Goal: Task Accomplishment & Management: Manage account settings

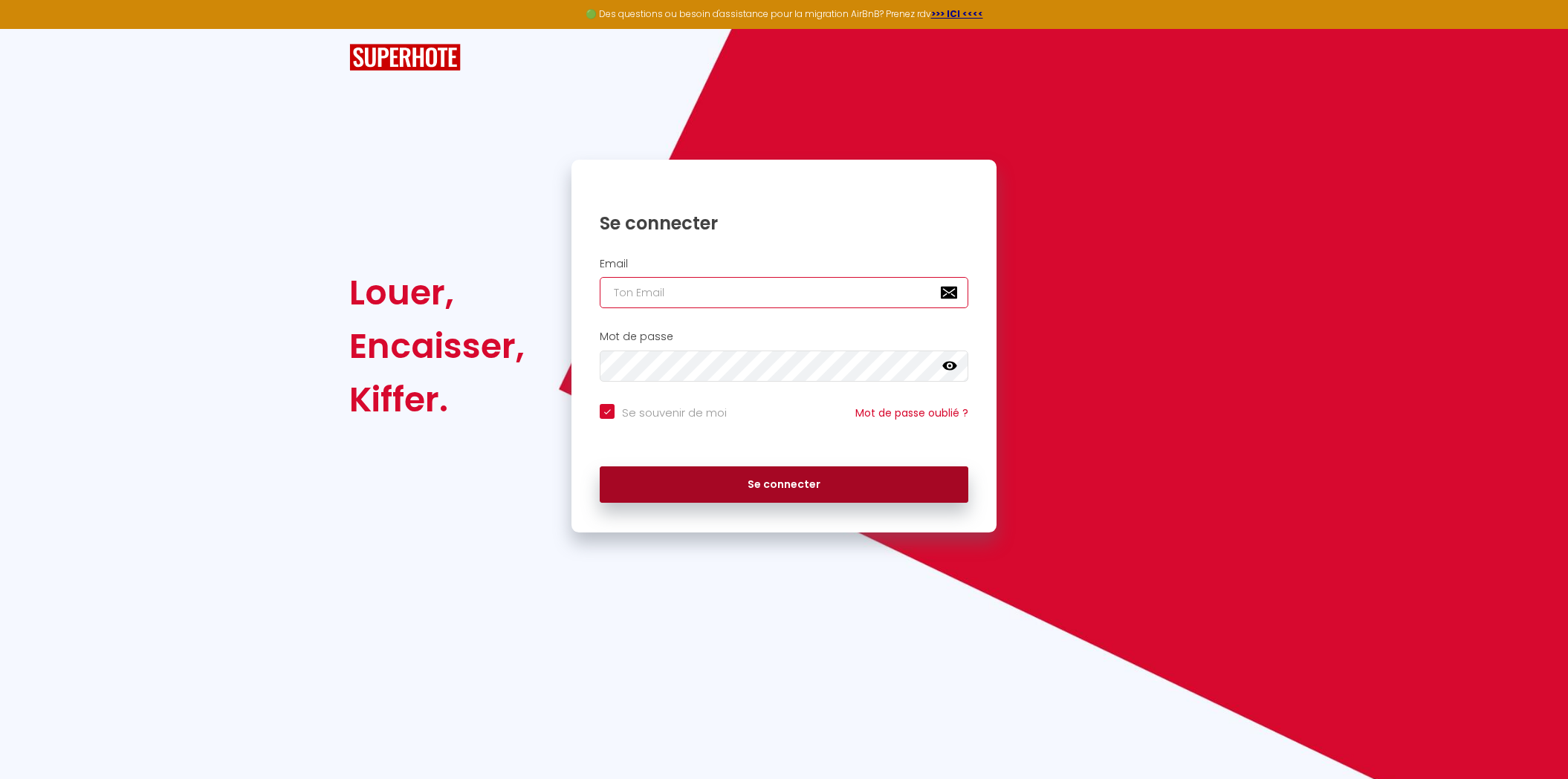
type input "[PERSON_NAME][EMAIL_ADDRESS][DOMAIN_NAME]"
click at [770, 478] on button "Se connecter" at bounding box center [784, 485] width 368 height 37
checkbox input "true"
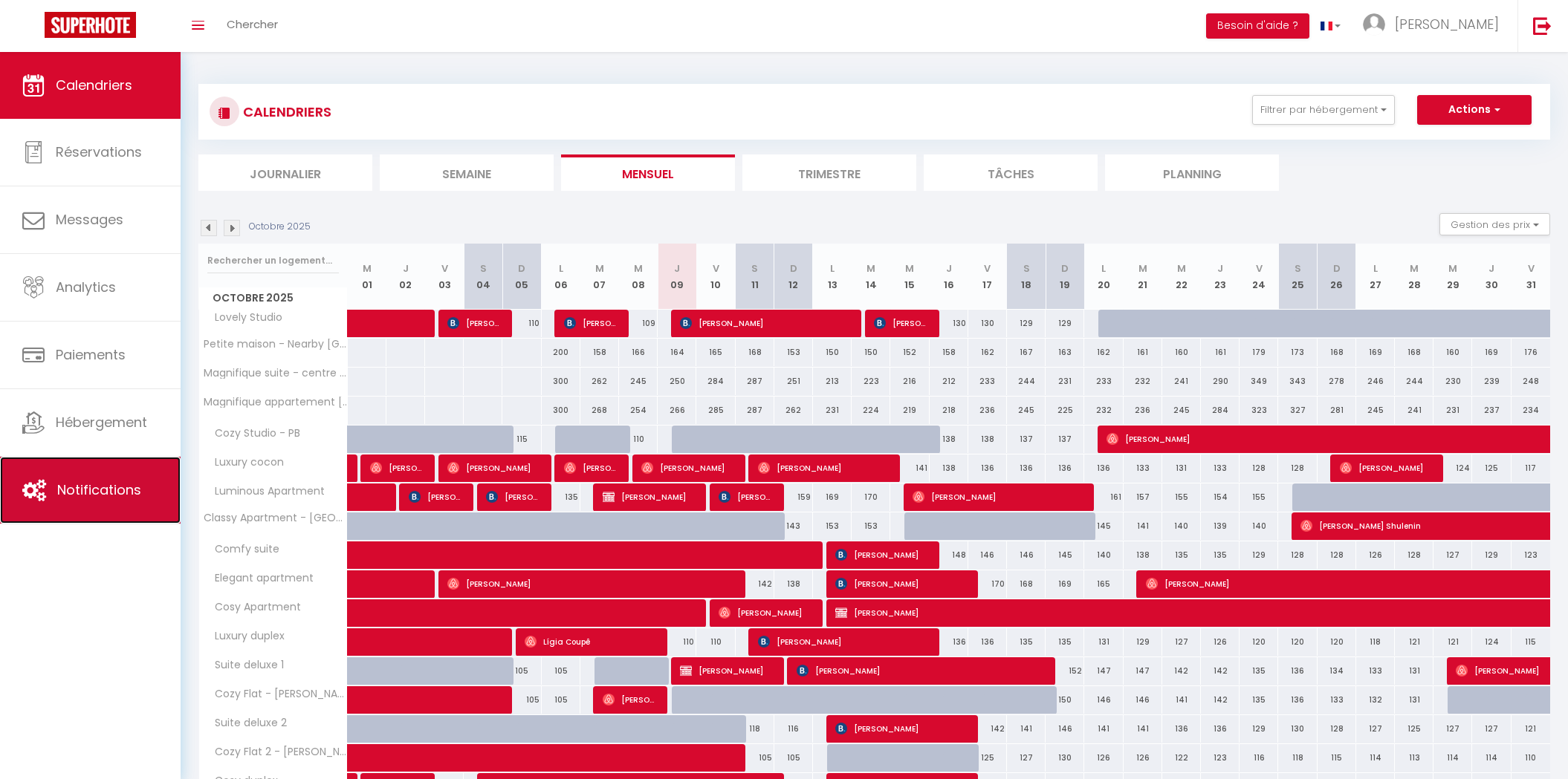
click at [104, 493] on span "Notifications" at bounding box center [99, 490] width 84 height 18
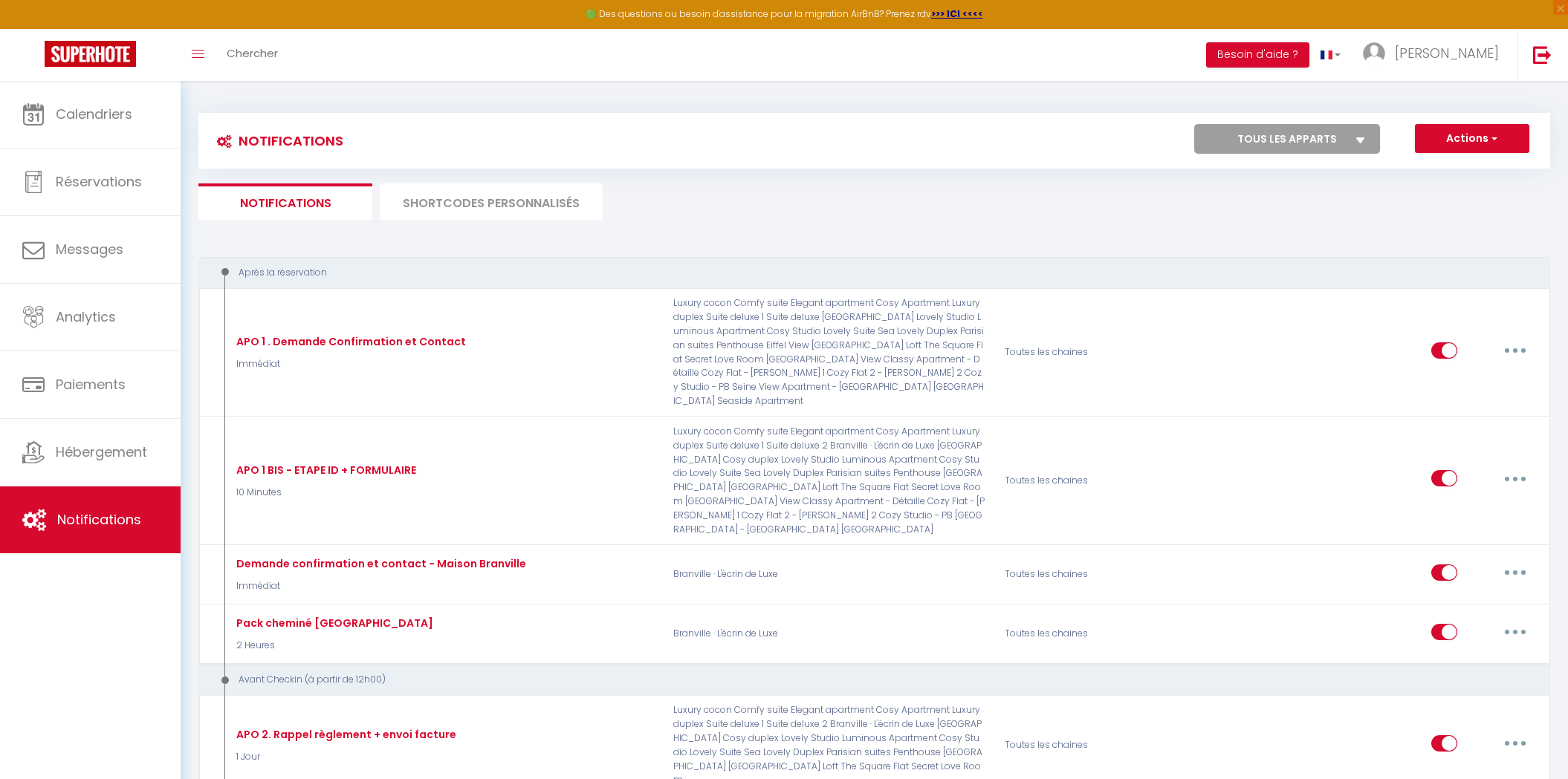
select select
checkbox input "false"
select select
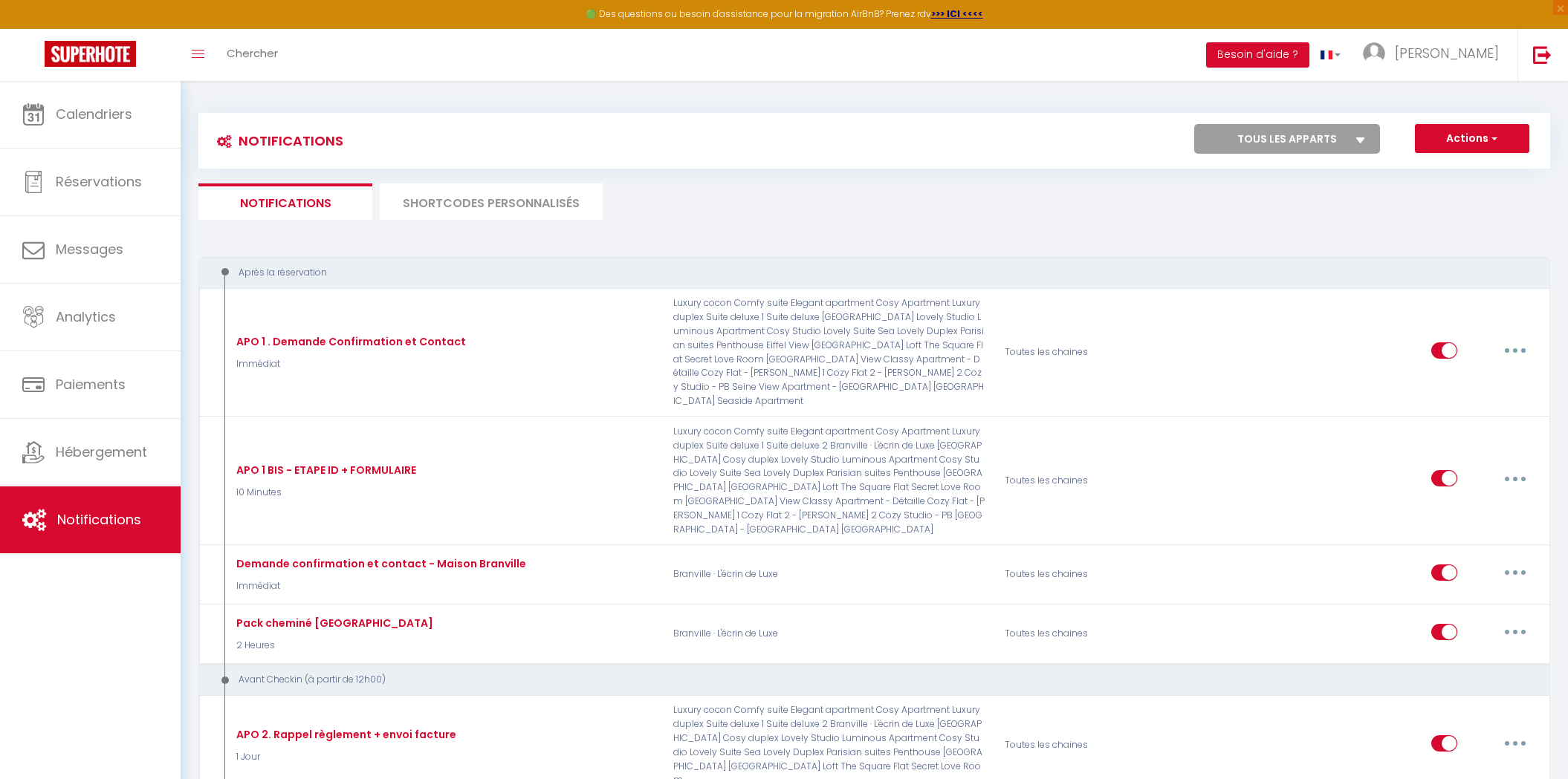
checkbox input "false"
click at [1430, 142] on button "Actions" at bounding box center [1472, 138] width 114 height 30
click at [1426, 162] on link "Nouvelle Notification" at bounding box center [1451, 171] width 154 height 19
select select "Immédiat"
select select
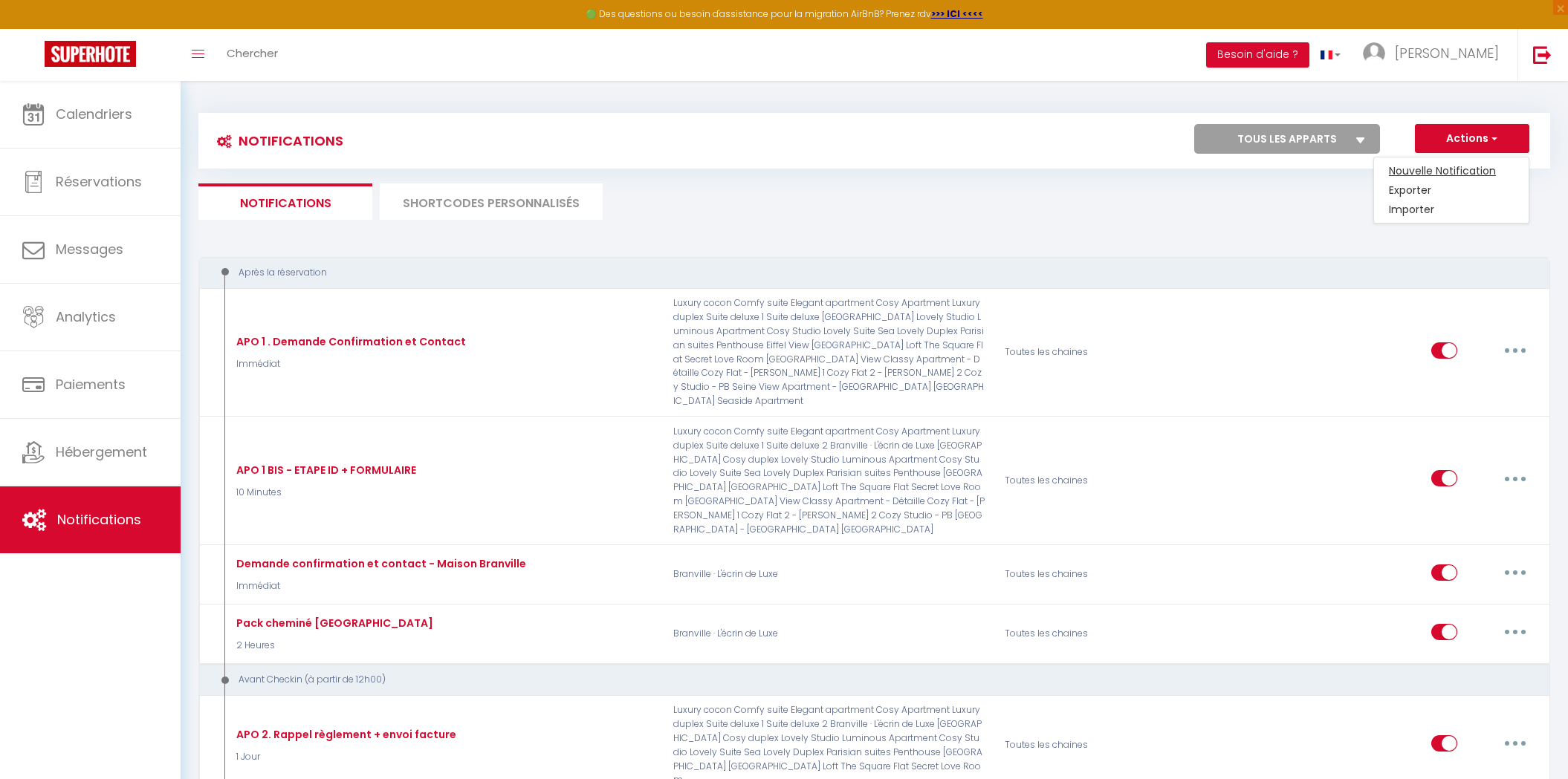
checkbox input "false"
radio input "true"
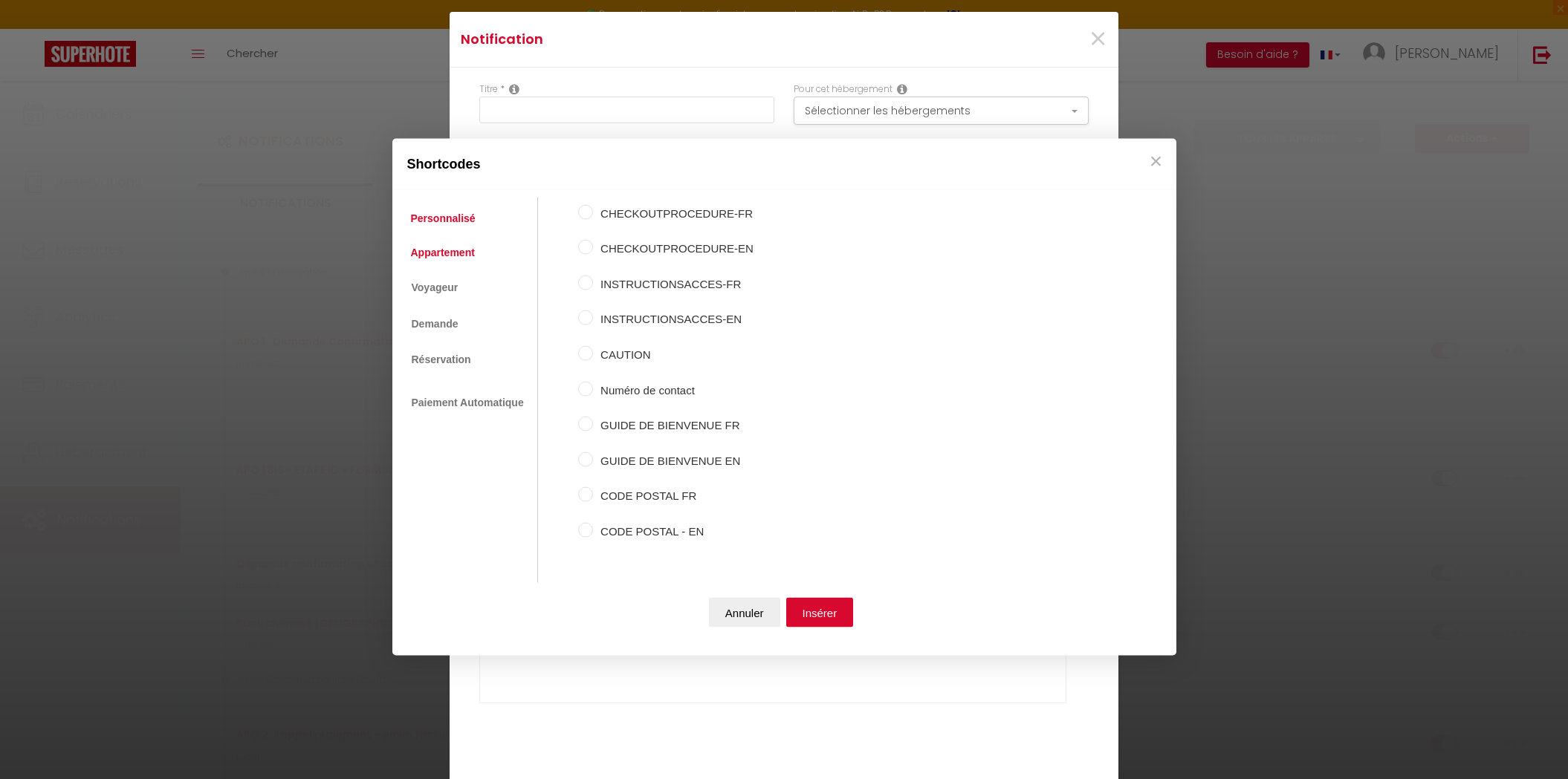
click at [475, 261] on link "Appartement" at bounding box center [443, 252] width 79 height 27
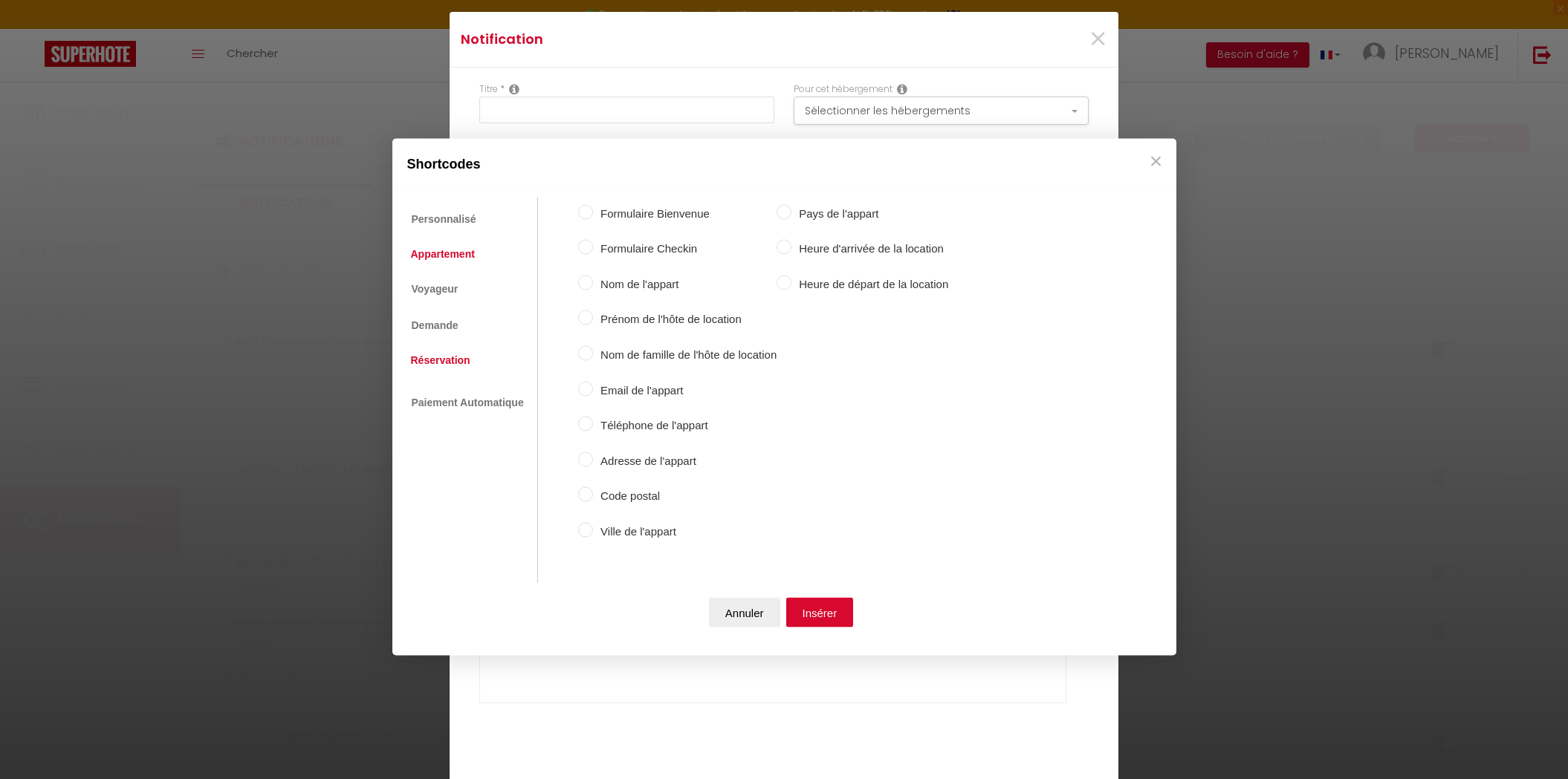
click at [454, 363] on link "Réservation" at bounding box center [441, 360] width 74 height 27
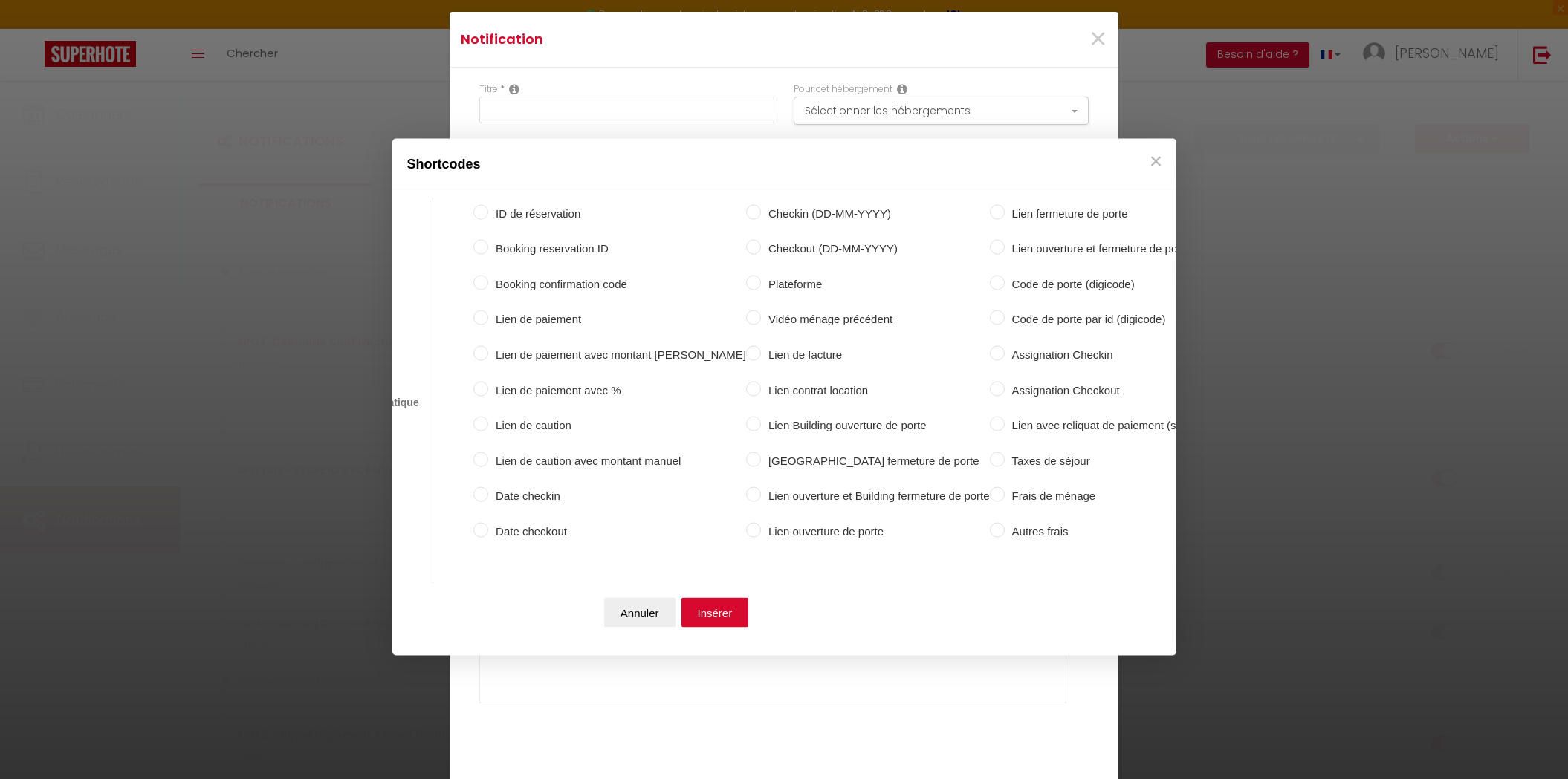
scroll to position [0, 107]
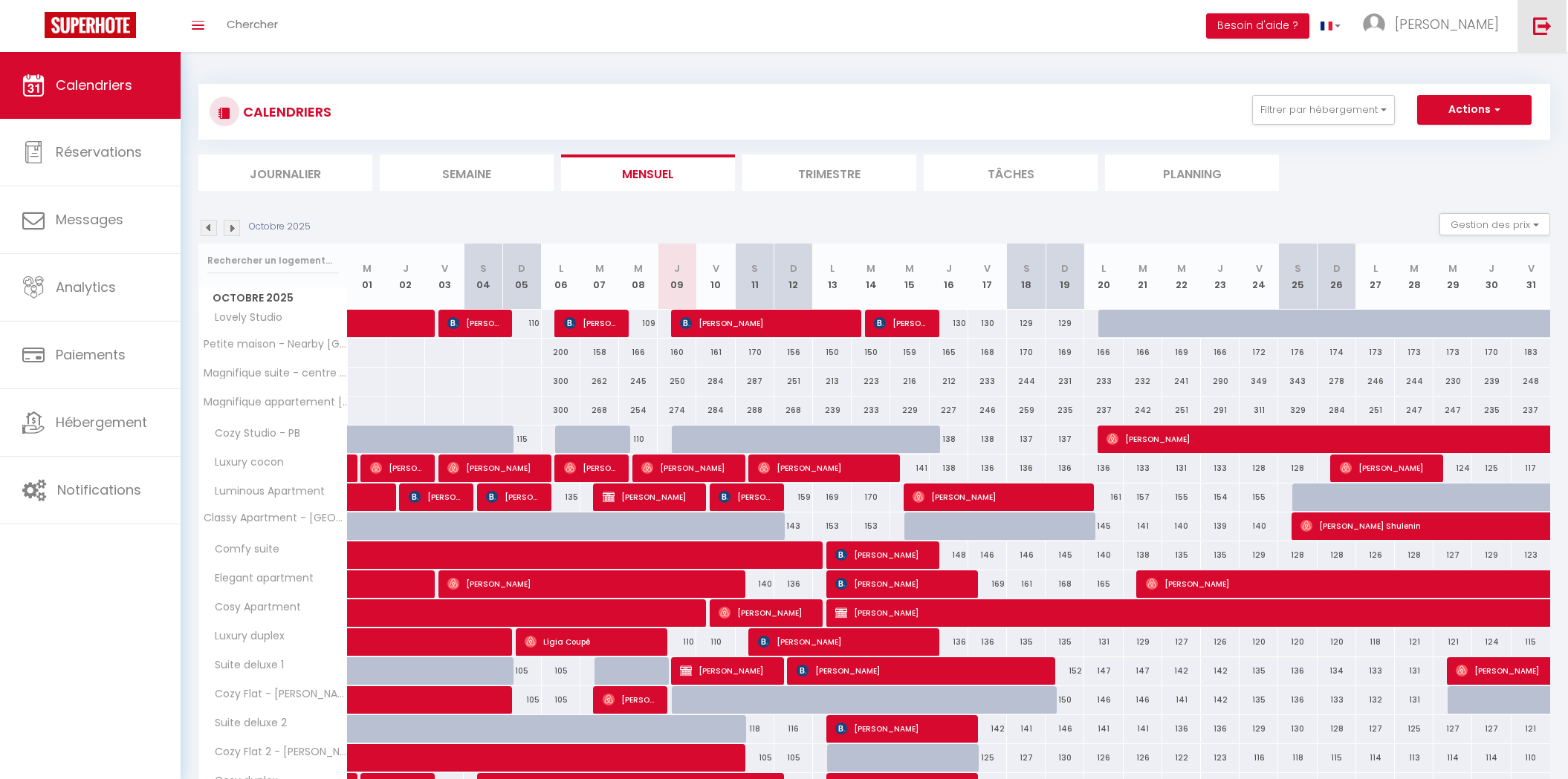
click at [1523, 27] on link at bounding box center [1541, 26] width 49 height 52
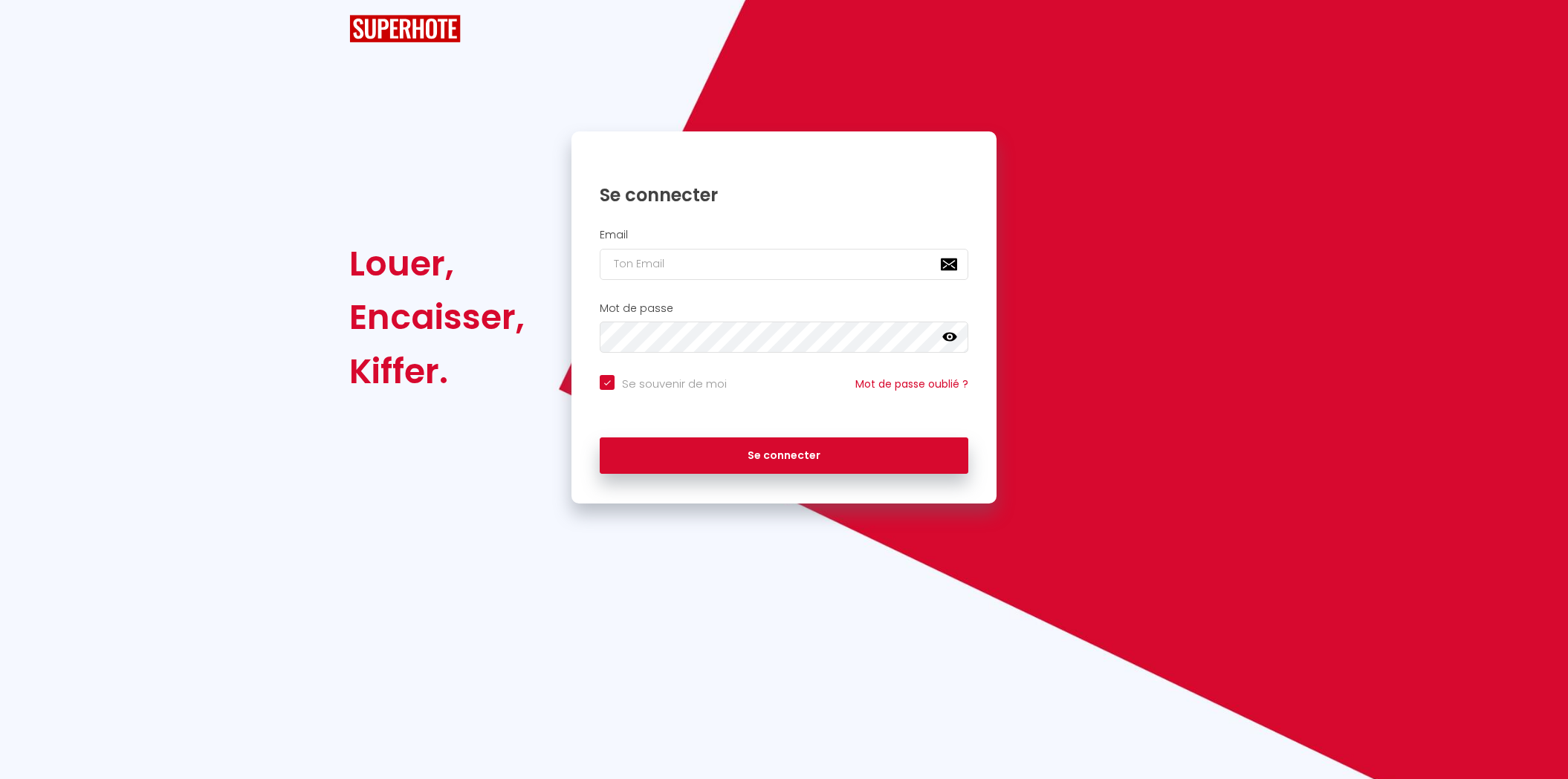
checkbox input "true"
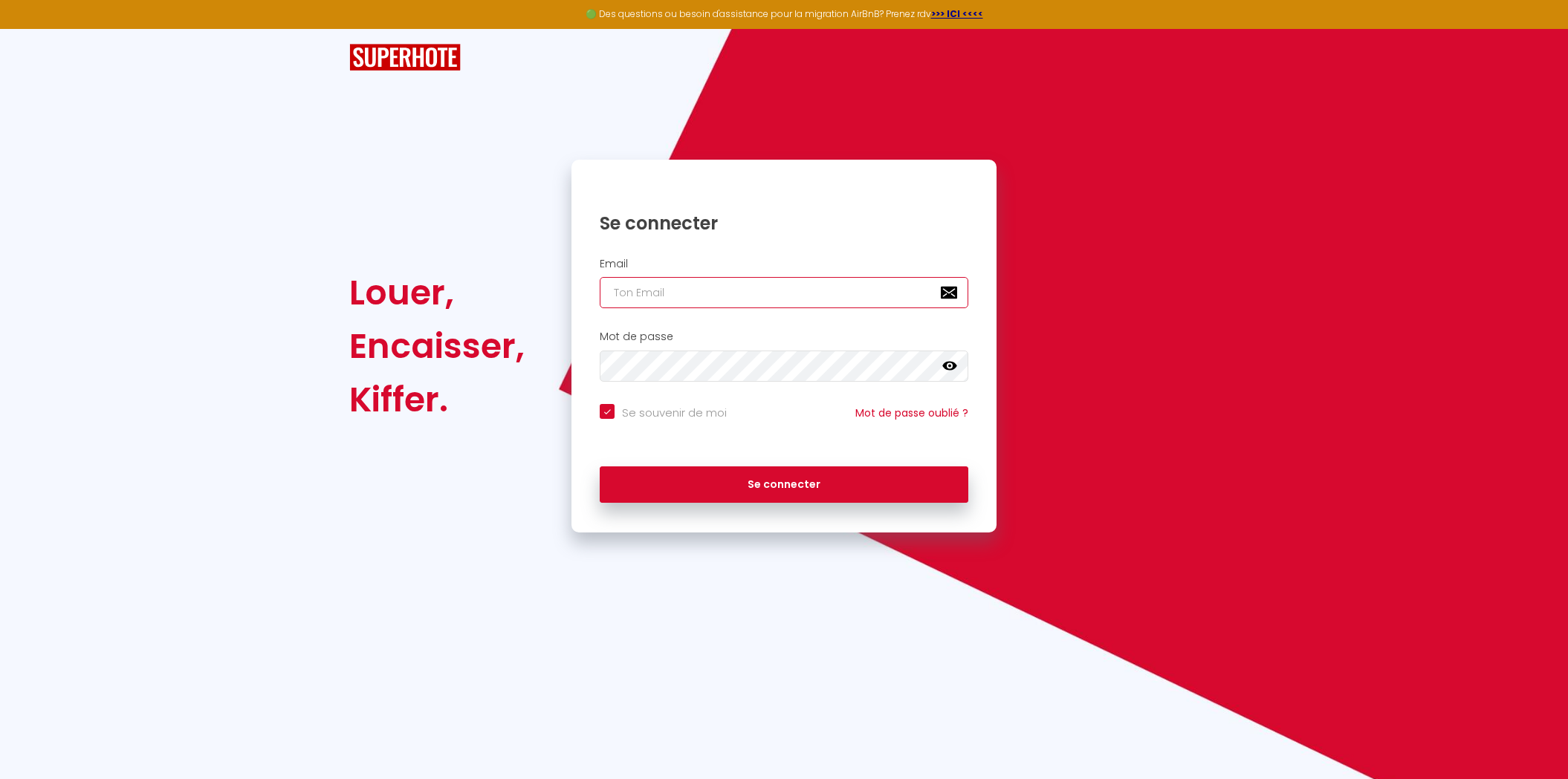
type input "[PERSON_NAME][EMAIL_ADDRESS][DOMAIN_NAME]"
checkbox input "true"
click at [697, 291] on input "[PERSON_NAME][EMAIL_ADDRESS][DOMAIN_NAME]" at bounding box center [784, 293] width 368 height 31
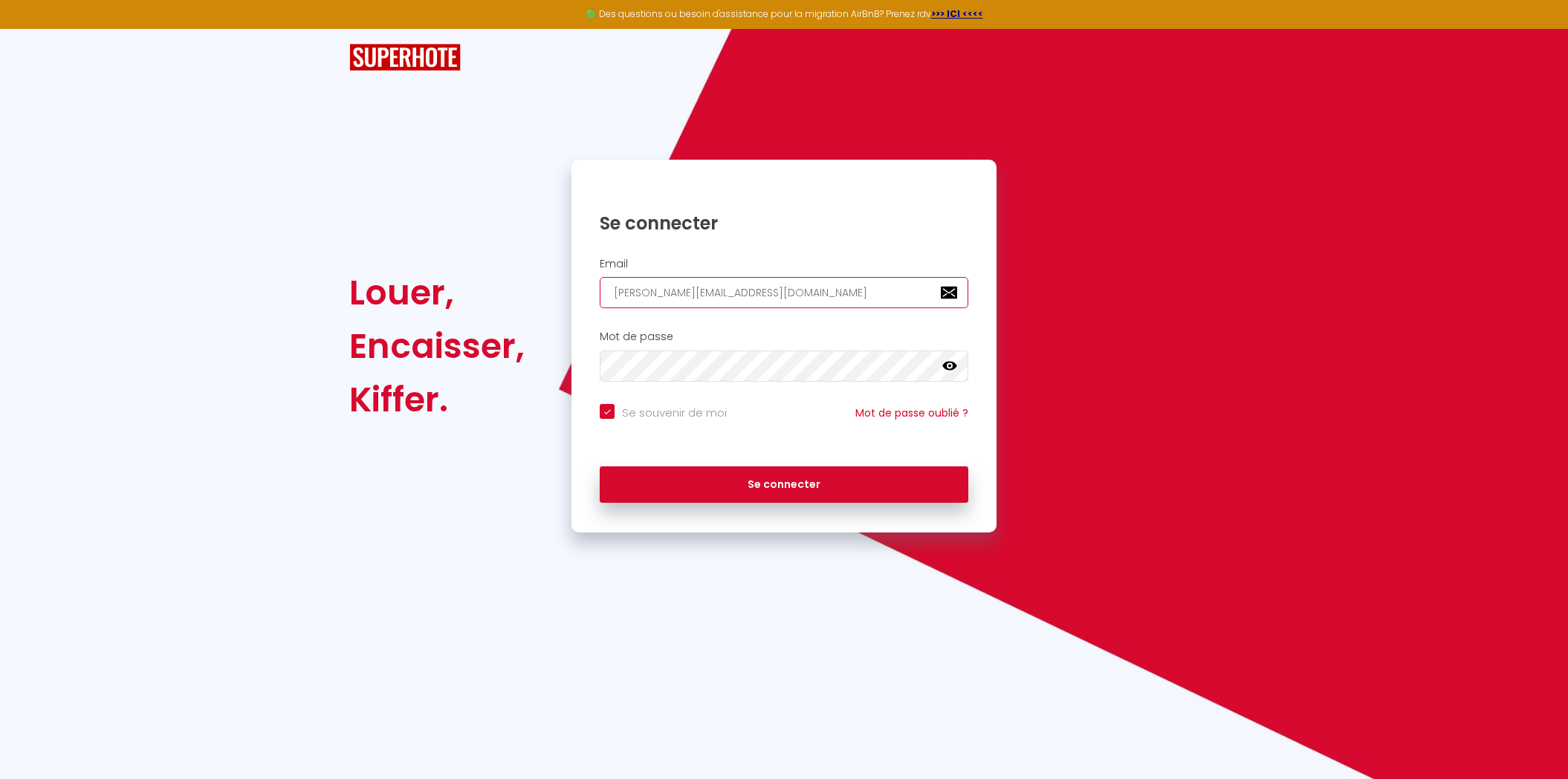
paste input "allure.conciergerie@gmail"
type input "allure.conciergerie@gmail.com"
checkbox input "true"
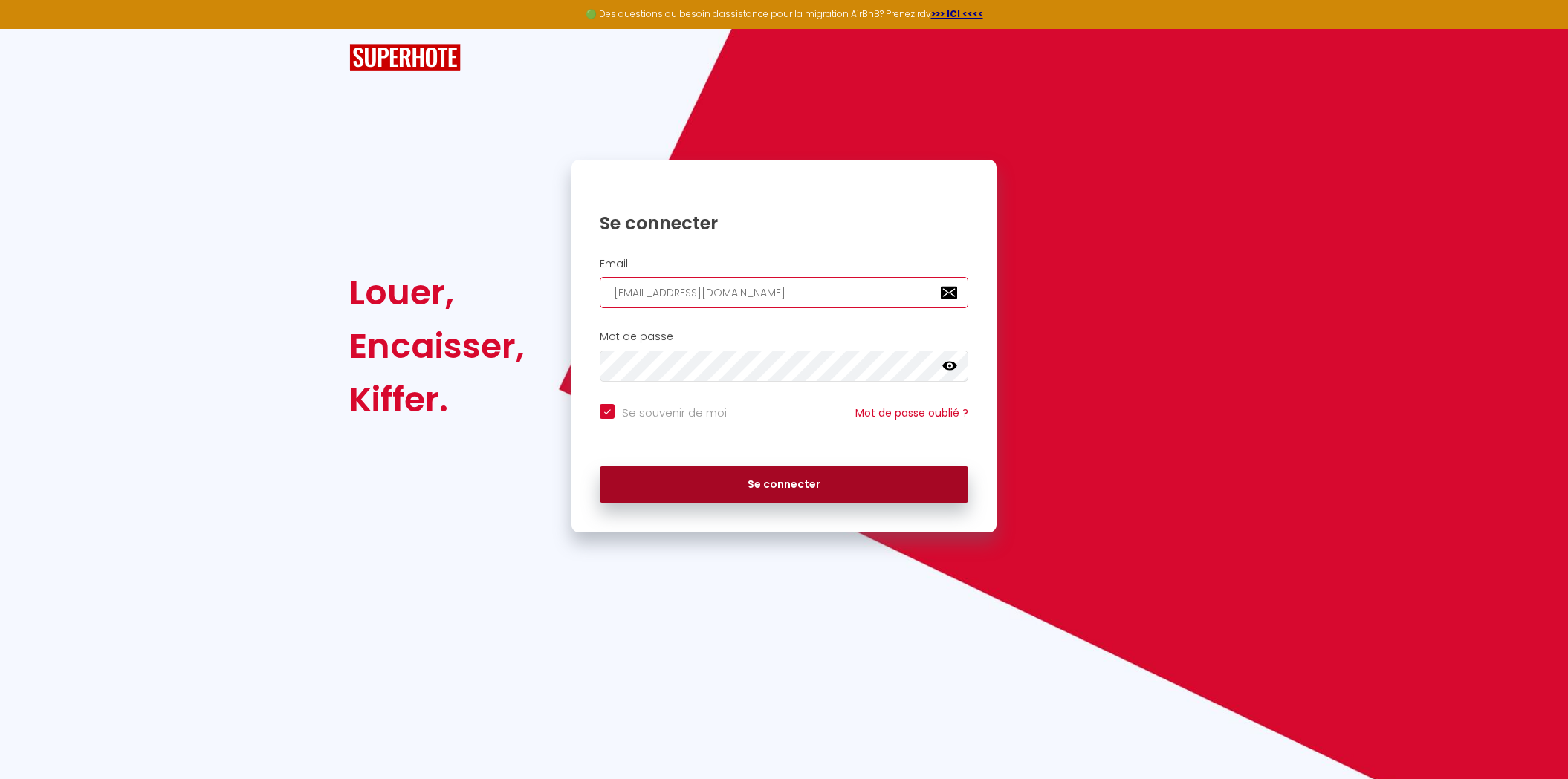
type input "allure.conciergerie@gmail.com"
click at [709, 475] on button "Se connecter" at bounding box center [784, 485] width 368 height 37
checkbox input "true"
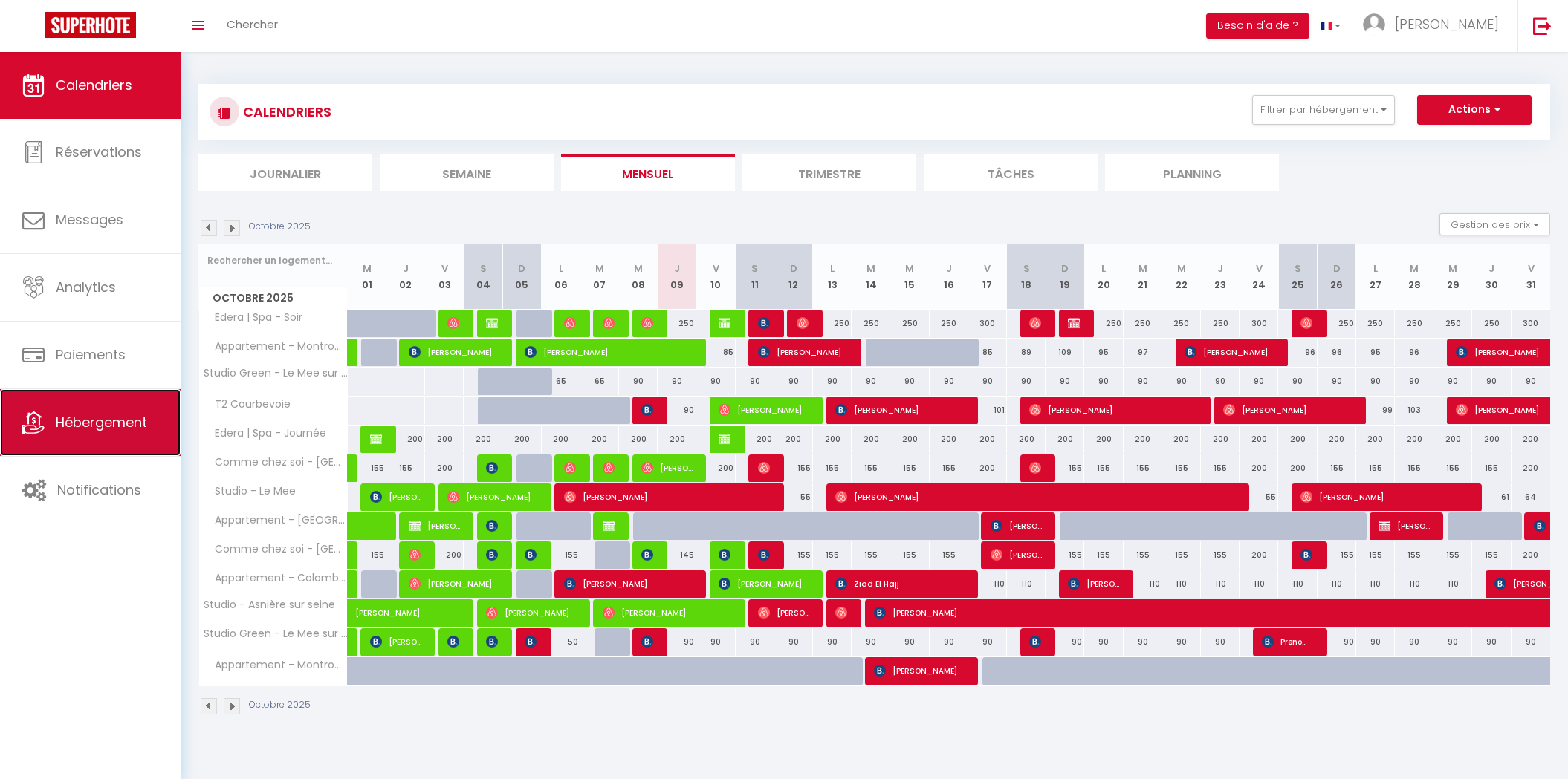
click at [78, 436] on link "Hébergement" at bounding box center [90, 422] width 181 height 67
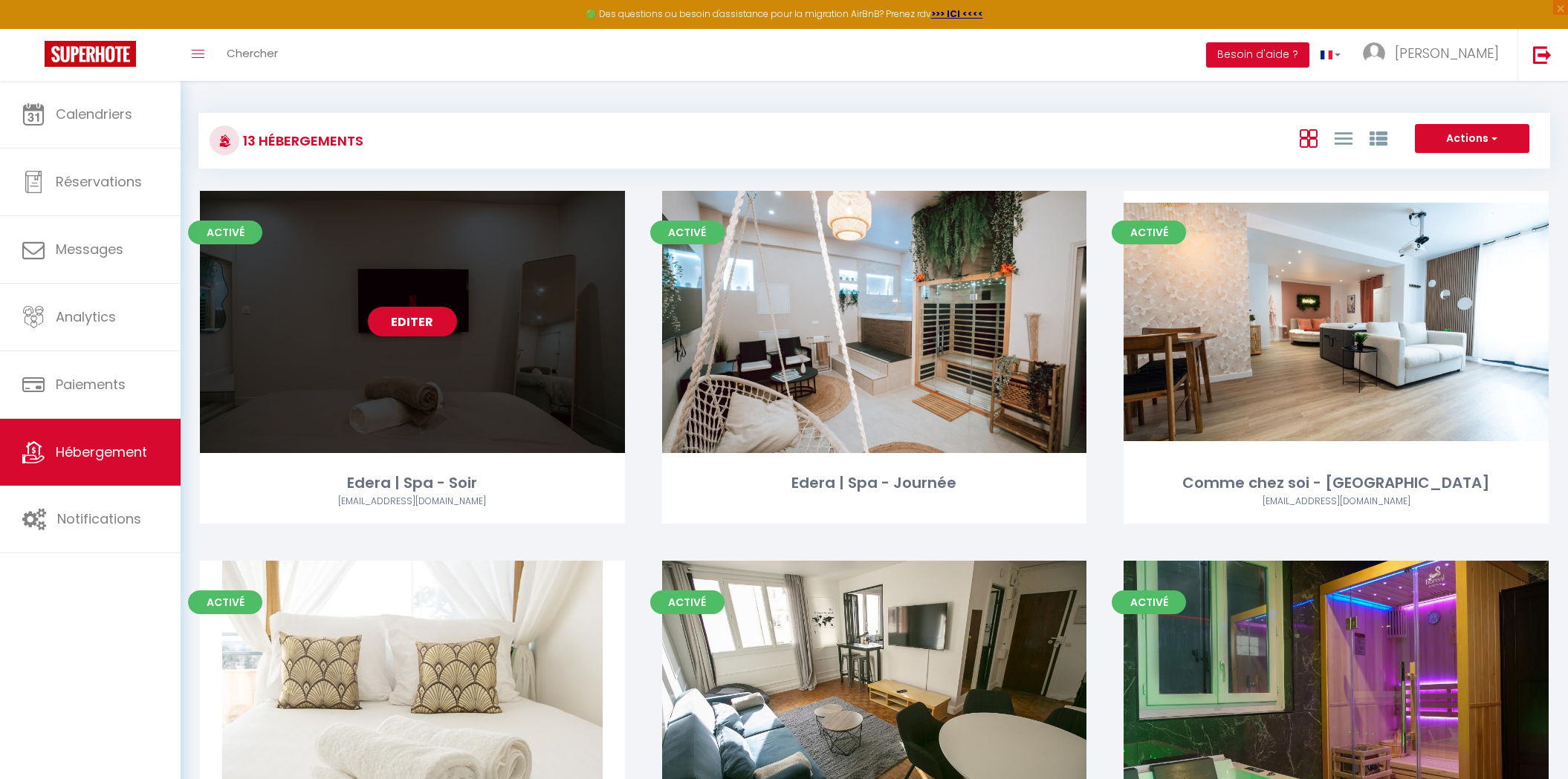
click at [435, 326] on link "Editer" at bounding box center [412, 322] width 89 height 30
click at [434, 318] on link "Editer" at bounding box center [412, 322] width 89 height 30
select select "3"
select select "2"
select select "1"
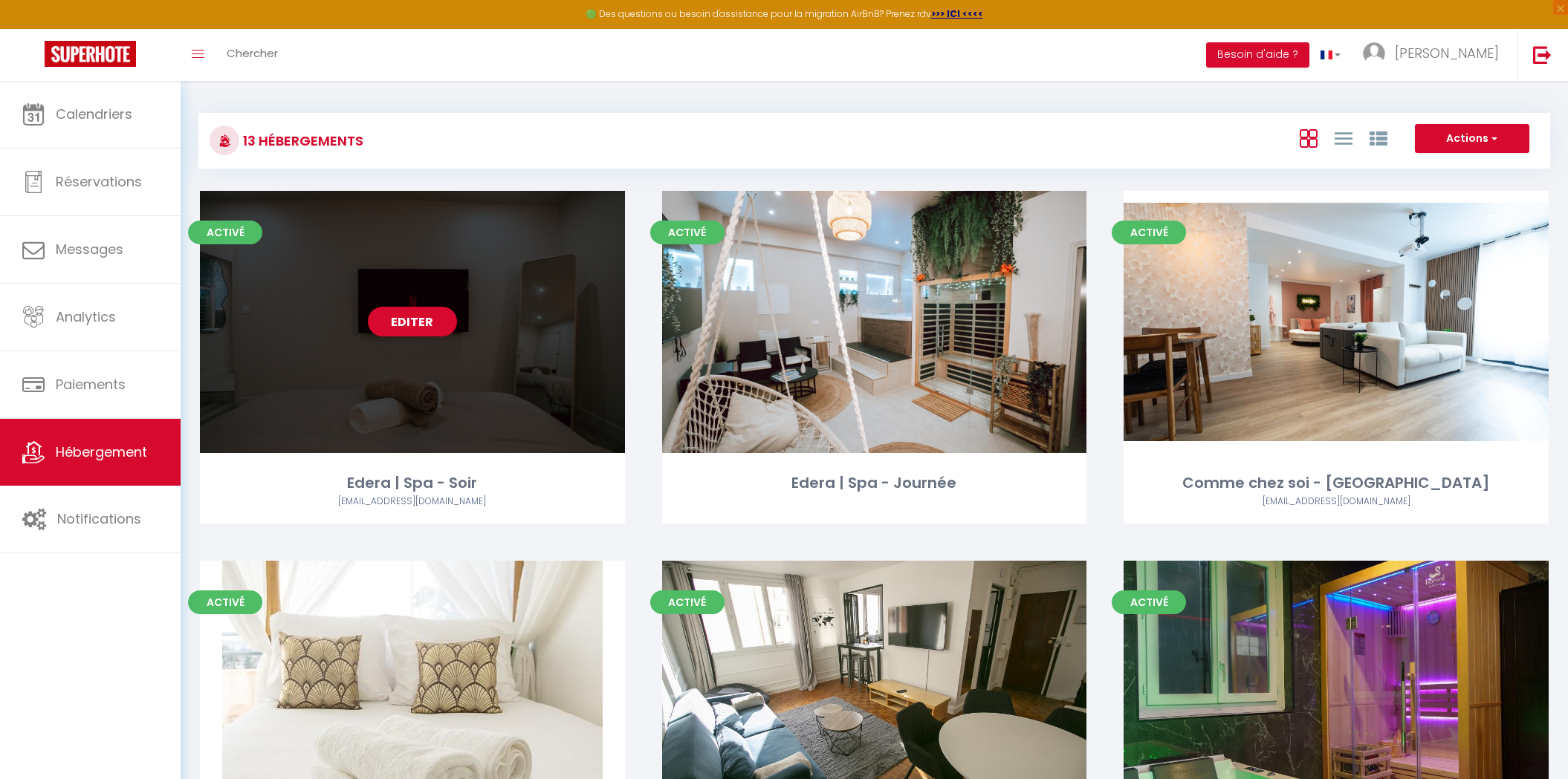
select select "1"
select select
select select "28"
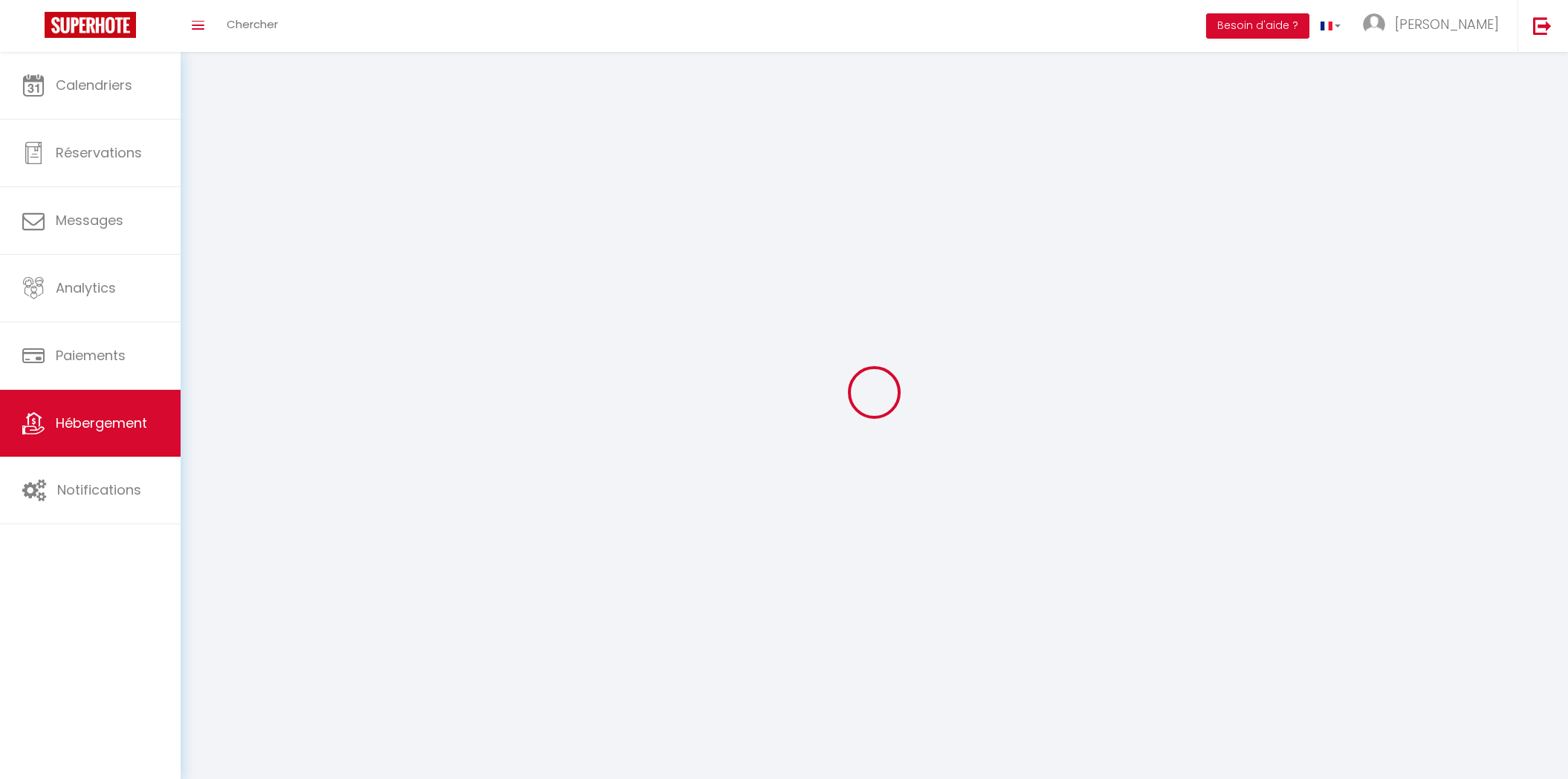
select select
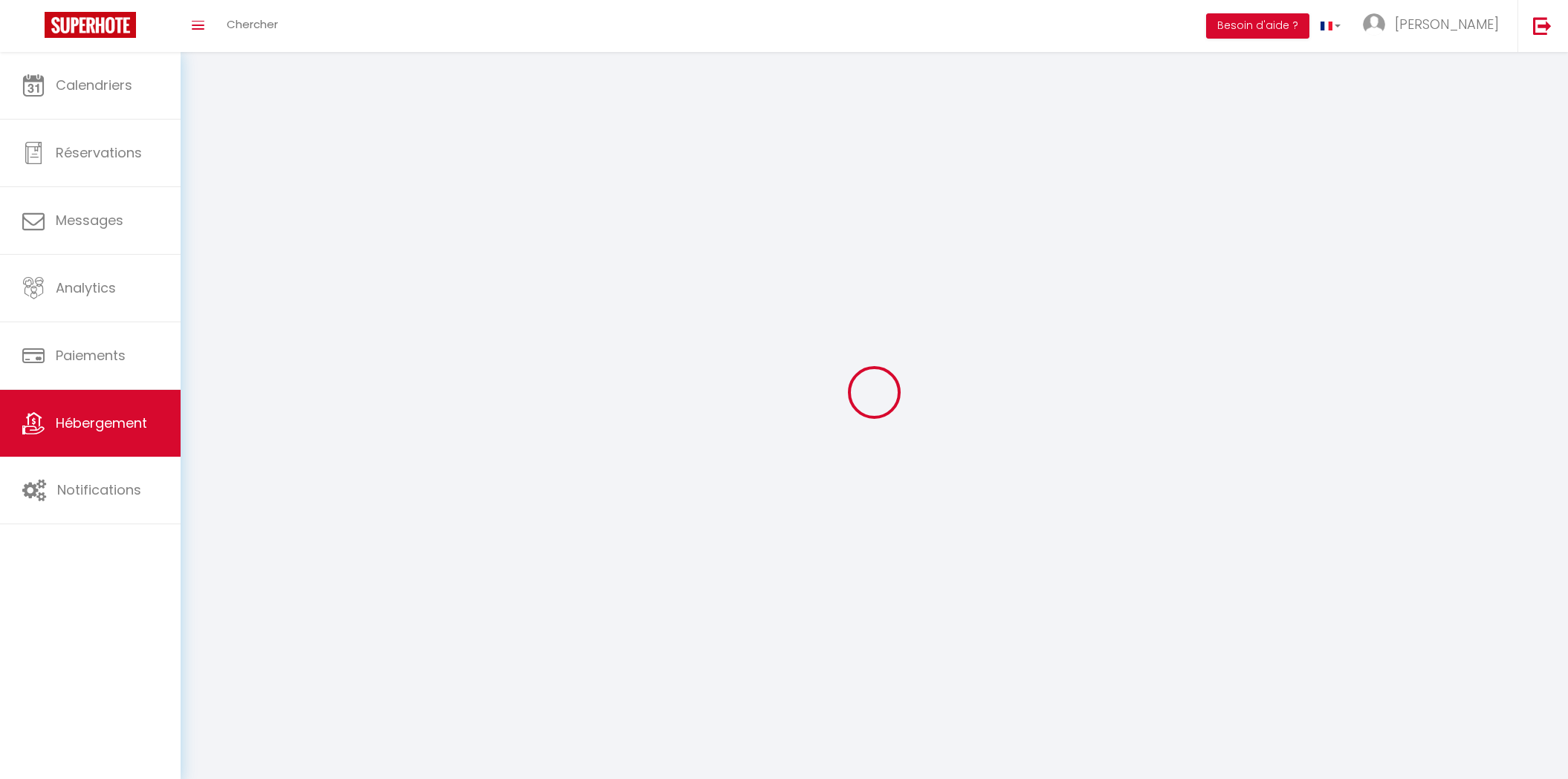
select select
checkbox input "false"
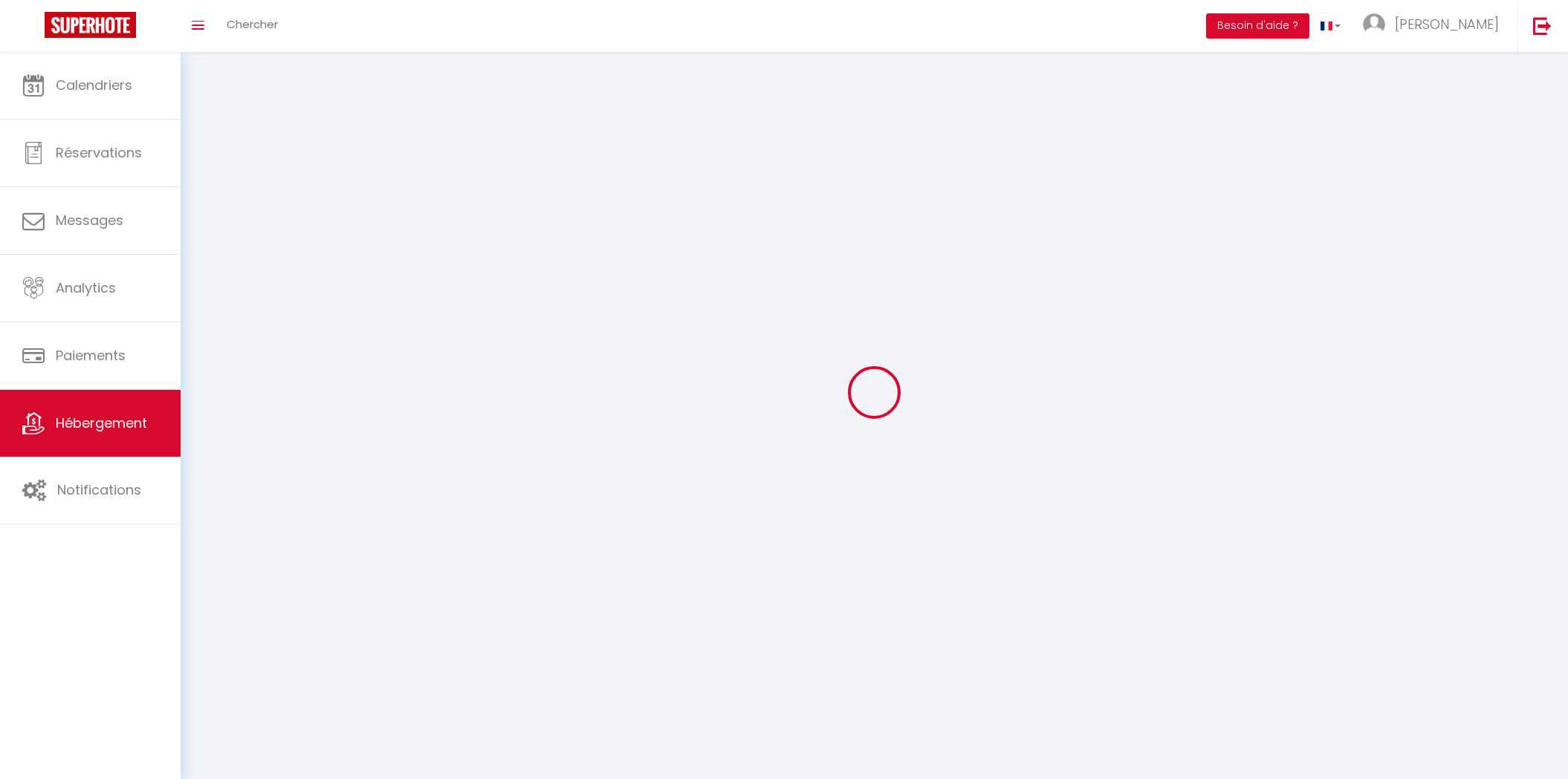
select select
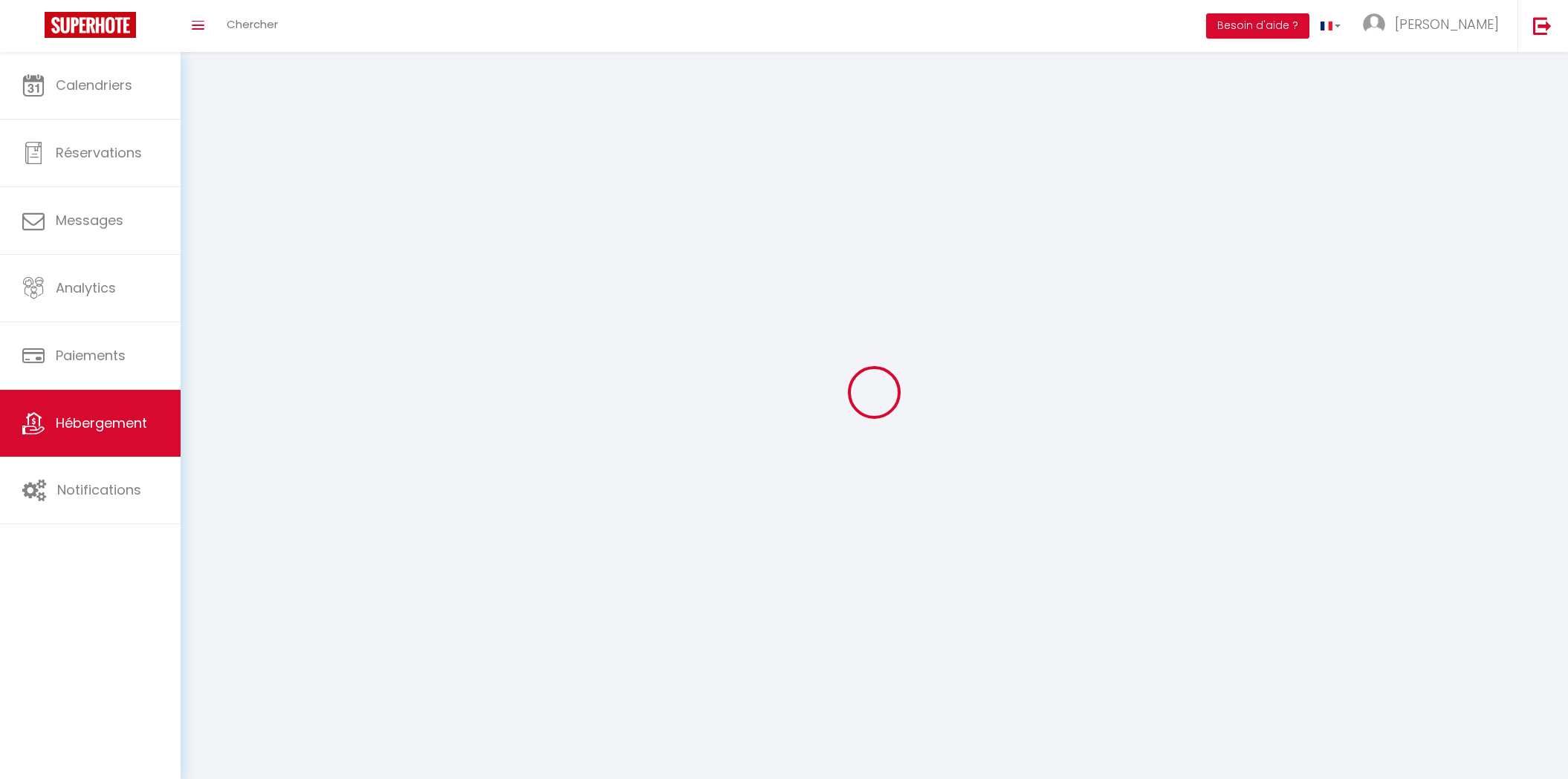
select select
checkbox input "false"
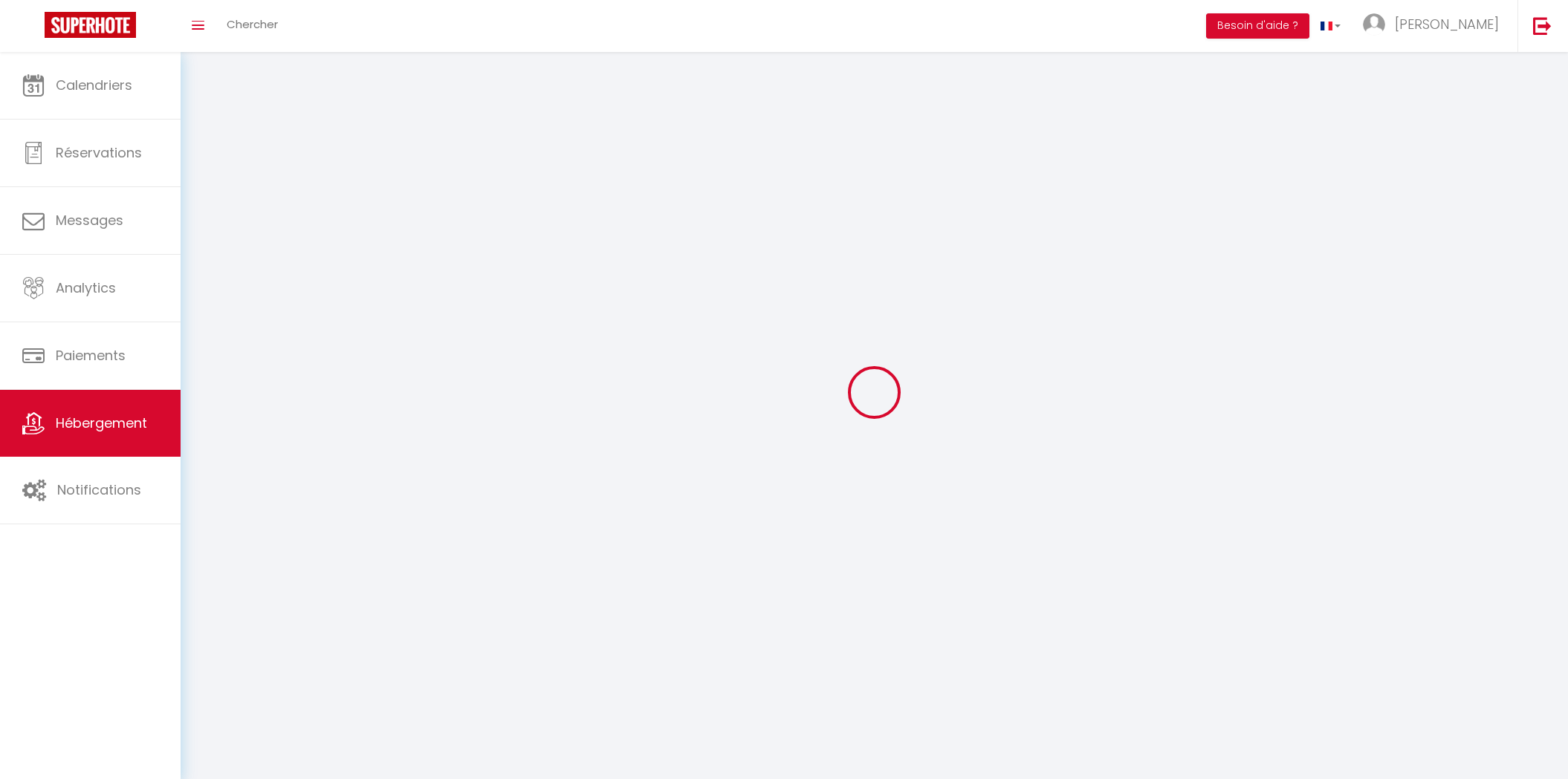
checkbox input "false"
select select
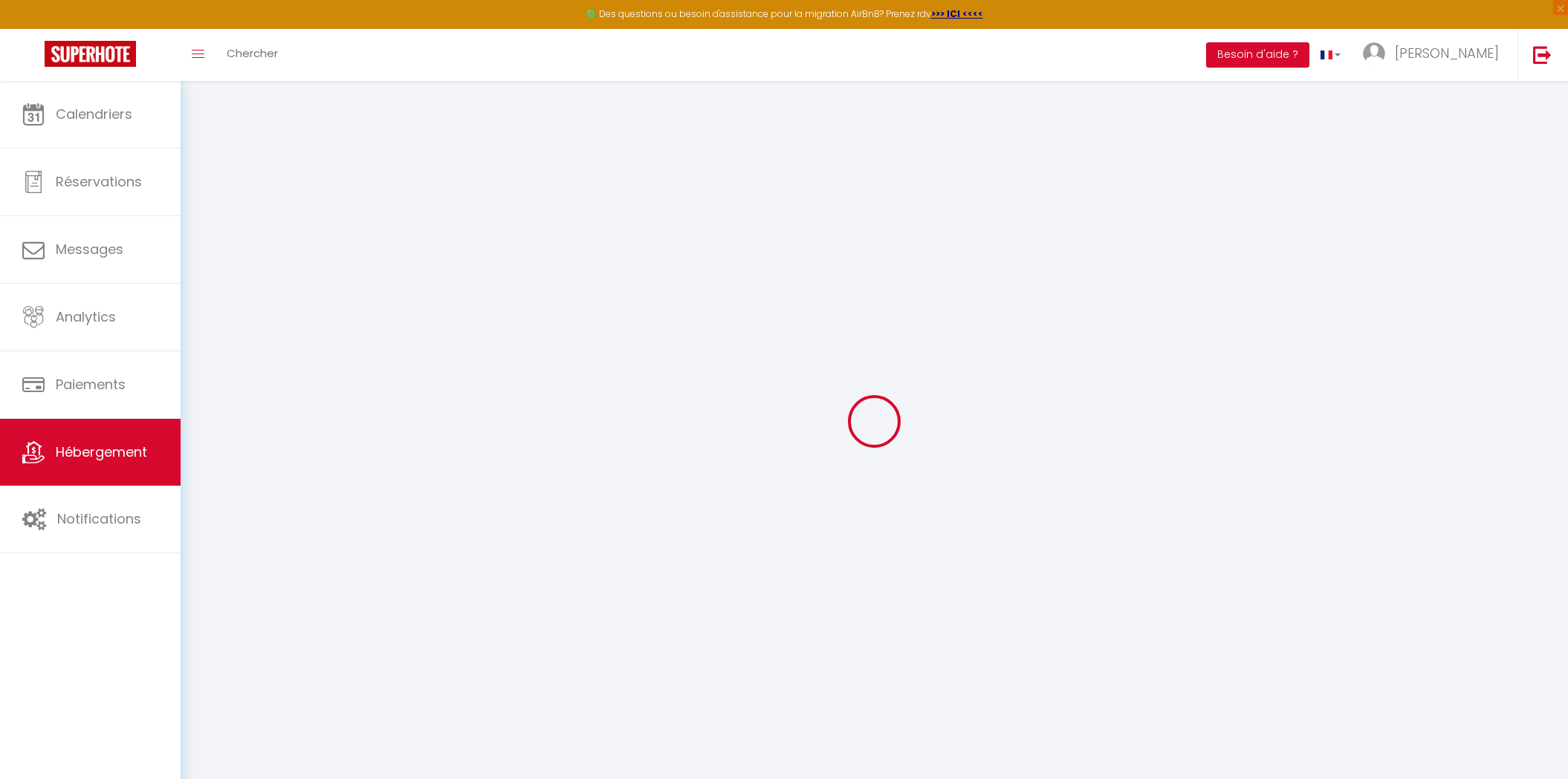
select select
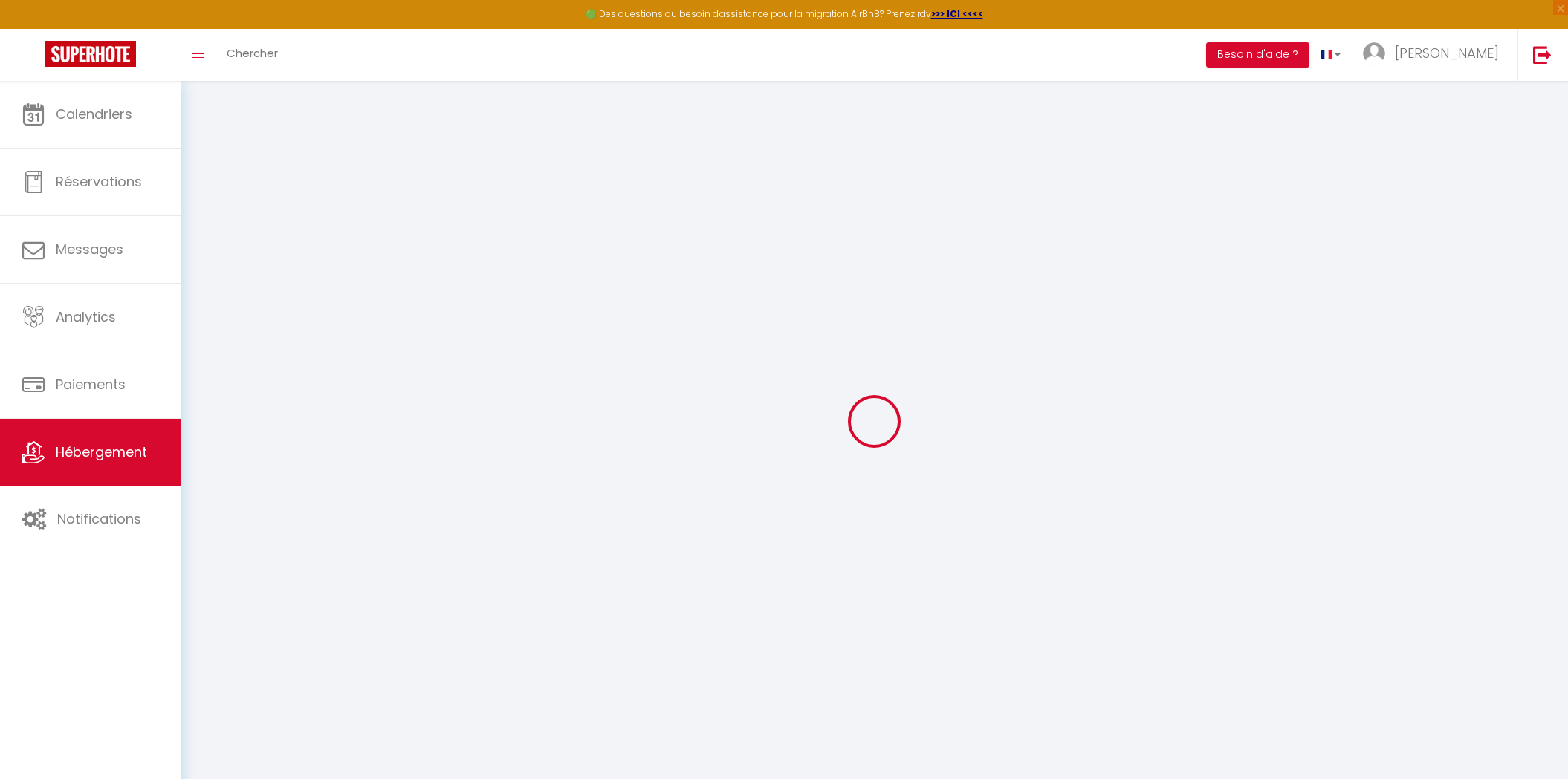
select select
checkbox input "false"
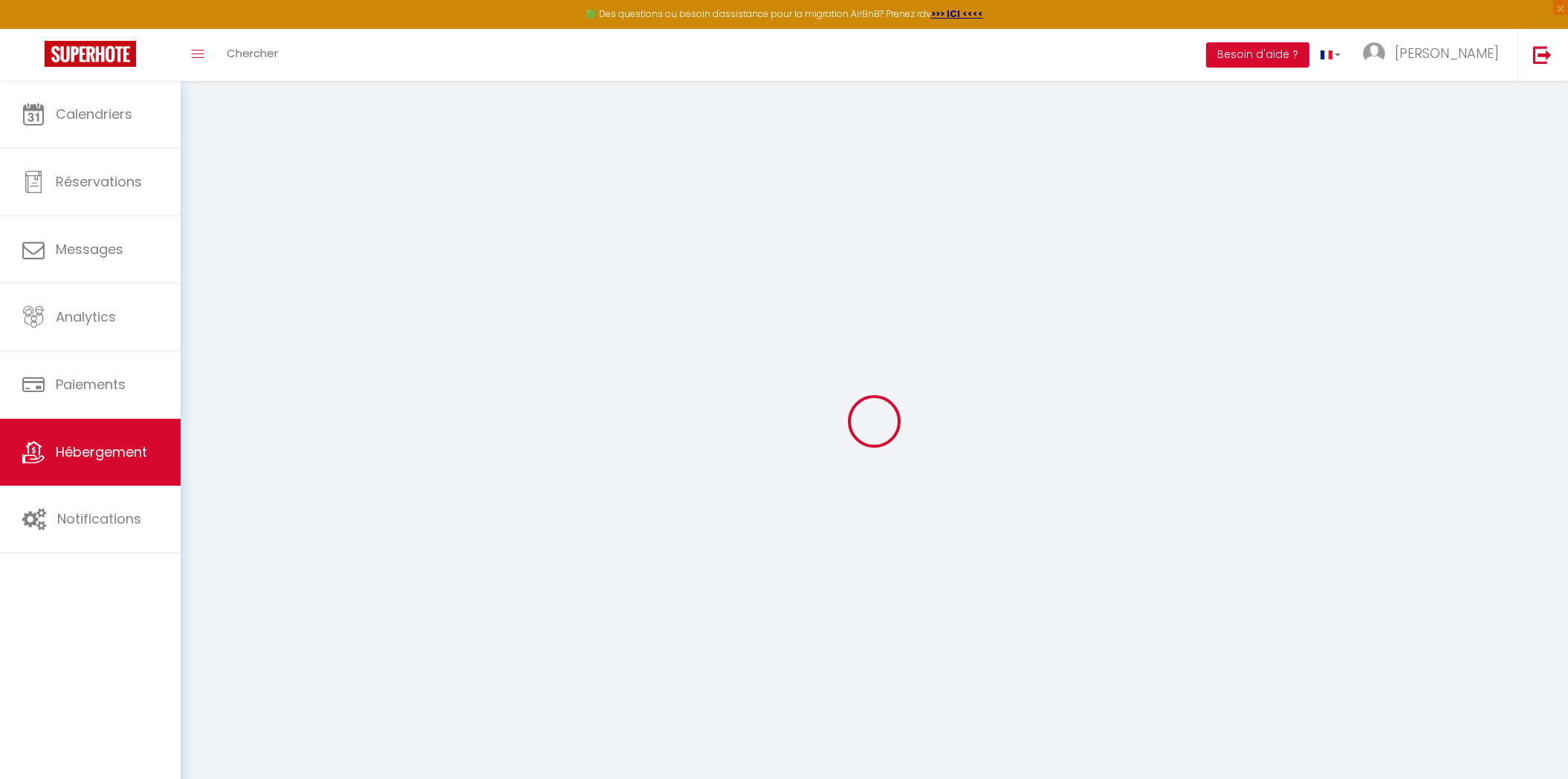
select select
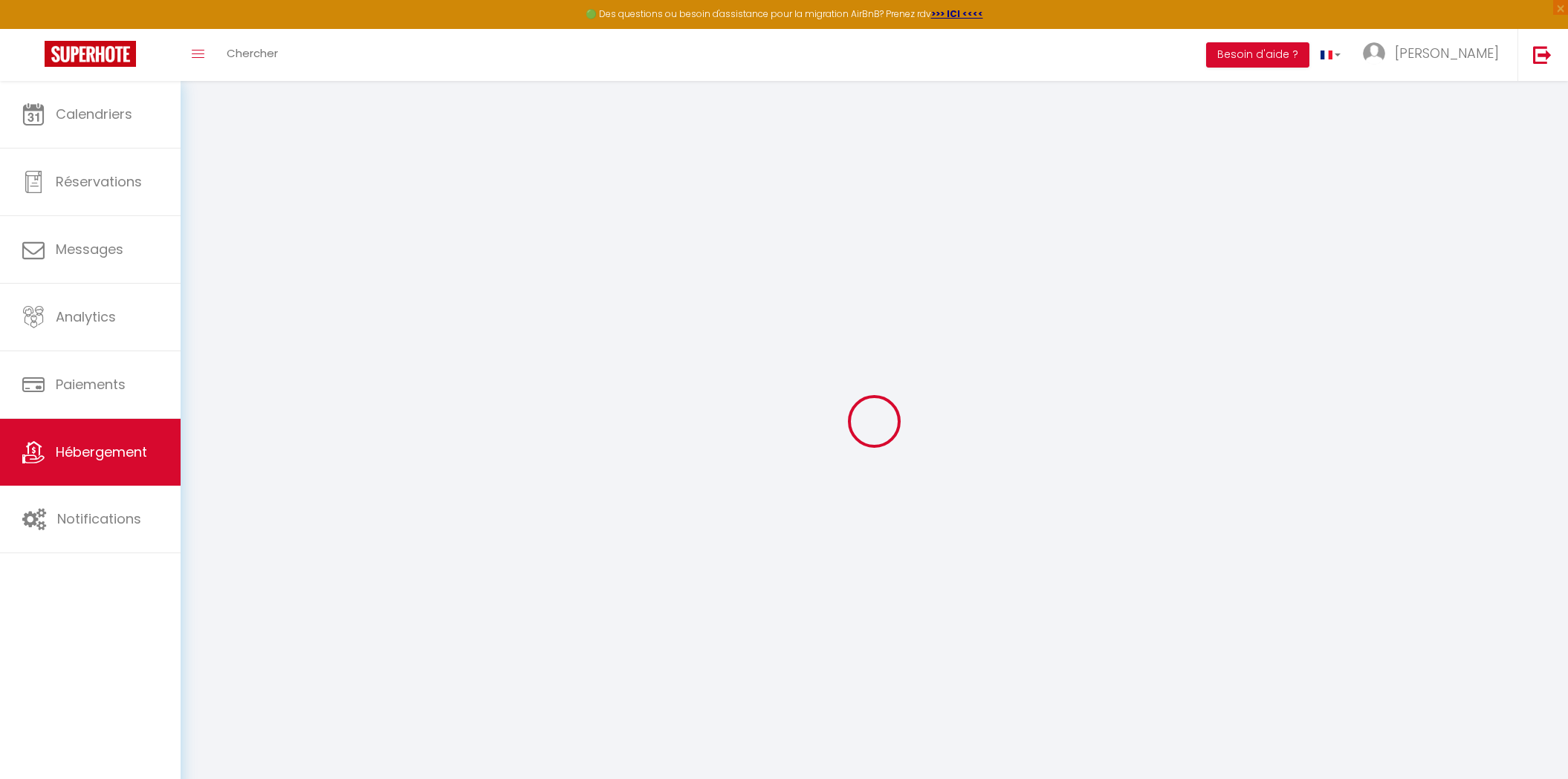
select select
checkbox input "false"
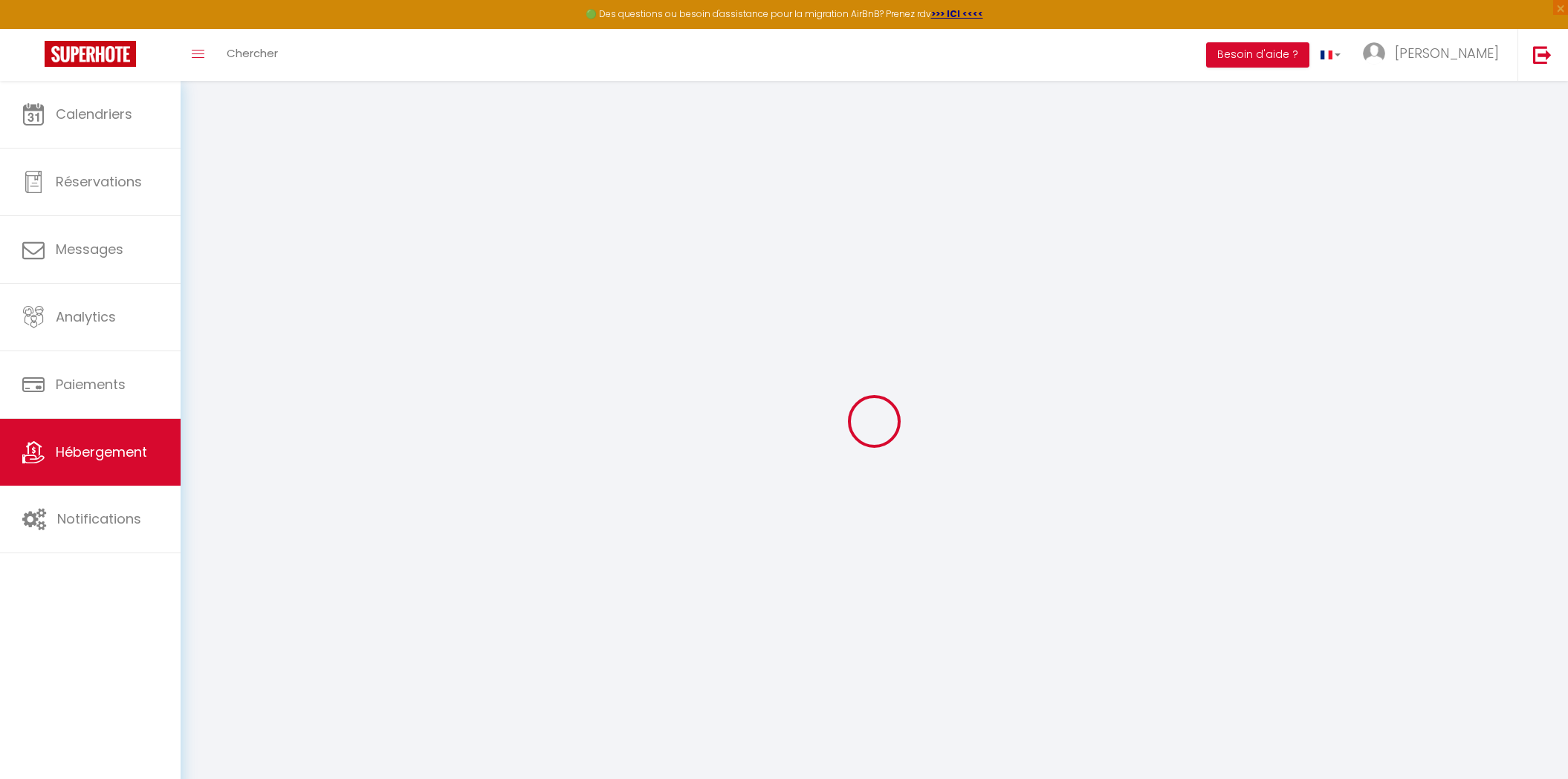
checkbox input "false"
select select
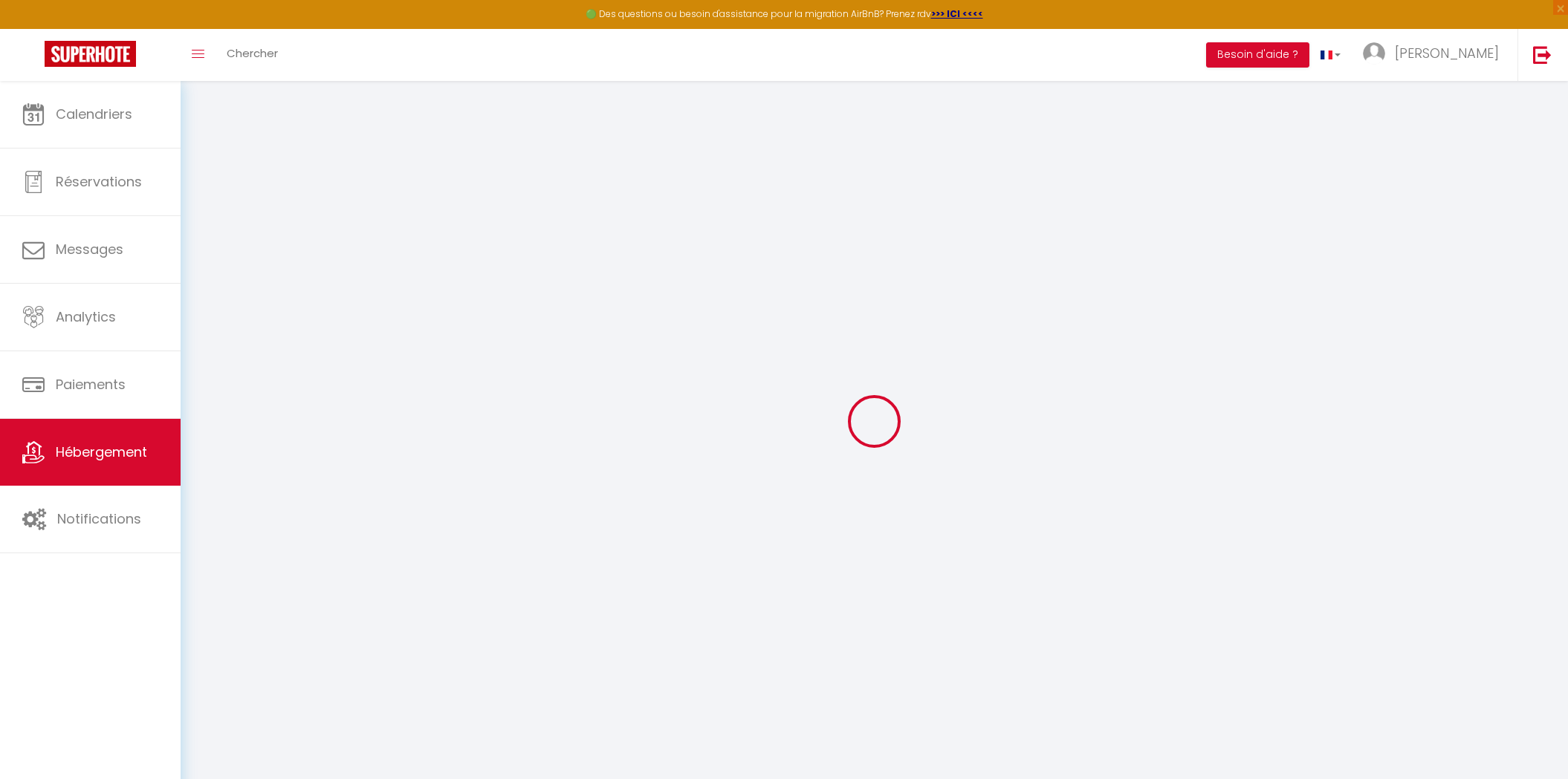
select select
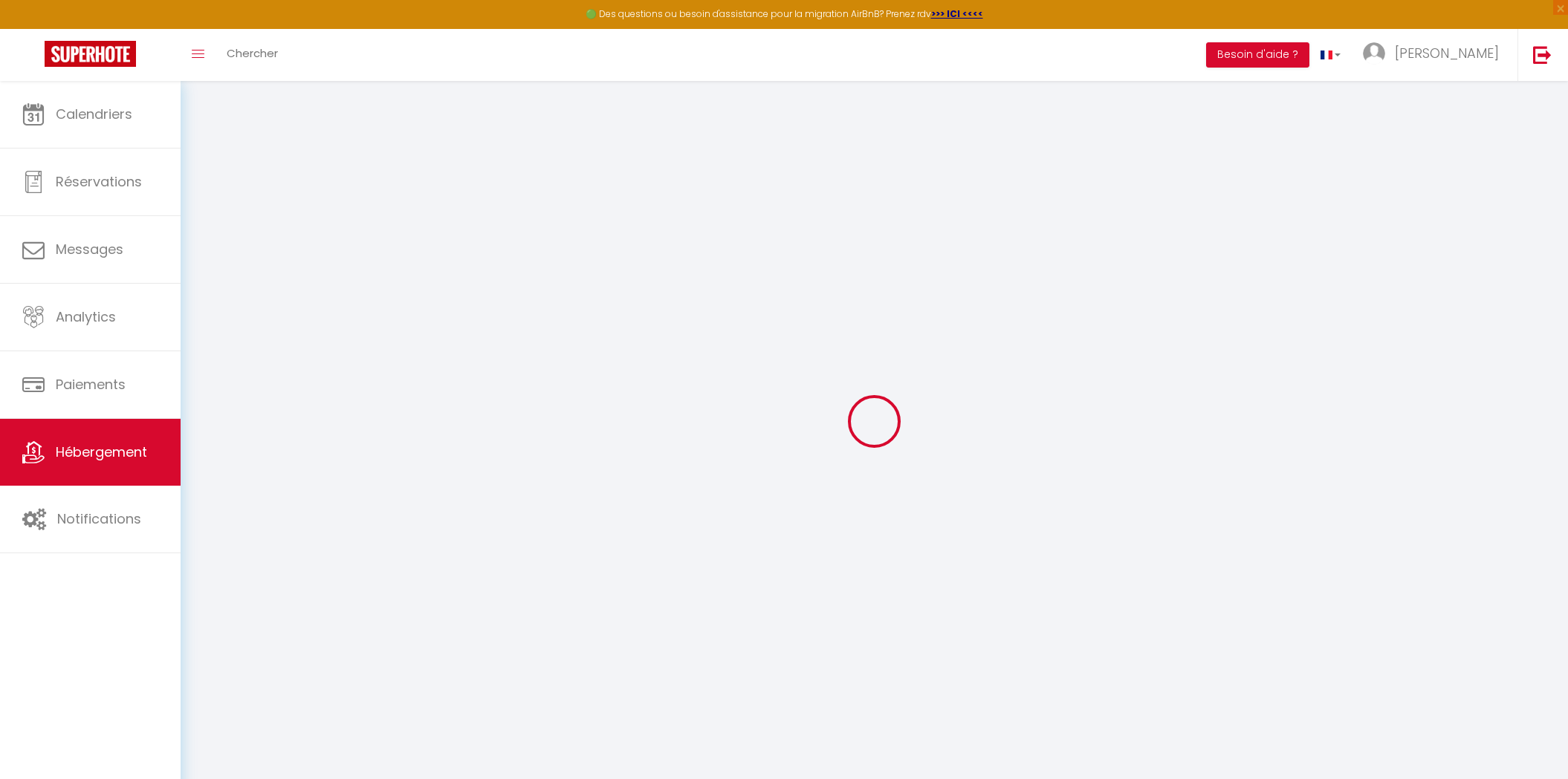
checkbox input "false"
select select
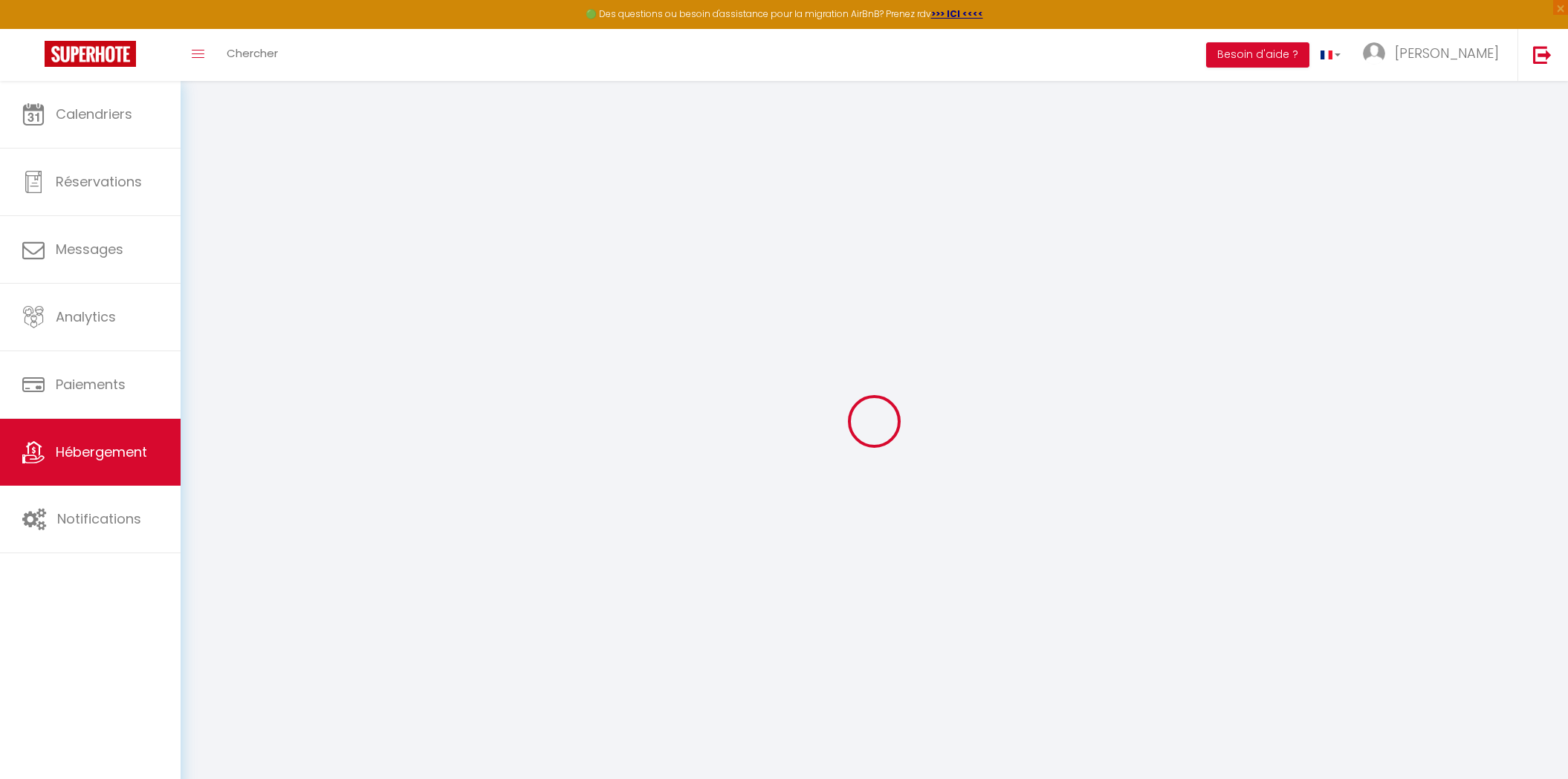
select select
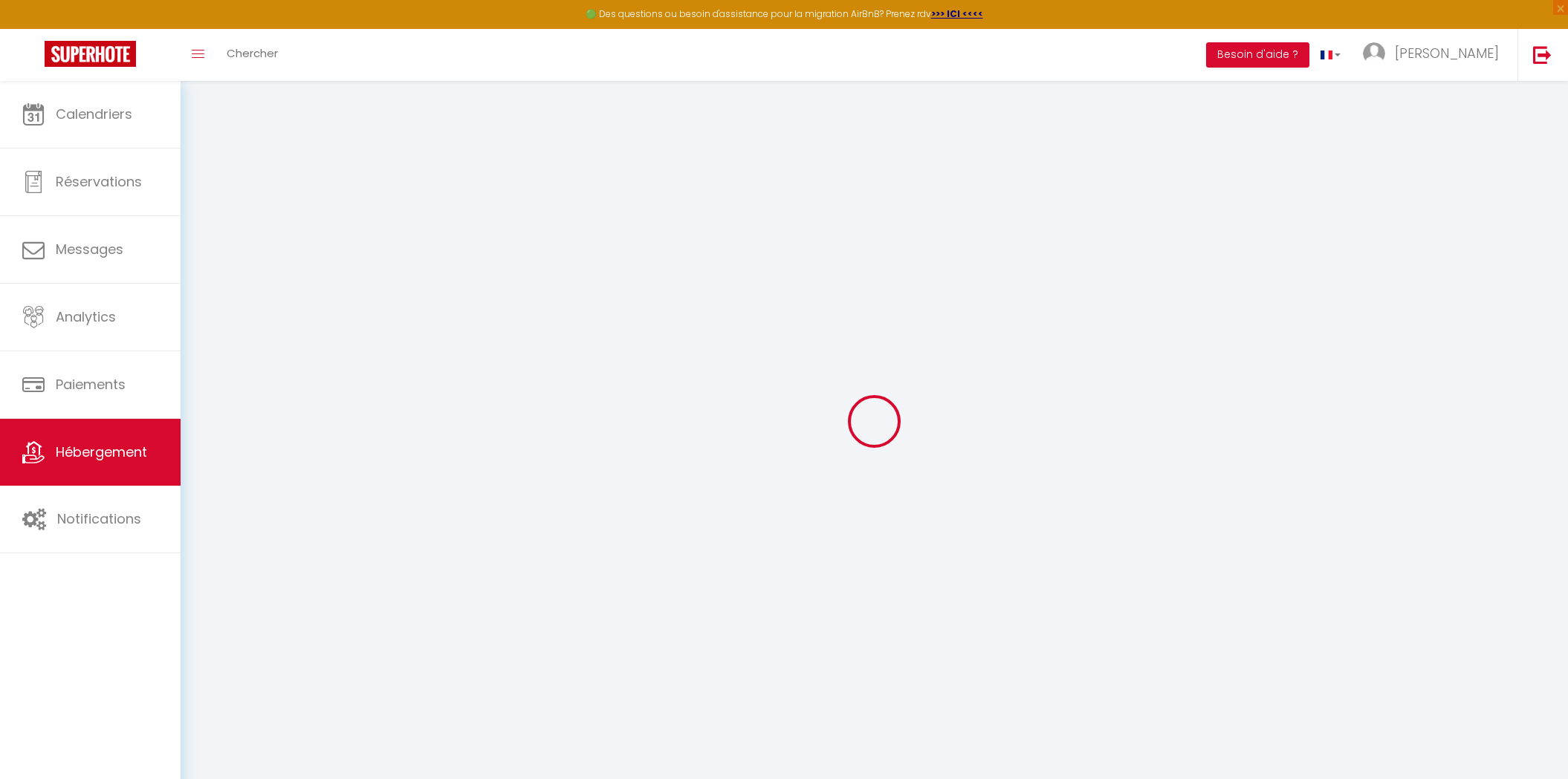
select select
checkbox input "false"
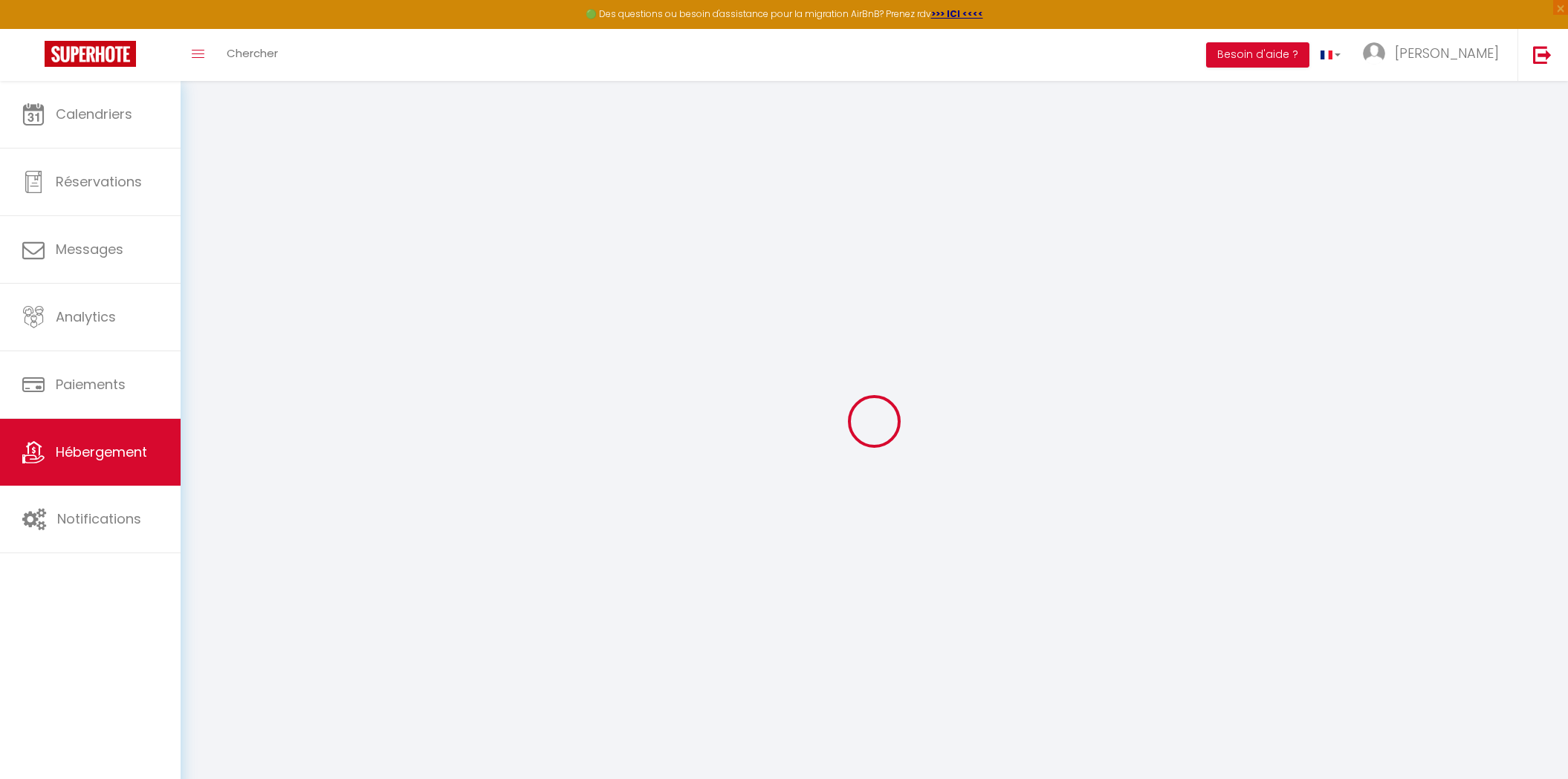
checkbox input "false"
select select
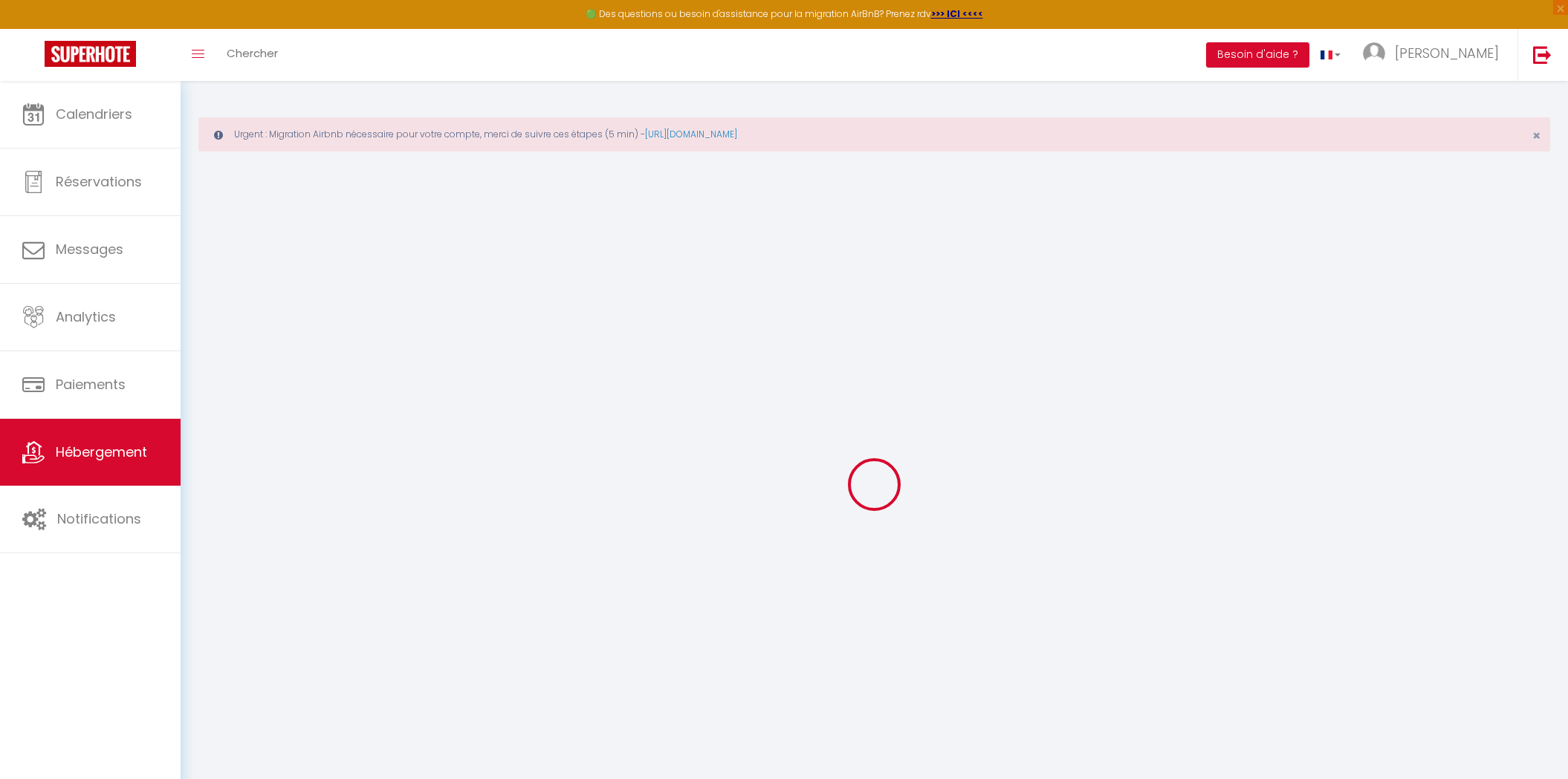
type input "Edera | Spa - Soir"
type input "Bilal"
type input "Keltoumi"
type input "78 avenue du 18 Juin 1940"
type input "92500"
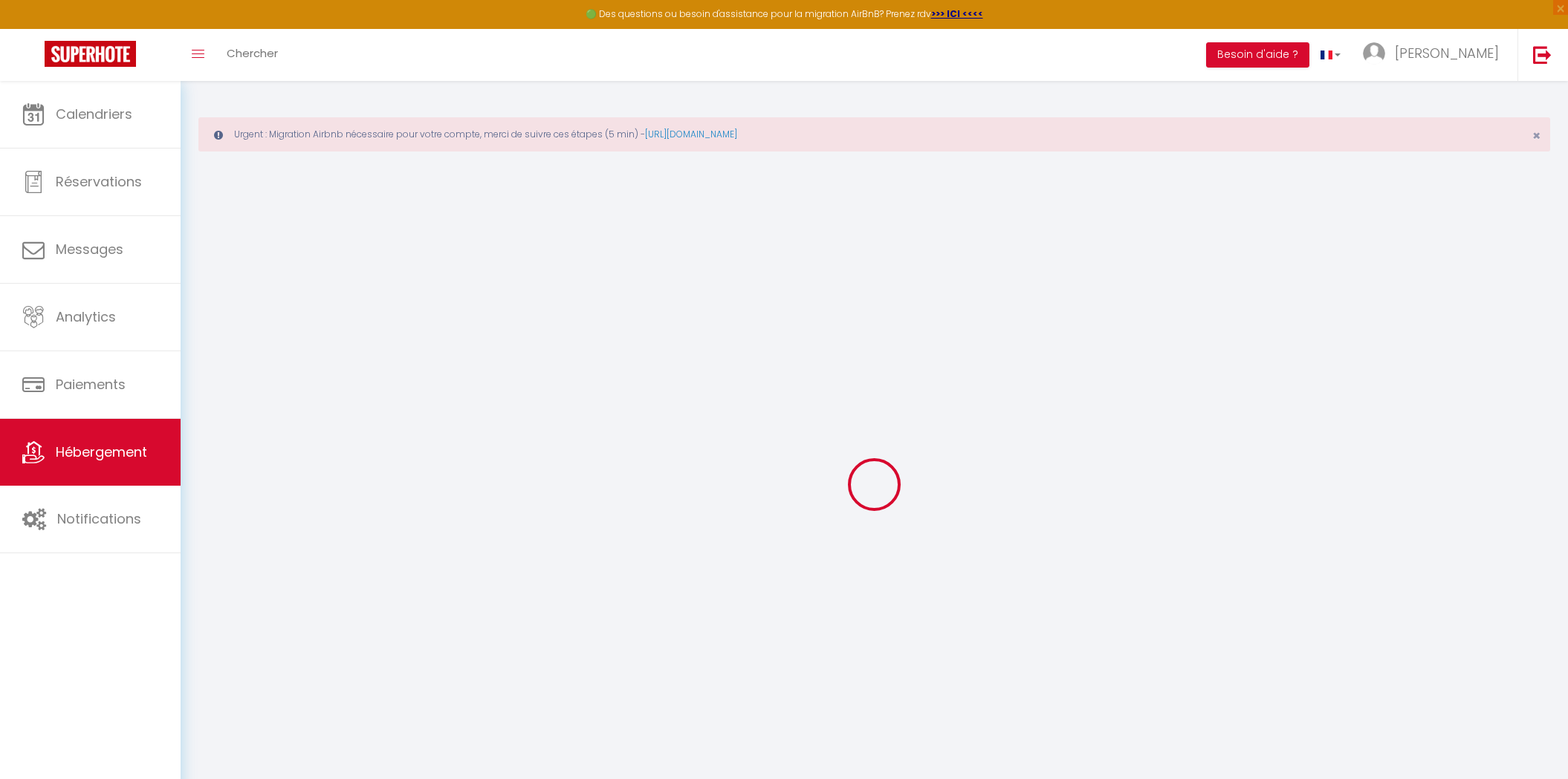
type input "REUIL MALMAISON"
select select "5"
select select "4"
type input "200"
type input "500"
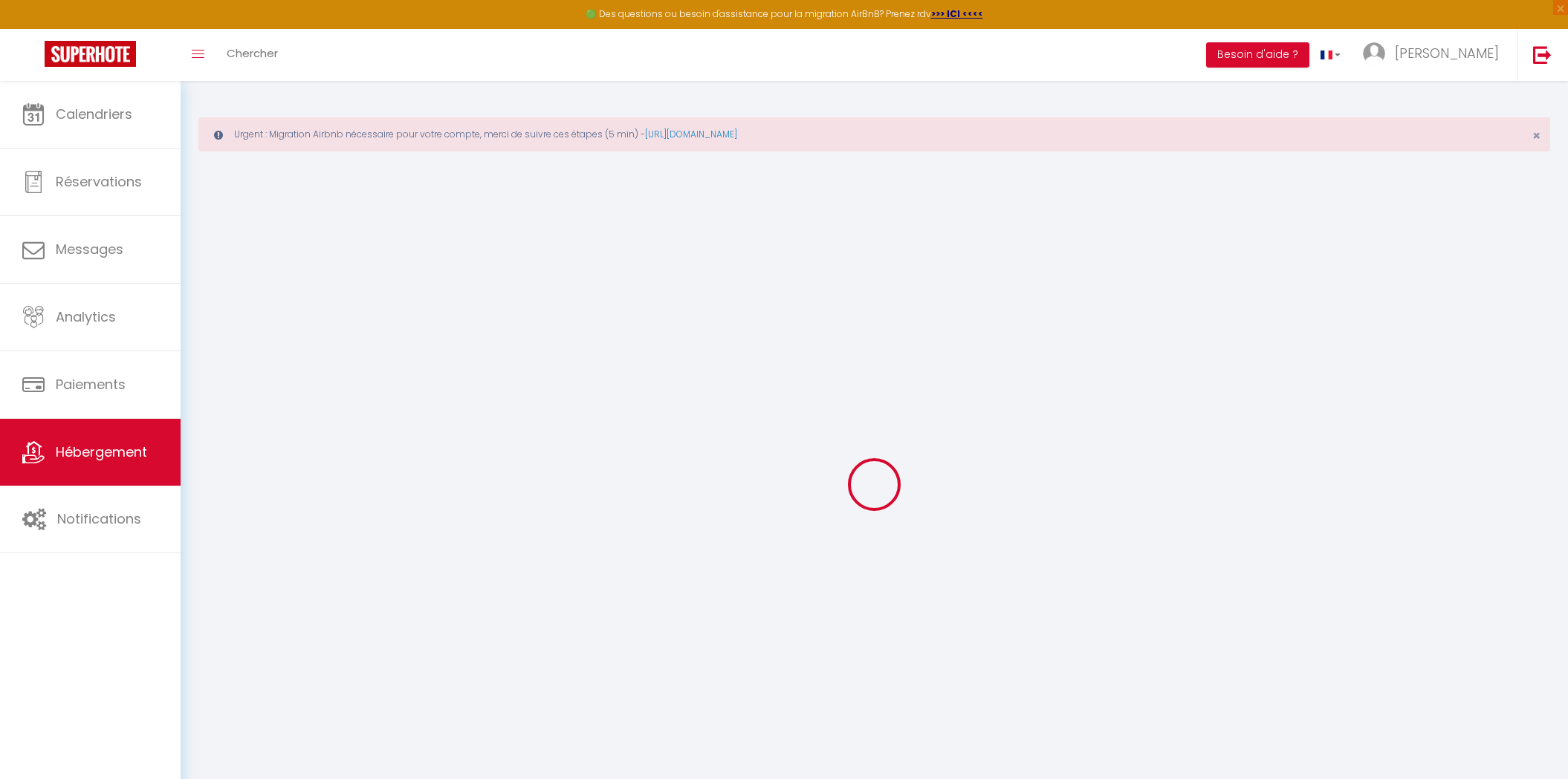
select select
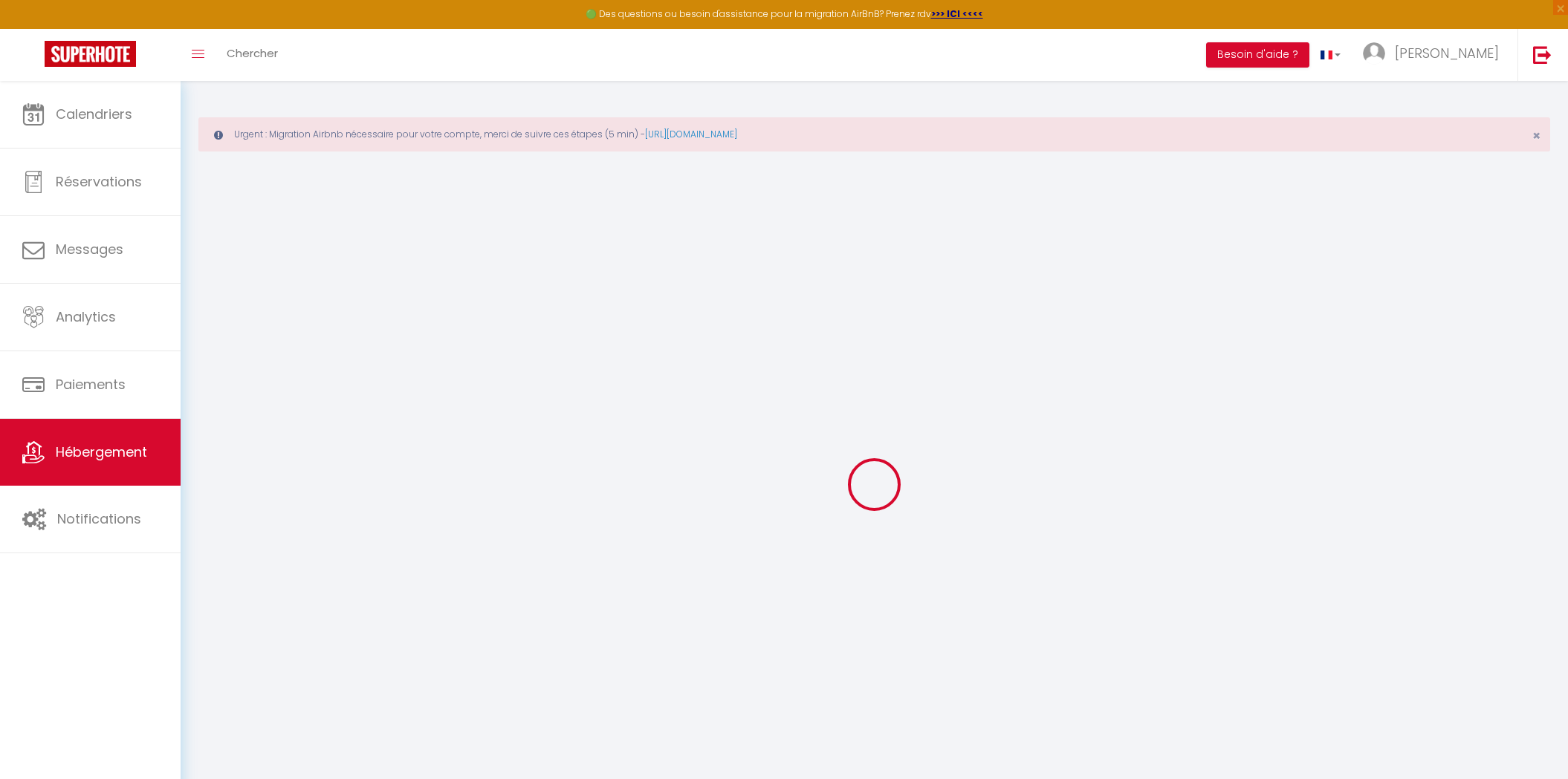
type input "78 avenue du 18 Juin 1940"
type input "92500"
type input "Rueil Malmaison"
type input "allure.conciergerie@gmail.com"
select select "7599"
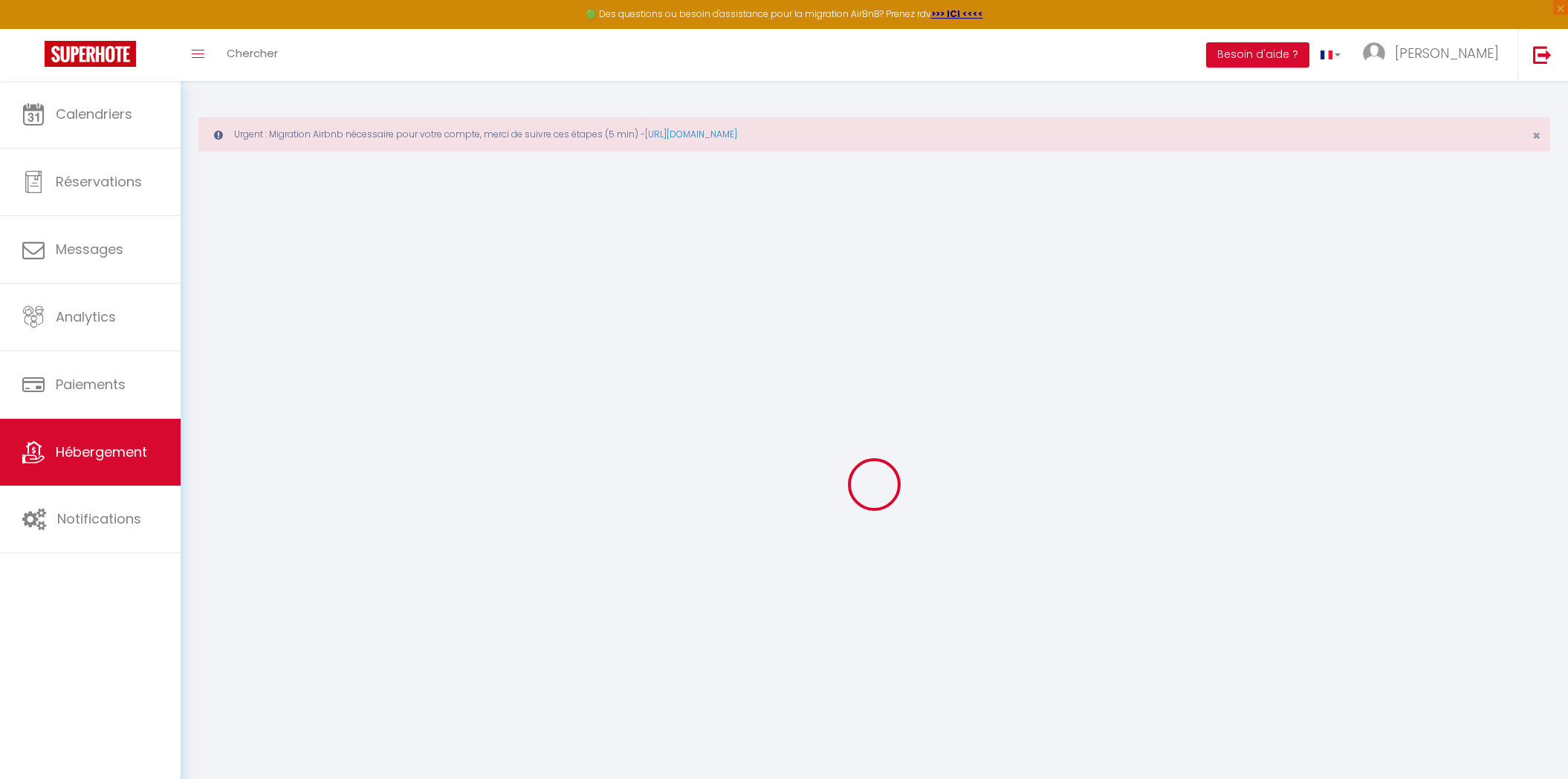
checkbox input "false"
checkbox input "true"
checkbox input "false"
type input "35"
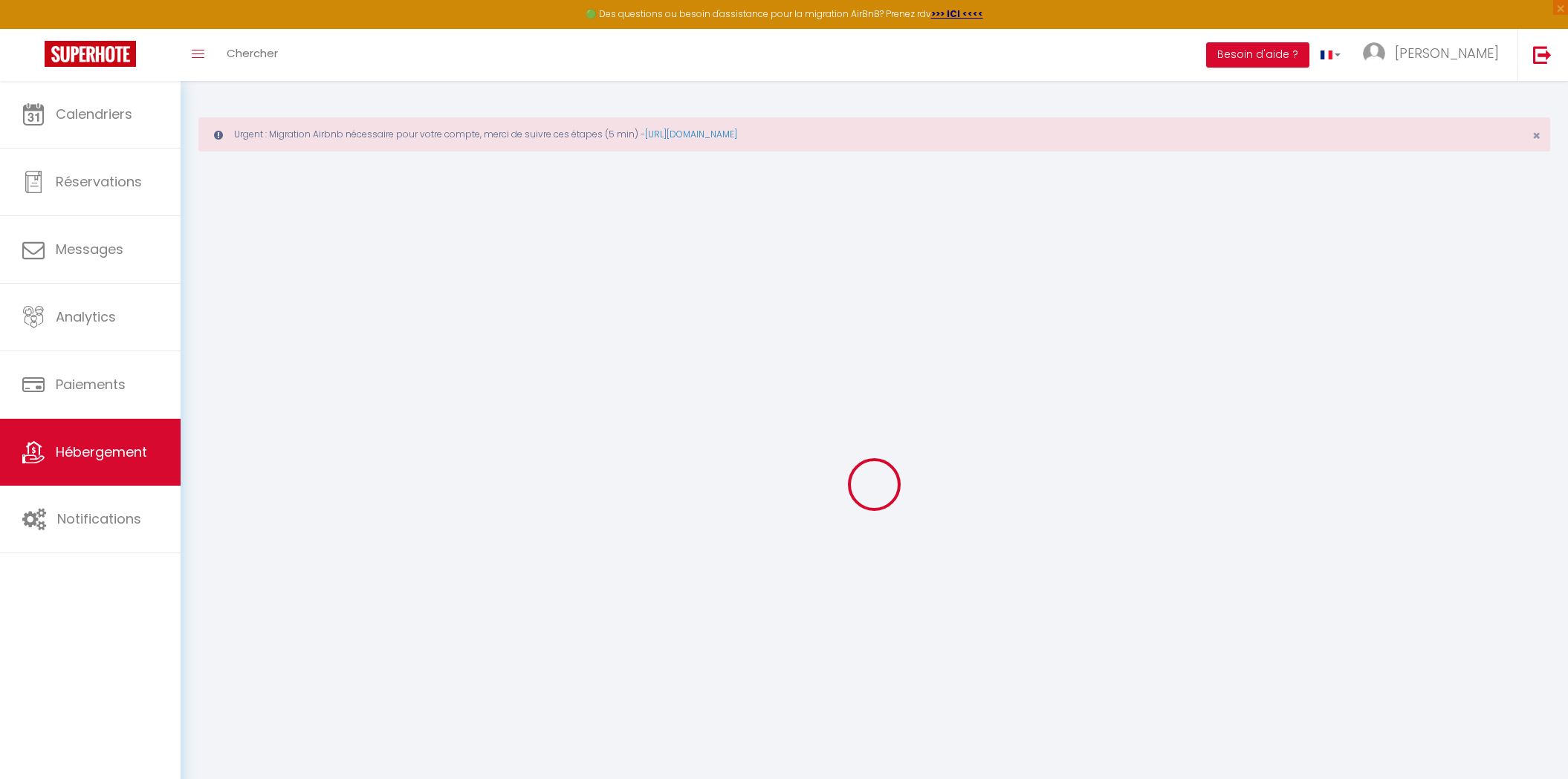
type input "0"
checkbox input "false"
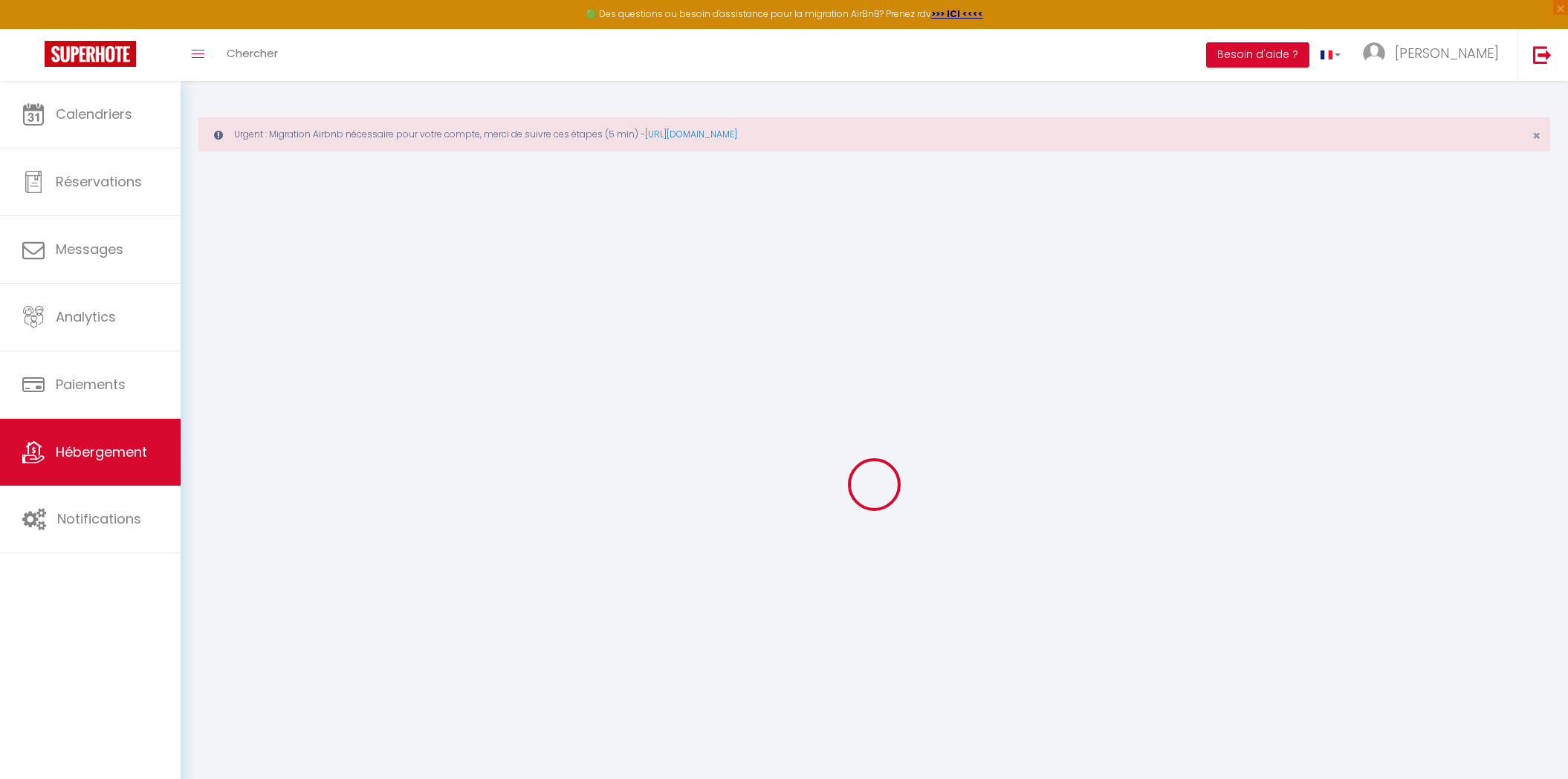
checkbox input "true"
checkbox input "false"
select select "EUR"
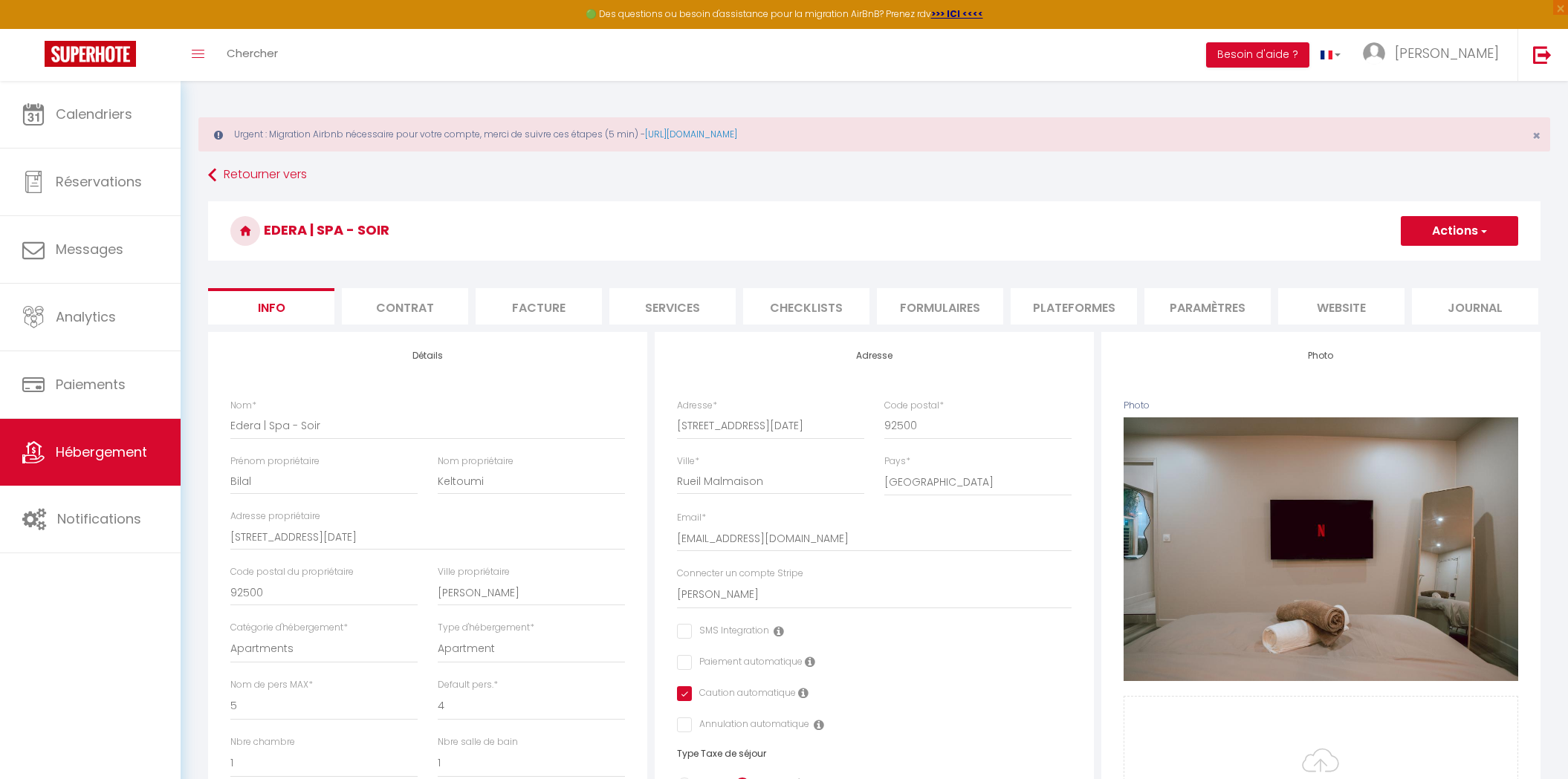
click at [1058, 294] on li "Plateformes" at bounding box center [1073, 306] width 126 height 36
select select
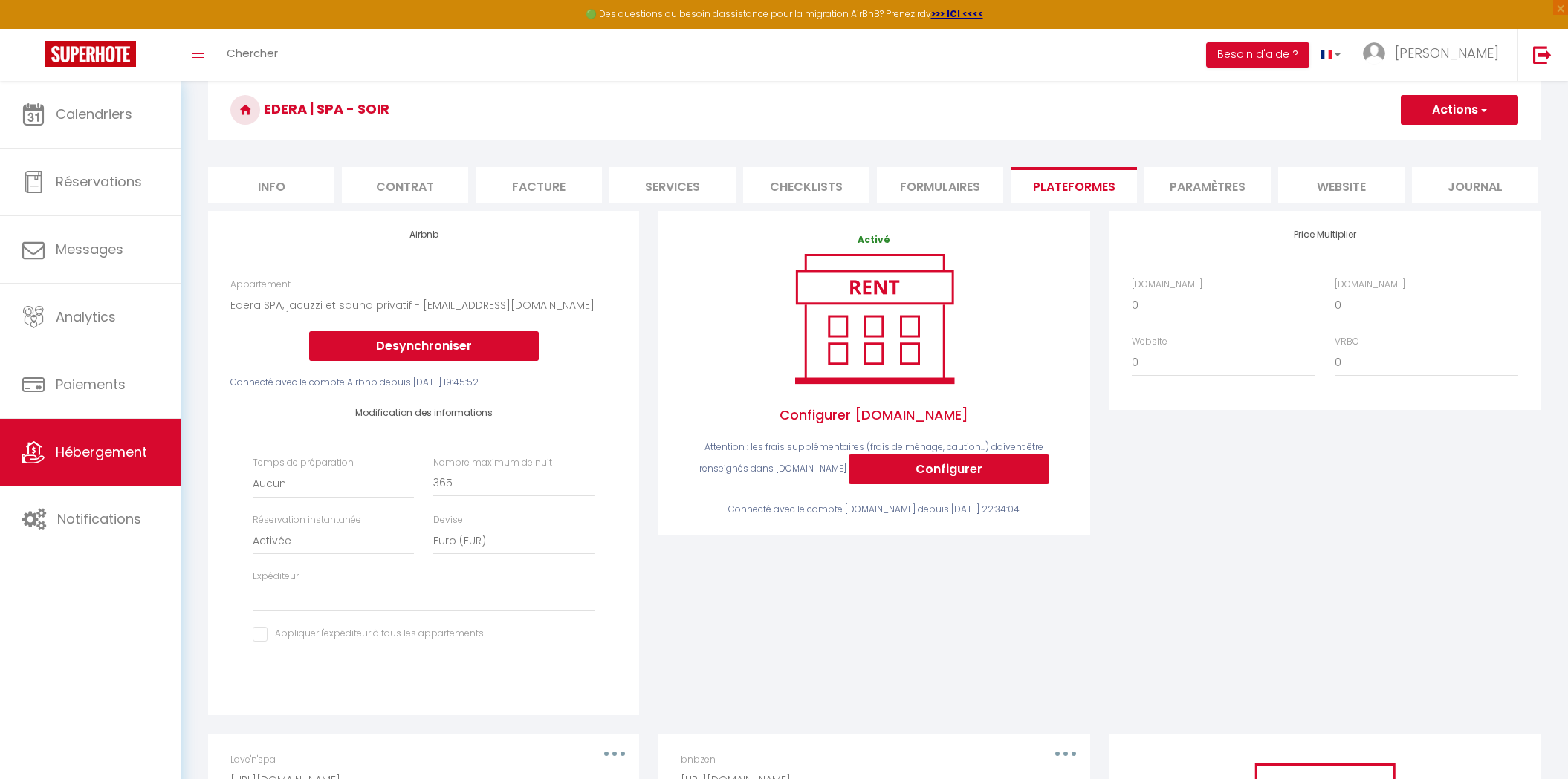
scroll to position [120, 0]
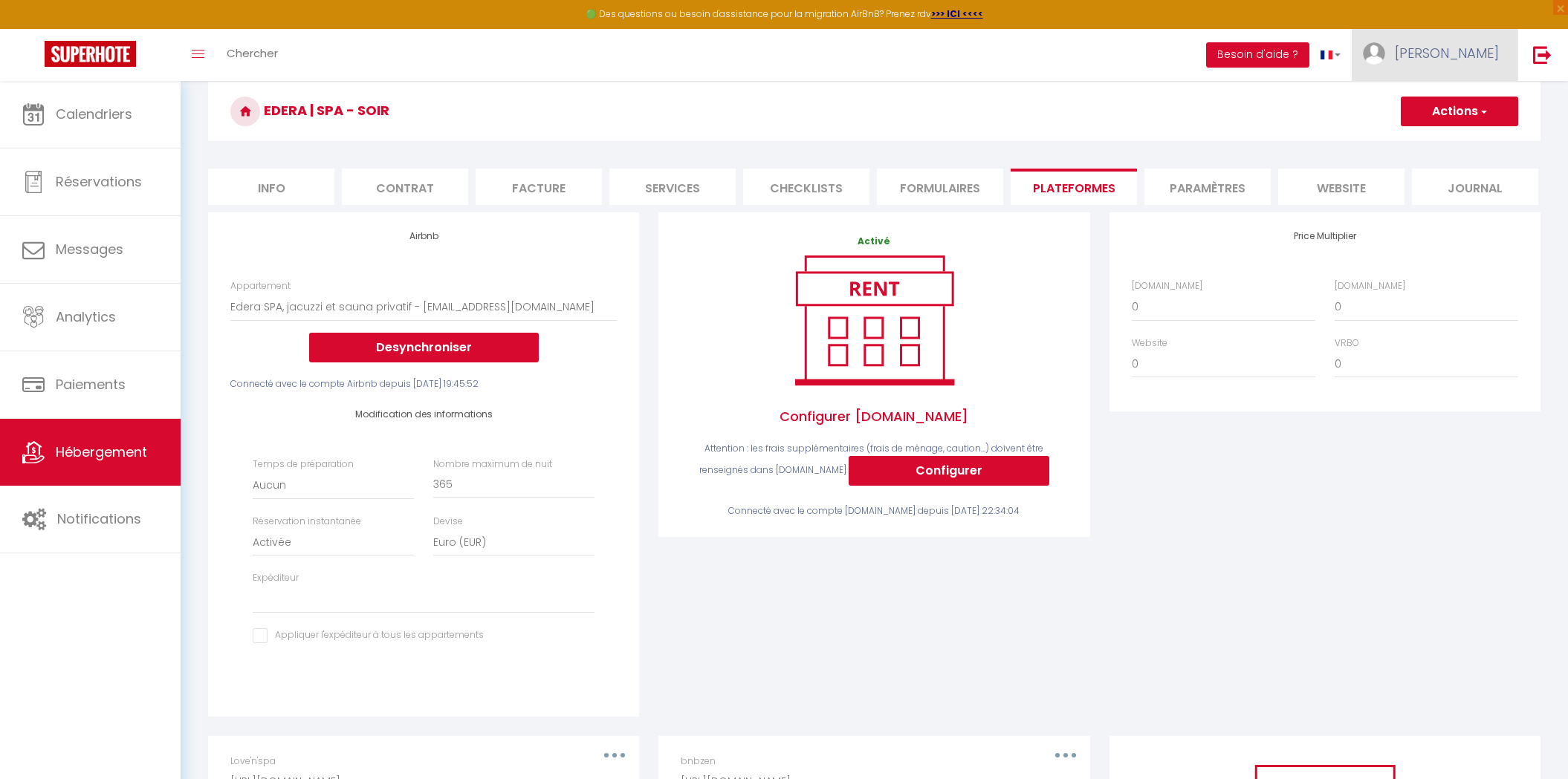
click at [1480, 58] on span "JOEL" at bounding box center [1447, 53] width 104 height 18
click at [880, 593] on div "Activé Configurer Booking.com Attention : les frais supplémentaires (frais de m…" at bounding box center [874, 474] width 450 height 524
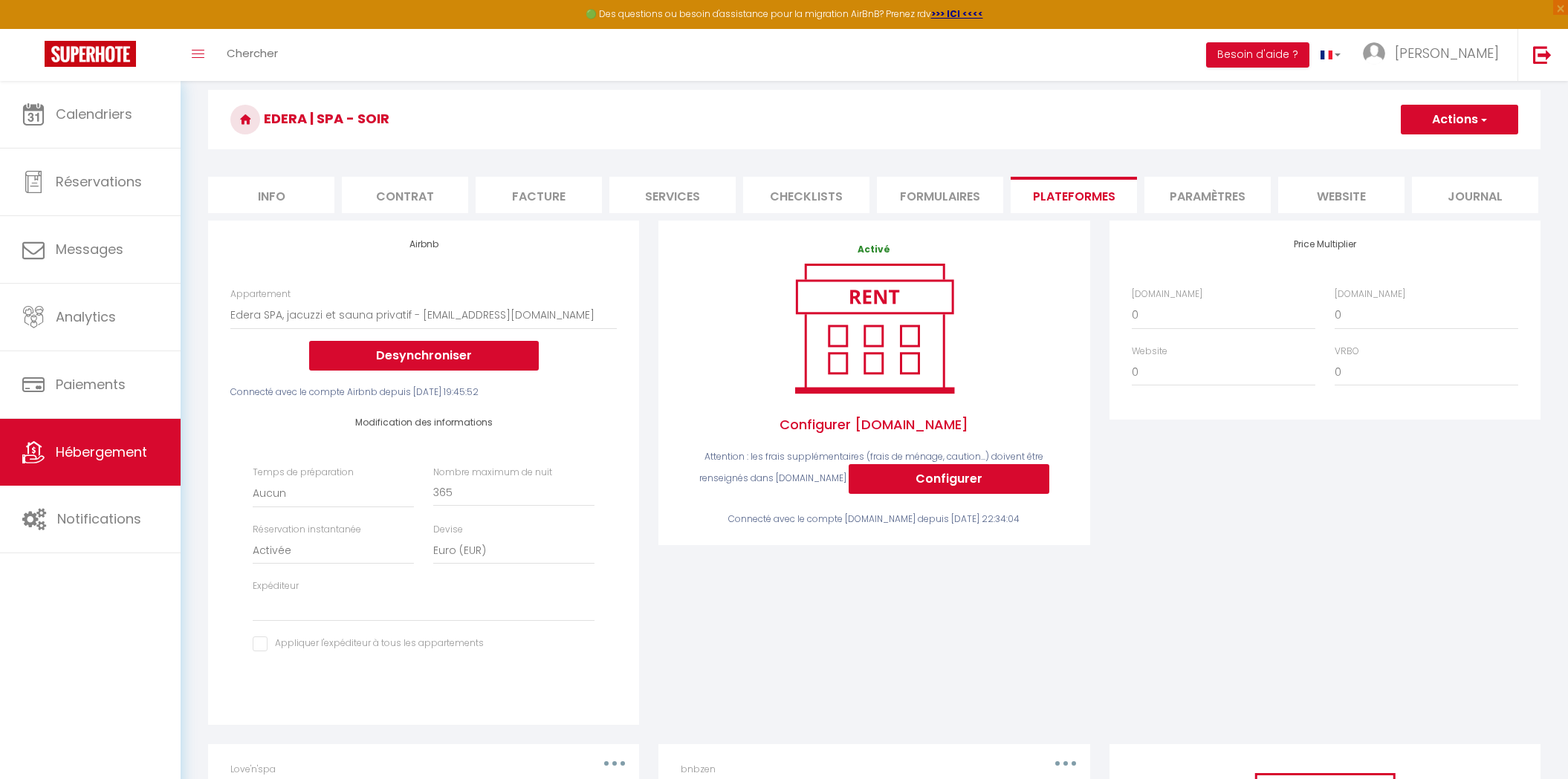
scroll to position [0, 0]
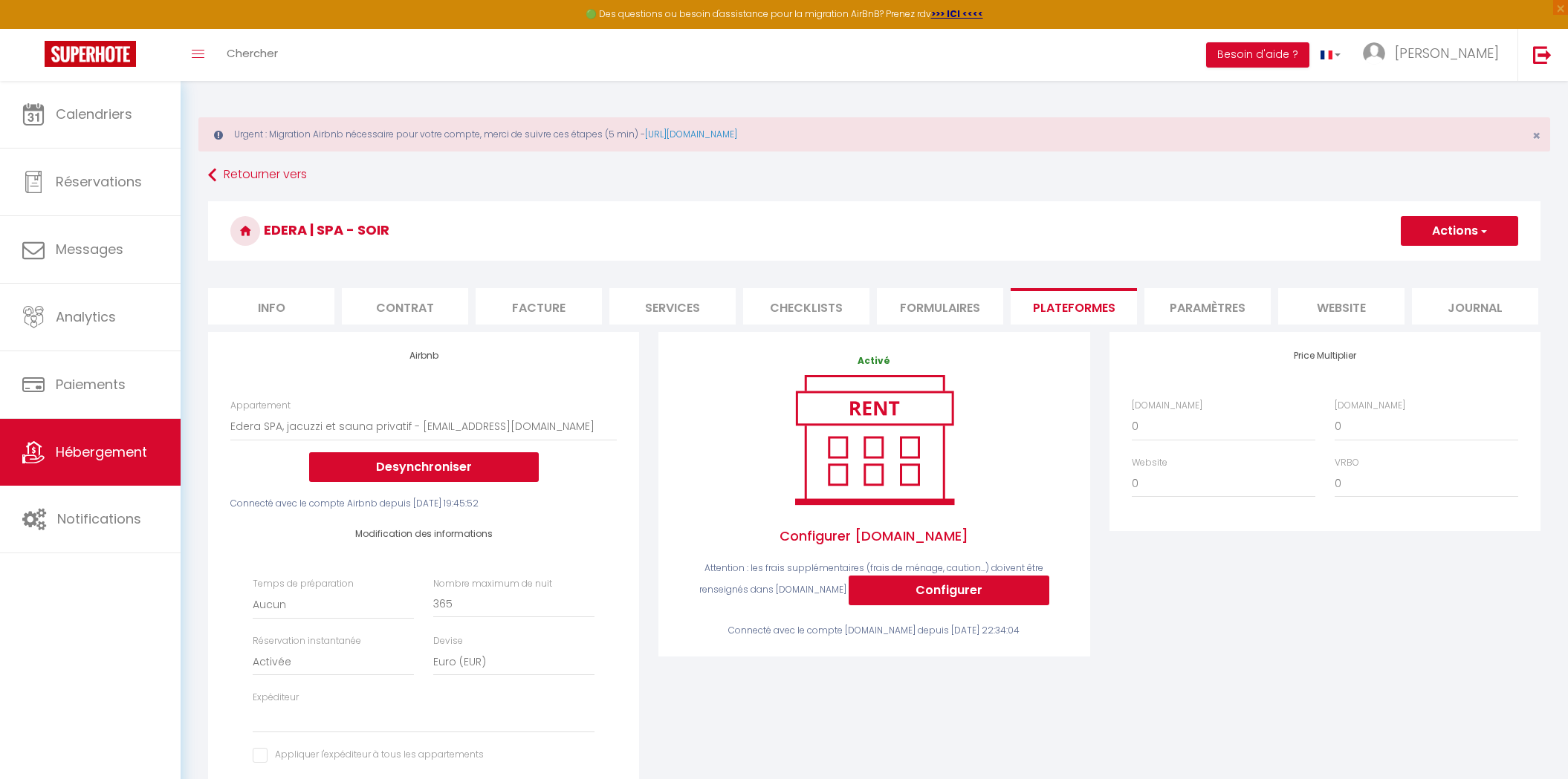
click at [667, 324] on form "Edera | Spa - Soir Actions Enregistrer Info Contrat Facture Services Checklists…" at bounding box center [874, 670] width 1332 height 937
click at [1483, 68] on link "JOEL" at bounding box center [1435, 55] width 166 height 52
click at [1455, 105] on link "Paramètres" at bounding box center [1458, 103] width 110 height 25
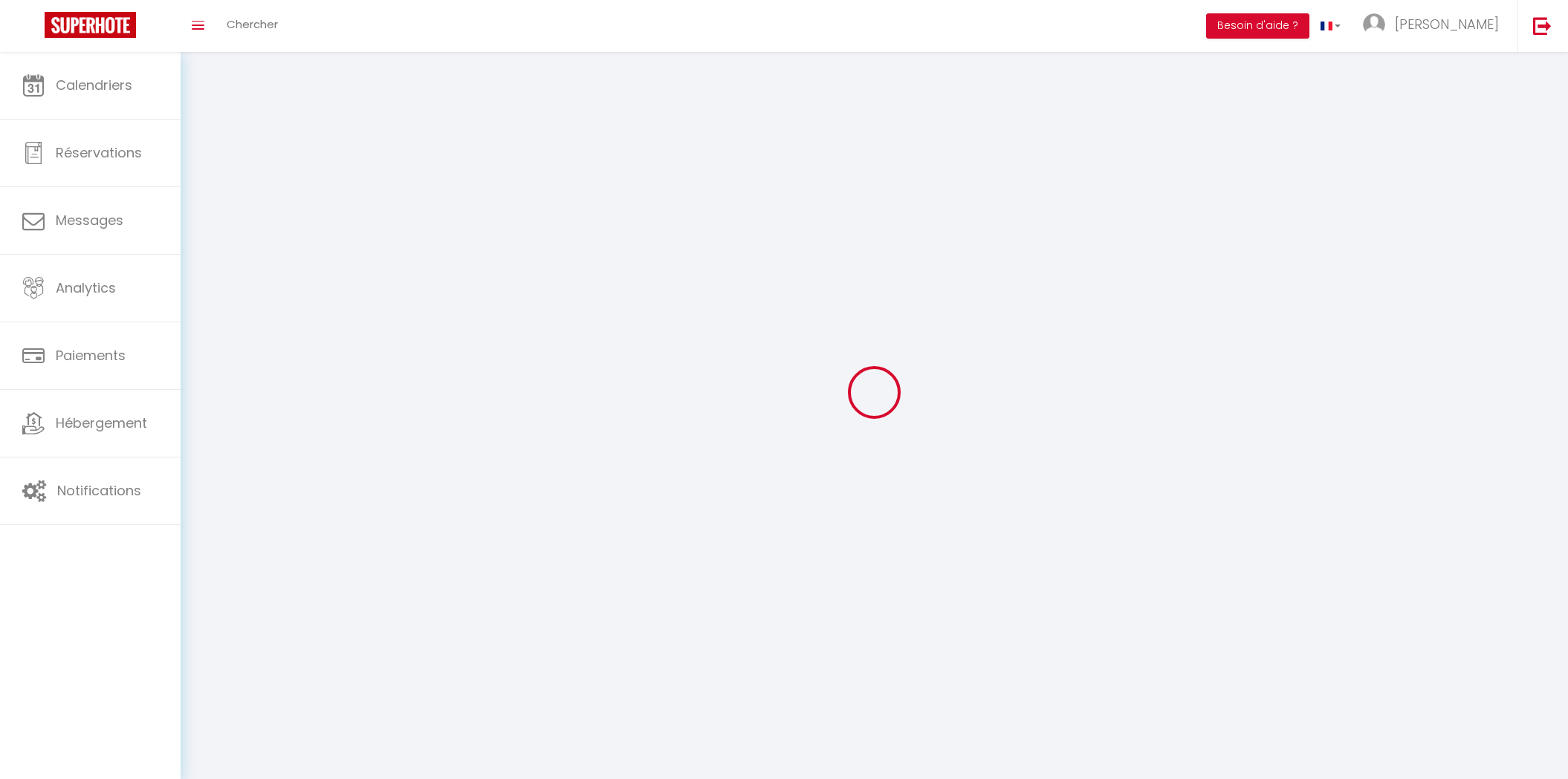
type input "JOEL"
type input "BATONAT"
type input "0759521785"
type input "25B rue de Ponthieu"
type input "75017"
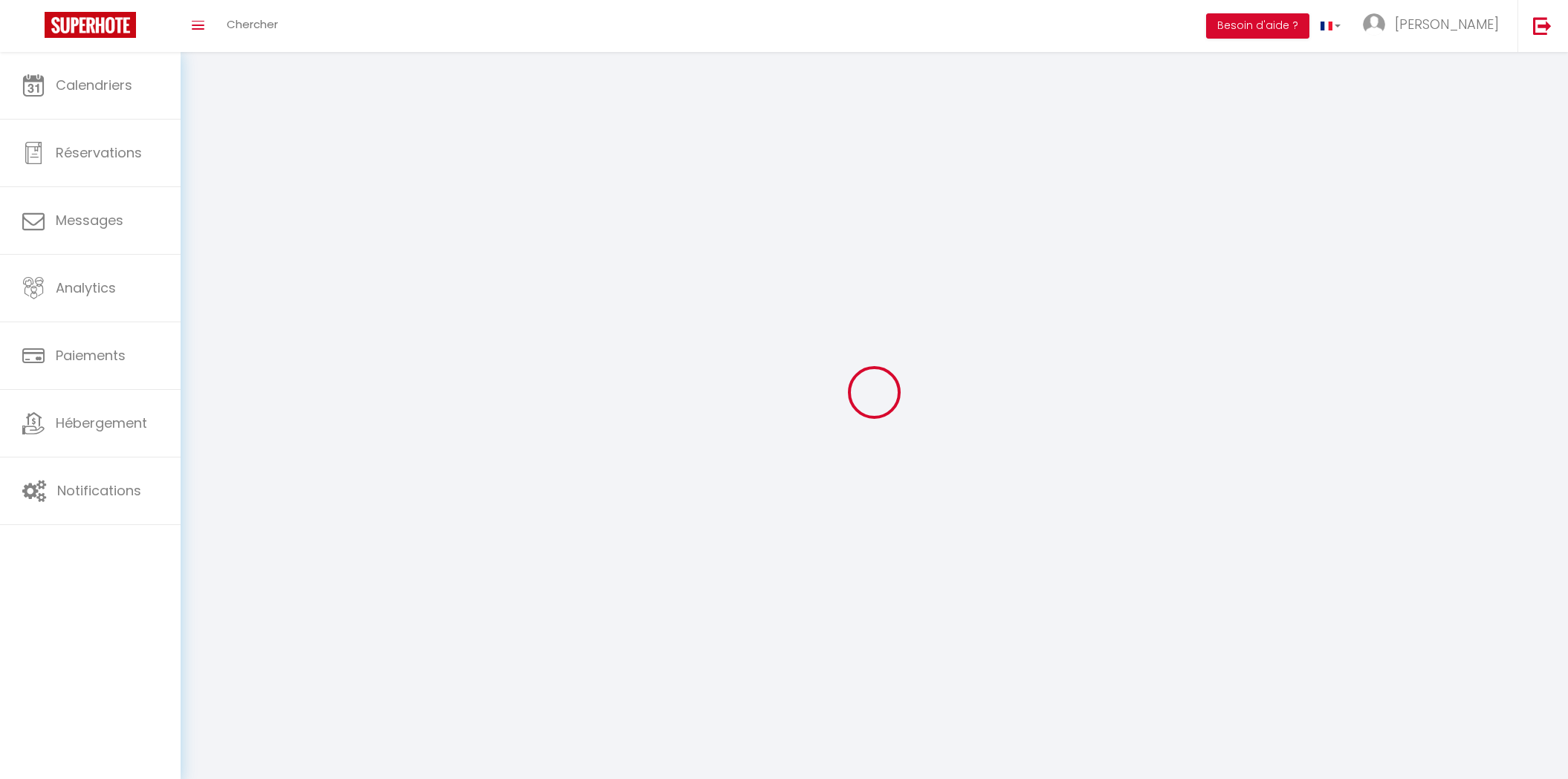
type input "Paris"
type input "PEVKZcjDkJEnkY5DP8bGrHnRZ"
type input "X9gePDl7Hi8UNUf13LSWLFheN"
type input "PEVKZcjDkJEnkY5DP8bGrHnRZ"
type input "X9gePDl7Hi8UNUf13LSWLFheN"
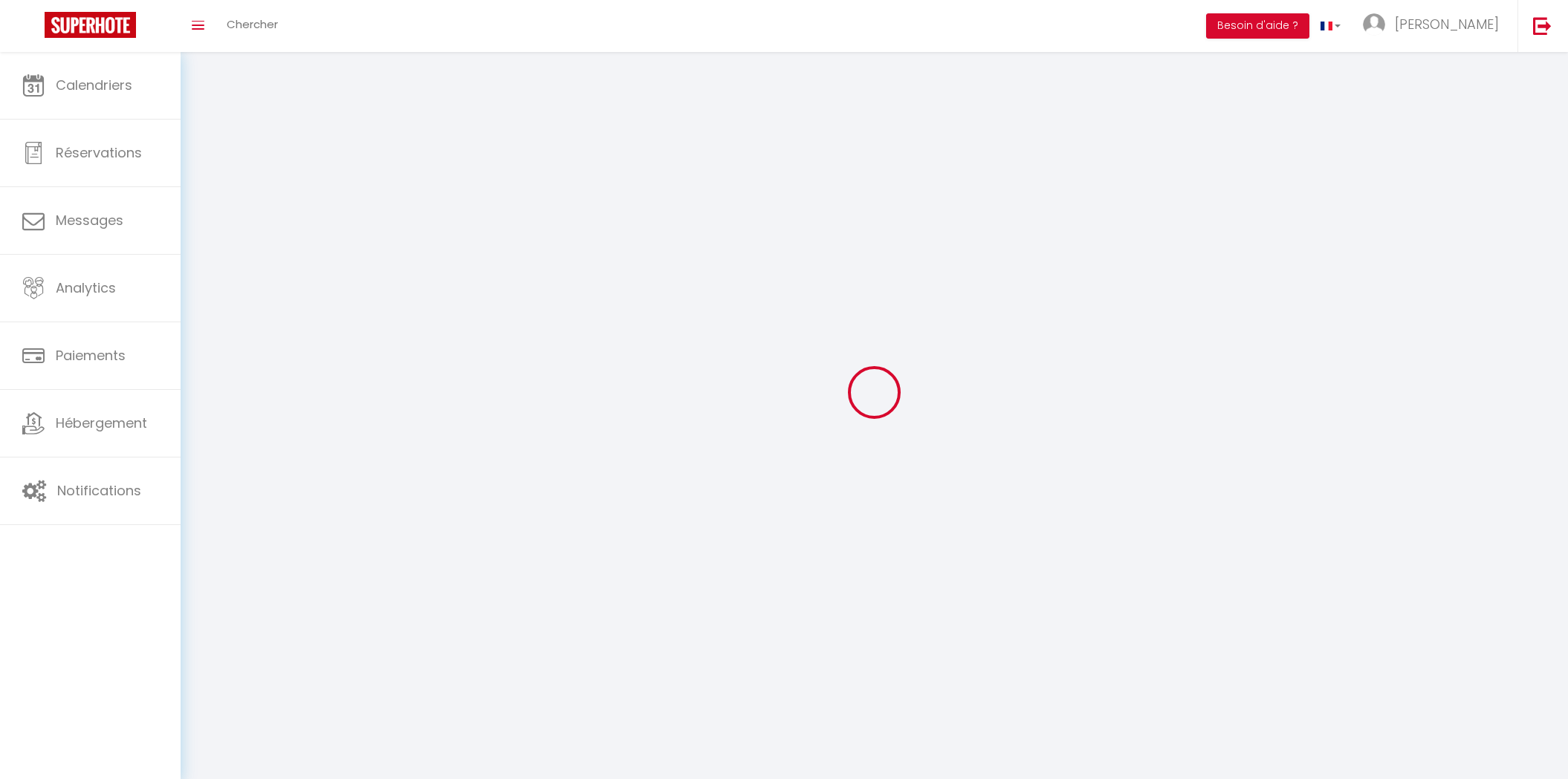
type input "https://app.superhote.com/#/get-available-rentals/X9gePDl7Hi8UNUf13LSWLFheN"
select select "28"
select select "fr"
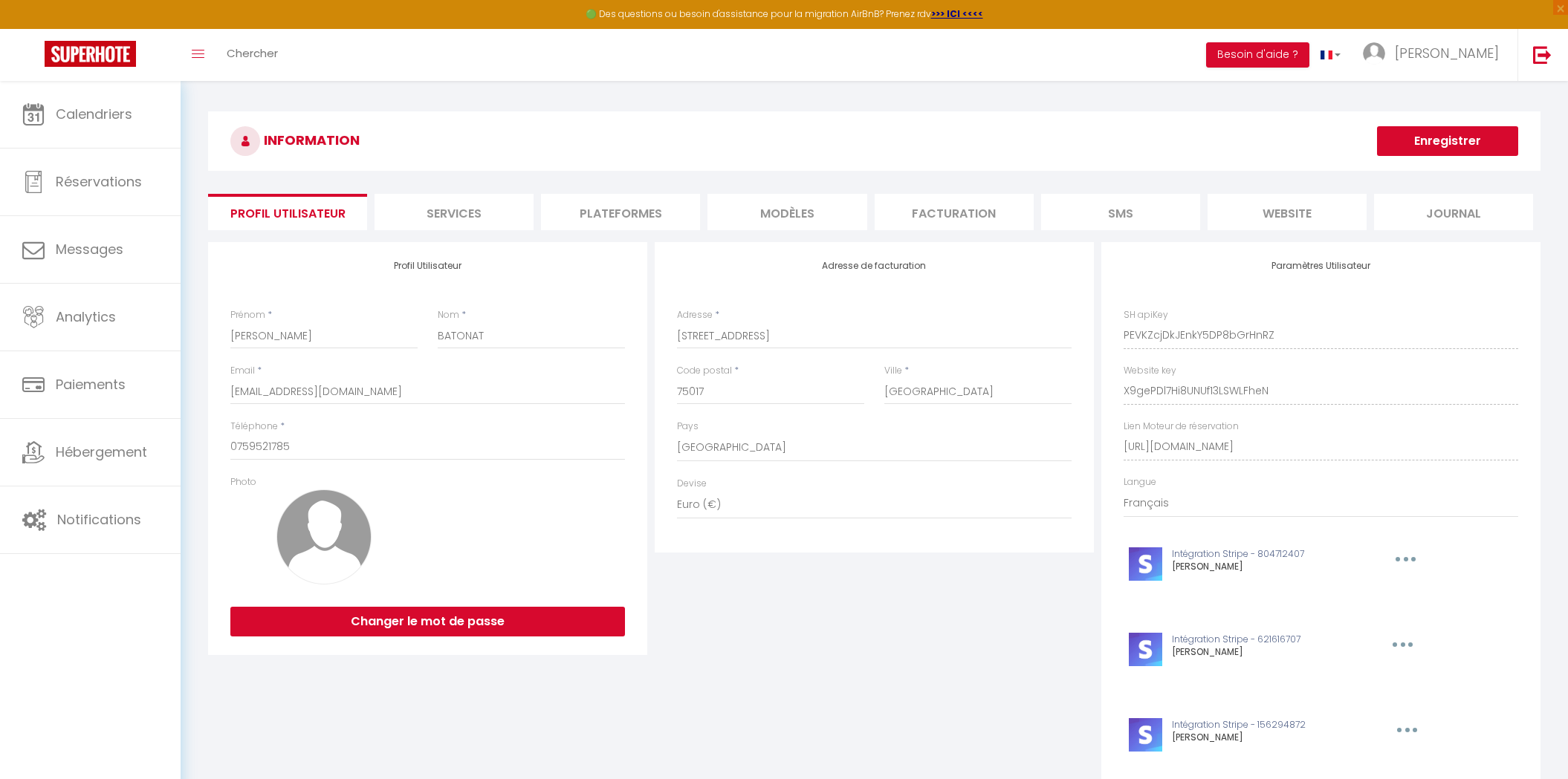
click at [668, 218] on li "Plateformes" at bounding box center [621, 211] width 159 height 36
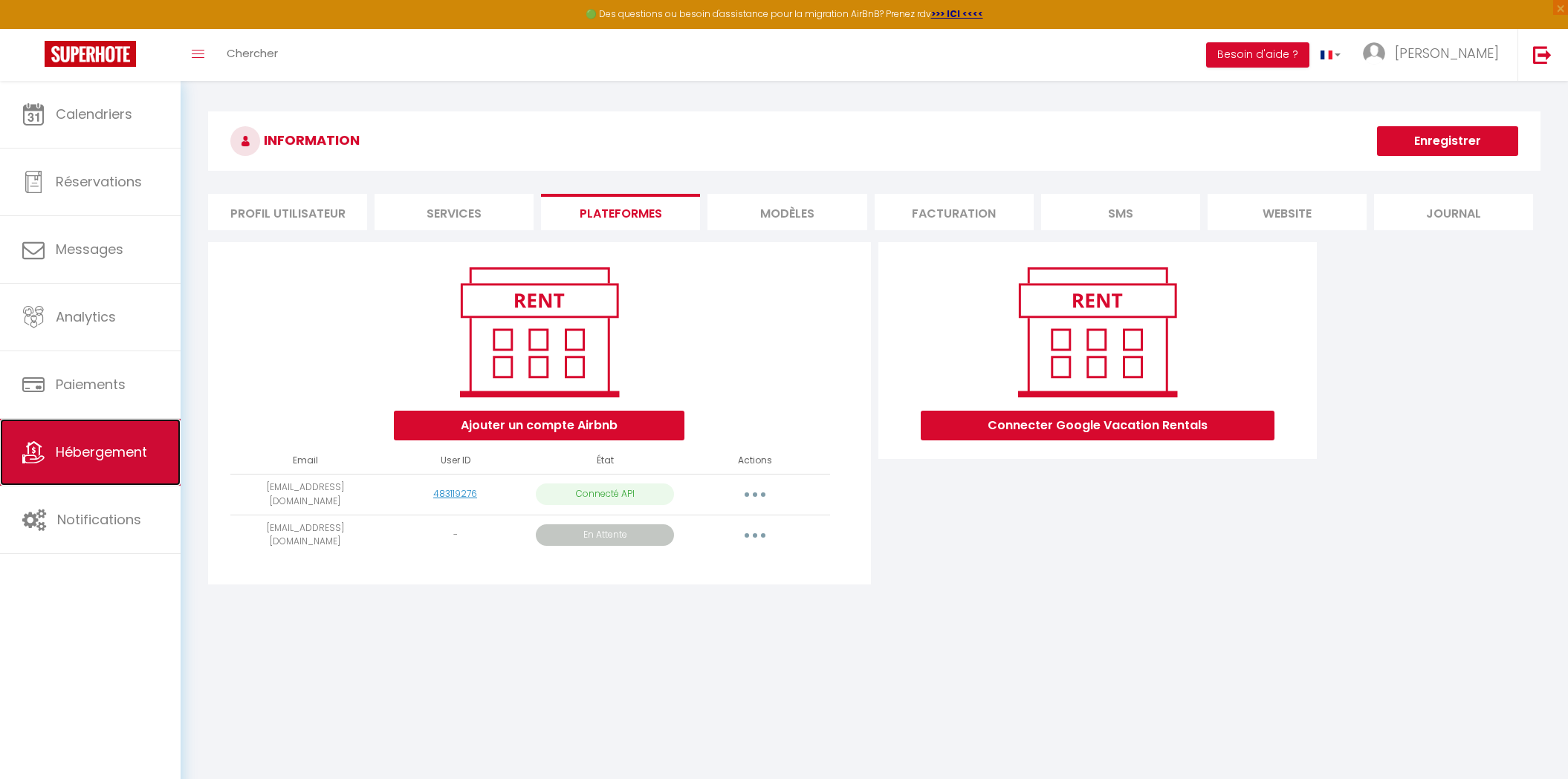
click at [125, 440] on link "Hébergement" at bounding box center [90, 452] width 181 height 67
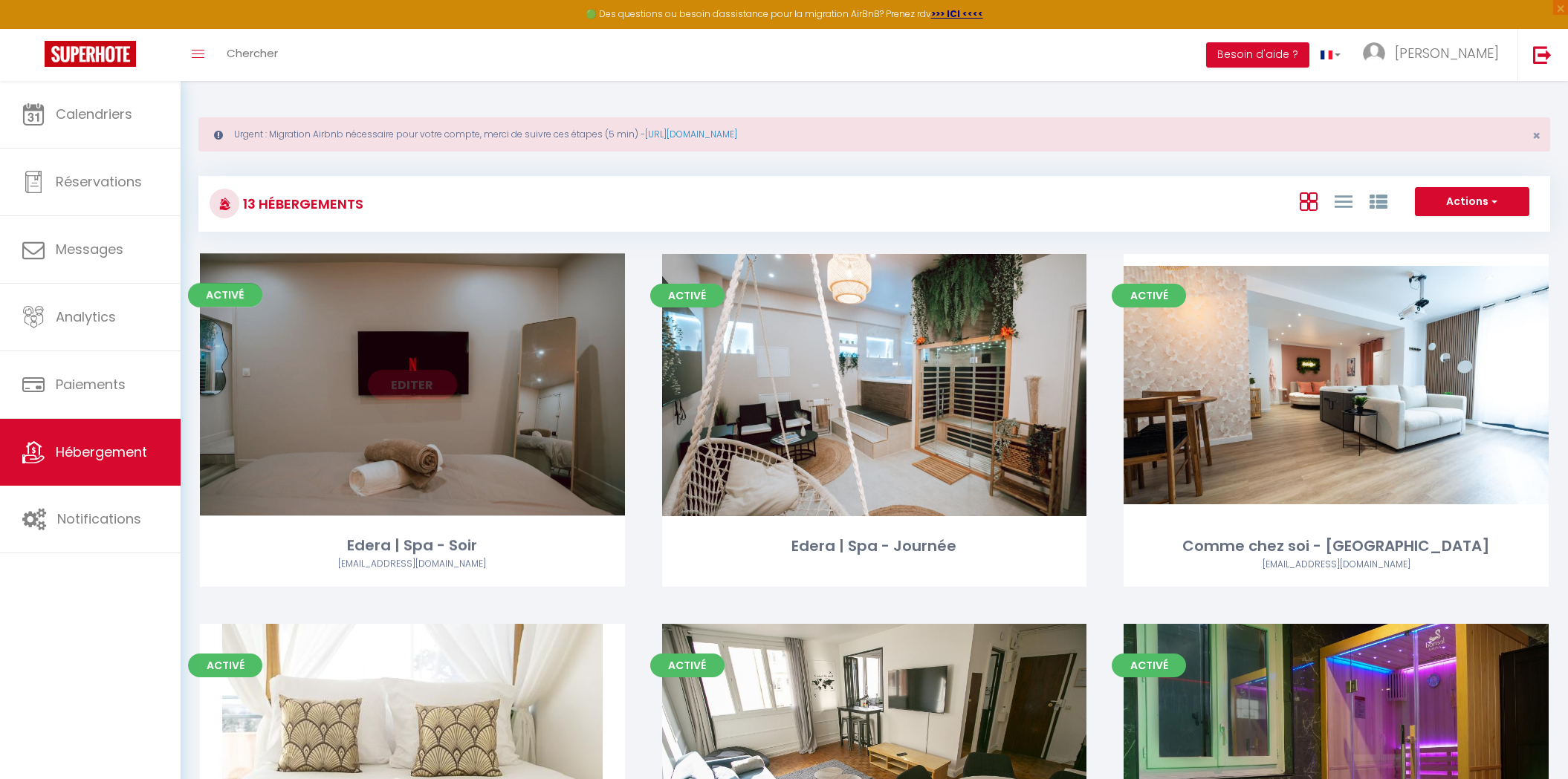
click at [430, 387] on link "Editer" at bounding box center [412, 384] width 89 height 30
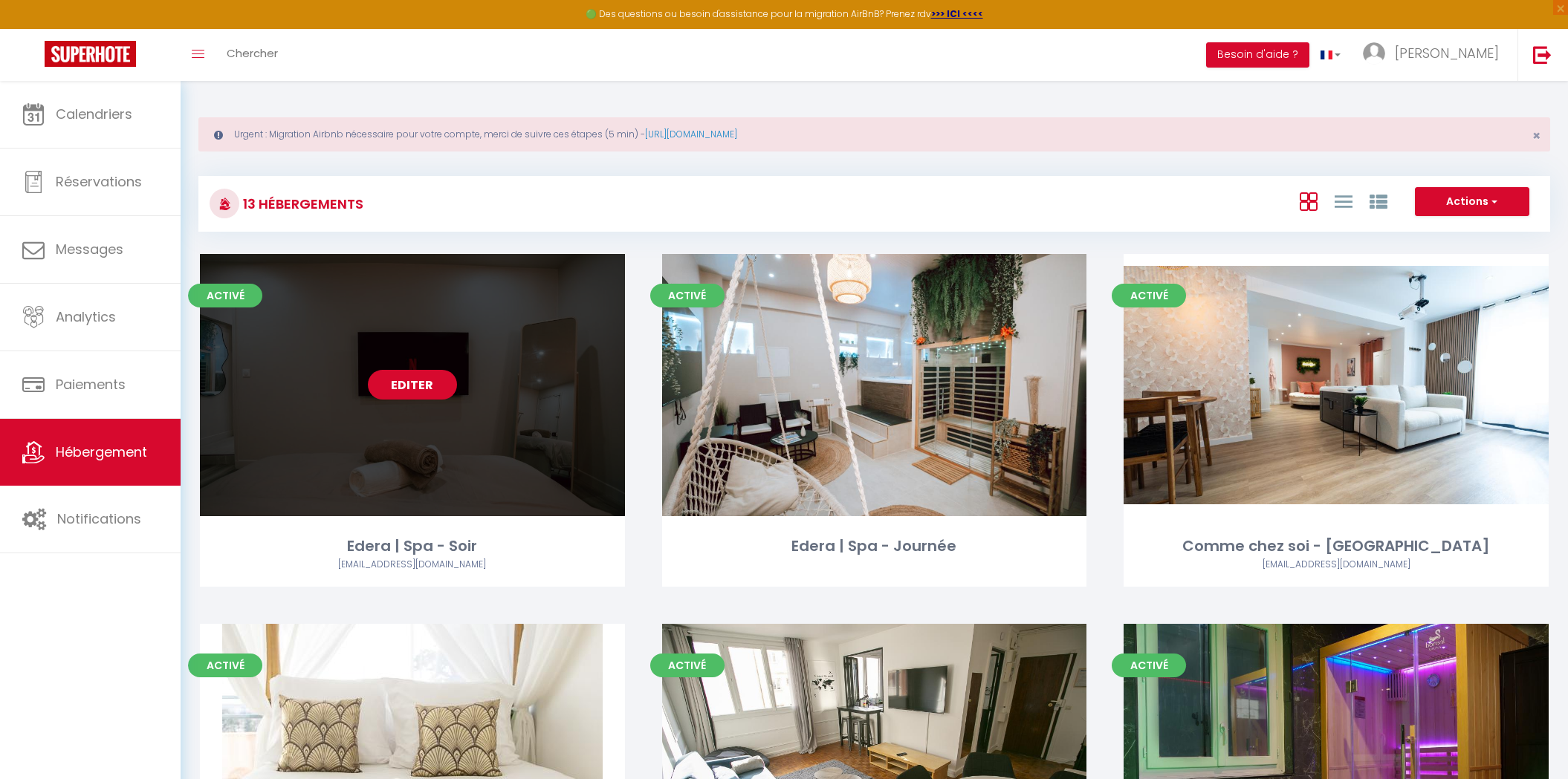
click at [430, 387] on link "Editer" at bounding box center [412, 384] width 89 height 30
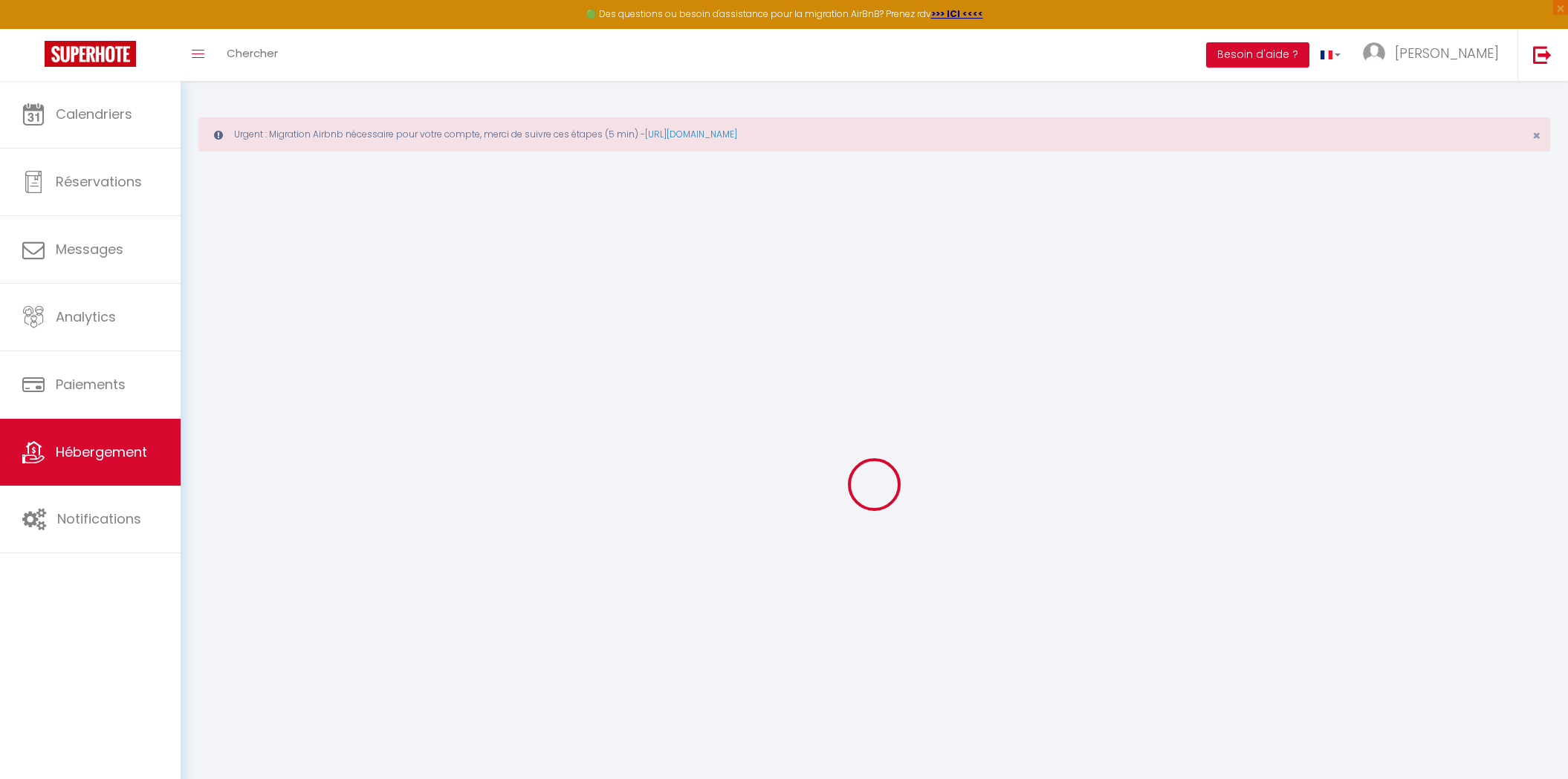
checkbox input "false"
checkbox input "true"
checkbox input "false"
select select "EUR"
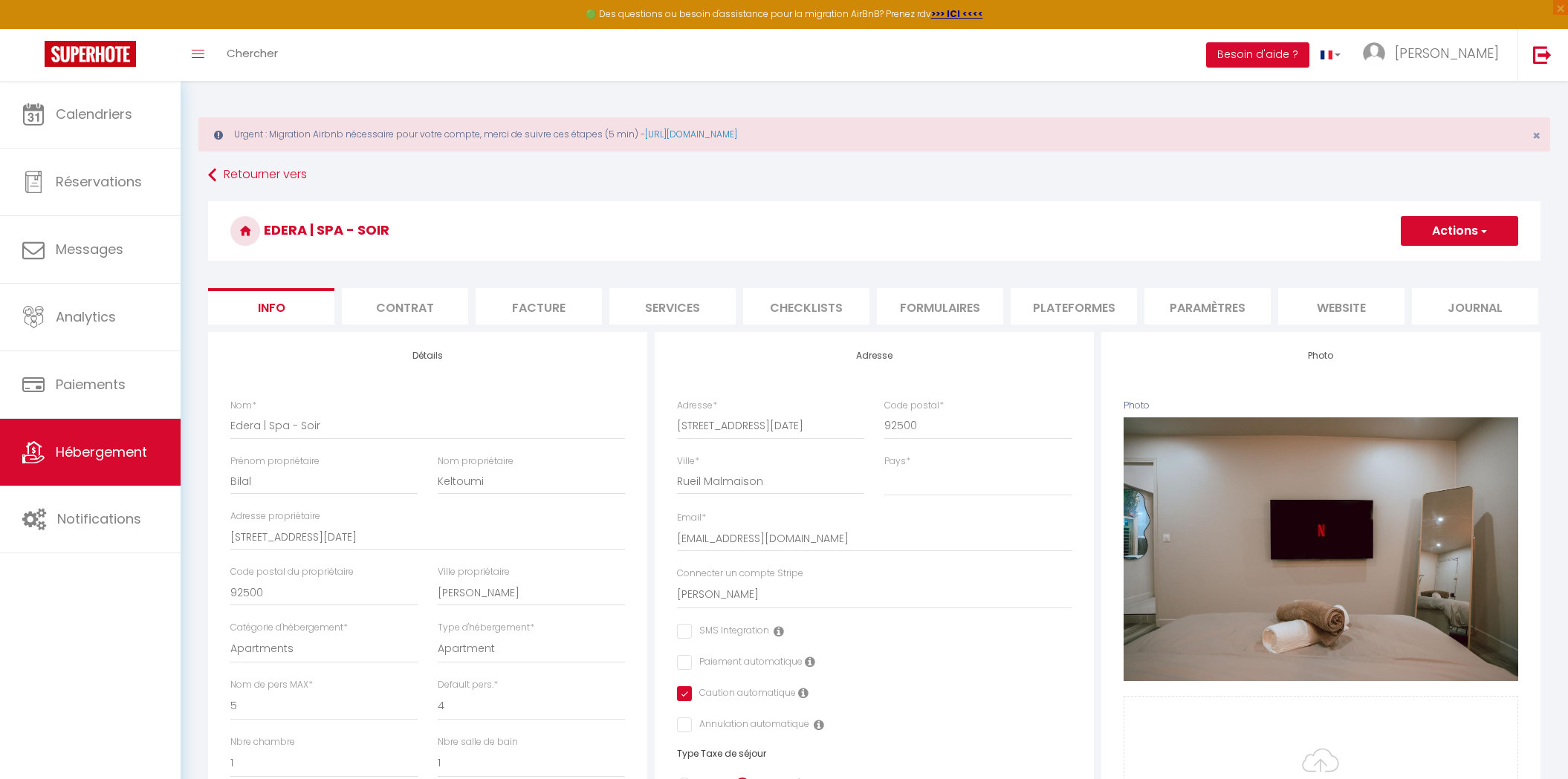
click at [942, 295] on li "Formulaires" at bounding box center [939, 306] width 126 height 36
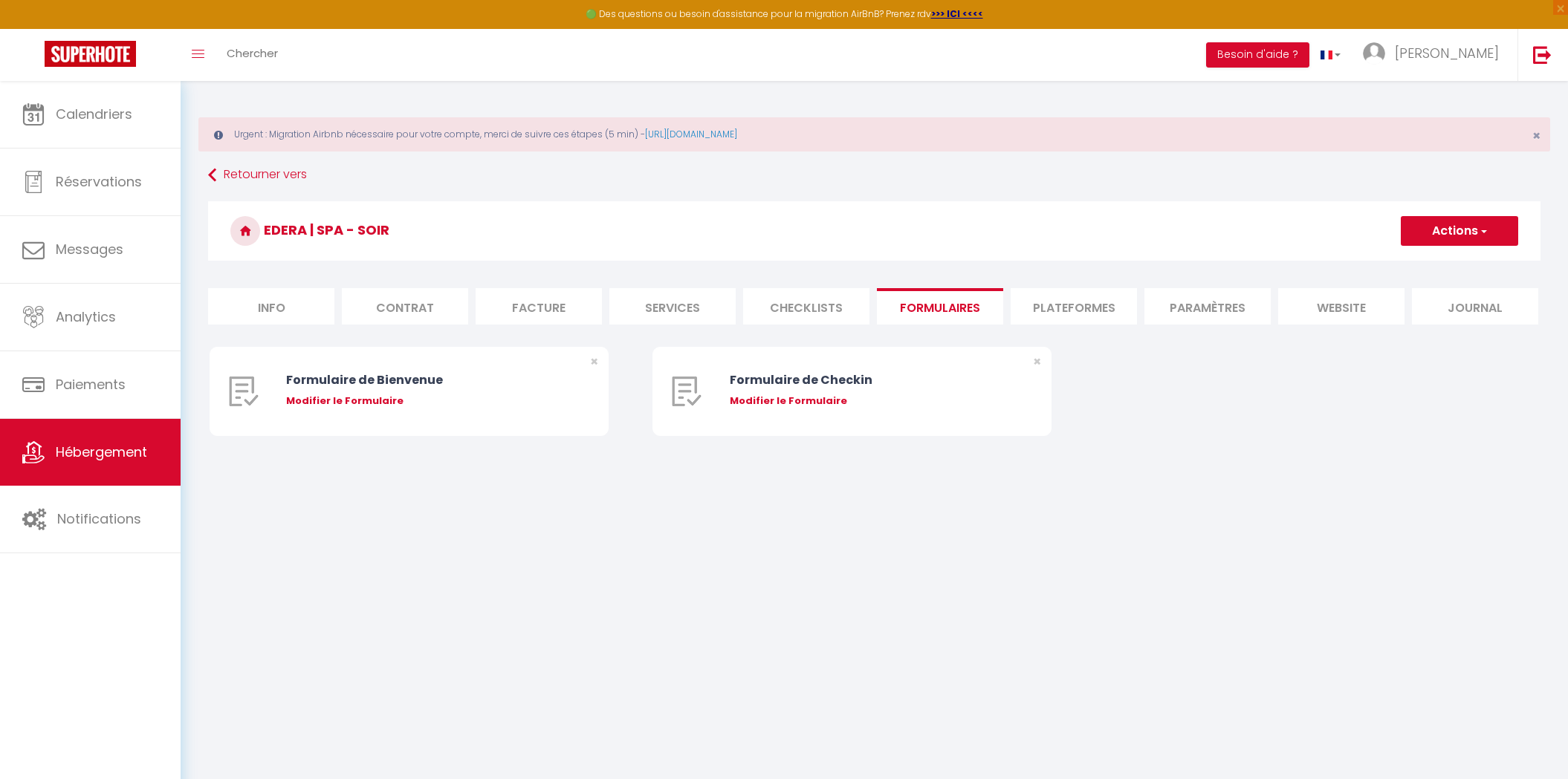
click at [1061, 302] on li "Plateformes" at bounding box center [1073, 306] width 126 height 36
select select
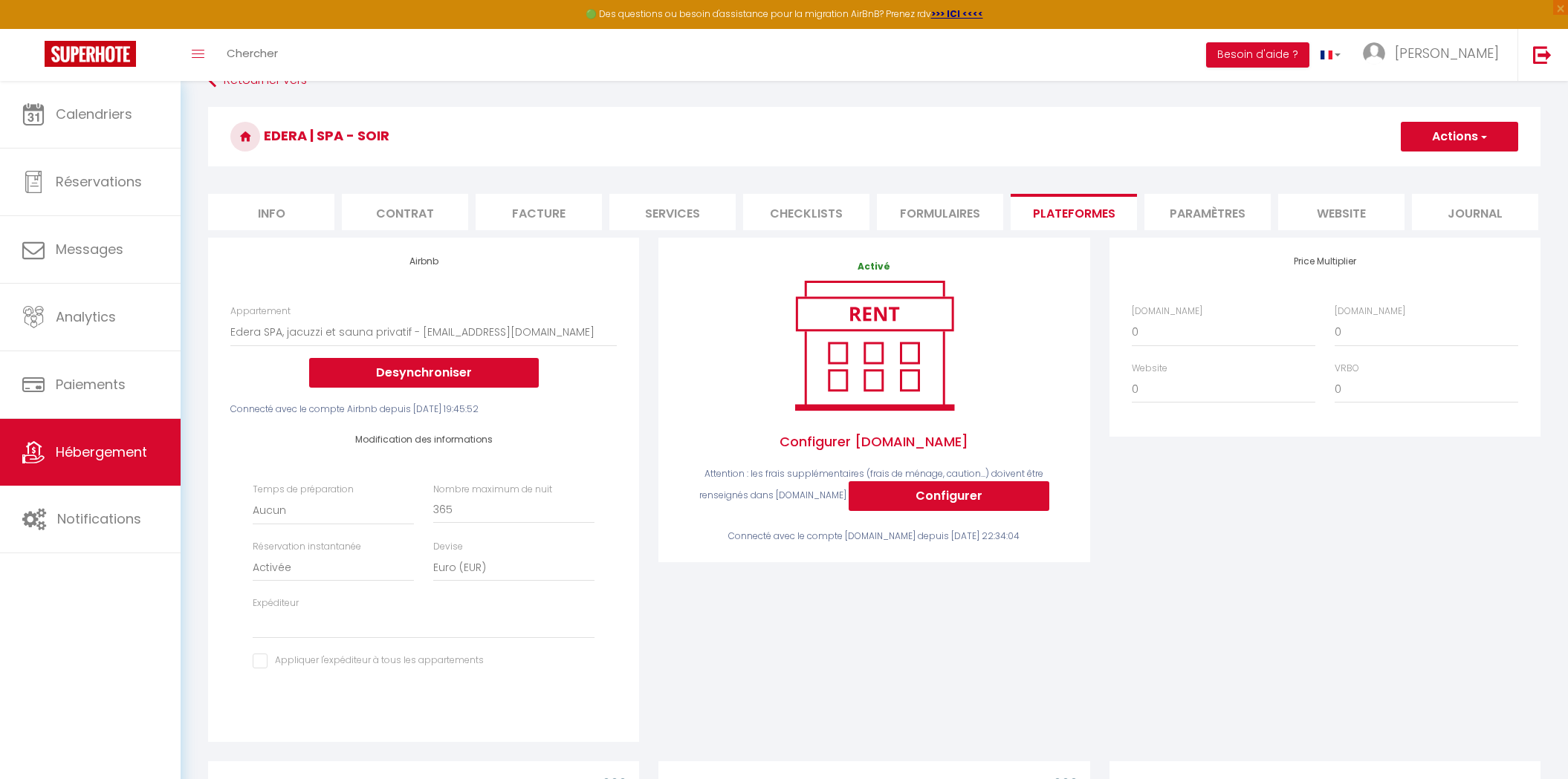
scroll to position [91, 0]
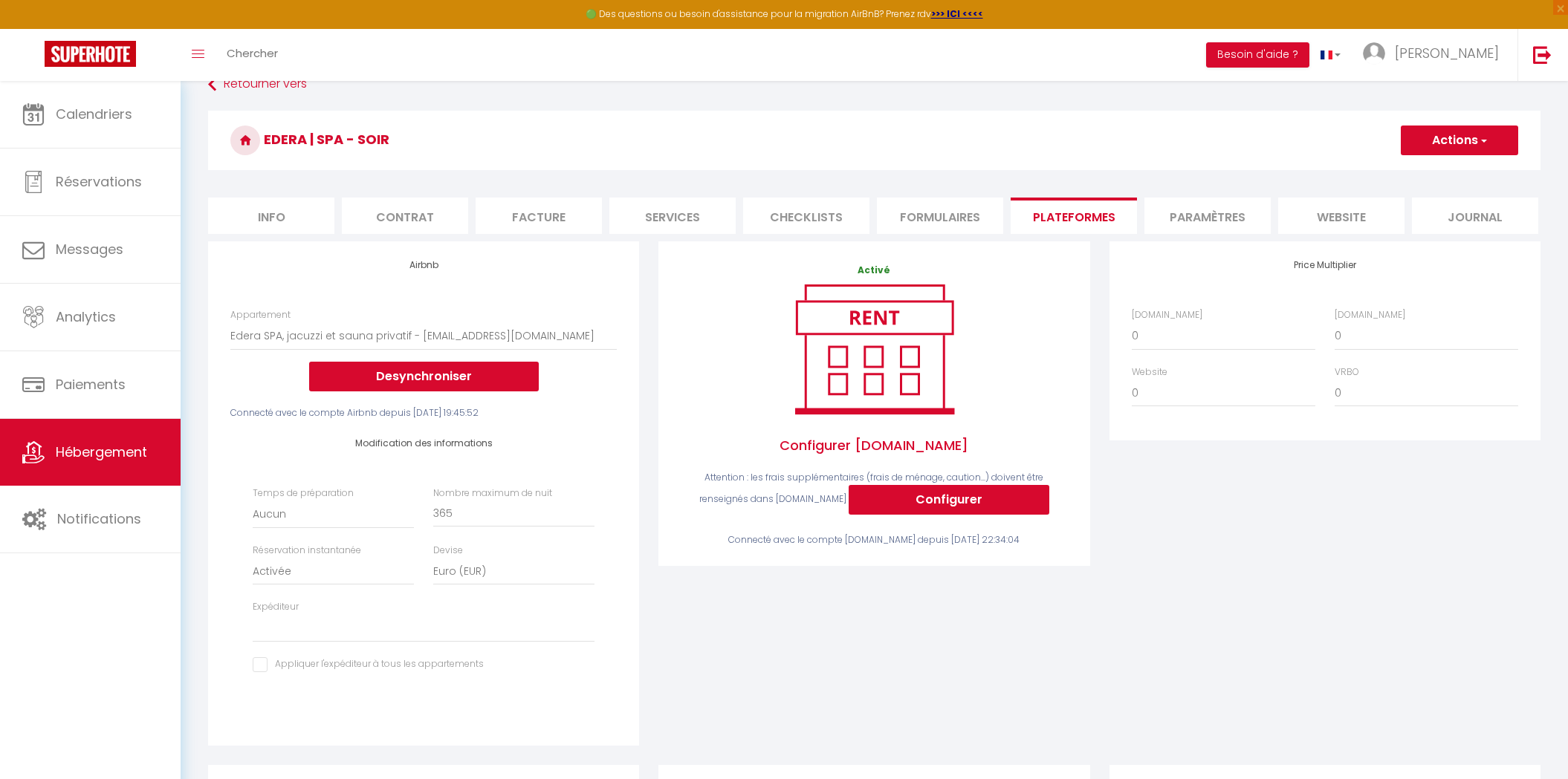
click at [257, 201] on li "Info" at bounding box center [271, 215] width 126 height 36
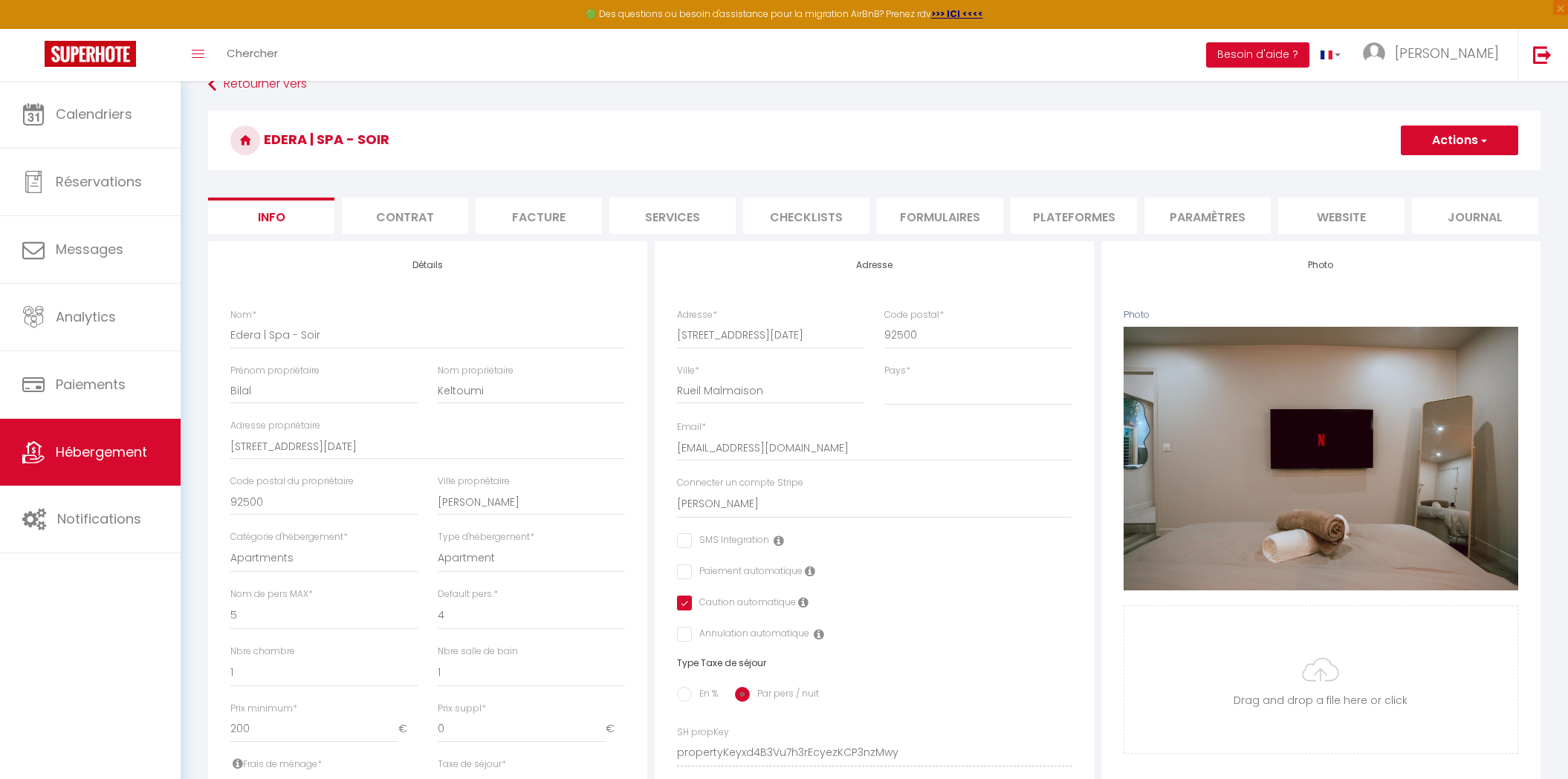
checkbox input "false"
checkbox input "true"
checkbox input "false"
checkbox input "true"
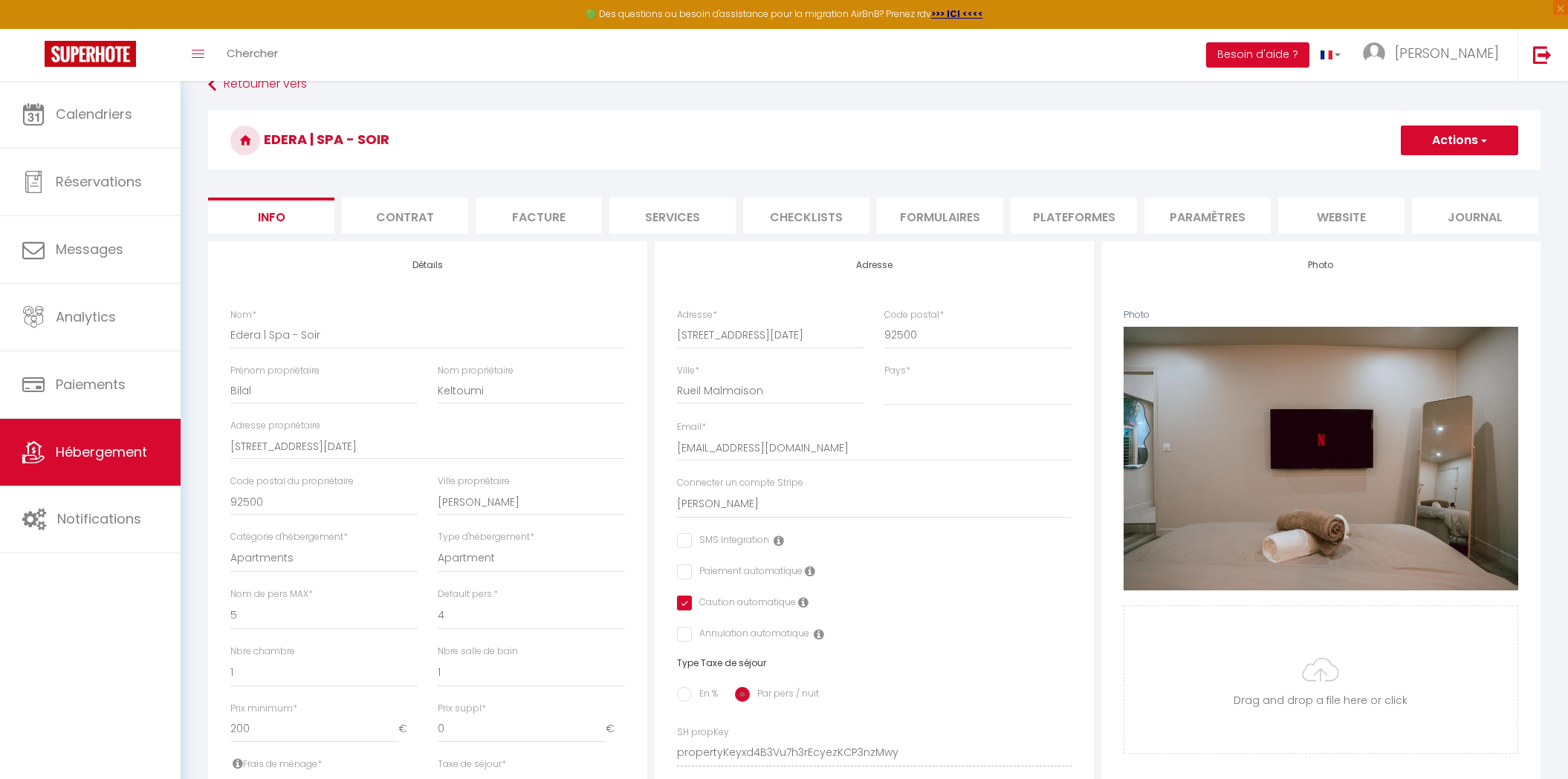
checkbox input "true"
checkbox input "false"
checkbox input "true"
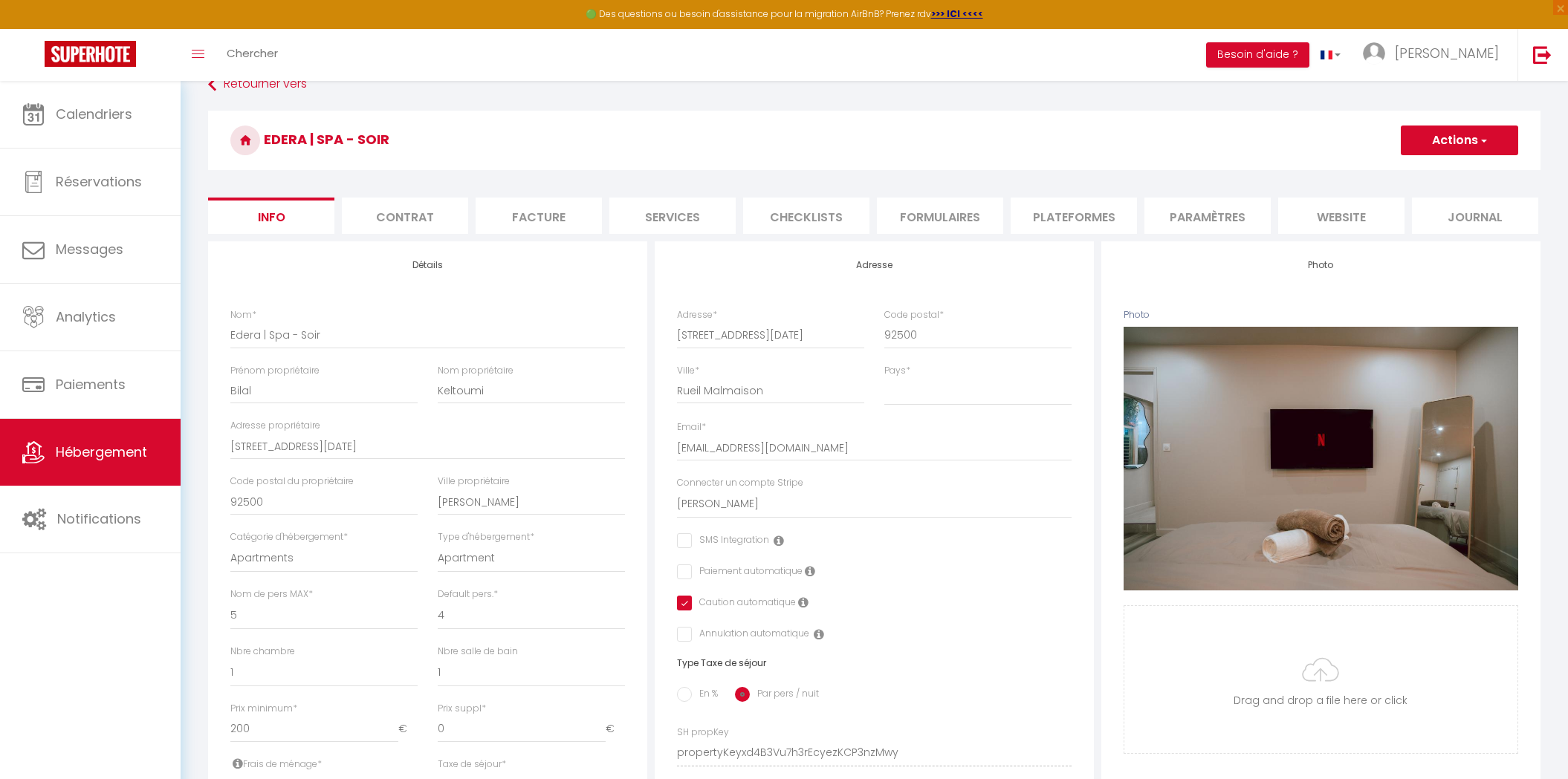
click at [400, 229] on li "Contrat" at bounding box center [404, 215] width 126 height 36
checkbox input "true"
checkbox input "false"
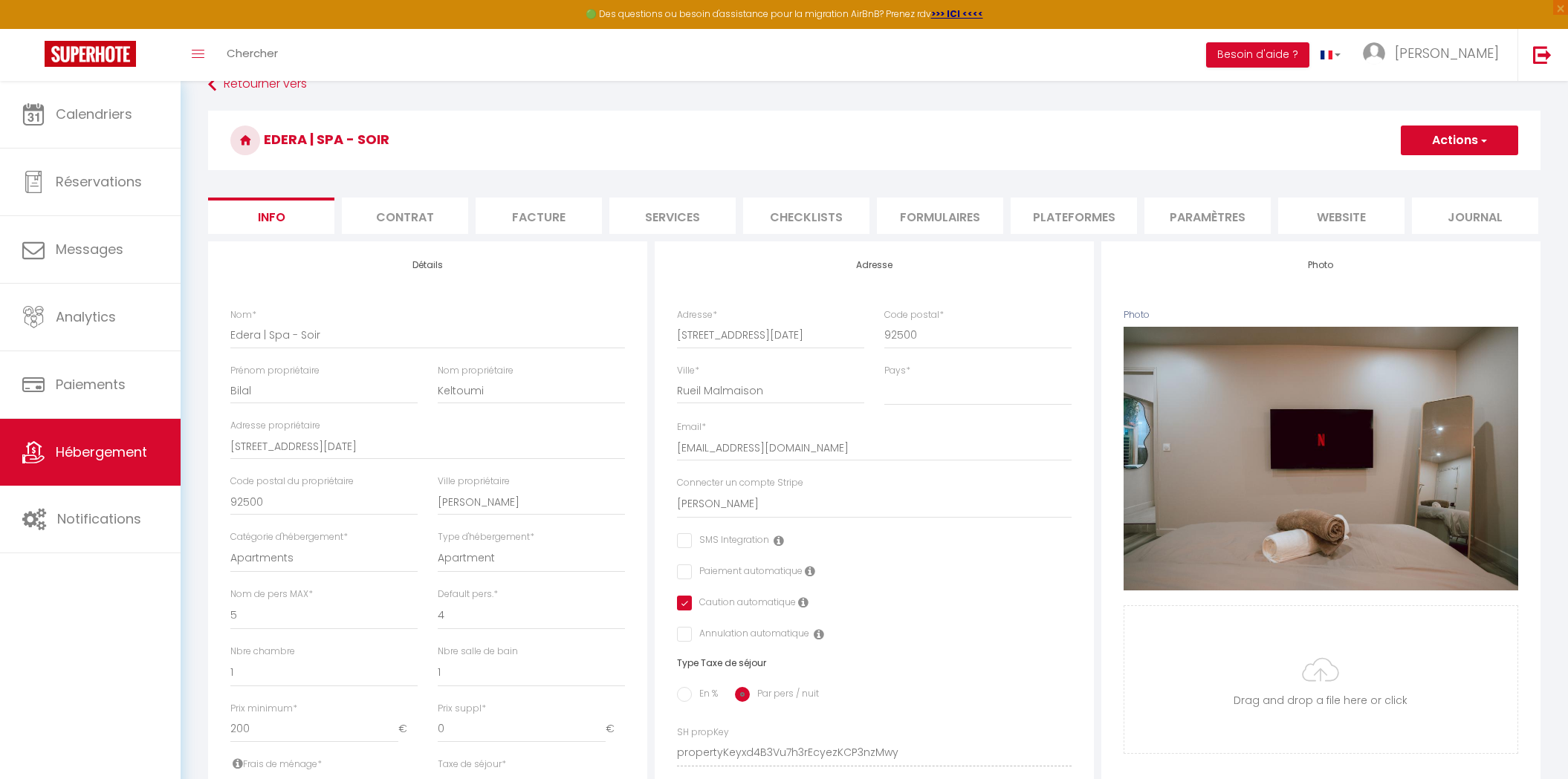
checkbox input "false"
checkbox input "true"
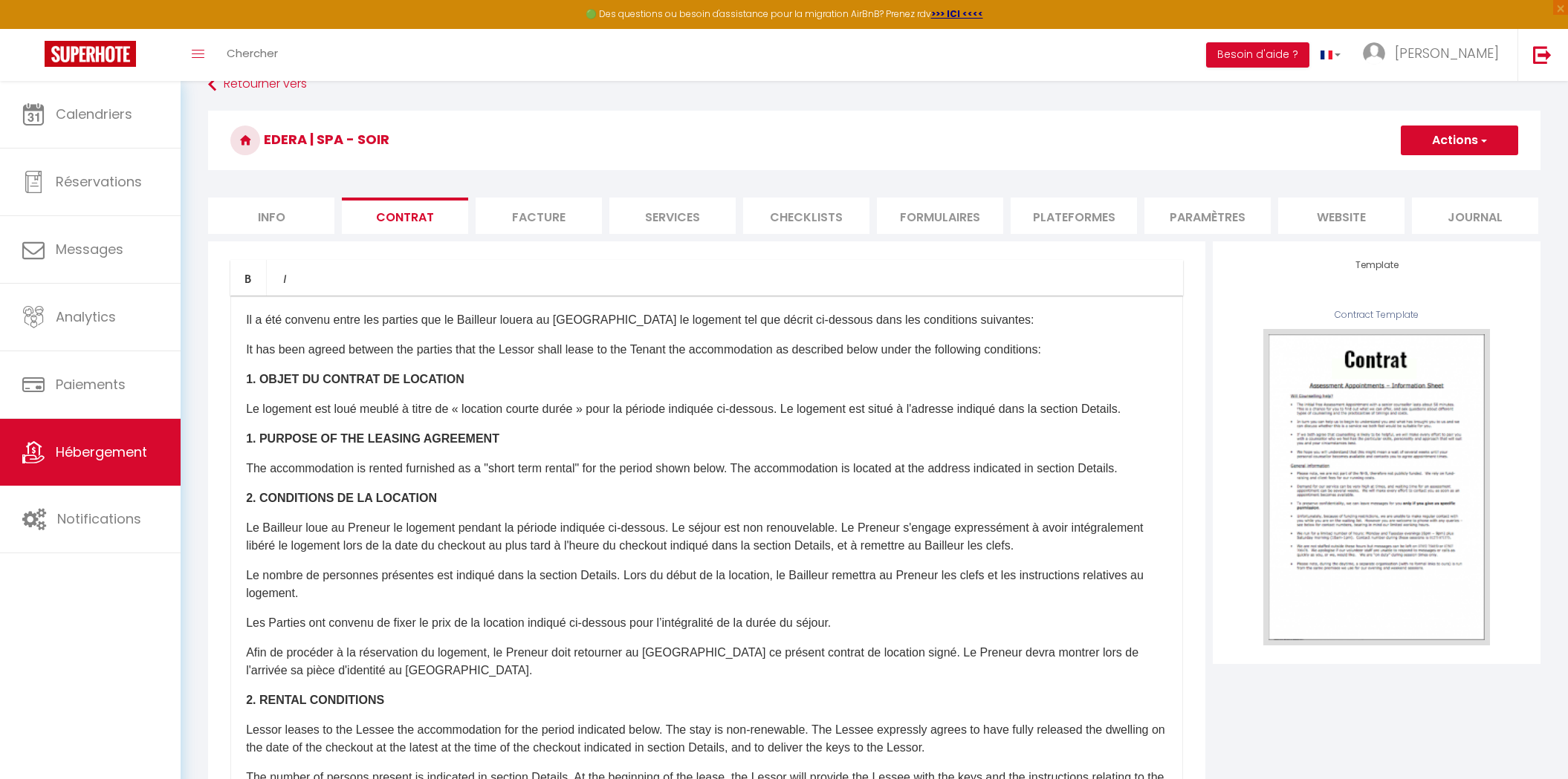
click at [498, 218] on li "Facture" at bounding box center [538, 215] width 126 height 36
select select
checkbox input "true"
checkbox input "false"
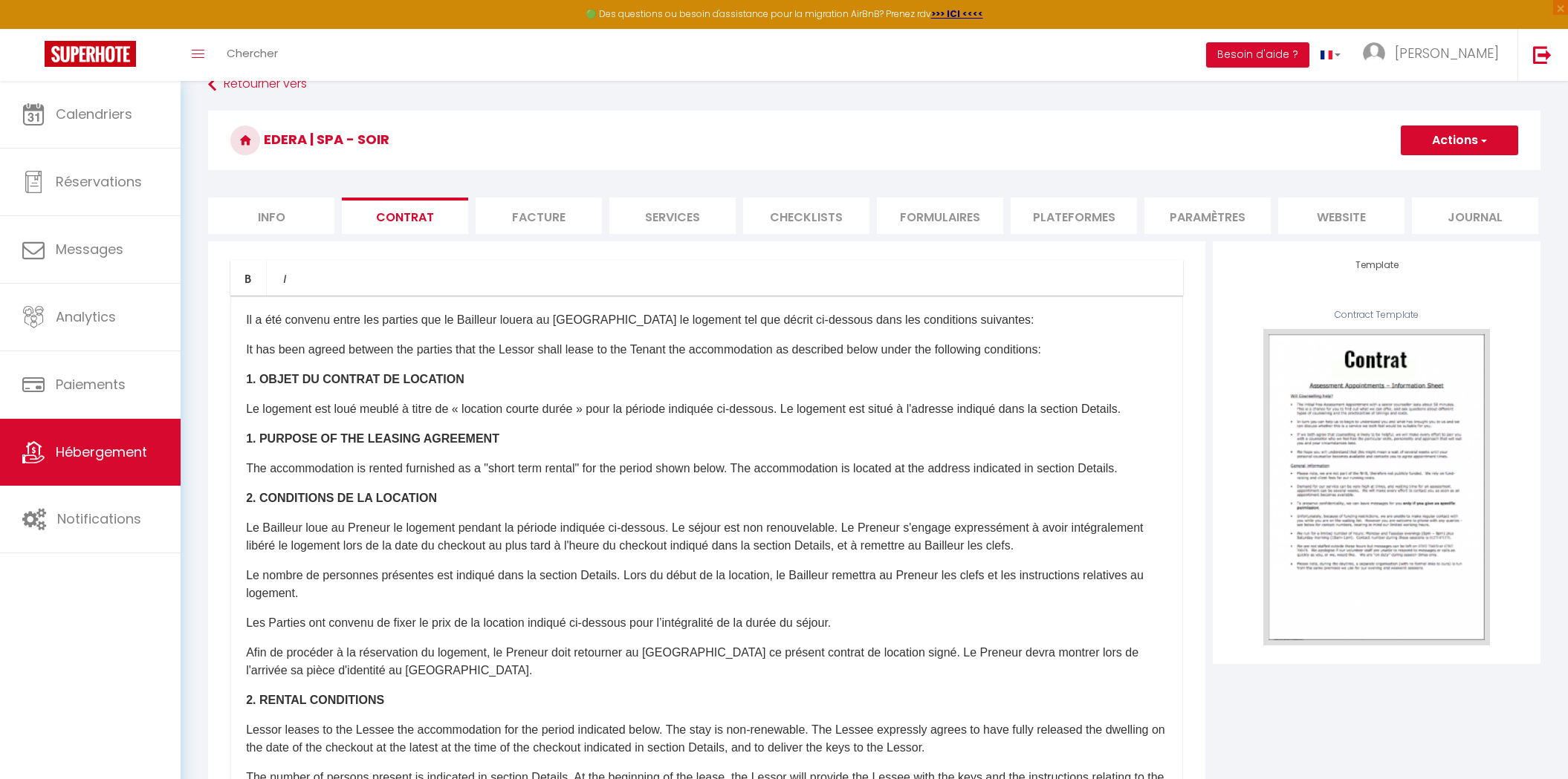
checkbox input "false"
checkbox input "true"
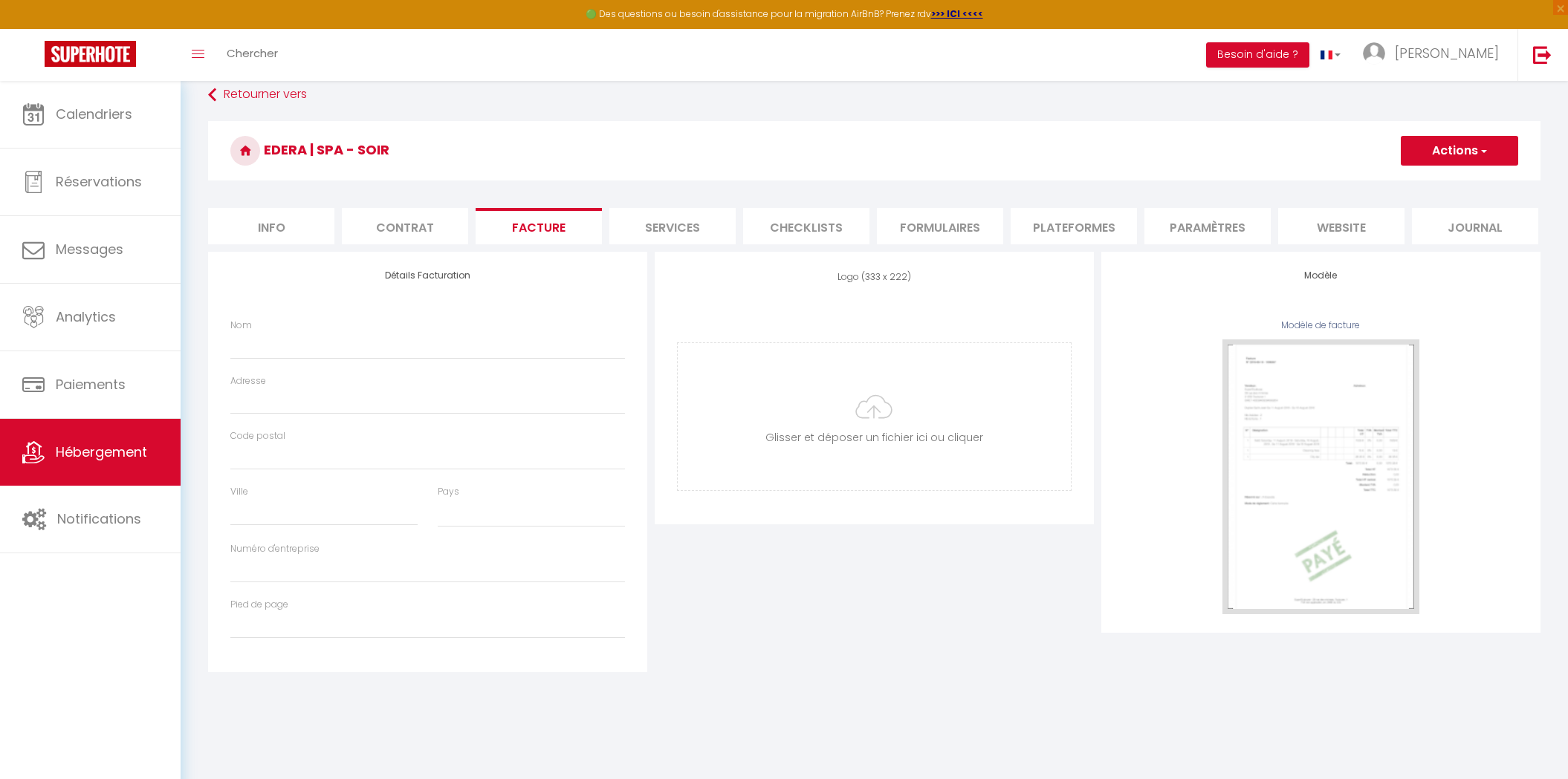
click at [626, 220] on li "Services" at bounding box center [672, 226] width 126 height 36
checkbox input "true"
checkbox input "false"
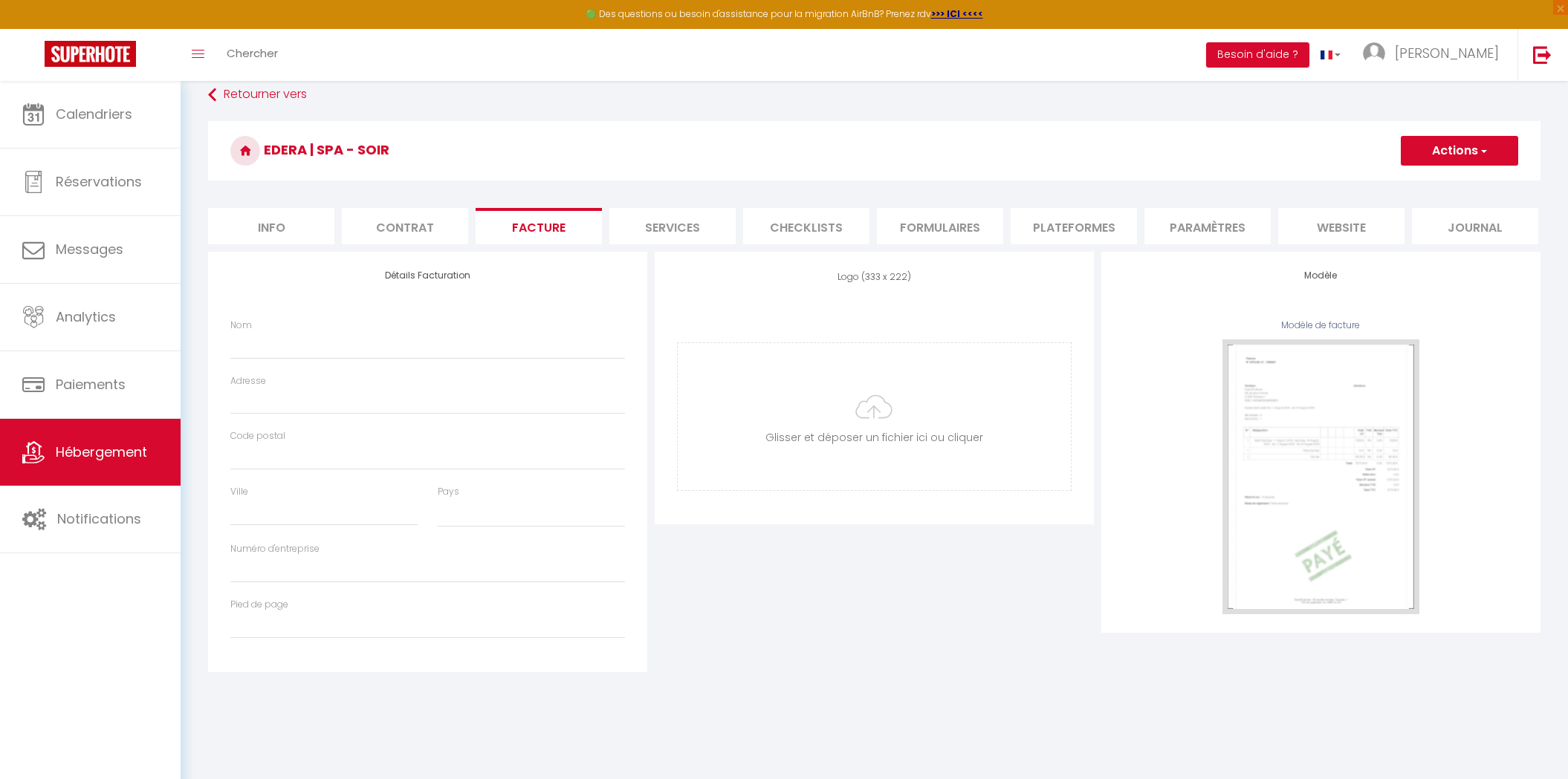
checkbox input "false"
checkbox input "true"
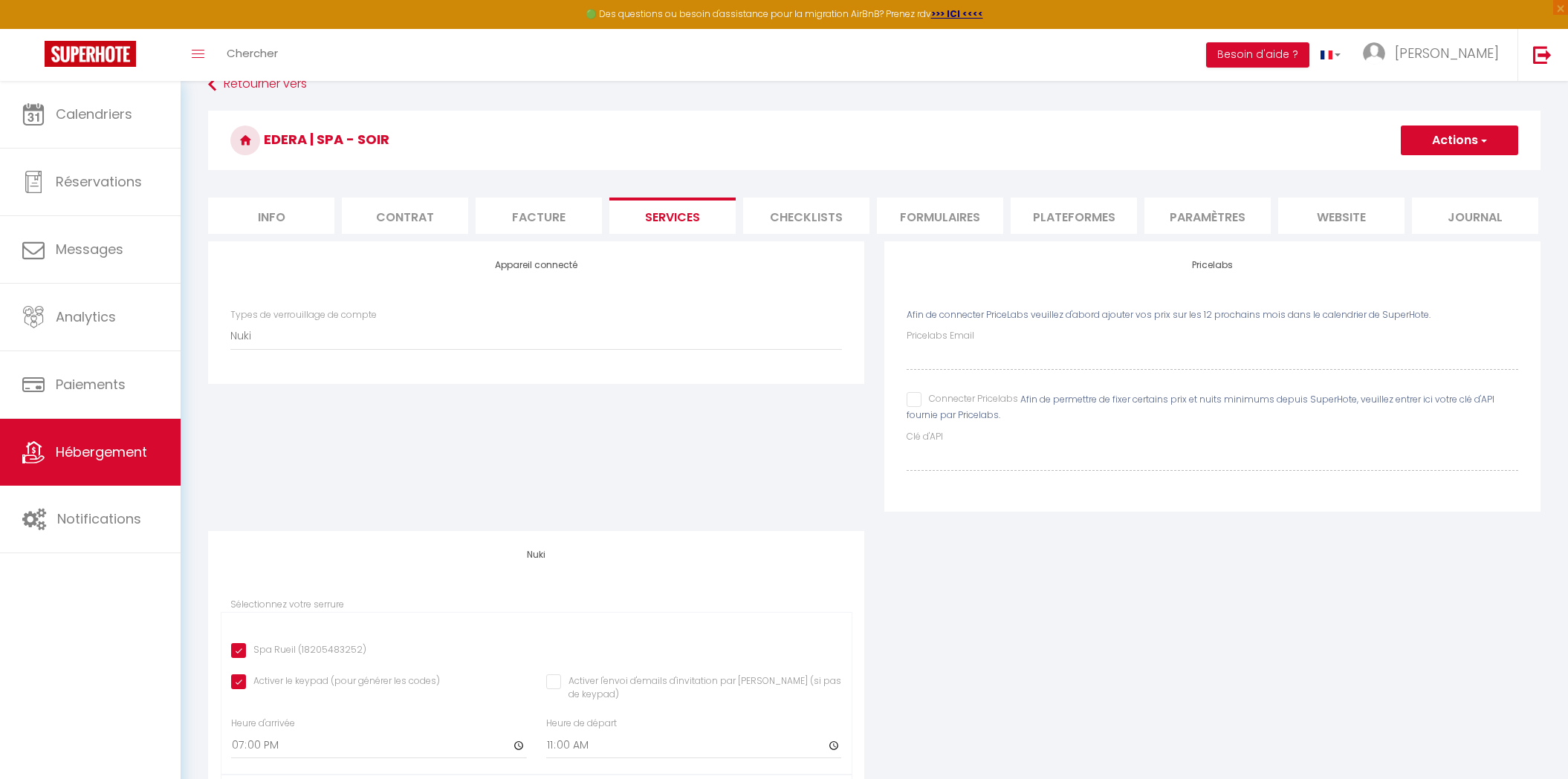
checkbox input "true"
checkbox input "false"
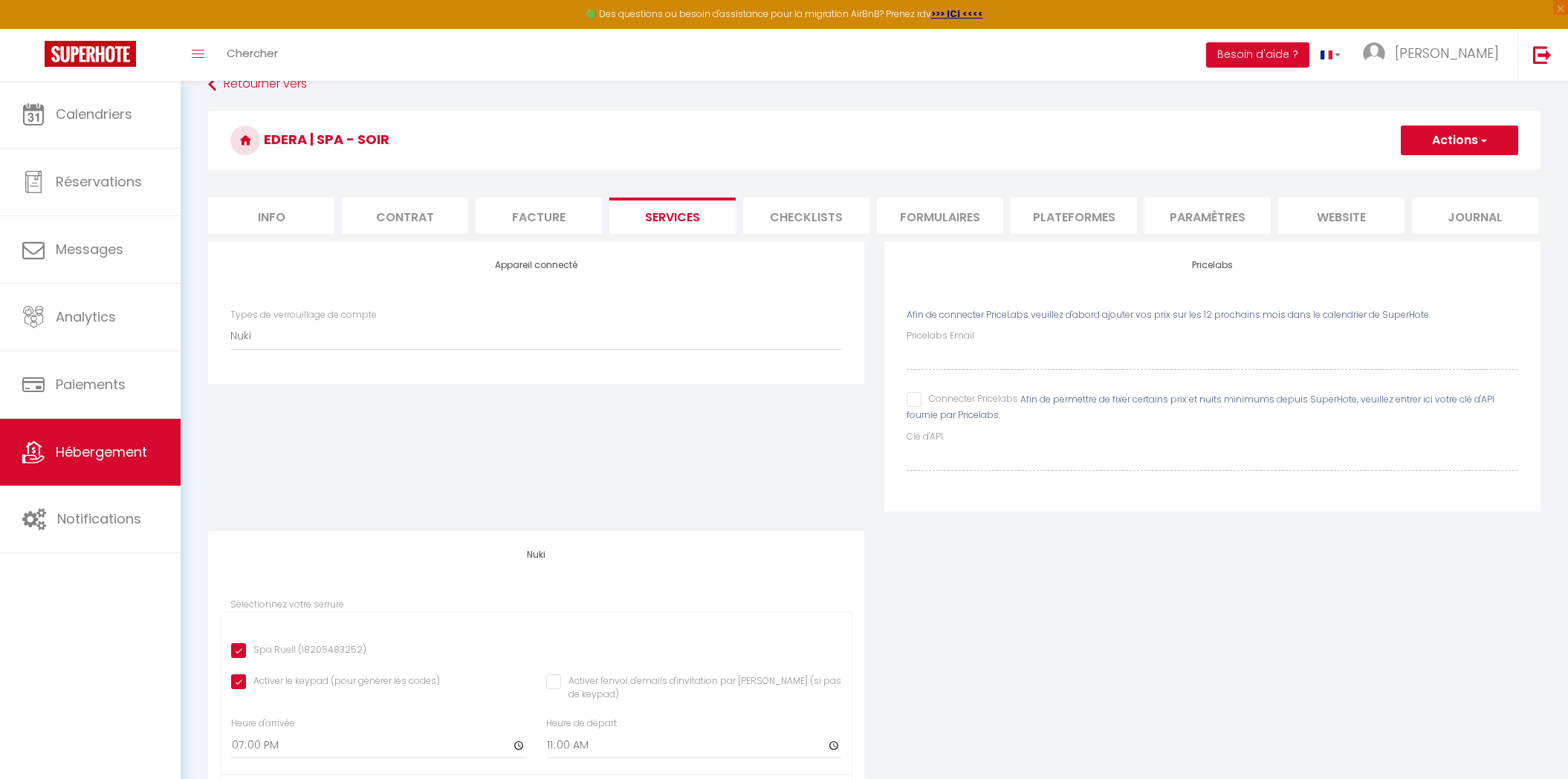
checkbox input "true"
checkbox input "false"
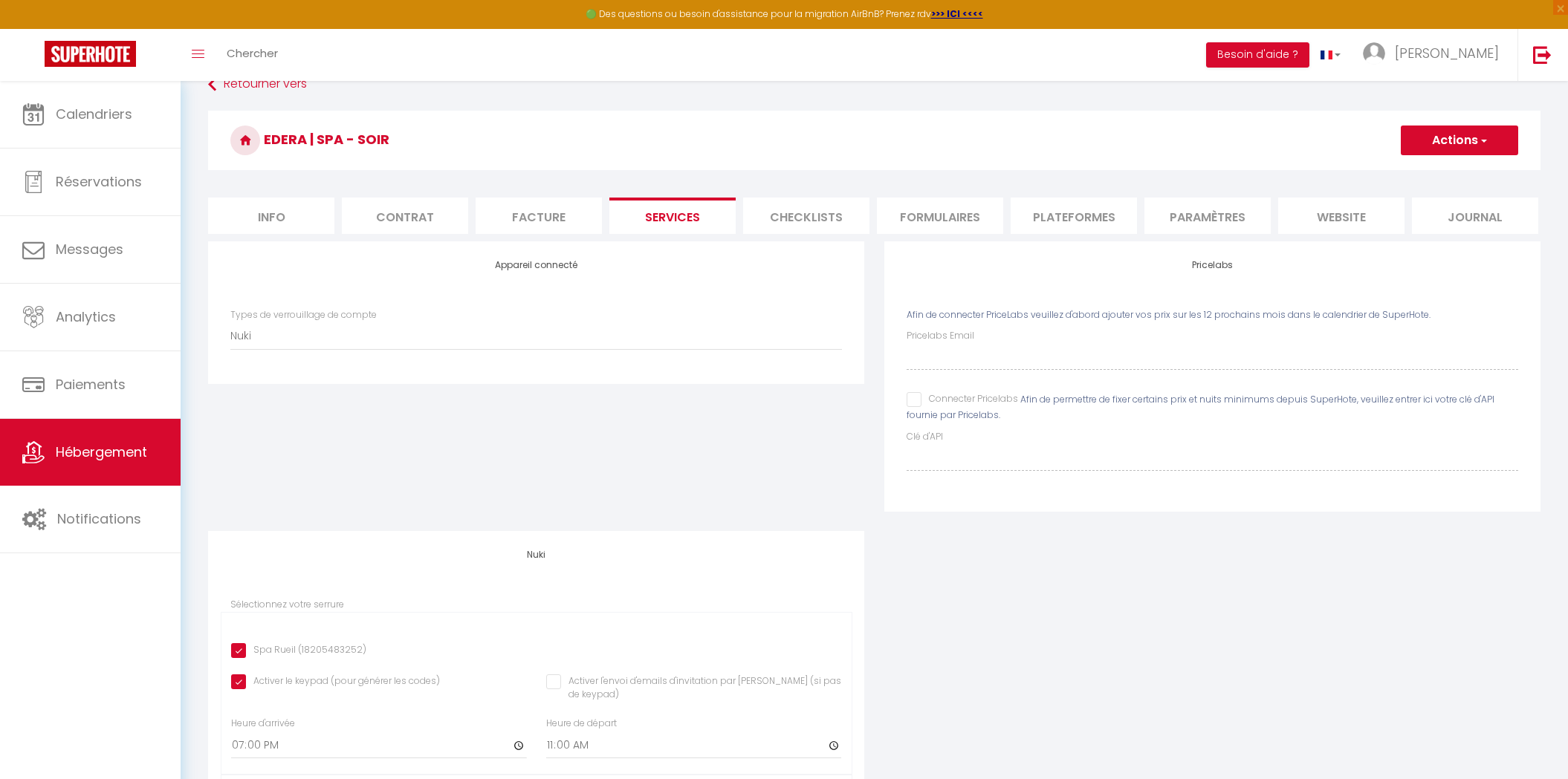
checkbox input "false"
checkbox input "true"
click at [778, 216] on li "Checklists" at bounding box center [806, 215] width 126 height 36
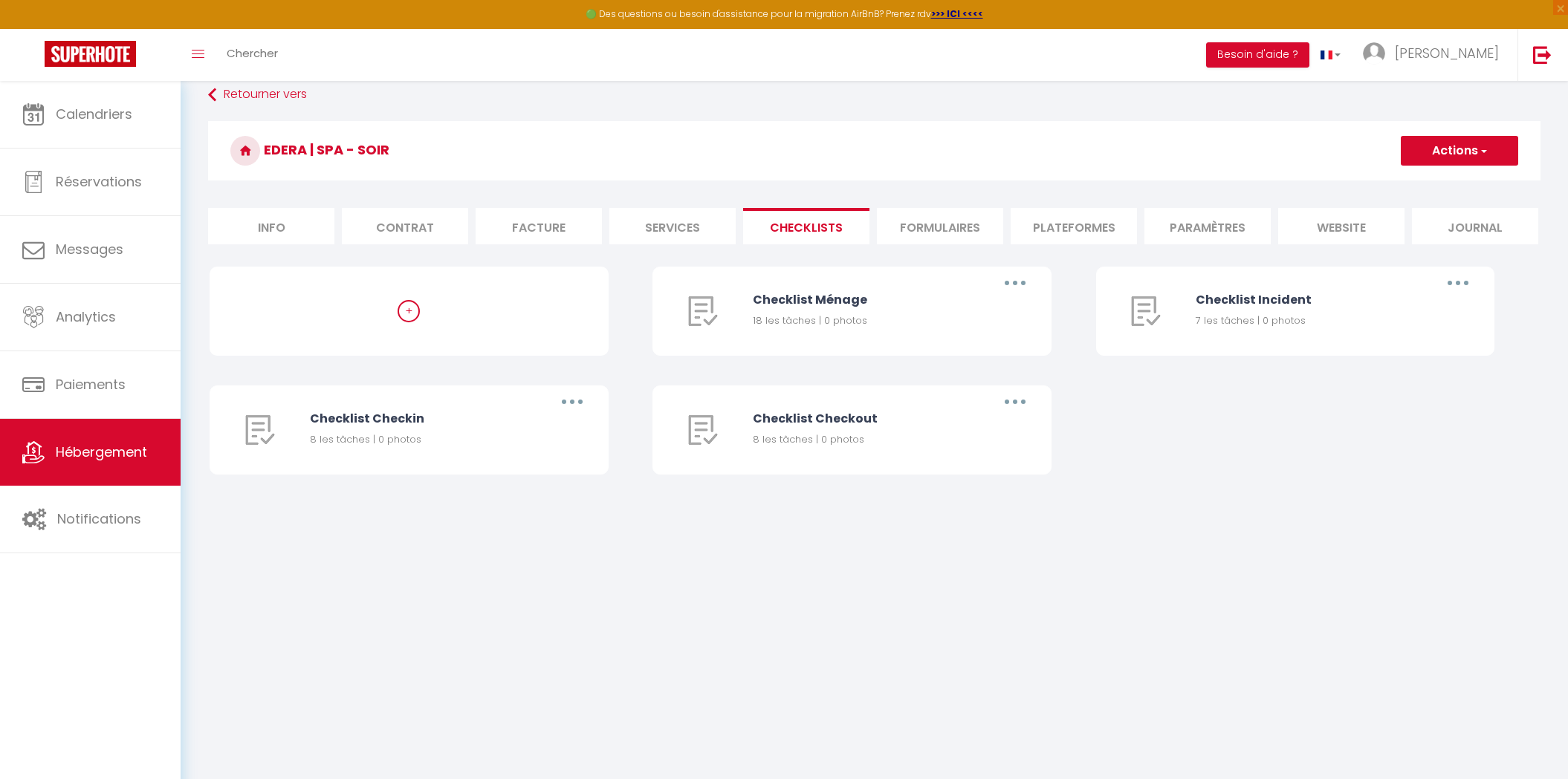
click at [954, 228] on li "Formulaires" at bounding box center [939, 226] width 126 height 36
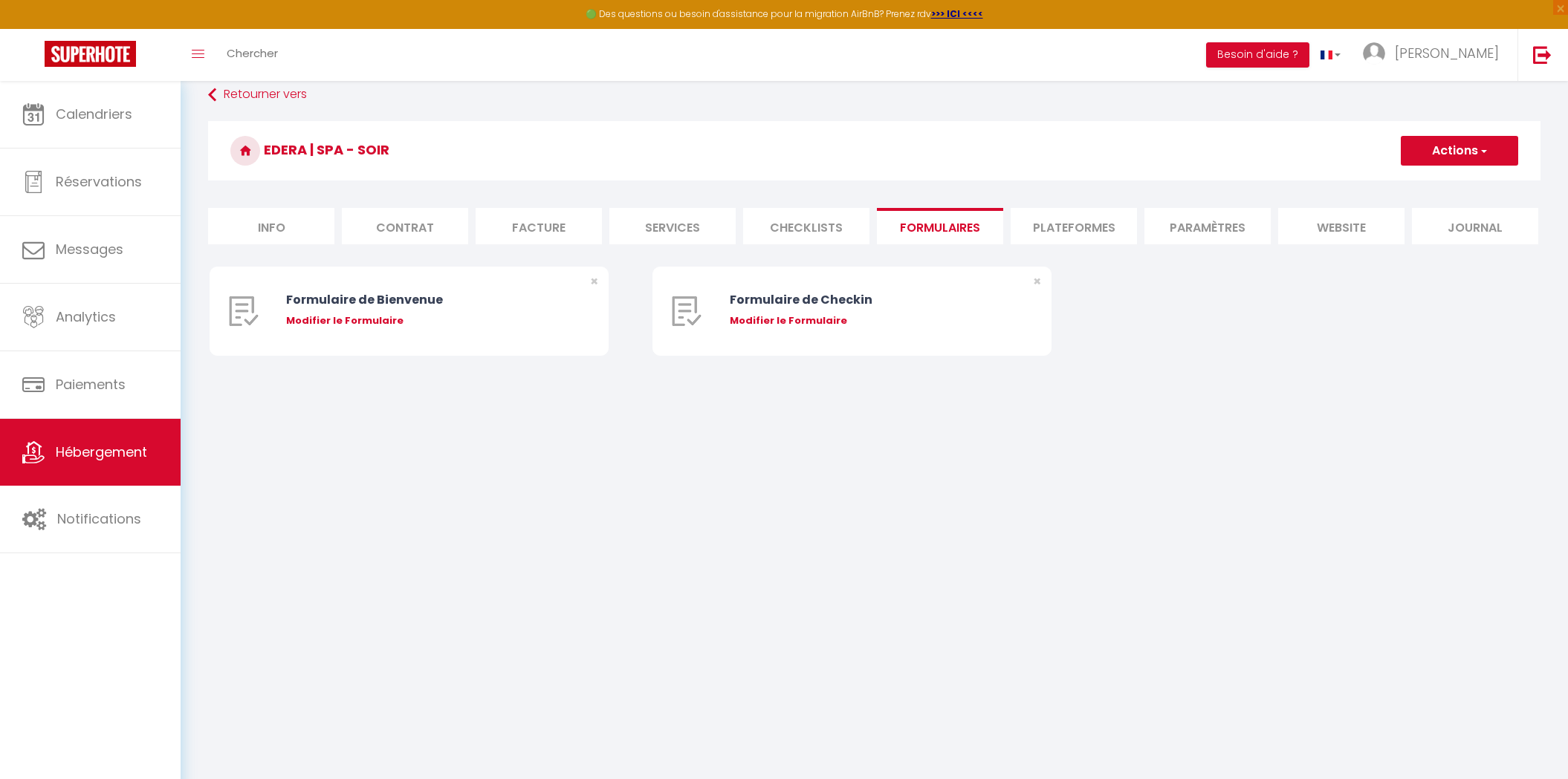
click at [1066, 228] on li "Plateformes" at bounding box center [1073, 226] width 126 height 36
select select
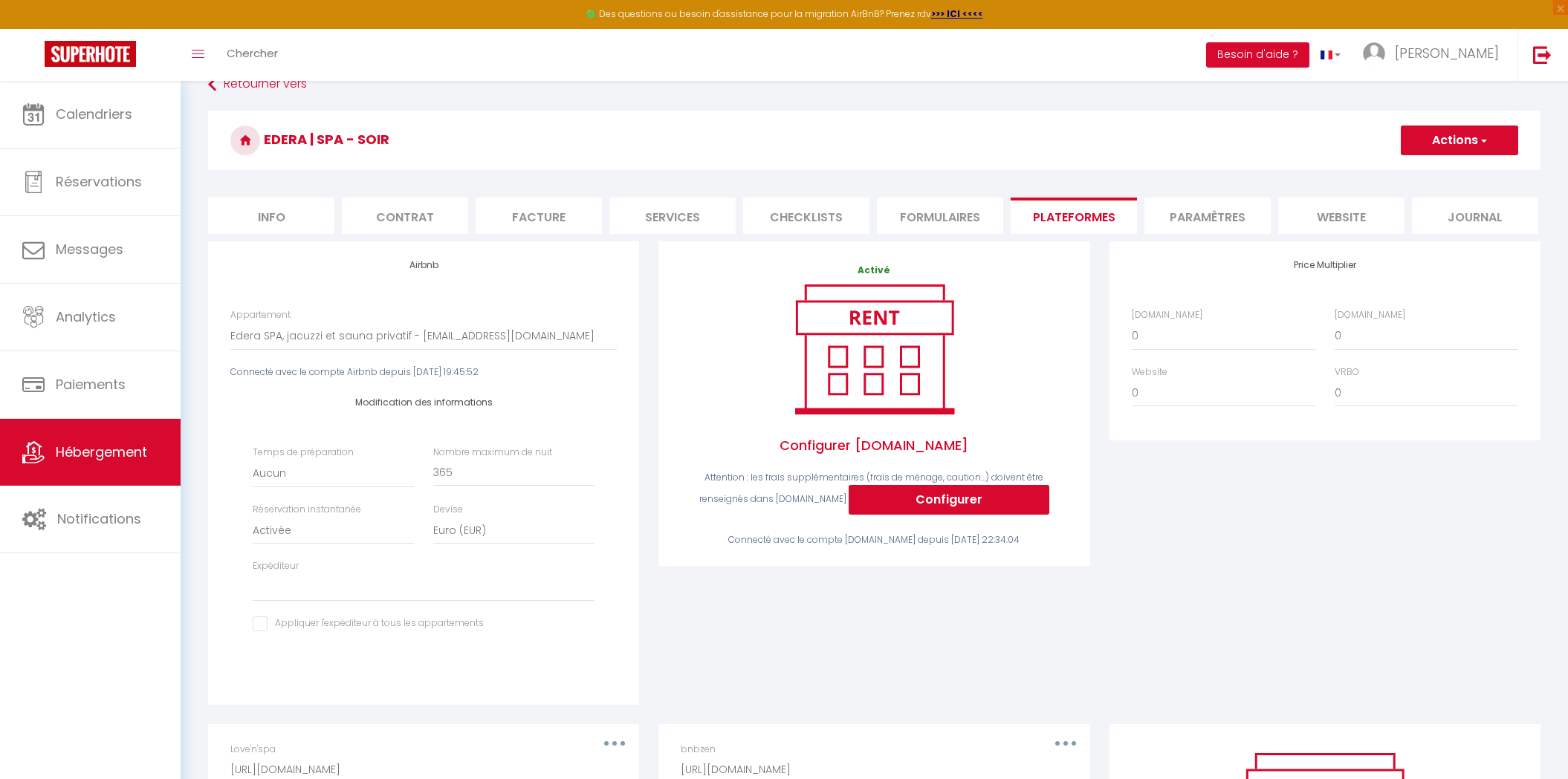
click at [1209, 224] on li "Paramètres" at bounding box center [1207, 215] width 126 height 36
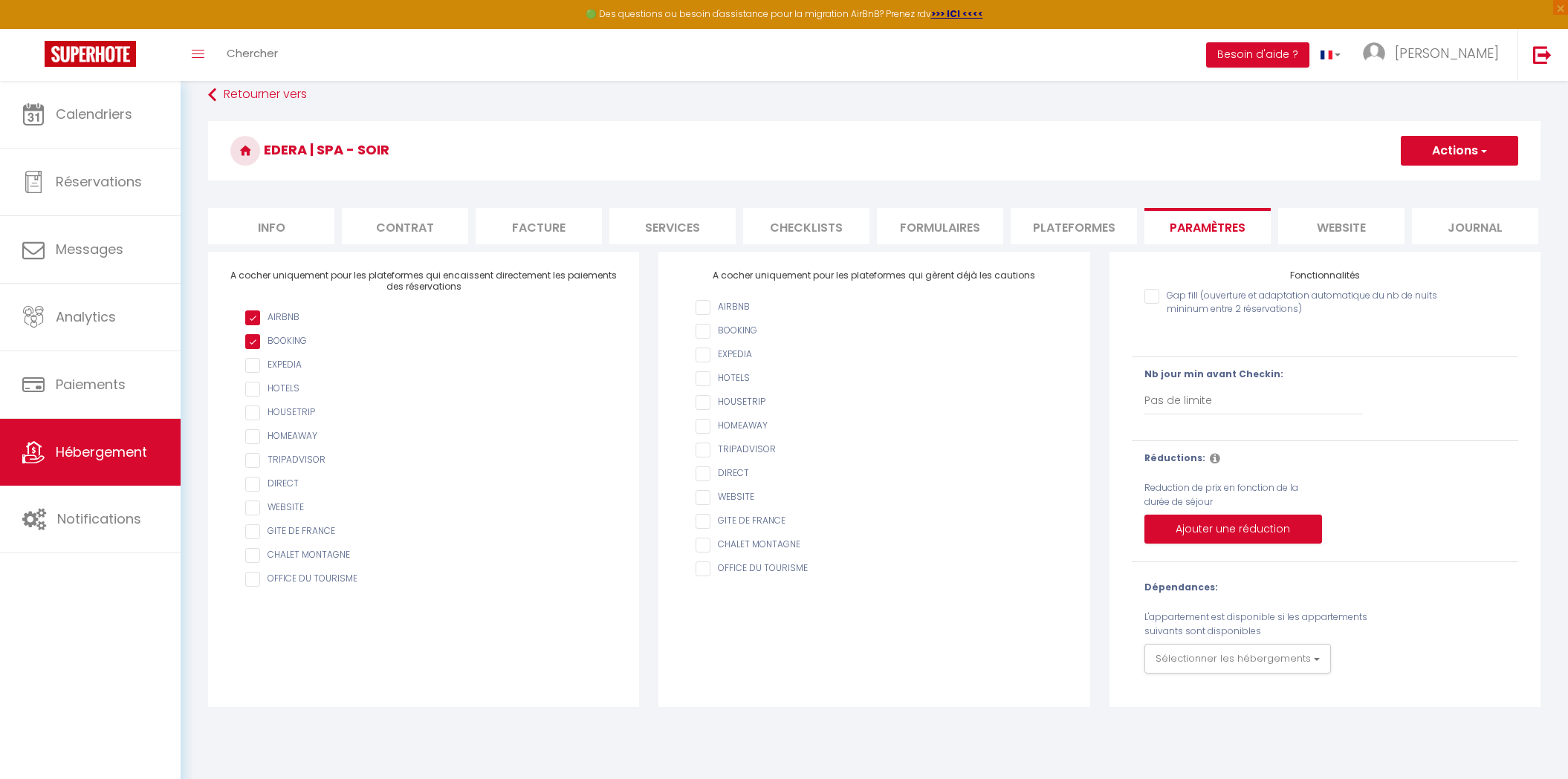
scroll to position [30, 0]
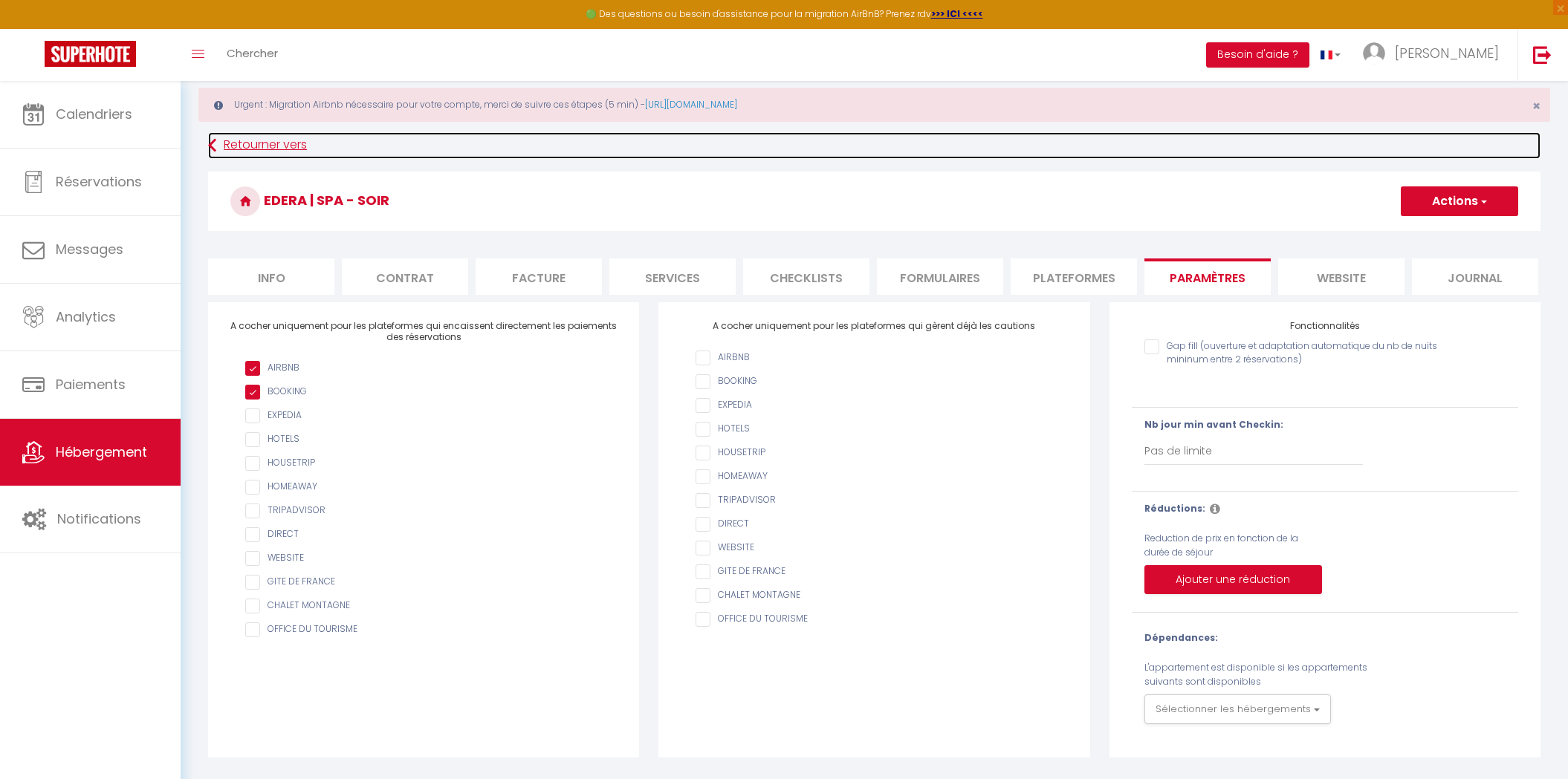
click at [298, 149] on link "Retourner vers" at bounding box center [874, 145] width 1332 height 27
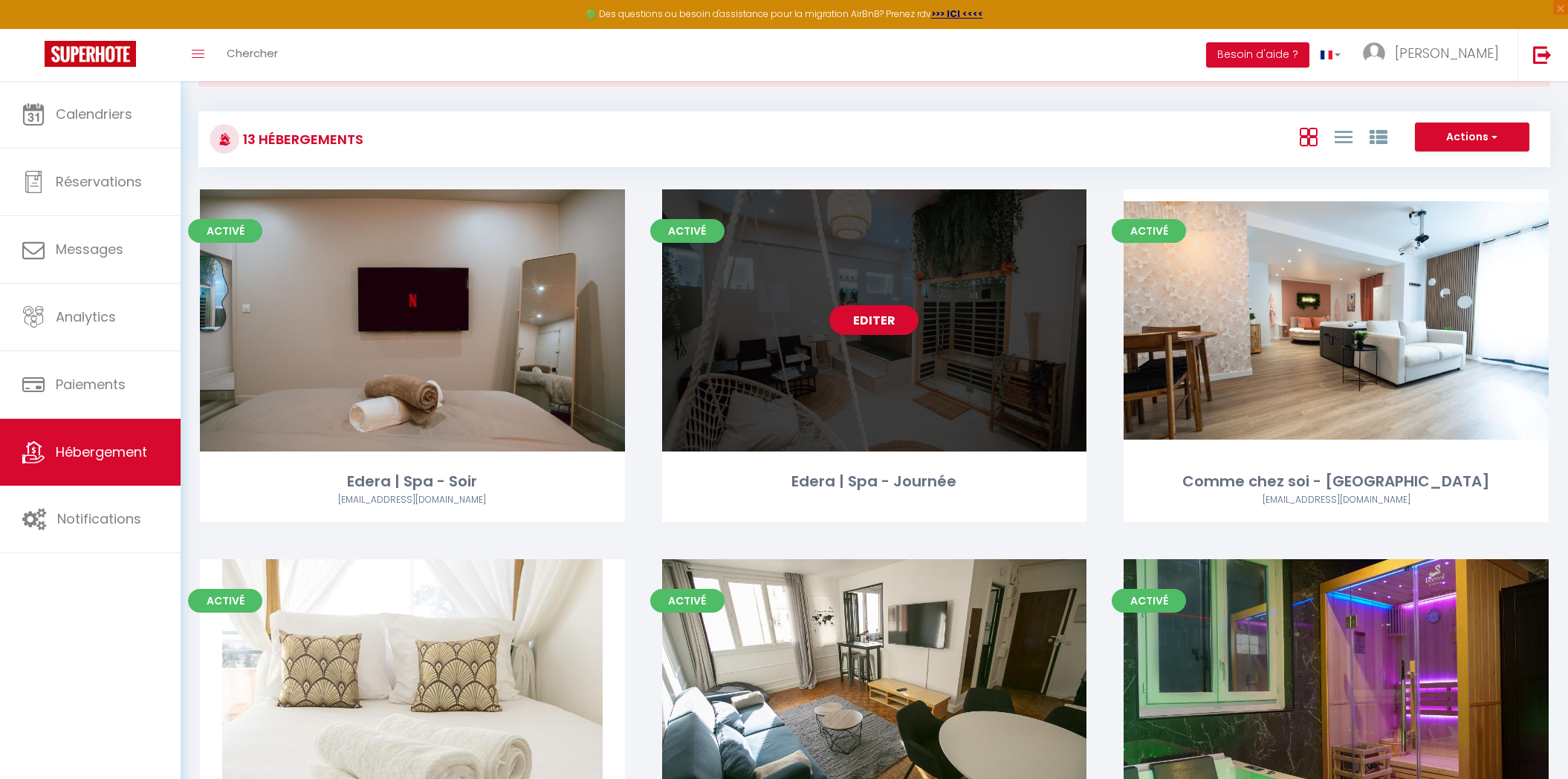
scroll to position [67, 0]
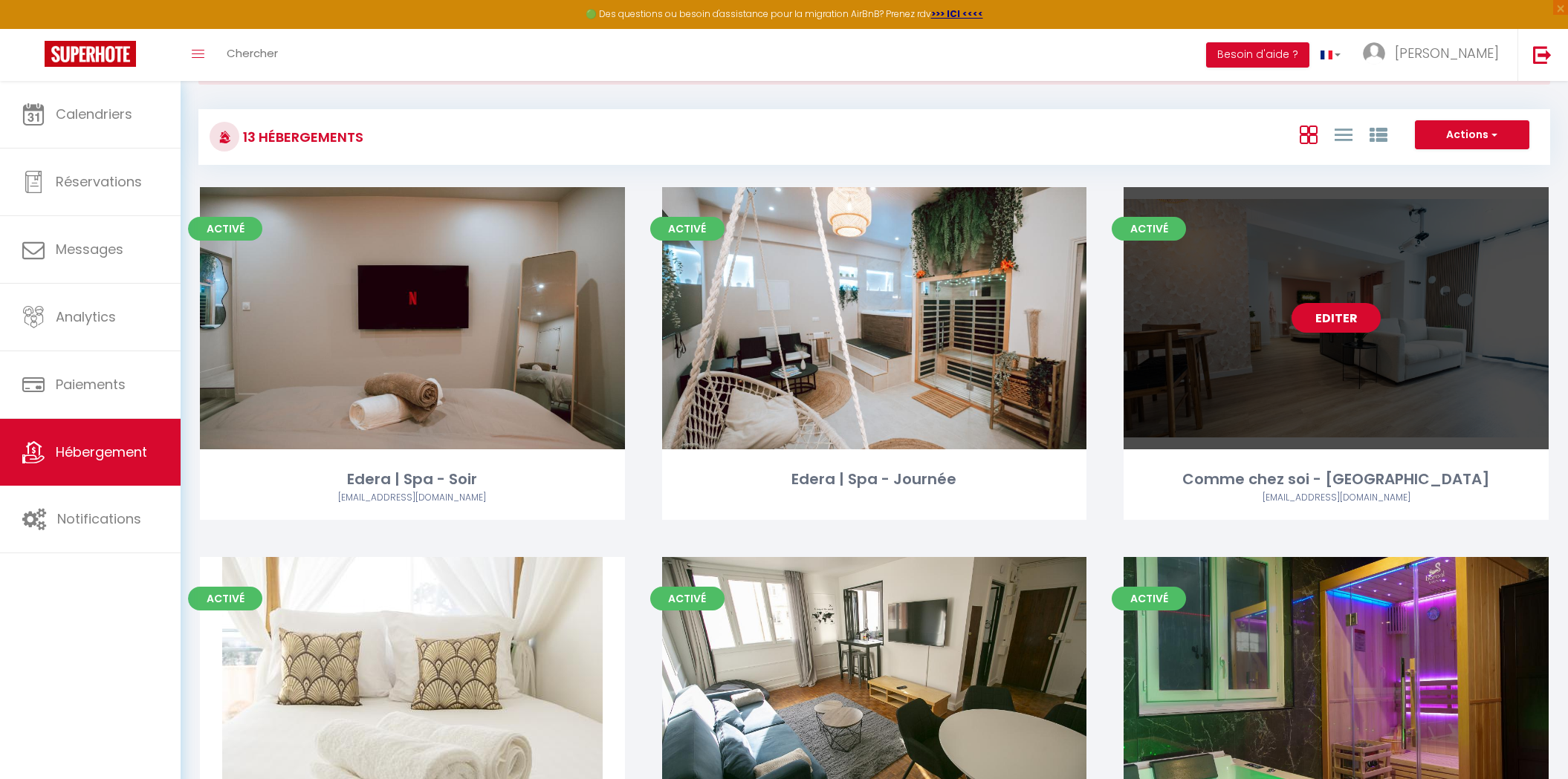
click at [1313, 323] on link "Editer" at bounding box center [1336, 318] width 89 height 30
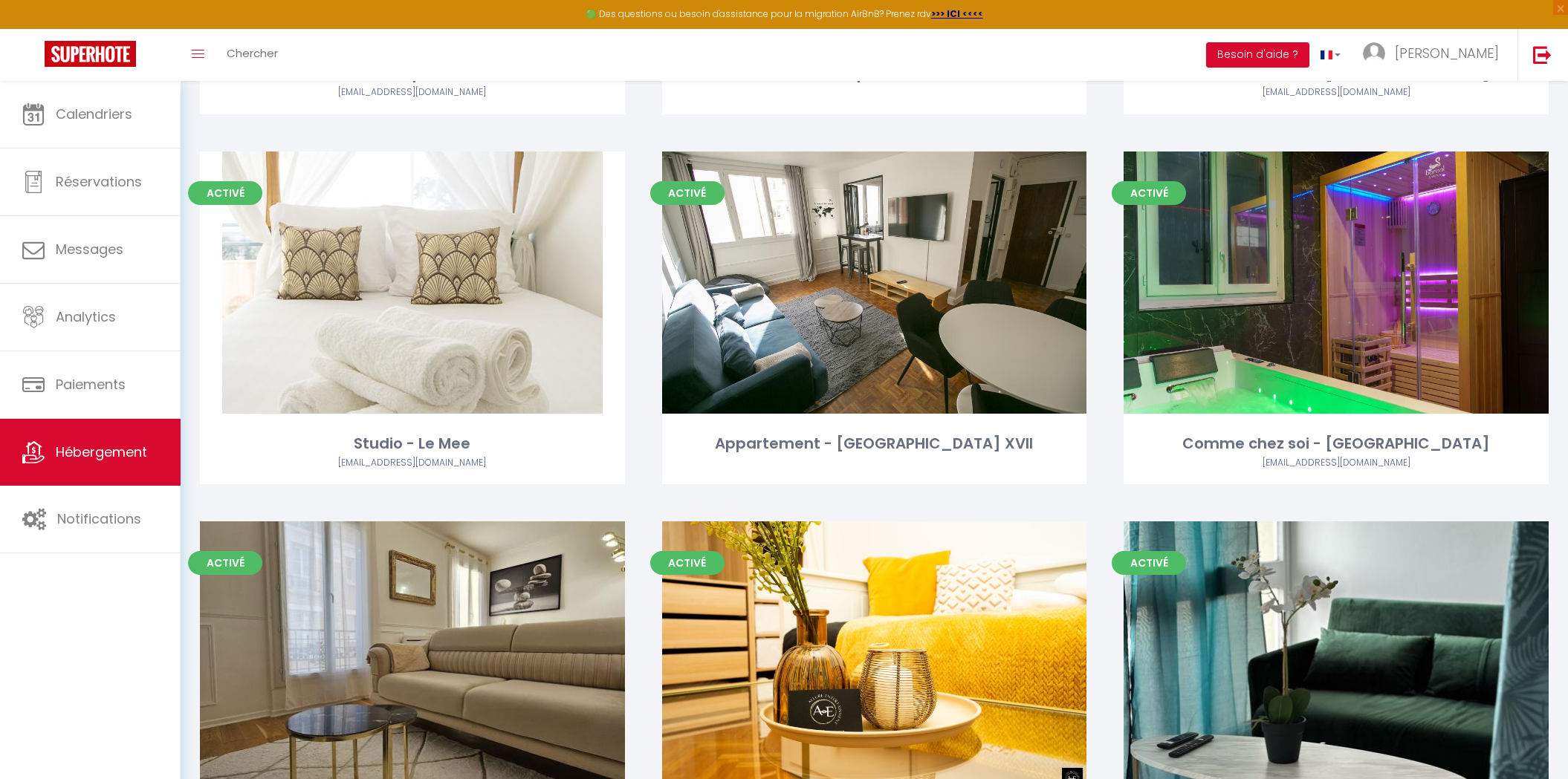
scroll to position [572, 0]
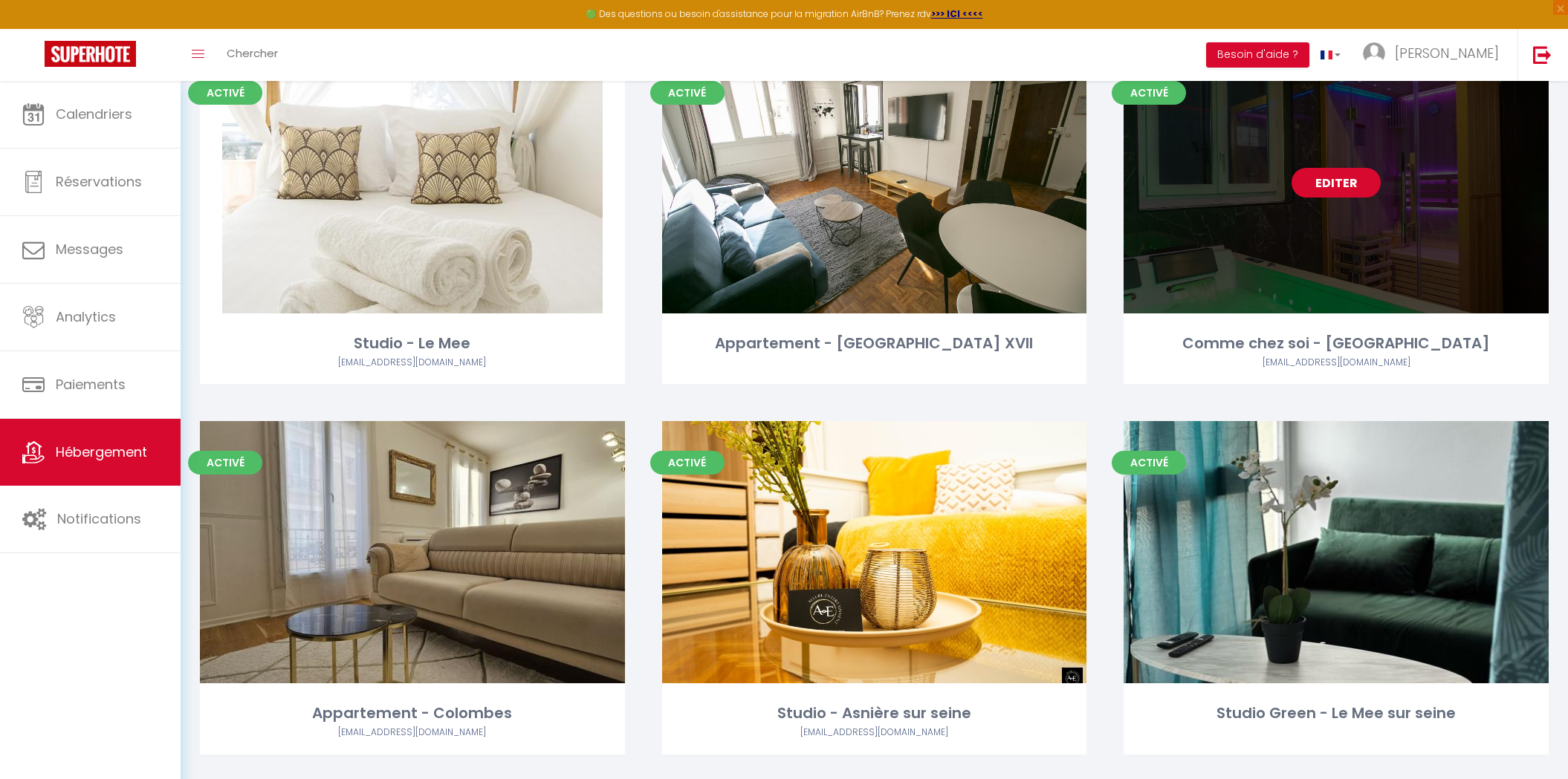
click at [1325, 188] on link "Editer" at bounding box center [1336, 182] width 89 height 30
select select "3"
select select "2"
select select "1"
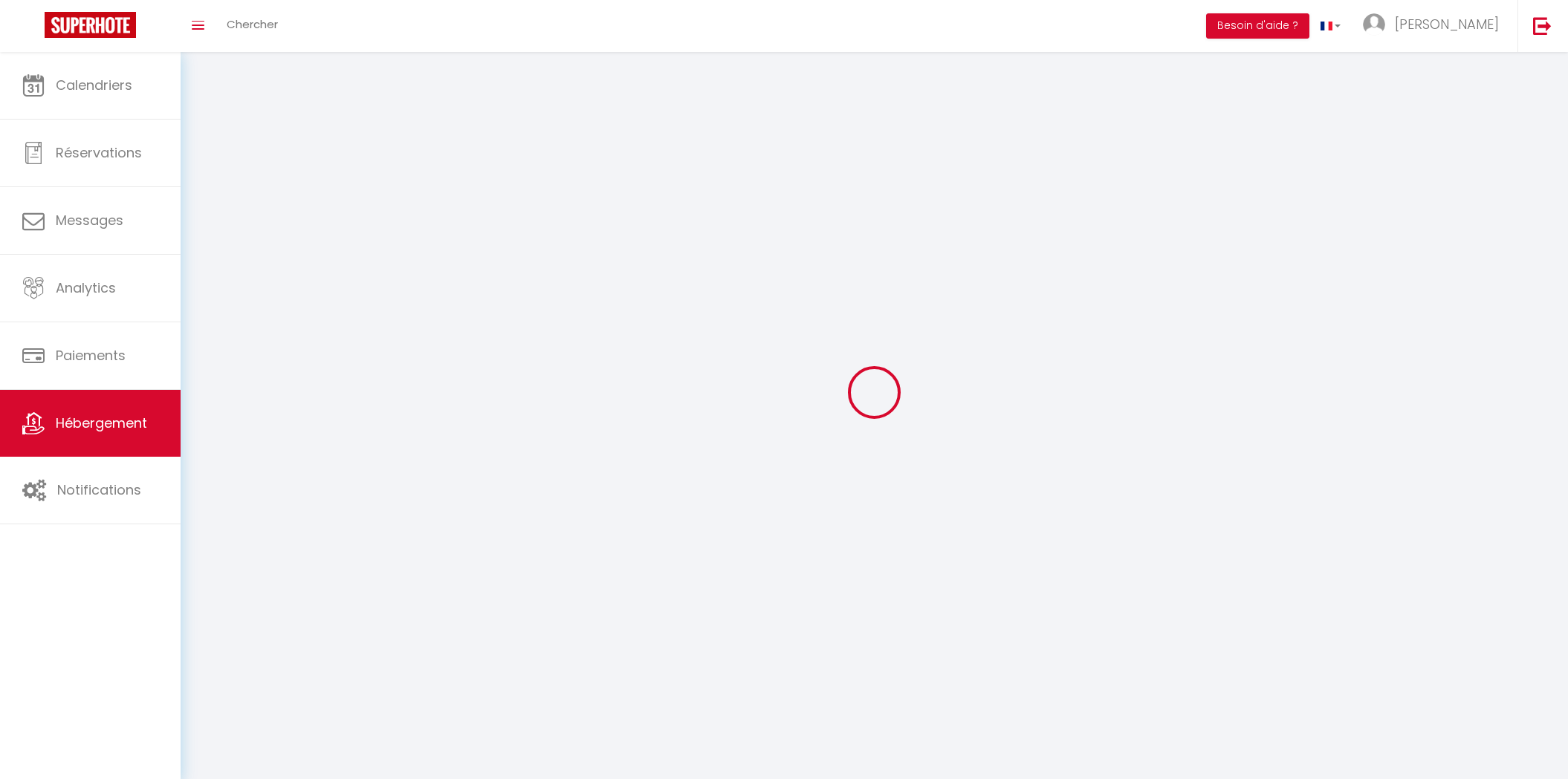
select select
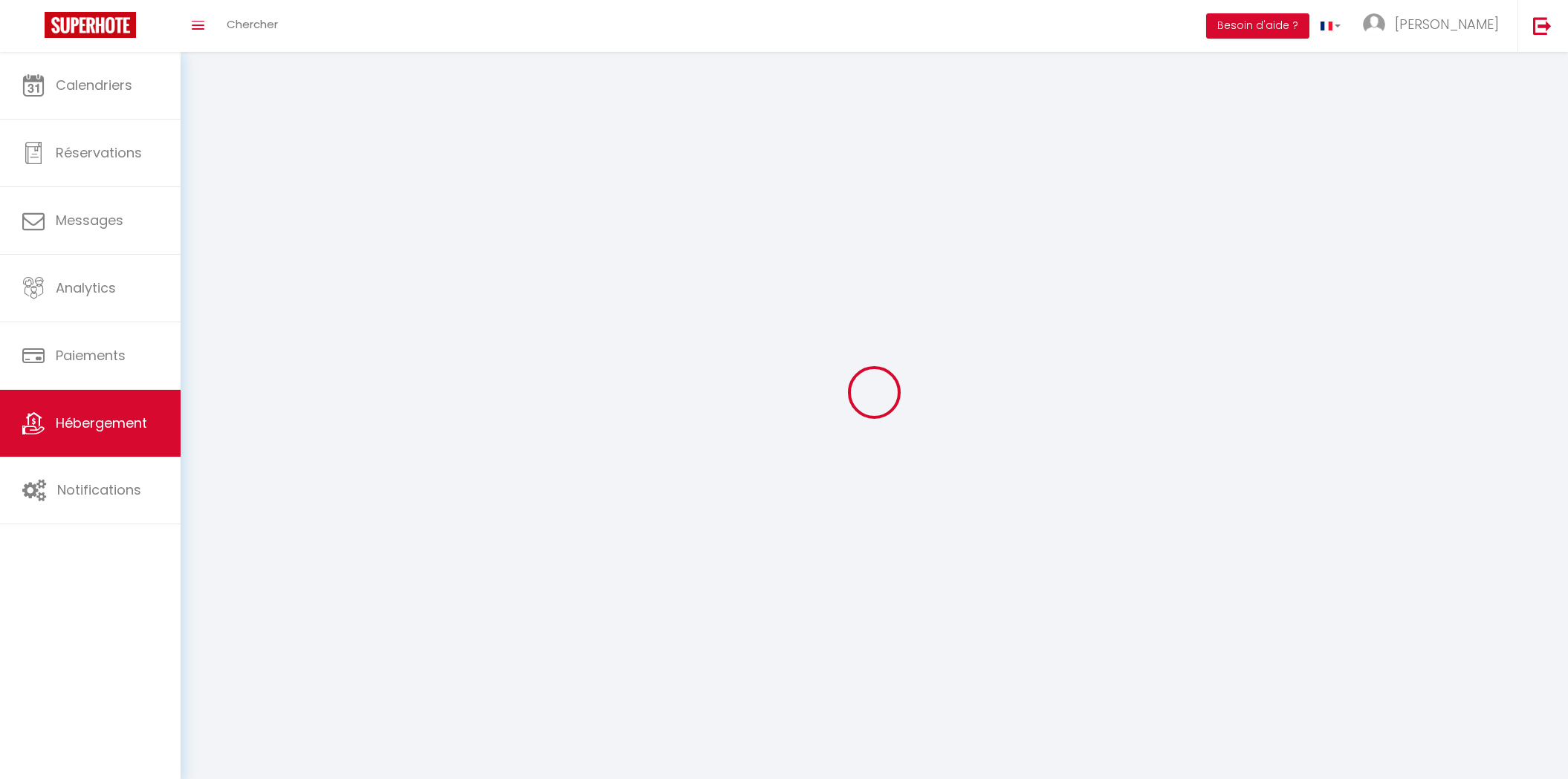
select select
checkbox input "false"
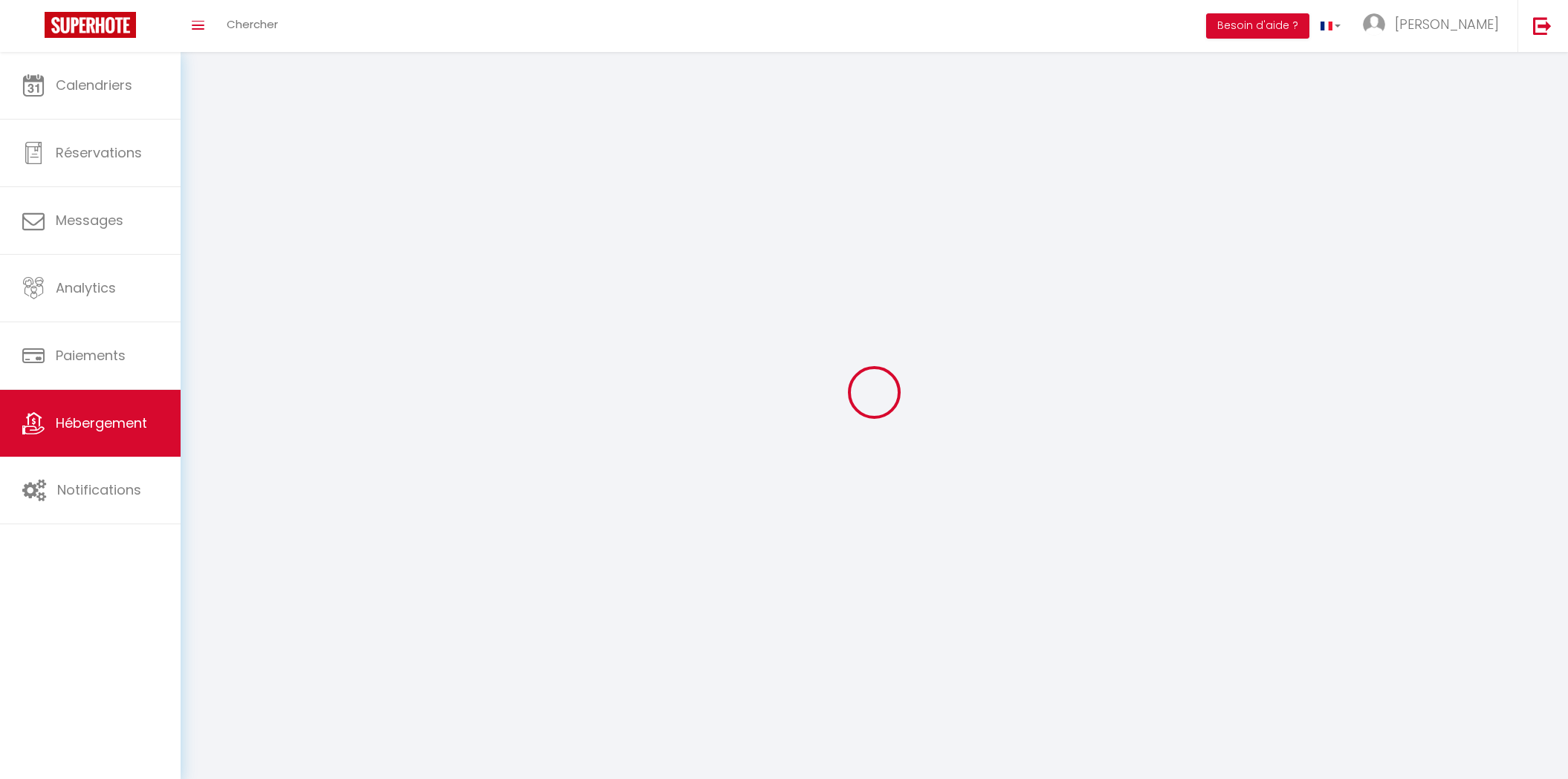
checkbox input "false"
select select
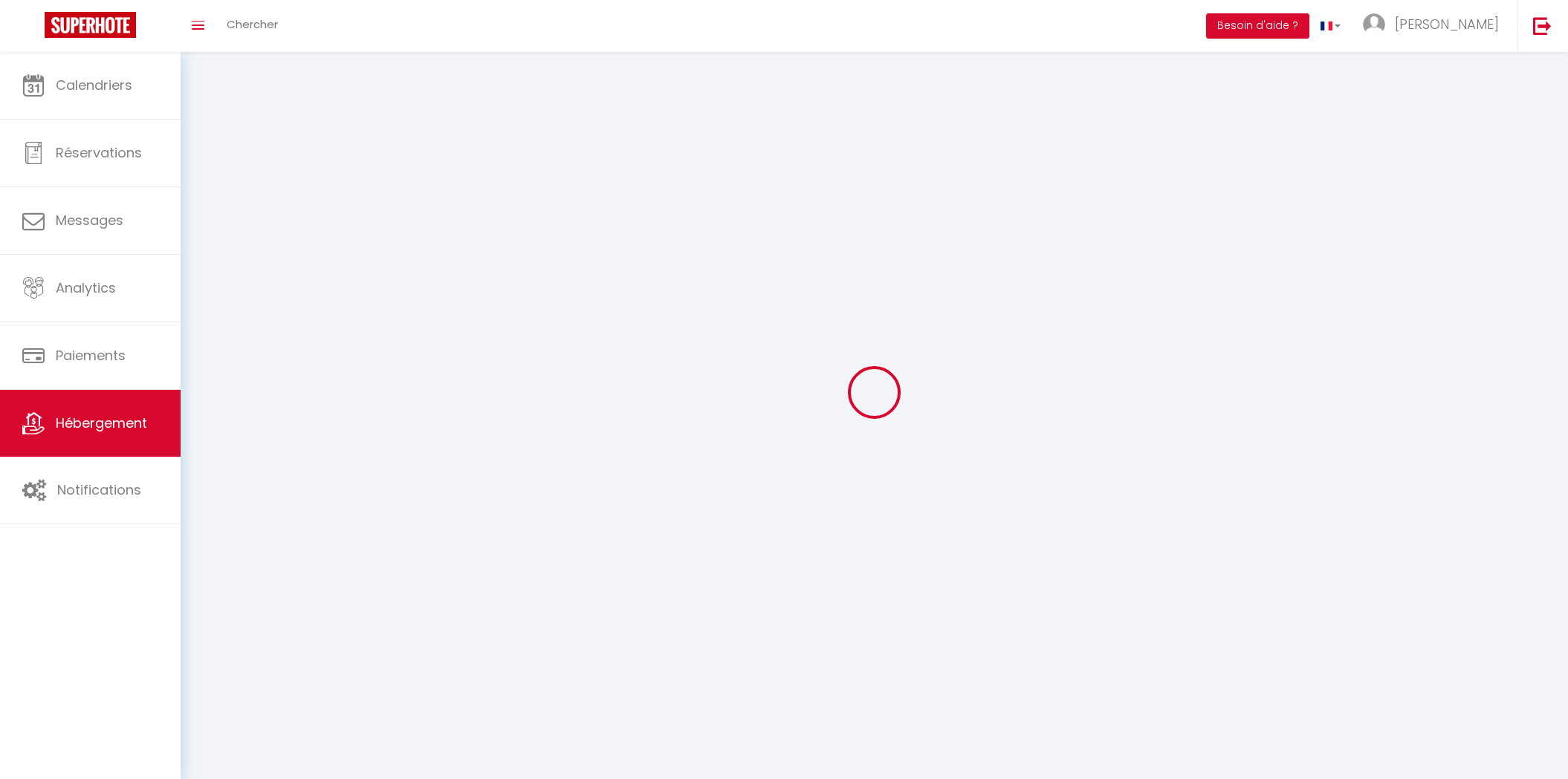
select select
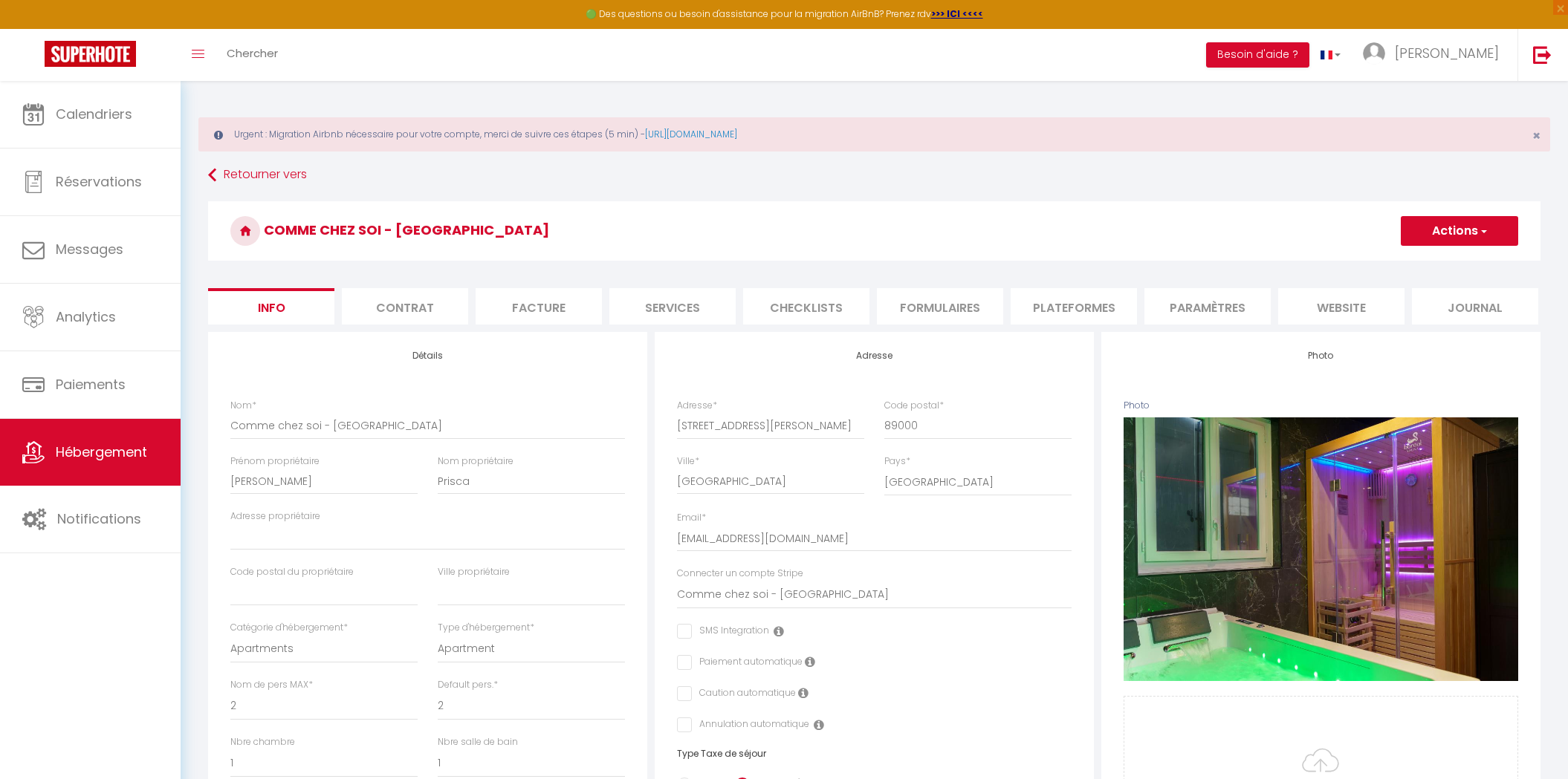
click at [1195, 318] on li "Paramètres" at bounding box center [1207, 306] width 126 height 36
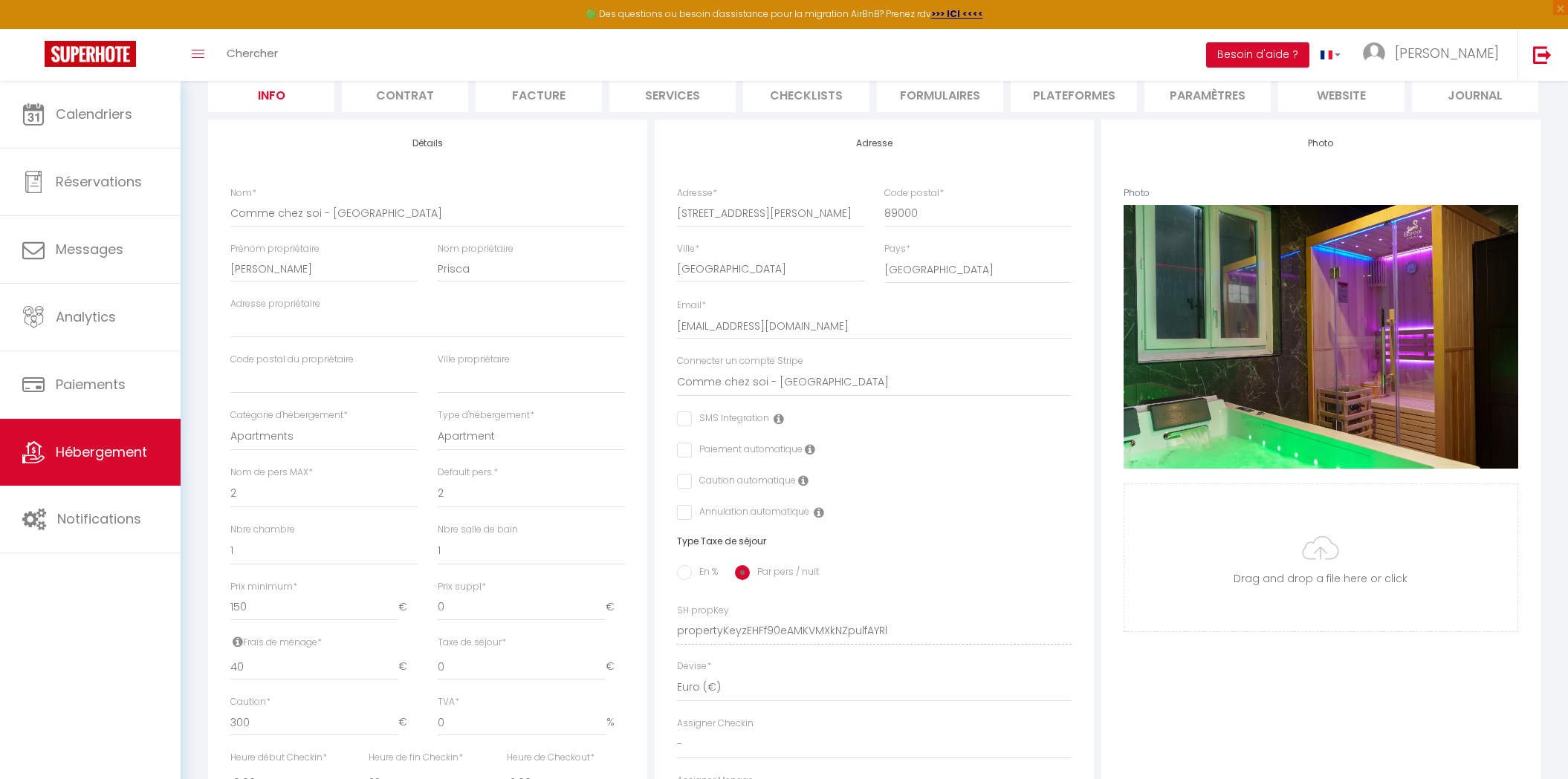
scroll to position [220, 0]
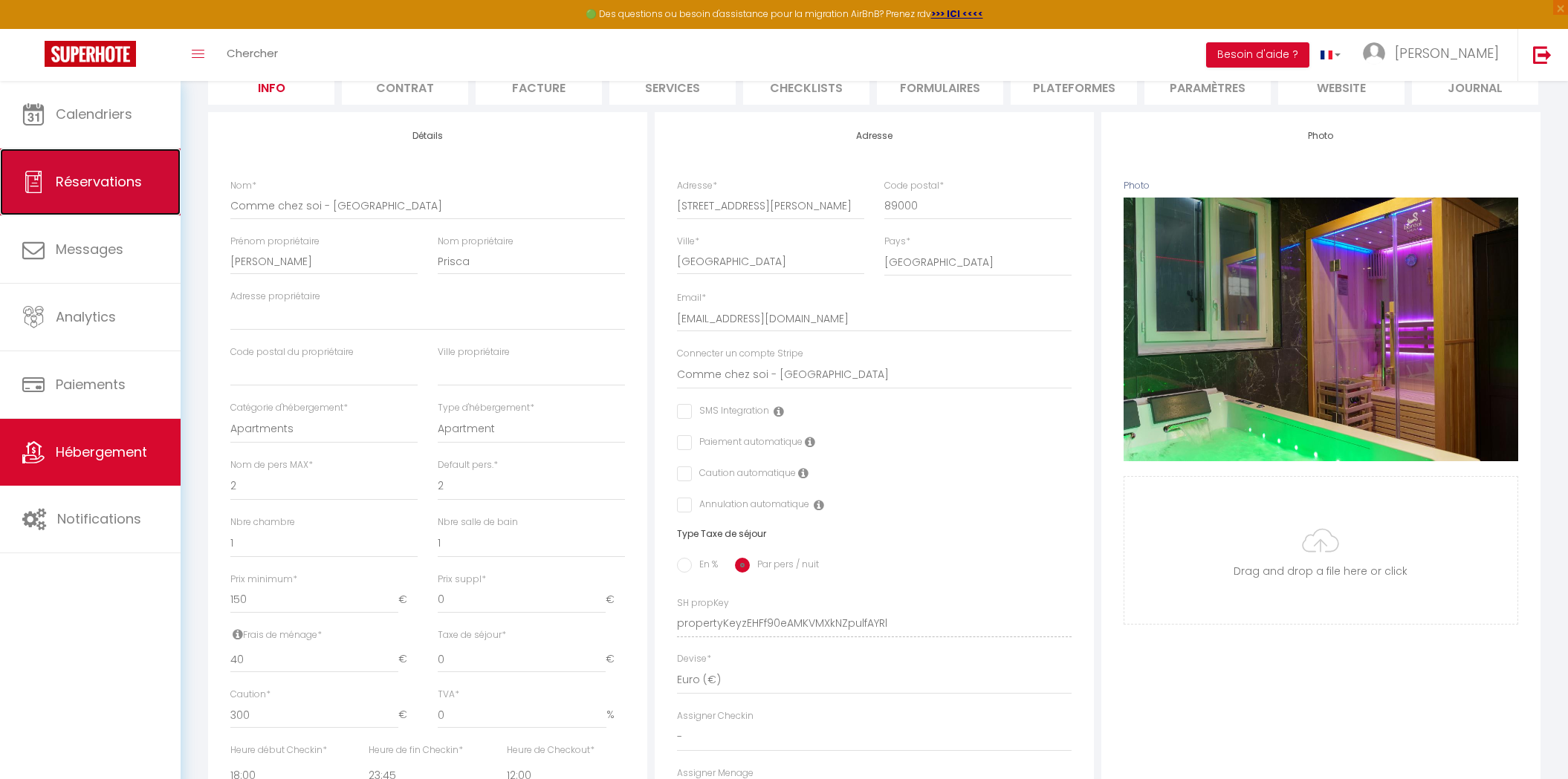
click at [144, 186] on link "Réservations" at bounding box center [90, 182] width 181 height 67
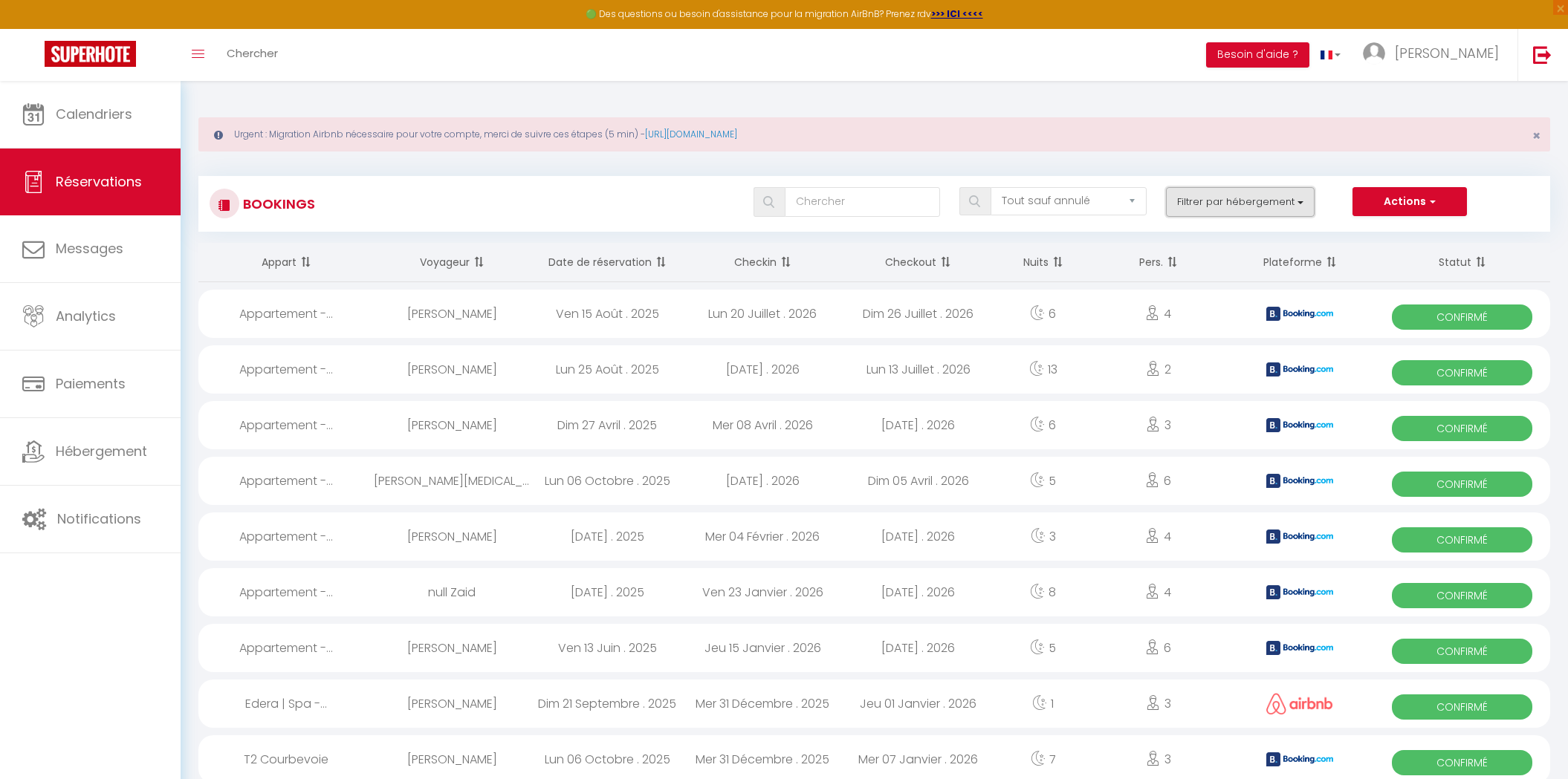
click at [1295, 197] on button "Filtrer par hébergement" at bounding box center [1240, 202] width 149 height 30
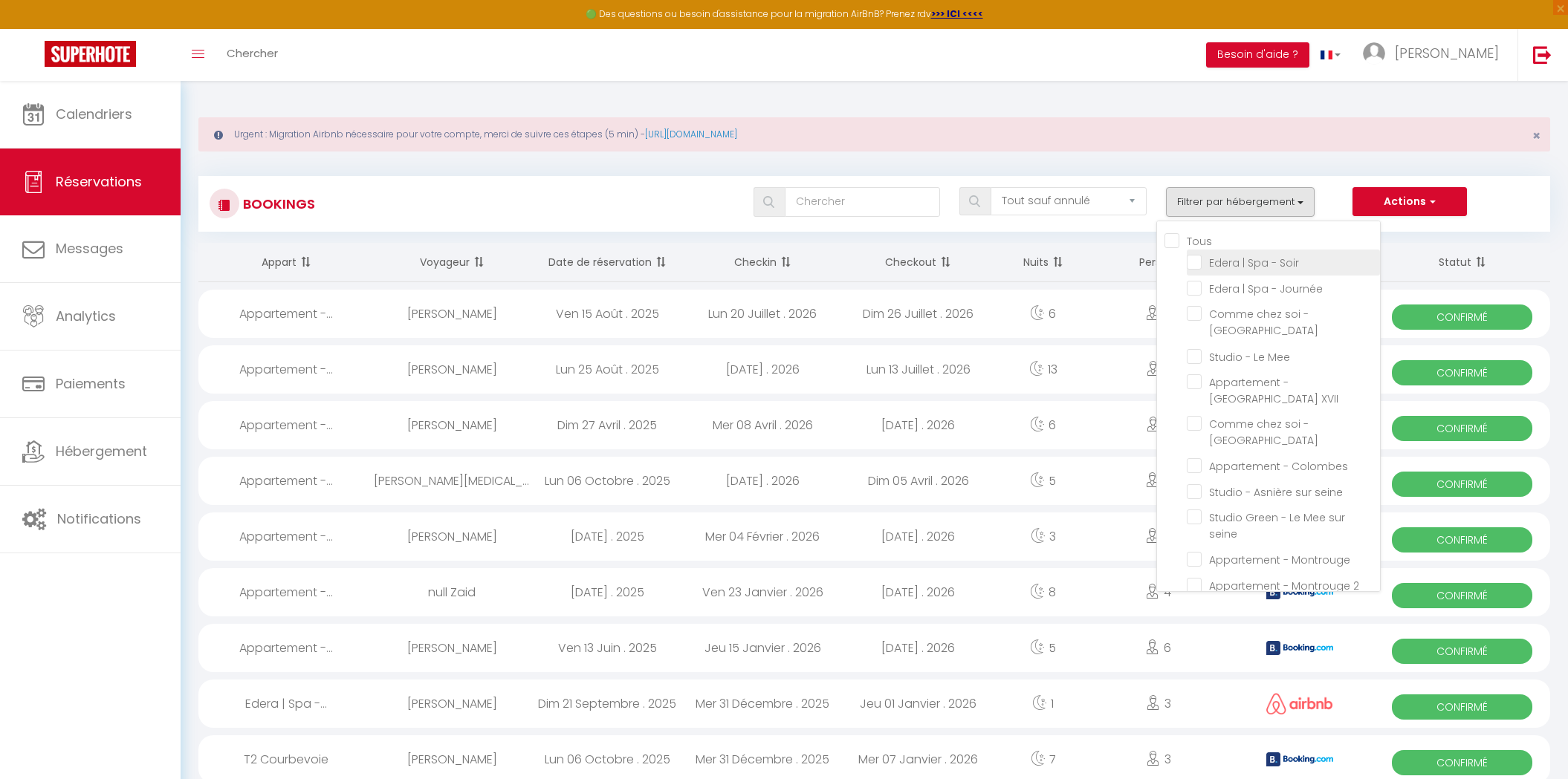
click at [1197, 260] on input "Edera | Spa - Soir" at bounding box center [1283, 261] width 193 height 14
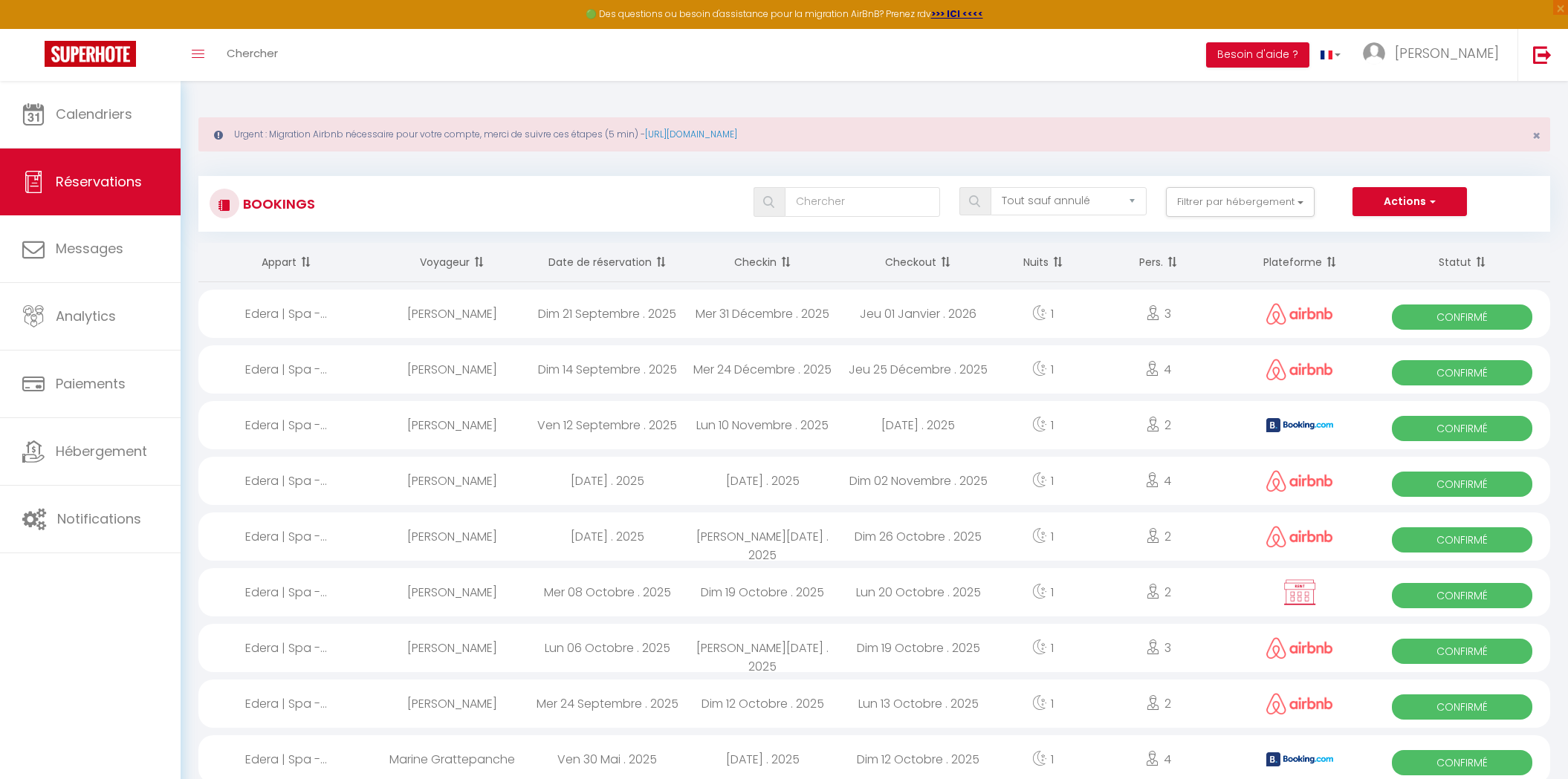
click at [445, 314] on div "Thomas Raoux" at bounding box center [451, 314] width 155 height 48
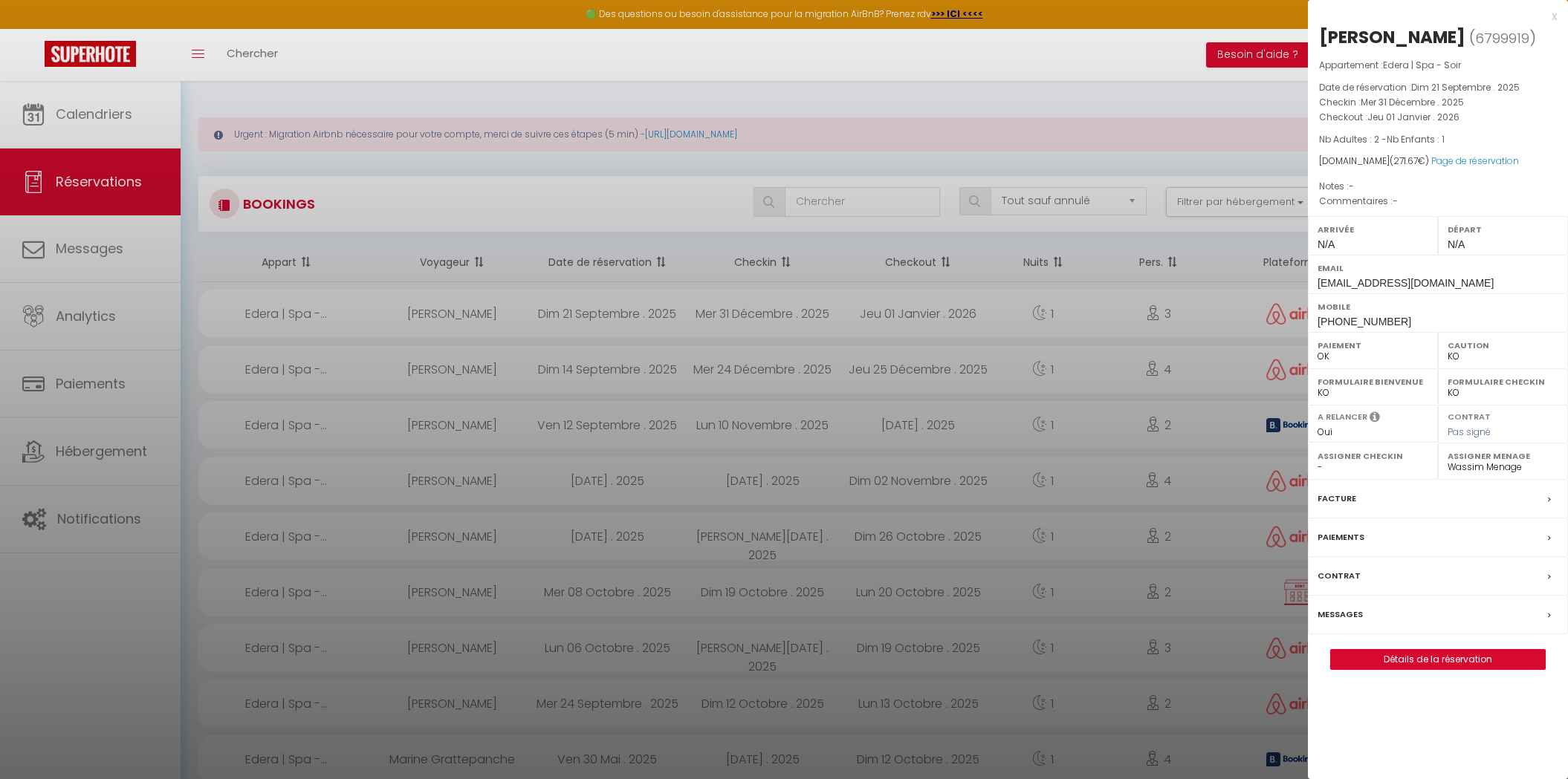
click at [1373, 644] on div "Thomas Raoux ( 6799919 ) Appartement : Edera | Spa - Soir Date de réservation :…" at bounding box center [1437, 347] width 260 height 645
click at [1373, 659] on link "Détails de la réservation" at bounding box center [1438, 660] width 214 height 19
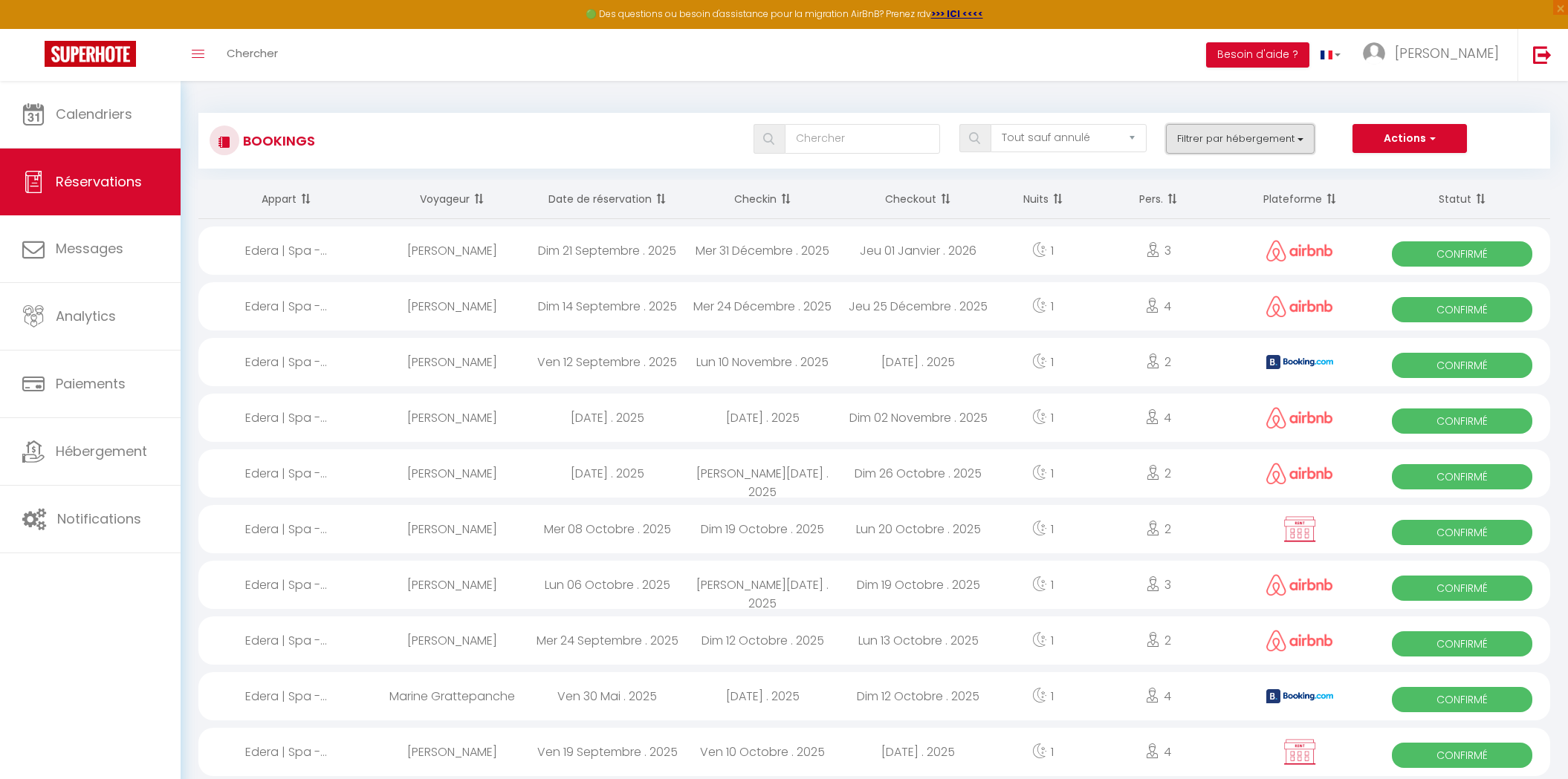
click at [1289, 128] on button "Filtrer par hébergement" at bounding box center [1240, 138] width 149 height 30
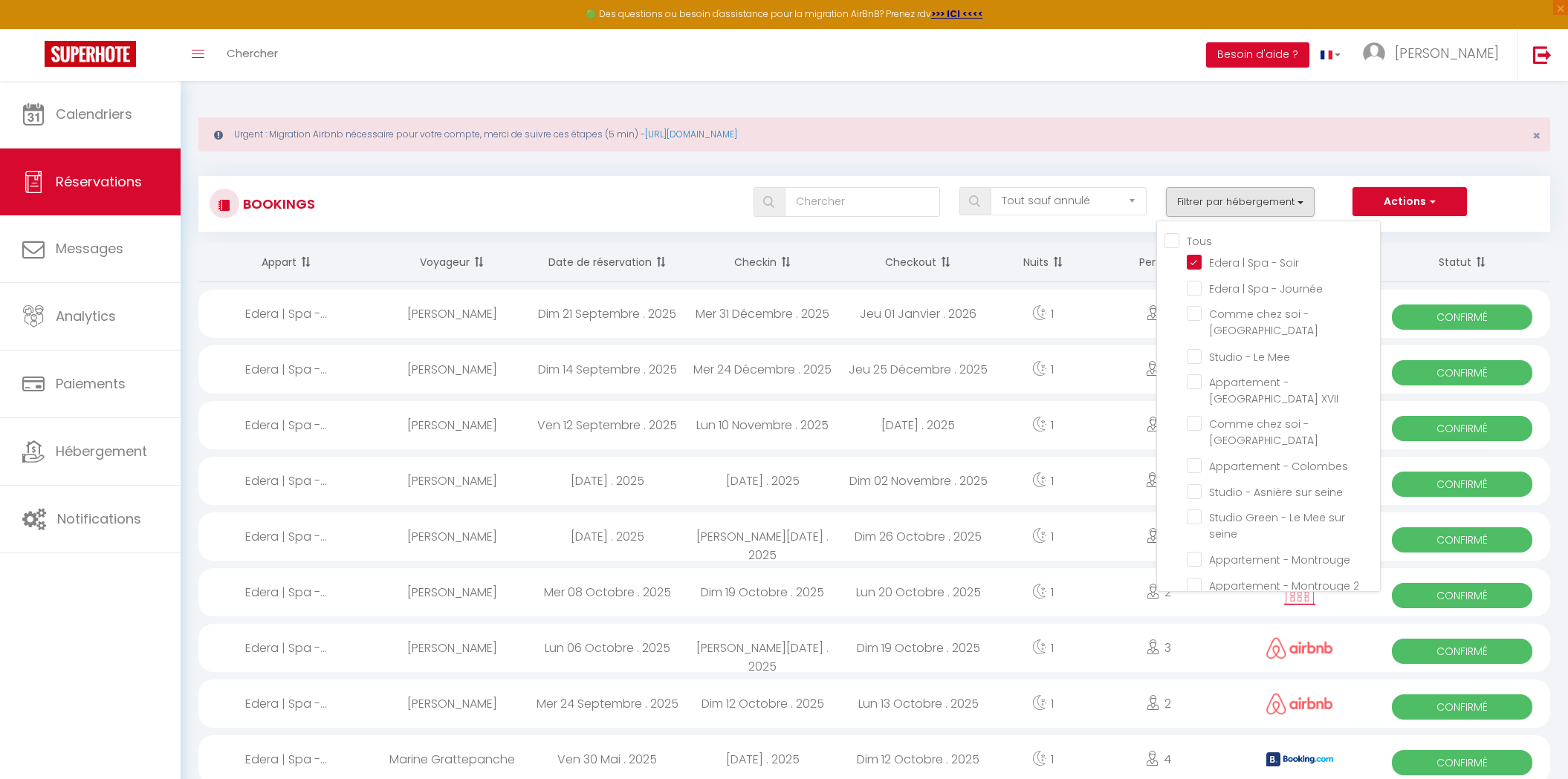
click at [1164, 133] on div "Urgent : Migration Airbnb nécessaire pour votre compte, merci de suivre ces éta…" at bounding box center [874, 134] width 1352 height 35
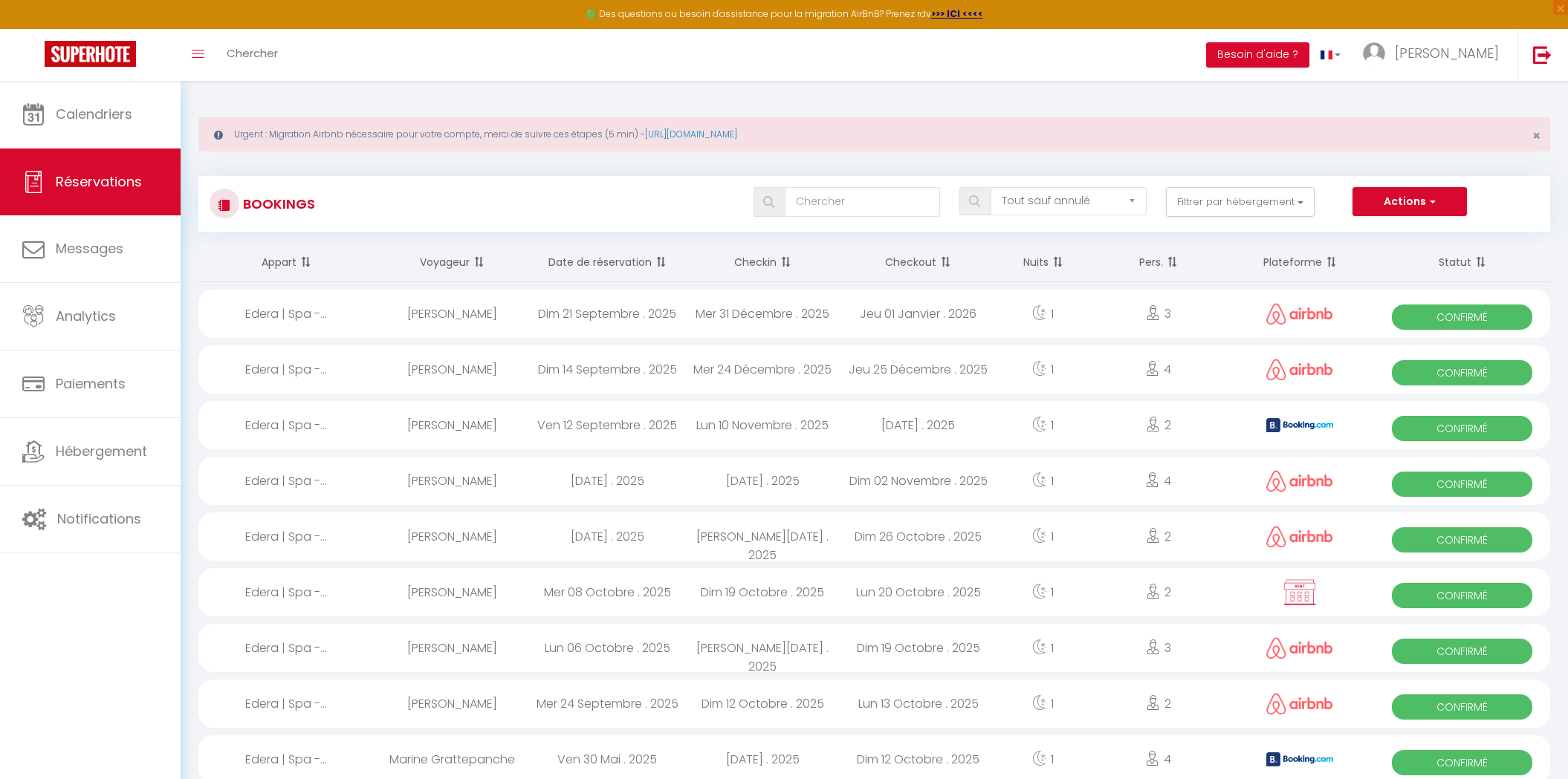
click at [697, 321] on div "Mer 31 Décembre . 2025" at bounding box center [762, 314] width 155 height 48
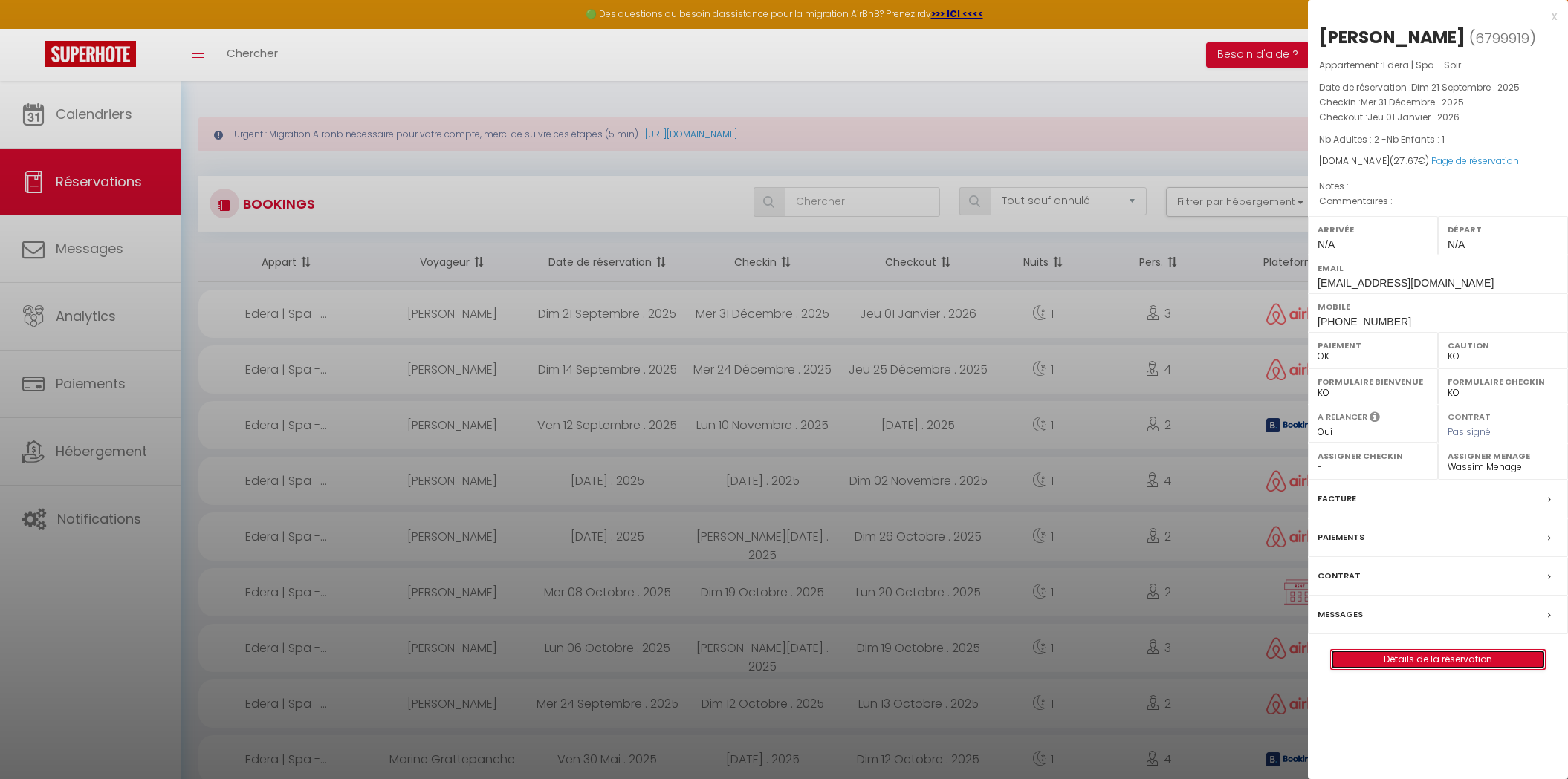
click at [1397, 650] on link "Détails de la réservation" at bounding box center [1438, 660] width 214 height 19
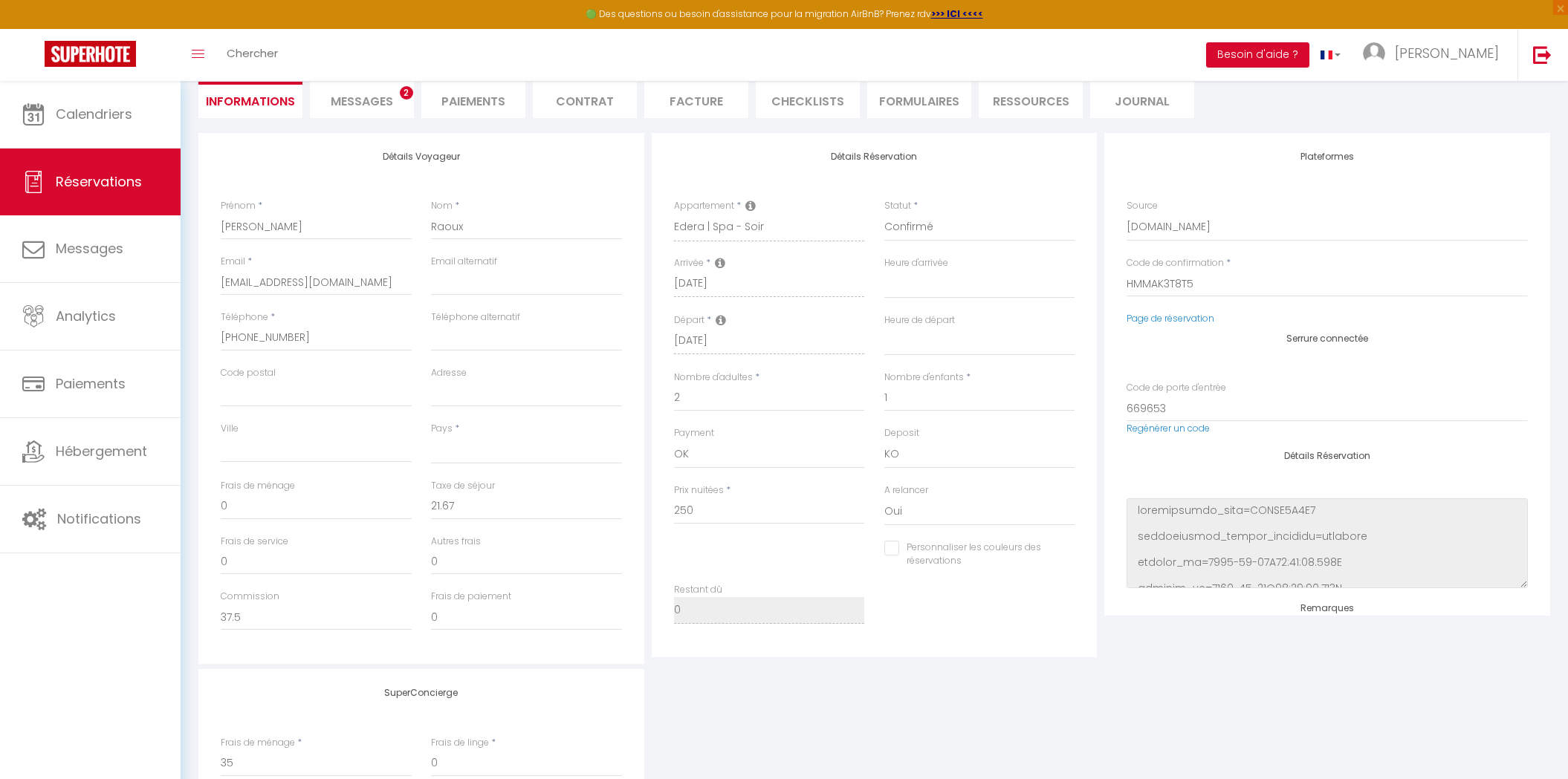
scroll to position [190, 0]
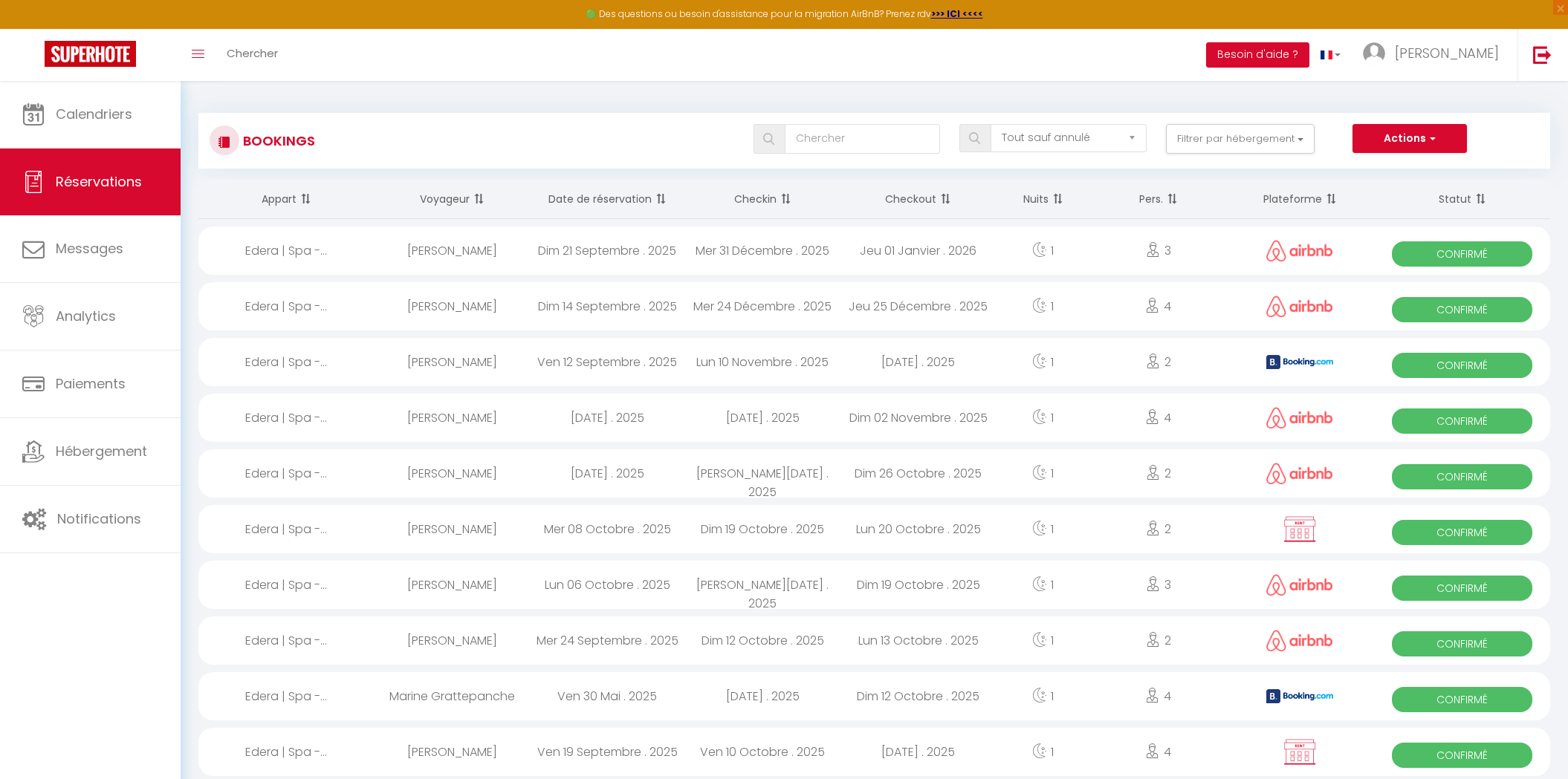
click at [314, 297] on div "Edera | Spa -..." at bounding box center [286, 306] width 175 height 48
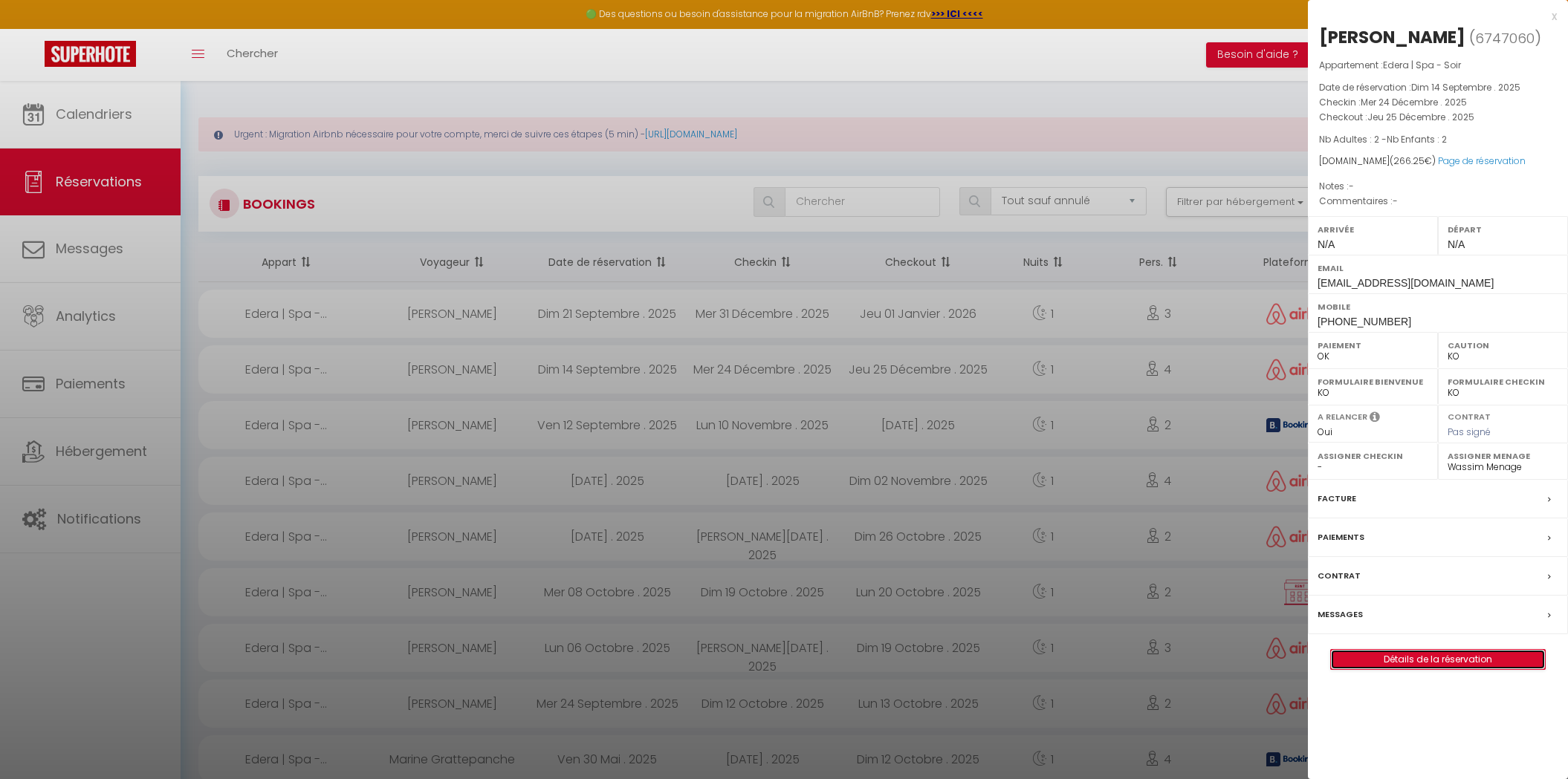
click at [1394, 651] on link "Détails de la réservation" at bounding box center [1438, 660] width 214 height 19
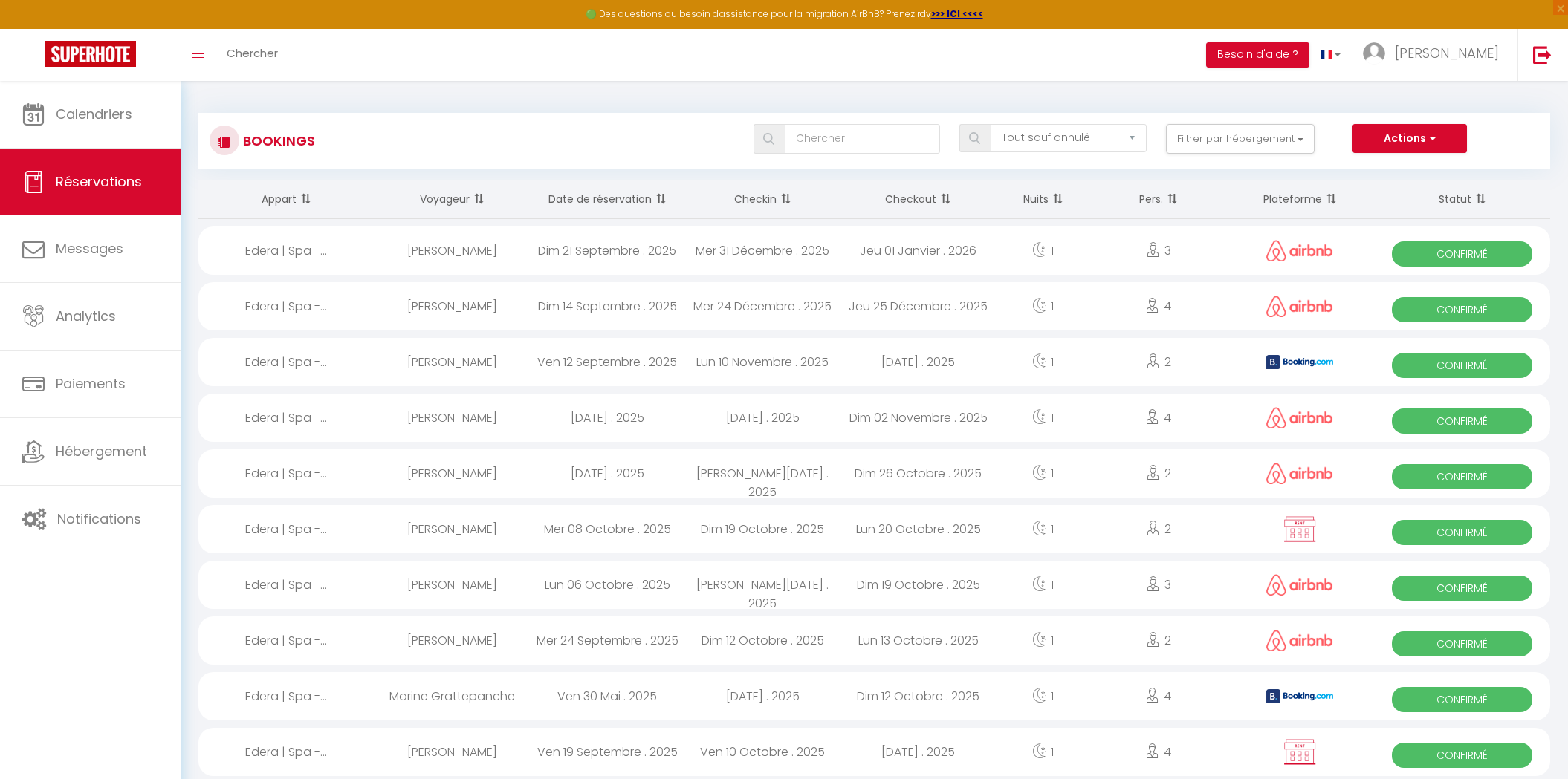
click at [541, 419] on div "Sam 04 Octobre . 2025" at bounding box center [607, 418] width 155 height 48
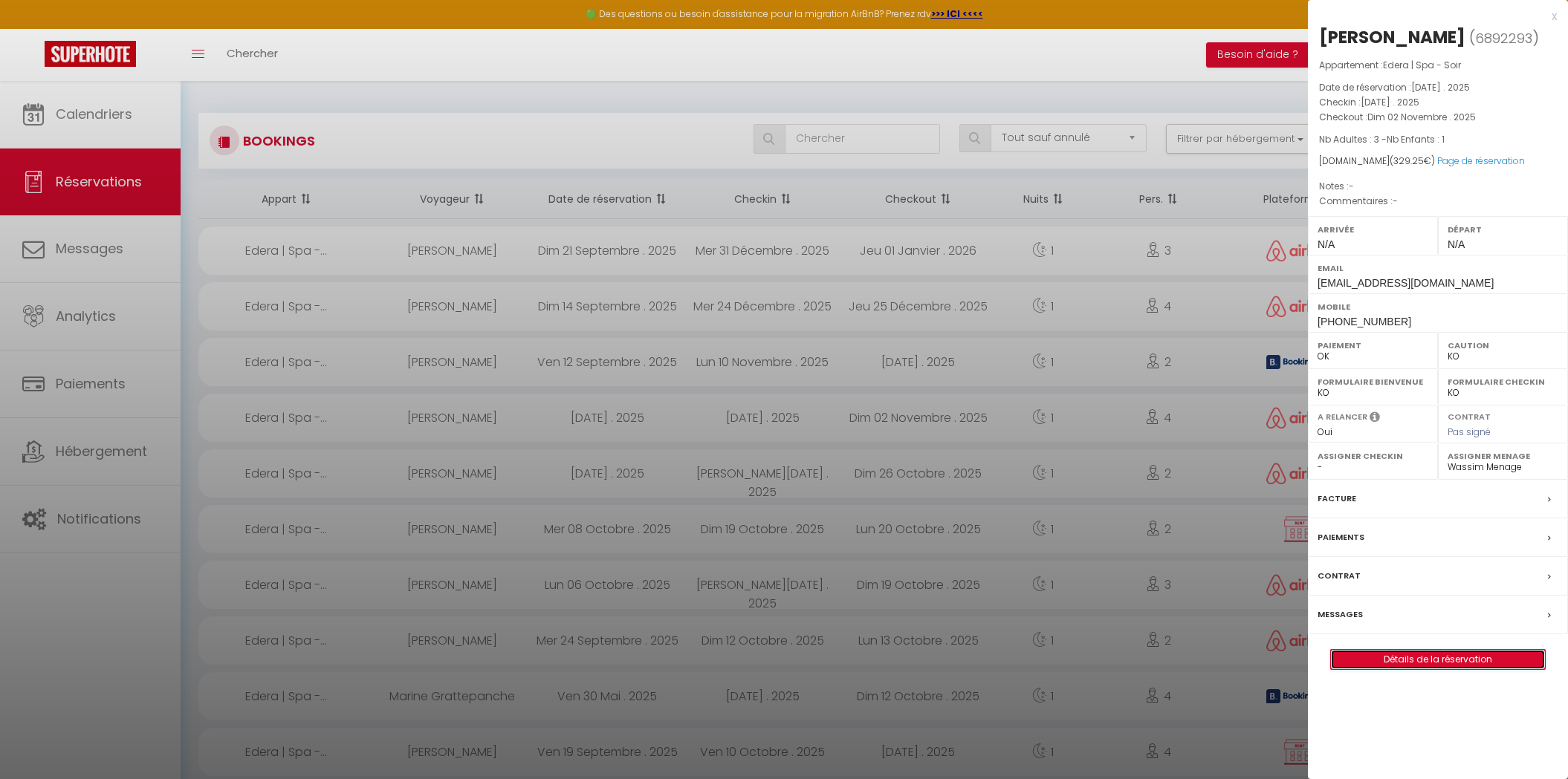
click at [1484, 658] on link "Détails de la réservation" at bounding box center [1438, 660] width 214 height 19
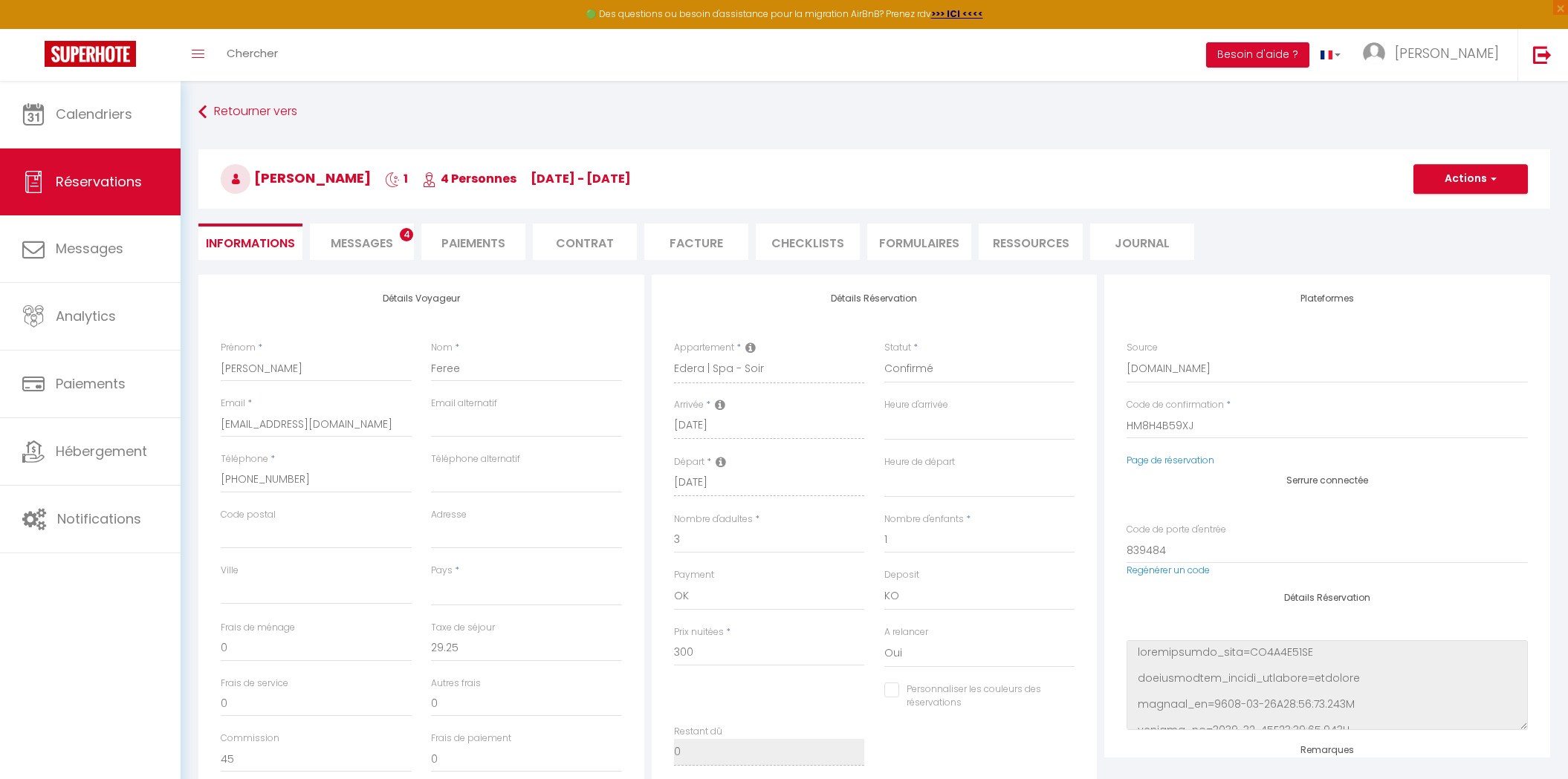
click at [881, 589] on div "Deposit OK KO" at bounding box center [979, 597] width 211 height 57
click at [885, 589] on select "OK KO" at bounding box center [979, 597] width 191 height 28
click at [885, 583] on select "OK KO" at bounding box center [979, 597] width 191 height 28
click at [888, 594] on select "OK KO" at bounding box center [979, 597] width 191 height 28
click at [885, 583] on select "OK KO" at bounding box center [979, 597] width 191 height 28
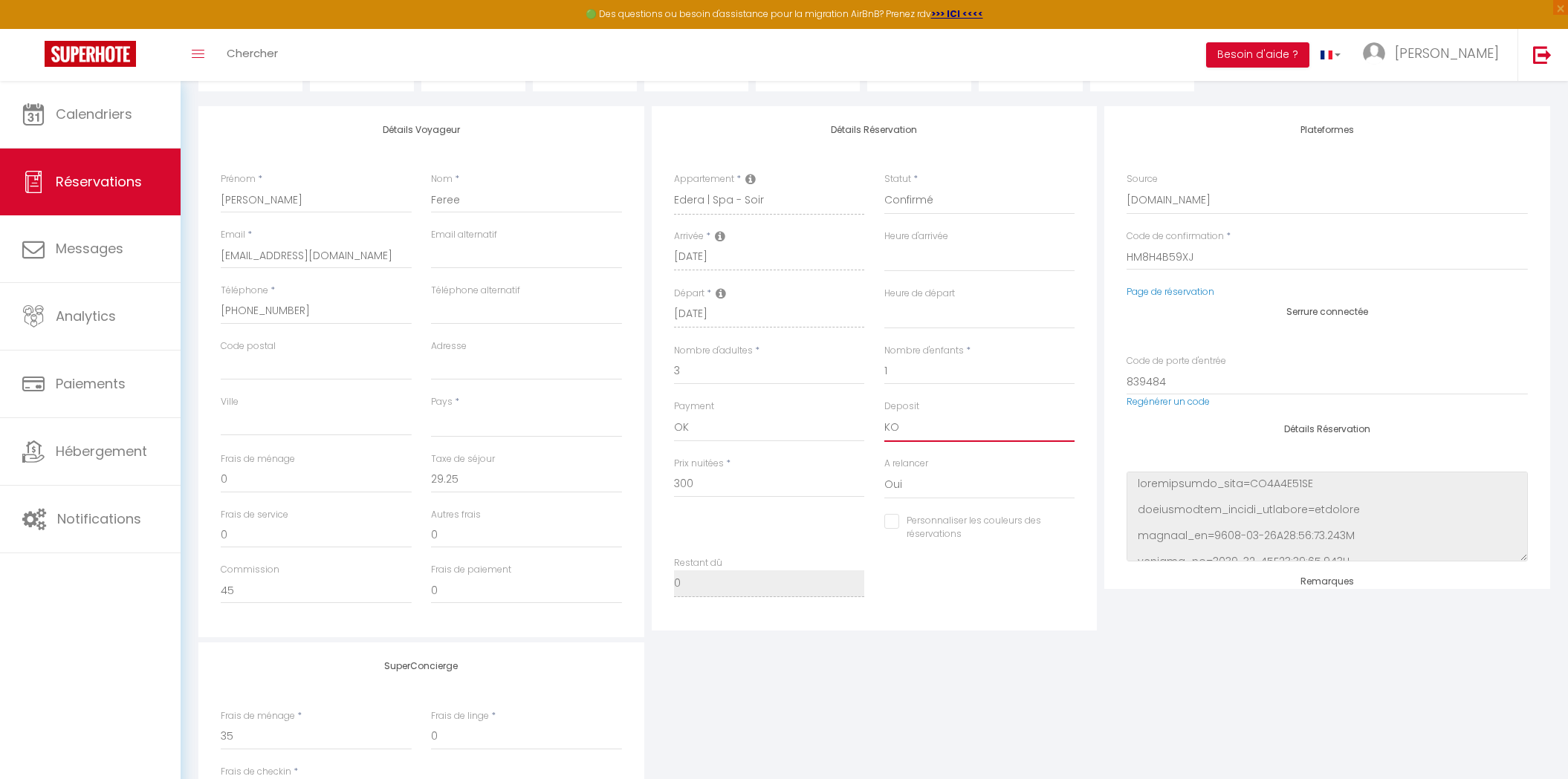
scroll to position [171, 0]
click at [904, 599] on div "Restant dû 0" at bounding box center [874, 581] width 421 height 55
click at [1543, 57] on img at bounding box center [1541, 54] width 18 height 18
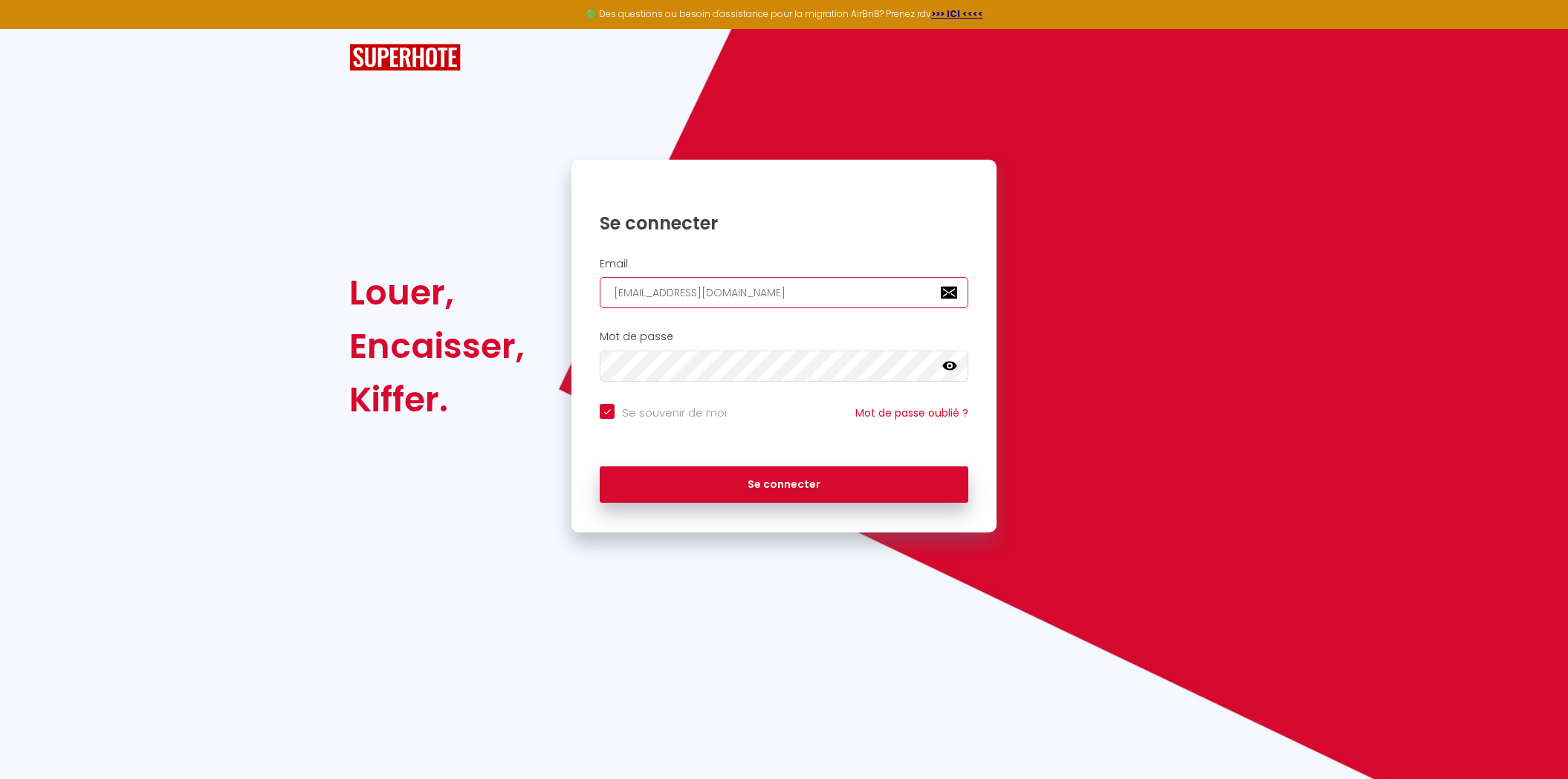
click at [769, 298] on input "allure.conciergerie@gmail.com" at bounding box center [784, 293] width 368 height 31
paste input "contact@conciergerie-coconprovenca"
click at [600, 466] on button "Se connecter" at bounding box center [784, 485] width 368 height 37
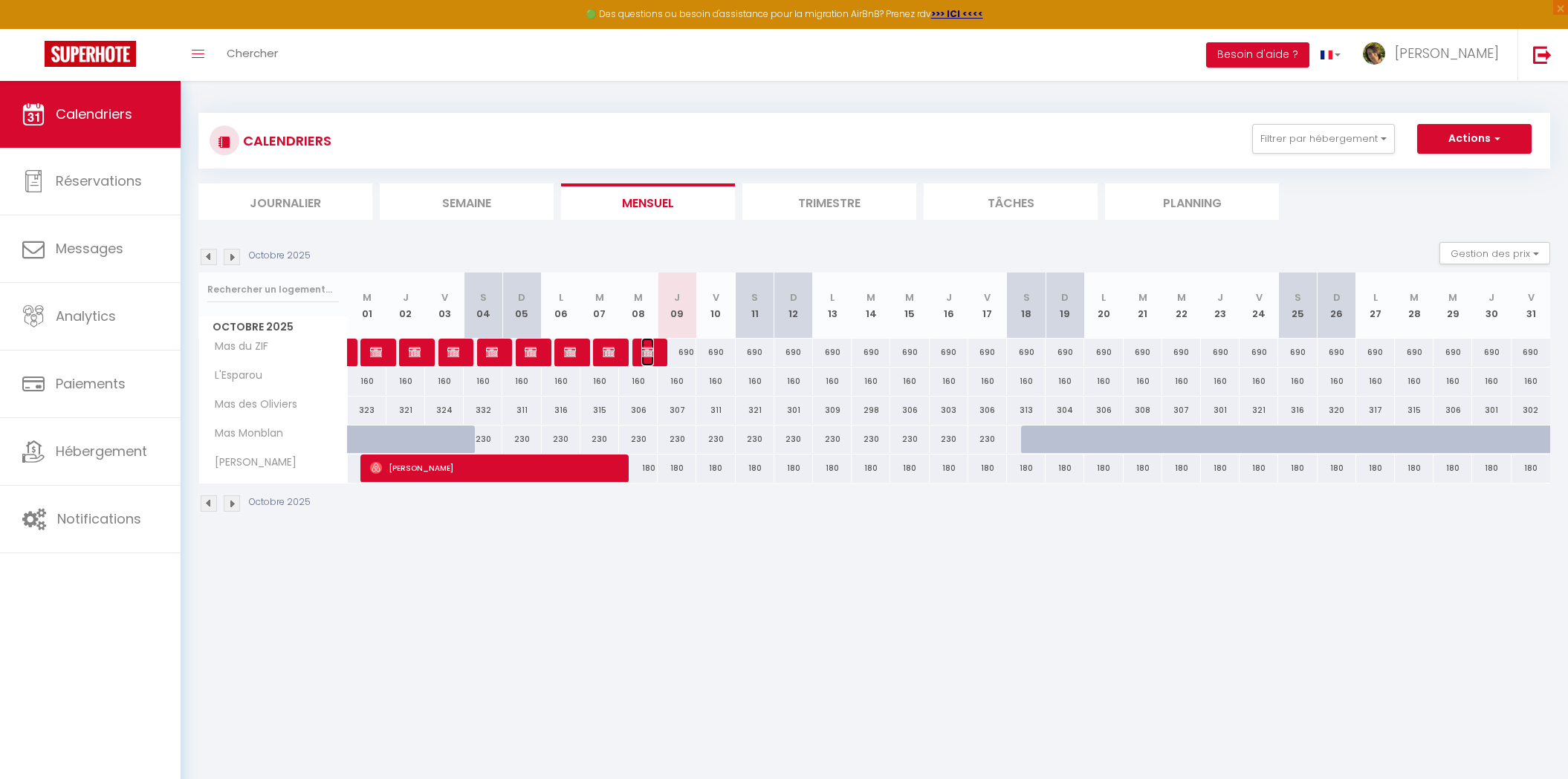
click at [642, 357] on span "Airbnb available)" at bounding box center [648, 351] width 13 height 28
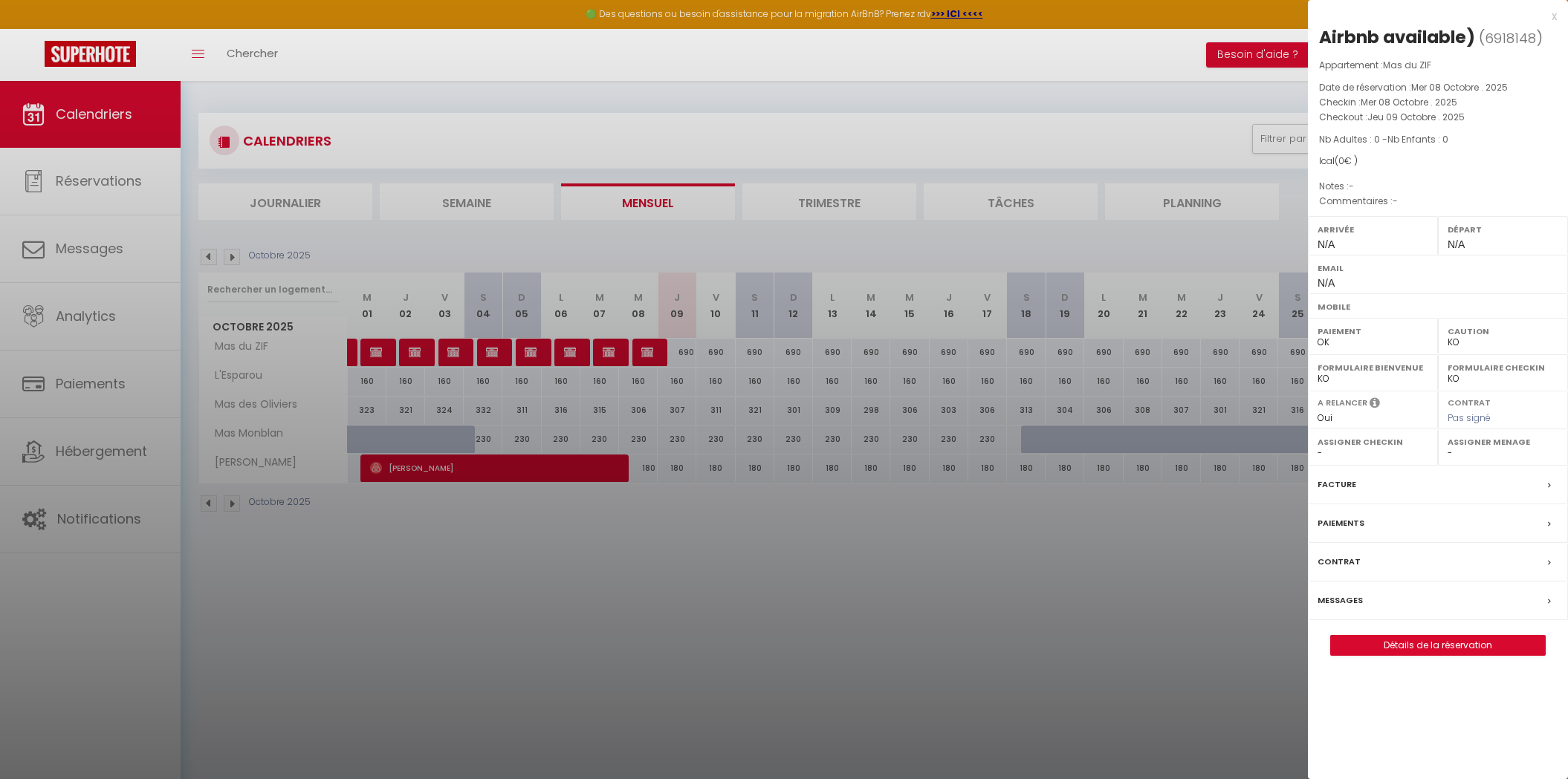
click at [380, 531] on div at bounding box center [784, 389] width 1568 height 779
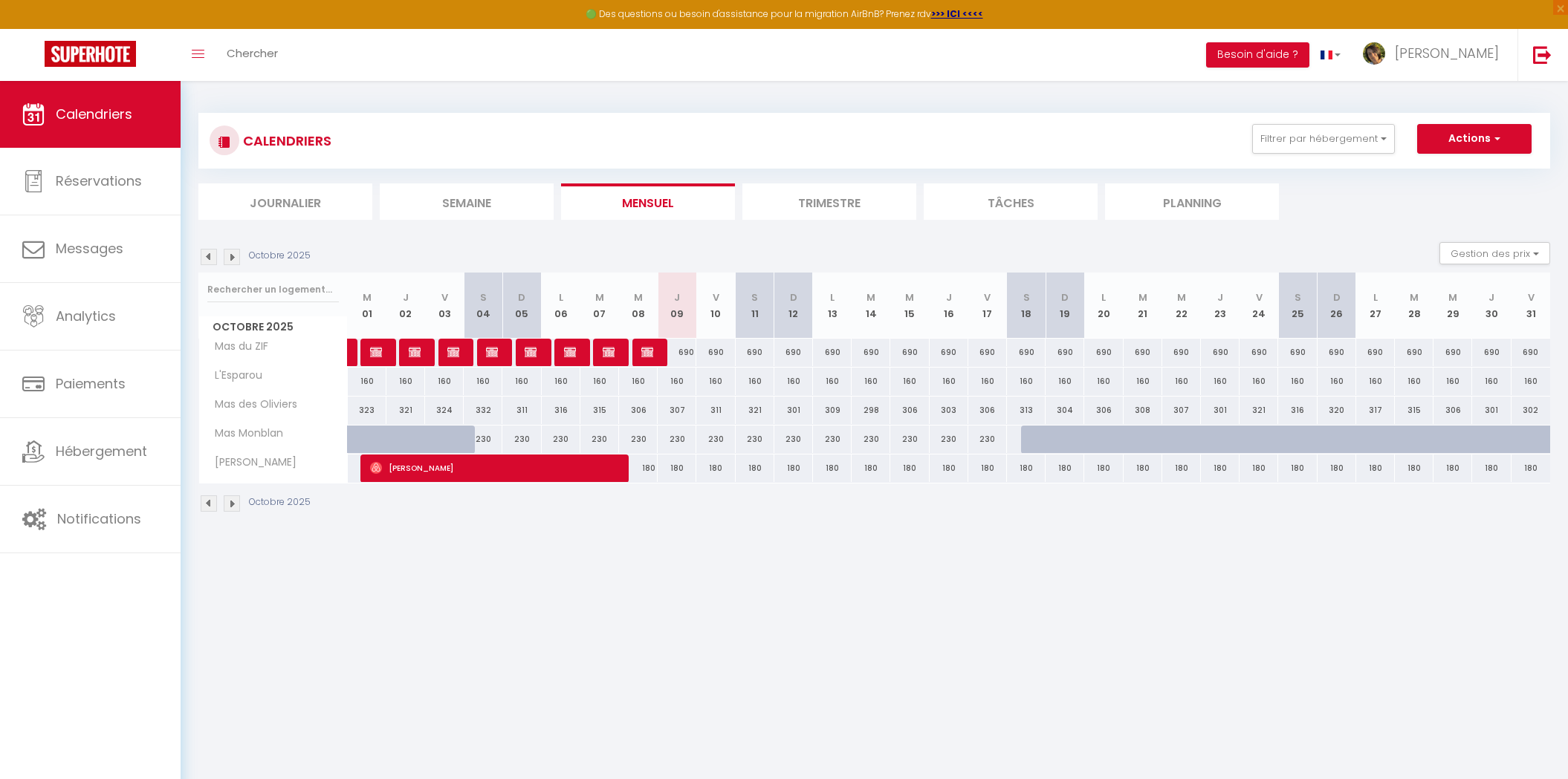
click at [211, 501] on img at bounding box center [209, 503] width 16 height 16
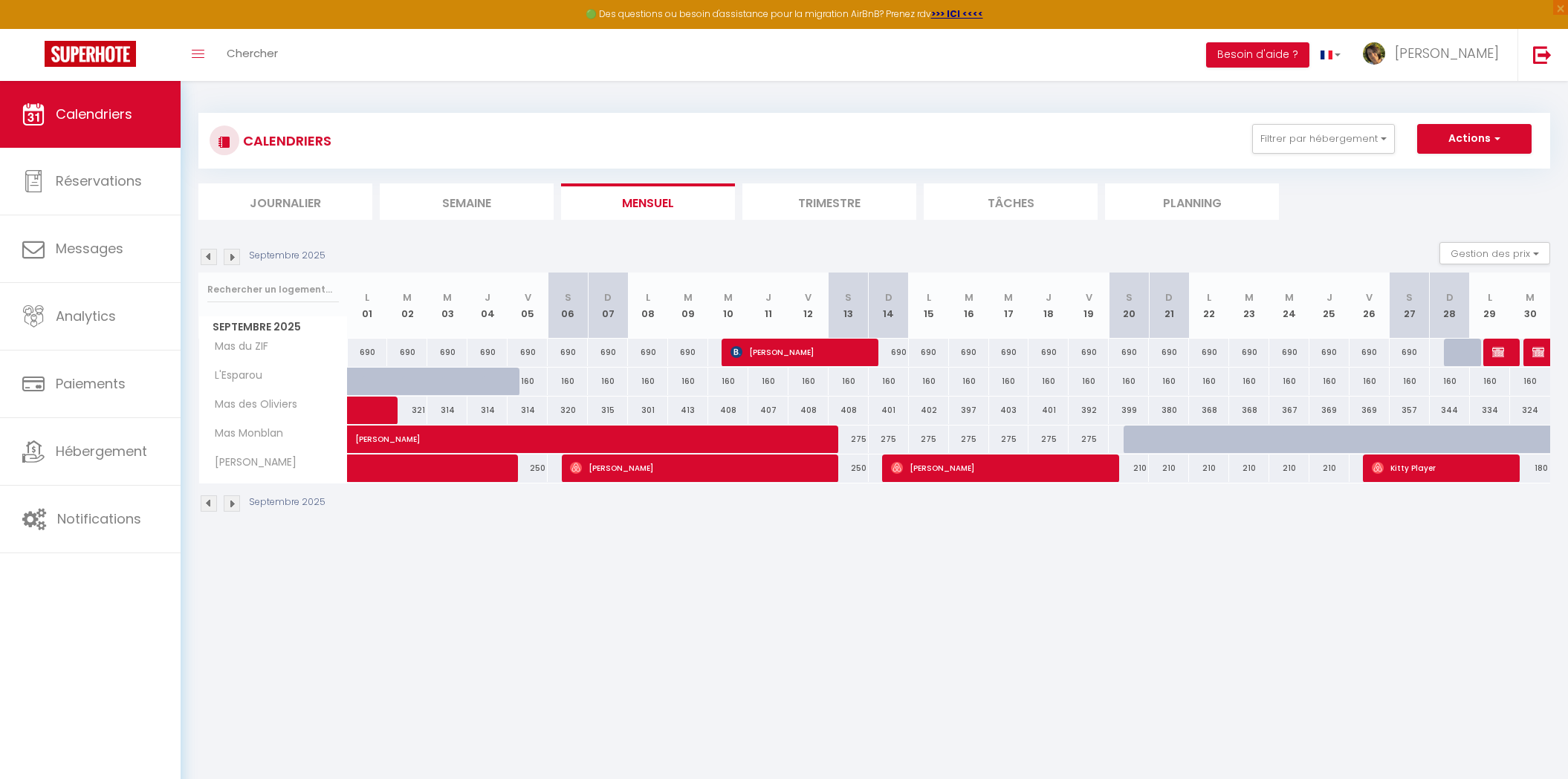
click at [229, 502] on img at bounding box center [232, 503] width 16 height 16
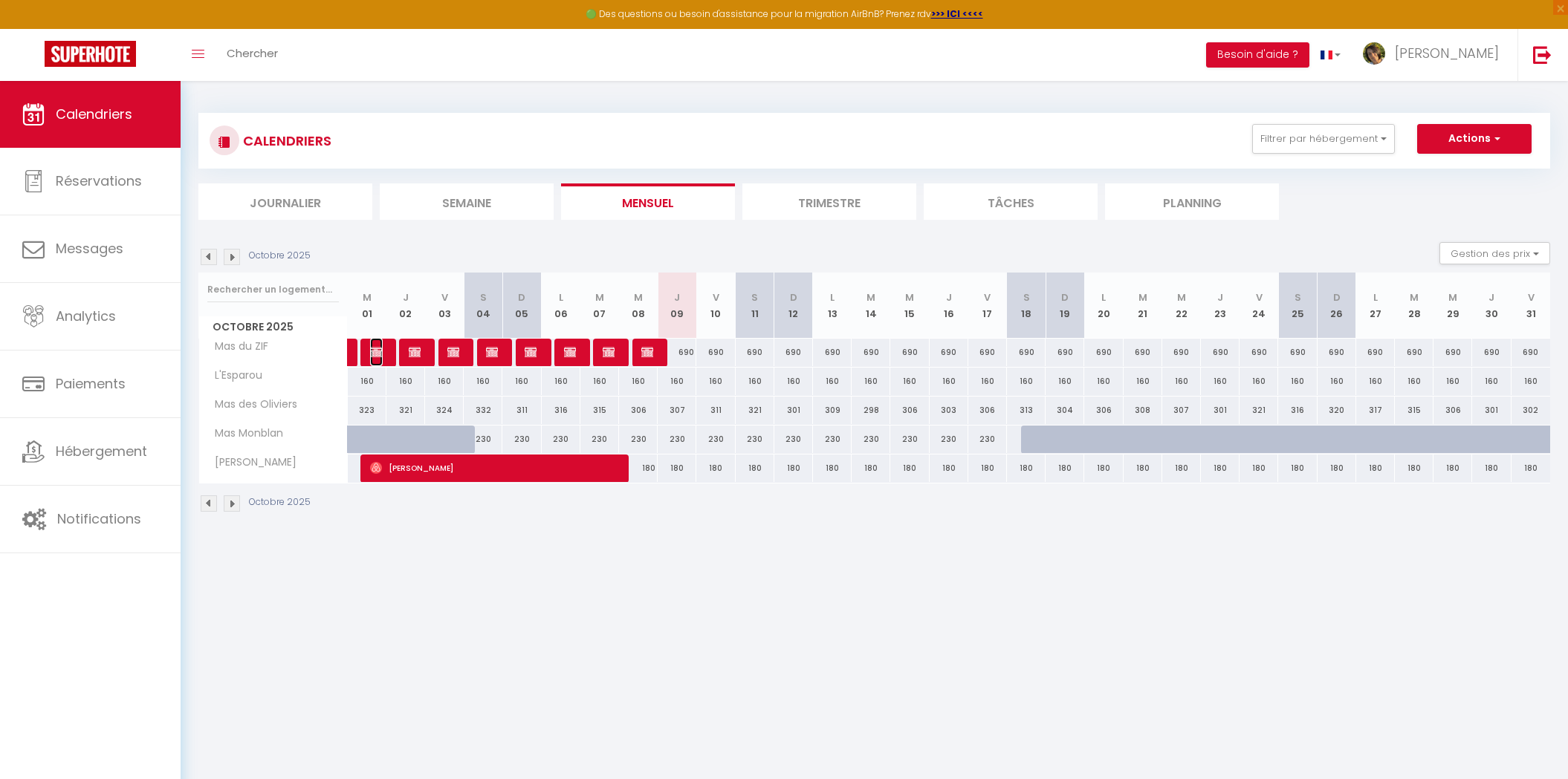
click at [379, 349] on img at bounding box center [376, 352] width 12 height 12
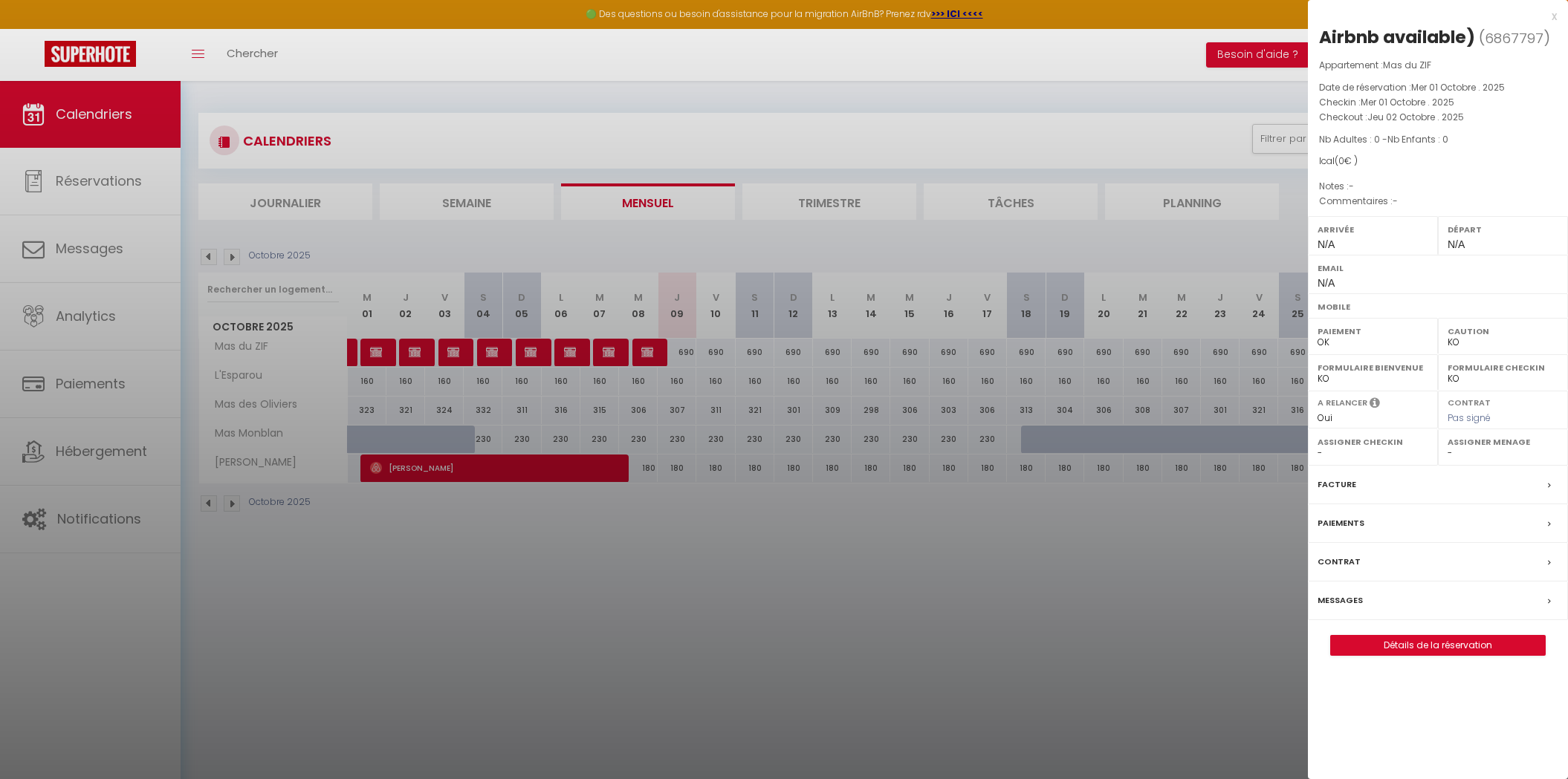
click at [642, 543] on div at bounding box center [784, 389] width 1568 height 779
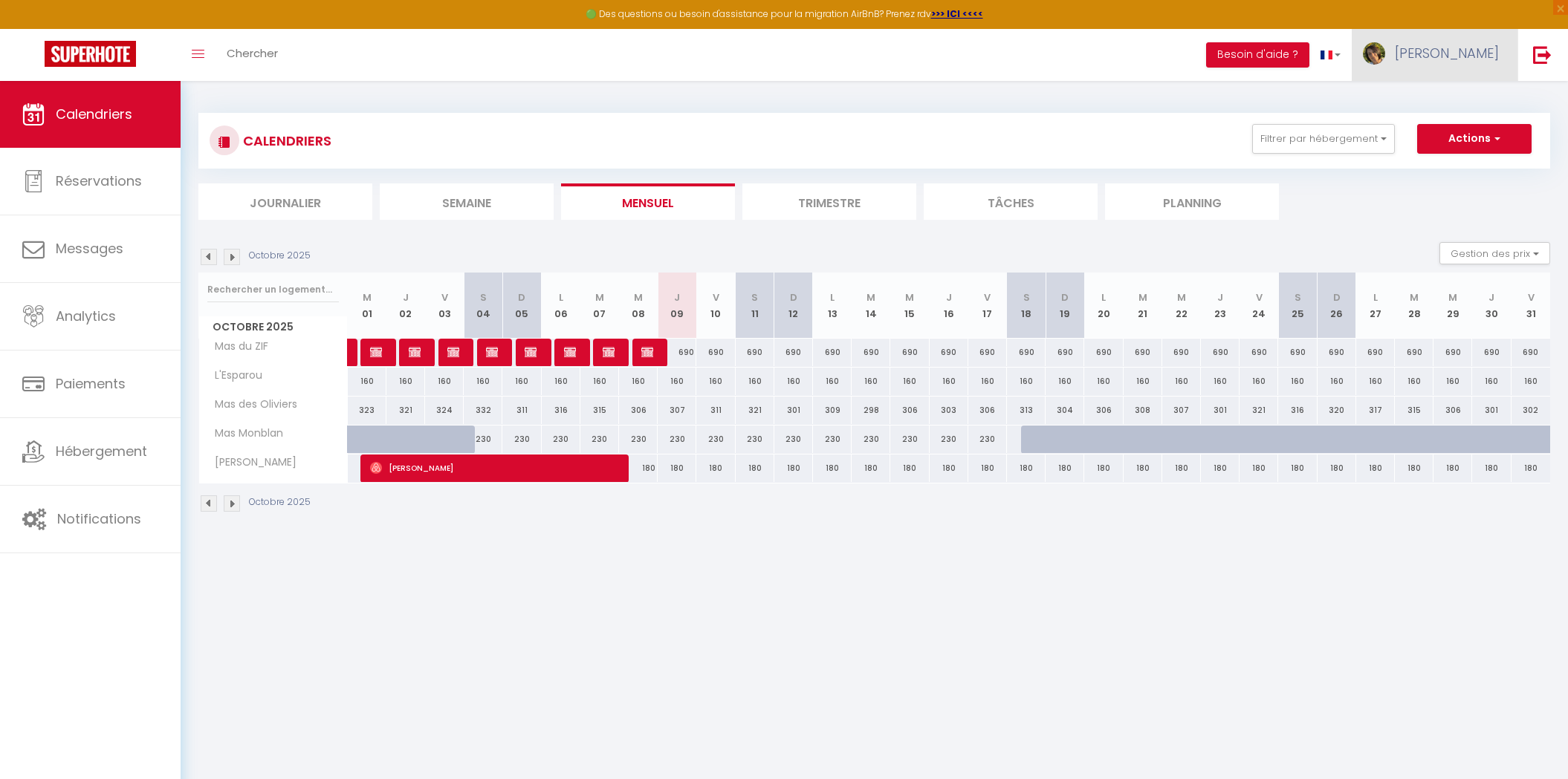
click at [1446, 61] on span "Barbara" at bounding box center [1447, 53] width 104 height 18
click at [1412, 109] on link "Paramètres" at bounding box center [1458, 103] width 110 height 25
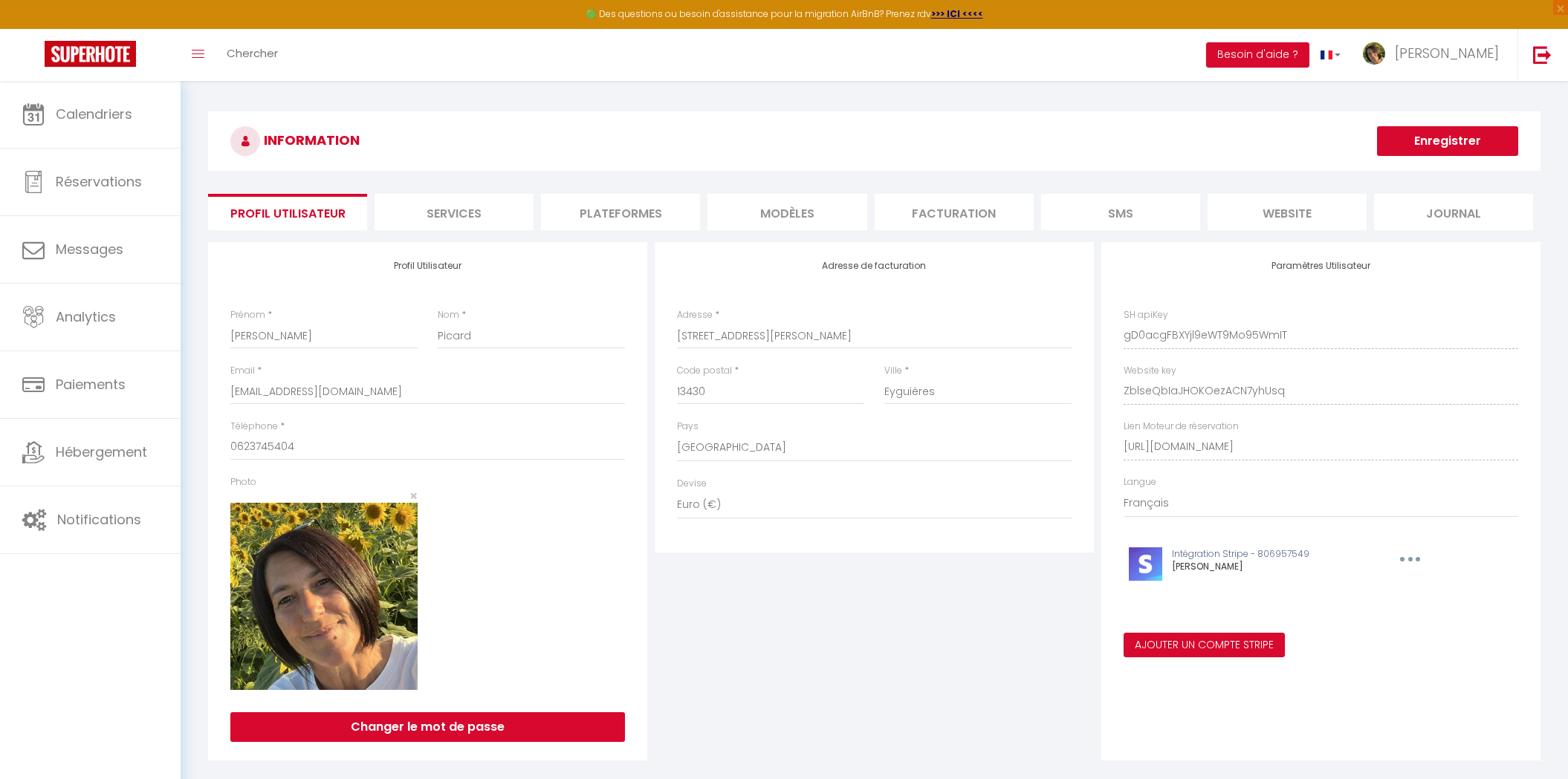
click at [811, 196] on li "MODÈLES" at bounding box center [787, 211] width 159 height 36
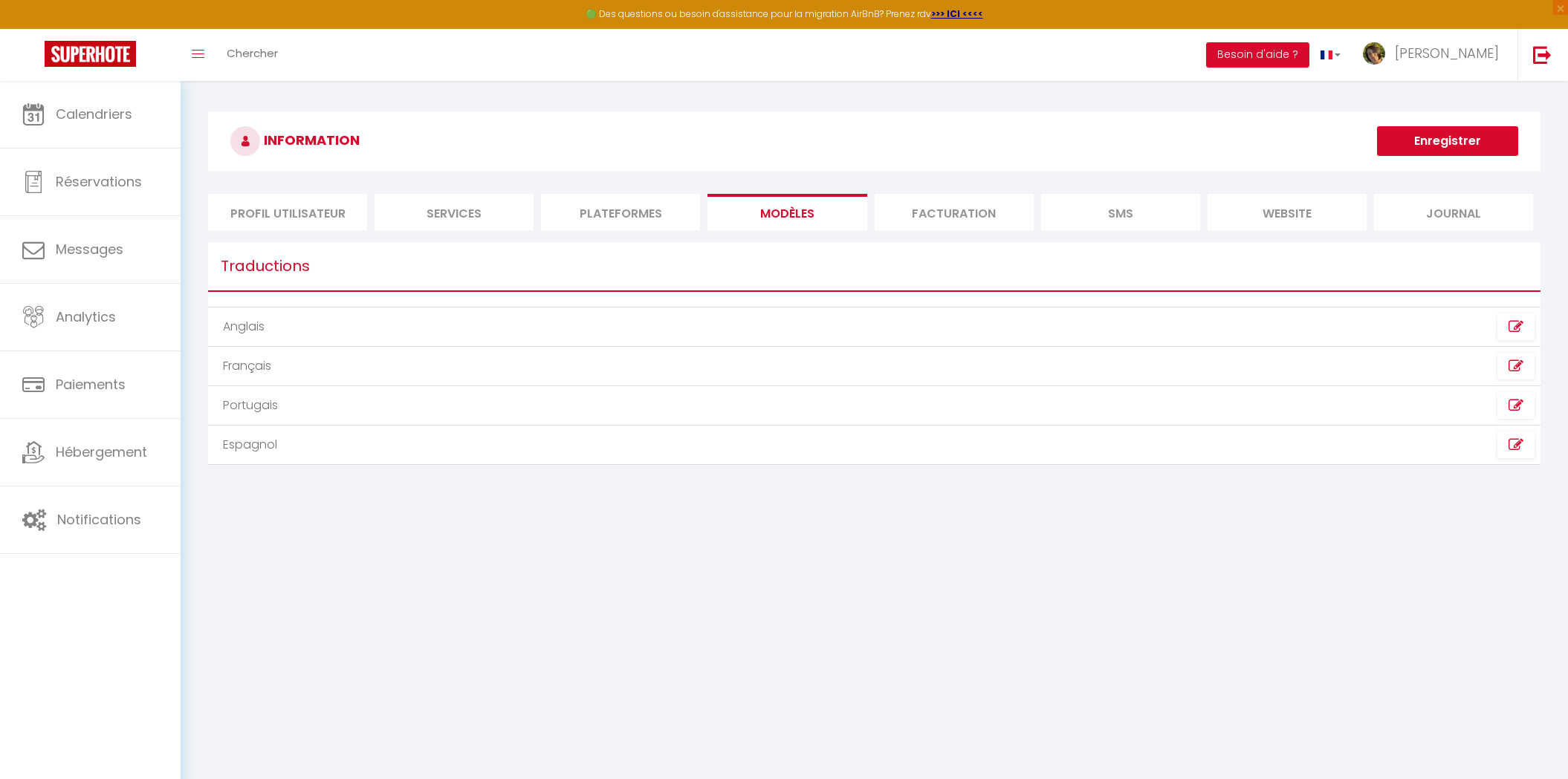
click at [637, 207] on li "Plateformes" at bounding box center [621, 211] width 159 height 36
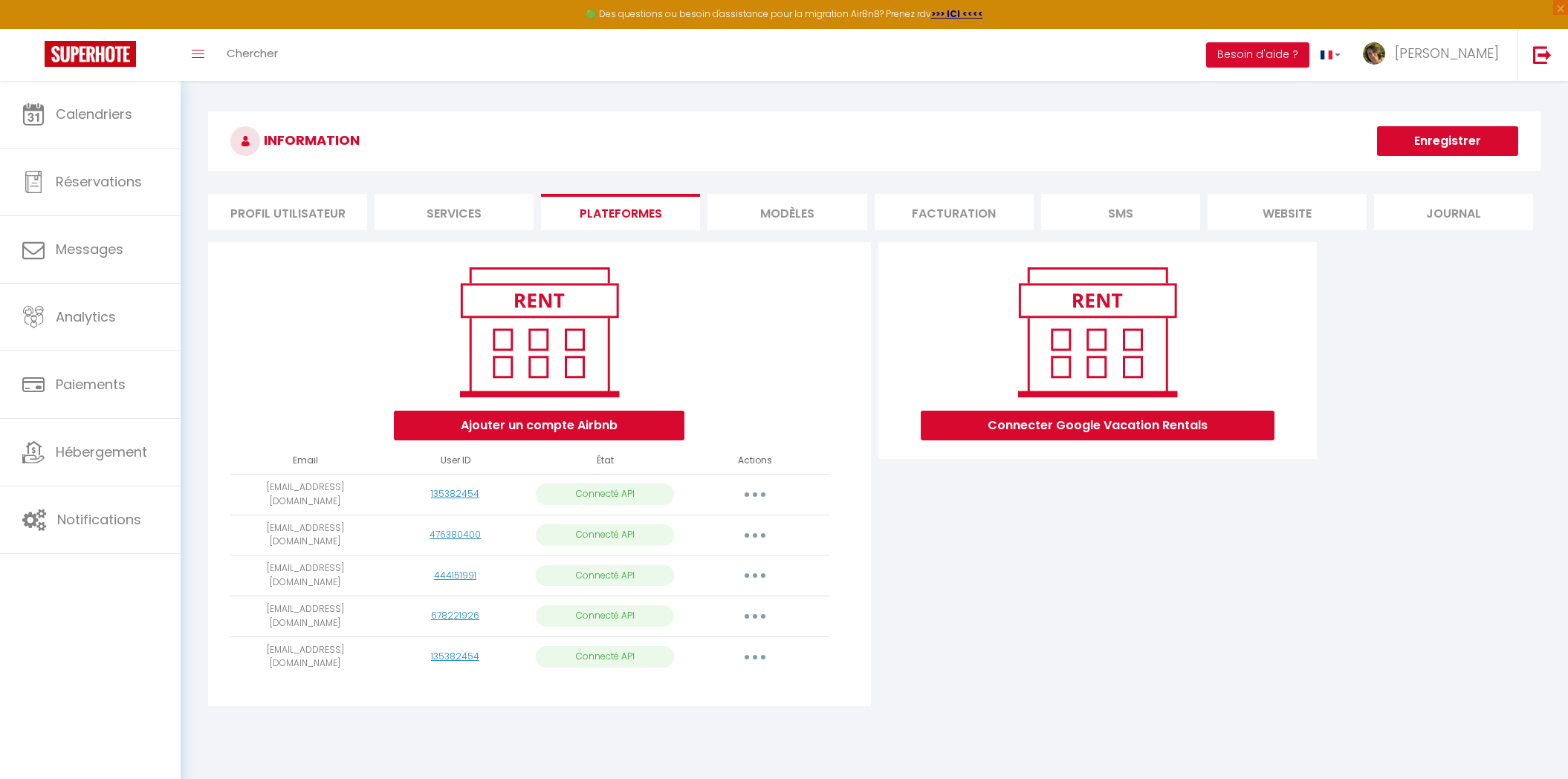
click at [753, 492] on button "button" at bounding box center [755, 495] width 42 height 24
click at [728, 521] on link "Importer les appartements" at bounding box center [689, 527] width 164 height 25
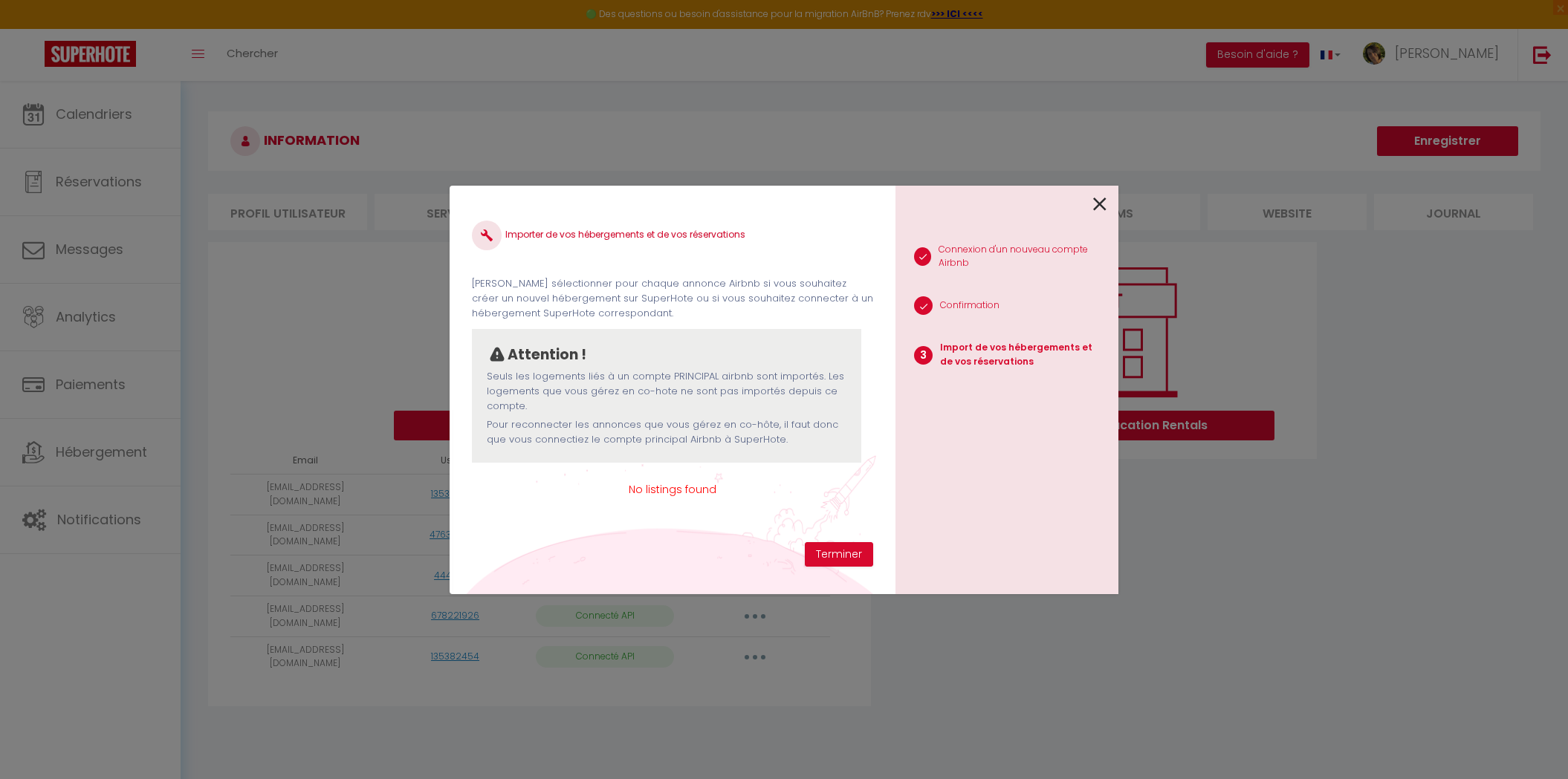
click at [1098, 199] on icon at bounding box center [1099, 204] width 14 height 23
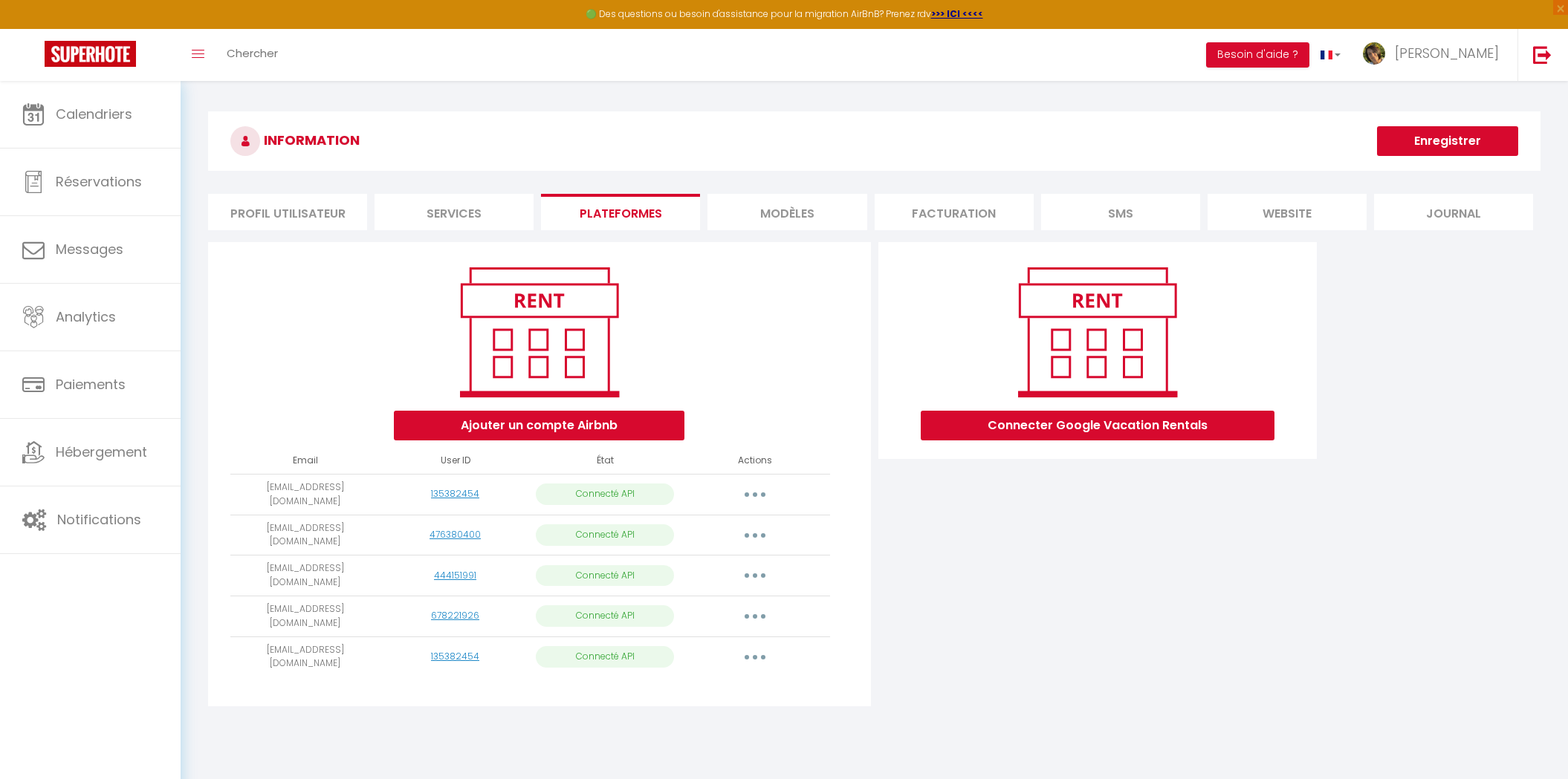
click at [754, 556] on td "Importer les appartements Supprimer Reconnecter le compte" at bounding box center [755, 576] width 150 height 41
click at [753, 539] on button "button" at bounding box center [755, 536] width 42 height 24
click at [738, 562] on link "Importer les appartements" at bounding box center [689, 568] width 164 height 25
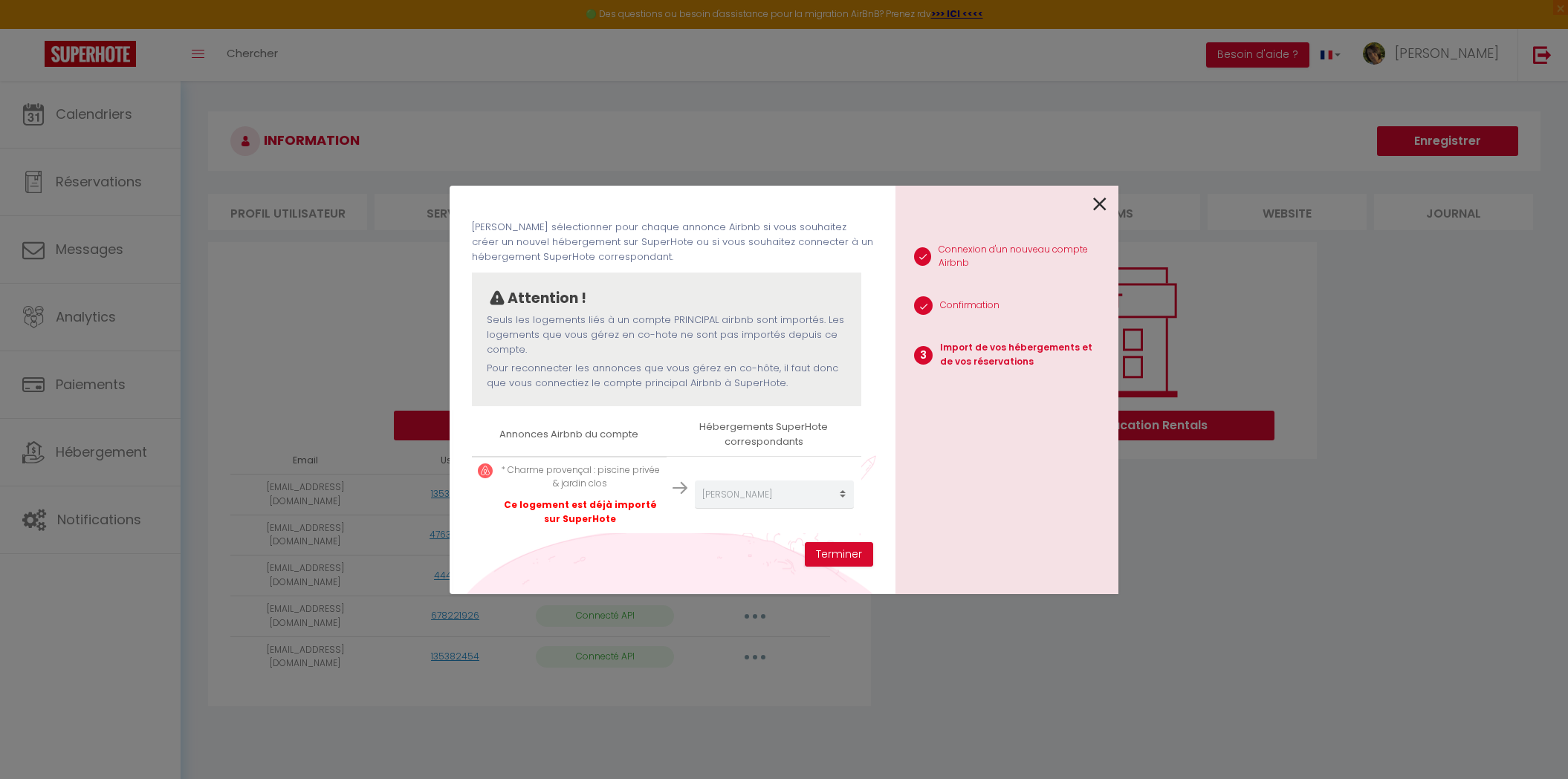
scroll to position [55, 0]
click at [844, 769] on div "Importer de vos hébergements et de vos réservations Veuillez sélectionner pour …" at bounding box center [784, 389] width 669 height 779
click at [1099, 204] on icon at bounding box center [1099, 204] width 14 height 23
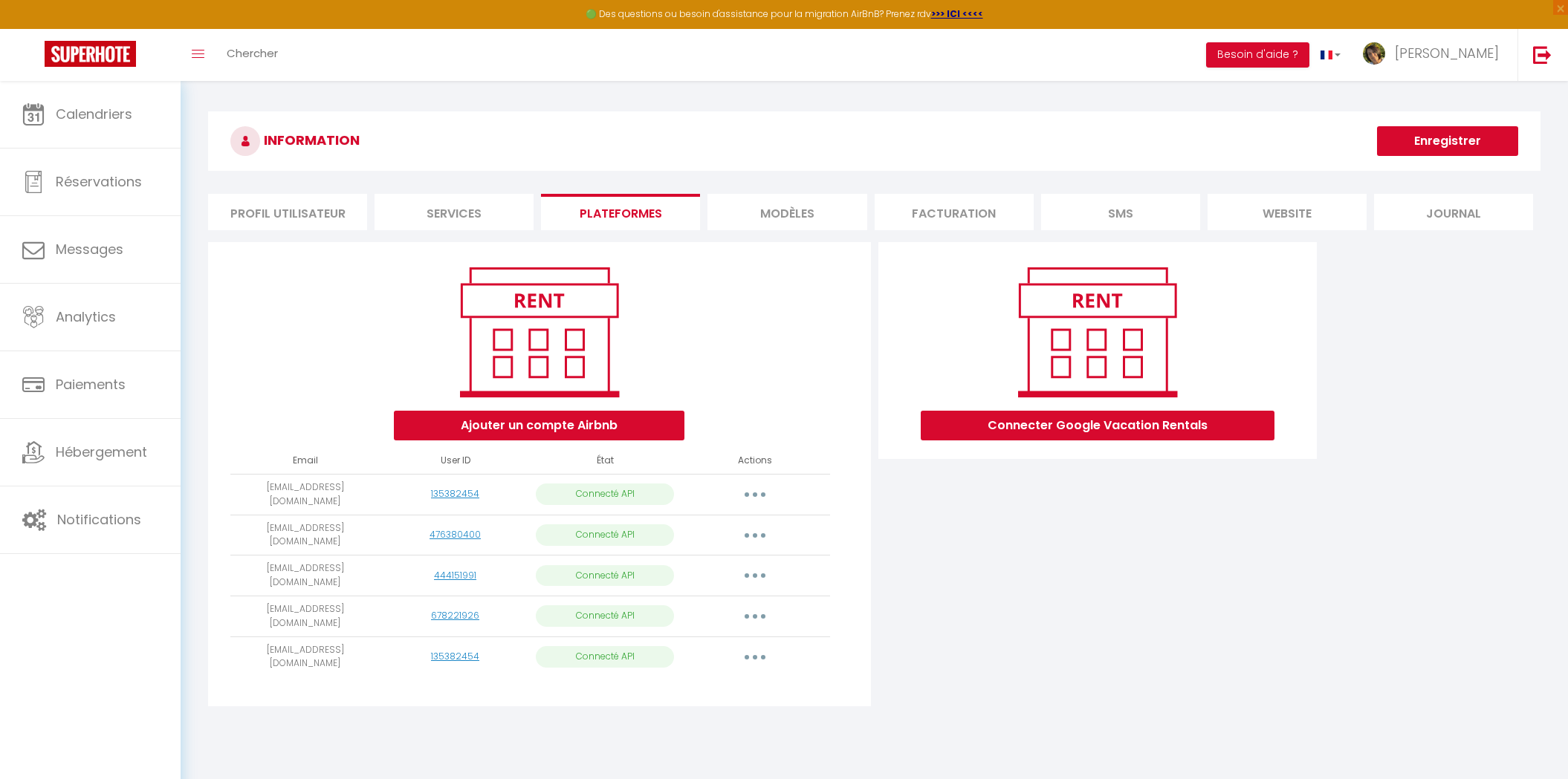
click at [754, 564] on button "button" at bounding box center [755, 576] width 42 height 24
click at [709, 603] on link "Importer les appartements" at bounding box center [689, 609] width 164 height 25
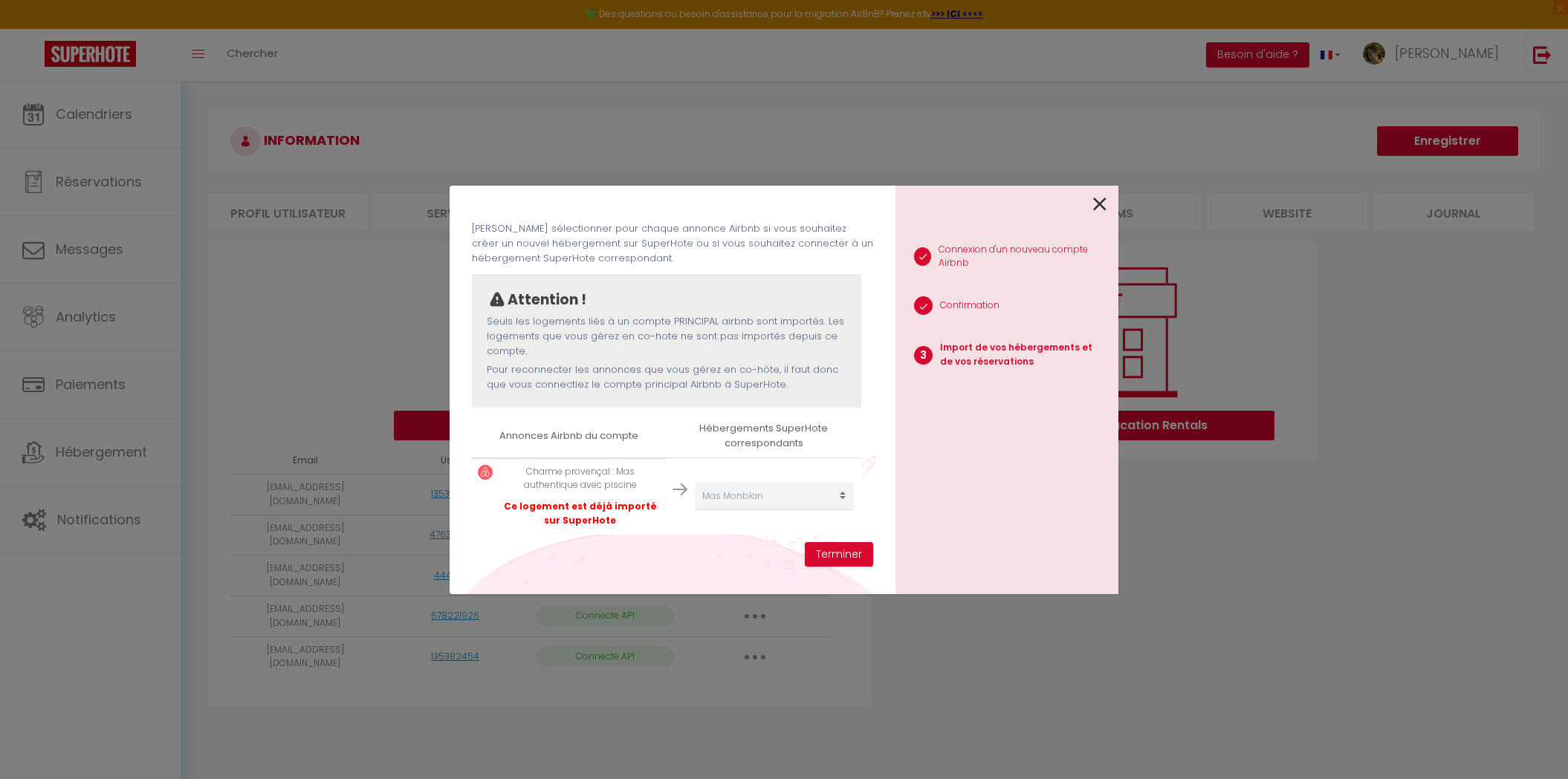
click at [815, 614] on div "Importer de vos hébergements et de vos réservations Veuillez sélectionner pour …" at bounding box center [784, 389] width 669 height 779
click at [1092, 201] on div at bounding box center [1001, 203] width 211 height 35
click at [835, 551] on button "Terminer" at bounding box center [839, 555] width 68 height 25
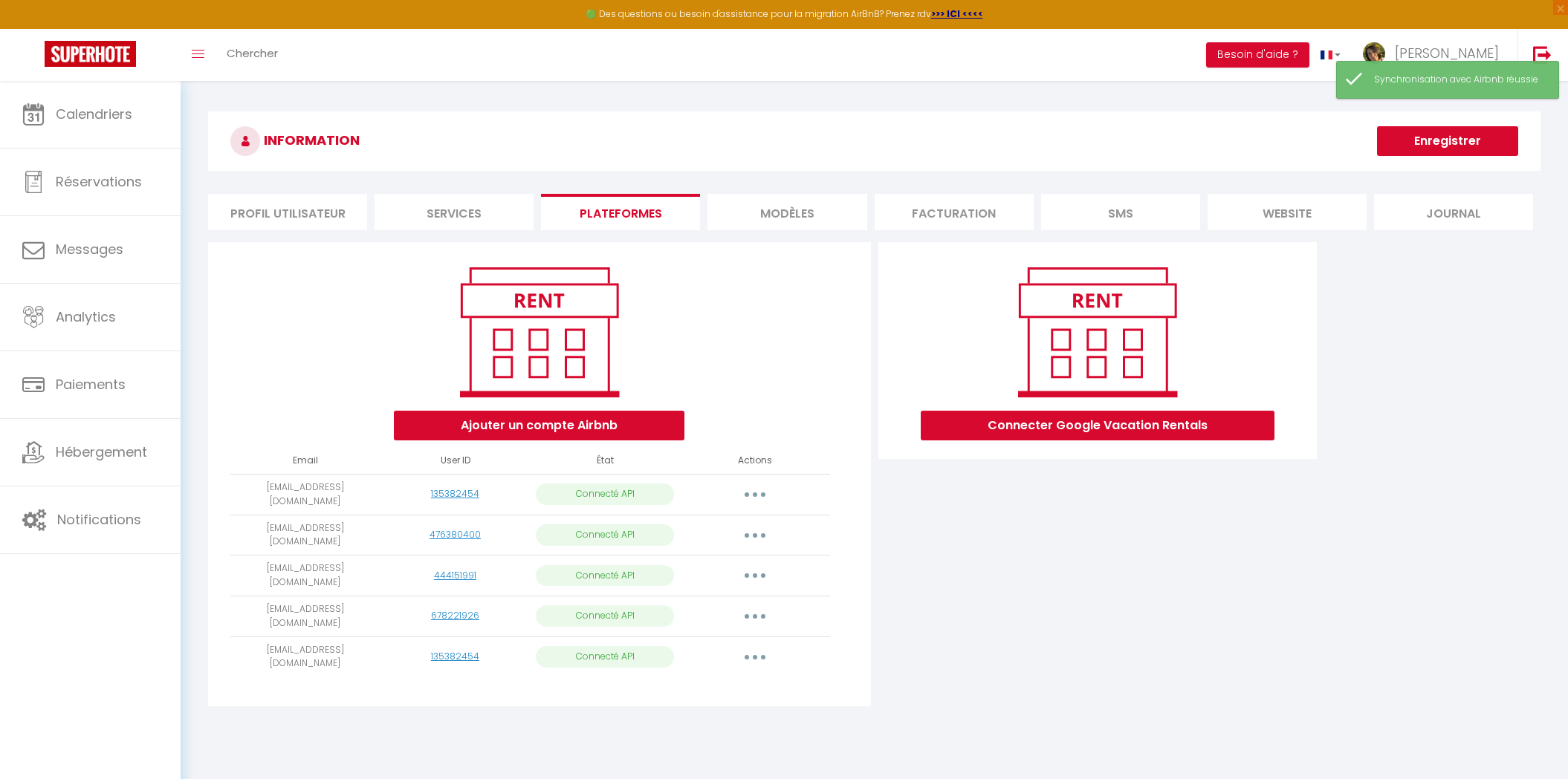
click at [759, 605] on button "button" at bounding box center [755, 617] width 42 height 24
click at [724, 642] on link "Importer les appartements" at bounding box center [689, 650] width 164 height 25
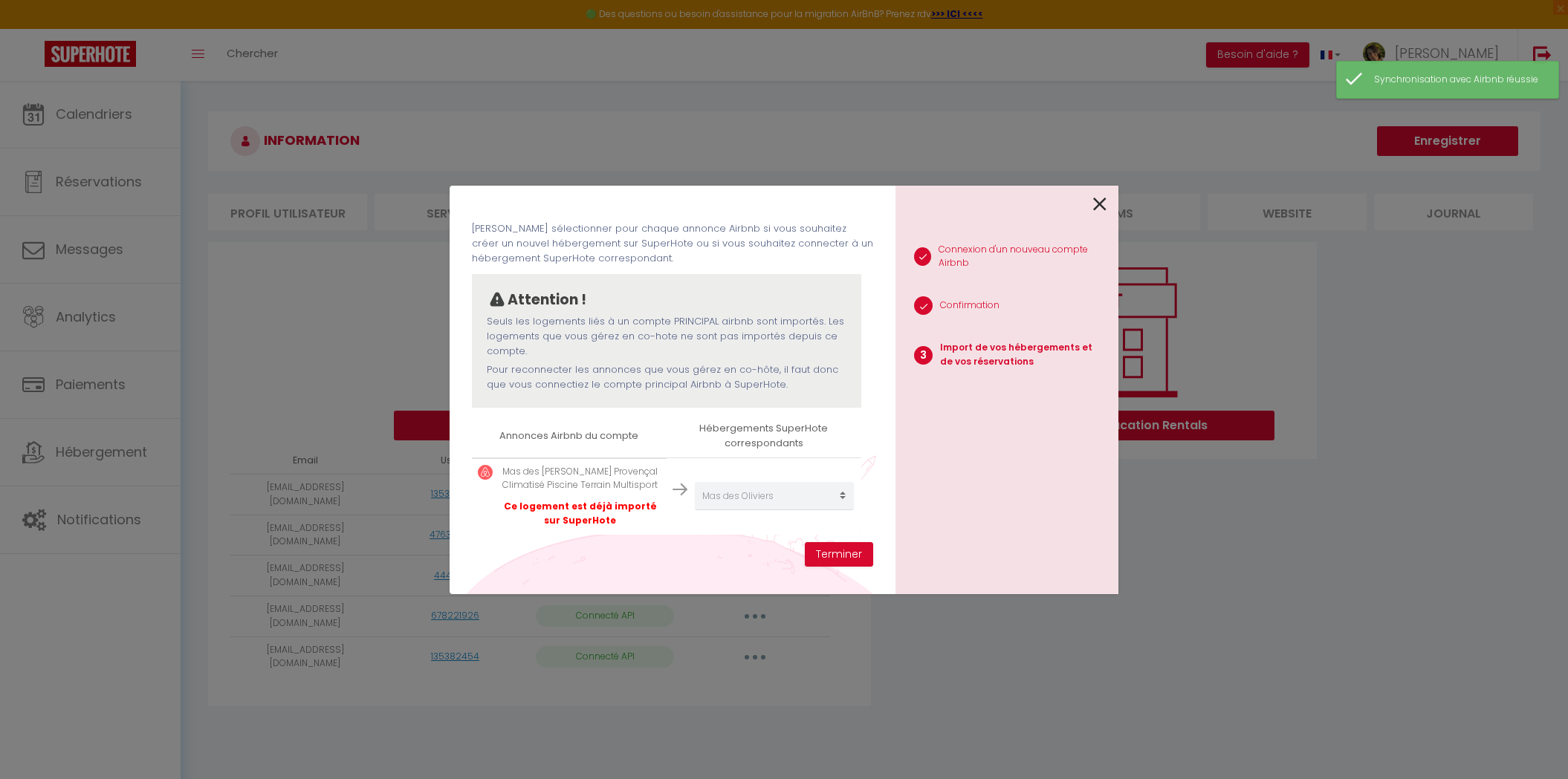
click at [1105, 201] on icon at bounding box center [1099, 204] width 14 height 23
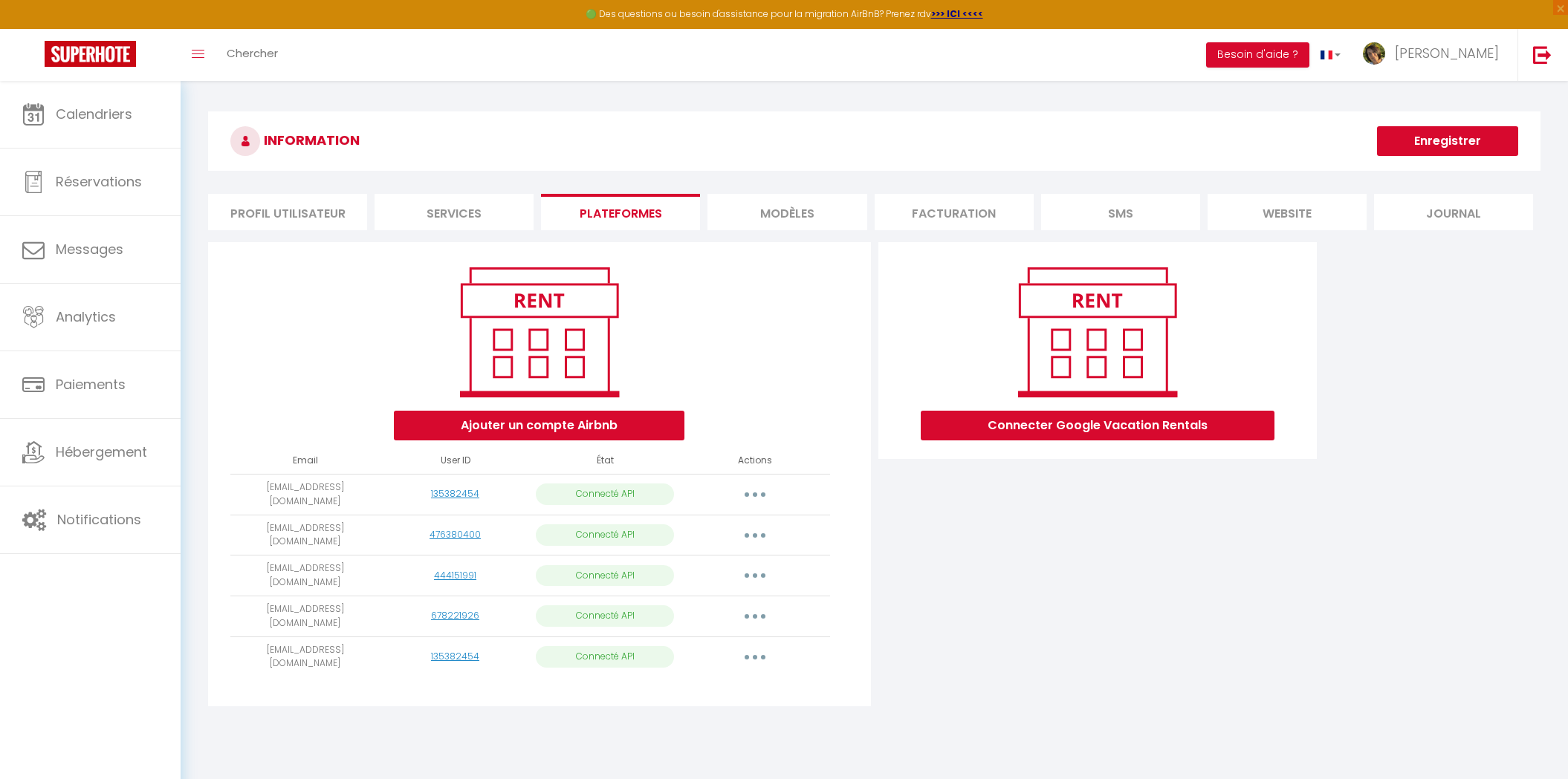
click at [749, 648] on button "button" at bounding box center [755, 658] width 42 height 24
click at [720, 679] on link "Importer les appartements" at bounding box center [689, 691] width 164 height 25
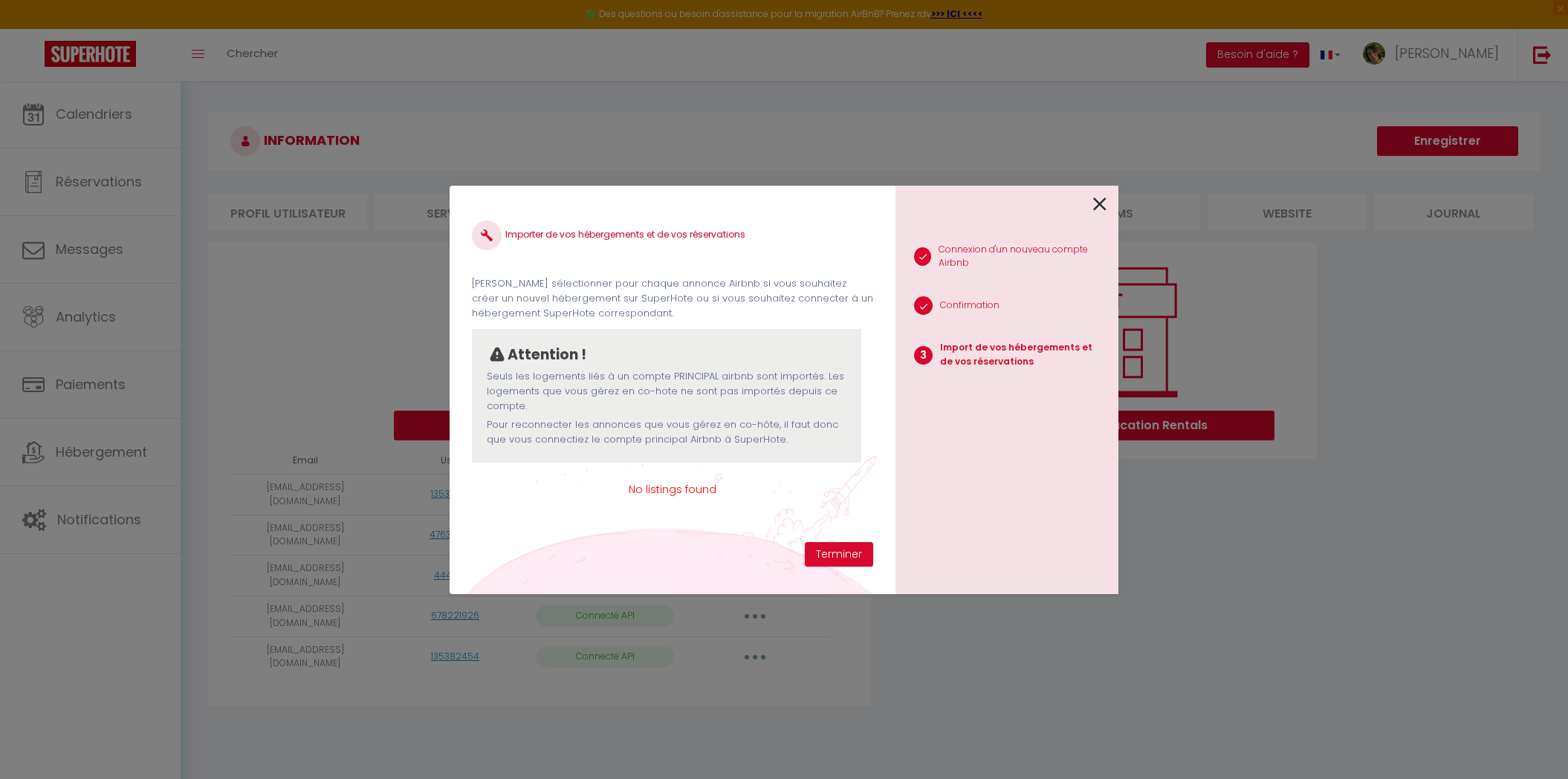
click at [1112, 191] on div "1 Connexion d'un nouveau compte Airbnb 2 Confirmation 3 Import de vos hébergeme…" at bounding box center [1007, 390] width 223 height 408
click at [1098, 199] on icon at bounding box center [1099, 204] width 14 height 23
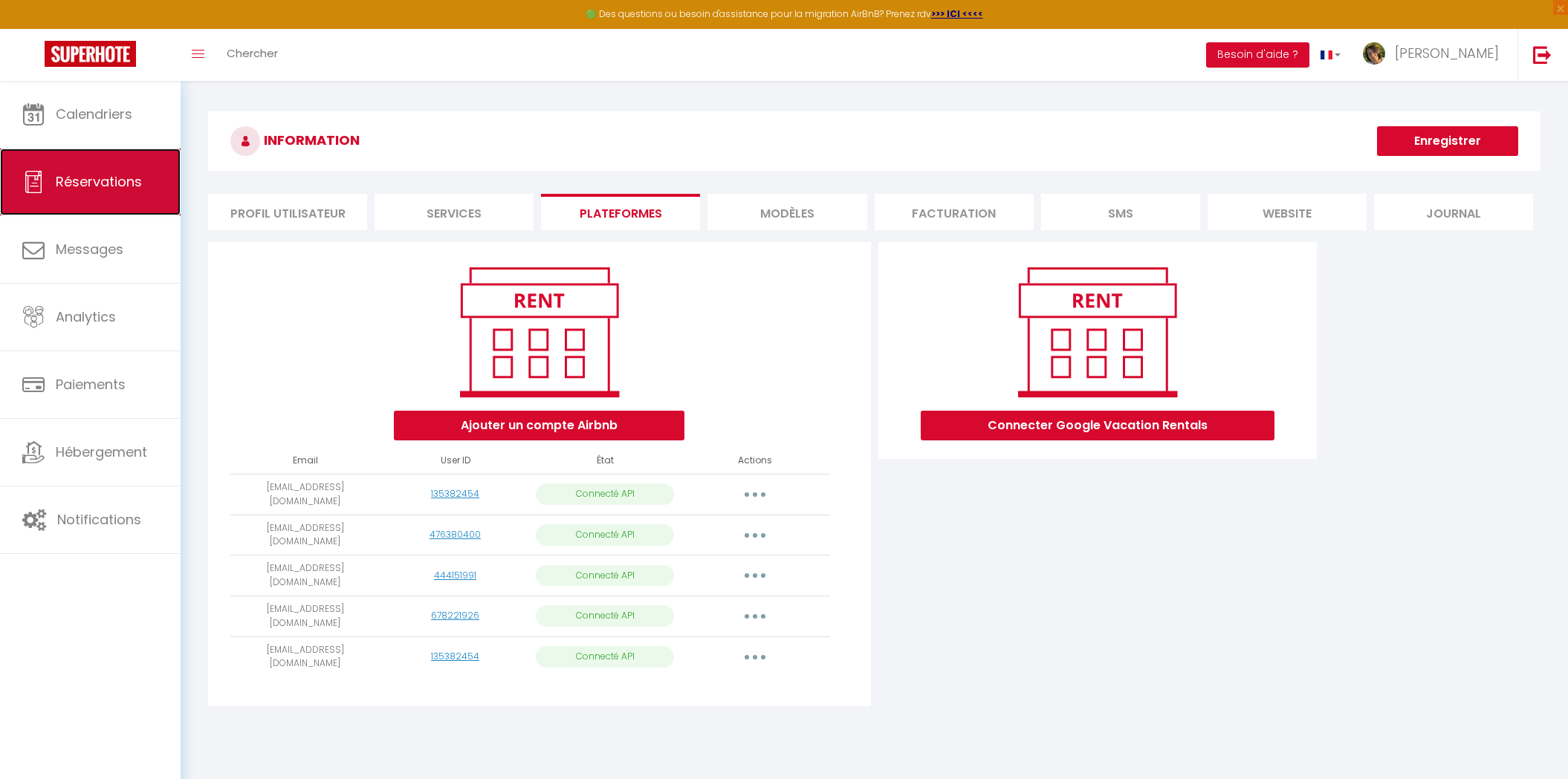
click at [149, 201] on link "Réservations" at bounding box center [90, 182] width 181 height 67
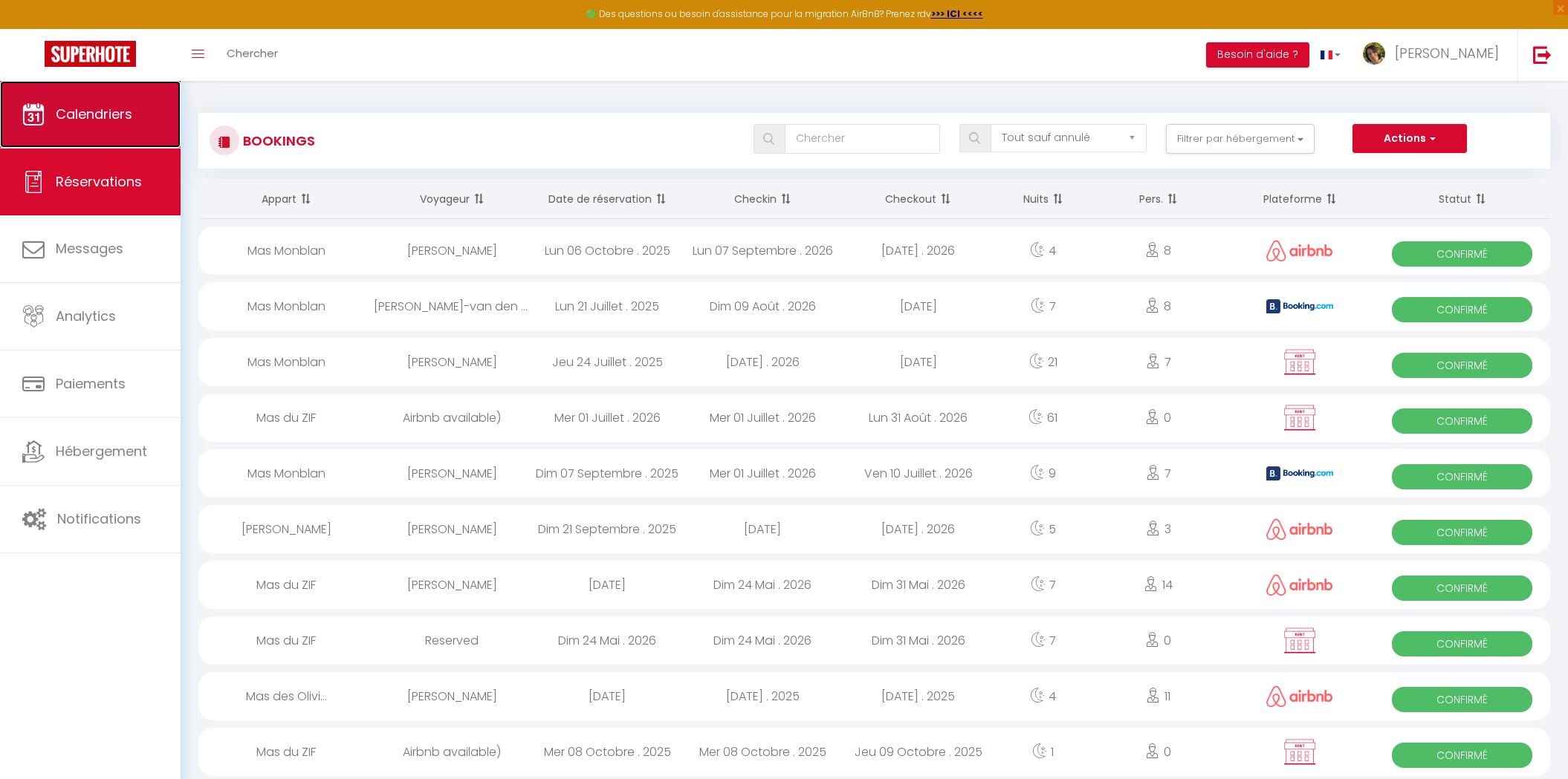
click at [118, 137] on link "Calendriers" at bounding box center [90, 114] width 181 height 67
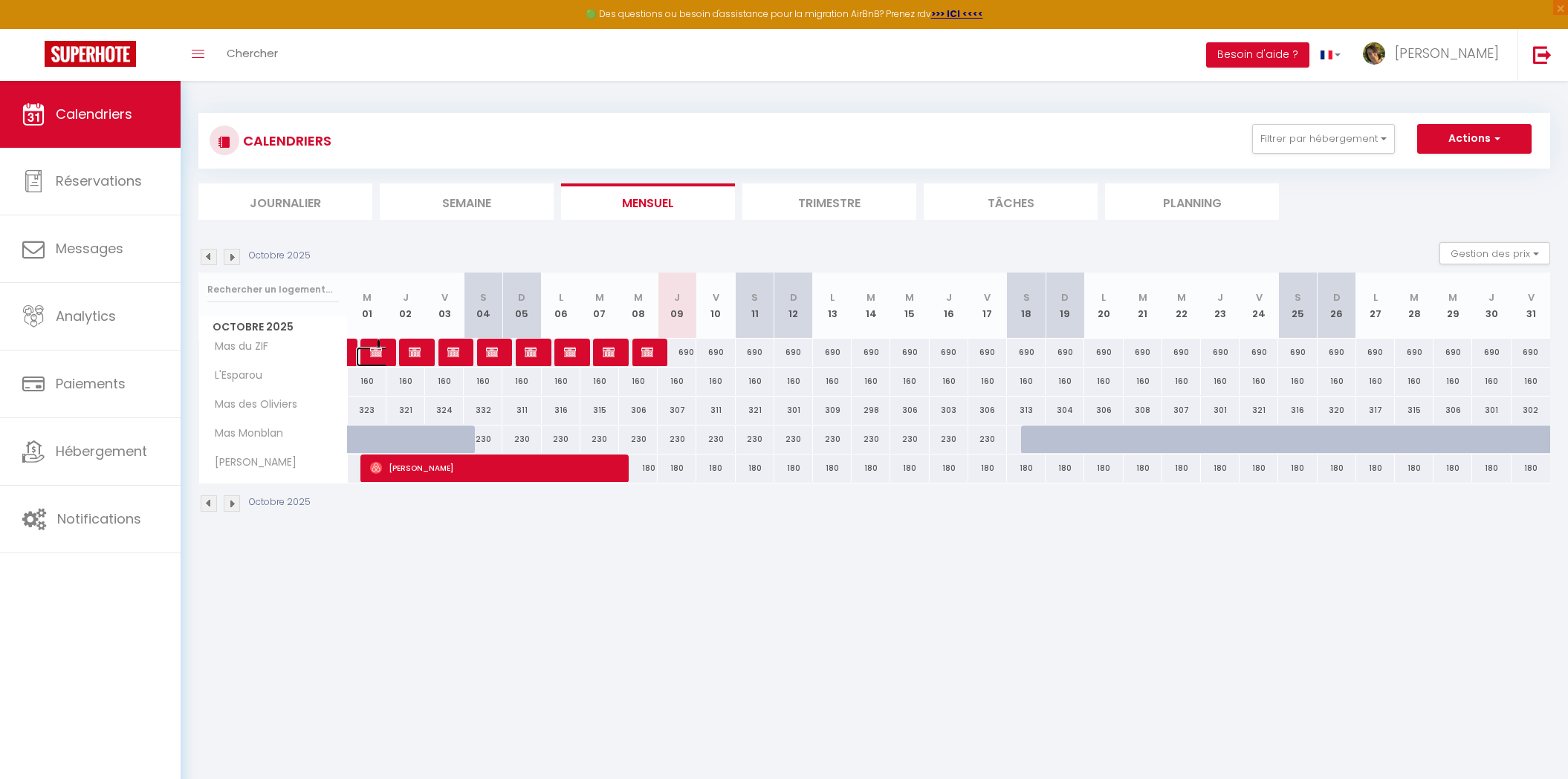
click at [367, 351] on link at bounding box center [376, 357] width 39 height 20
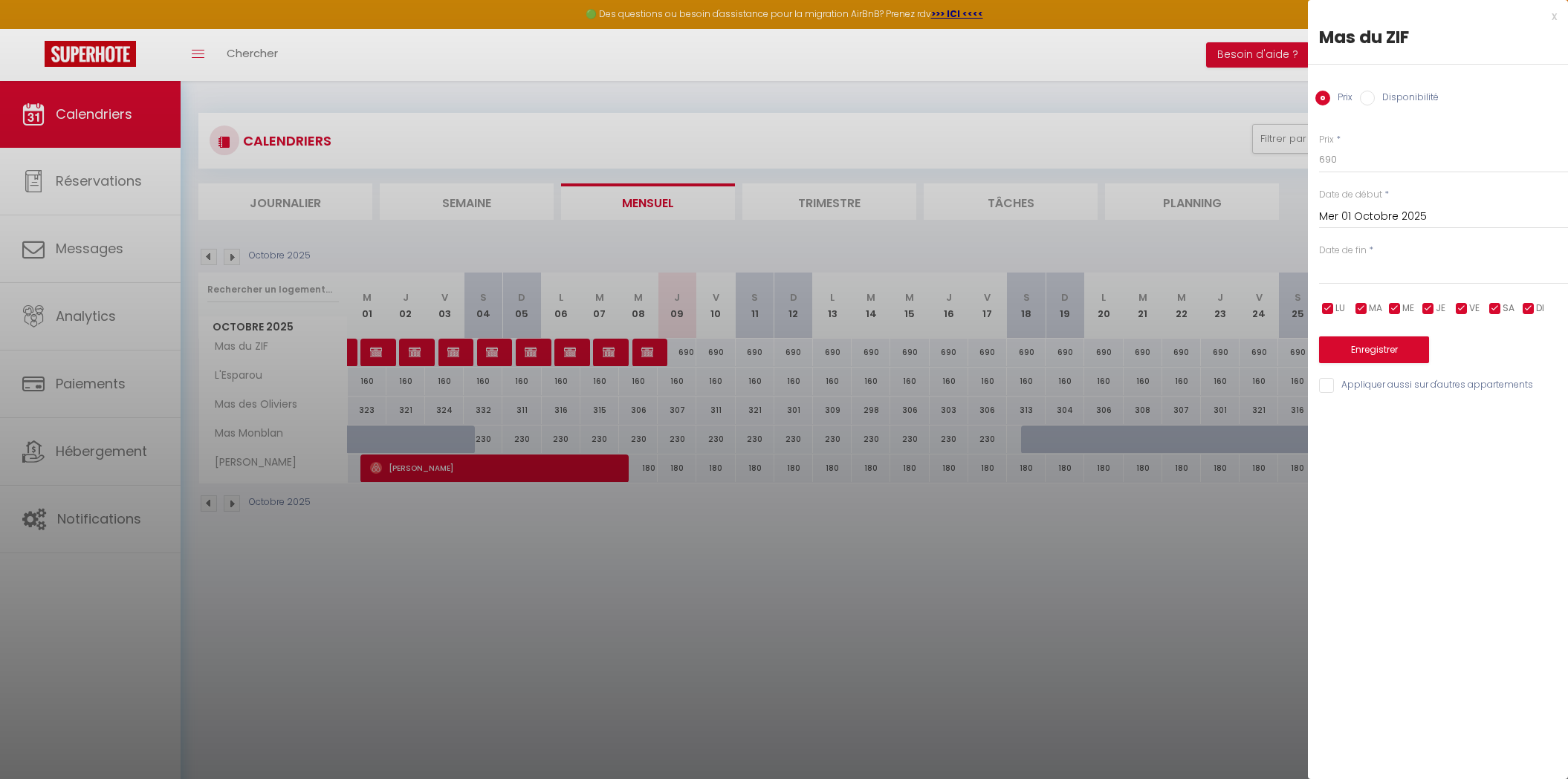
click at [1555, 15] on div "x" at bounding box center [1432, 16] width 249 height 18
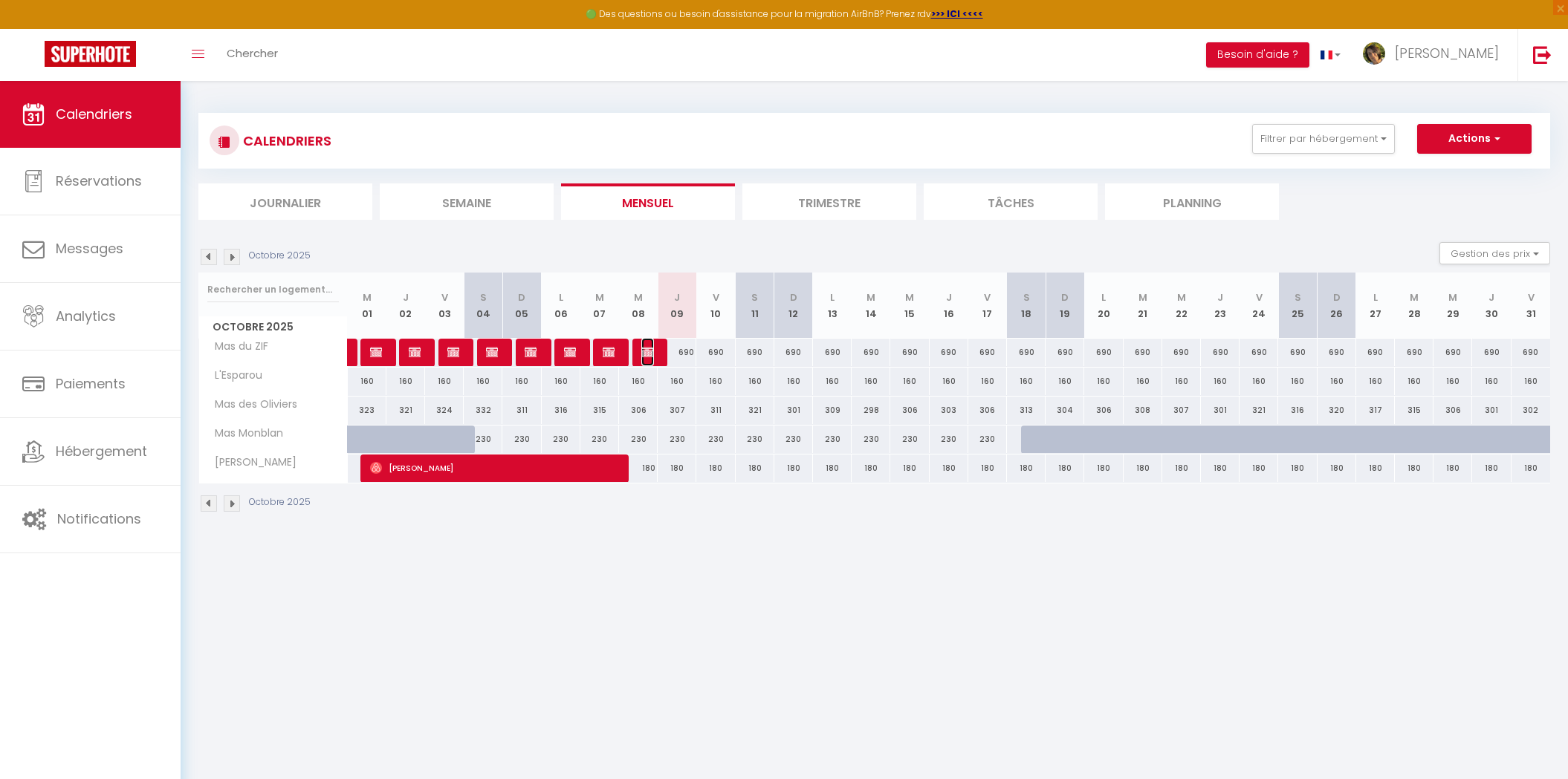
click at [651, 357] on img at bounding box center [647, 352] width 12 height 12
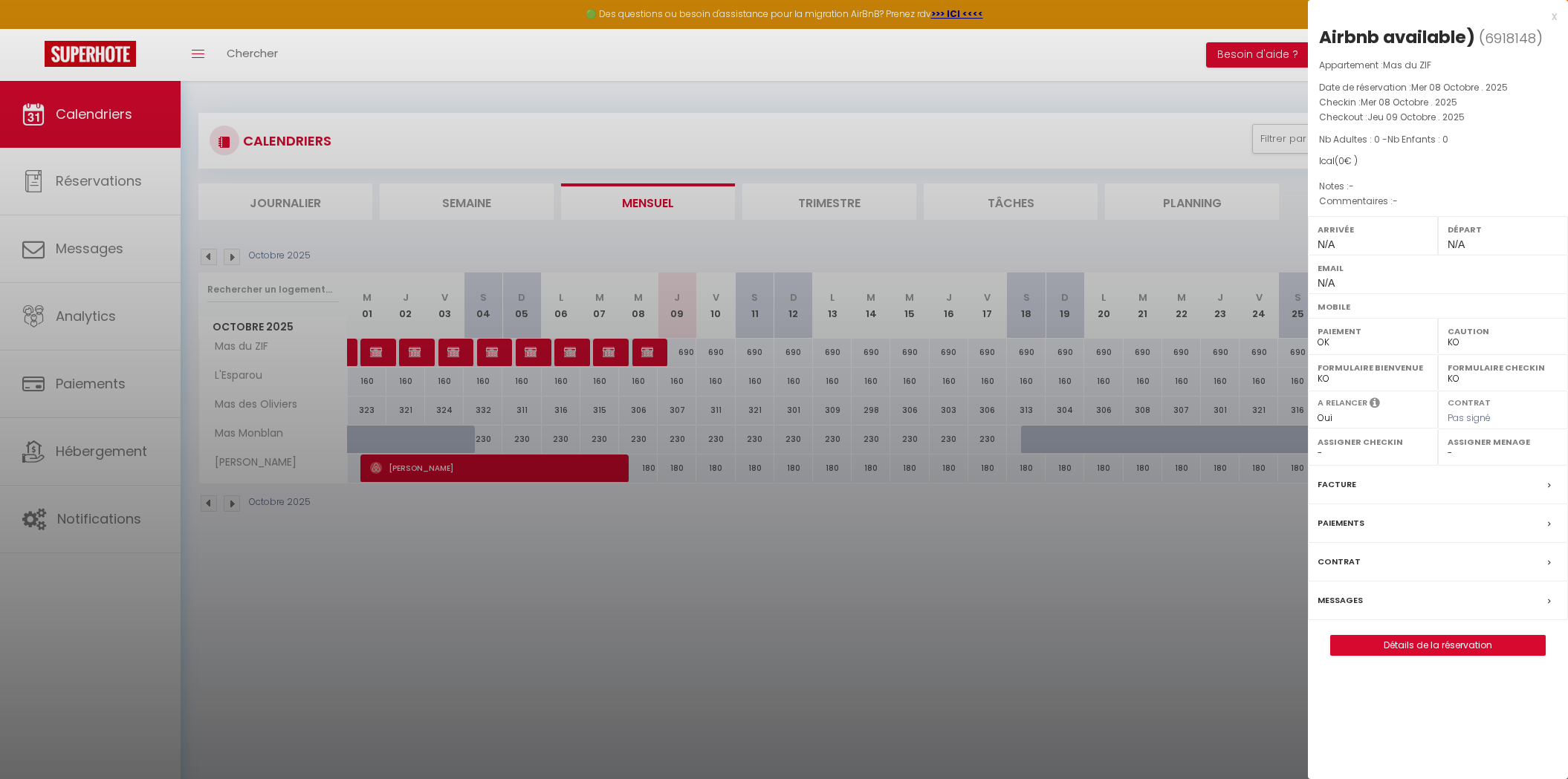
click at [1550, 18] on div "x" at bounding box center [1432, 16] width 249 height 18
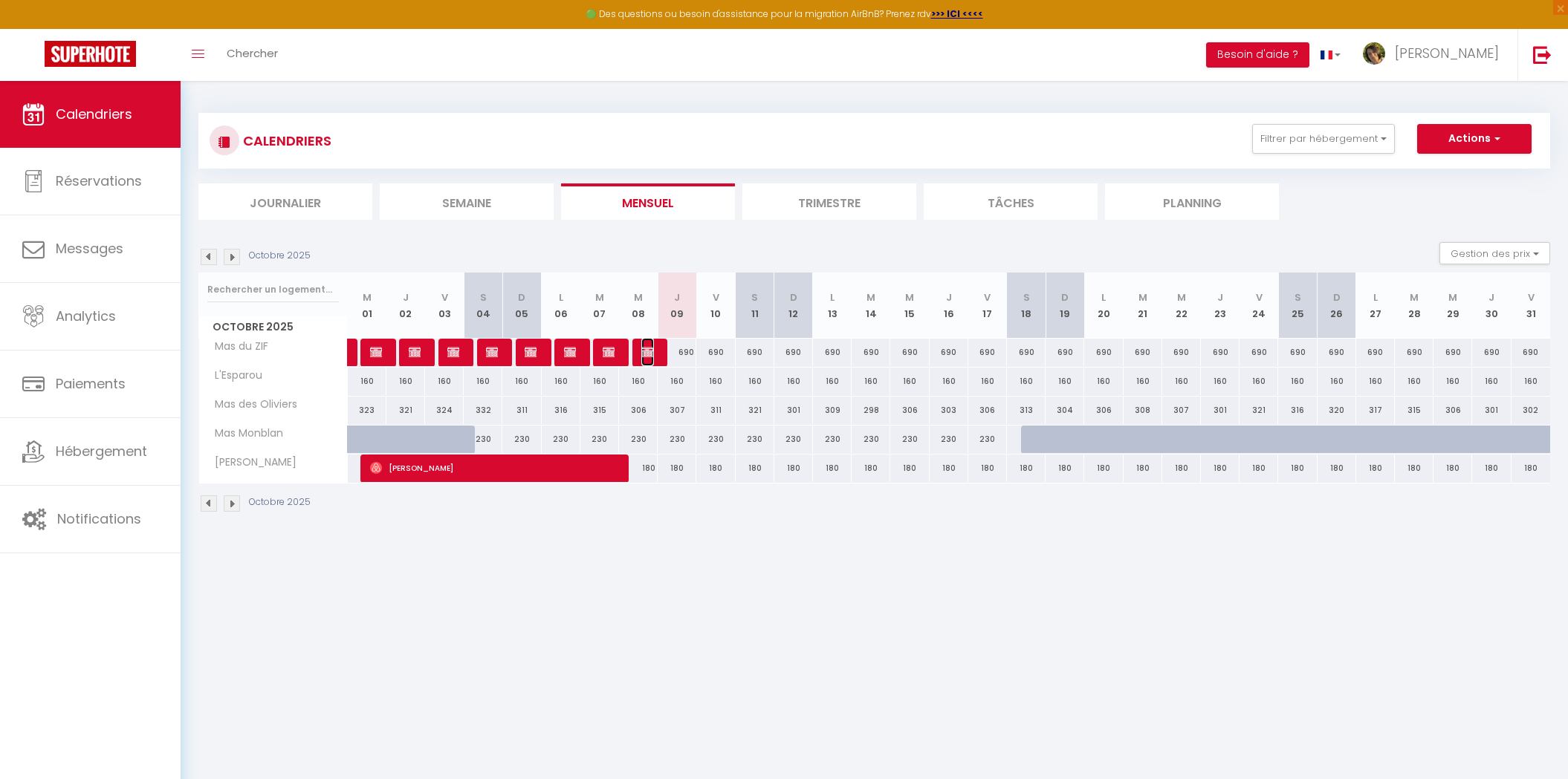
click at [648, 353] on img at bounding box center [647, 352] width 12 height 12
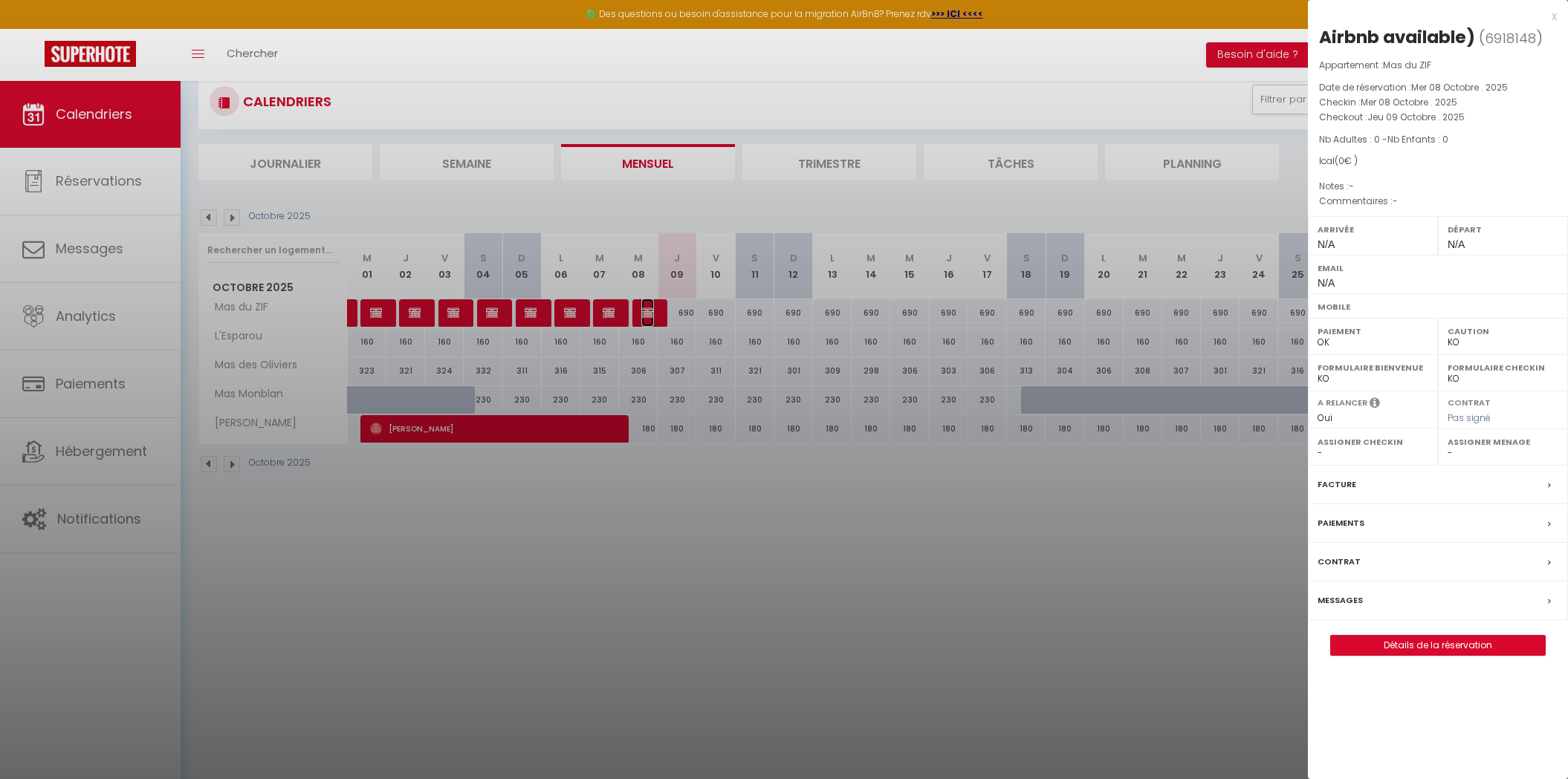
scroll to position [35, 0]
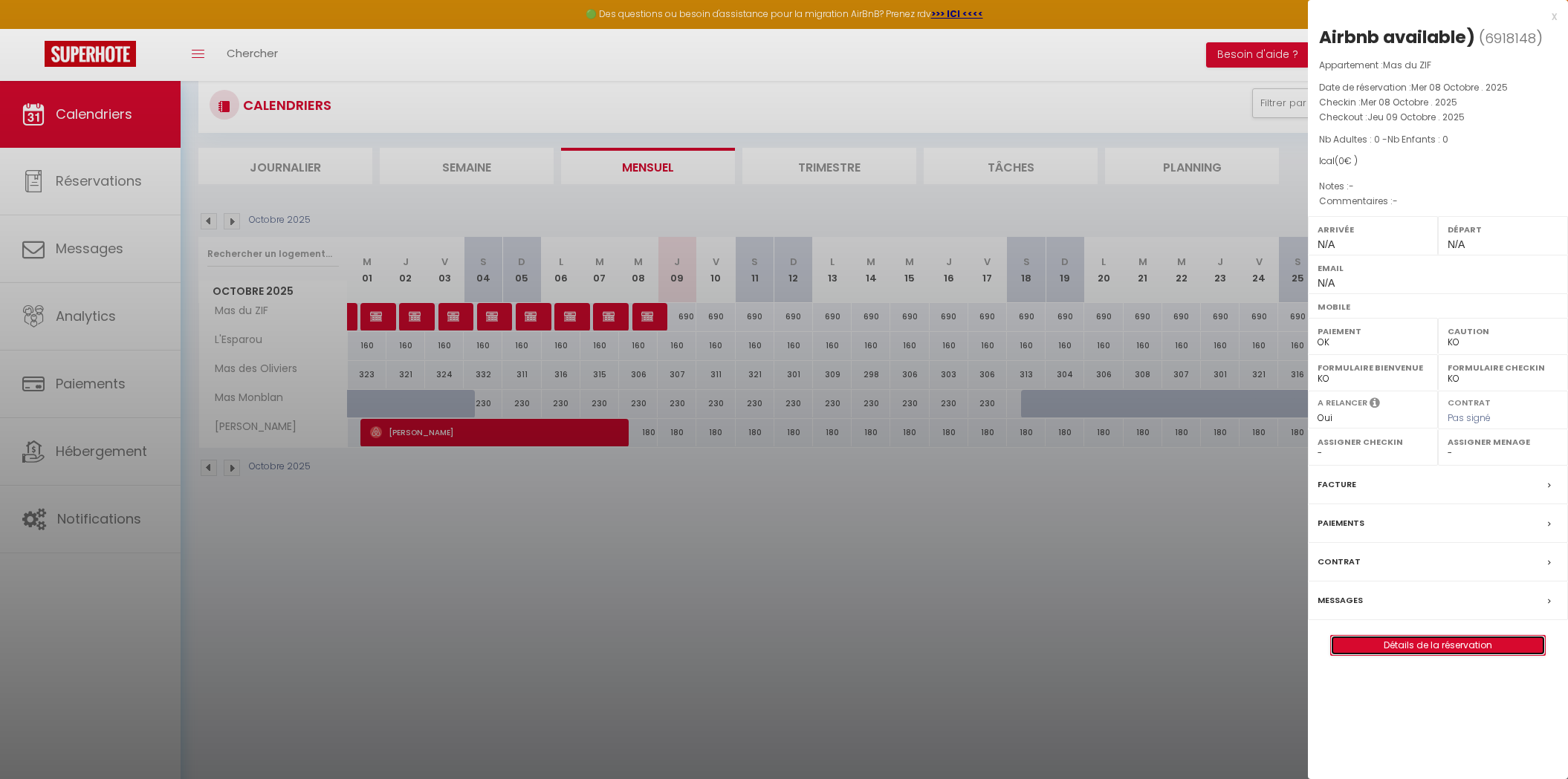
click at [1387, 642] on link "Détails de la réservation" at bounding box center [1438, 646] width 214 height 19
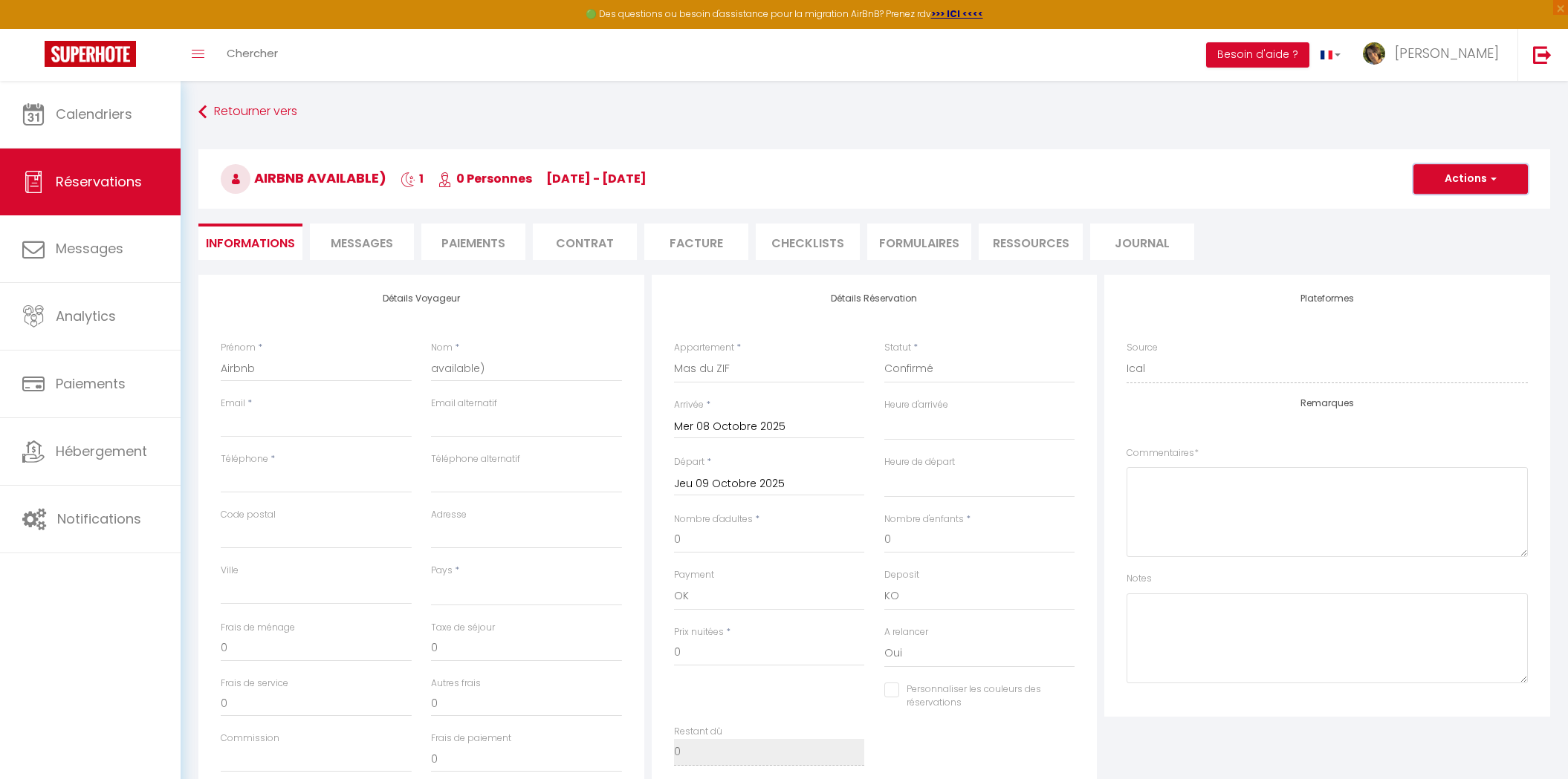
click at [1509, 183] on button "Actions" at bounding box center [1471, 178] width 114 height 30
click at [389, 244] on span "Messages" at bounding box center [362, 243] width 63 height 17
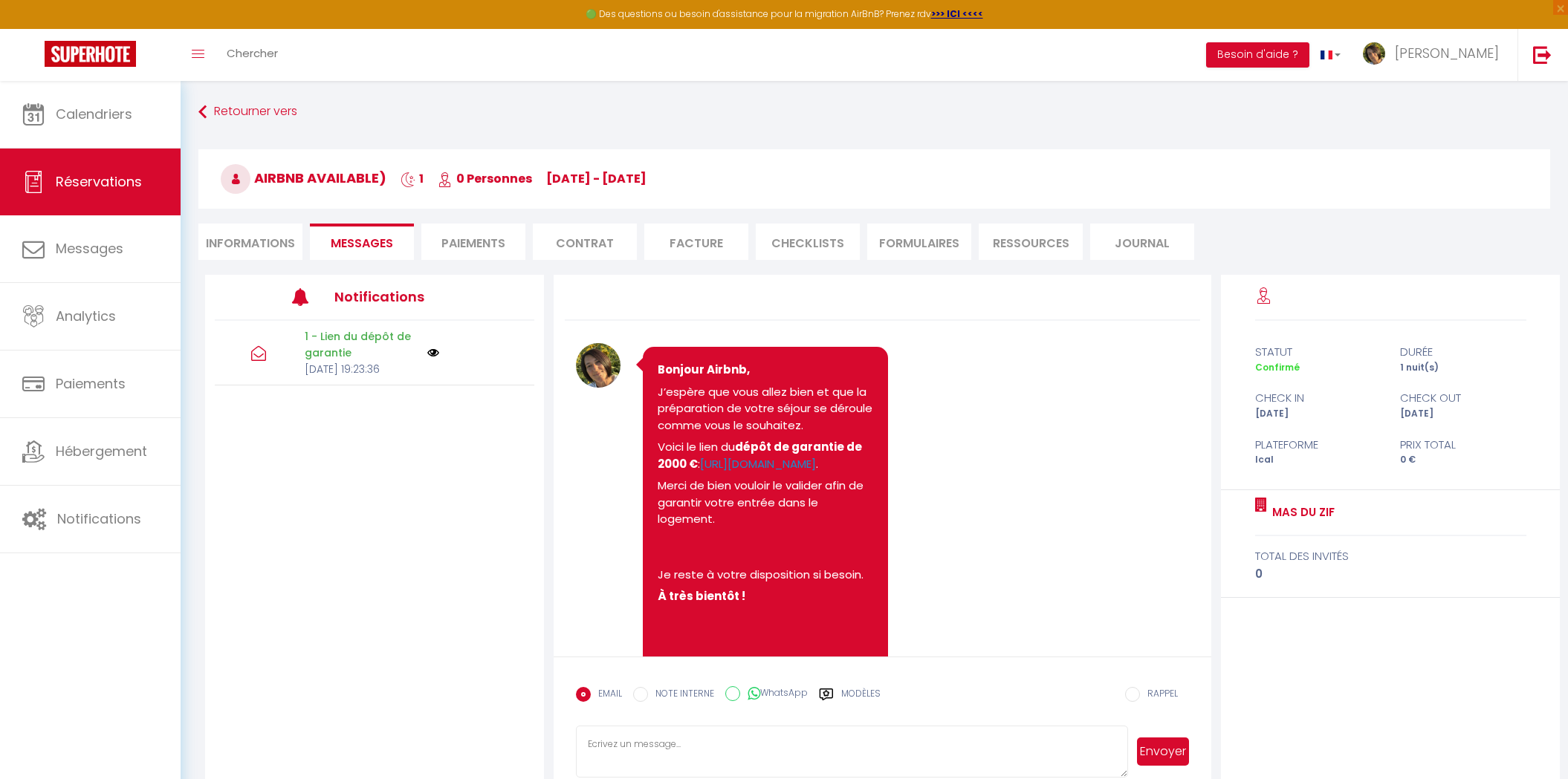
click at [269, 248] on li "Informations" at bounding box center [250, 241] width 104 height 36
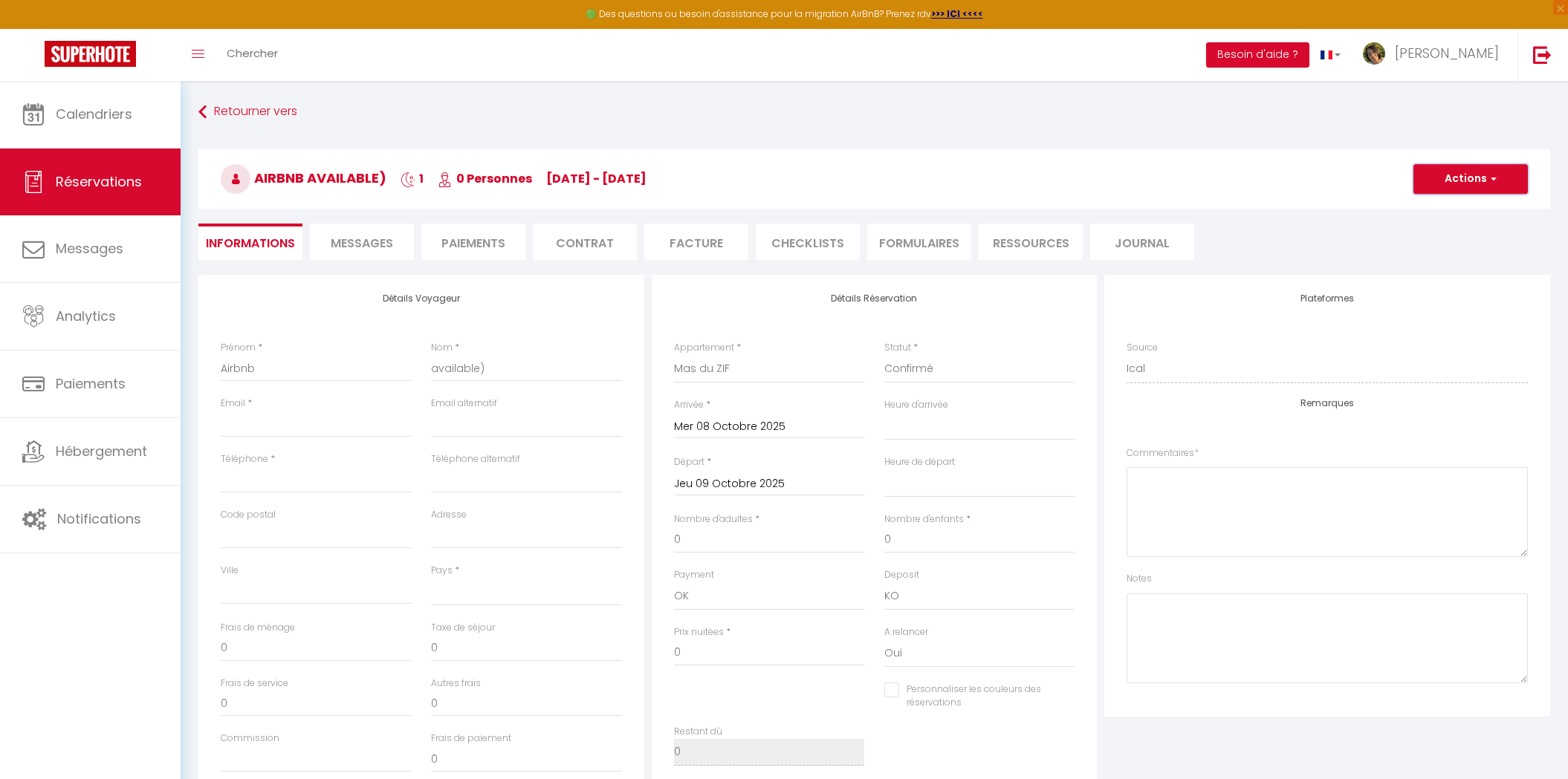
click at [1494, 181] on span "button" at bounding box center [1491, 178] width 9 height 14
click at [1544, 62] on img at bounding box center [1541, 54] width 18 height 18
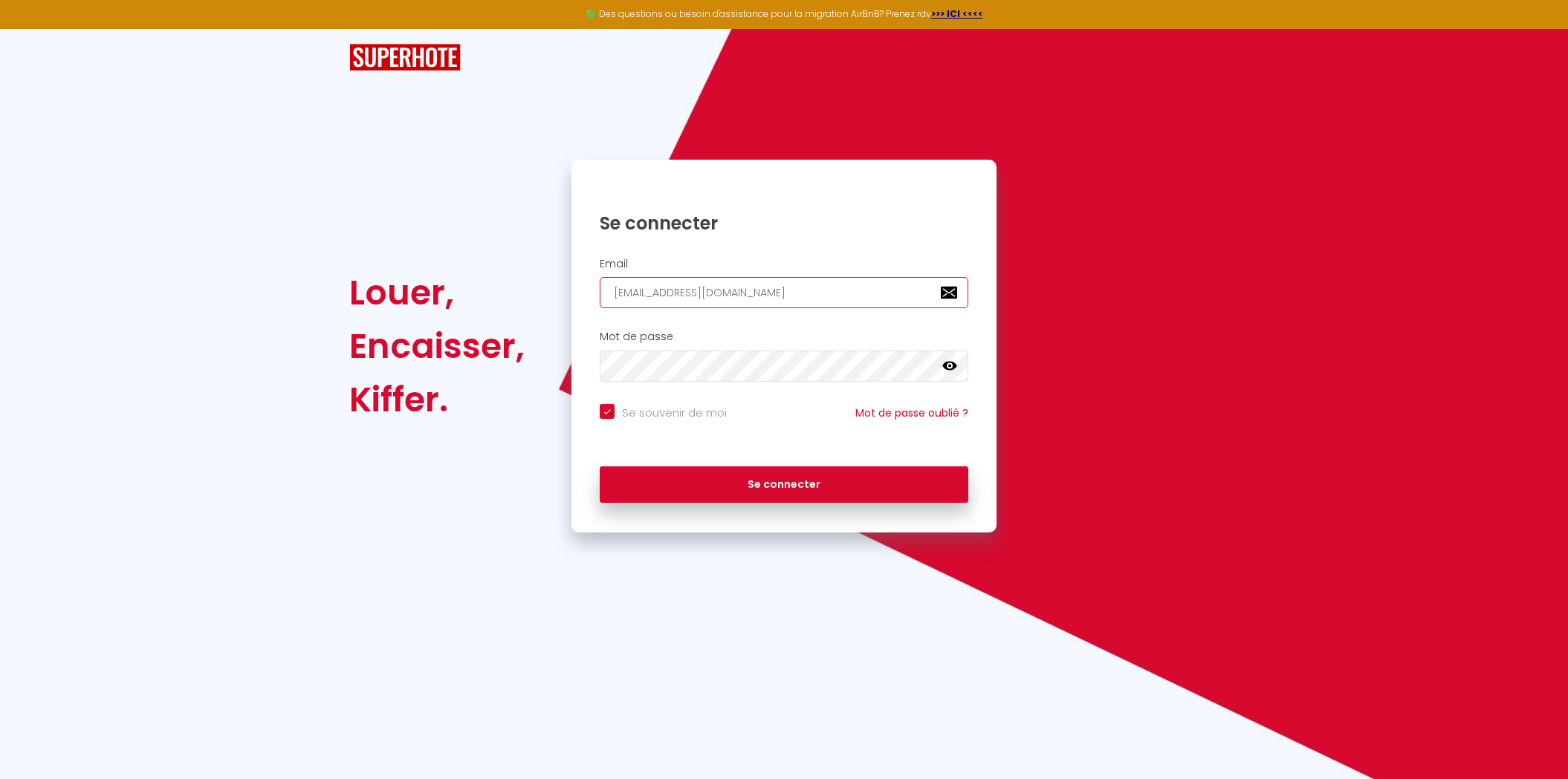
click at [778, 281] on input "allure.conciergerie@gmail.com" at bounding box center [784, 293] width 368 height 31
paste input "urore@freedhome-bnb-guidel.fr"
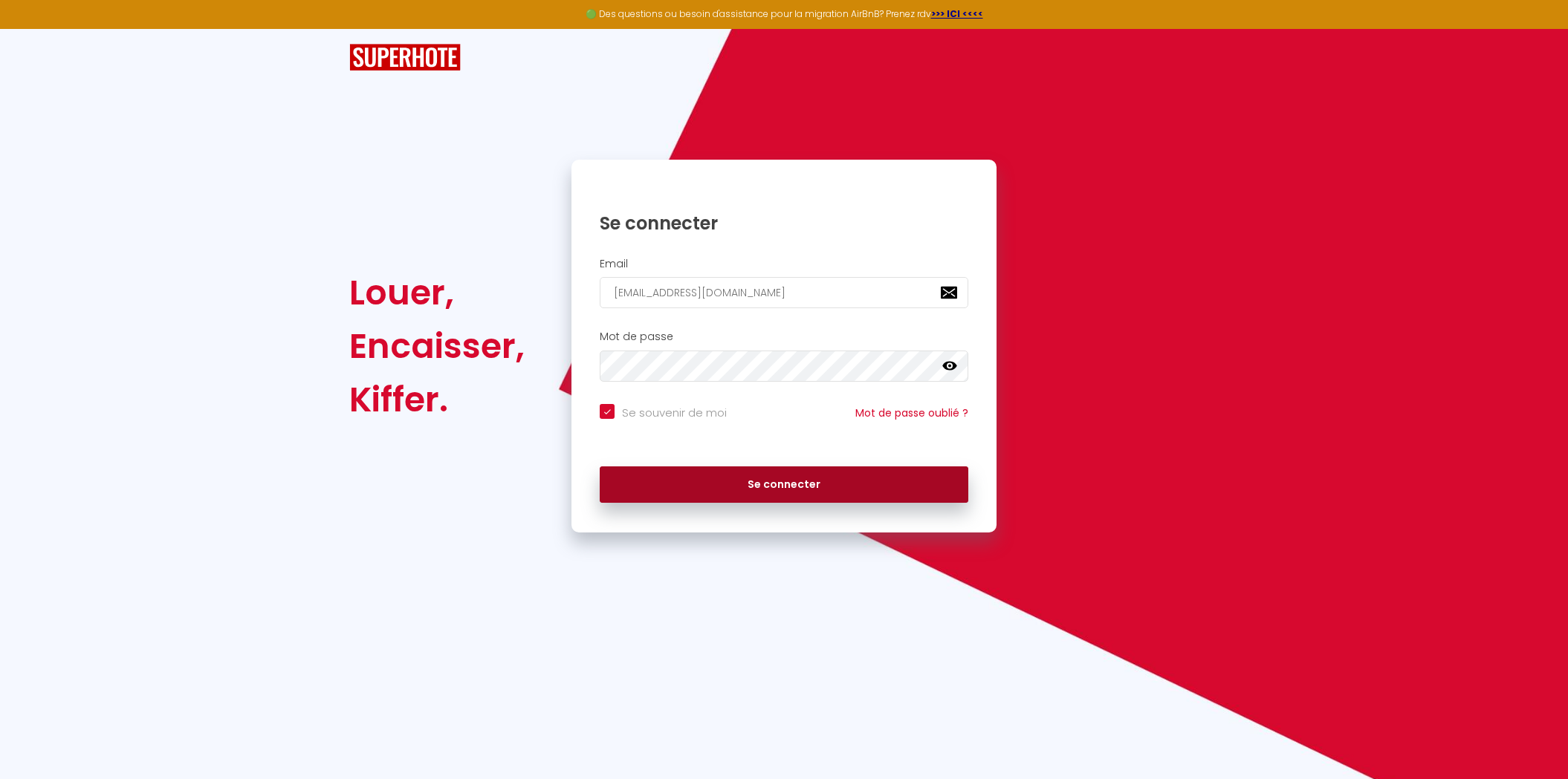
click at [789, 491] on button "Se connecter" at bounding box center [784, 485] width 368 height 37
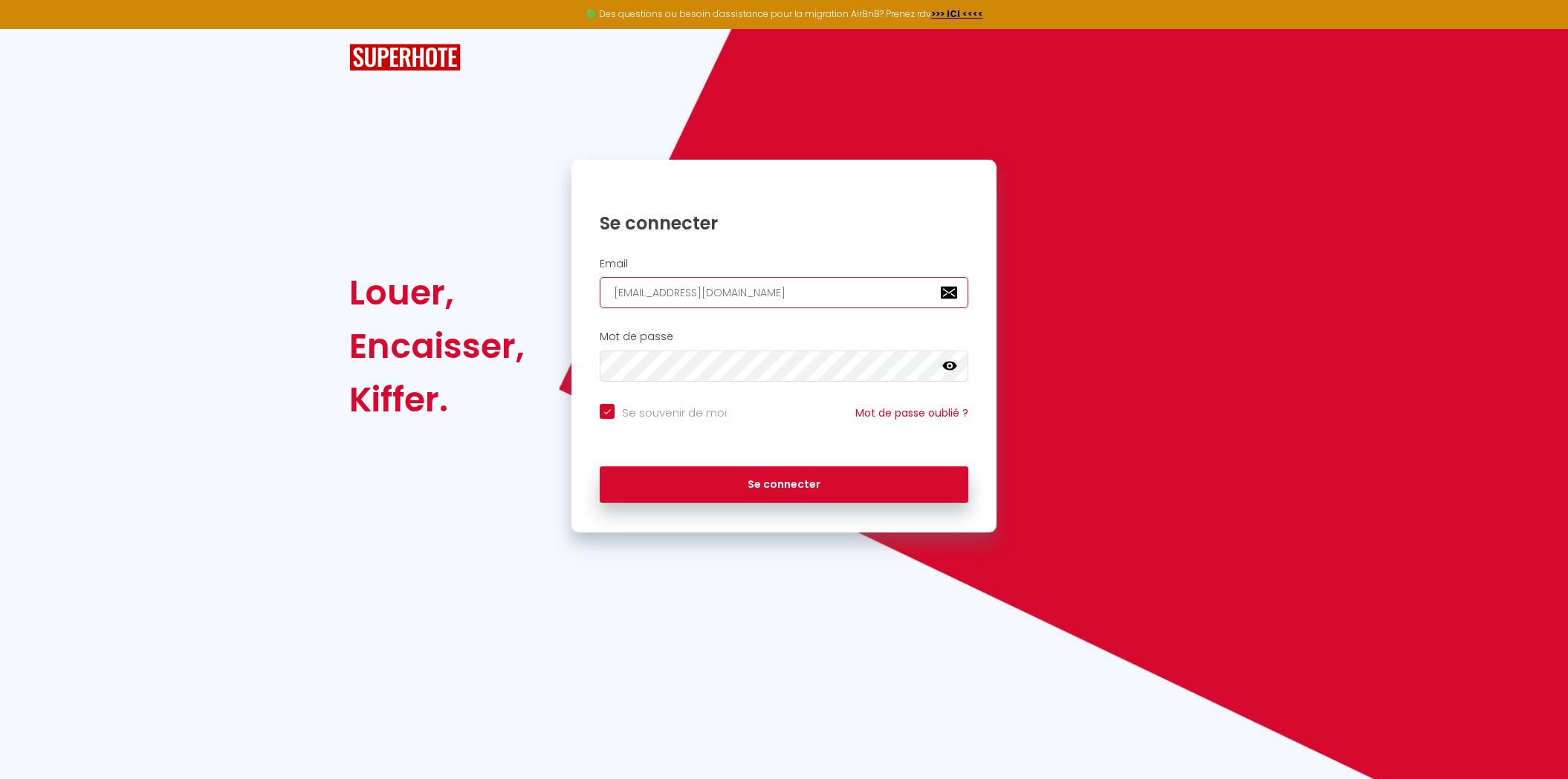
click at [770, 285] on input "aurore@freedhome-bnb-guidel.fr" at bounding box center [784, 293] width 368 height 31
paste input "lesmilleetunecles@gmail.com"
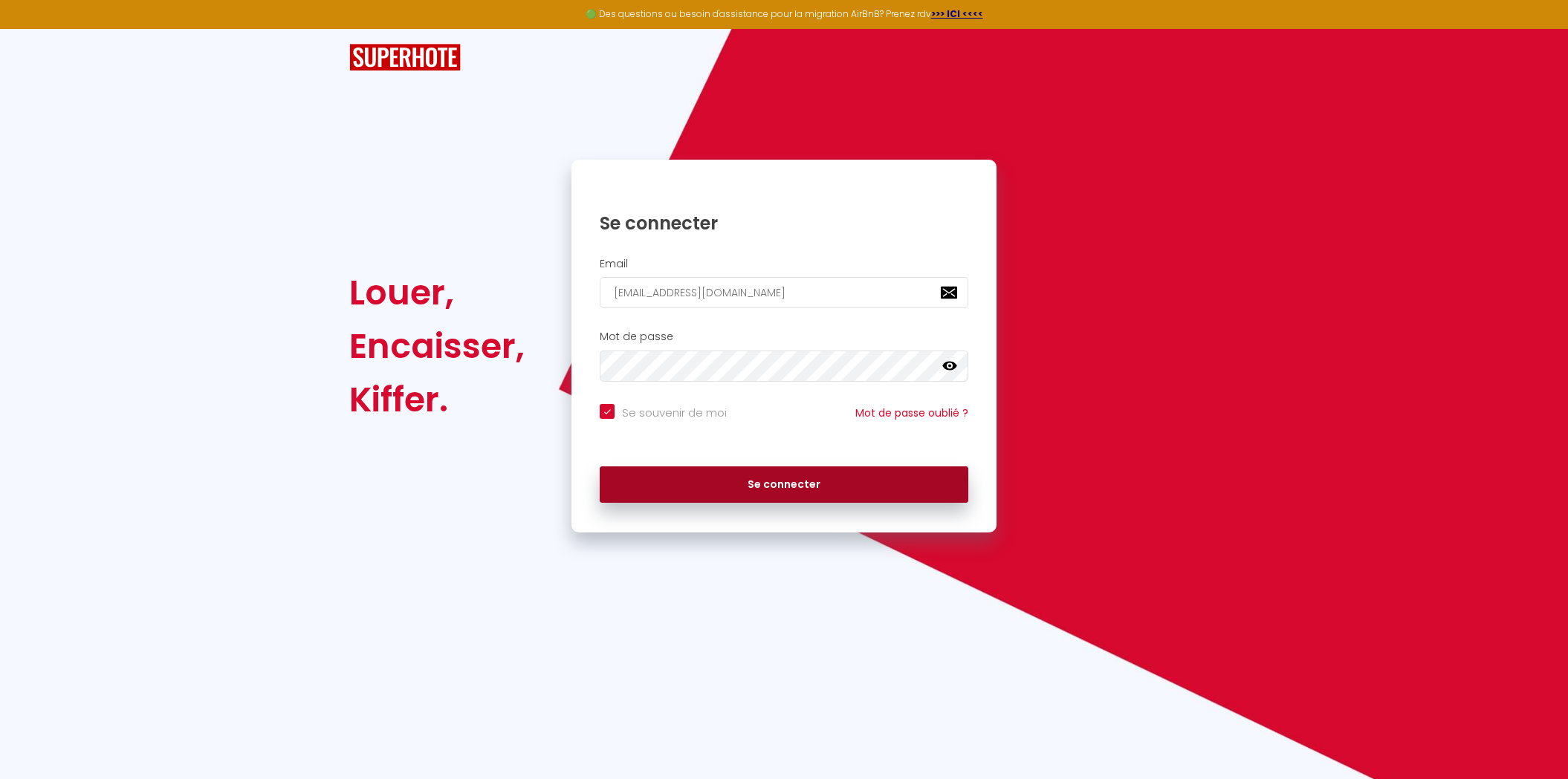
click at [804, 480] on button "Se connecter" at bounding box center [784, 485] width 368 height 37
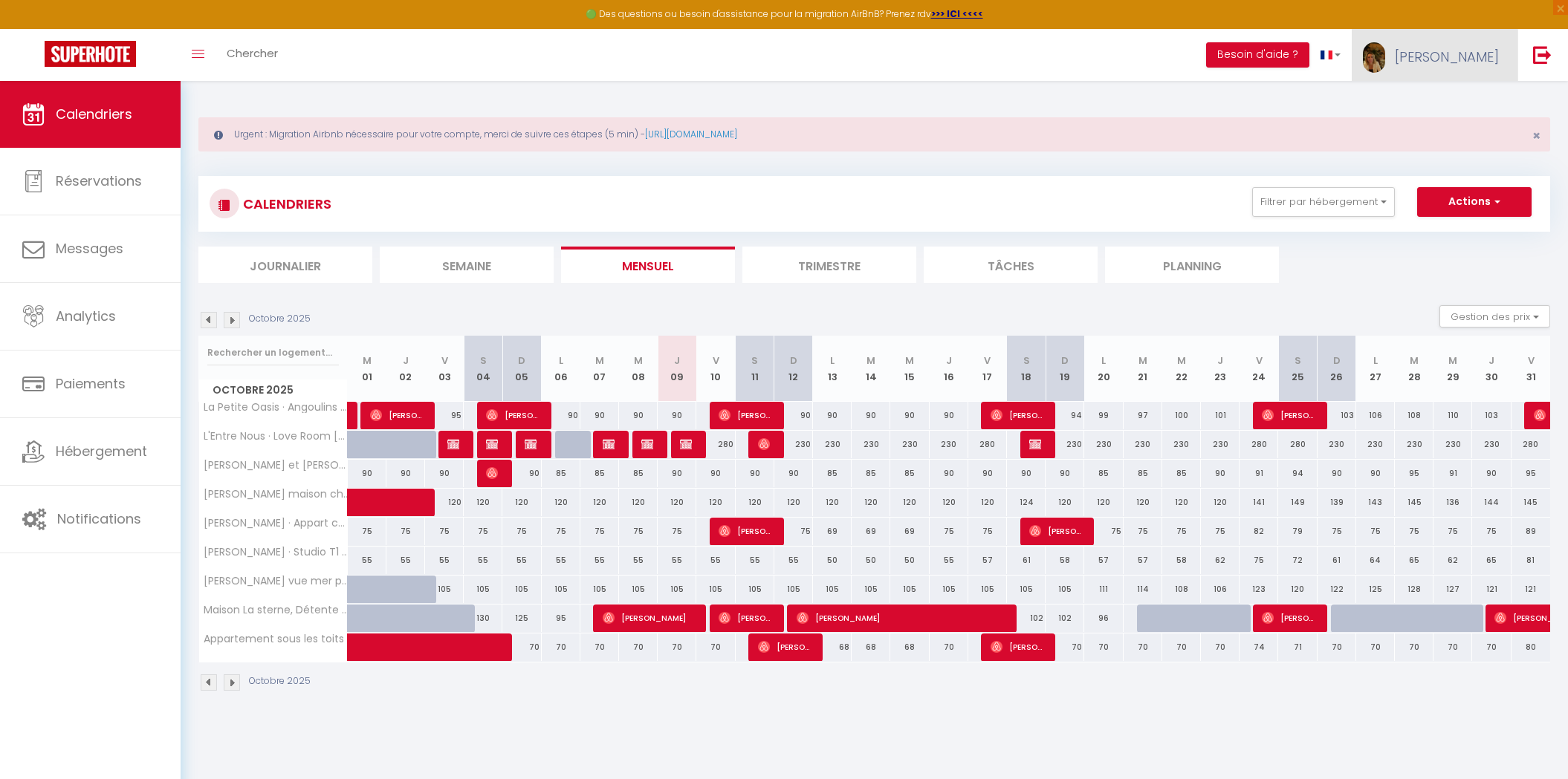
click at [1441, 70] on link "Nadège" at bounding box center [1435, 55] width 166 height 52
click at [1407, 113] on link "Paramètres" at bounding box center [1458, 103] width 110 height 25
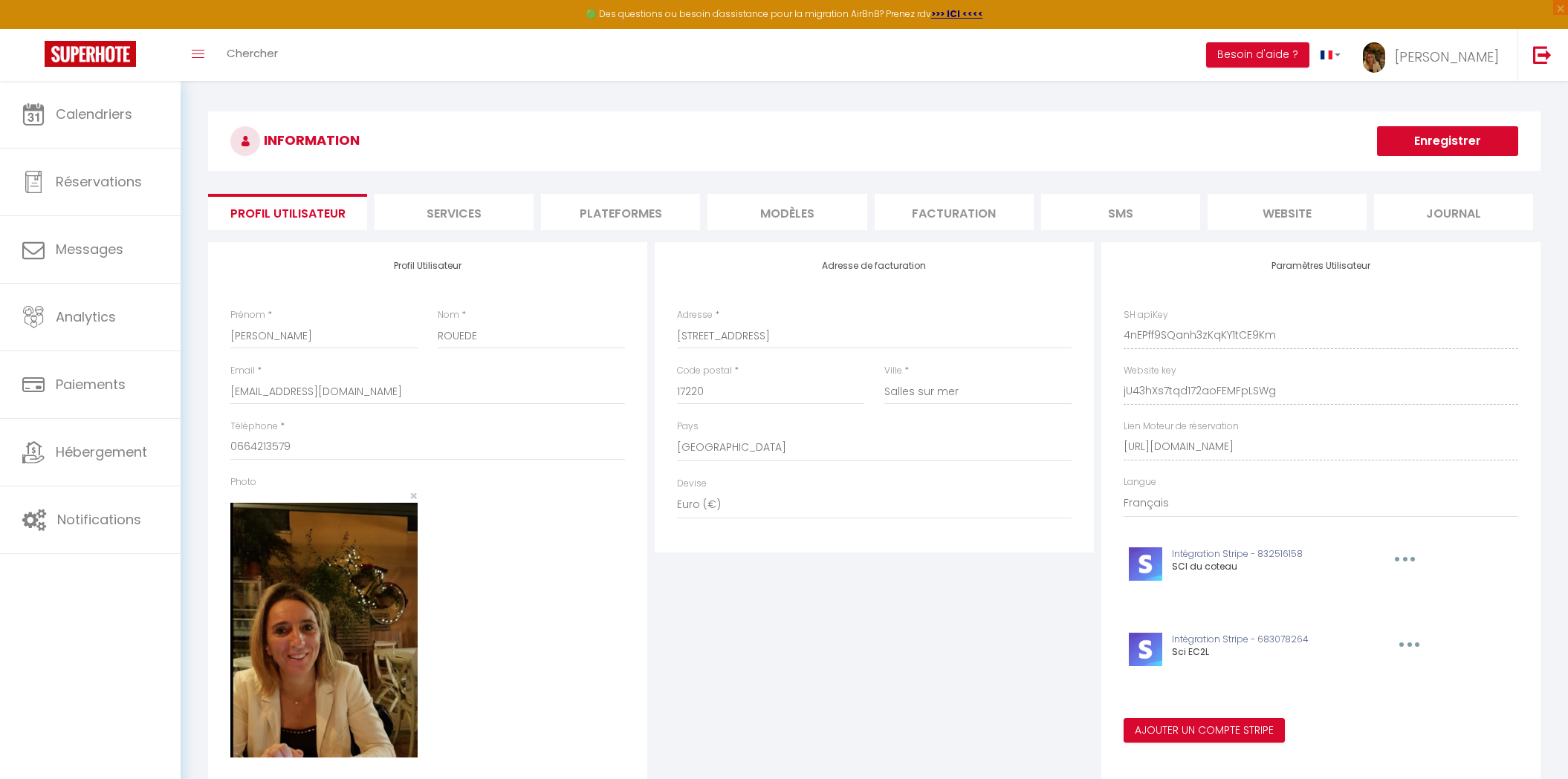
click at [646, 217] on li "Plateformes" at bounding box center [621, 211] width 159 height 36
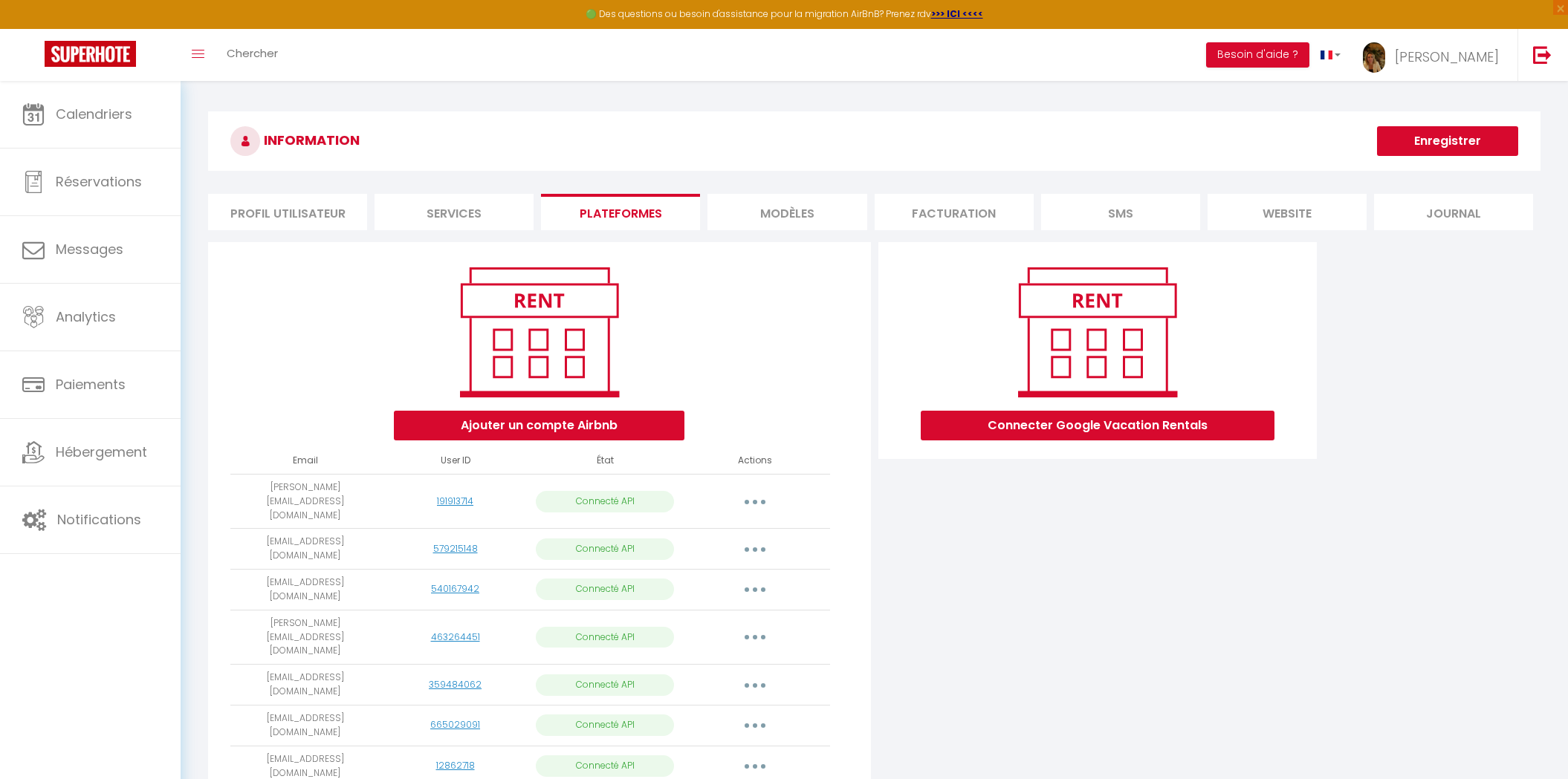
scroll to position [96, 0]
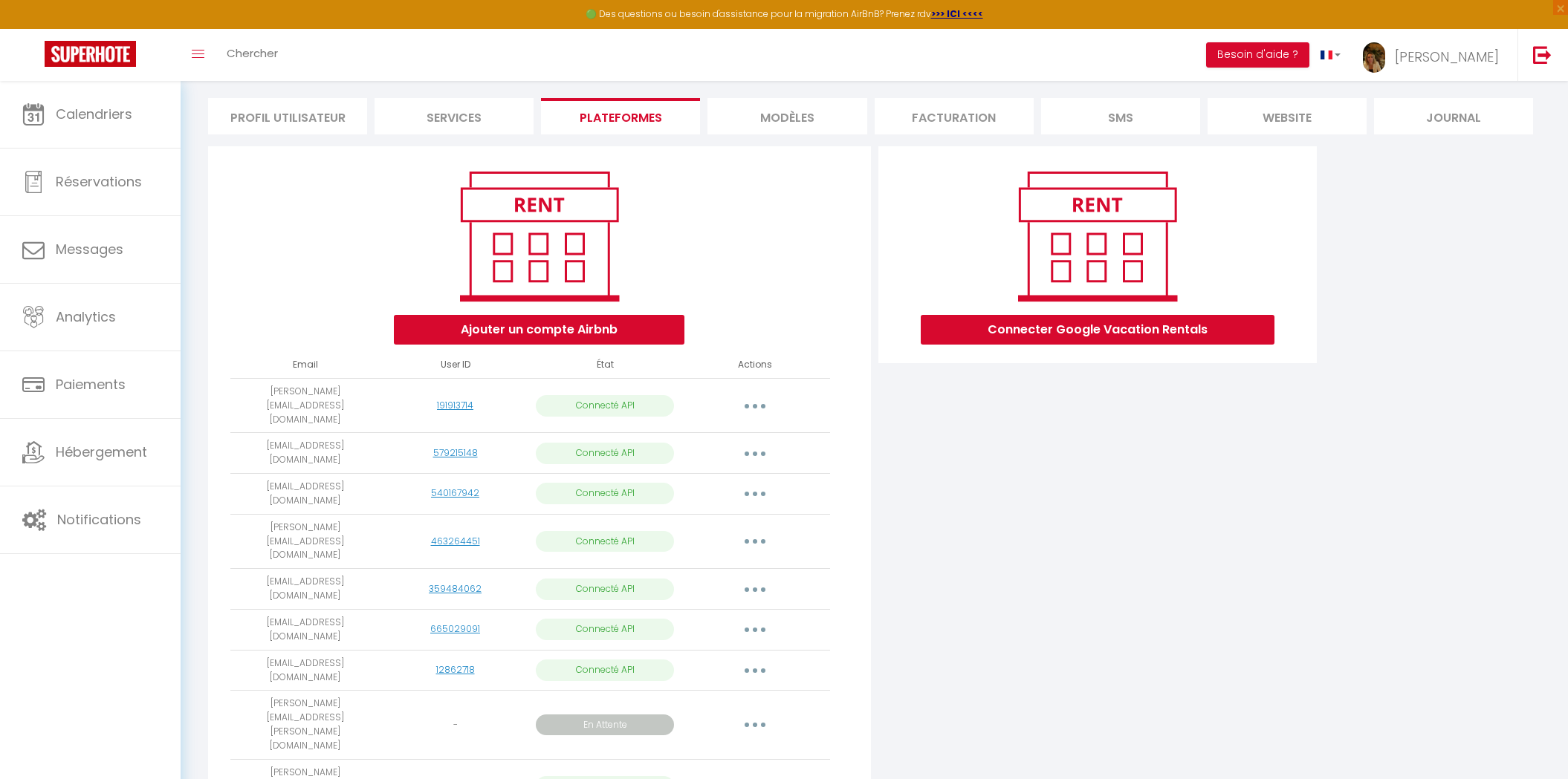
click at [374, 691] on td "laurianne.couillard@gmail.com" at bounding box center [305, 724] width 150 height 68
click at [753, 713] on button "button" at bounding box center [755, 725] width 42 height 24
click at [810, 650] on td "Importer les appartements Supprimer Reconnecter le compte" at bounding box center [755, 670] width 150 height 41
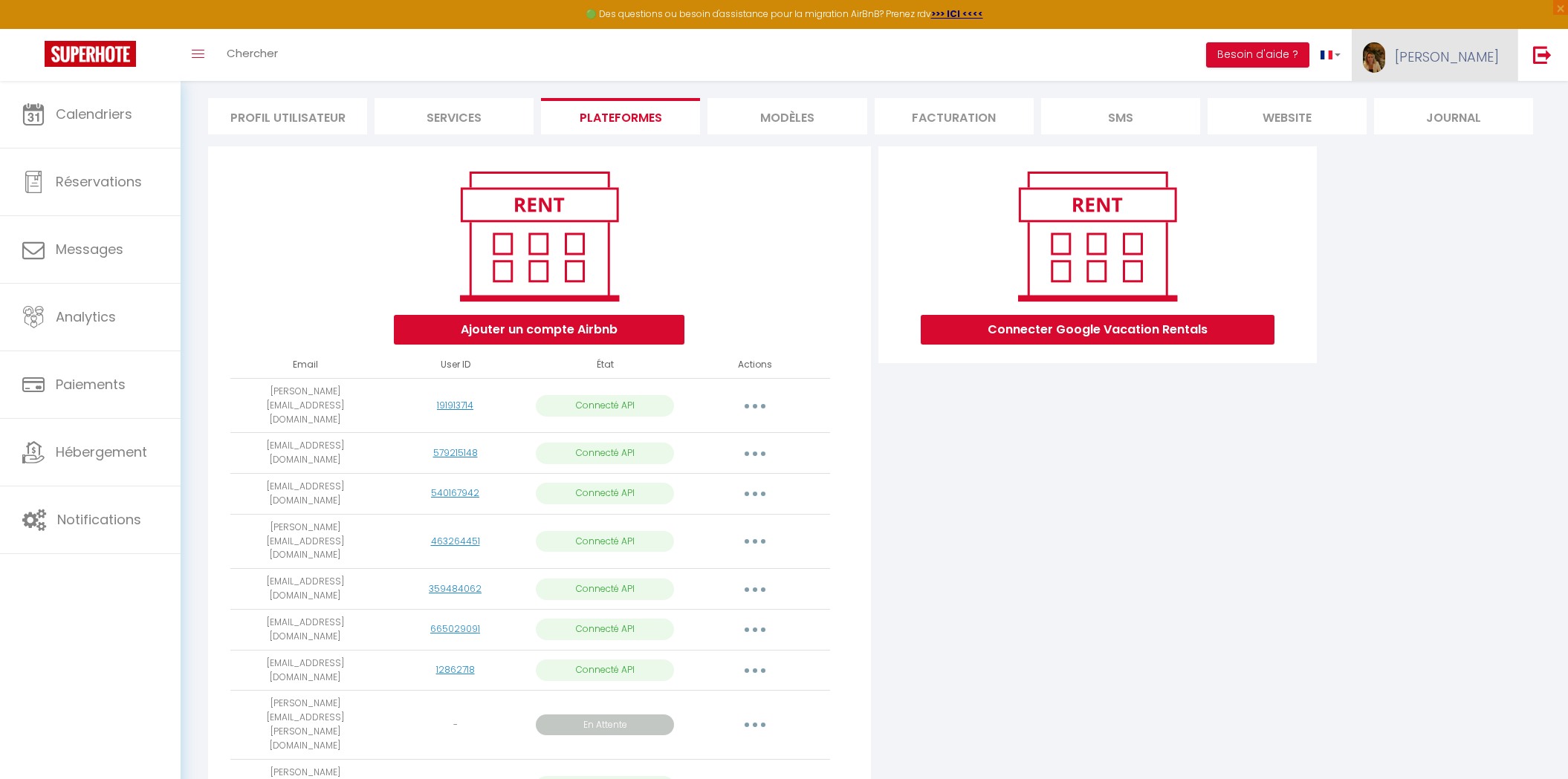
click at [1461, 70] on link "Nadège" at bounding box center [1435, 55] width 166 height 52
click at [933, 538] on div "Connecter Google Vacation Rentals" at bounding box center [1098, 499] width 446 height 706
click at [758, 395] on button "button" at bounding box center [755, 406] width 42 height 24
click at [737, 427] on link "Importer les appartements" at bounding box center [689, 439] width 164 height 25
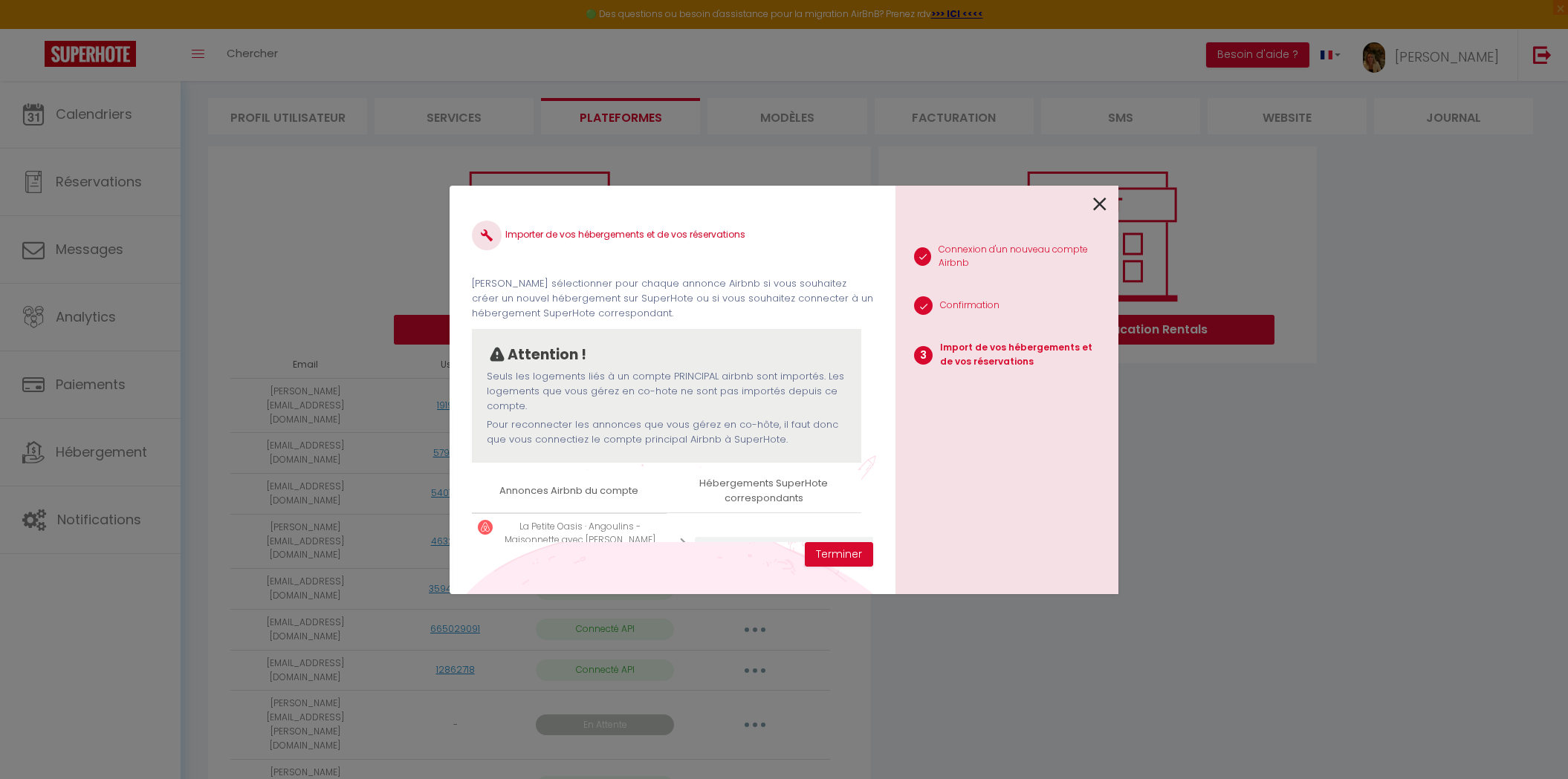
click at [1020, 592] on div "1 Connexion d'un nouveau compte Airbnb 2 Confirmation 3 Import de vos hébergeme…" at bounding box center [1007, 390] width 223 height 408
click at [1020, 682] on div "Importer de vos hébergements et de vos réservations Veuillez sélectionner pour …" at bounding box center [784, 389] width 669 height 779
click at [1102, 207] on icon at bounding box center [1099, 204] width 14 height 23
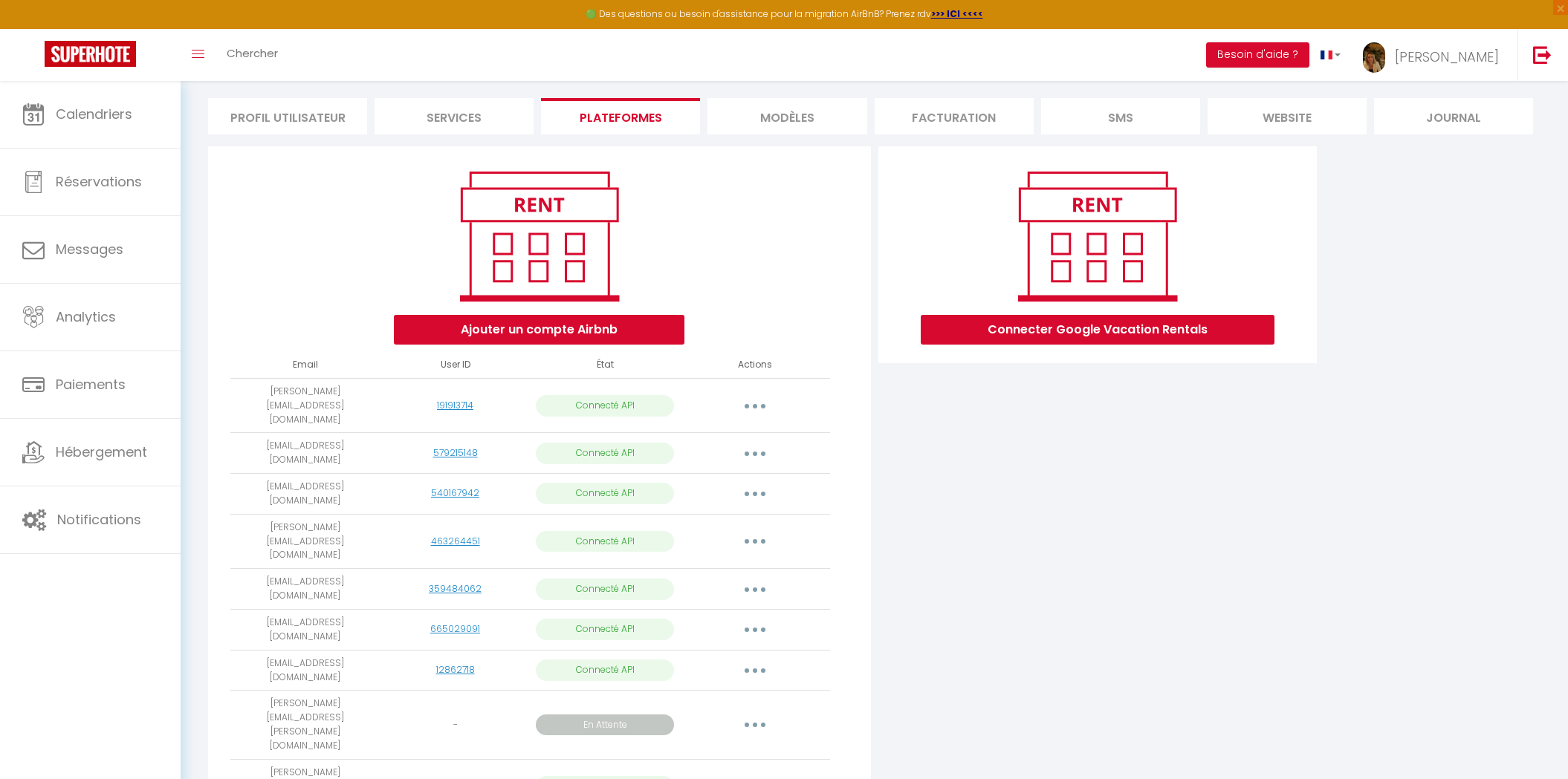
drag, startPoint x: 377, startPoint y: 638, endPoint x: 235, endPoint y: 642, distance: 142.1
click at [235, 691] on td "laurianne.couillard@gmail.com" at bounding box center [305, 724] width 150 height 68
drag, startPoint x: 235, startPoint y: 639, endPoint x: 374, endPoint y: 642, distance: 139.0
click at [374, 691] on td "laurianne.couillard@gmail.com" at bounding box center [305, 724] width 150 height 68
copy td "laurianne.couillard@gmail.com"
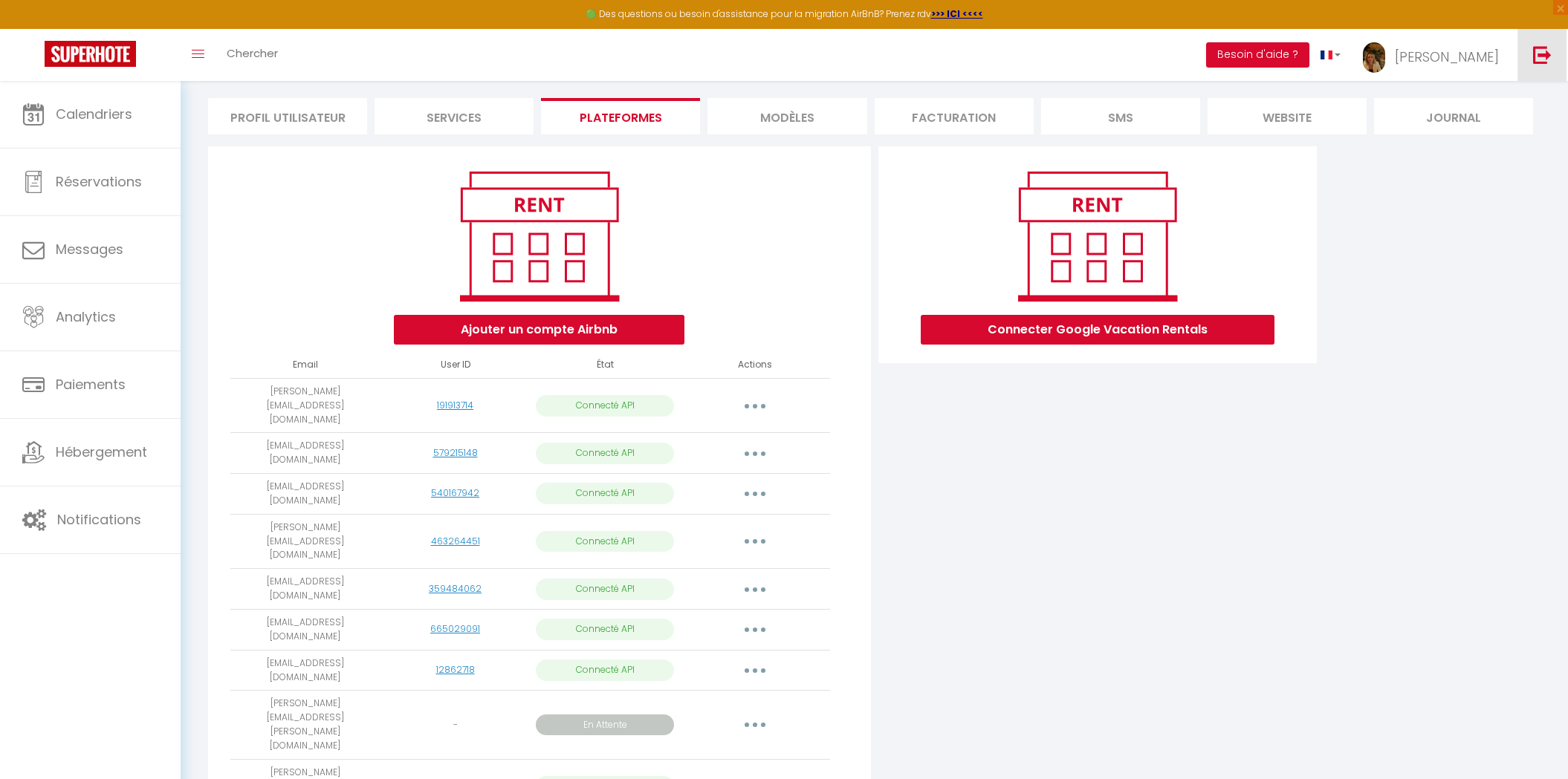
click at [1529, 62] on link at bounding box center [1541, 55] width 49 height 52
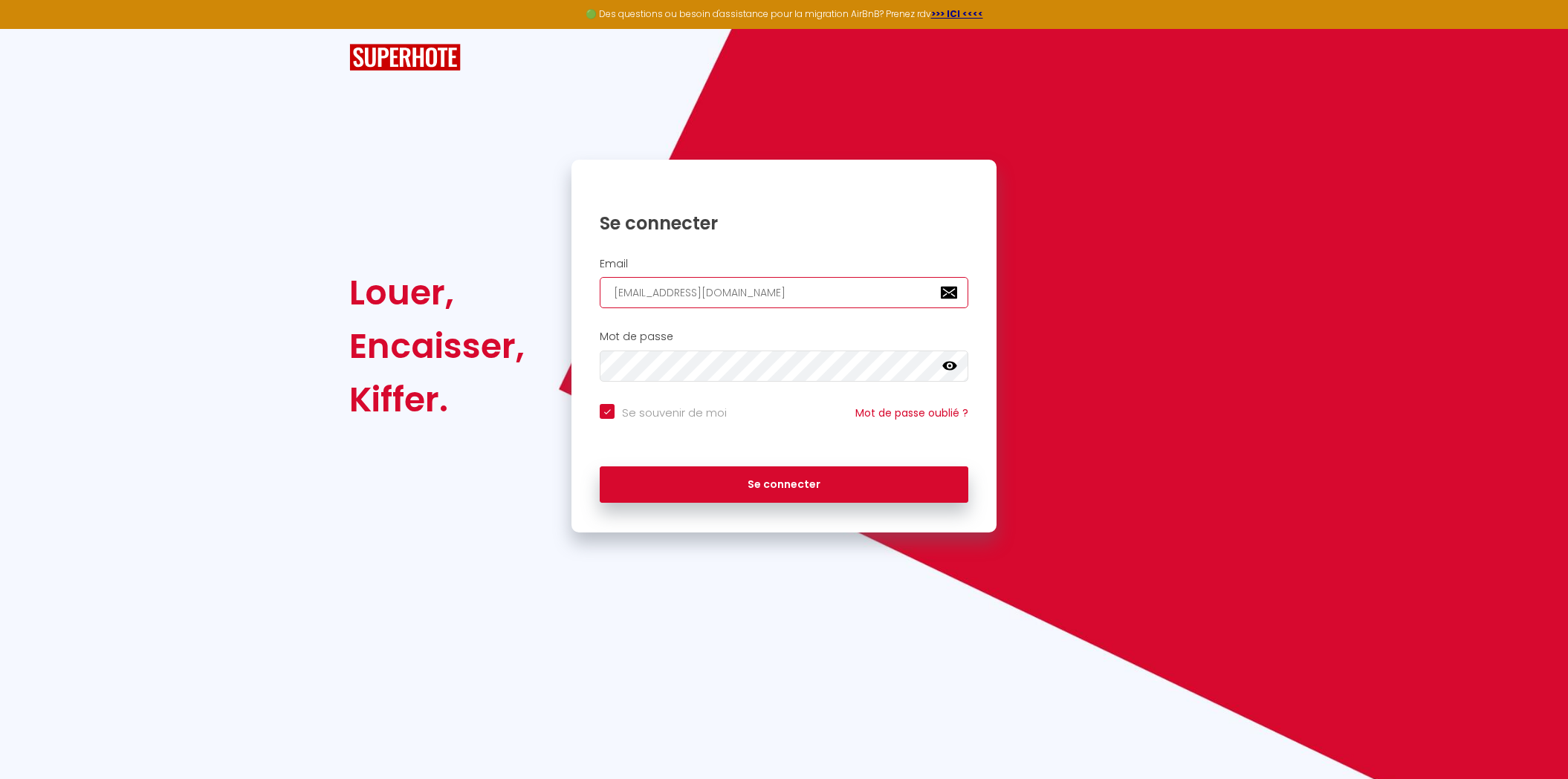
click at [624, 299] on input "allure.conciergerie@gmail.com" at bounding box center [784, 293] width 368 height 31
paste input "contact@eliz-immo.fr"
click at [600, 466] on button "Se connecter" at bounding box center [784, 485] width 368 height 37
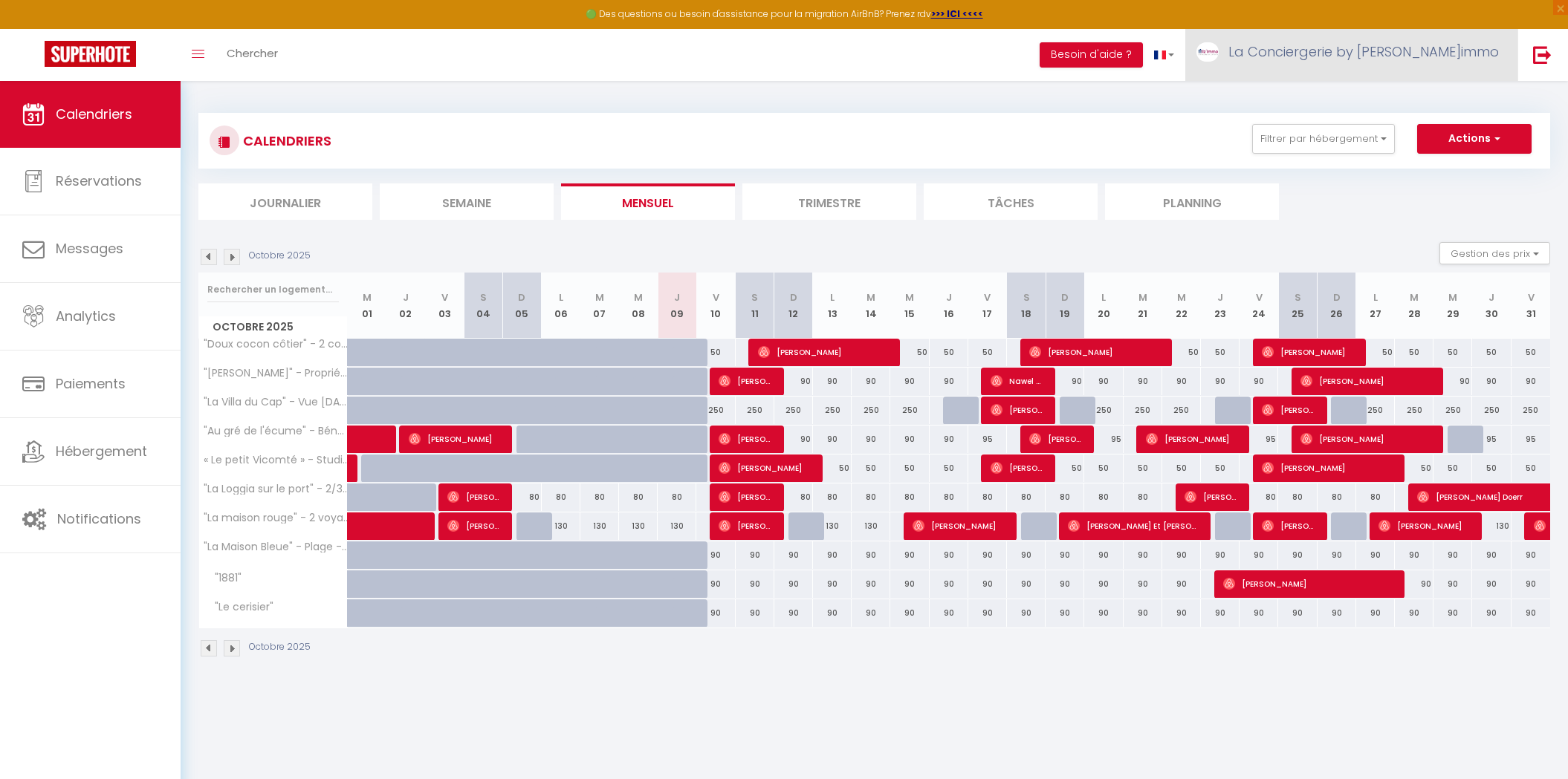
click at [1444, 57] on span "La Conciergerie by Eliz'immo" at bounding box center [1364, 51] width 270 height 18
click at [1431, 100] on link "Paramètres" at bounding box center [1458, 103] width 110 height 25
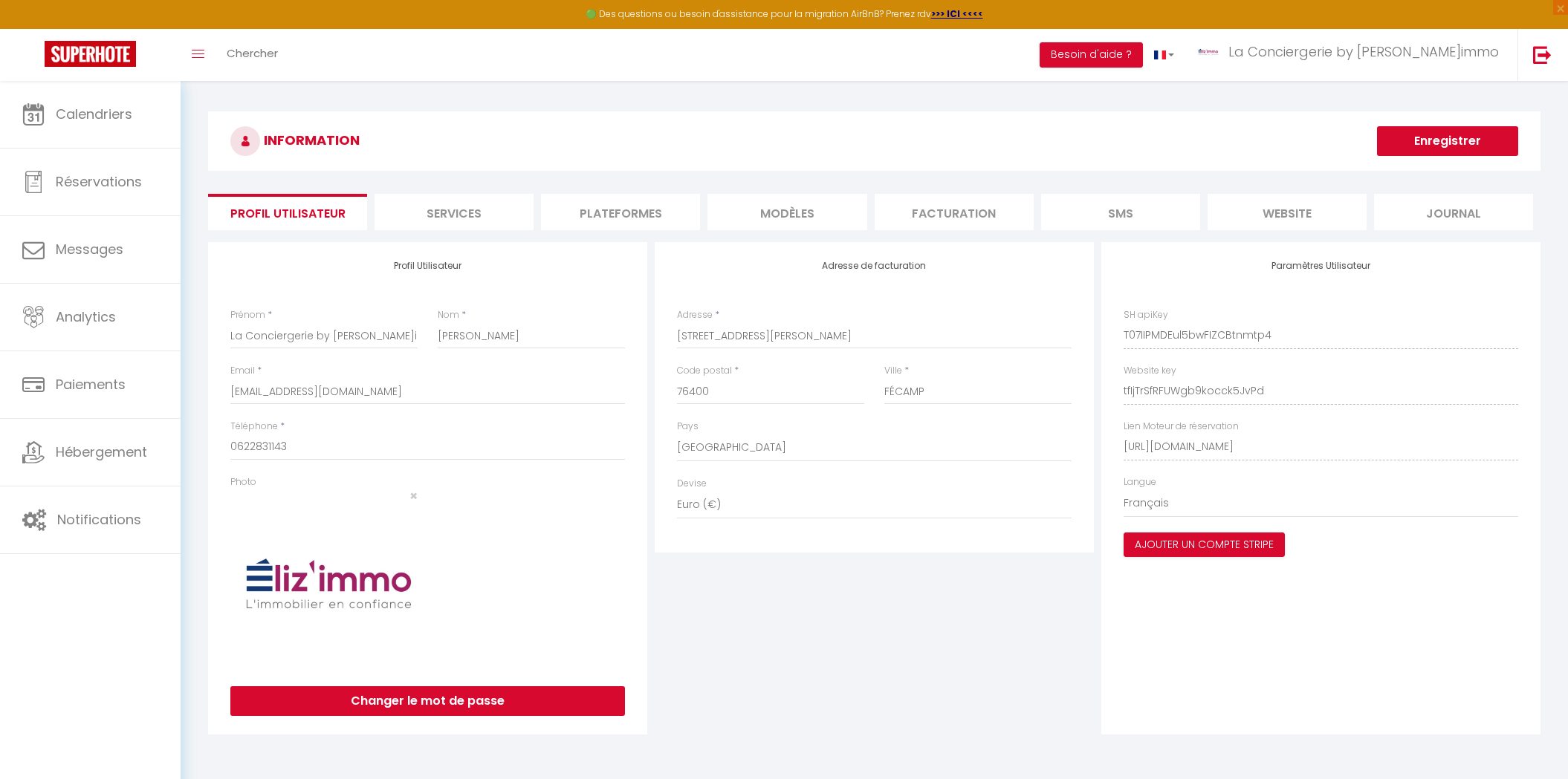
click at [925, 210] on li "Facturation" at bounding box center [954, 211] width 159 height 36
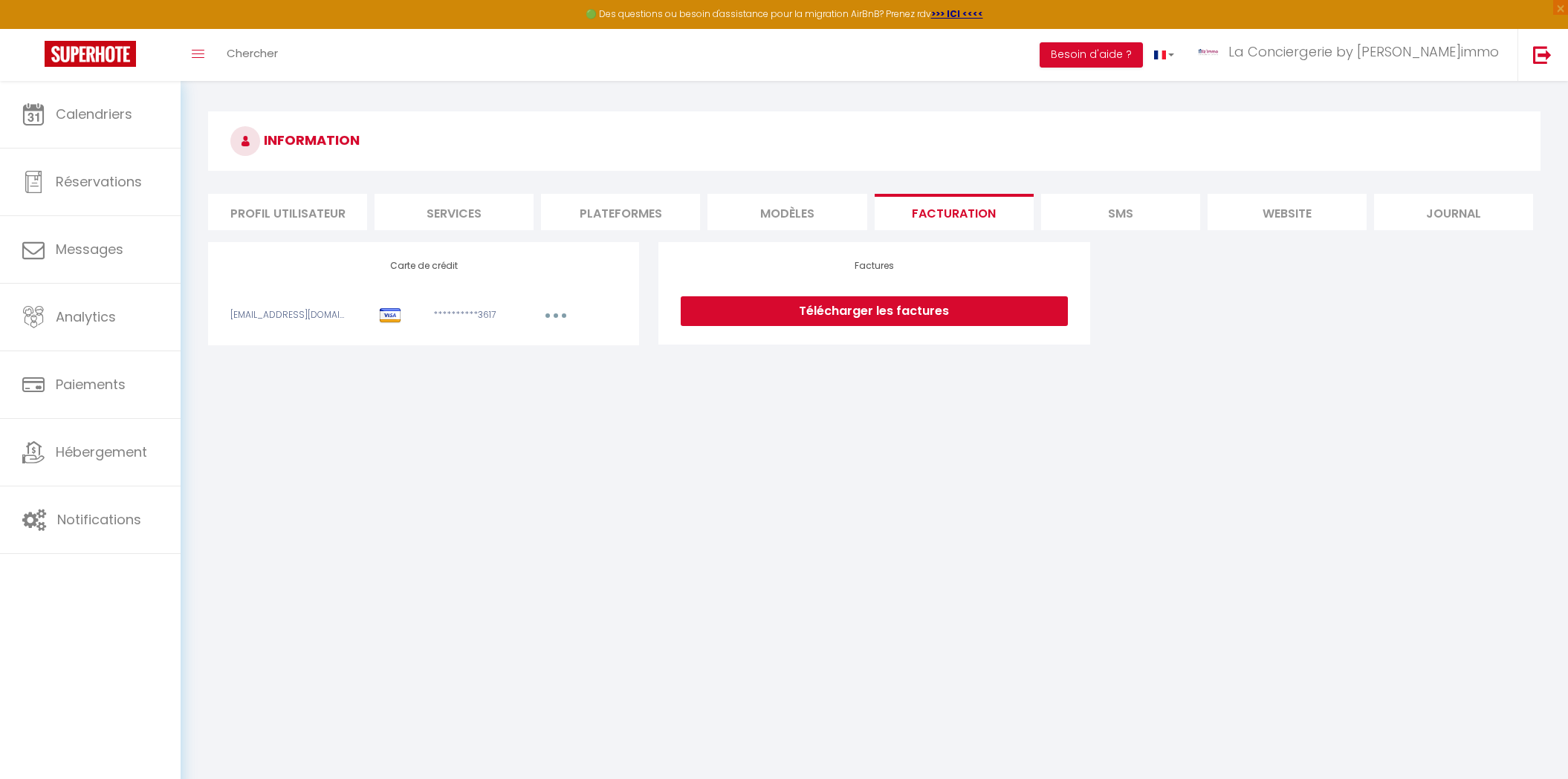
click at [558, 318] on button "button" at bounding box center [556, 318] width 42 height 18
click at [1539, 57] on img at bounding box center [1541, 54] width 18 height 18
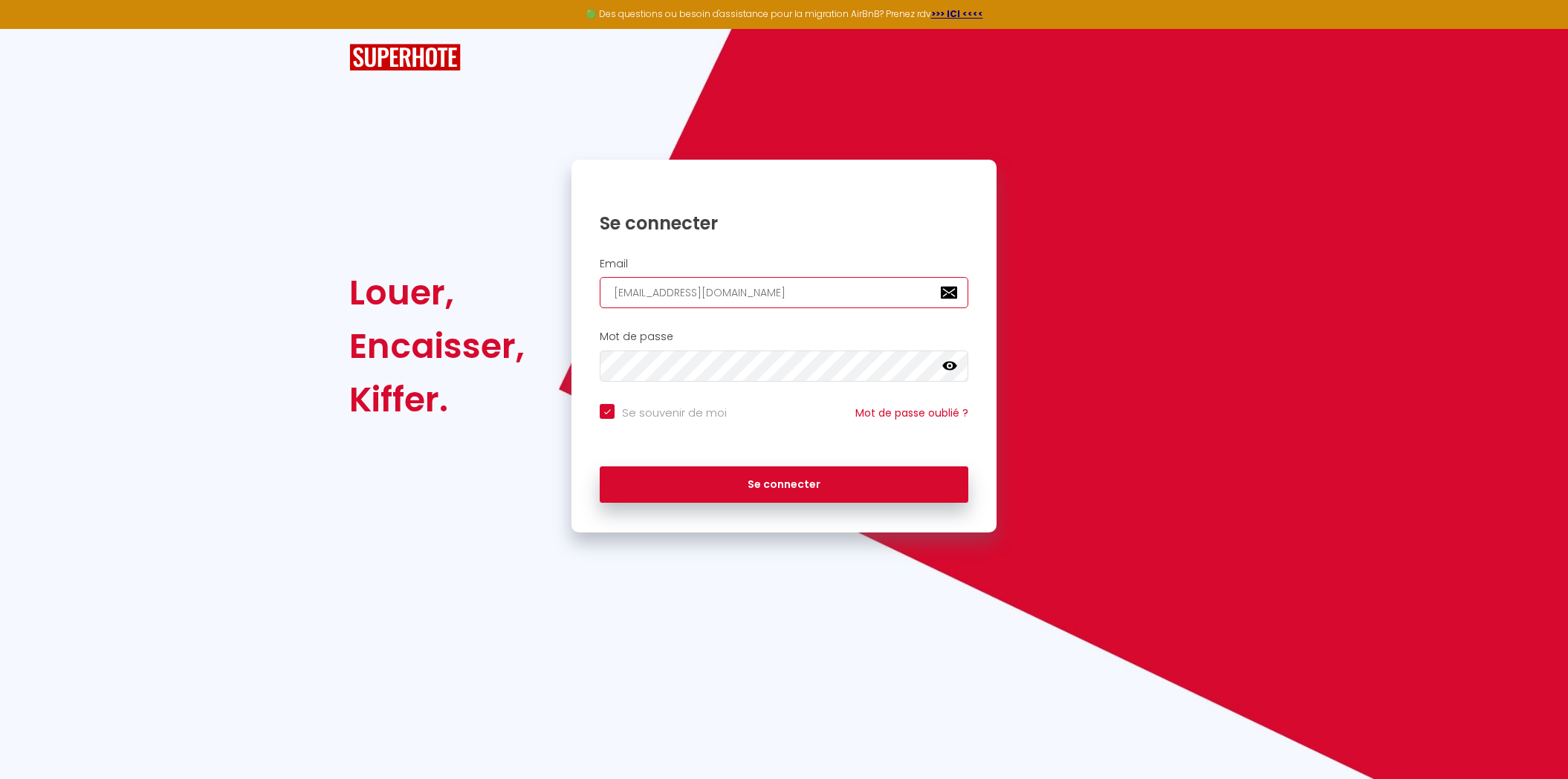
click at [722, 294] on input "contact@eliz-immo.fr" at bounding box center [784, 293] width 368 height 31
paste input "aurore@freedhome-bnb-guidel"
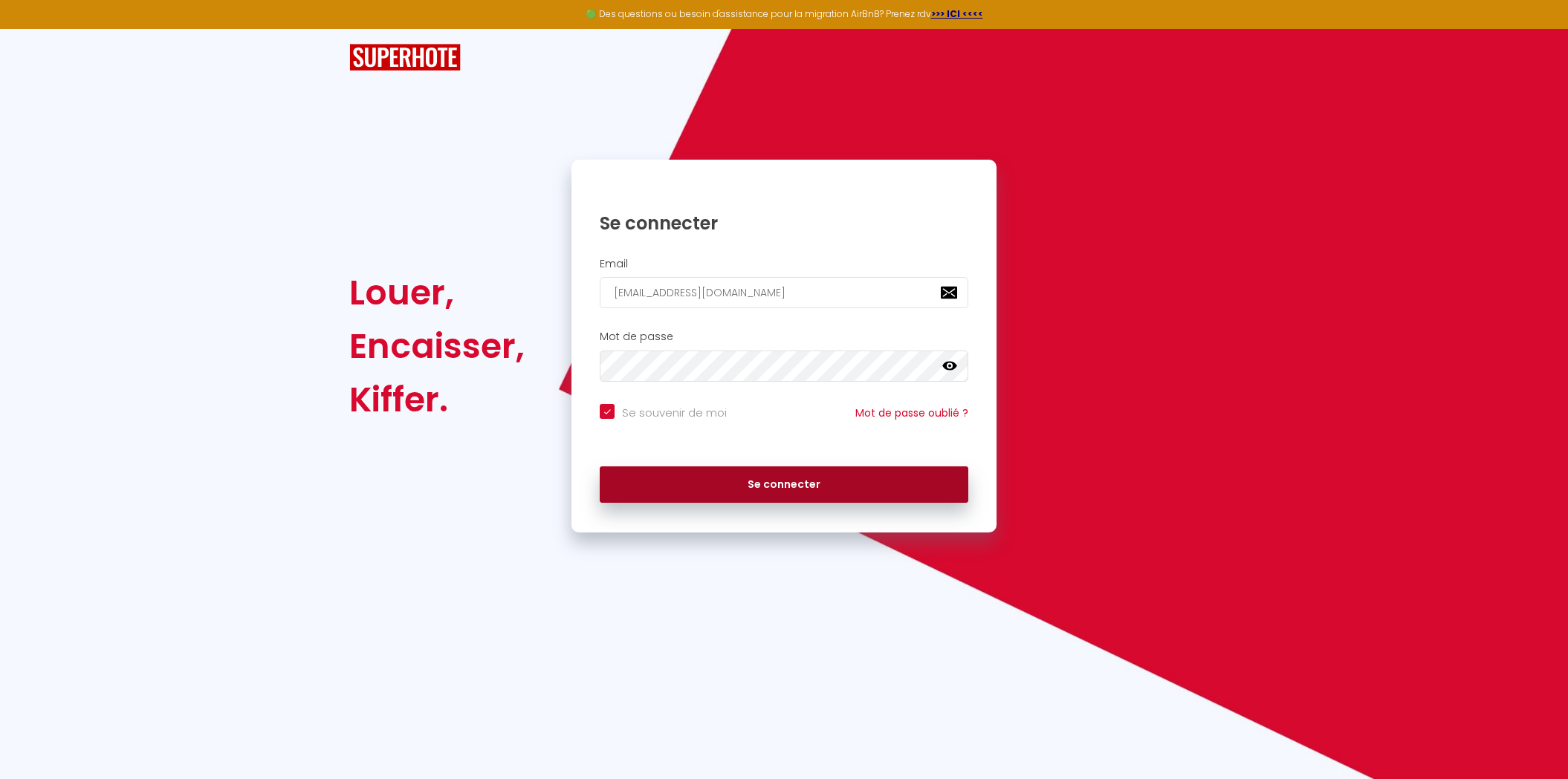
click at [698, 481] on button "Se connecter" at bounding box center [784, 485] width 368 height 37
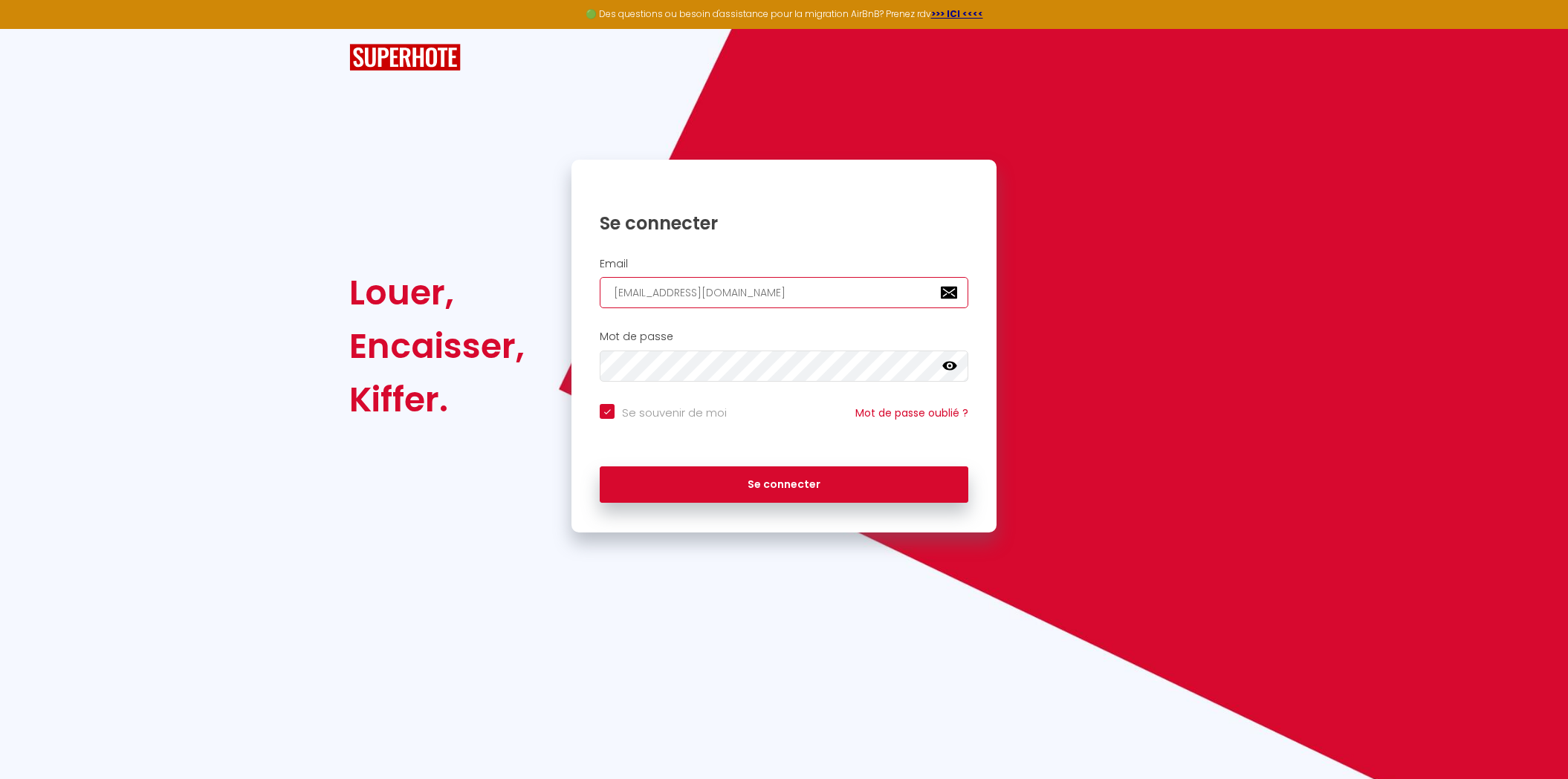
click at [764, 301] on input "aurore@freedhome-bnb-guidel.fr" at bounding box center [784, 293] width 368 height 31
paste input "serviceadmin"
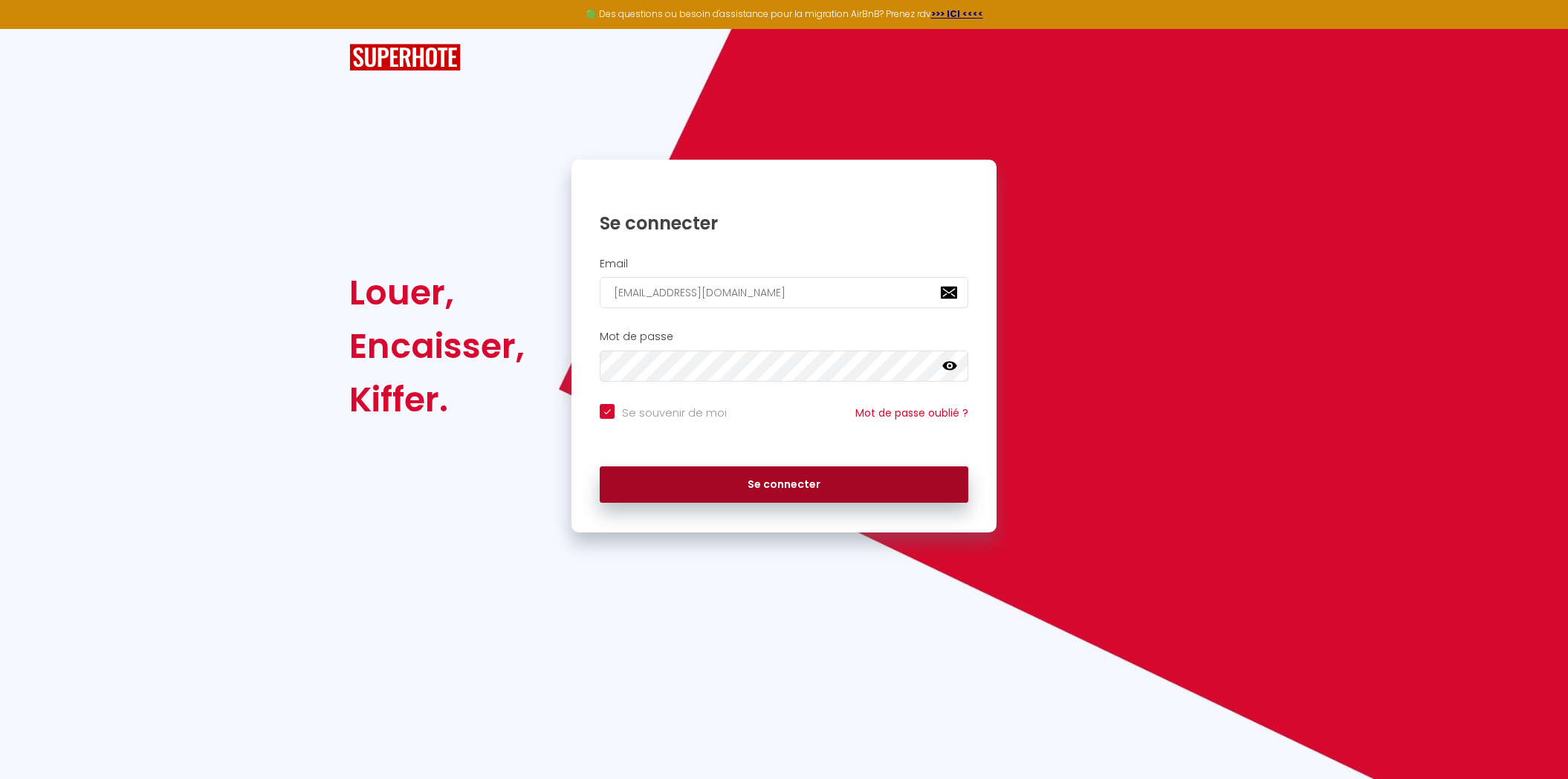
click at [774, 490] on button "Se connecter" at bounding box center [784, 485] width 368 height 37
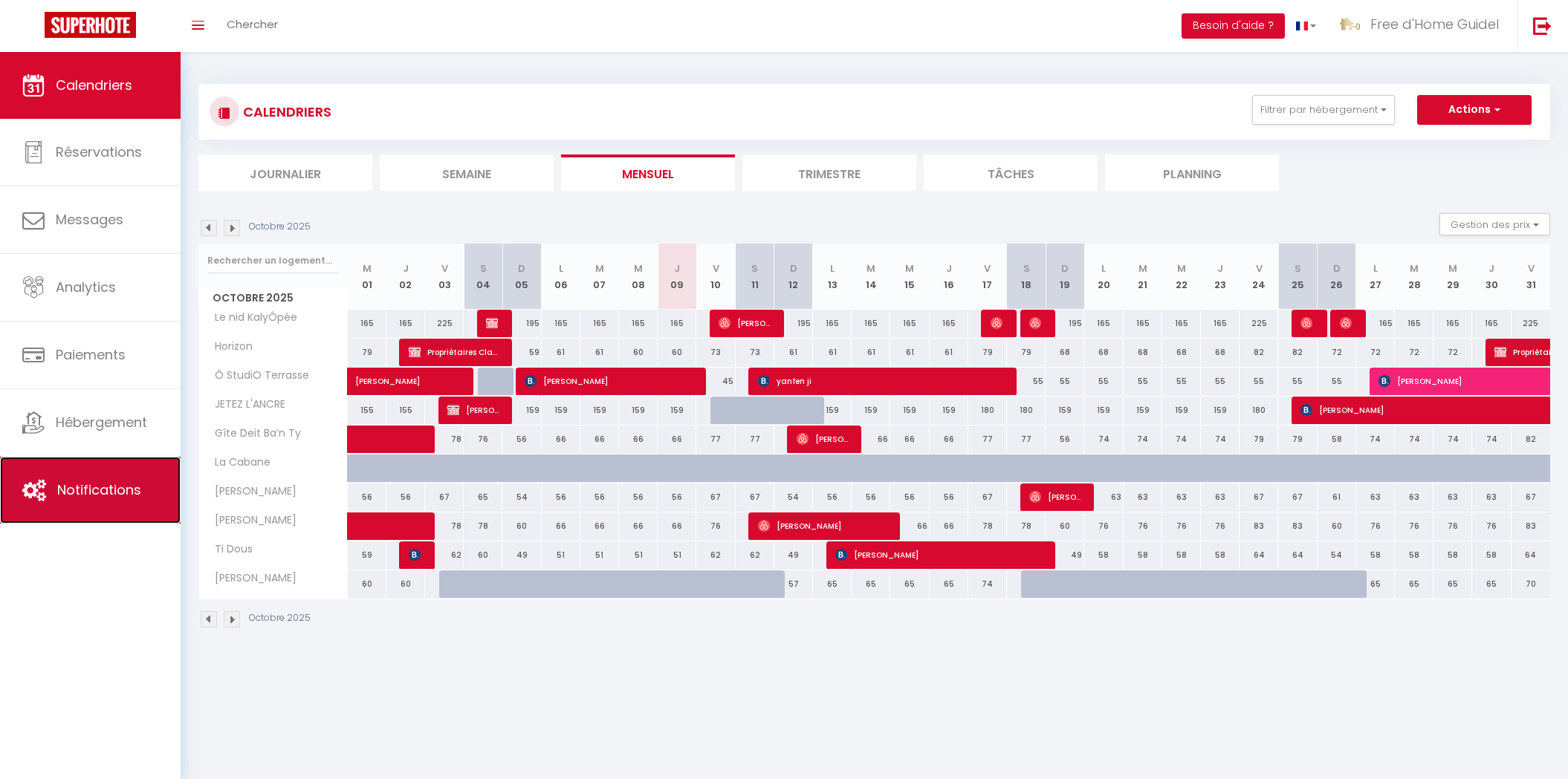
click at [93, 486] on span "Notifications" at bounding box center [99, 490] width 84 height 18
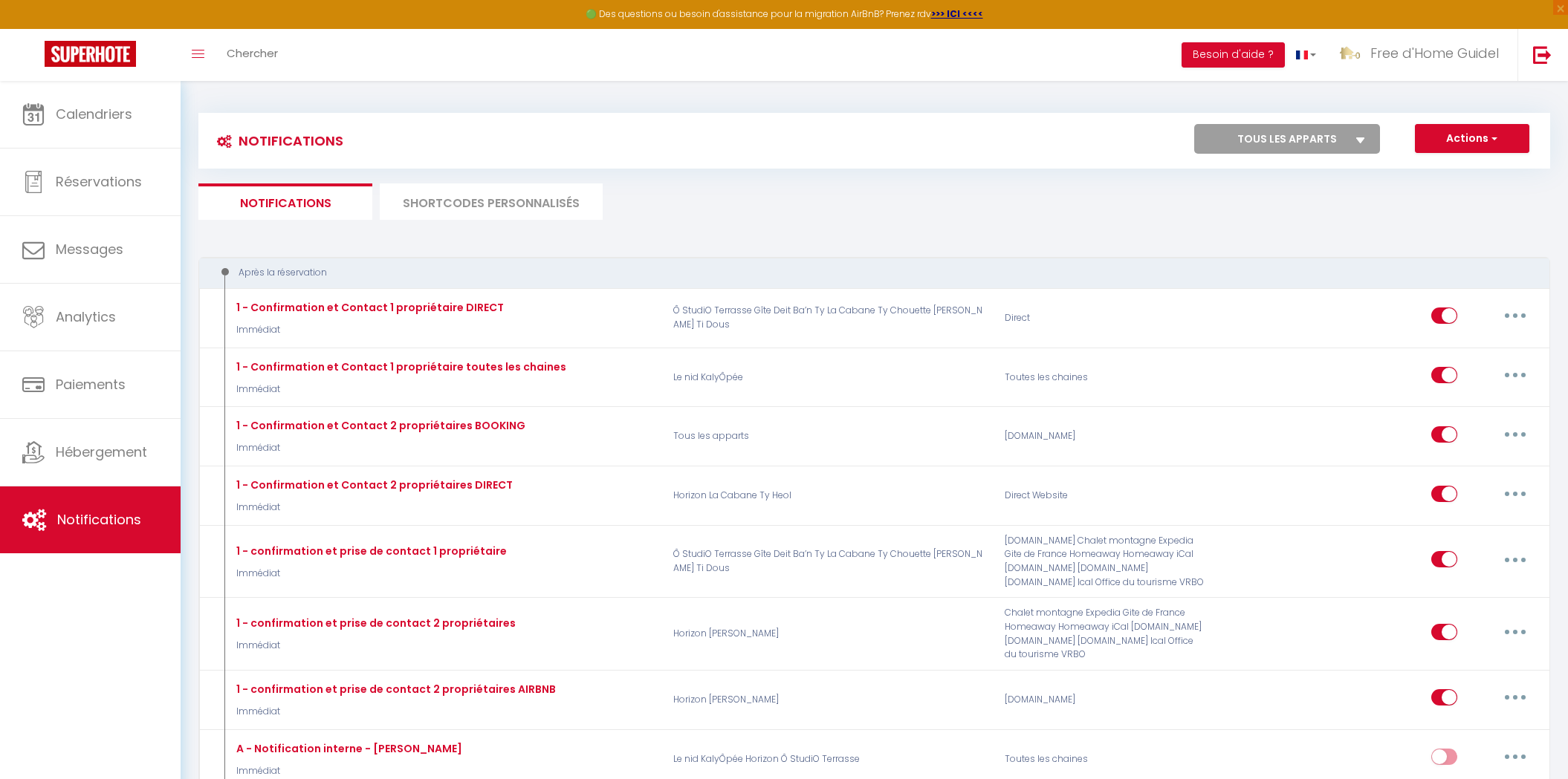
click at [1357, 147] on select "Tous les apparts La Cabane Ô StudiO Terrasse Ty Heol JETEZ L'ANCRE Horizon Ty C…" at bounding box center [1287, 138] width 186 height 30
click at [1195, 124] on select "Tous les apparts La Cabane Ô StudiO Terrasse Ty Heol JETEZ L'ANCRE Horizon Ty C…" at bounding box center [1287, 138] width 186 height 30
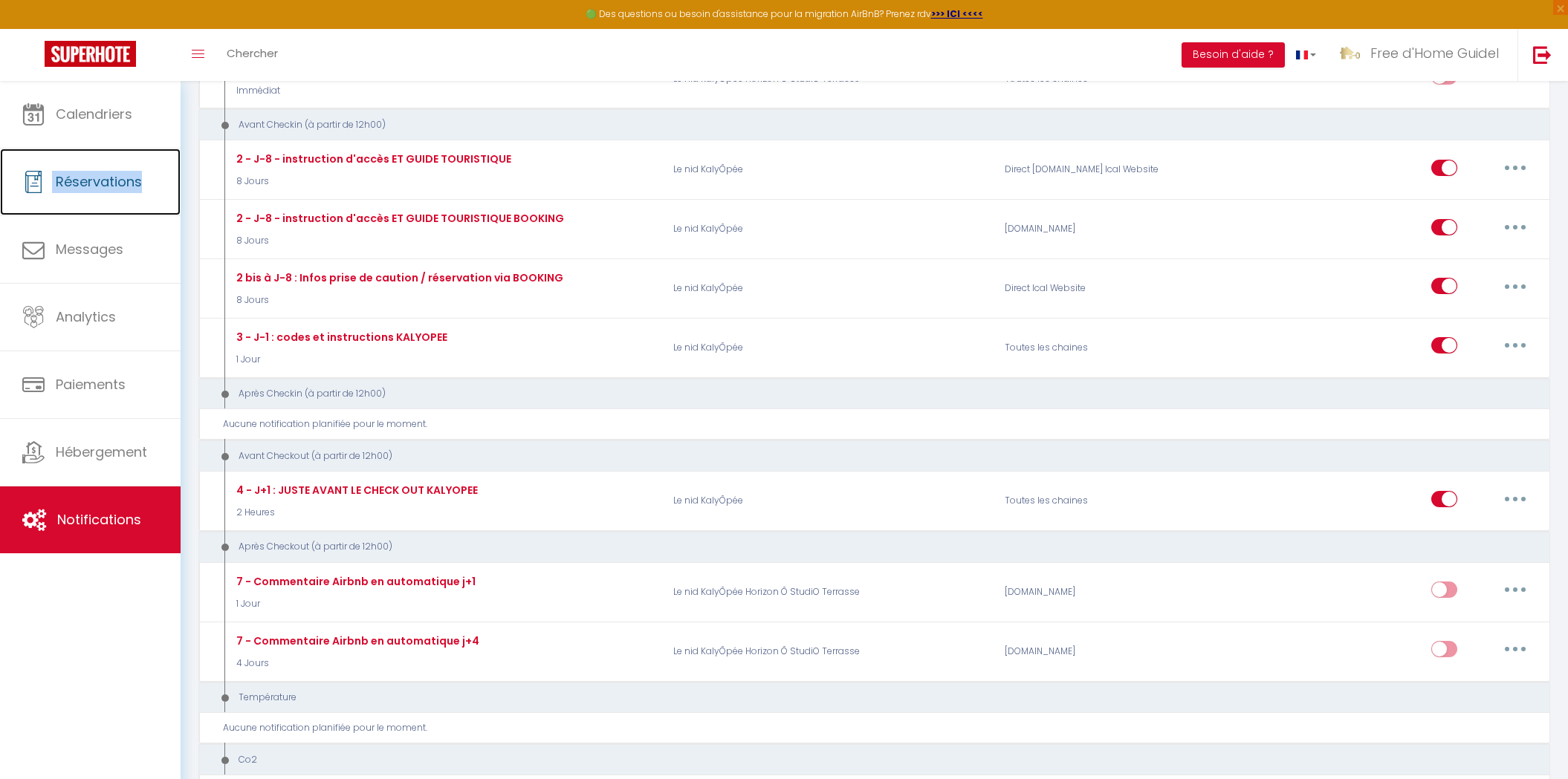
scroll to position [151, 0]
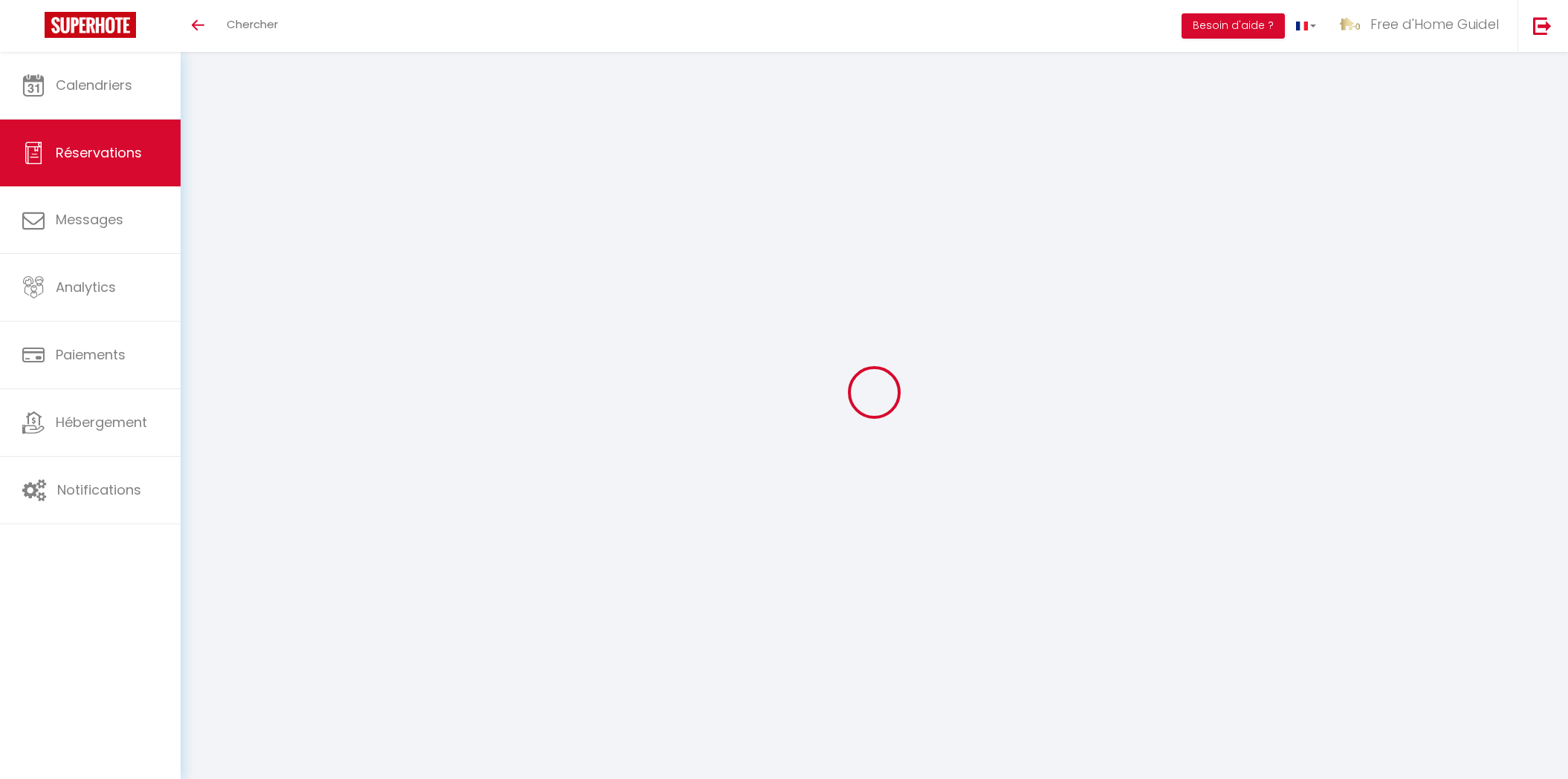
select select "not_cancelled"
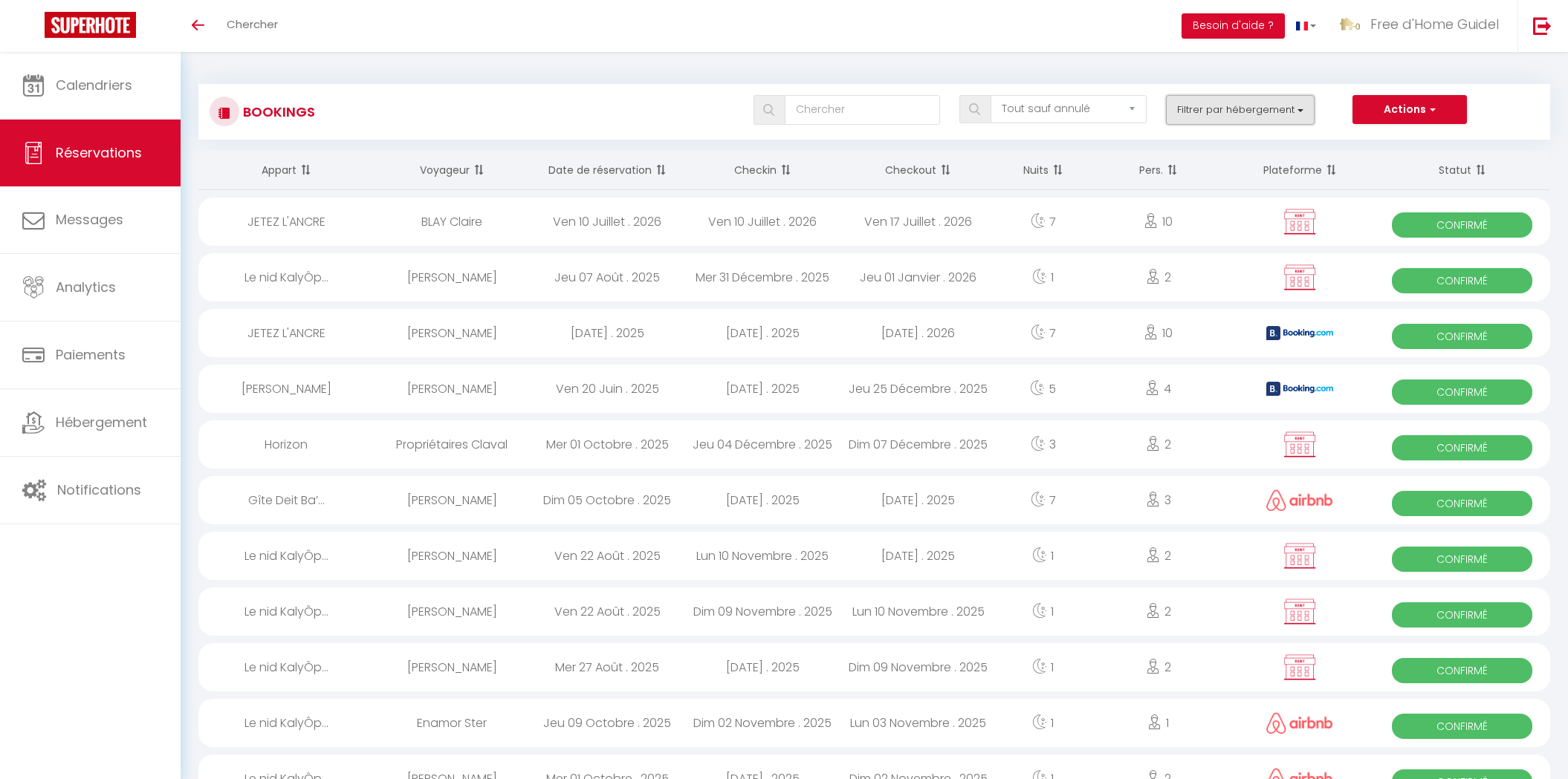
click at [1215, 117] on button "Filtrer par hébergement" at bounding box center [1240, 109] width 149 height 30
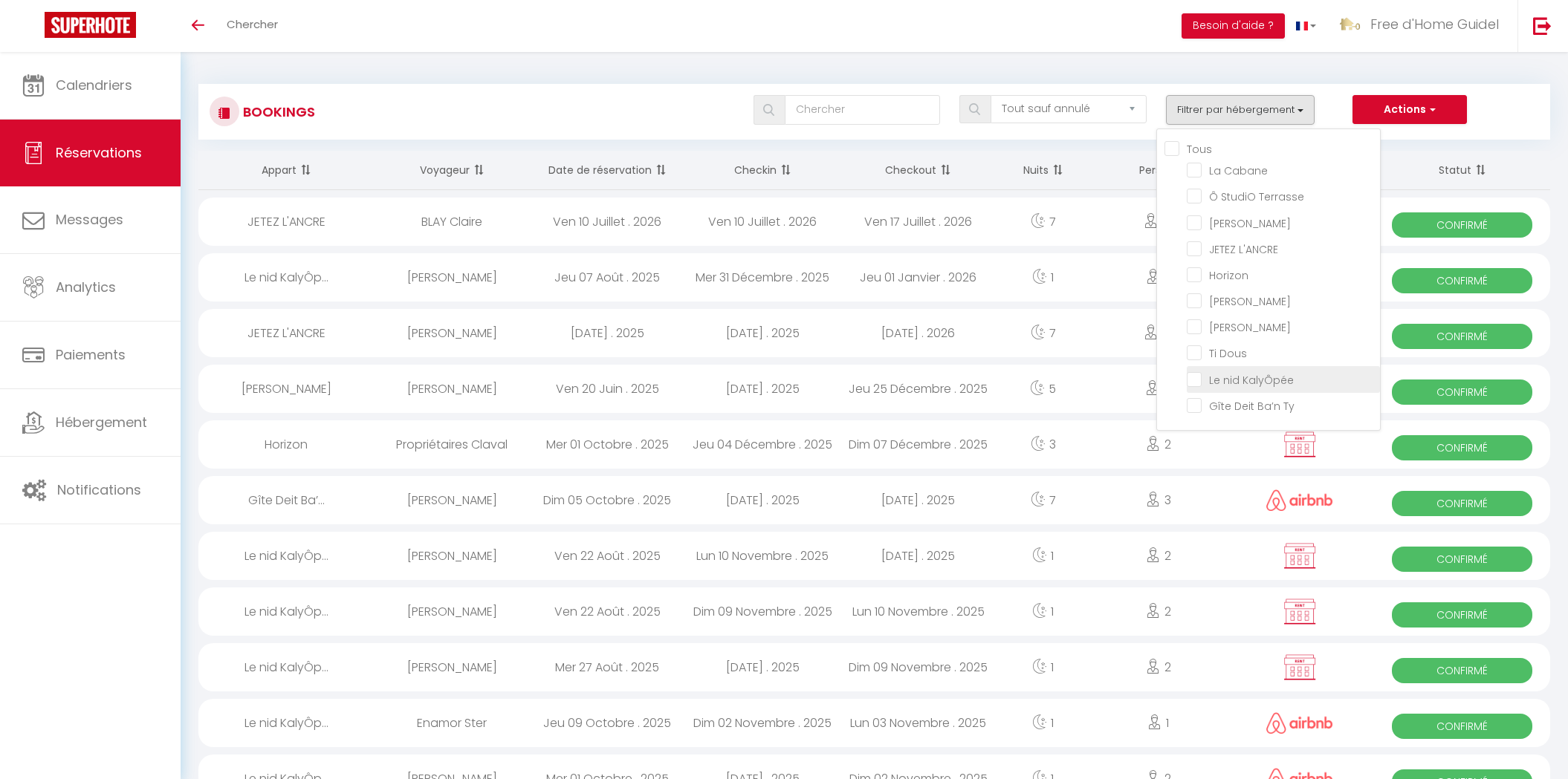
click at [1198, 381] on input "Le nid KalyÔpée" at bounding box center [1283, 378] width 193 height 14
checkbox input "true"
checkbox input "false"
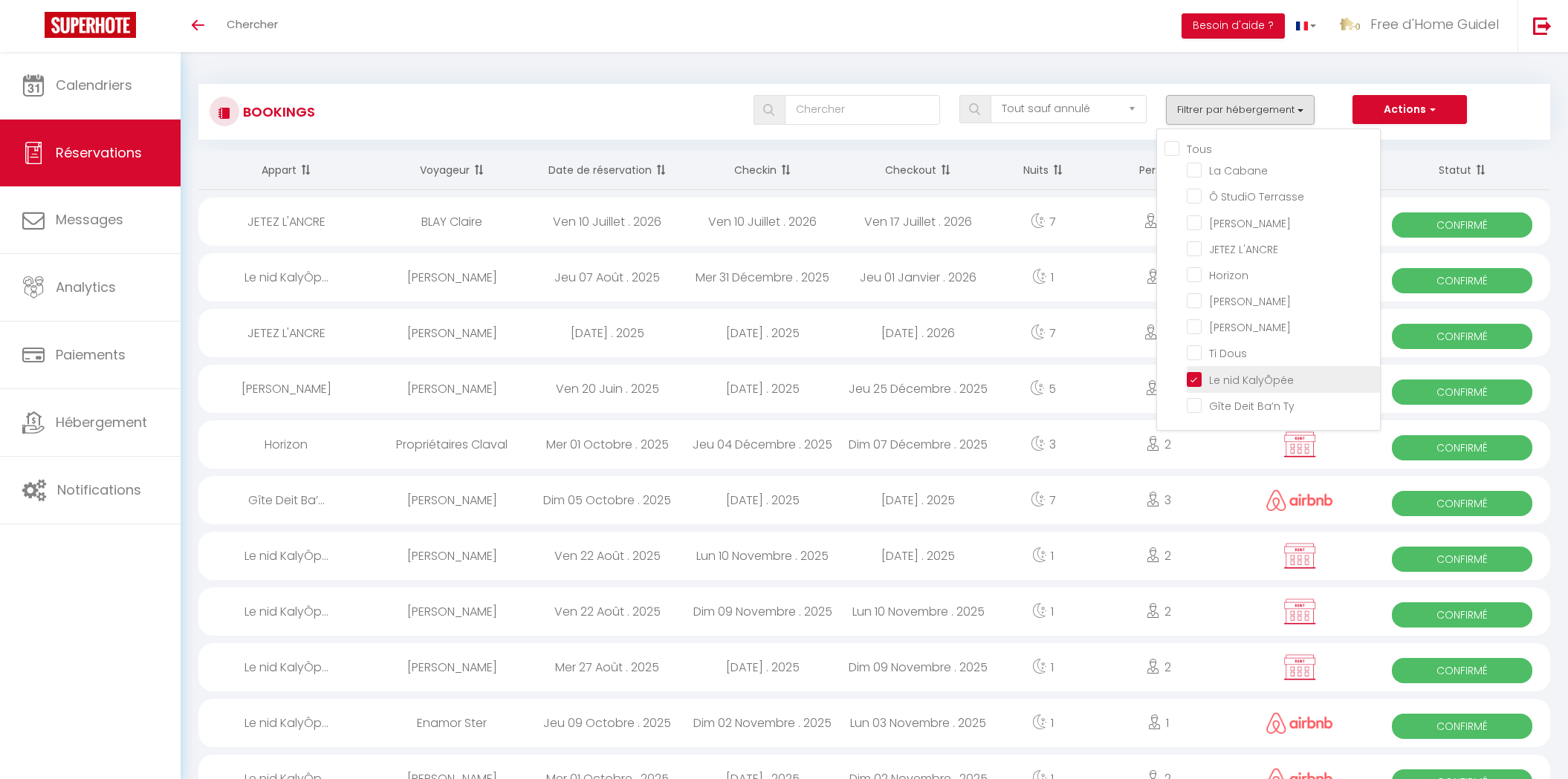
checkbox input "false"
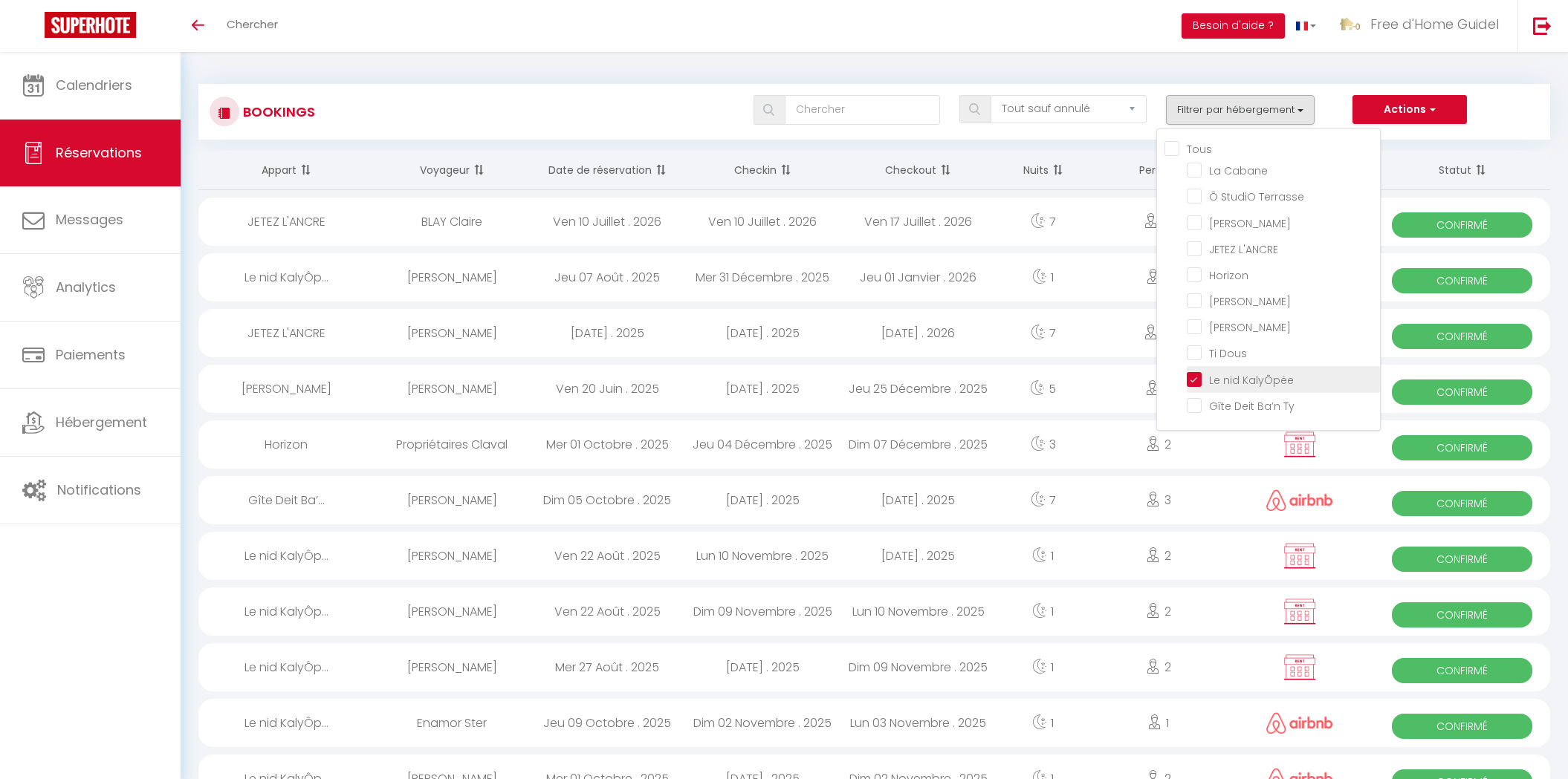
checkbox input "false"
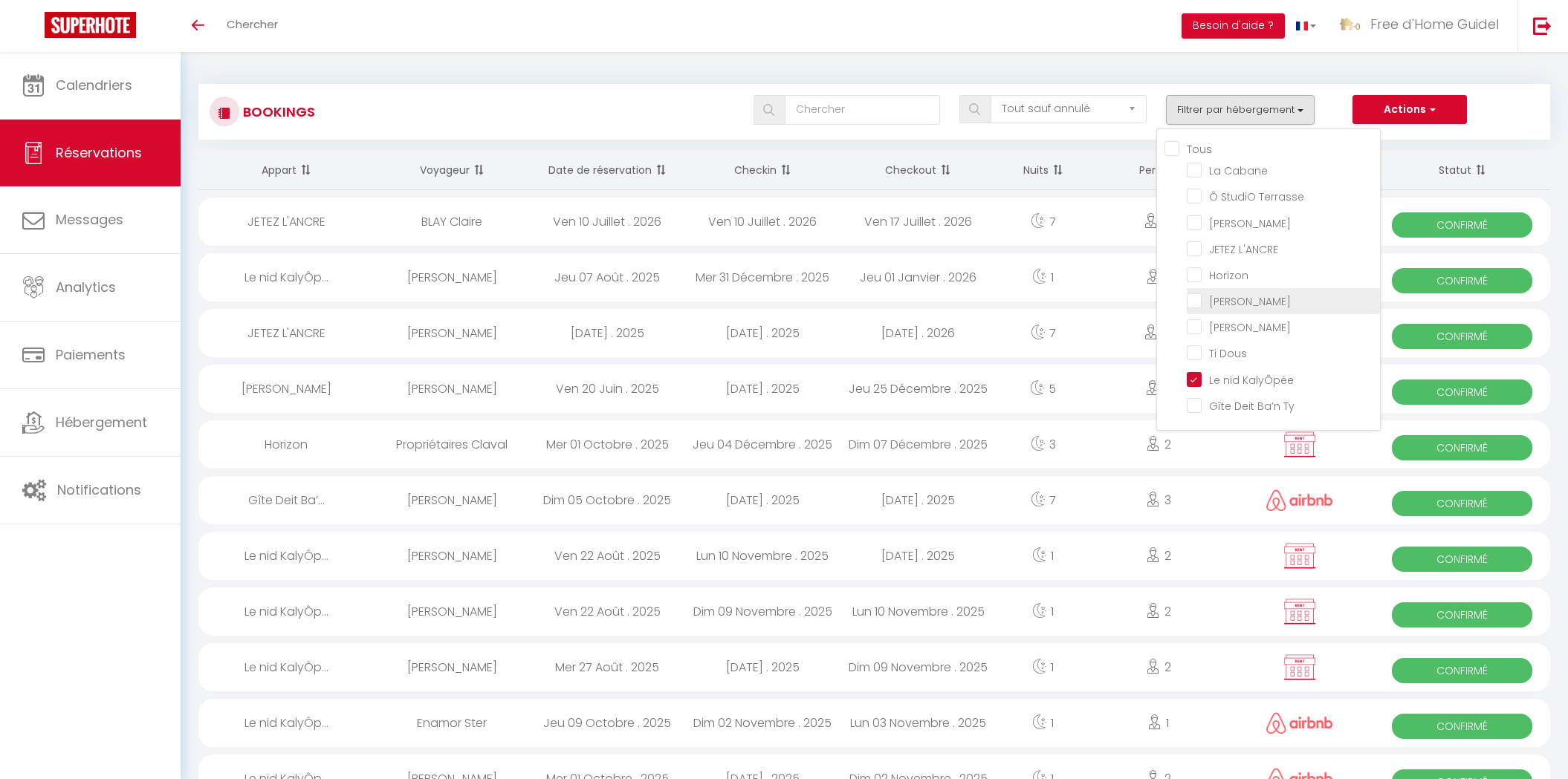
checkbox input "false"
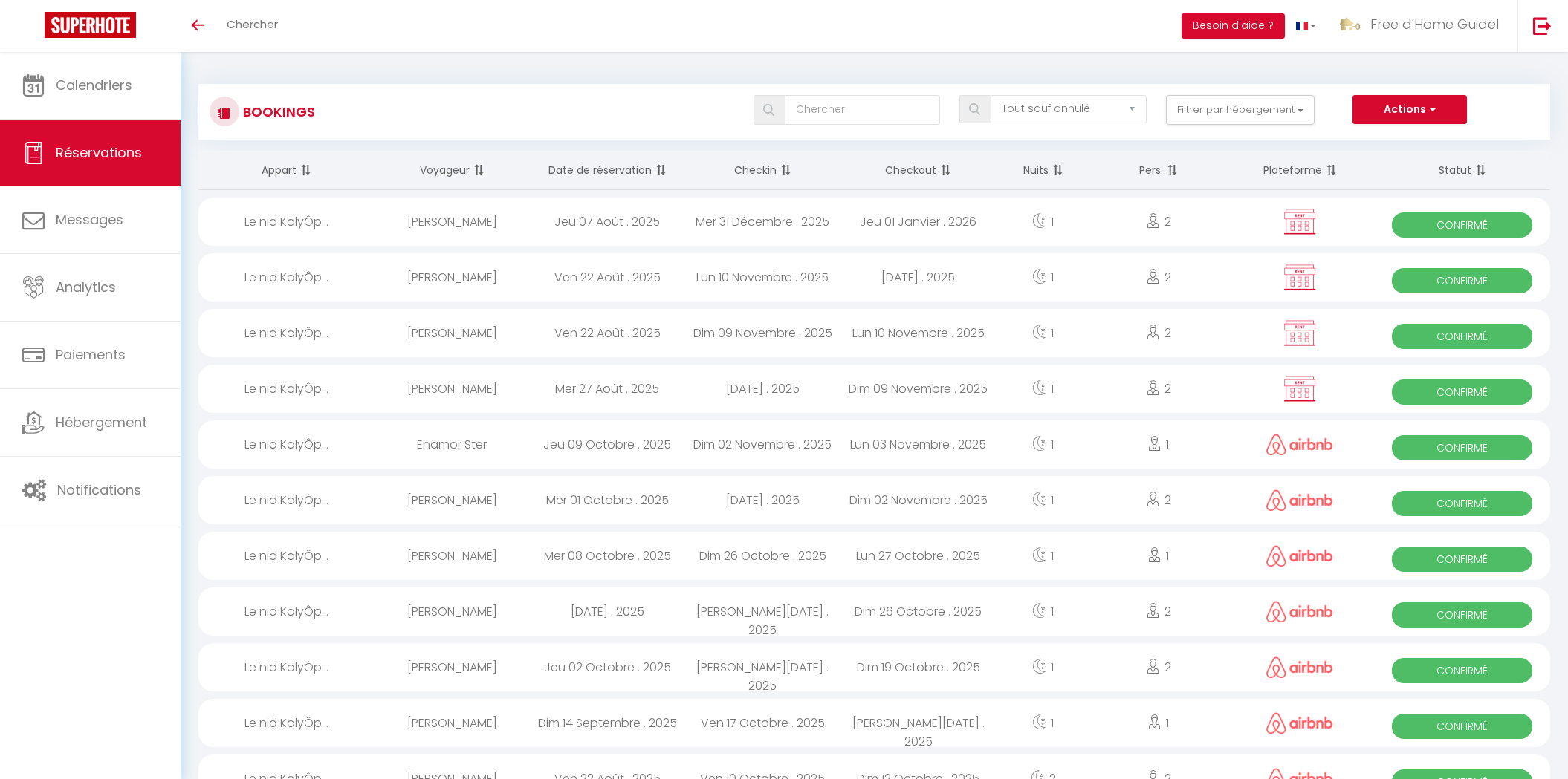
click at [466, 548] on div "[PERSON_NAME]" at bounding box center [451, 556] width 155 height 48
select select "OK"
select select "0"
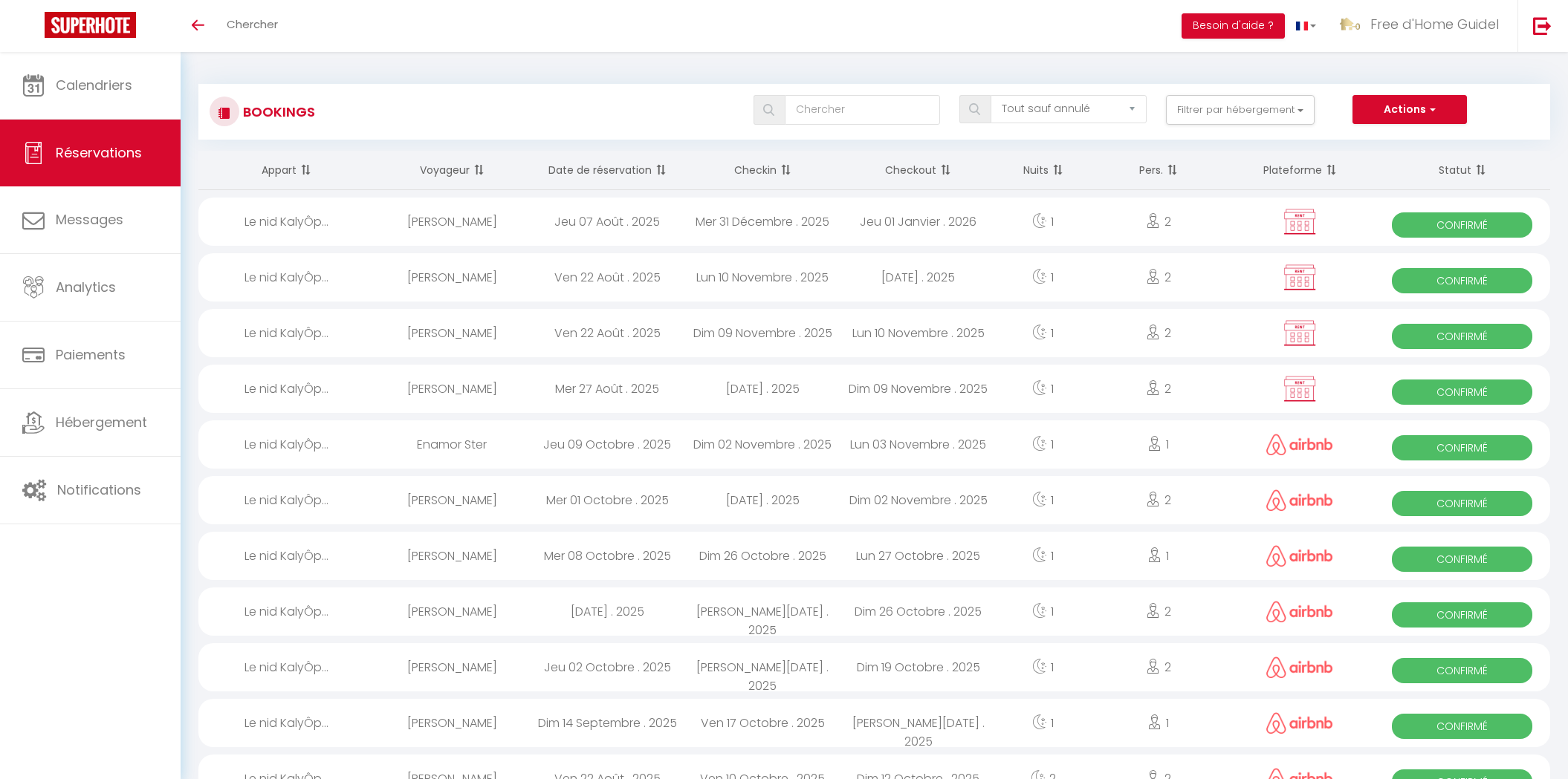
select select "1"
select select
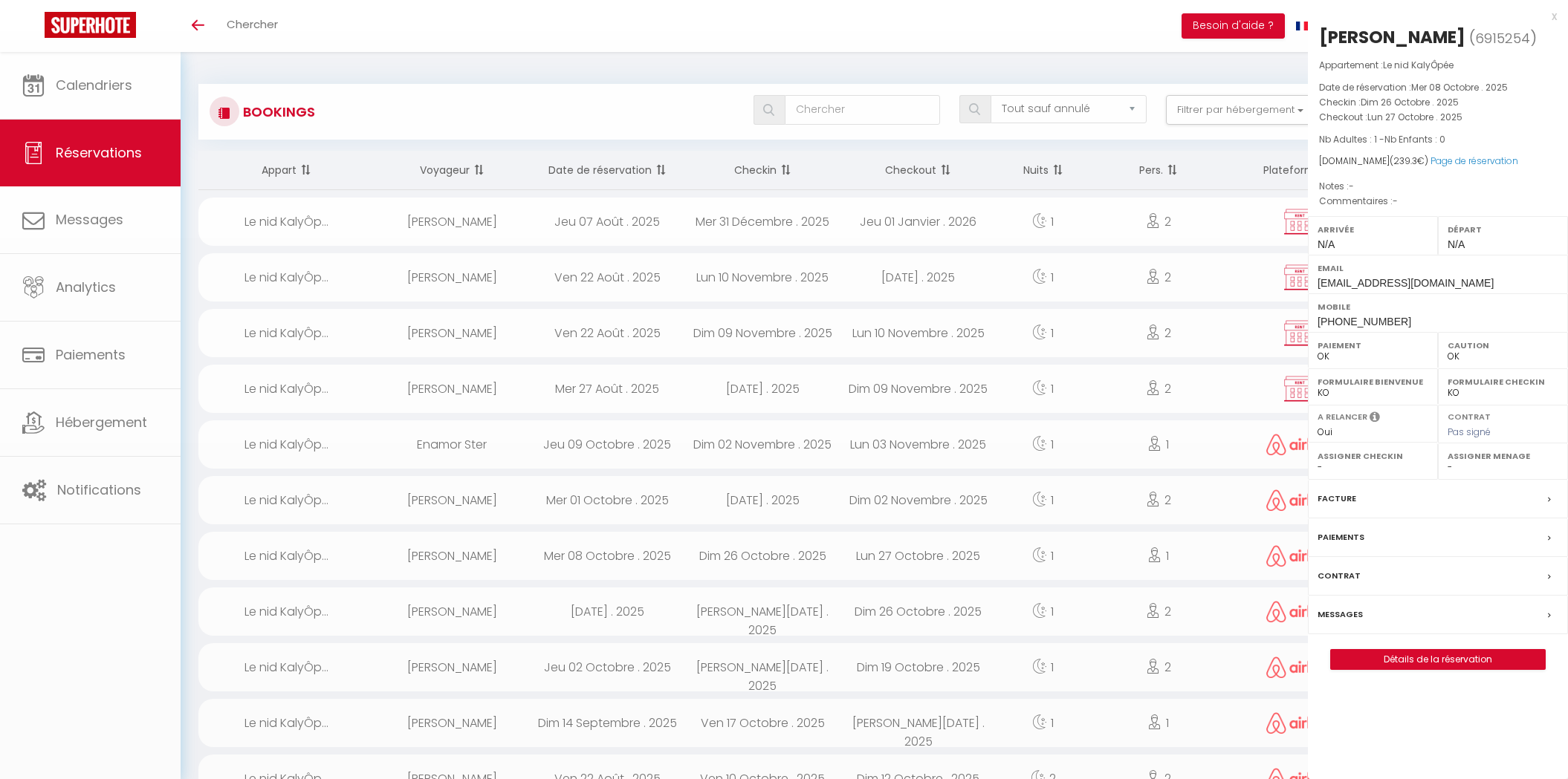
select select "16444"
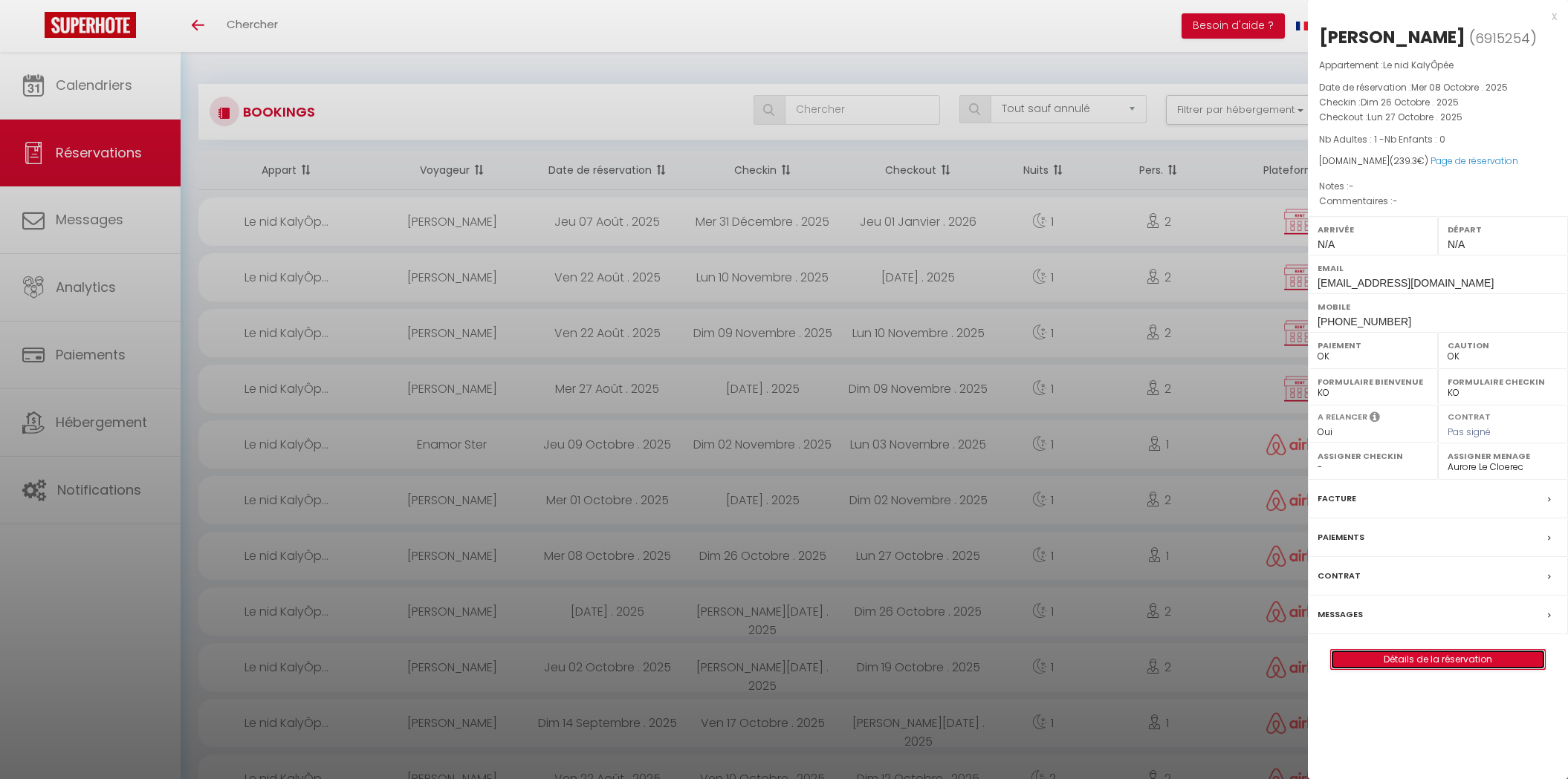
click at [1462, 656] on link "Détails de la réservation" at bounding box center [1438, 660] width 214 height 19
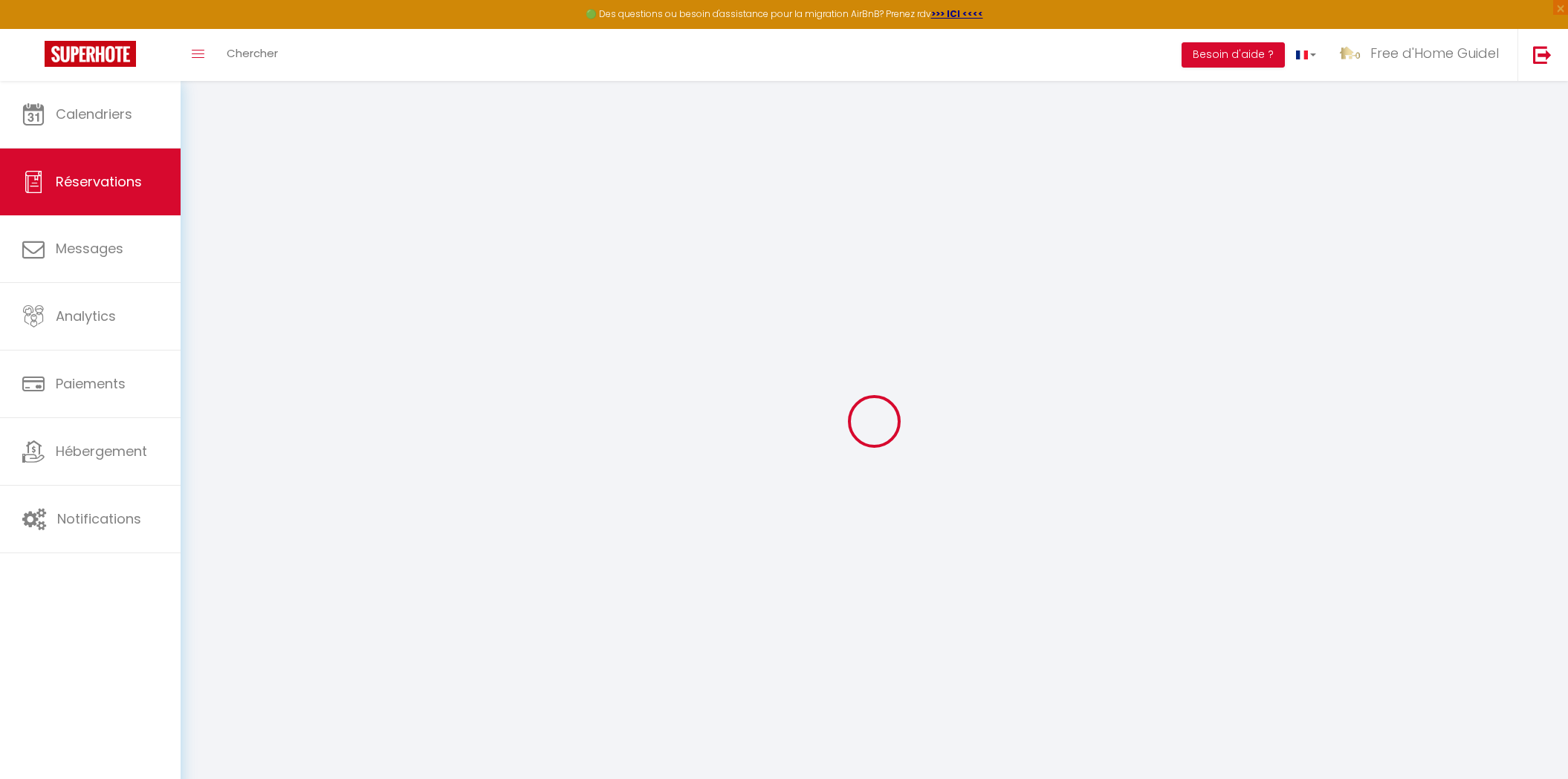
type input "[GEOGRAPHIC_DATA]"
type input "Mur"
type input "[EMAIL_ADDRESS][DOMAIN_NAME]"
type input "[PHONE_NUMBER]"
select select
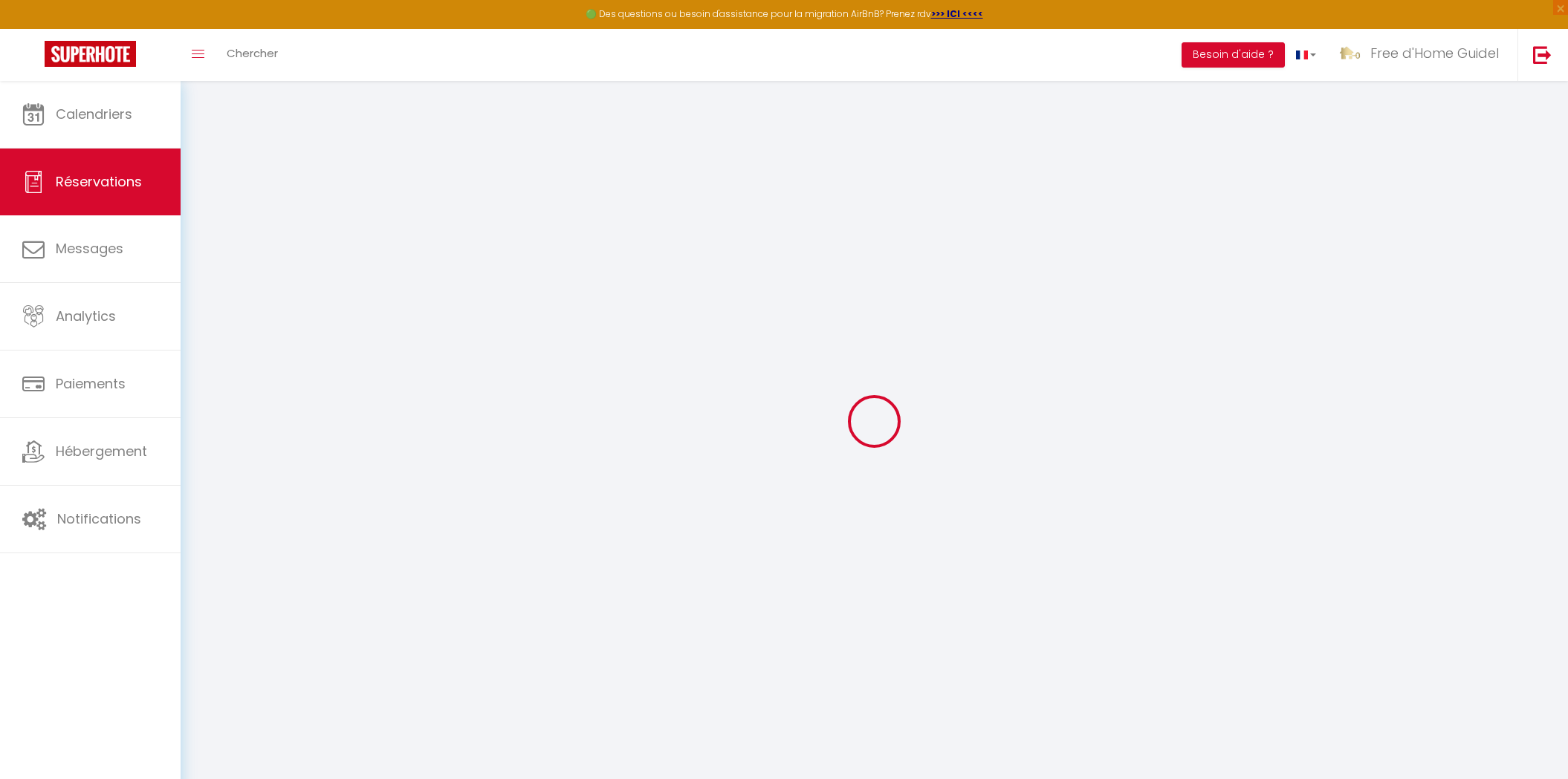
type input "42.84"
select select "26785"
select select "1"
select select
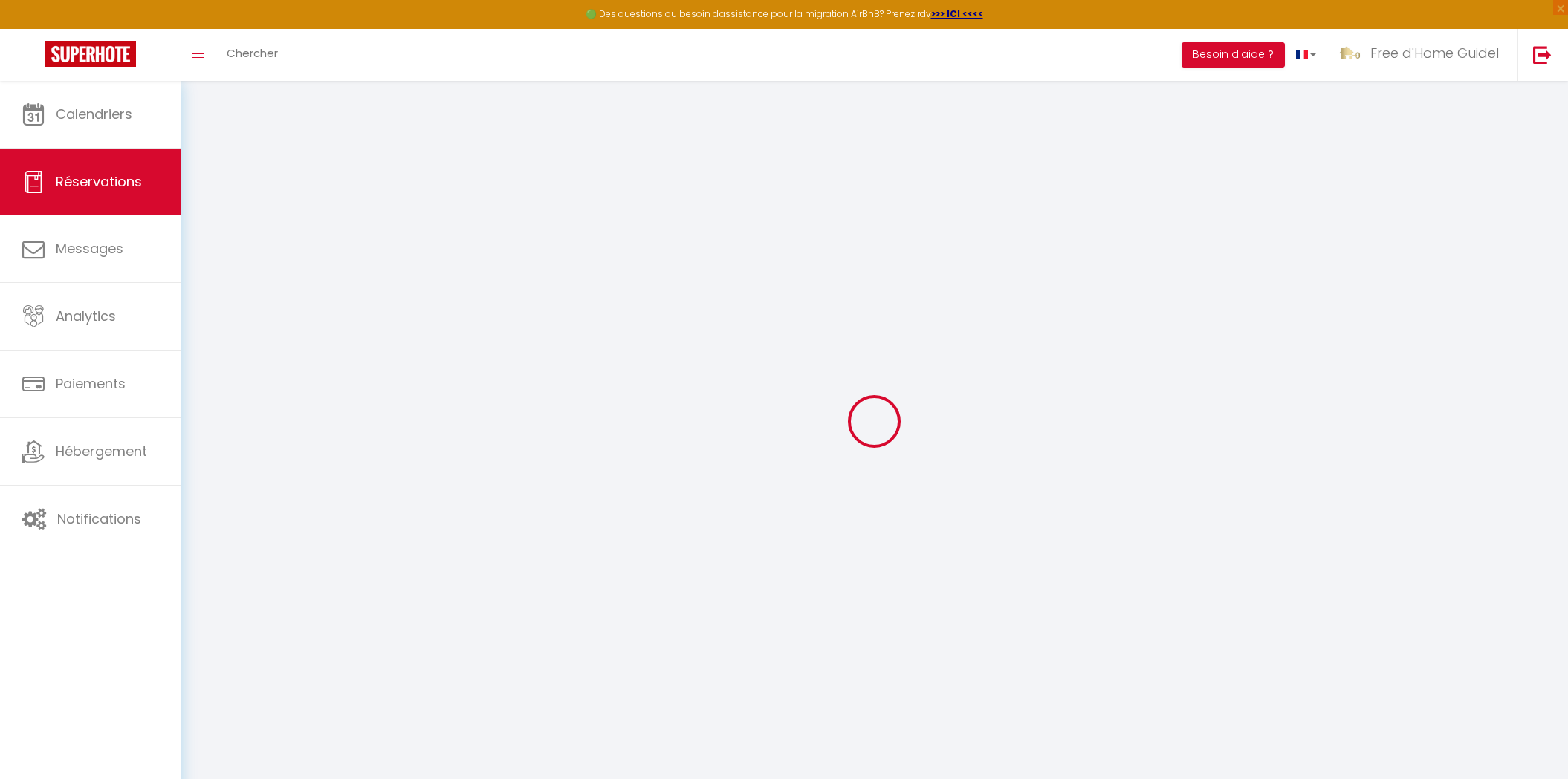
type input "1"
select select "12"
select select
type input "238"
checkbox input "false"
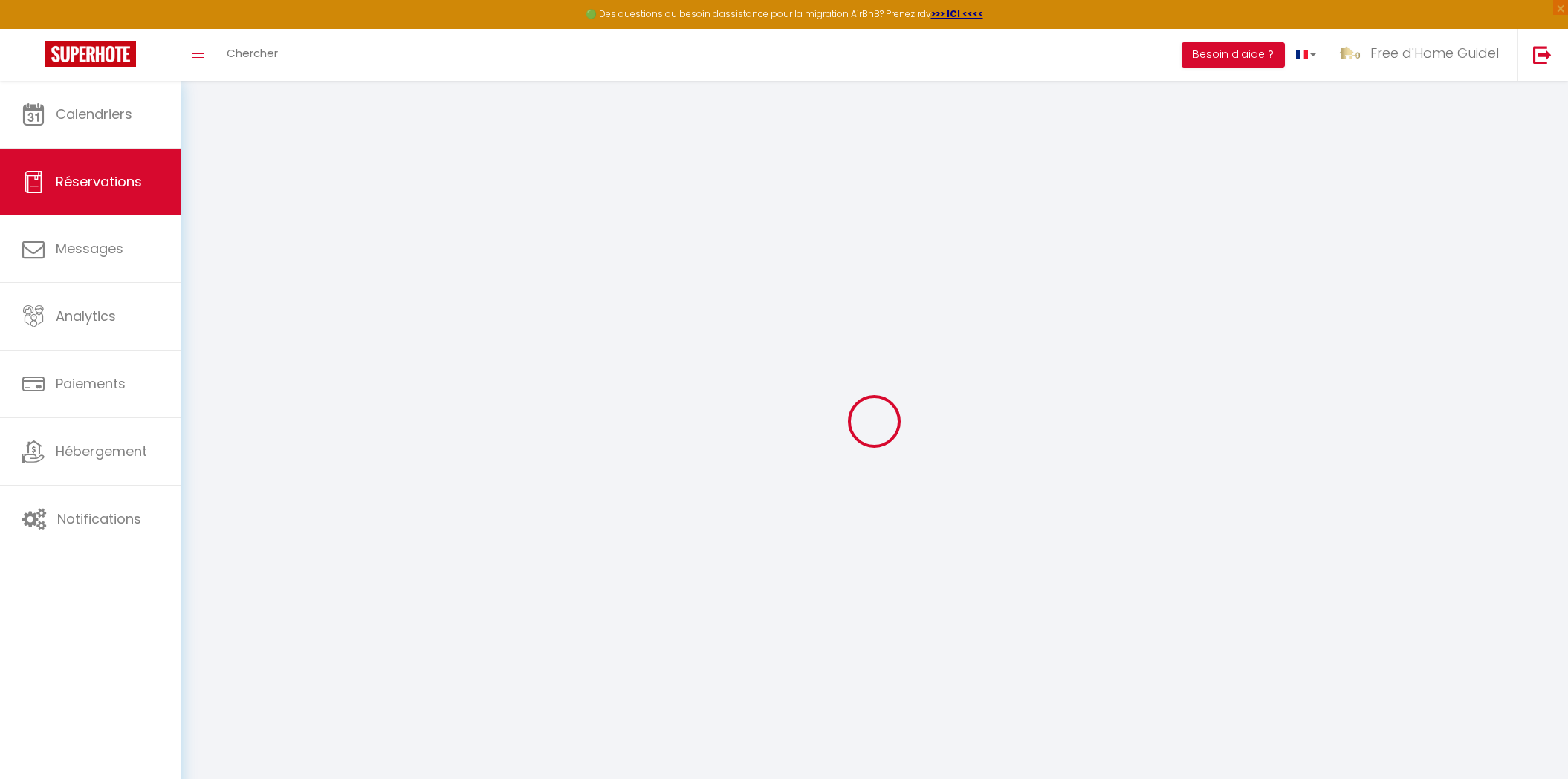
type input "0"
select select "1"
type input "0"
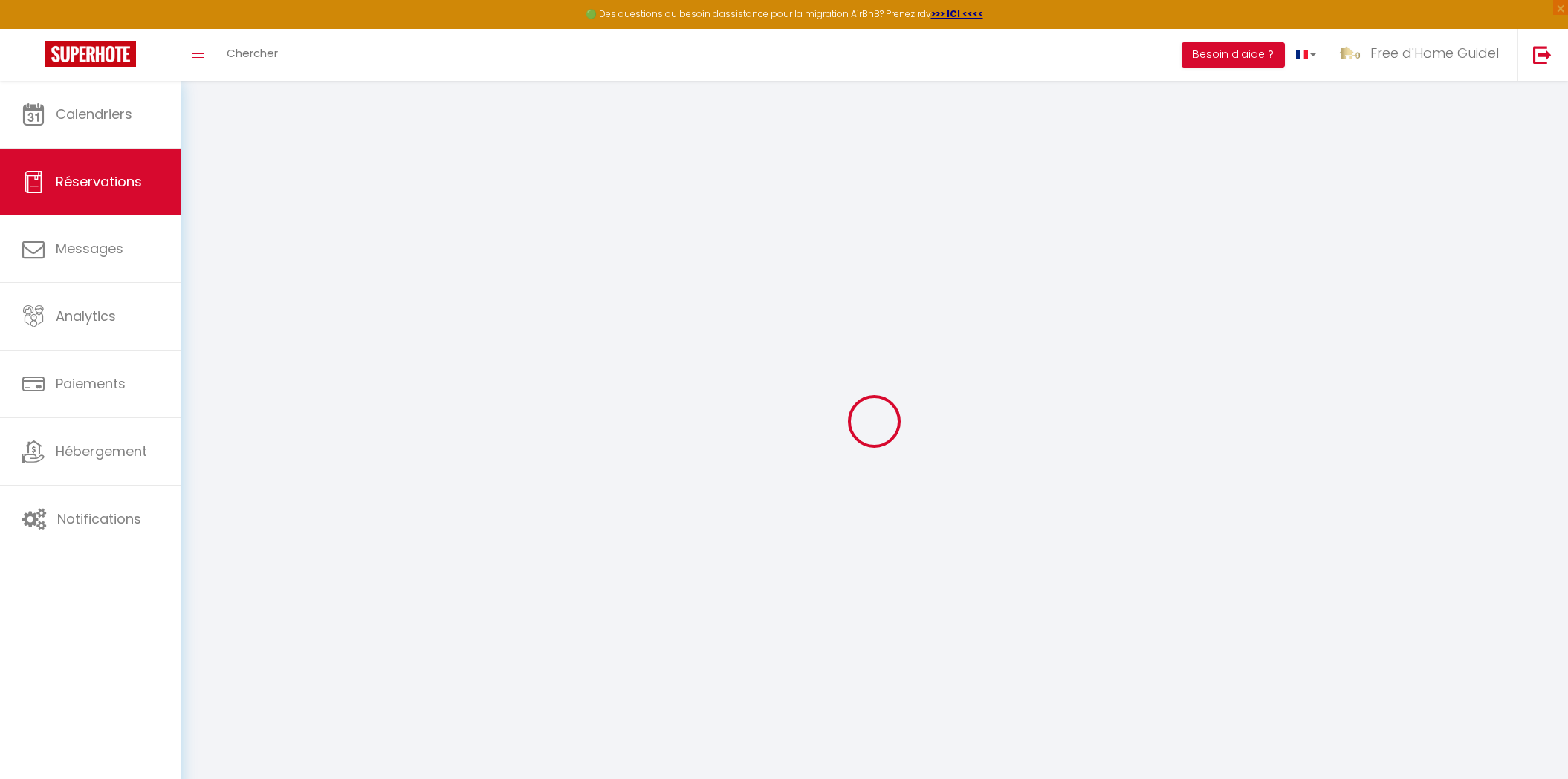
select select
select select "15"
checkbox input "false"
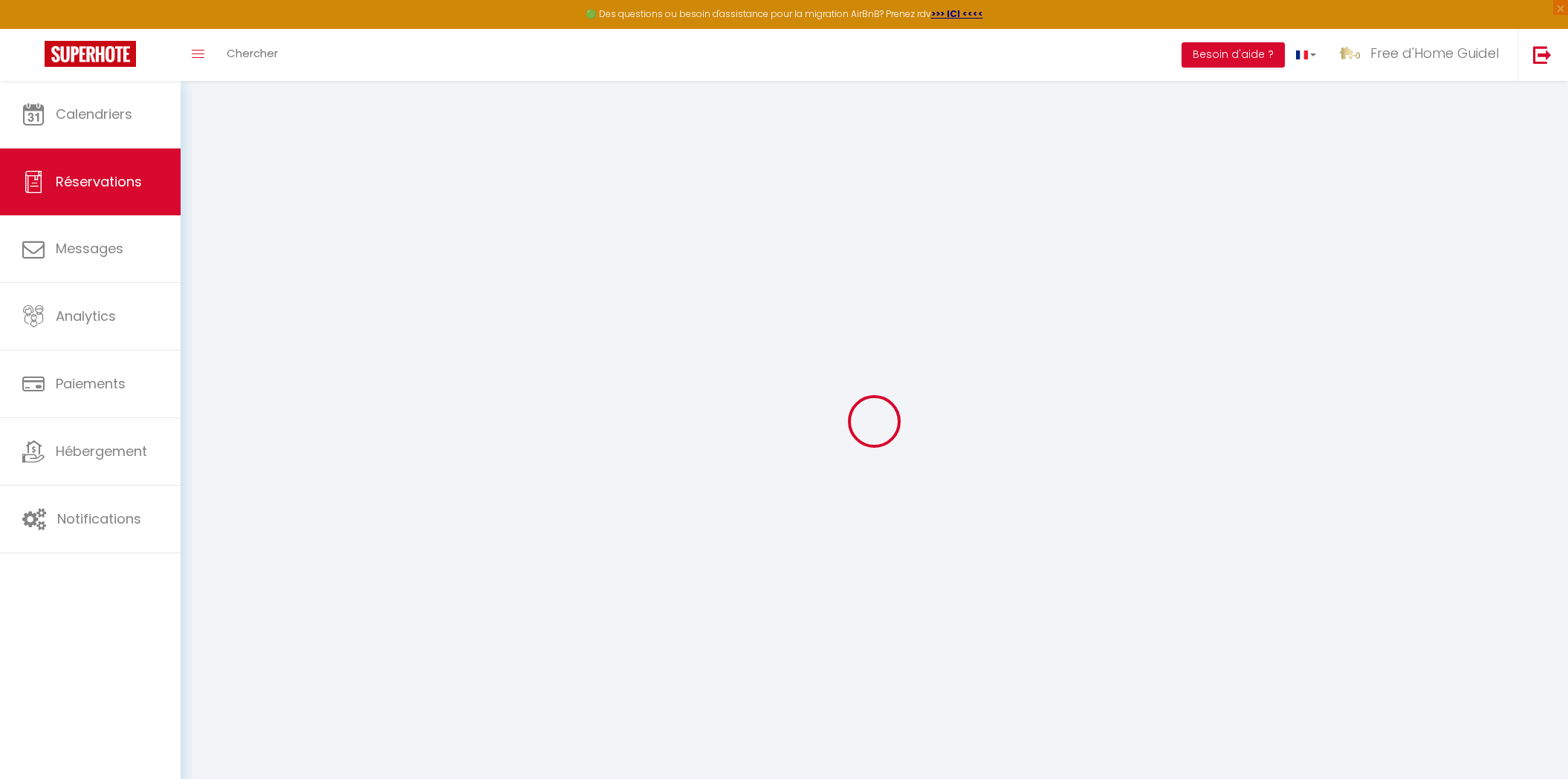
select select
checkbox input "false"
select select
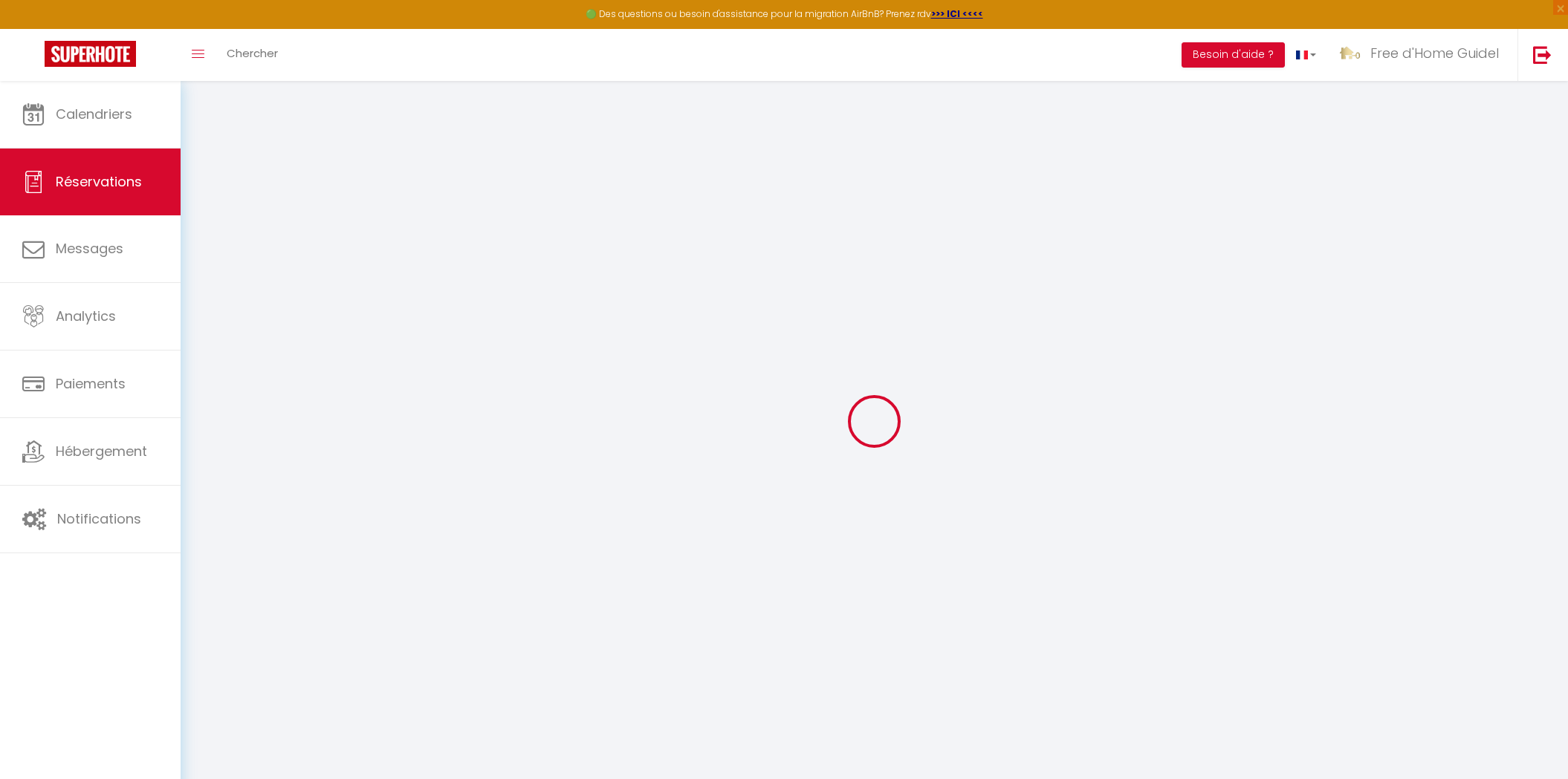
select select
checkbox input "false"
select select
type input "1.3"
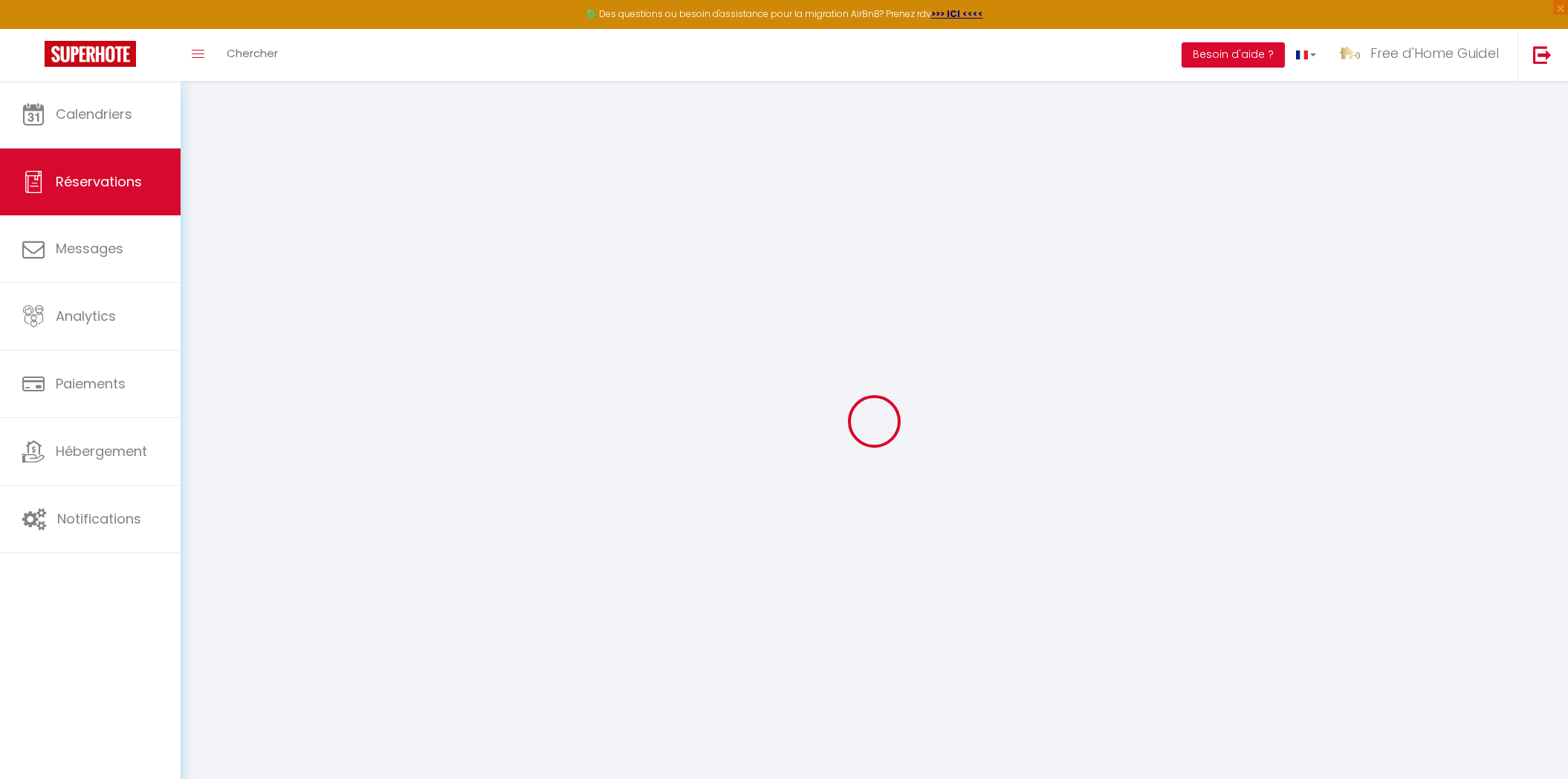
select select
checkbox input "false"
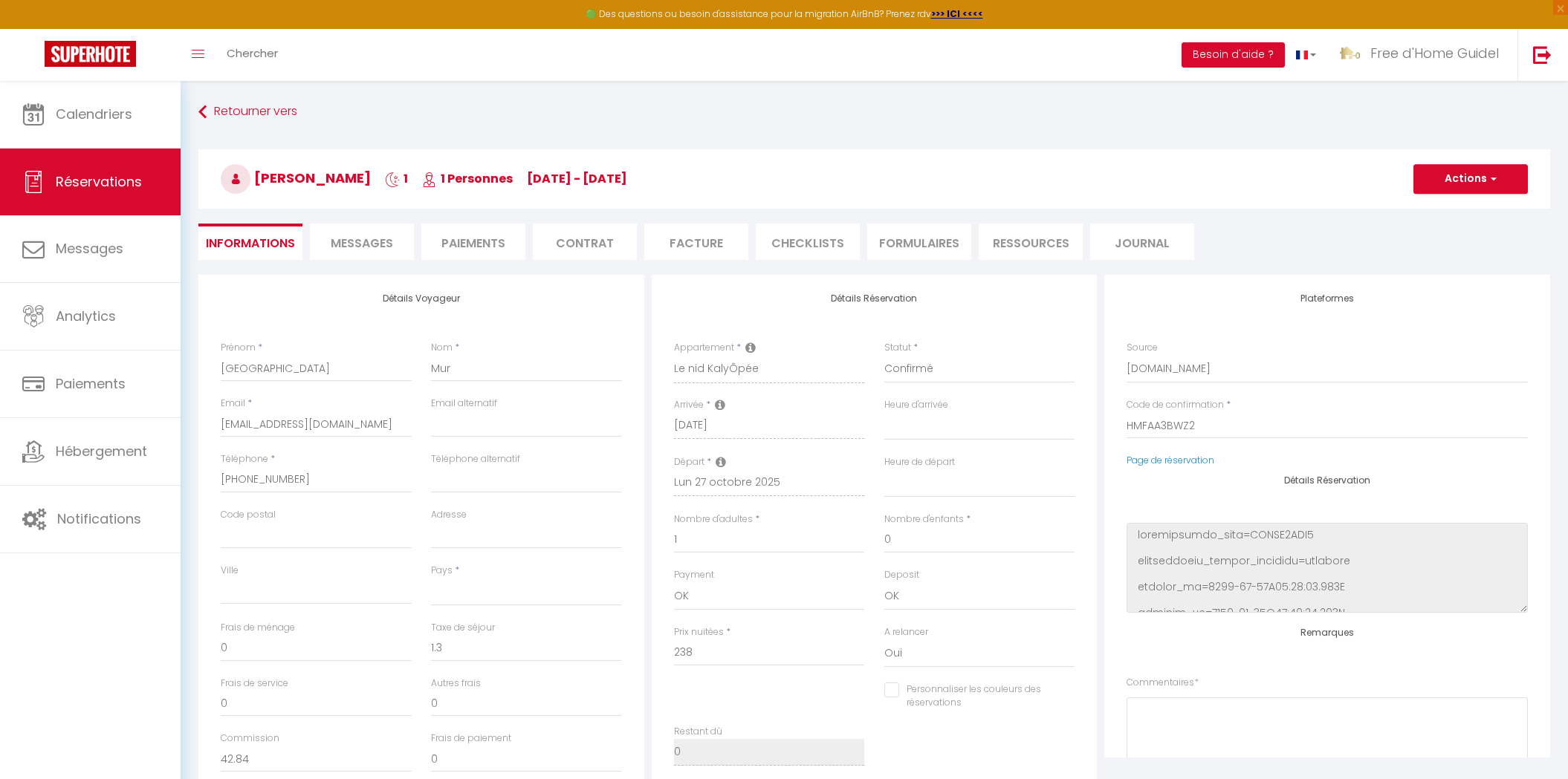
select select
checkbox input "false"
select select
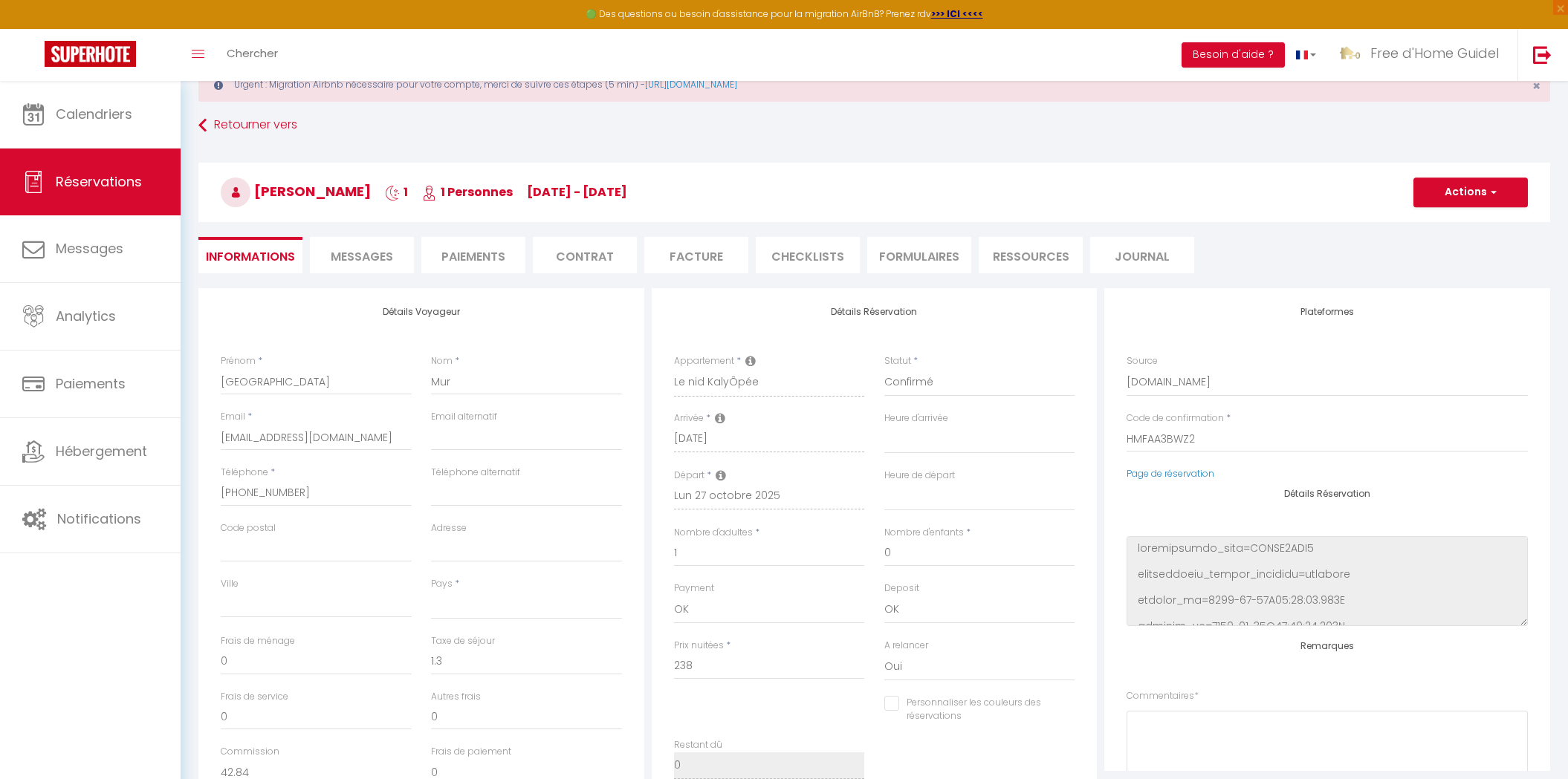
scroll to position [53, 0]
click at [350, 264] on li "Messages" at bounding box center [361, 252] width 104 height 36
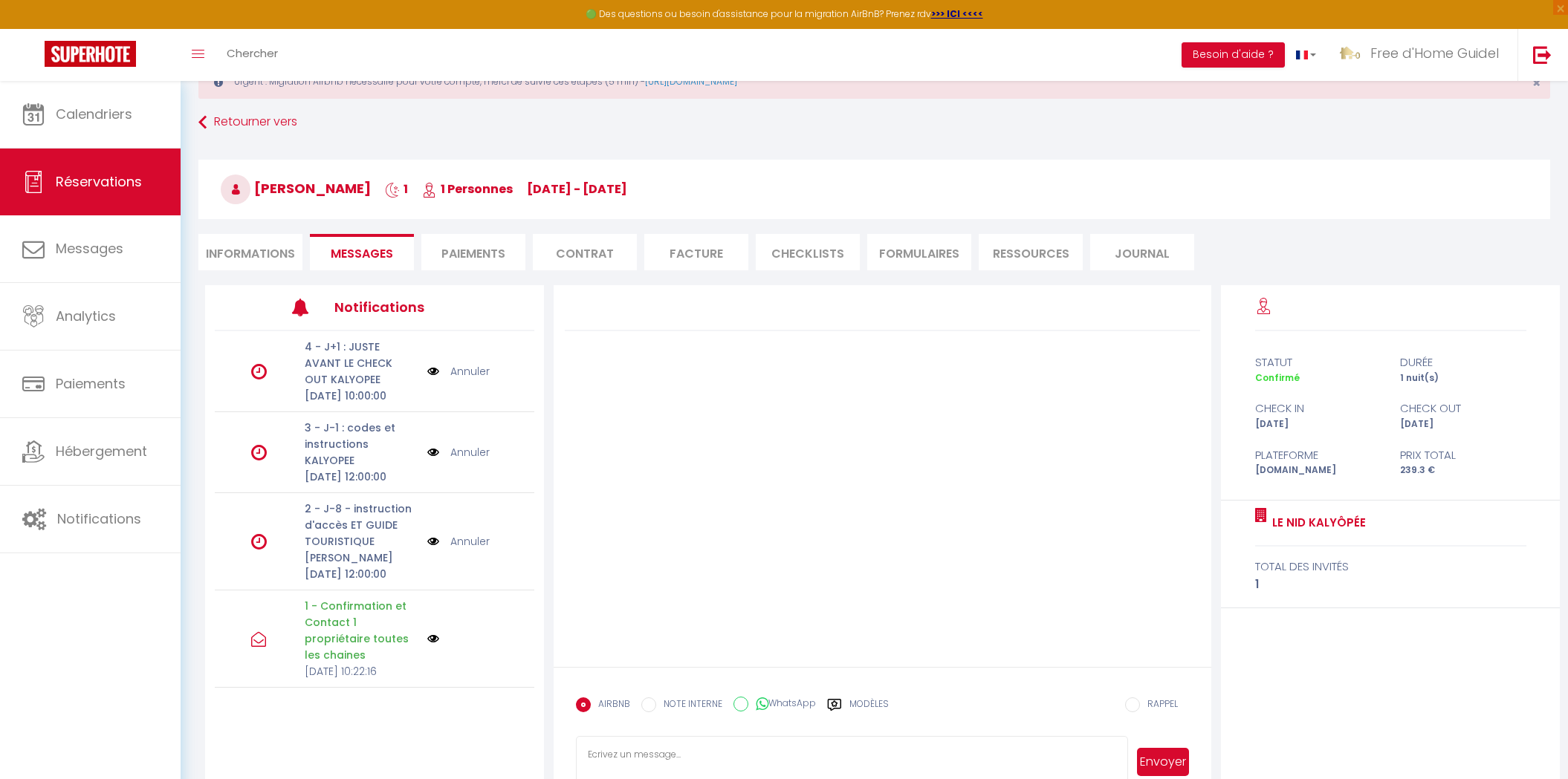
scroll to position [88, 0]
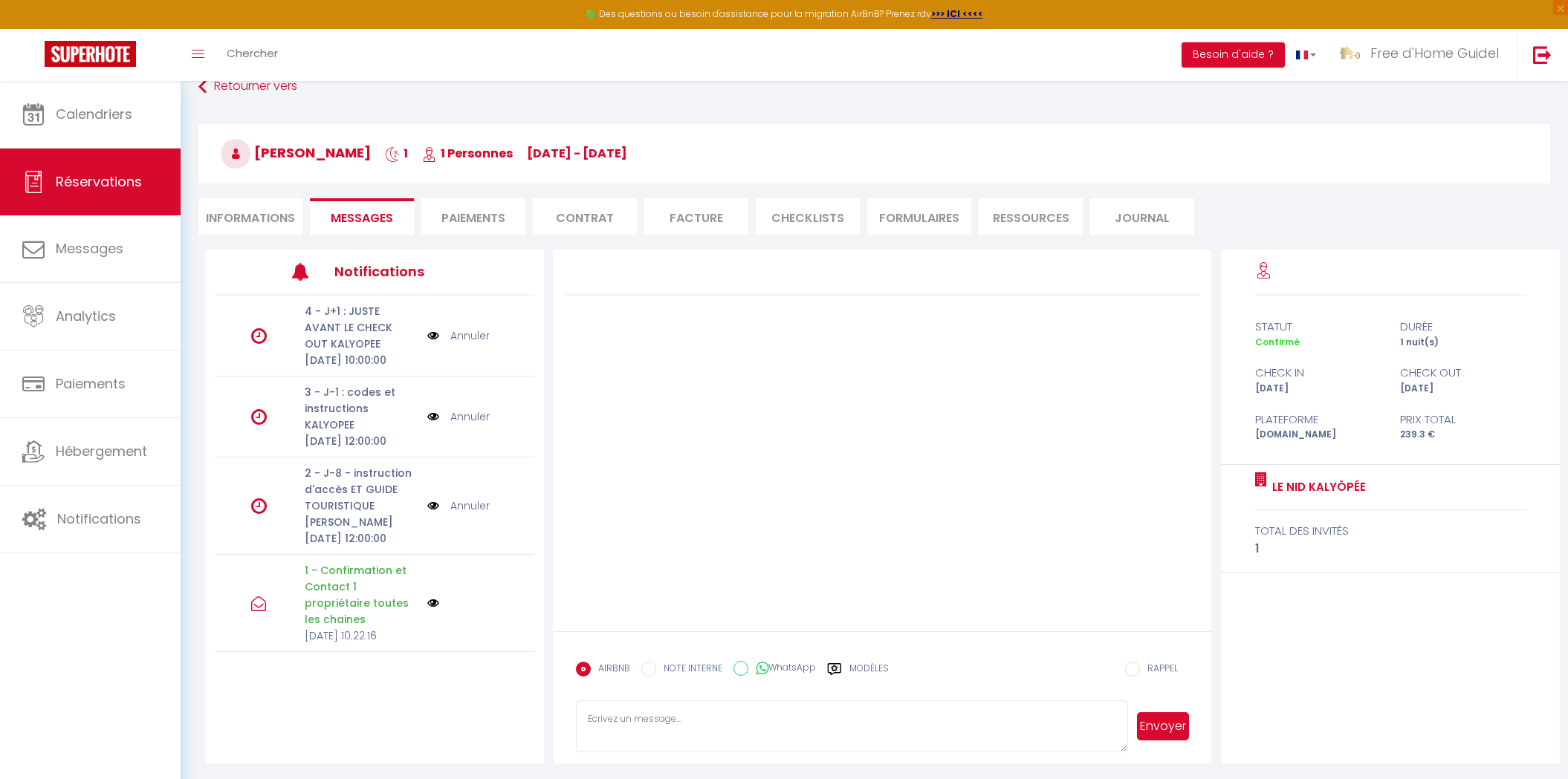
click at [343, 547] on p "Sam 18 Octobre 2025 12:00:00" at bounding box center [361, 530] width 113 height 33
click at [433, 609] on img at bounding box center [433, 603] width 12 height 12
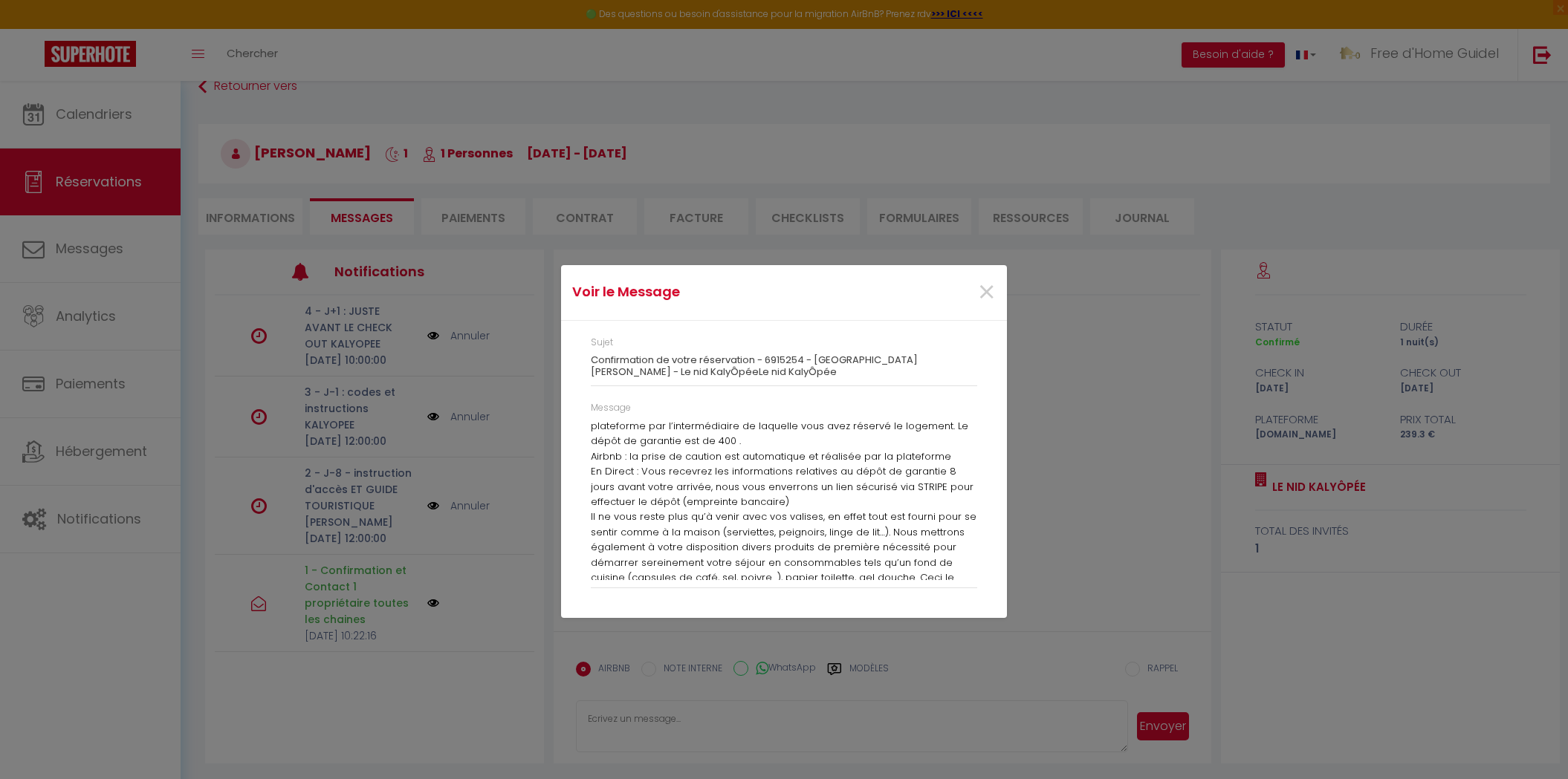
scroll to position [264, 0]
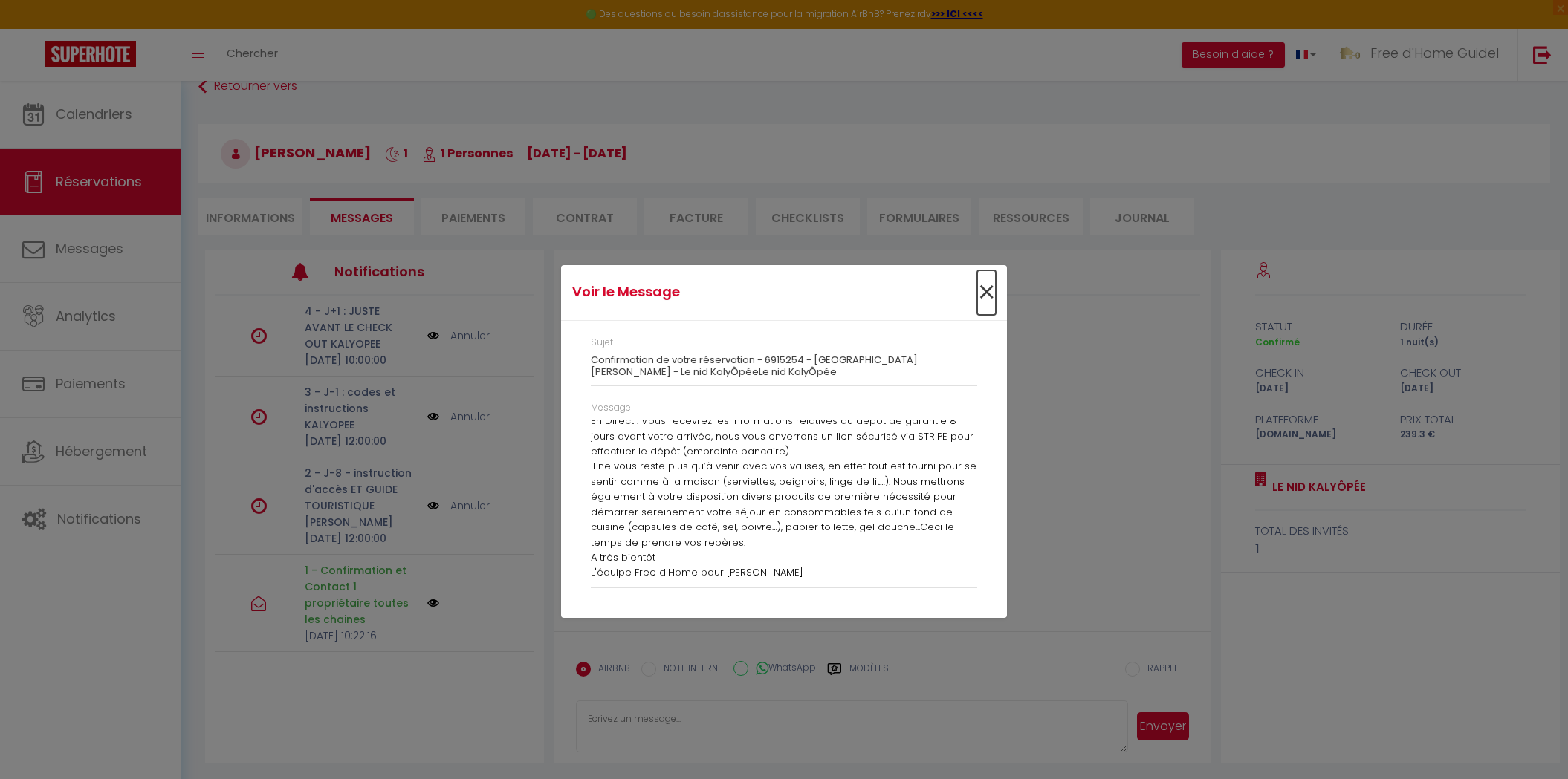
click at [989, 289] on span "×" at bounding box center [986, 292] width 18 height 44
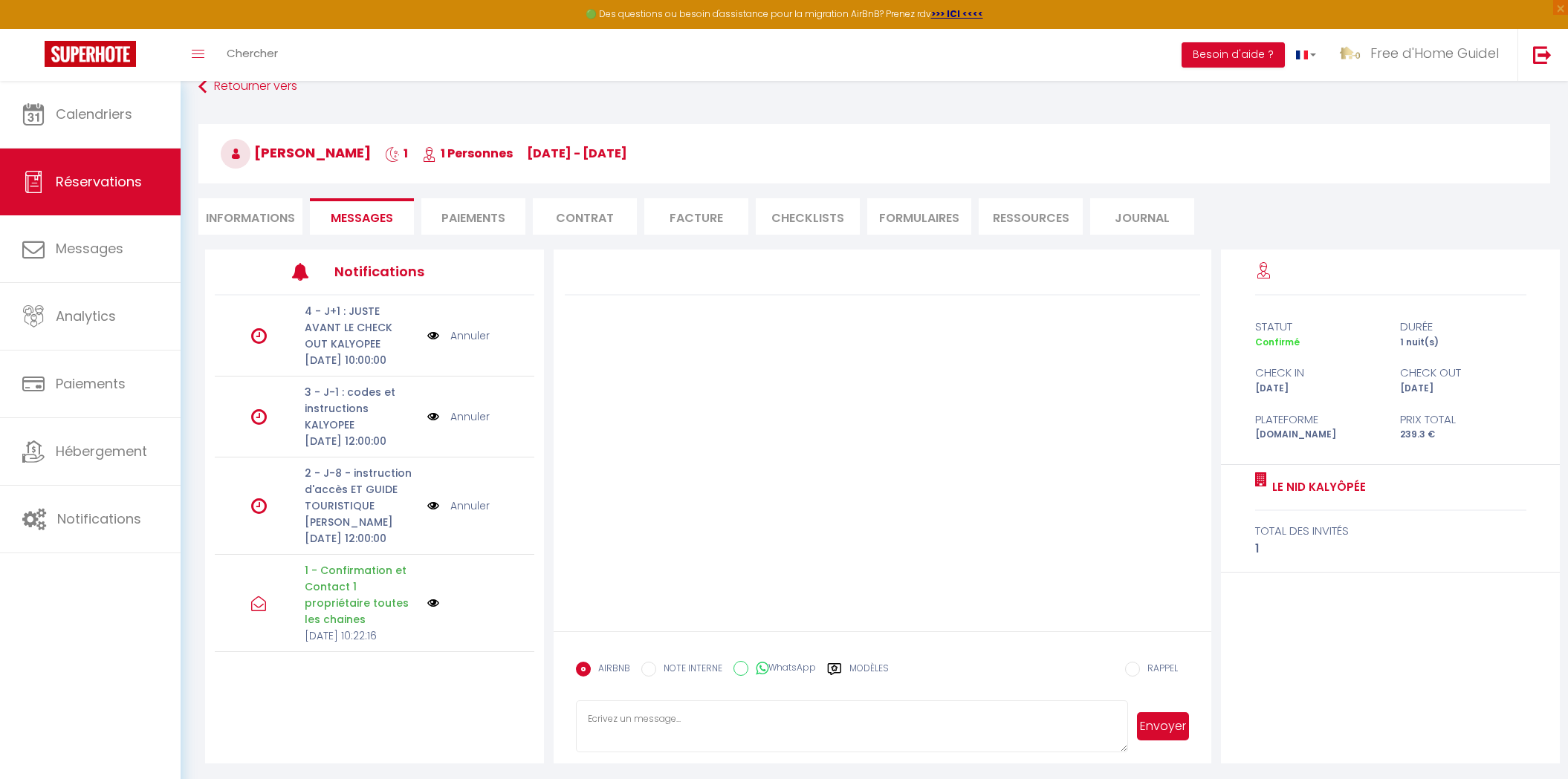
click at [363, 514] on p "2 - J-8 - instruction d'accès ET GUIDE TOURISTIQUE" at bounding box center [361, 490] width 113 height 49
click at [433, 514] on img at bounding box center [433, 506] width 12 height 16
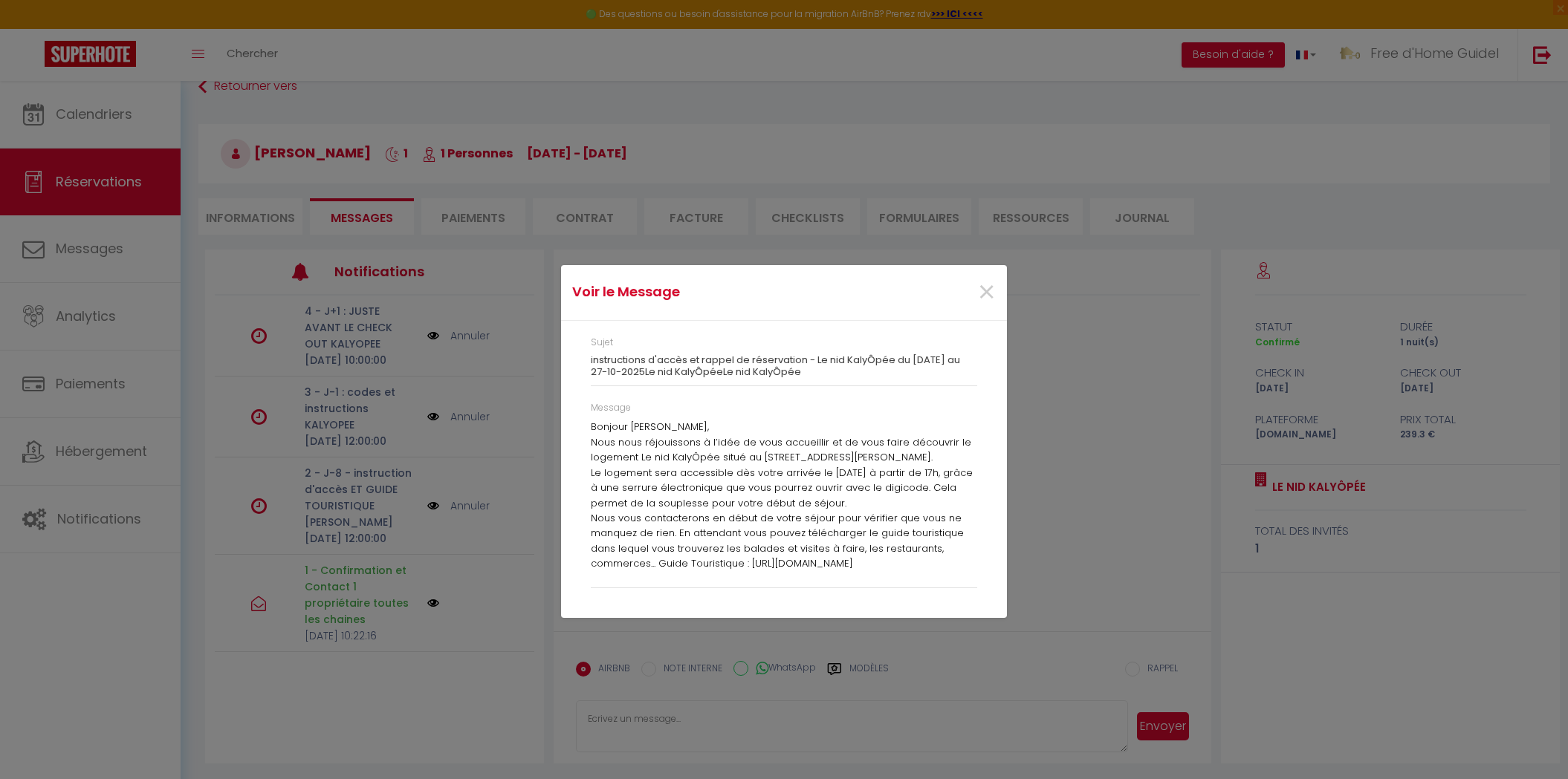
click at [437, 521] on div "Voir le Message × Sujet instructions d'accès et rappel de réservation - Le nid …" at bounding box center [784, 389] width 1568 height 779
click at [984, 294] on span "×" at bounding box center [986, 292] width 18 height 44
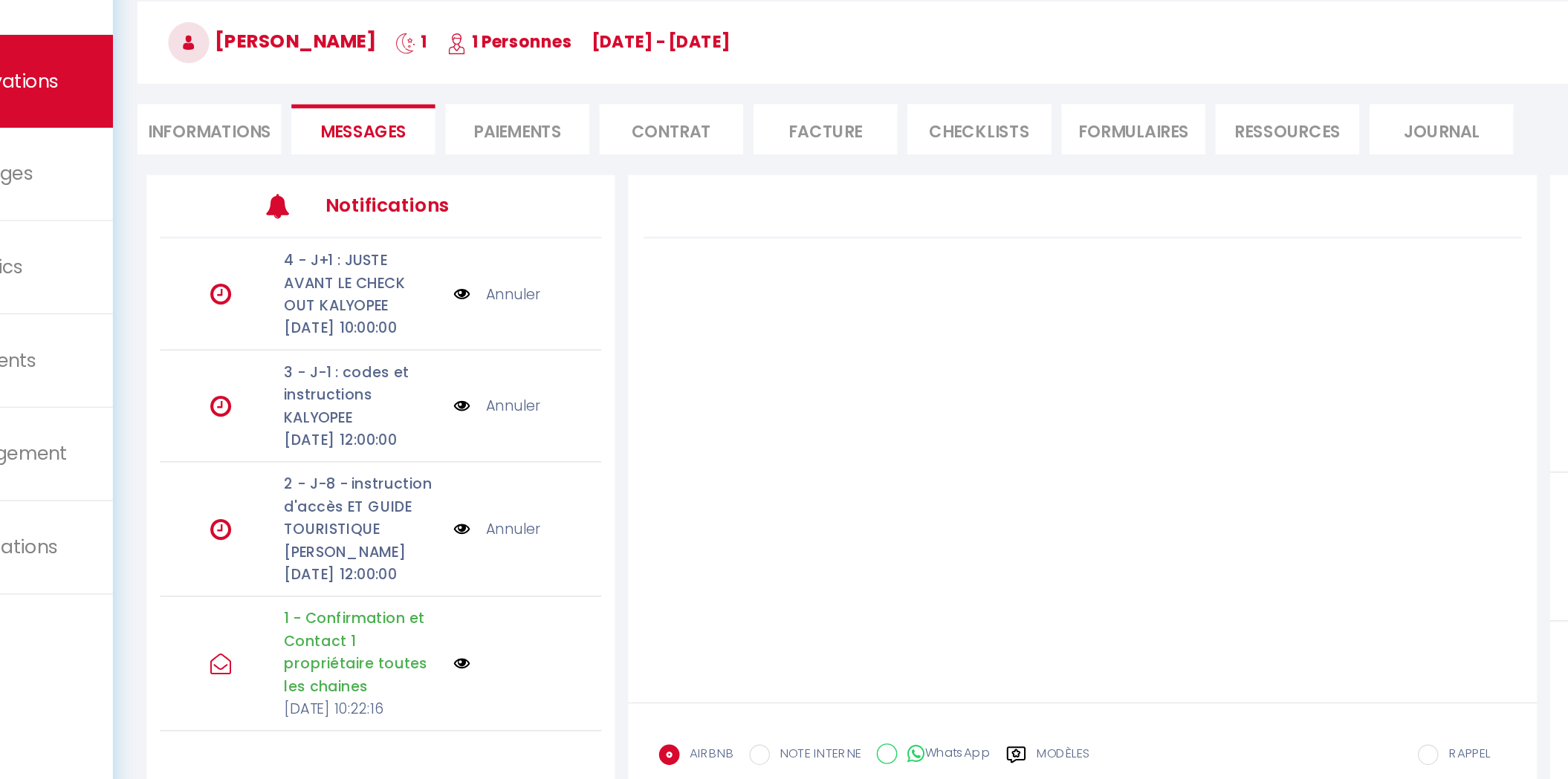
scroll to position [21, 0]
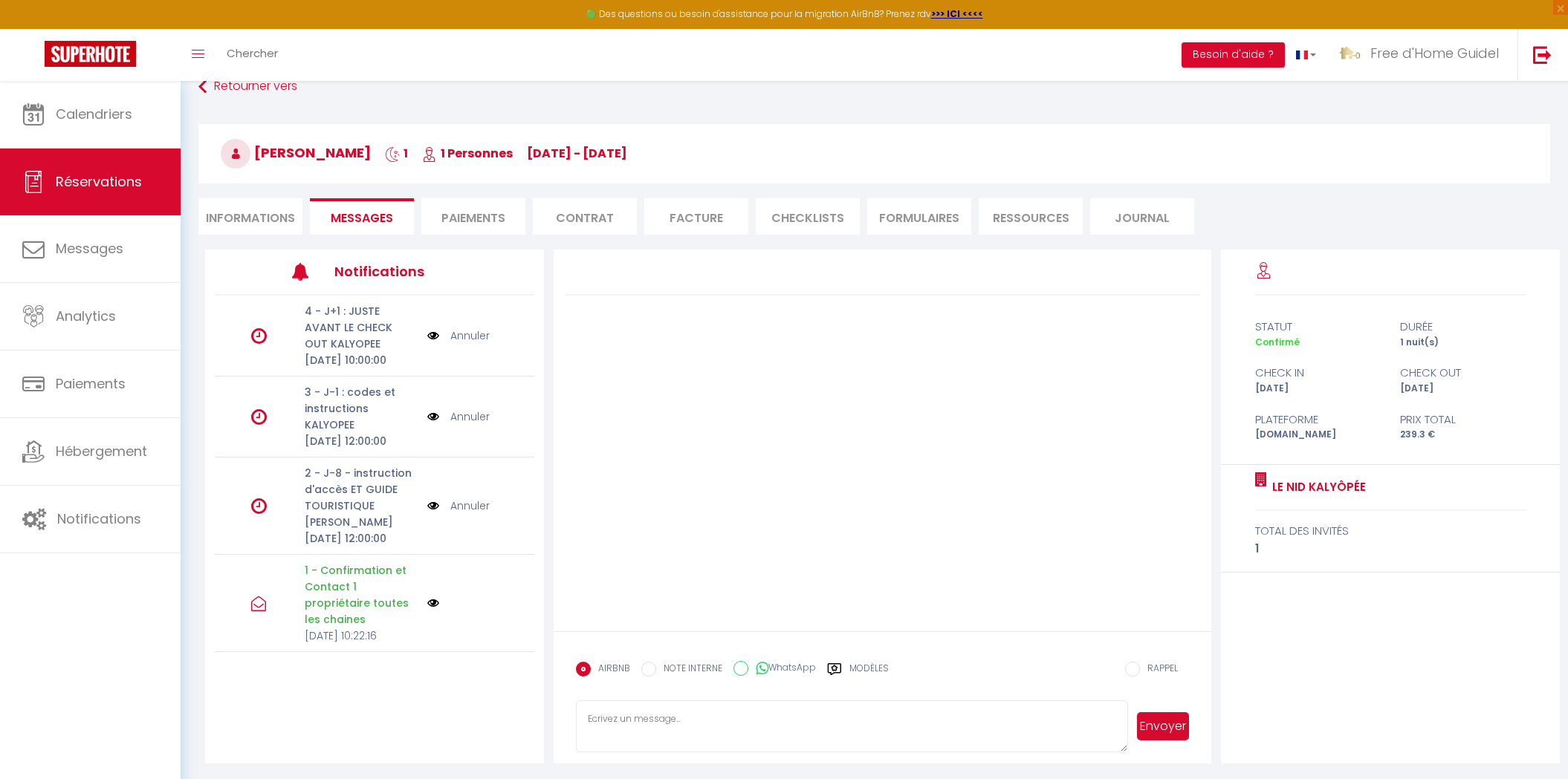
click at [436, 609] on img at bounding box center [433, 603] width 12 height 12
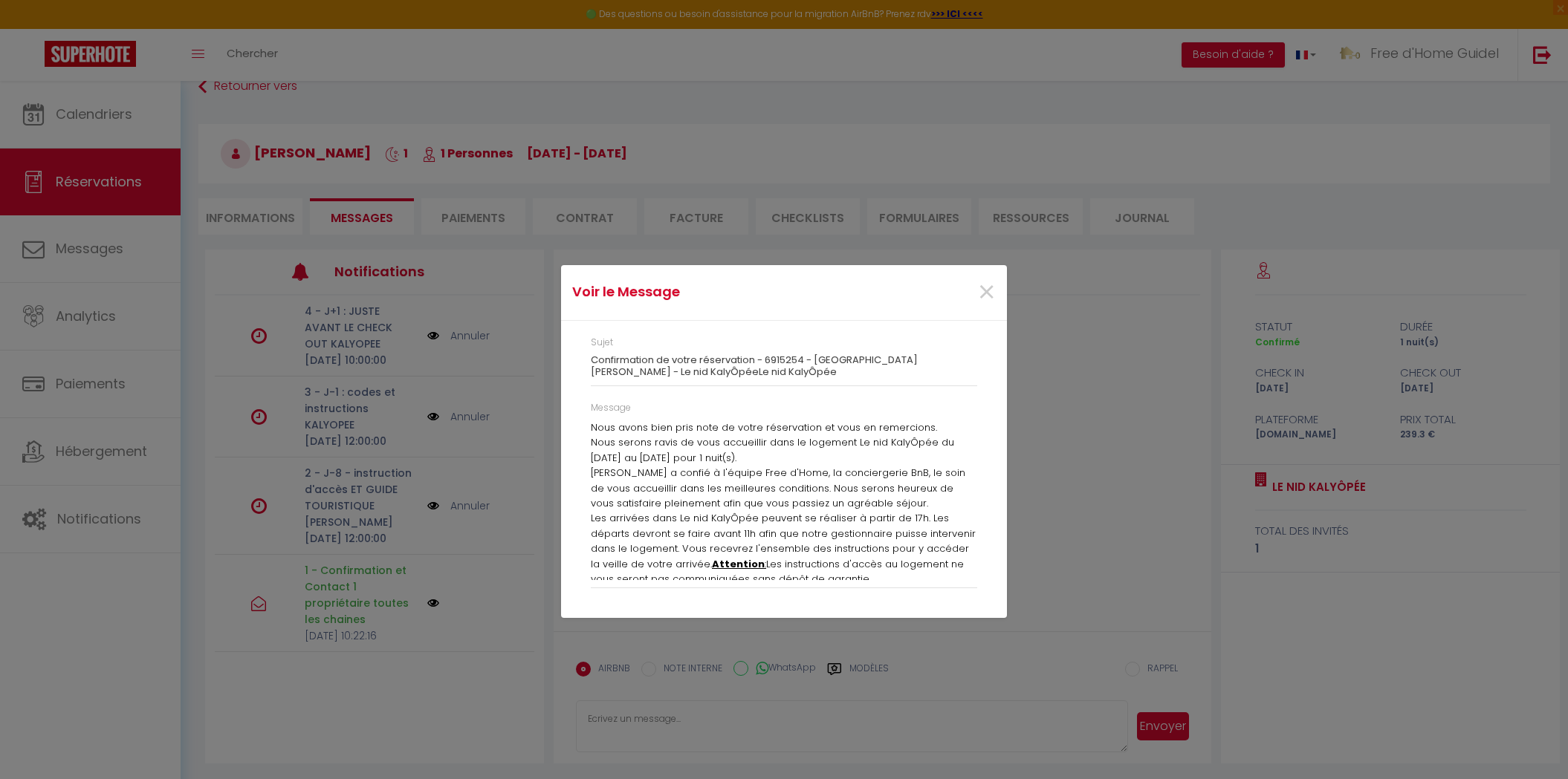
scroll to position [13, 0]
click at [698, 482] on p "Christine a confié à l'équipe Free d'Home, la conciergerie BnB, le soin de vous…" at bounding box center [784, 490] width 387 height 45
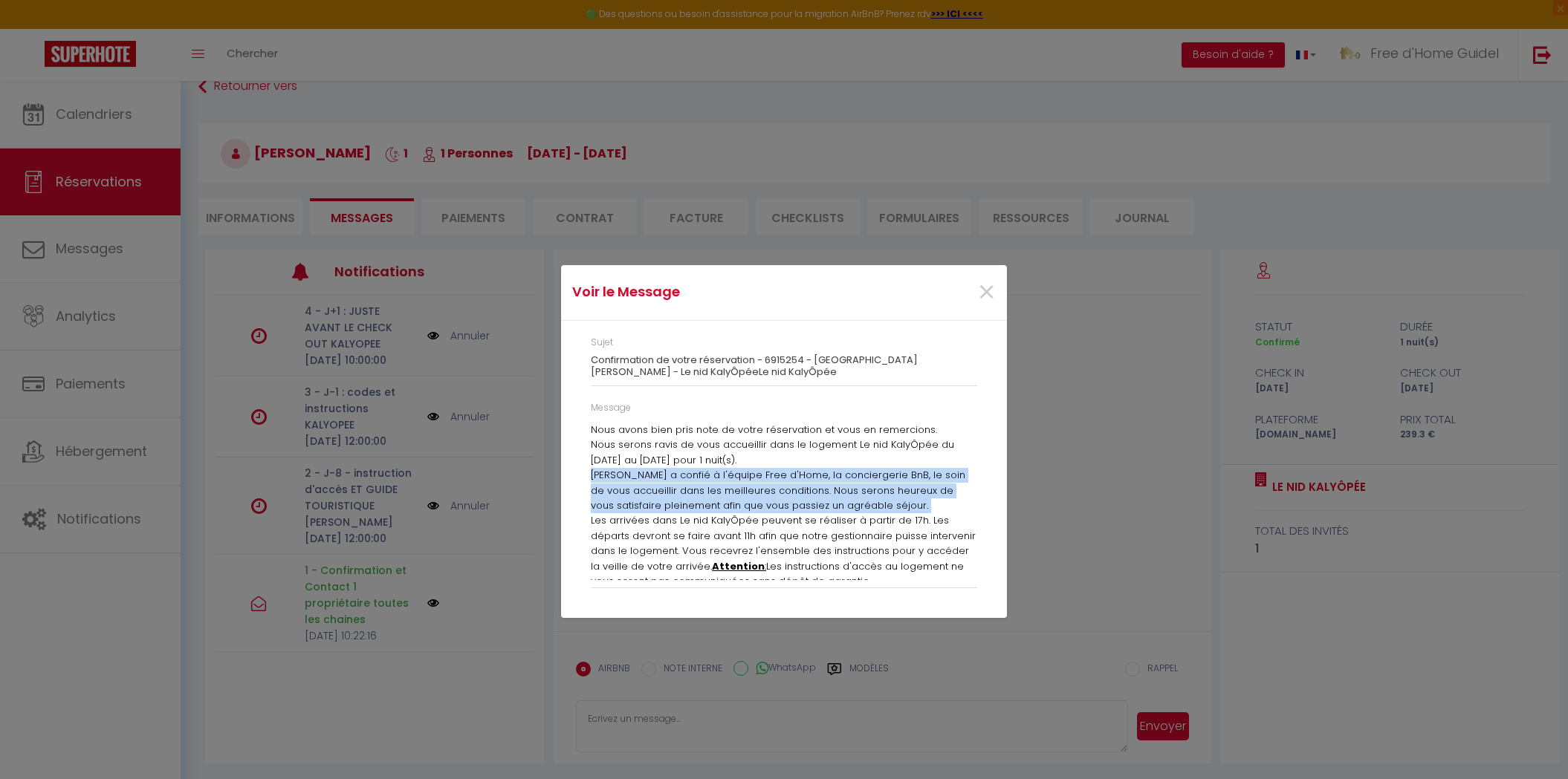
click at [698, 482] on p "Christine a confié à l'équipe Free d'Home, la conciergerie BnB, le soin de vous…" at bounding box center [784, 490] width 387 height 45
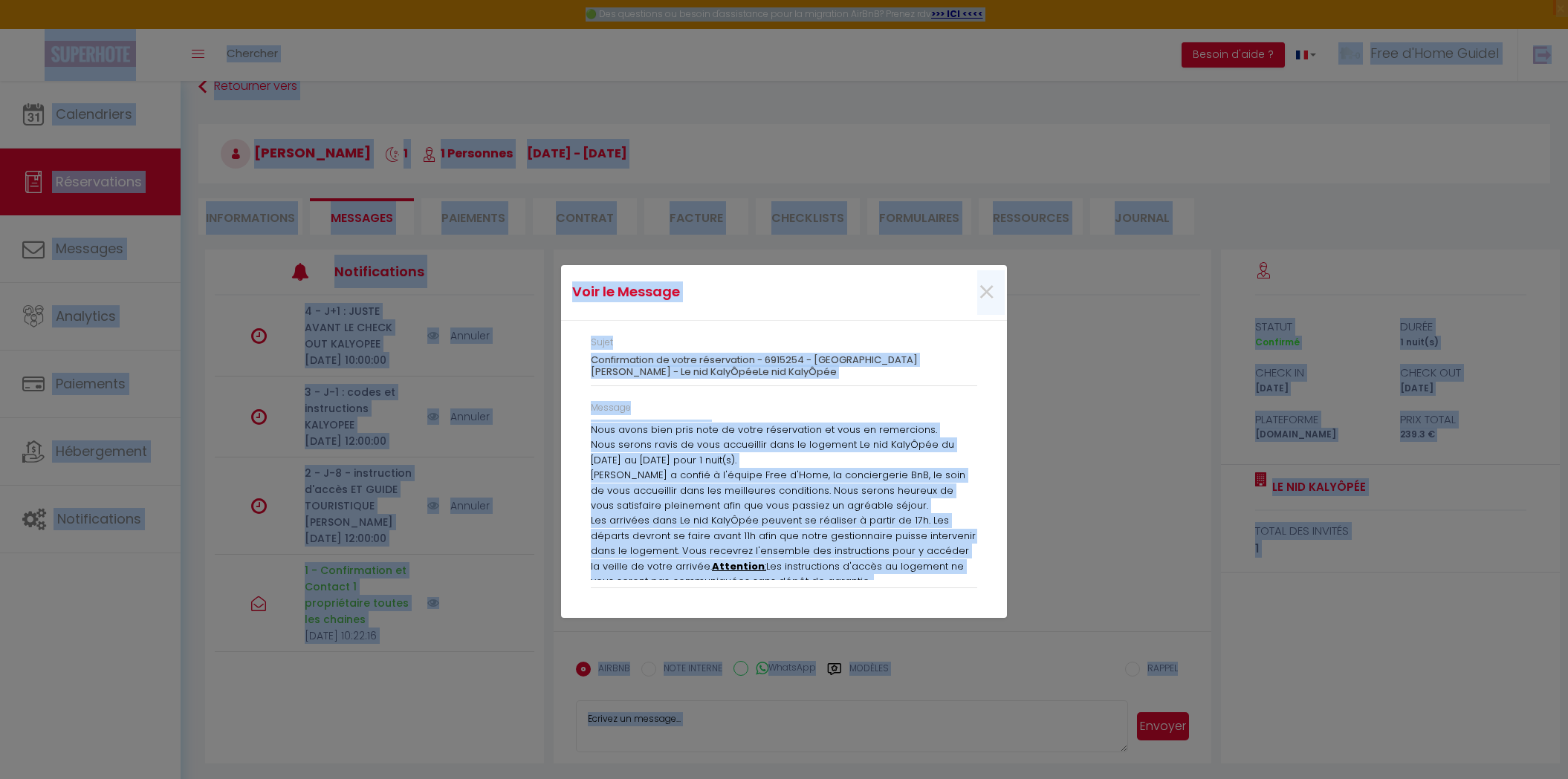
click at [698, 482] on p "Christine a confié à l'équipe Free d'Home, la conciergerie BnB, le soin de vous…" at bounding box center [784, 490] width 387 height 45
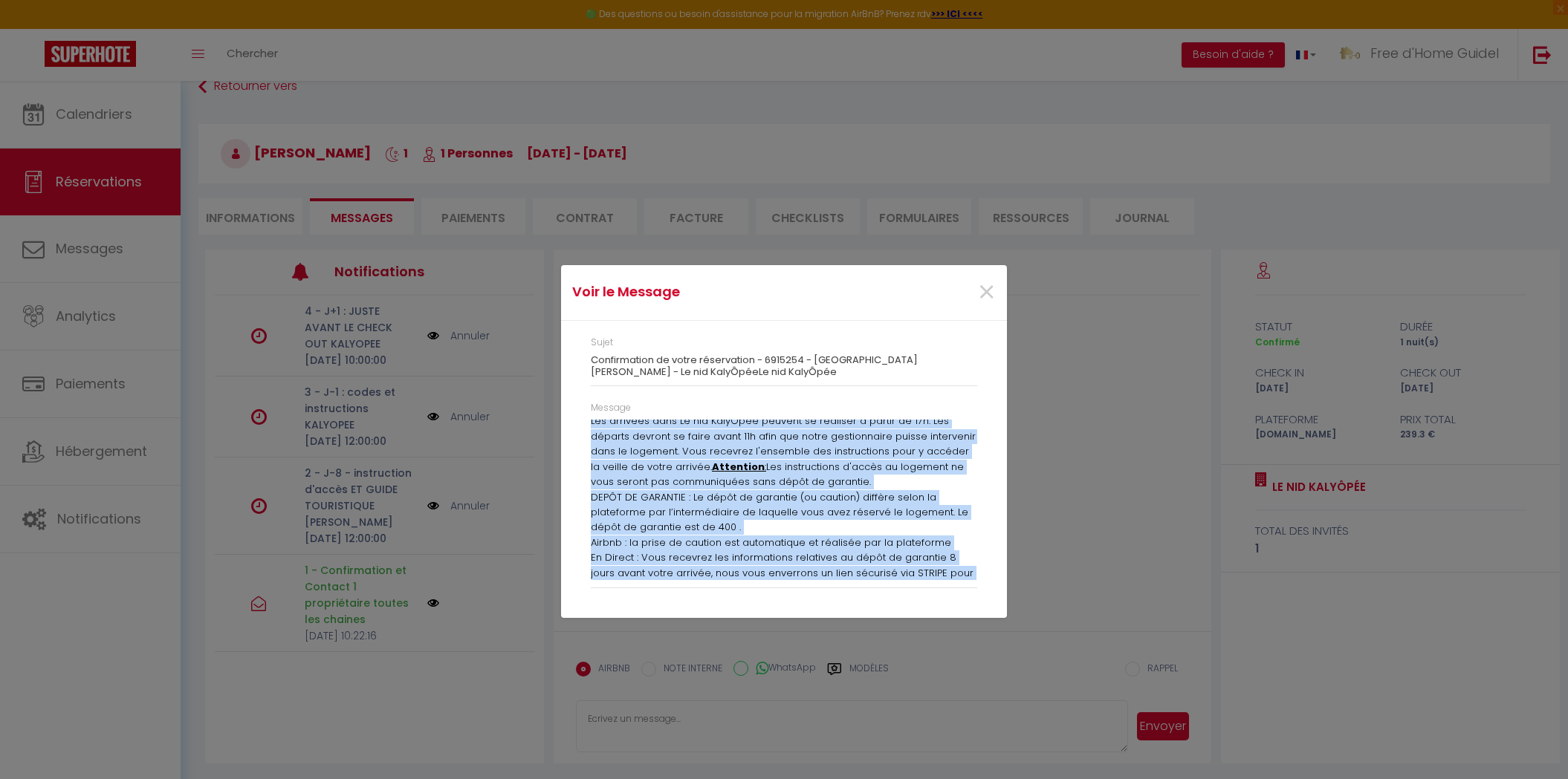
scroll to position [264, 0]
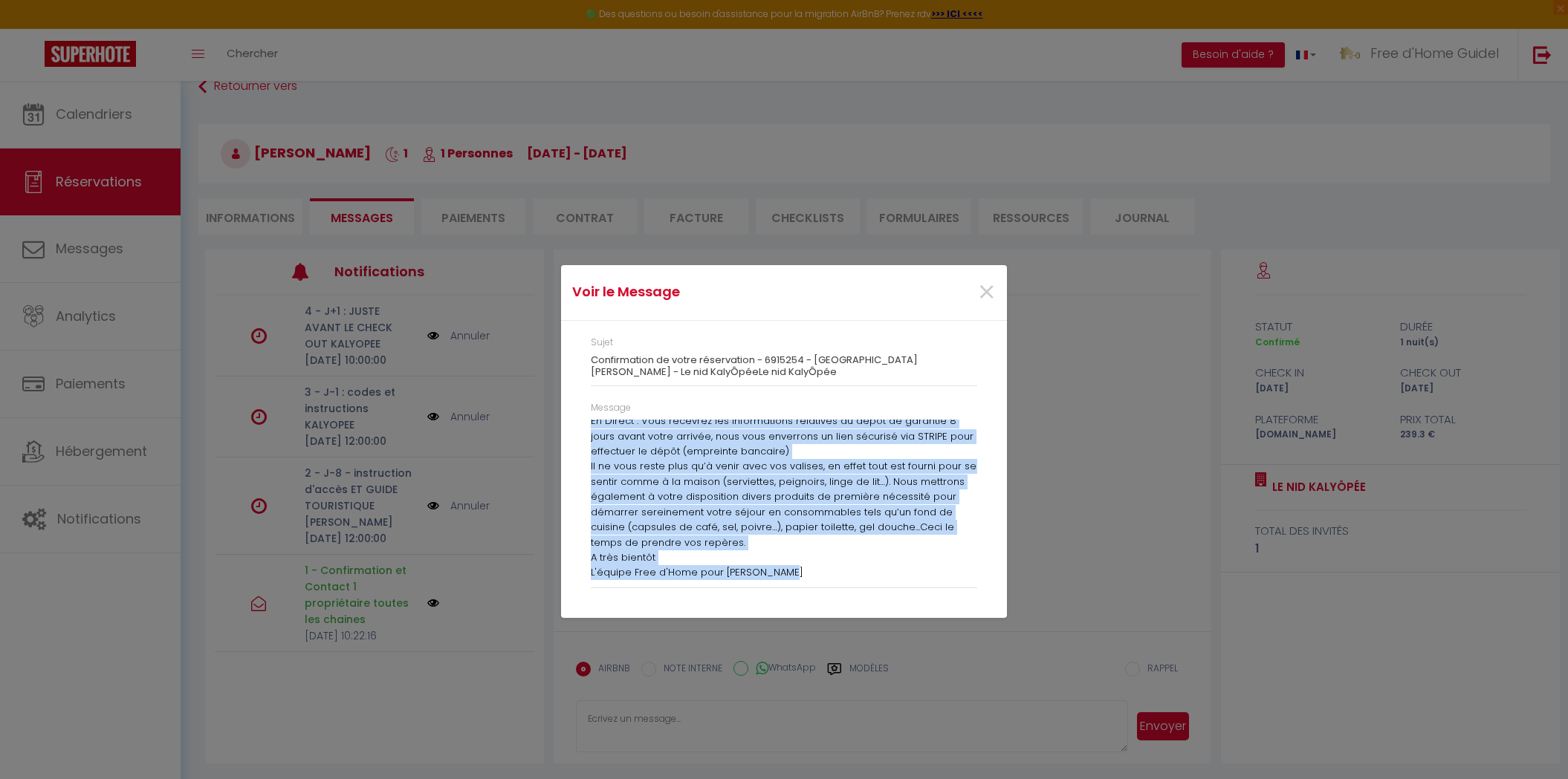
drag, startPoint x: 592, startPoint y: 429, endPoint x: 875, endPoint y: 610, distance: 335.9
click at [875, 610] on div "Sujet Confirmation de votre réservation - 6915254 - Florence Mur - Le nid KalyÔ…" at bounding box center [784, 469] width 445 height 298
copy div "Nous avons bien pris note de votre réservation et vous en remercions. Nous sero…"
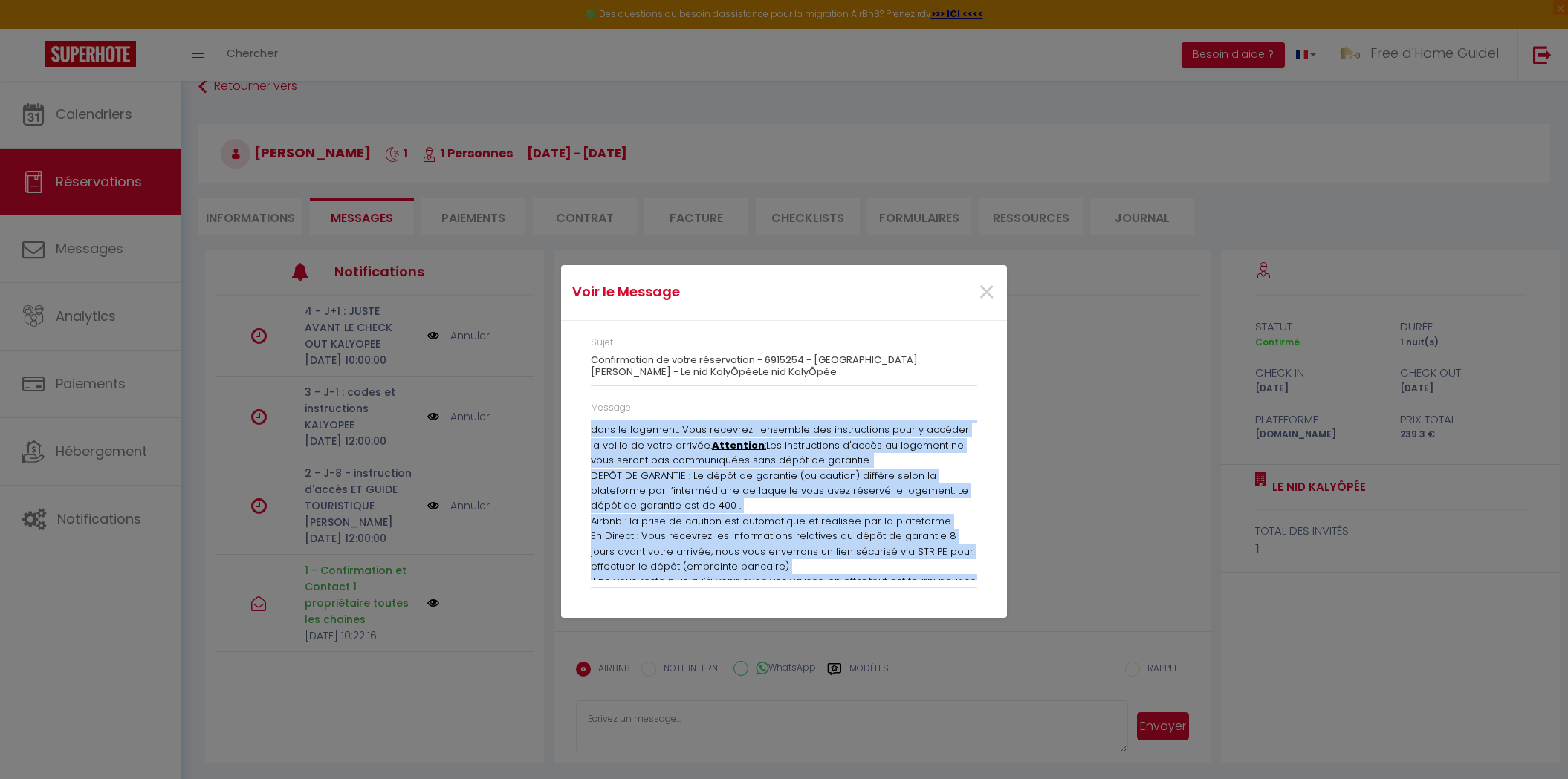
scroll to position [132, 0]
click at [745, 531] on p "Airbnb : la prise de caution est automatique et réalisée par la plateforme" at bounding box center [784, 523] width 387 height 14
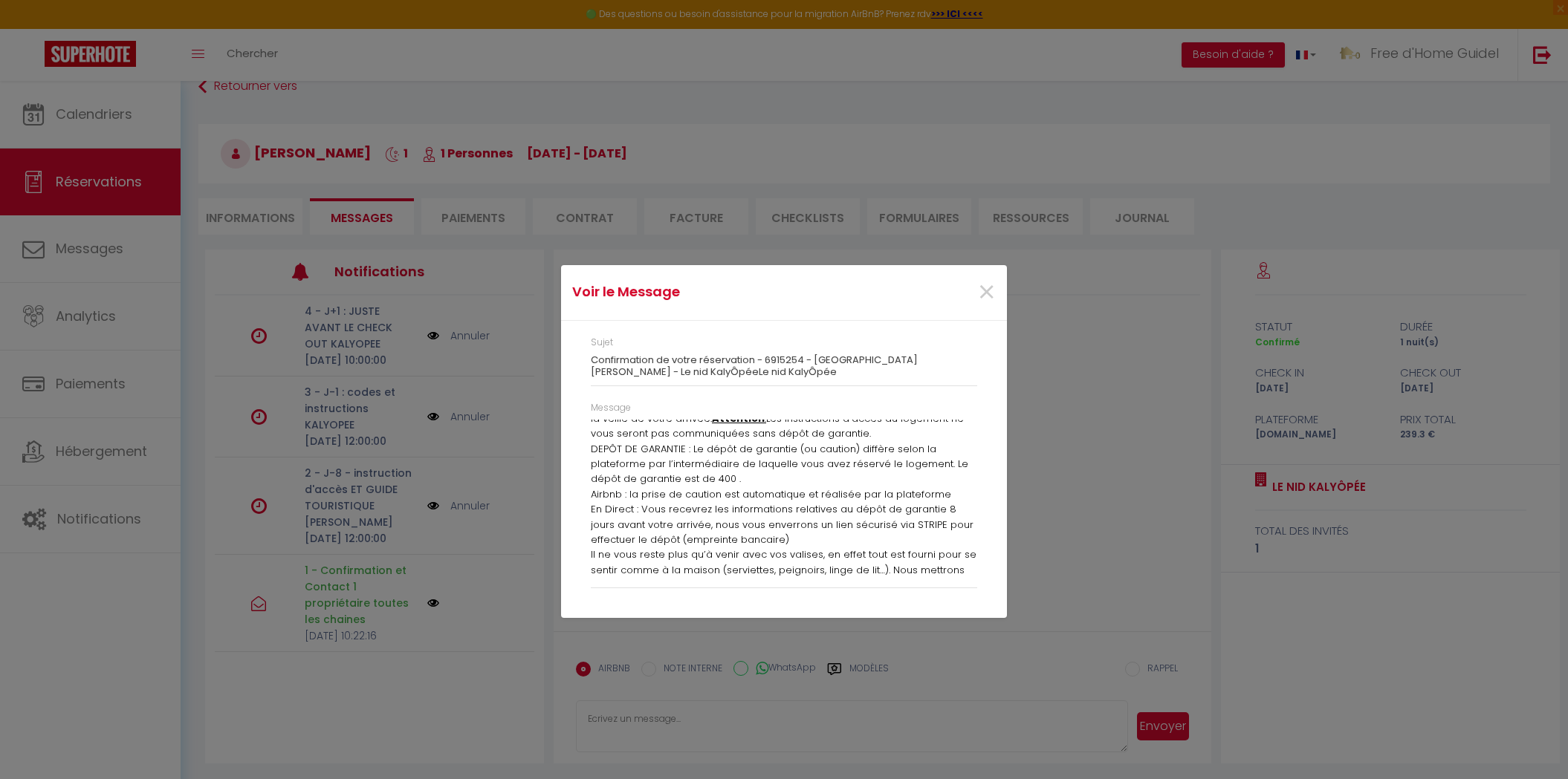
scroll to position [0, 0]
click at [729, 534] on p "Les arrivées dans Le nid KalyÔpée peuvent se réaliser à partir de 17h. Les dépa…" at bounding box center [784, 564] width 387 height 76
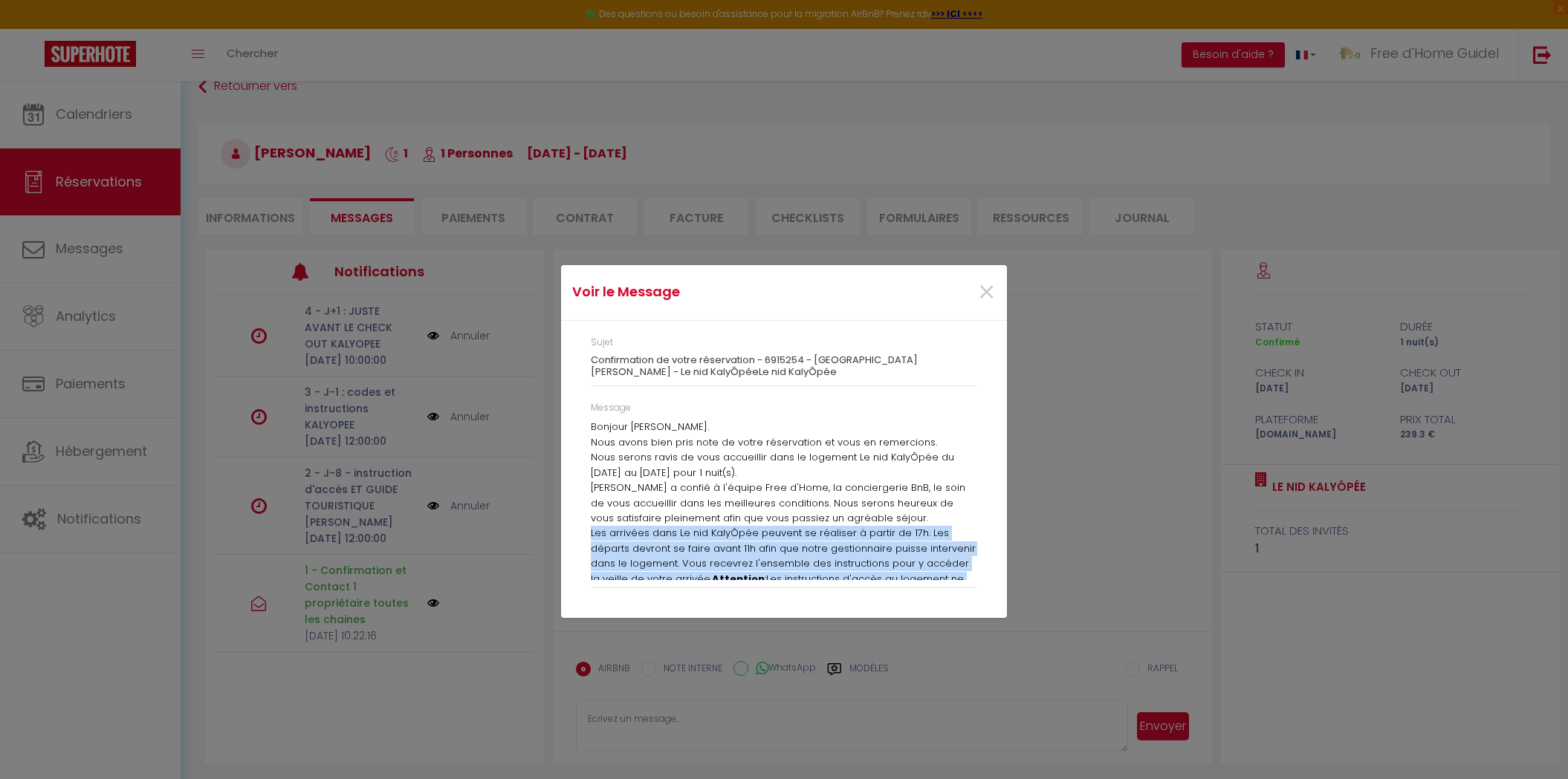
click at [729, 534] on p "Les arrivées dans Le nid KalyÔpée peuvent se réaliser à partir de 17h. Les dépa…" at bounding box center [784, 564] width 387 height 76
click at [980, 289] on span "×" at bounding box center [986, 292] width 18 height 44
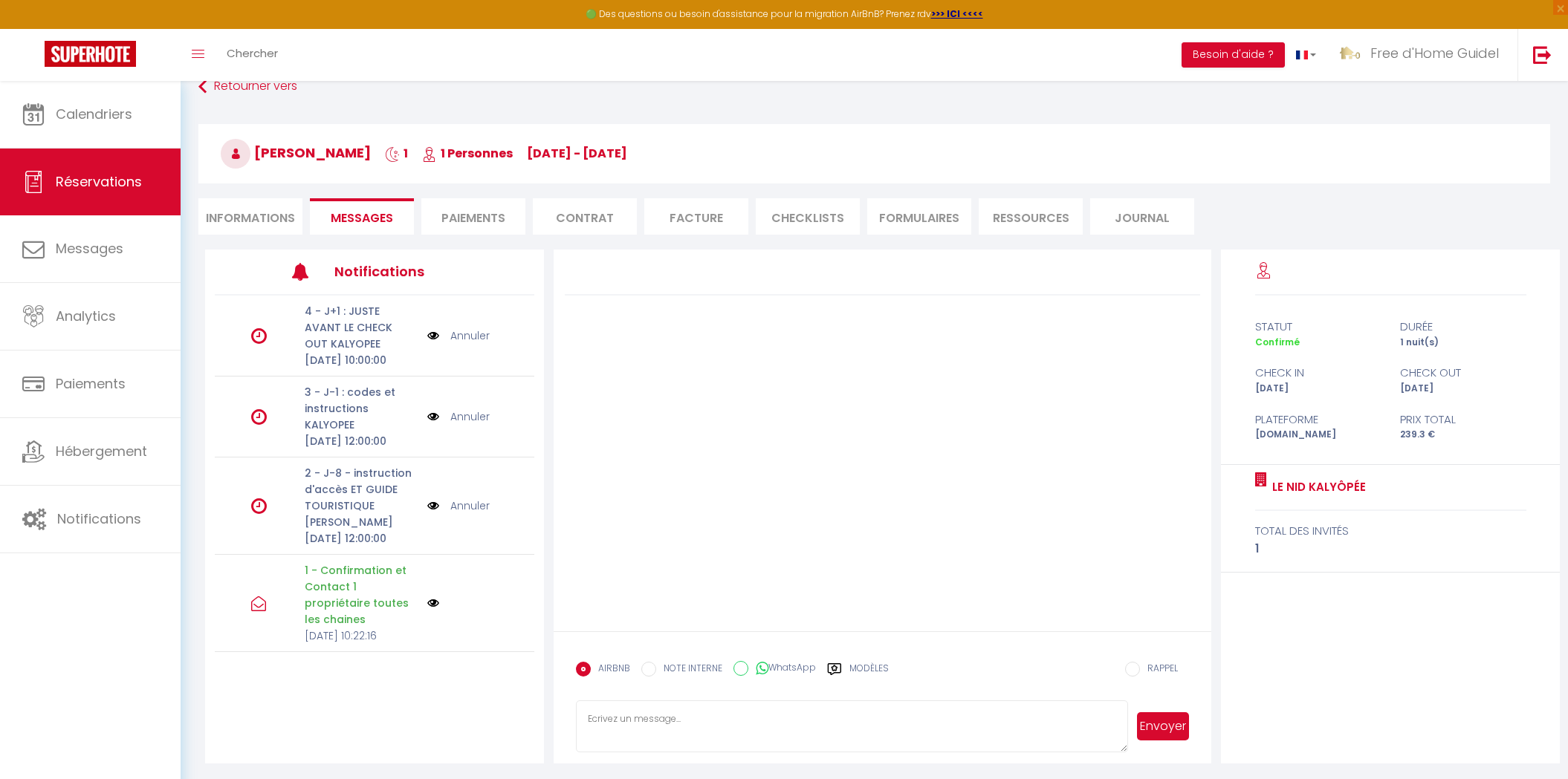
click at [358, 613] on p "1 - Confirmation et Contact 1 propriétaire toutes les chaines" at bounding box center [361, 595] width 113 height 65
click at [436, 609] on img at bounding box center [433, 603] width 12 height 12
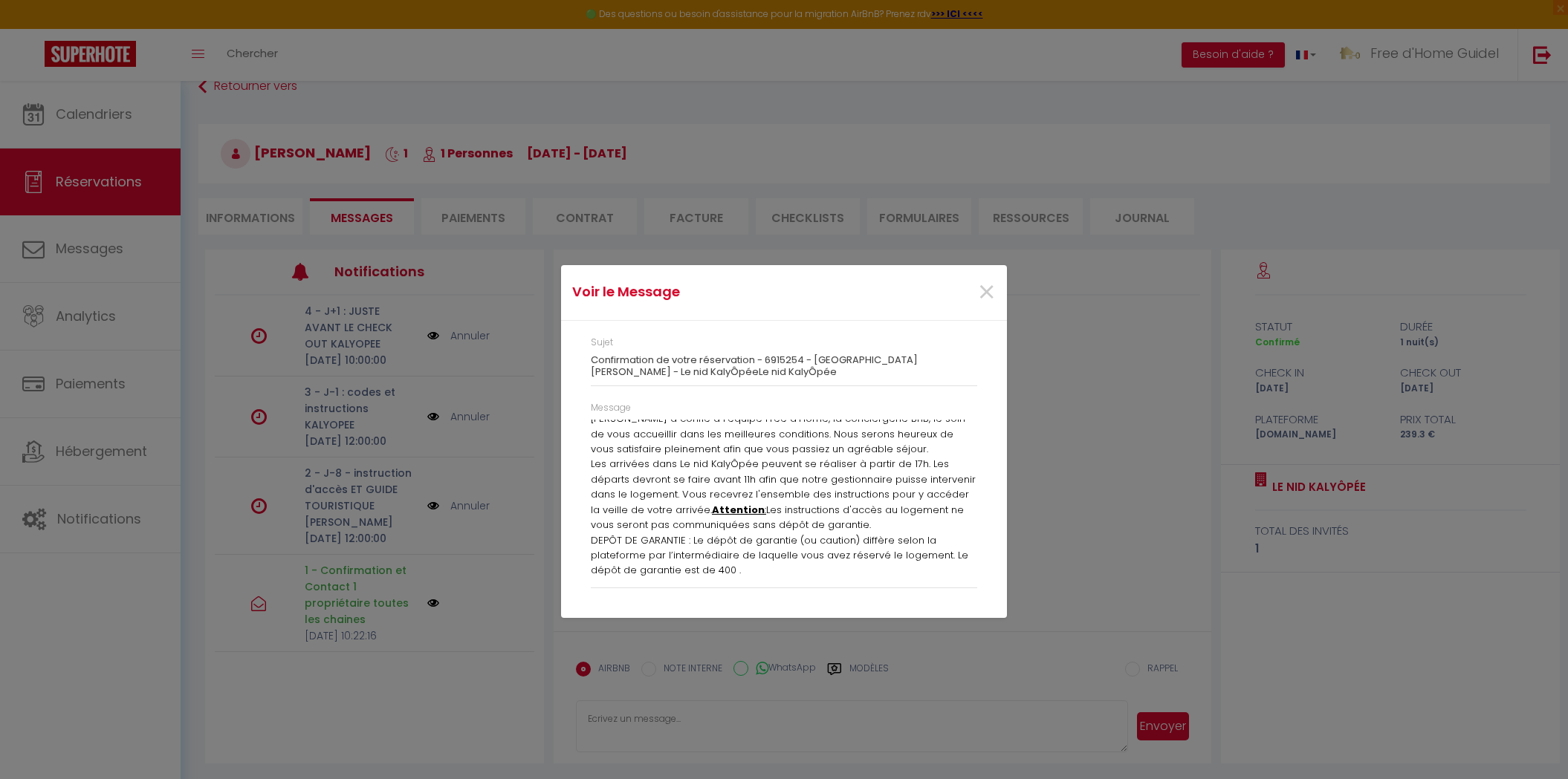
scroll to position [75, 0]
click at [986, 293] on span "×" at bounding box center [986, 292] width 18 height 44
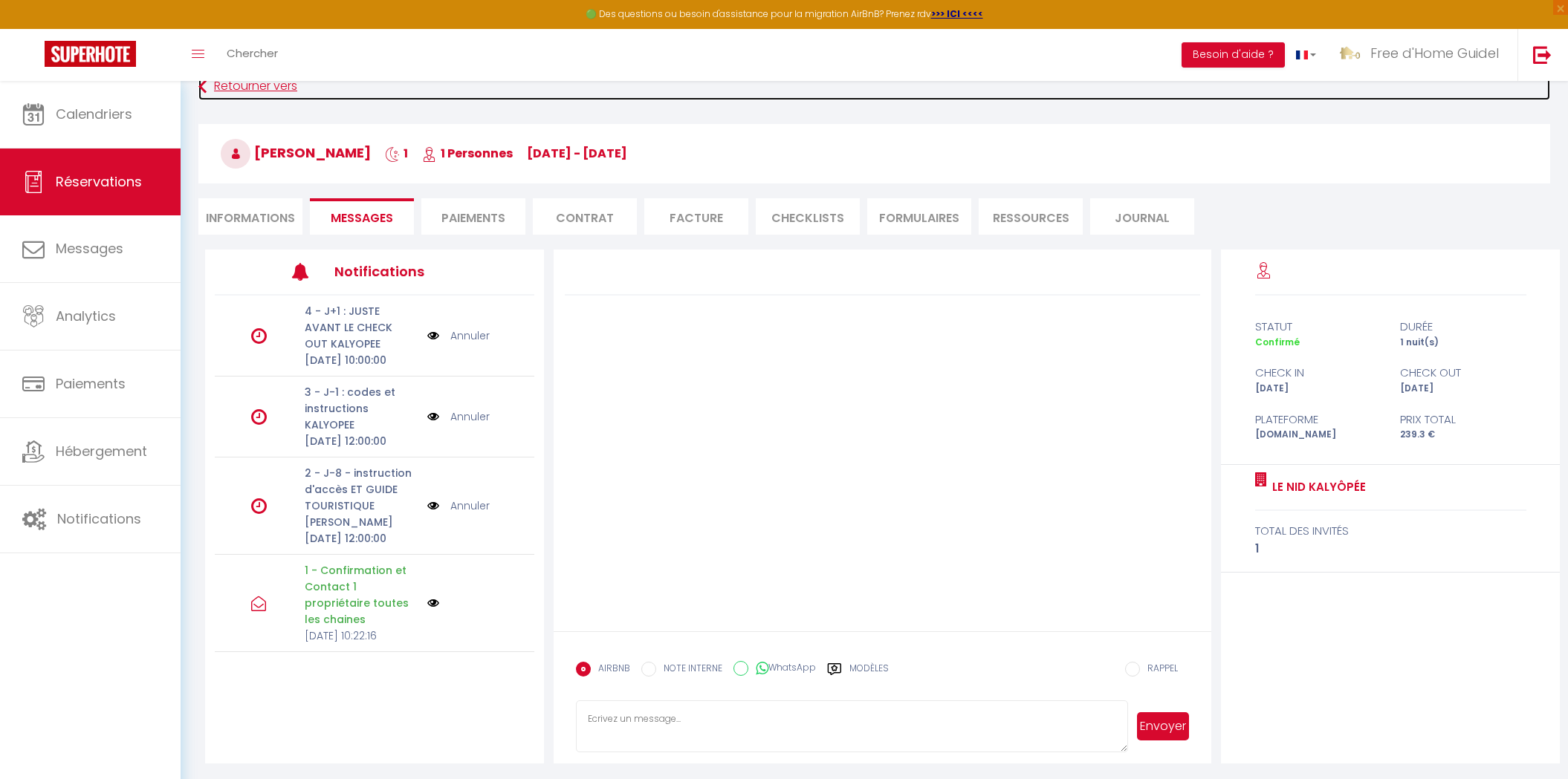
click at [203, 92] on icon at bounding box center [203, 86] width 8 height 27
select select
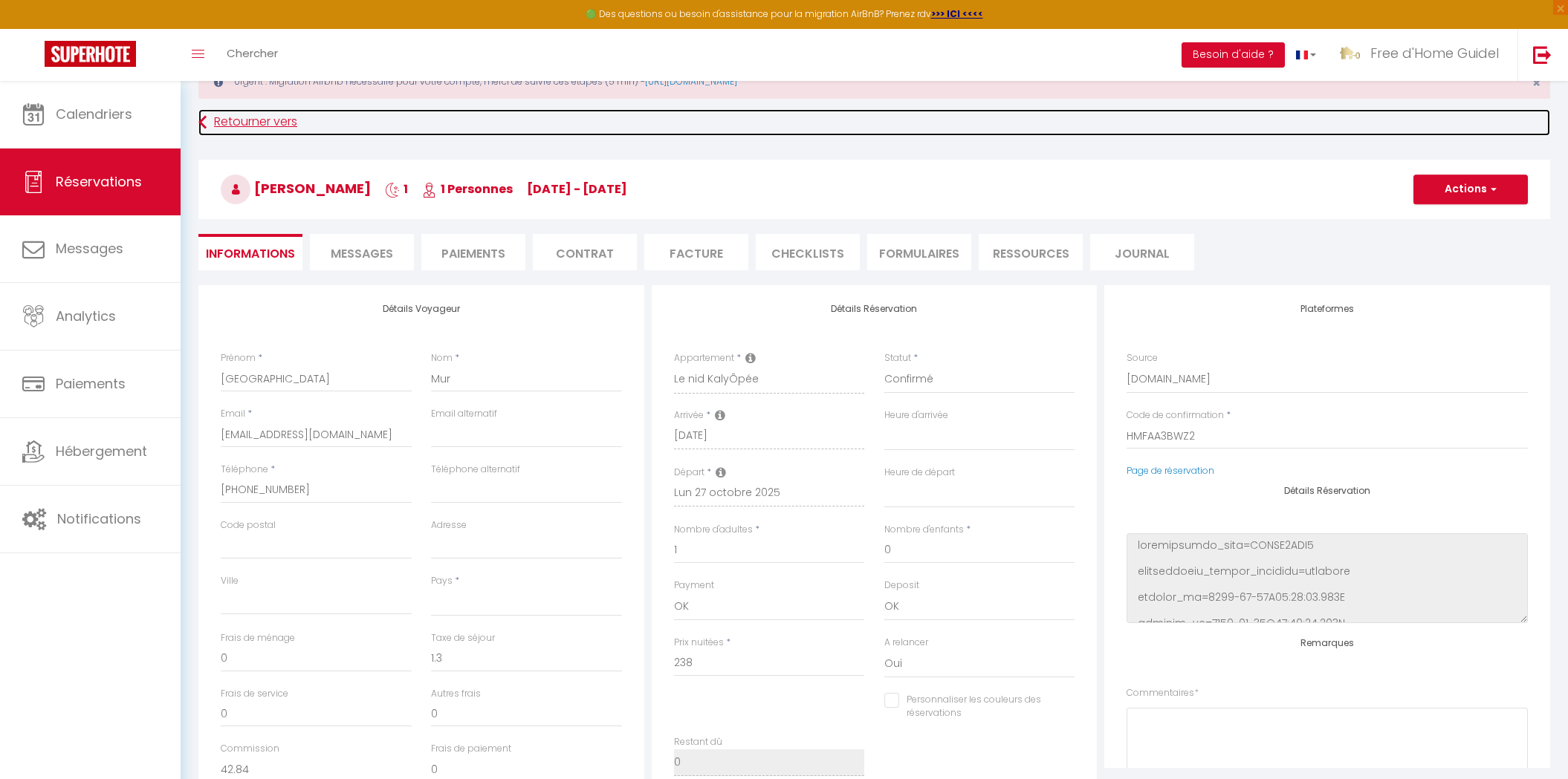
click at [269, 126] on link "Retourner vers" at bounding box center [874, 122] width 1352 height 27
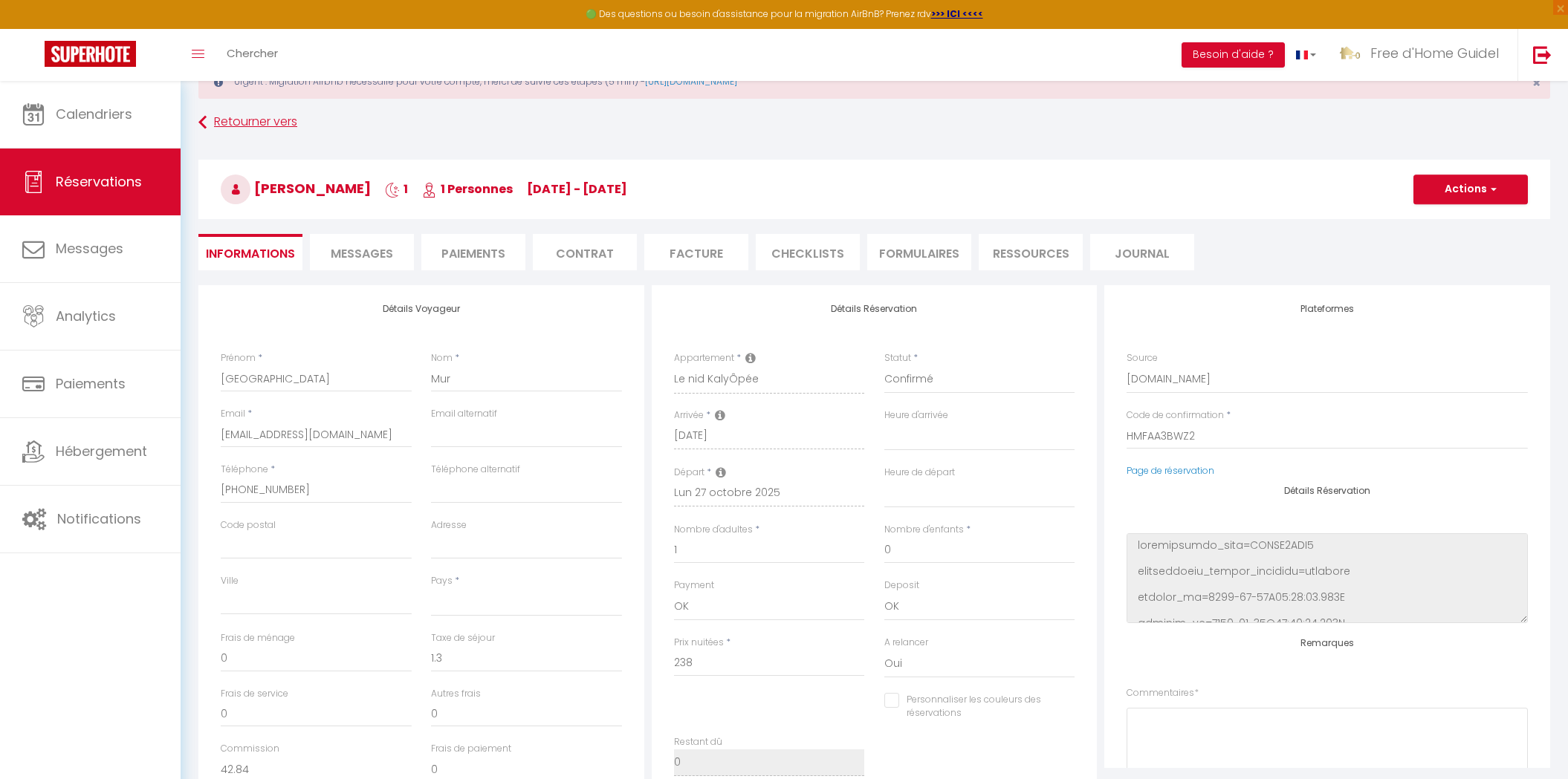
select select "not_cancelled"
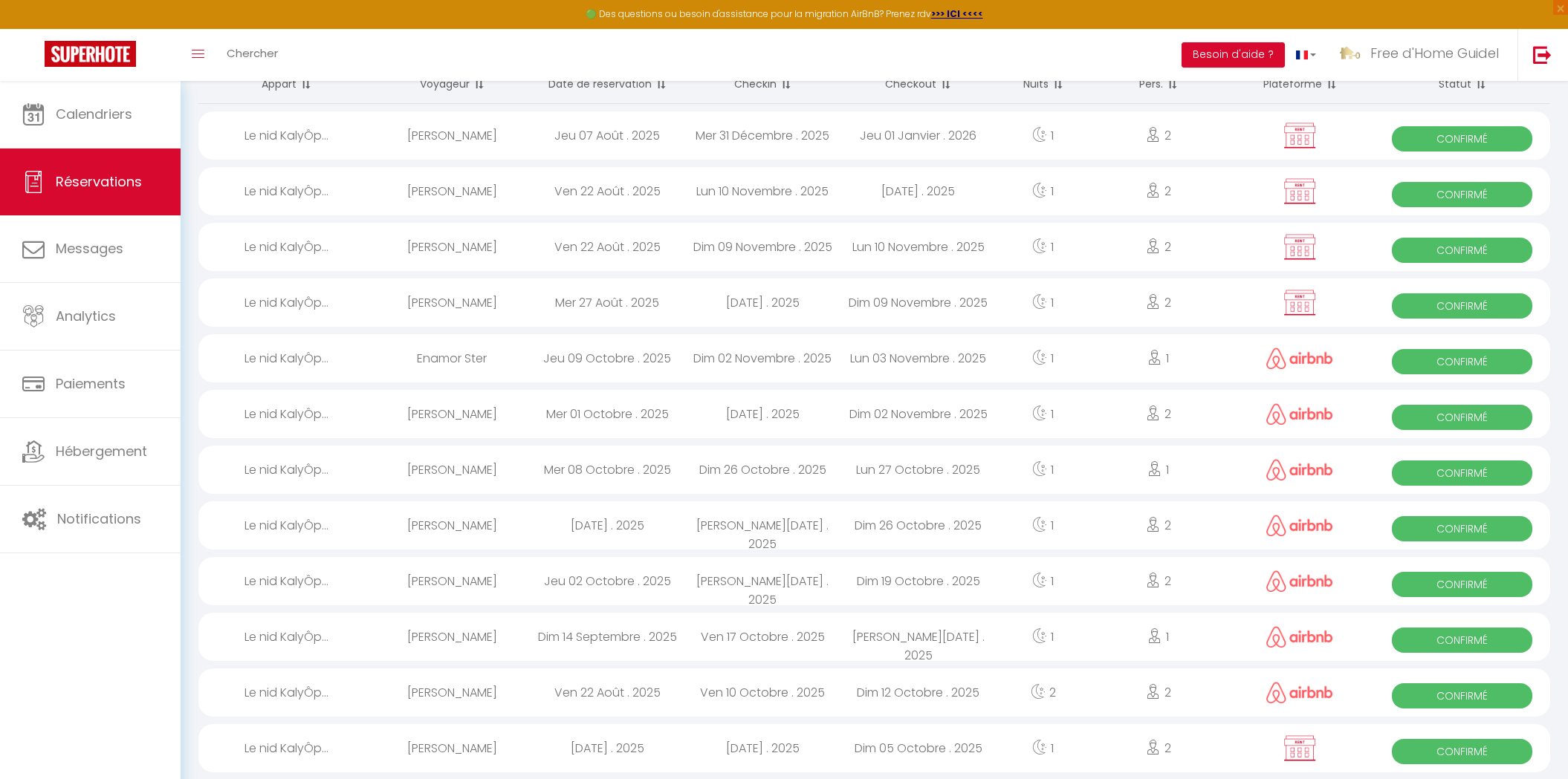
scroll to position [136, 0]
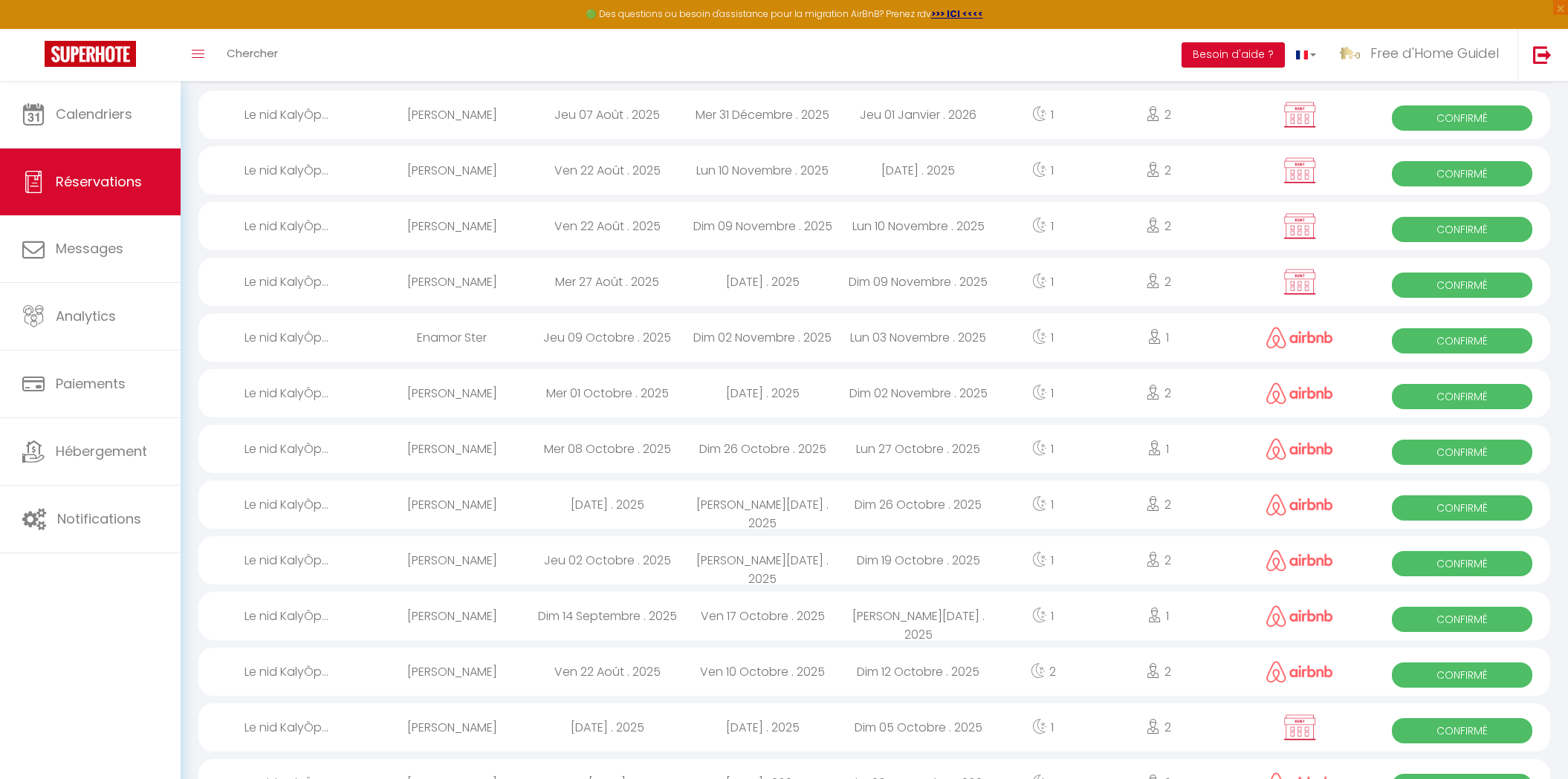
click at [437, 565] on div "Nicolas Le Pouezard" at bounding box center [451, 560] width 155 height 48
select select "OK"
select select "0"
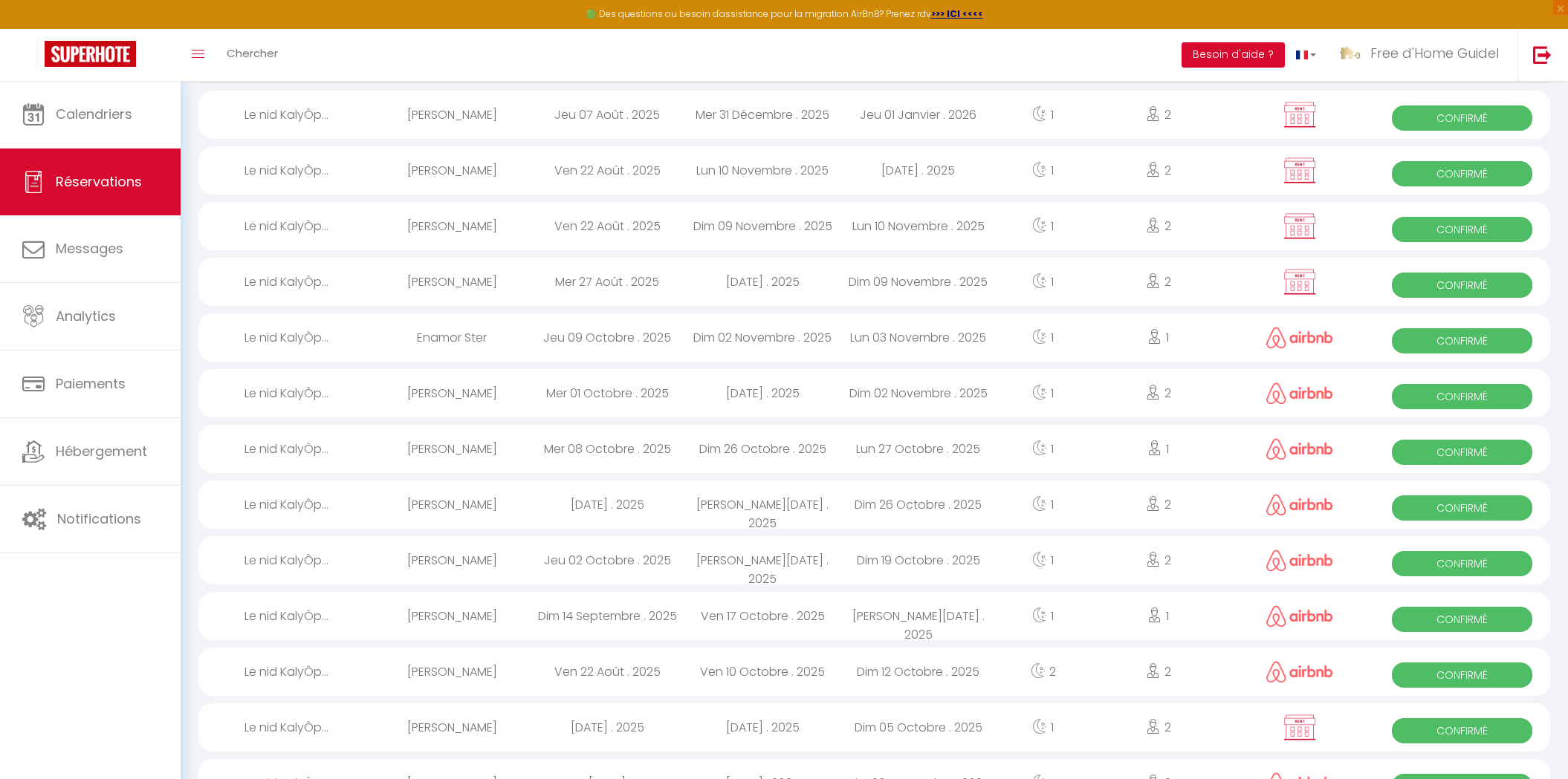
select select "1"
select select
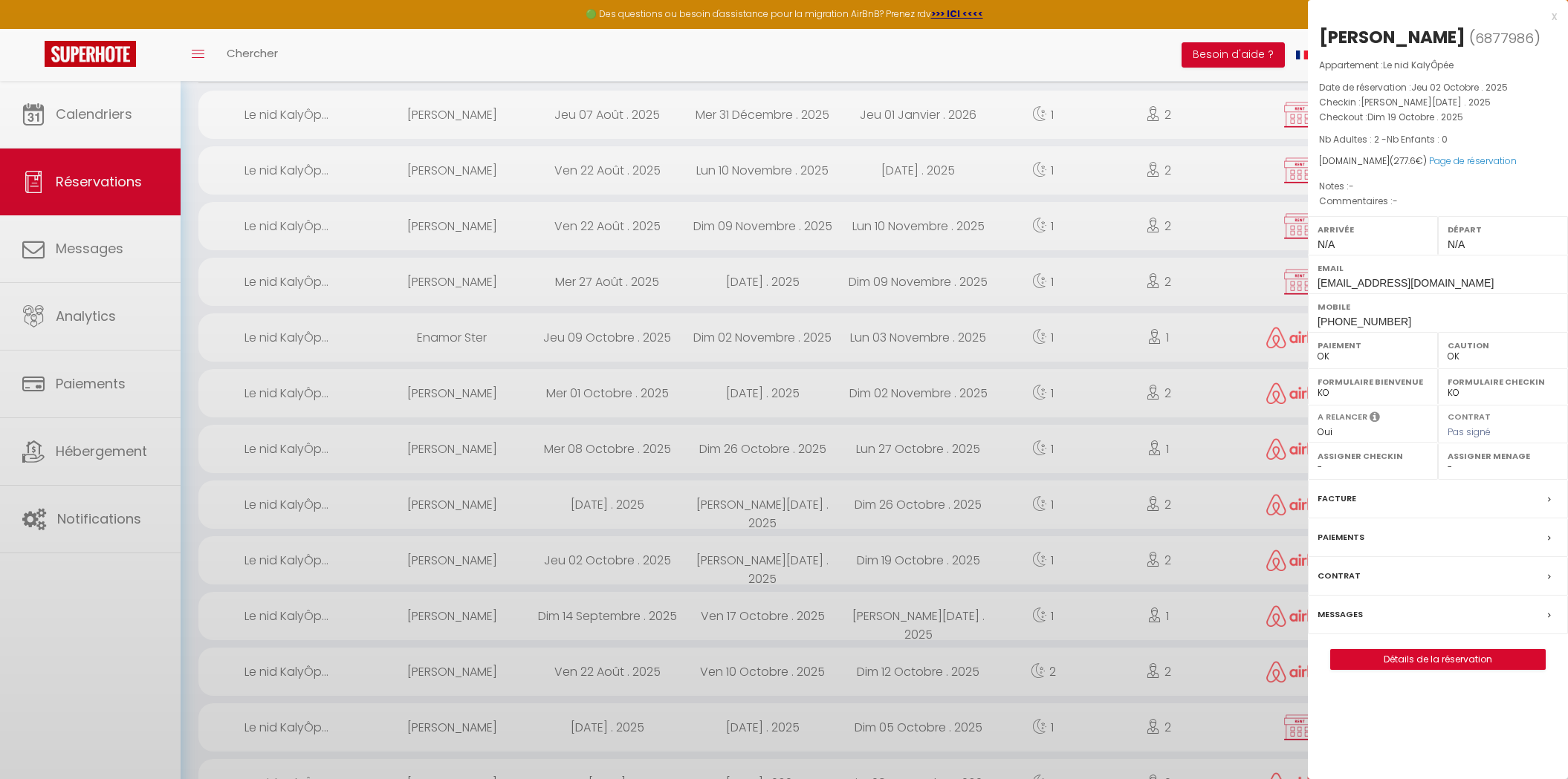
select select "16444"
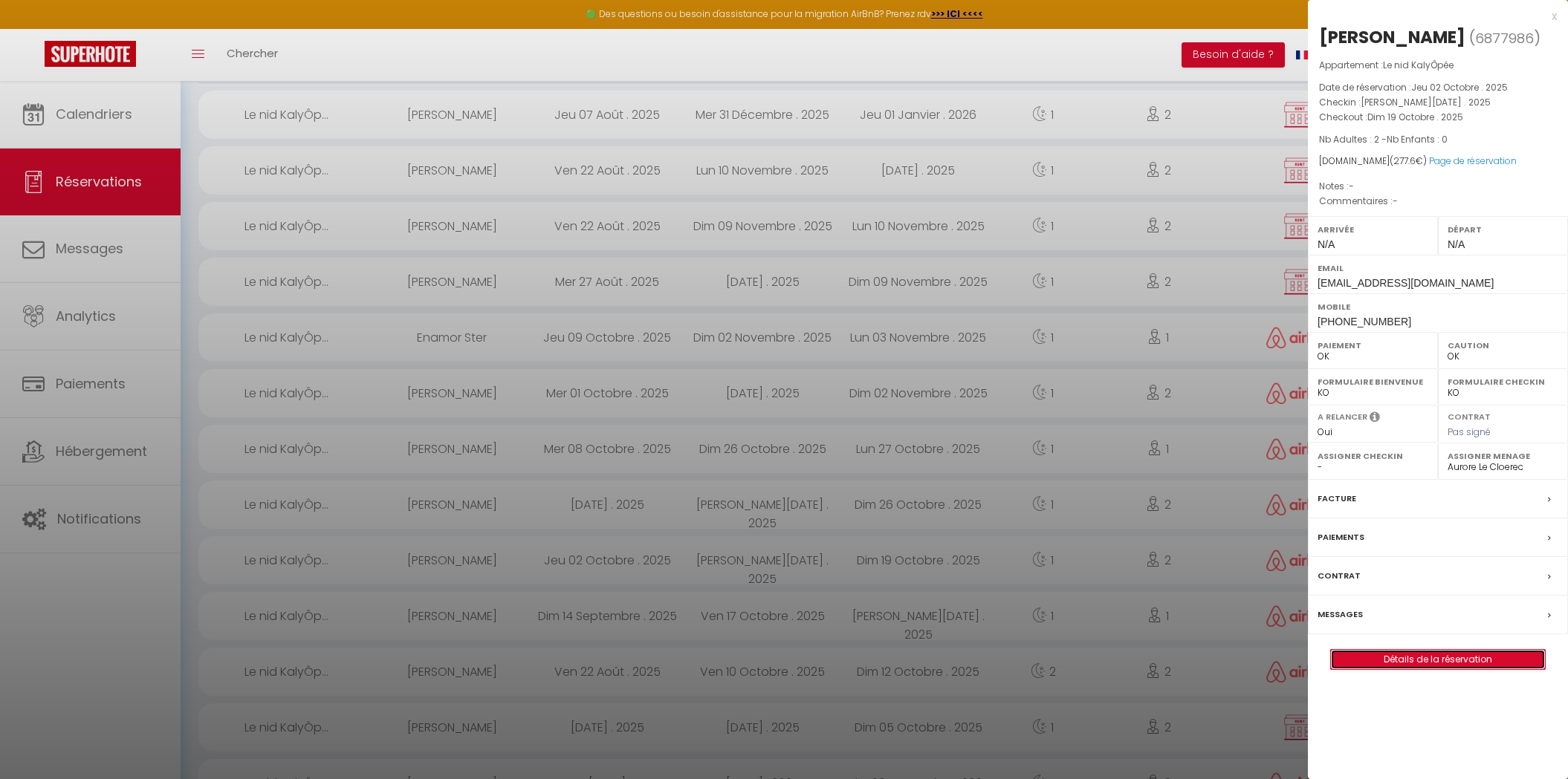
click at [1415, 670] on link "Détails de la réservation" at bounding box center [1438, 660] width 214 height 19
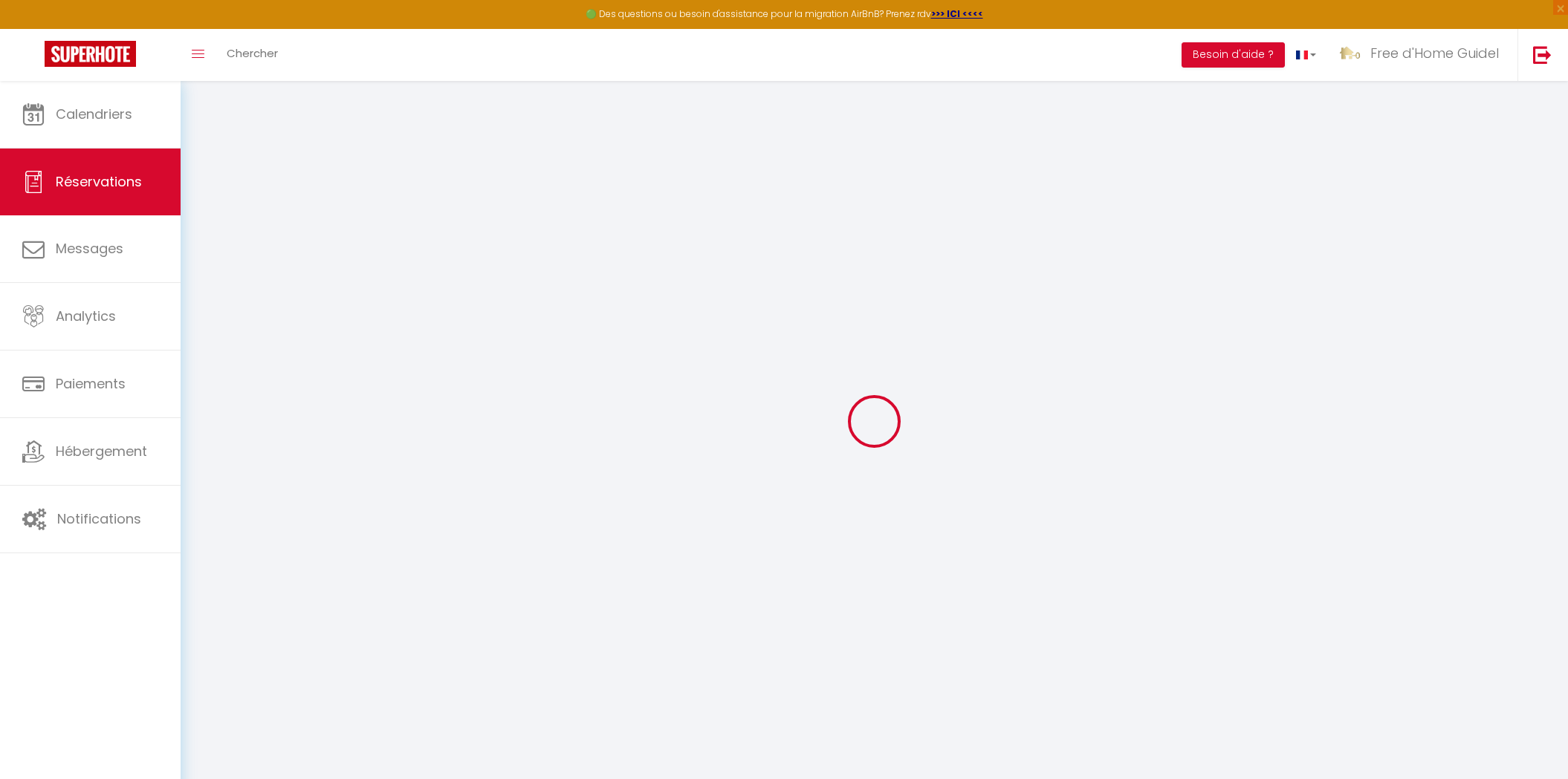
select select
select select "15"
checkbox input "false"
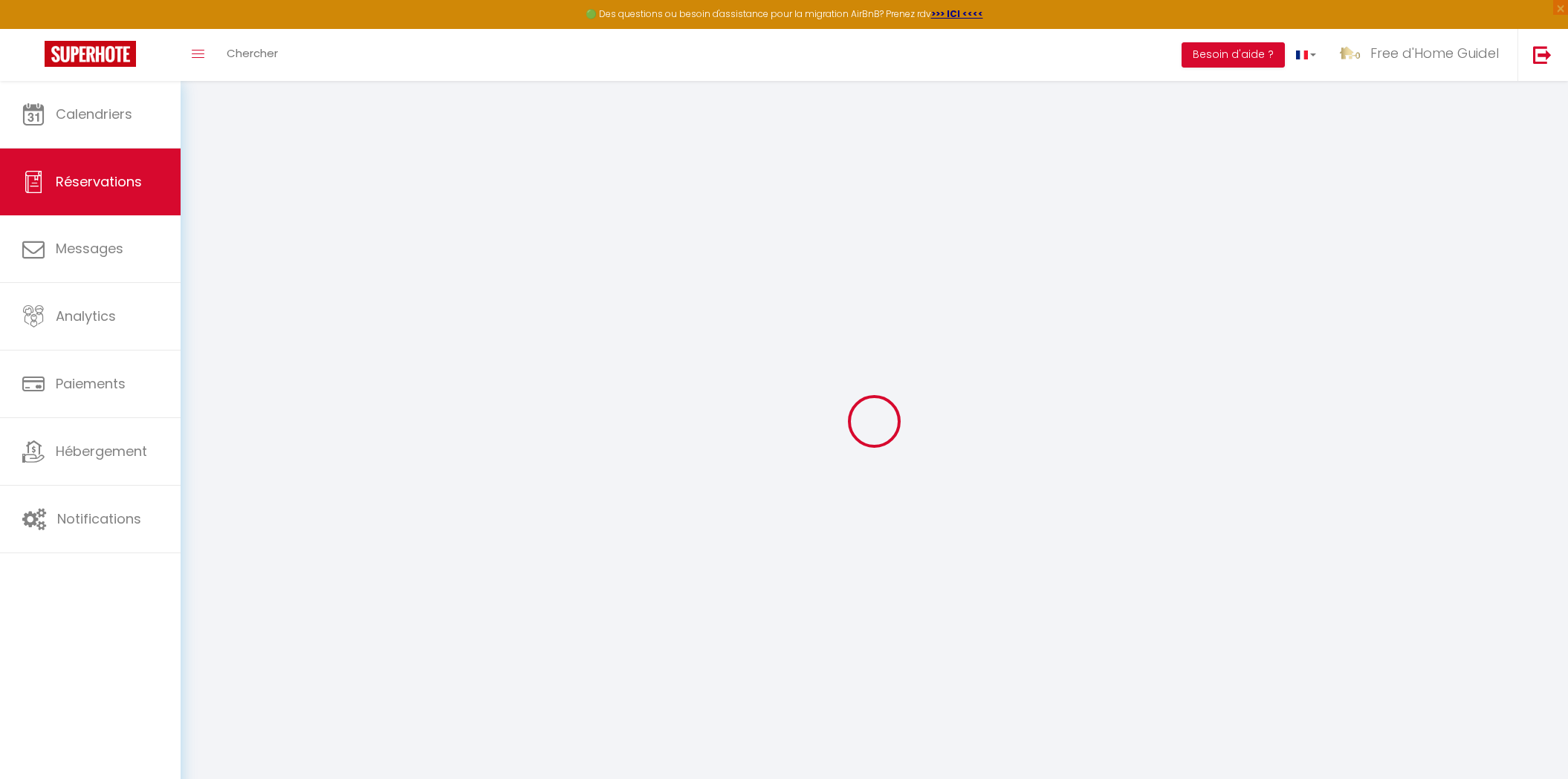
select select
checkbox input "false"
select select
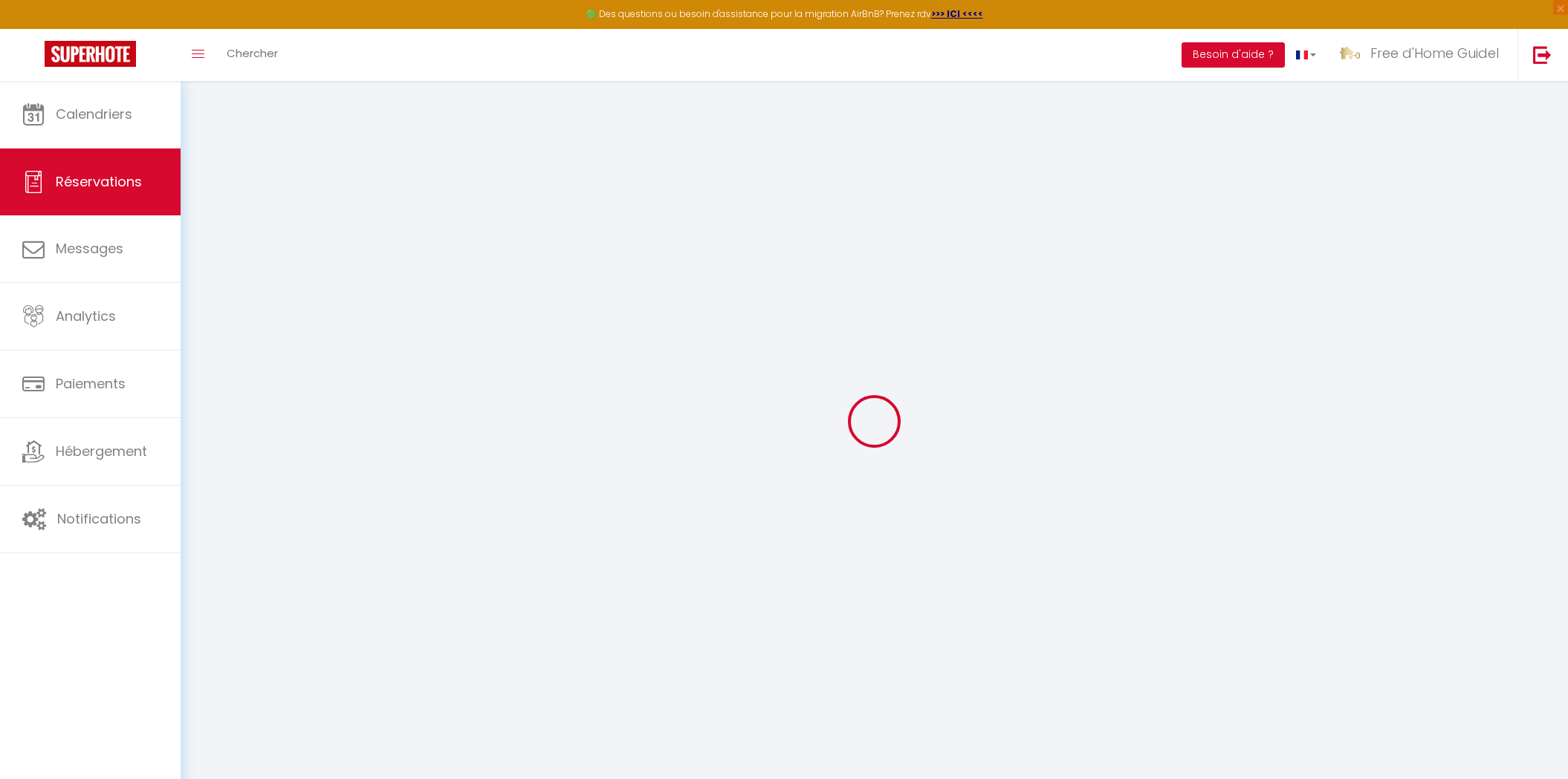
select select
checkbox input "false"
select select
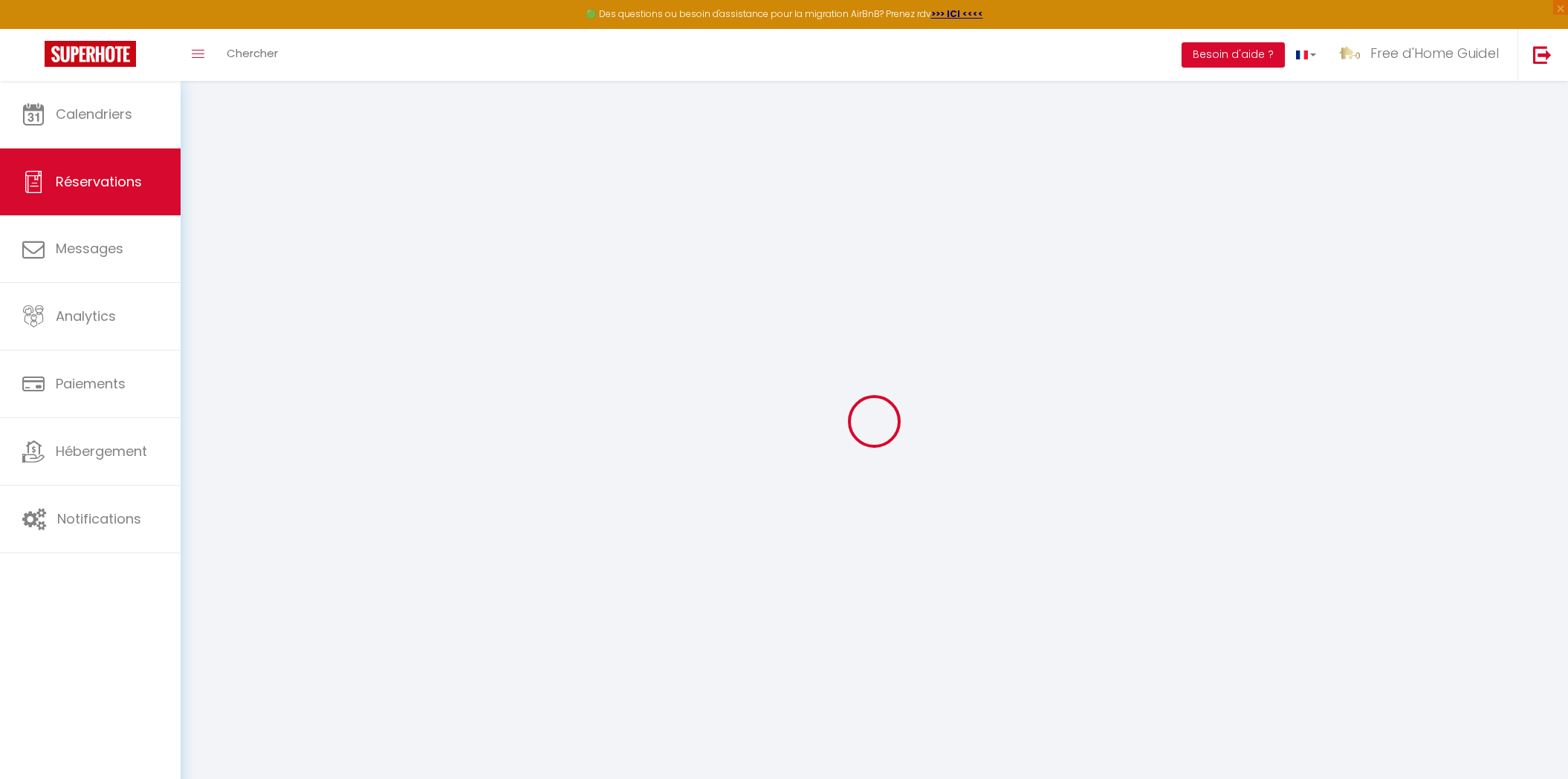
select select
checkbox input "false"
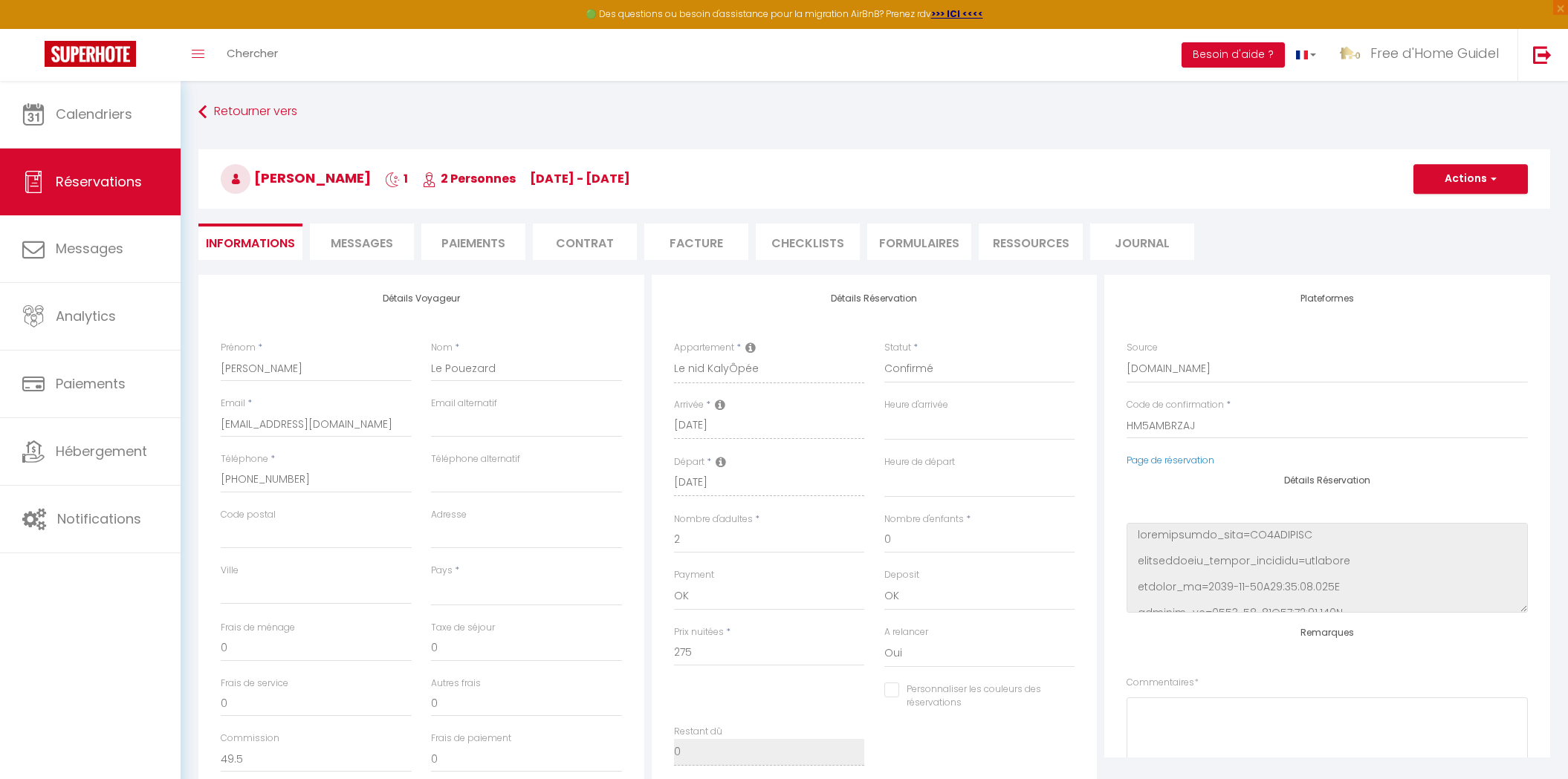
select select
type input "2.6"
select select
checkbox input "false"
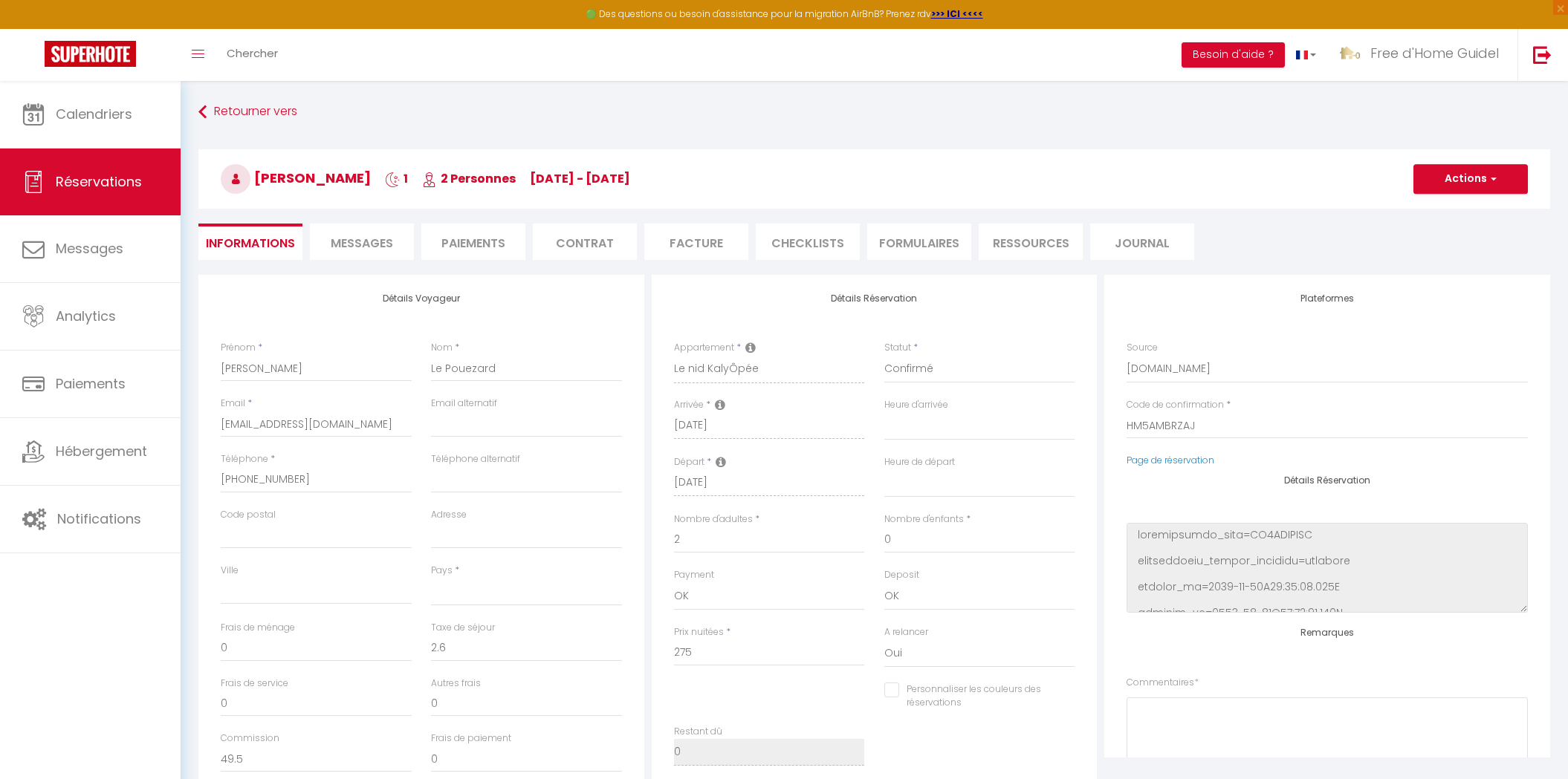
select select
checkbox input "false"
select select
click at [353, 252] on li "Messages" at bounding box center [361, 241] width 104 height 36
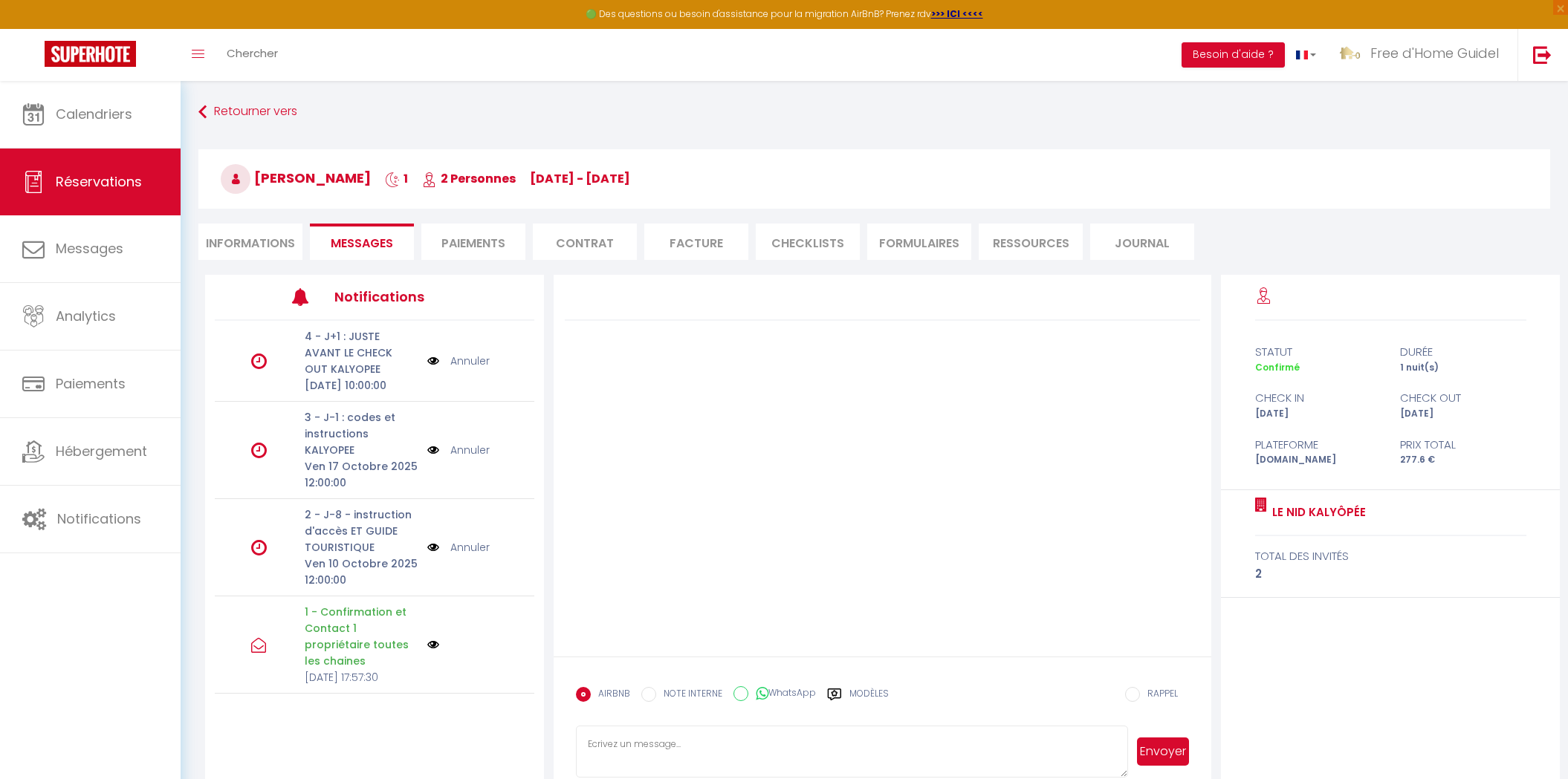
click at [351, 639] on p "1 - Confirmation et Contact 1 propriétaire toutes les chaines" at bounding box center [361, 636] width 113 height 65
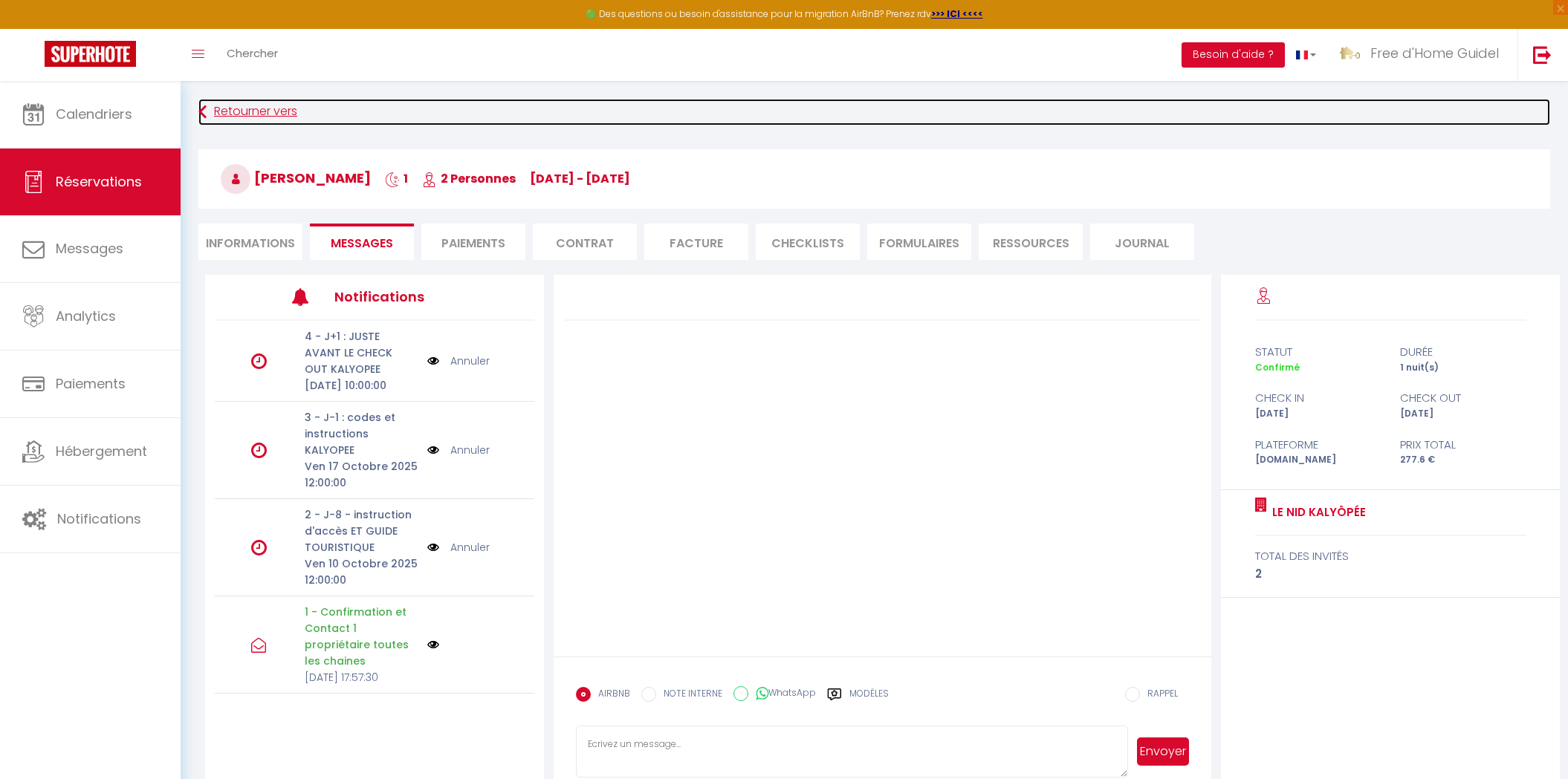
click at [253, 113] on link "Retourner vers" at bounding box center [874, 112] width 1352 height 27
select select
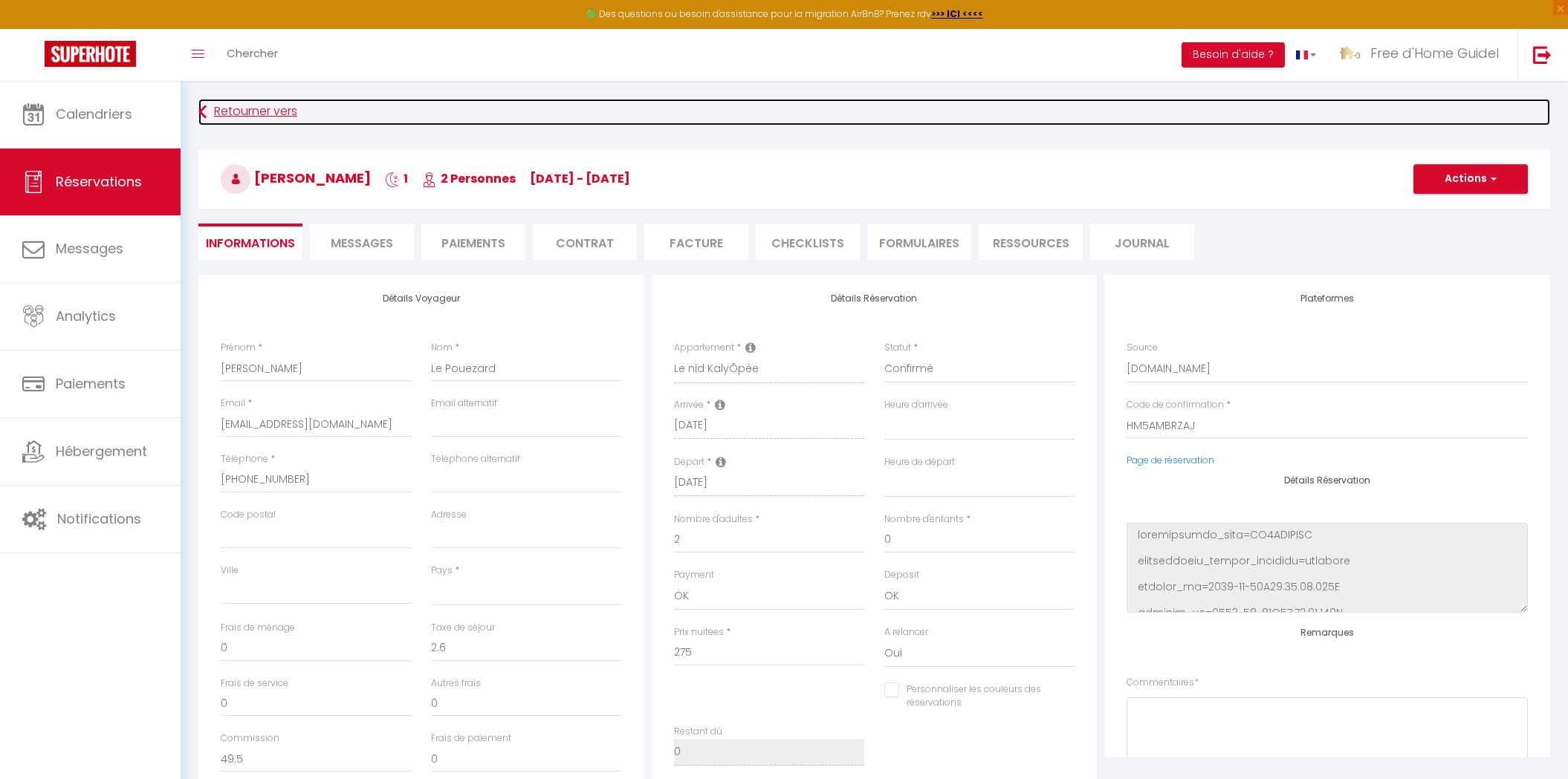
click at [232, 118] on link "Retourner vers" at bounding box center [874, 112] width 1352 height 27
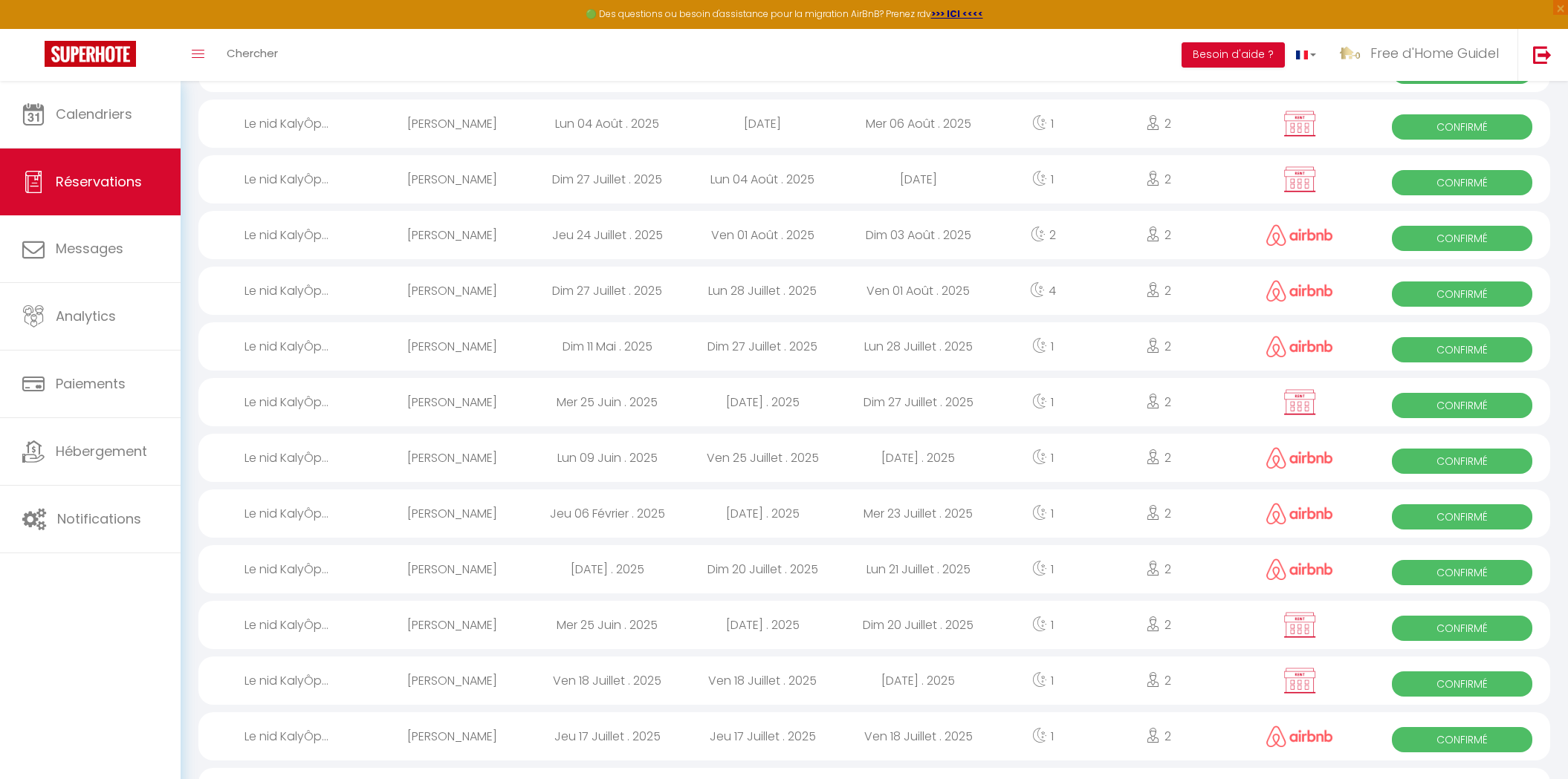
scroll to position [2291, 0]
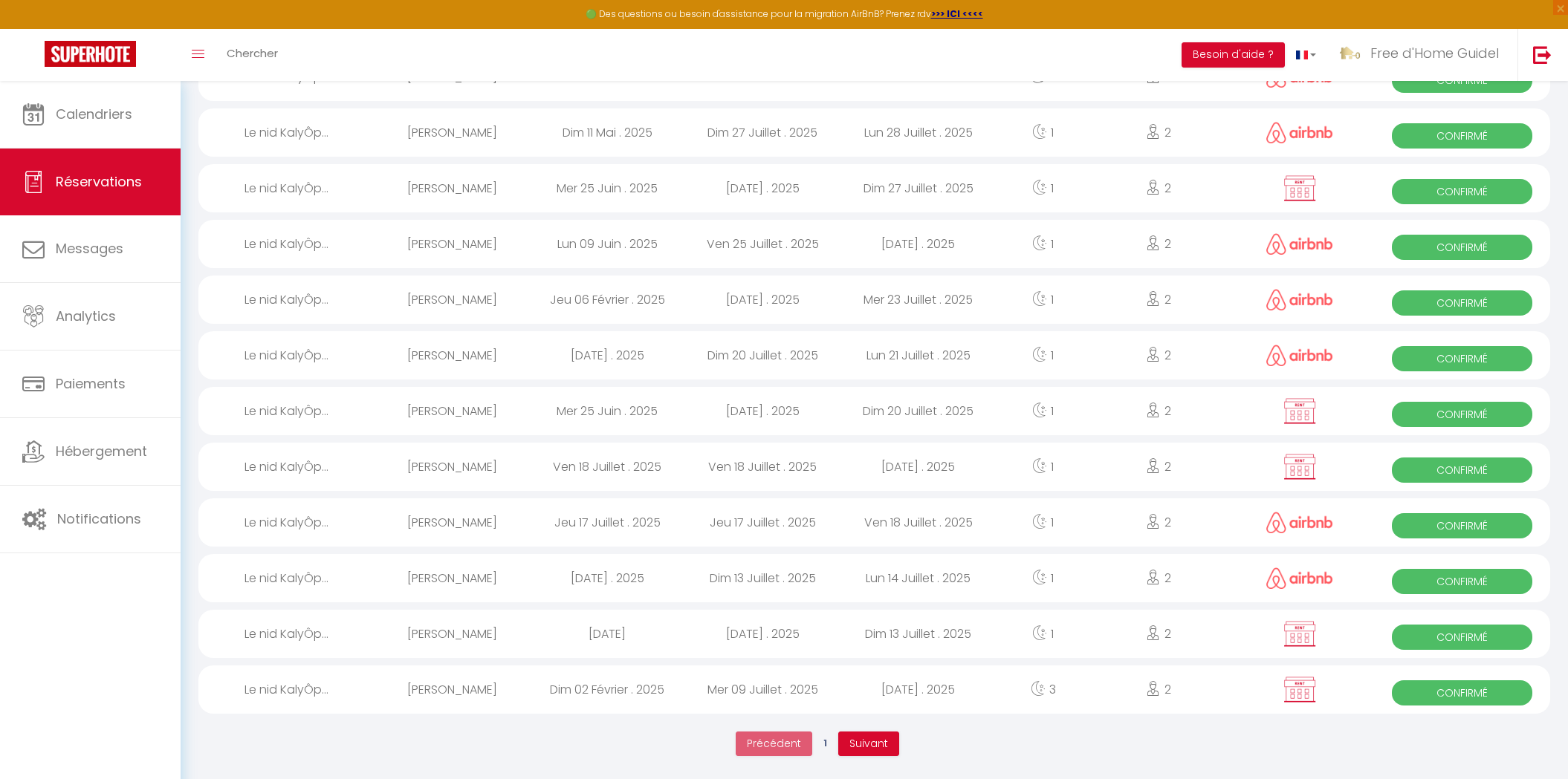
click at [600, 637] on div "Sam 24 Mai . 2025" at bounding box center [607, 634] width 155 height 48
select select "OK"
select select "0"
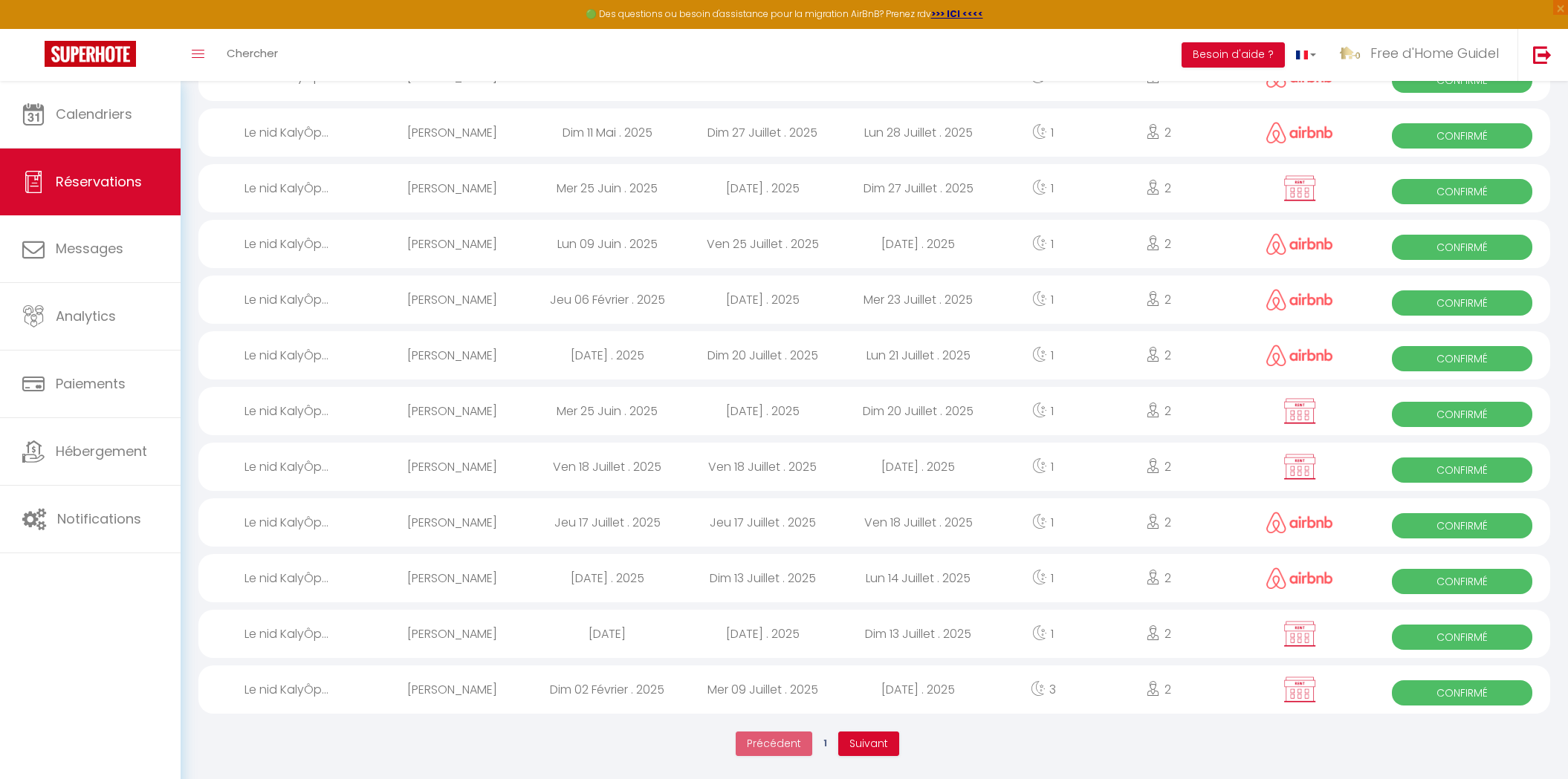
select select "1"
select select
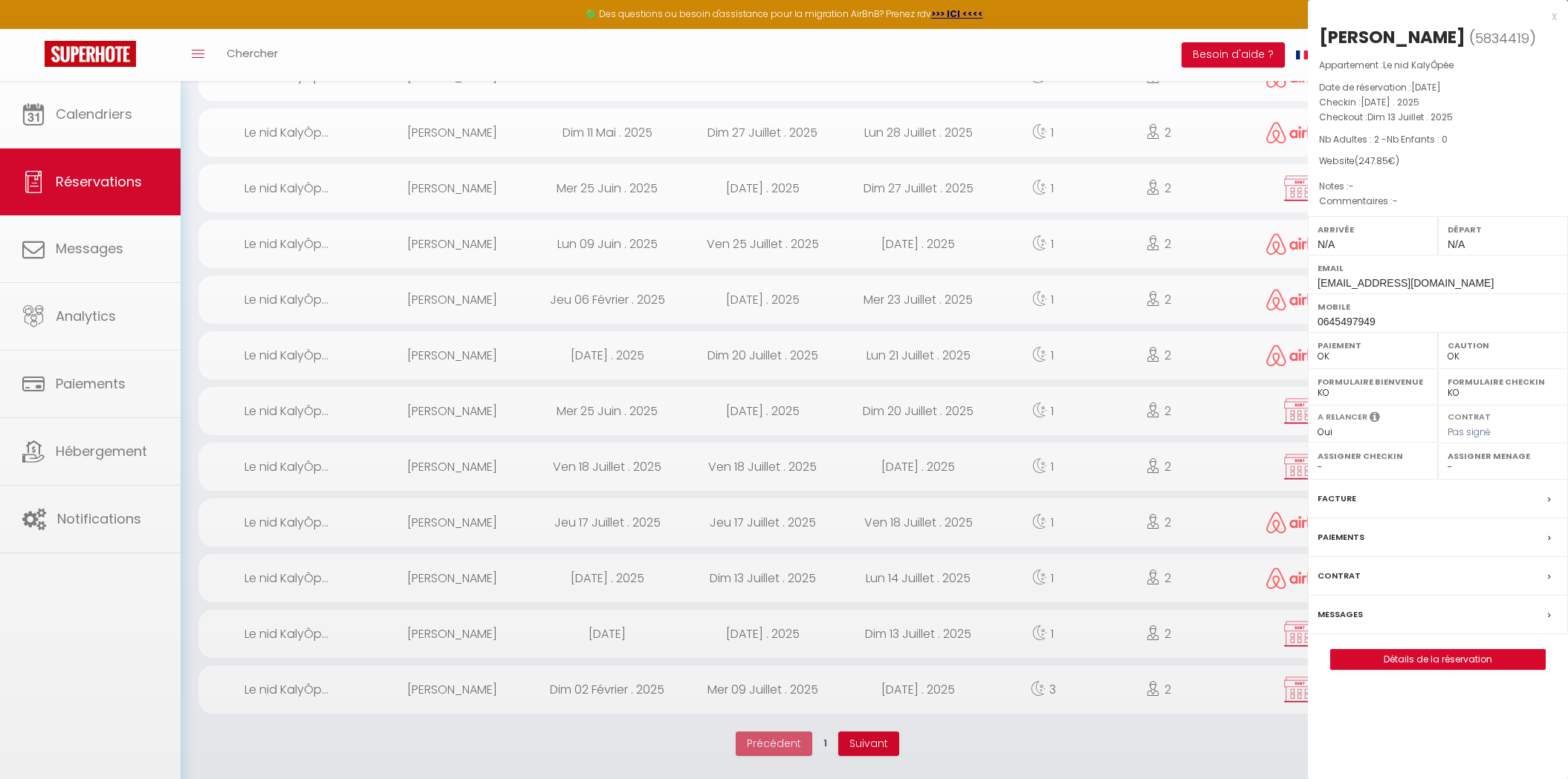
select select "19769"
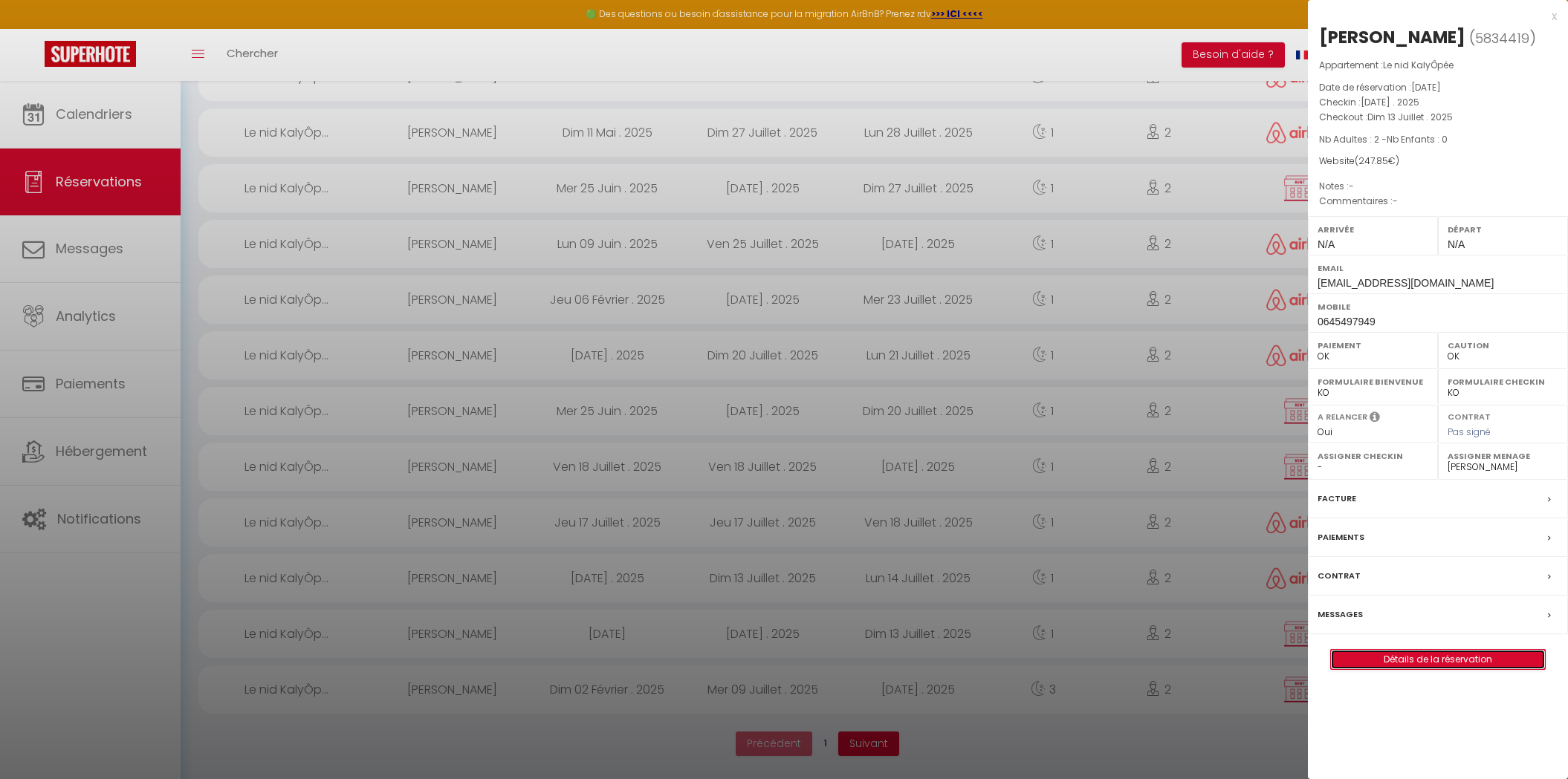
click at [1360, 656] on link "Détails de la réservation" at bounding box center [1438, 660] width 214 height 19
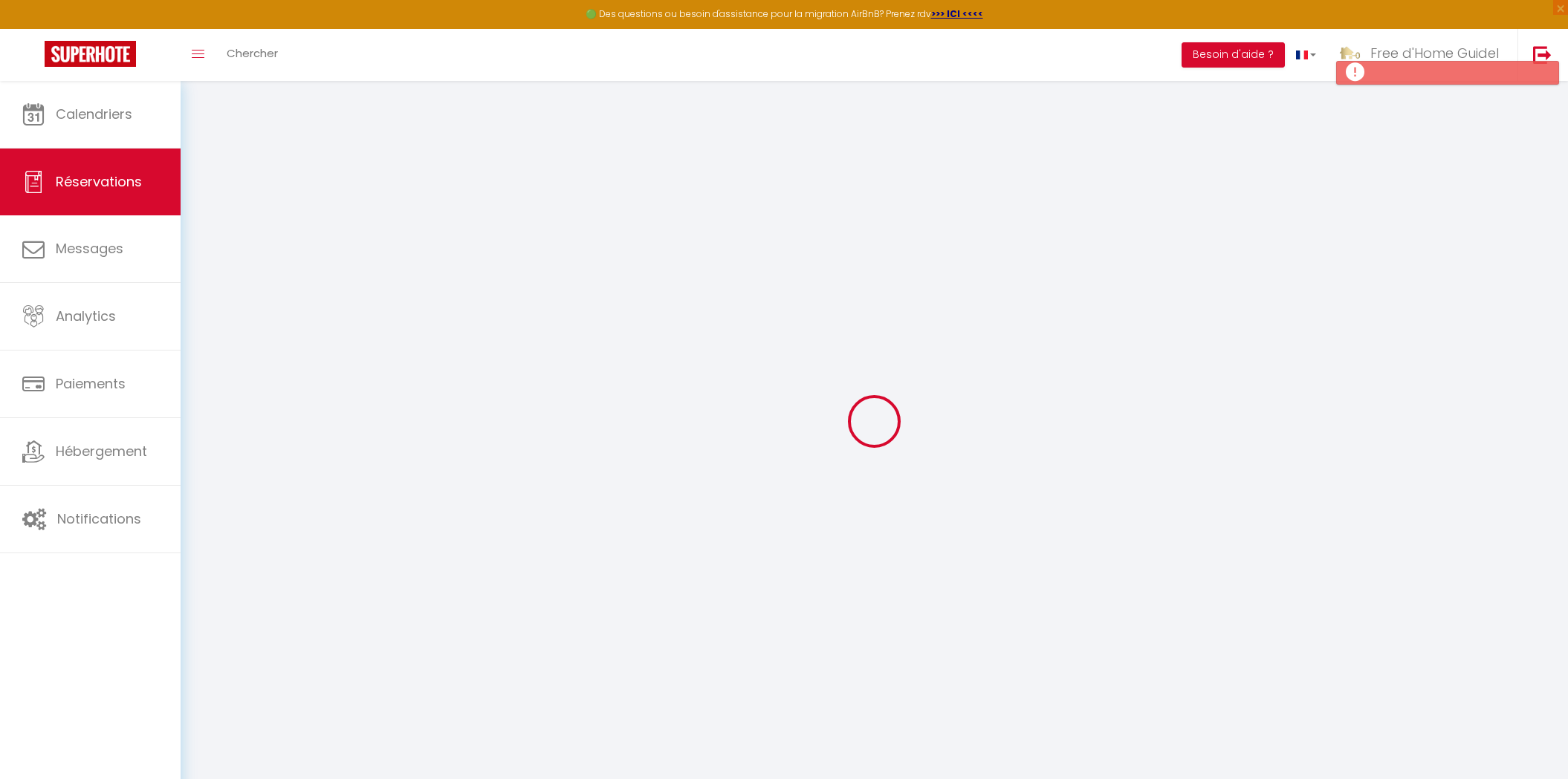
select select
checkbox input "false"
select select
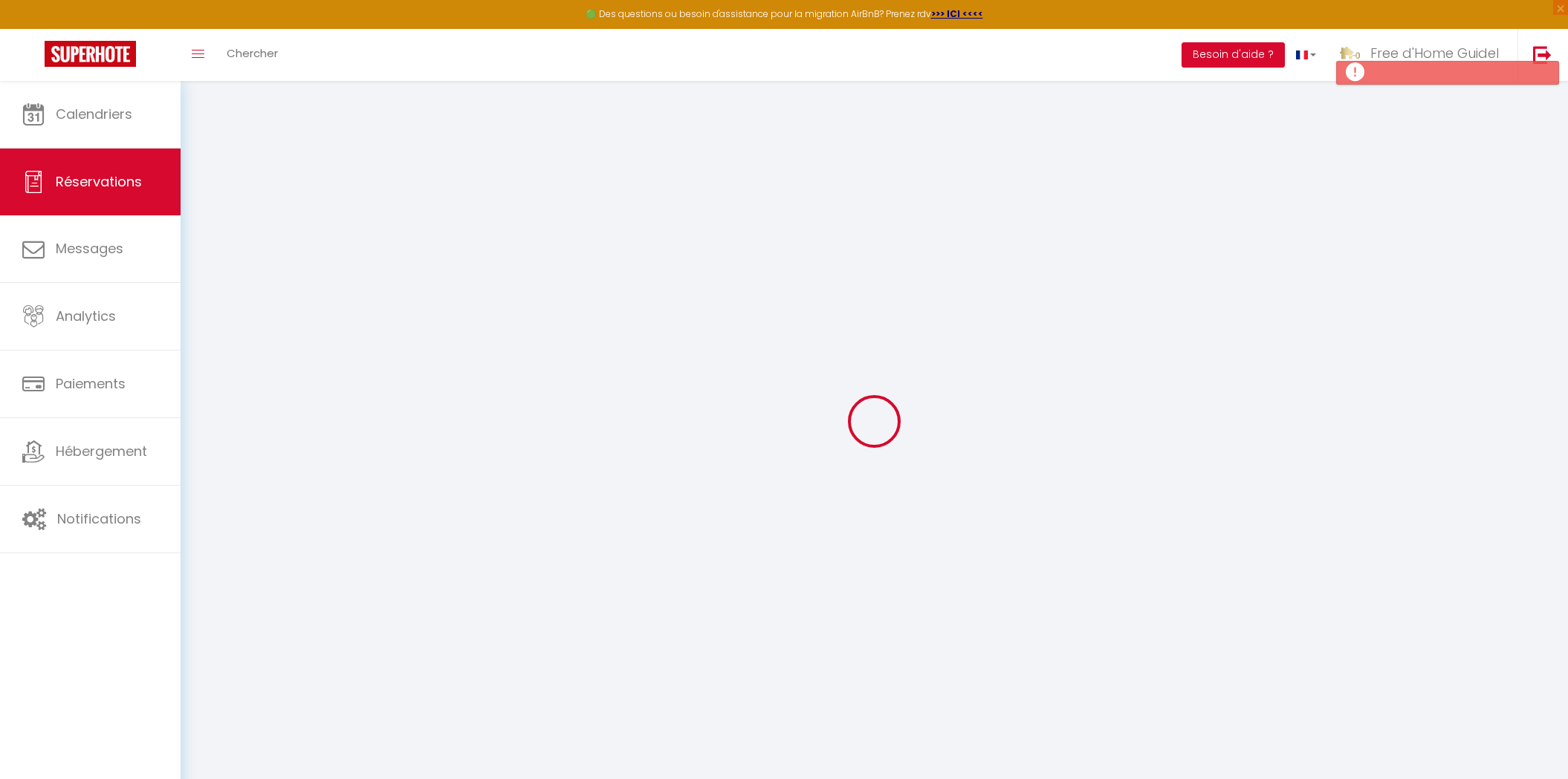
checkbox input "false"
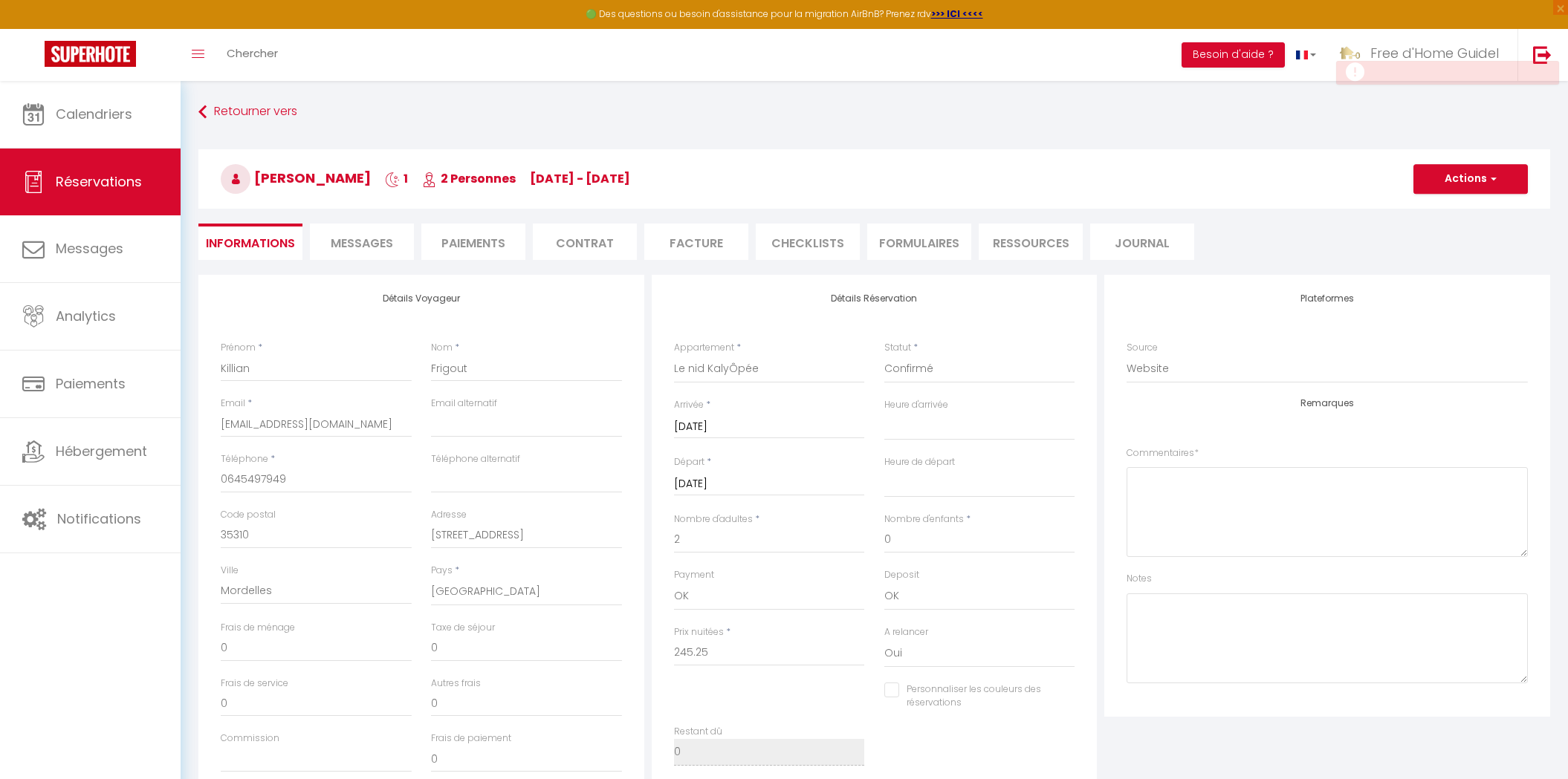
type input "2.6"
select select
checkbox input "false"
select select
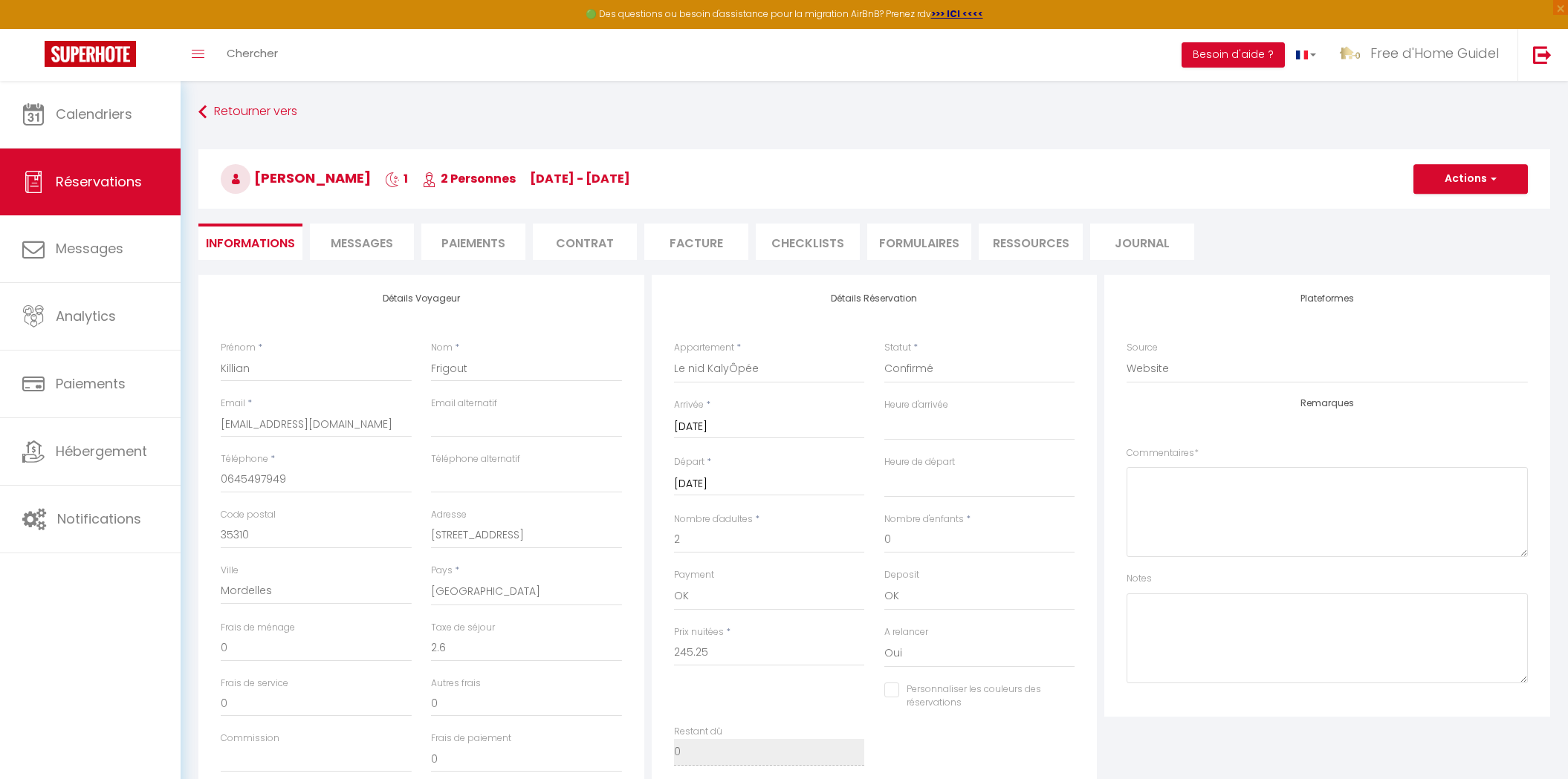
select select
click at [391, 234] on li "Messages" at bounding box center [361, 241] width 104 height 36
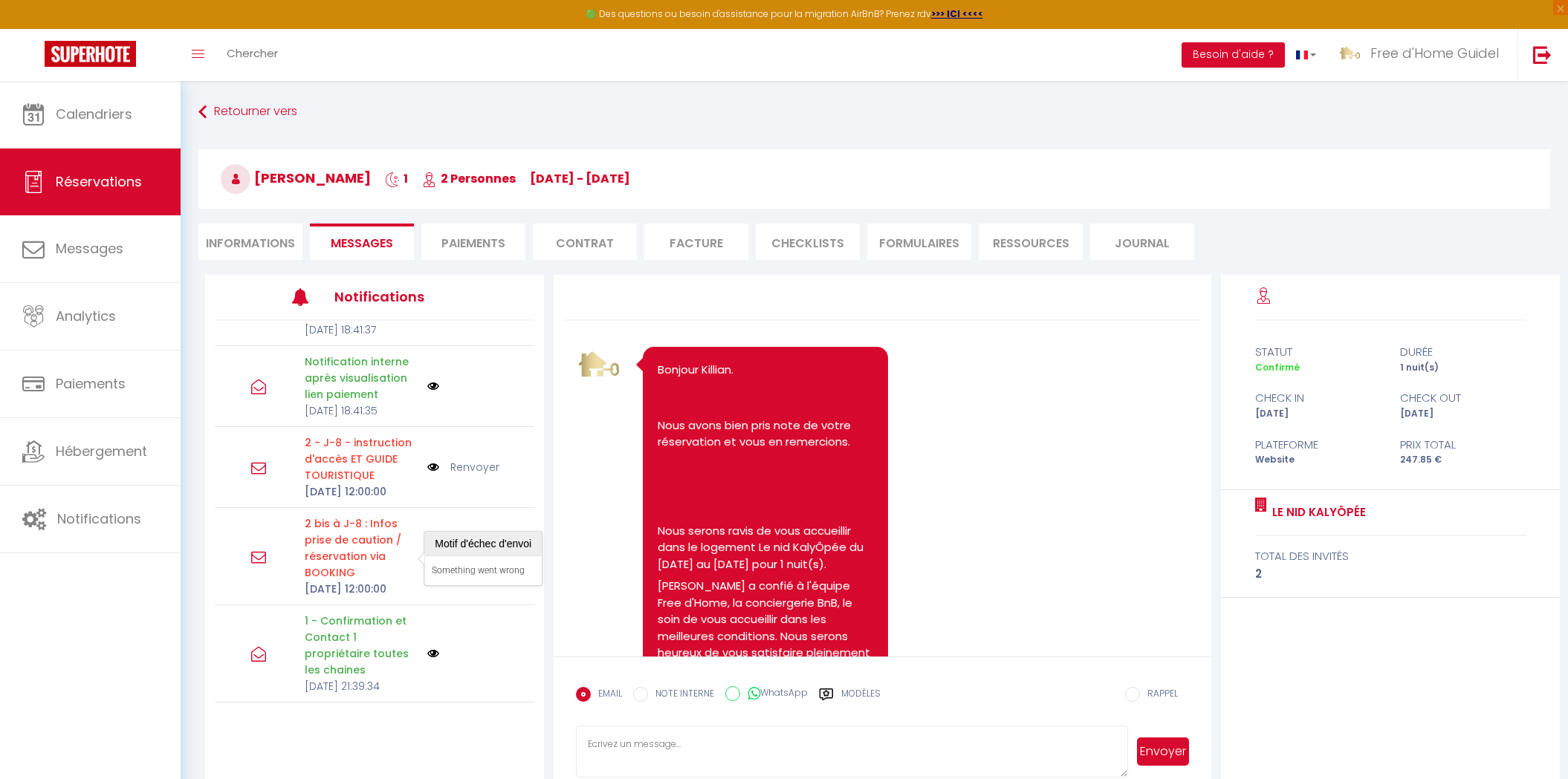
scroll to position [330, 0]
click at [345, 613] on p "1 - Confirmation et Contact 1 propriétaire toutes les chaines" at bounding box center [361, 645] width 113 height 65
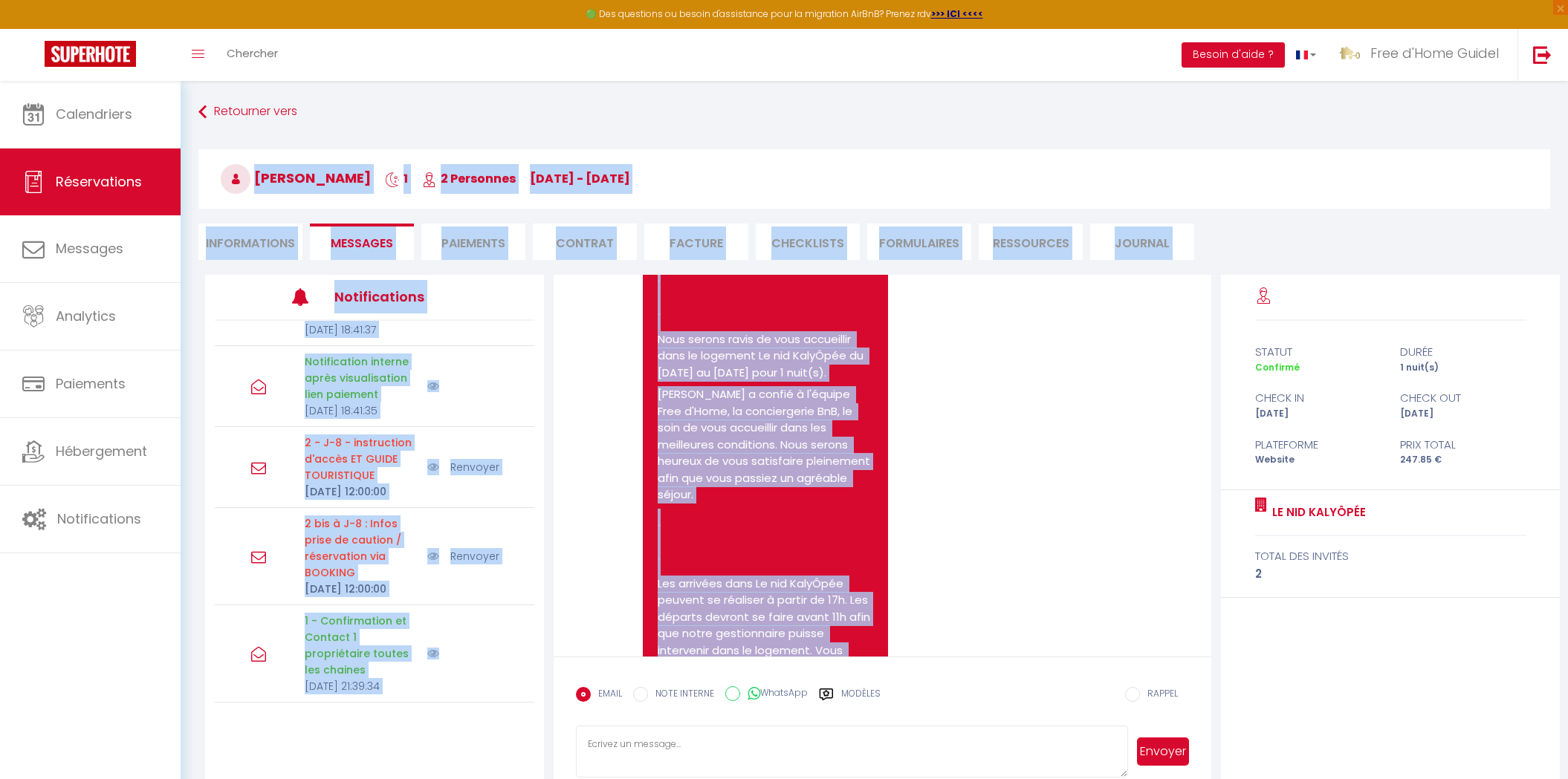
scroll to position [0, 0]
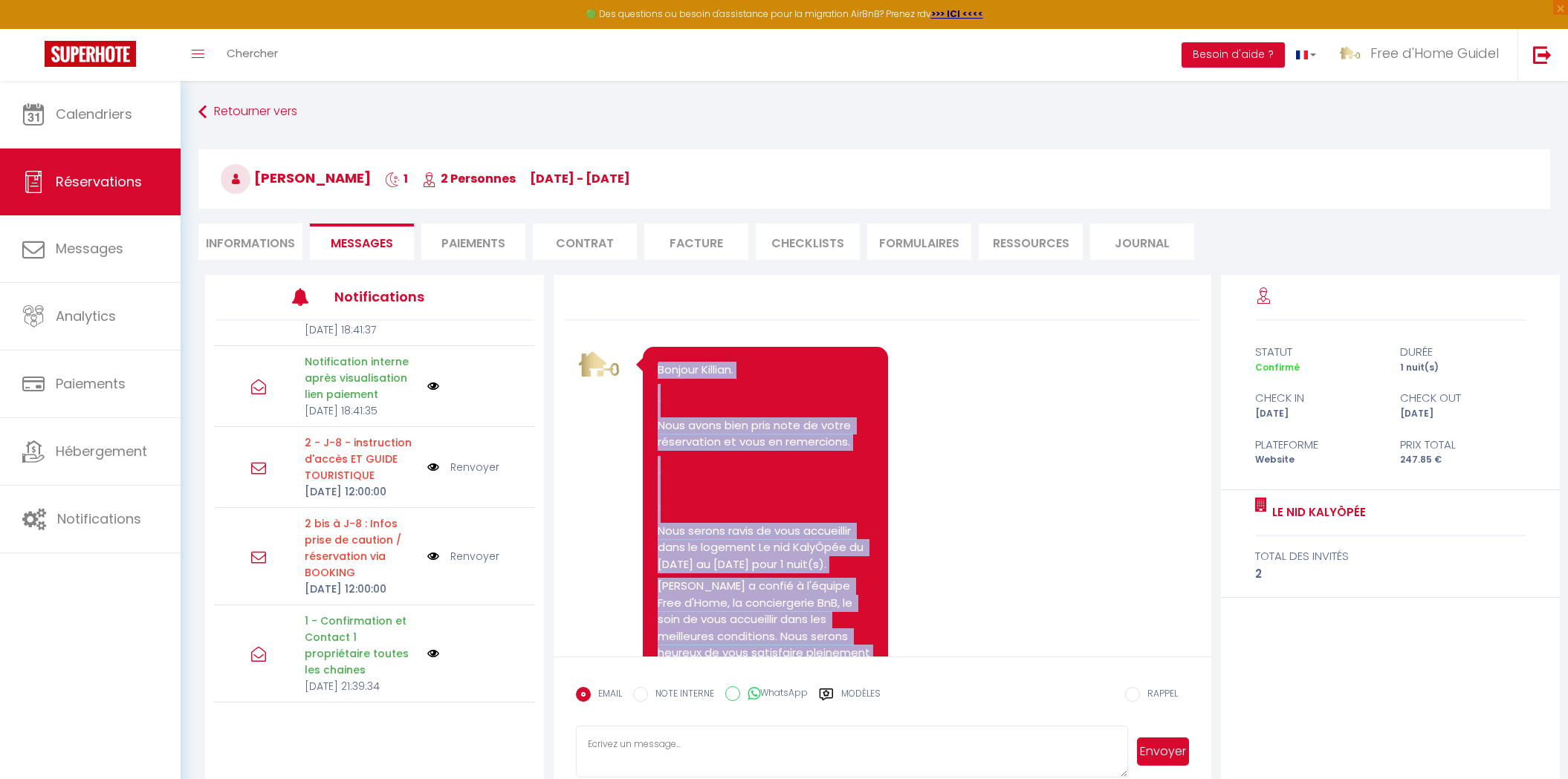
drag, startPoint x: 749, startPoint y: 483, endPoint x: 657, endPoint y: 367, distance: 148.1
copy pre "Bonjour Killian. Nous avons bien pris note de votre réservation et vous en reme…"
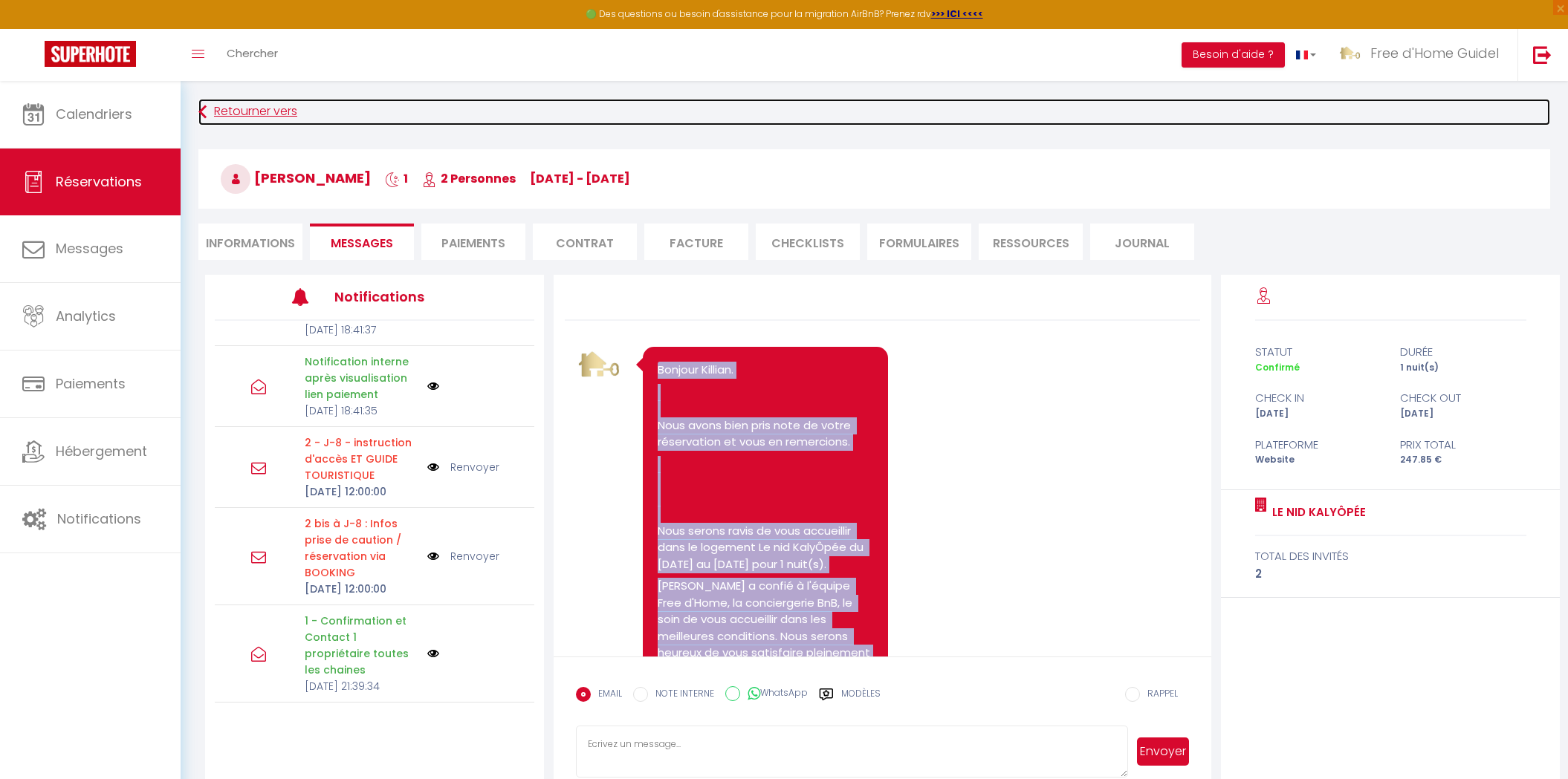
click at [207, 115] on link "Retourner vers" at bounding box center [874, 112] width 1352 height 27
select select
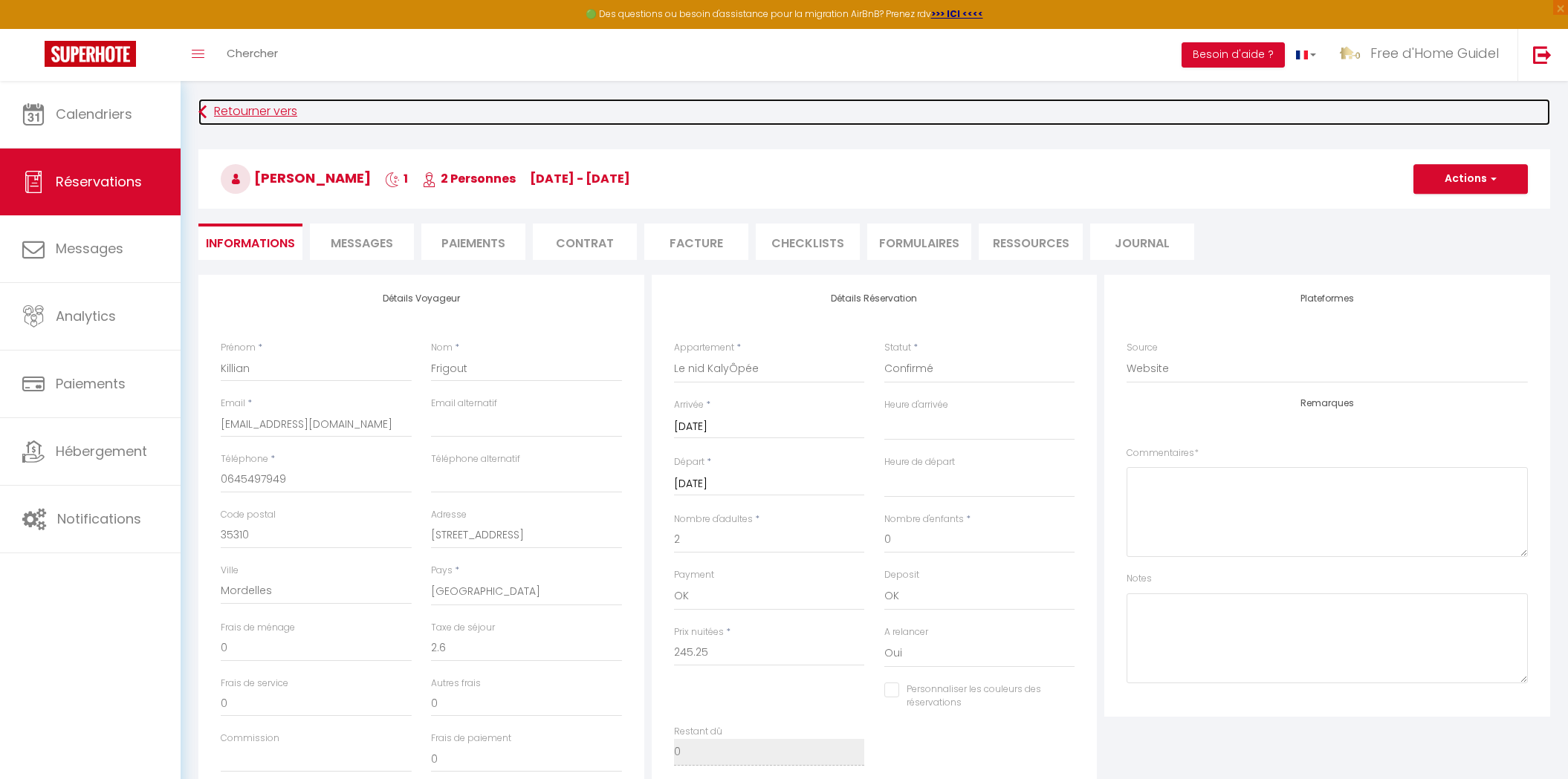
click at [273, 113] on link "Retourner vers" at bounding box center [874, 112] width 1352 height 27
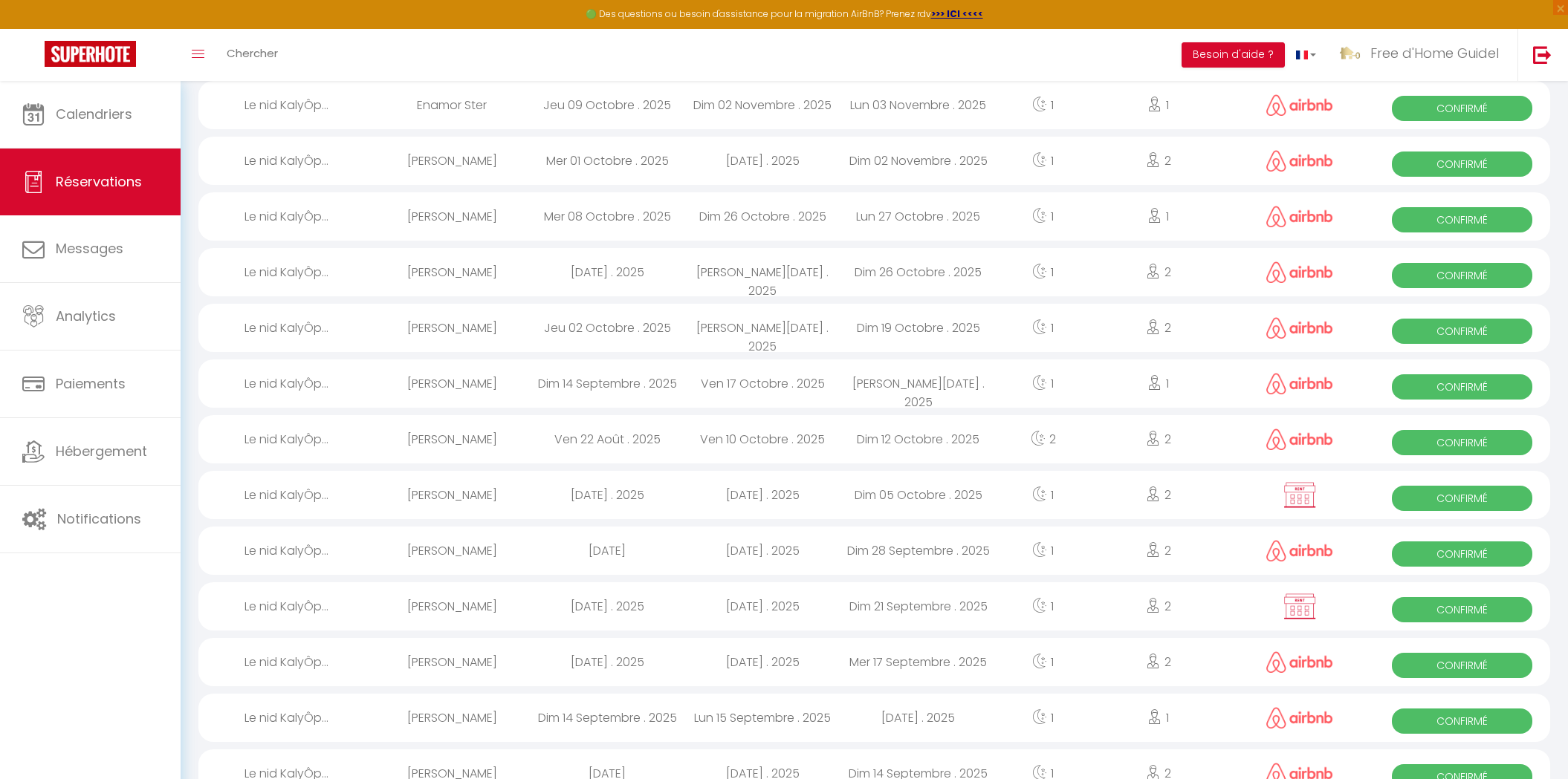
scroll to position [365, 0]
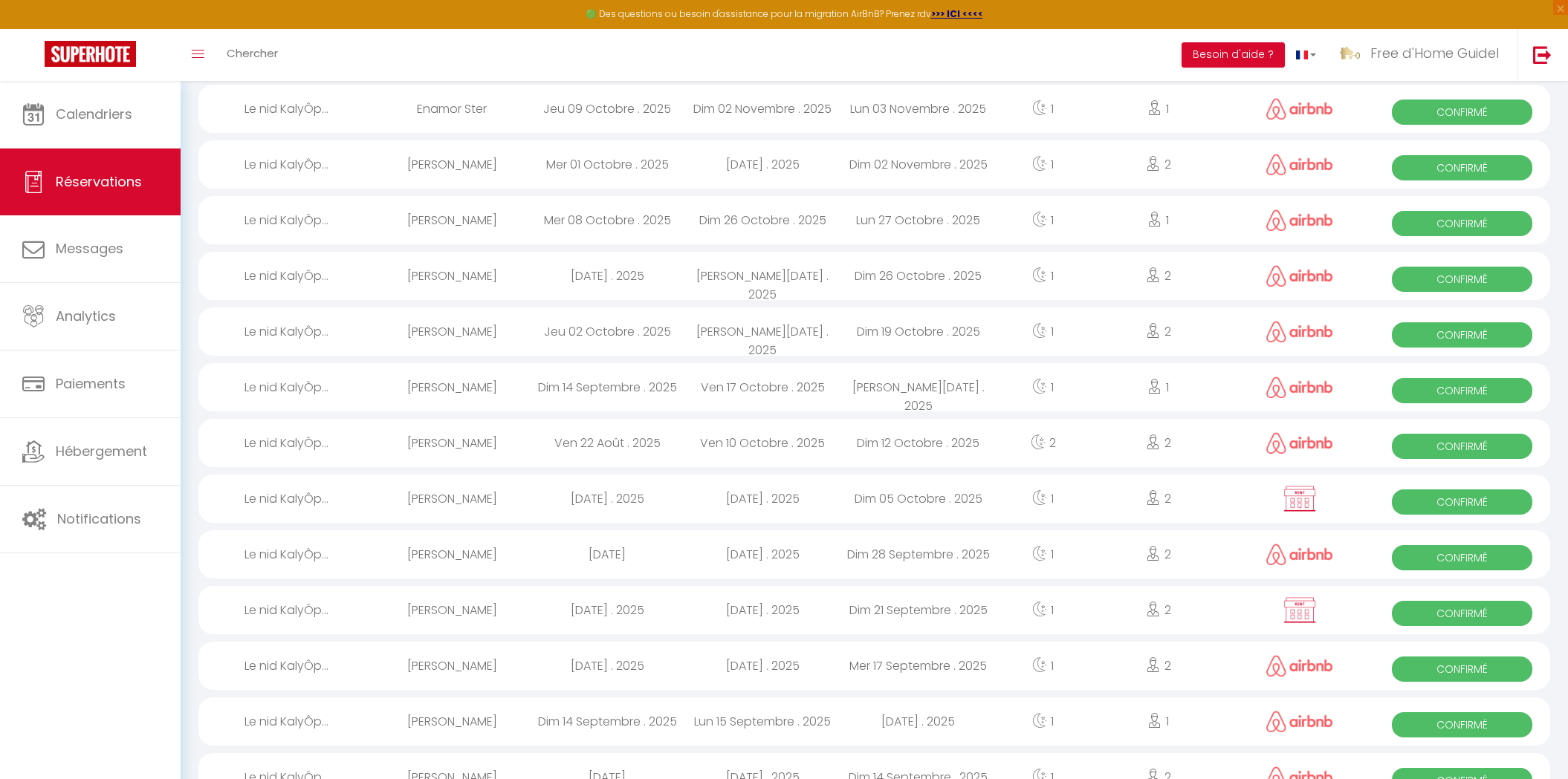
click at [604, 490] on div "Sam 04 Octobre . 2025" at bounding box center [607, 499] width 155 height 48
select select "OK"
select select "0"
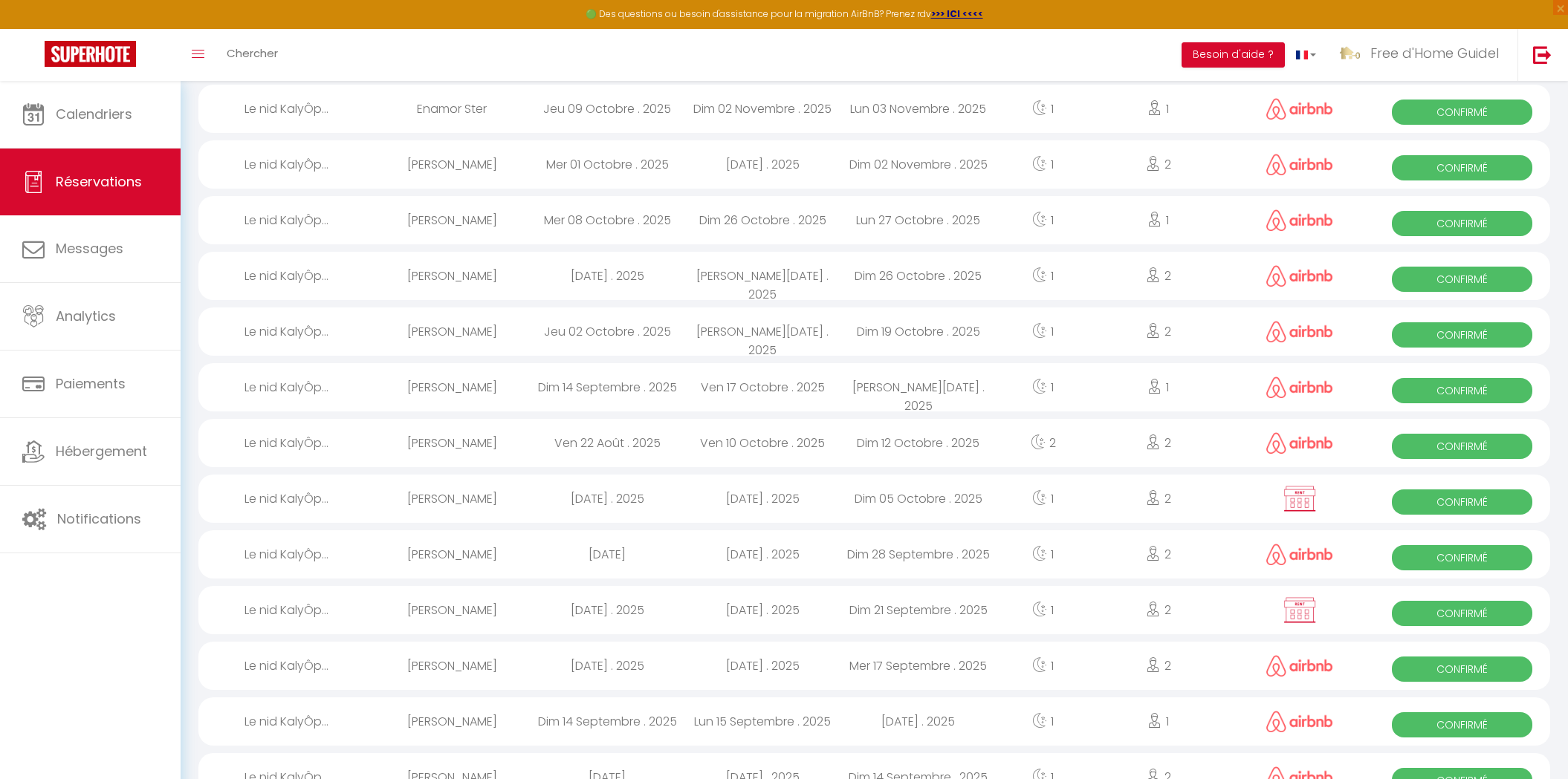
select select "1"
select select
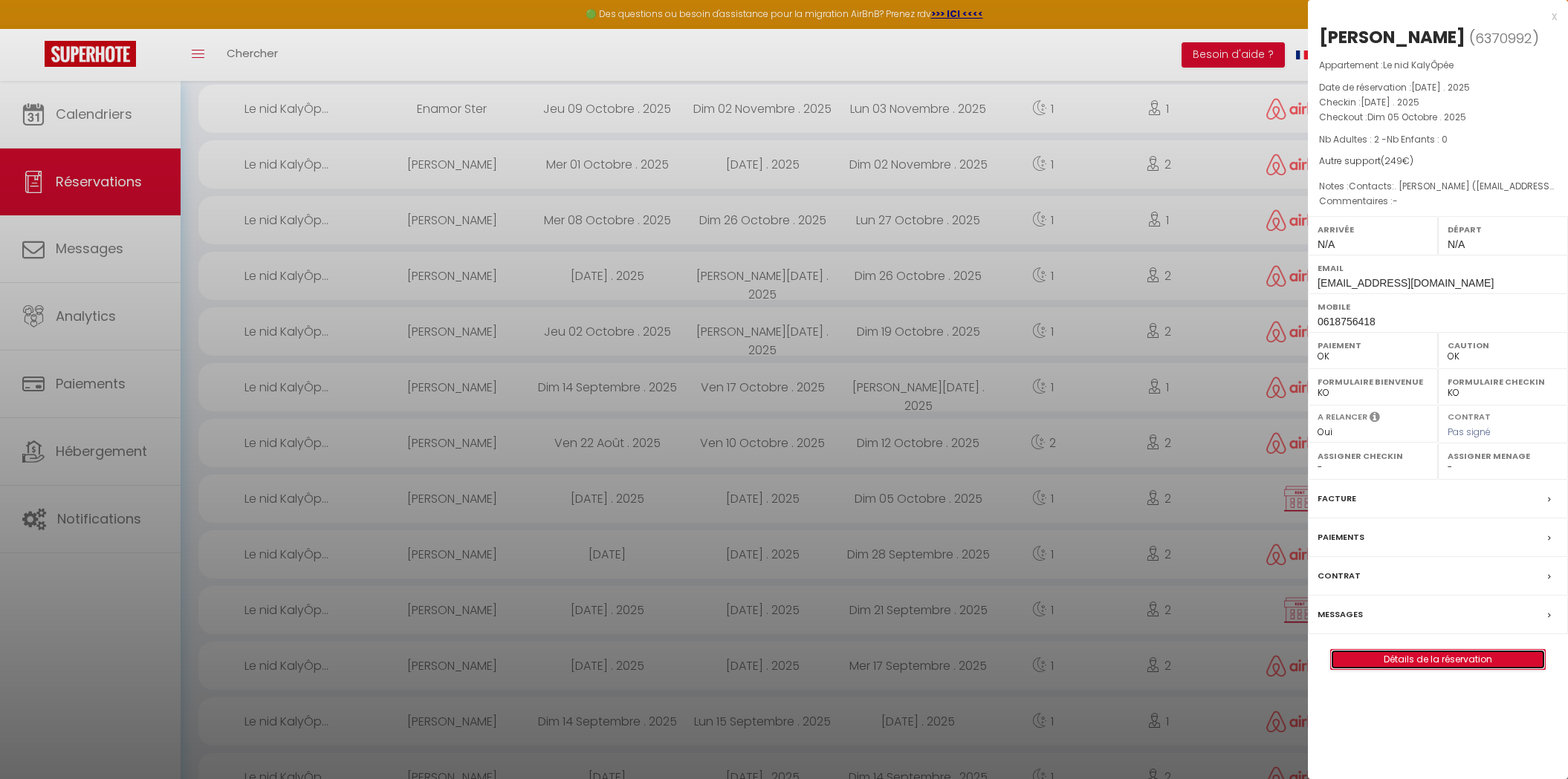
click at [1348, 651] on link "Détails de la réservation" at bounding box center [1438, 660] width 214 height 19
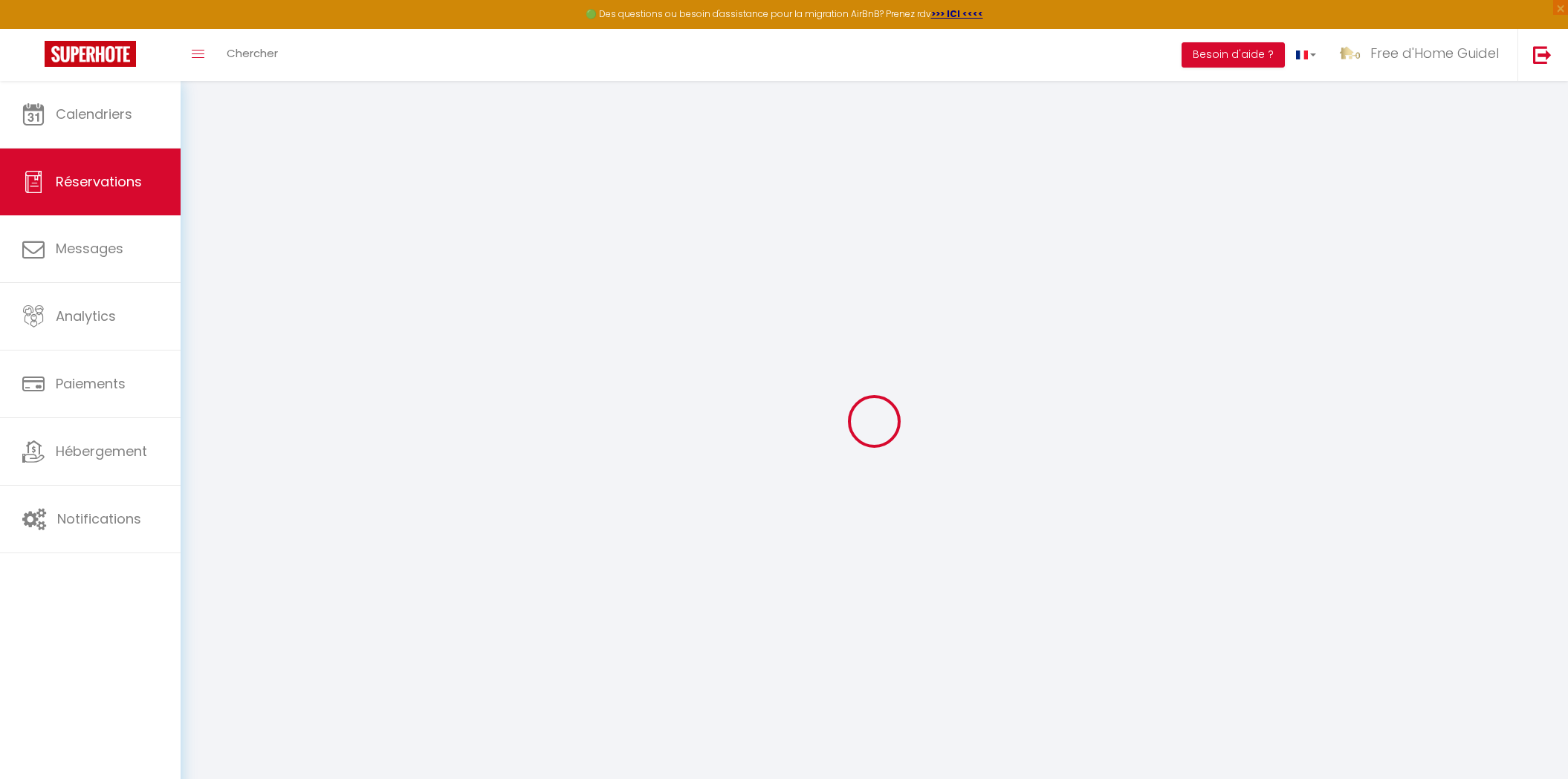
type input "Ilan"
type input "André"
type input "andre.ilan@kerustum.net"
type input "0618756418"
select select "FR"
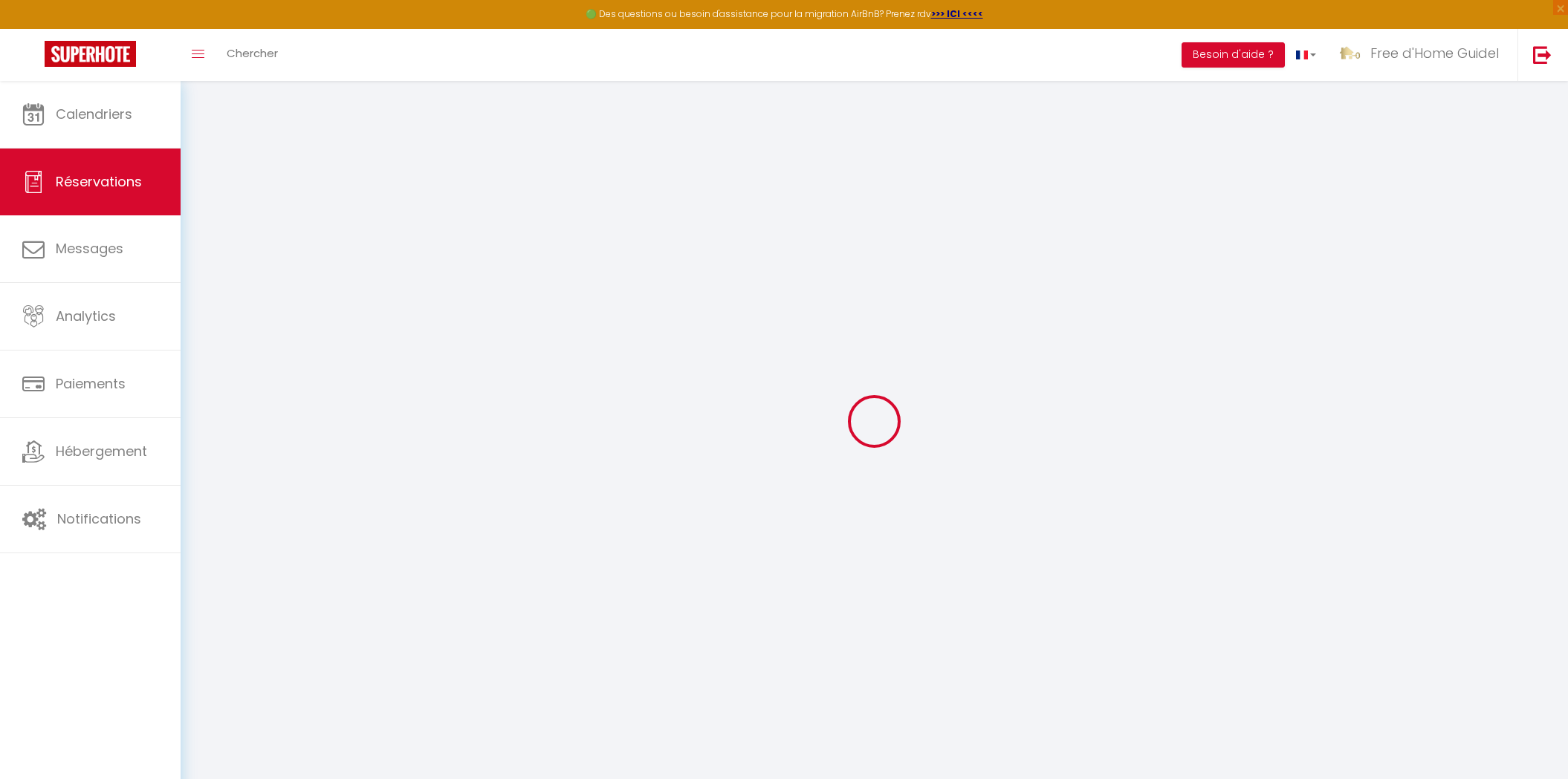
select select "26785"
select select "1"
type input "Sam 04 Octobre 2025"
select select
type input "Dim 05 Octobre 2025"
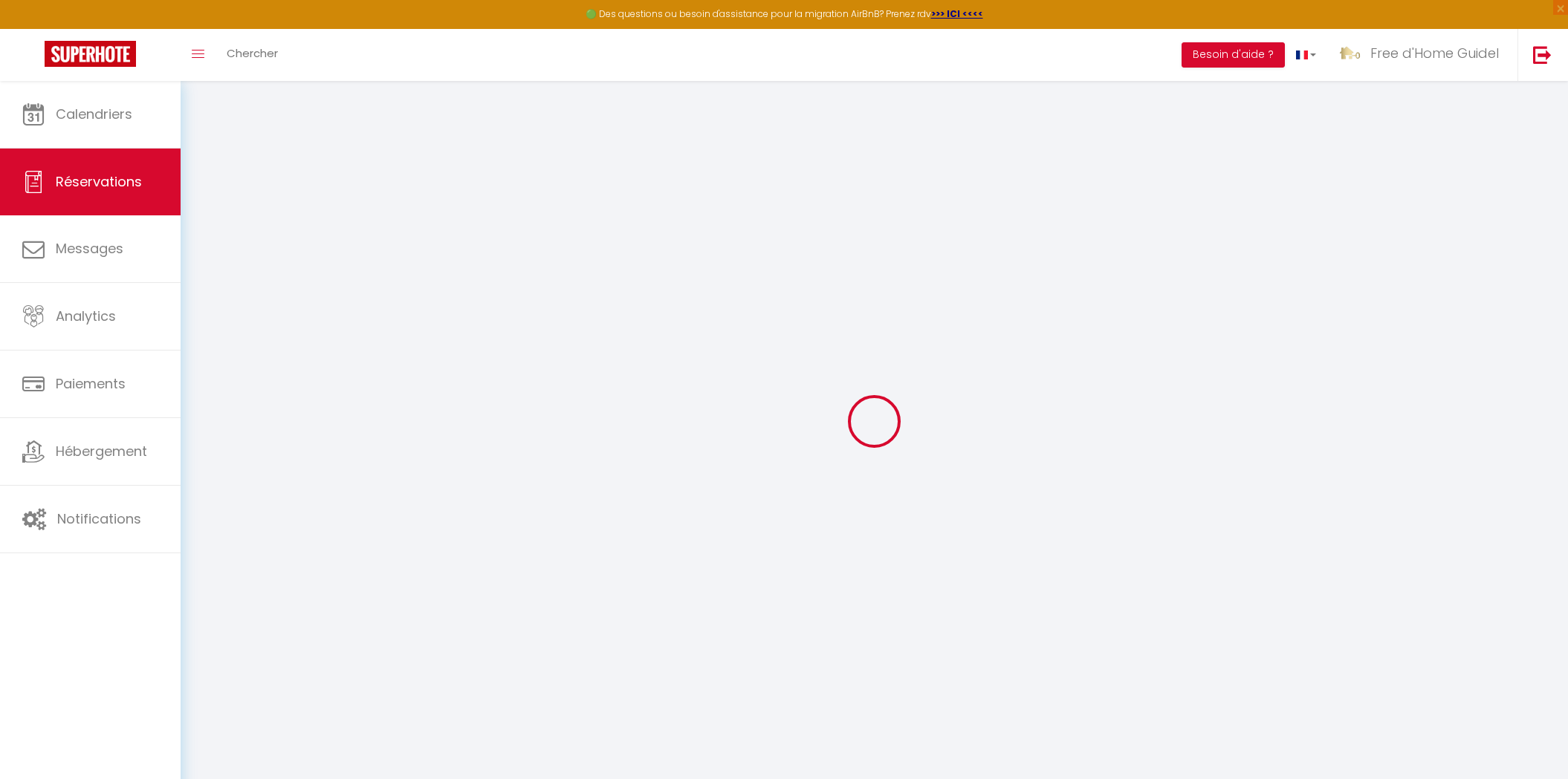
select select
type input "2"
select select "12"
select select "15"
type input "245"
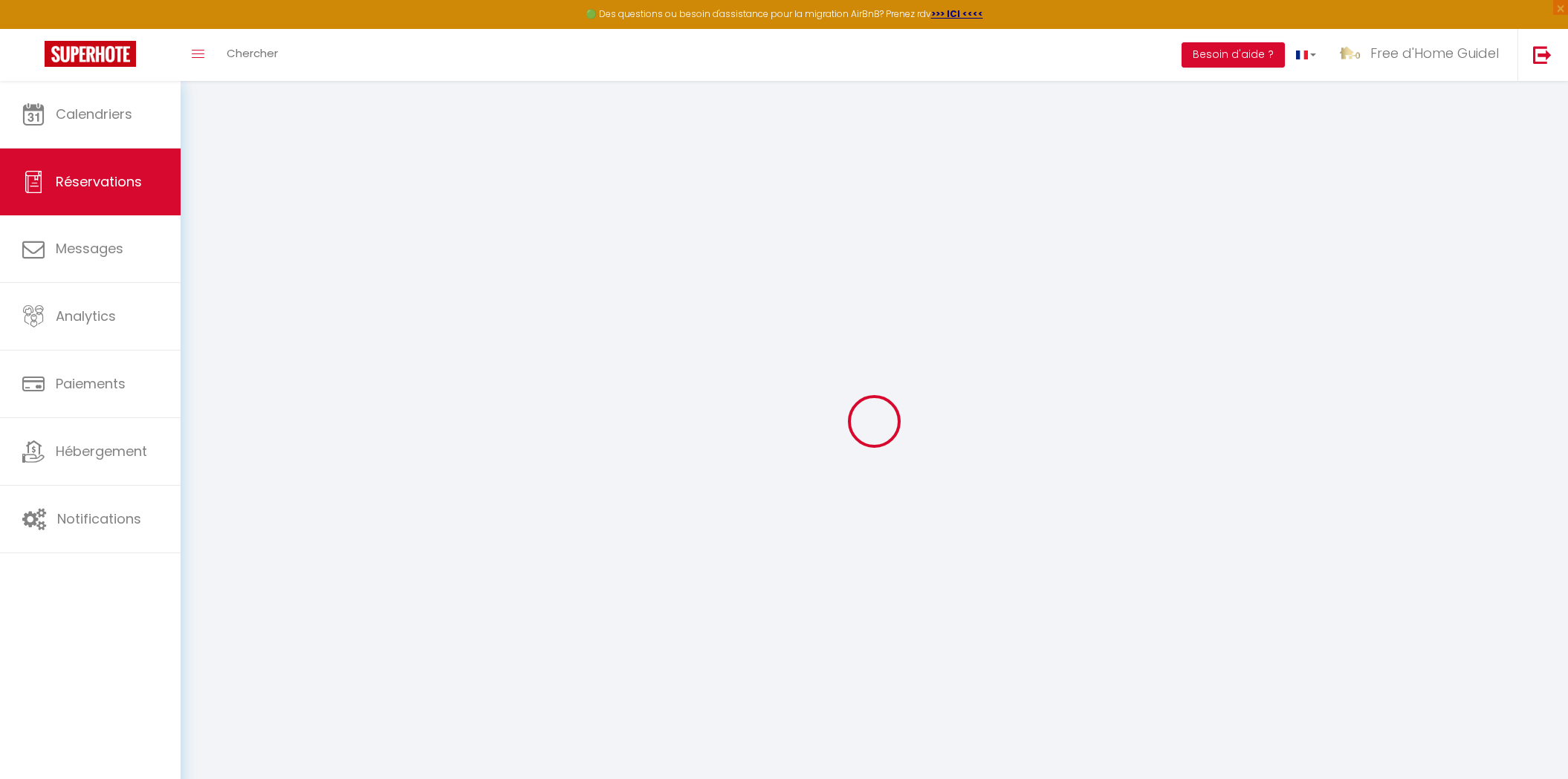
checkbox input "true"
type input "0"
select select "73"
type input "0"
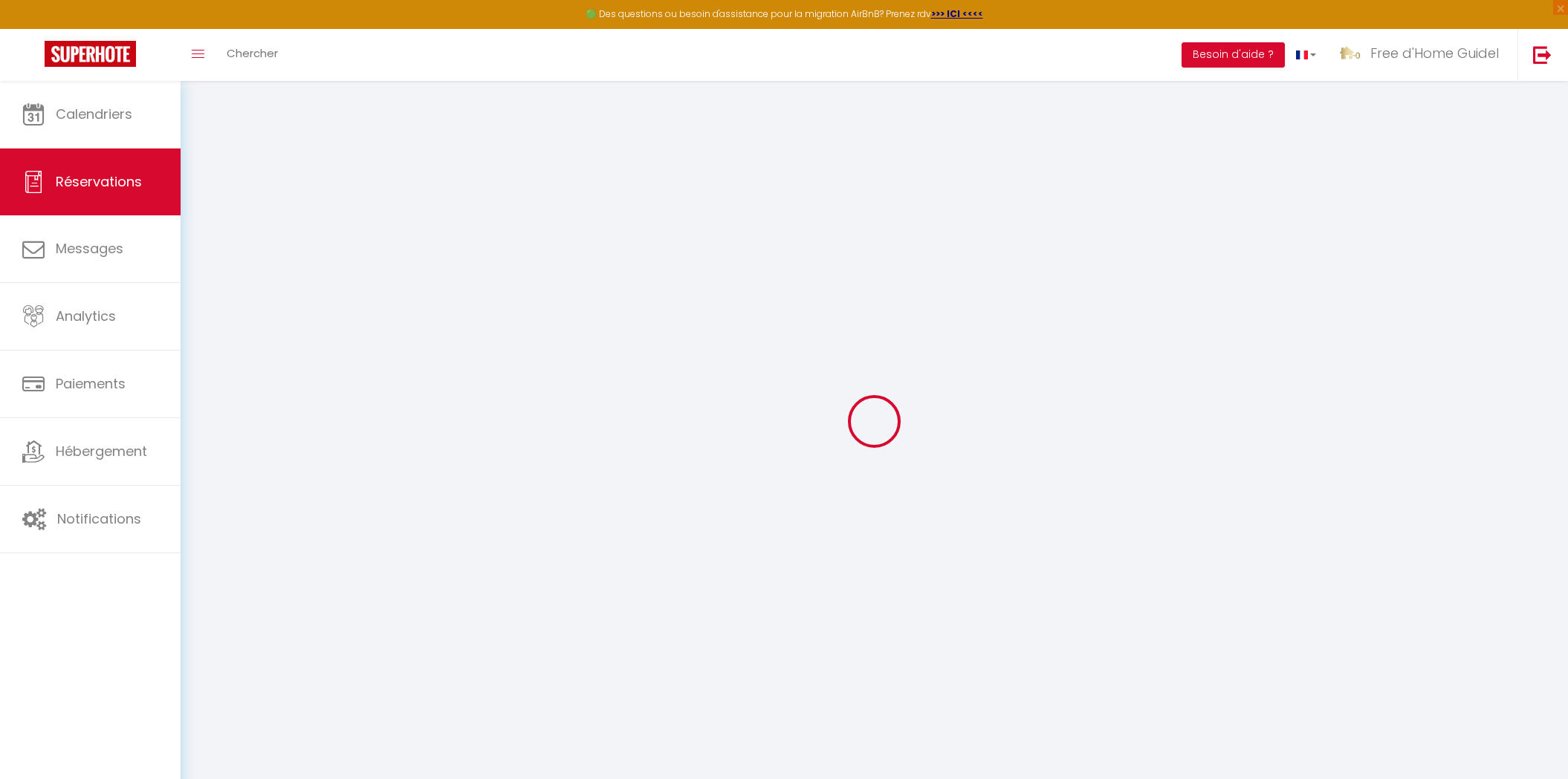
type input "0"
select select
checkbox input "true"
select select
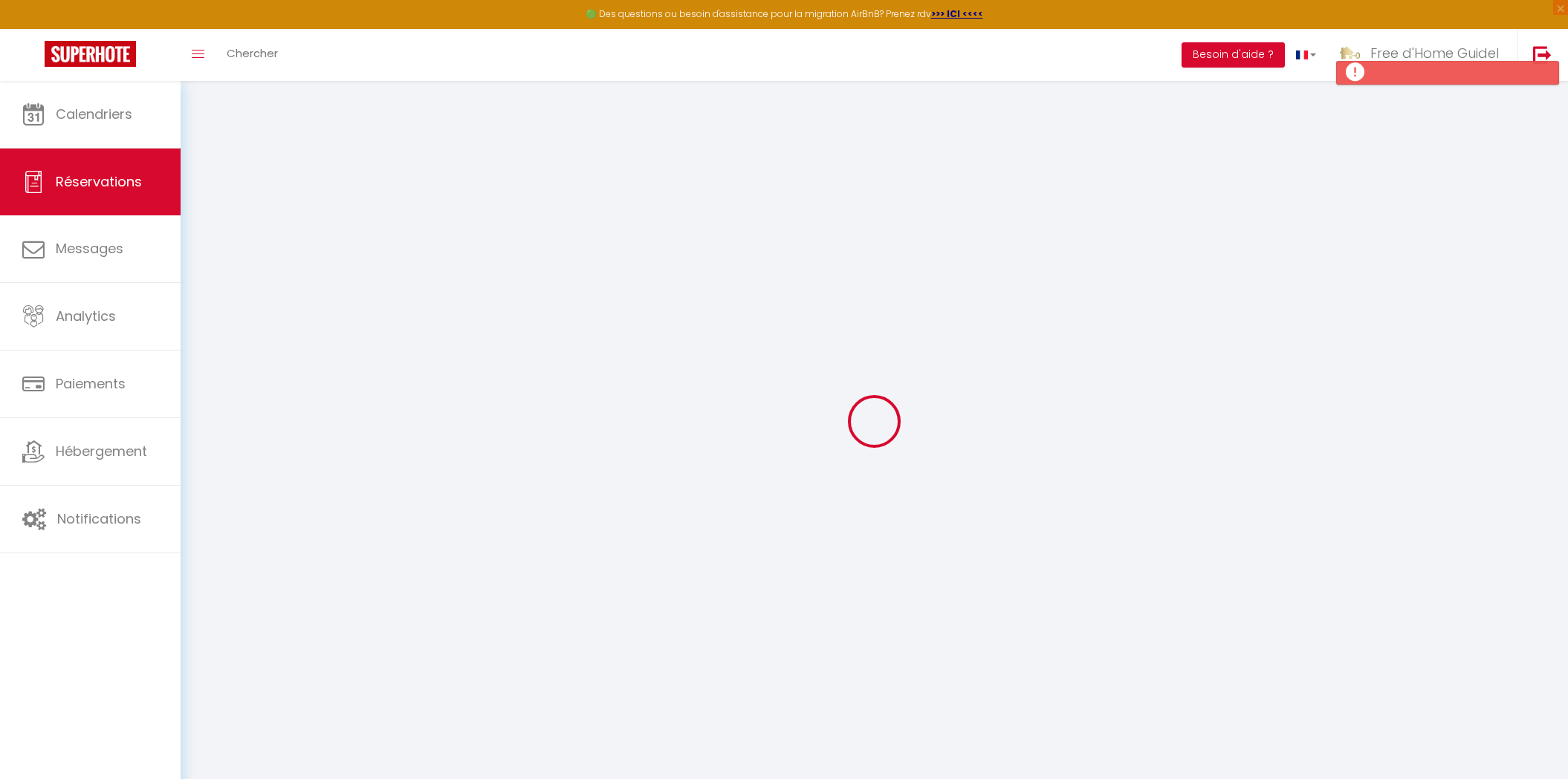
select select
checkbox input "true"
select select
checkbox input "true"
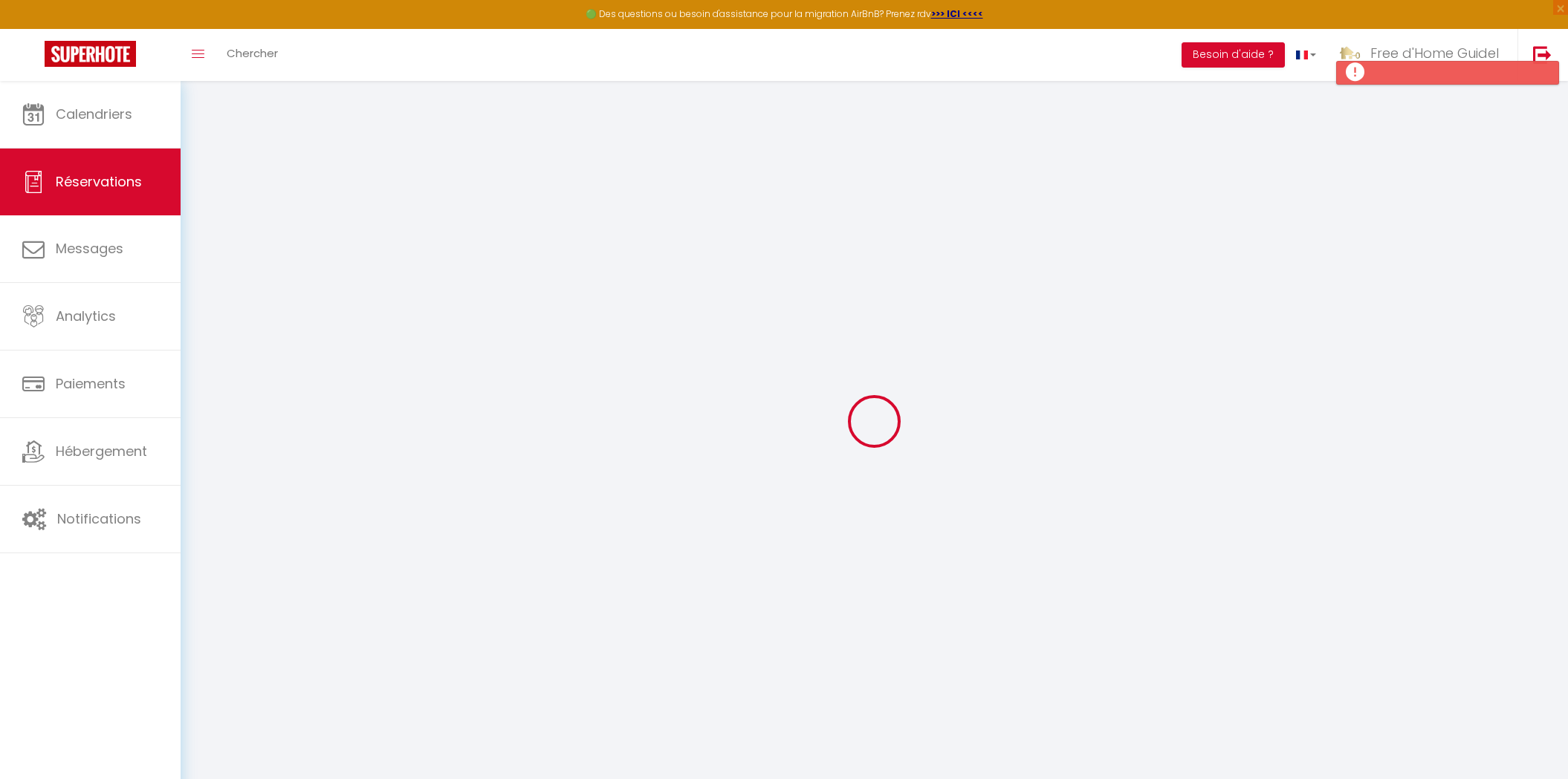
type textarea "Contacts:. Ilan André (andre.ilan@kerustum.net, 0618756418, 12"
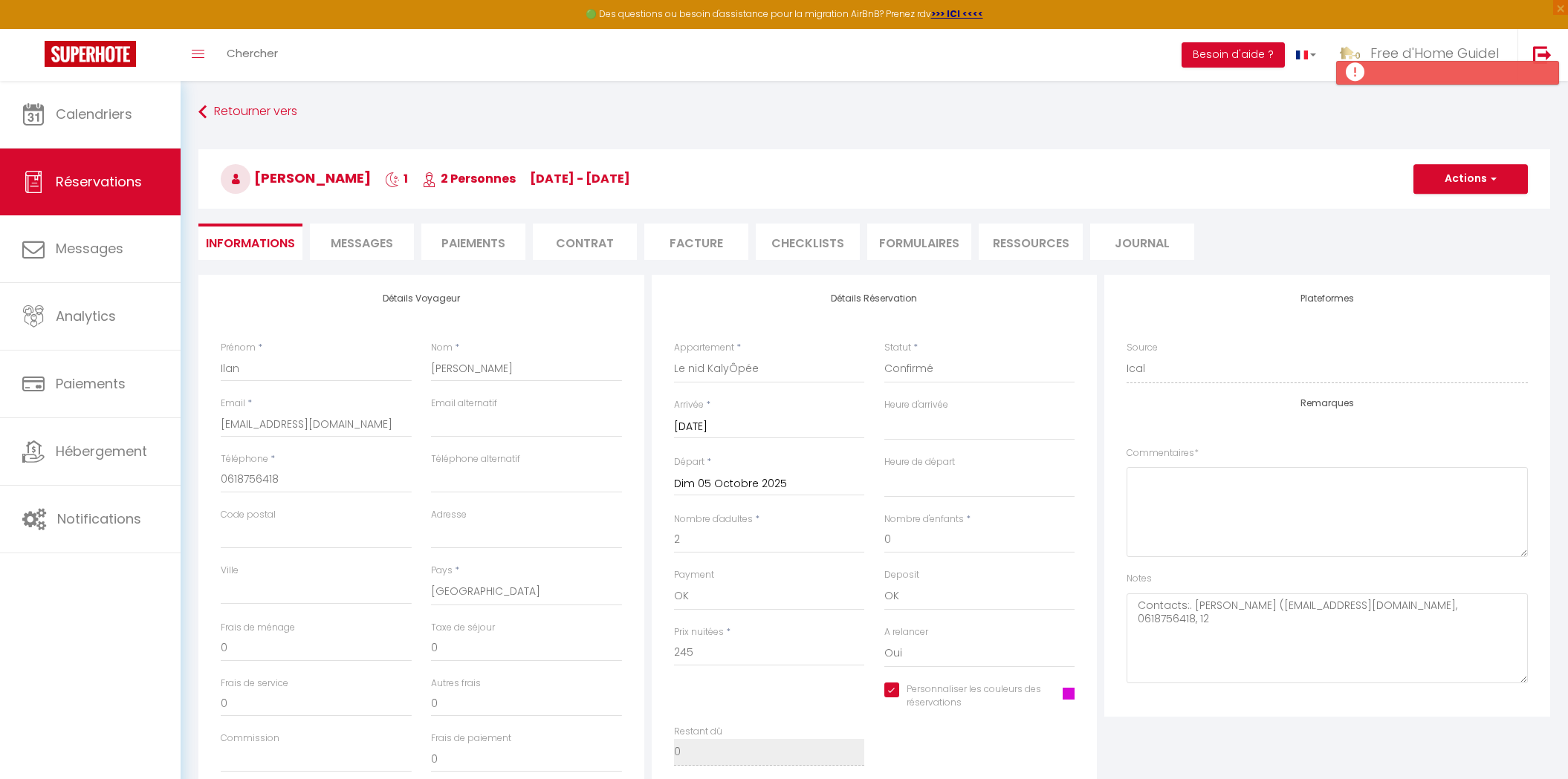
type input "4"
select select
checkbox input "true"
select select
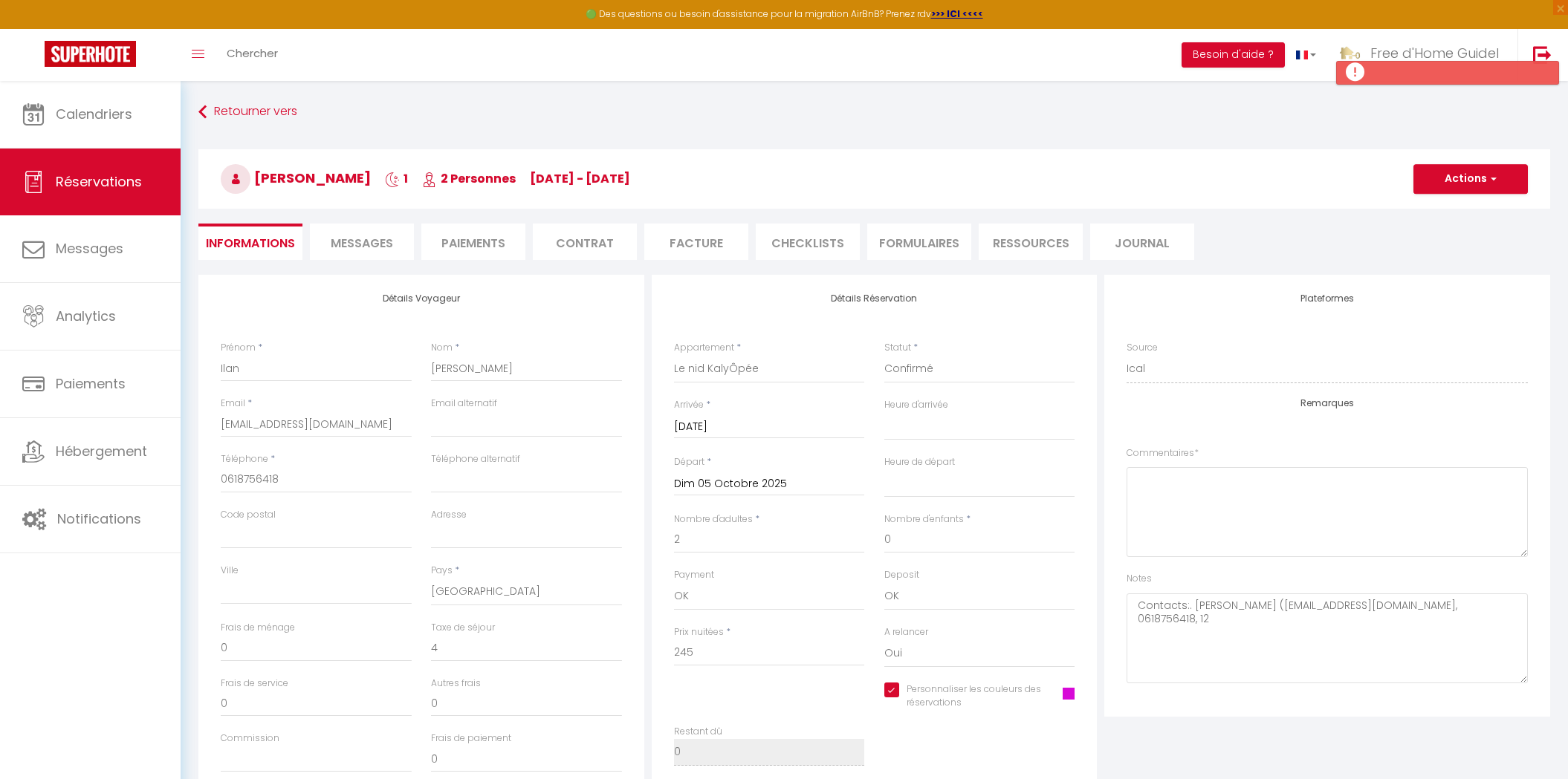
select select
click at [372, 242] on span "Messages" at bounding box center [362, 243] width 63 height 17
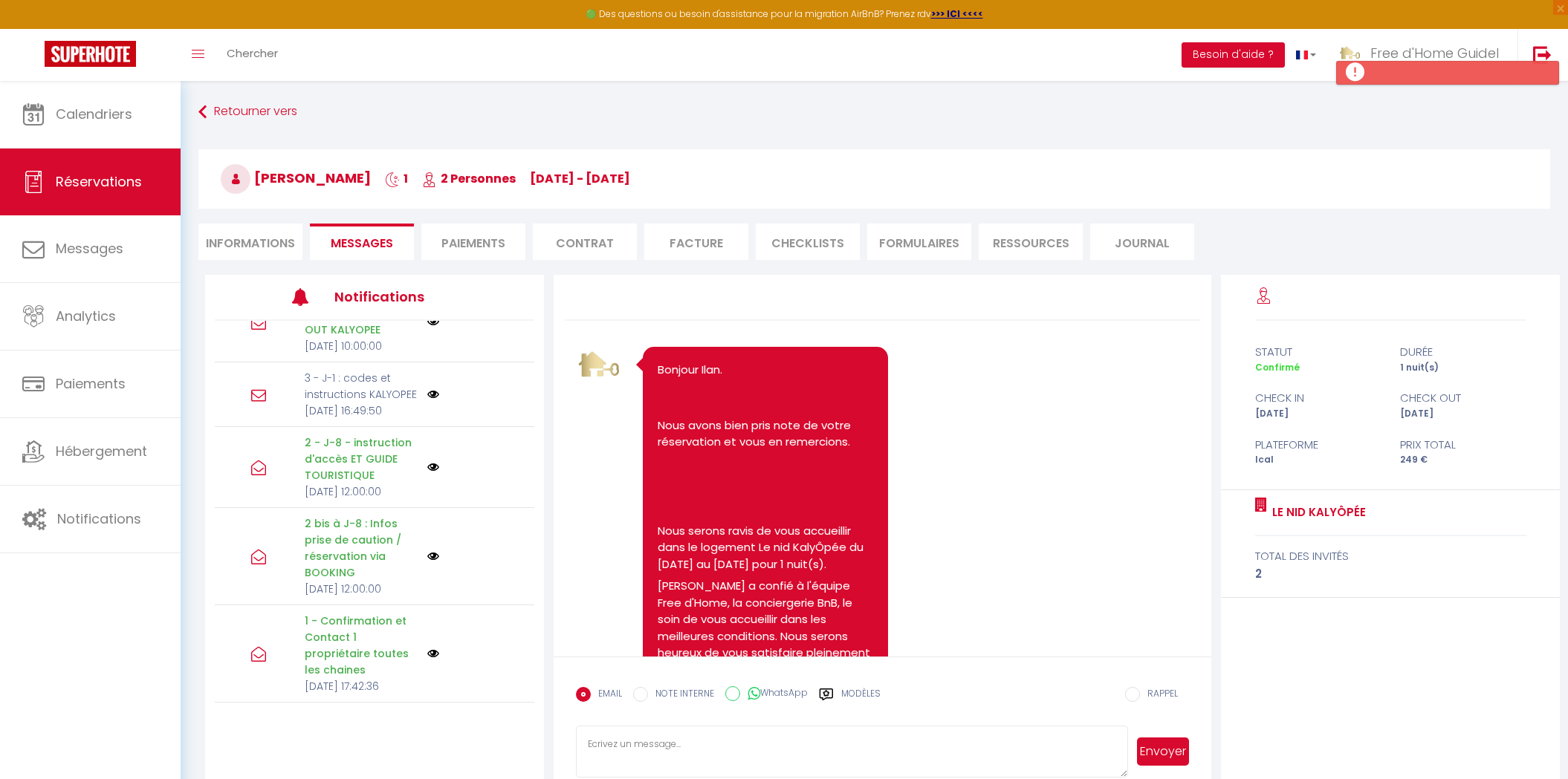
scroll to position [80, 0]
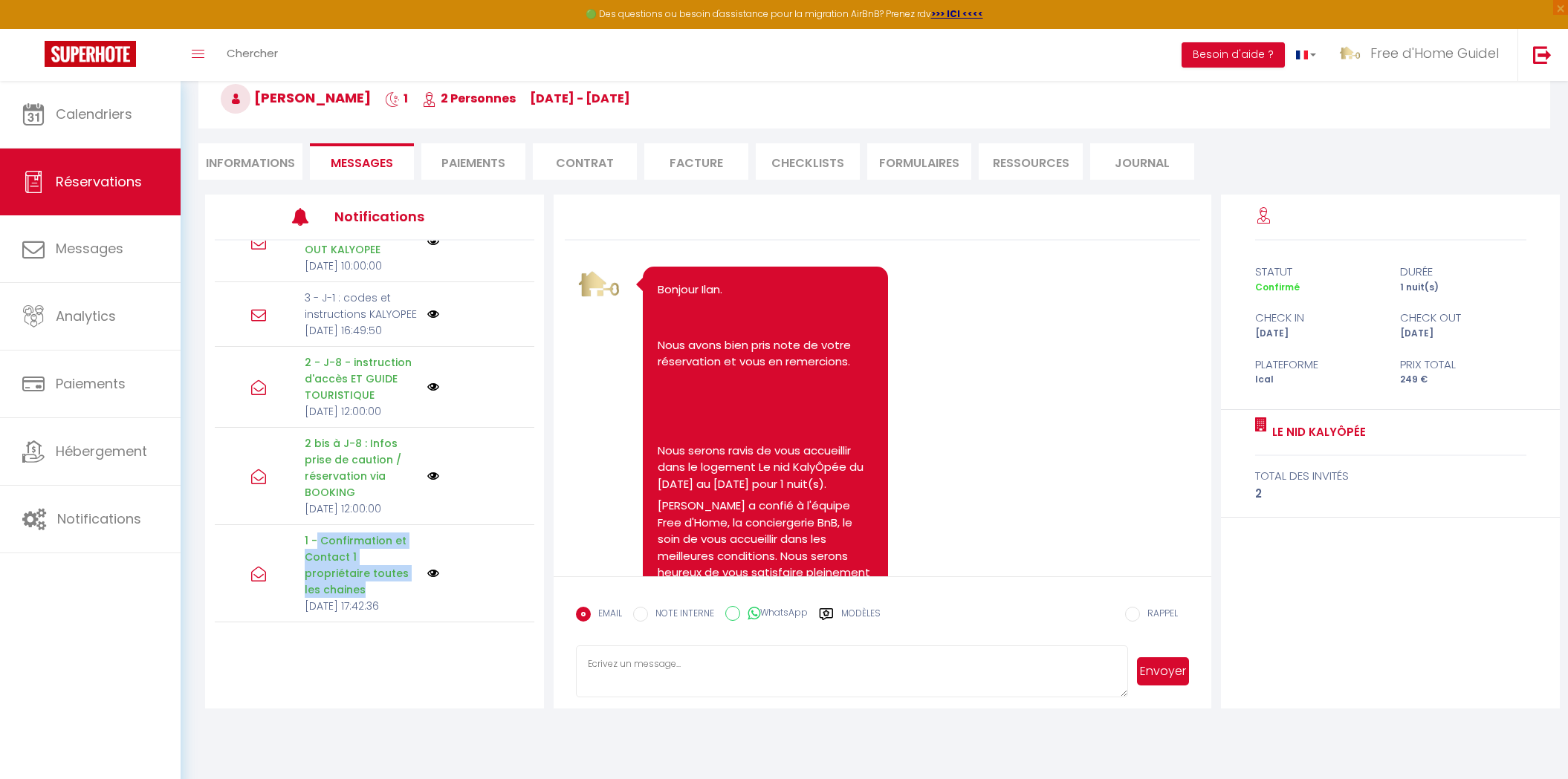
drag, startPoint x: 396, startPoint y: 571, endPoint x: 318, endPoint y: 524, distance: 91.1
click at [318, 533] on p "1 - Confirmation et Contact 1 propriétaire toutes les chaines" at bounding box center [361, 565] width 113 height 65
copy p "Confirmation et Contact 1 propriétaire toutes les chaines"
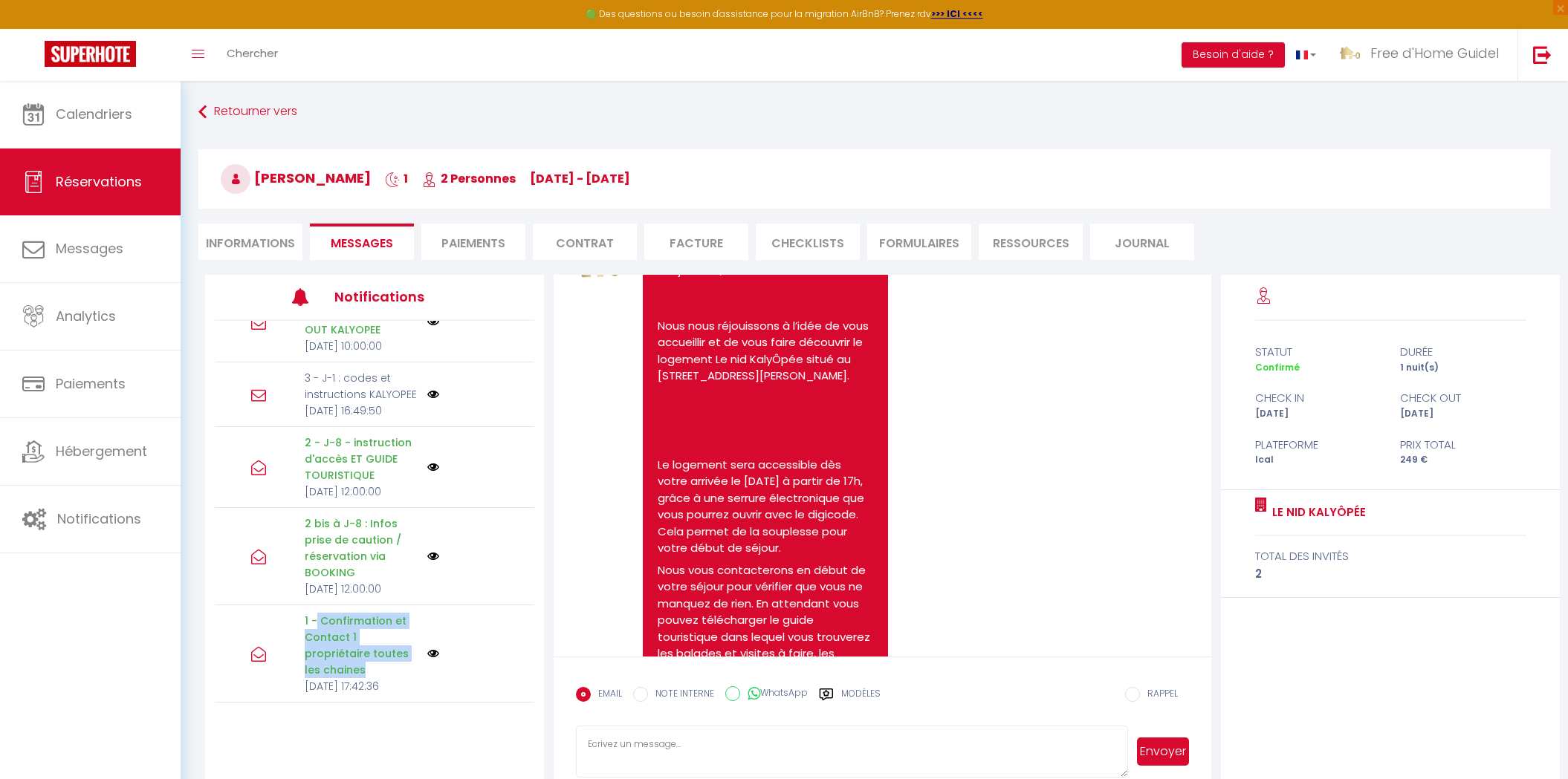
scroll to position [2150, 0]
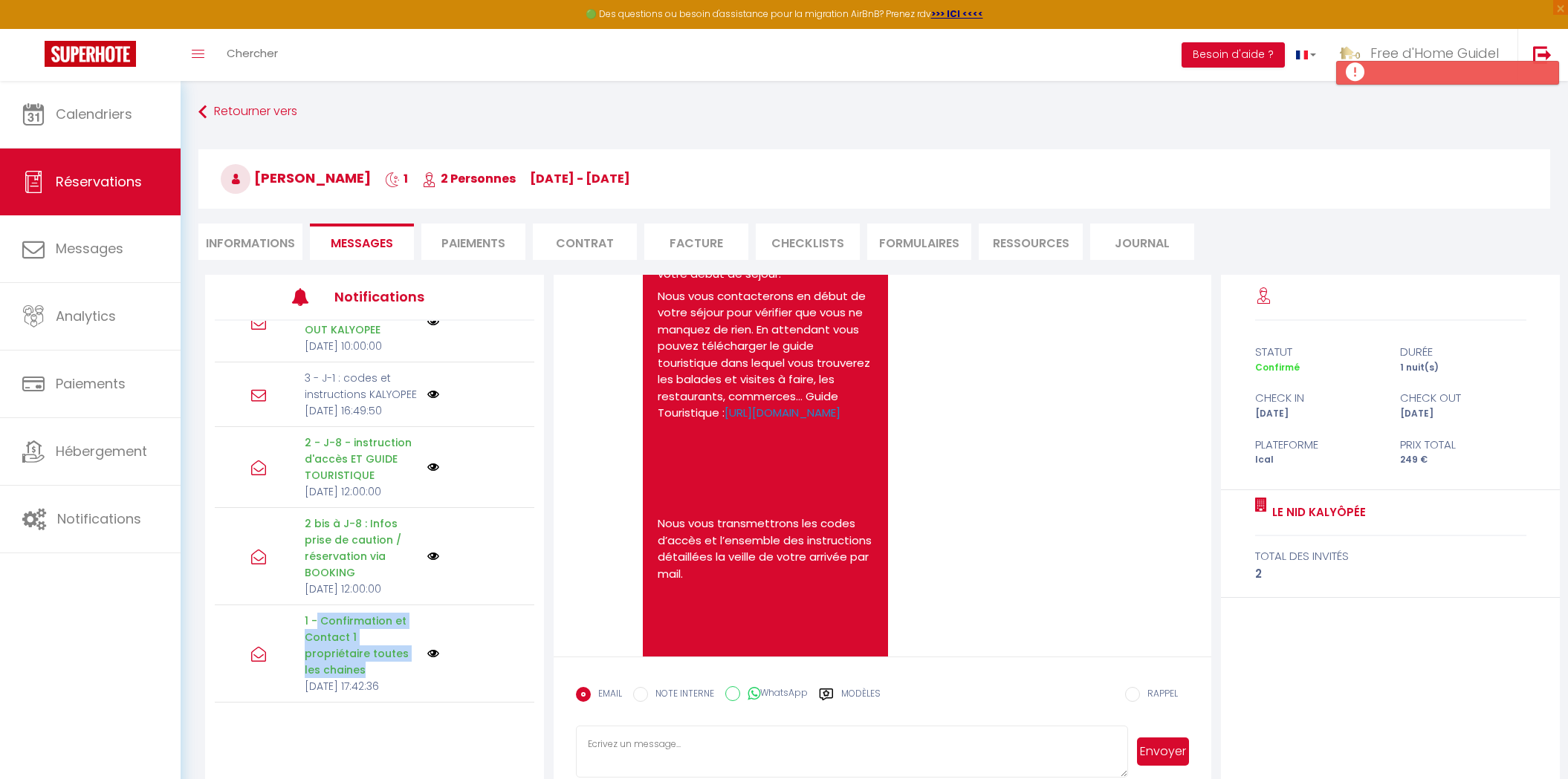
select select
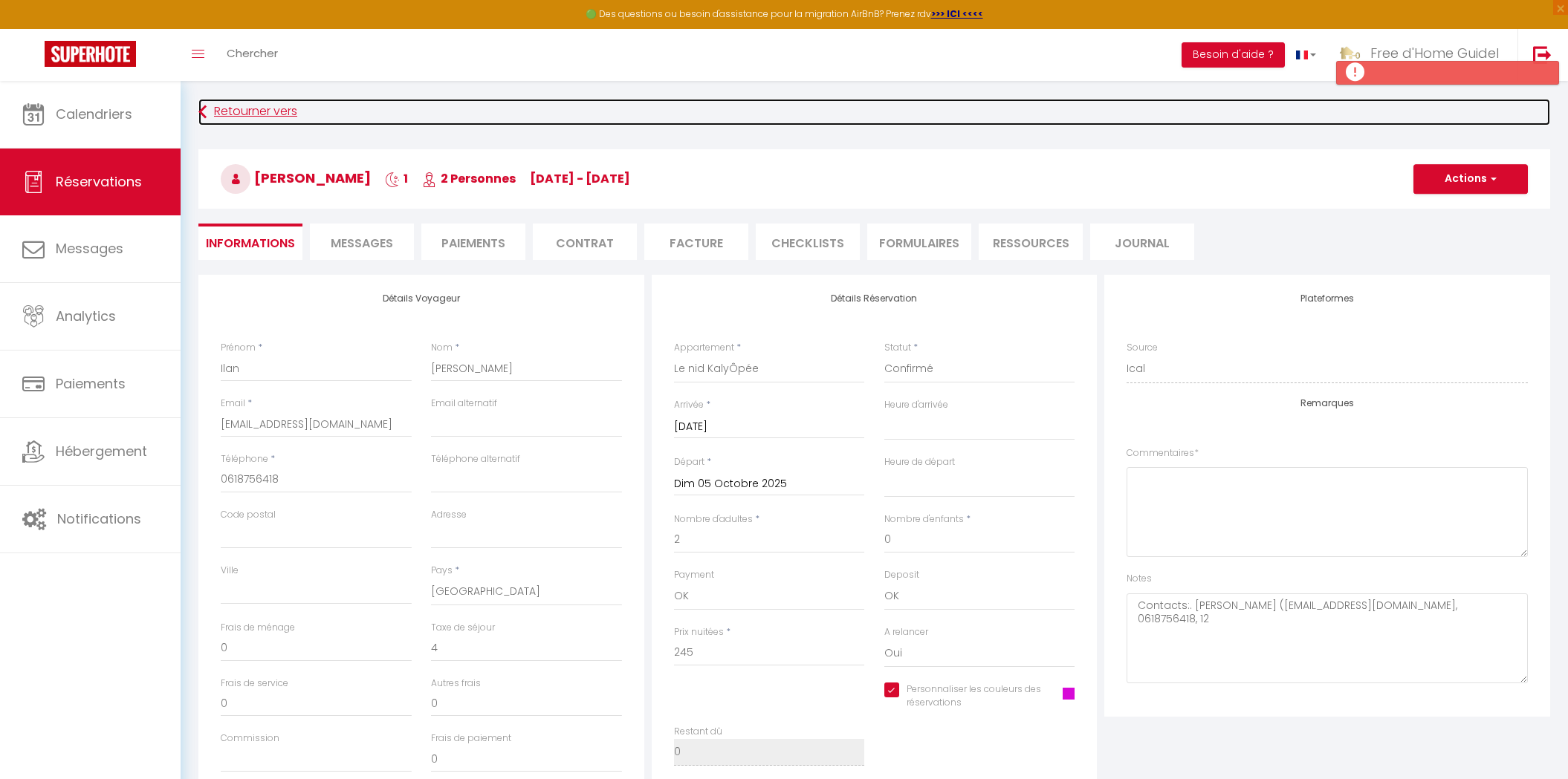
click at [227, 109] on link "Retourner vers" at bounding box center [874, 112] width 1352 height 27
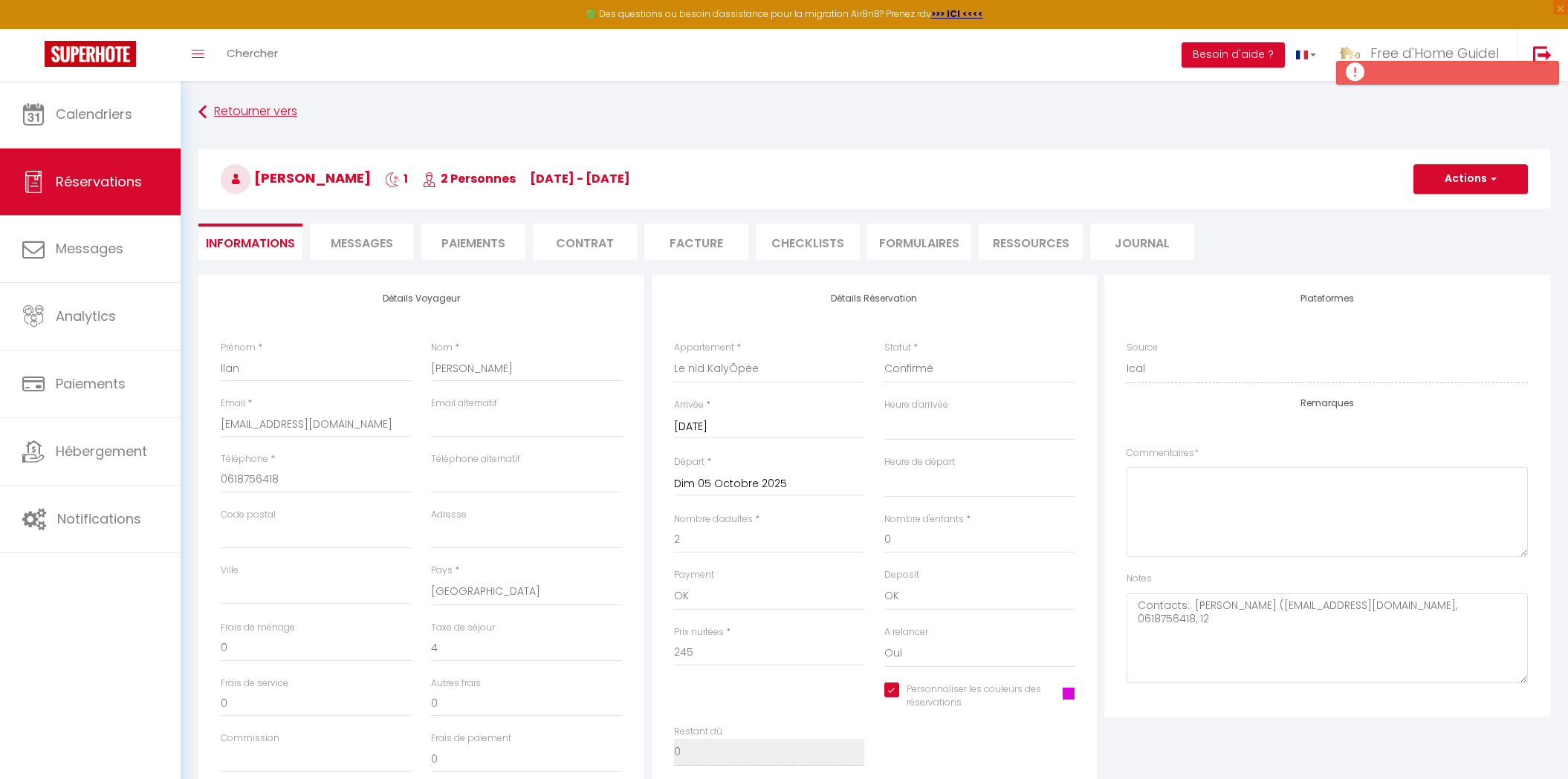
select select "not_cancelled"
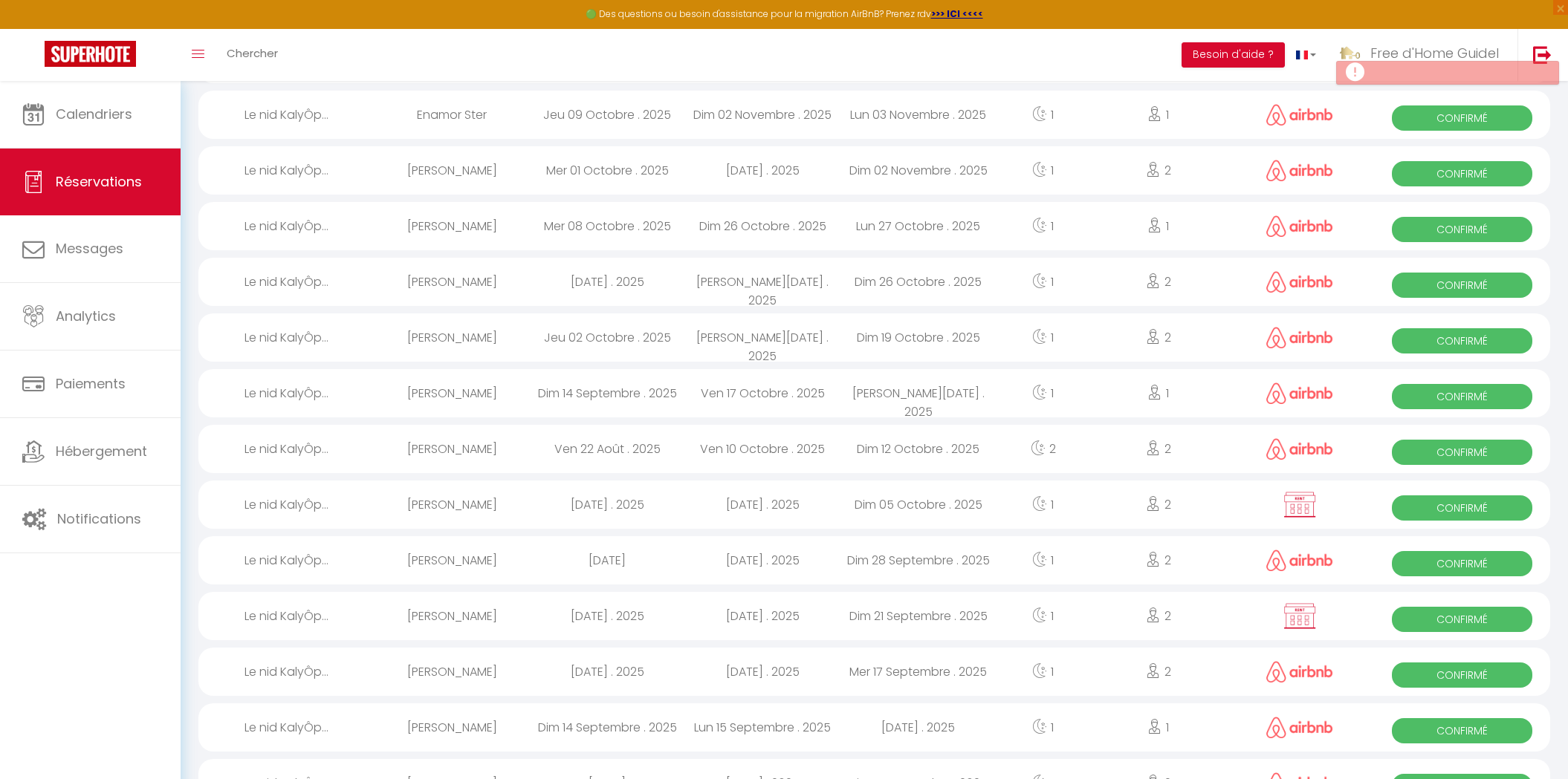
scroll to position [356, 0]
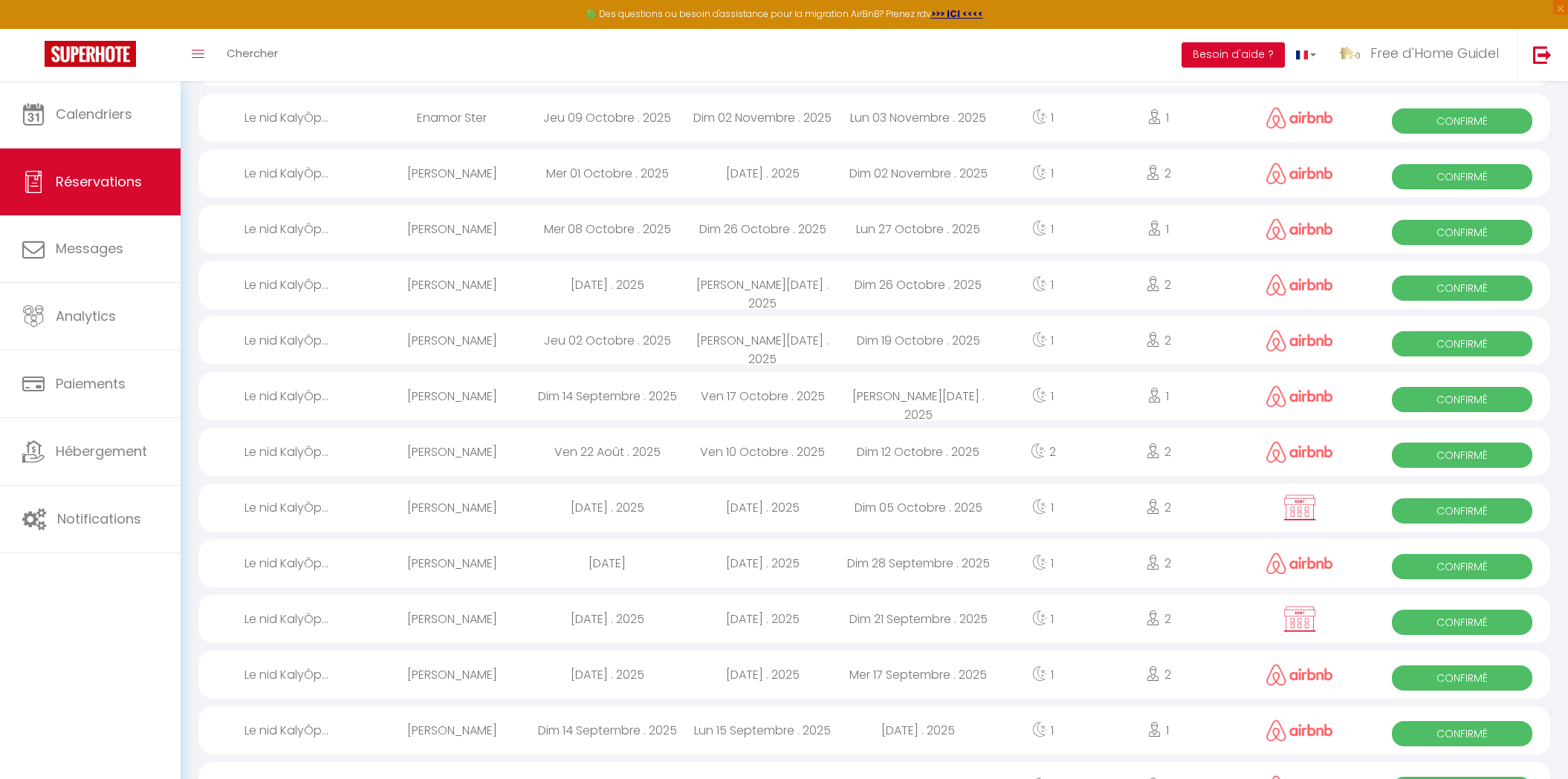
click at [593, 445] on div "Ven 22 Août . 2025" at bounding box center [607, 452] width 155 height 48
select select "OK"
select select "0"
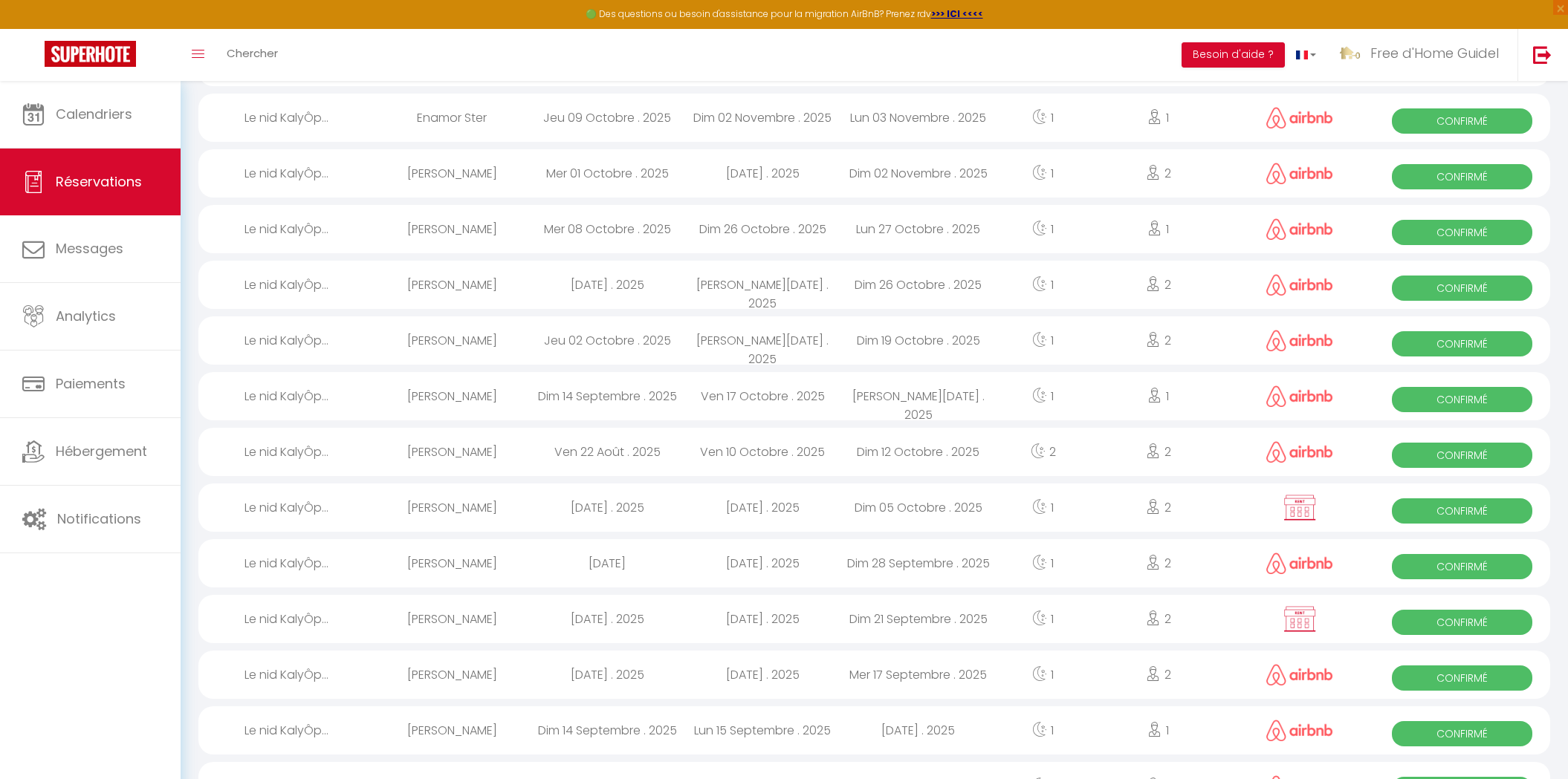
select select "1"
select select
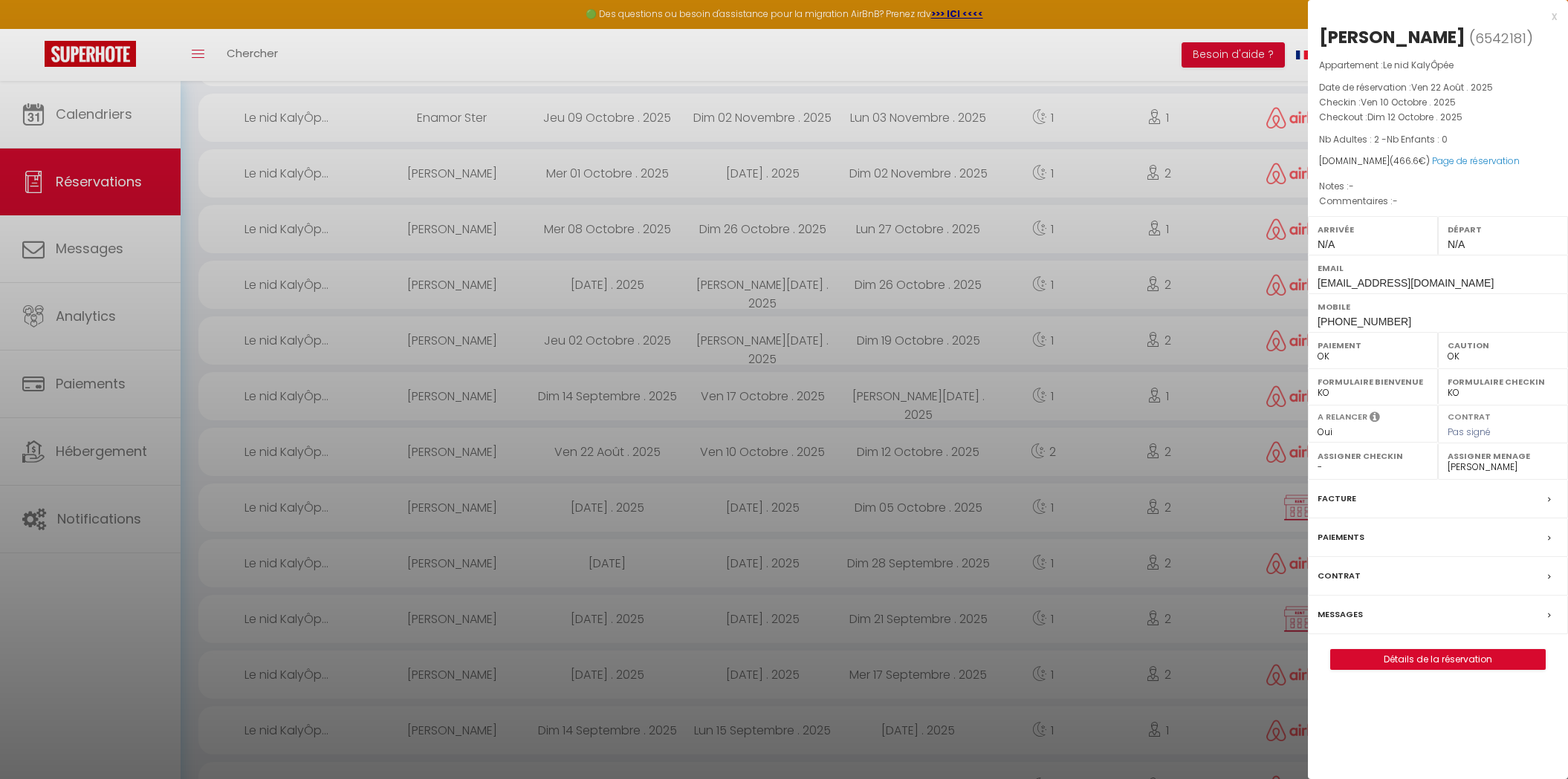
click at [1392, 668] on div "x Maiwenn Moal ( 6542181 ) Appartement : Le nid KalyÔpée Date de réservation : …" at bounding box center [1437, 346] width 260 height 692
click at [605, 452] on div at bounding box center [784, 389] width 1568 height 779
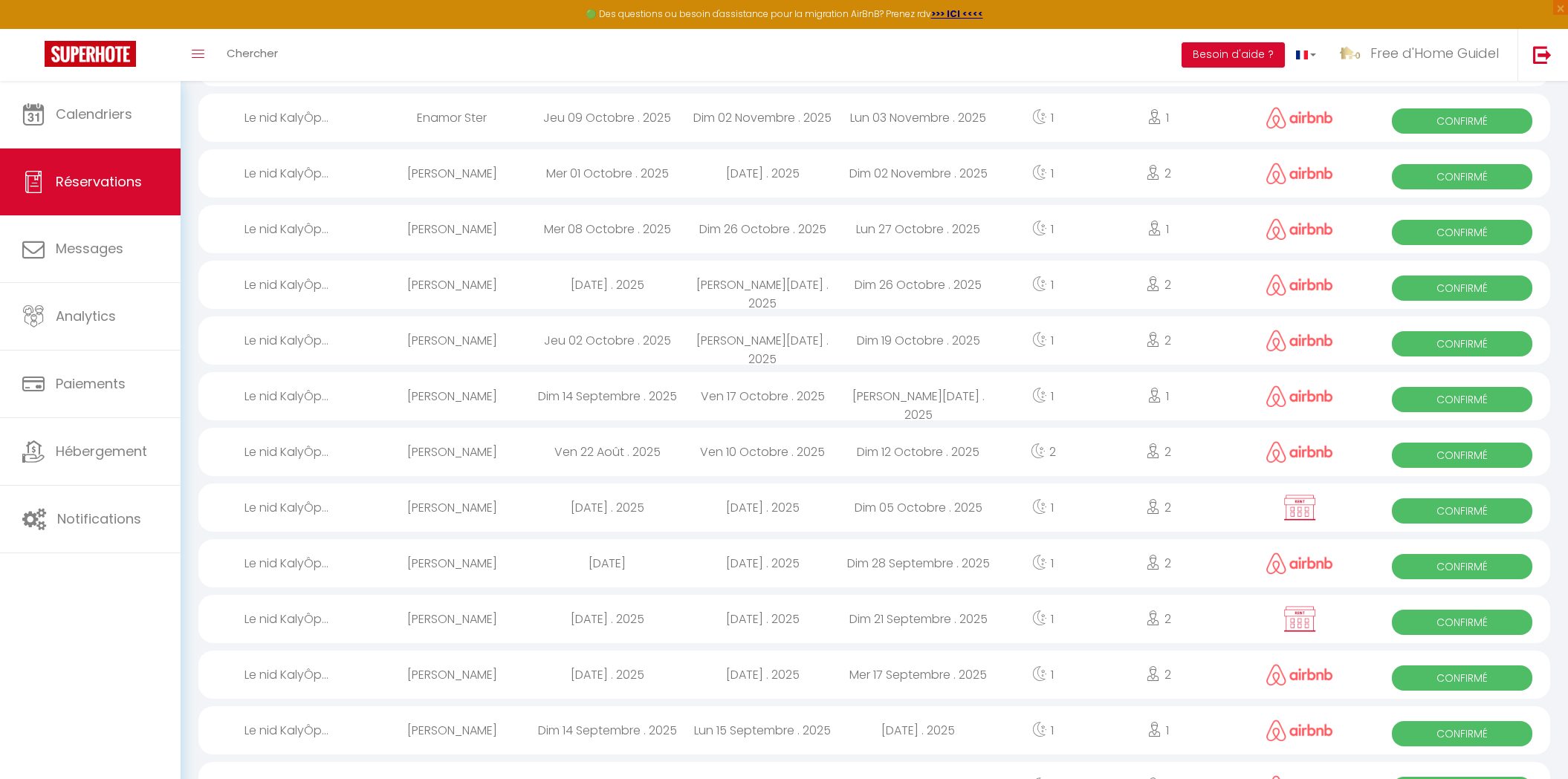
click at [582, 403] on div "Dim 14 Septembre . 2025" at bounding box center [607, 396] width 155 height 48
select select "16444"
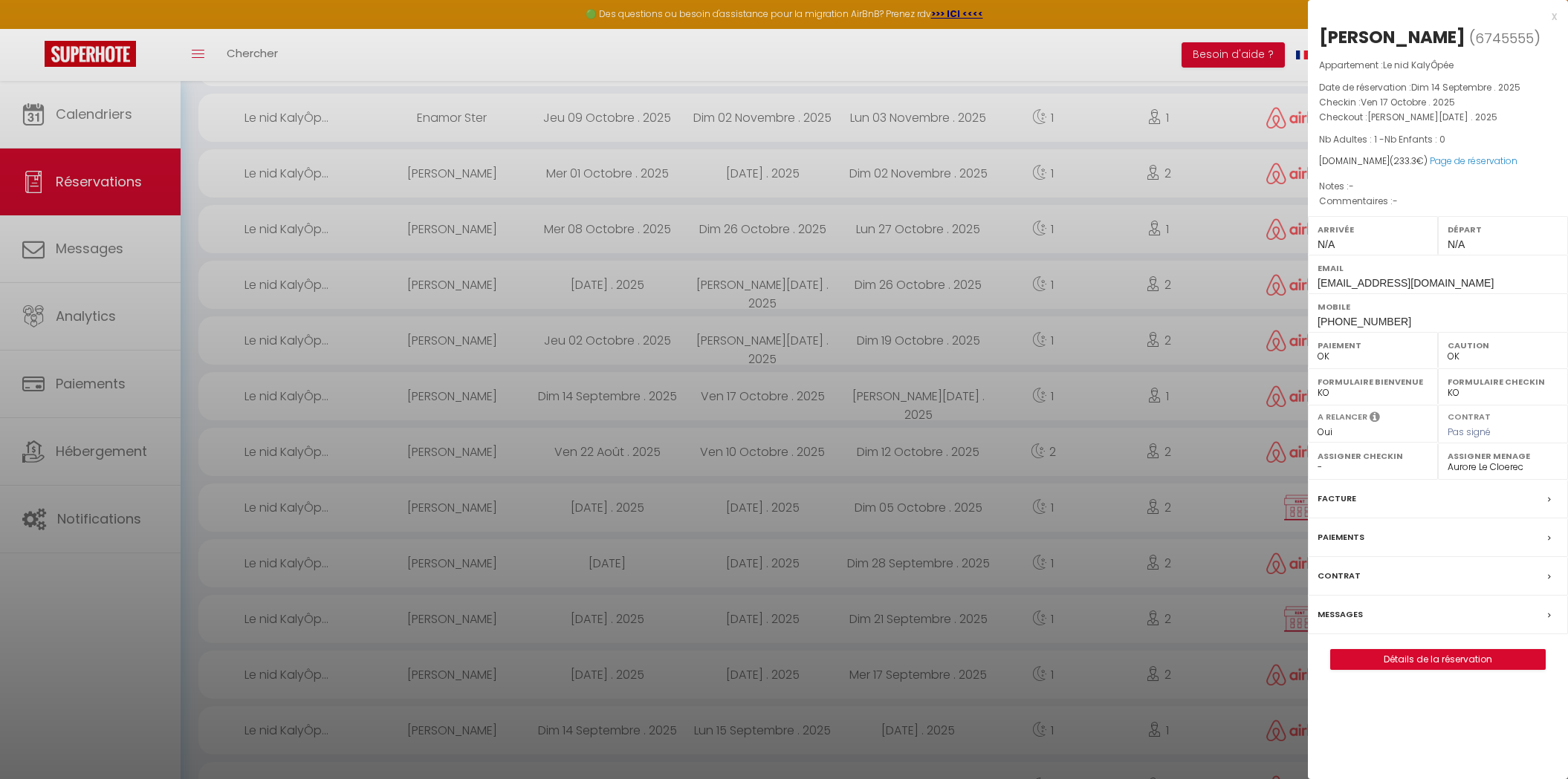
click at [896, 381] on div at bounding box center [784, 389] width 1568 height 779
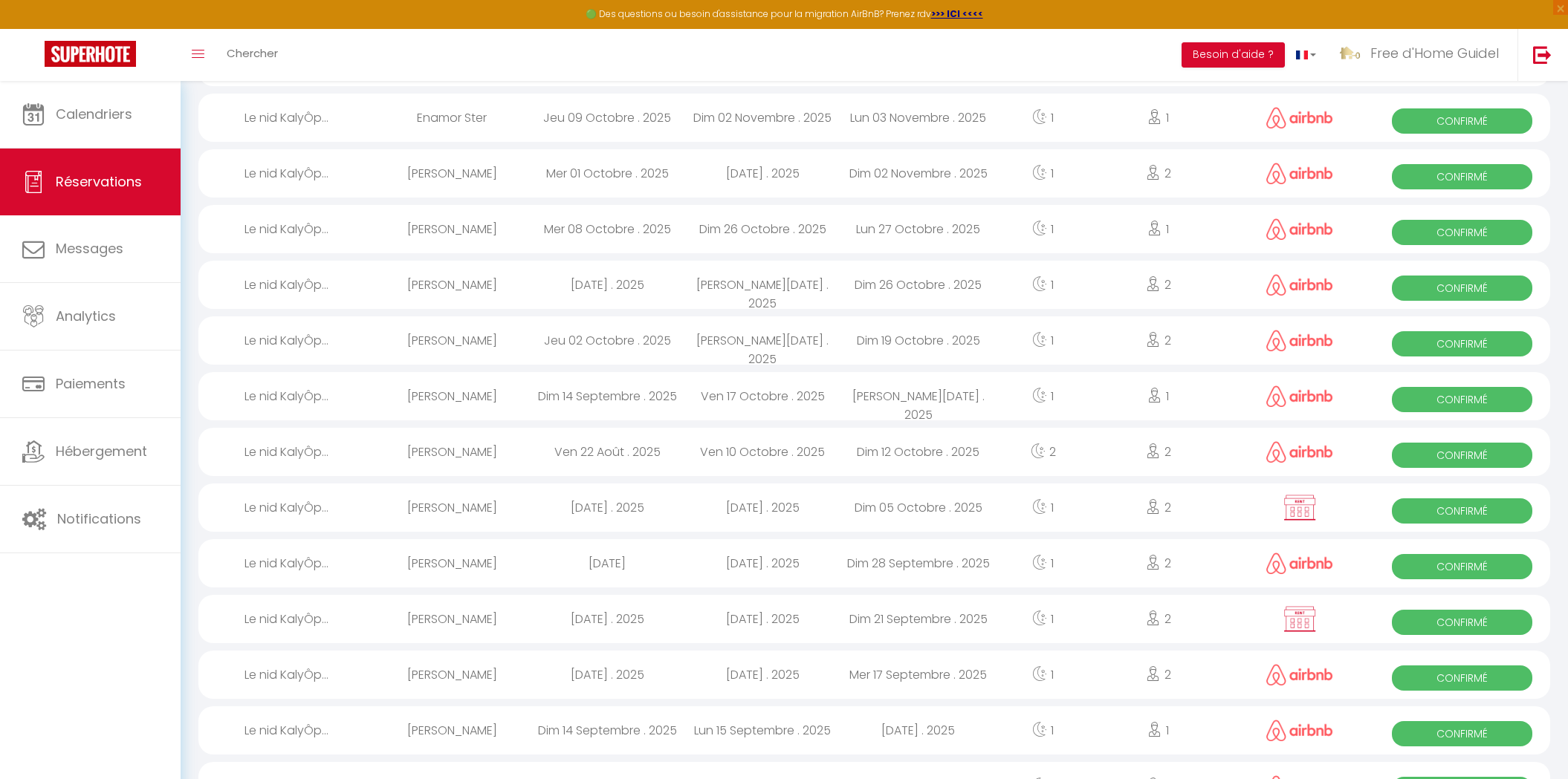
click at [791, 342] on div "Sam 18 Octobre . 2025" at bounding box center [762, 341] width 155 height 48
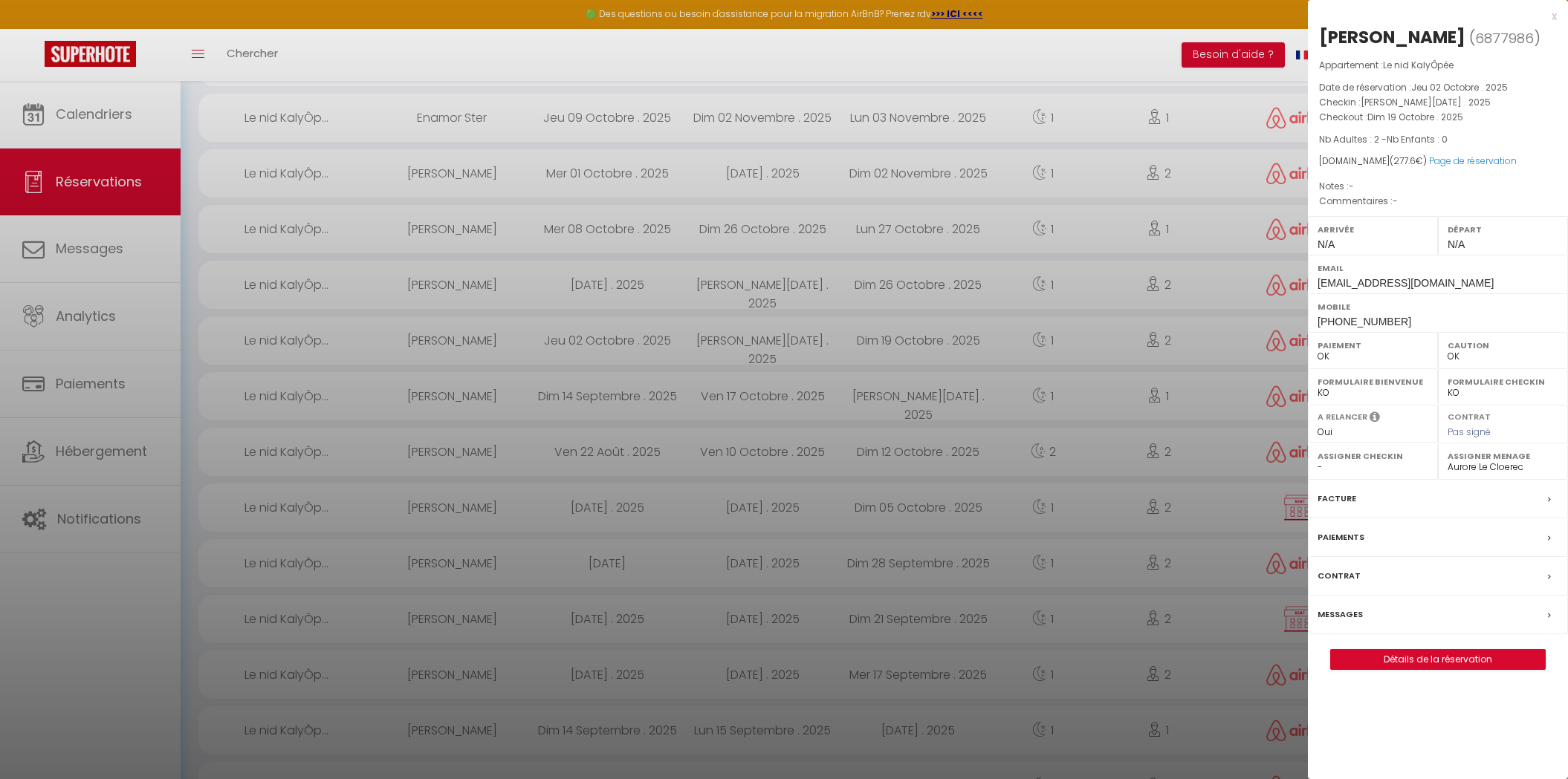
click at [1554, 9] on div "x" at bounding box center [1432, 16] width 249 height 18
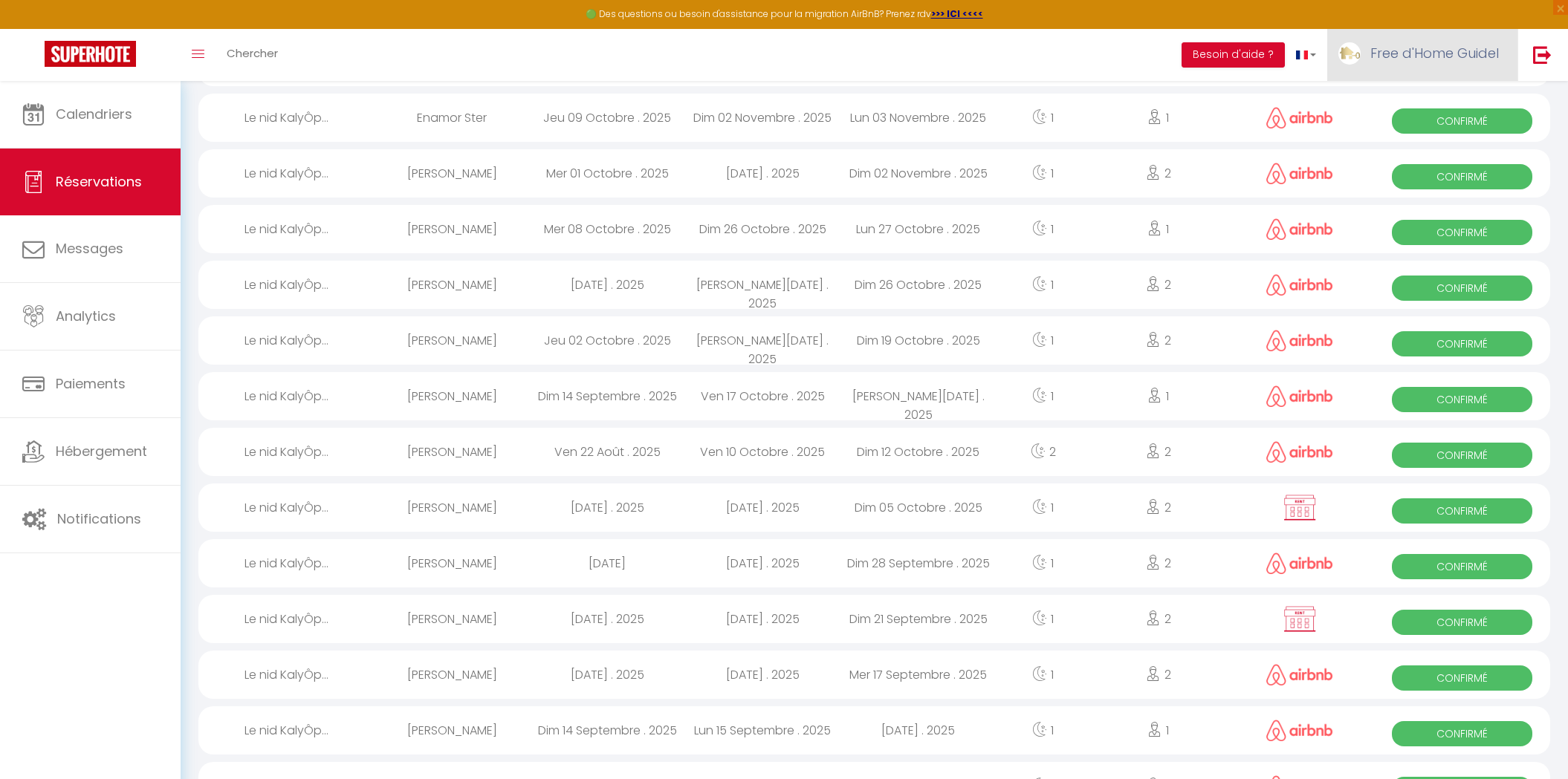
click at [1369, 60] on link "Free d'Home Guidel" at bounding box center [1422, 55] width 191 height 52
click at [1427, 96] on link "Paramètres" at bounding box center [1458, 103] width 110 height 25
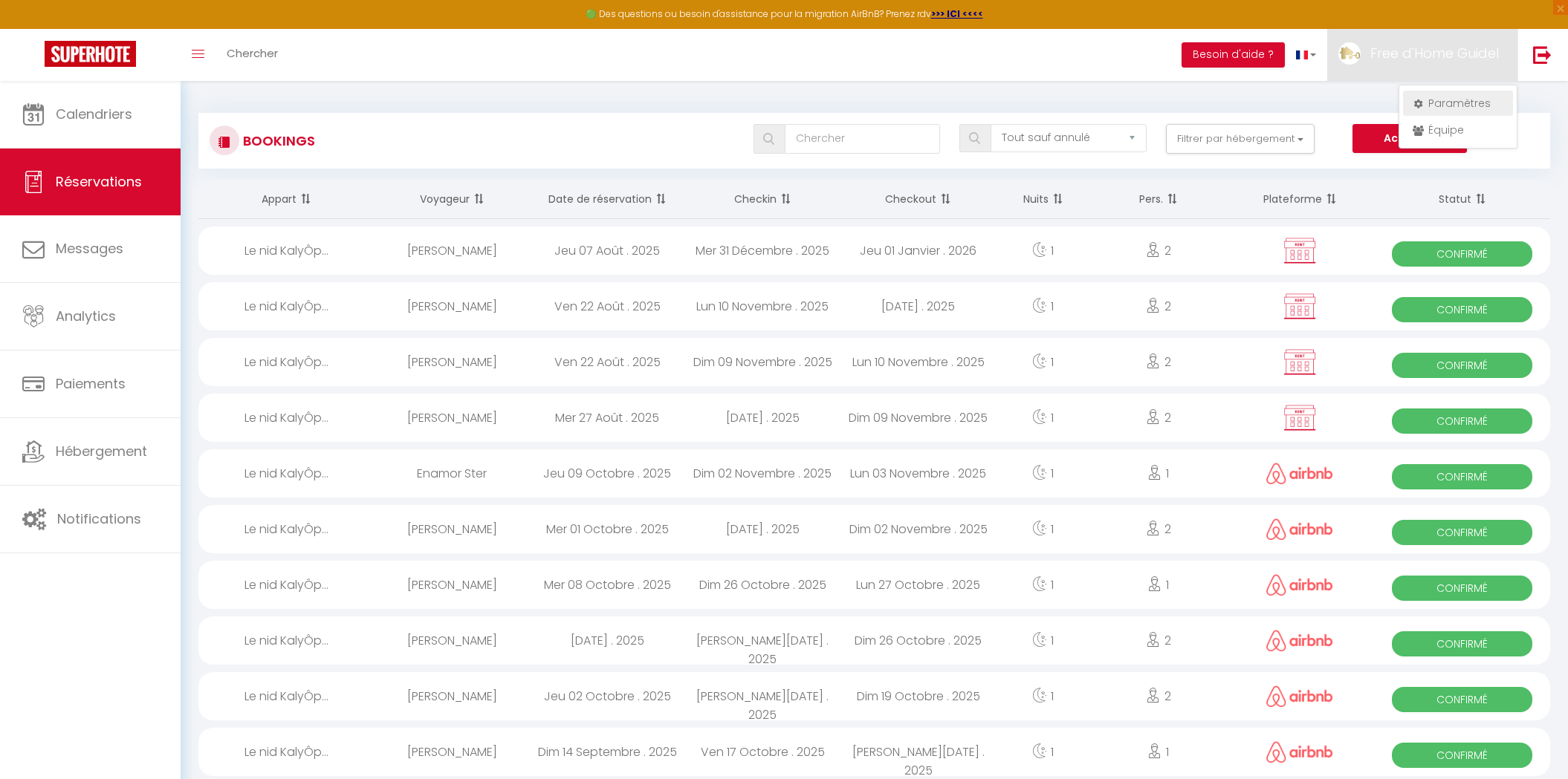
select select "28"
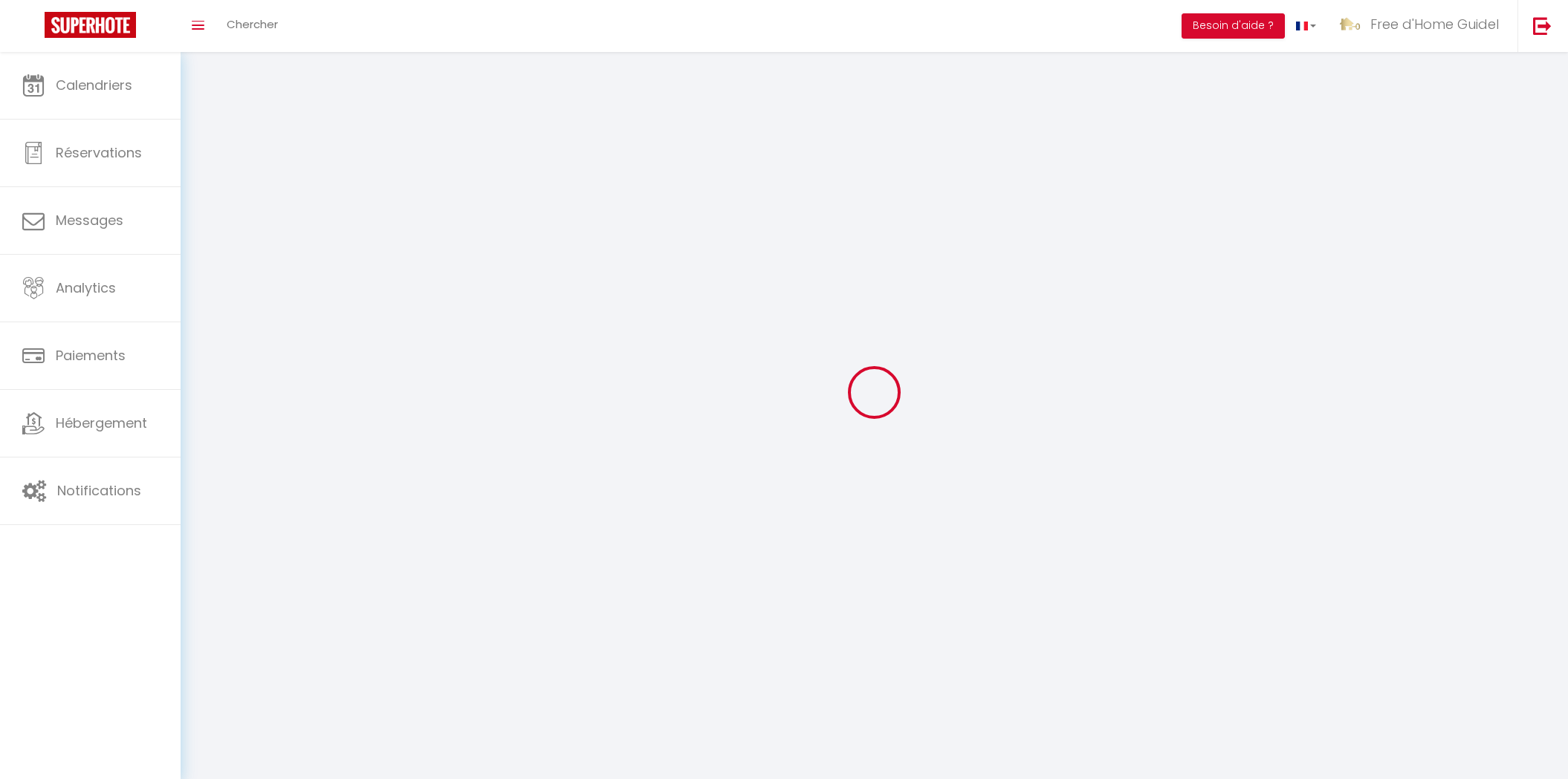
type input "qxTslzS1484TQQ9628uXh2IVG"
type input "RaHO8Q1EJFAS3B85O7QZDChIQ"
type input "https://app.superhote.com/#/get-available-rentals/RaHO8Q1EJFAS3B85O7QZDChIQ"
select select "fr"
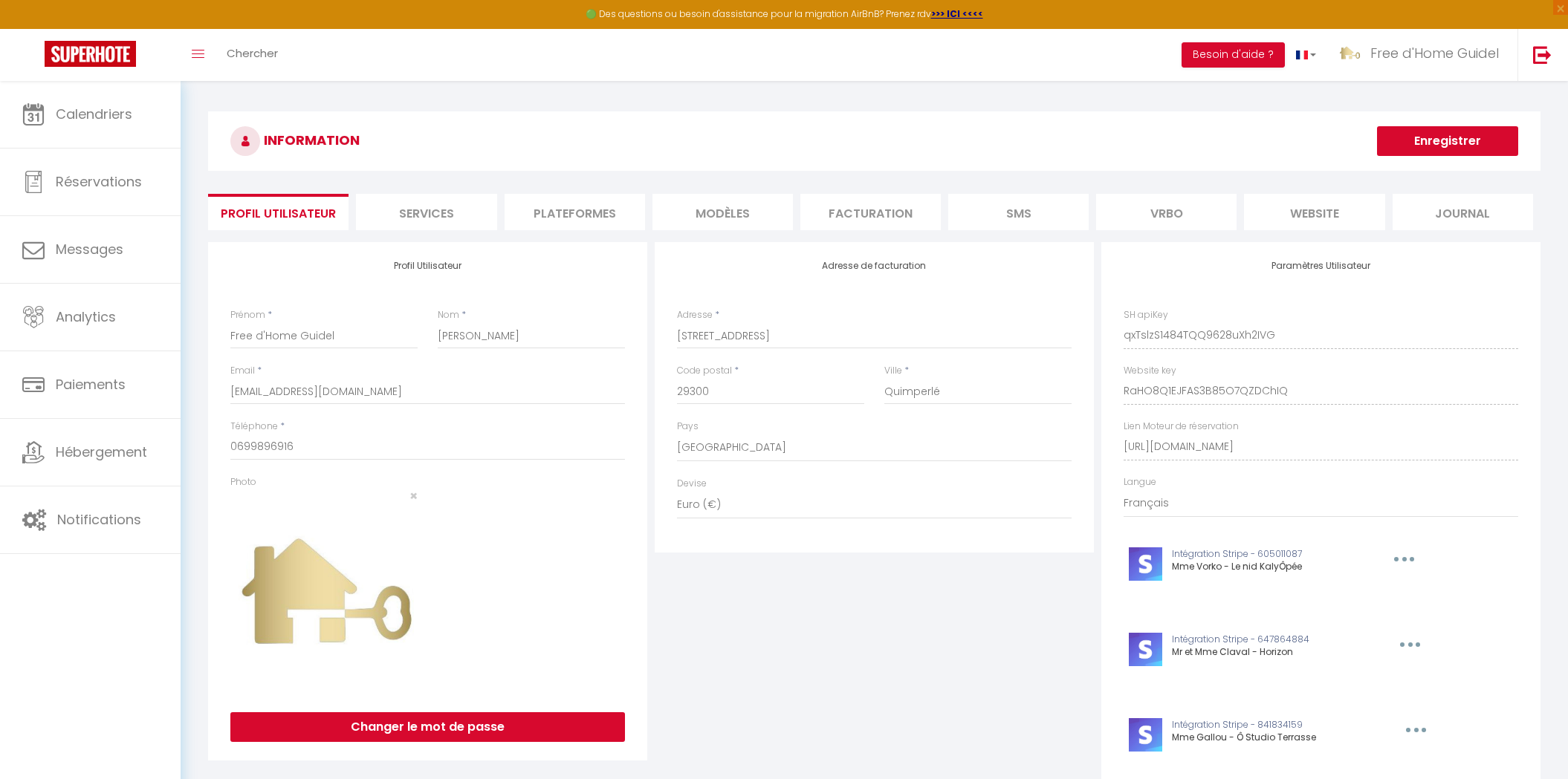
click at [533, 223] on li "Plateformes" at bounding box center [574, 211] width 141 height 36
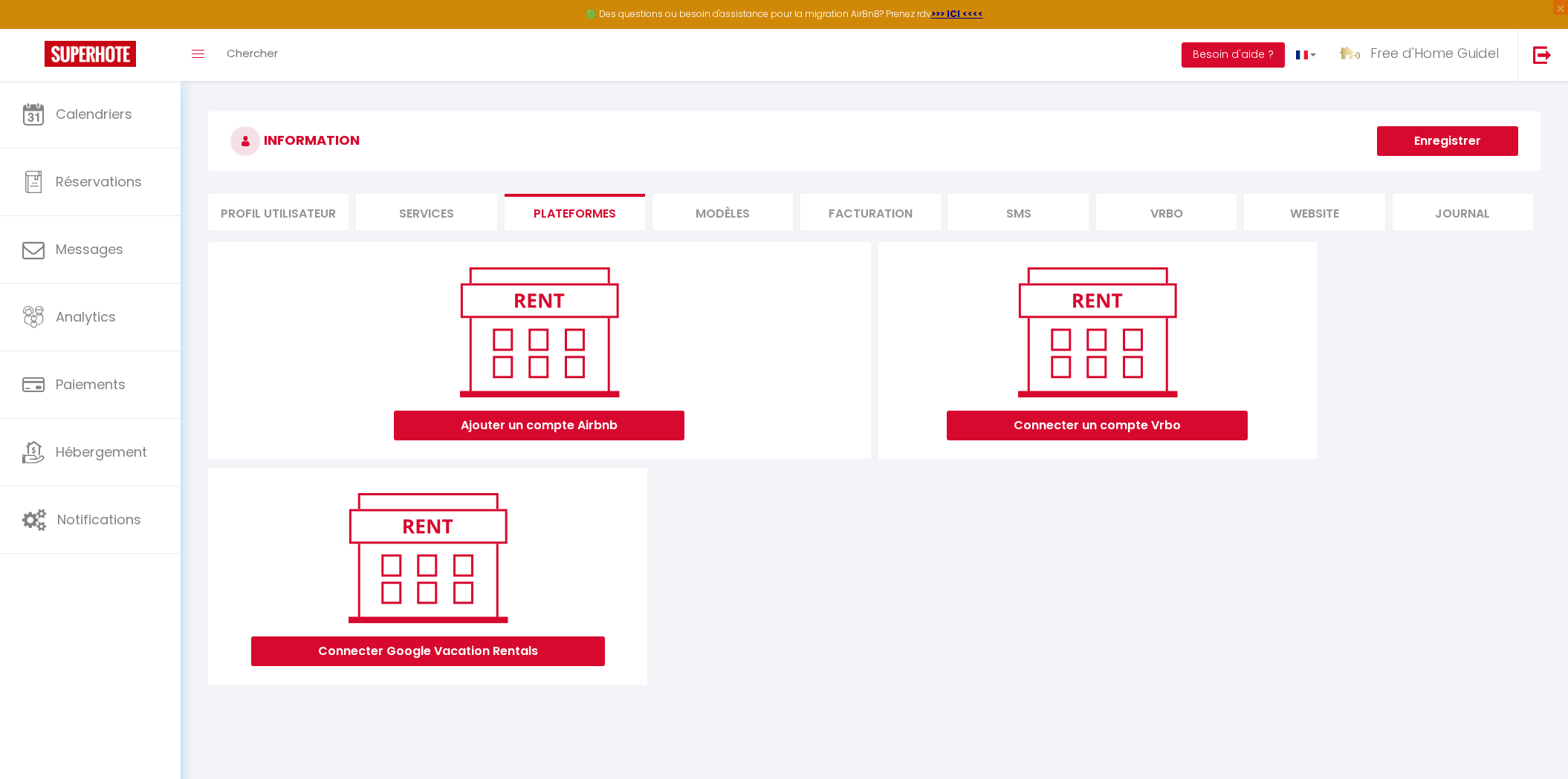
click at [450, 224] on li "Services" at bounding box center [426, 211] width 141 height 36
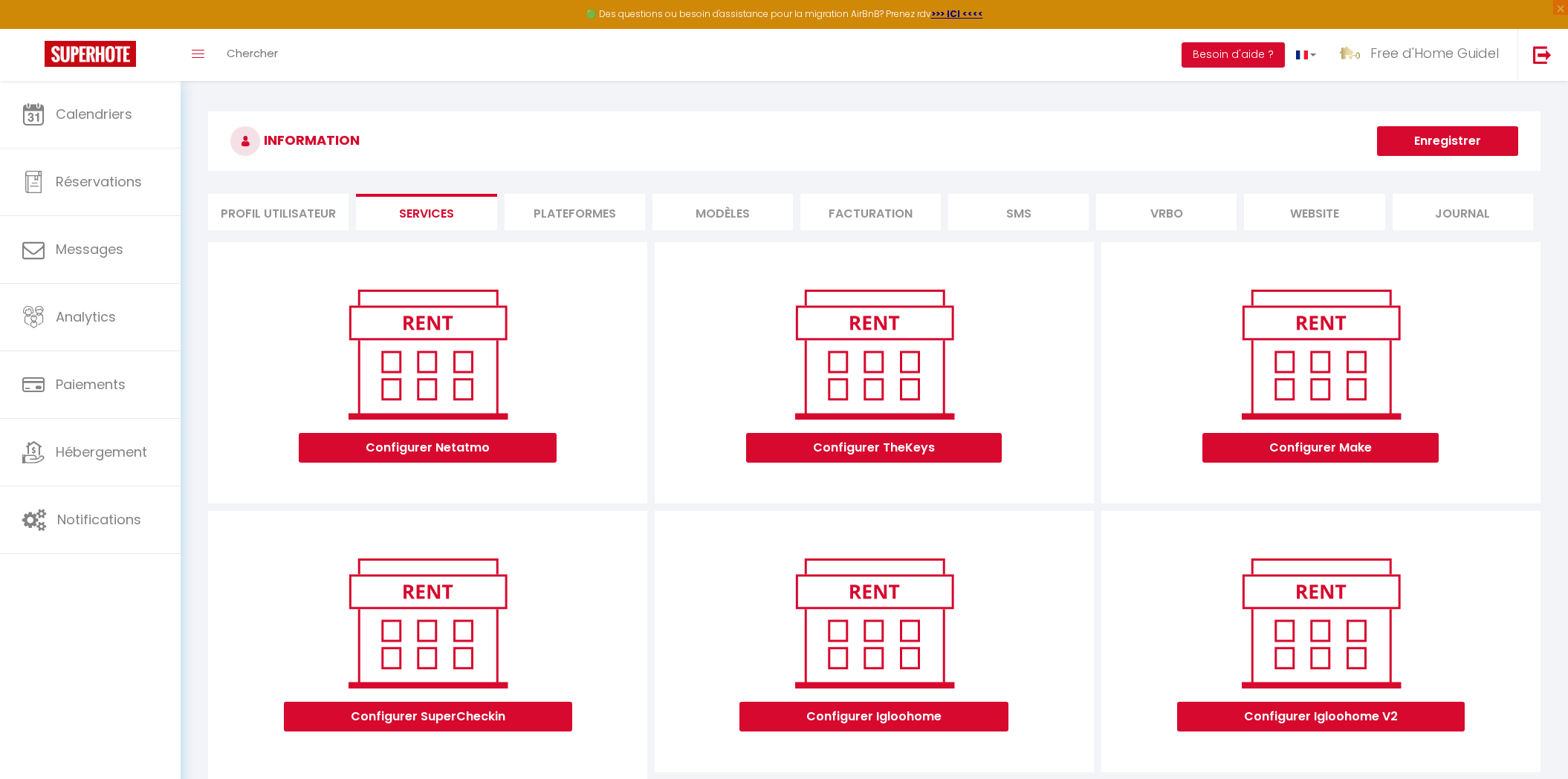
click at [281, 215] on li "Profil Utilisateur" at bounding box center [278, 211] width 141 height 36
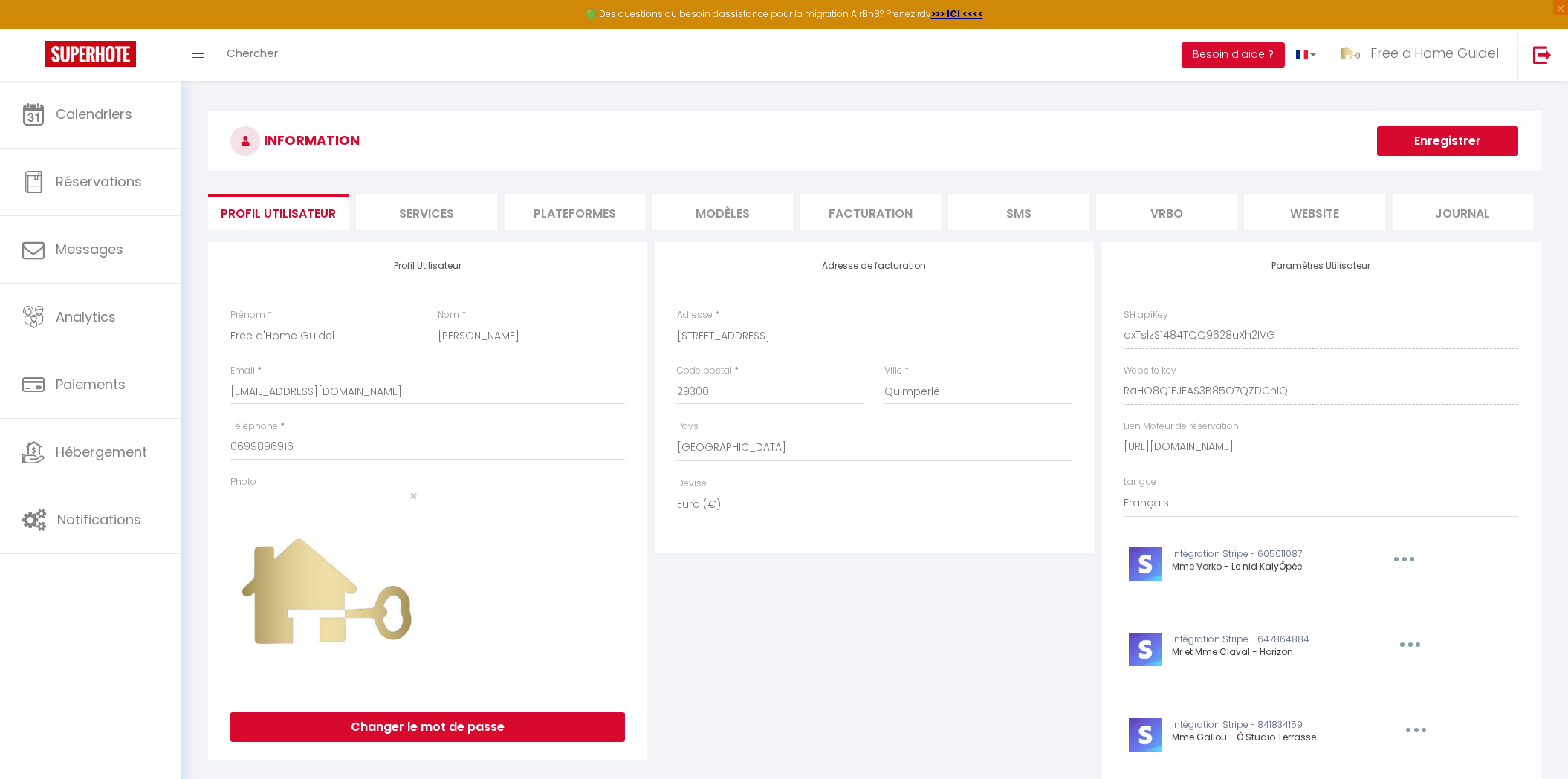
click at [531, 217] on li "Plateformes" at bounding box center [574, 211] width 141 height 36
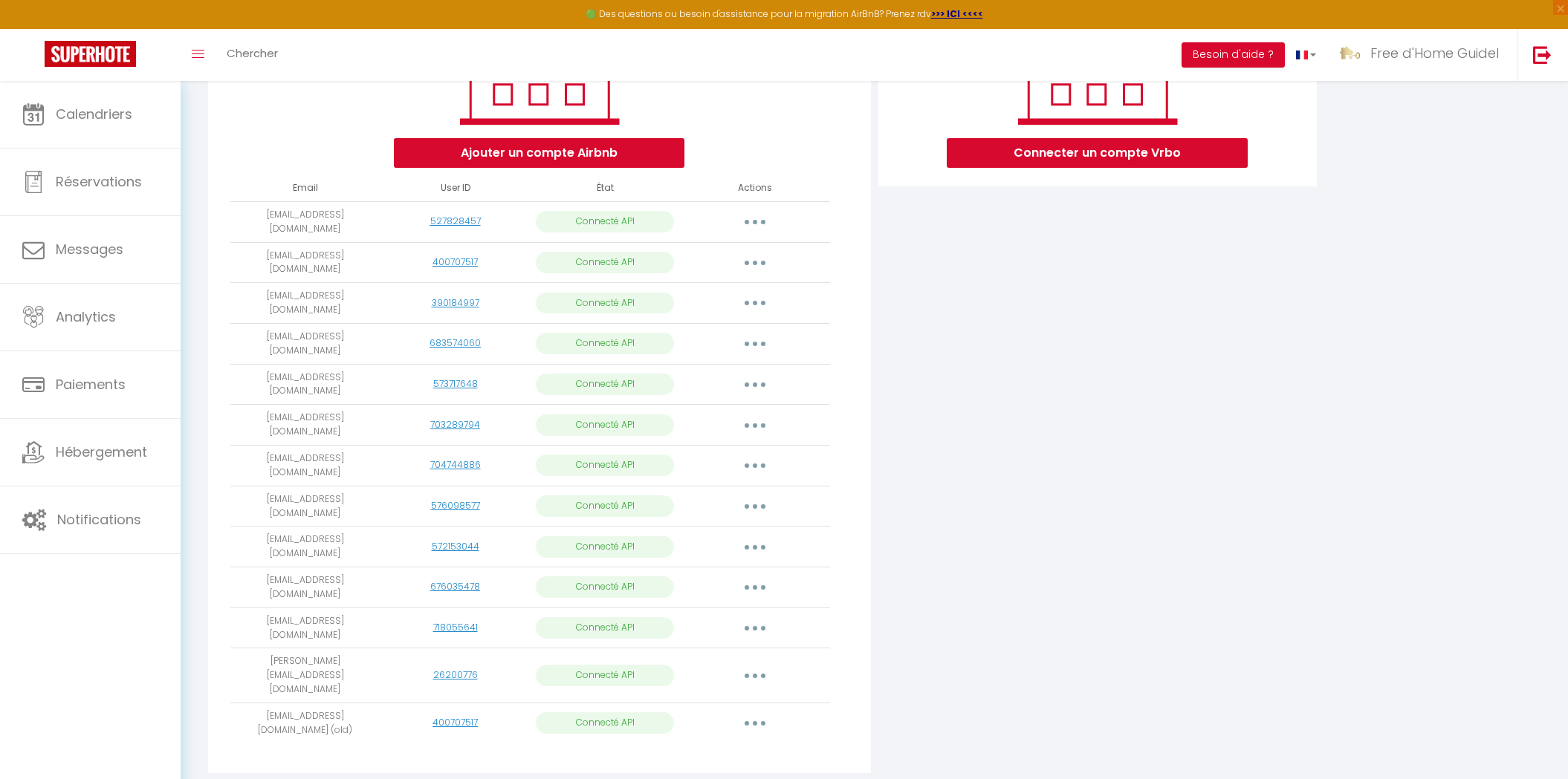
scroll to position [316, 0]
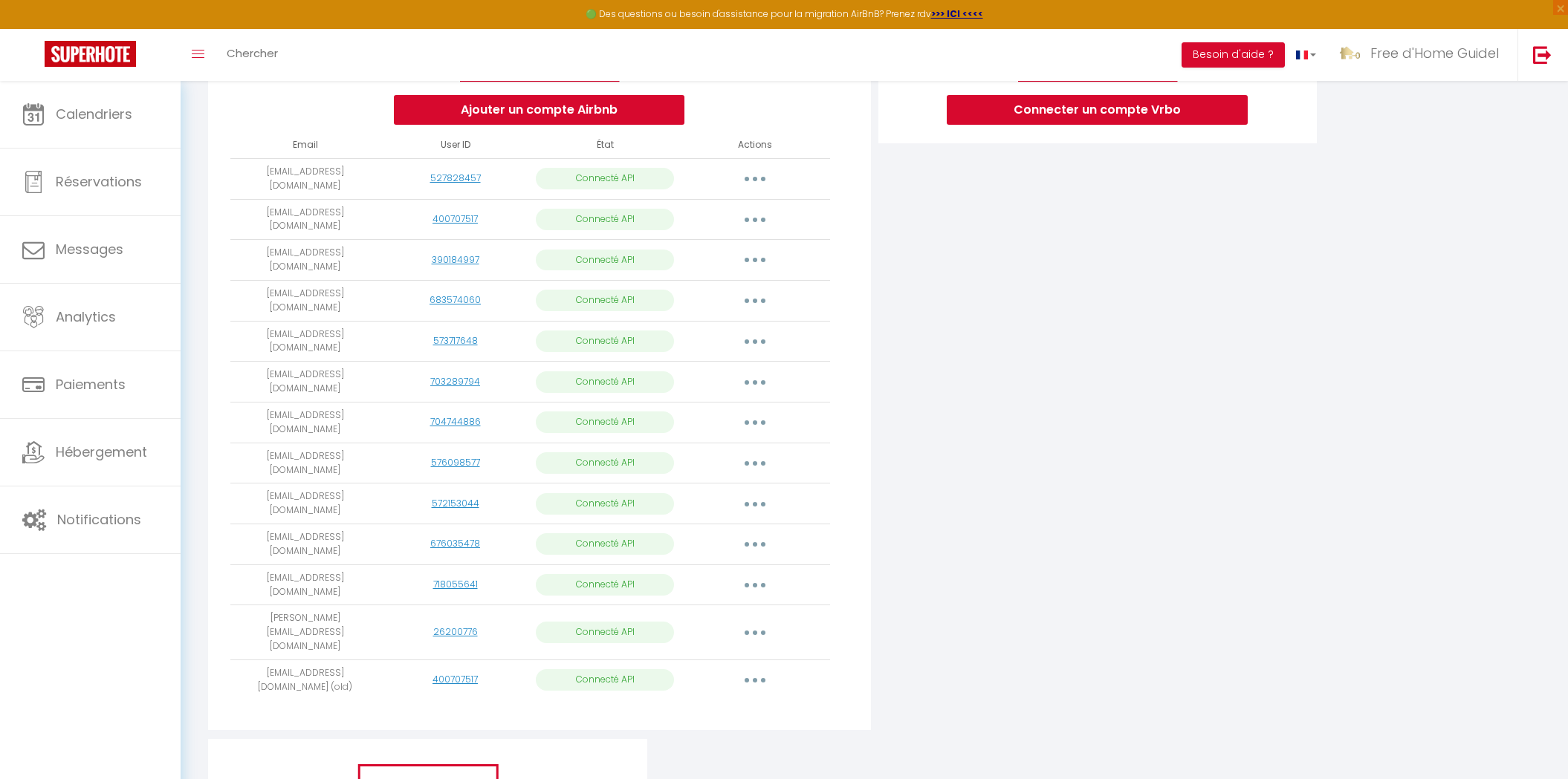
click at [759, 179] on button "button" at bounding box center [755, 179] width 42 height 24
click at [738, 212] on link "Importer les appartements" at bounding box center [689, 212] width 164 height 25
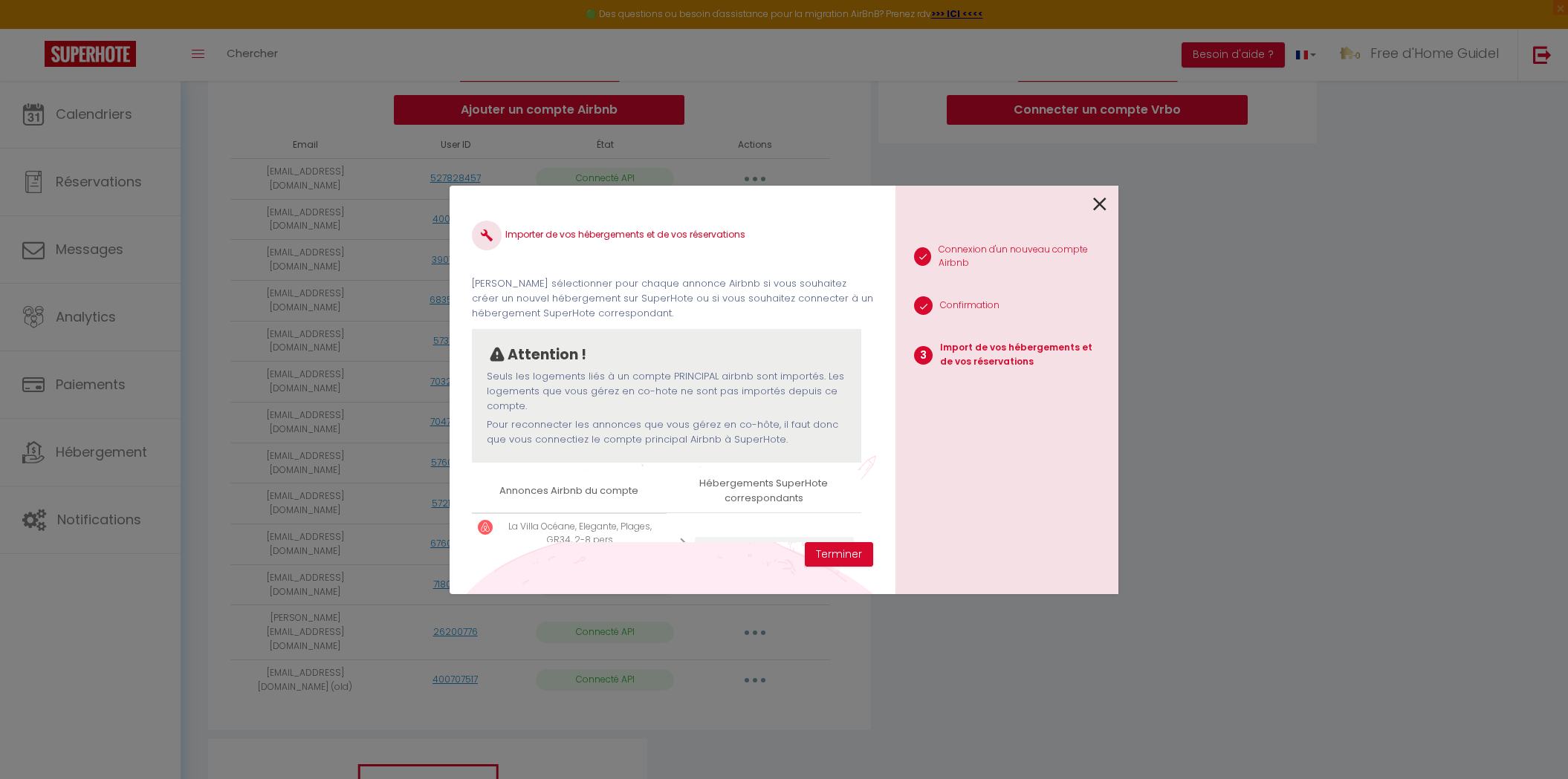
scroll to position [56, 0]
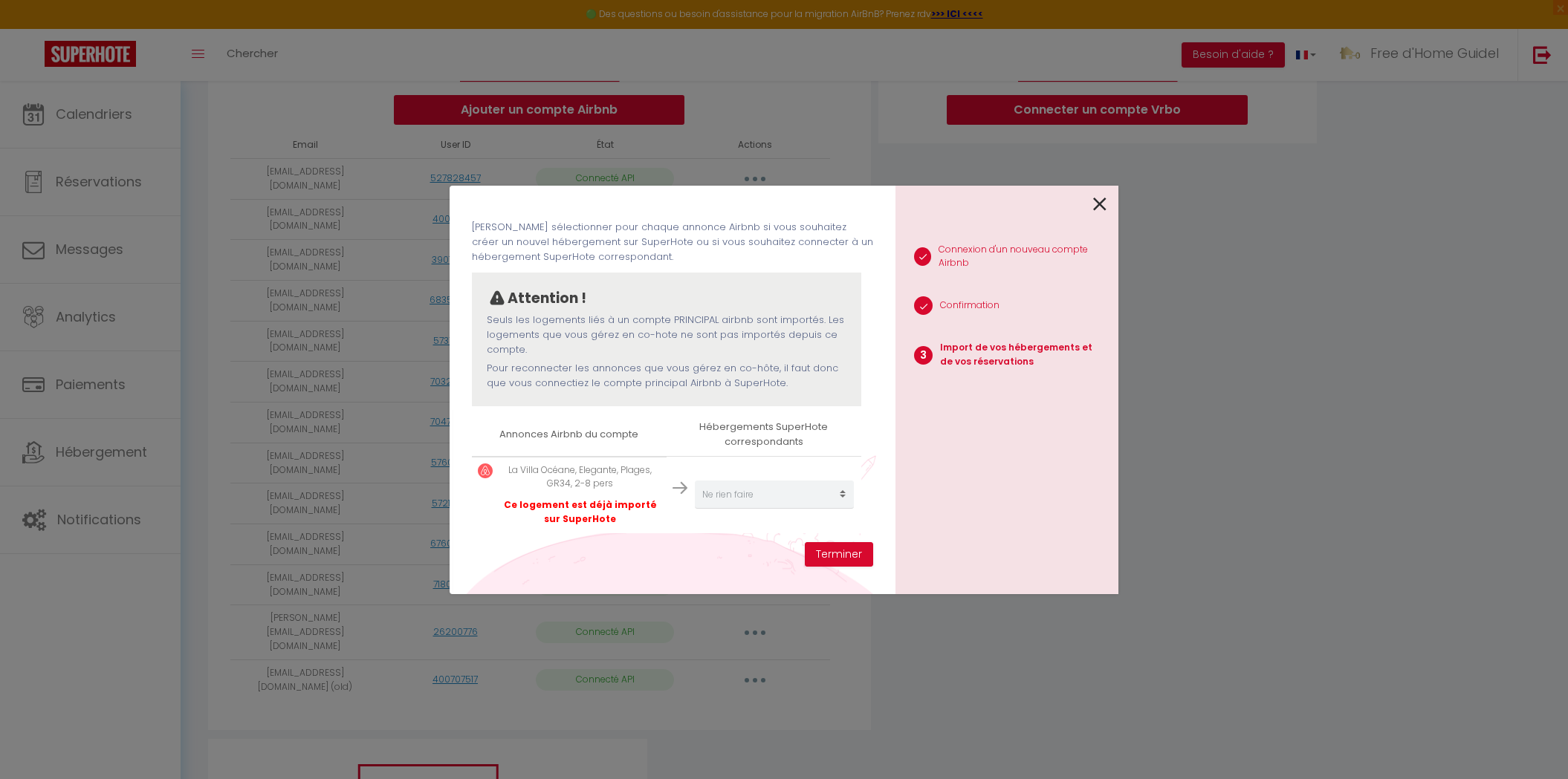
select select
click at [1094, 210] on icon at bounding box center [1099, 204] width 14 height 23
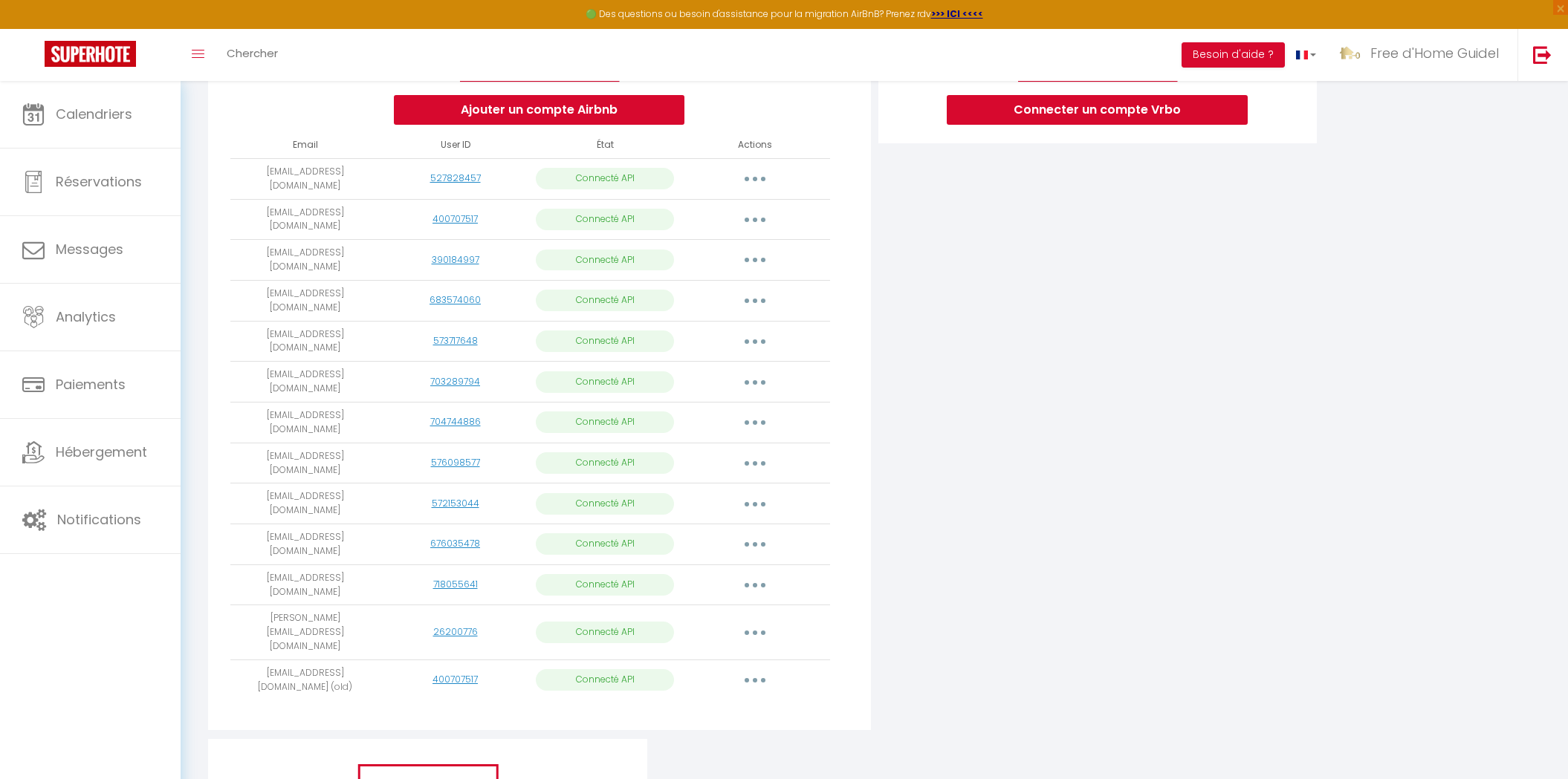
click at [766, 215] on button "button" at bounding box center [755, 220] width 42 height 24
click at [759, 243] on link "Importer les appartements" at bounding box center [689, 252] width 164 height 25
select select "51467"
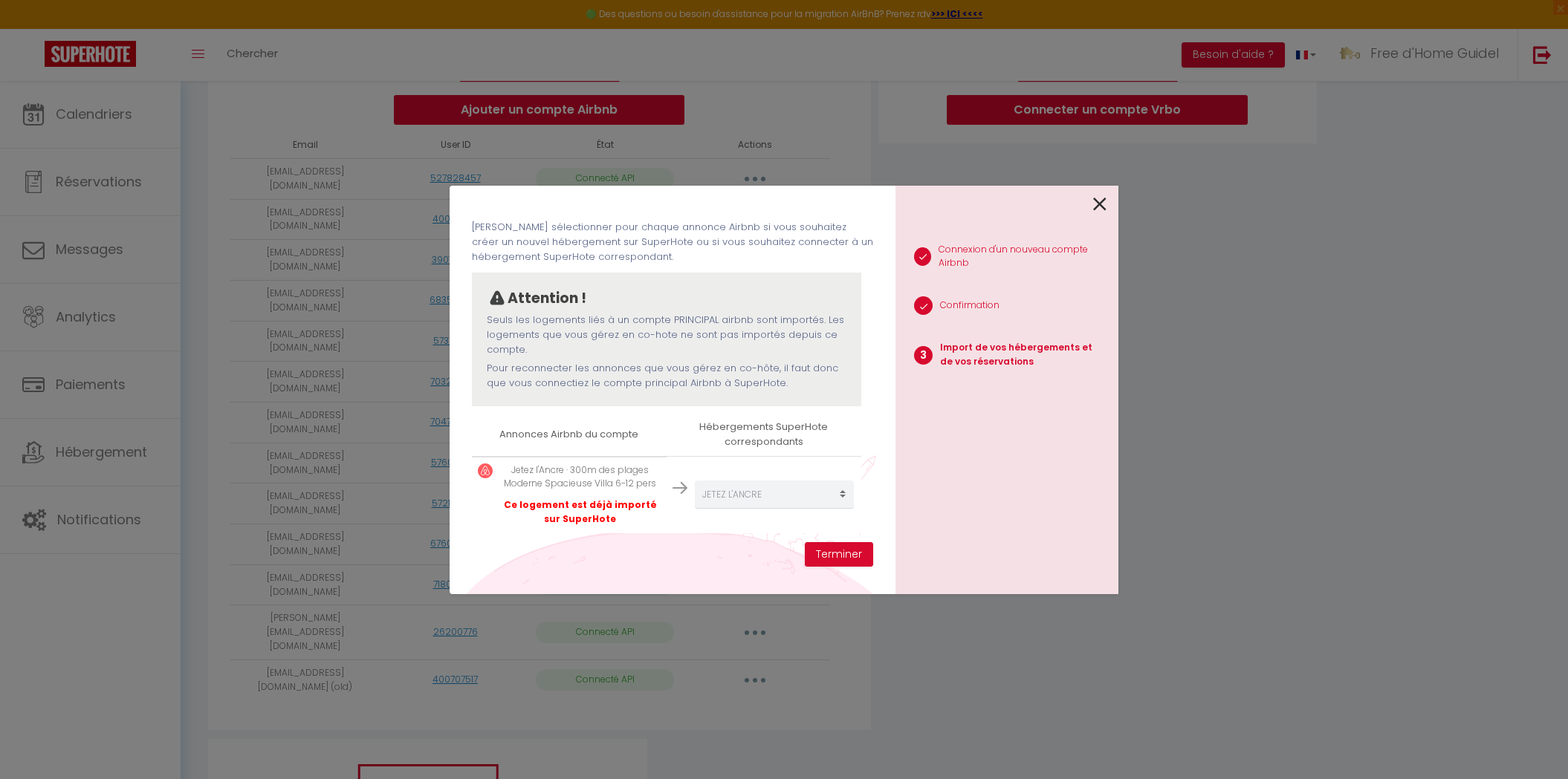
click at [1101, 202] on icon at bounding box center [1099, 204] width 14 height 23
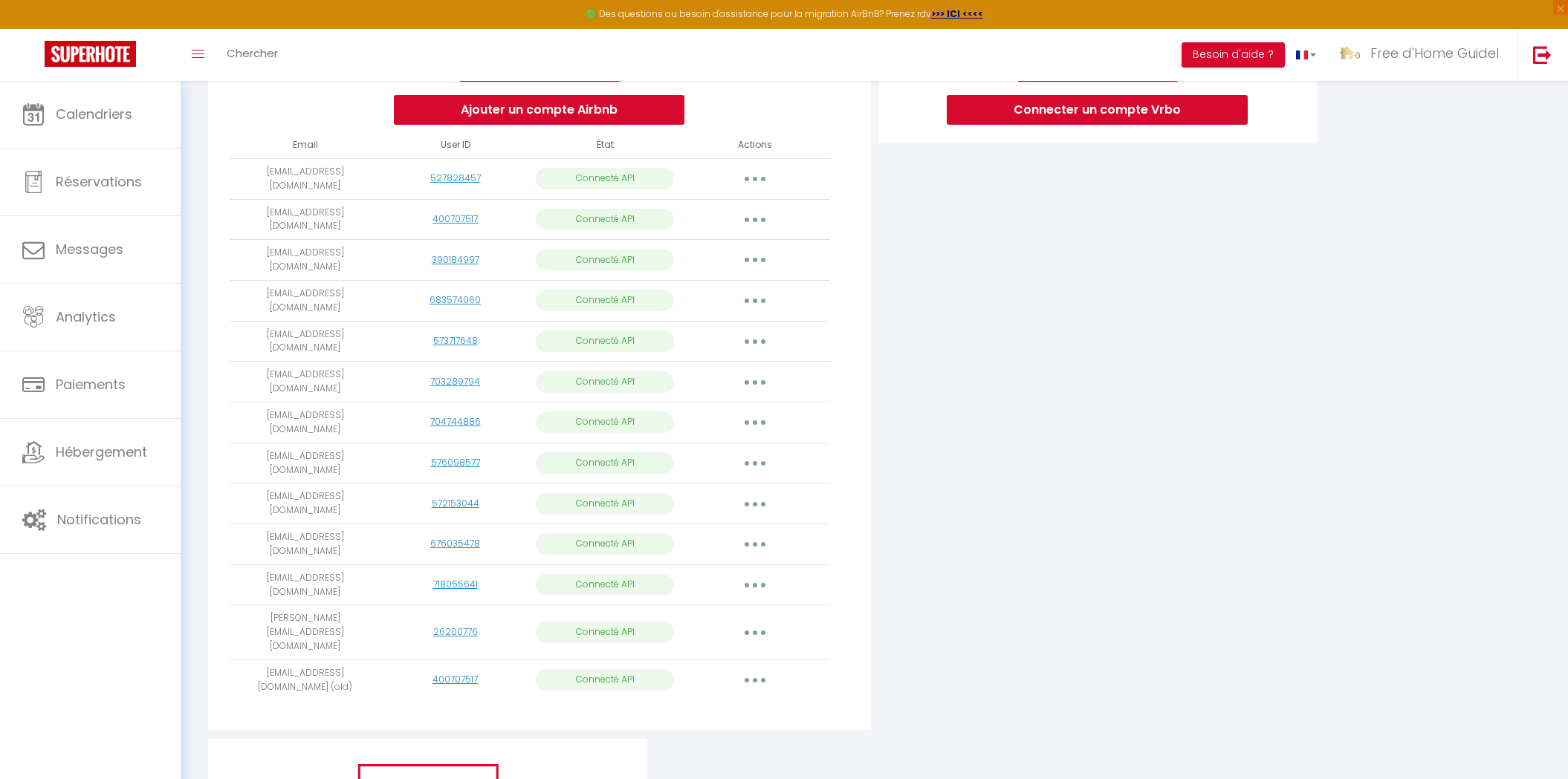
click at [757, 259] on button "button" at bounding box center [755, 260] width 42 height 24
click at [747, 286] on link "Importer les appartements" at bounding box center [689, 293] width 164 height 25
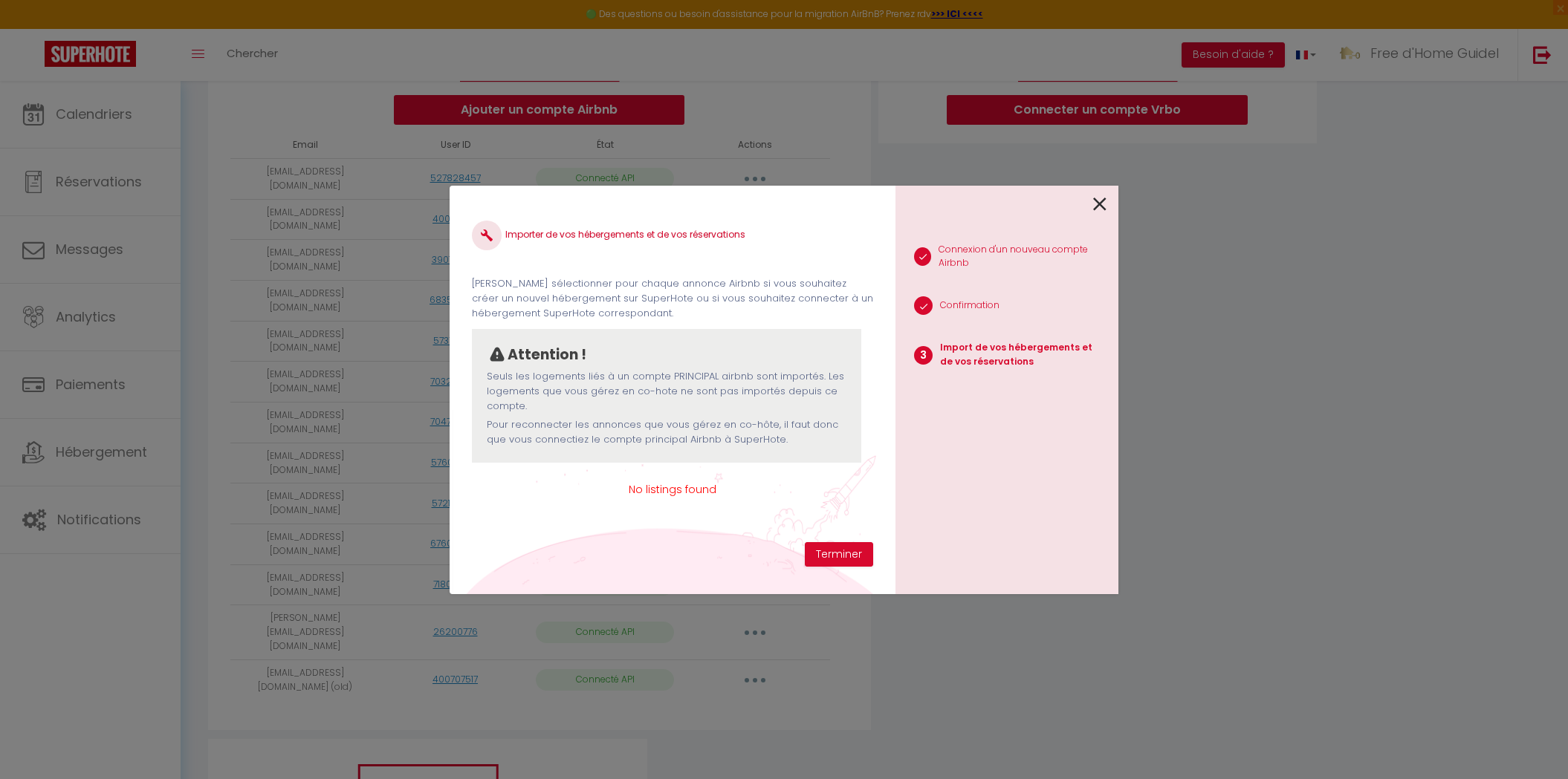
click at [1097, 202] on icon at bounding box center [1099, 204] width 14 height 23
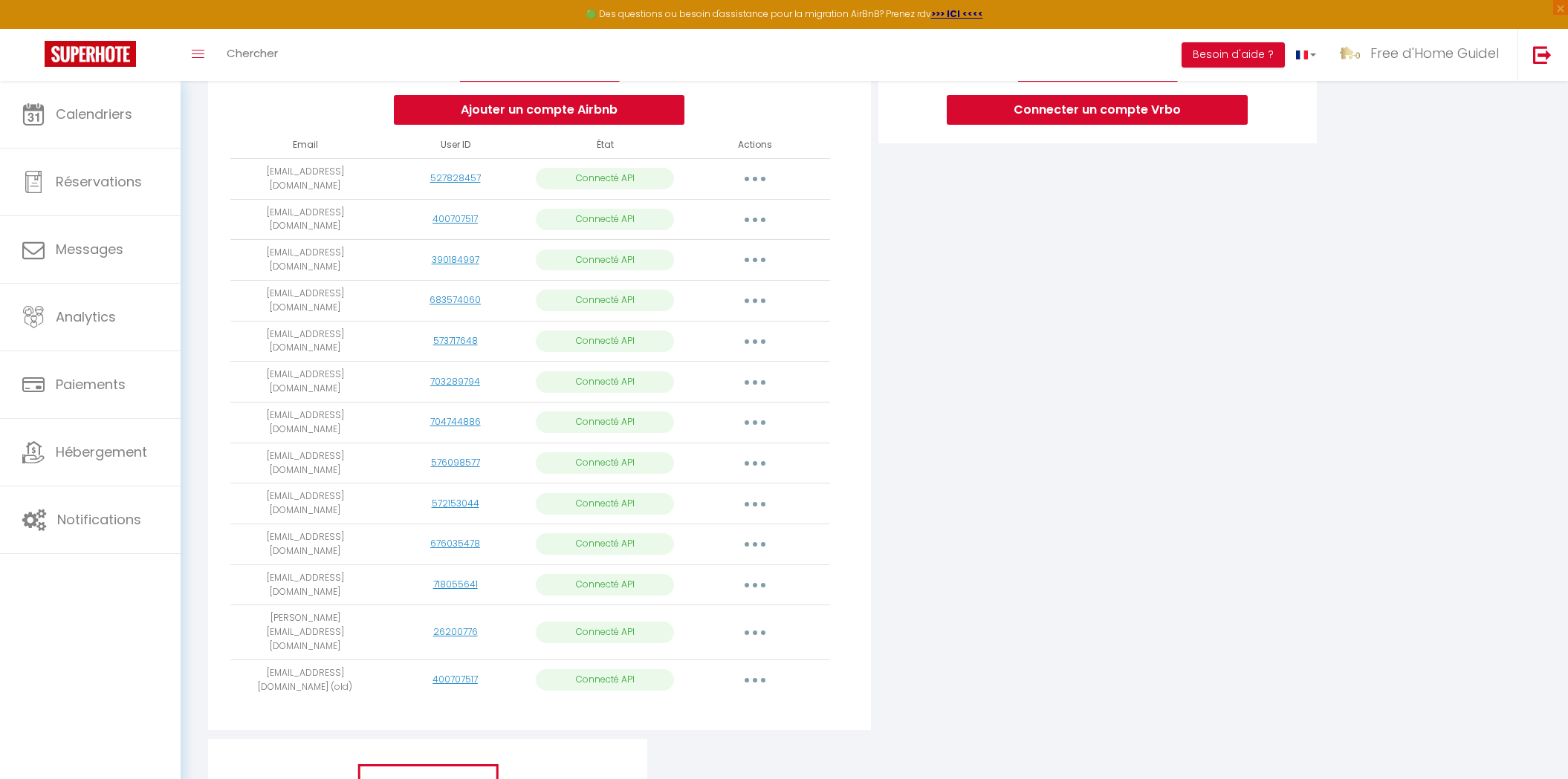
click at [753, 301] on button "button" at bounding box center [755, 301] width 42 height 24
click at [749, 322] on link "Importer les appartements" at bounding box center [689, 334] width 164 height 25
select select "75884"
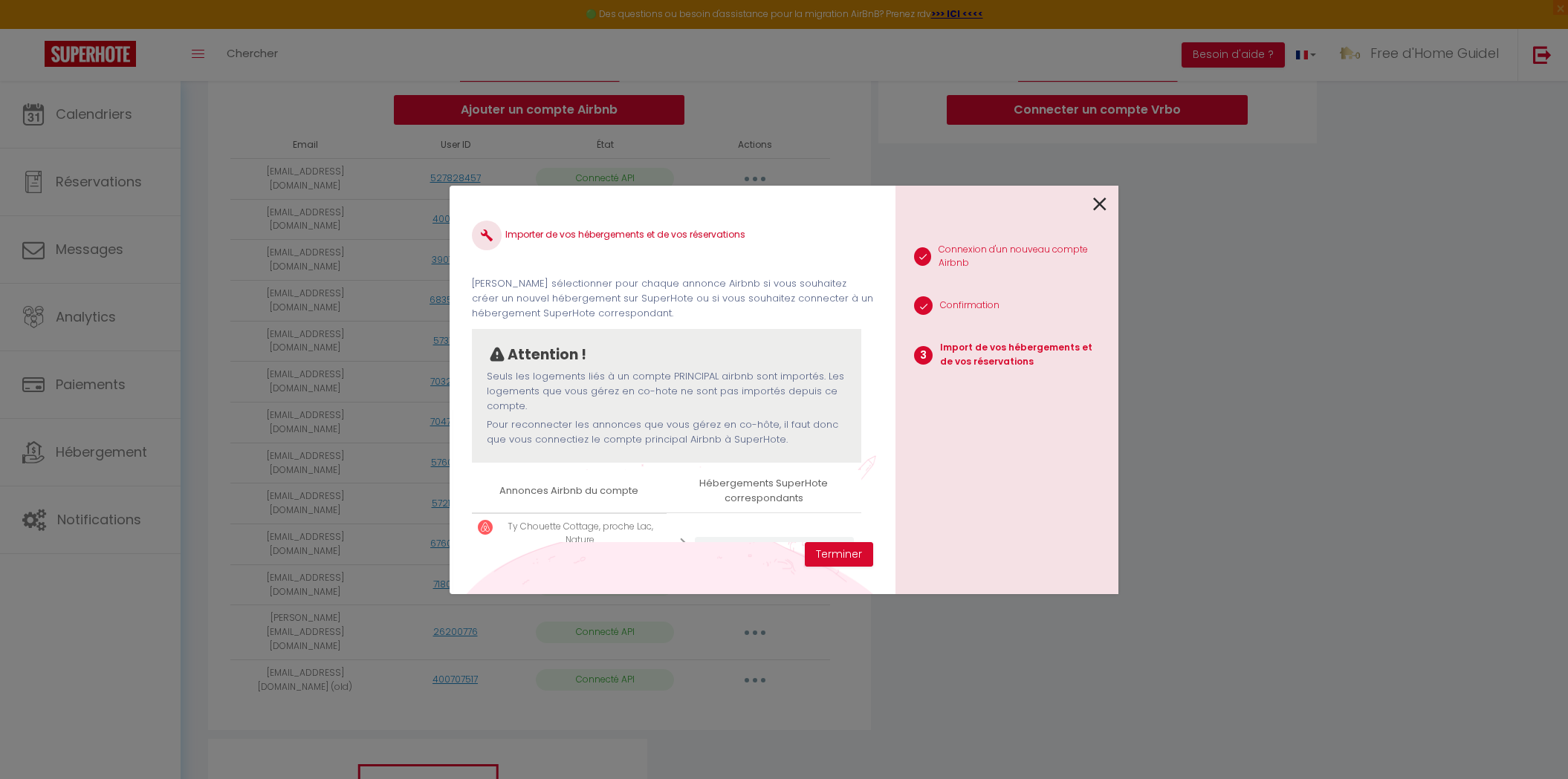
scroll to position [56, 0]
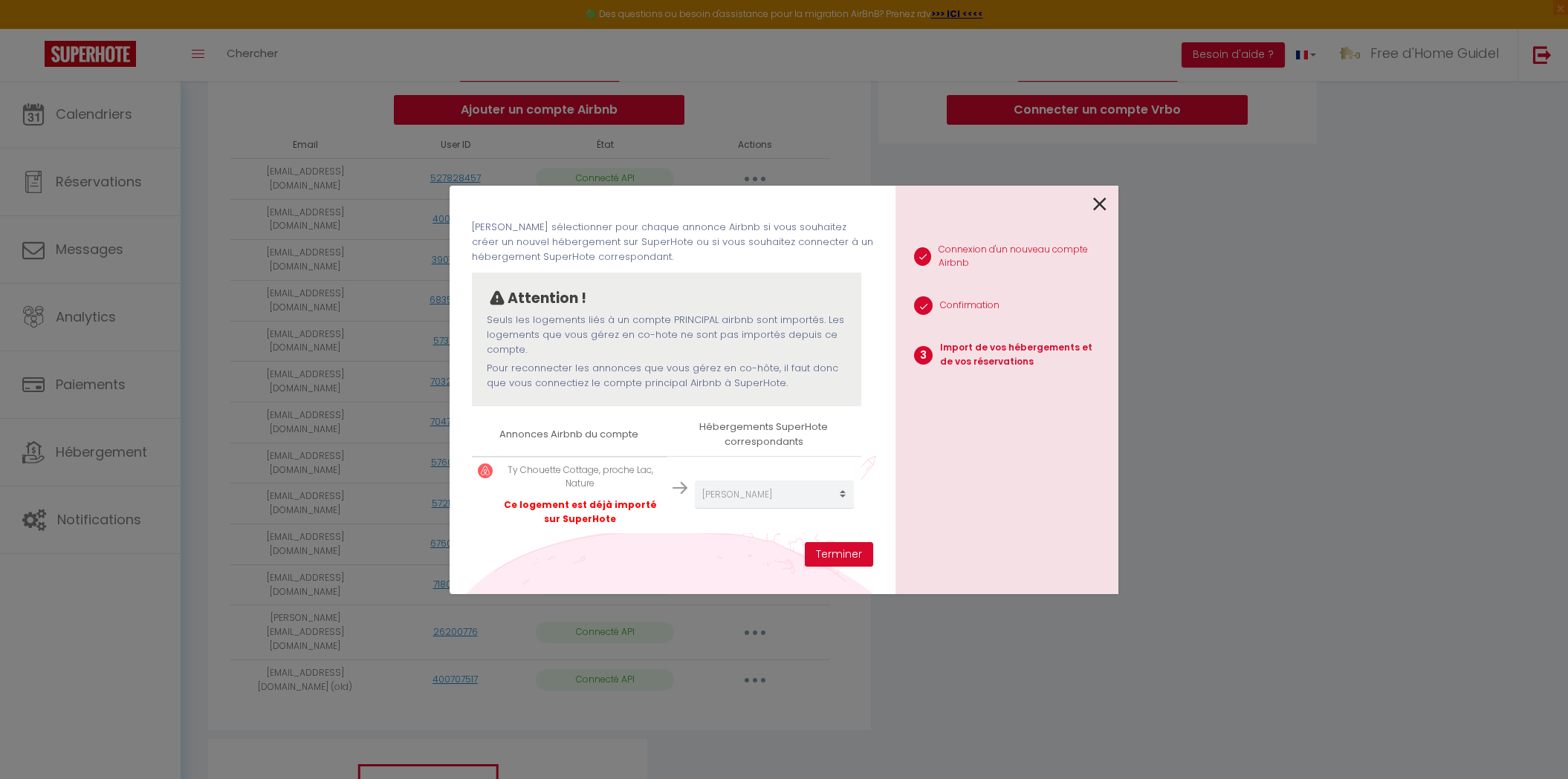
click at [1099, 208] on icon at bounding box center [1099, 204] width 14 height 23
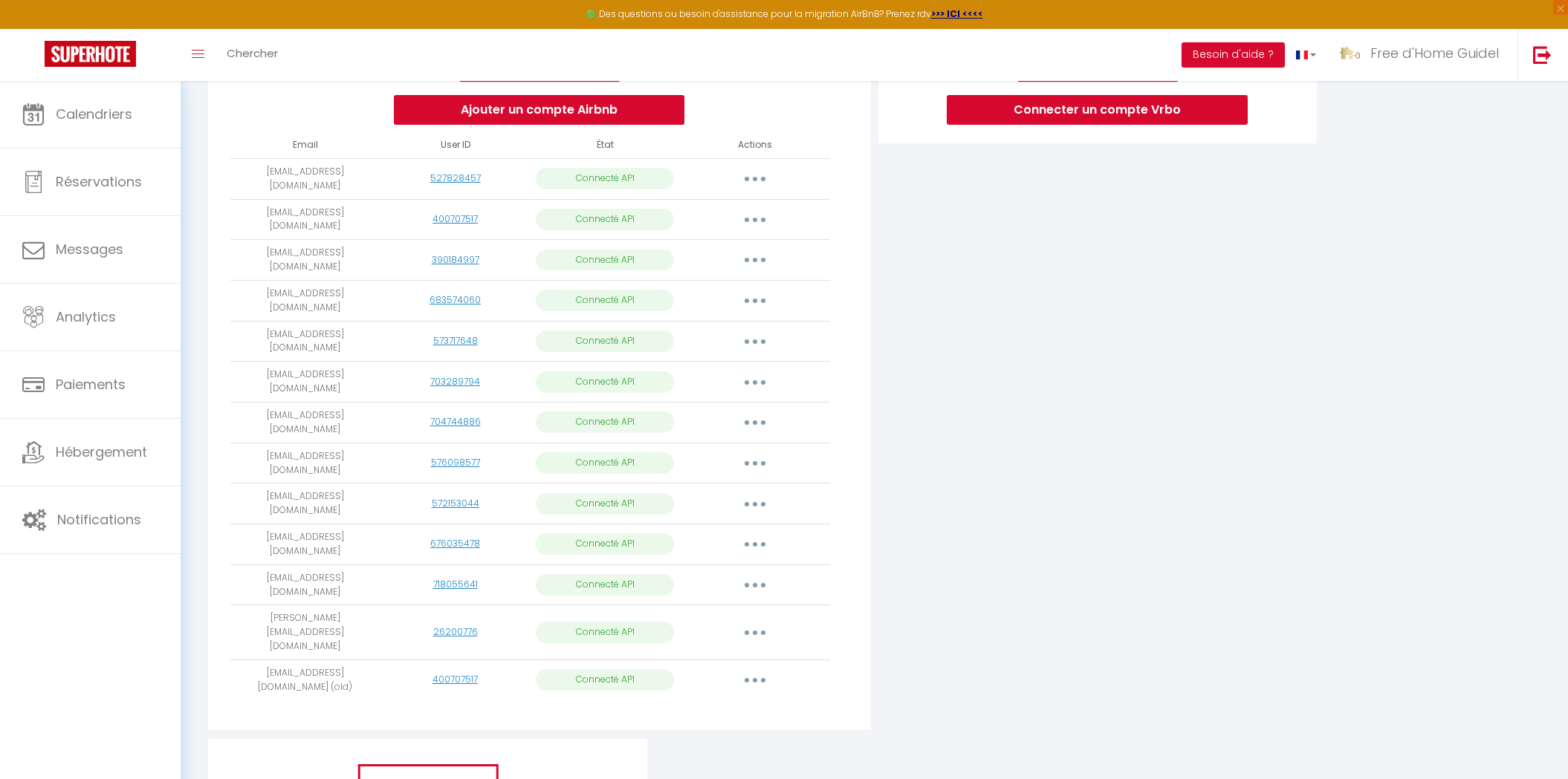
click at [753, 370] on button "button" at bounding box center [755, 382] width 42 height 24
click at [718, 408] on link "Importer les appartements" at bounding box center [689, 416] width 164 height 25
select select "72384"
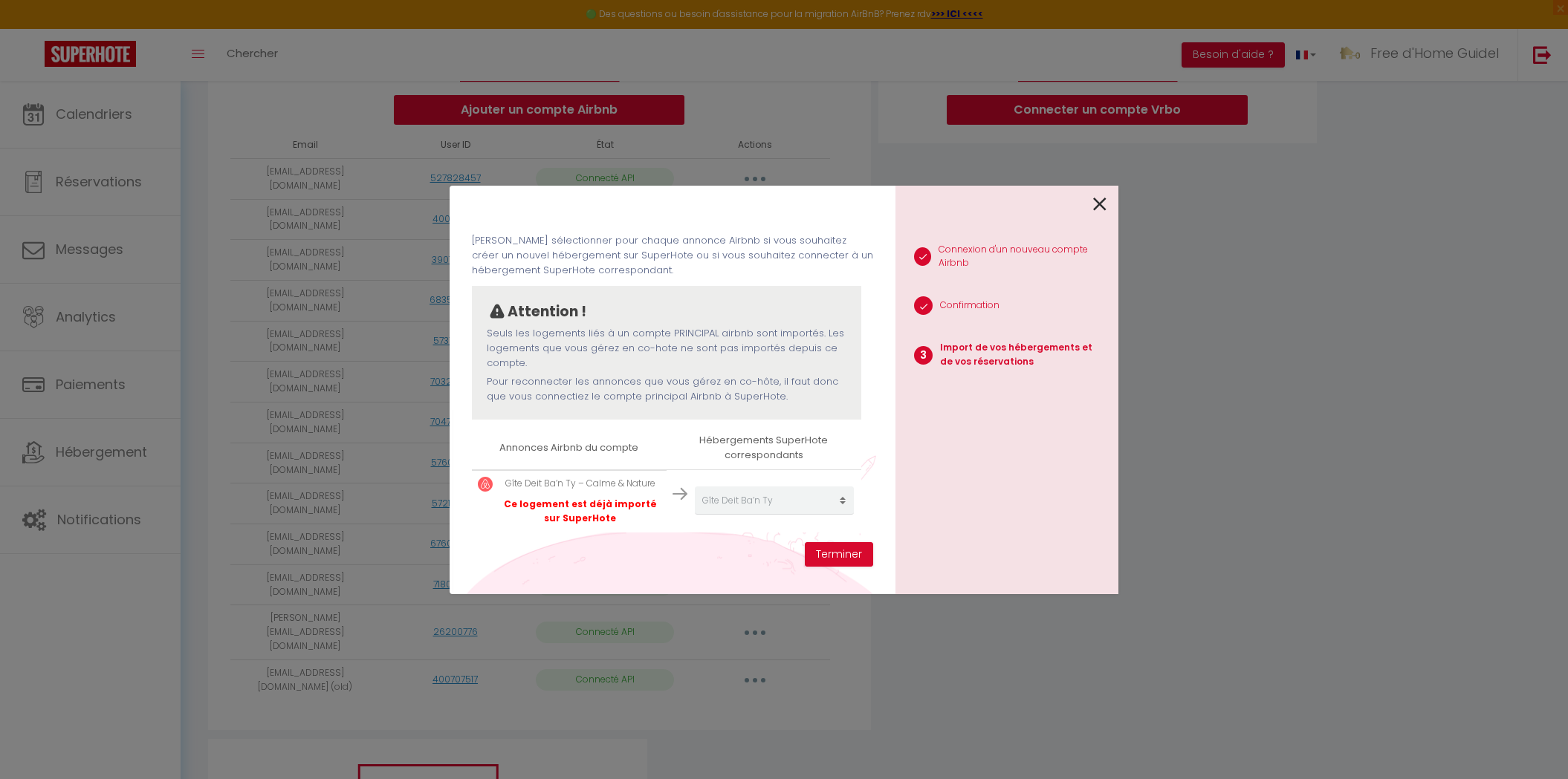
click at [1102, 197] on icon at bounding box center [1099, 204] width 14 height 23
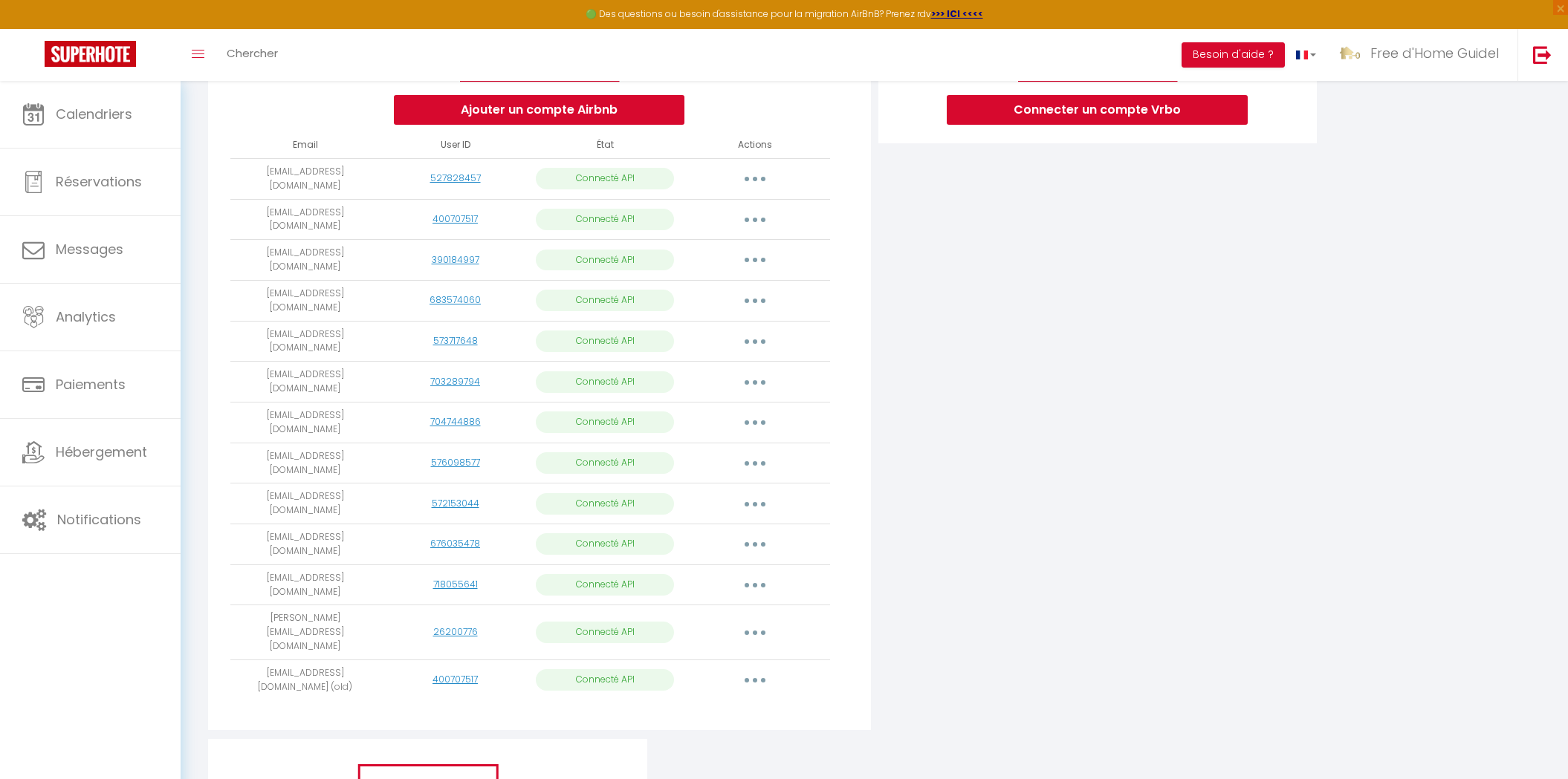
click at [761, 669] on button "button" at bounding box center [755, 681] width 42 height 24
click at [725, 702] on link "Importer les appartements" at bounding box center [689, 714] width 164 height 25
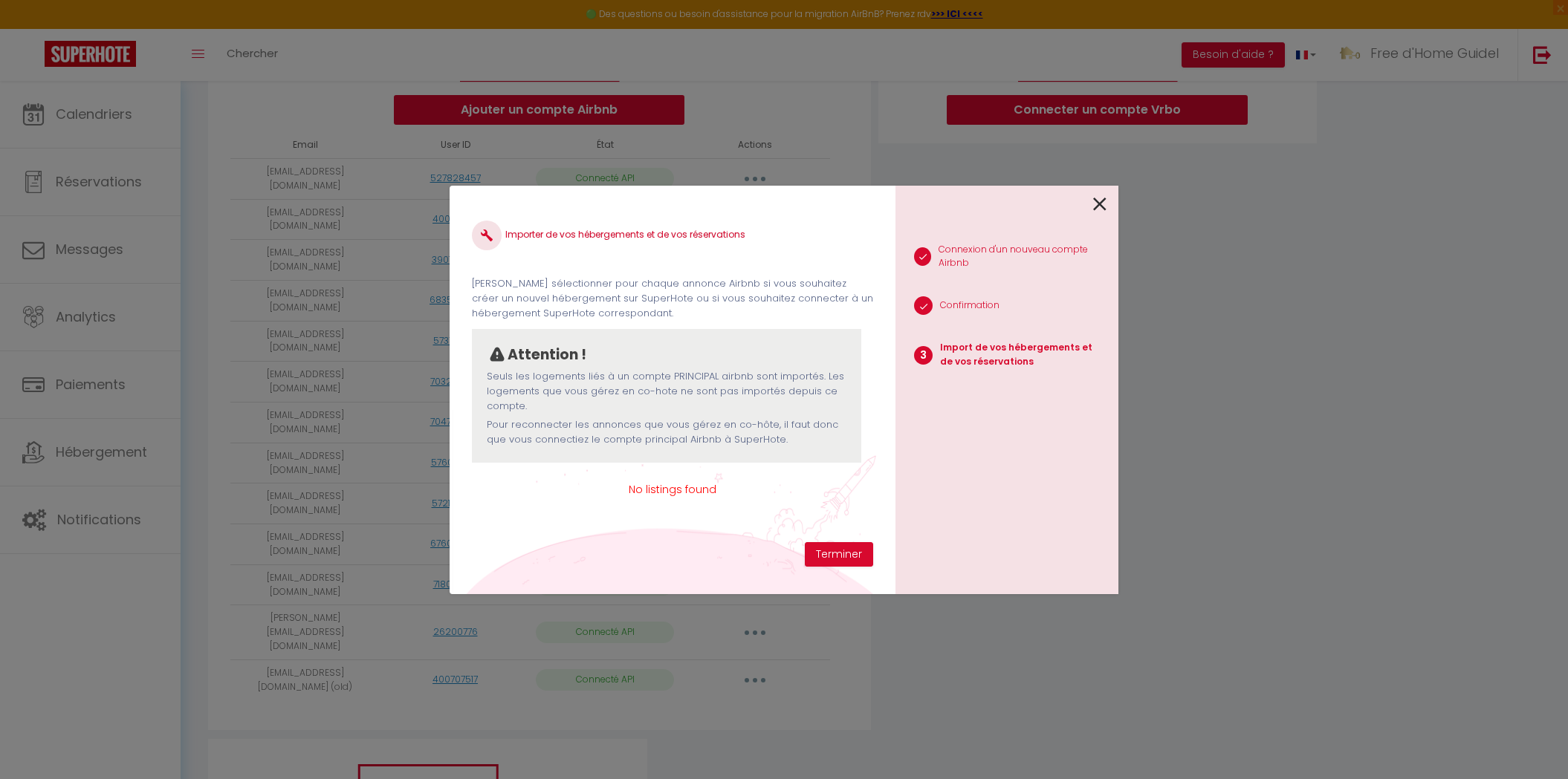
scroll to position [0, 0]
click at [1304, 504] on div "Importer de vos hébergements et de vos réservations Veuillez sélectionner pour …" at bounding box center [784, 389] width 1568 height 779
click at [1097, 201] on icon at bounding box center [1099, 204] width 14 height 23
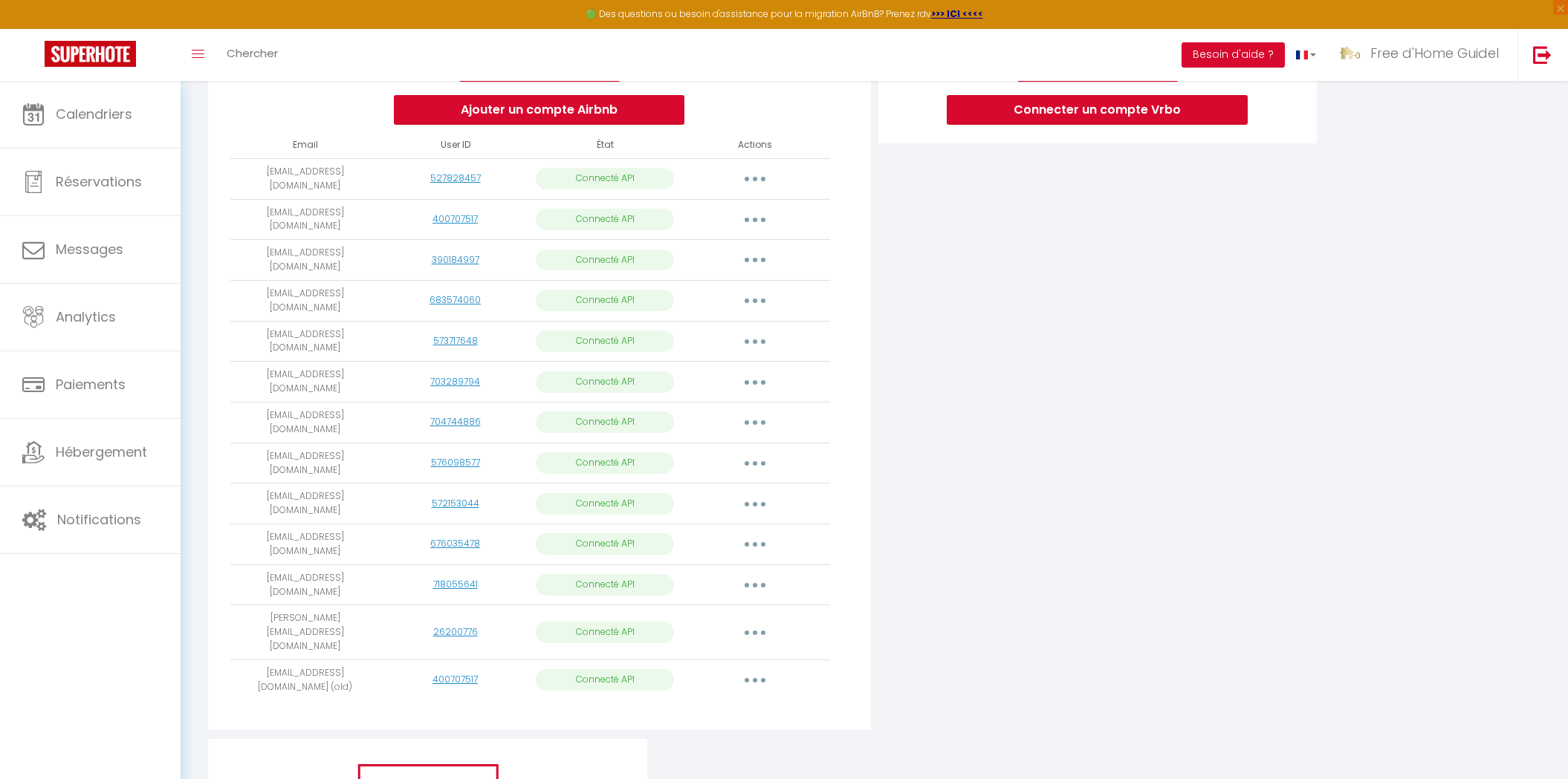
click at [750, 621] on button "button" at bounding box center [755, 633] width 42 height 24
click at [712, 654] on link "Importer les appartements" at bounding box center [689, 666] width 164 height 25
select select "26785"
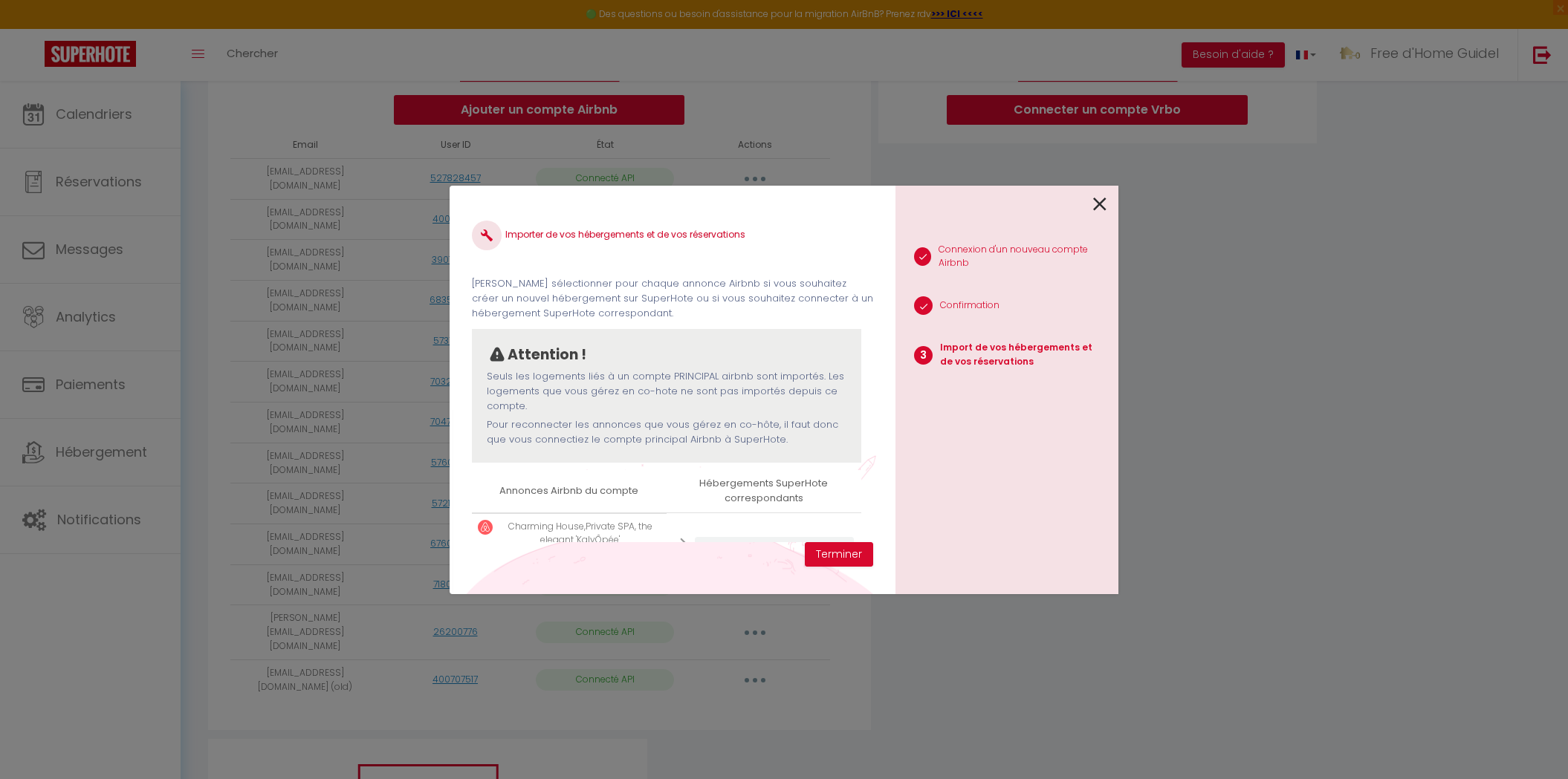
scroll to position [56, 0]
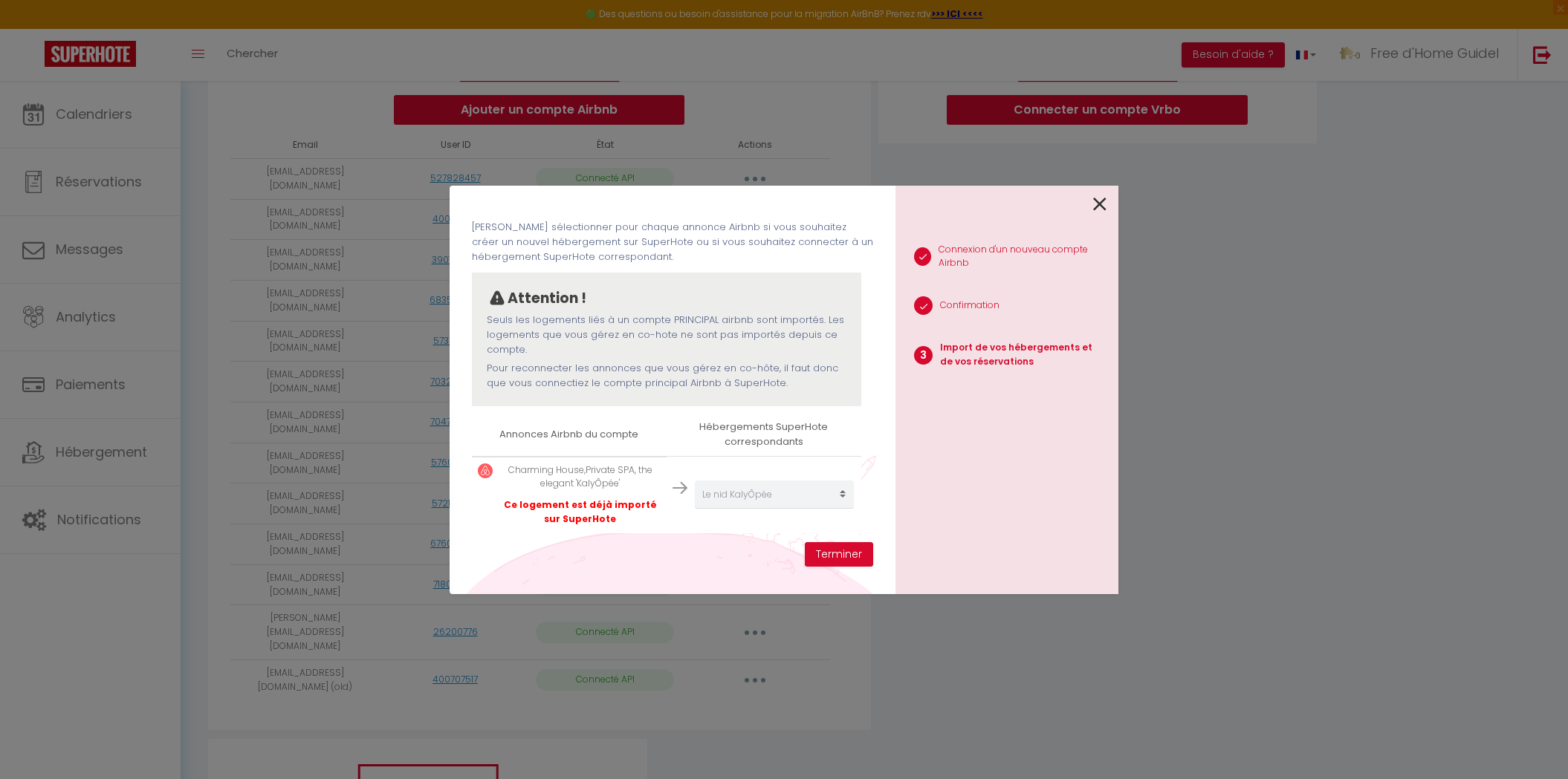
click at [1098, 207] on icon at bounding box center [1099, 204] width 14 height 23
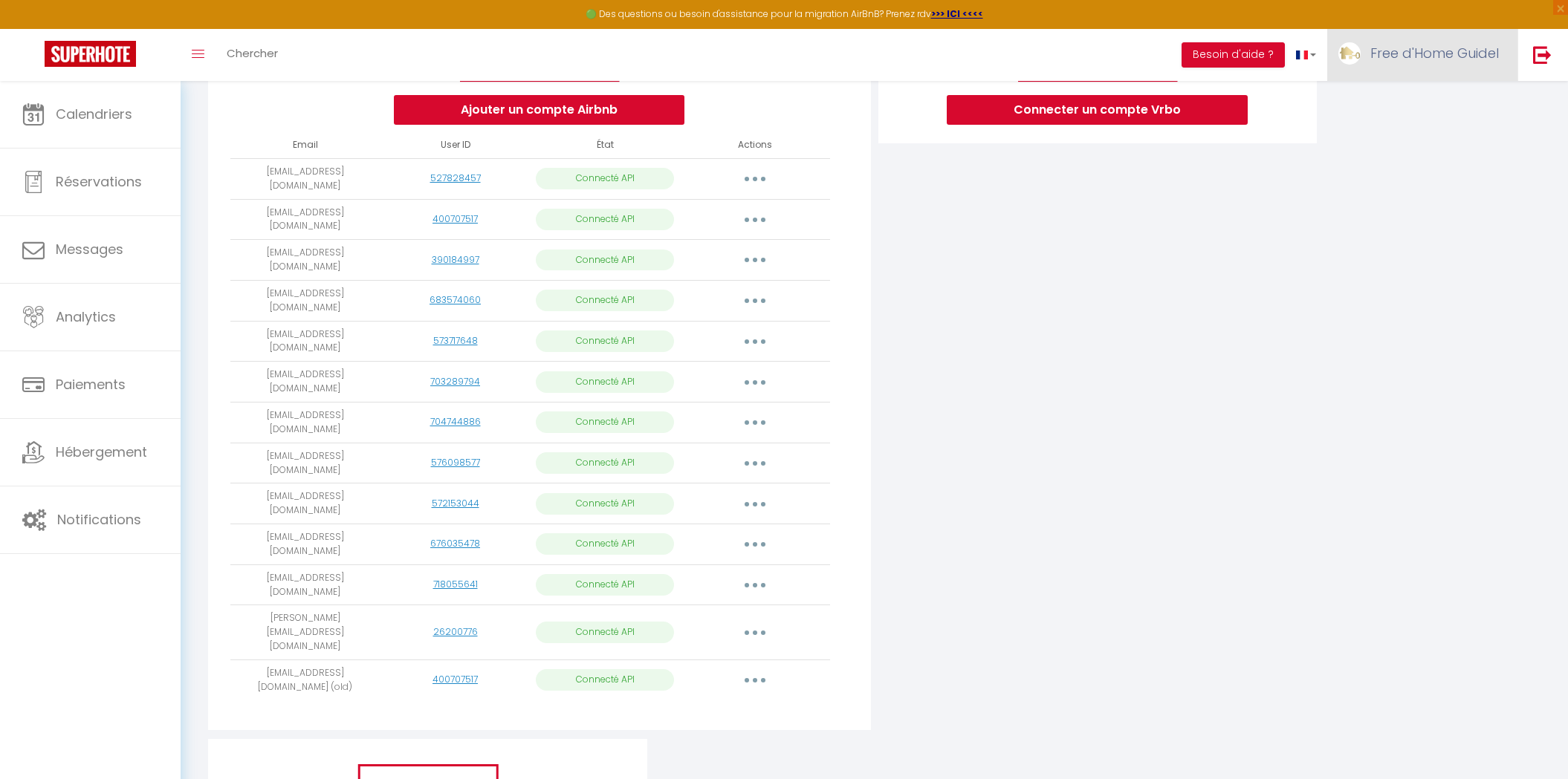
click at [1475, 46] on span "Free d'Home Guidel" at bounding box center [1435, 53] width 129 height 18
click at [902, 404] on div "Connecter un compte Vrbo" at bounding box center [1098, 333] width 446 height 813
click at [739, 621] on button "button" at bounding box center [755, 633] width 42 height 24
click at [723, 654] on link "Importer les appartements" at bounding box center [689, 666] width 164 height 25
select select "26785"
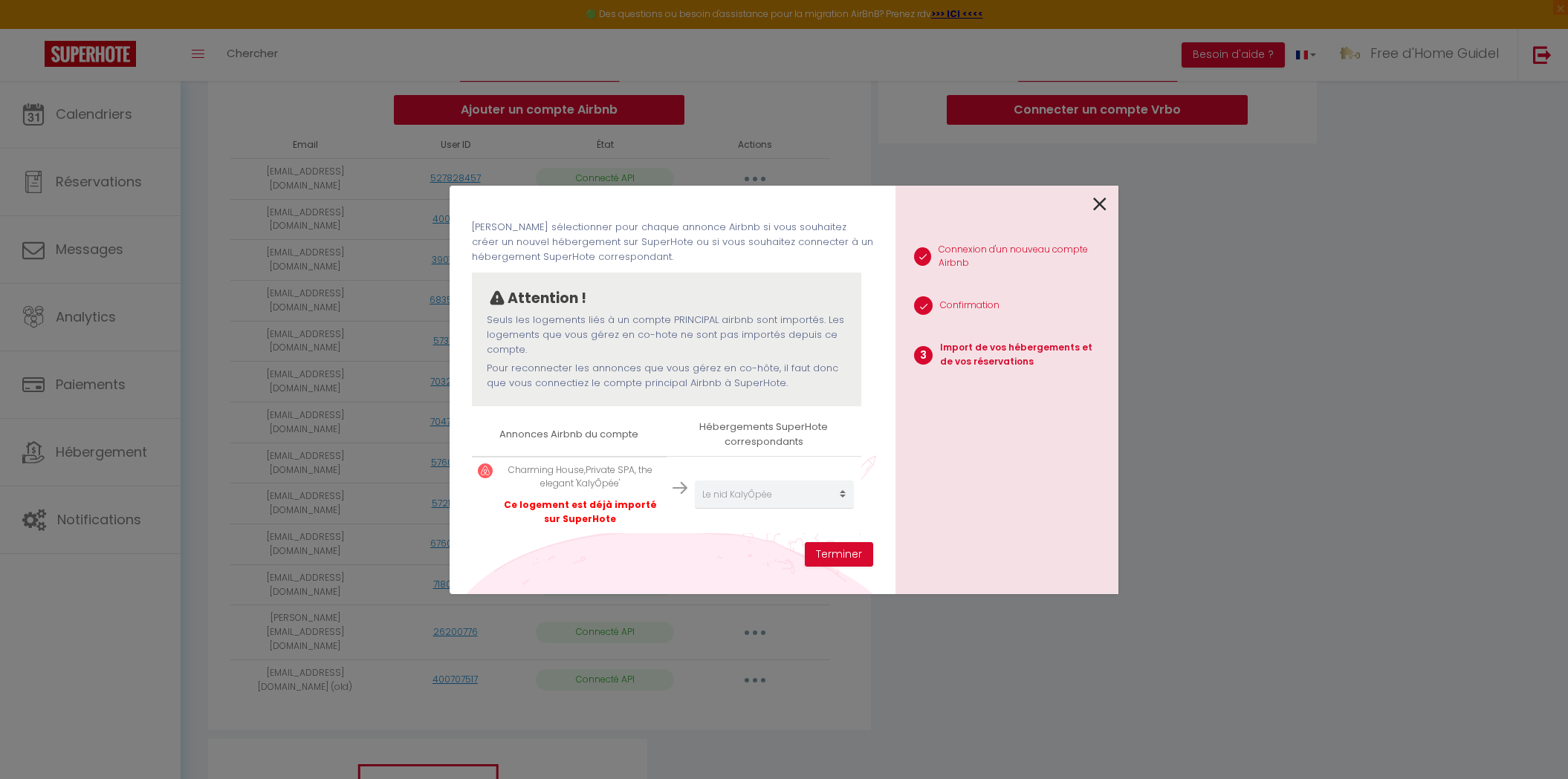
click at [906, 658] on div "Importer de vos hébergements et de vos réservations Veuillez sélectionner pour …" at bounding box center [784, 389] width 669 height 779
click at [1100, 200] on icon at bounding box center [1099, 204] width 14 height 23
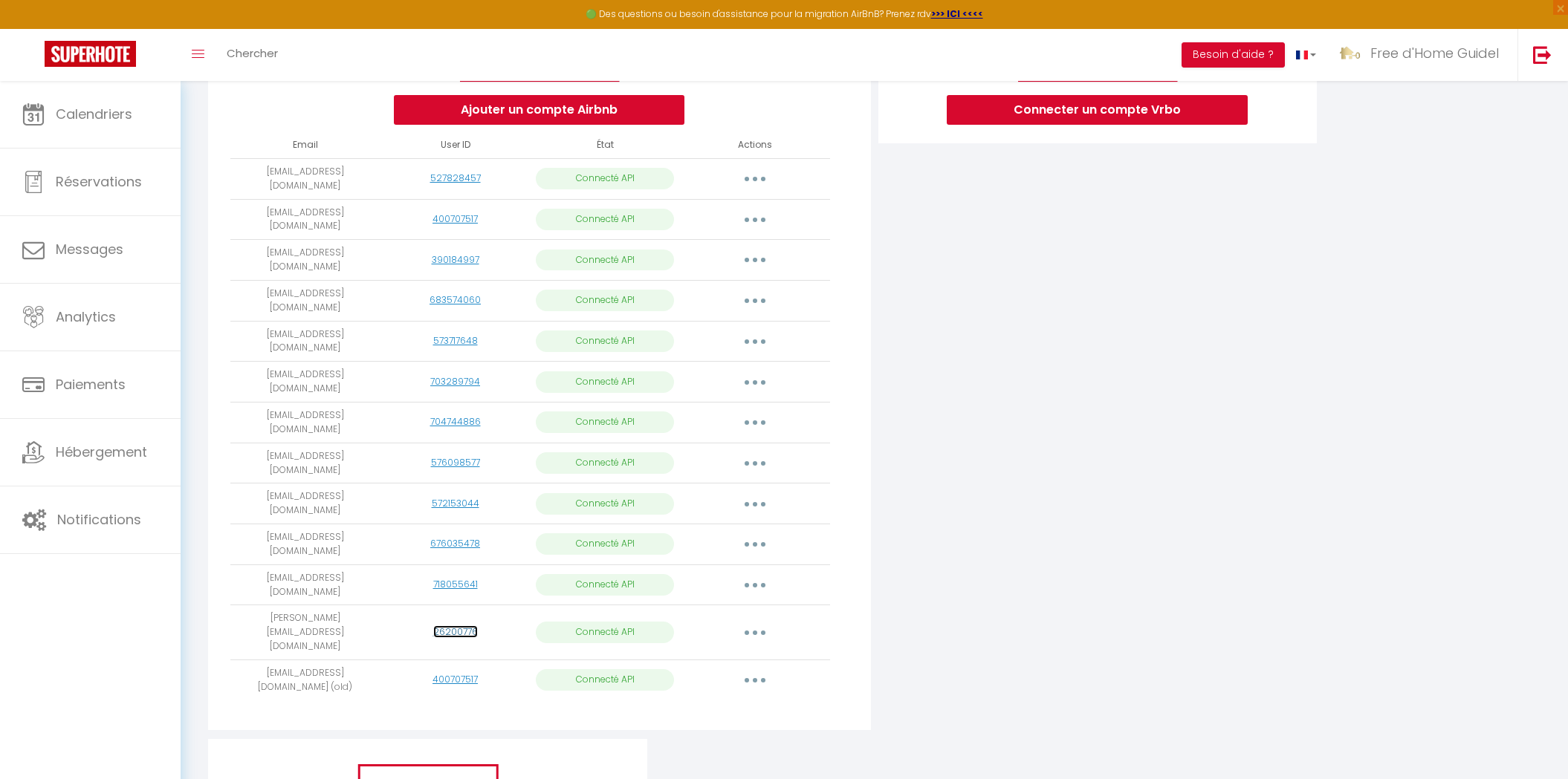
click at [459, 625] on link "26200776" at bounding box center [455, 632] width 44 height 13
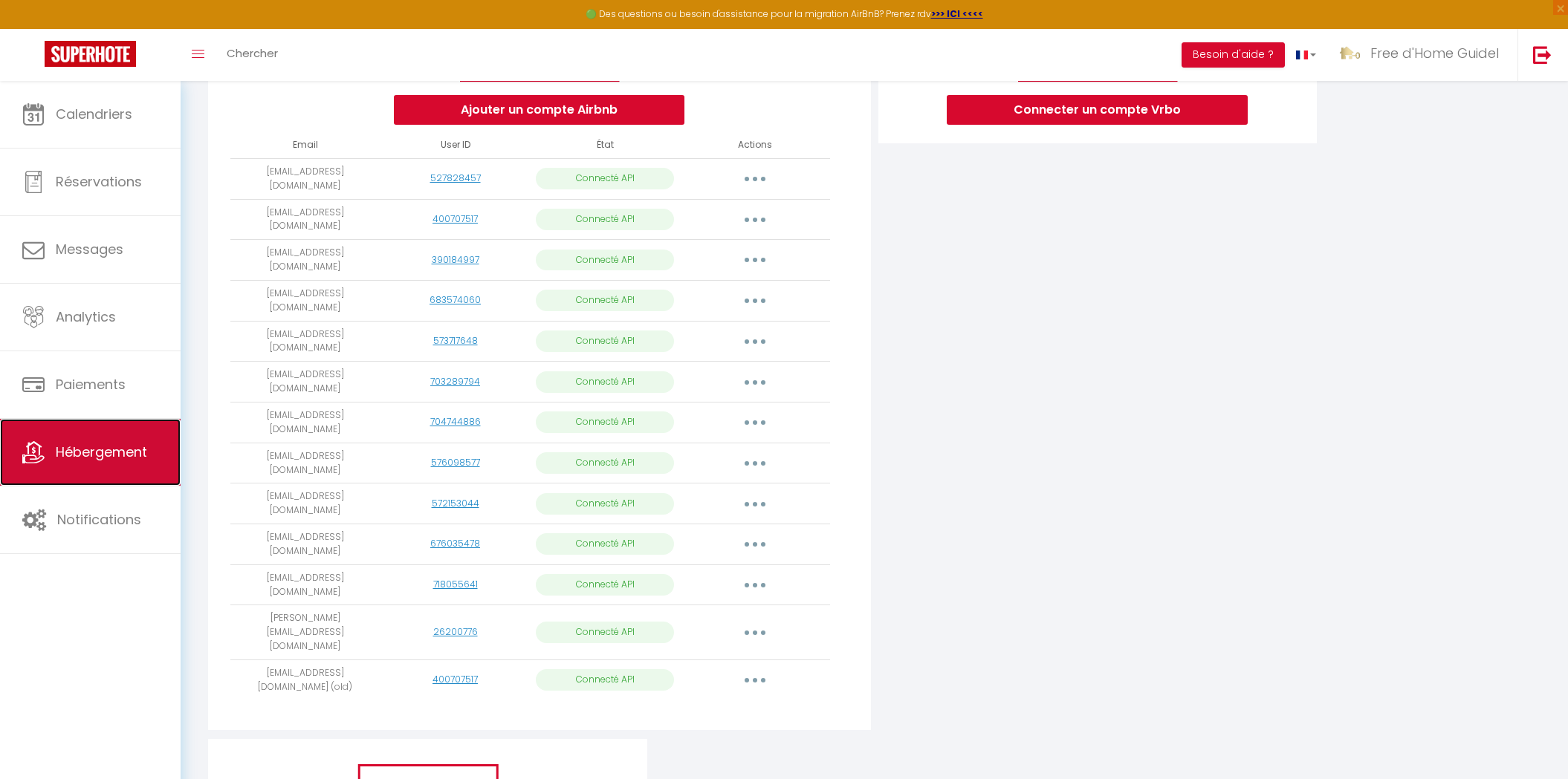
click at [121, 444] on span "Hébergement" at bounding box center [101, 452] width 92 height 18
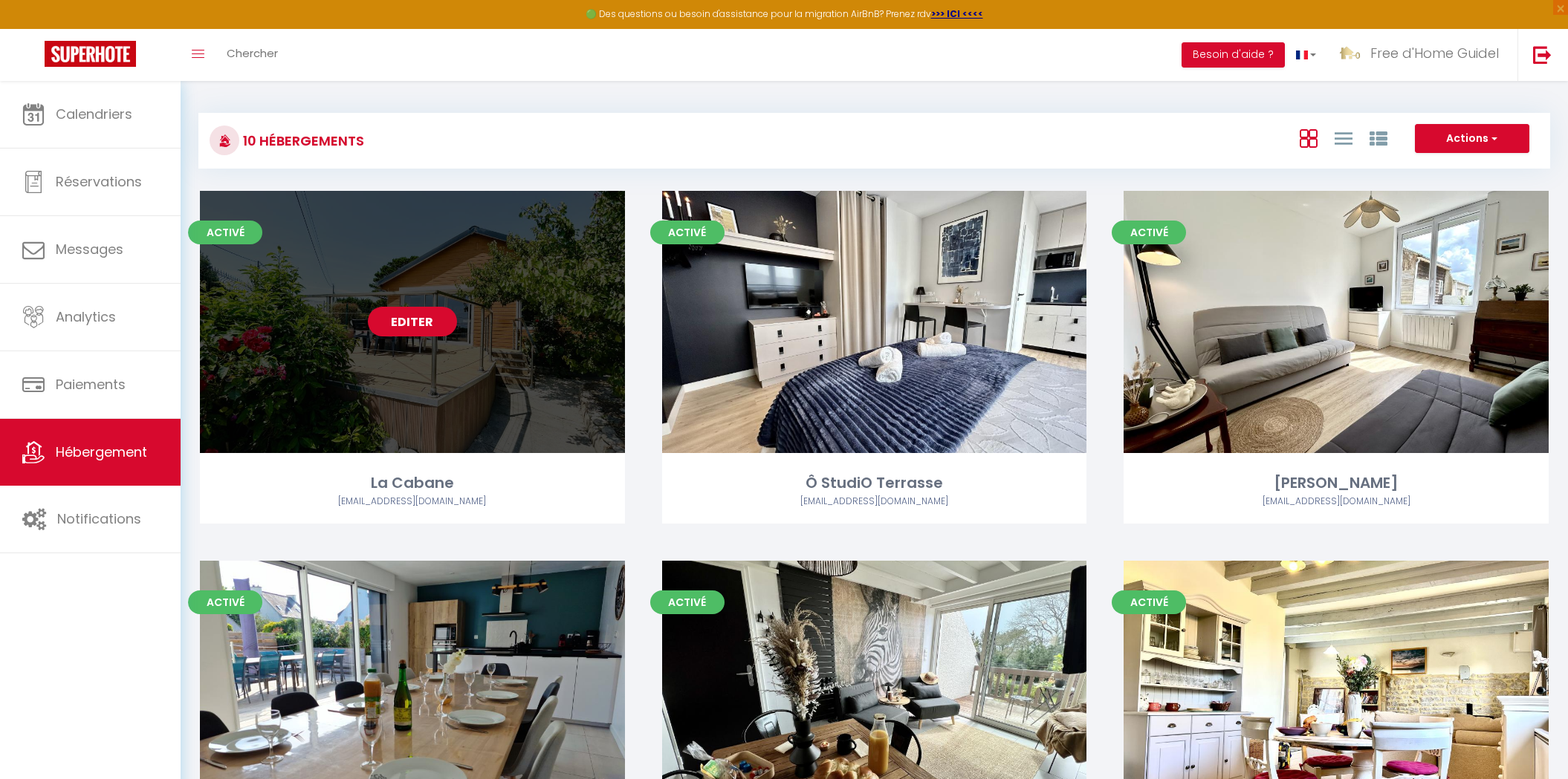
click at [437, 310] on link "Editer" at bounding box center [412, 322] width 89 height 30
click at [412, 321] on link "Editer" at bounding box center [412, 322] width 89 height 30
select select "3"
select select "2"
select select "1"
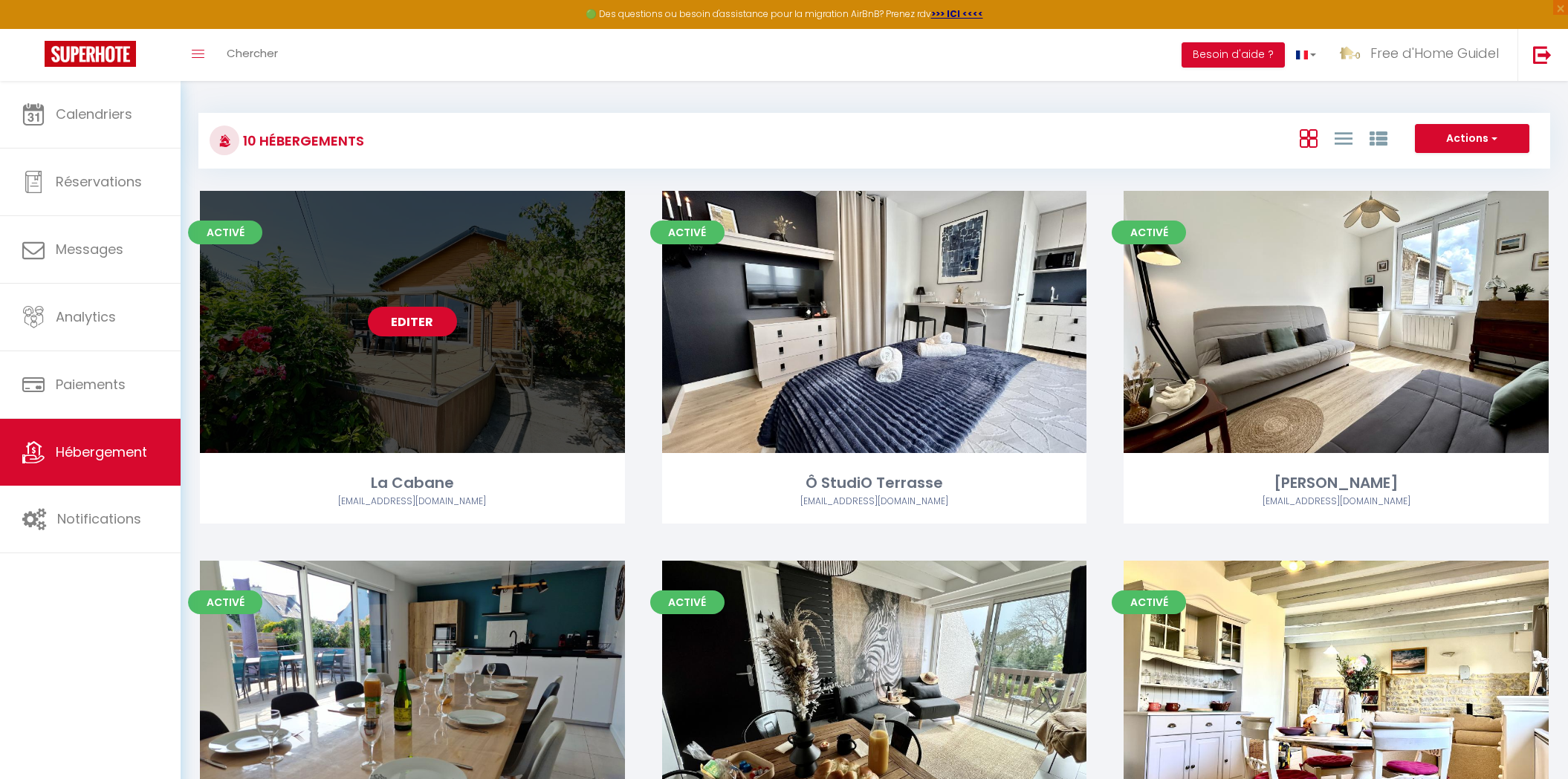
select select "1"
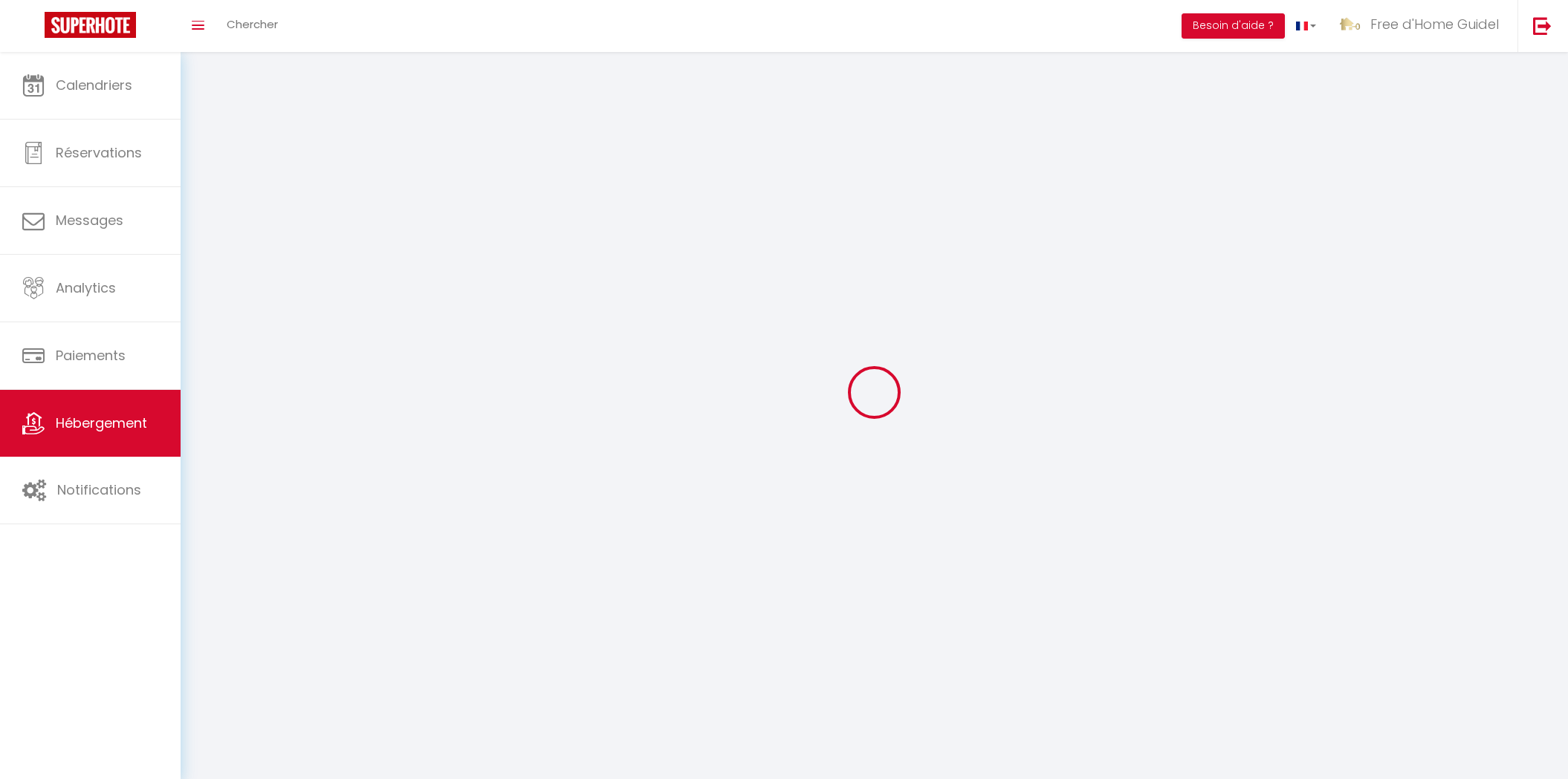
select select
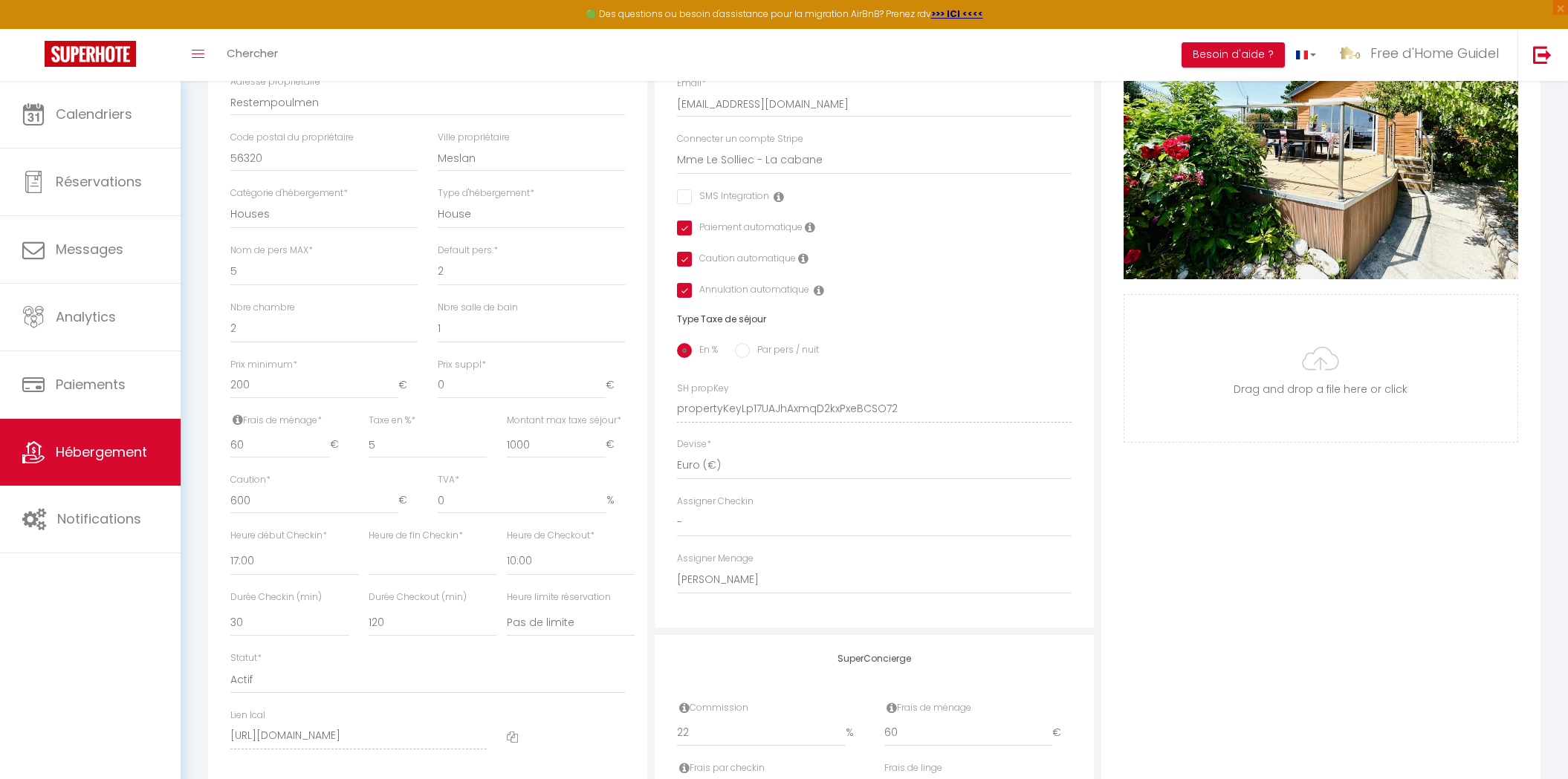
scroll to position [497, 0]
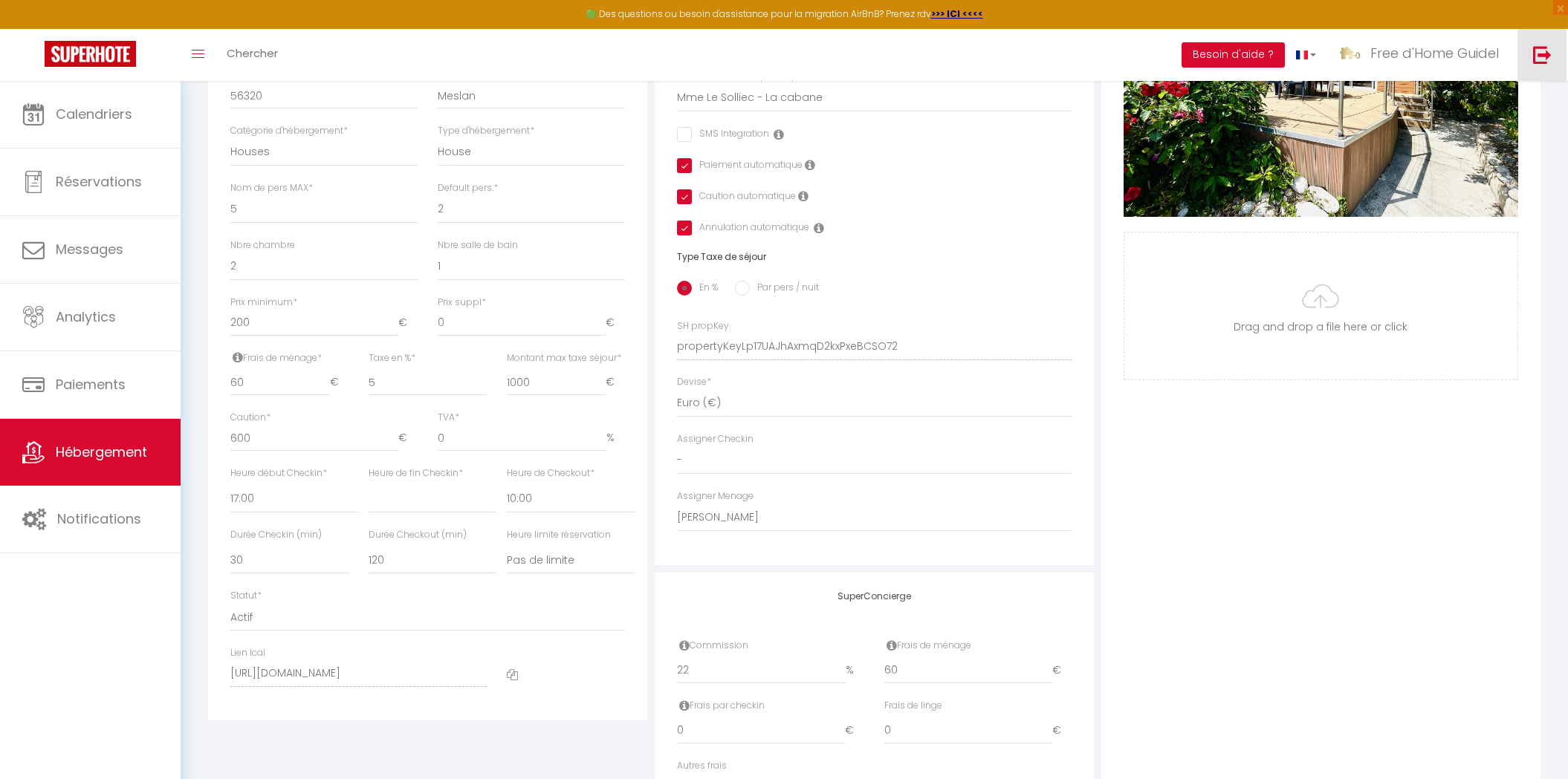
click at [1537, 56] on img at bounding box center [1541, 54] width 18 height 18
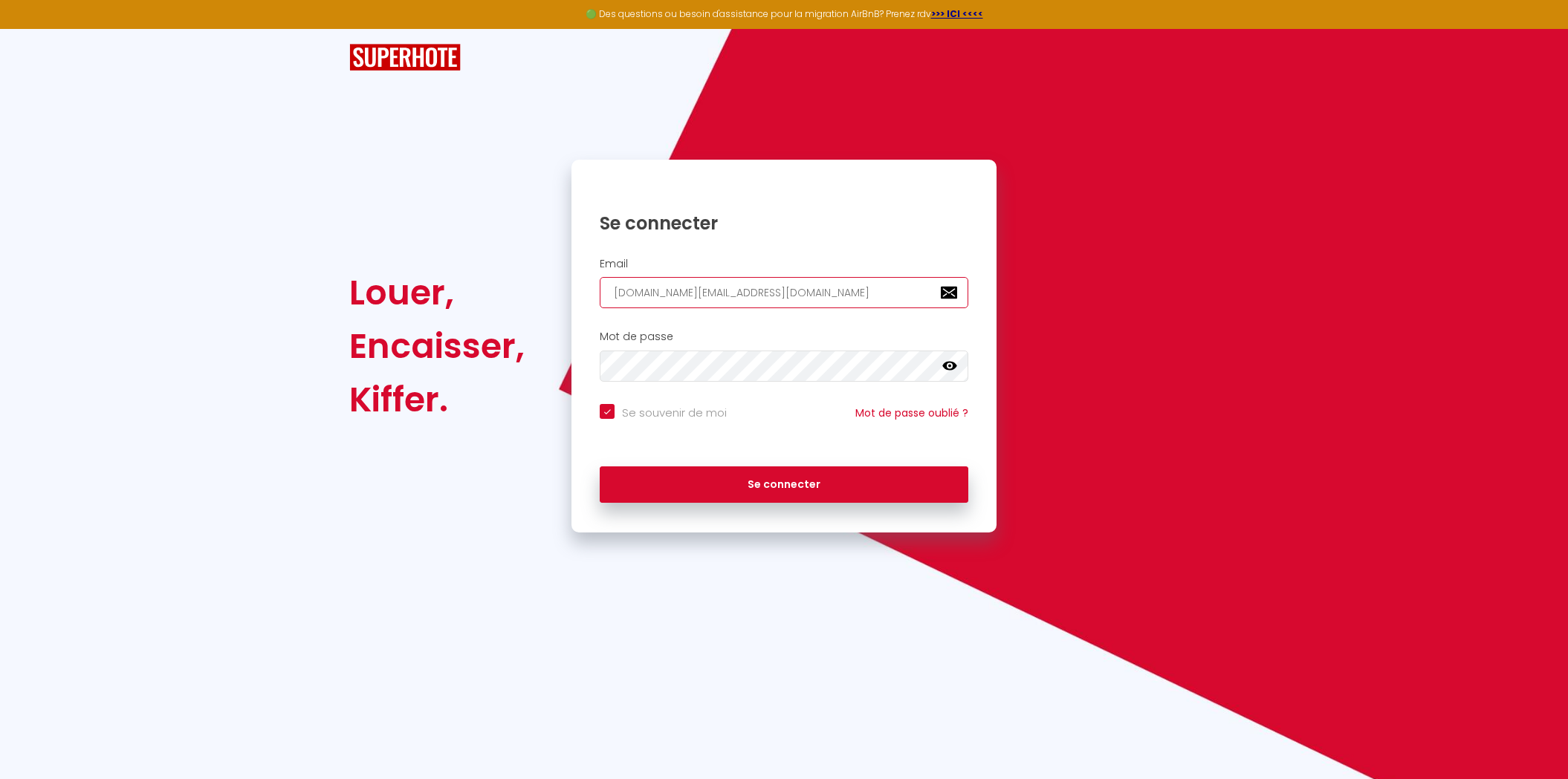
click at [769, 293] on input "[DOMAIN_NAME][EMAIL_ADDRESS][DOMAIN_NAME]" at bounding box center [784, 293] width 368 height 31
paste input "fma.rentals60@yahoo"
click at [600, 466] on button "Se connecter" at bounding box center [784, 485] width 368 height 37
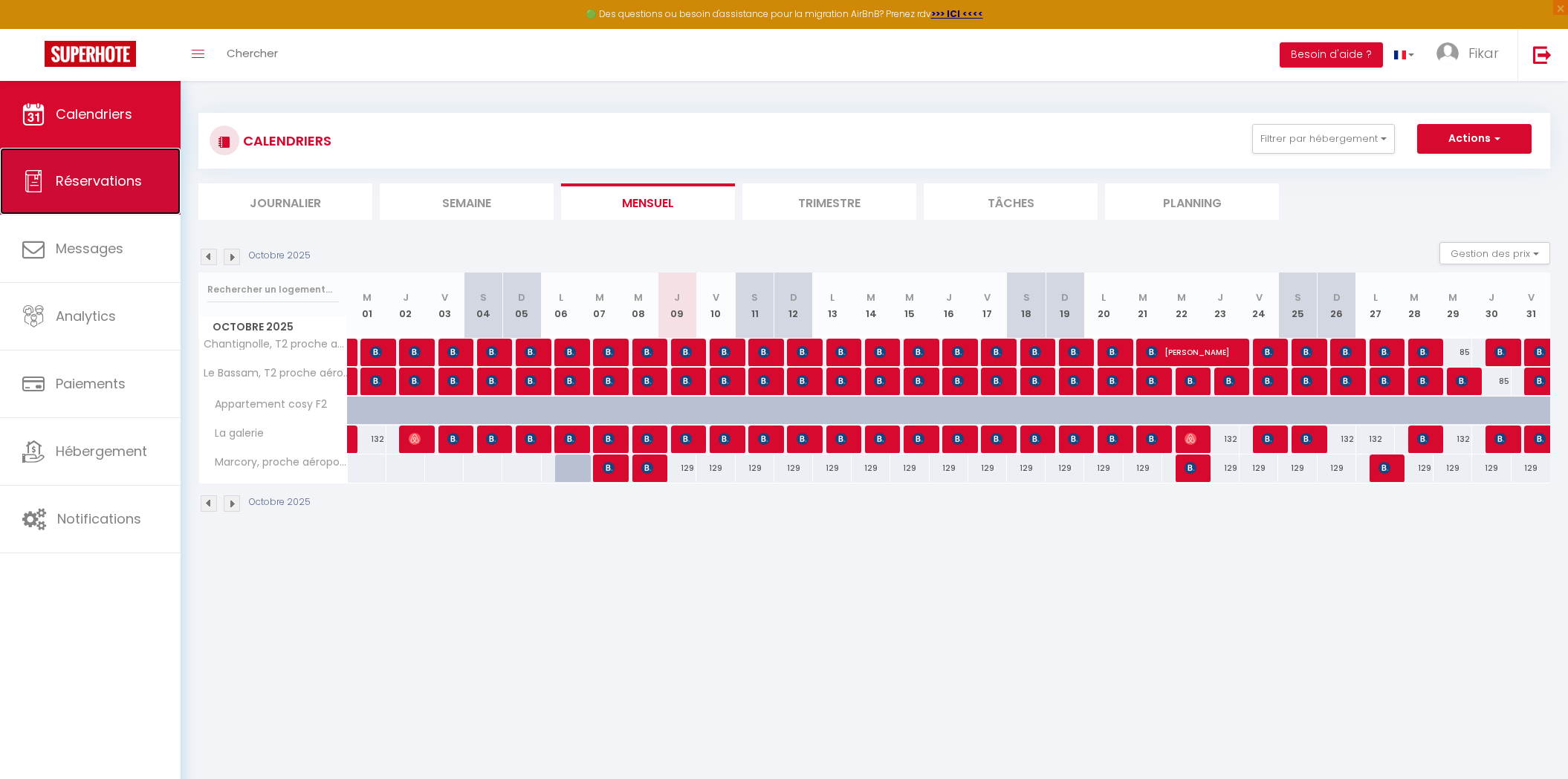
click at [103, 204] on link "Réservations" at bounding box center [90, 181] width 181 height 67
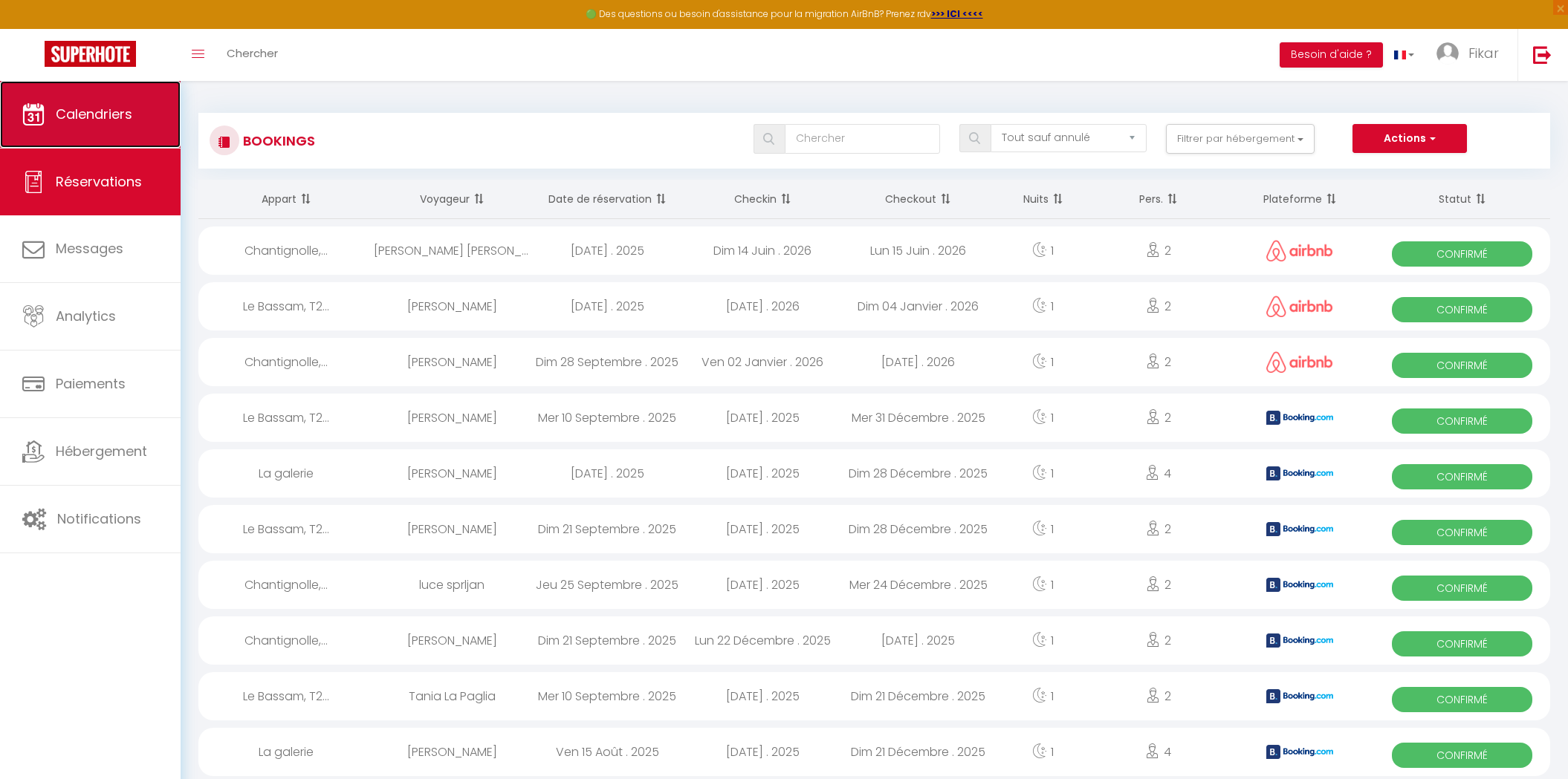
click at [146, 142] on link "Calendriers" at bounding box center [90, 114] width 181 height 67
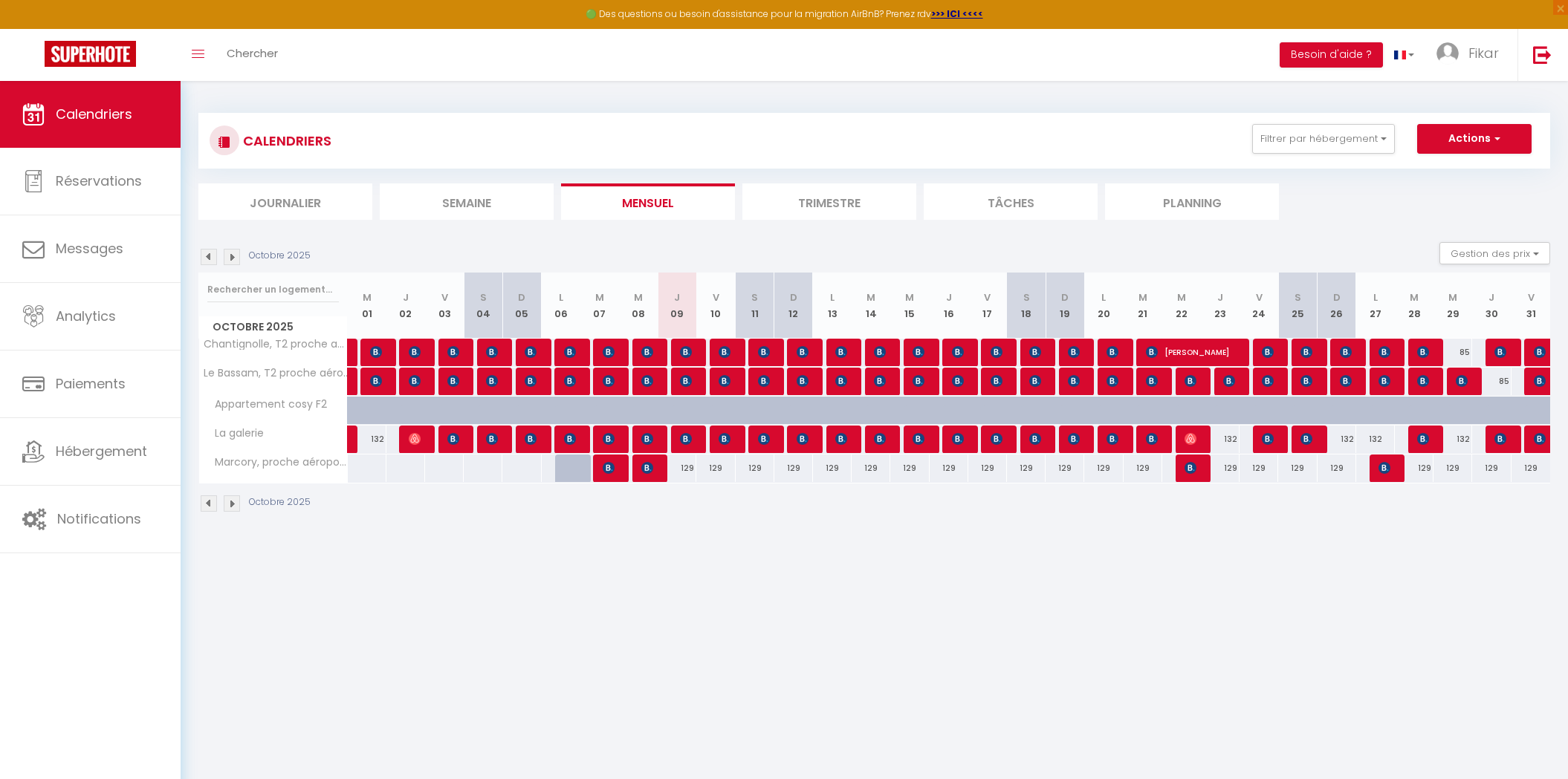
click at [240, 506] on img at bounding box center [232, 503] width 16 height 16
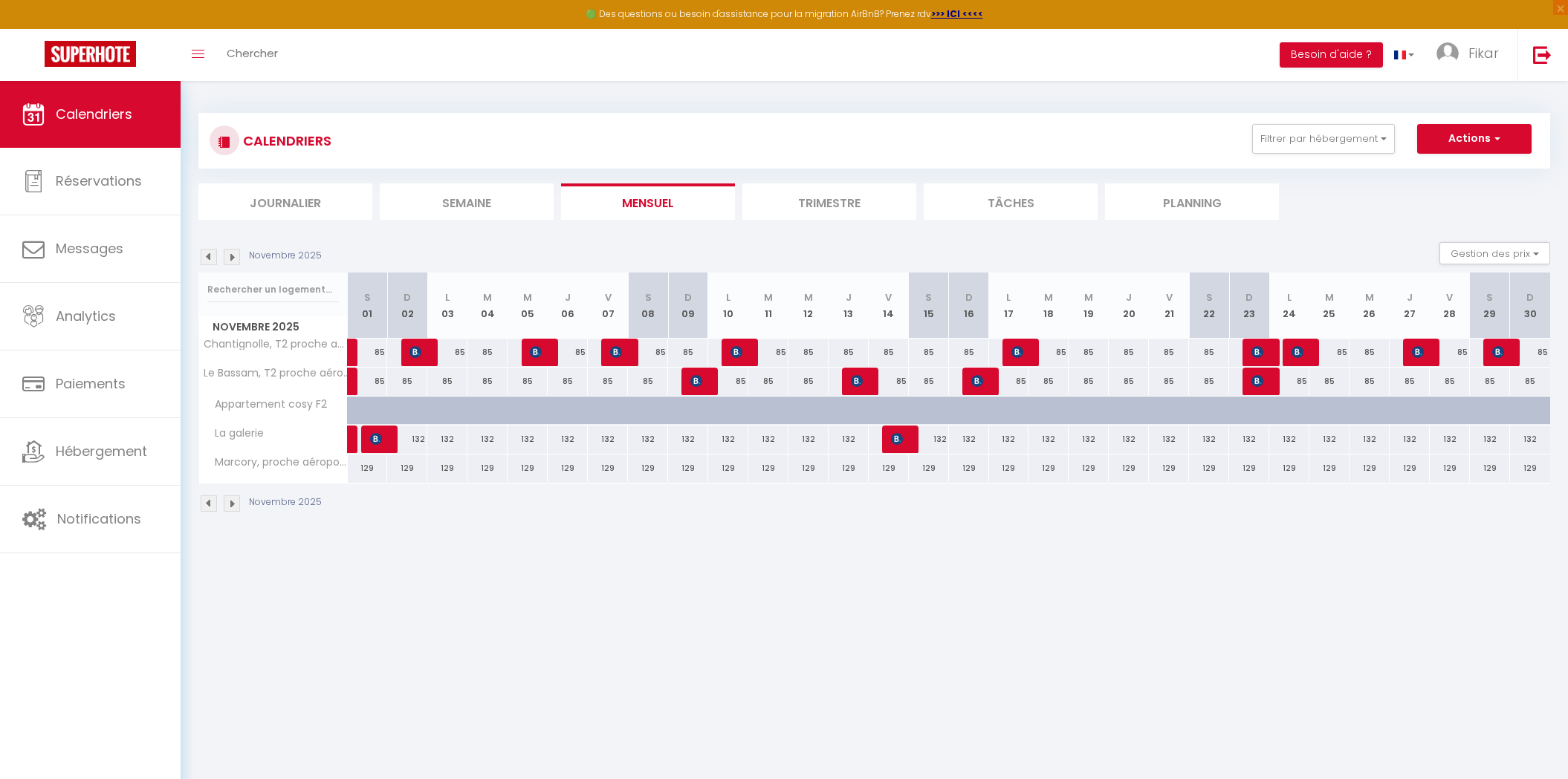
click at [865, 202] on li "Trimestre" at bounding box center [829, 201] width 174 height 36
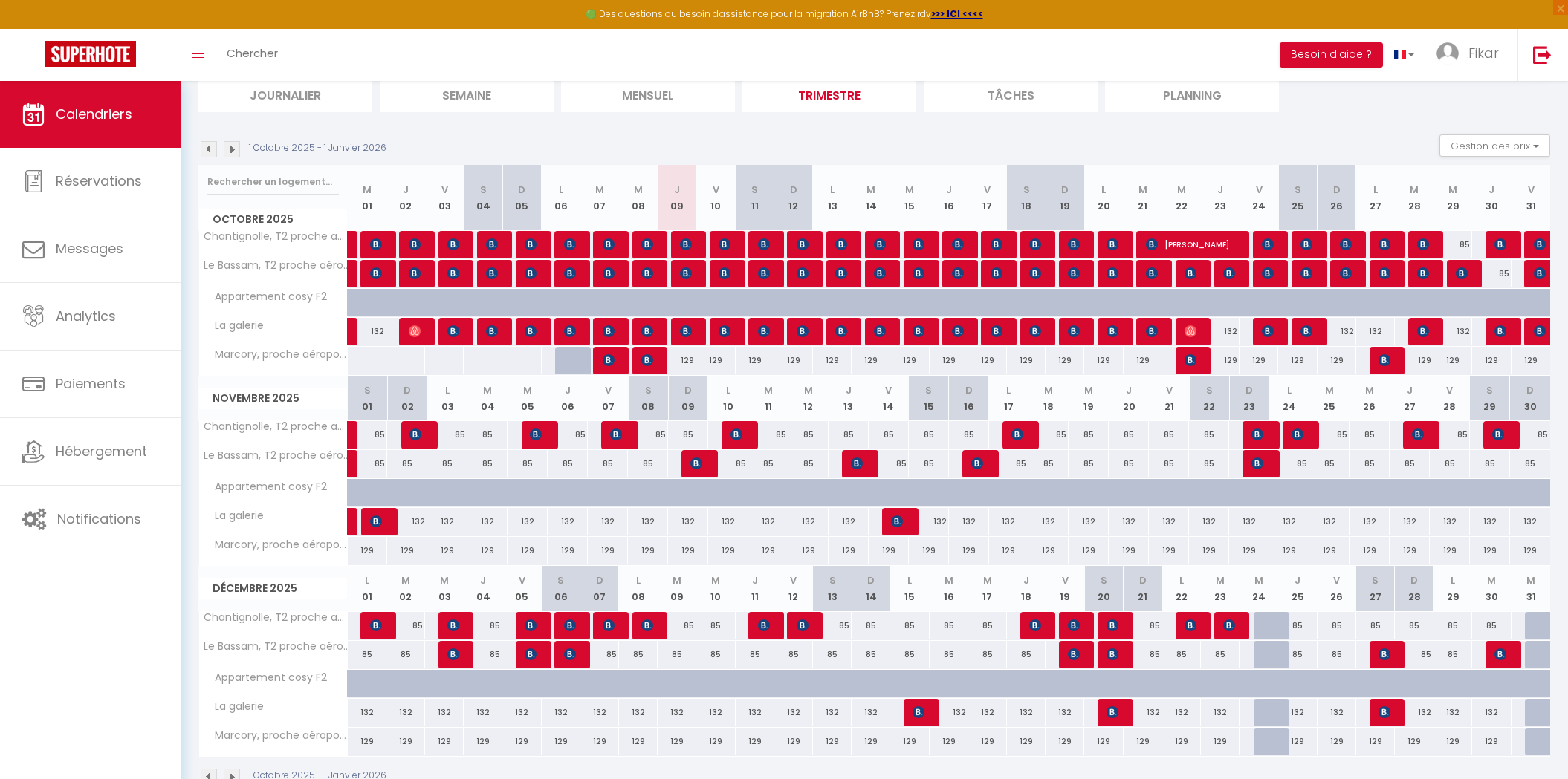
scroll to position [141, 0]
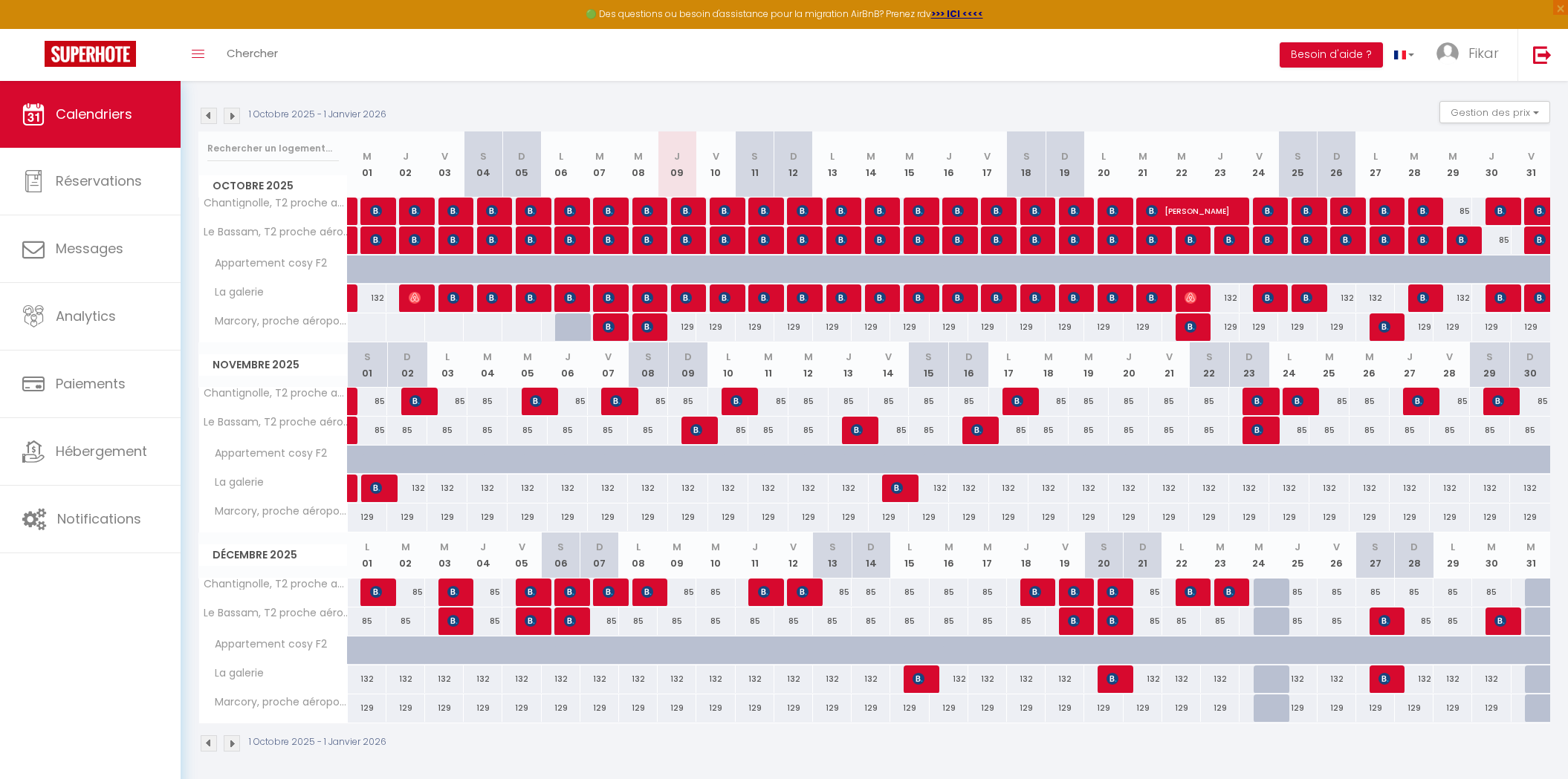
click at [236, 741] on img at bounding box center [232, 744] width 16 height 16
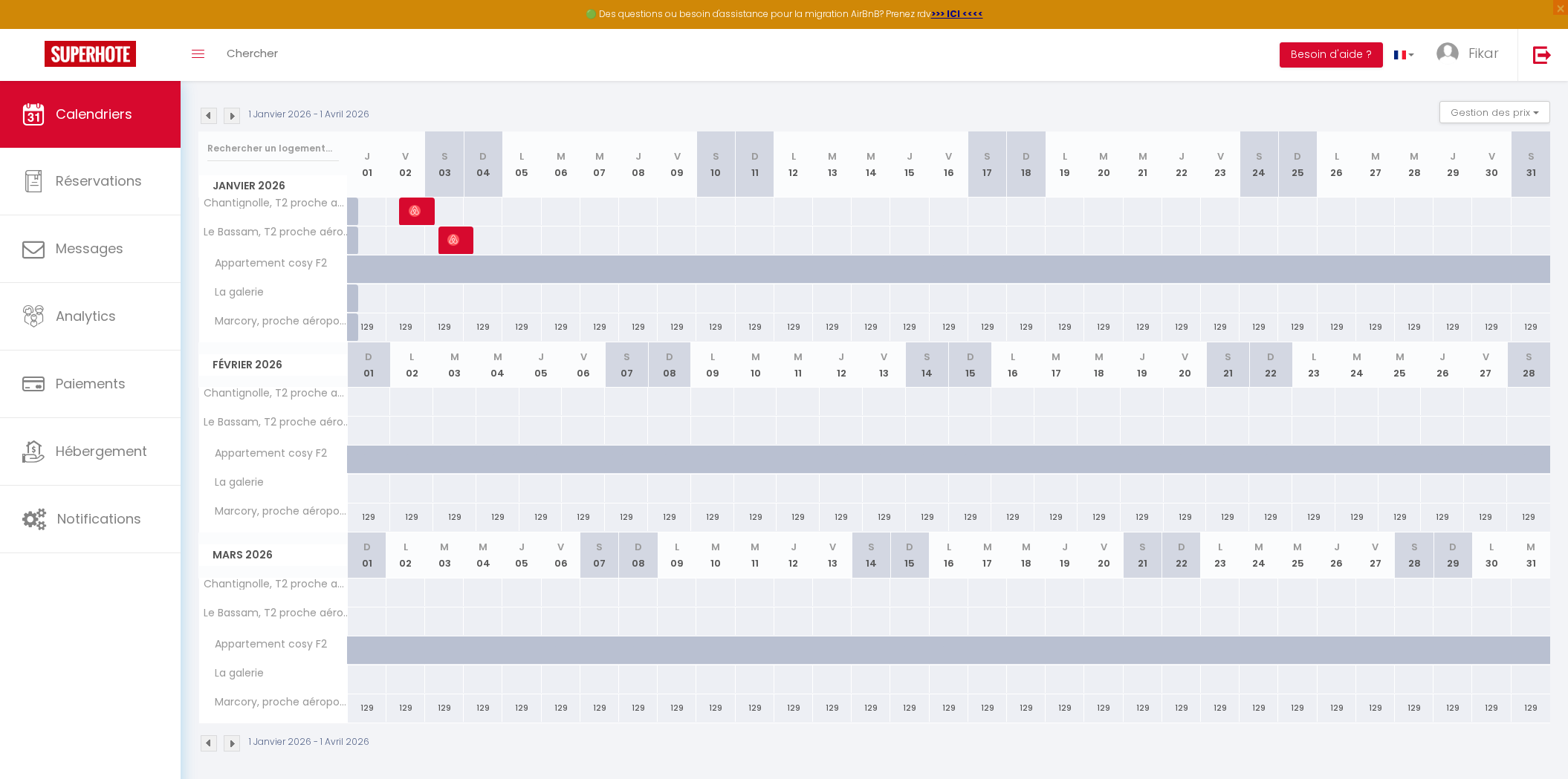
click at [315, 449] on span "Appartement cosy F2" at bounding box center [265, 453] width 129 height 16
click at [474, 447] on div at bounding box center [455, 459] width 43 height 28
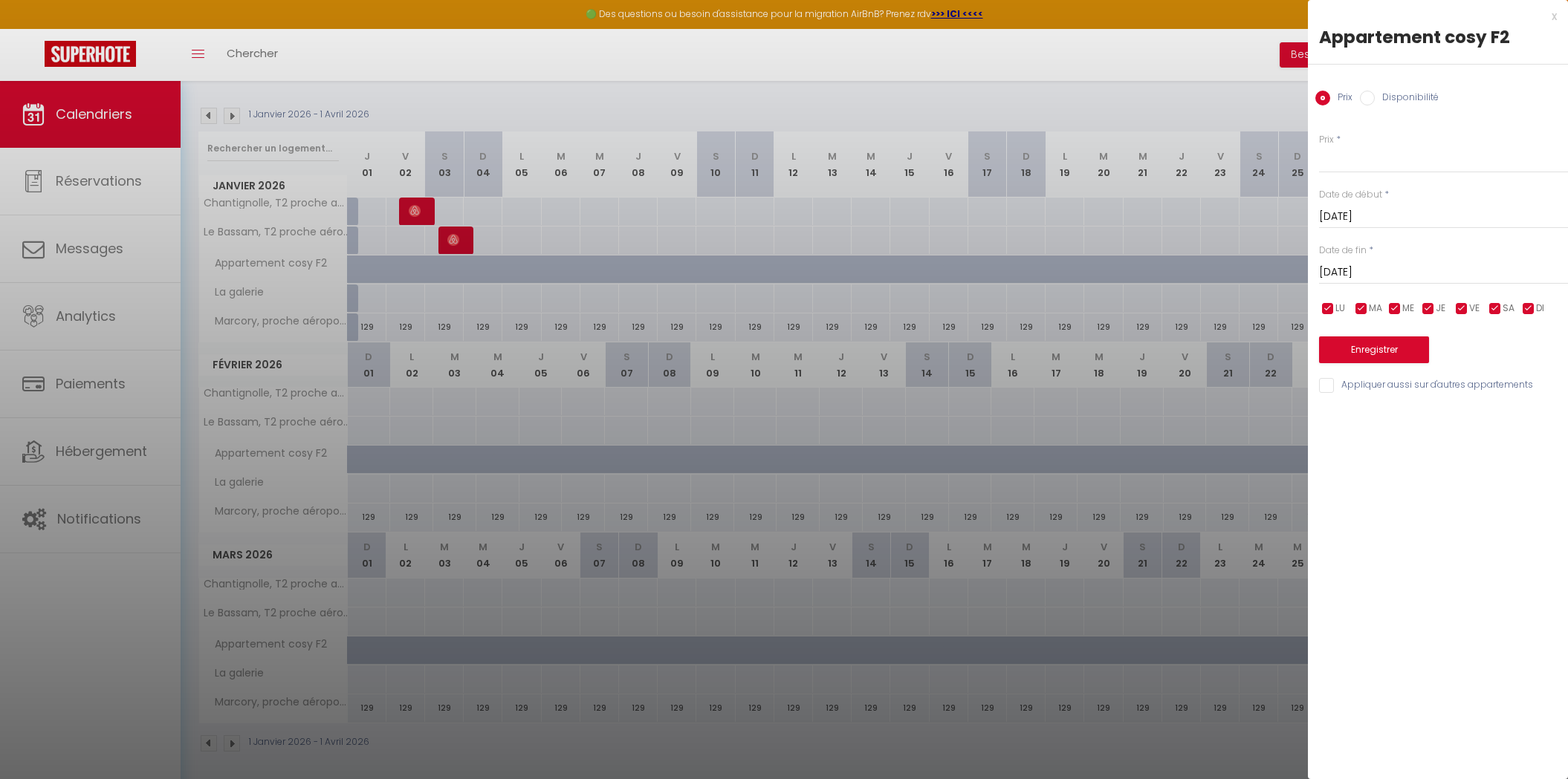
click at [1373, 103] on input "Disponibilité" at bounding box center [1367, 98] width 14 height 14
click at [1219, 212] on div at bounding box center [784, 389] width 1568 height 779
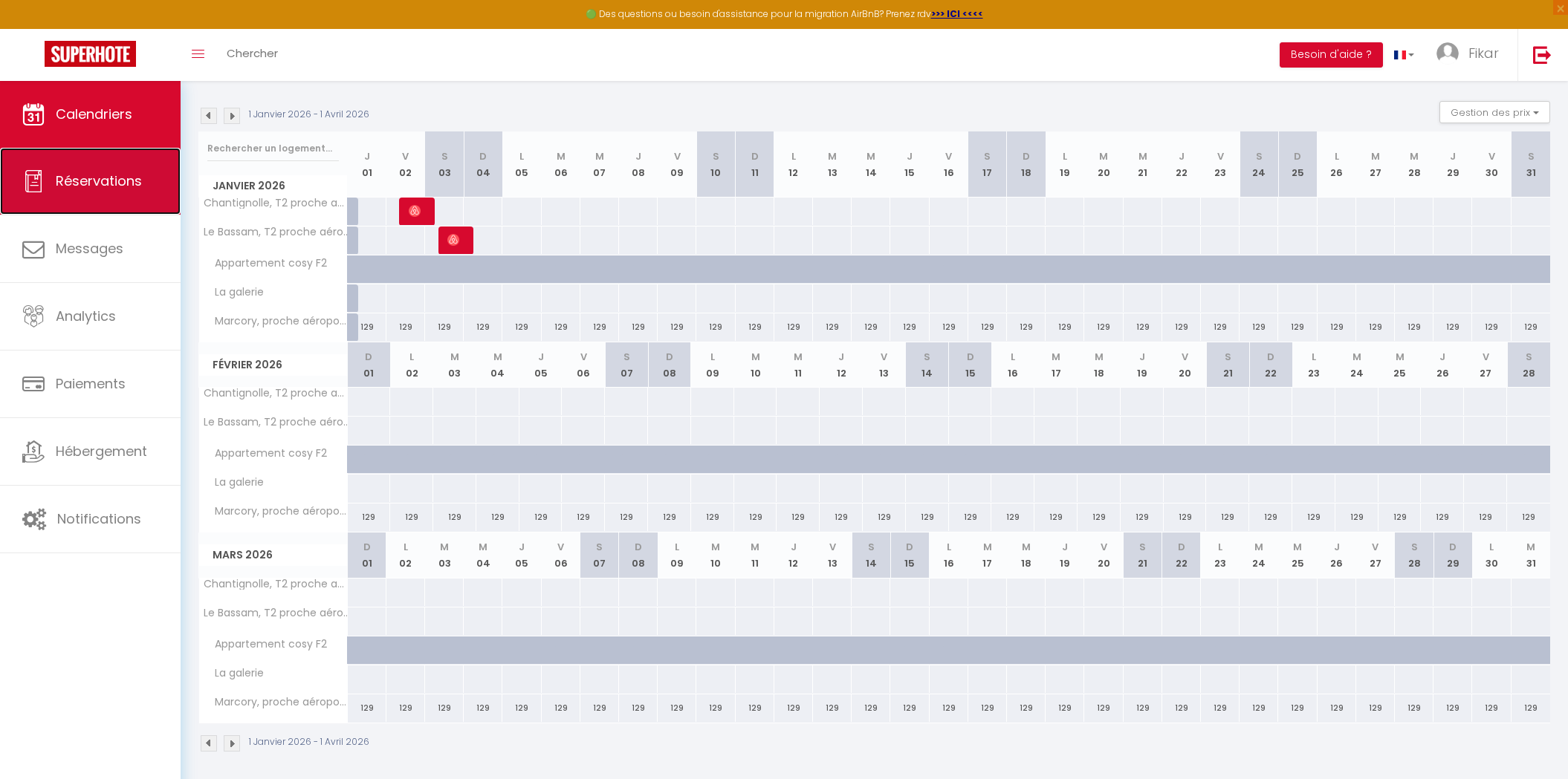
click at [110, 171] on span "Réservations" at bounding box center [98, 180] width 86 height 18
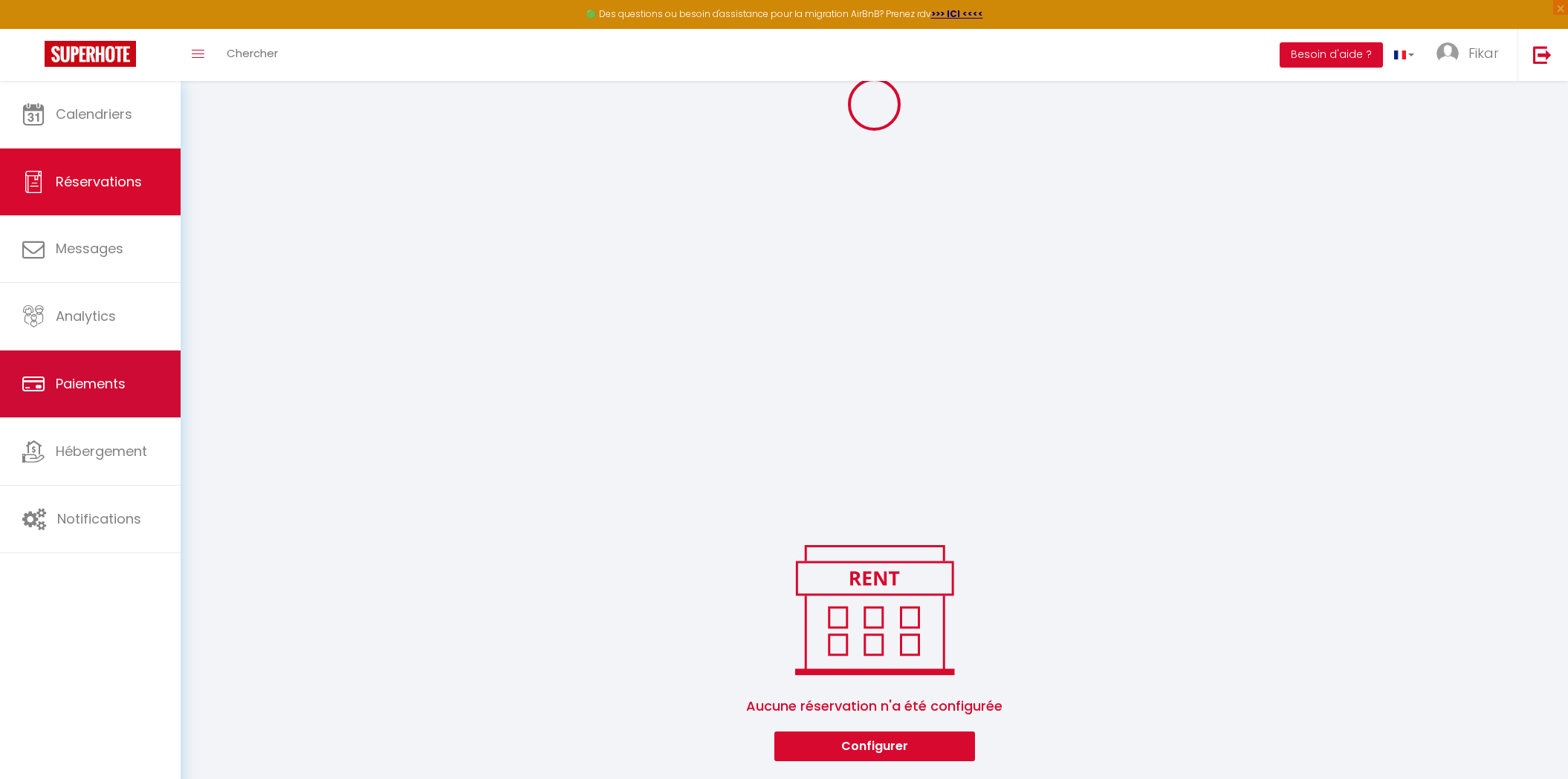
scroll to position [1237, 0]
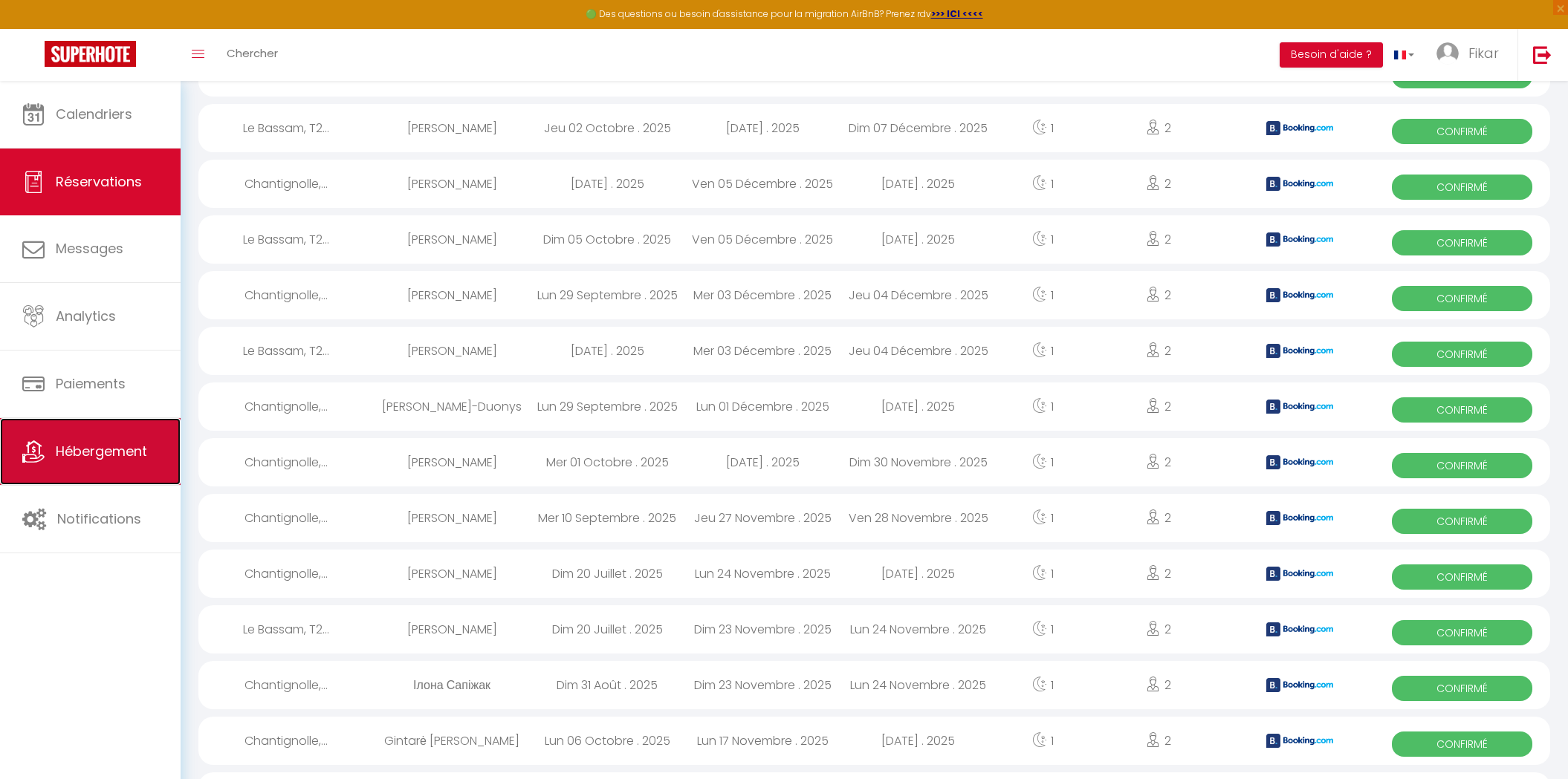
click at [113, 436] on link "Hébergement" at bounding box center [90, 451] width 181 height 67
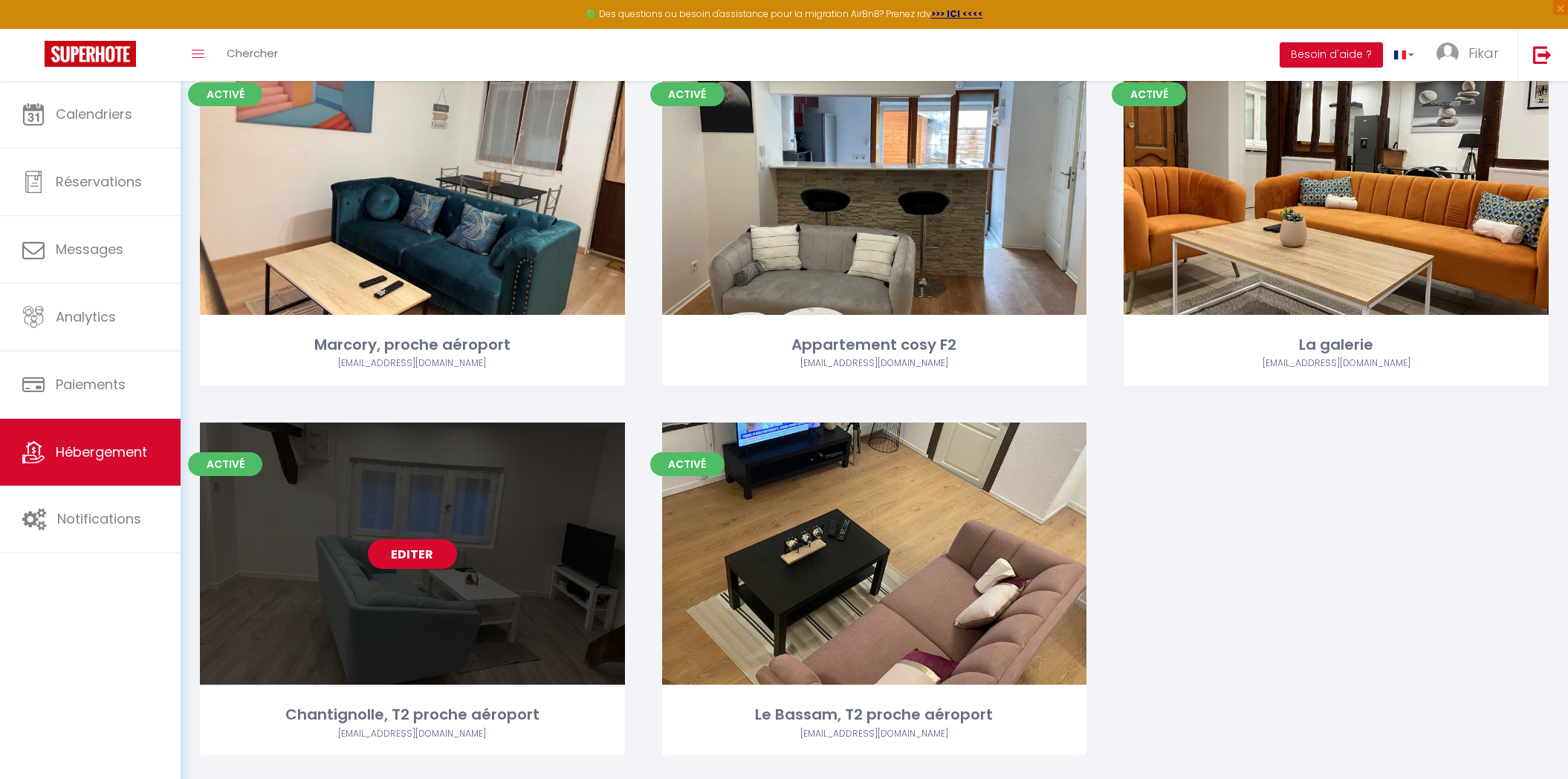
scroll to position [170, 0]
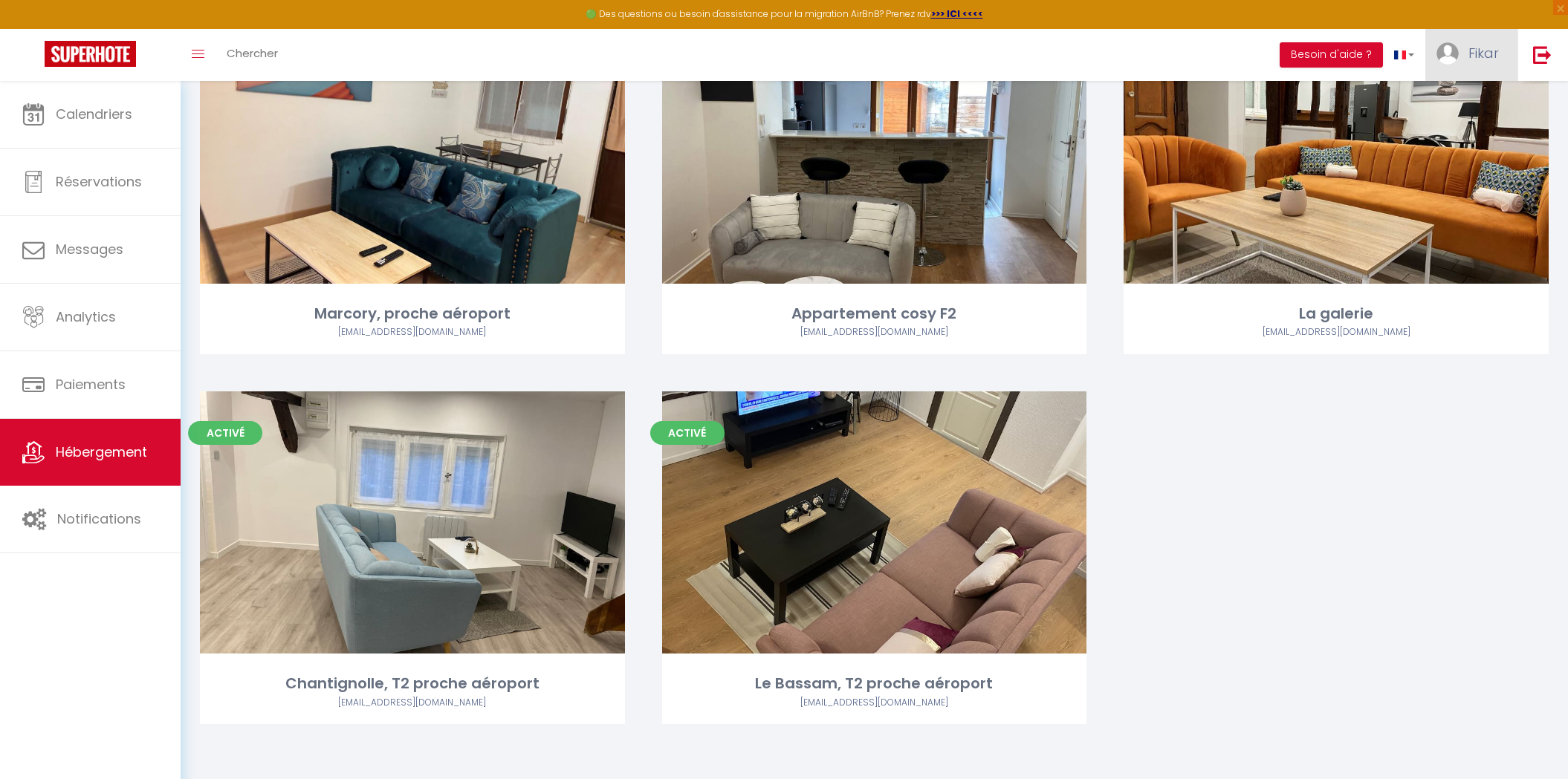
click at [1473, 64] on link "Fikar" at bounding box center [1471, 55] width 92 height 52
click at [1460, 91] on link "Paramètres" at bounding box center [1458, 103] width 110 height 25
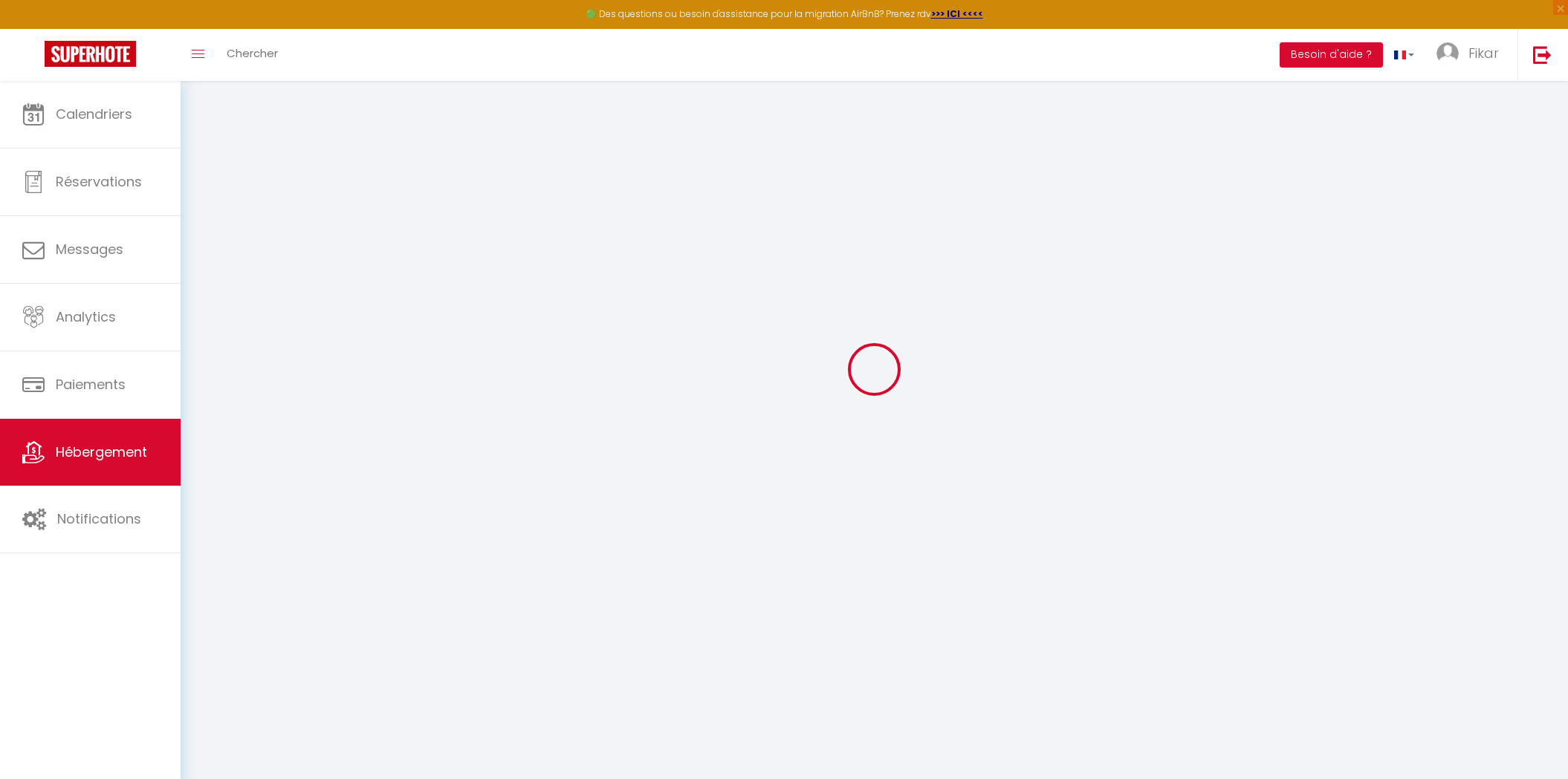
scroll to position [80, 0]
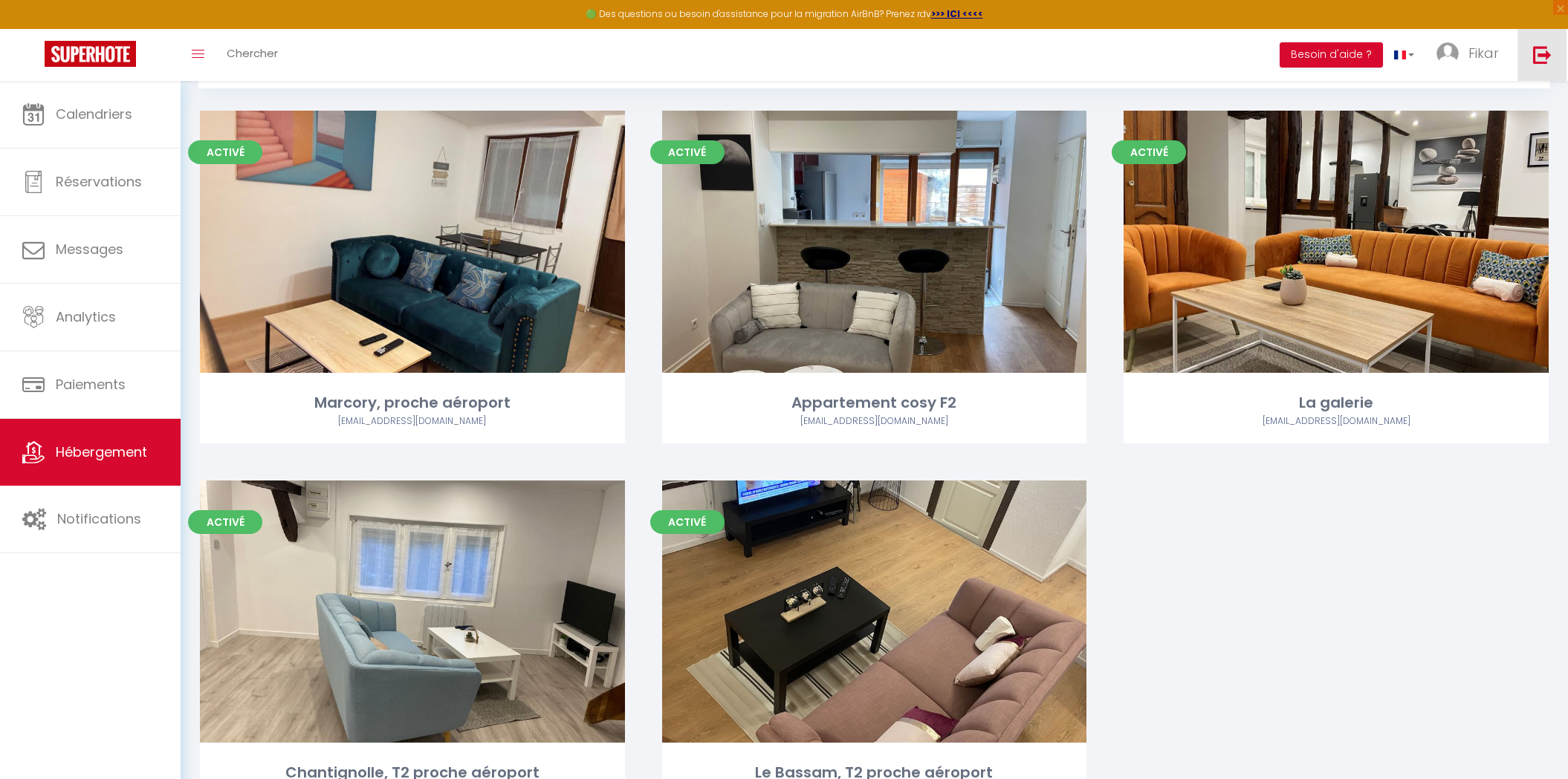
click at [1550, 54] on img at bounding box center [1541, 54] width 18 height 18
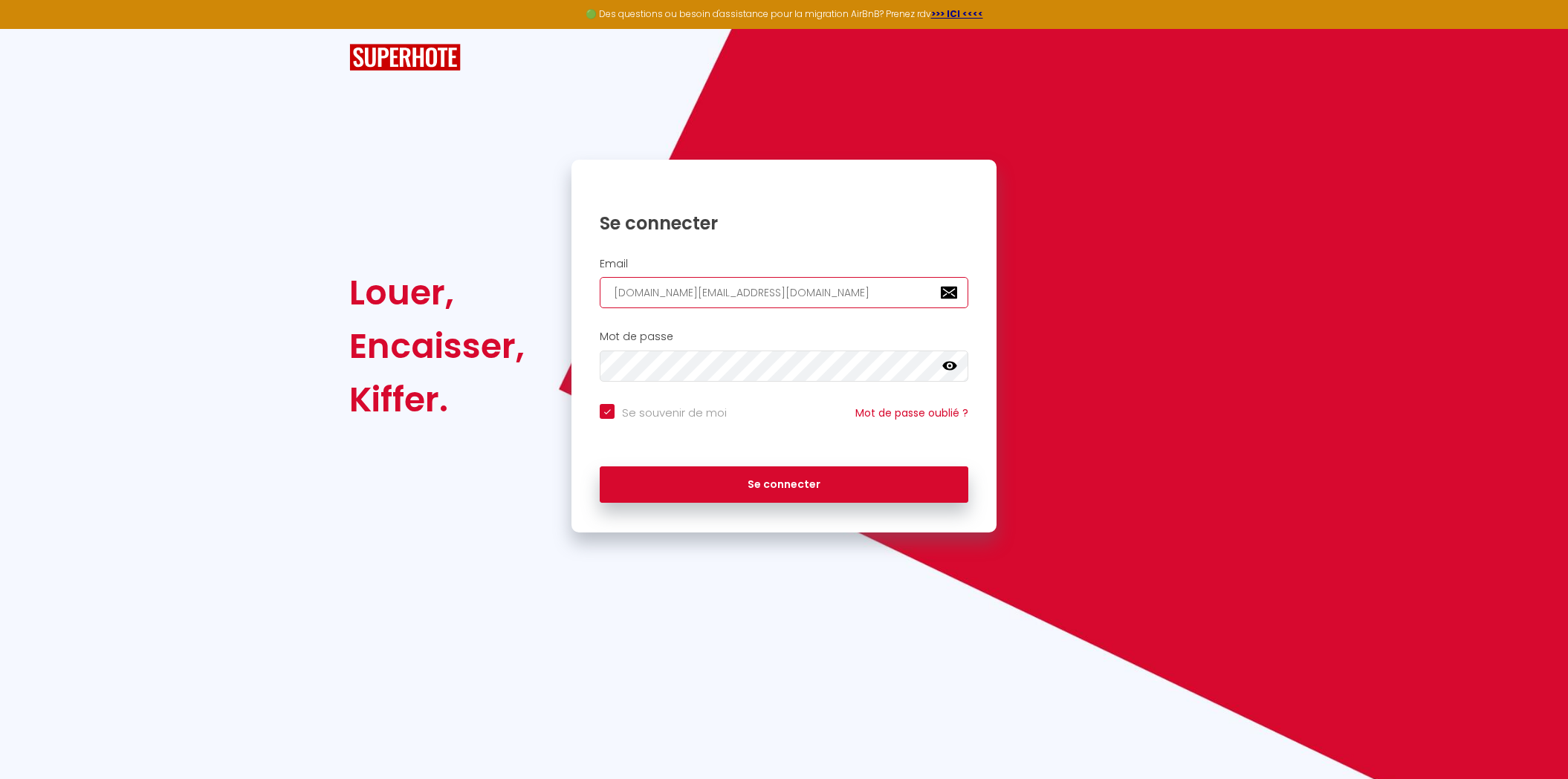
click at [753, 297] on input "[DOMAIN_NAME][EMAIL_ADDRESS][DOMAIN_NAME]" at bounding box center [784, 293] width 368 height 31
paste input "charles@charlochomes"
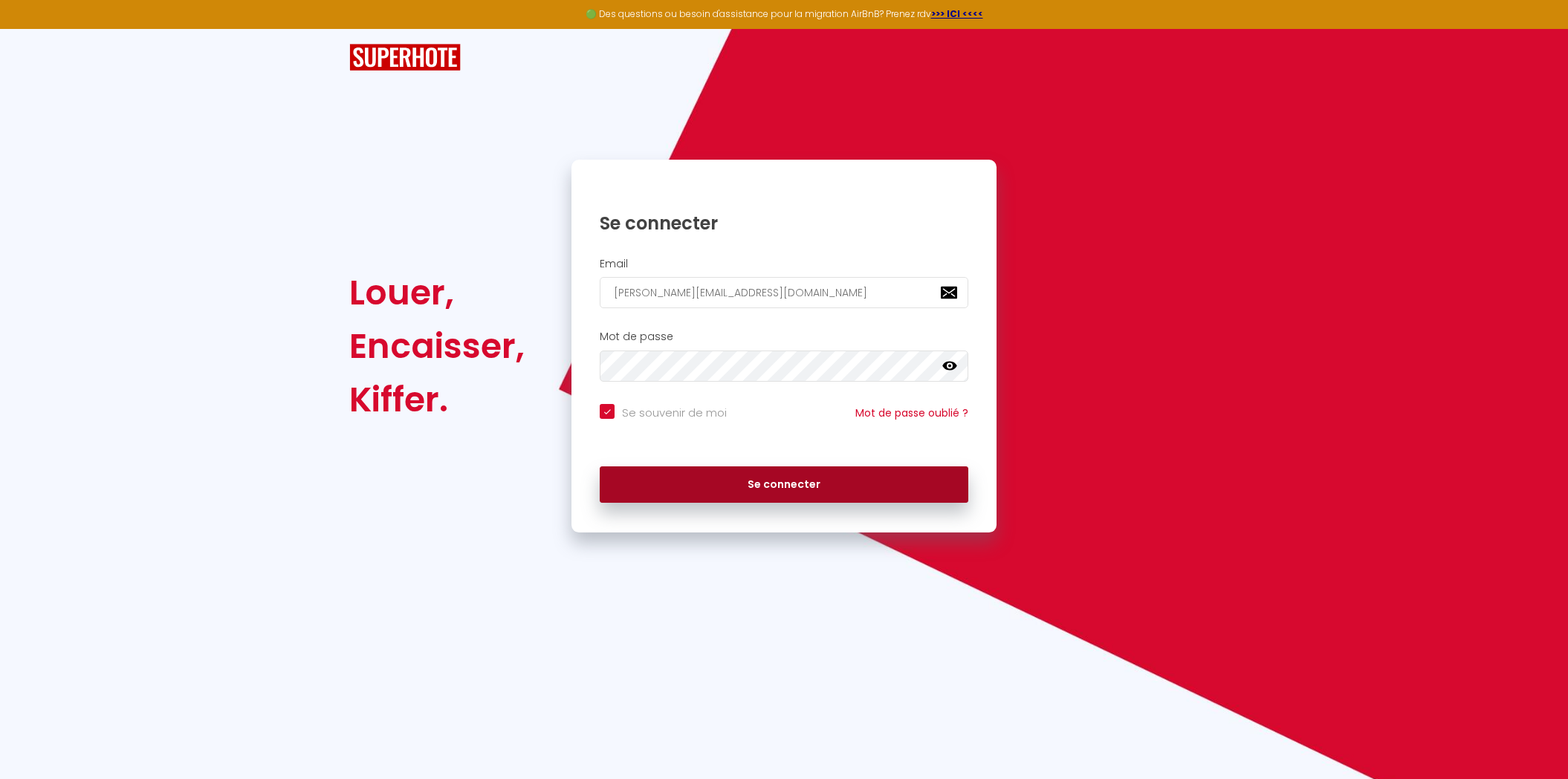
click at [748, 478] on button "Se connecter" at bounding box center [784, 485] width 368 height 37
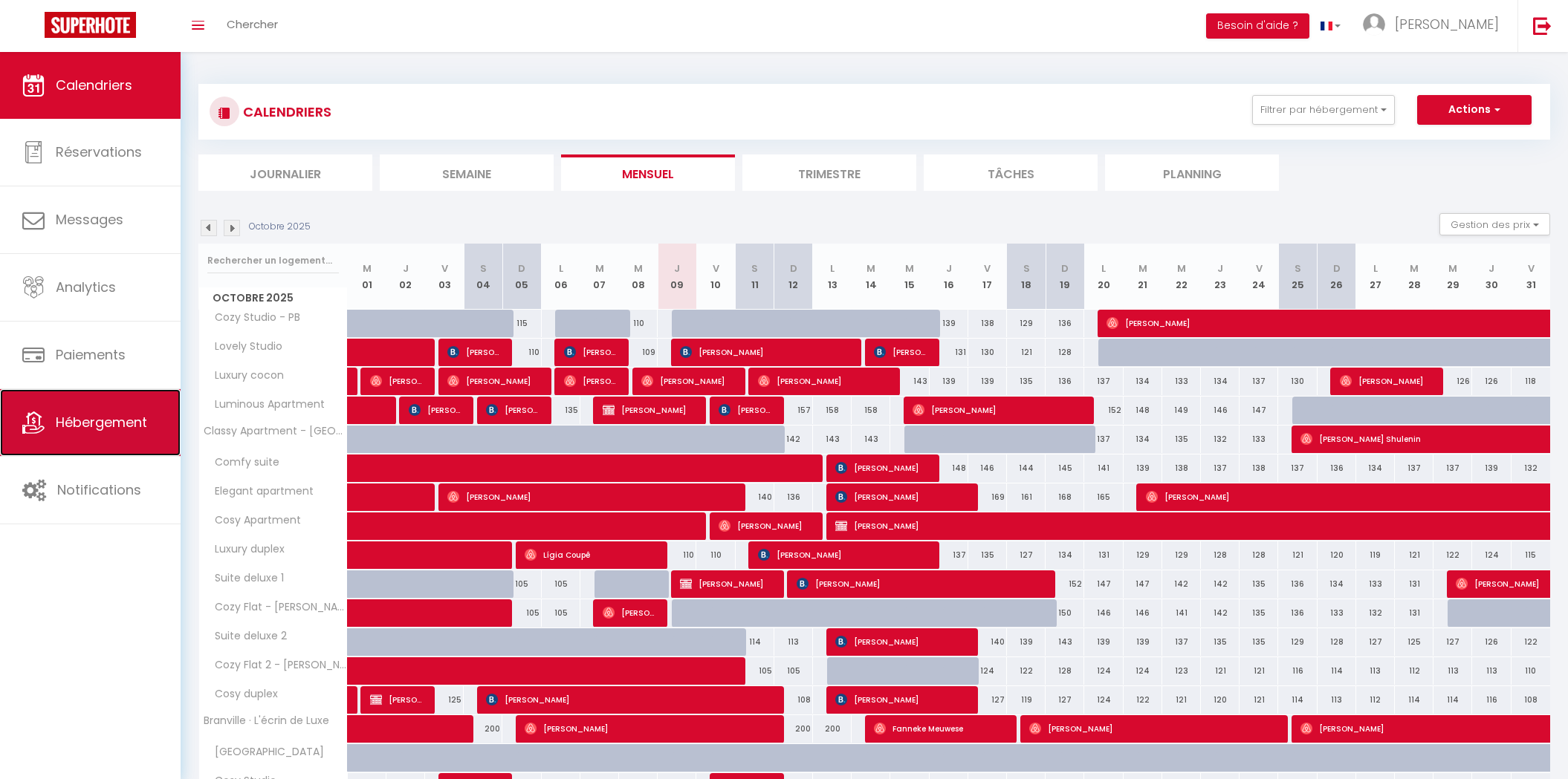
click at [94, 426] on span "Hébergement" at bounding box center [101, 422] width 92 height 18
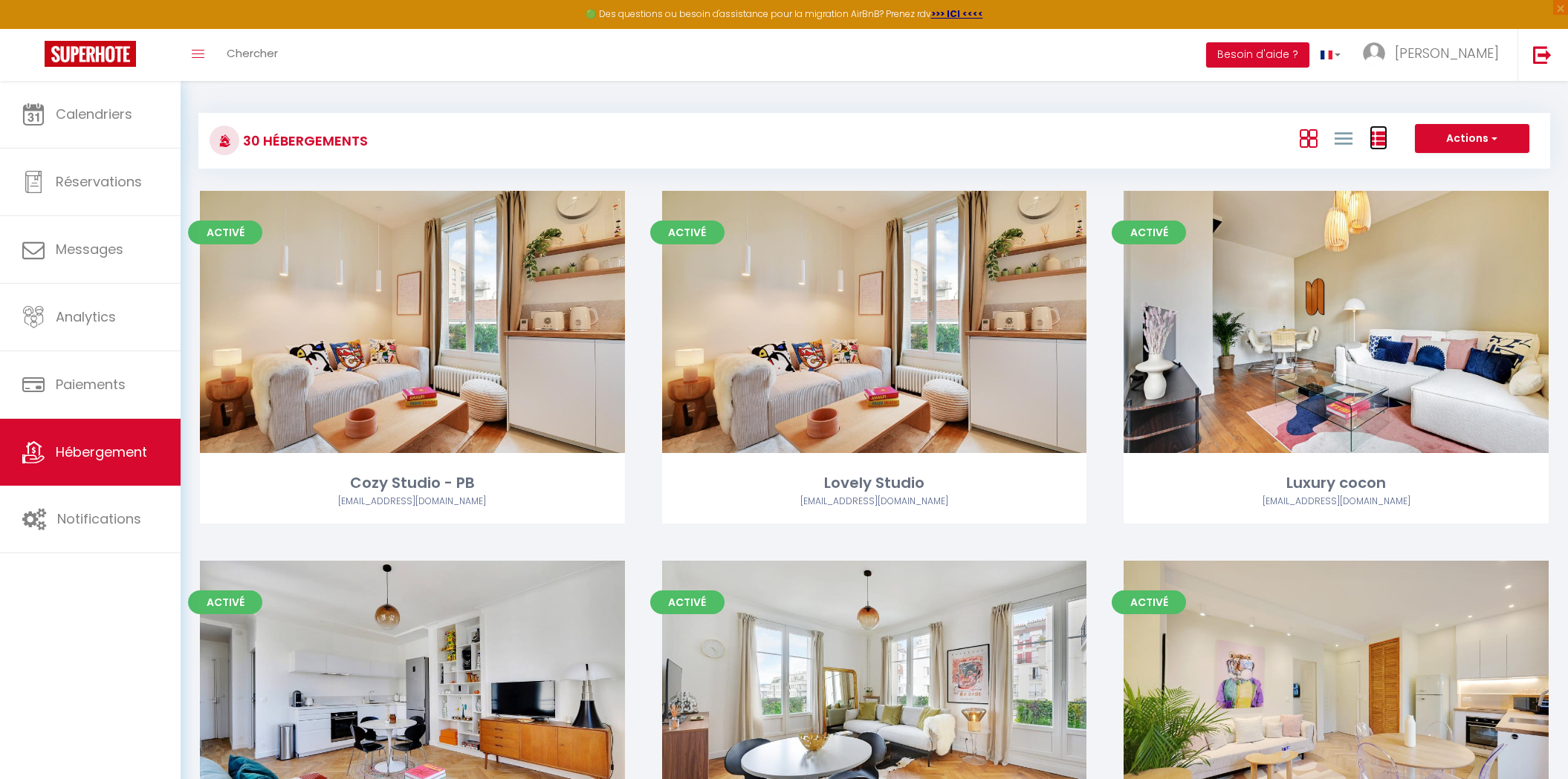
click at [1376, 143] on icon at bounding box center [1378, 139] width 18 height 18
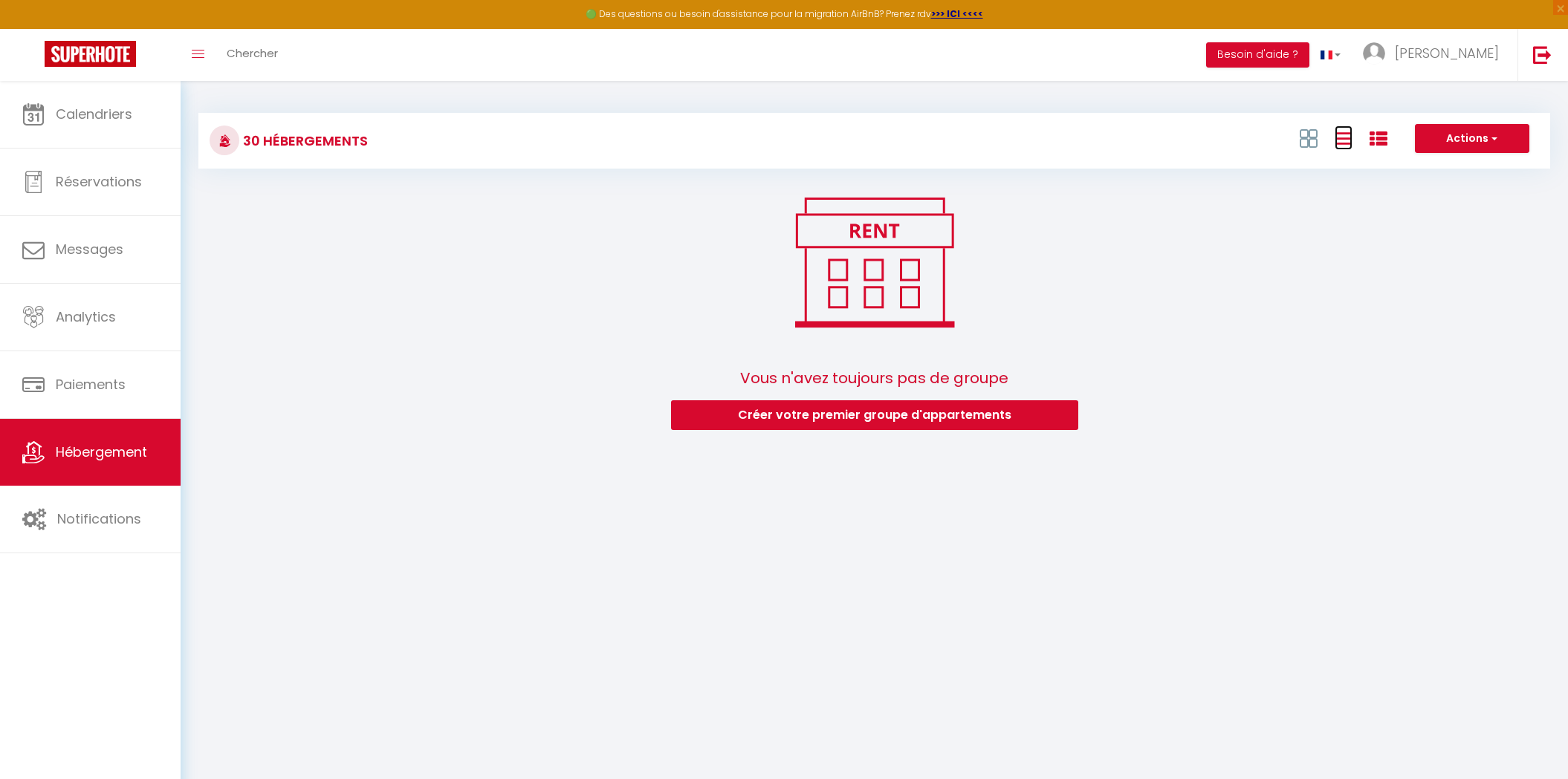
click at [1348, 143] on icon at bounding box center [1344, 138] width 18 height 18
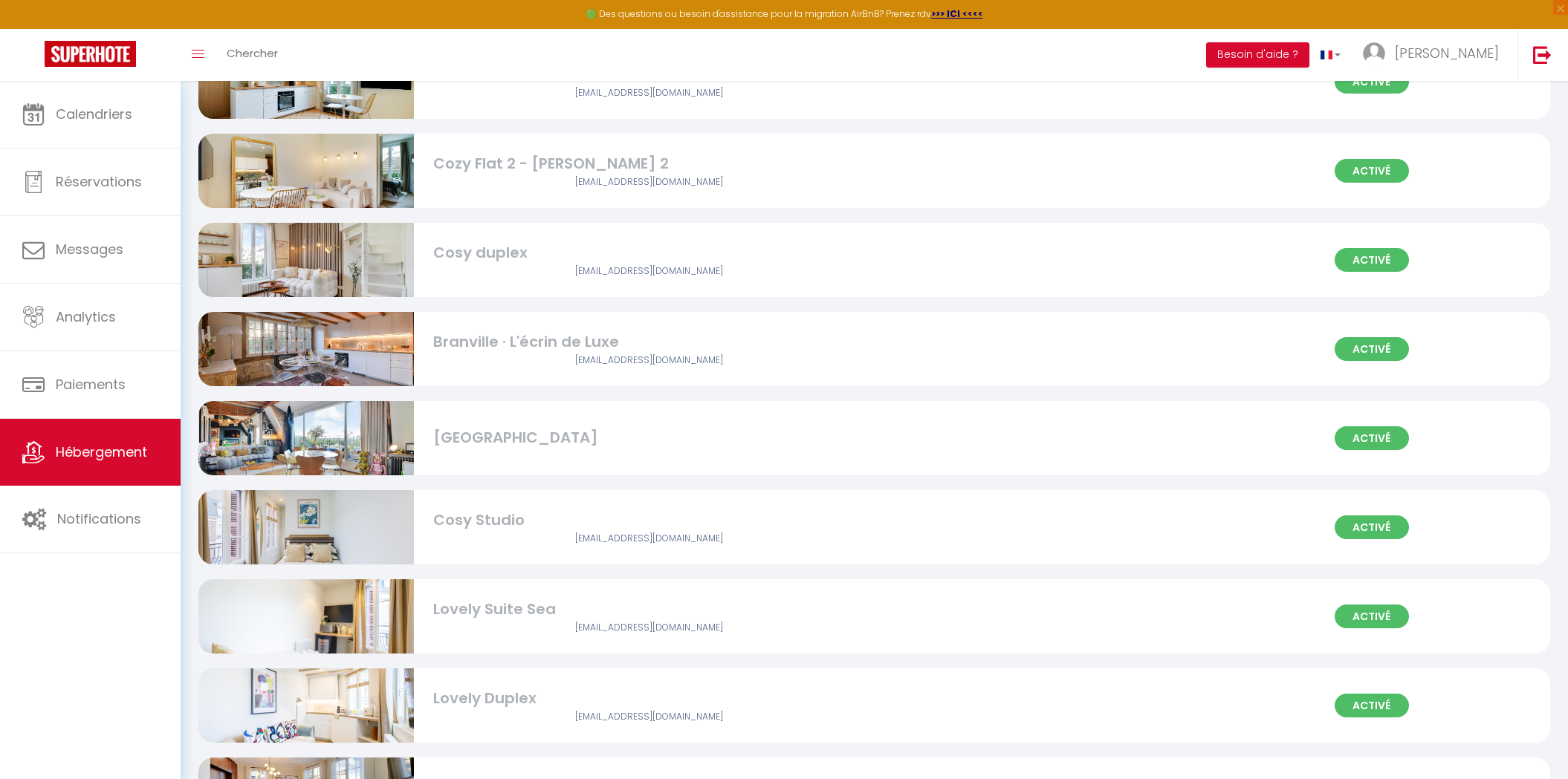
scroll to position [1124, 0]
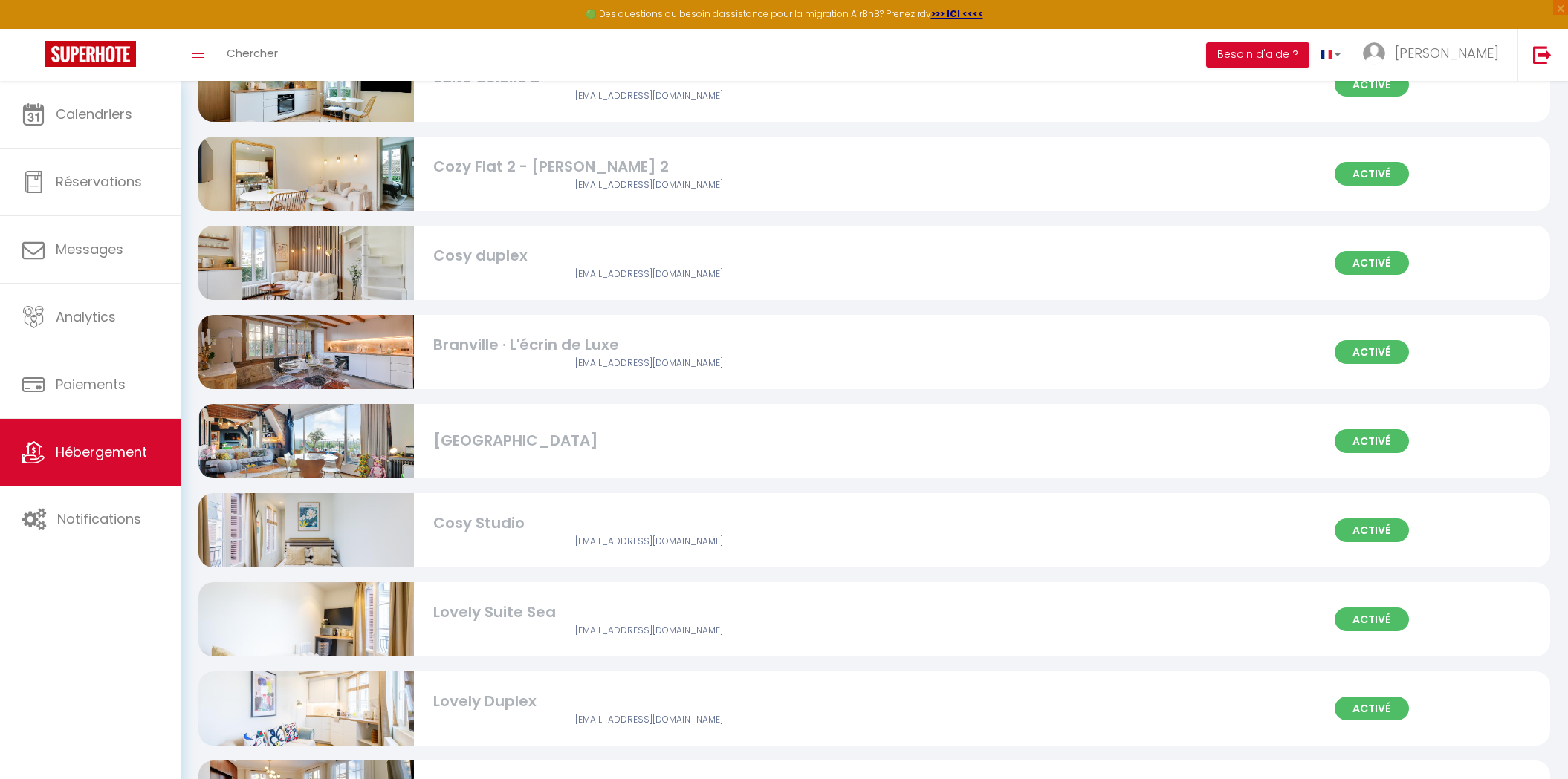
click at [402, 173] on img at bounding box center [306, 174] width 215 height 143
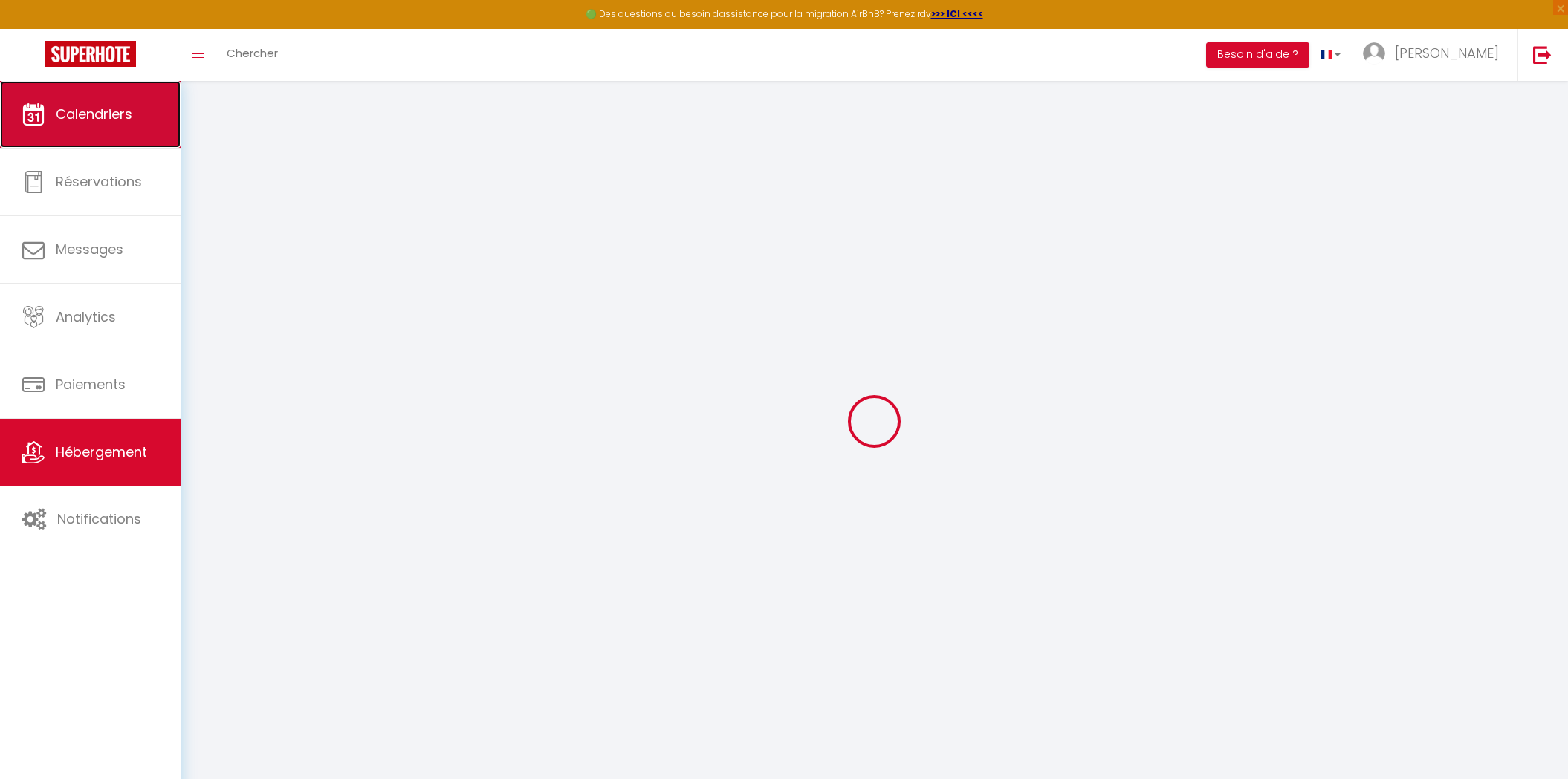
click at [115, 119] on span "Calendriers" at bounding box center [93, 113] width 76 height 18
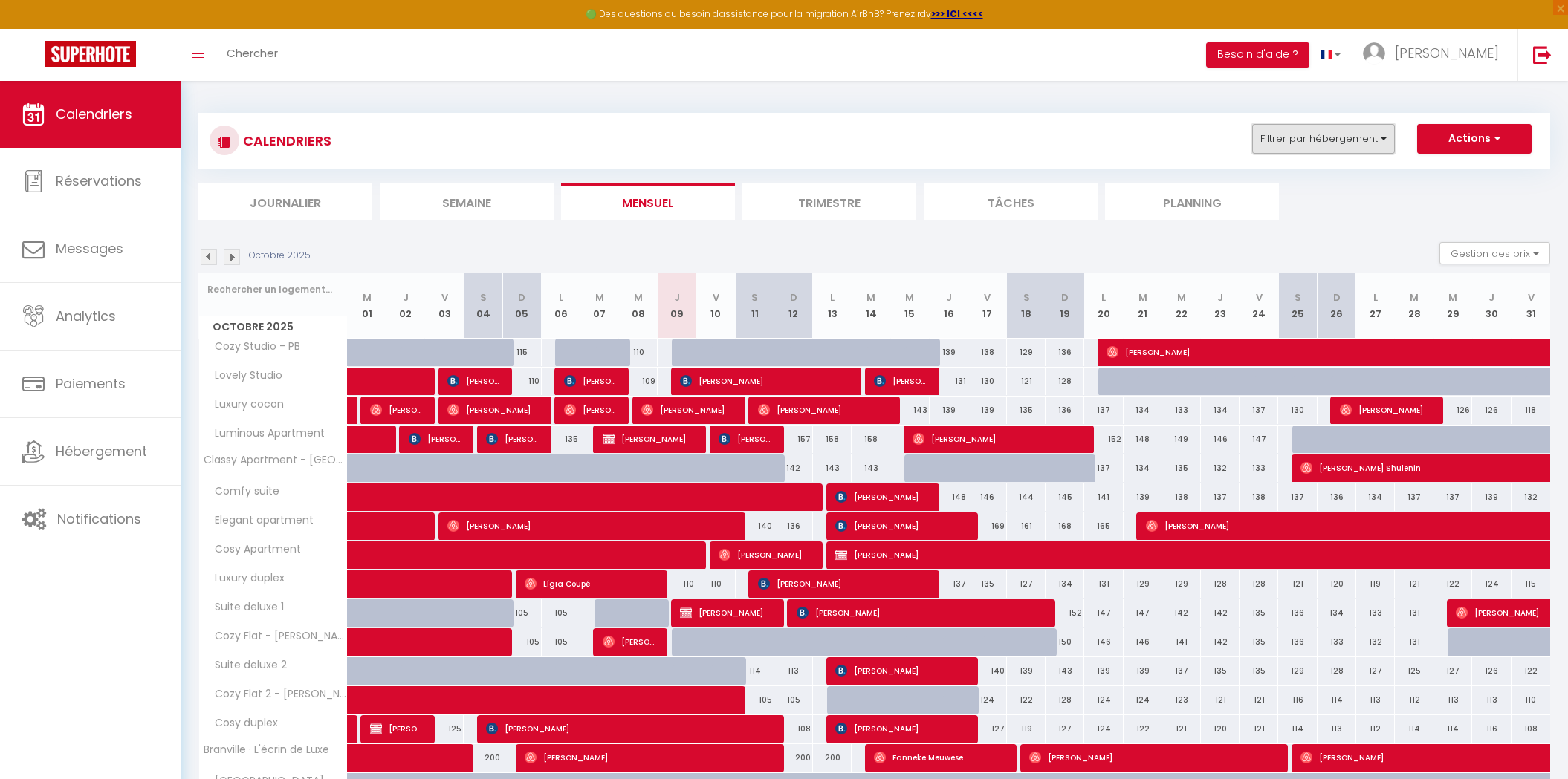
click at [1351, 136] on button "Filtrer par hébergement" at bounding box center [1323, 138] width 142 height 30
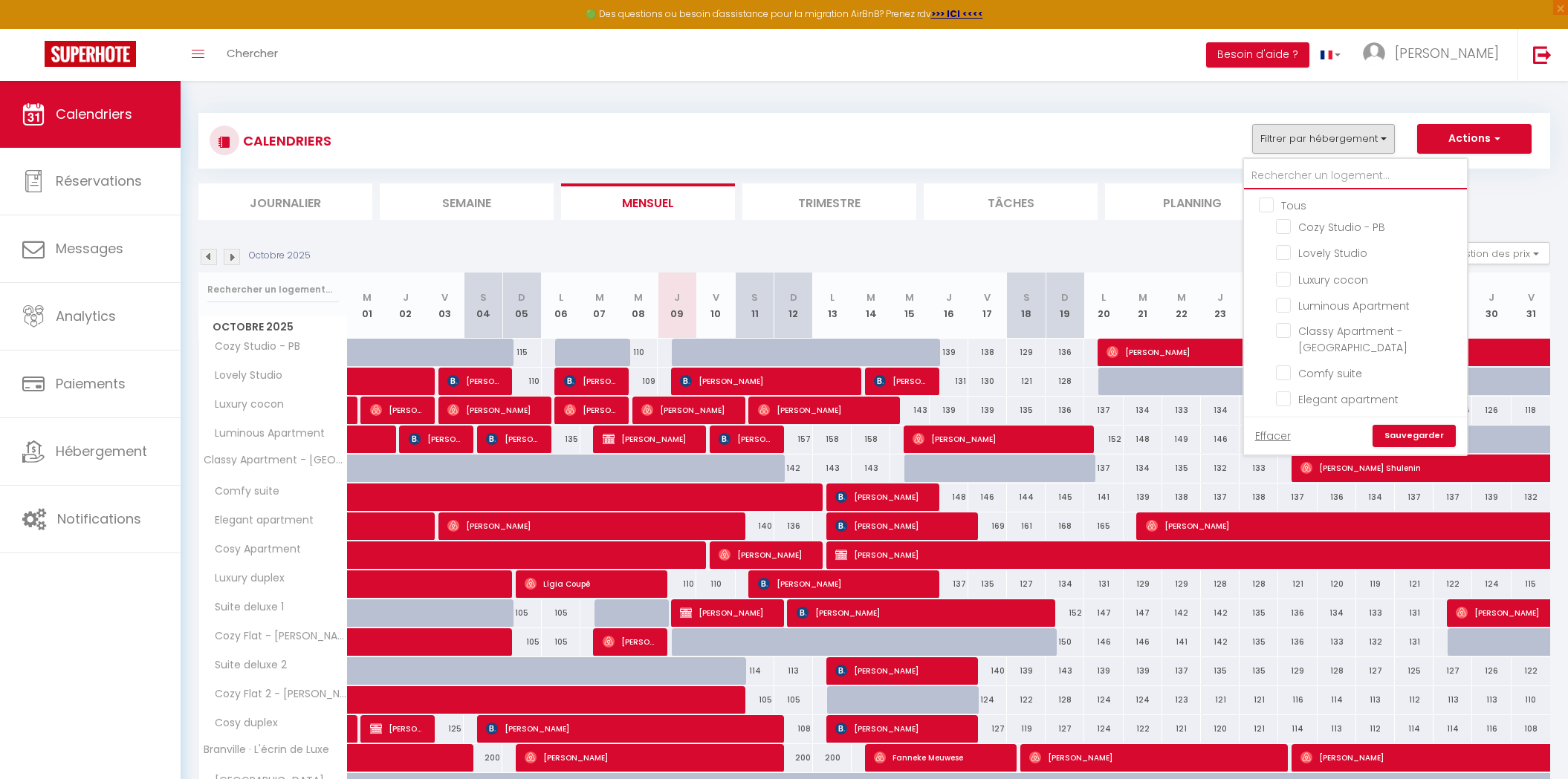
click at [1322, 175] on input "text" at bounding box center [1355, 175] width 223 height 27
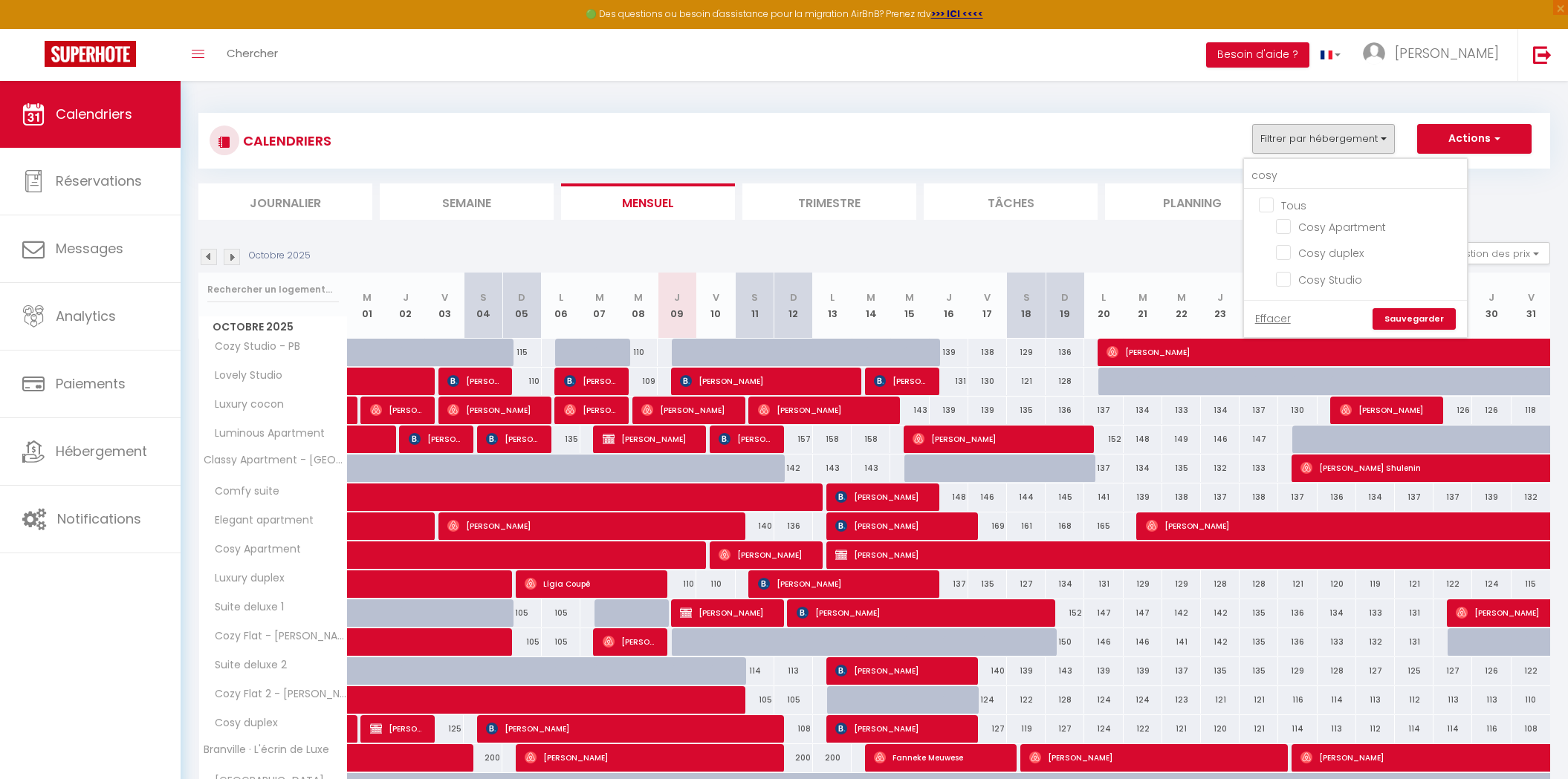
click at [1179, 99] on div "CALENDRIERS Filtrer par hébergement cosy Tous Cosy Apartment Cosy duplex Cosy S…" at bounding box center [874, 548] width 1352 height 900
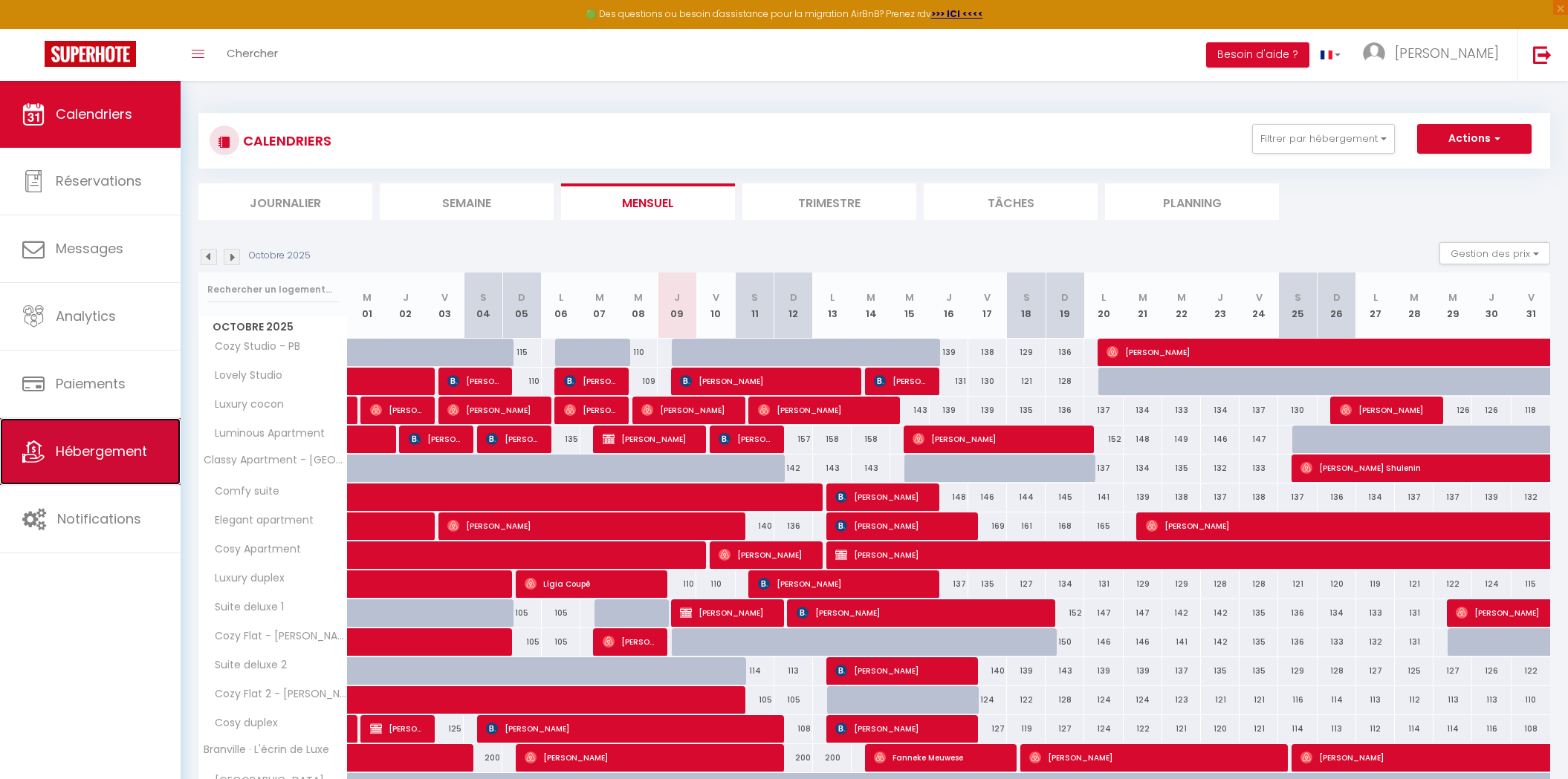
click at [134, 455] on span "Hébergement" at bounding box center [101, 451] width 92 height 18
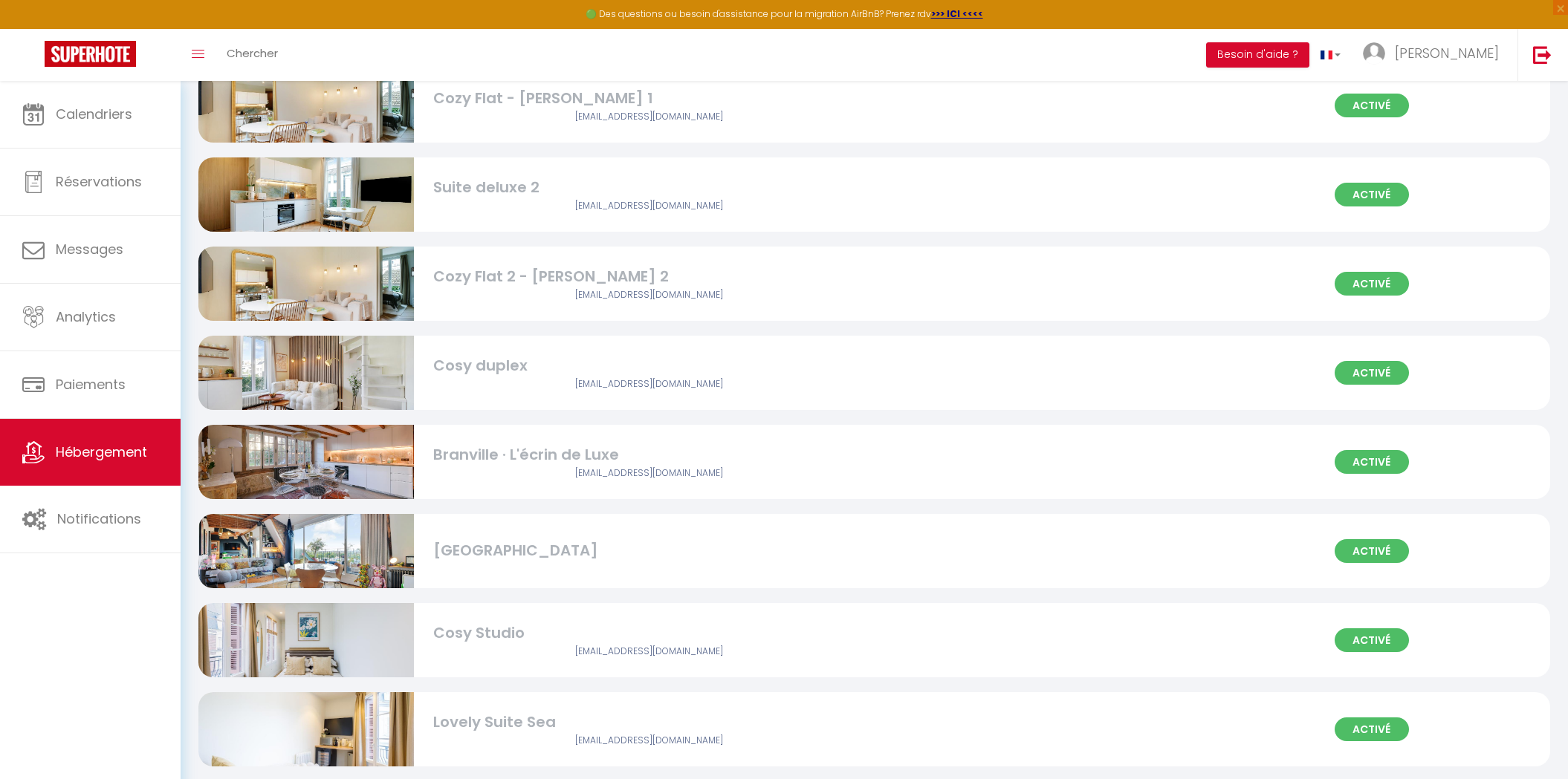
scroll to position [1018, 0]
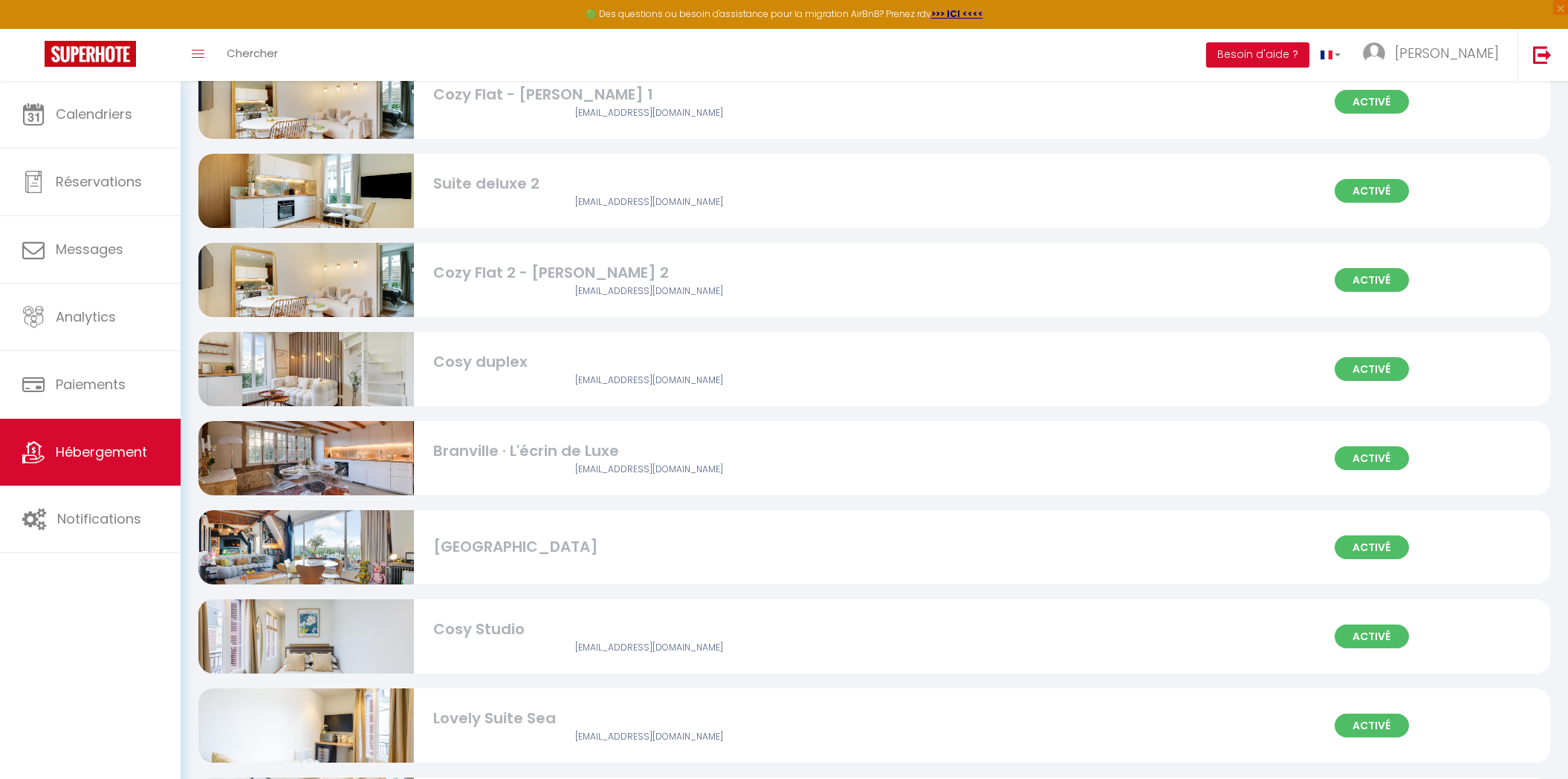
click at [330, 274] on img at bounding box center [306, 280] width 215 height 143
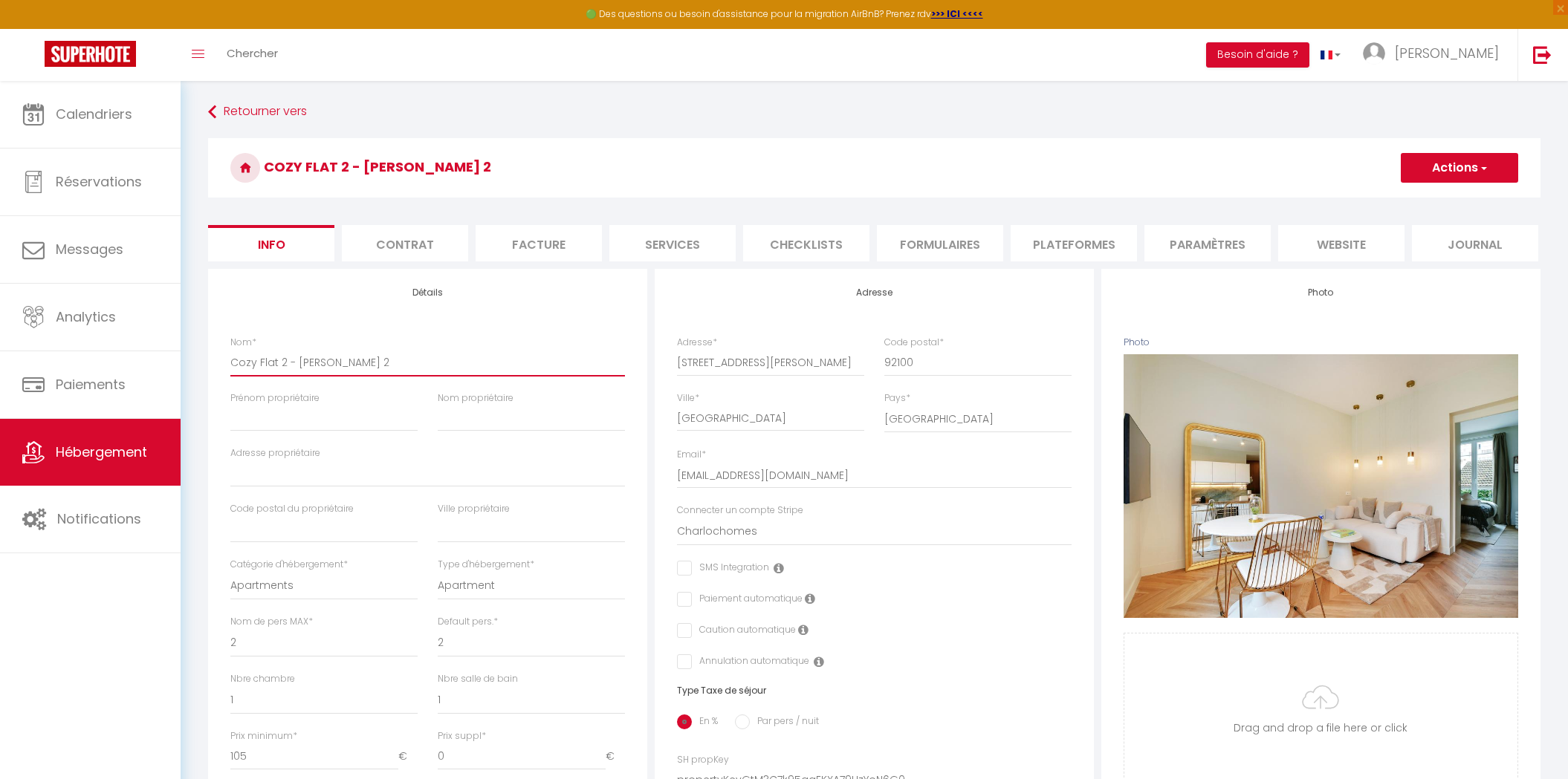
click at [412, 363] on input "Cozy Flat 2 - [PERSON_NAME] 2" at bounding box center [427, 362] width 395 height 27
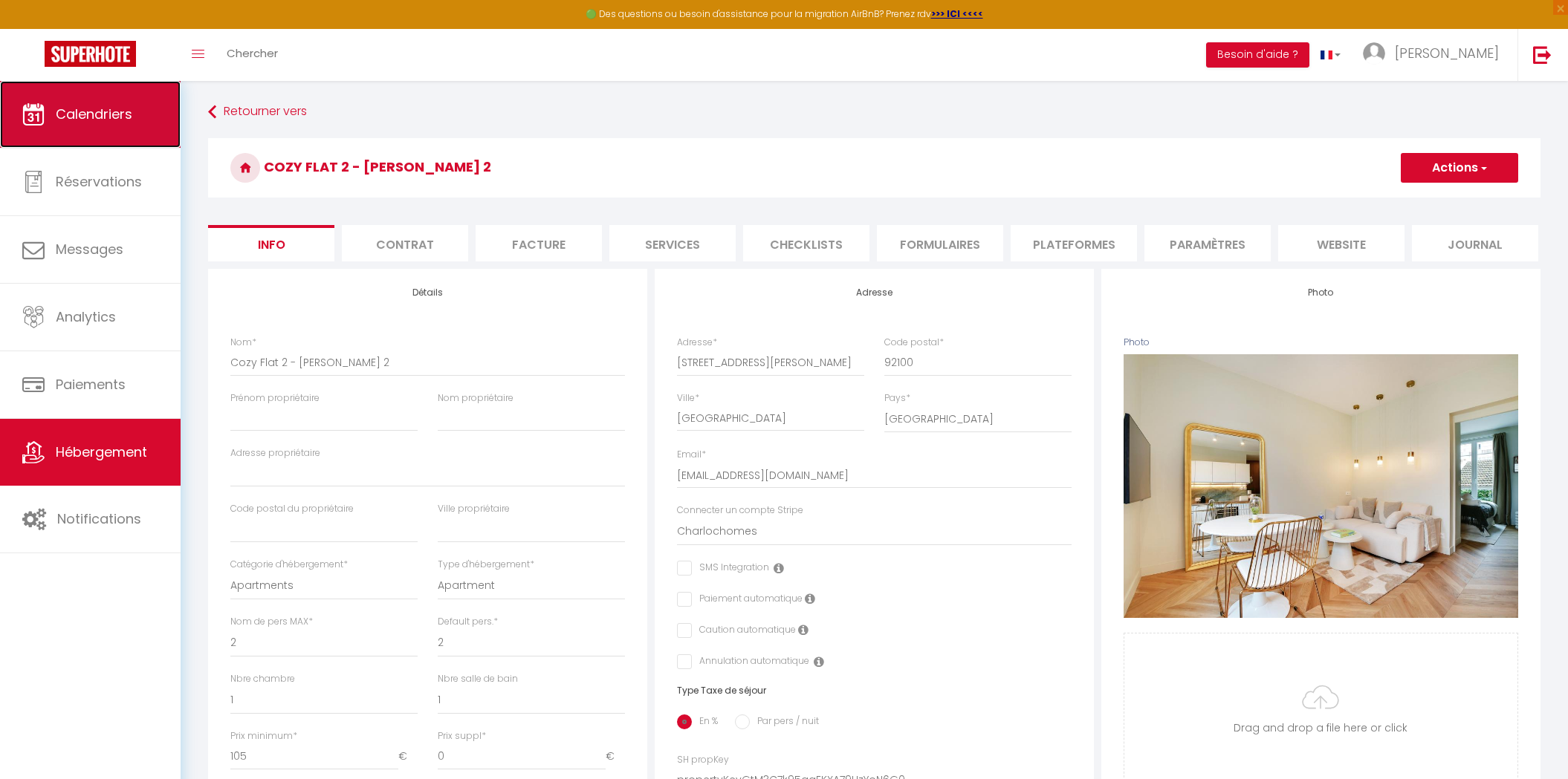
click at [113, 130] on link "Calendriers" at bounding box center [90, 114] width 181 height 67
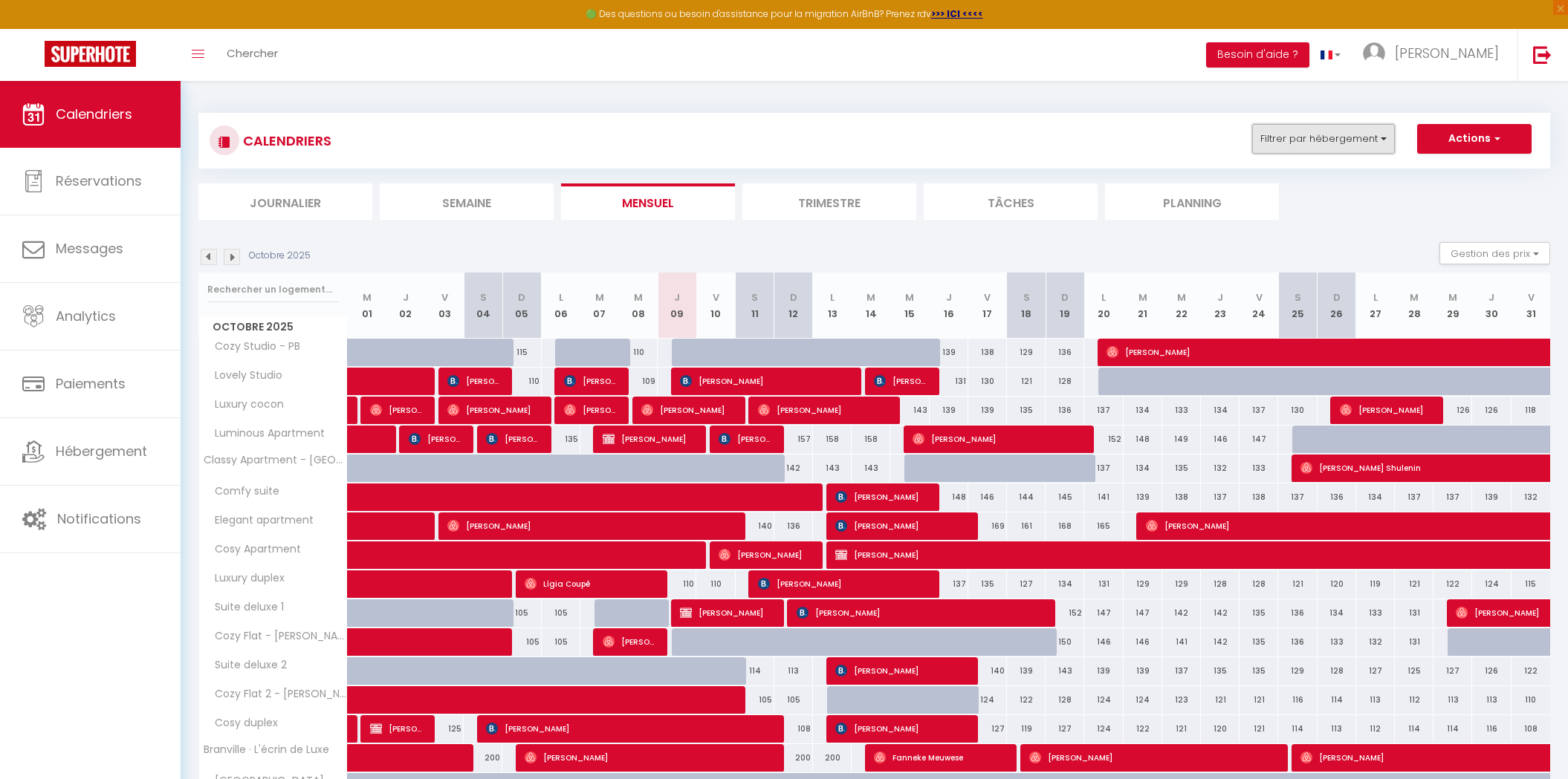
click at [1385, 135] on button "Filtrer par hébergement" at bounding box center [1323, 138] width 142 height 30
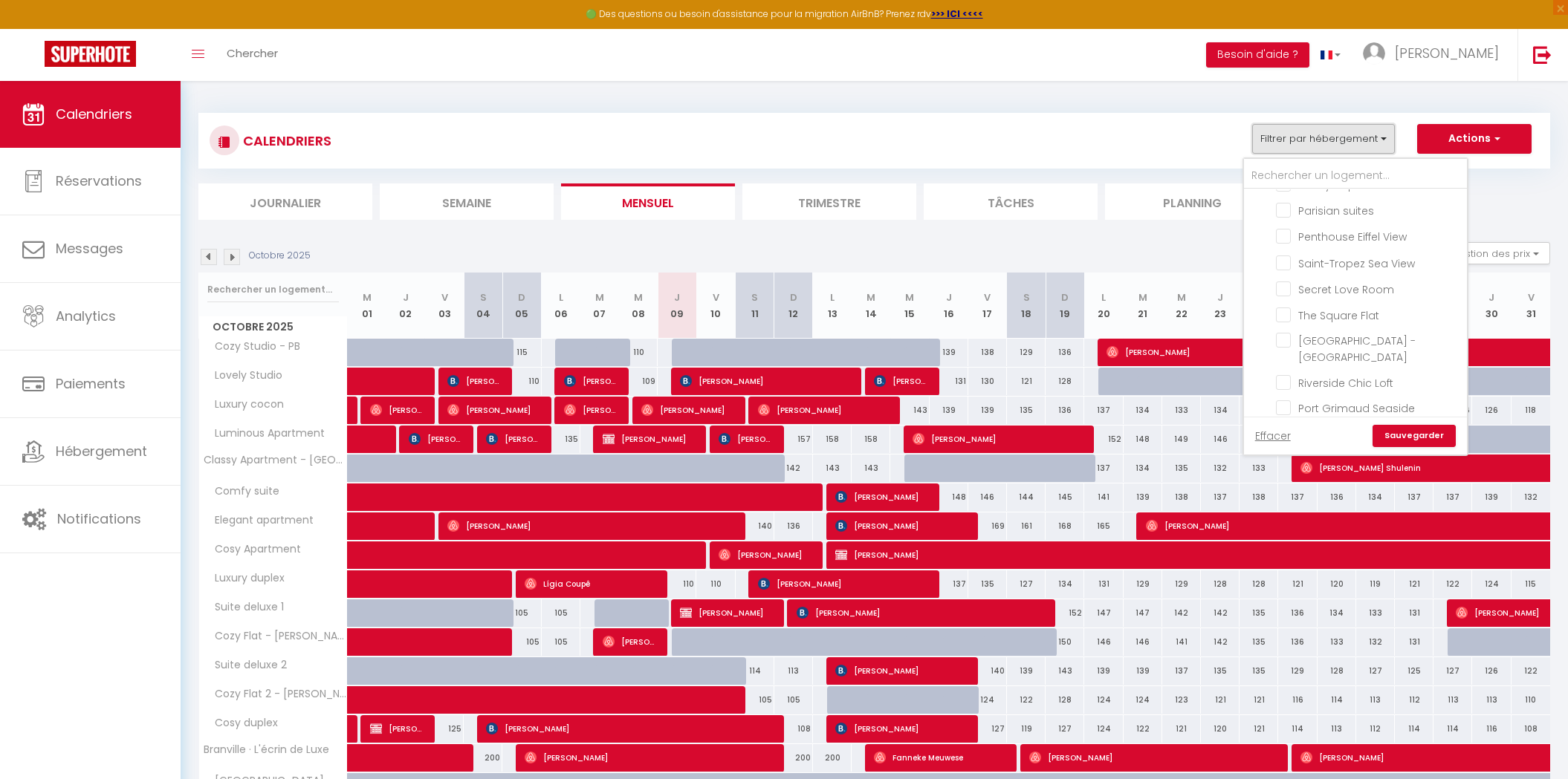
scroll to position [658, 0]
click at [1298, 181] on input "text" at bounding box center [1355, 175] width 223 height 27
paste input "Cozy Flat 2 - [PERSON_NAME] 2"
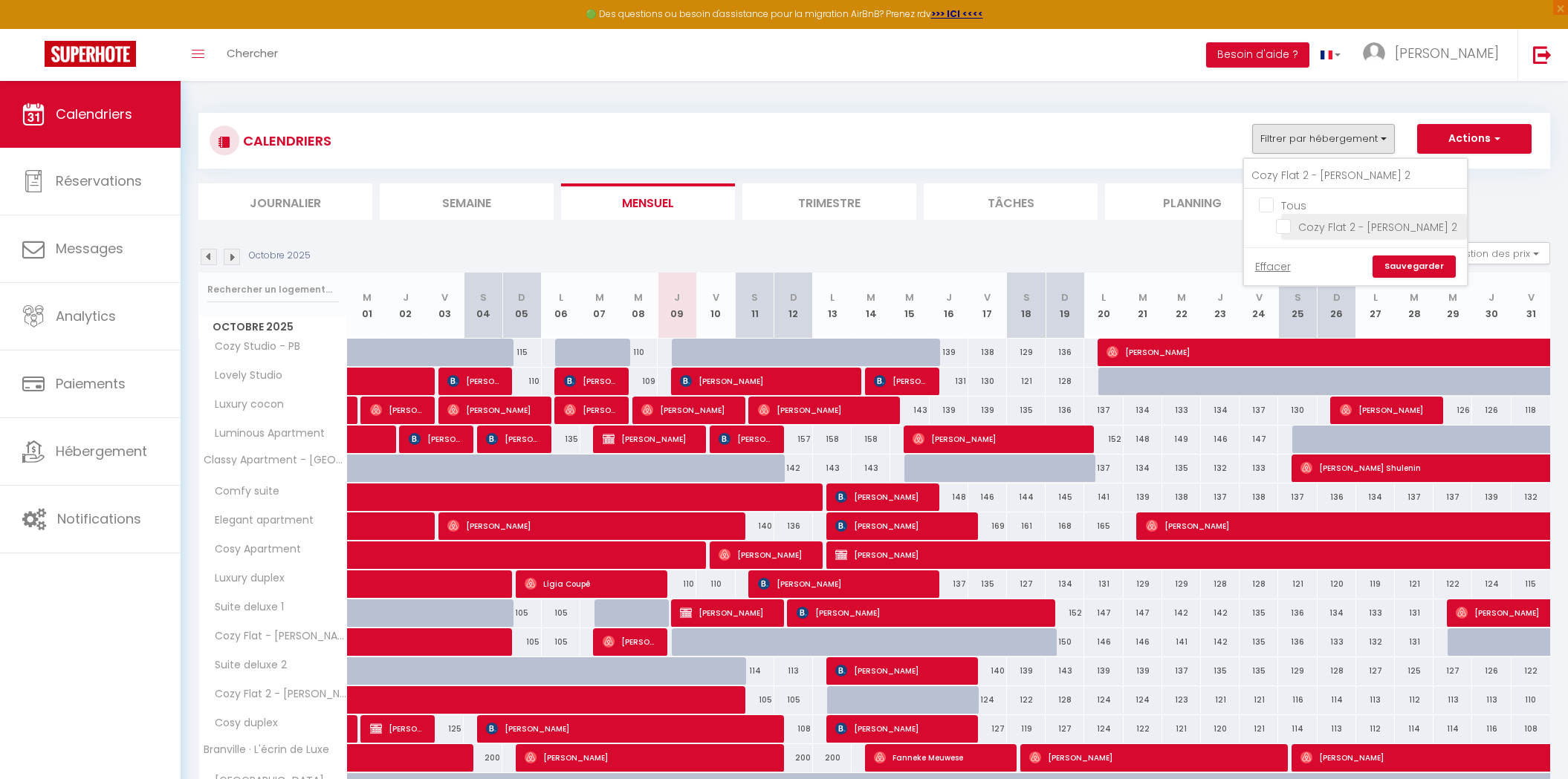
click at [1293, 220] on input "Cozy Flat 2 - [PERSON_NAME] 2" at bounding box center [1369, 226] width 186 height 14
click at [1418, 269] on link "Sauvegarder" at bounding box center [1414, 267] width 84 height 23
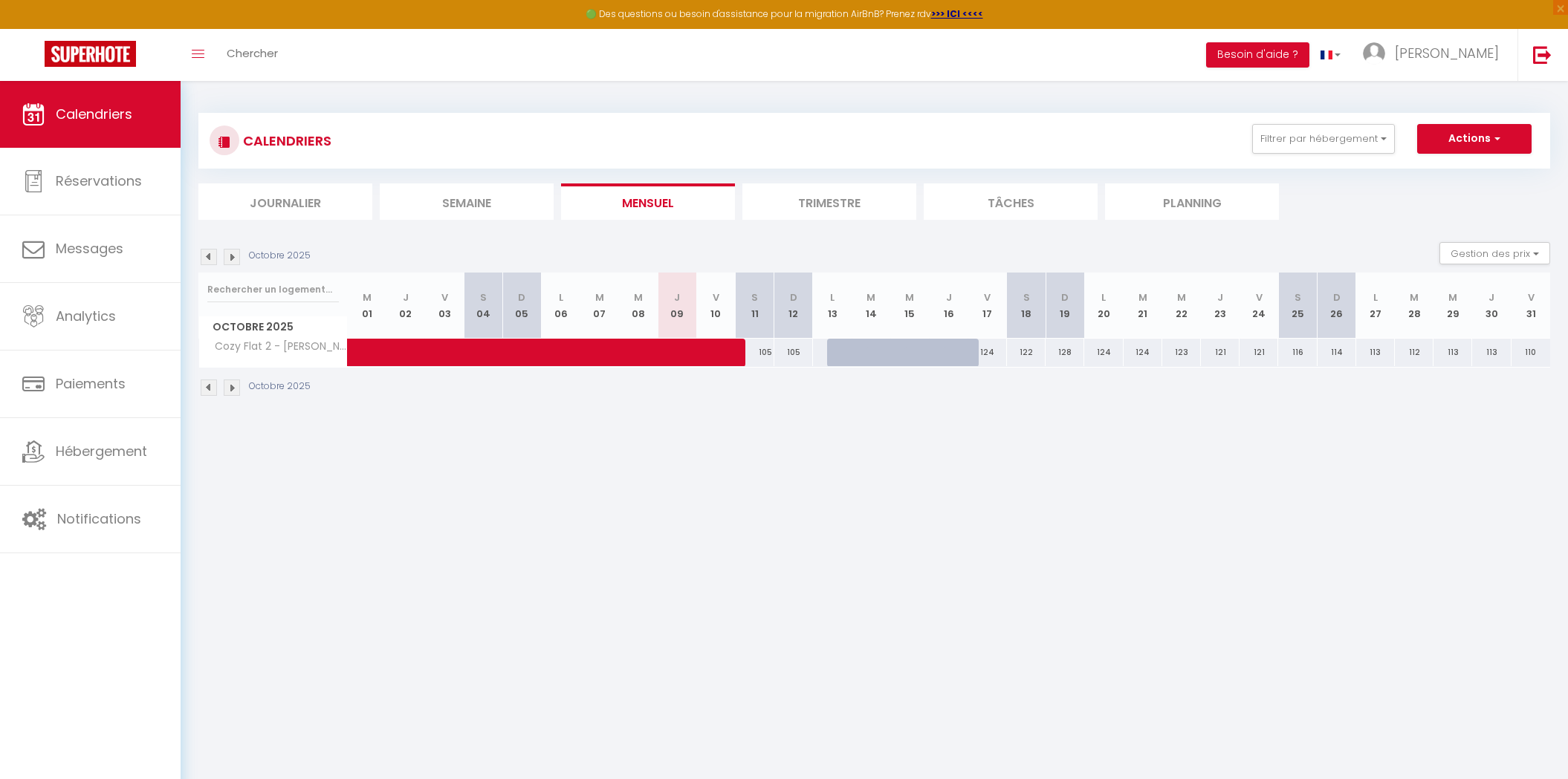
click at [856, 346] on div at bounding box center [871, 352] width 39 height 28
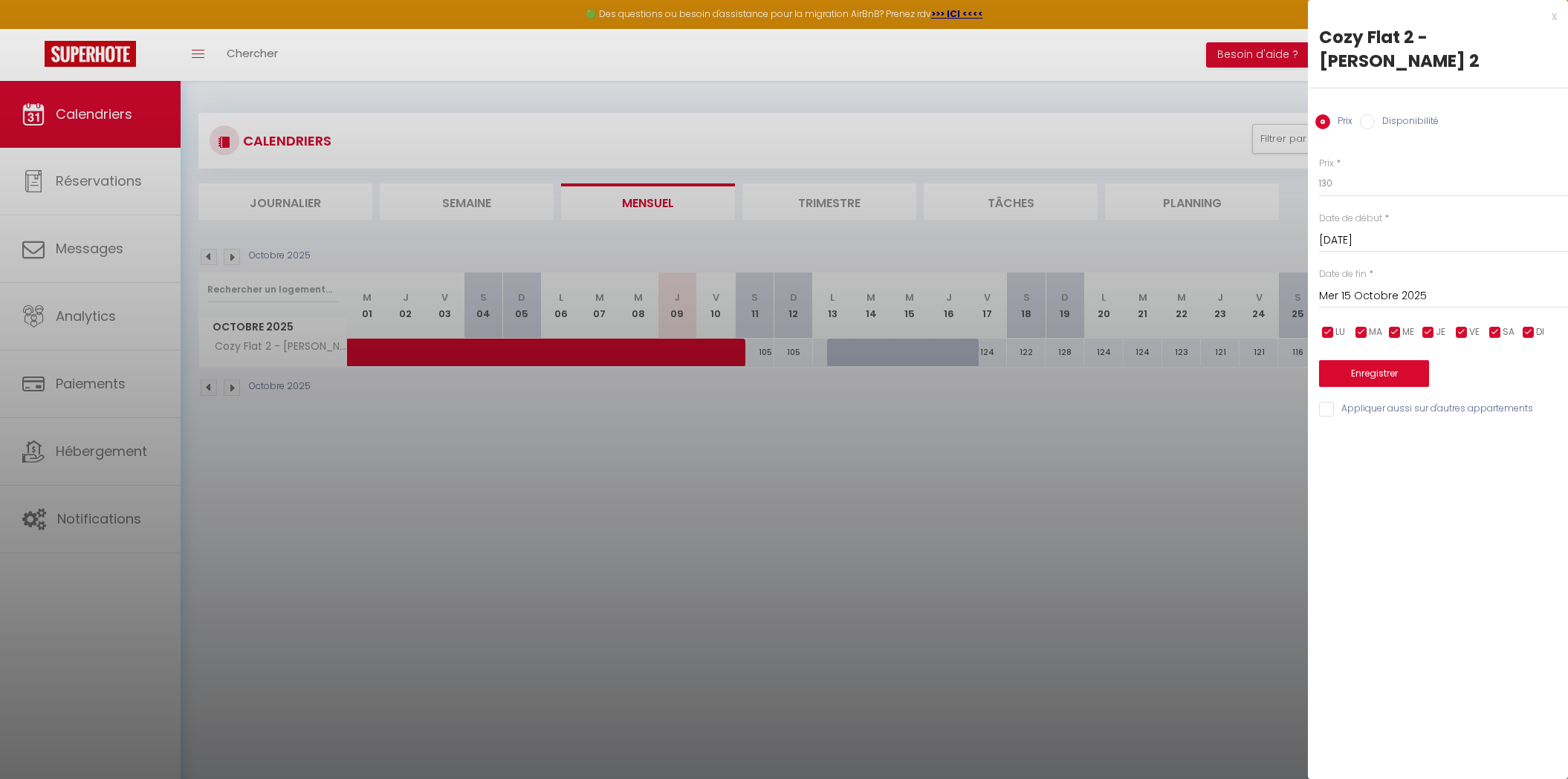
click at [1205, 84] on div at bounding box center [784, 389] width 1568 height 779
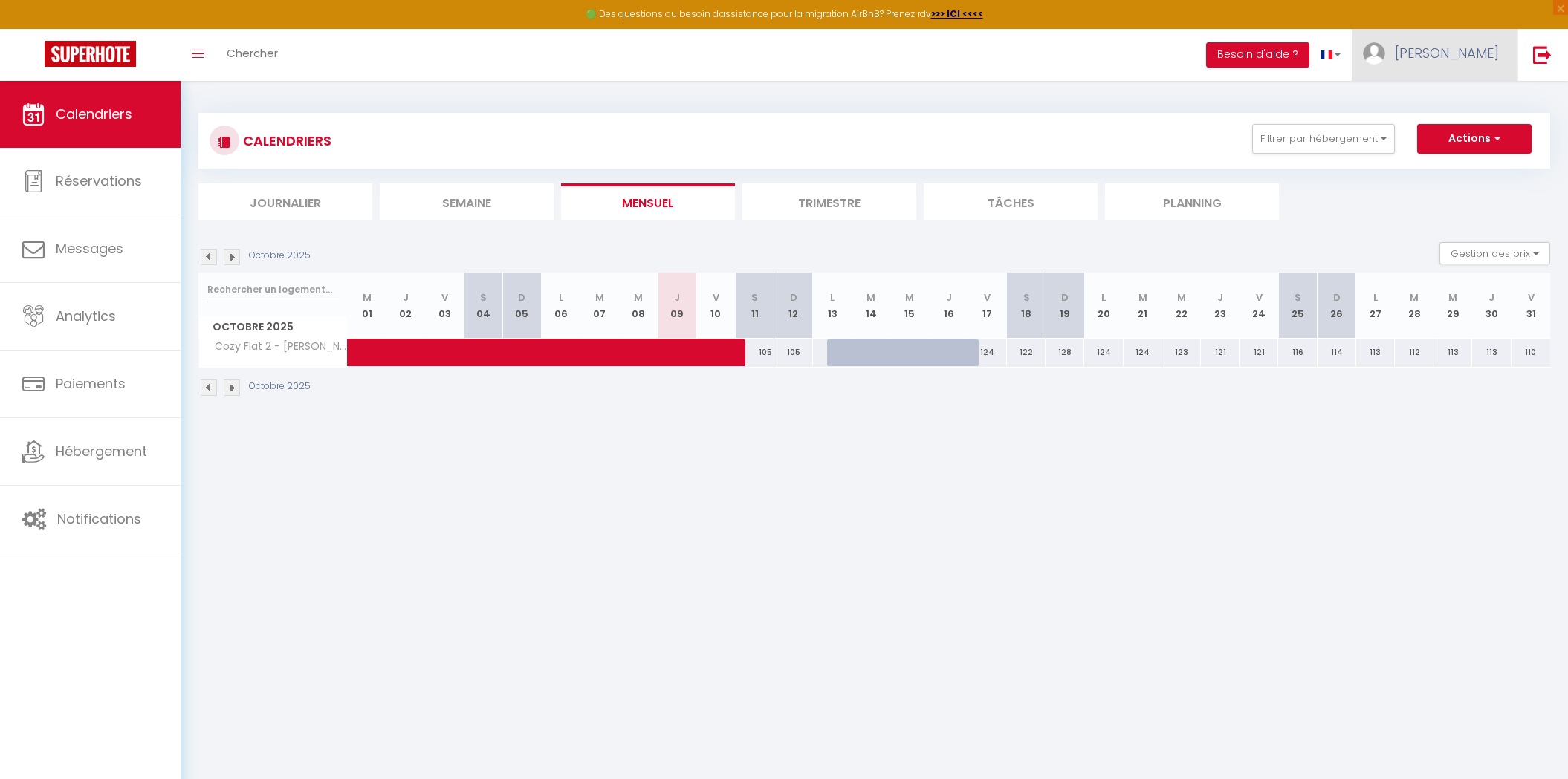
click at [1436, 65] on link "[PERSON_NAME]" at bounding box center [1435, 55] width 166 height 52
click at [1443, 100] on link "Paramètres" at bounding box center [1458, 103] width 110 height 25
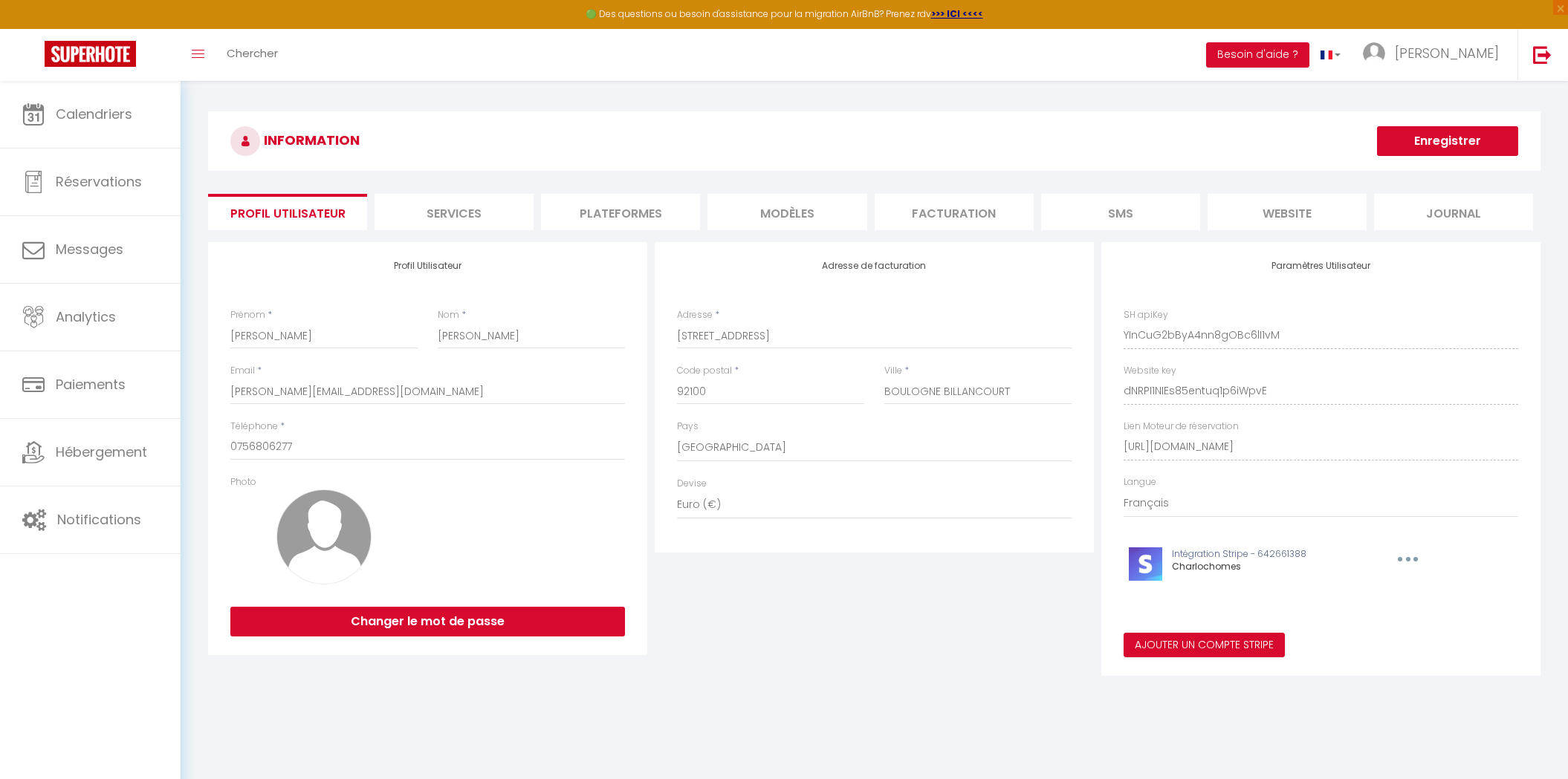
click at [603, 220] on li "Plateformes" at bounding box center [621, 211] width 159 height 36
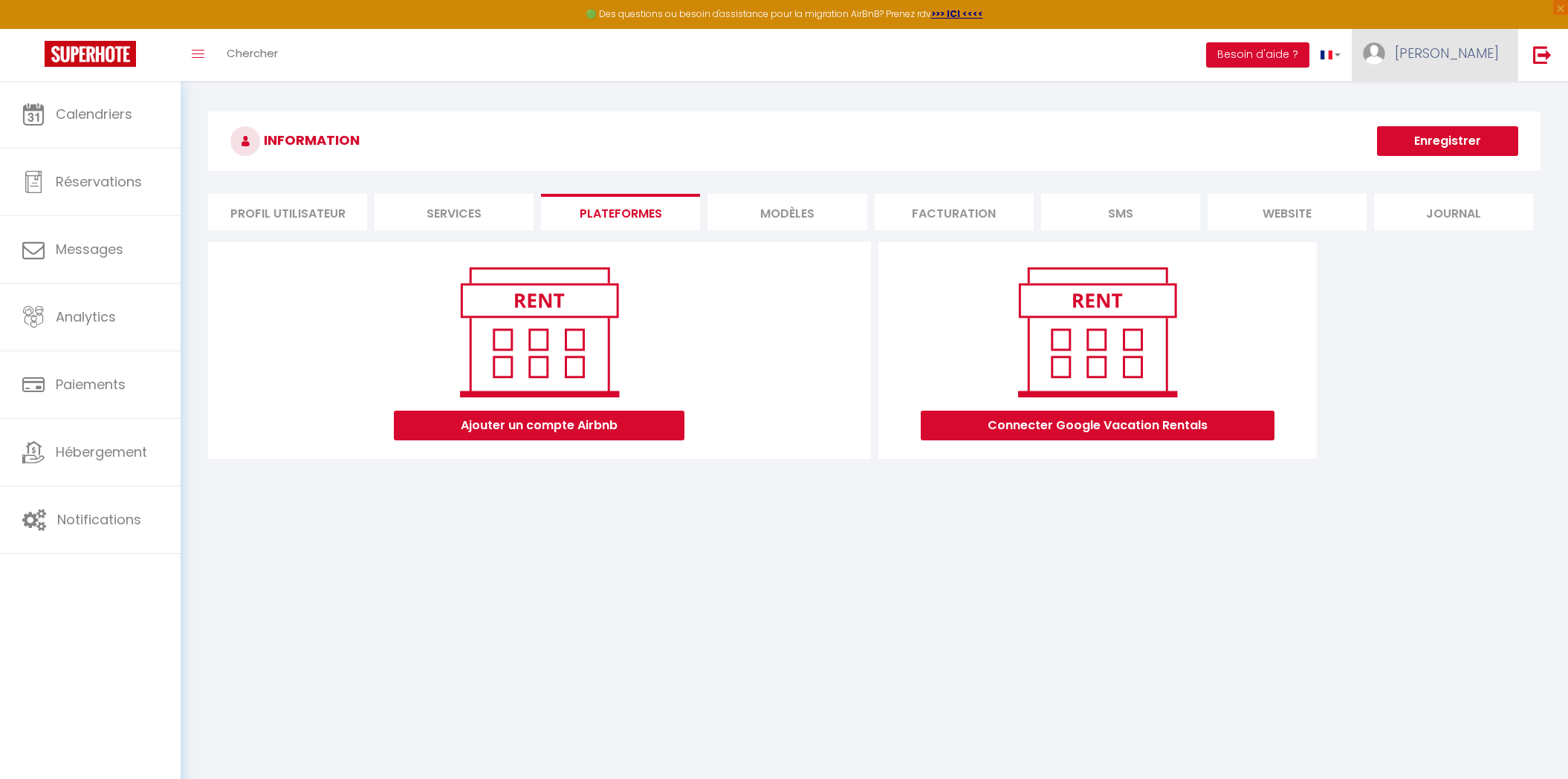
click at [1444, 41] on link "[PERSON_NAME]" at bounding box center [1435, 55] width 166 height 52
click at [1434, 92] on link "Paramètres" at bounding box center [1458, 103] width 110 height 25
click at [499, 215] on li "Services" at bounding box center [454, 211] width 159 height 36
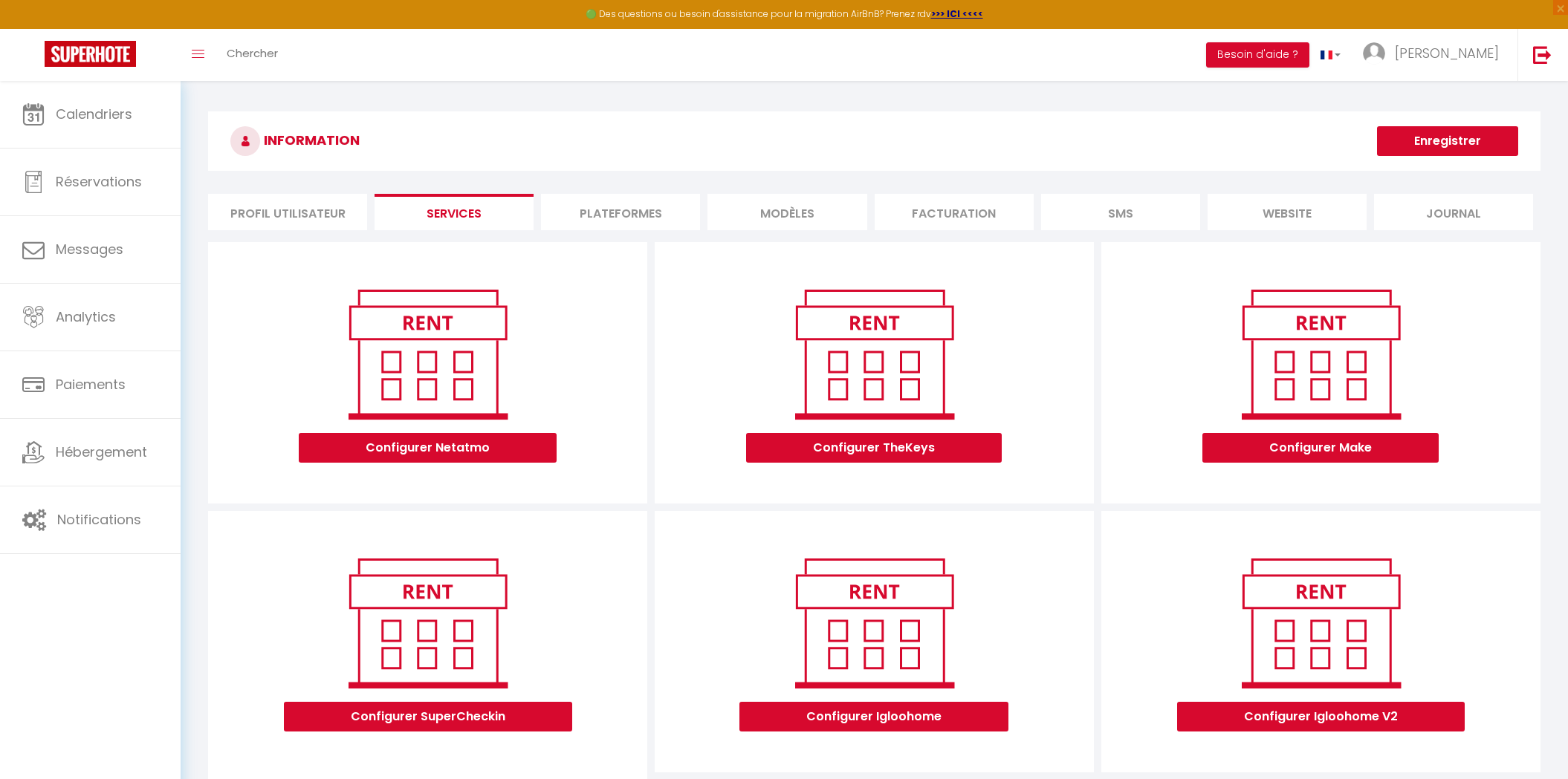
click at [277, 220] on li "Profil Utilisateur" at bounding box center [288, 211] width 159 height 36
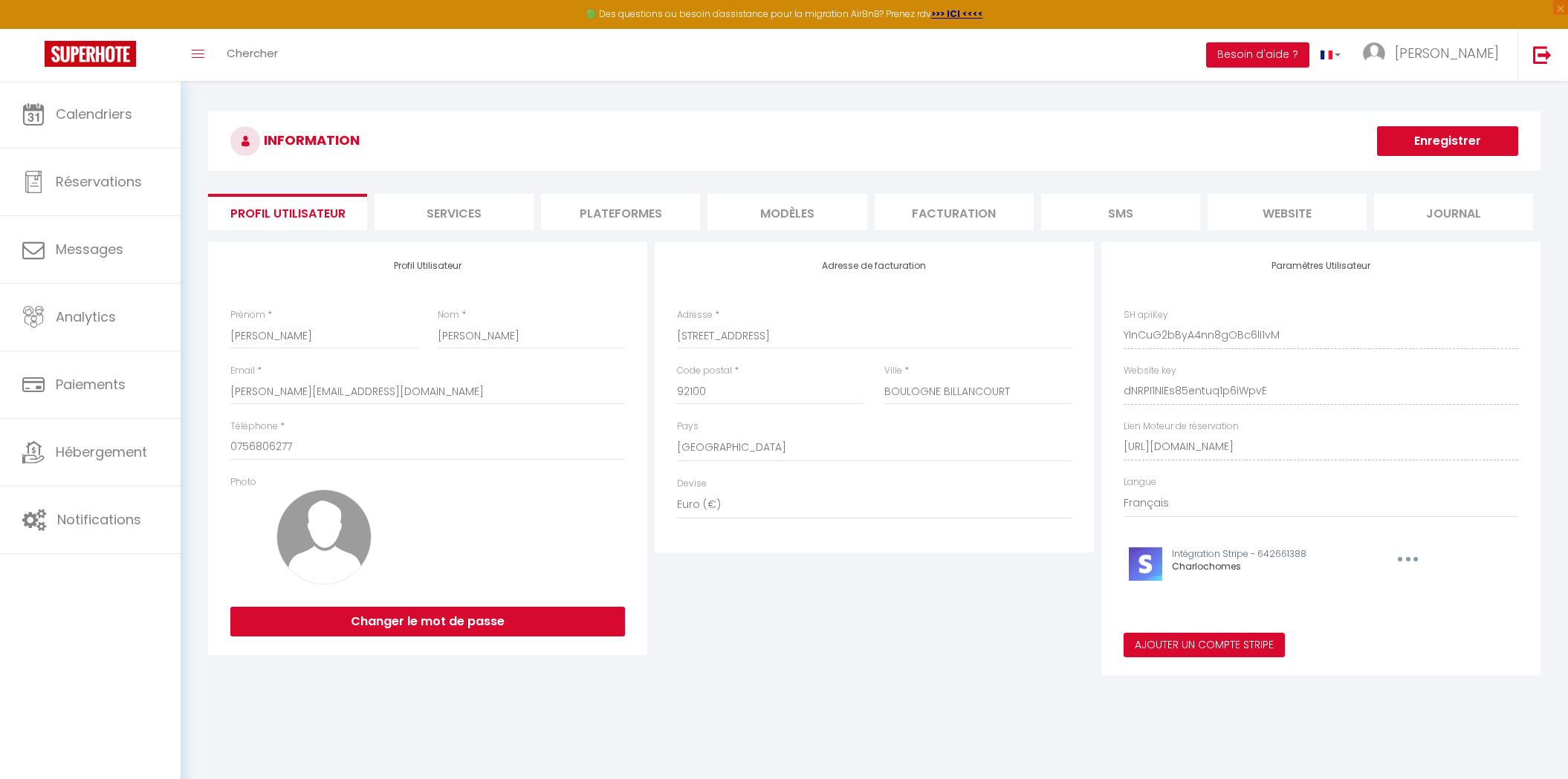
click at [592, 205] on li "Plateformes" at bounding box center [621, 211] width 159 height 36
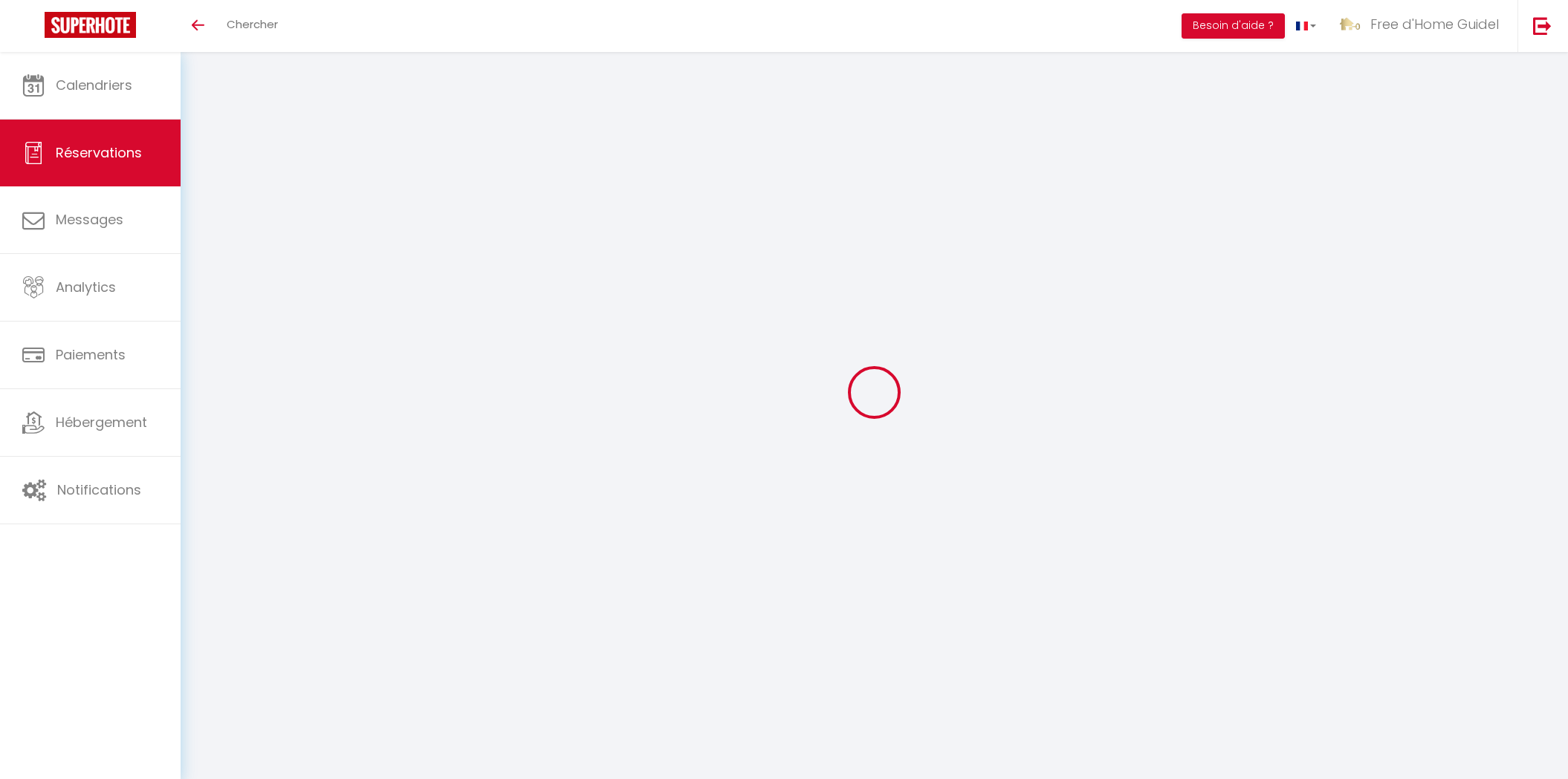
select select
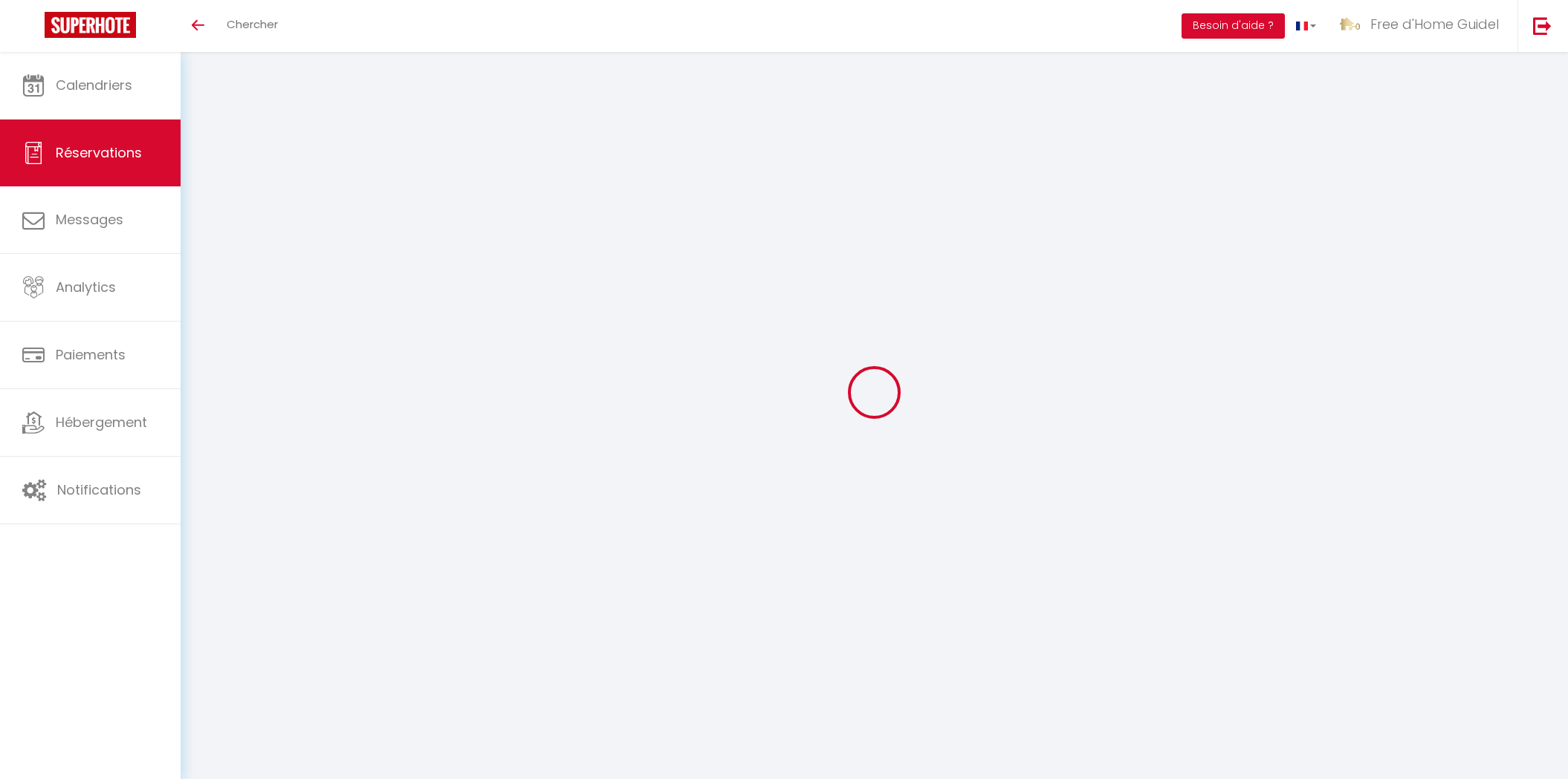
type input "Maiwenn"
type input "Moal"
type input "[EMAIL_ADDRESS][DOMAIN_NAME]"
type input "[PHONE_NUMBER]"
select select
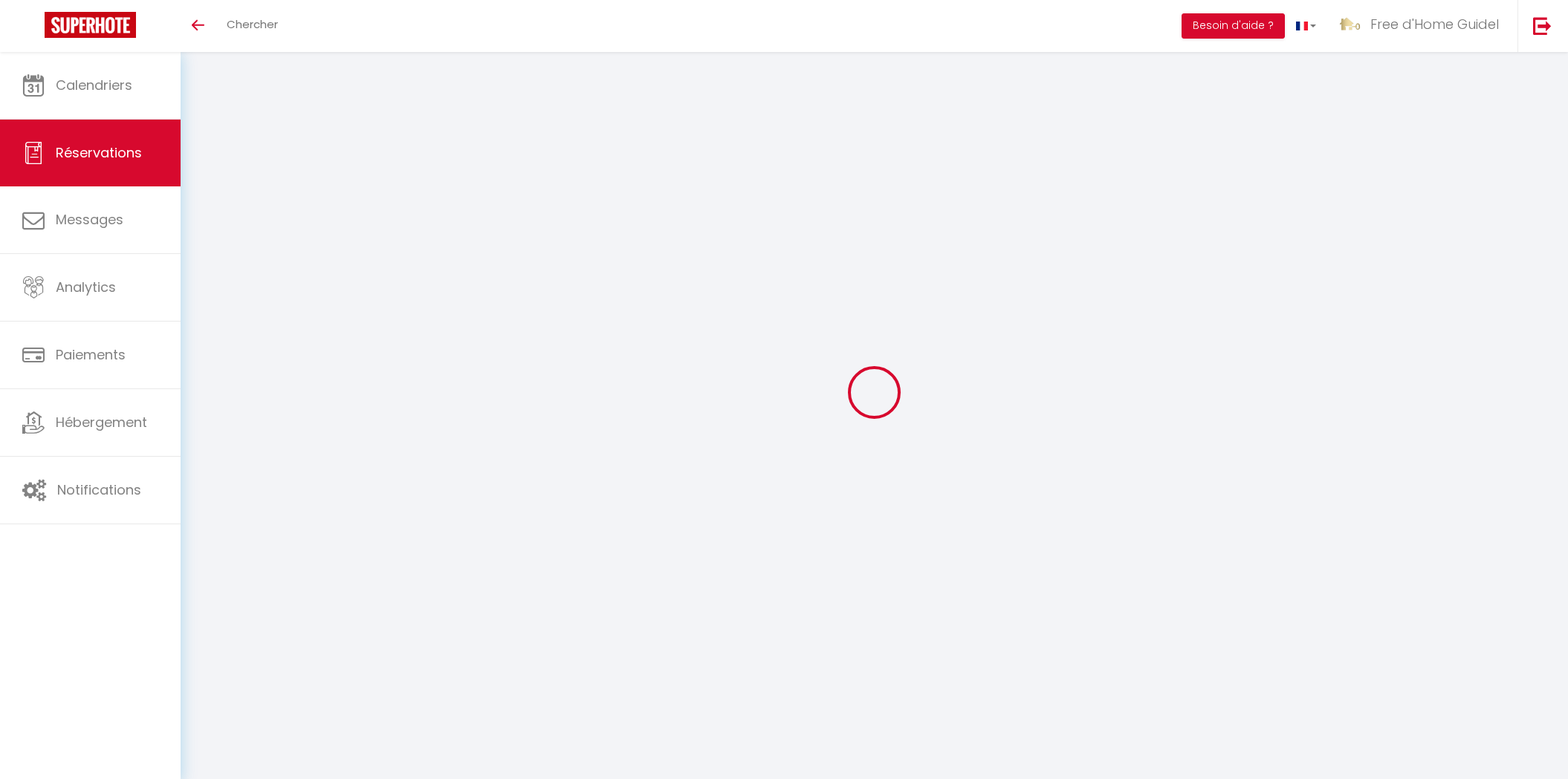
type input "16.7"
select select "26785"
select select "1"
select select
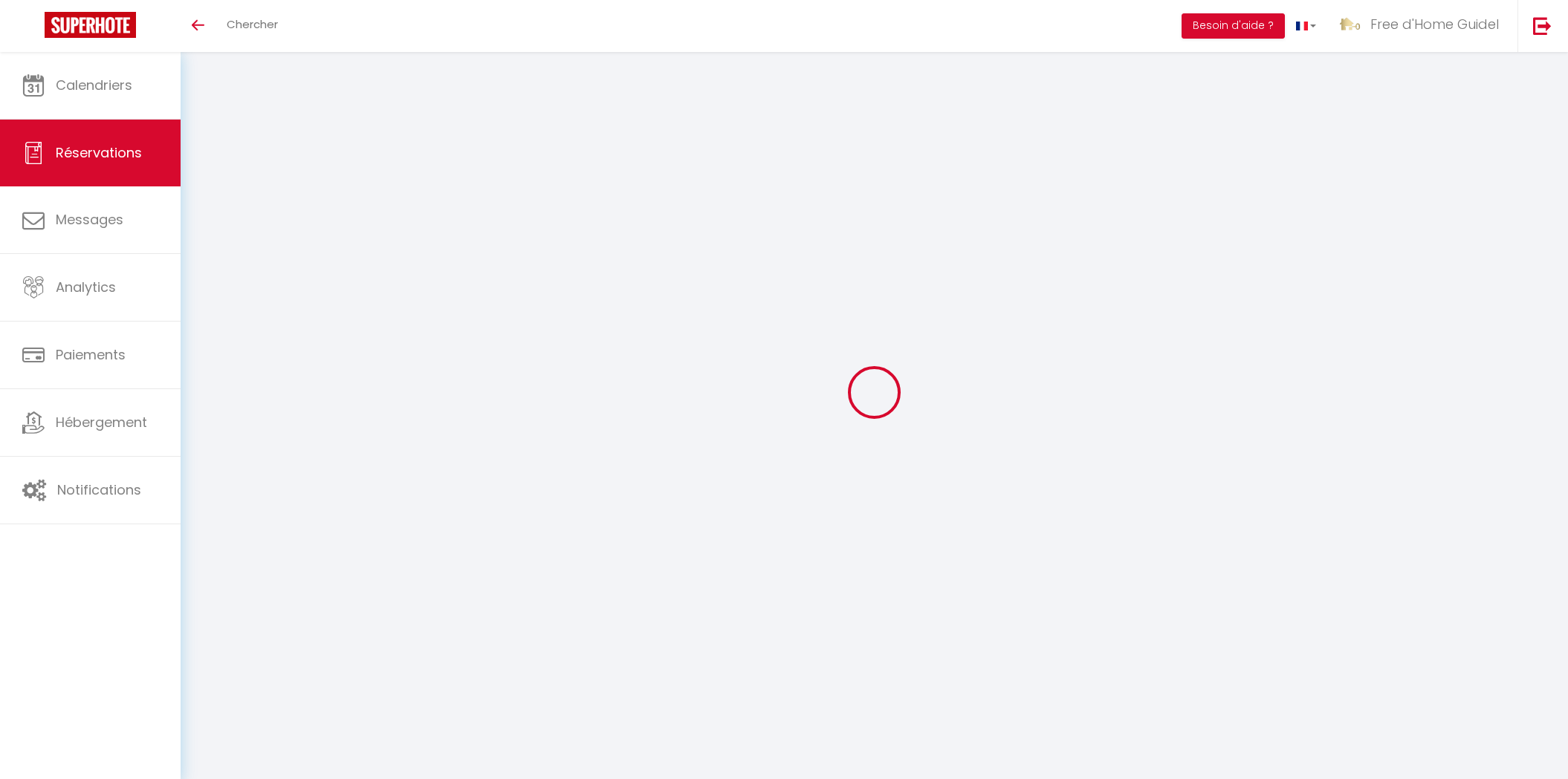
type input "2"
select select "12"
select select
type input "464"
checkbox input "false"
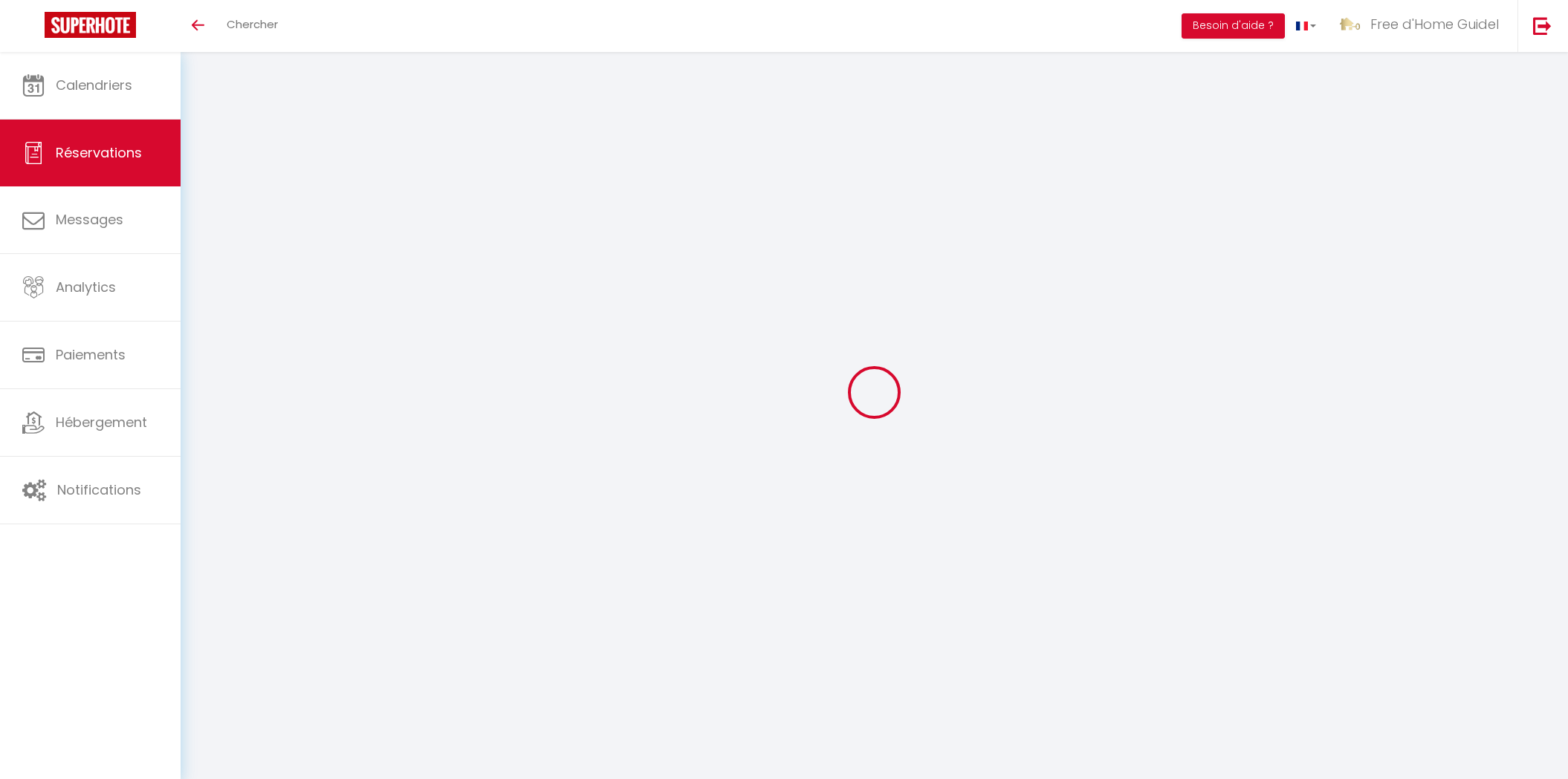
type input "0"
select select "1"
type input "0"
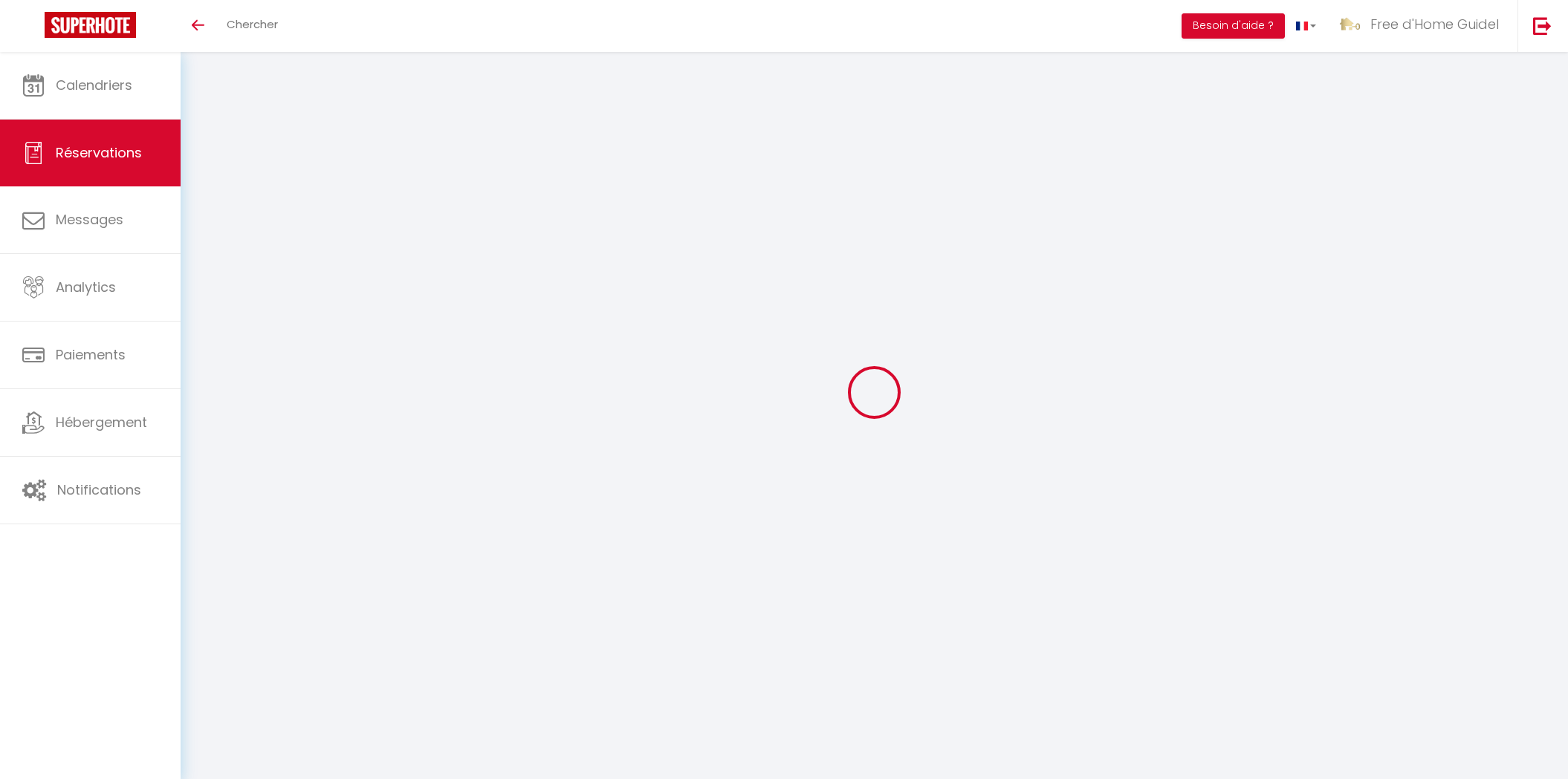
select select
select select "15"
checkbox input "false"
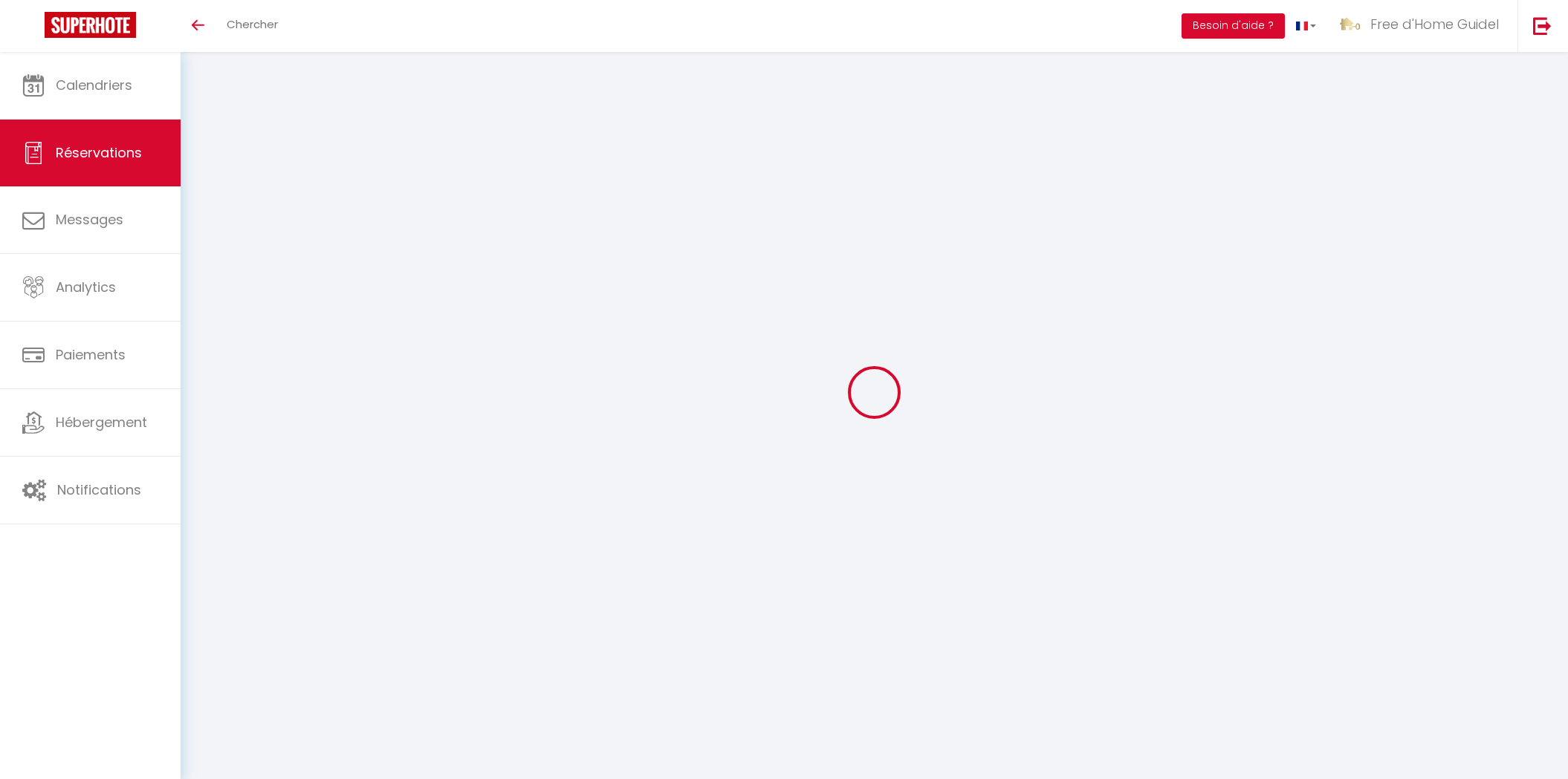
select select
checkbox input "false"
select select
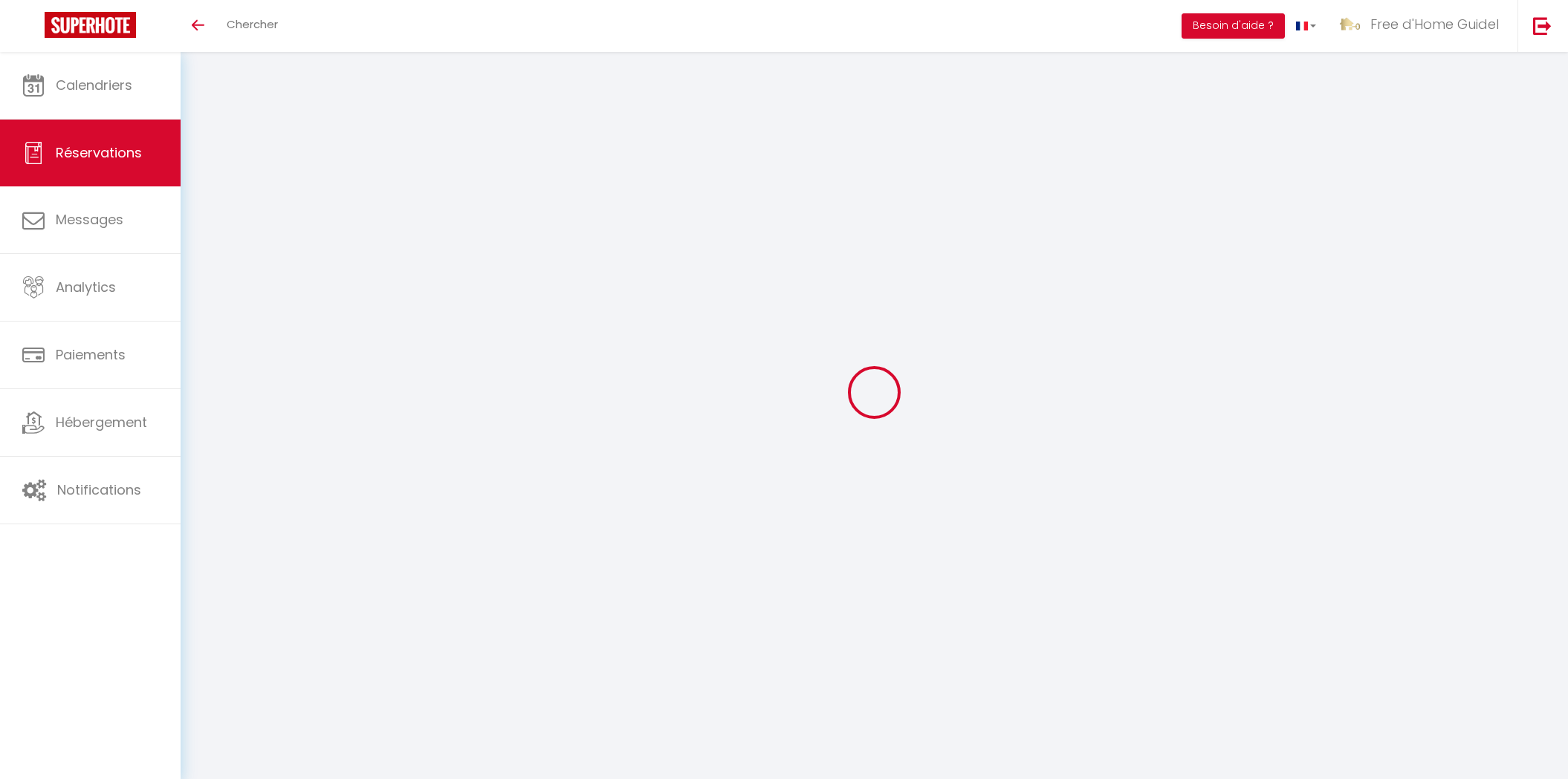
select select
checkbox input "false"
select select
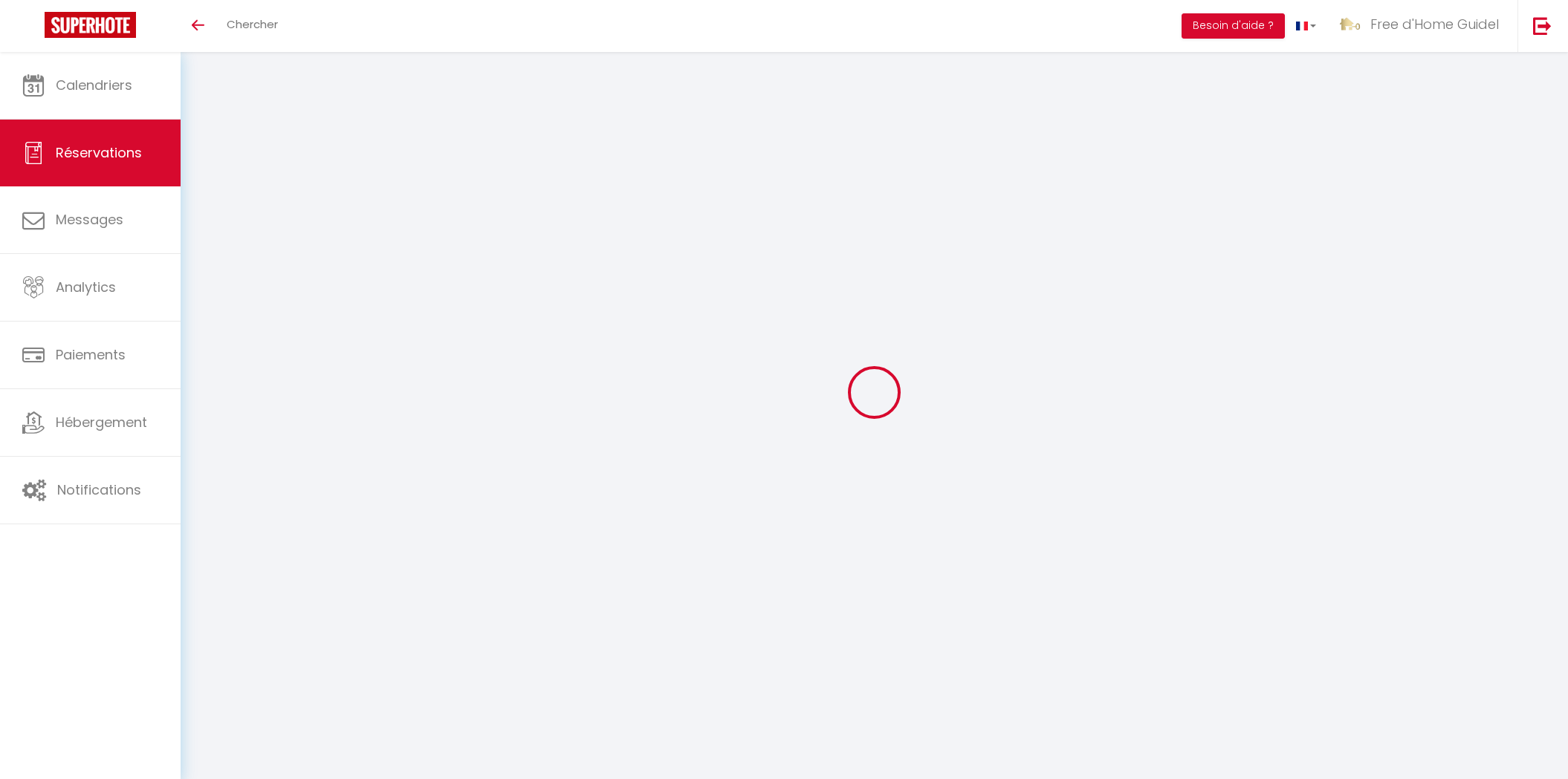
select select
checkbox input "false"
select select
type input "2.6"
select select
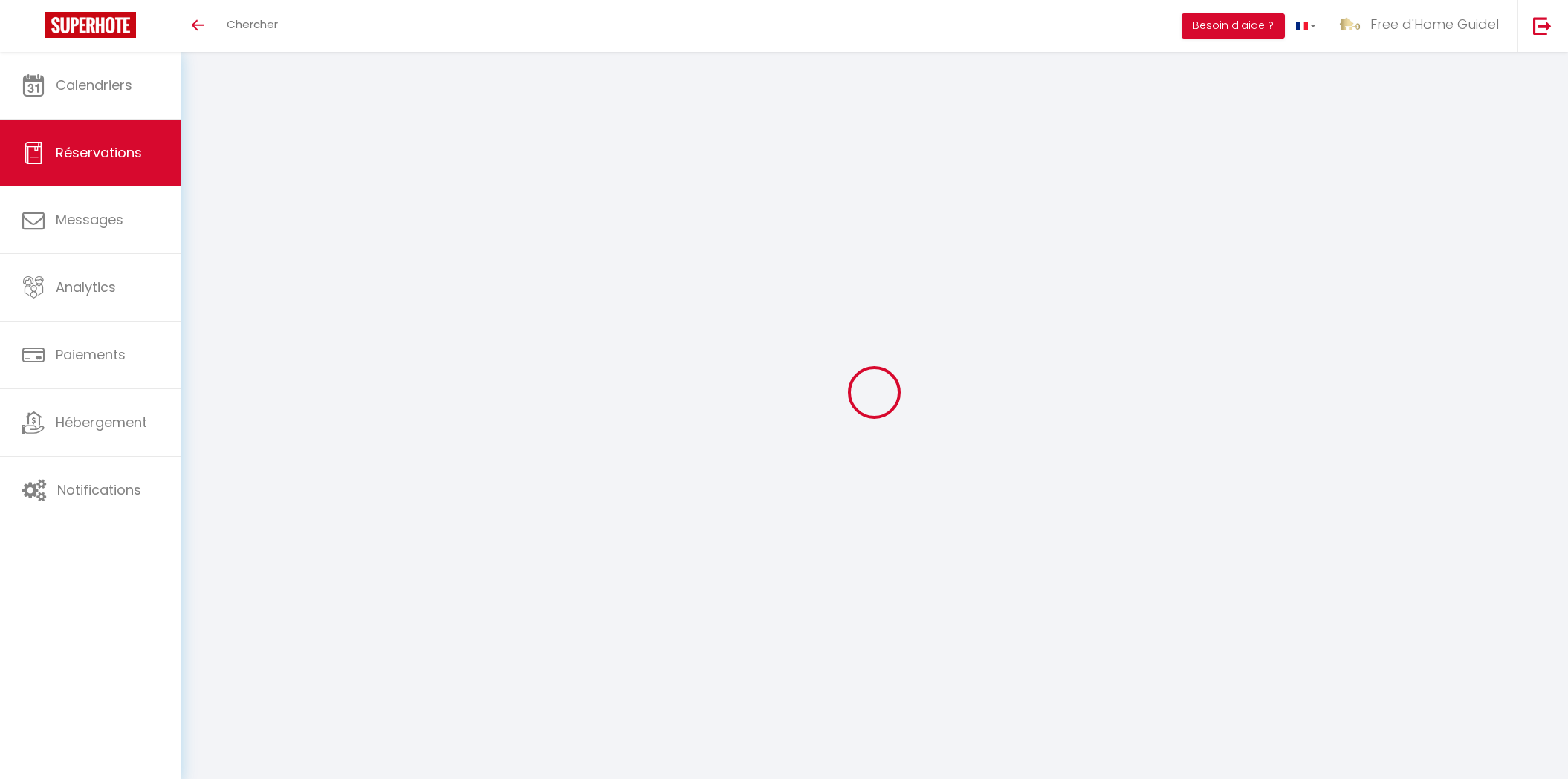
select select
checkbox input "false"
select select
checkbox input "false"
select select
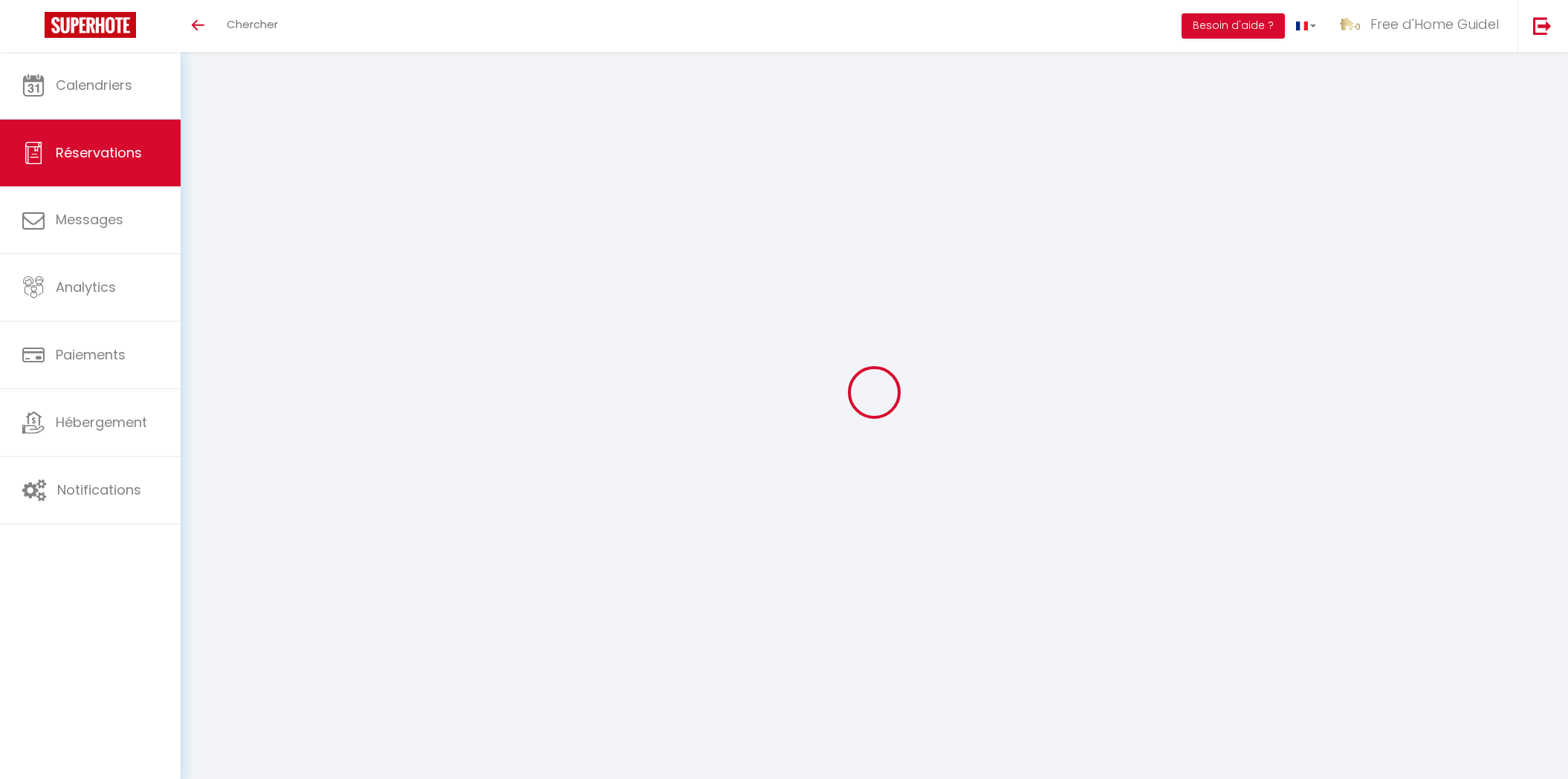
select select
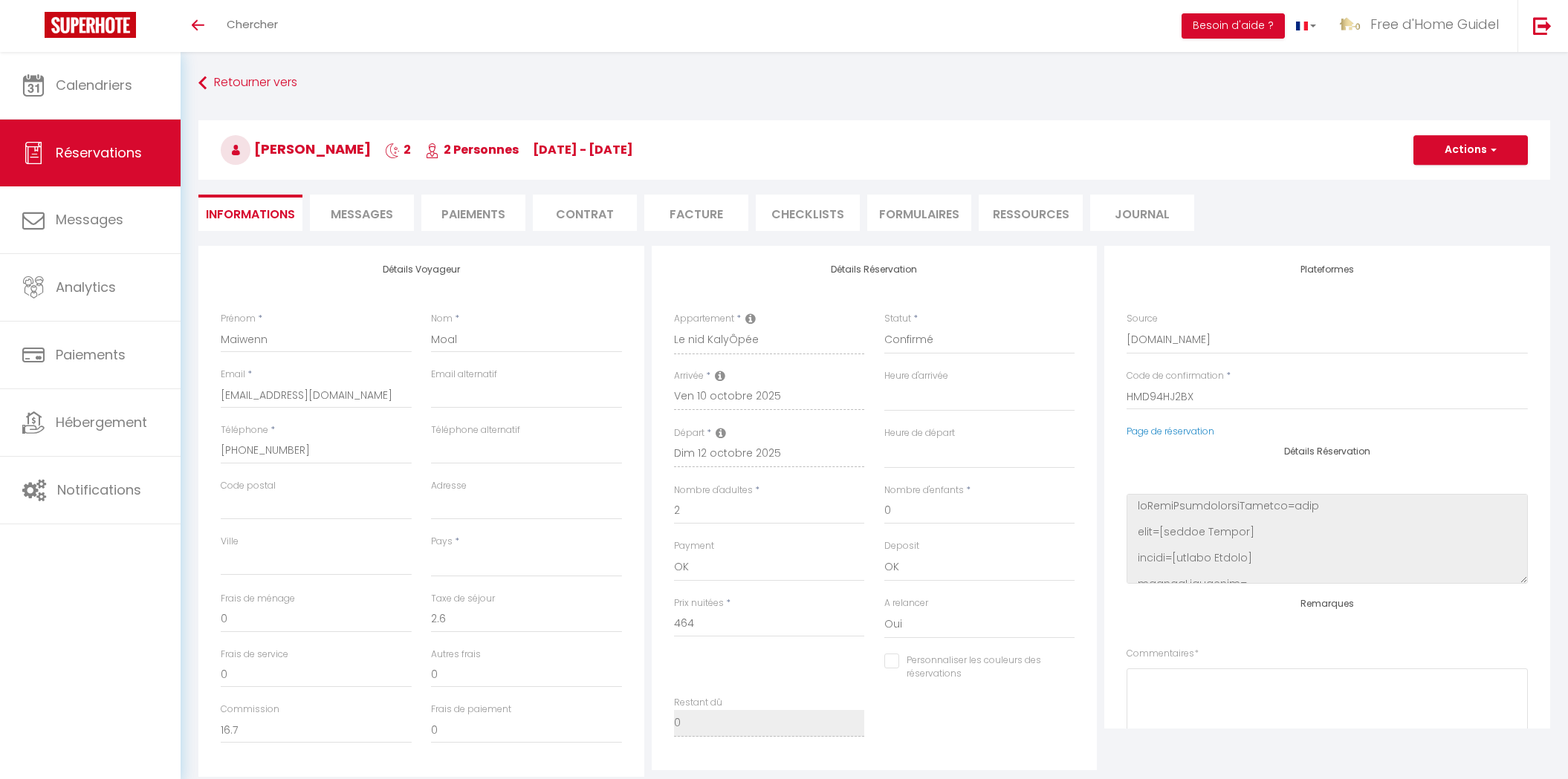
click at [367, 207] on span "Messages" at bounding box center [362, 214] width 63 height 17
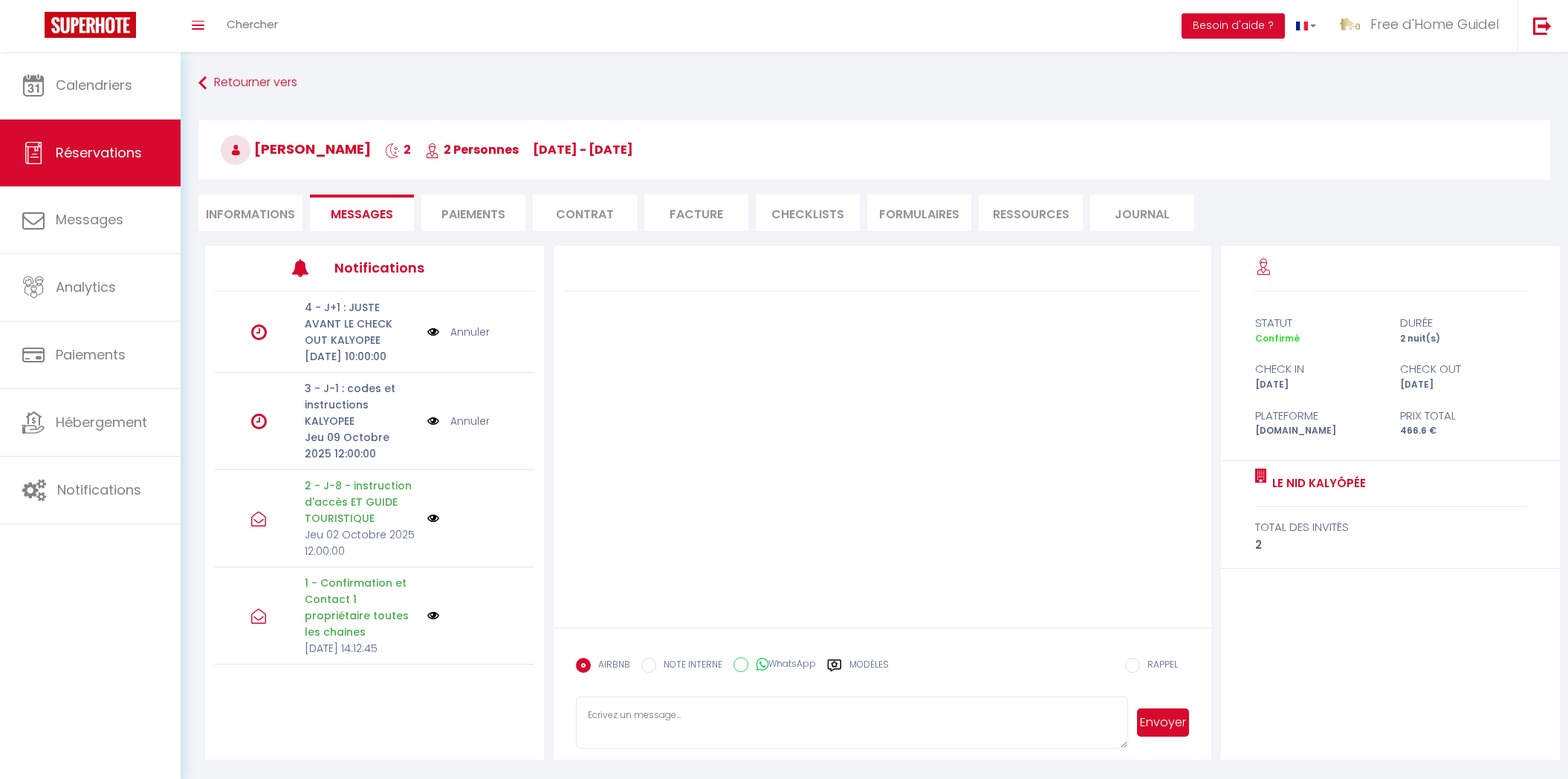
click at [347, 611] on p "1 - Confirmation et Contact 1 propriétaire toutes les chaines" at bounding box center [361, 607] width 113 height 65
click at [357, 501] on p "2 - J-8 - instruction d'accès ET GUIDE TOURISTIQUE" at bounding box center [361, 502] width 113 height 49
click at [339, 429] on p "3 - J-1 : codes et instructions KALYOPEE" at bounding box center [361, 404] width 113 height 49
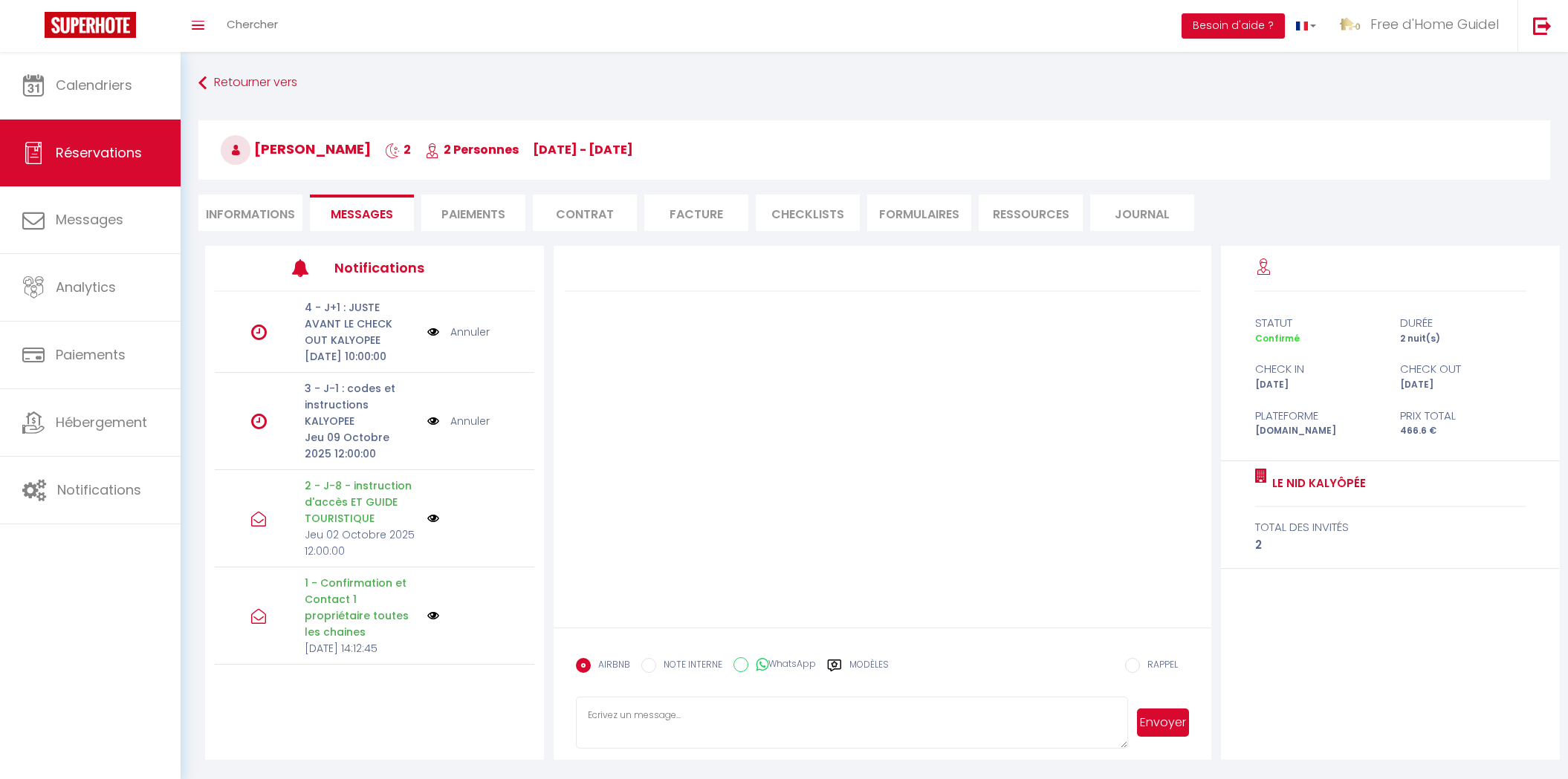
click at [437, 429] on img at bounding box center [433, 421] width 12 height 16
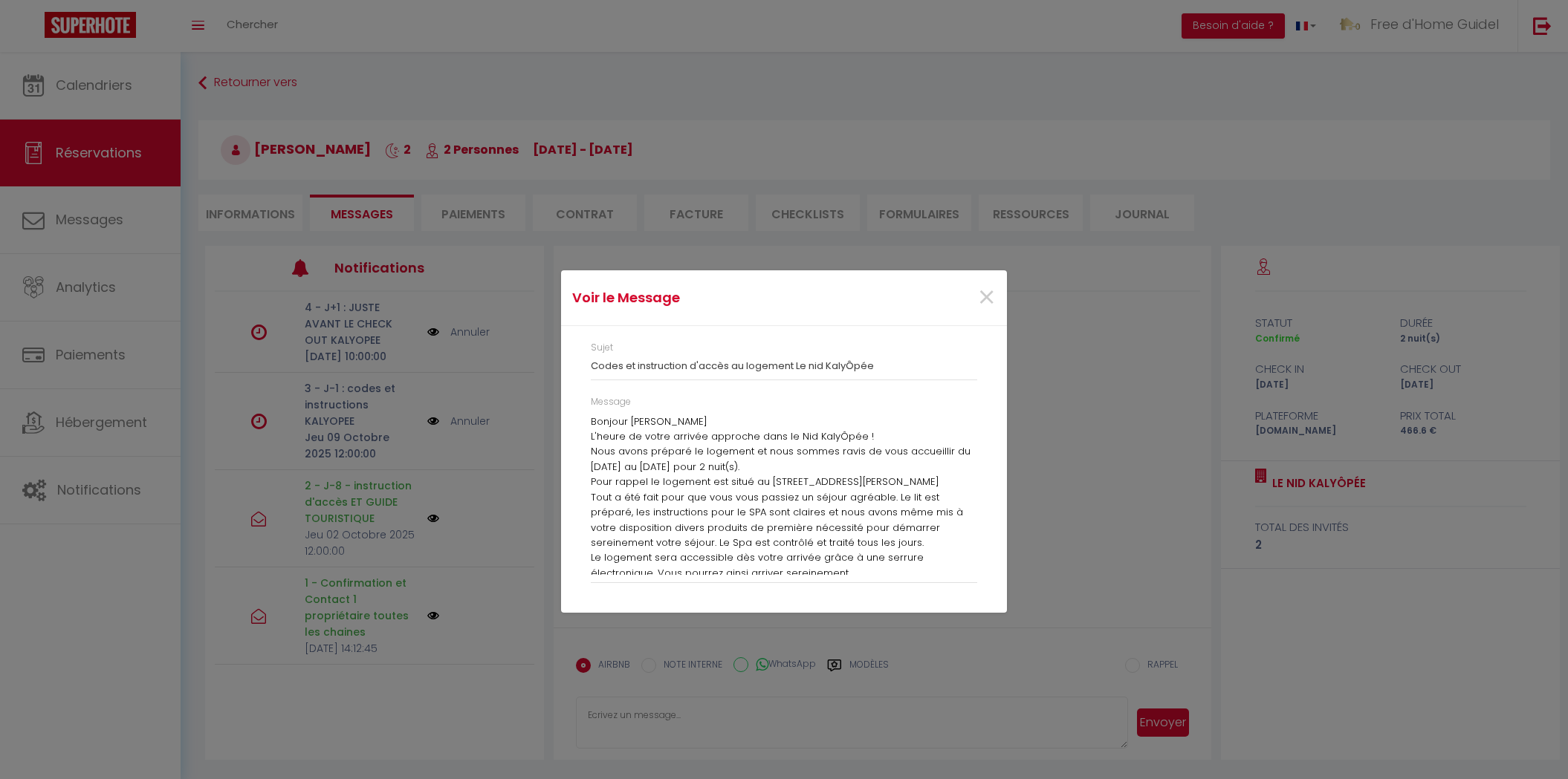
click at [489, 491] on div "Voir le Message × Sujet Codes et instruction d'accès au logement Le nid KalyÔpé…" at bounding box center [784, 389] width 1568 height 779
click at [991, 301] on span "×" at bounding box center [986, 297] width 18 height 44
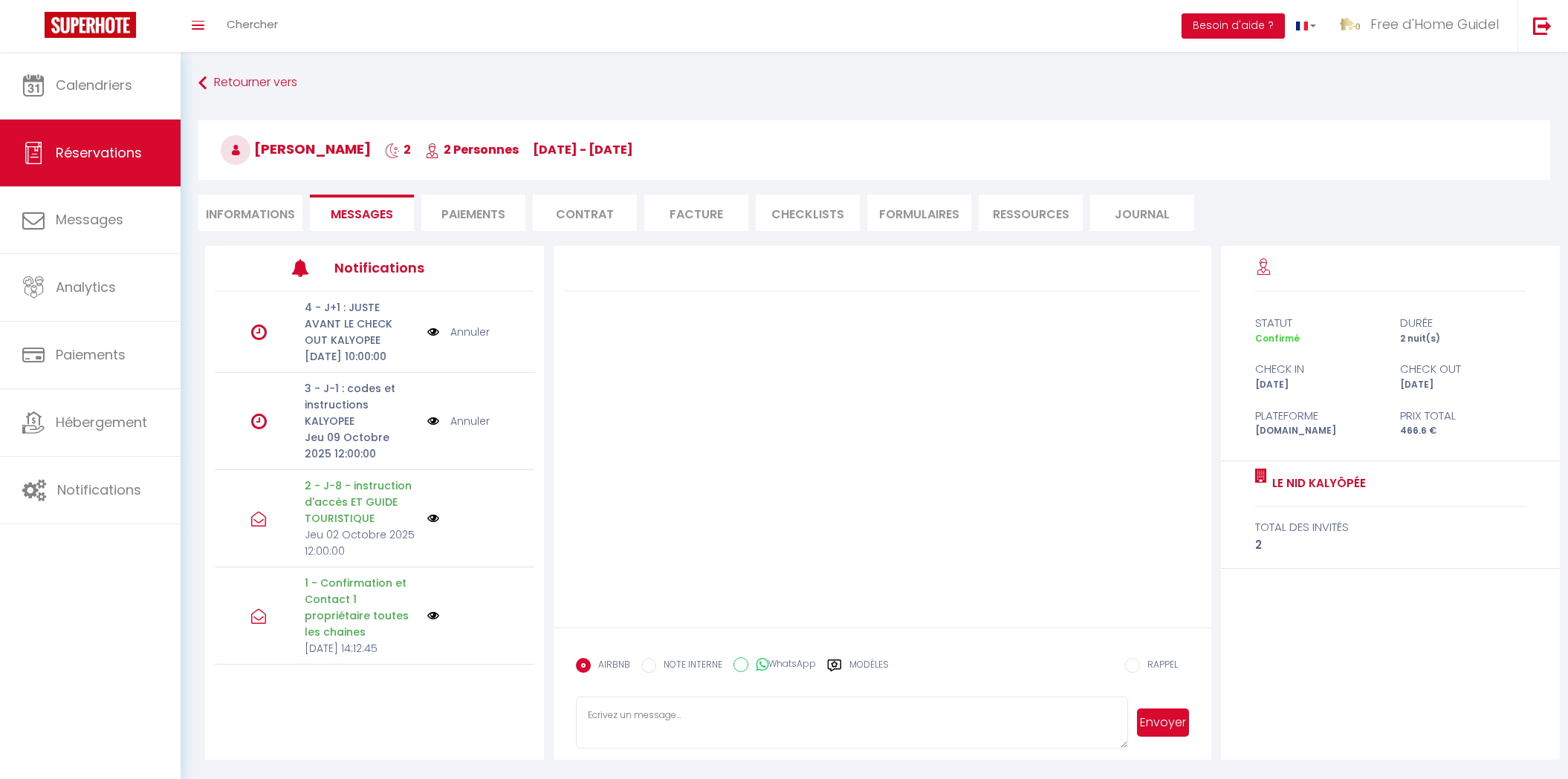
click at [232, 233] on div "Retourner vers Maiwenn Moal 2 2 Personnes Fr 10 Oct - Su 12 Oct Actions Enregis…" at bounding box center [874, 158] width 1371 height 176
click at [228, 223] on li "Informations" at bounding box center [250, 212] width 104 height 36
select select
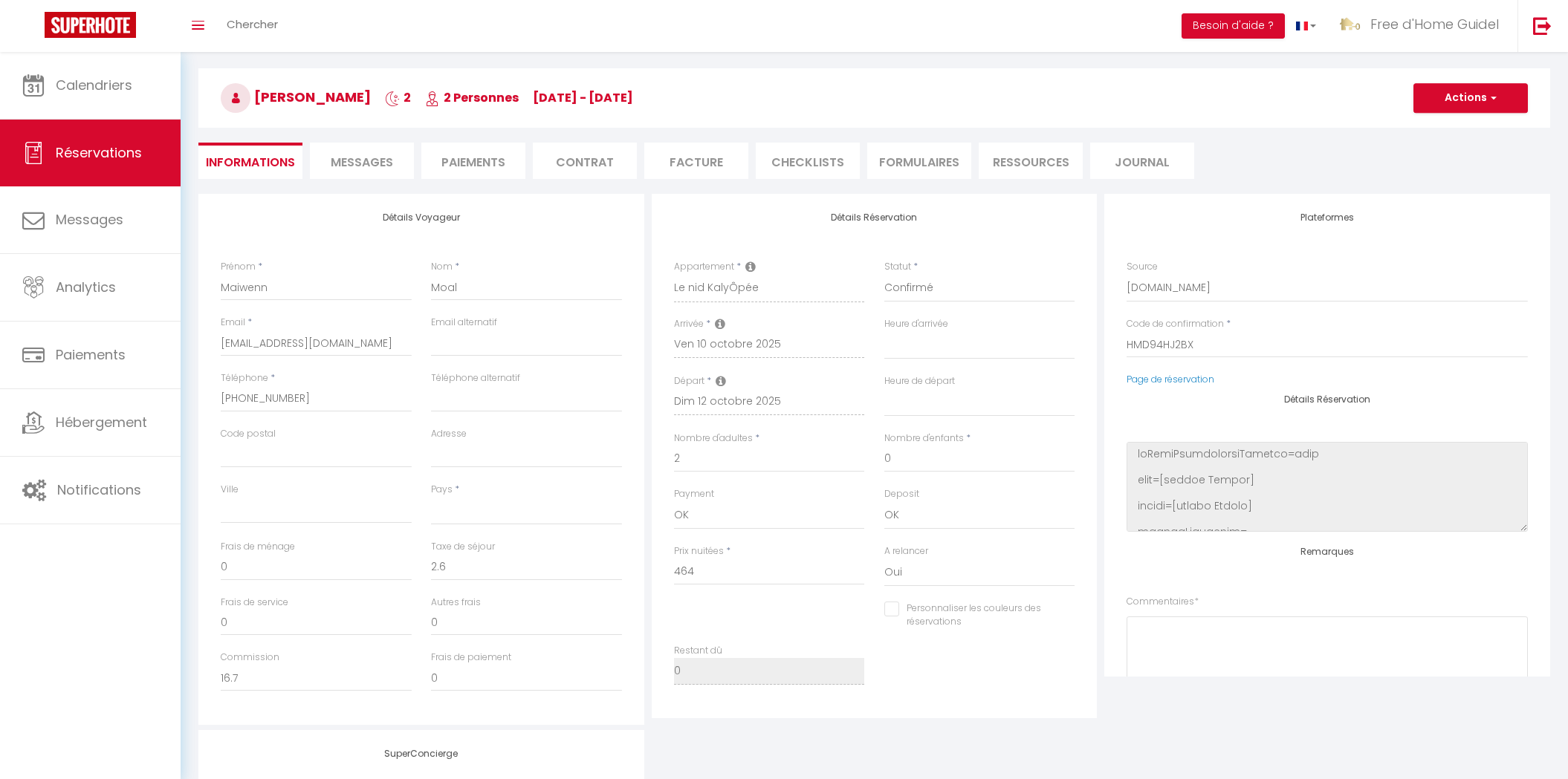
select select
checkbox input "false"
select select
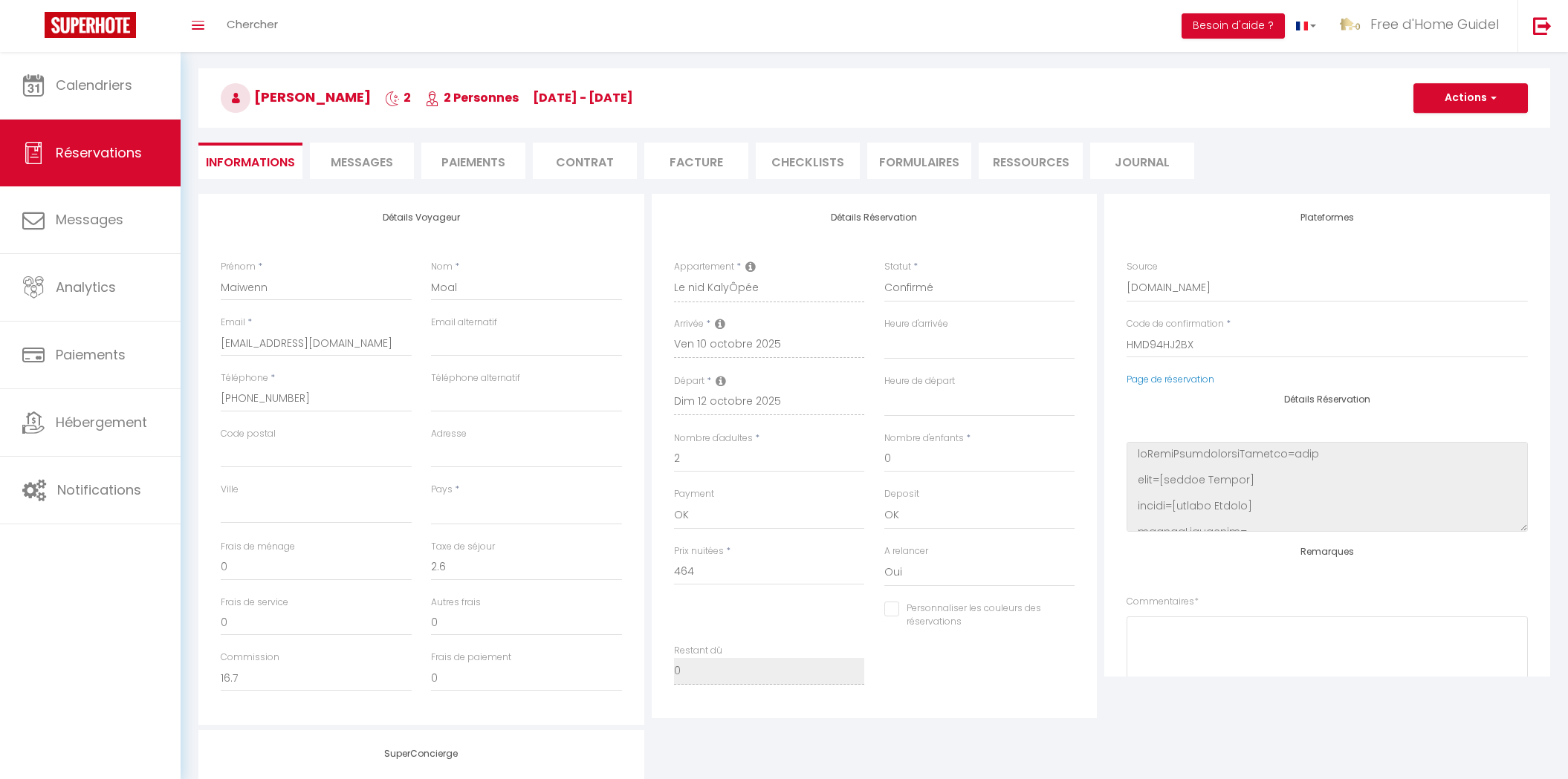
select select
checkbox input "false"
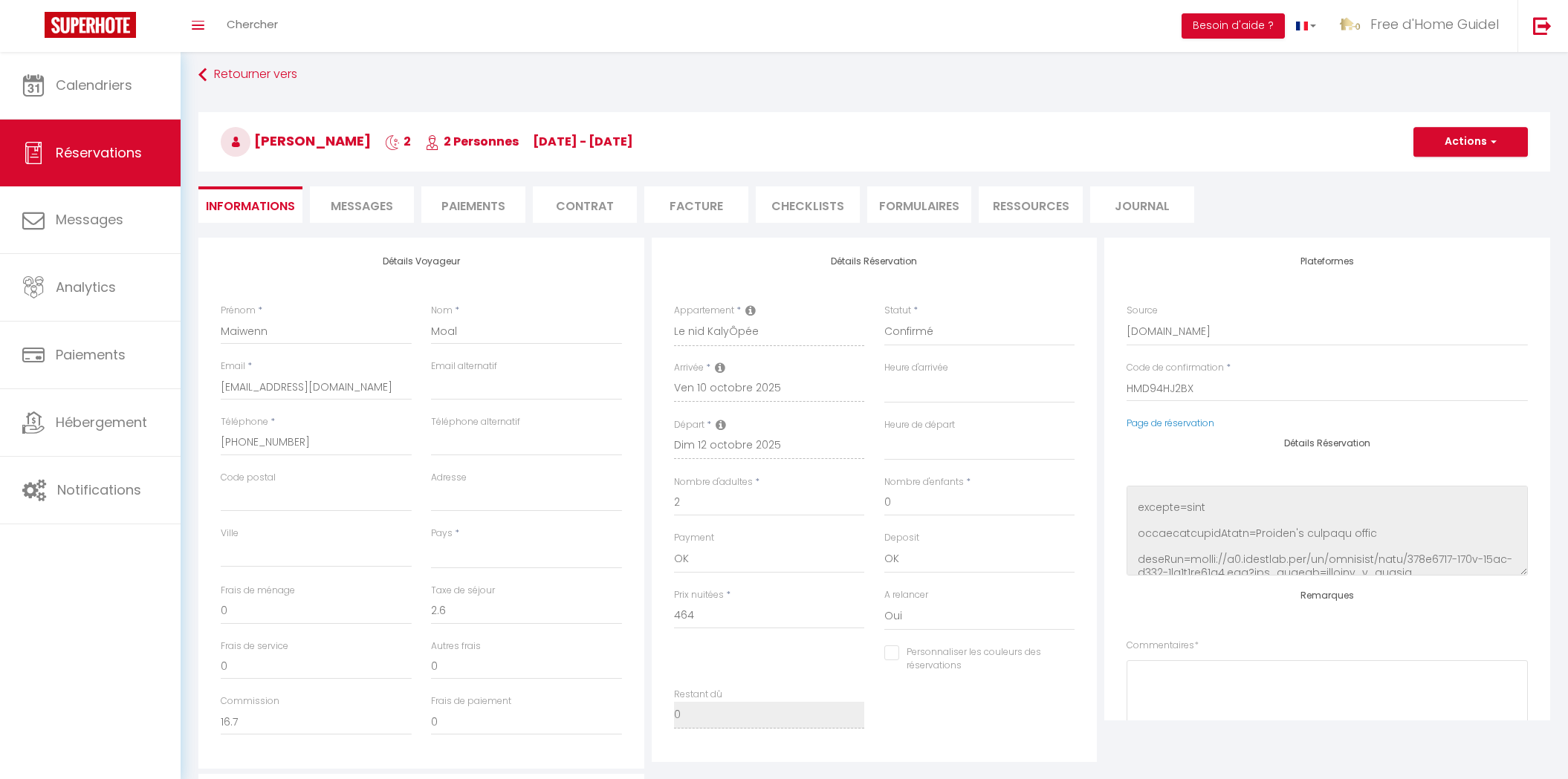
scroll to position [280, 0]
select select
checkbox input "false"
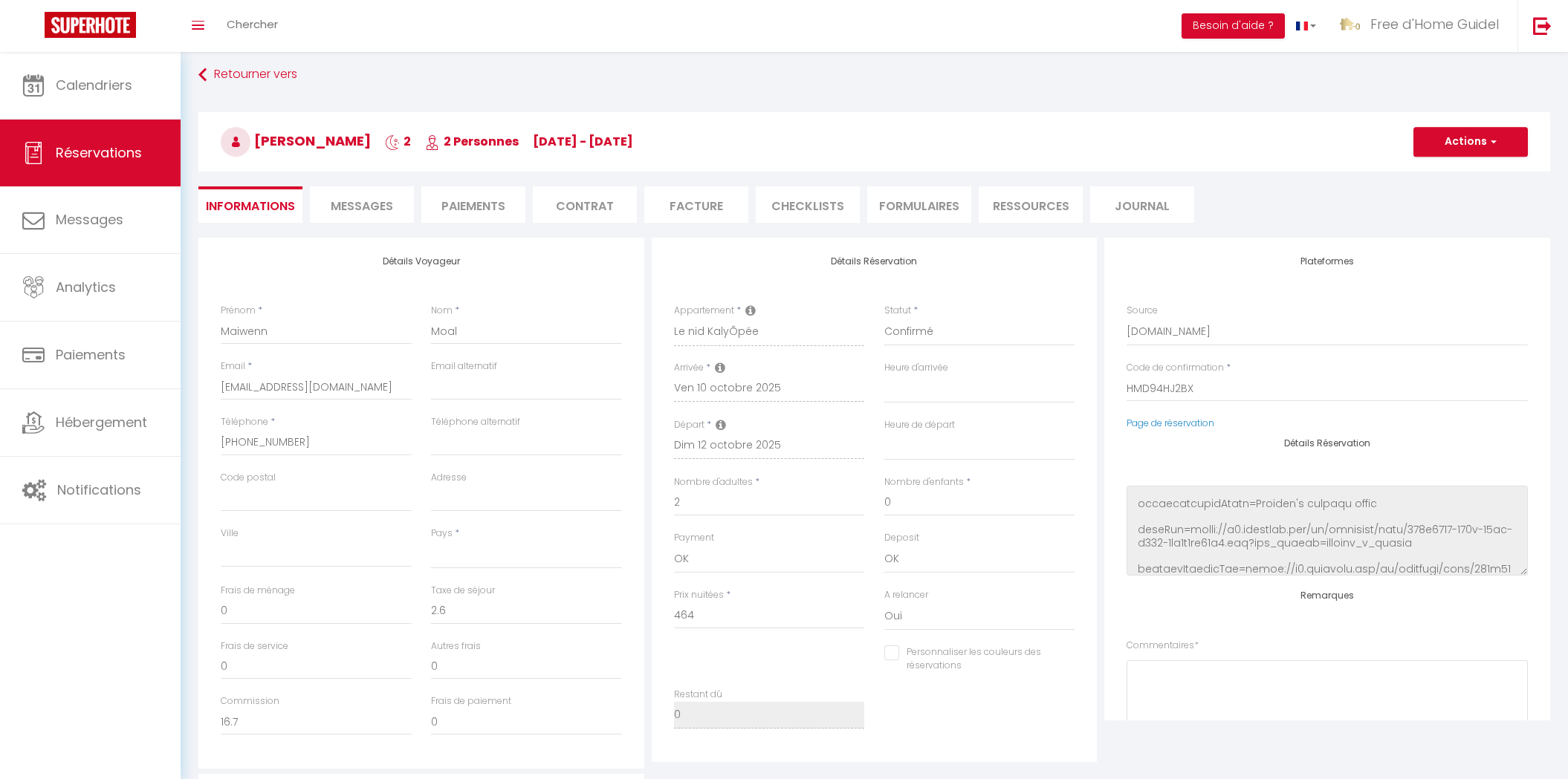
select select
checkbox input "false"
select select
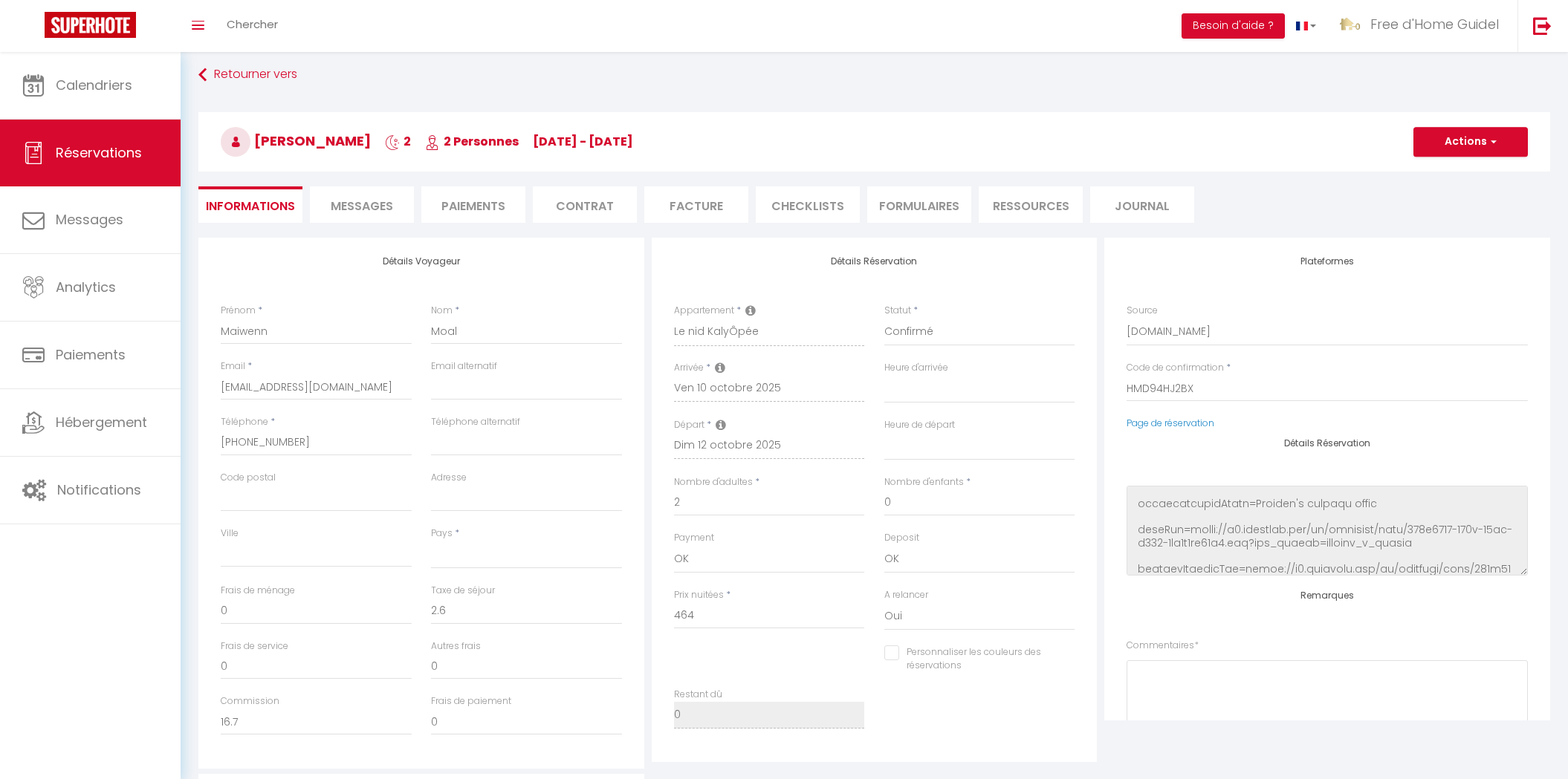
select select
checkbox input "false"
select select
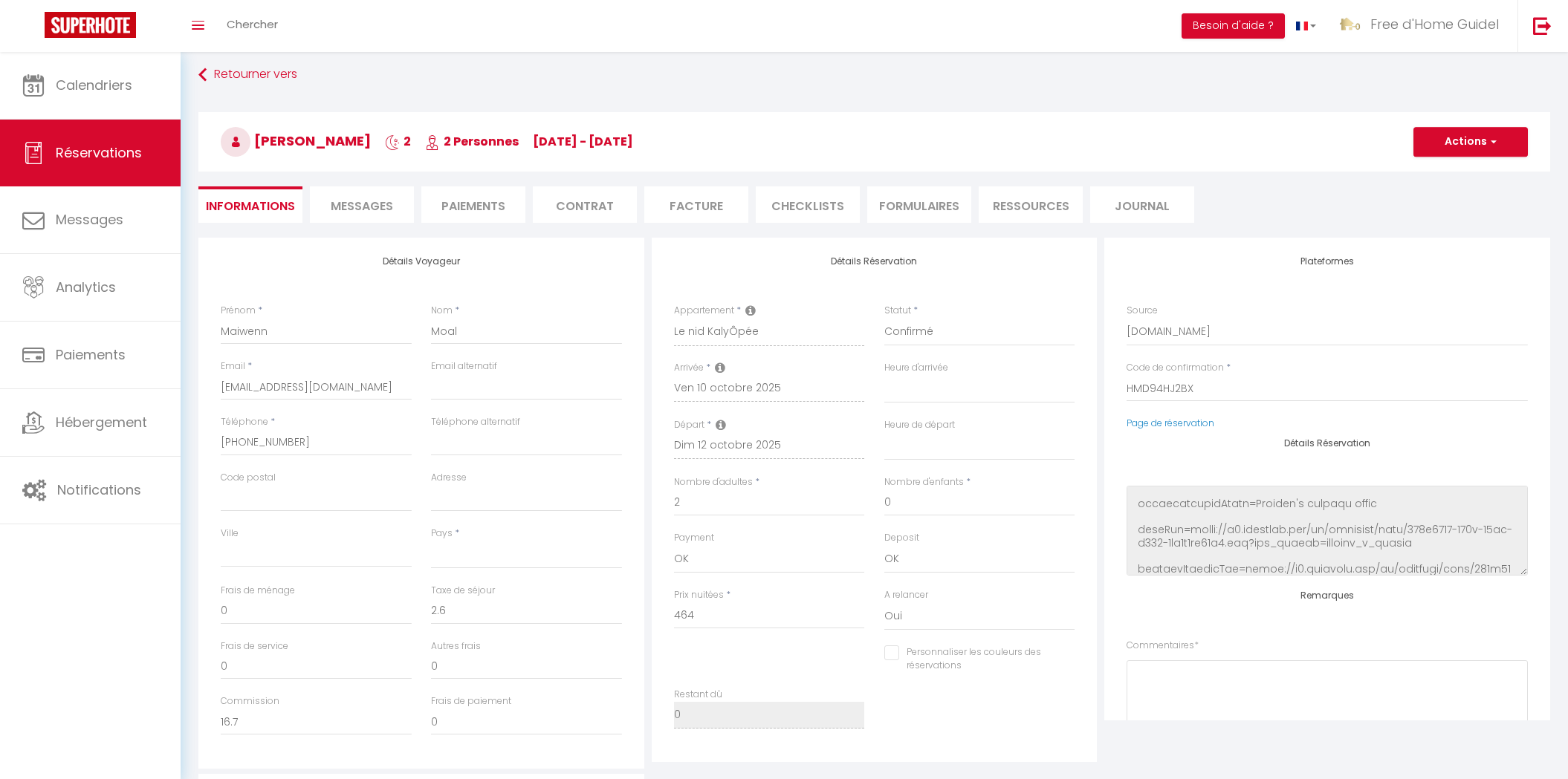
select select
checkbox input "false"
select select
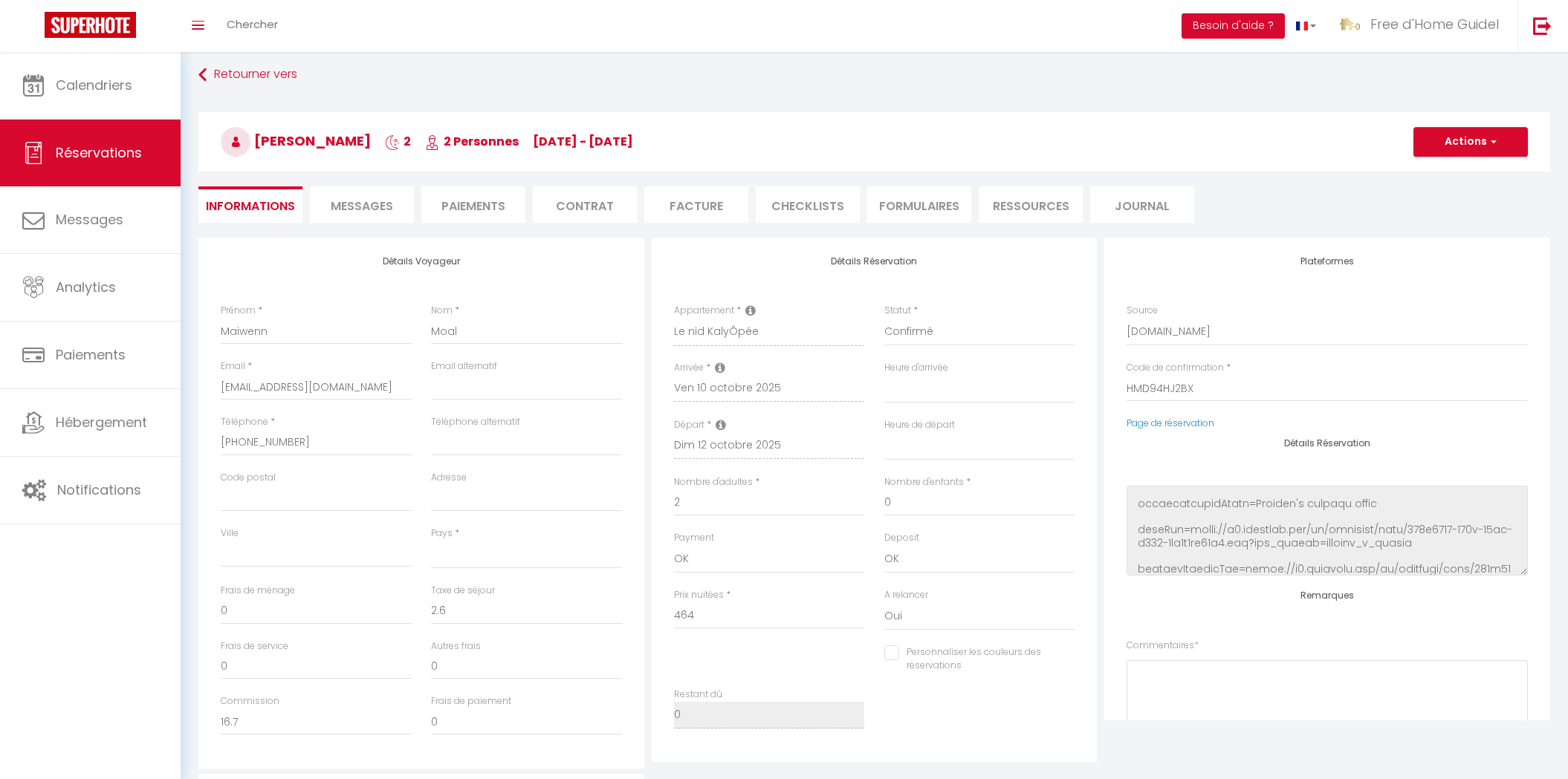
checkbox input "false"
select select
checkbox input "false"
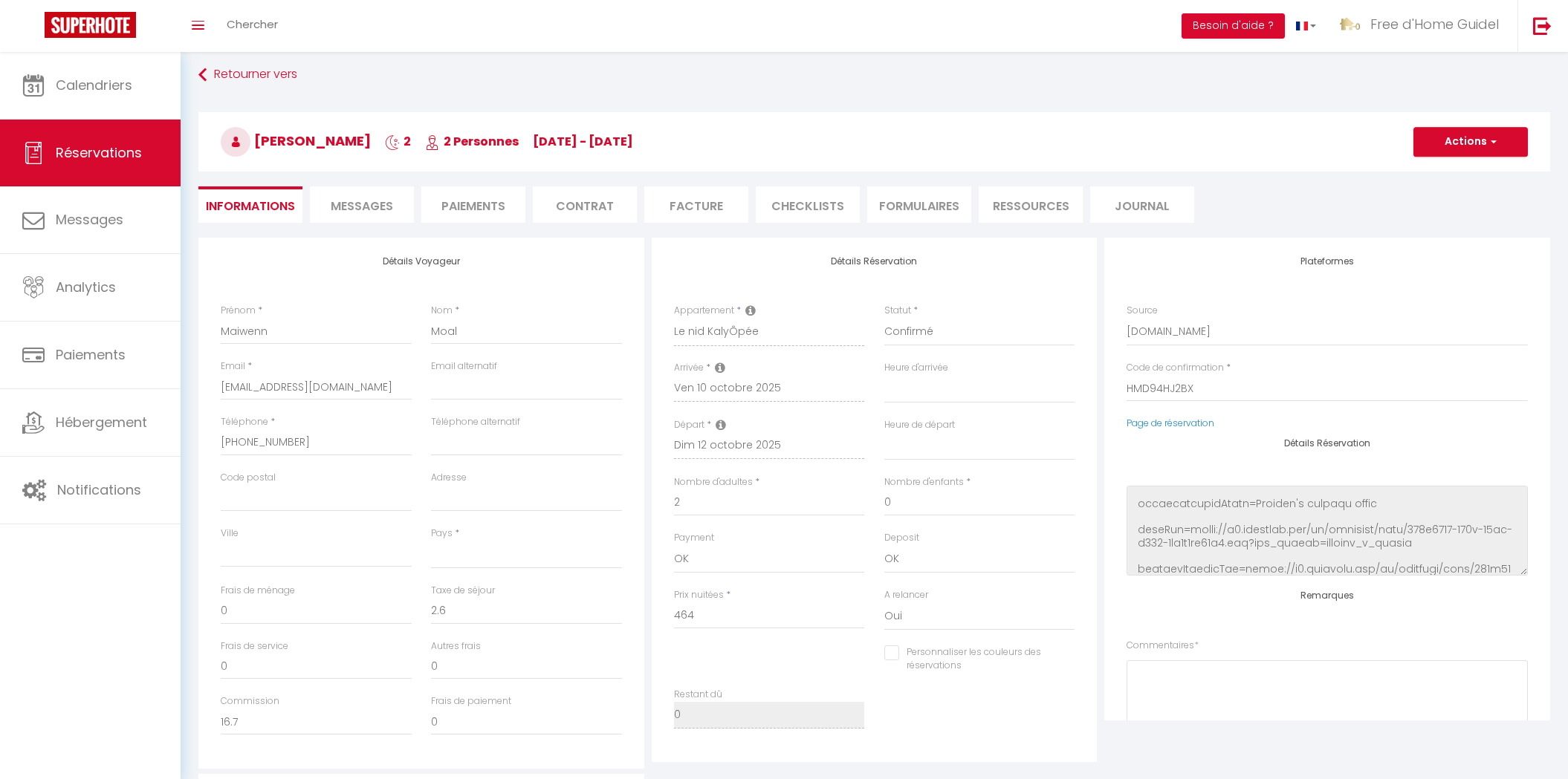
select select
checkbox input "false"
select select
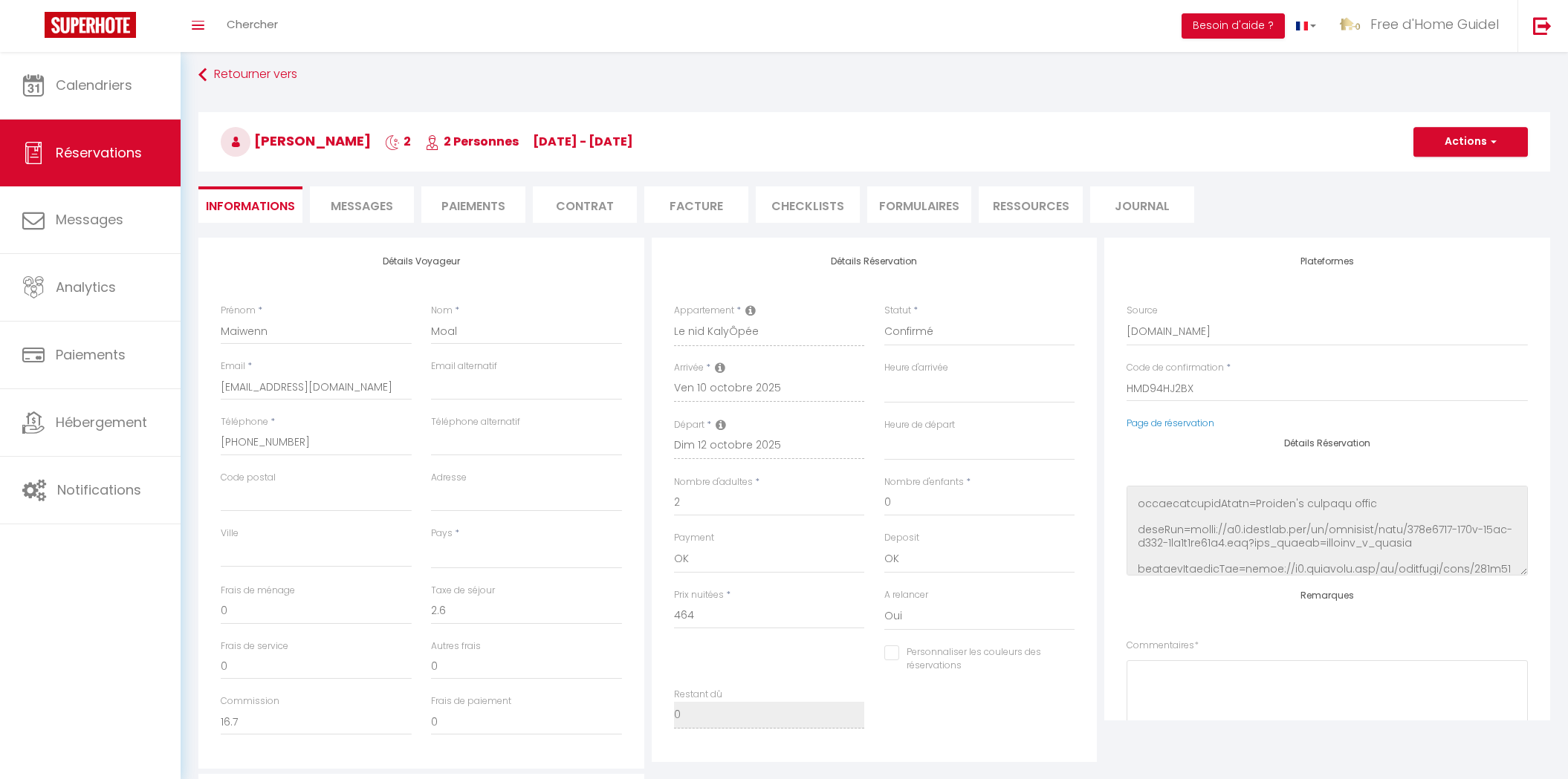
select select
checkbox input "false"
select select
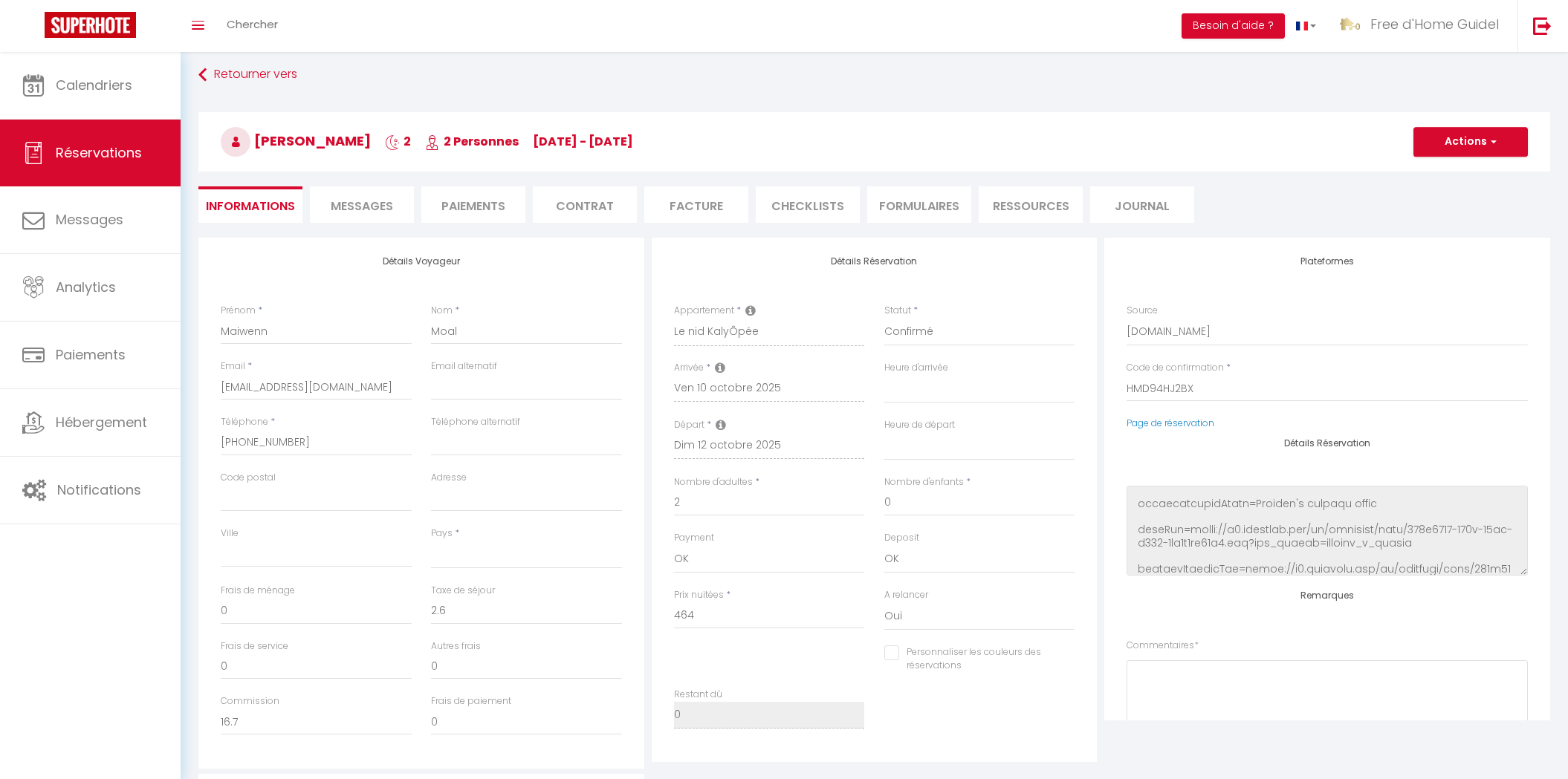
select select
checkbox input "false"
select select
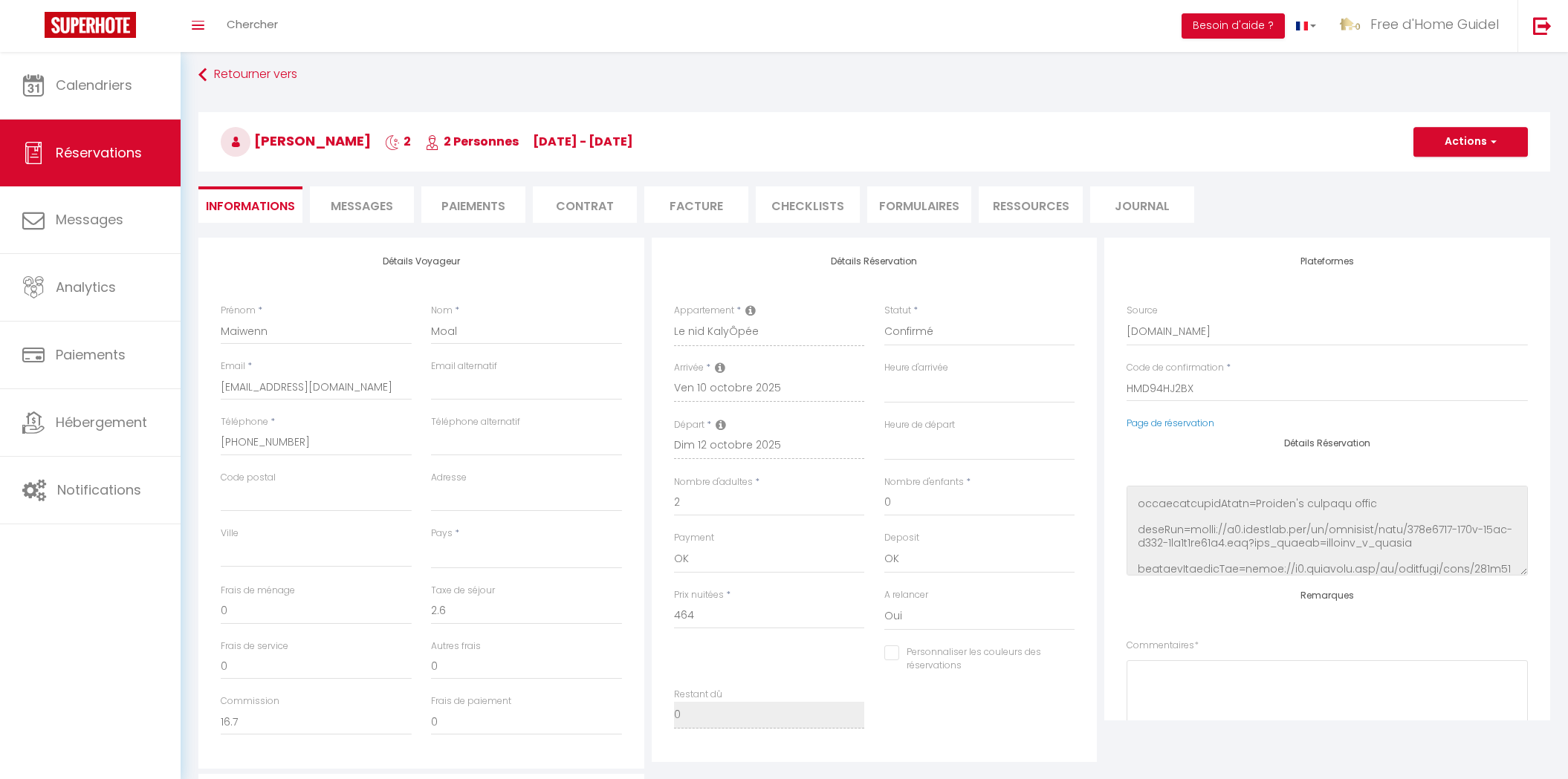
checkbox input "false"
click at [367, 210] on span "Messages" at bounding box center [362, 206] width 63 height 17
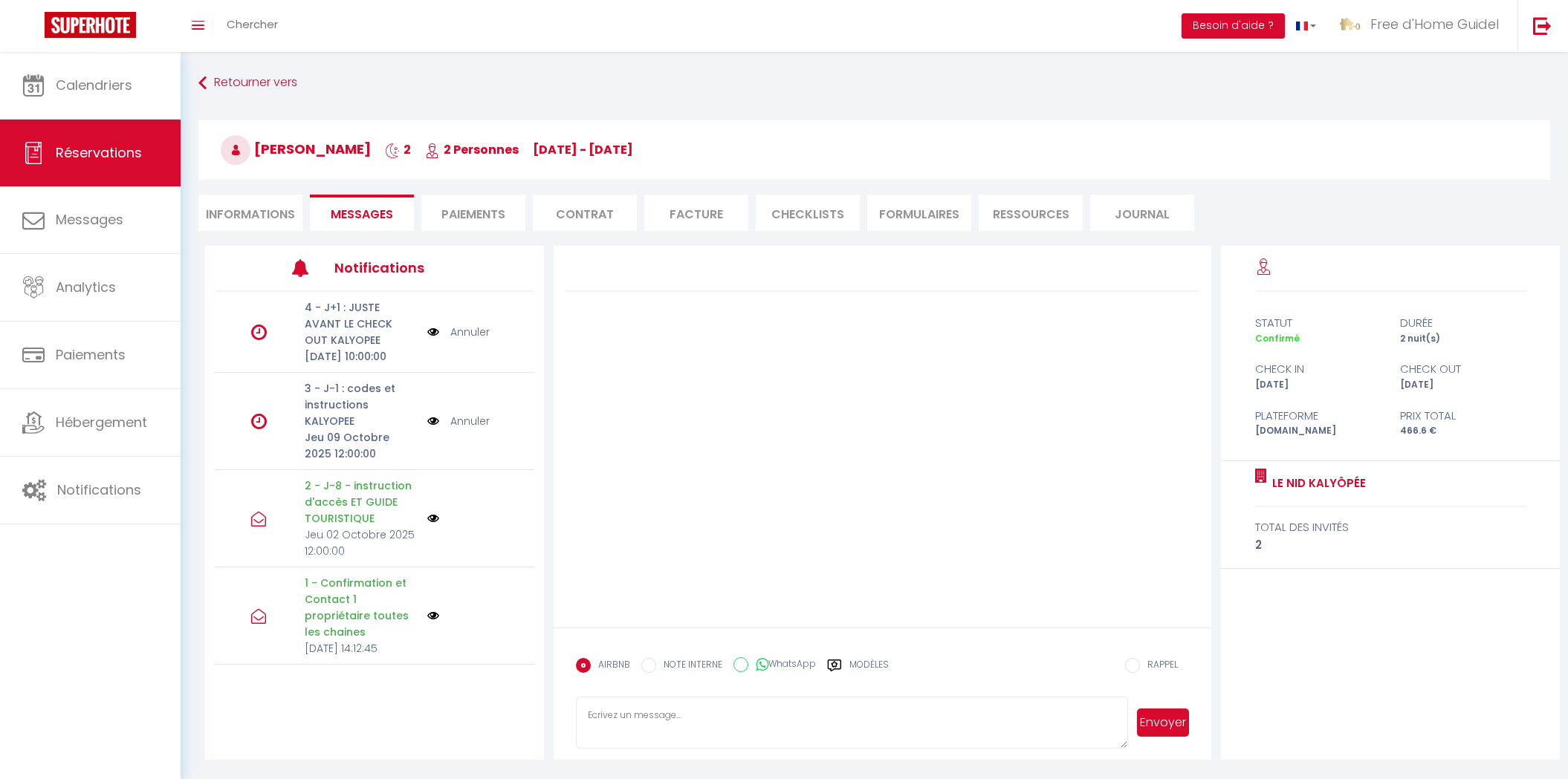
click at [383, 457] on p "Jeu 09 Octobre 2025 12:00:00" at bounding box center [361, 445] width 113 height 33
click at [1537, 26] on img at bounding box center [1541, 25] width 18 height 18
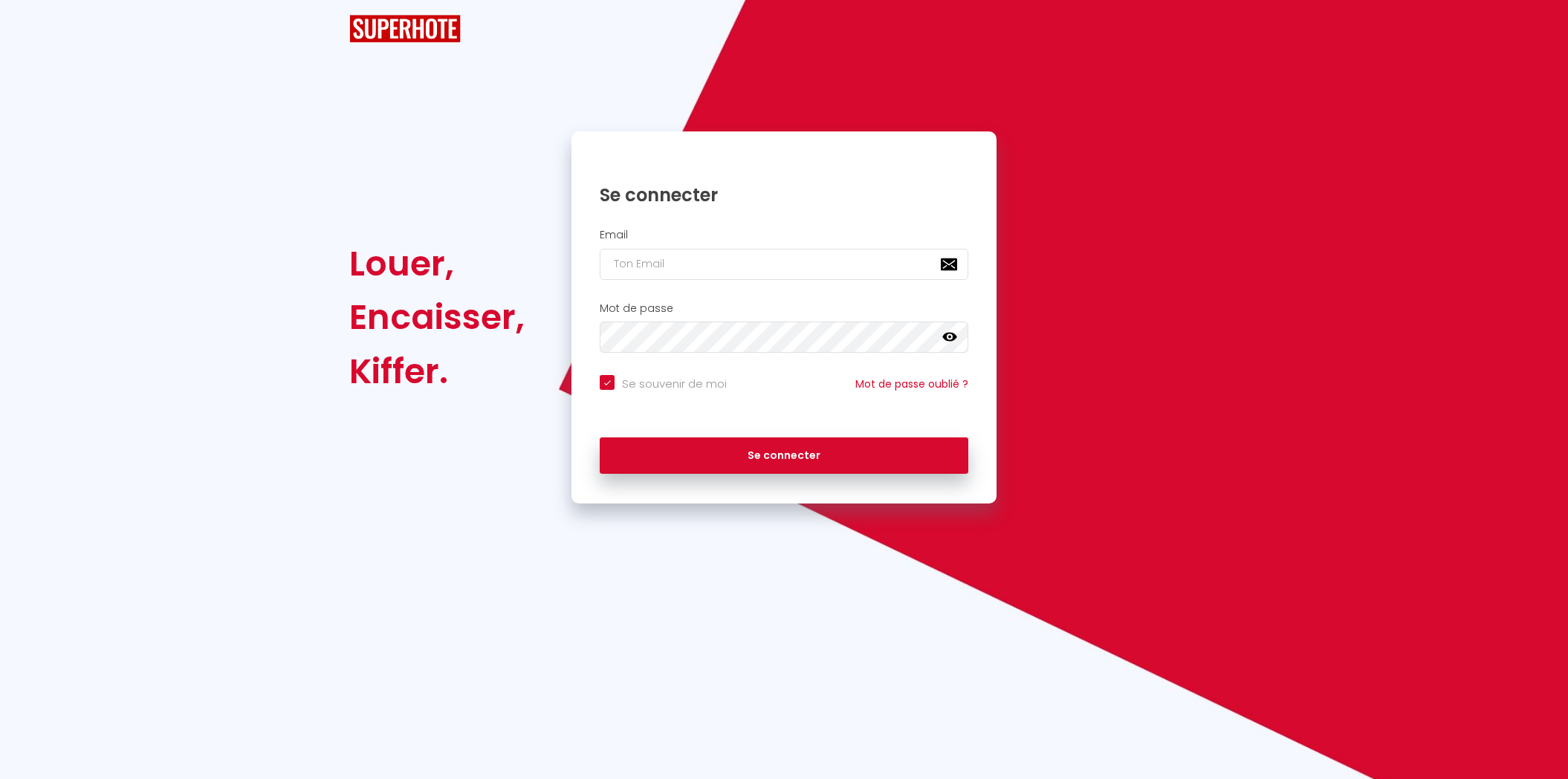
checkbox input "true"
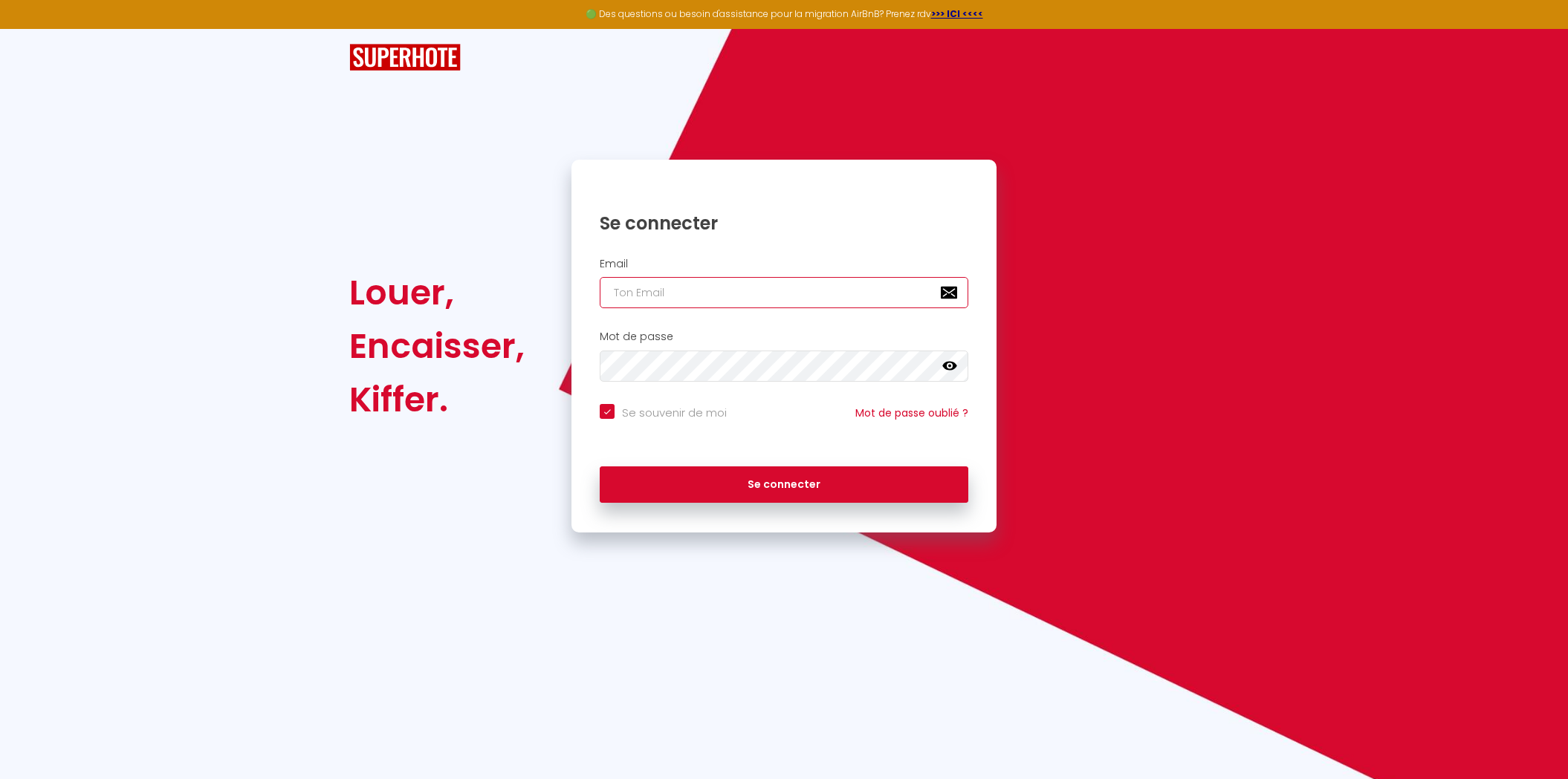
type input "serviceadmin@freedhome-bnb-guidel.fr"
checkbox input "true"
click at [753, 287] on input "serviceadmin@freedhome-bnb-guidel.fr" at bounding box center [784, 293] width 368 height 31
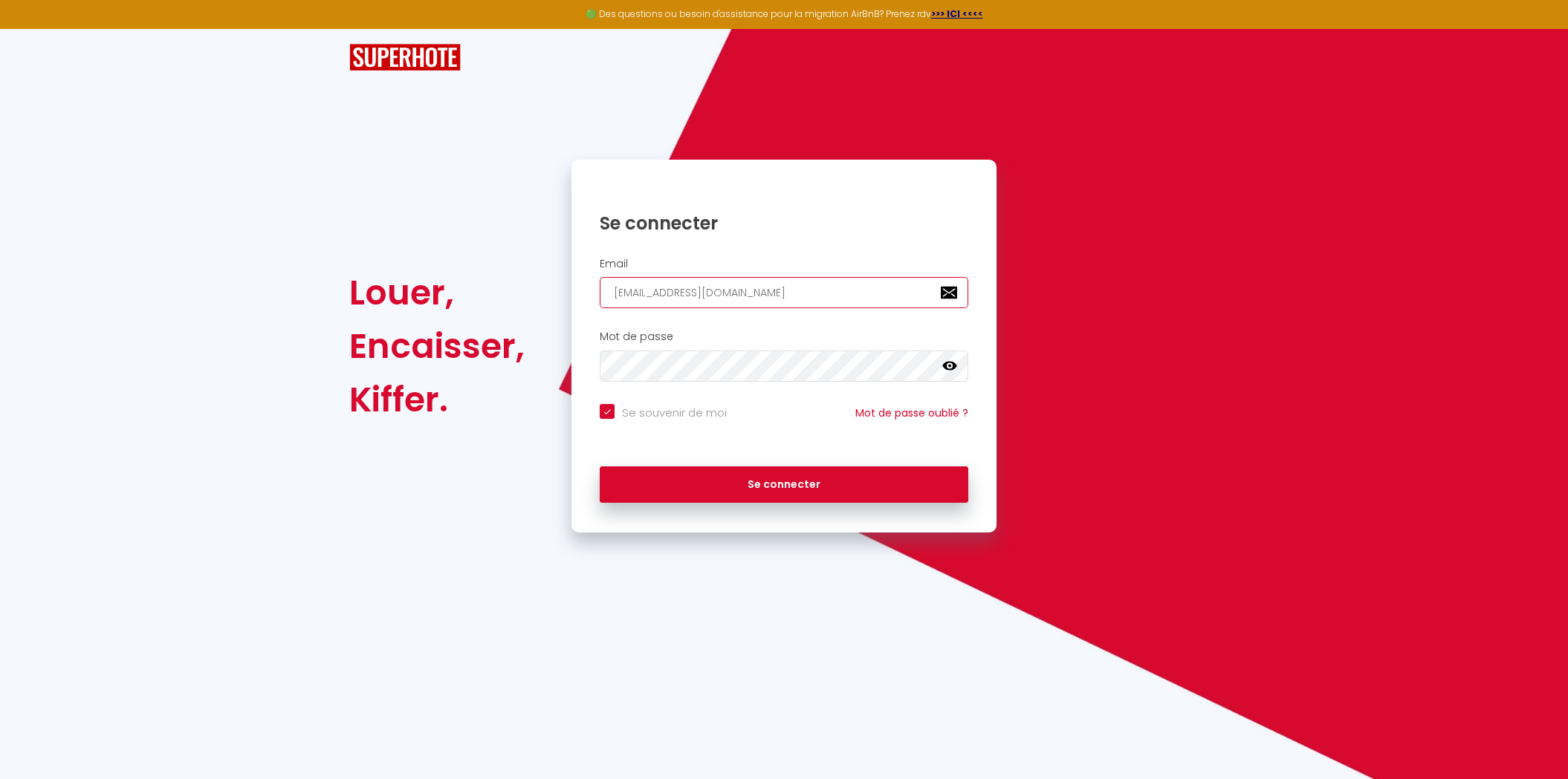
paste input "booking.dreamnest@gmail.com"
type input "booking.dreamnest@gmail.com"
checkbox input "true"
type input "booking.dreamnest@gmail.com"
click at [600, 466] on button "Se connecter" at bounding box center [784, 485] width 368 height 37
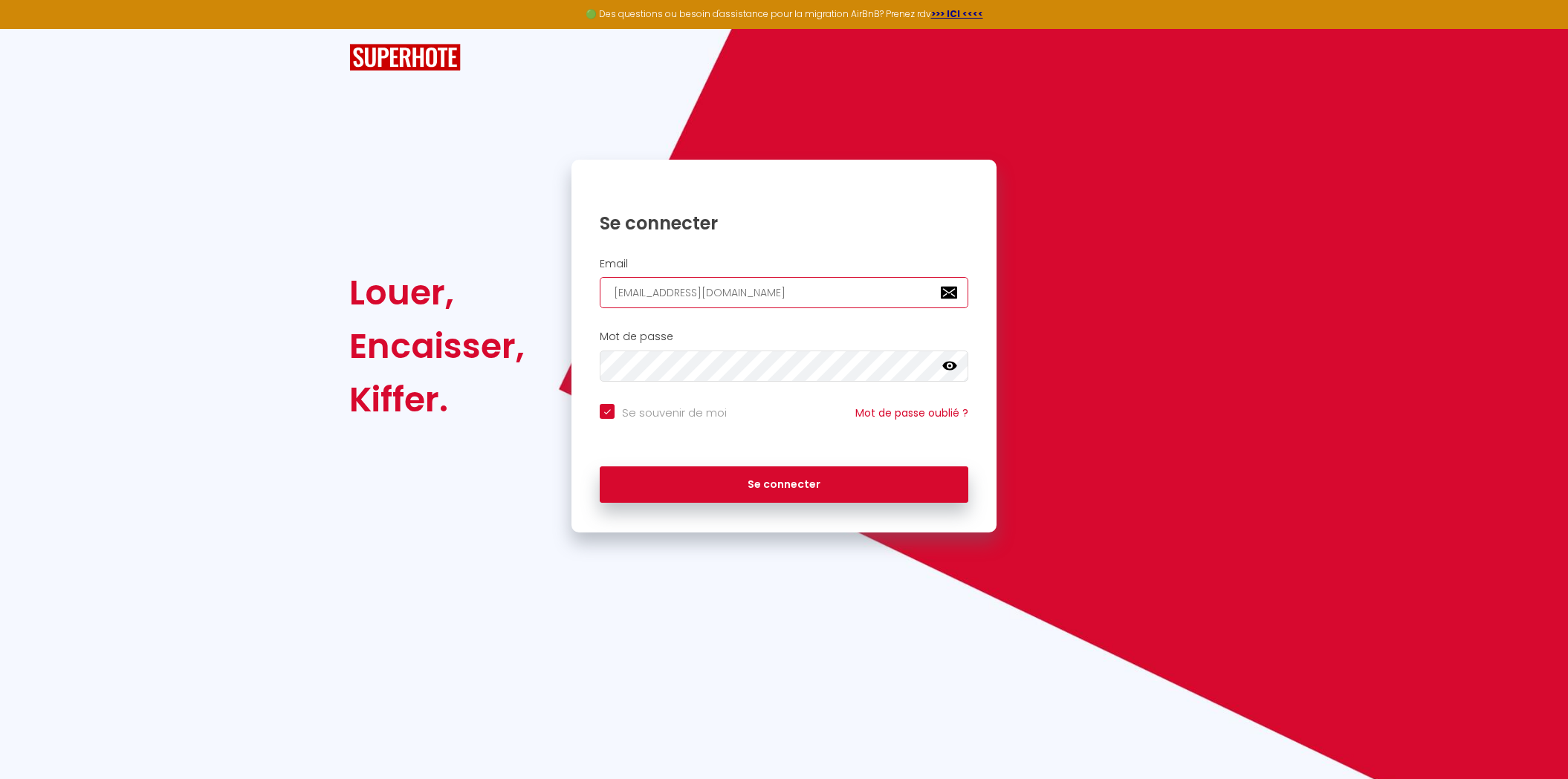
checkbox input "true"
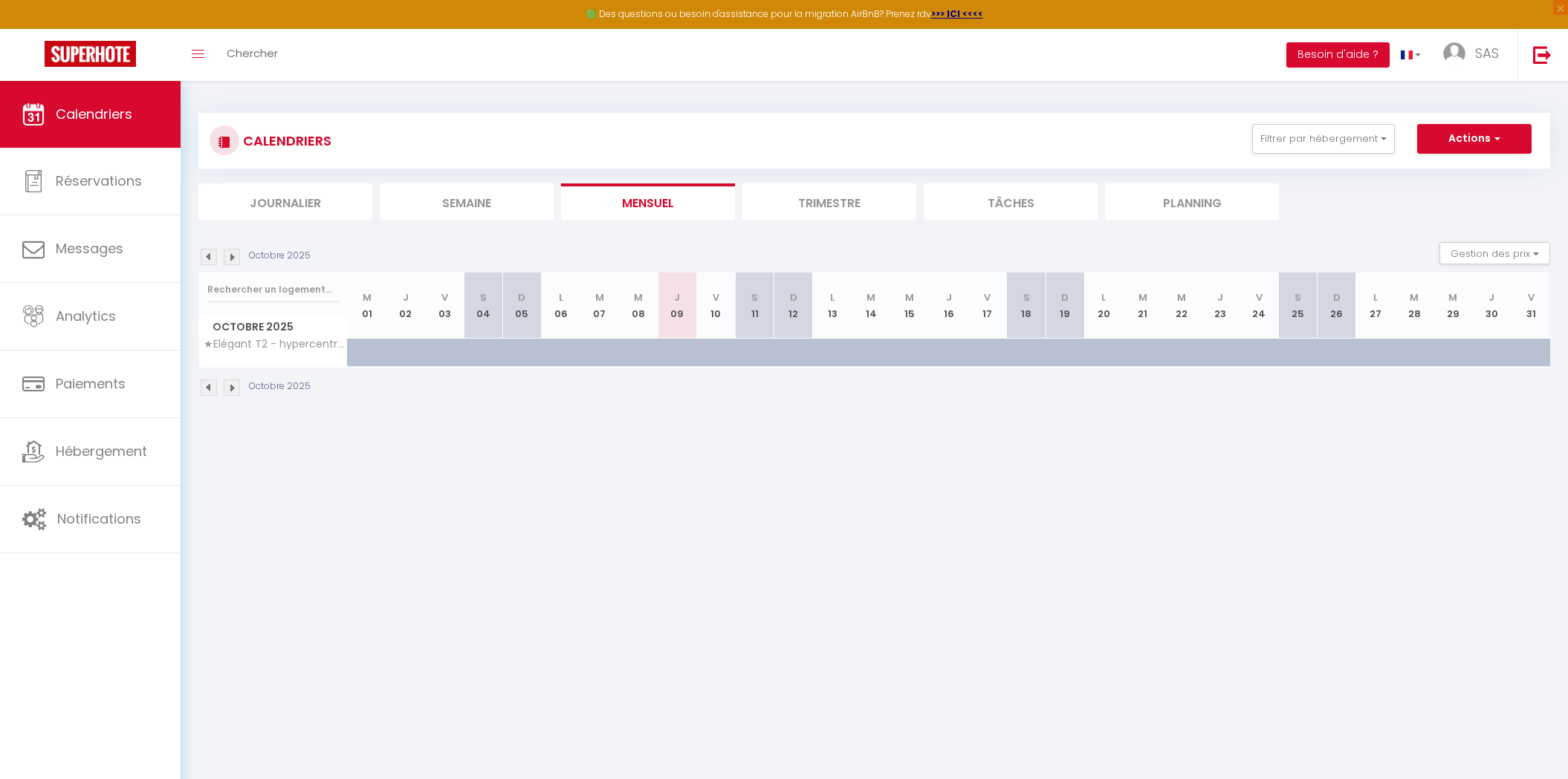
click at [298, 201] on li "Journalier" at bounding box center [285, 201] width 174 height 36
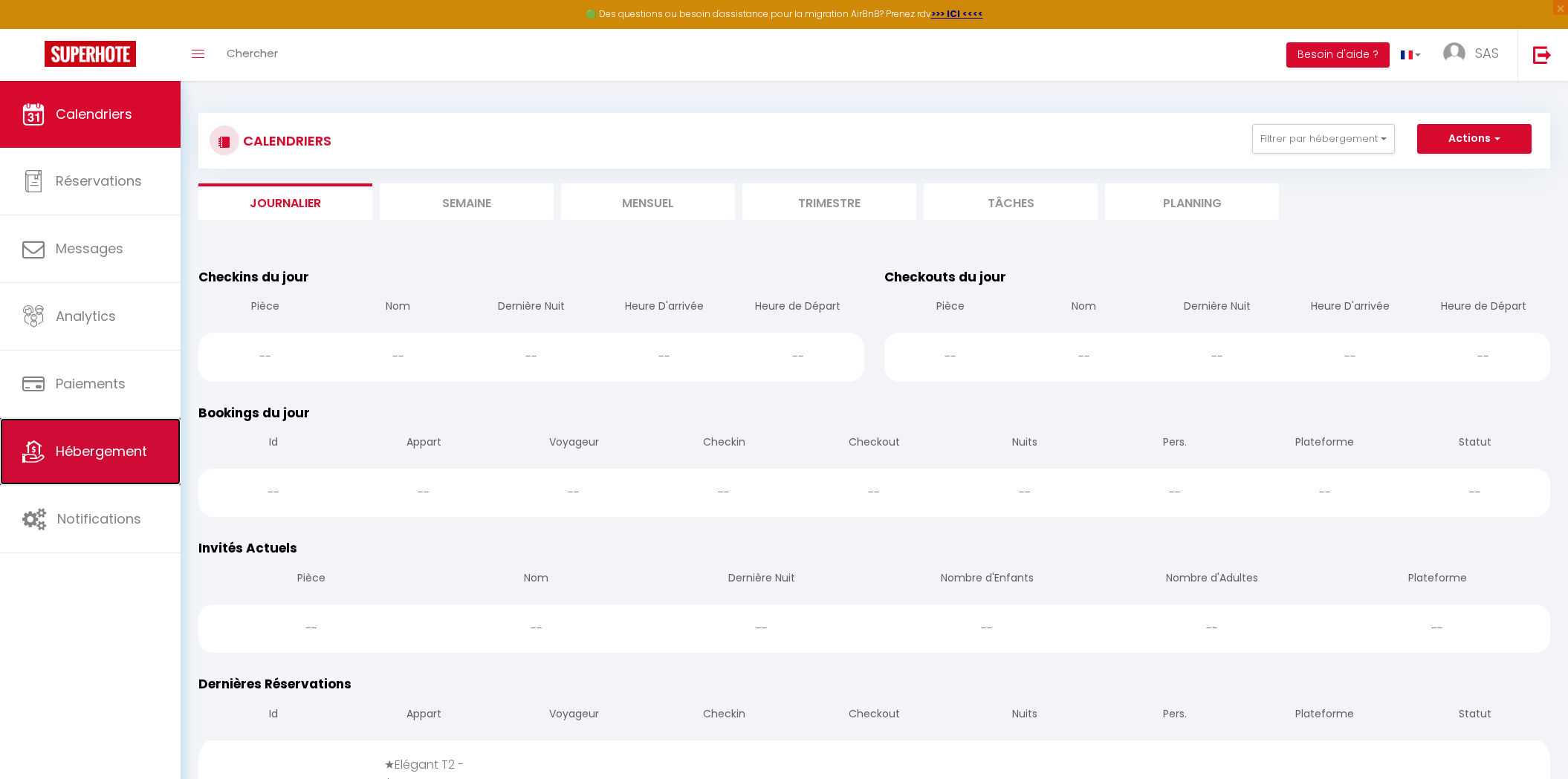
click at [107, 428] on link "Hébergement" at bounding box center [90, 451] width 181 height 67
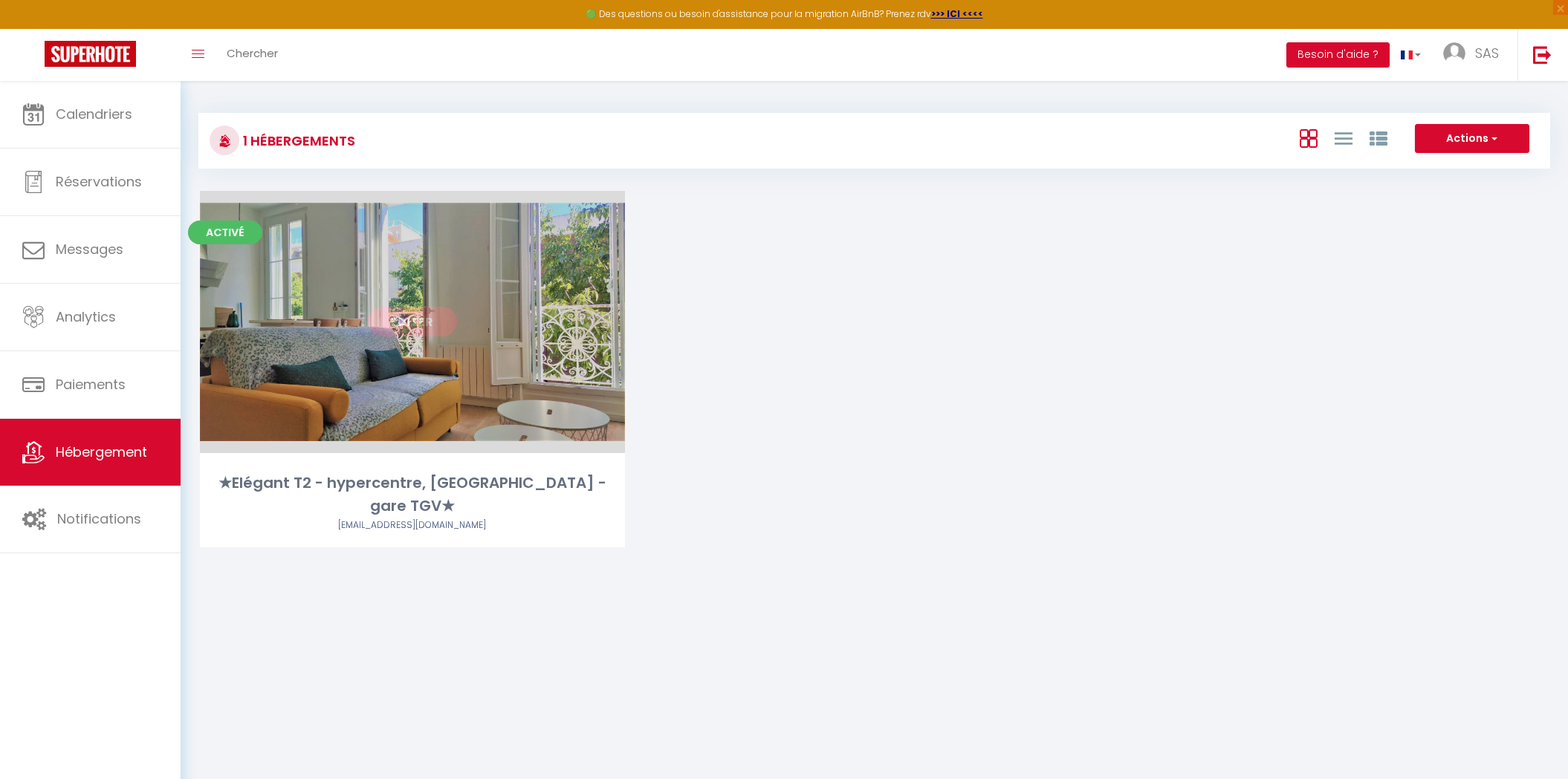
click at [384, 328] on link "Editer" at bounding box center [412, 322] width 89 height 30
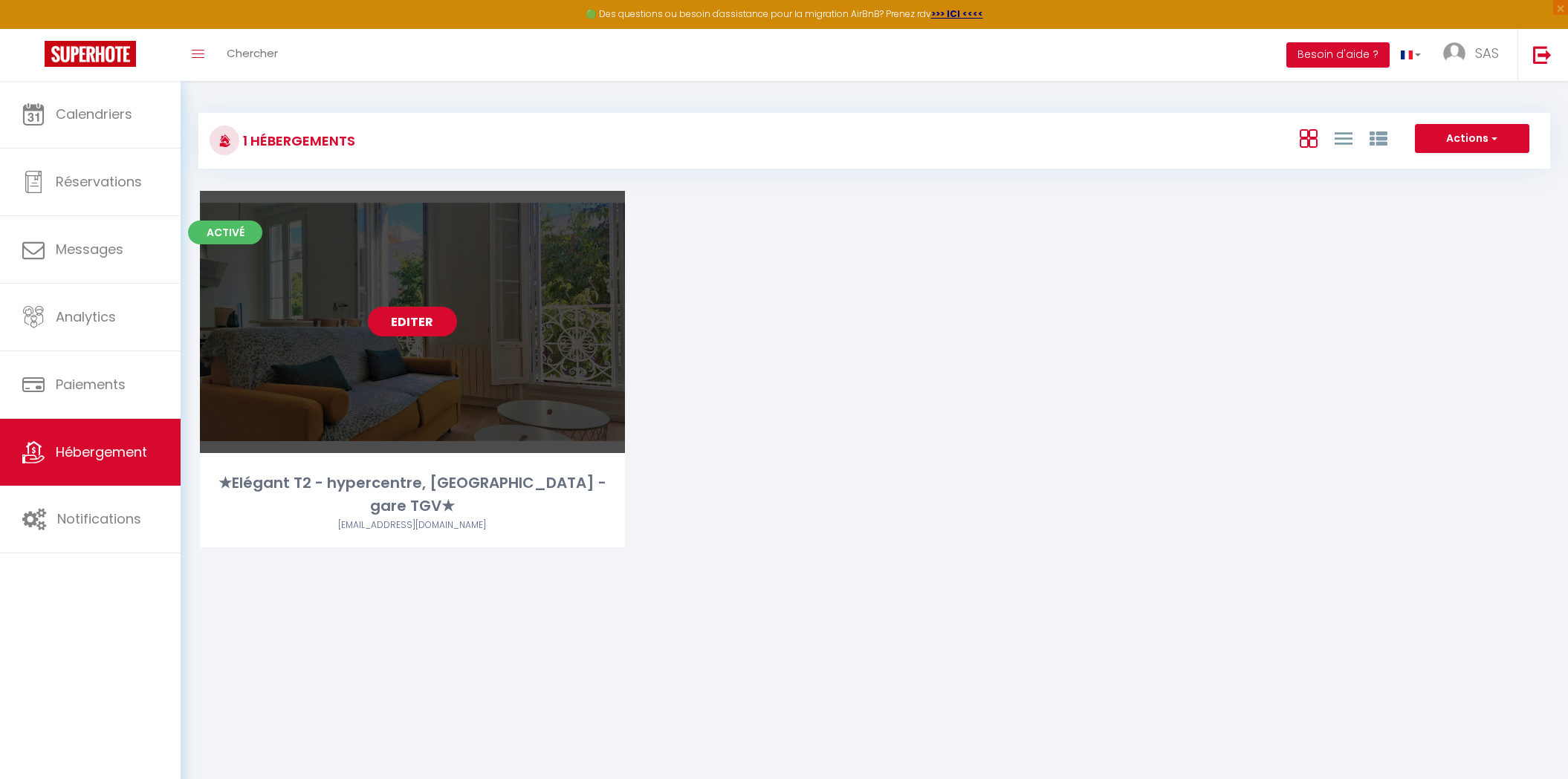
click at [384, 328] on link "Editer" at bounding box center [412, 322] width 89 height 30
select select "3"
select select "2"
select select "1"
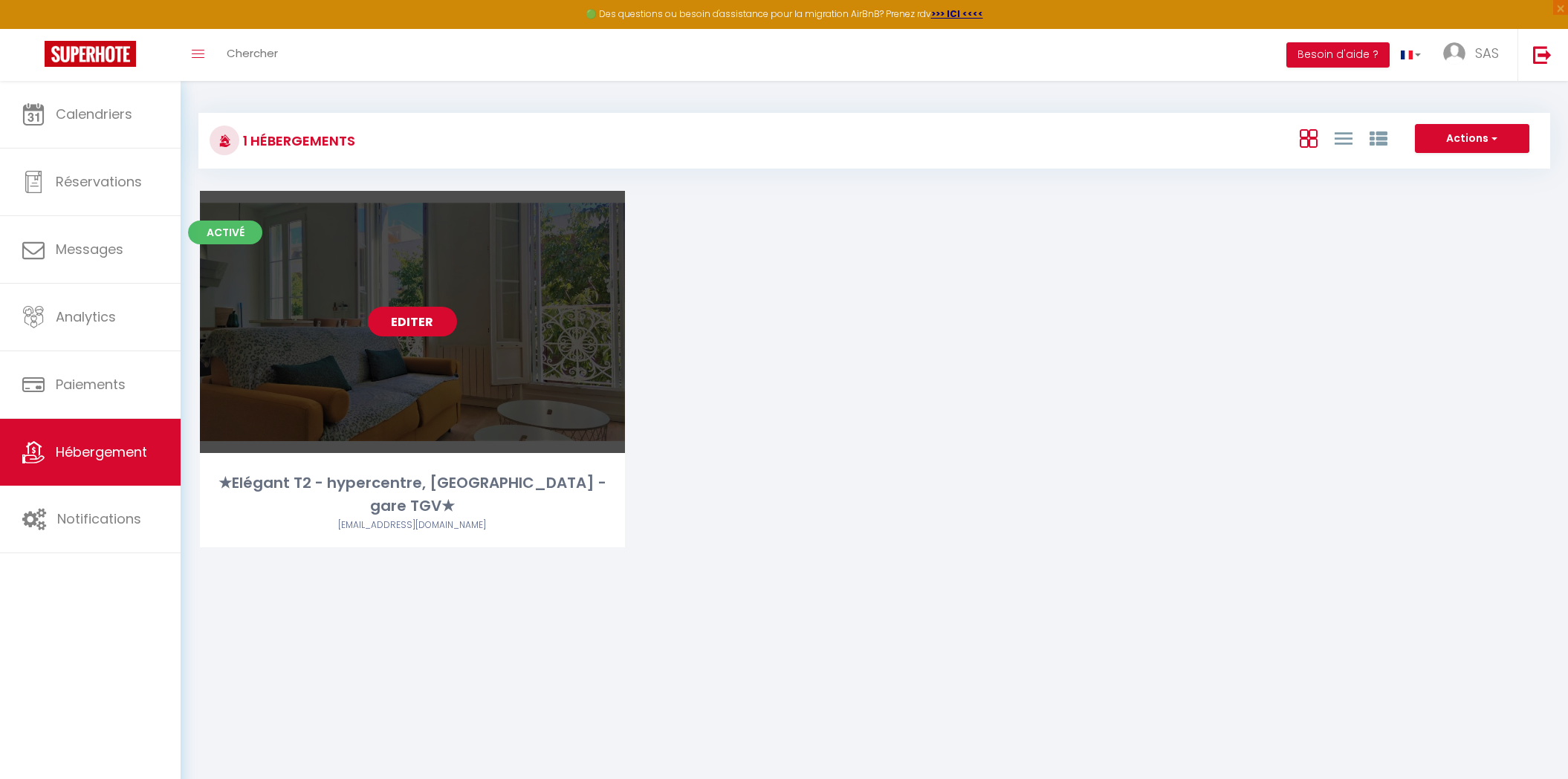
select select "28"
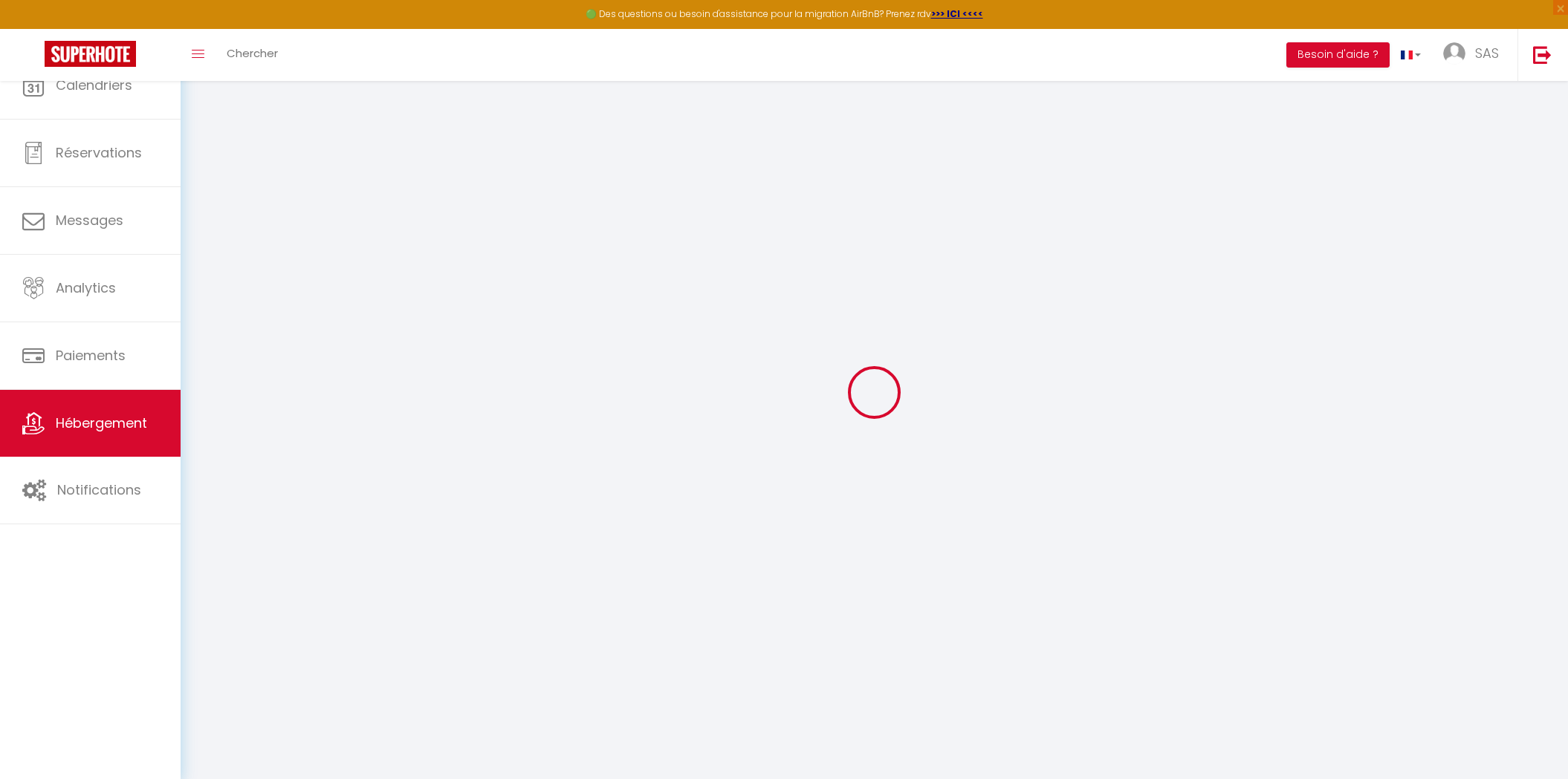
select select
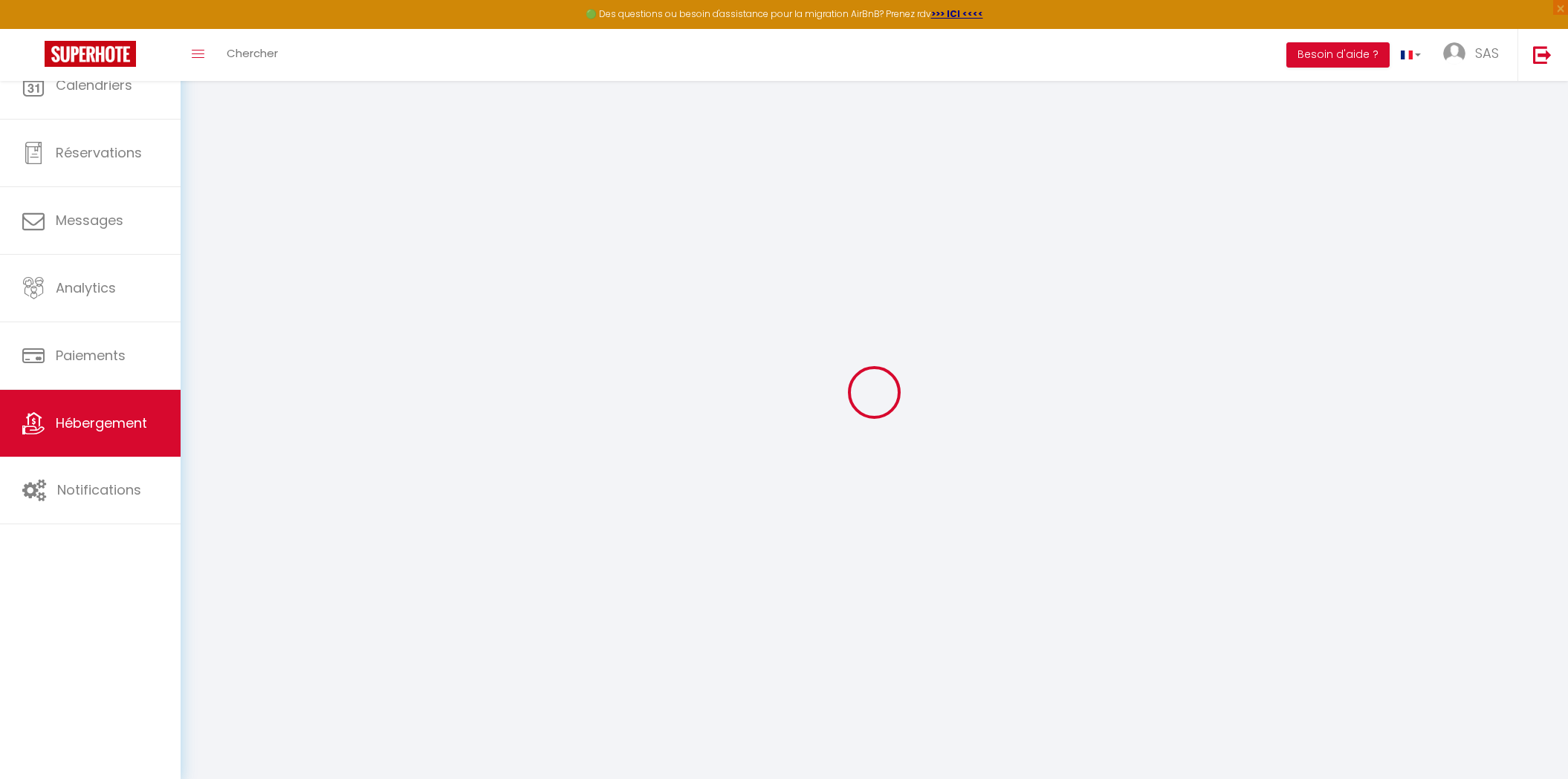
select select
checkbox input "false"
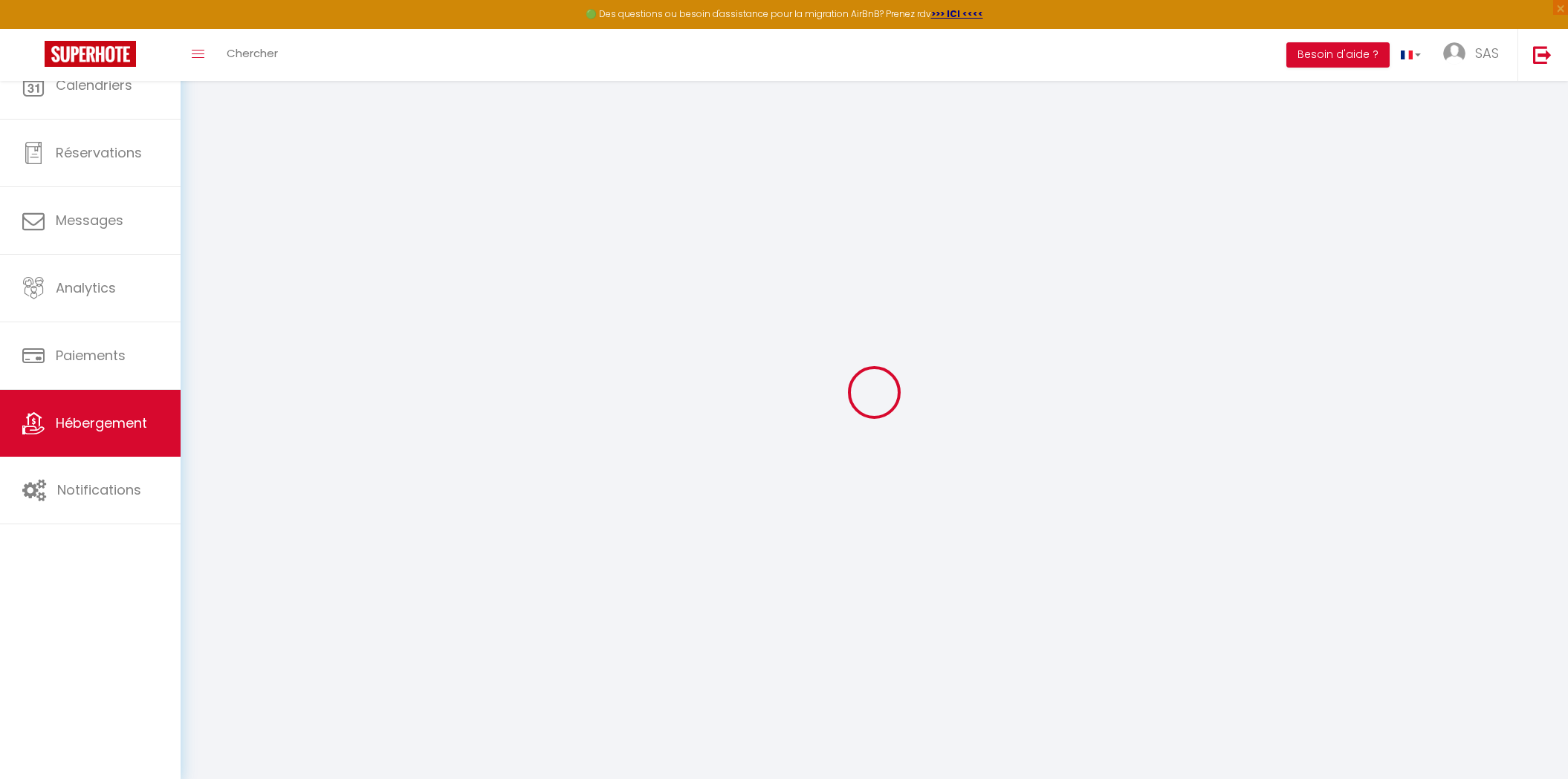
select select
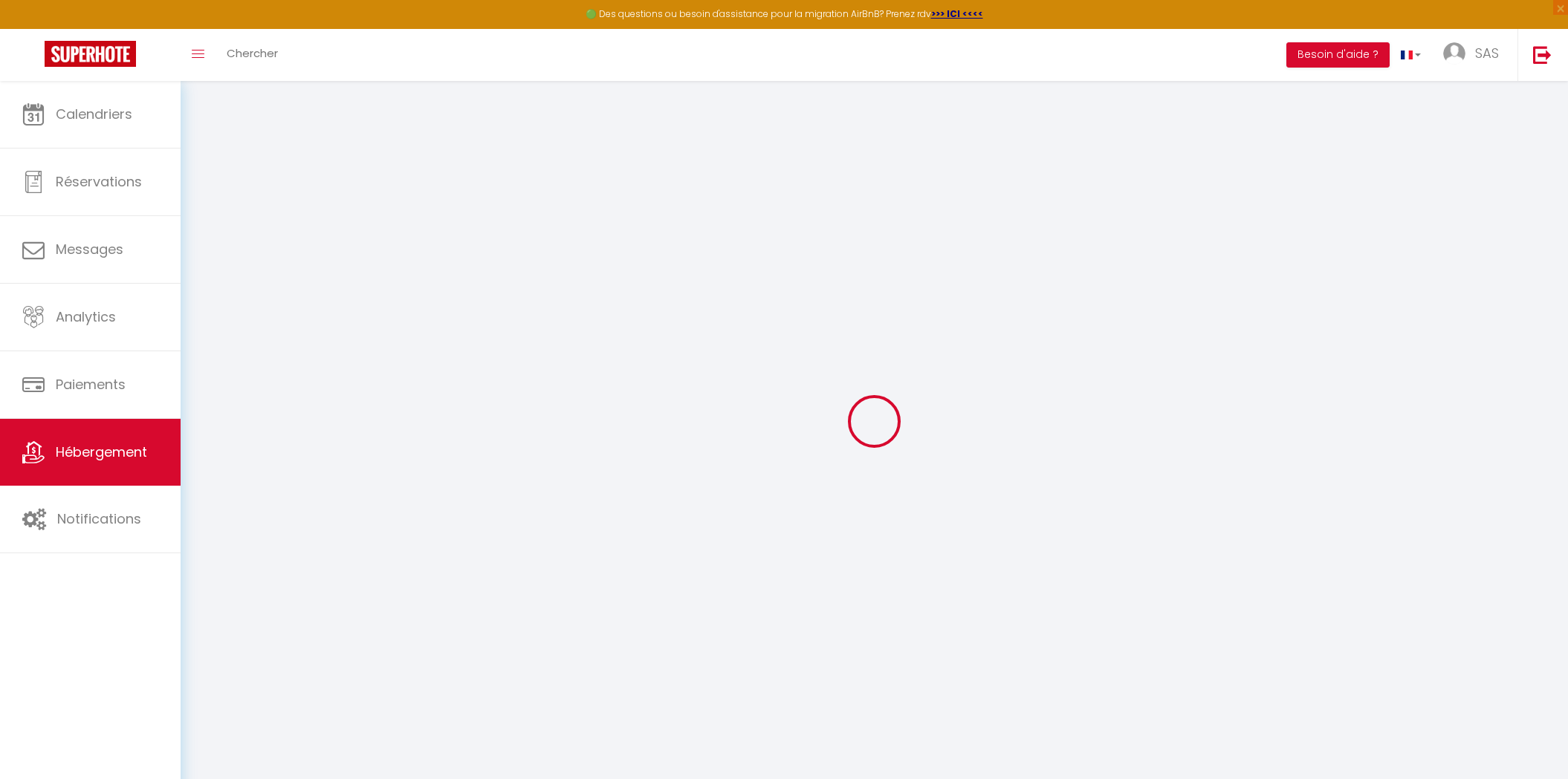
select select
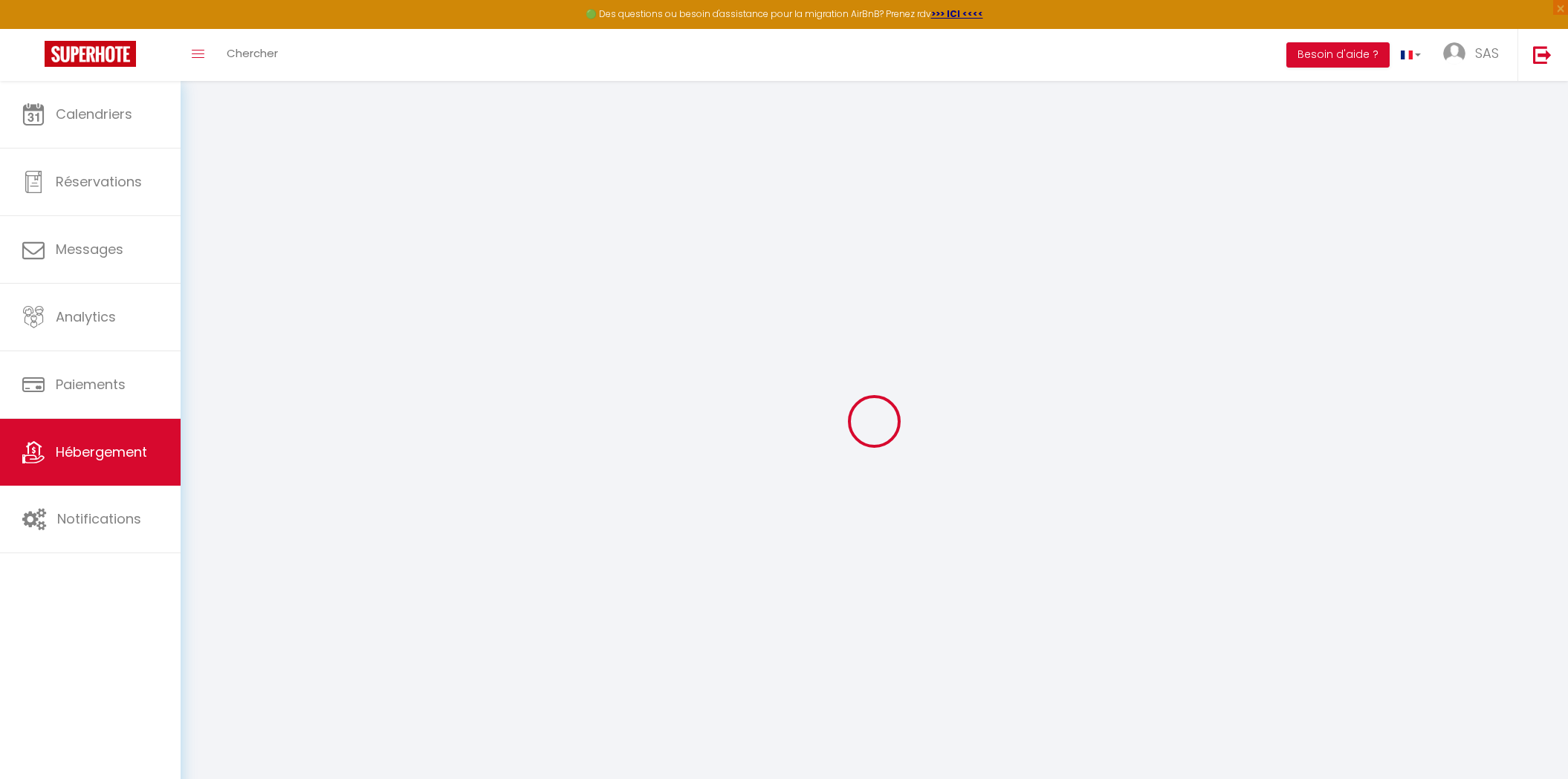
select select
checkbox input "false"
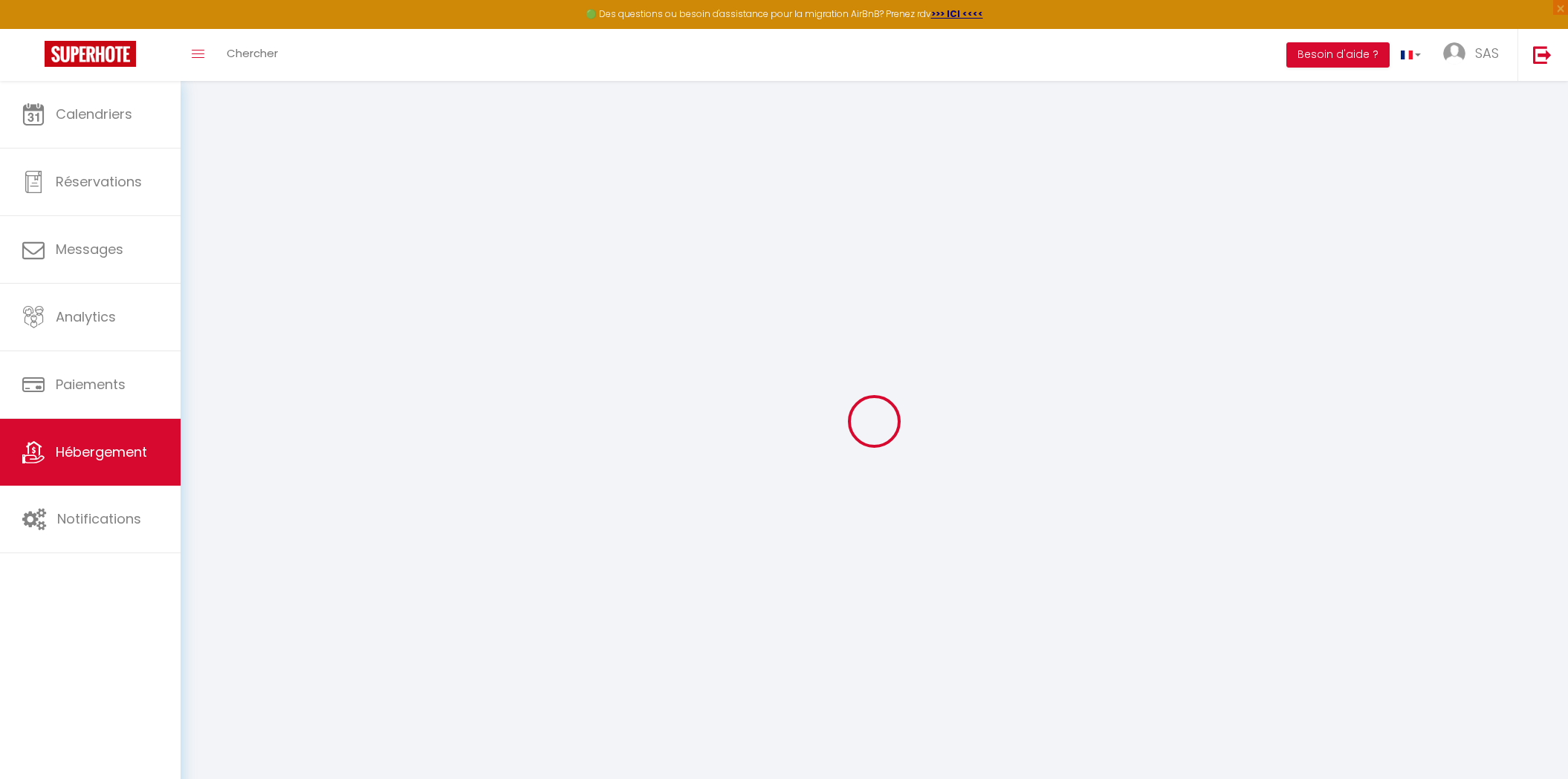
select select
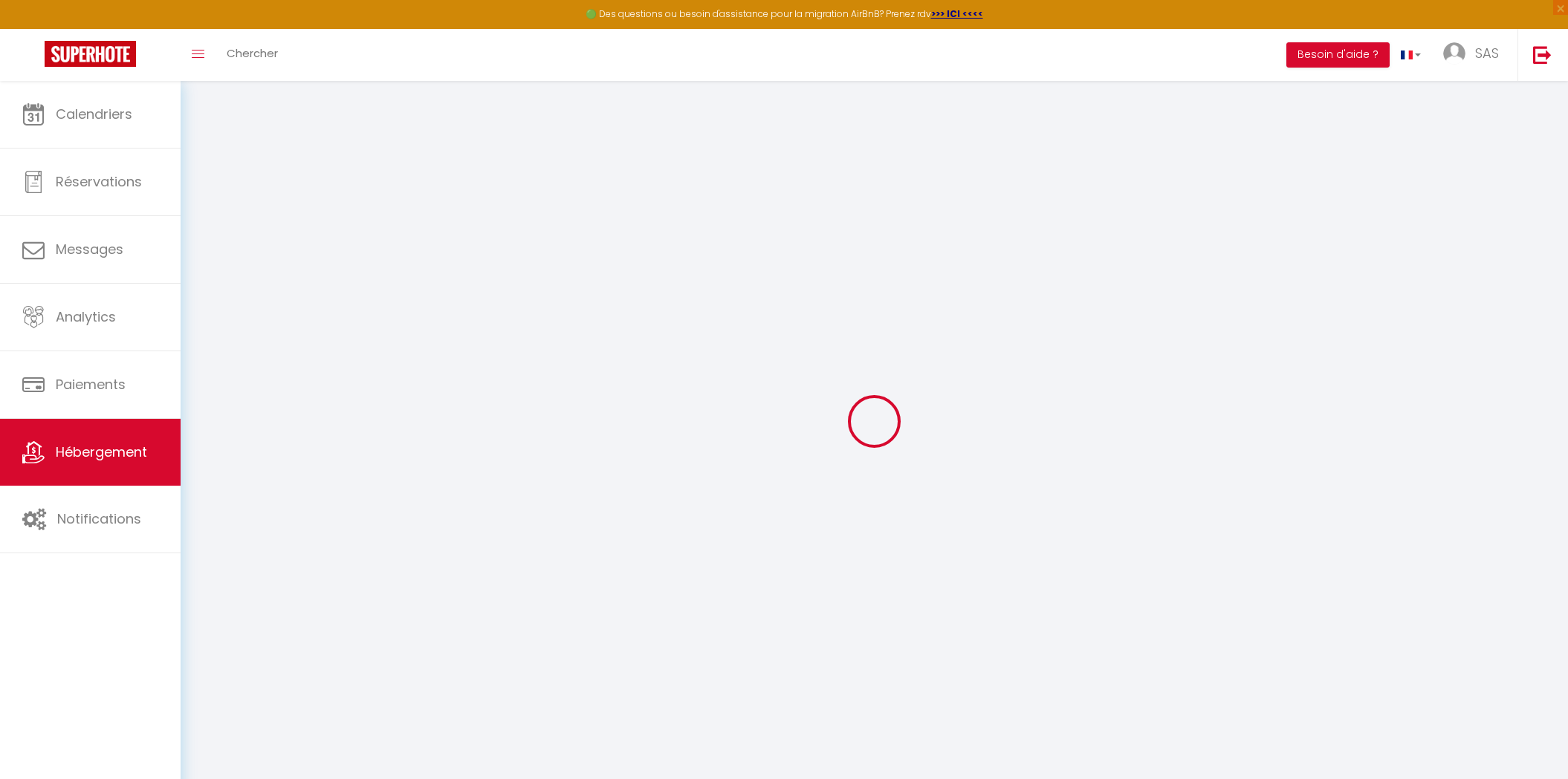
select select
checkbox input "false"
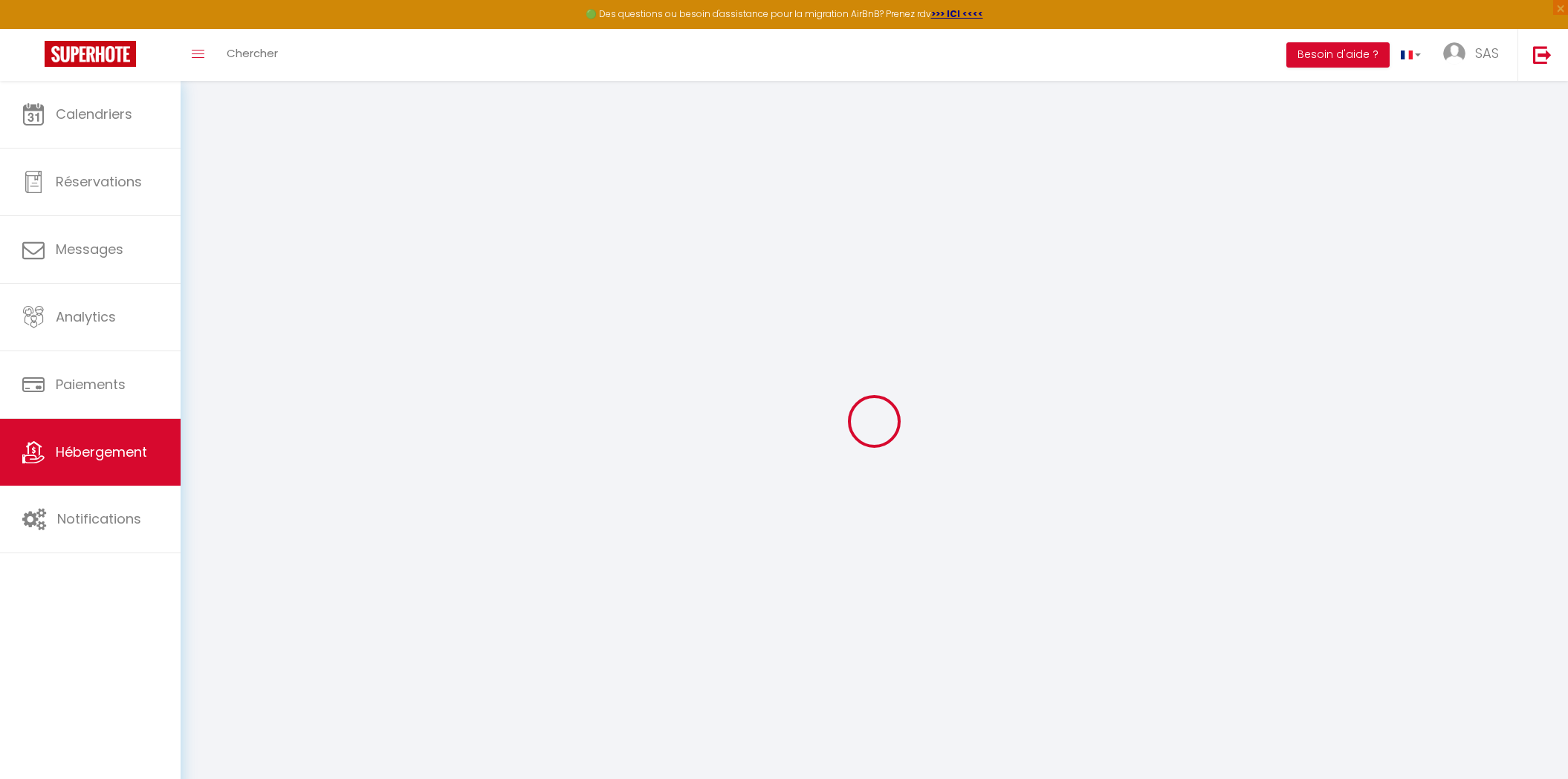
checkbox input "false"
select select
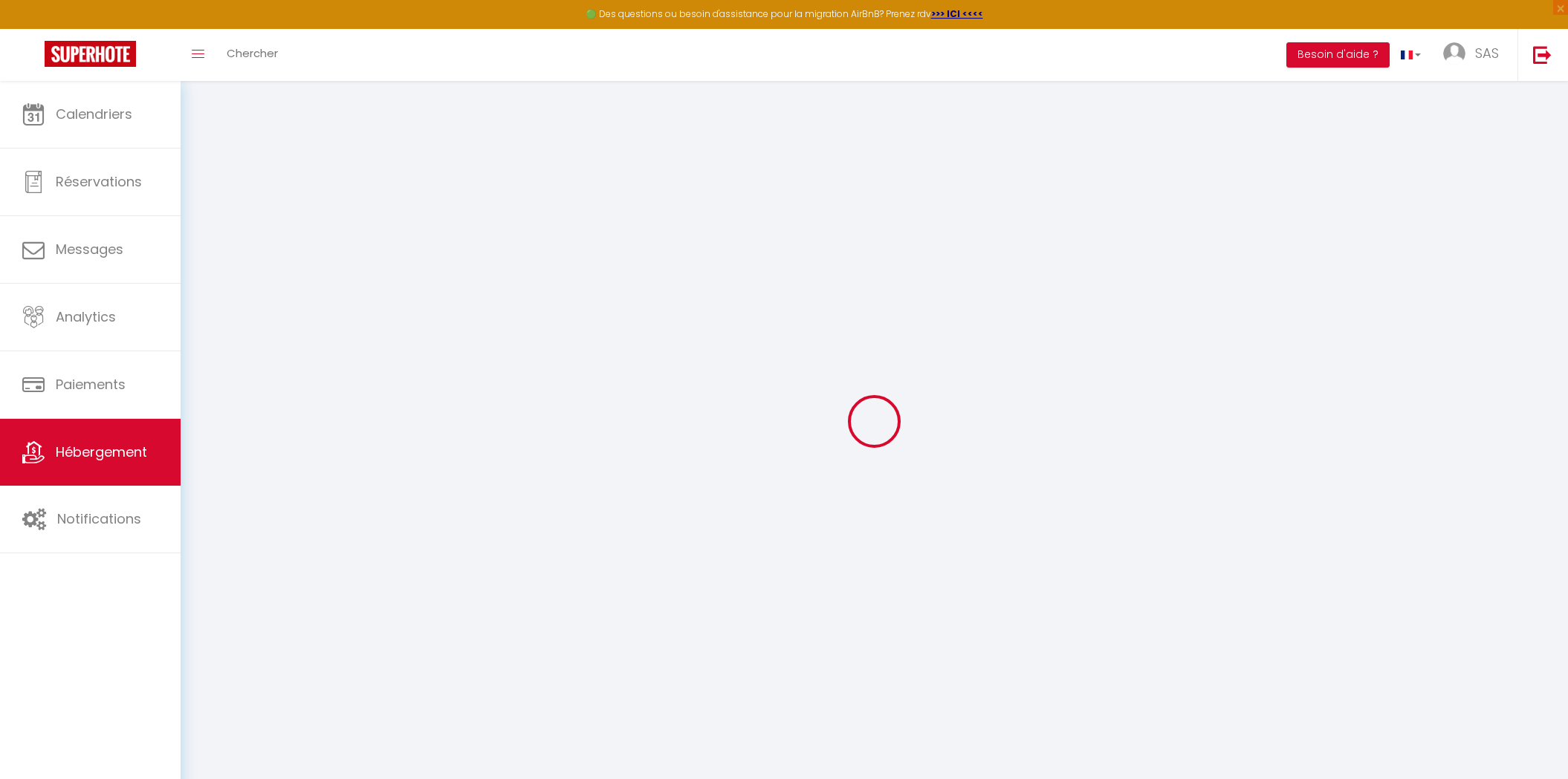
select select
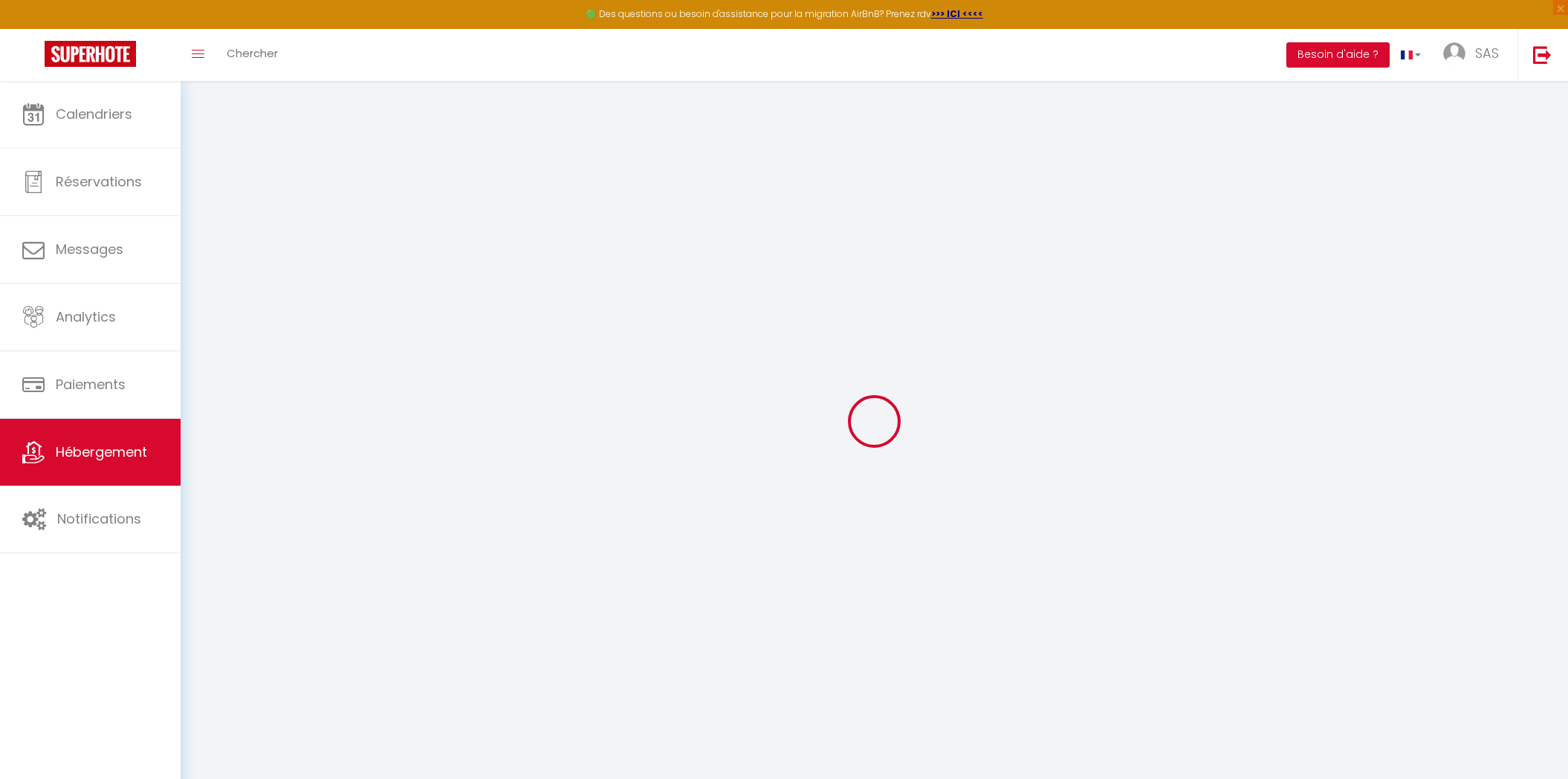
checkbox input "false"
select select
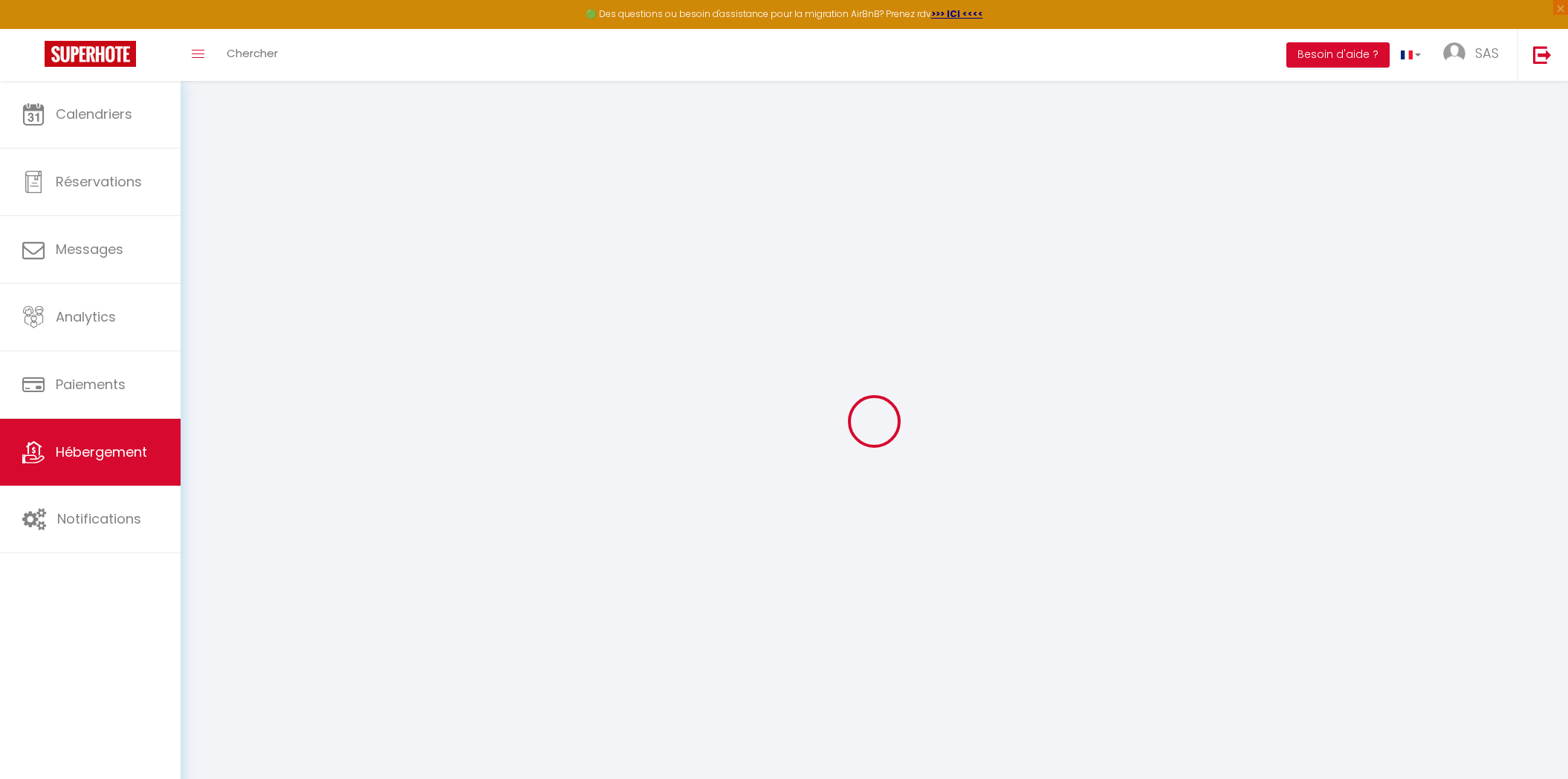
select select
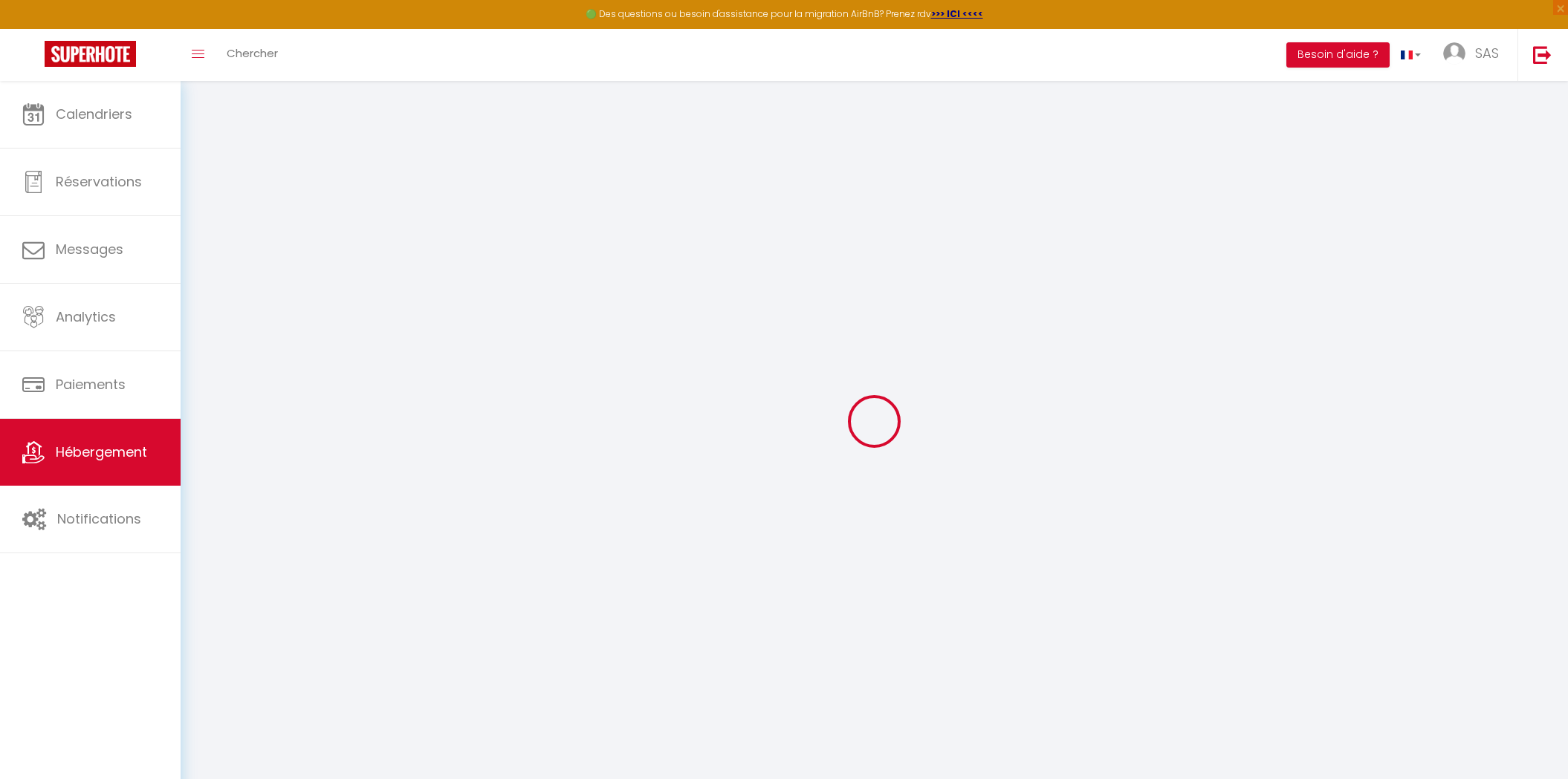
select select
checkbox input "false"
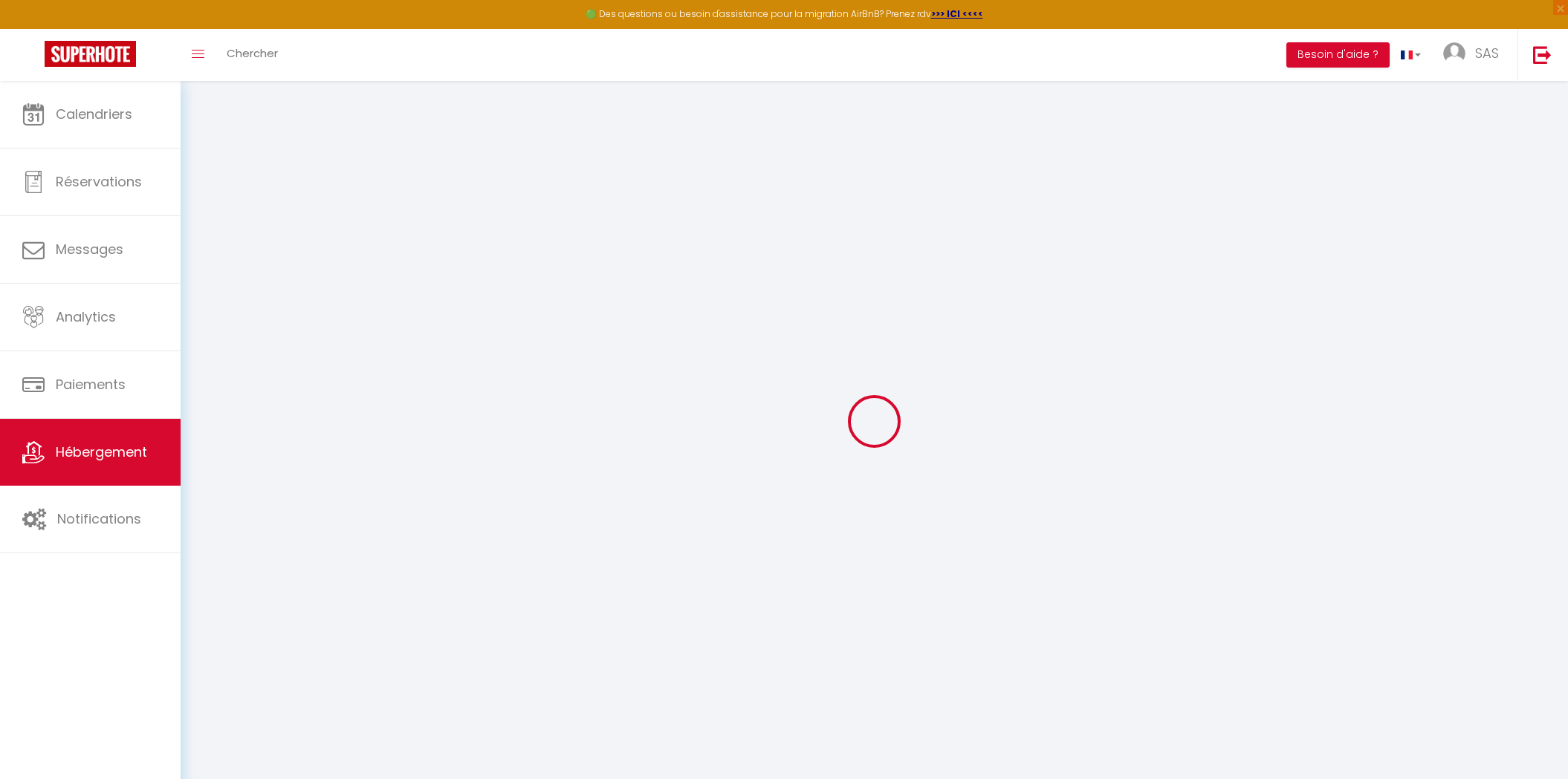
checkbox input "false"
select select
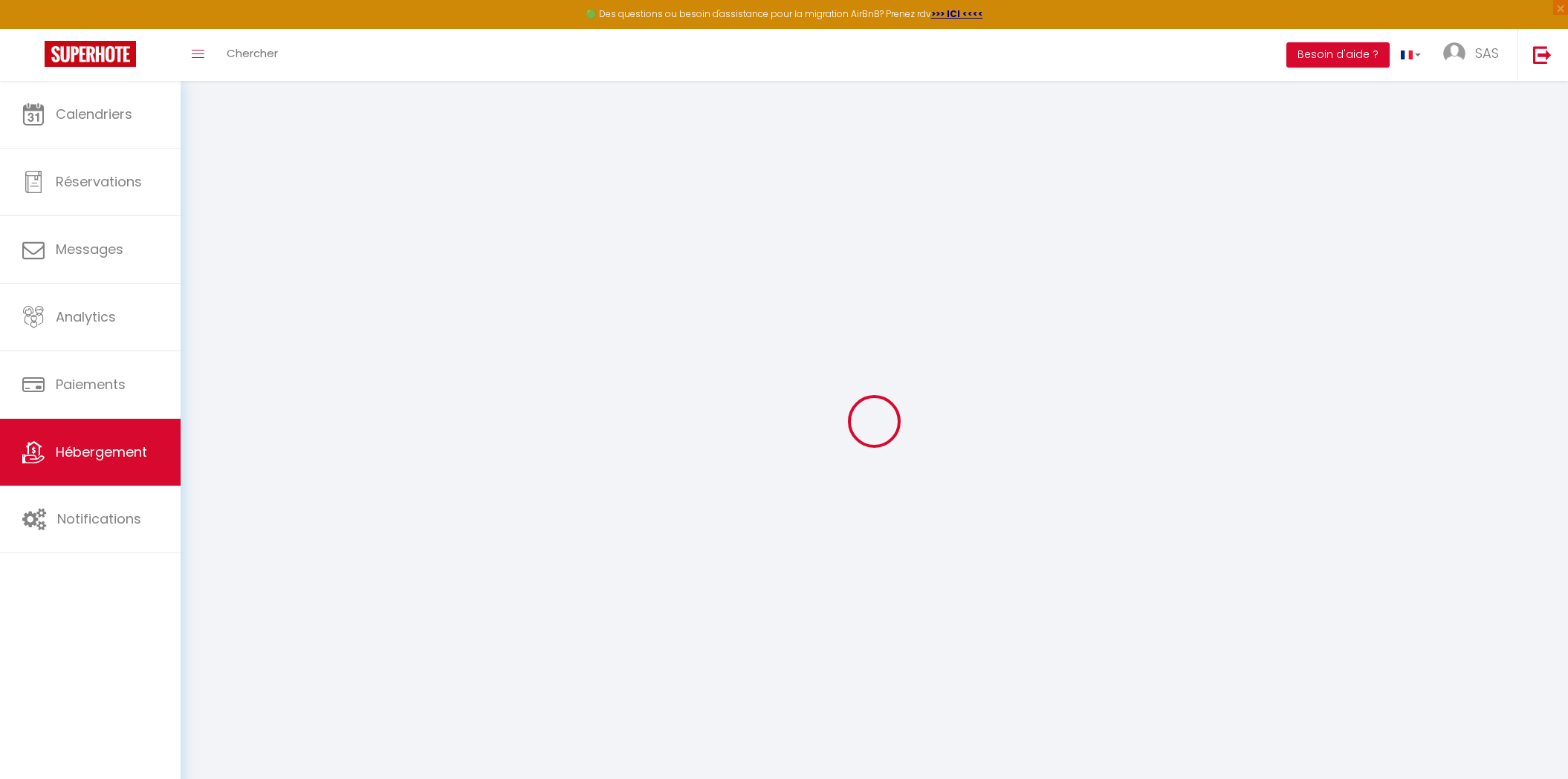
select select
checkbox input "false"
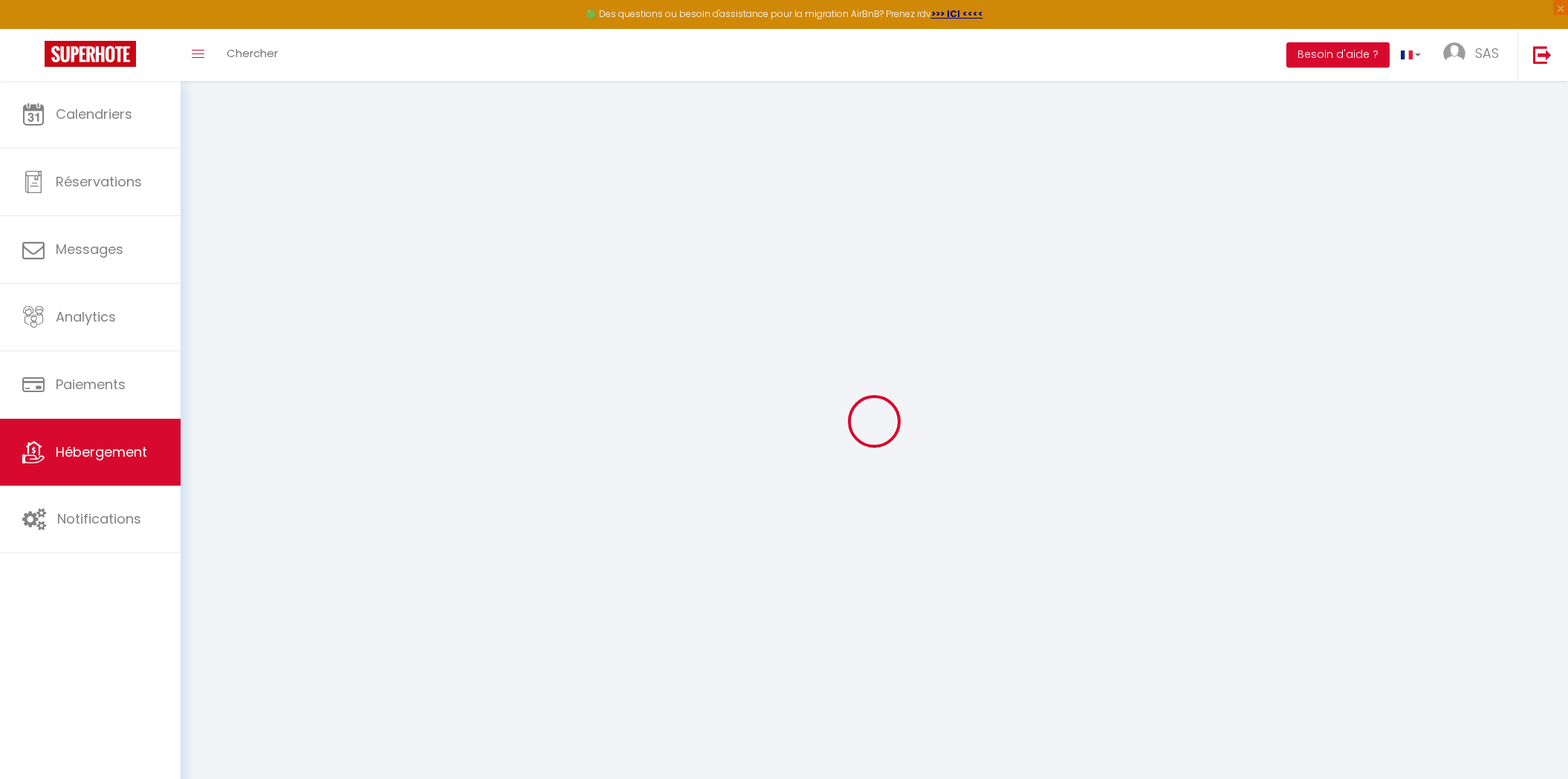
checkbox input "false"
select select
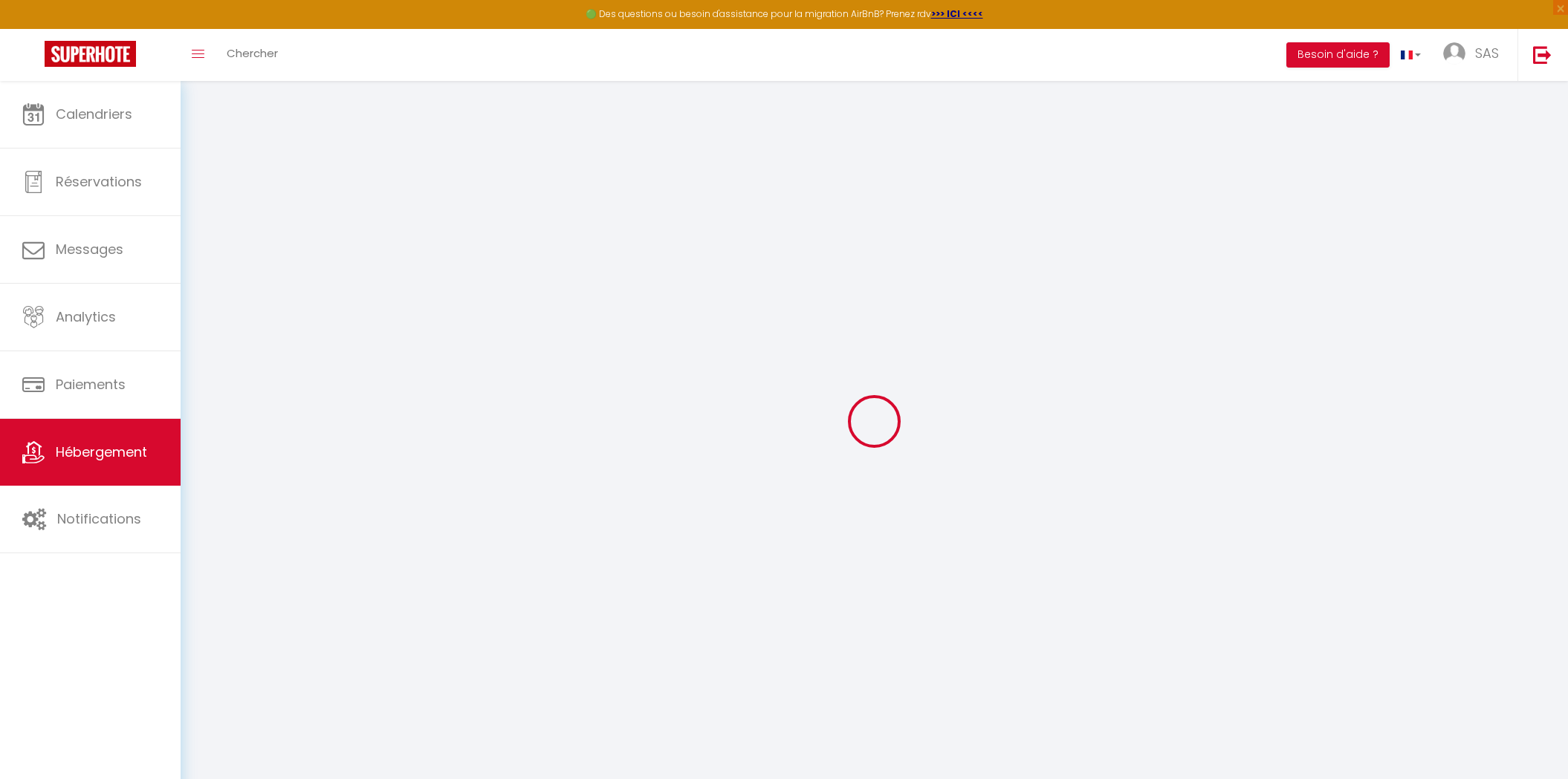
type input "★Elégant T2 - hypercentre, La Joliette - gare TGV★"
type input "Anissa & Chérif"
type input "DJILLALI"
type input "8 rue Clotilde"
type input "69160"
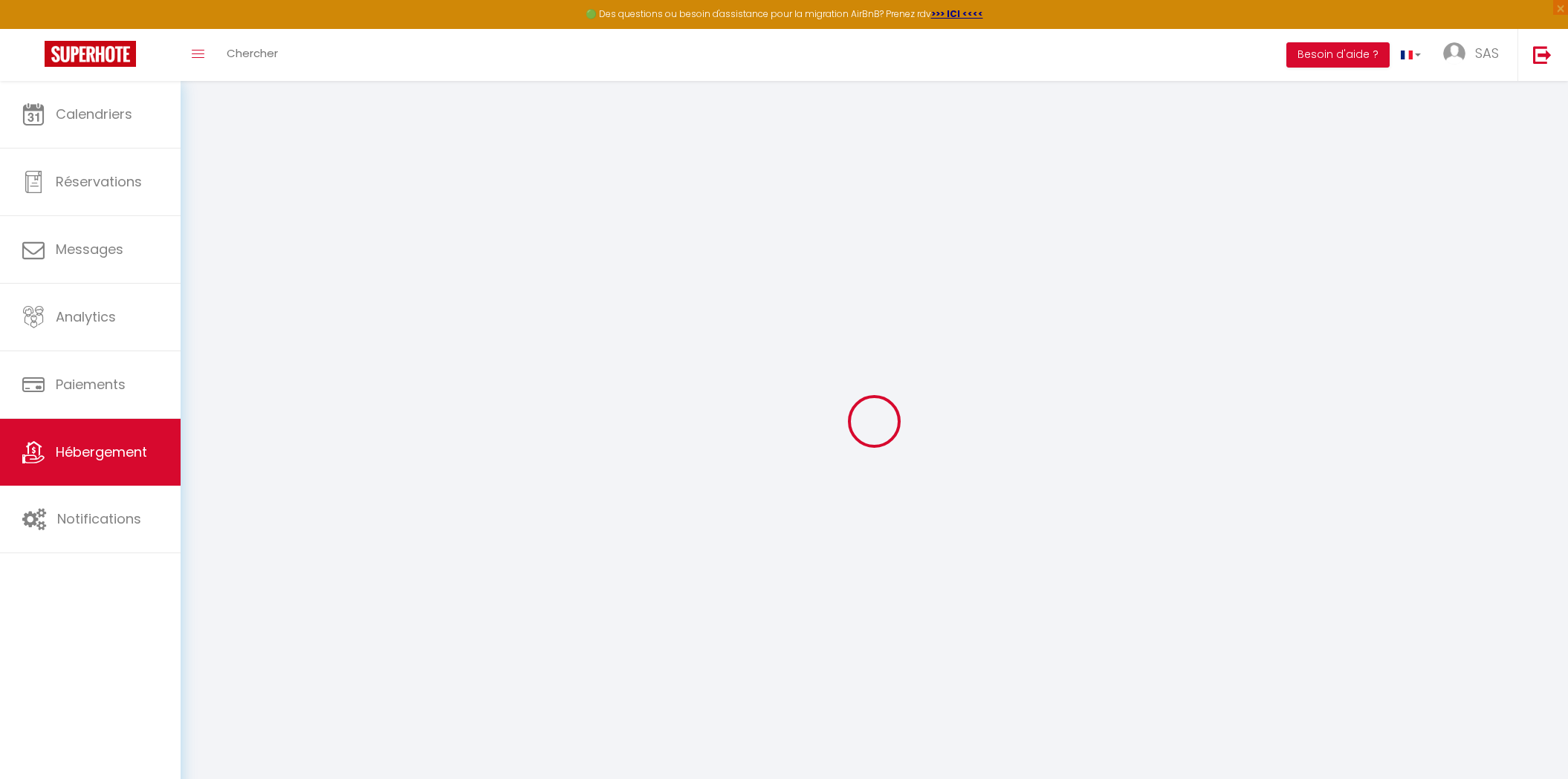
type input "Tassin la demi lune"
type input "99"
type input "10"
type input "50"
type input "300"
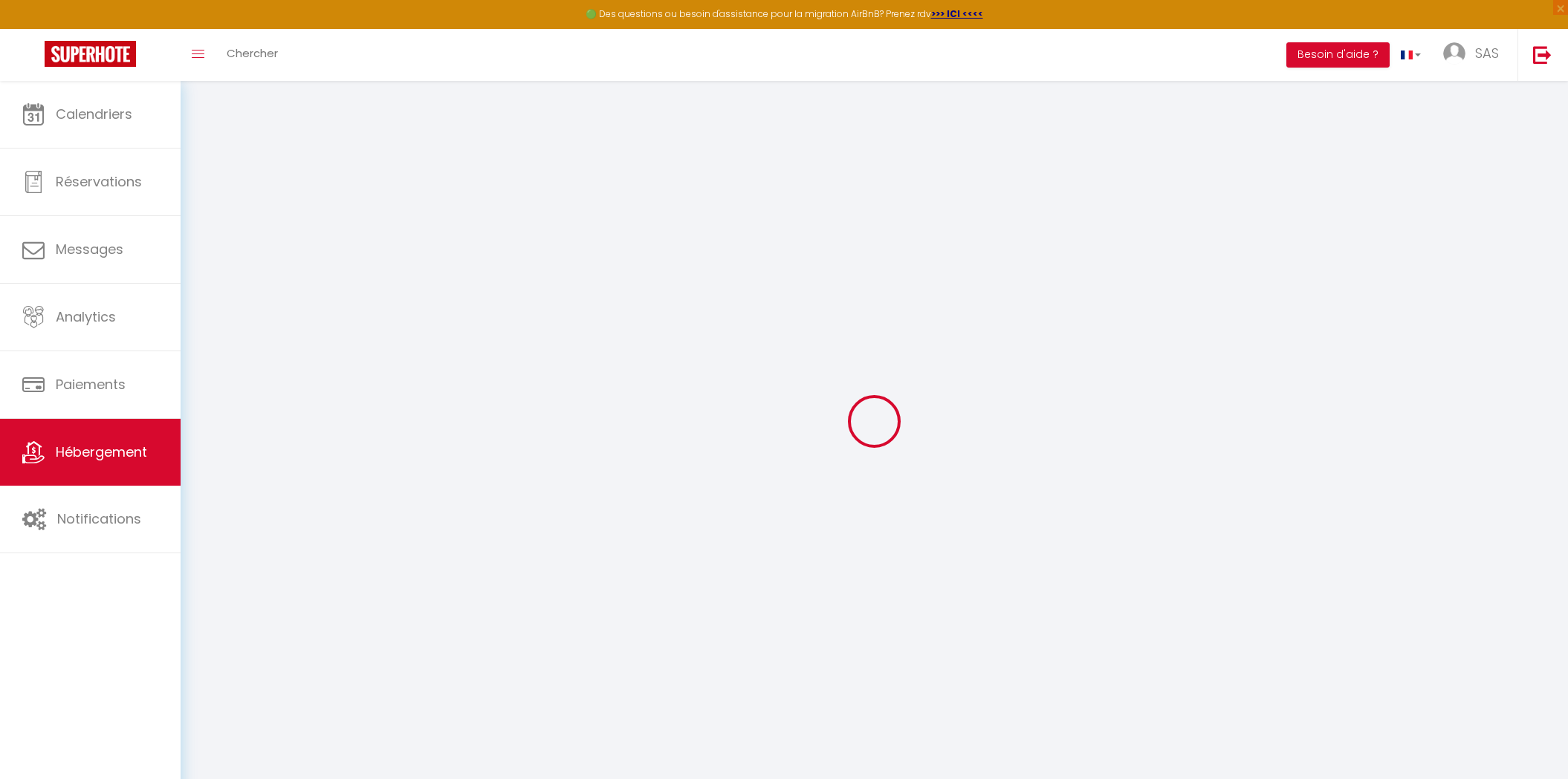
type input "20"
select select
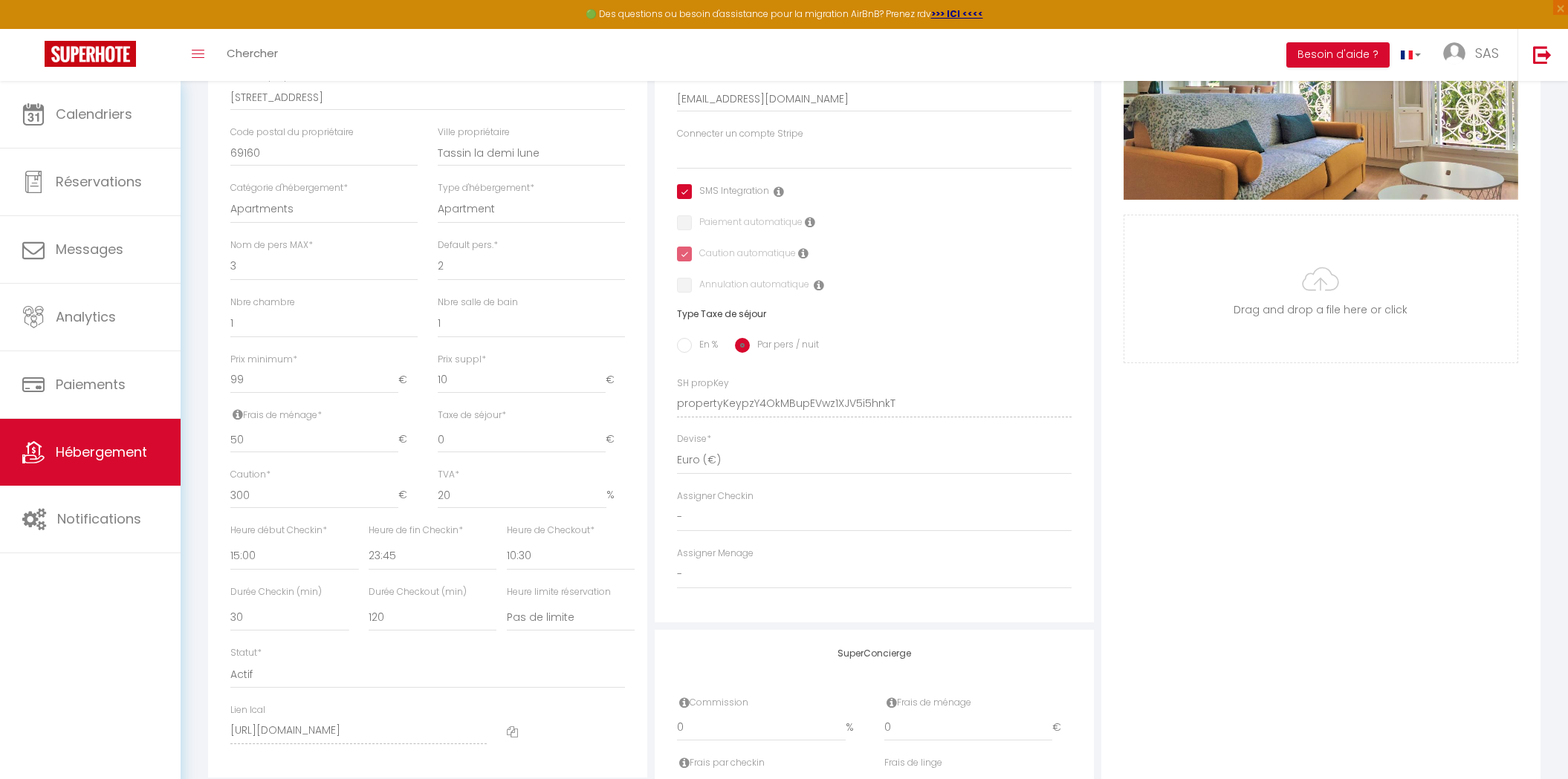
scroll to position [376, 0]
click at [1547, 47] on img at bounding box center [1541, 54] width 18 height 18
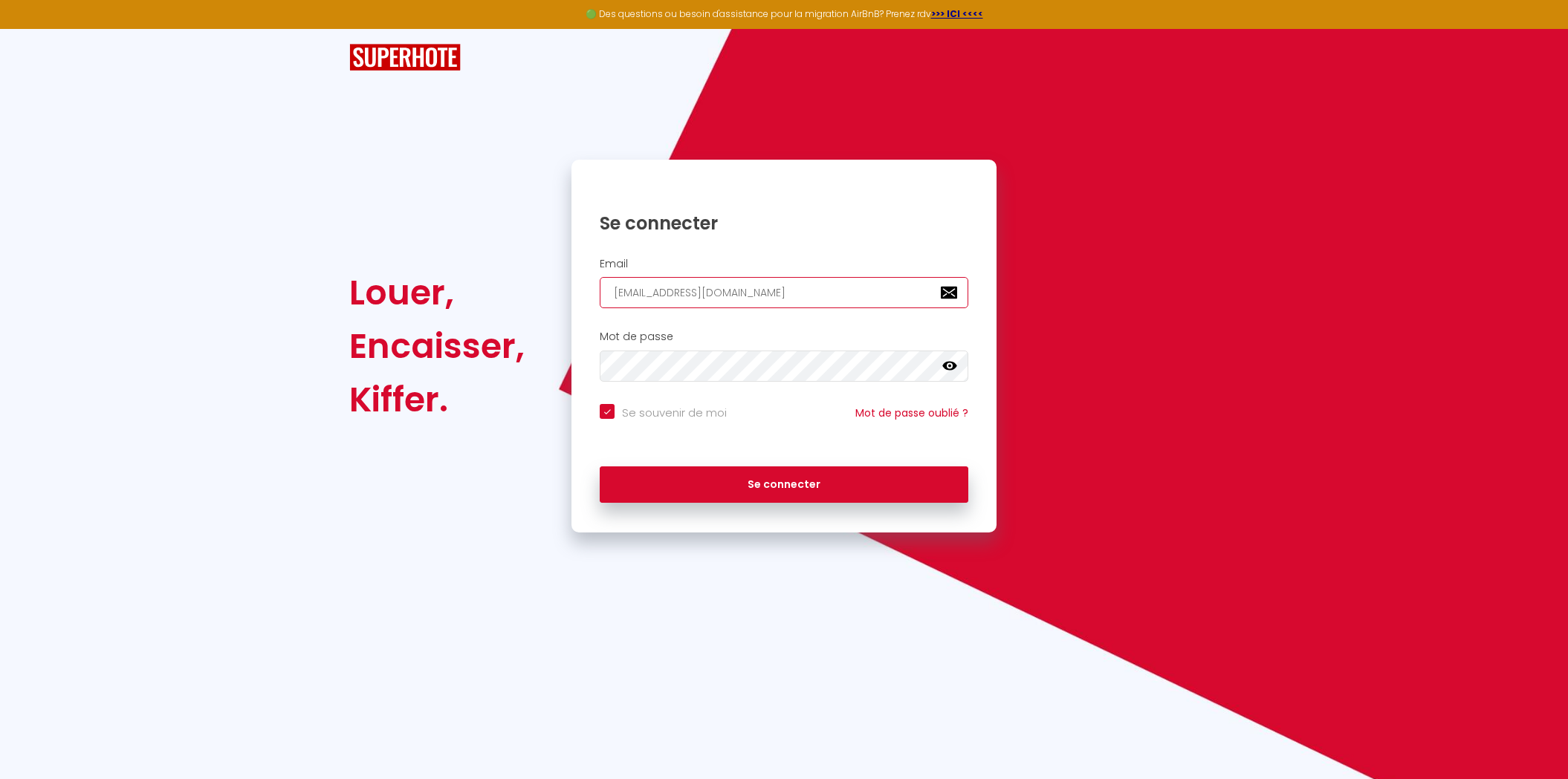
click at [639, 289] on input "serviceadmin@freedhome-bnb-guidel.fr" at bounding box center [784, 293] width 368 height 31
paste input "ohomy.contact@gmail.com"
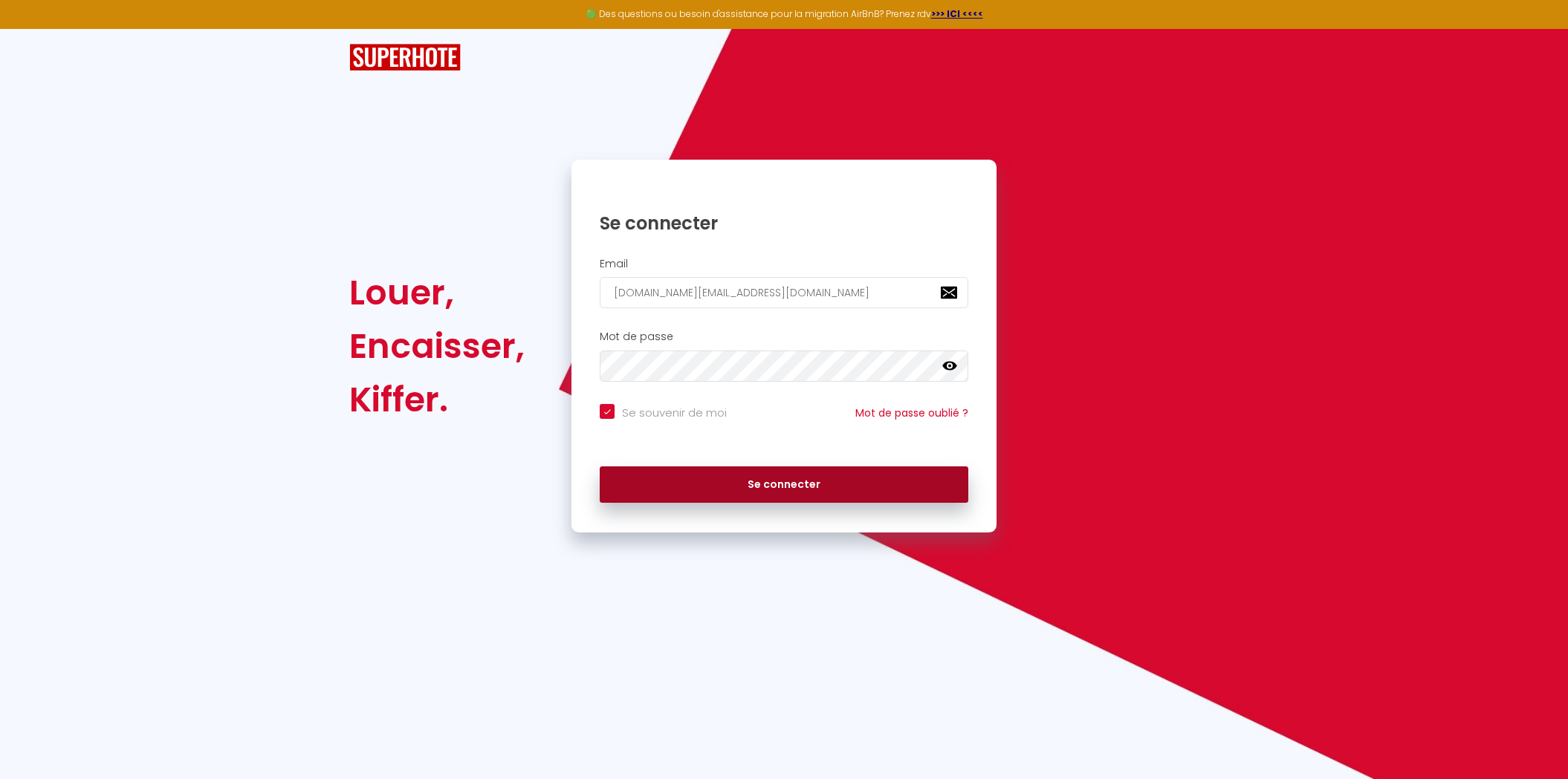
click at [676, 480] on button "Se connecter" at bounding box center [784, 485] width 368 height 37
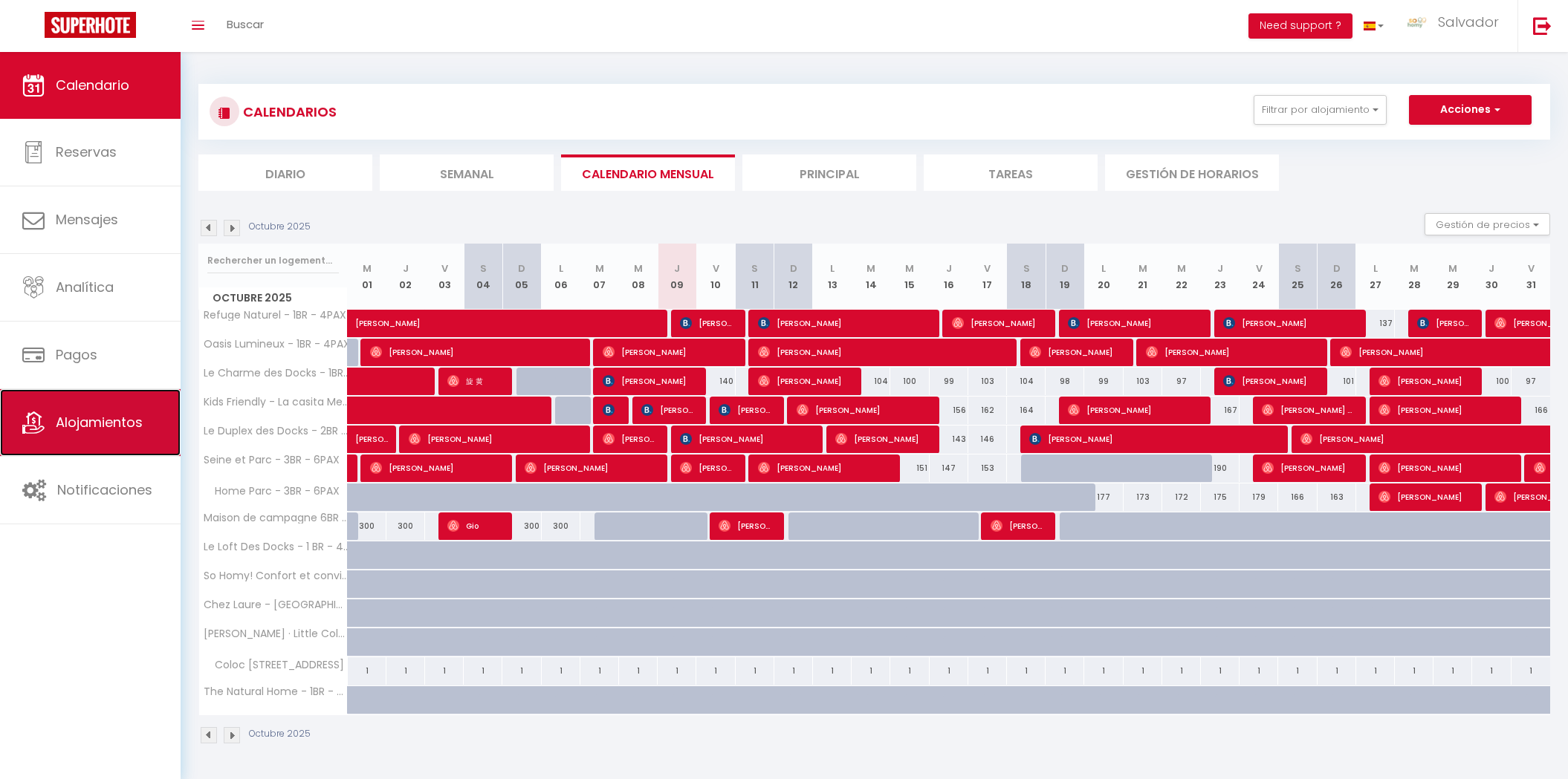
click at [121, 427] on span "Alojamientos" at bounding box center [99, 422] width 87 height 18
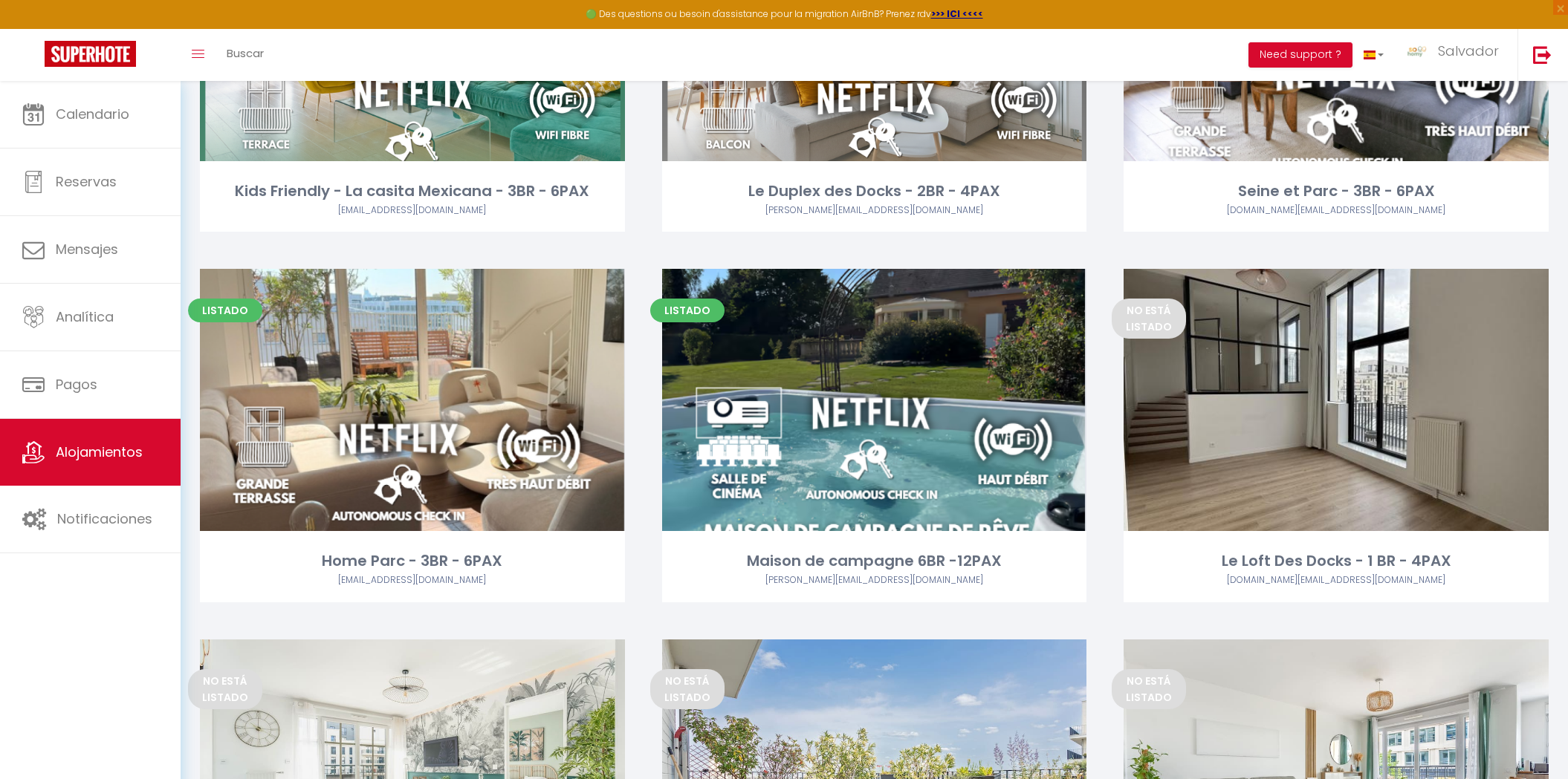
scroll to position [684, 0]
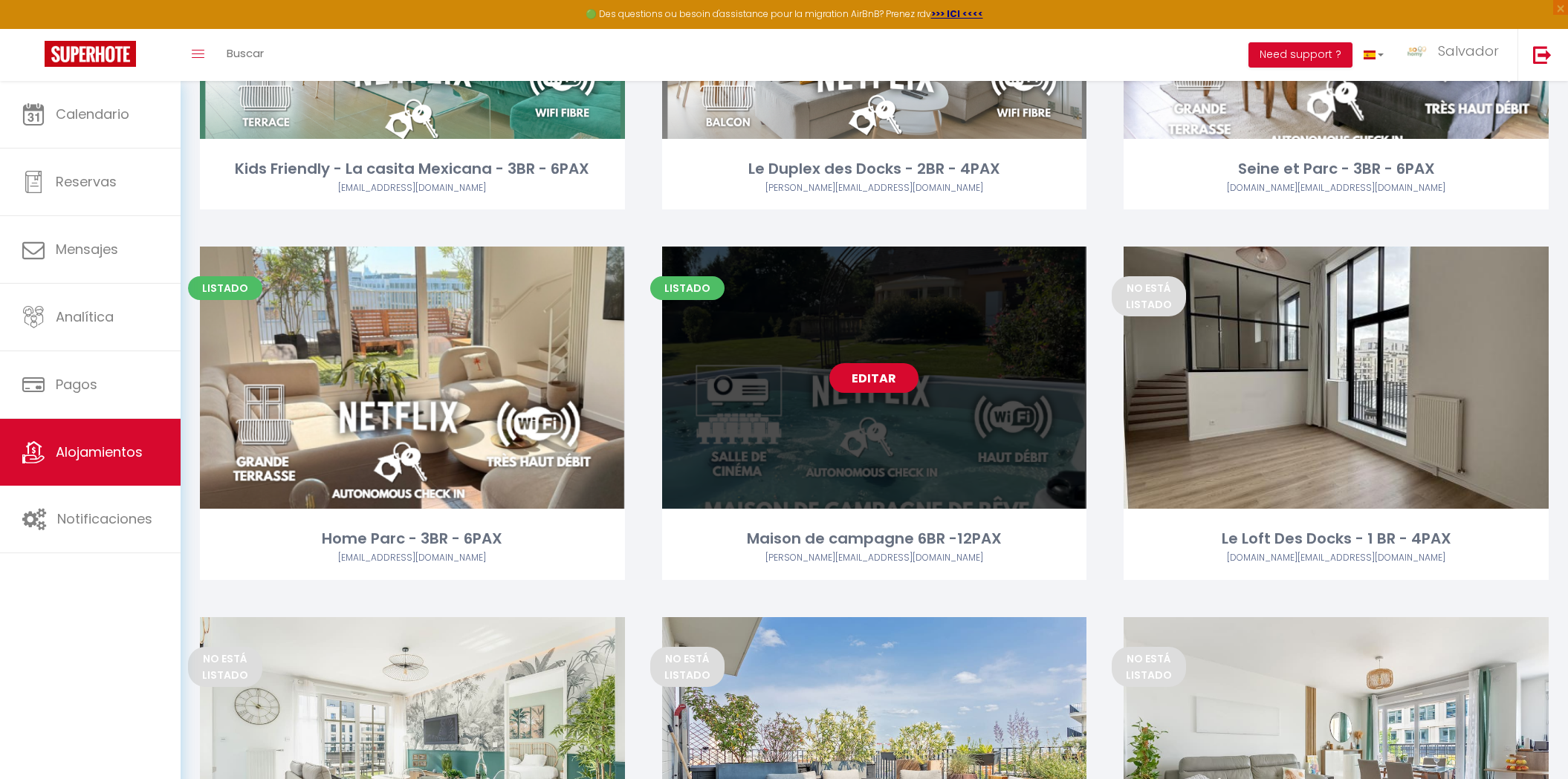
click at [874, 379] on link "Editar" at bounding box center [873, 378] width 89 height 30
click at [874, 377] on link "Editar" at bounding box center [873, 378] width 89 height 30
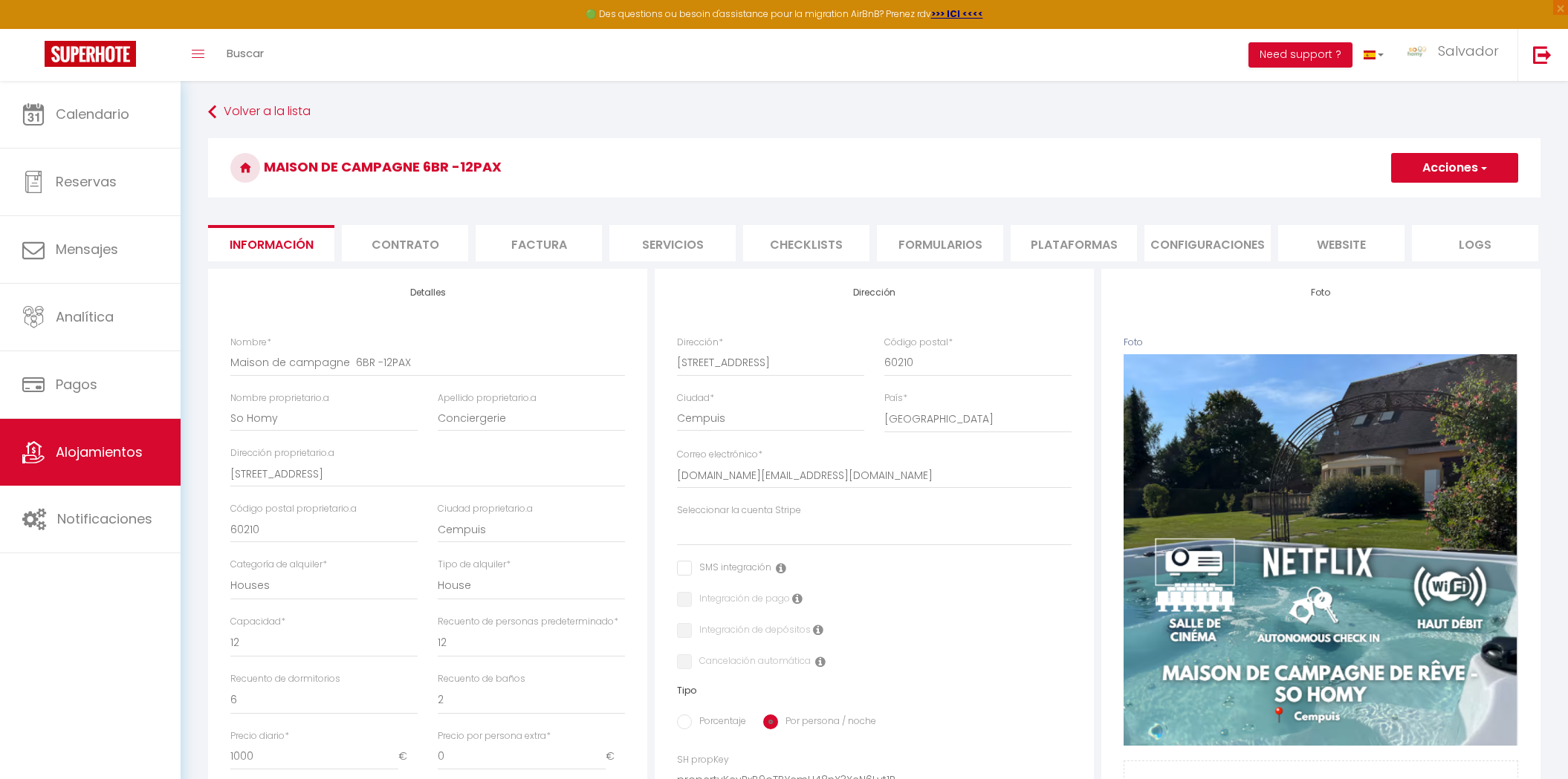
click at [1024, 254] on li "Plataformas" at bounding box center [1073, 243] width 126 height 36
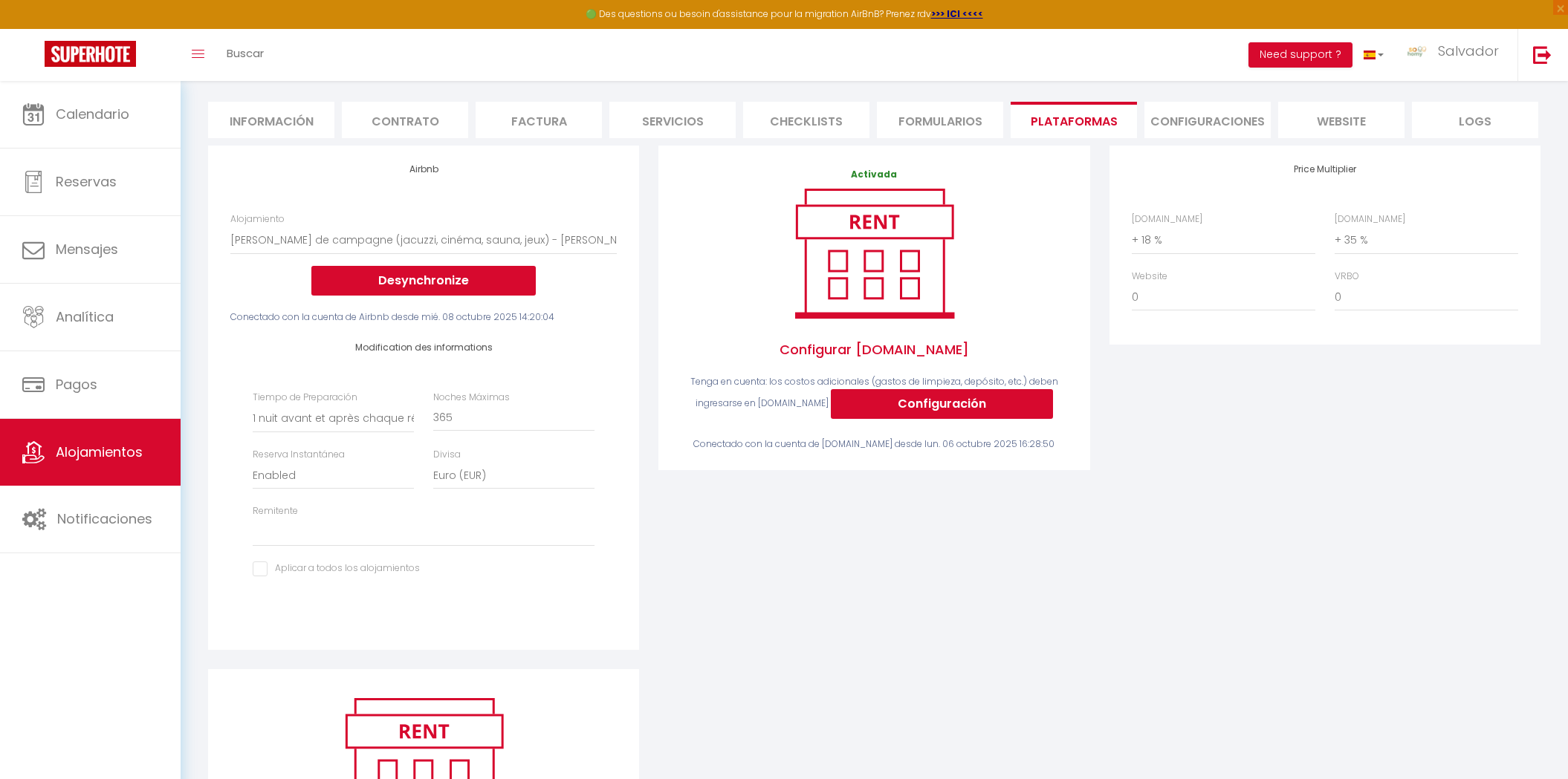
scroll to position [126, 0]
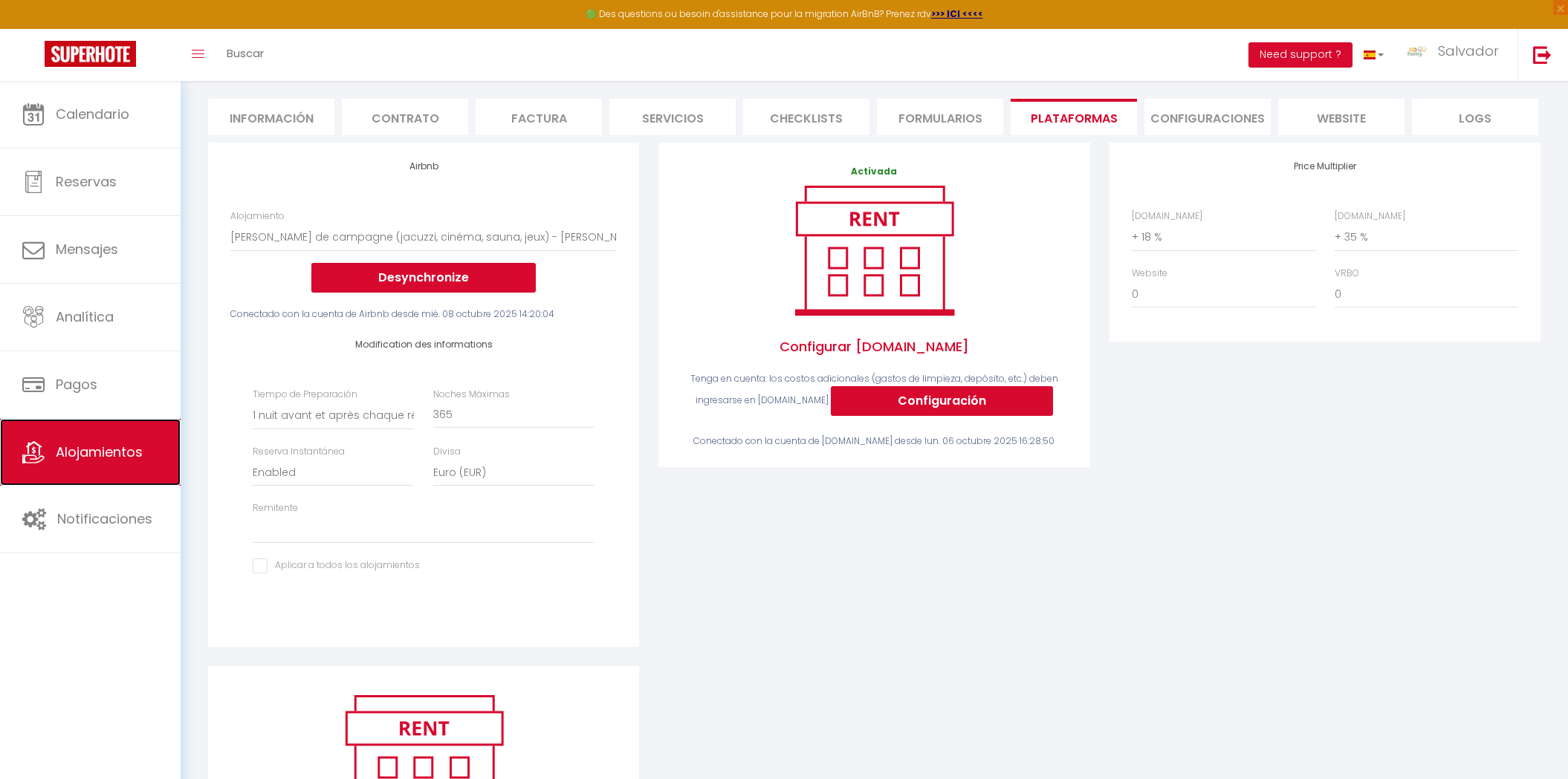
click at [148, 429] on link "Alojamientos" at bounding box center [90, 452] width 181 height 67
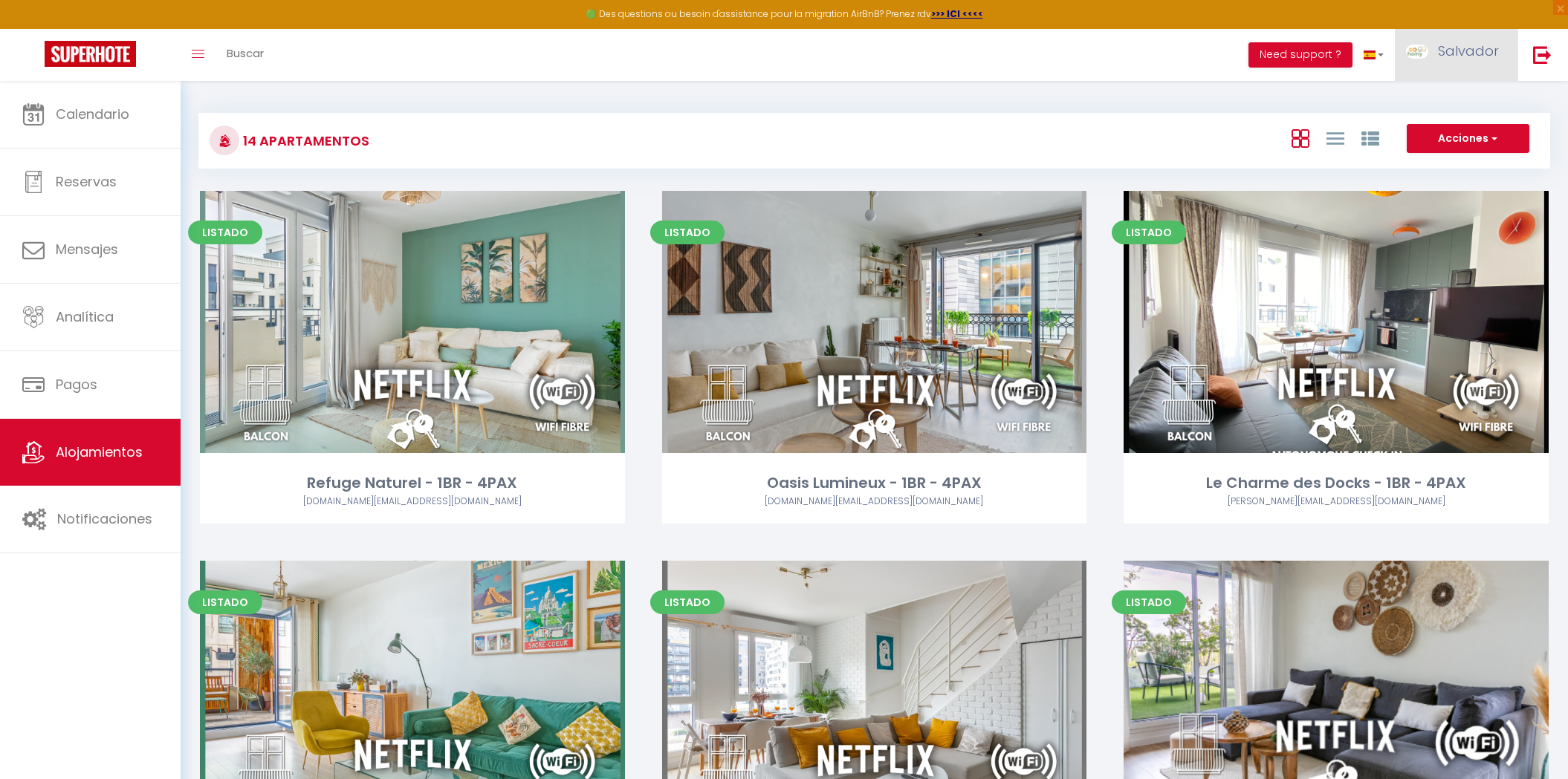
click at [1484, 47] on span "Salvador" at bounding box center [1468, 51] width 61 height 18
click at [1410, 103] on icon at bounding box center [1404, 104] width 10 height 10
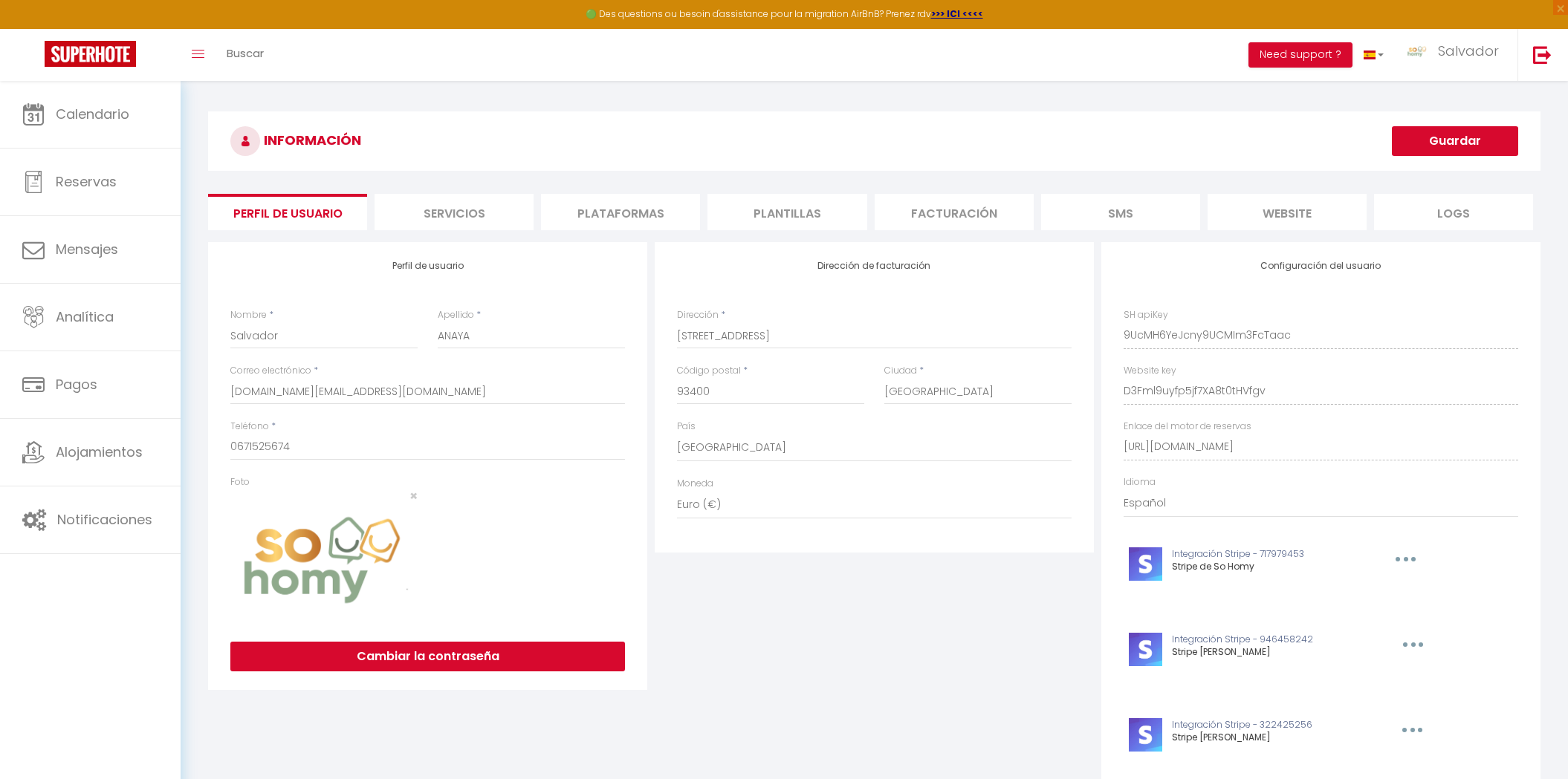
click at [519, 273] on div "Perfil de usuario Nombre * Salvador Apellido * ANAYA Correo electrónico * sohom…" at bounding box center [428, 465] width 439 height 448
click at [642, 199] on li "Plataformas" at bounding box center [621, 211] width 159 height 36
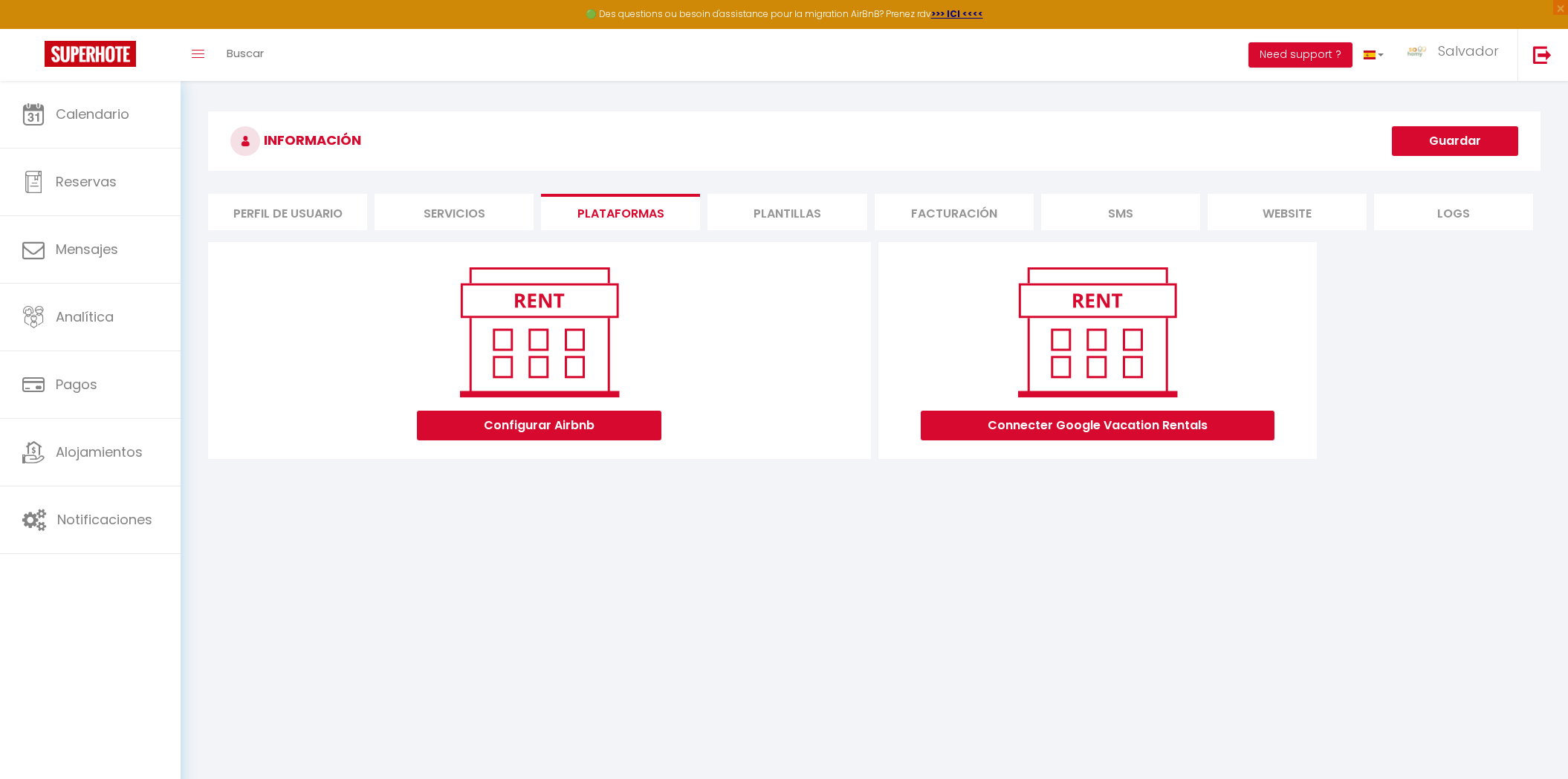
click at [798, 208] on li "Plantillas" at bounding box center [787, 211] width 159 height 36
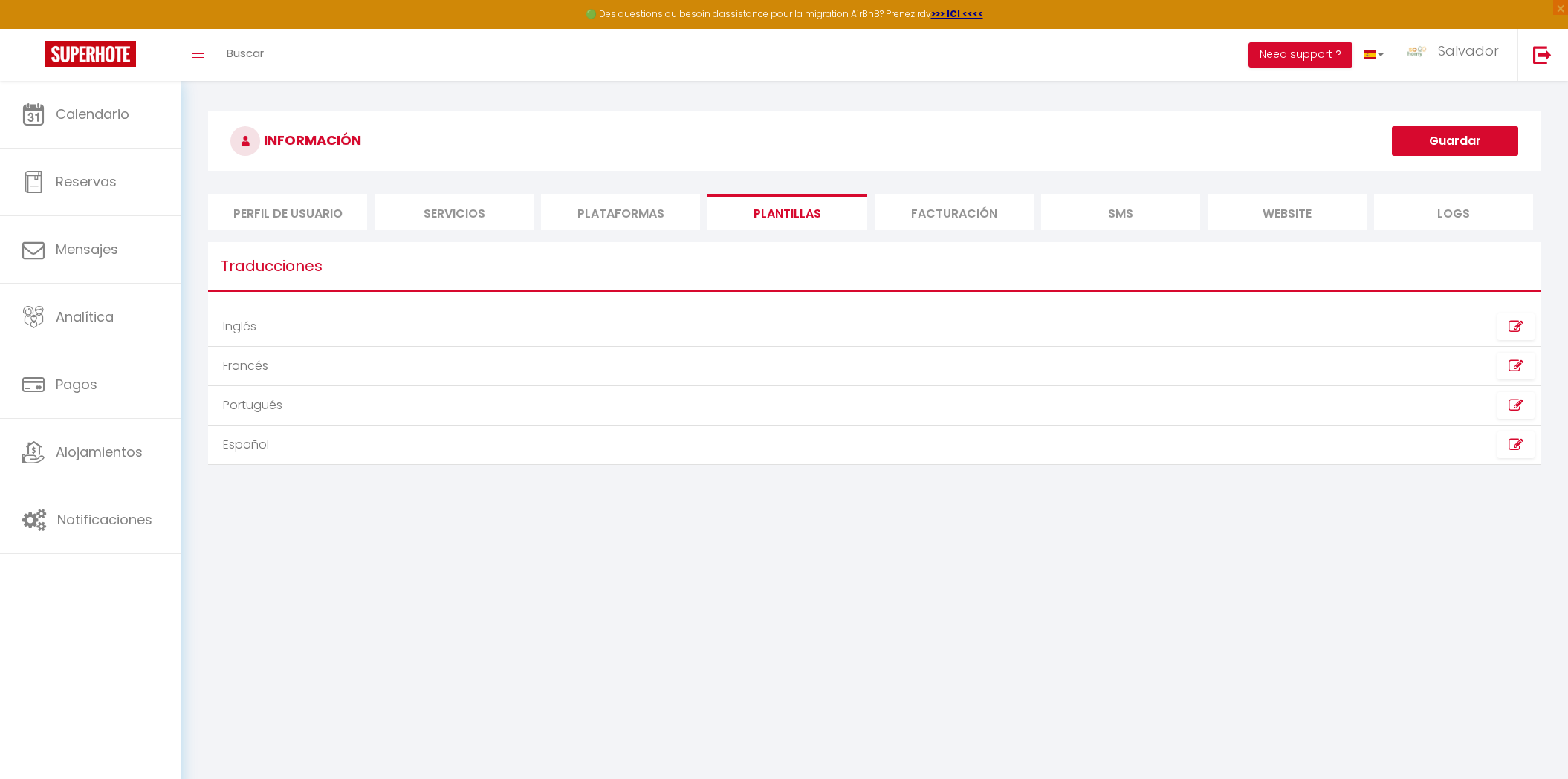
click at [622, 208] on li "Plataformas" at bounding box center [621, 211] width 159 height 36
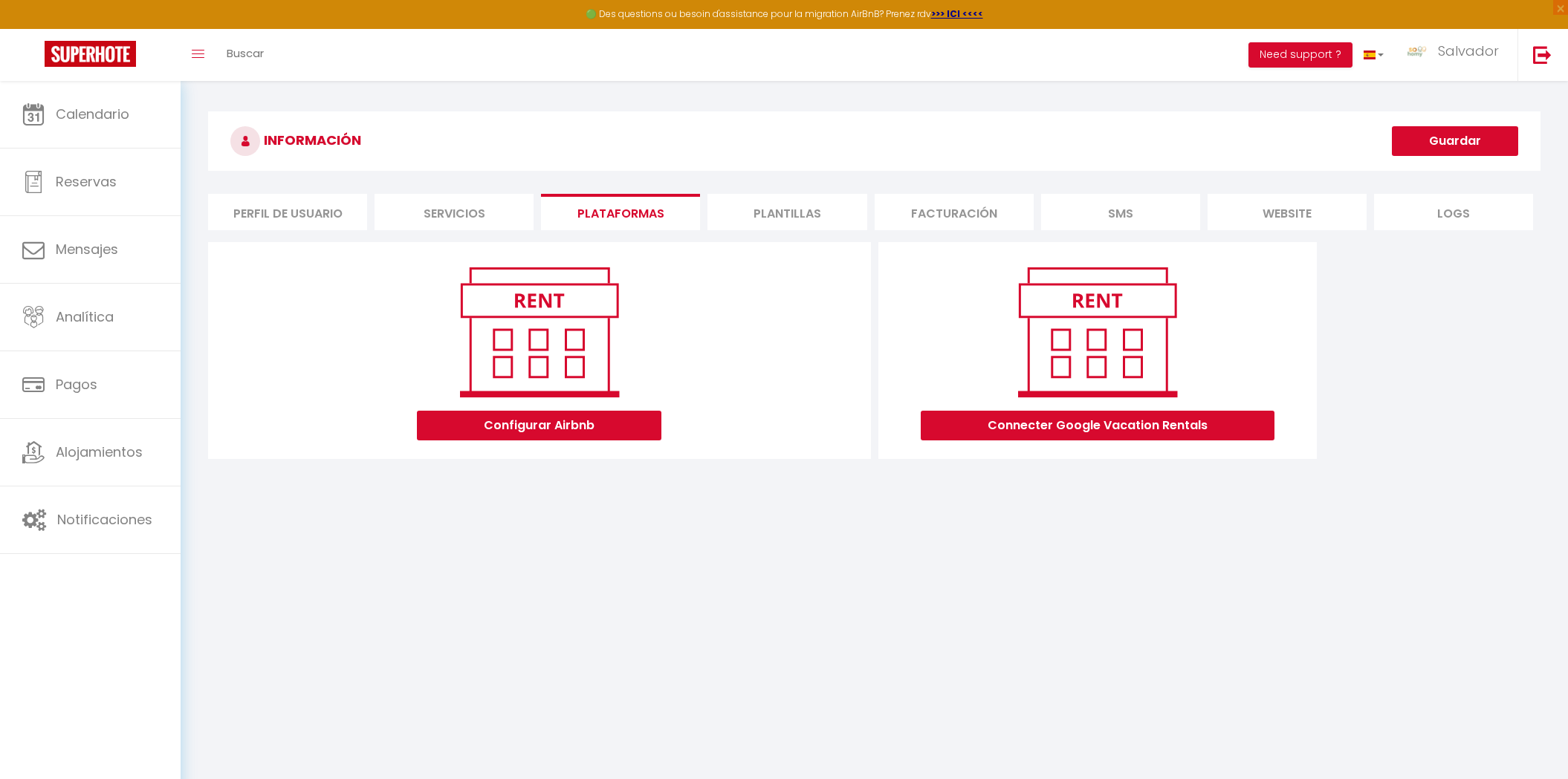
click at [495, 193] on div "INFORMACIÓN Guardar Perfil de usuario Servicios Plataformas Plantillas Facturac…" at bounding box center [874, 292] width 1332 height 361
click at [561, 195] on li "Plataformas" at bounding box center [621, 211] width 159 height 36
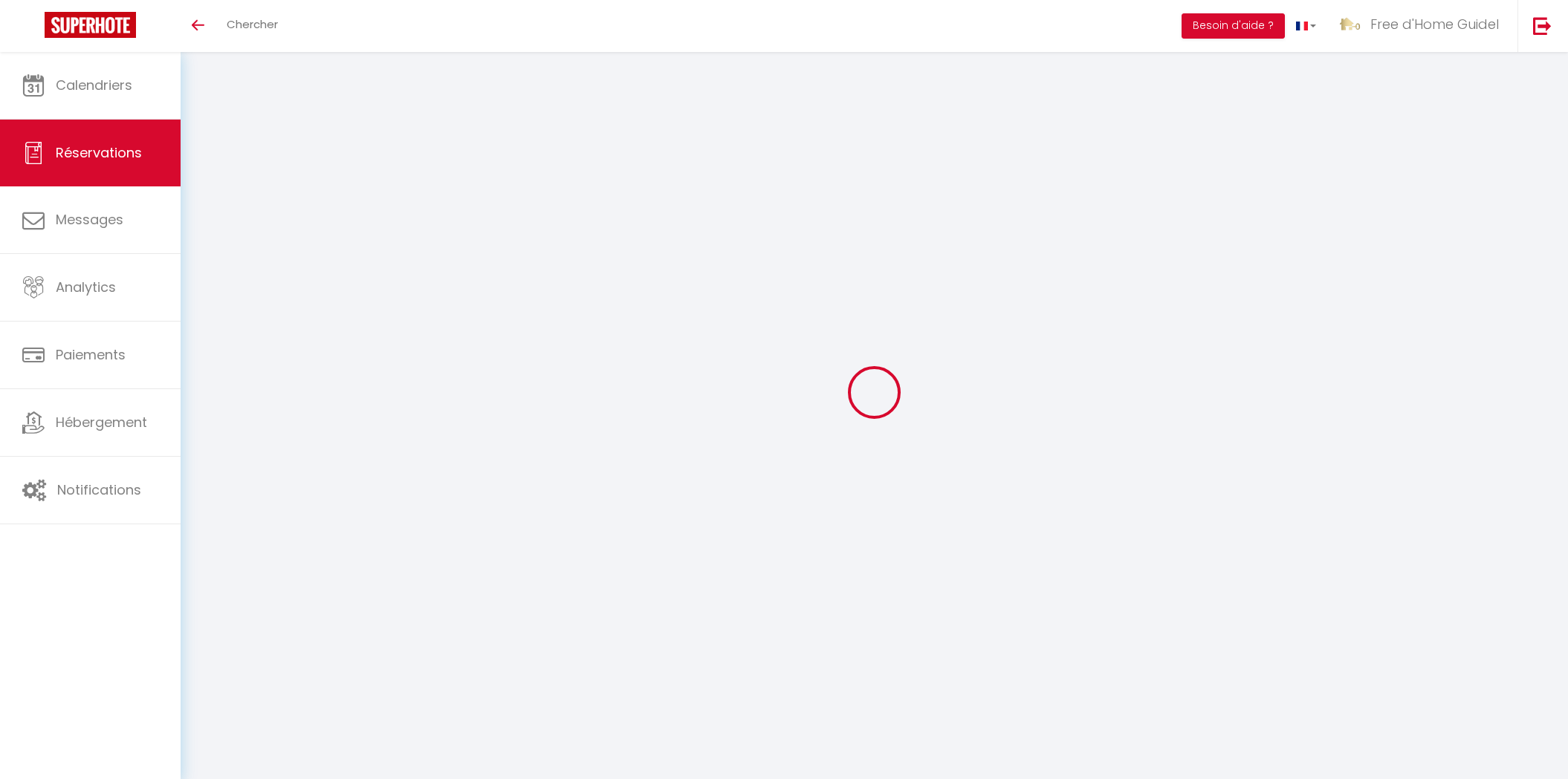
select select
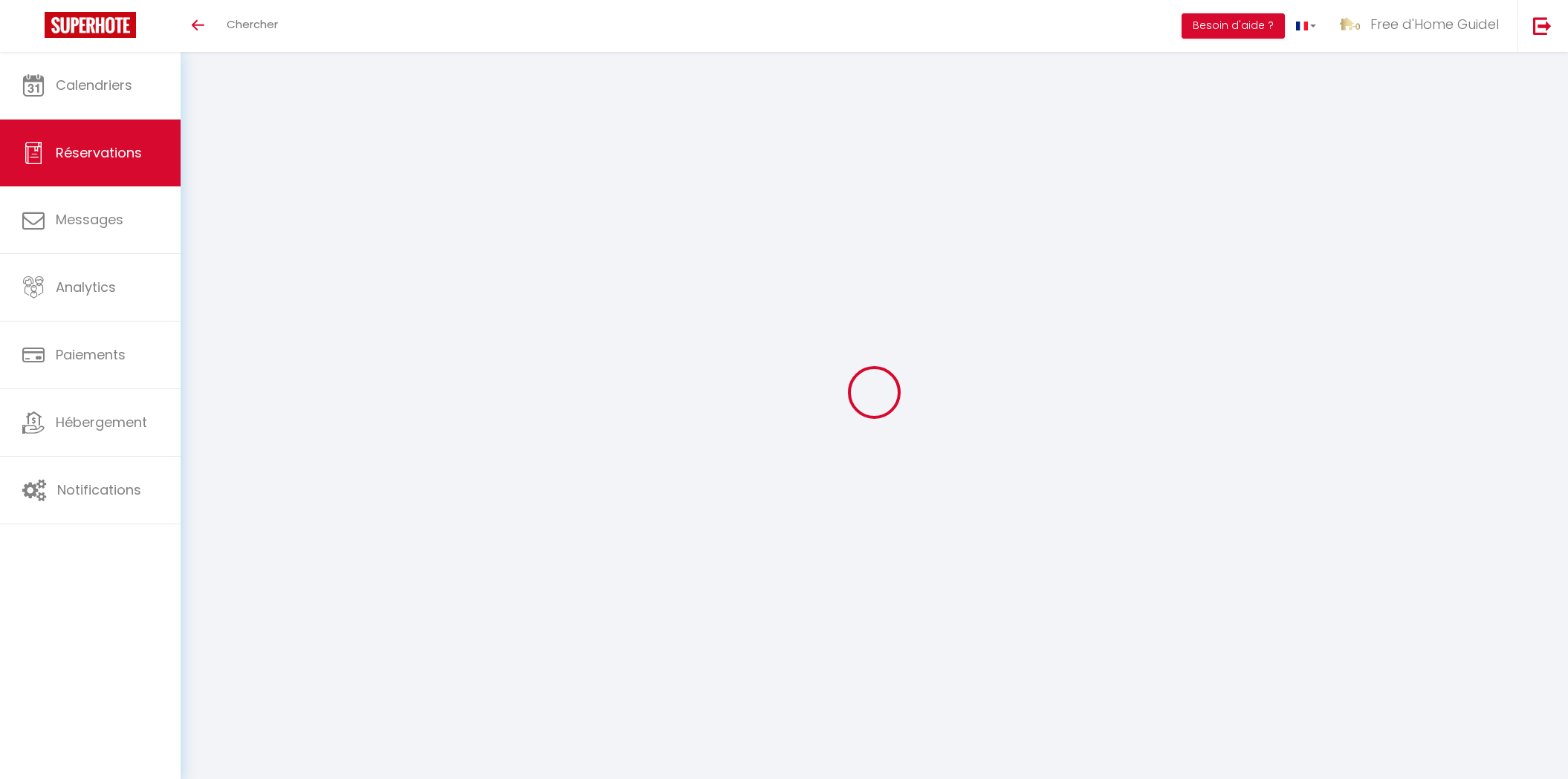
type input "[PERSON_NAME]"
type input "Le"
type input "[EMAIL_ADDRESS][DOMAIN_NAME]"
type input "[PHONE_NUMBER]"
select select
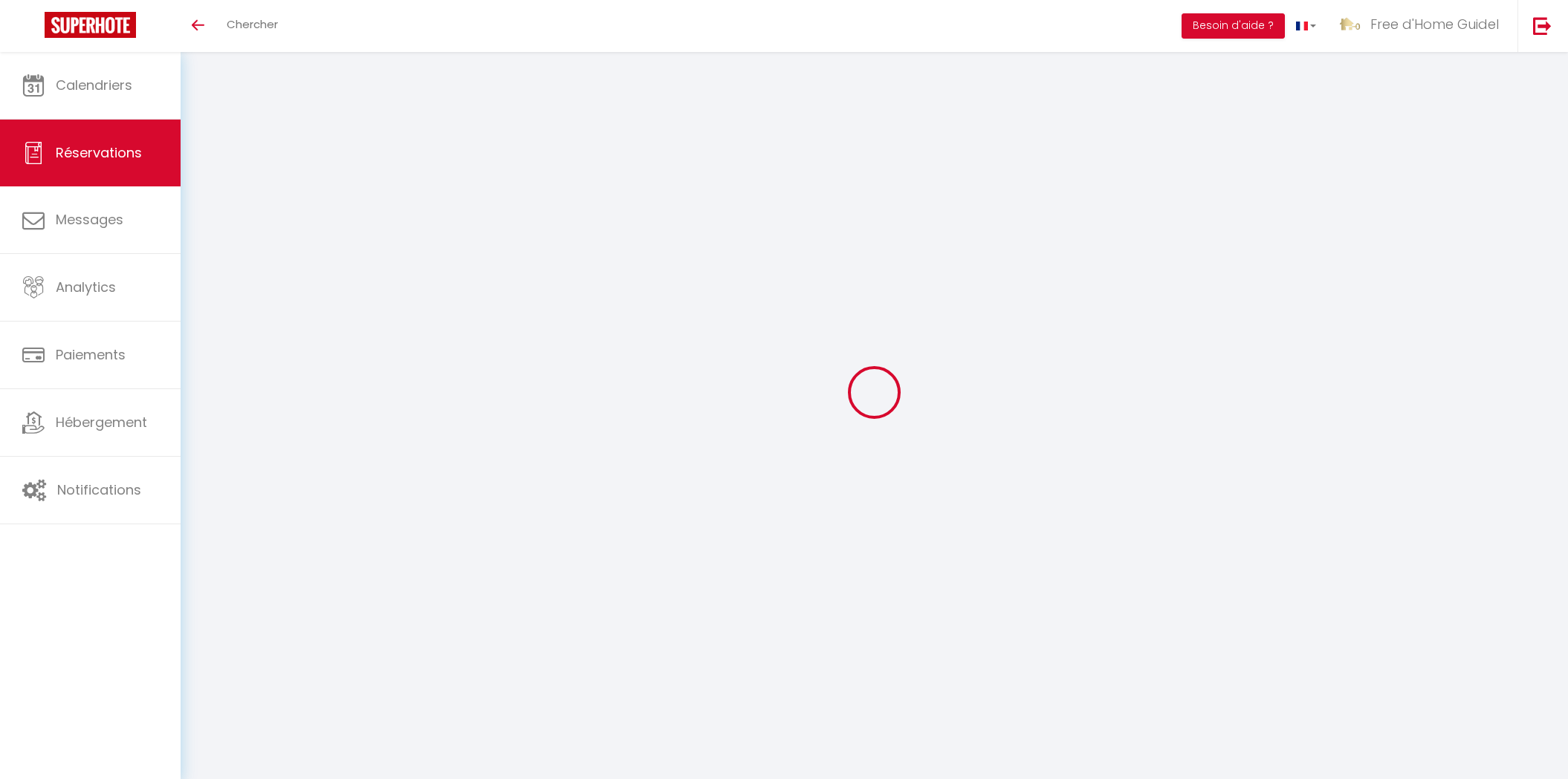
type input "8.35"
select select "26785"
select select "1"
select select
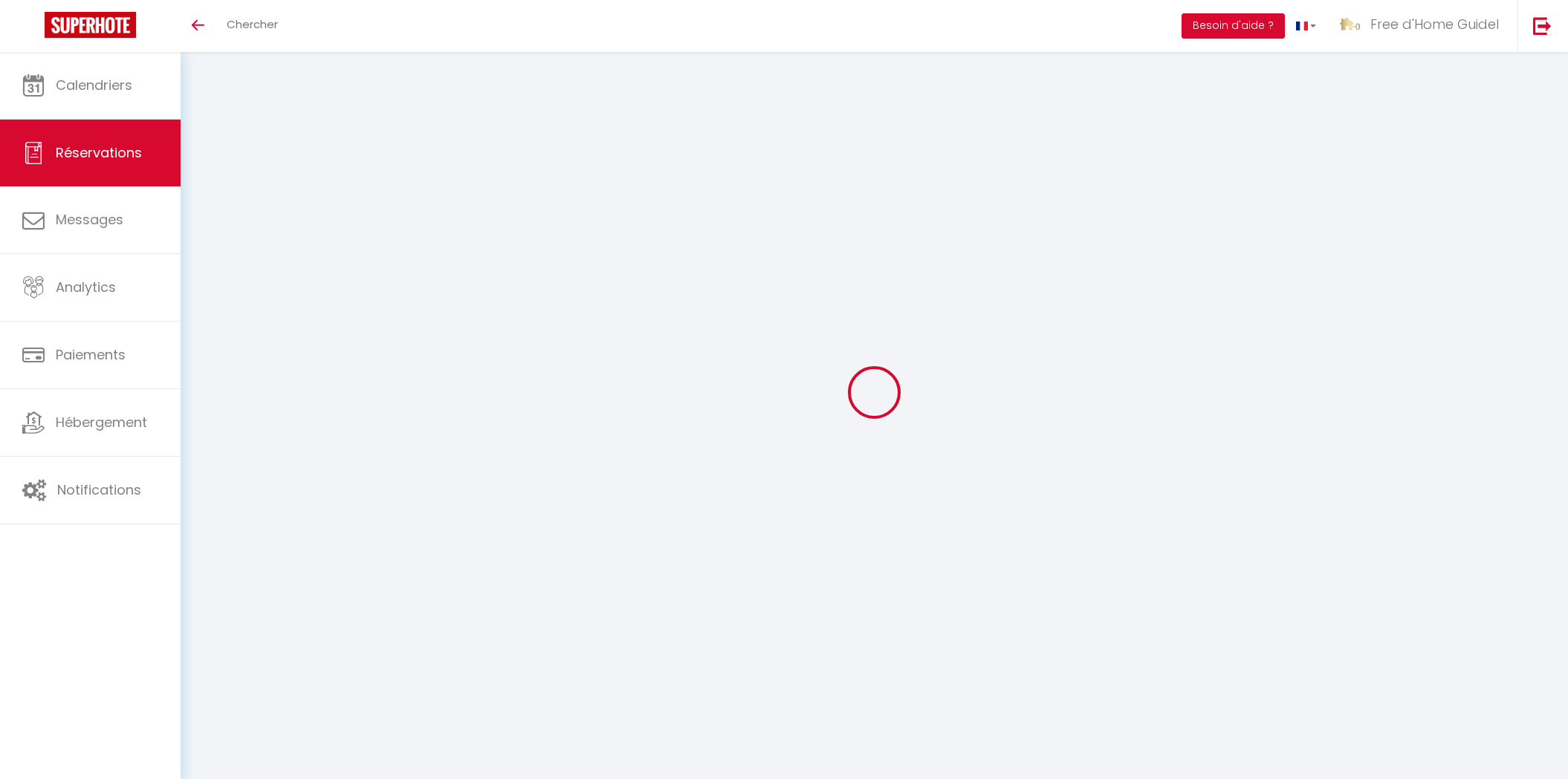
type input "1"
select select "12"
select select
type input "232"
checkbox input "false"
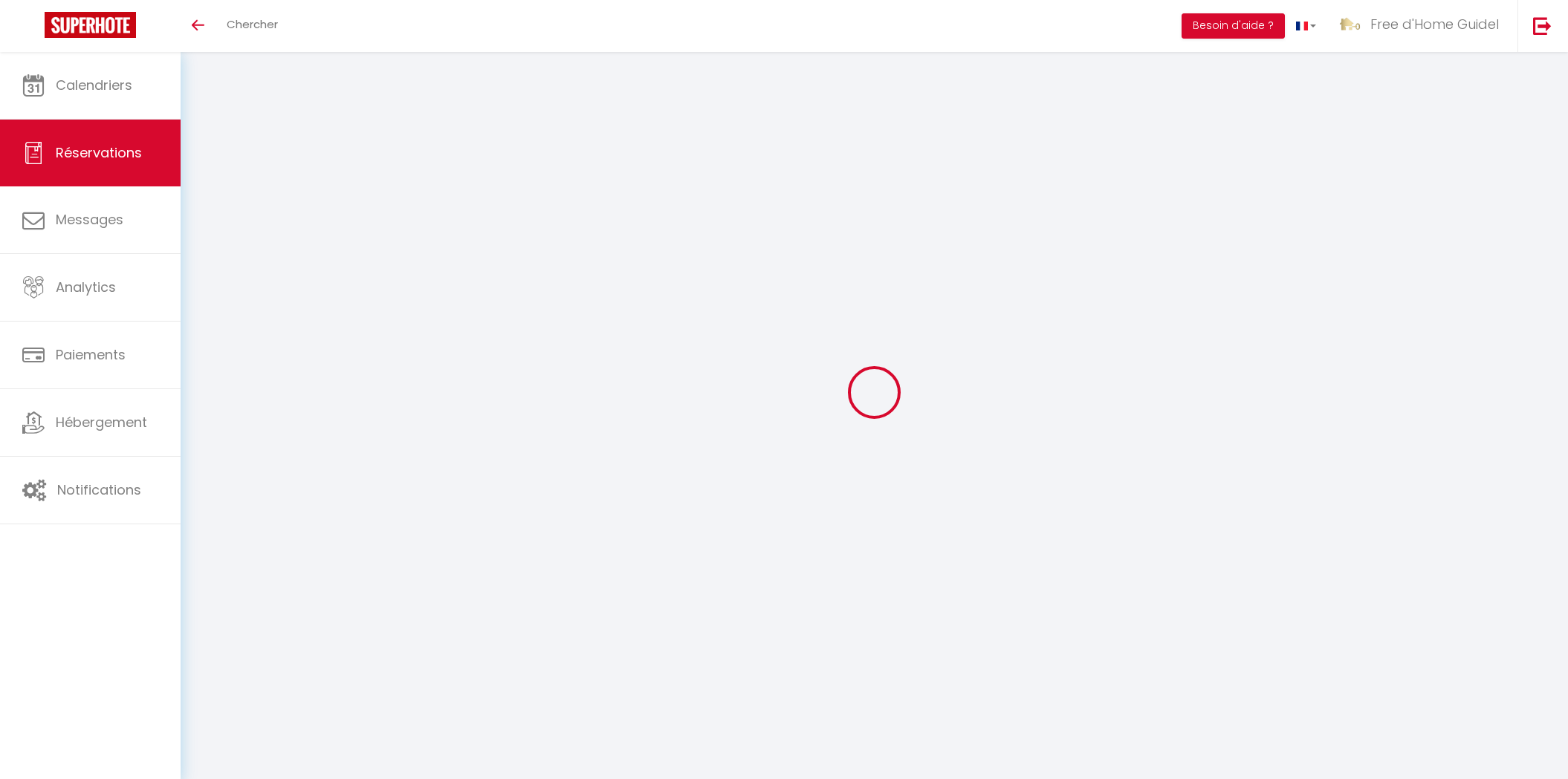
type input "0"
select select "1"
type input "0"
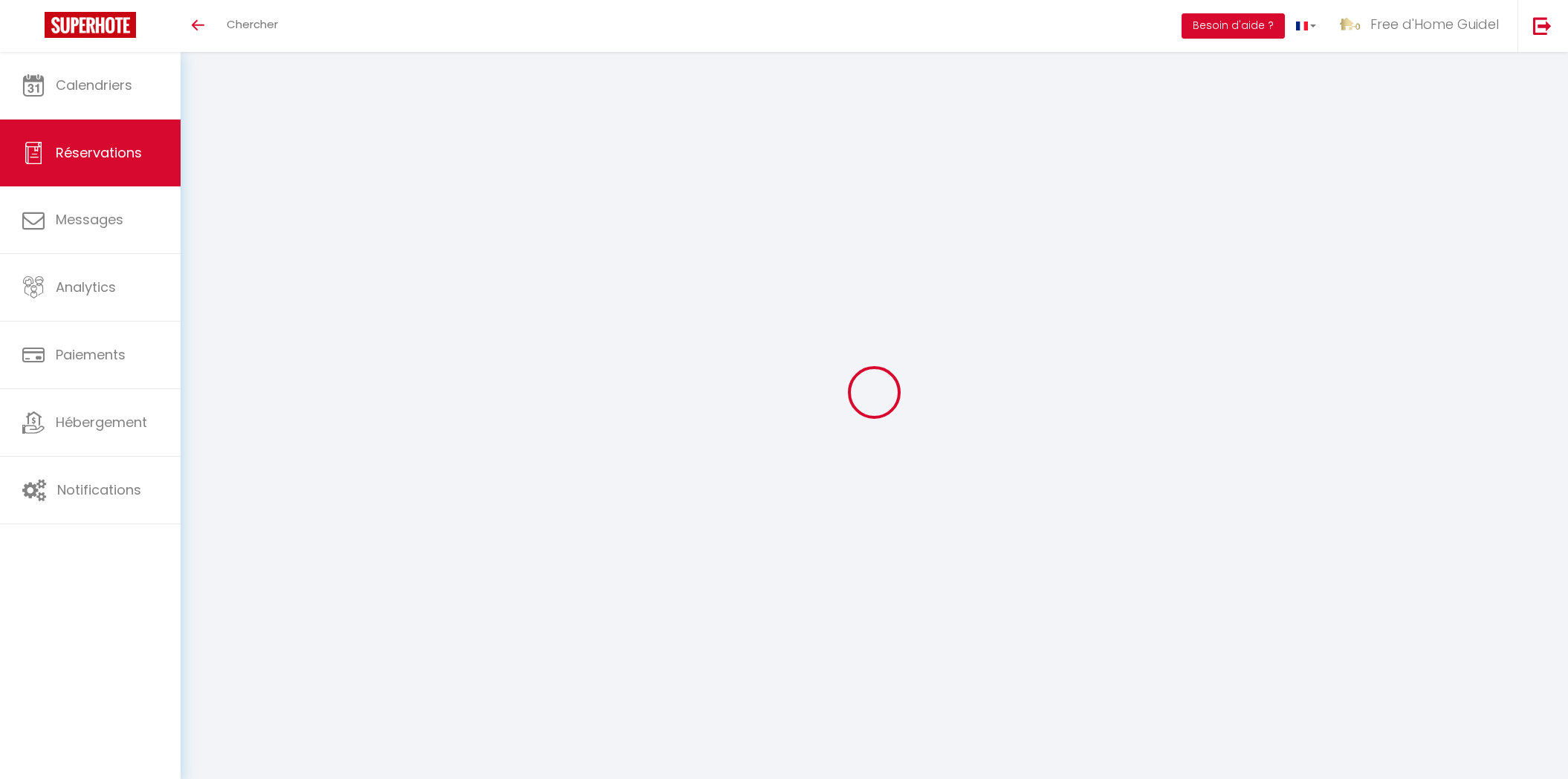
select select
select select "15"
checkbox input "false"
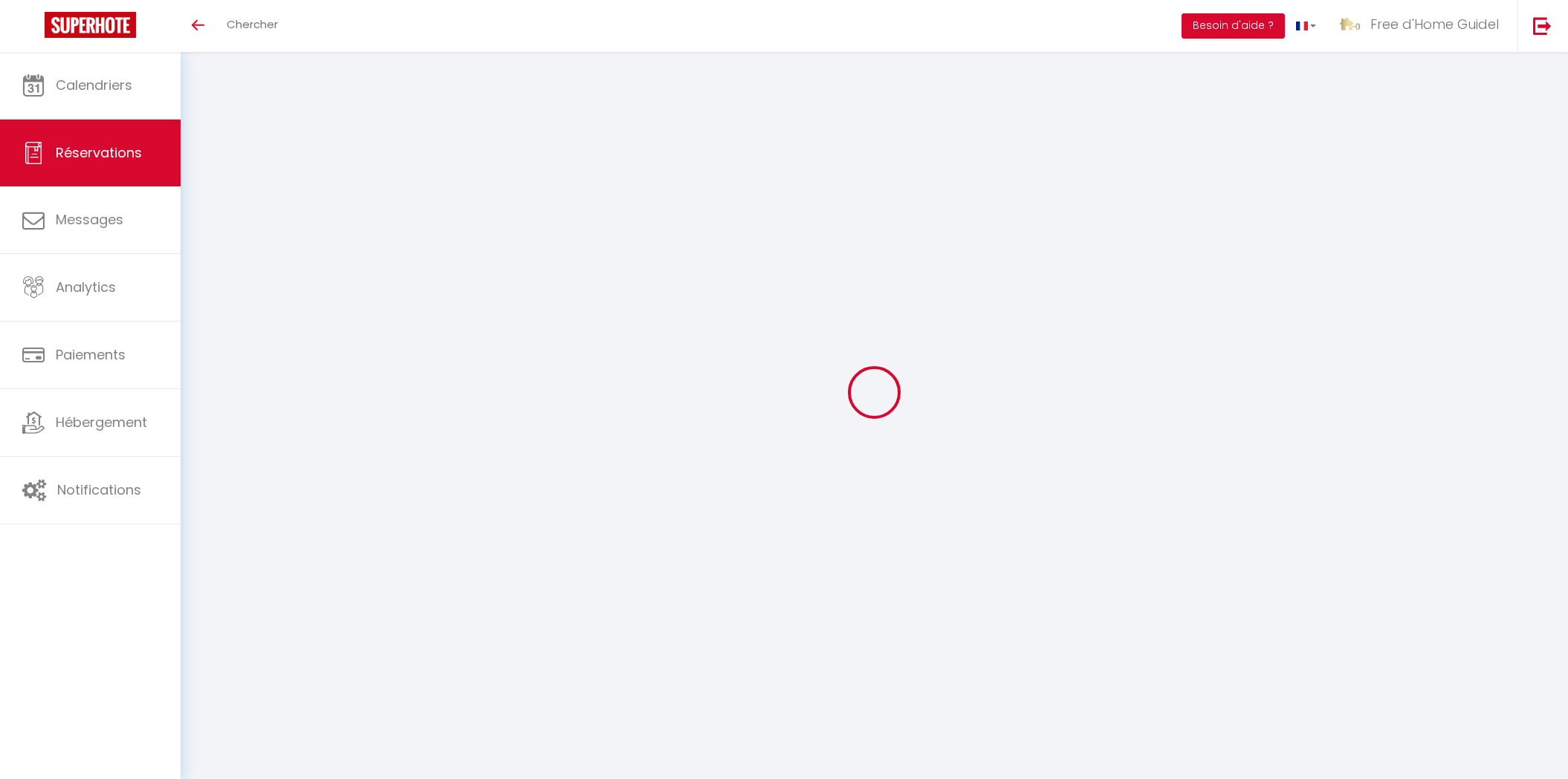
select select
checkbox input "false"
select select
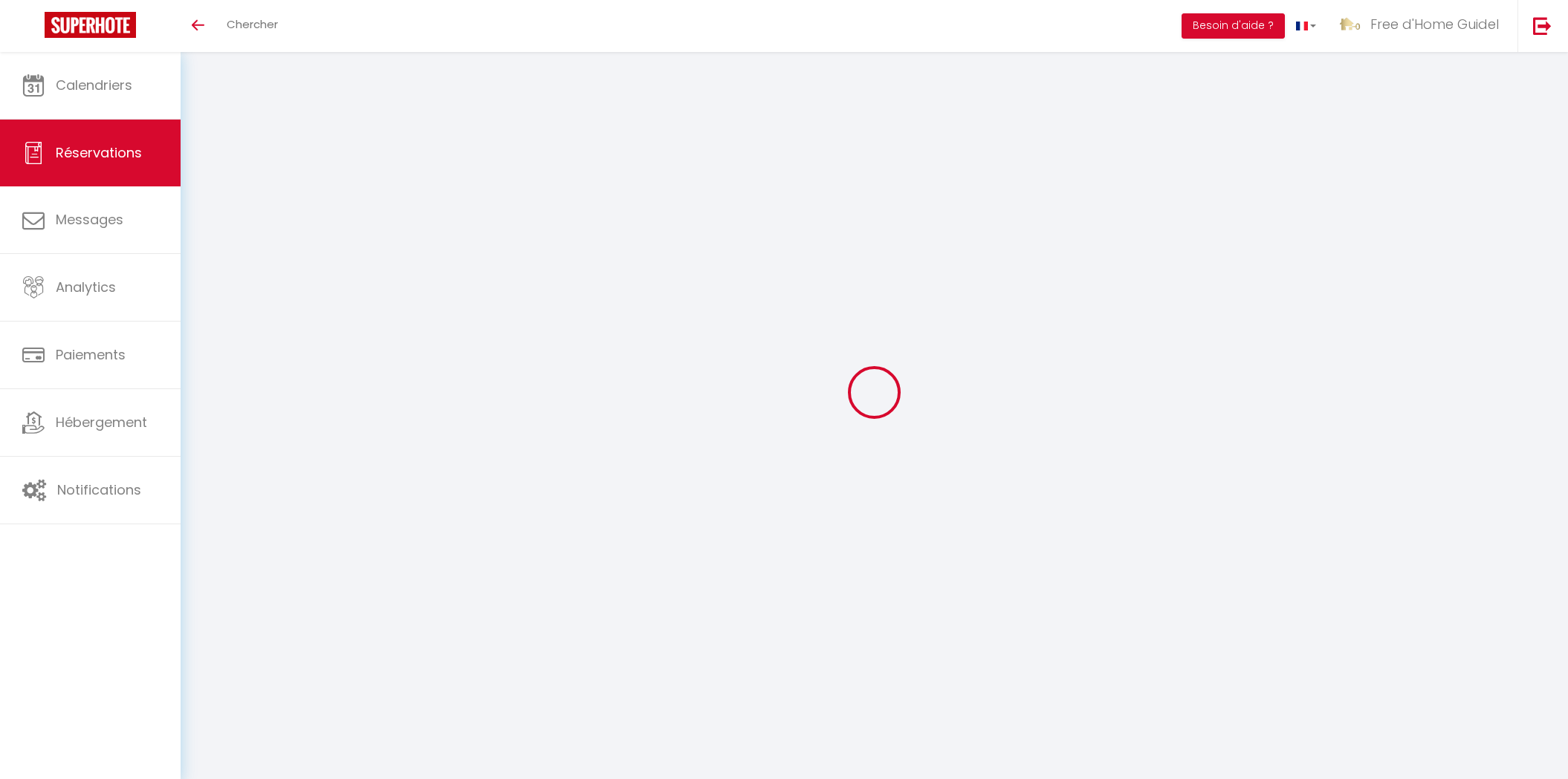
select select
checkbox input "false"
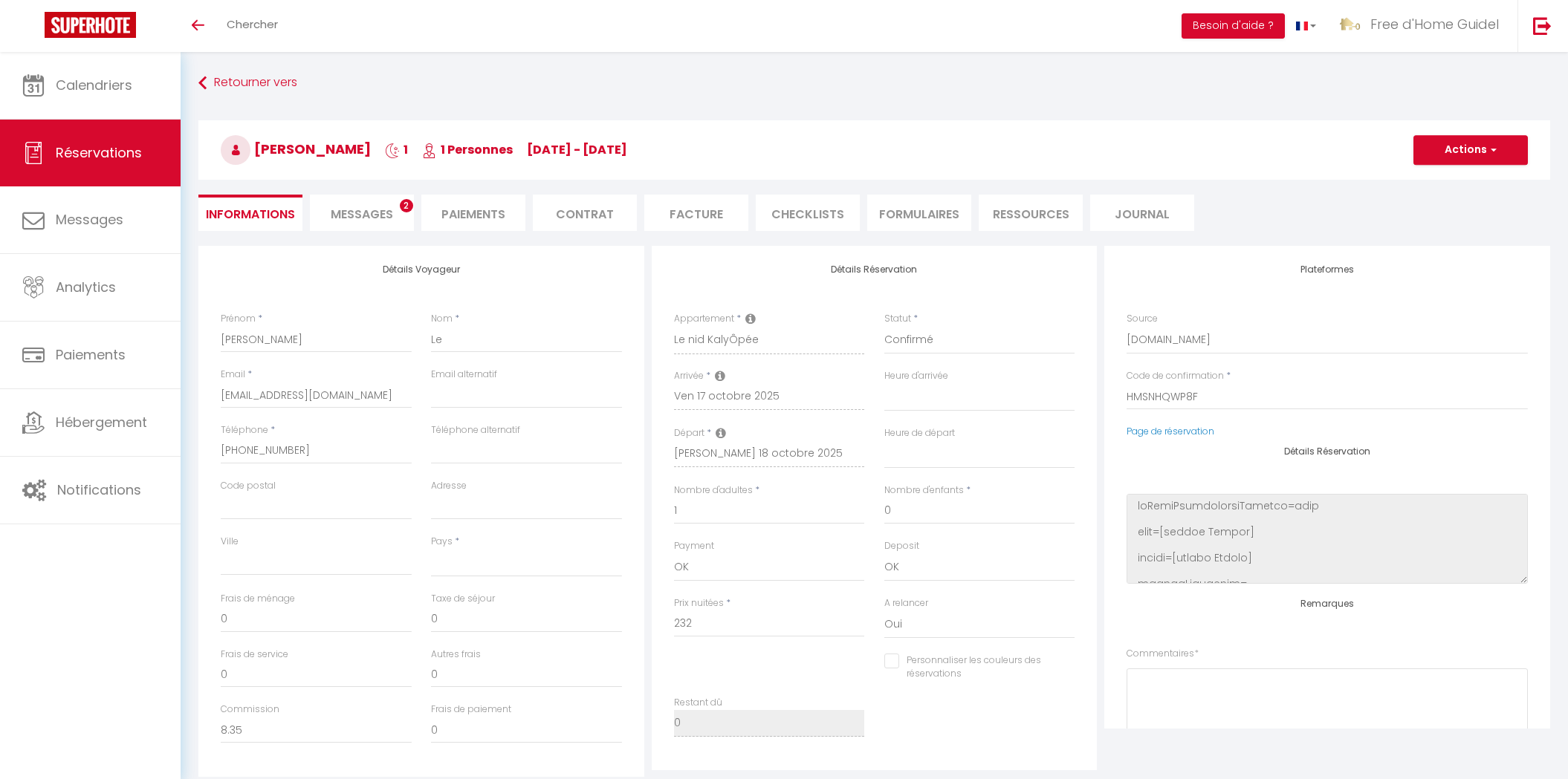
select select
type input "1.3"
select select
checkbox input "false"
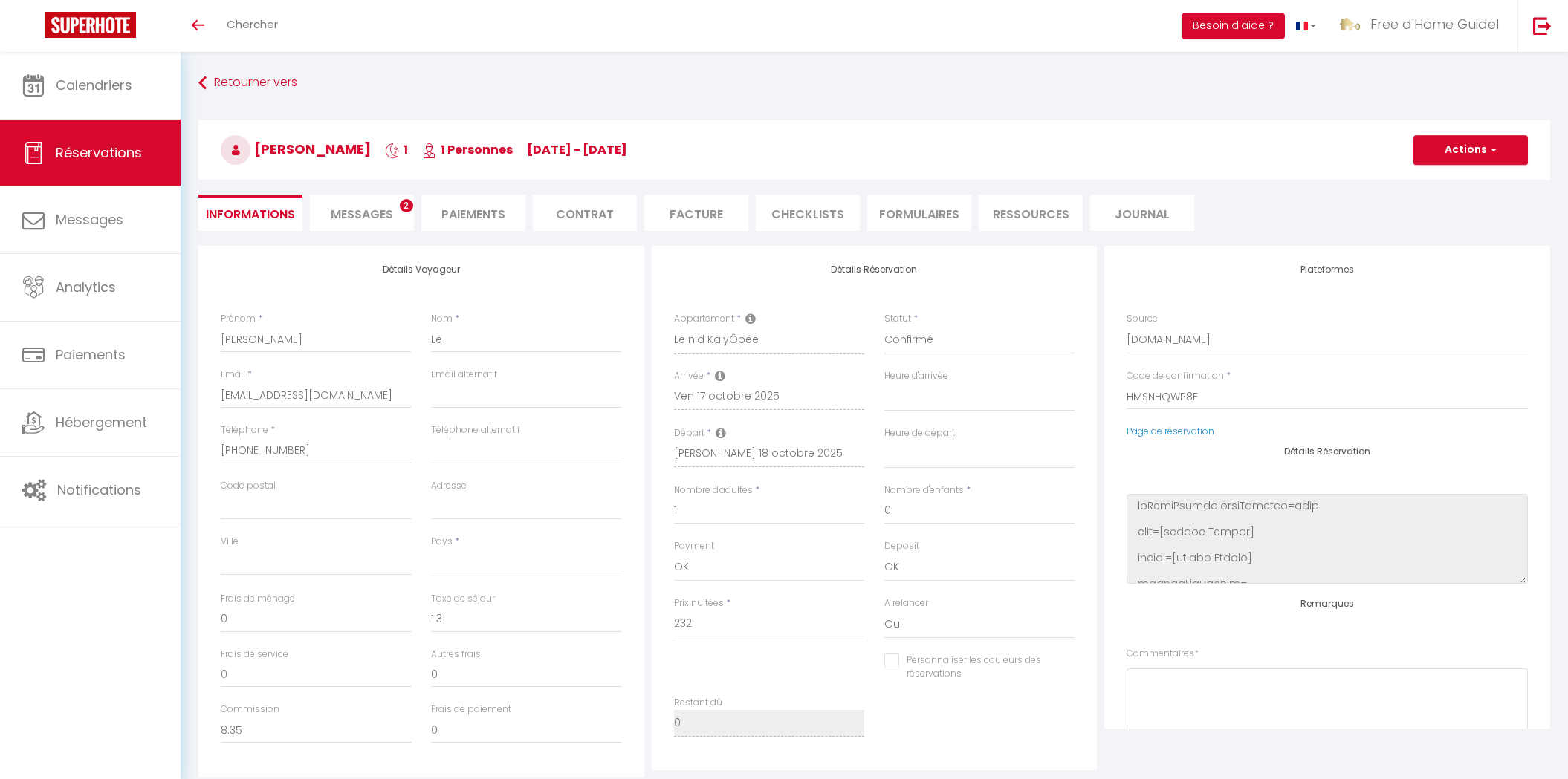
select select
checkbox input "false"
select select
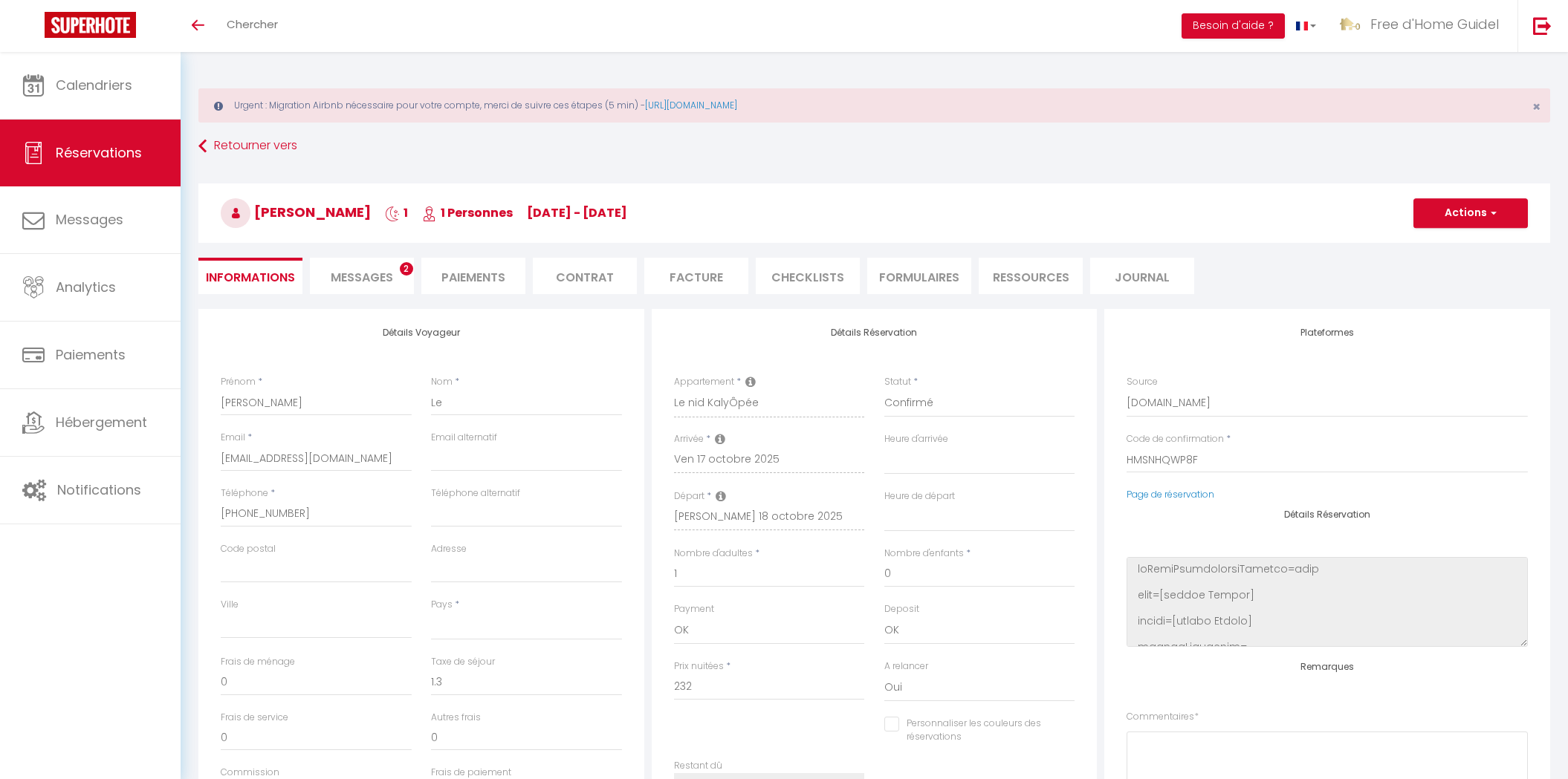
click at [380, 280] on span "Messages" at bounding box center [362, 277] width 63 height 17
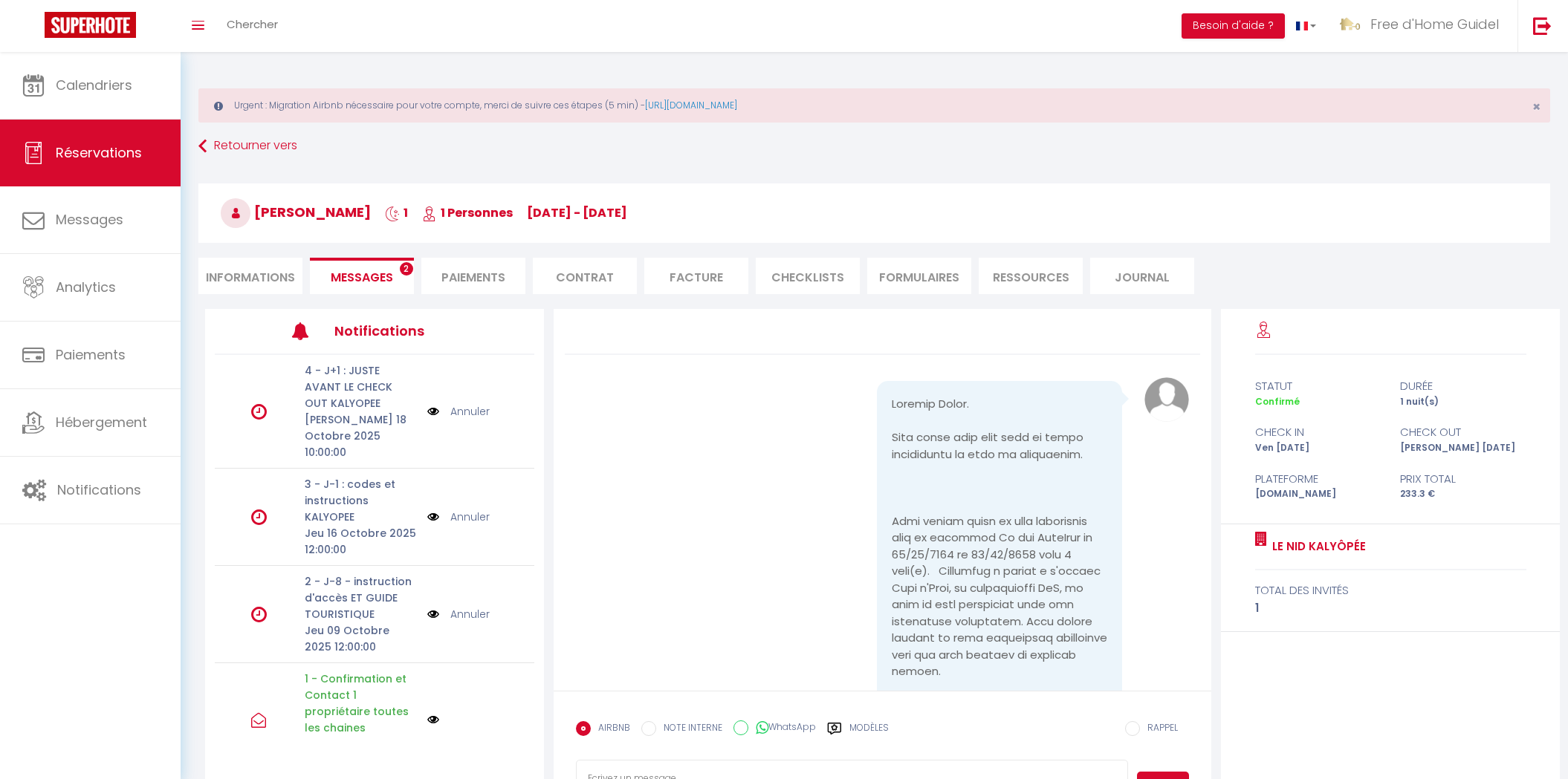
scroll to position [23, 0]
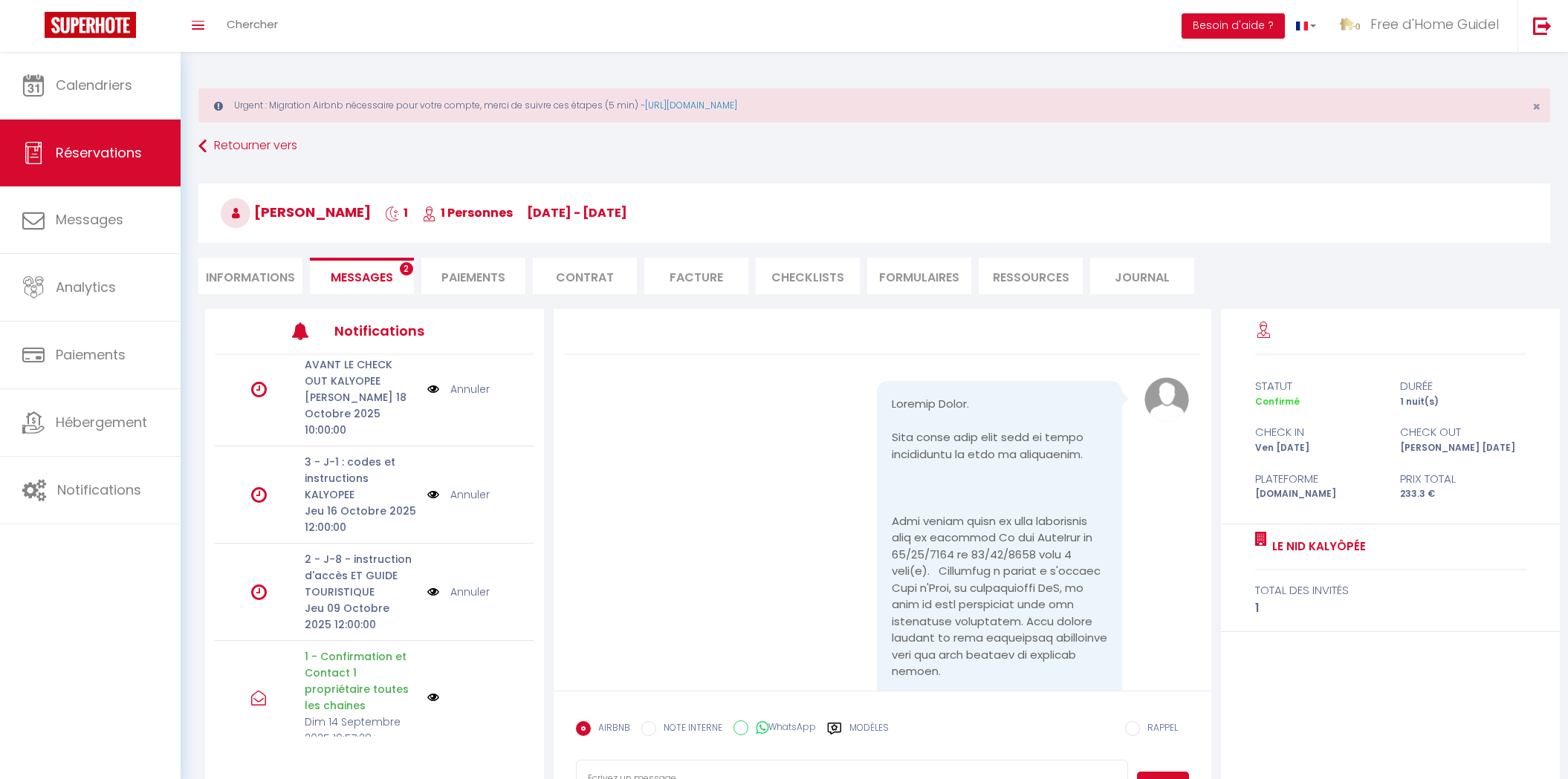
click at [363, 674] on p "1 - Confirmation et Contact 1 propriétaire toutes les chaines" at bounding box center [361, 681] width 113 height 65
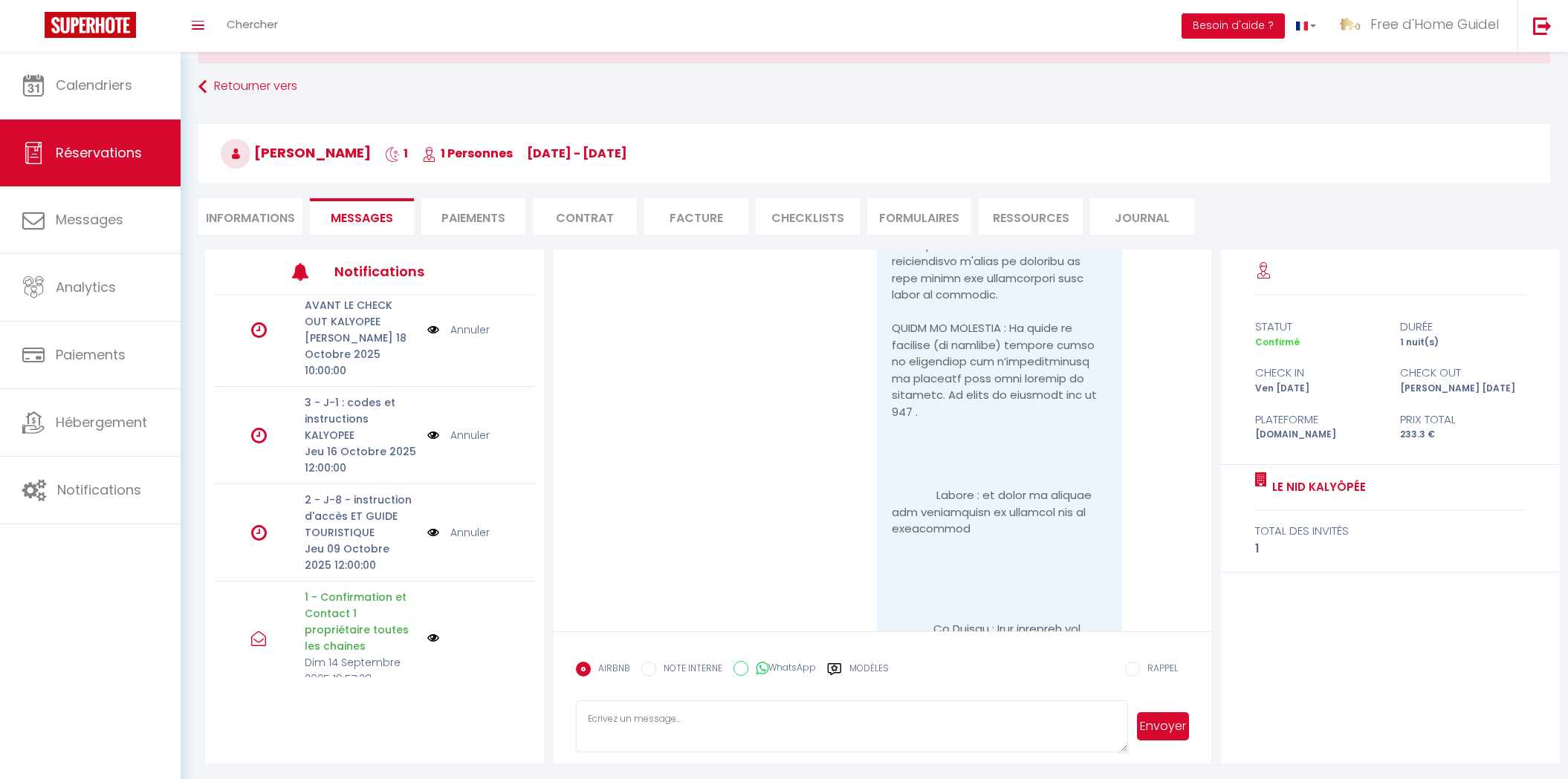
scroll to position [2515, 0]
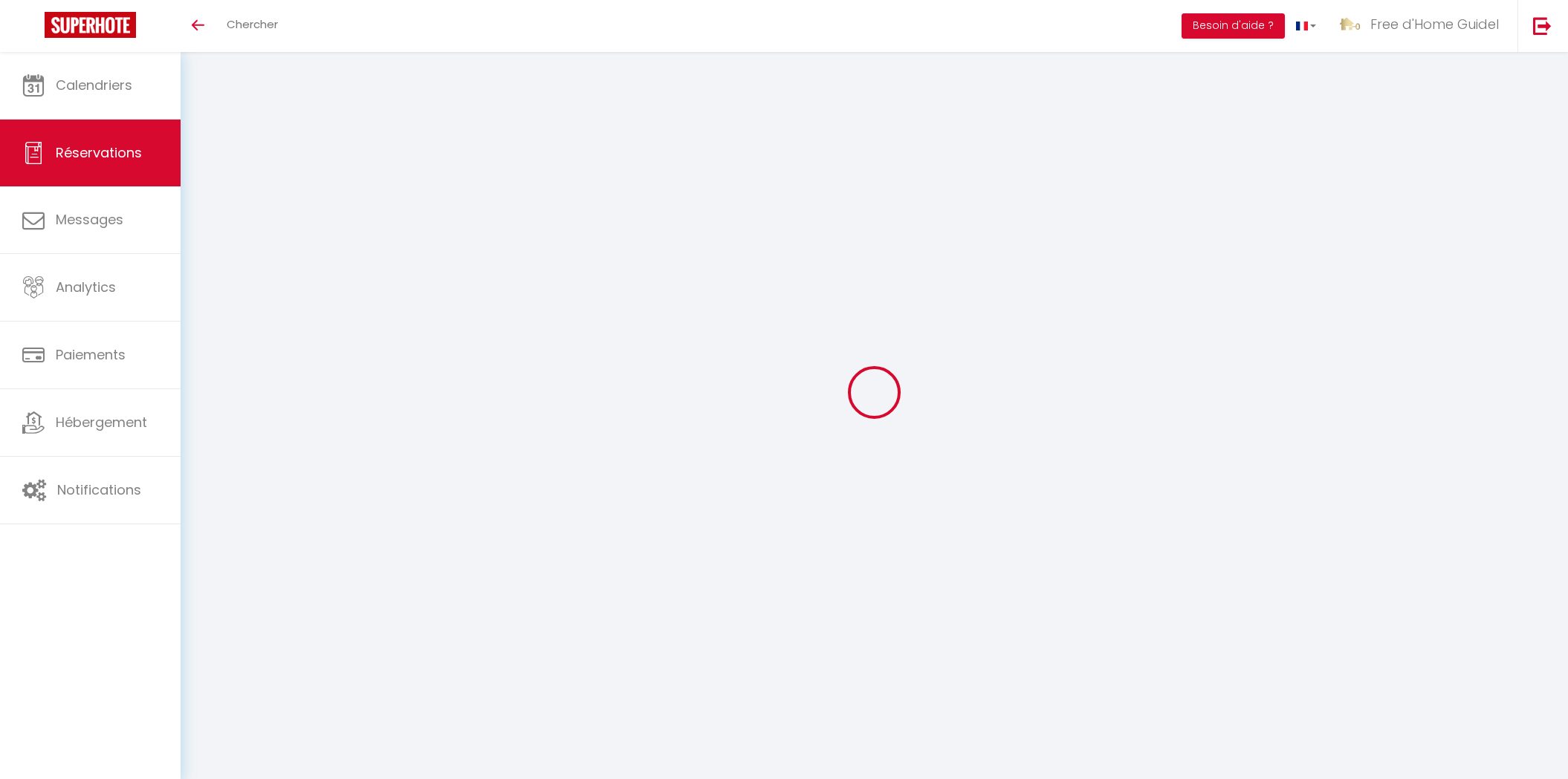
select select
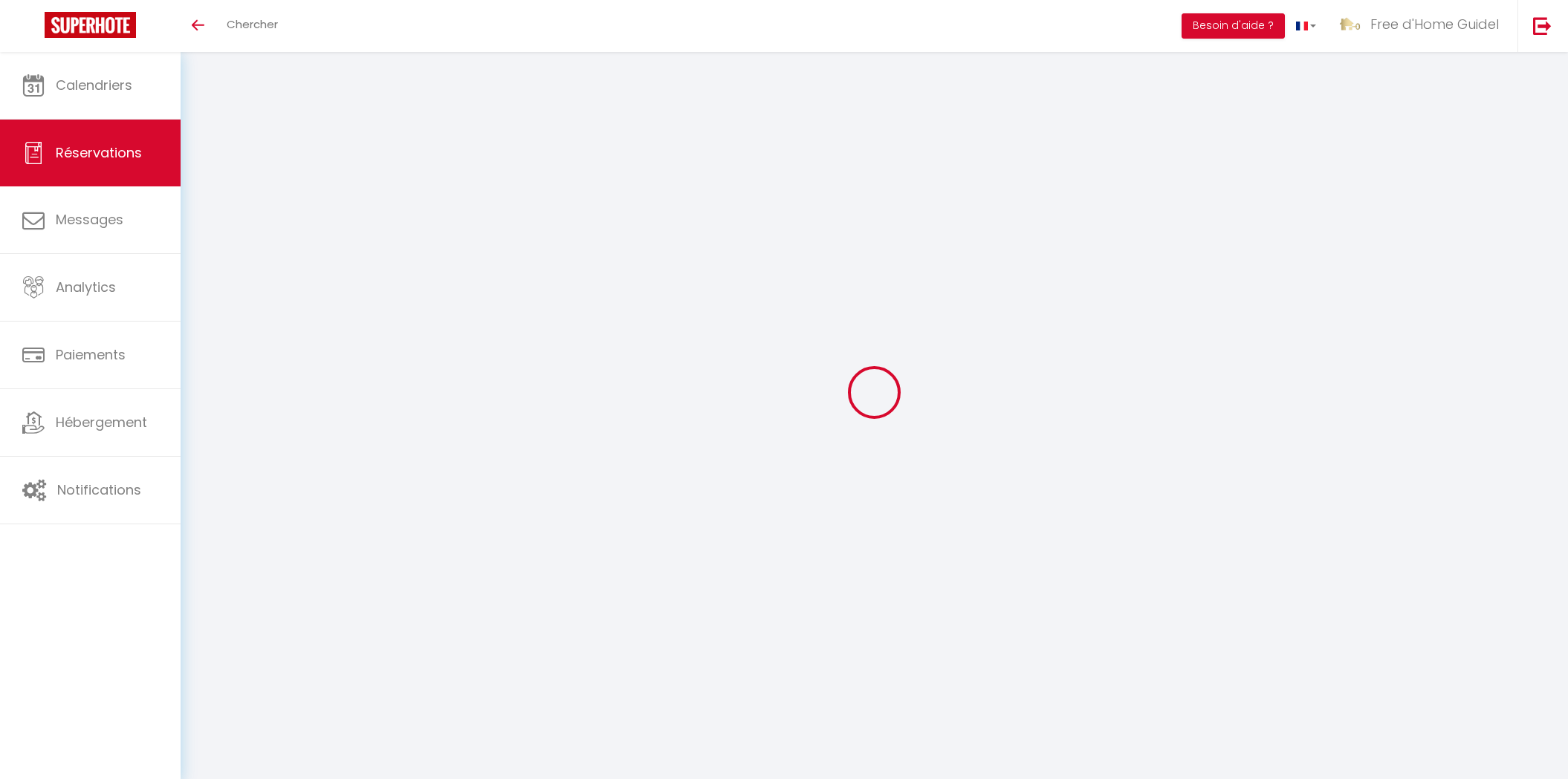
type input "[PERSON_NAME]"
type input "Le Pouezard"
type input "[EMAIL_ADDRESS][DOMAIN_NAME]"
type input "[PHONE_NUMBER]"
select select
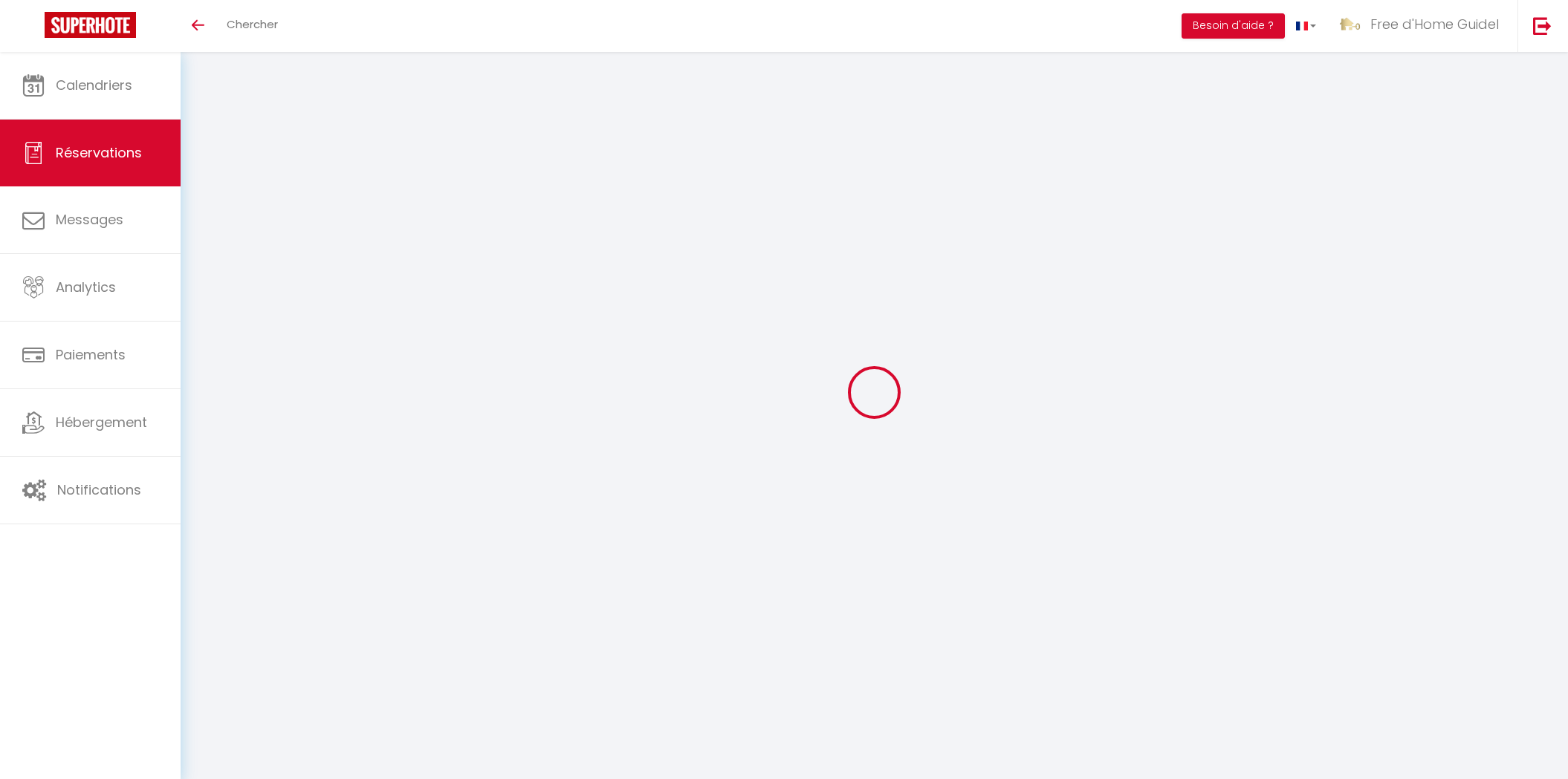
type input "49.5"
select select "26785"
select select "1"
select select
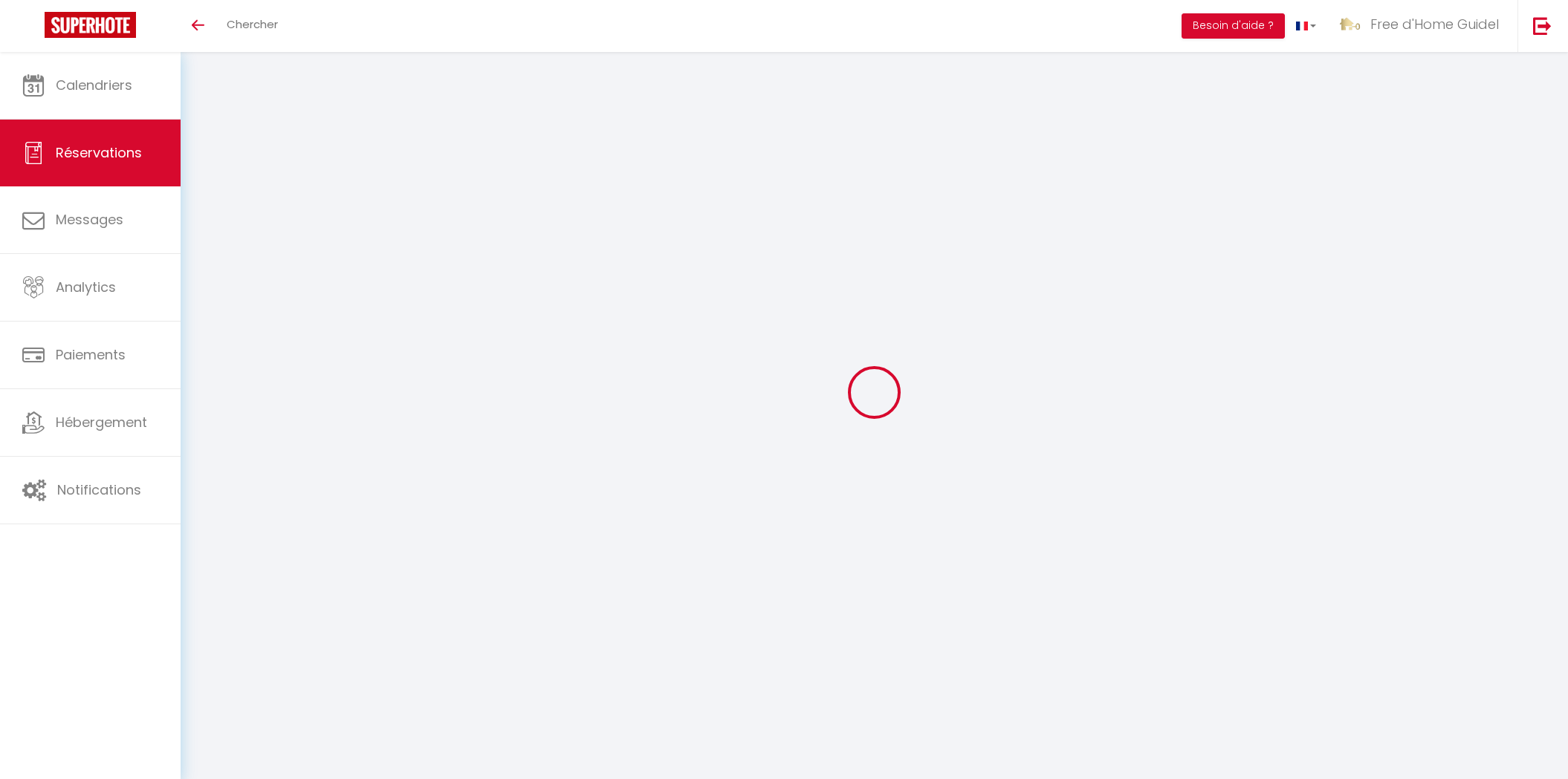
type input "2"
select select "12"
select select
type input "275"
checkbox input "false"
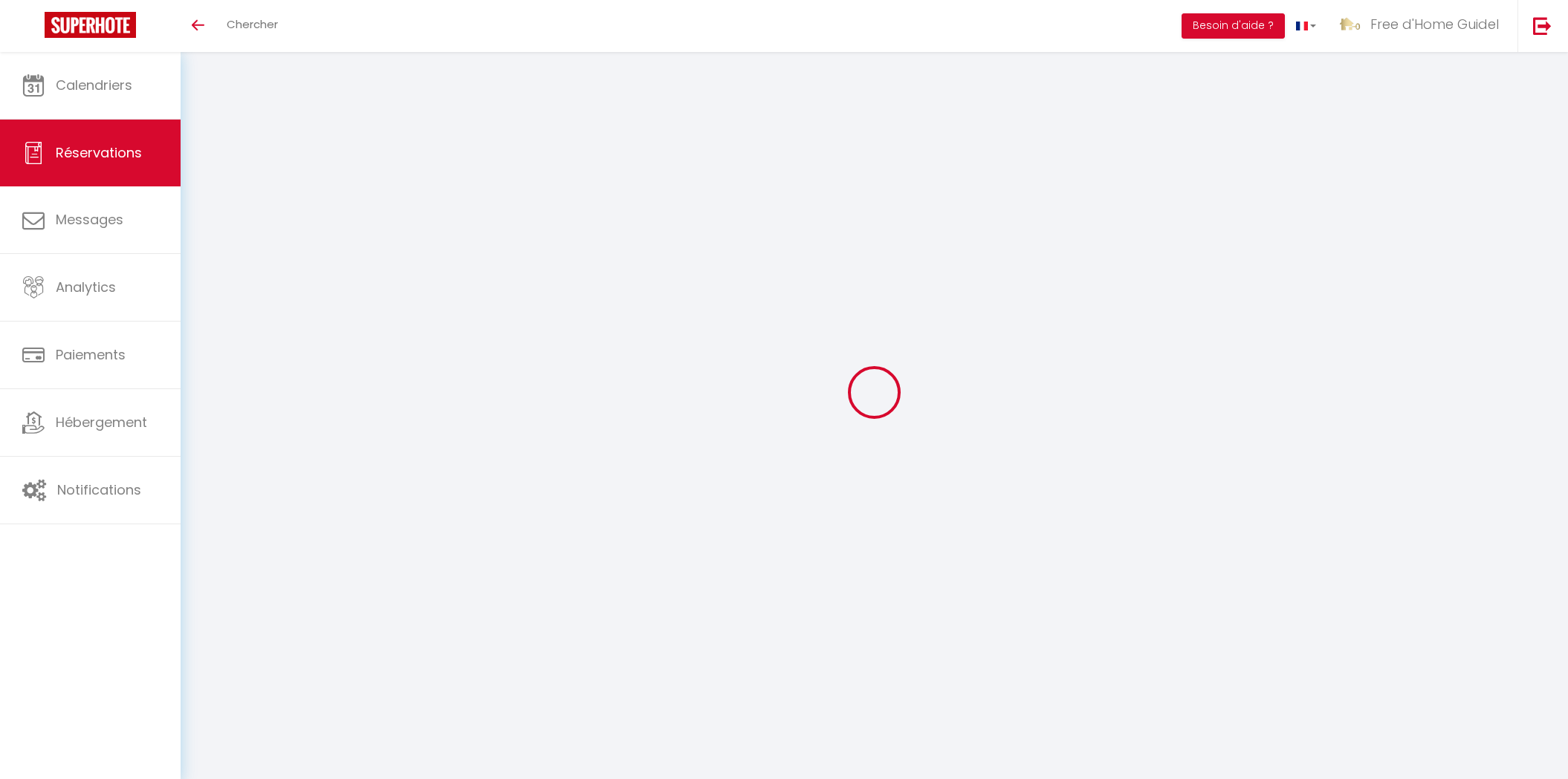
type input "0"
select select "1"
type input "0"
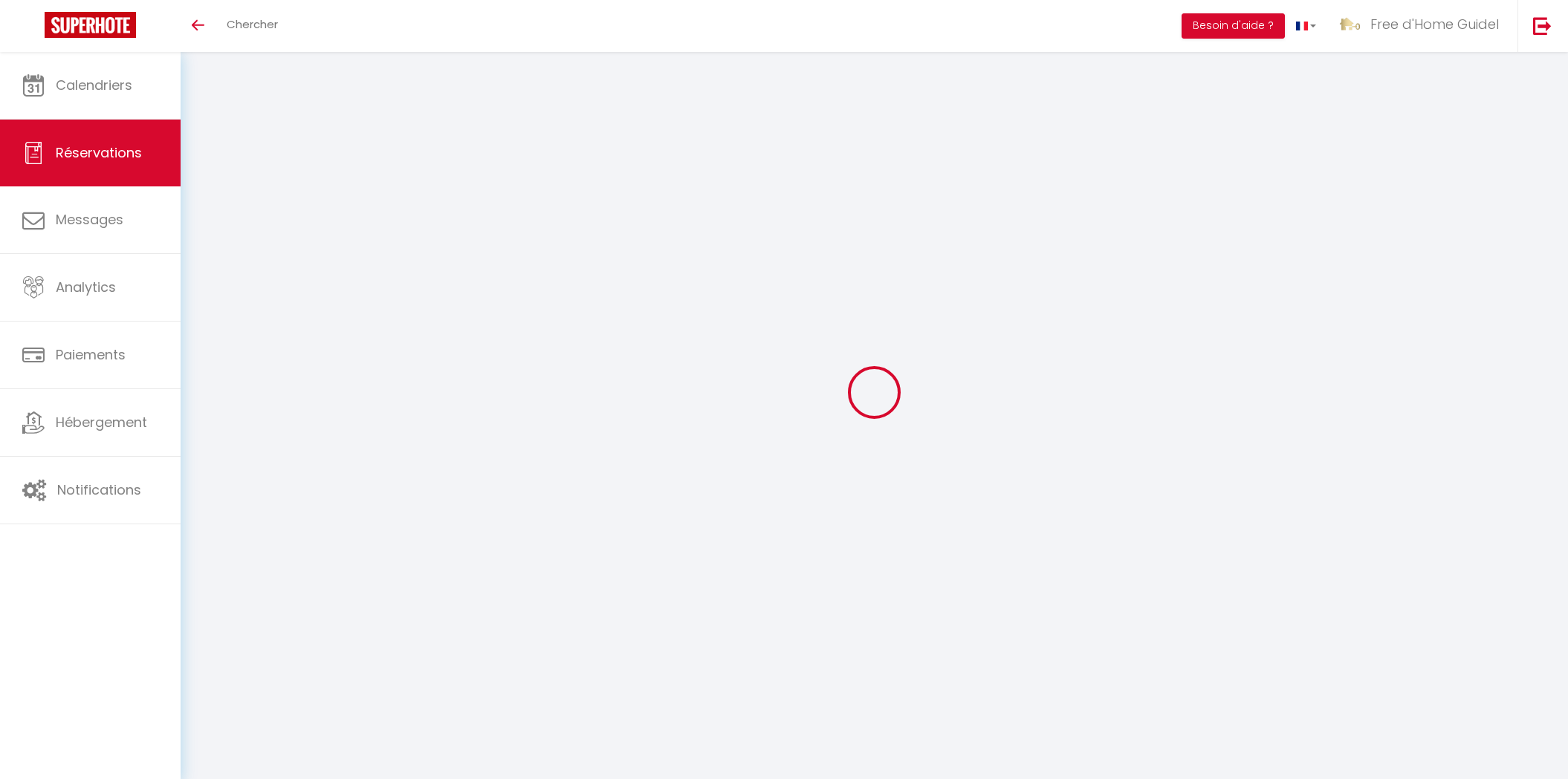
select select
select select "15"
checkbox input "false"
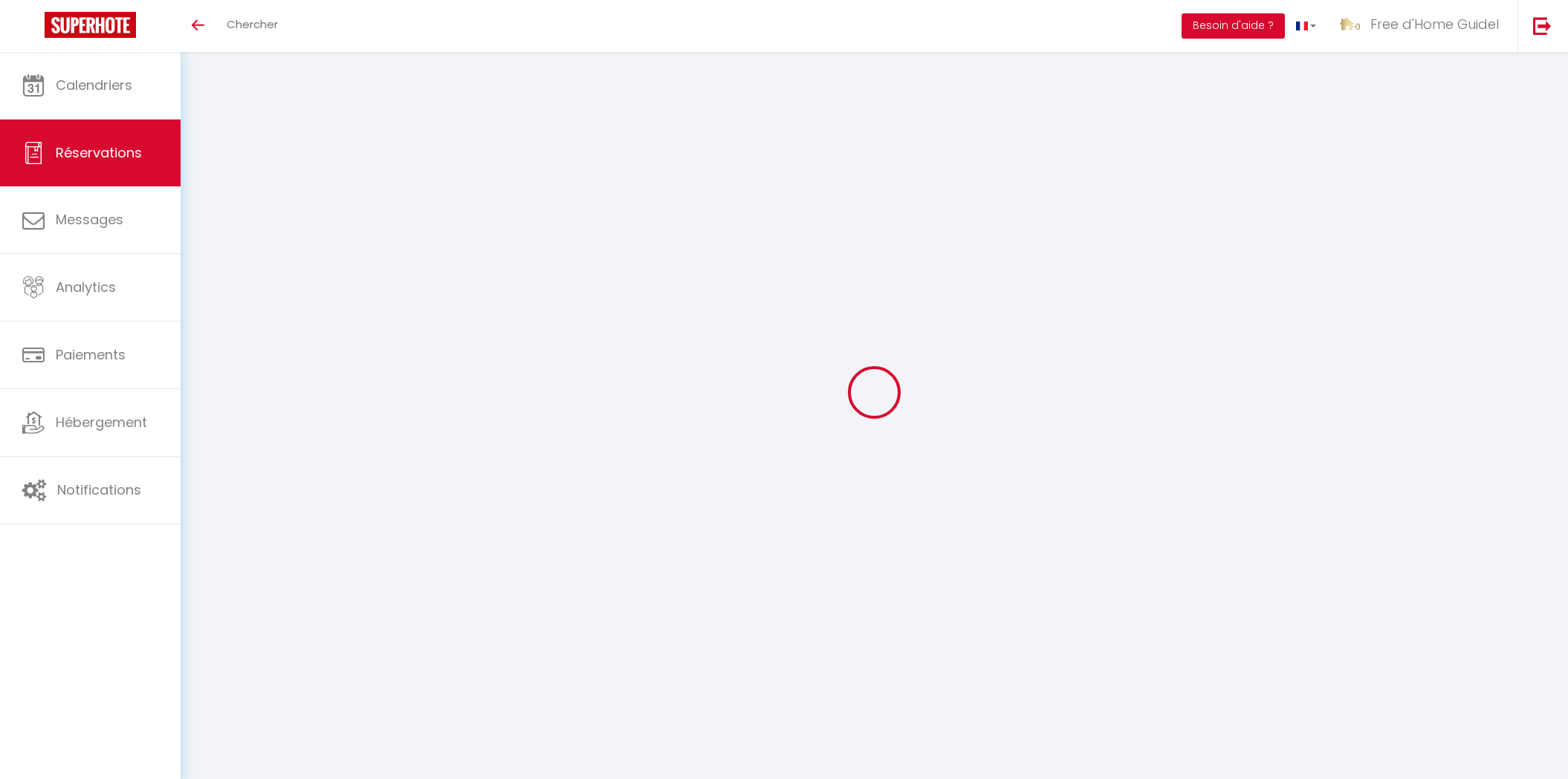
select select
checkbox input "false"
select select
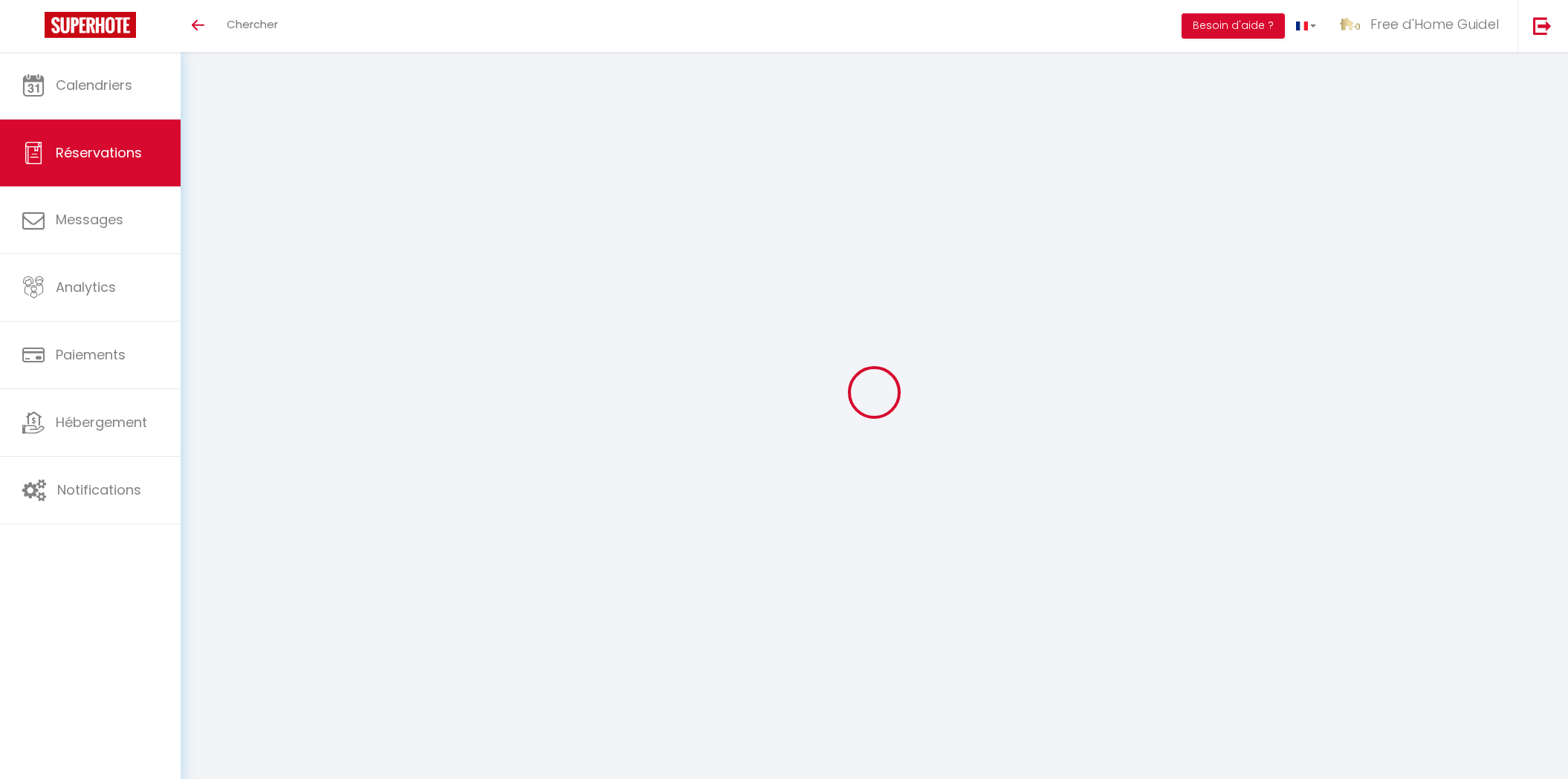
select select
checkbox input "false"
select select
type input "2.6"
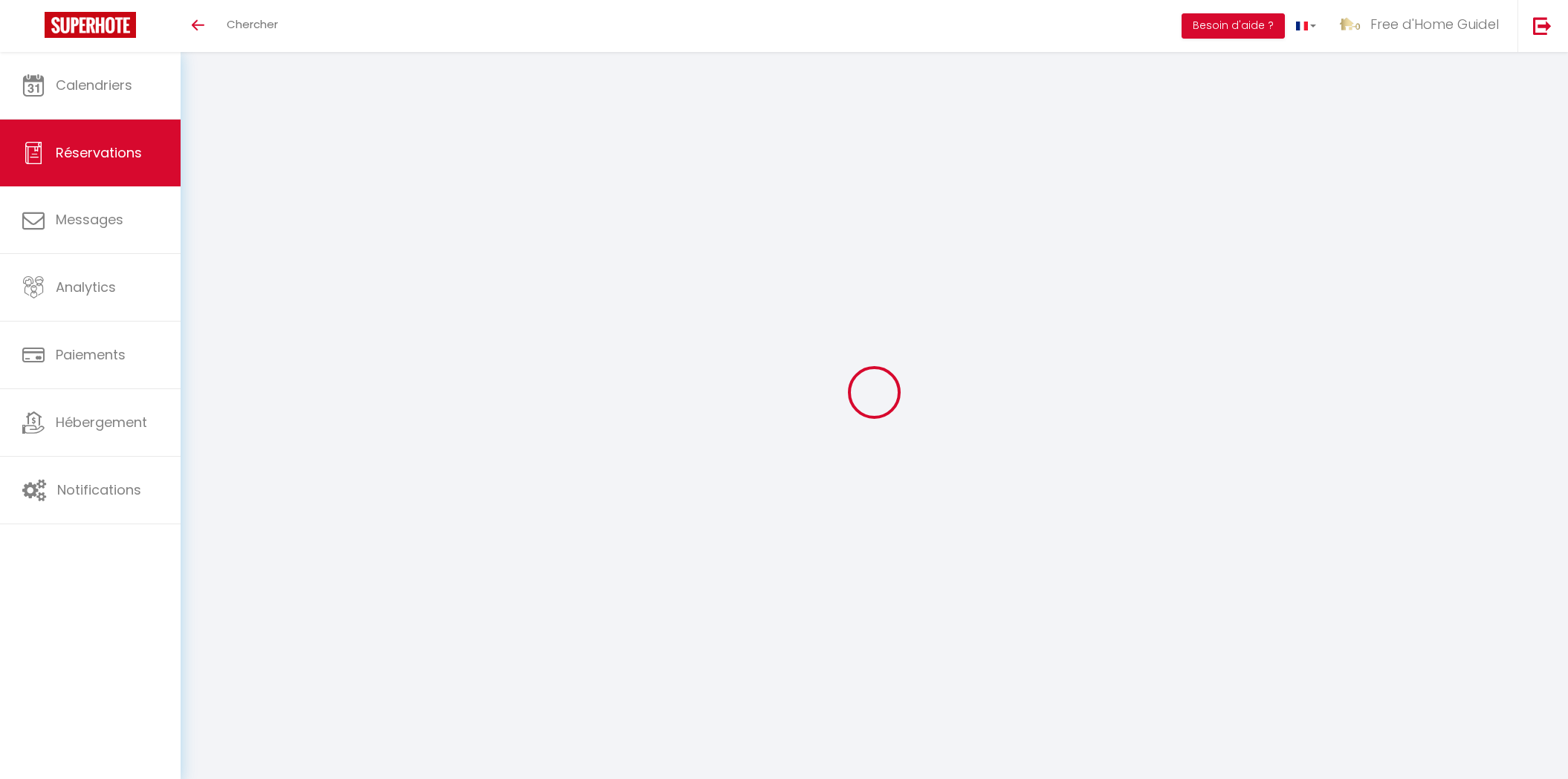
select select
checkbox input "false"
select select
checkbox input "false"
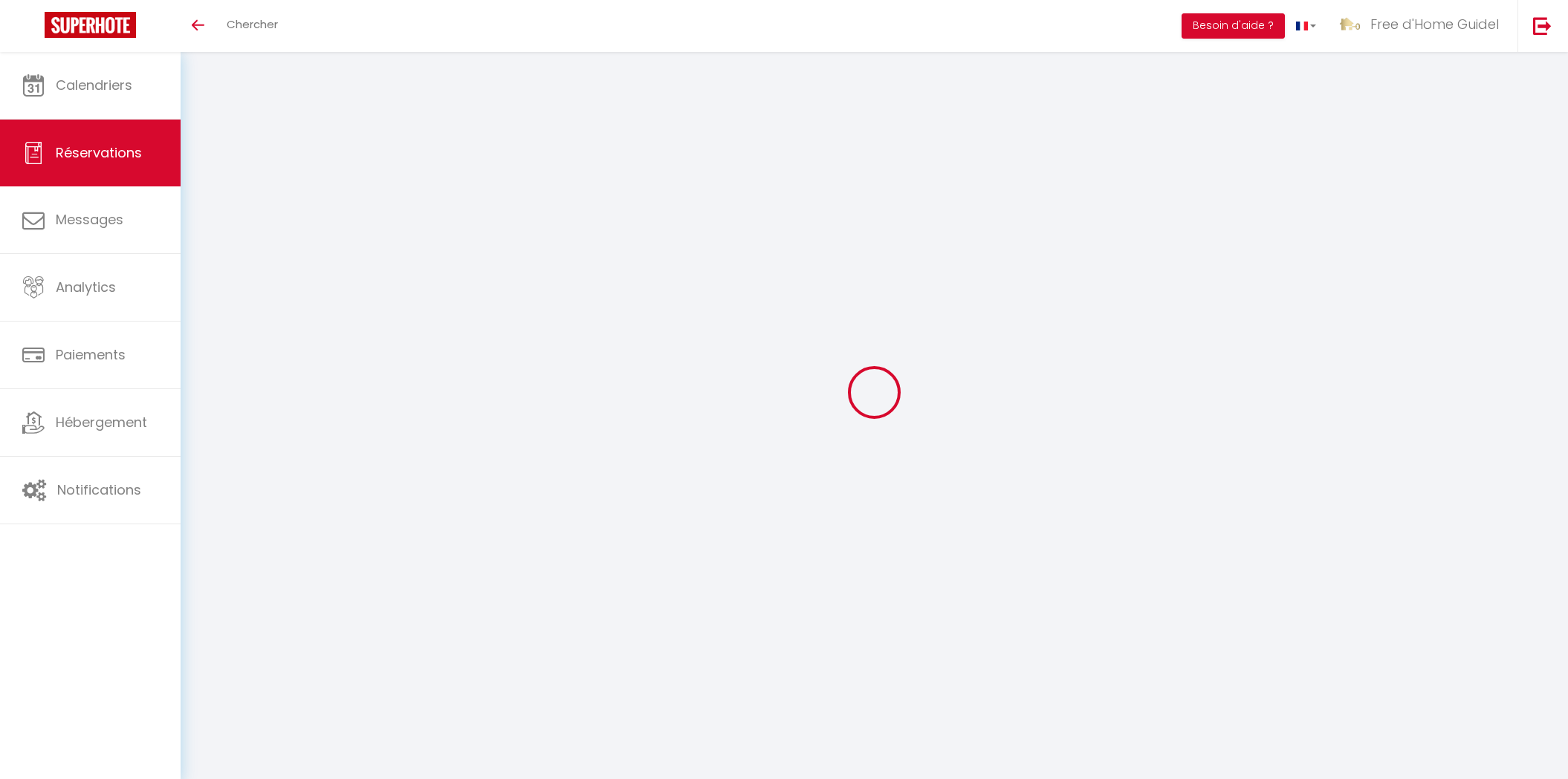
select select
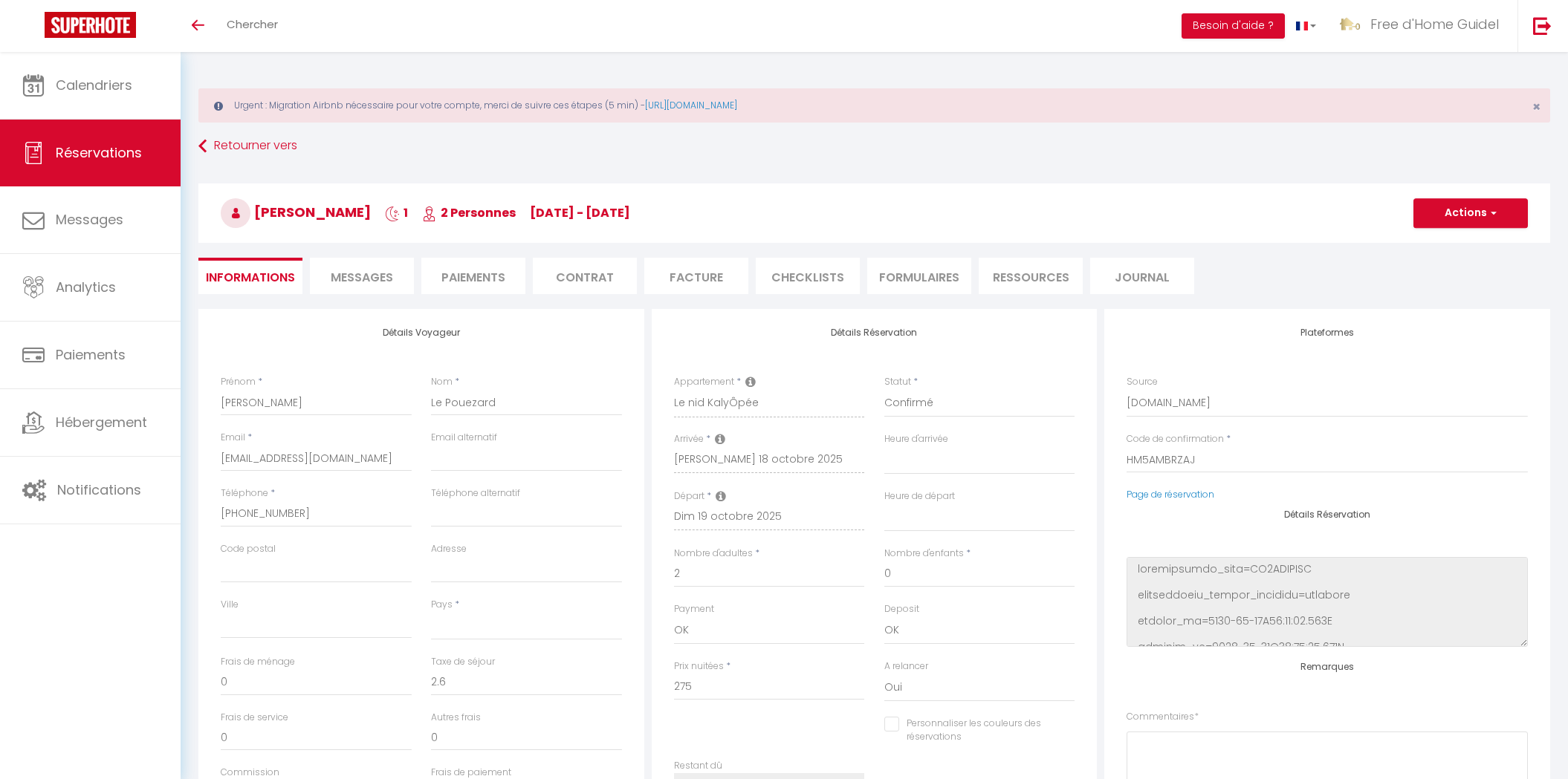
click at [344, 293] on div "Retourner vers [PERSON_NAME] 1 2 Personnes [DATE] - [DATE] Actions Enregistrer …" at bounding box center [874, 220] width 1371 height 176
click at [342, 270] on span "Messages" at bounding box center [362, 277] width 63 height 17
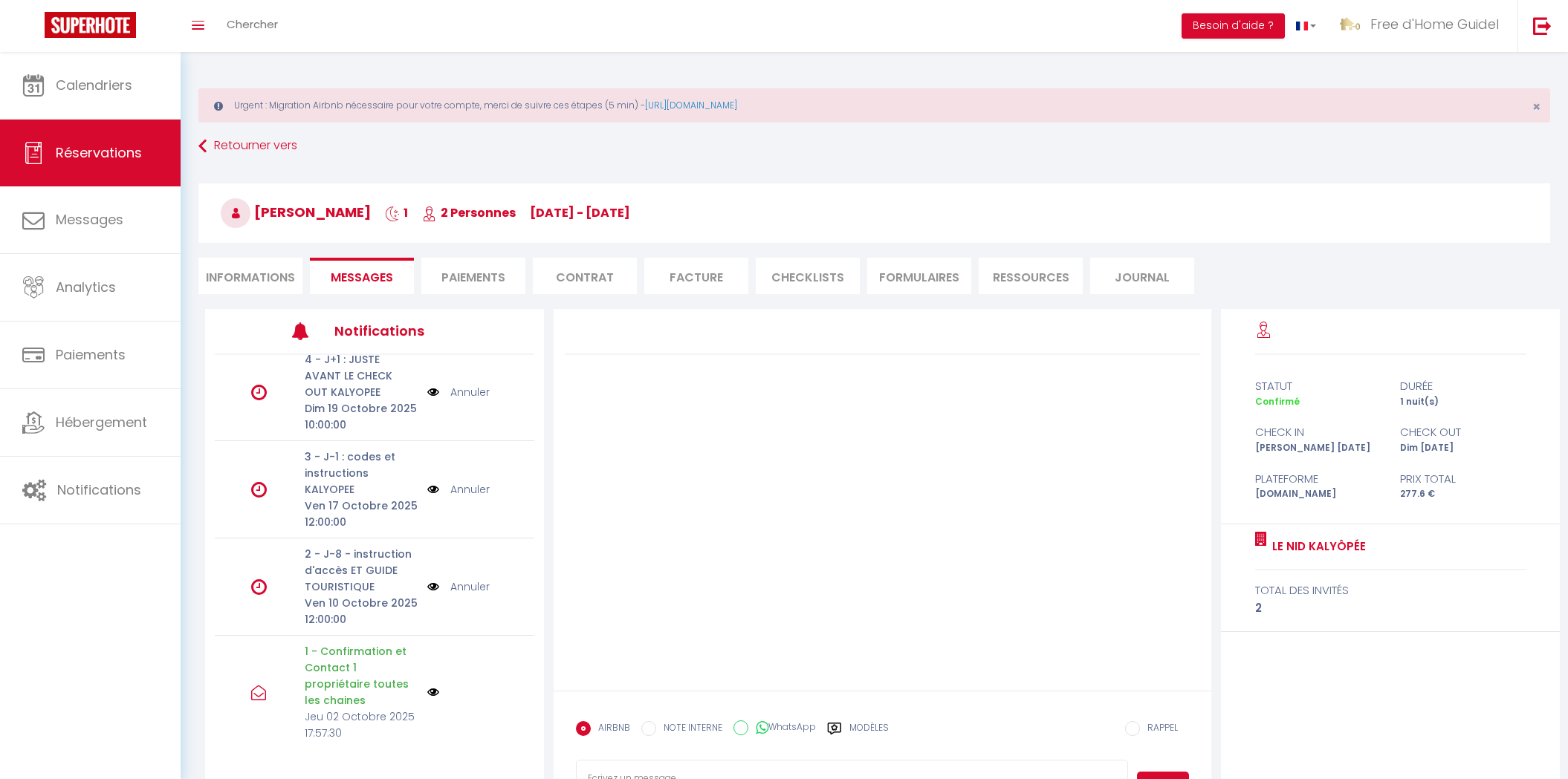
scroll to position [23, 0]
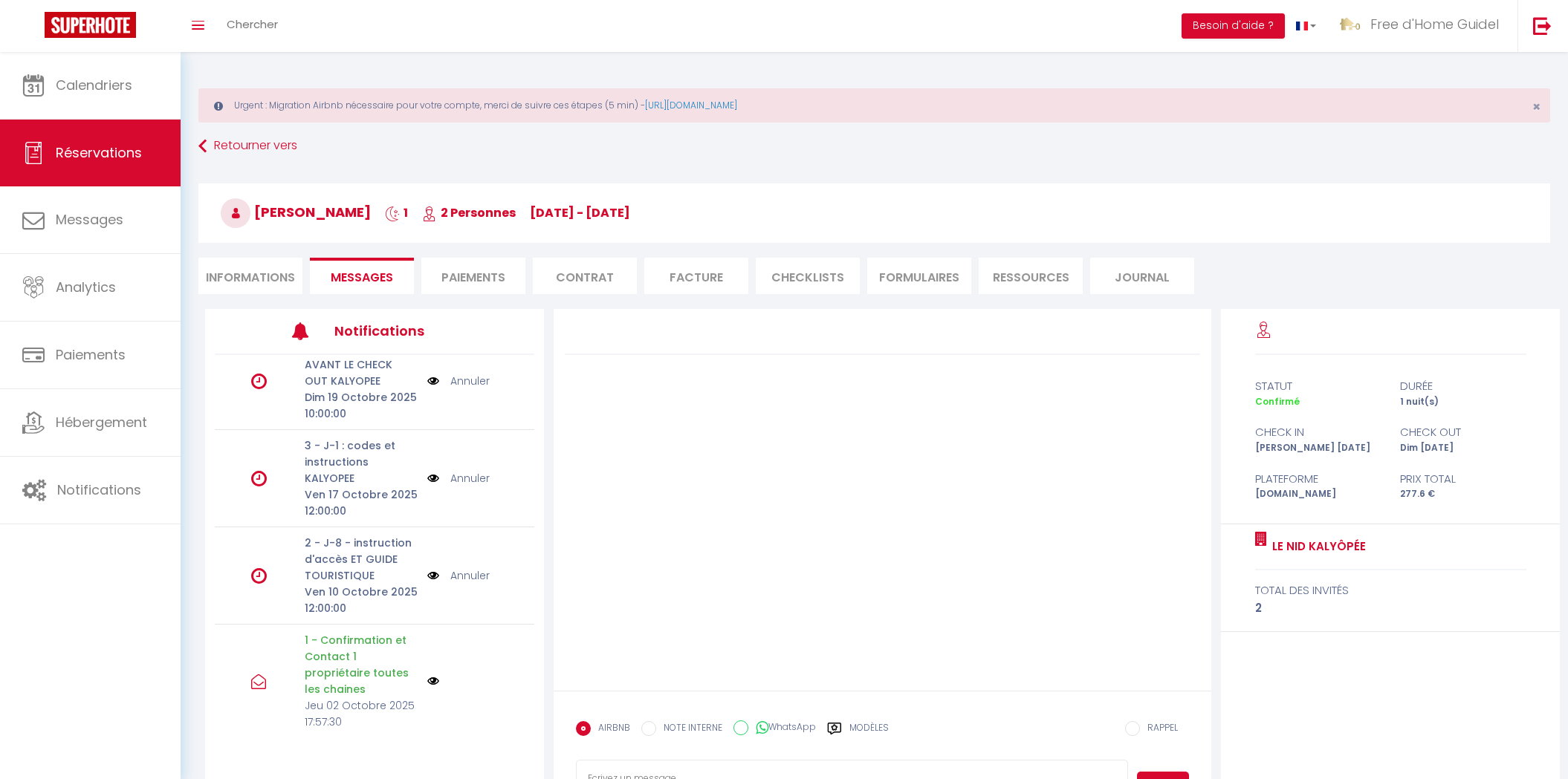
click at [330, 553] on p "2 - J-8 - instruction d'accès ET GUIDE TOURISTIQUE" at bounding box center [361, 559] width 113 height 49
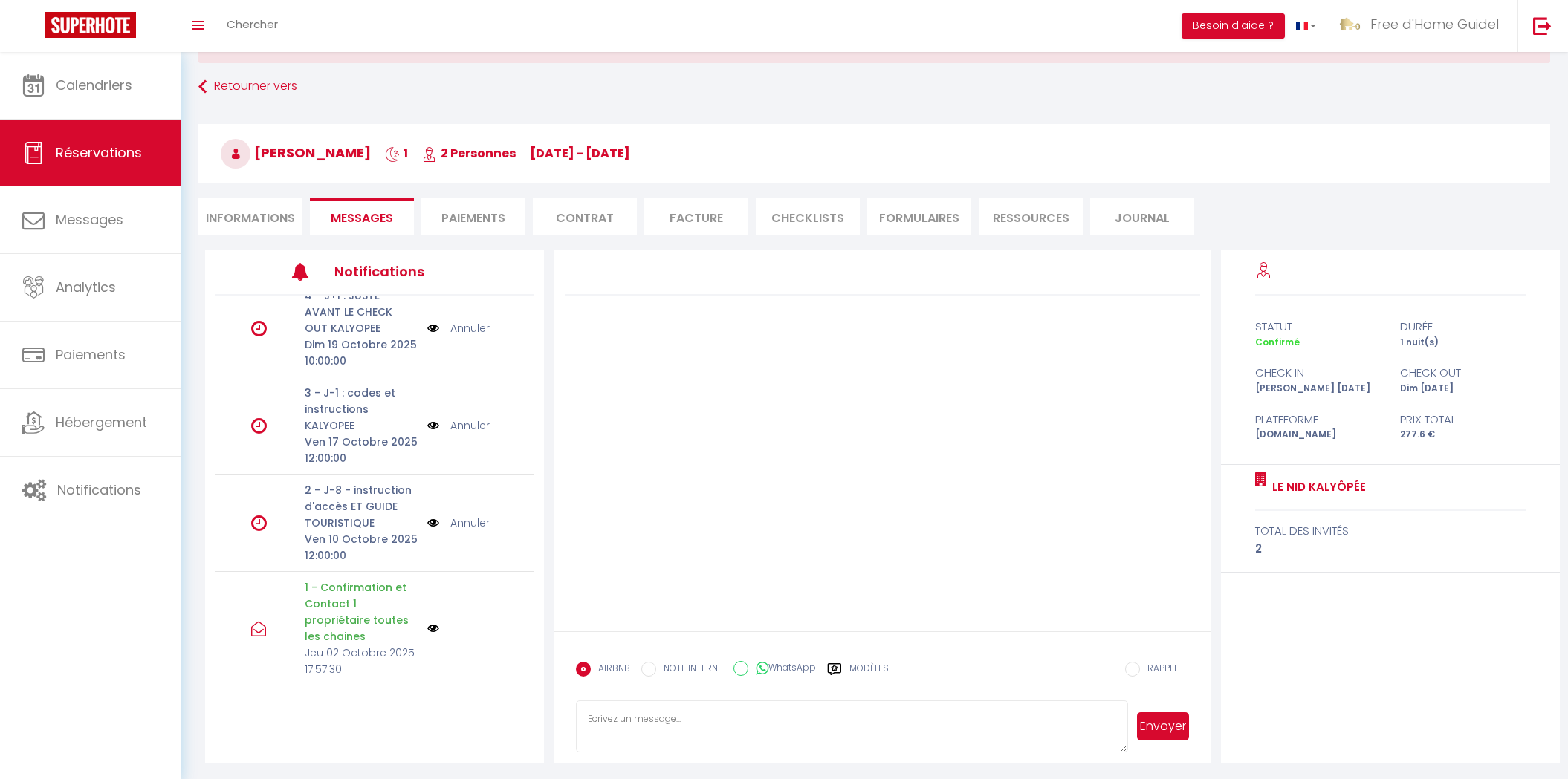
click at [646, 662] on input "NOTE INTERNE" at bounding box center [649, 669] width 14 height 14
radio input "true"
click at [588, 667] on input "EMAIL" at bounding box center [583, 669] width 14 height 14
radio input "true"
radio input "false"
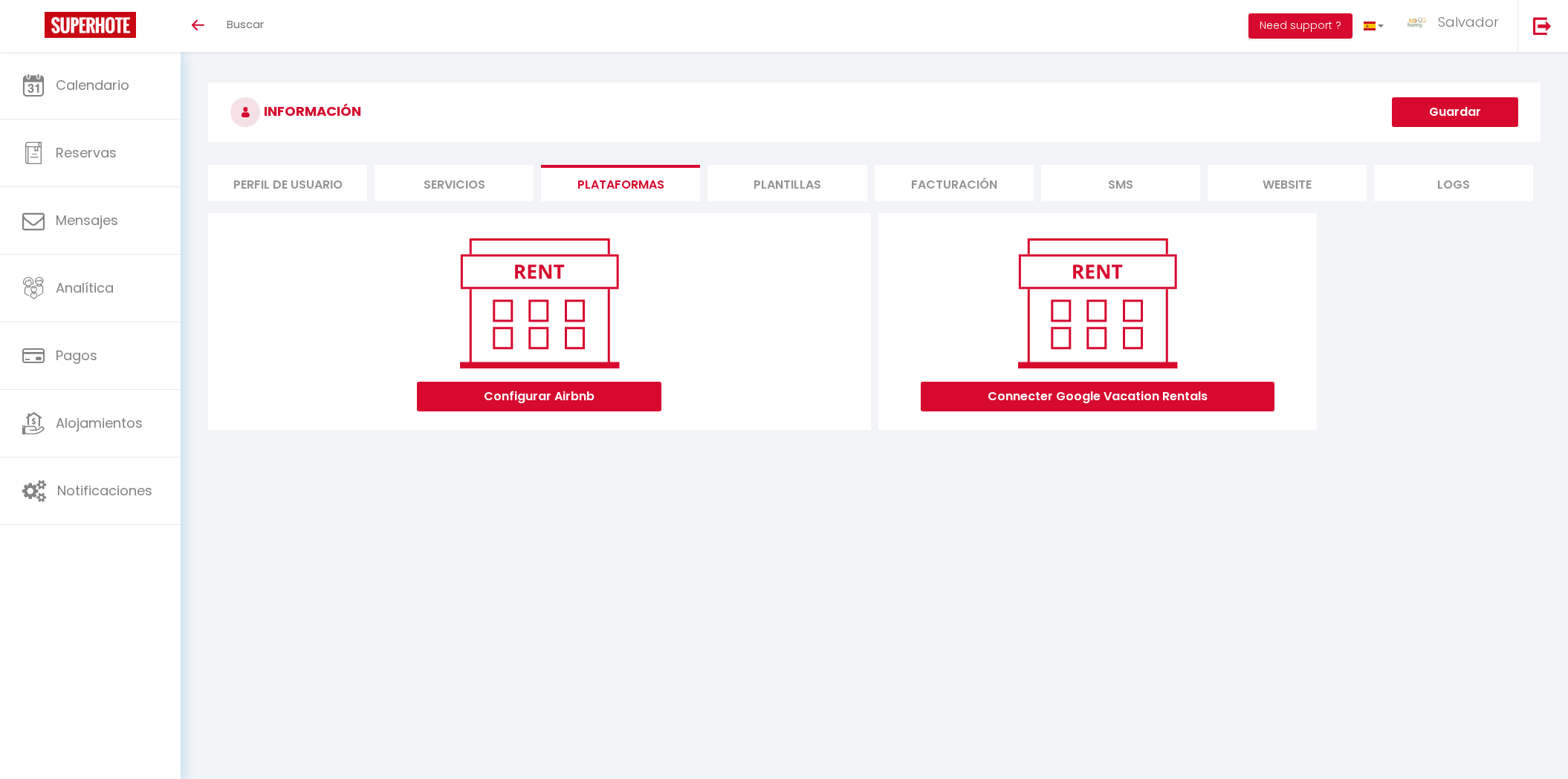
click at [493, 175] on li "Servicios" at bounding box center [454, 182] width 159 height 36
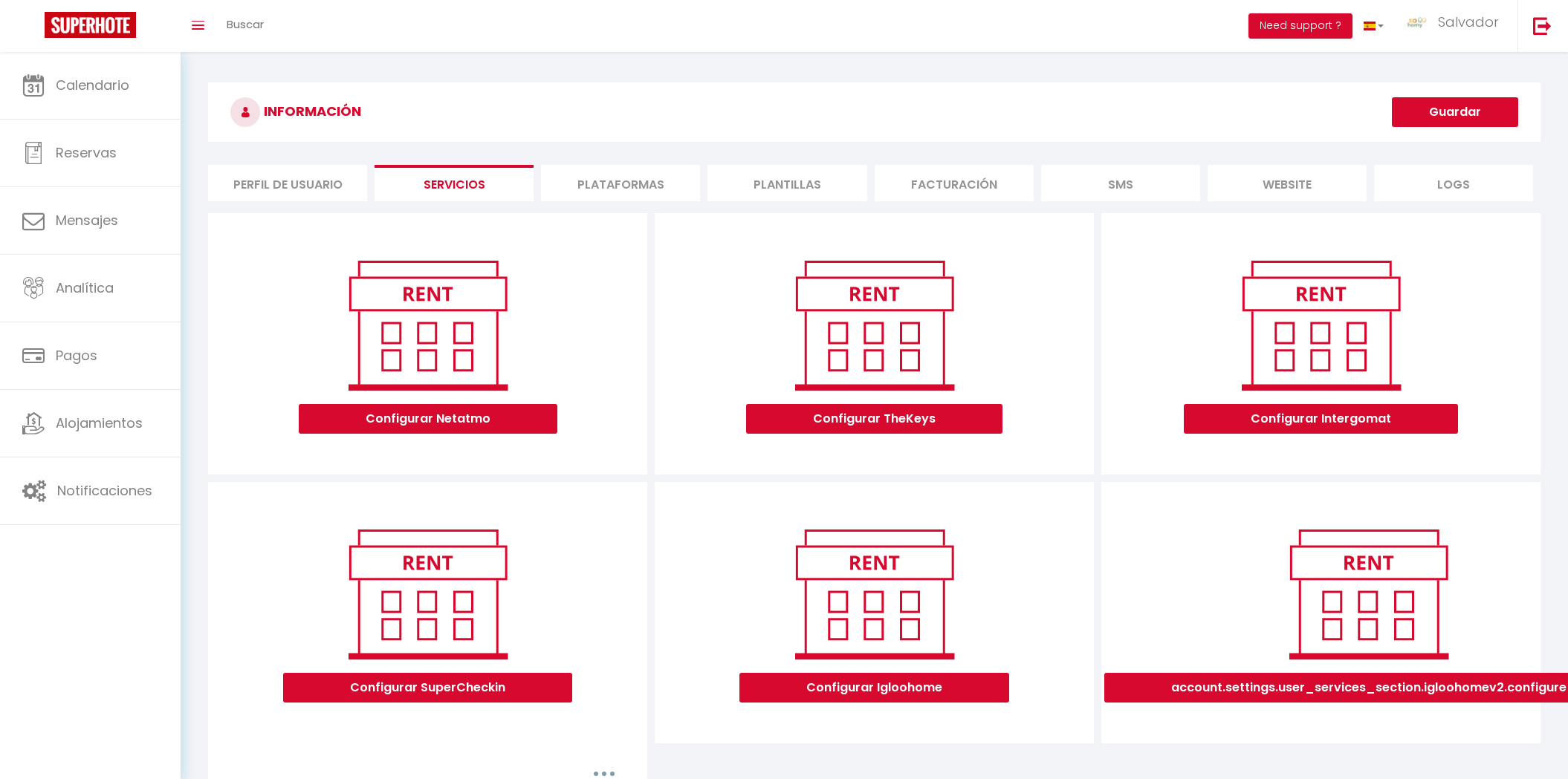
click at [600, 178] on li "Plataformas" at bounding box center [621, 182] width 159 height 36
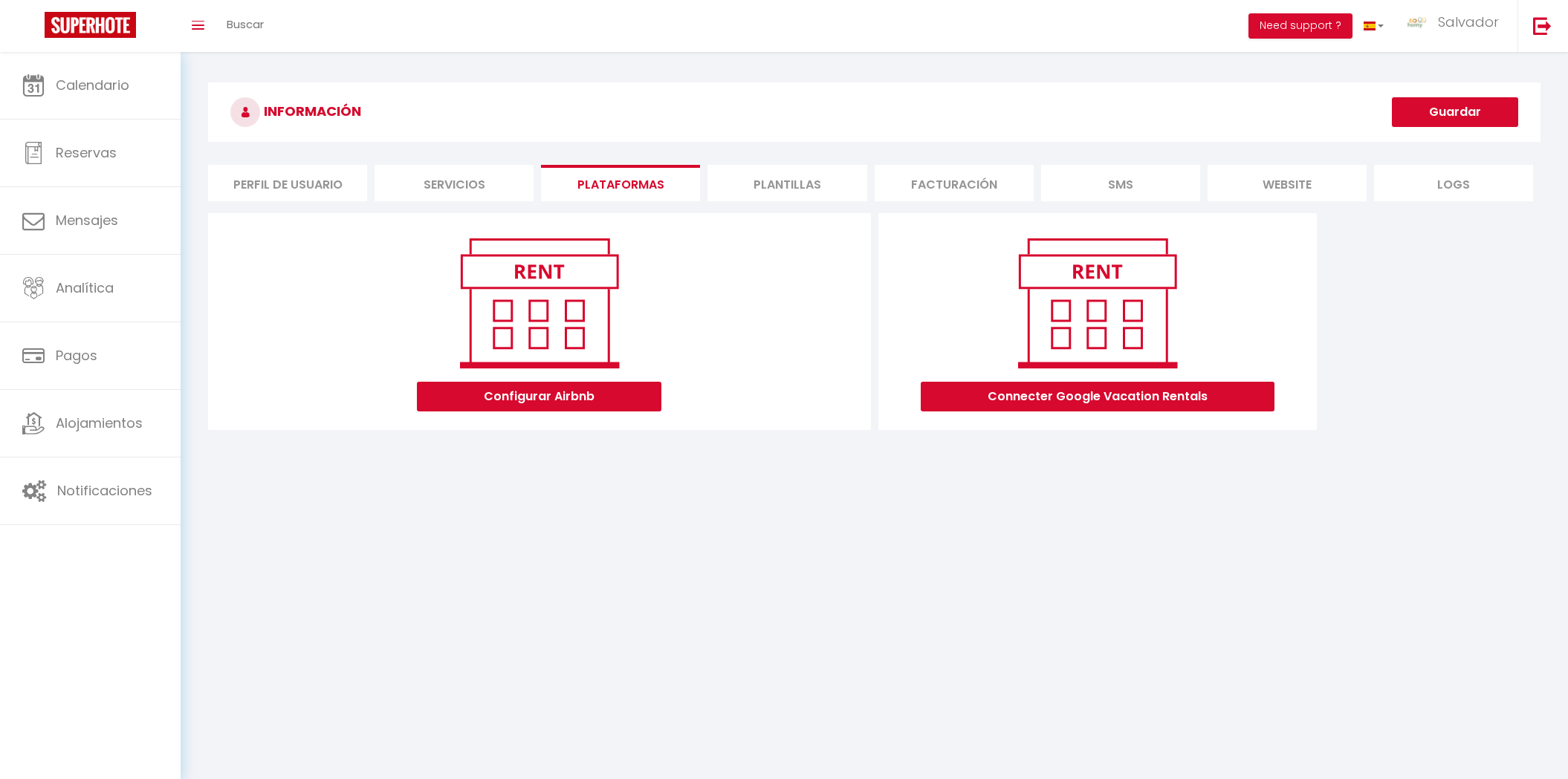
click at [475, 191] on li "Servicios" at bounding box center [454, 182] width 159 height 36
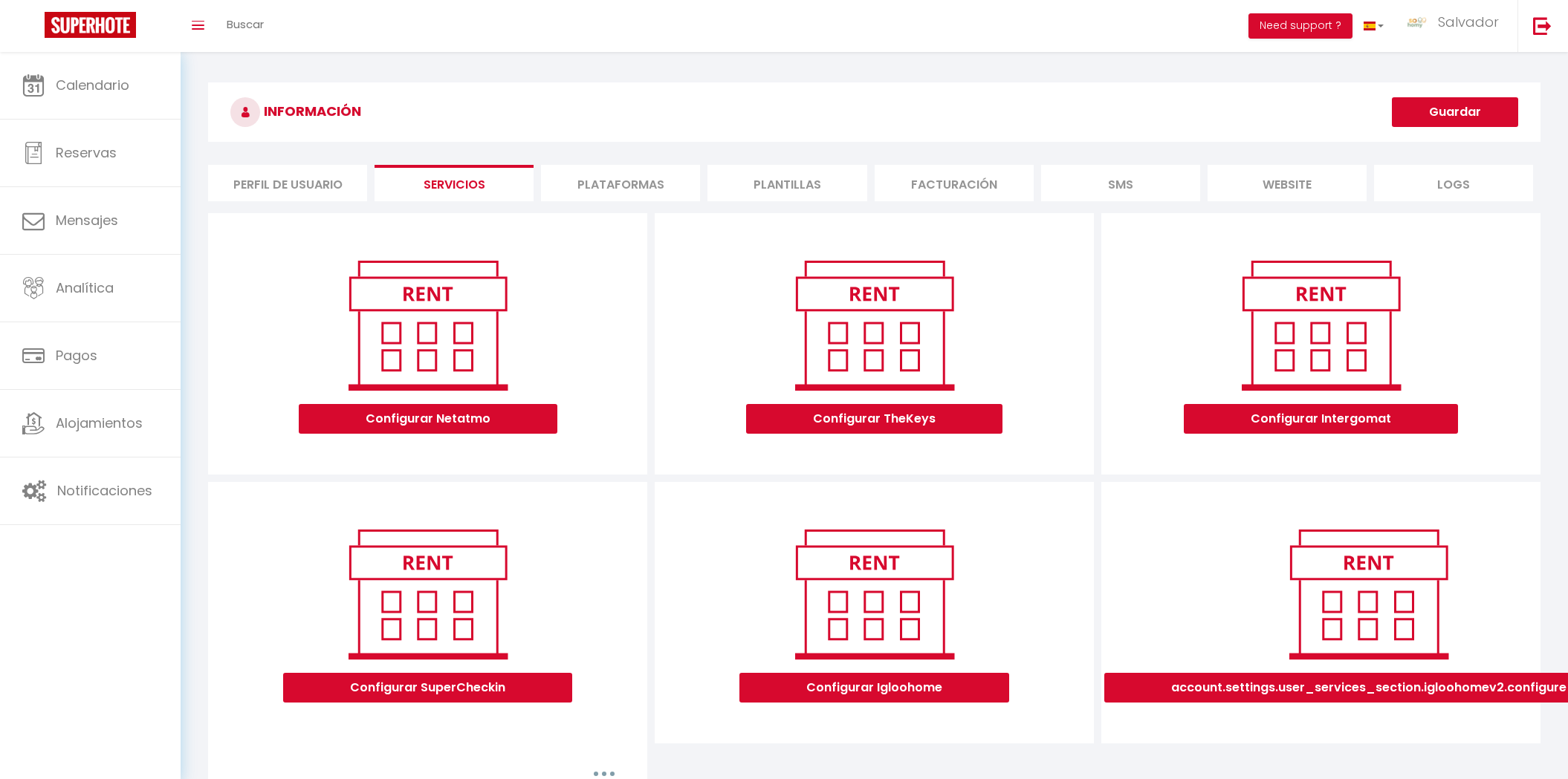
click at [612, 178] on li "Plataformas" at bounding box center [621, 182] width 159 height 36
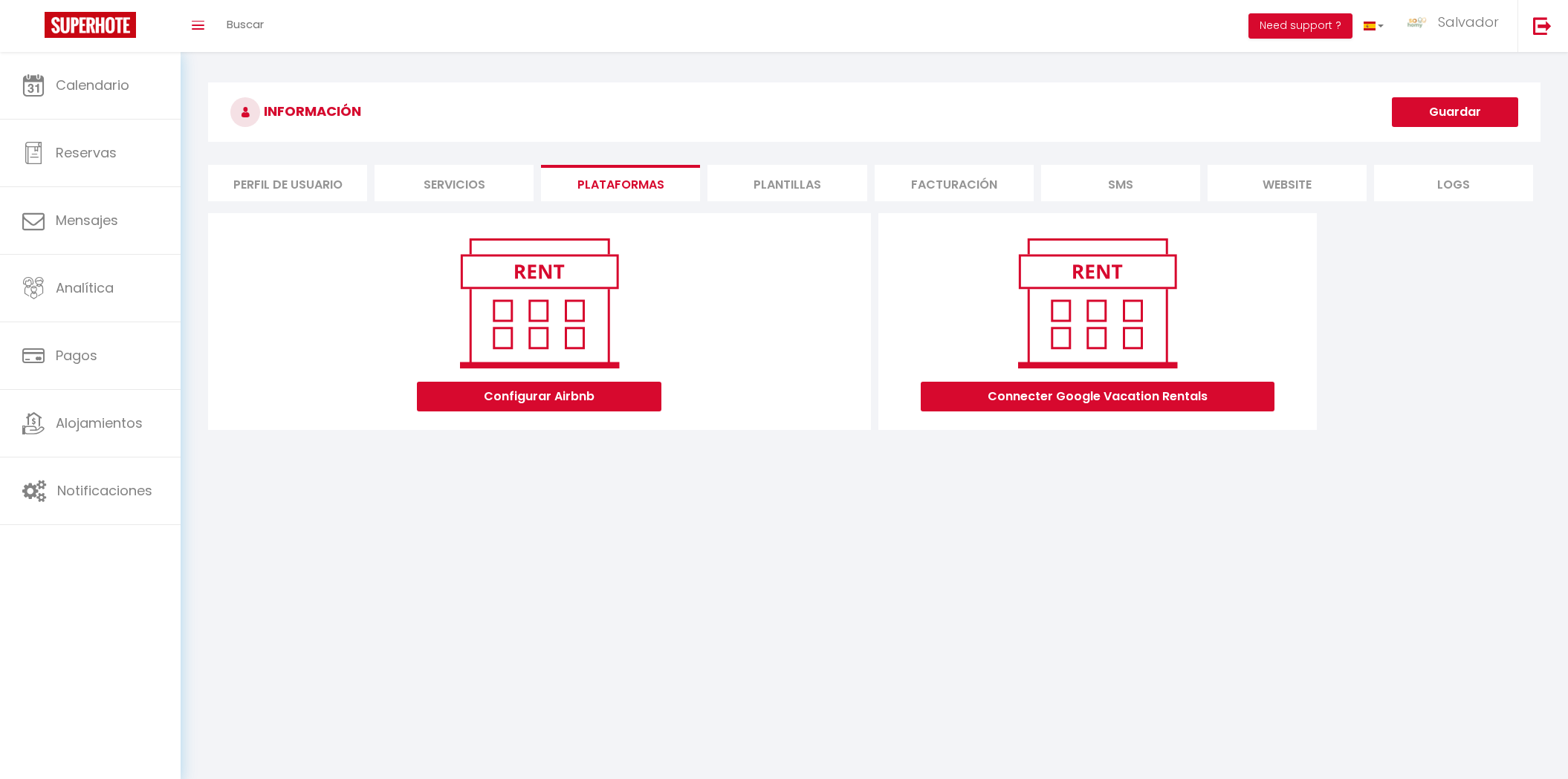
click at [767, 188] on li "Plantillas" at bounding box center [787, 182] width 159 height 36
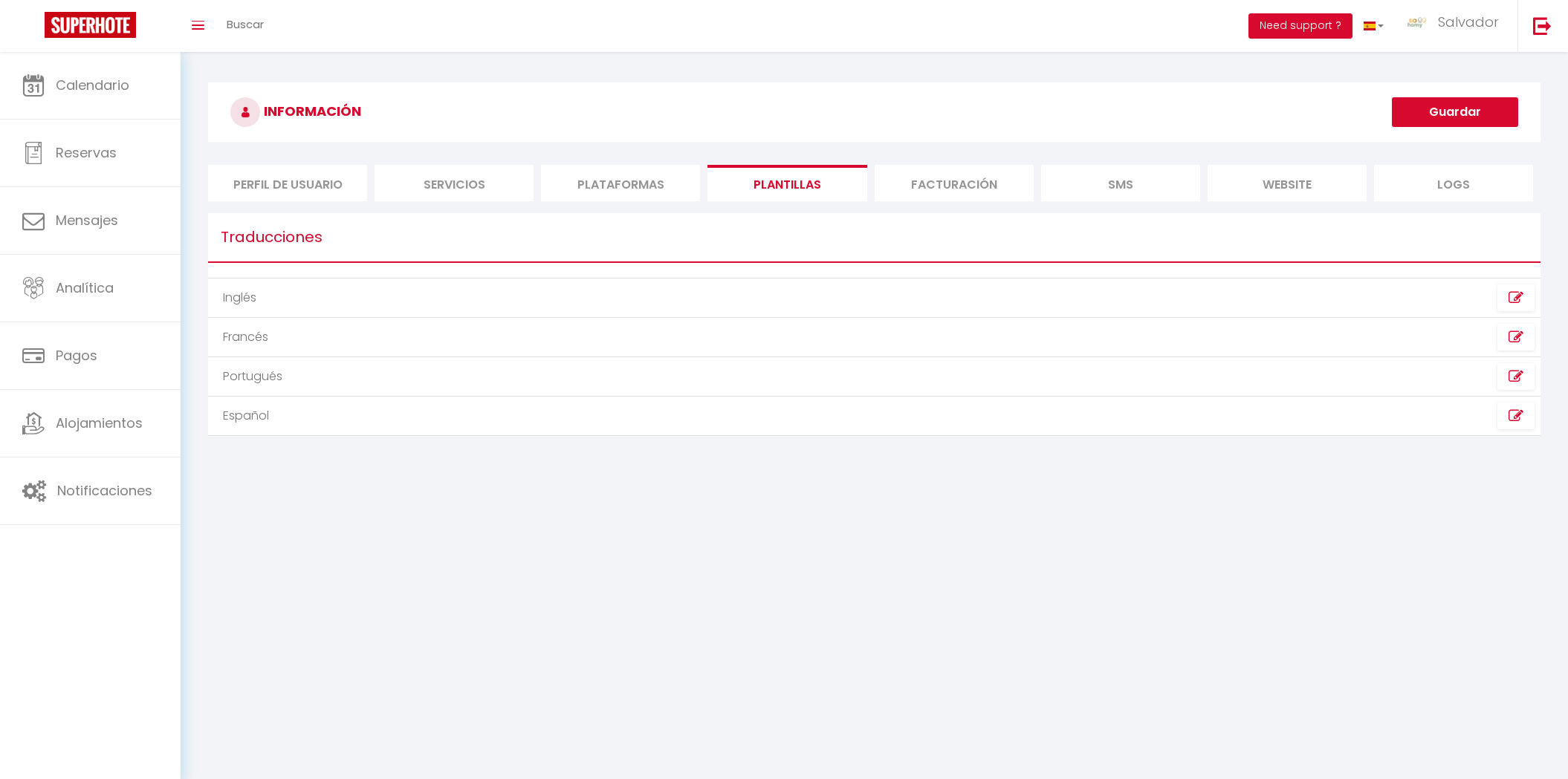
click at [597, 184] on li "Plataformas" at bounding box center [621, 182] width 159 height 36
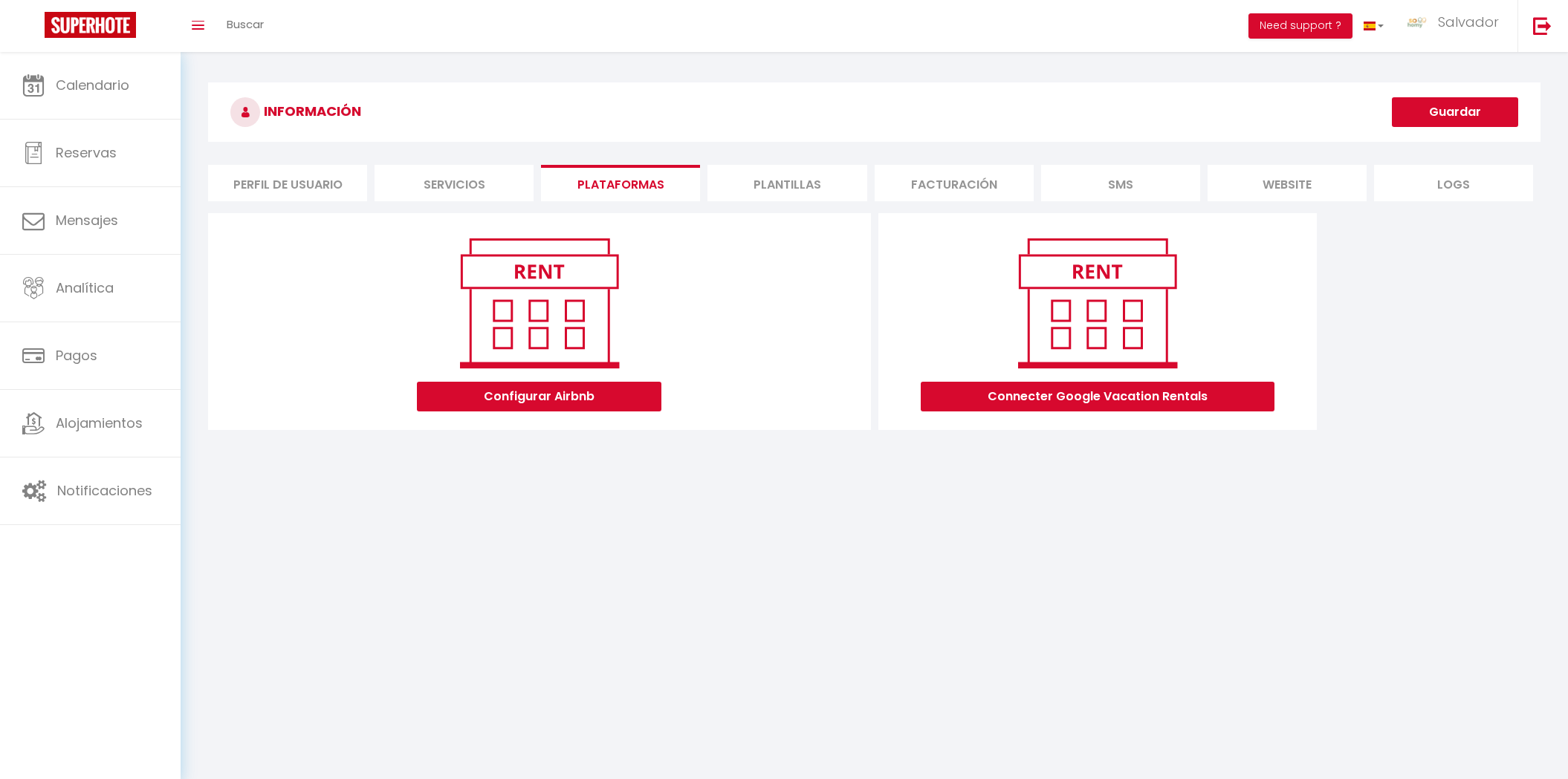
click at [399, 180] on li "Servicios" at bounding box center [454, 182] width 159 height 36
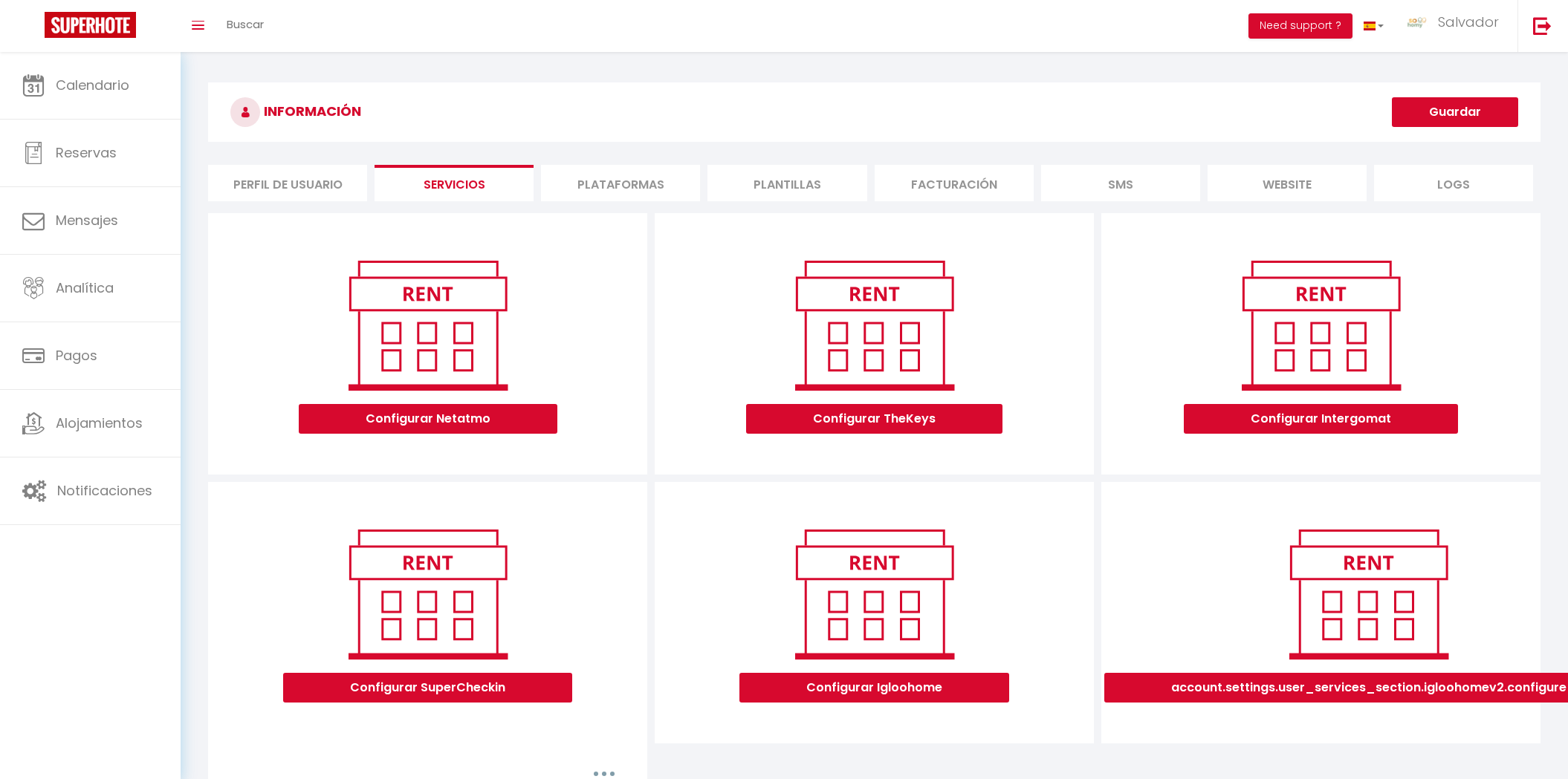
click at [322, 183] on li "Perfil de usuario" at bounding box center [288, 182] width 159 height 36
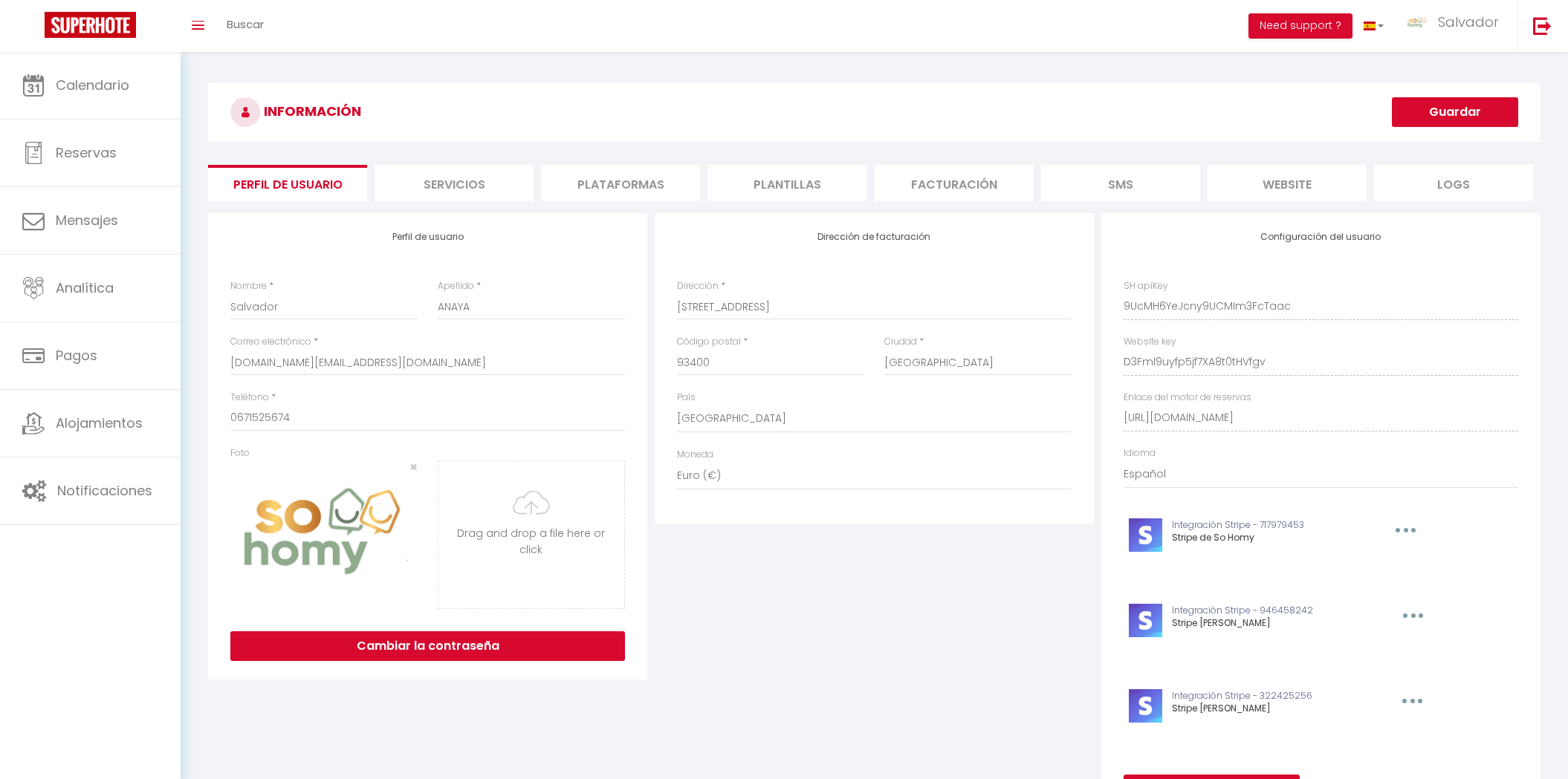
click at [581, 182] on li "Plataformas" at bounding box center [621, 182] width 159 height 36
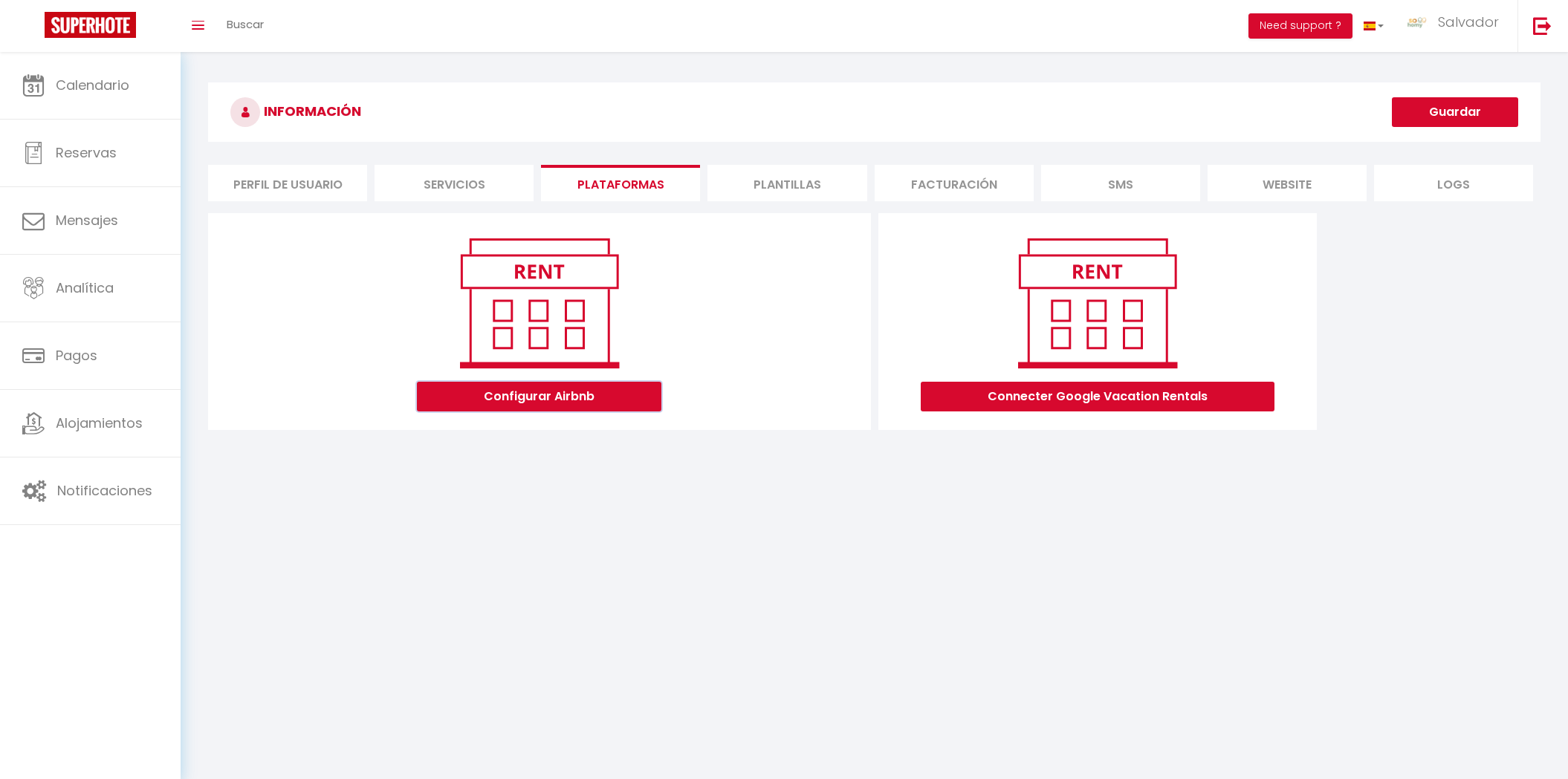
click at [561, 391] on button "Configurar Airbnb" at bounding box center [539, 396] width 244 height 30
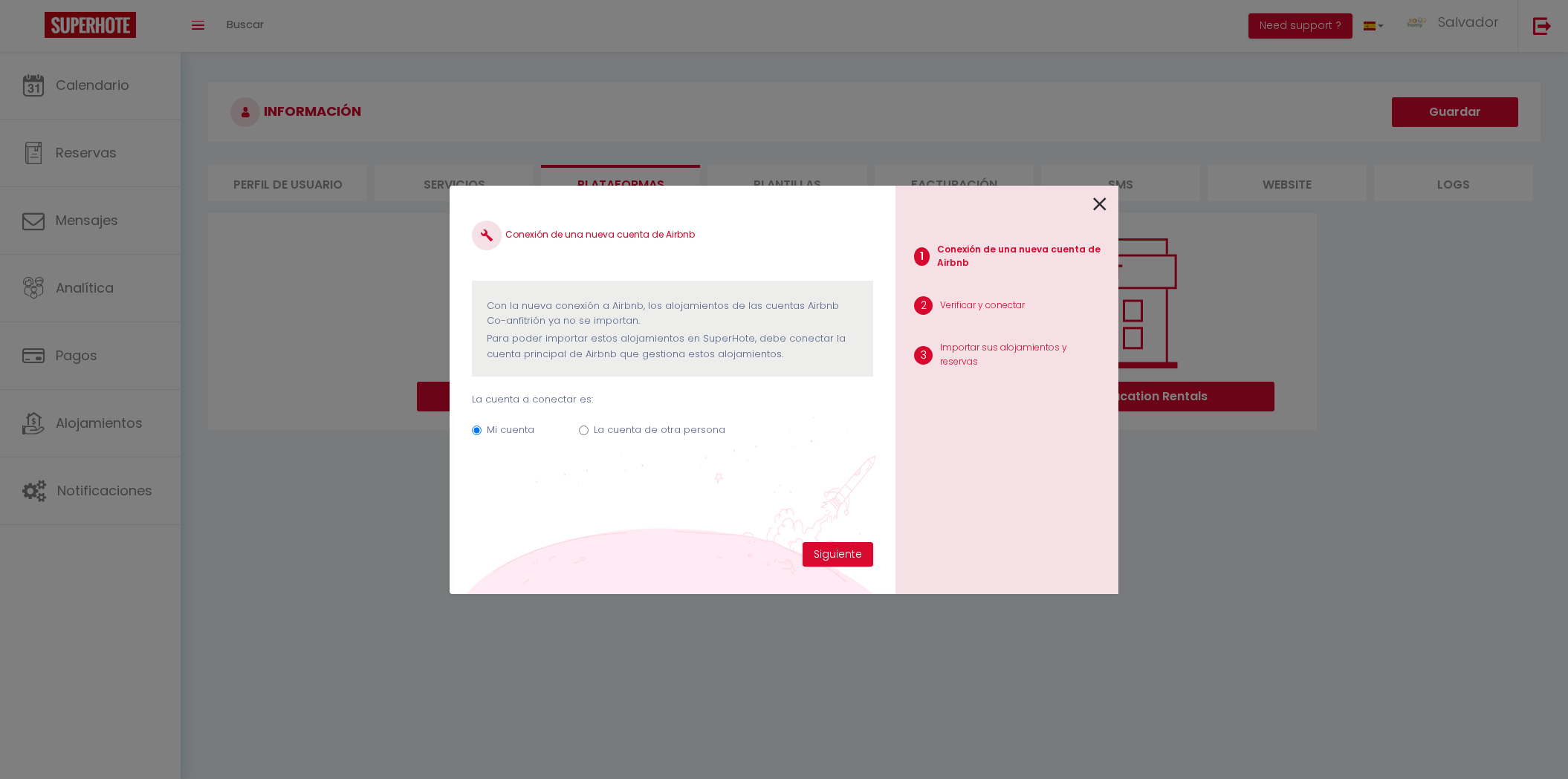
click at [1096, 215] on icon at bounding box center [1099, 204] width 14 height 23
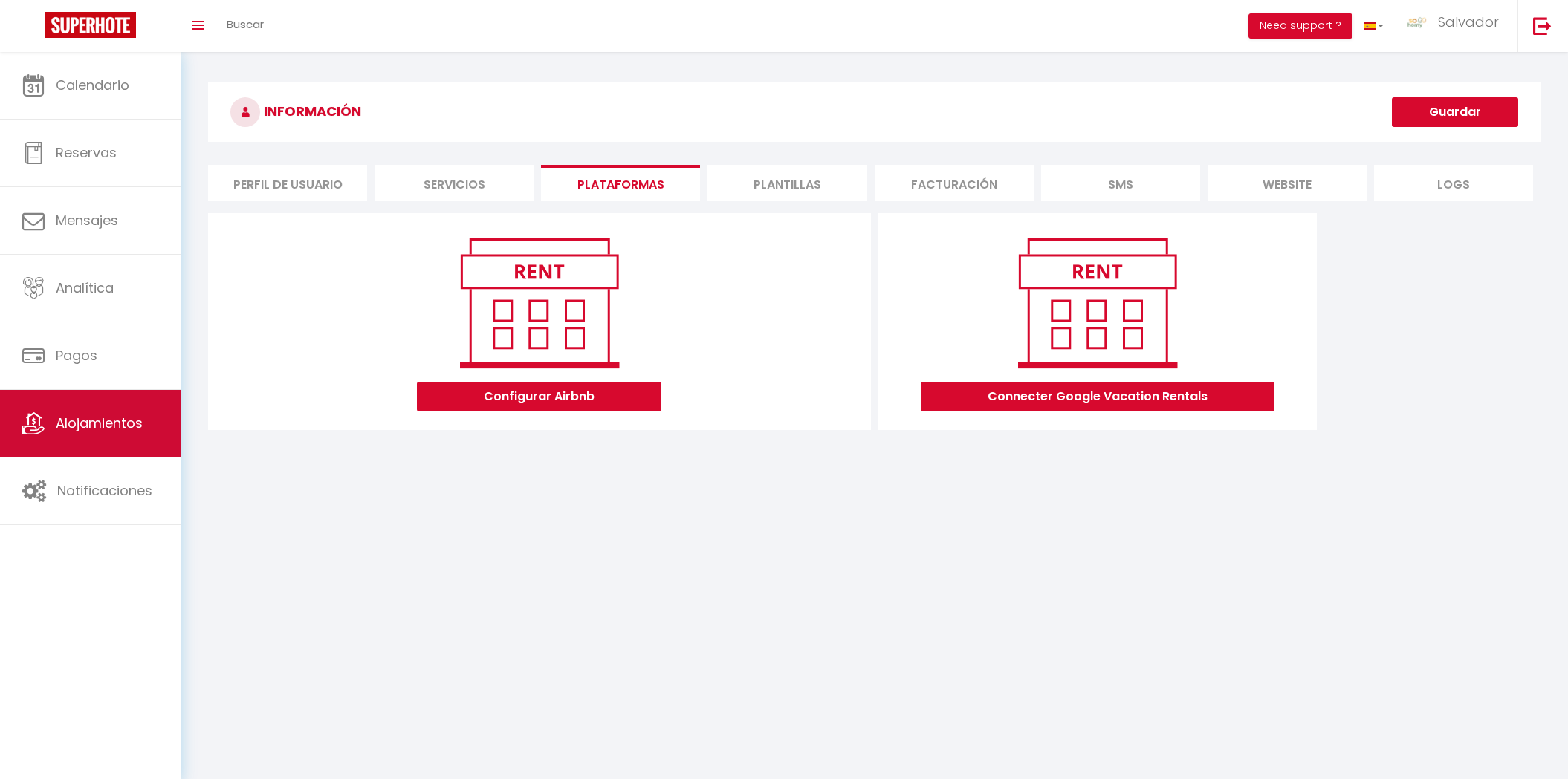
click at [119, 426] on span "Alojamientos" at bounding box center [99, 423] width 87 height 18
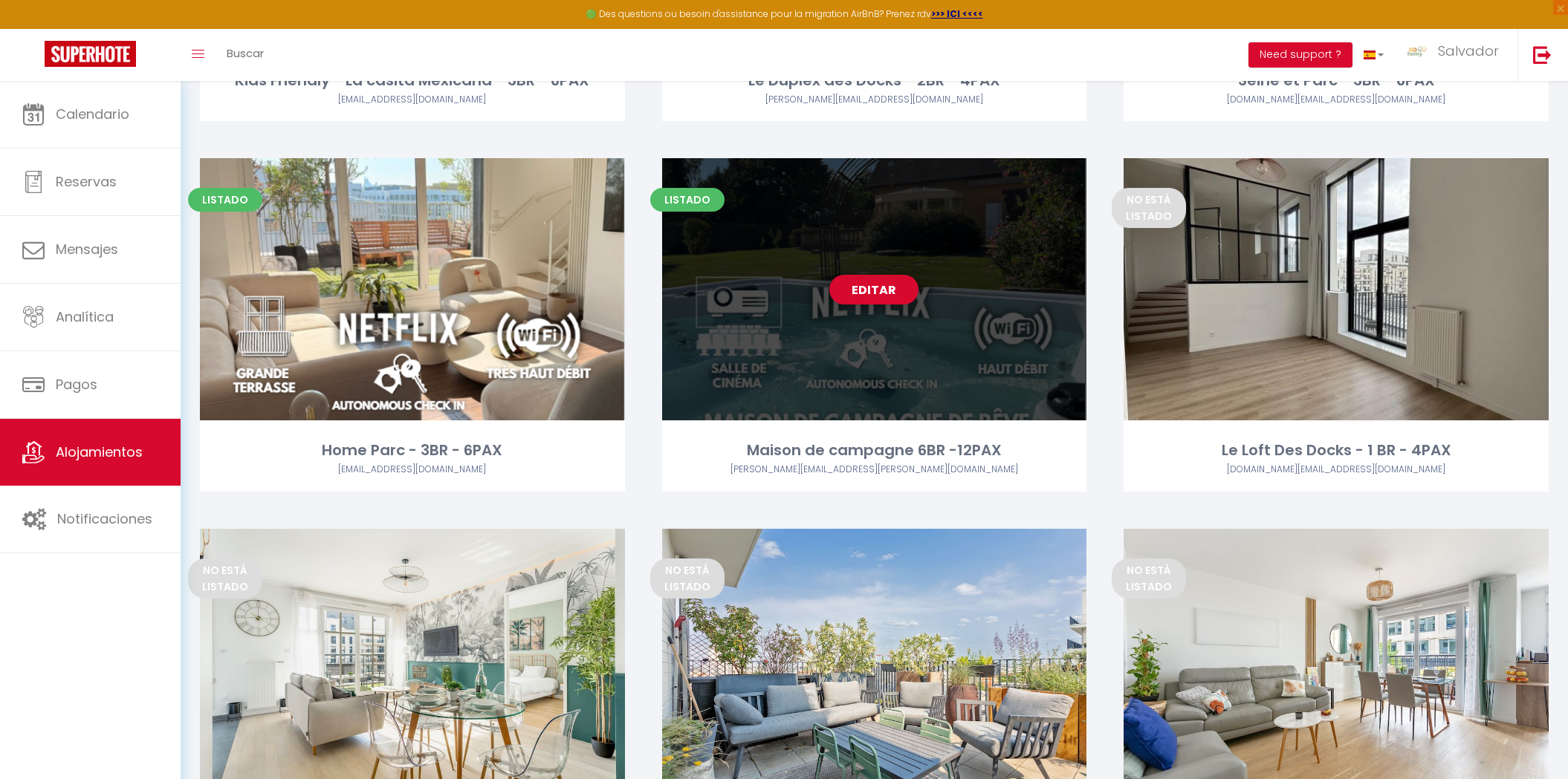
scroll to position [755, 0]
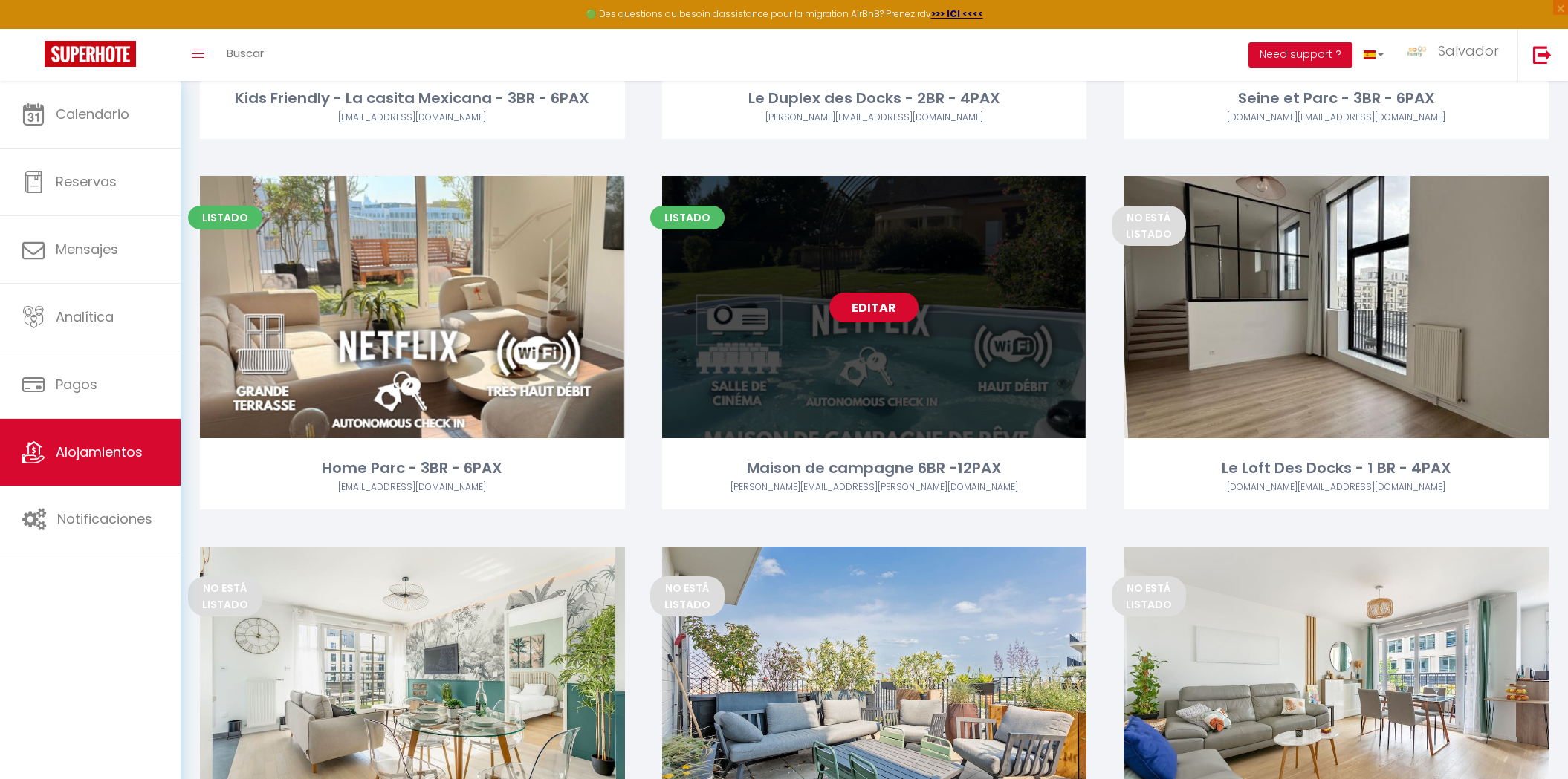
click at [856, 307] on link "Editar" at bounding box center [873, 307] width 89 height 30
select select "3"
select select "2"
select select "1"
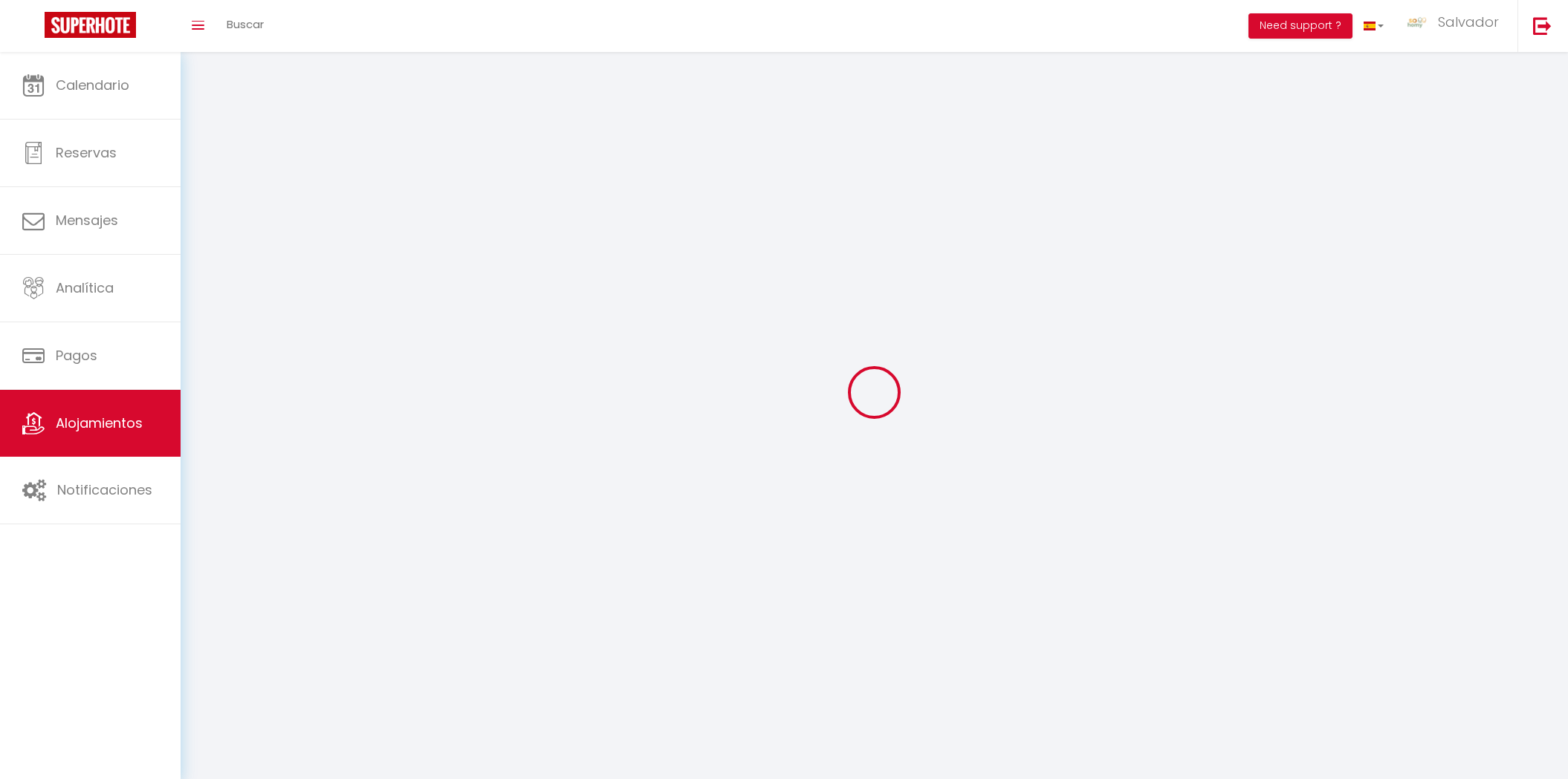
select select
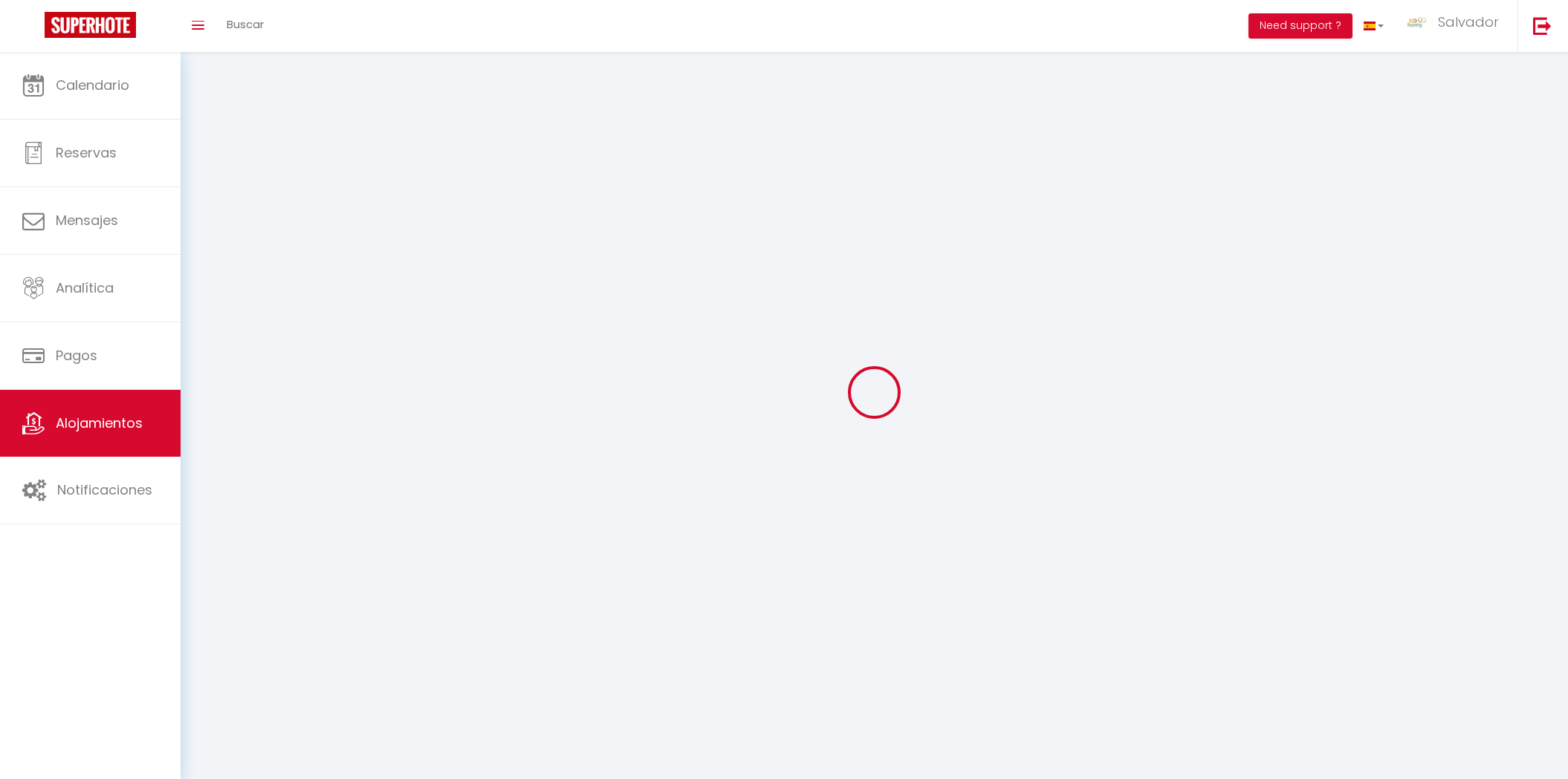
checkbox input "false"
select select
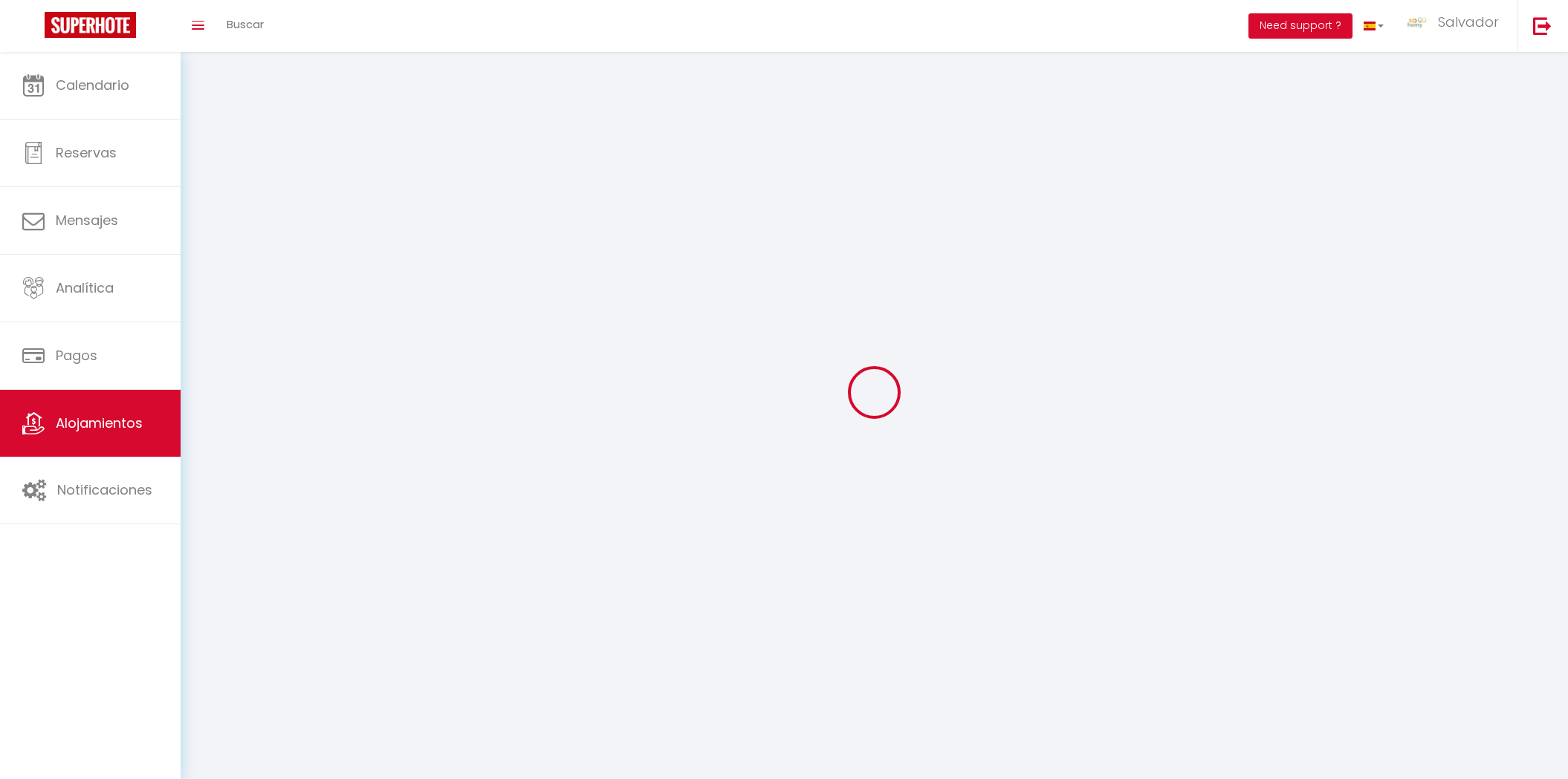
select select
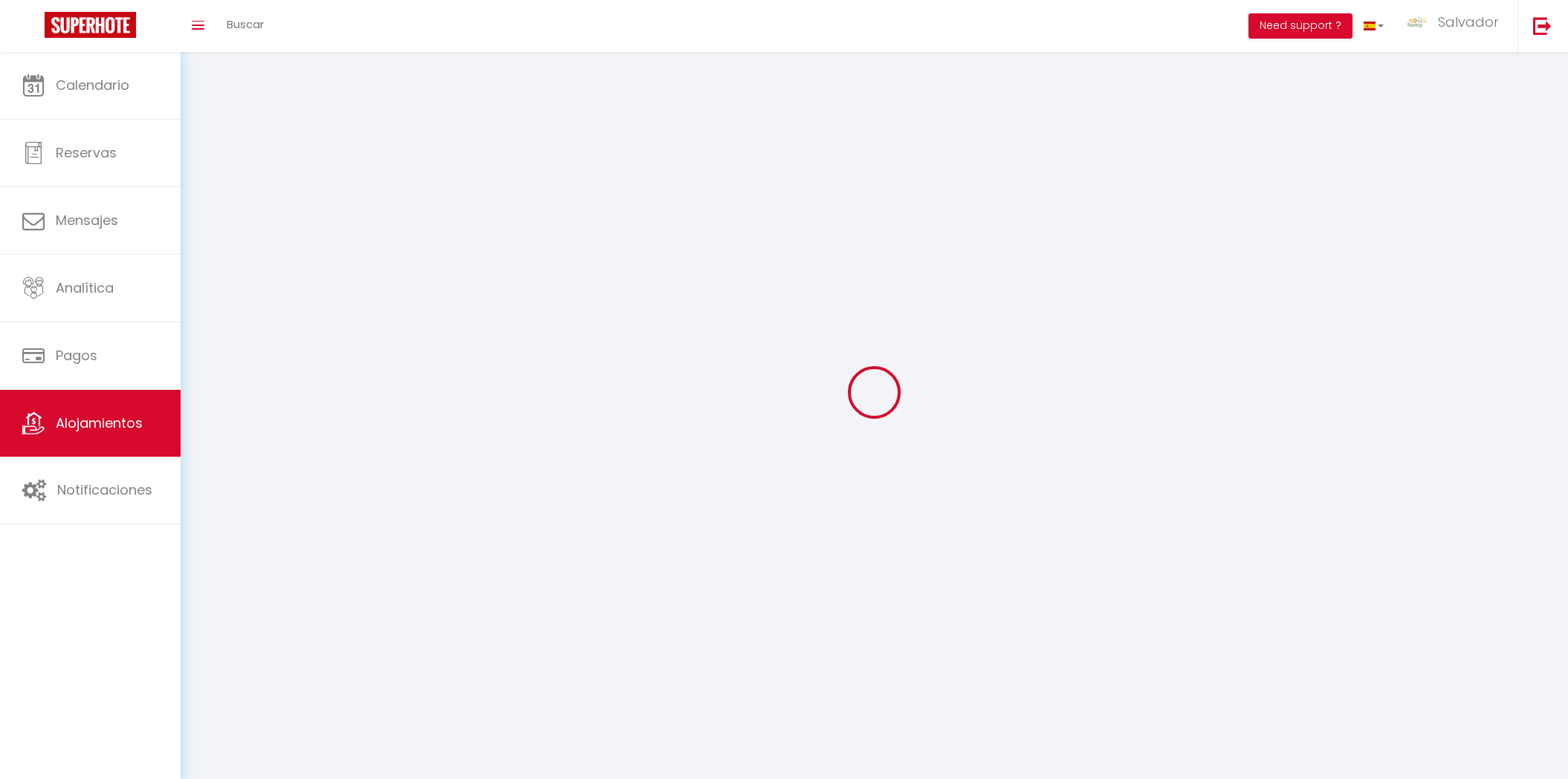
select select
checkbox input "false"
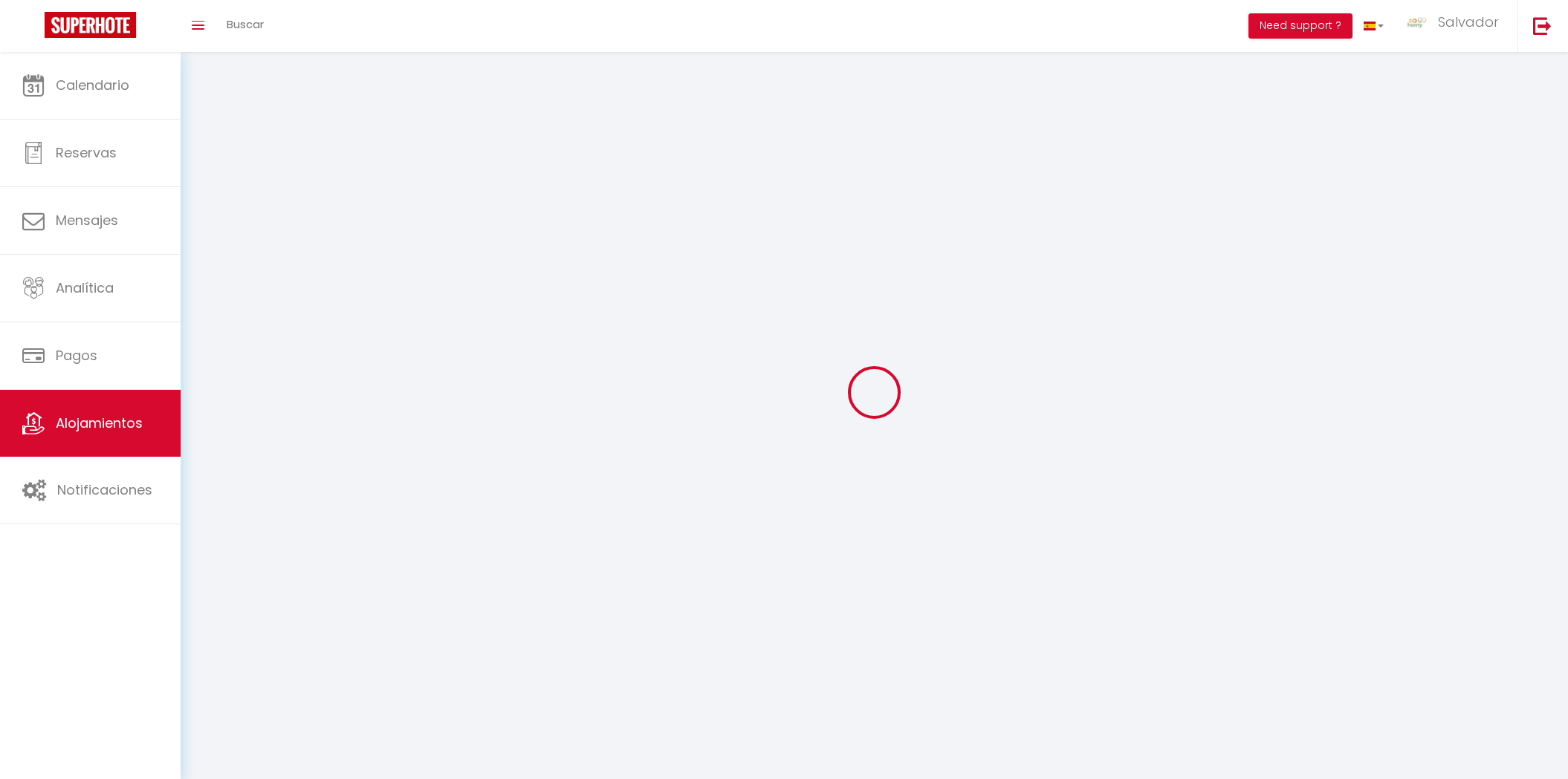
checkbox input "false"
select select
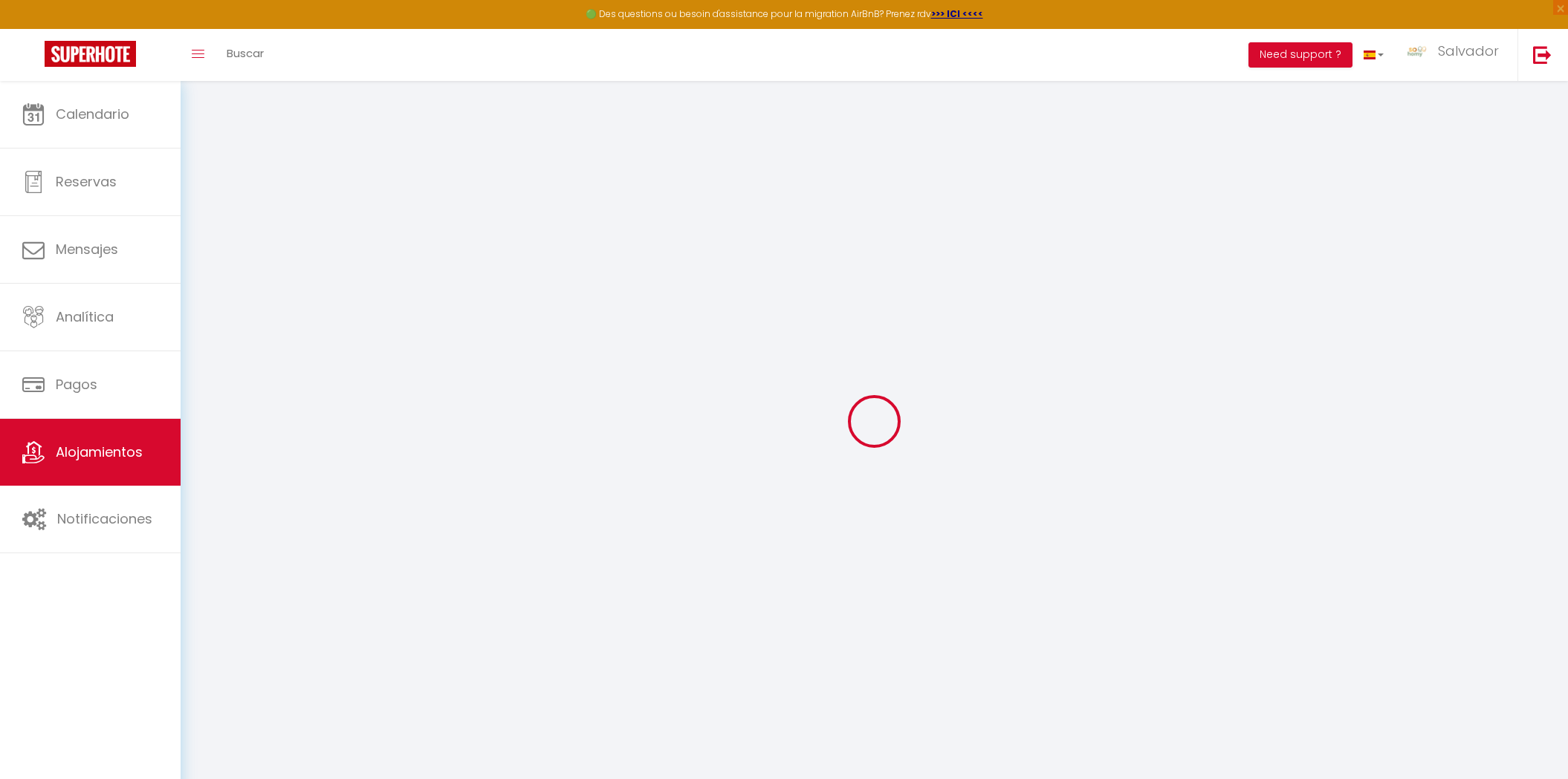
select select "+ 18 %"
select select "+ 35 %"
select select "22707-33768622"
select select
checkbox input "false"
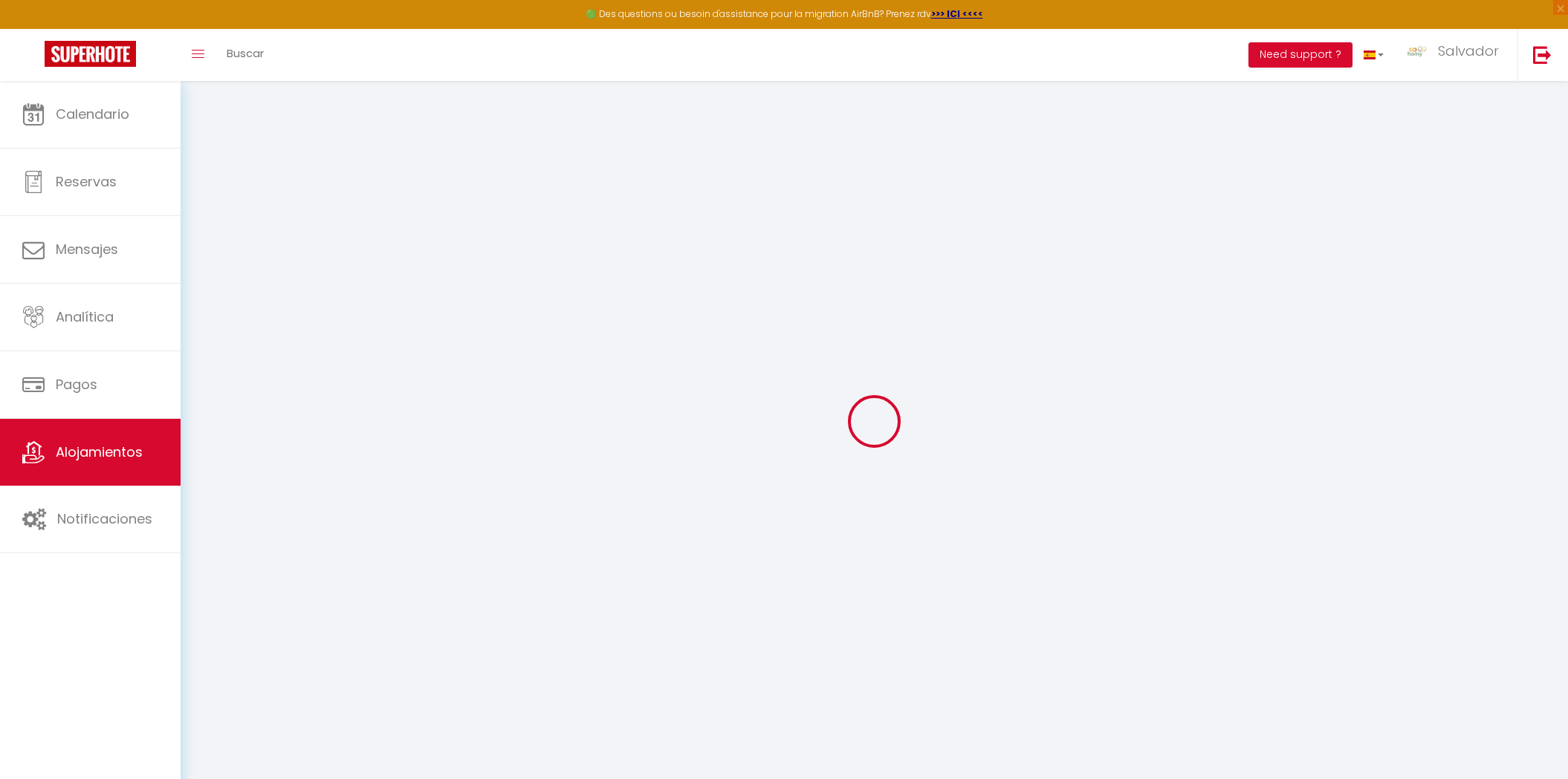
checkbox input "false"
select select
checkbox input "false"
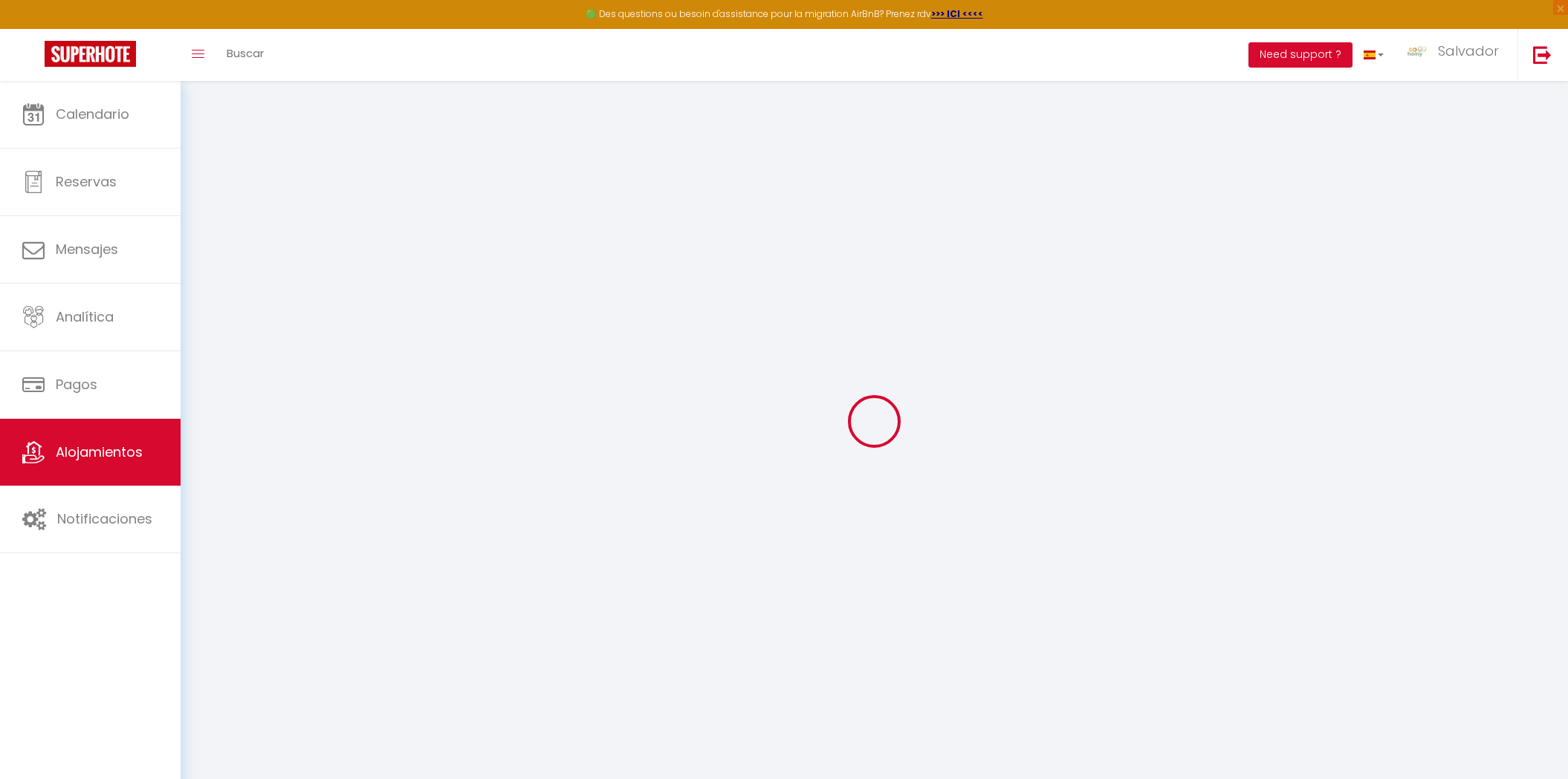
checkbox input "false"
select select "1"
select select "EUR"
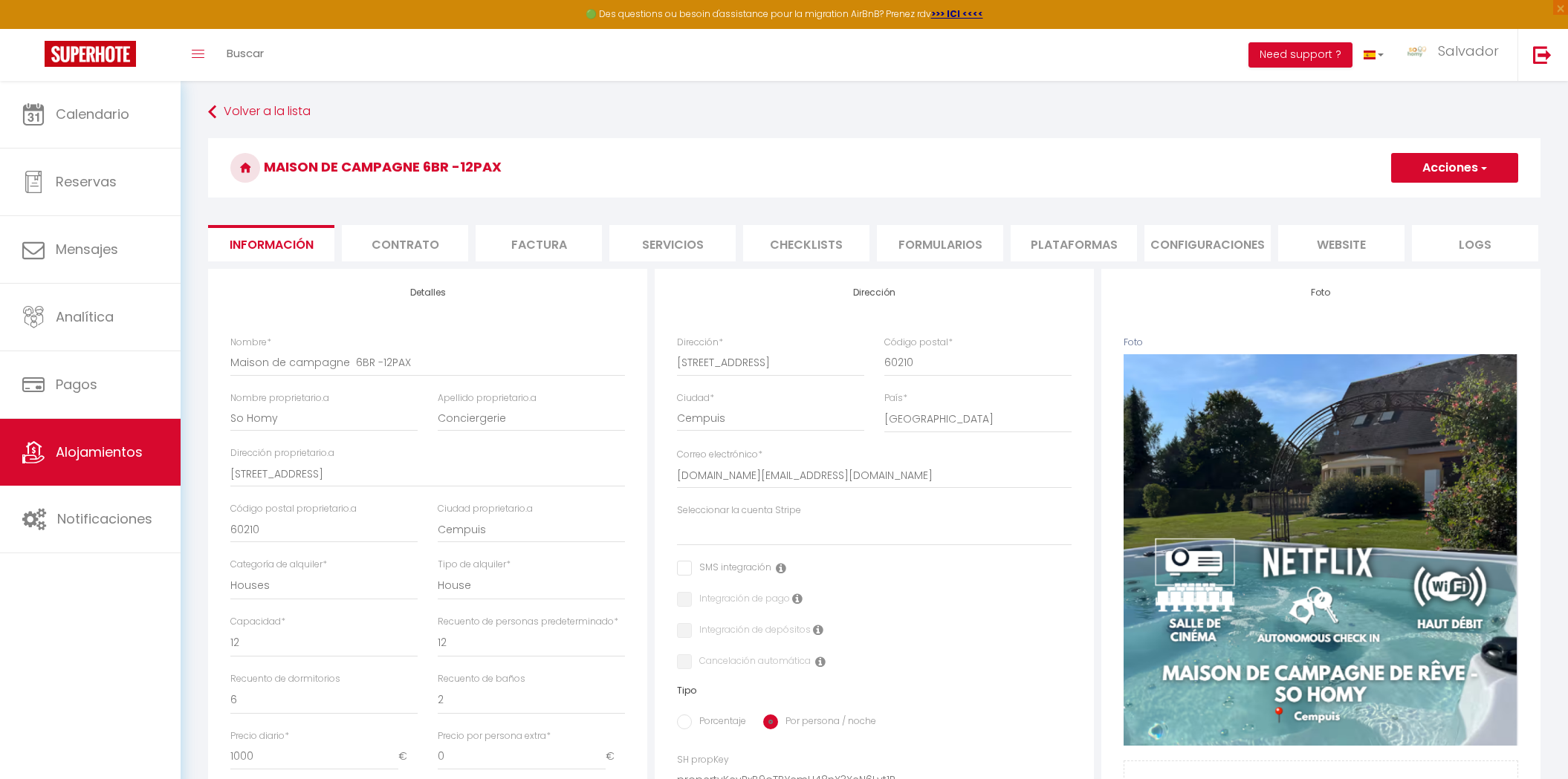
click at [1043, 250] on li "Plataformas" at bounding box center [1073, 243] width 126 height 36
select select
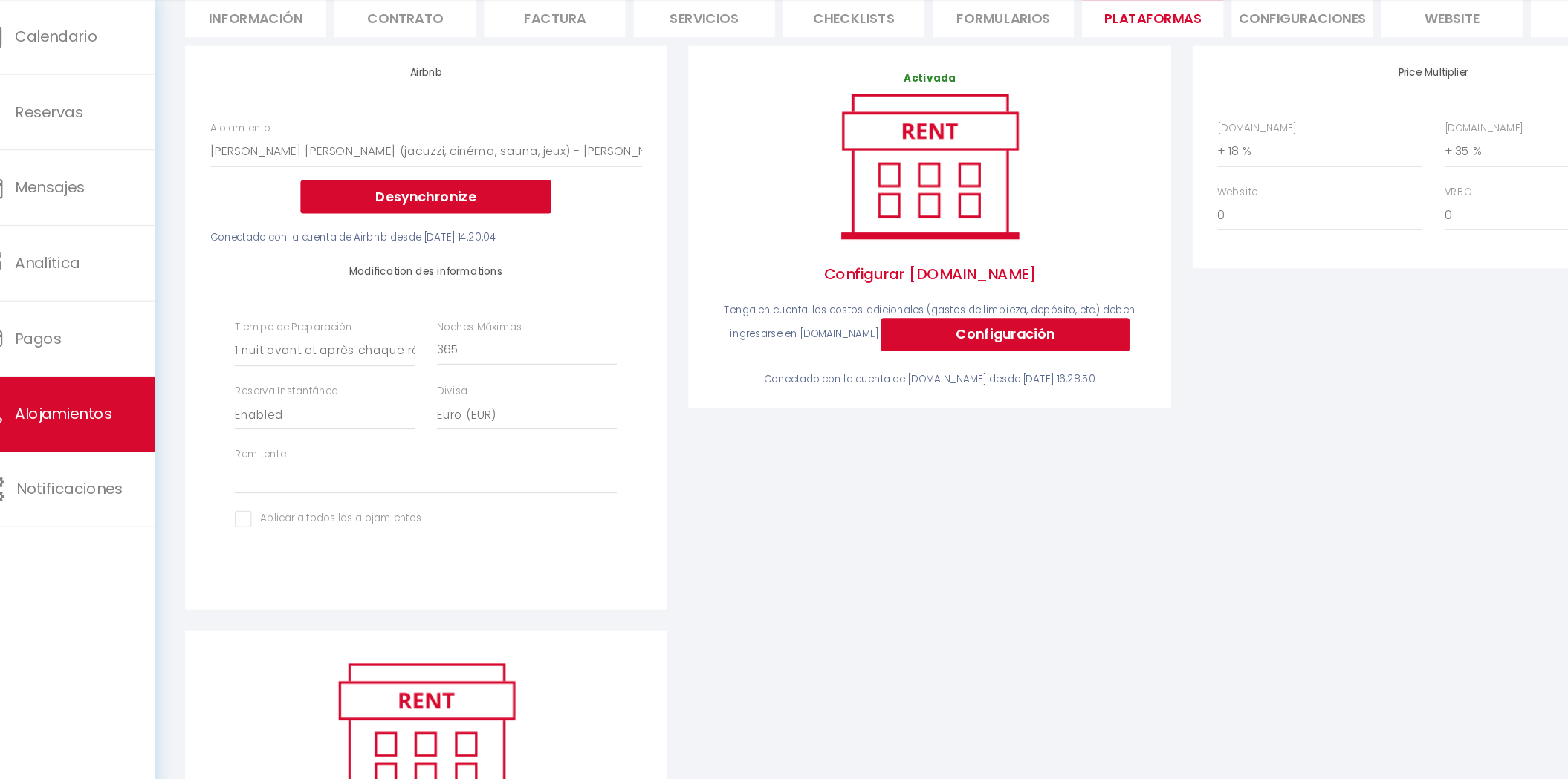
scroll to position [150, 0]
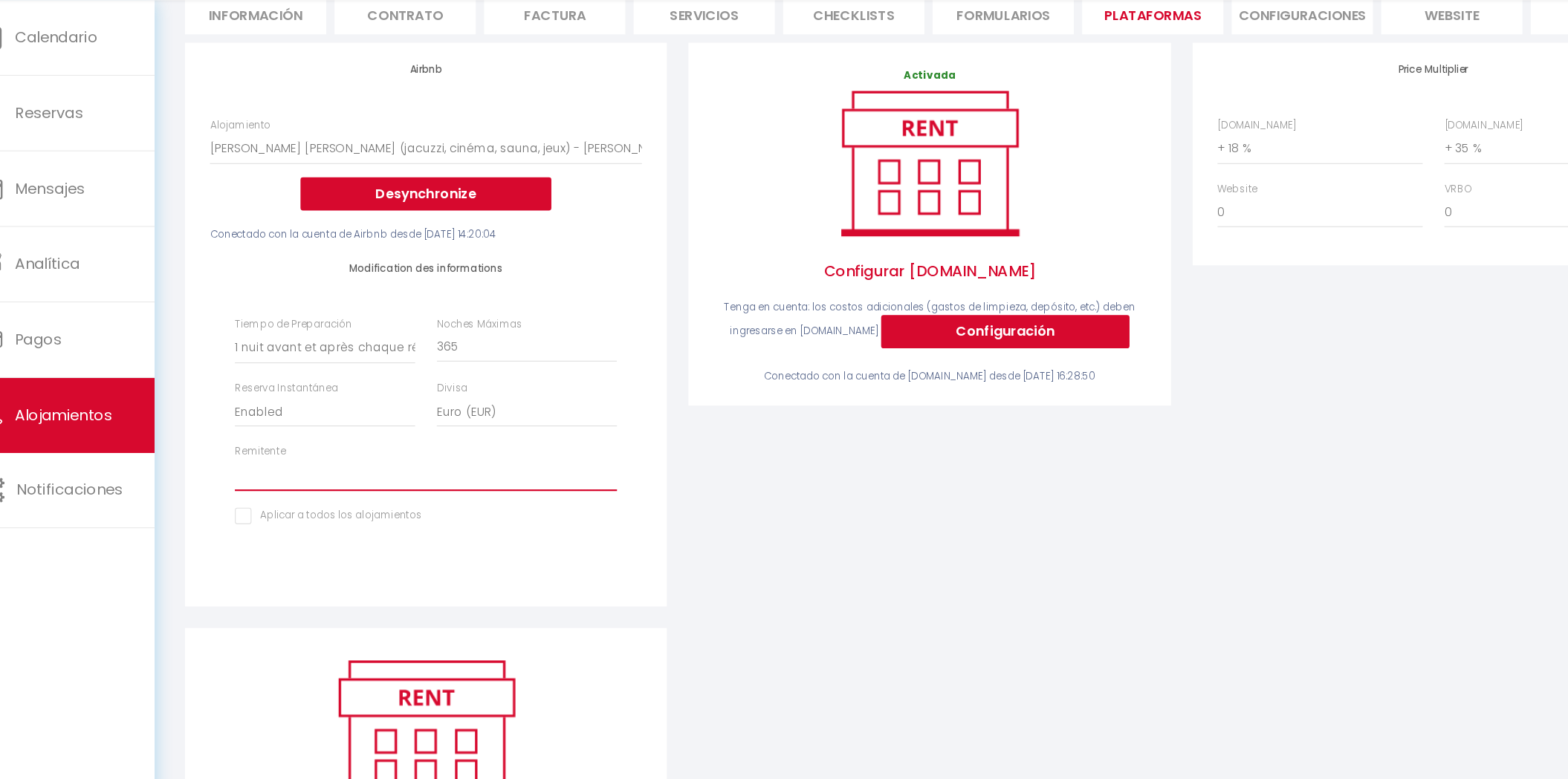
click at [388, 502] on select "[EMAIL_ADDRESS][DOMAIN_NAME] [EMAIL_ADDRESS][DOMAIN_NAME] [EMAIL_ADDRESS][DOMAI…" at bounding box center [423, 506] width 342 height 28
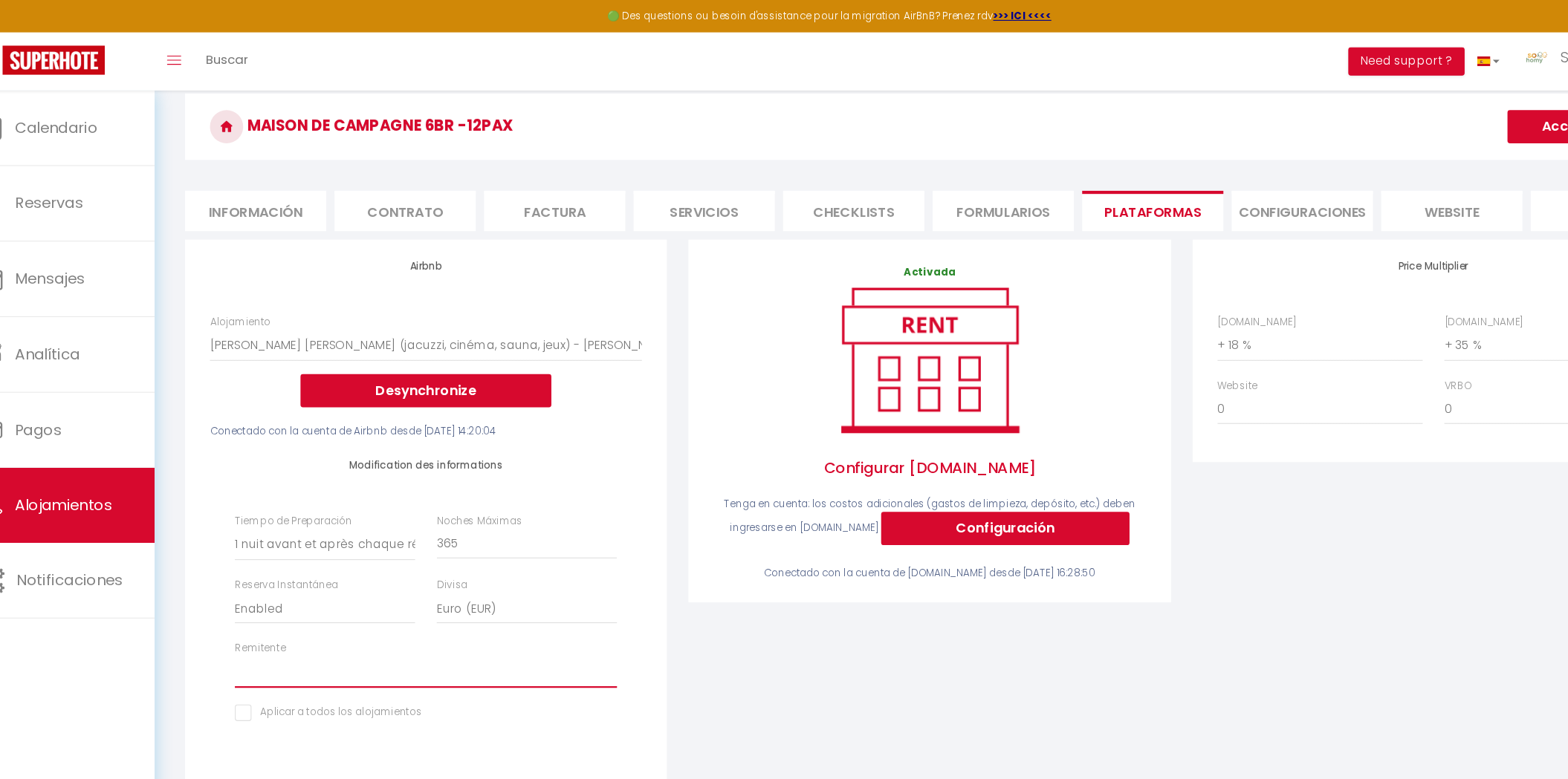
scroll to position [0, 0]
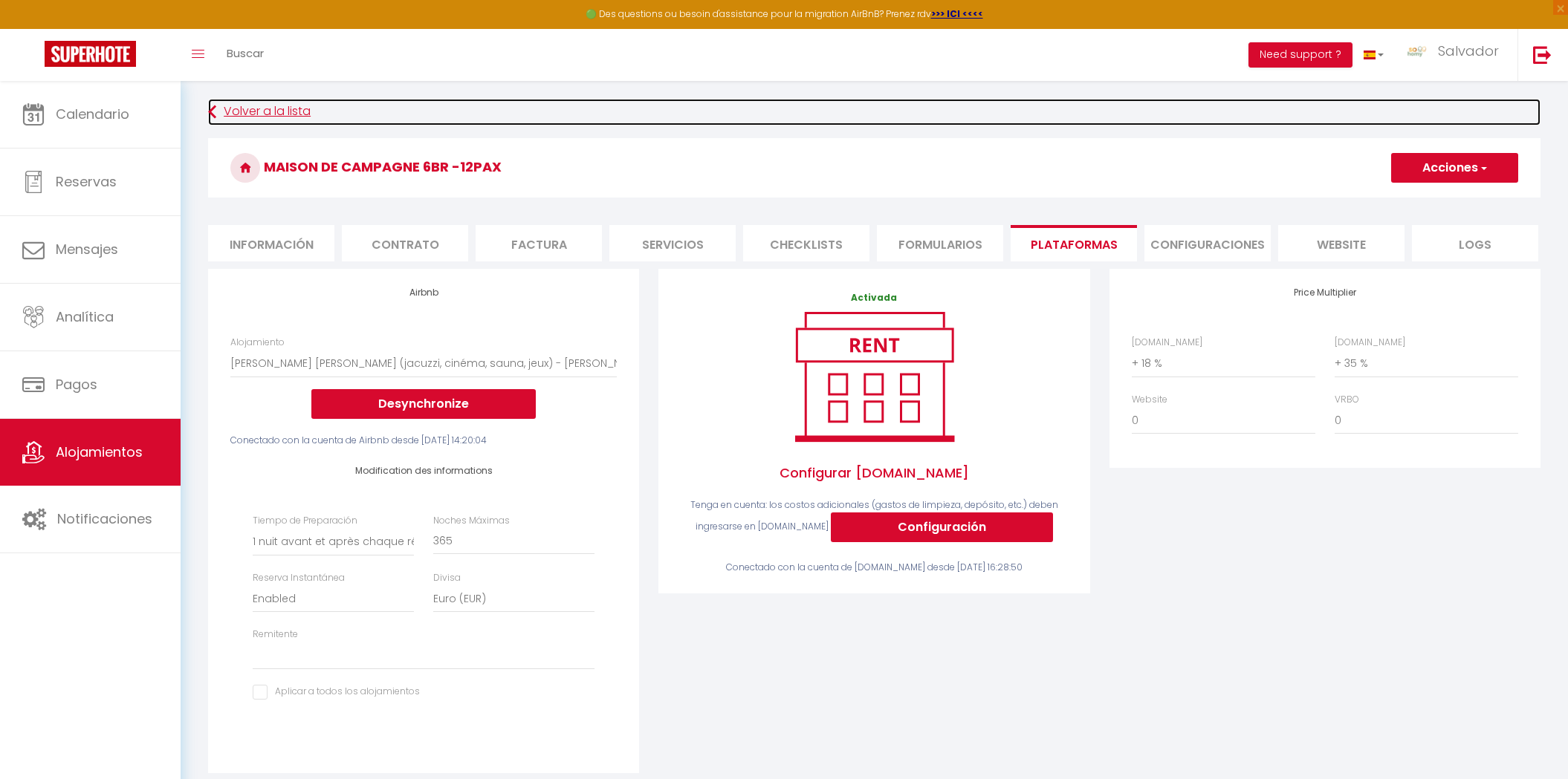
click at [277, 109] on link "Volver a la lista" at bounding box center [874, 112] width 1332 height 27
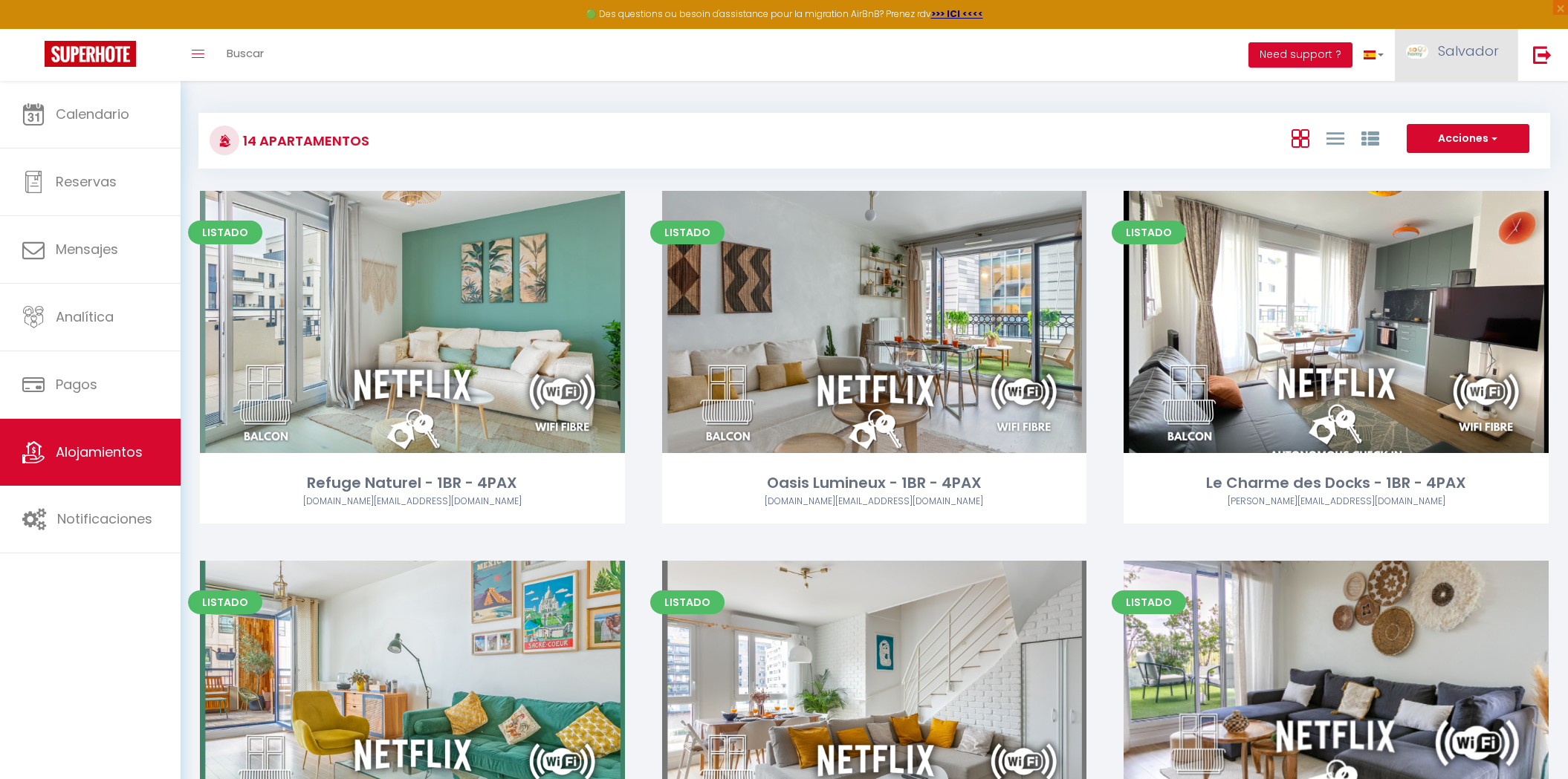
click at [1460, 61] on link "Salvador" at bounding box center [1456, 55] width 122 height 52
click at [1402, 108] on link "Configuraciones" at bounding box center [1451, 103] width 123 height 25
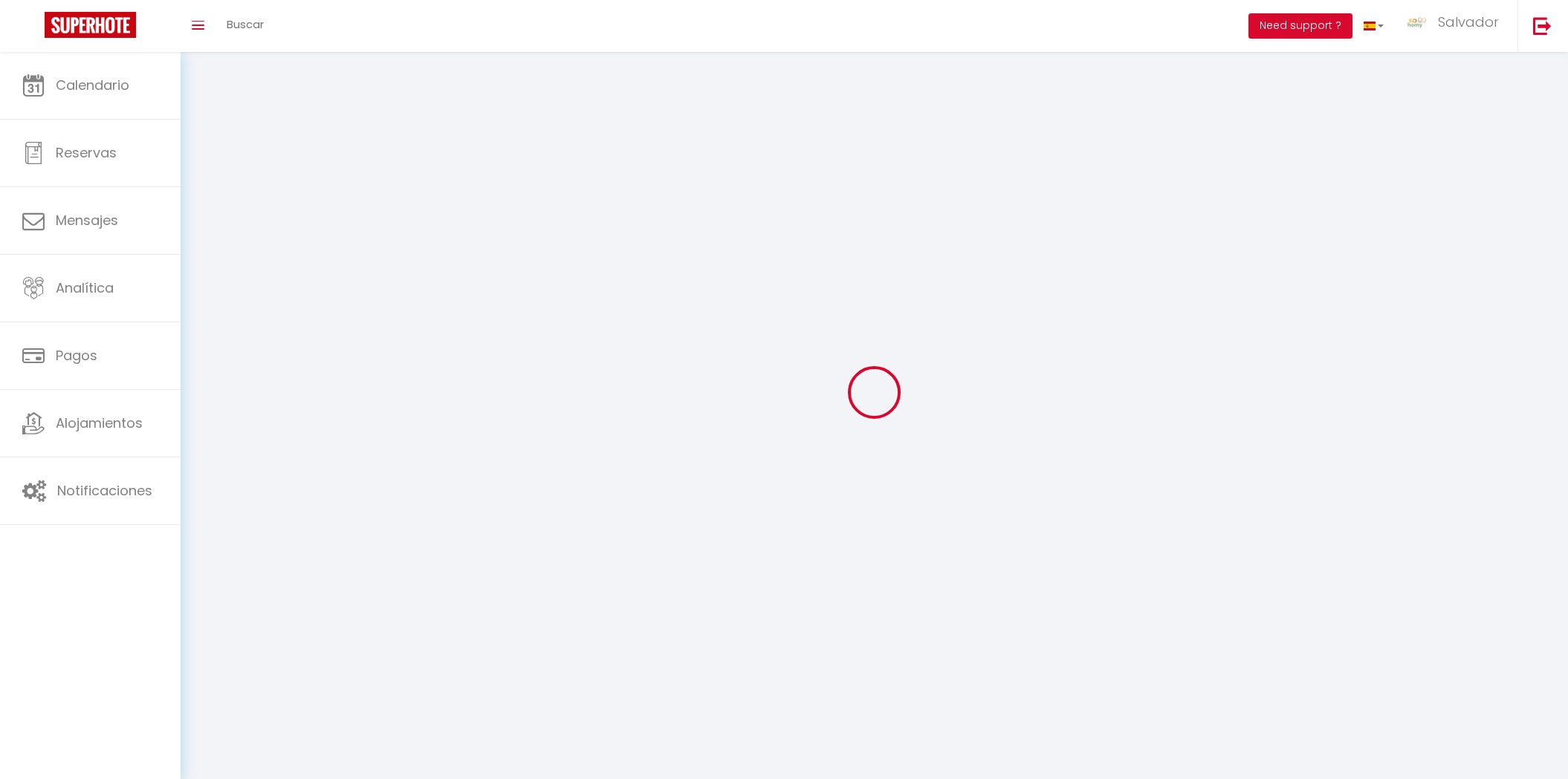
type input "Salvador"
type input "ANAYA"
type input "0671525674"
type input "[STREET_ADDRESS]"
type input "93400"
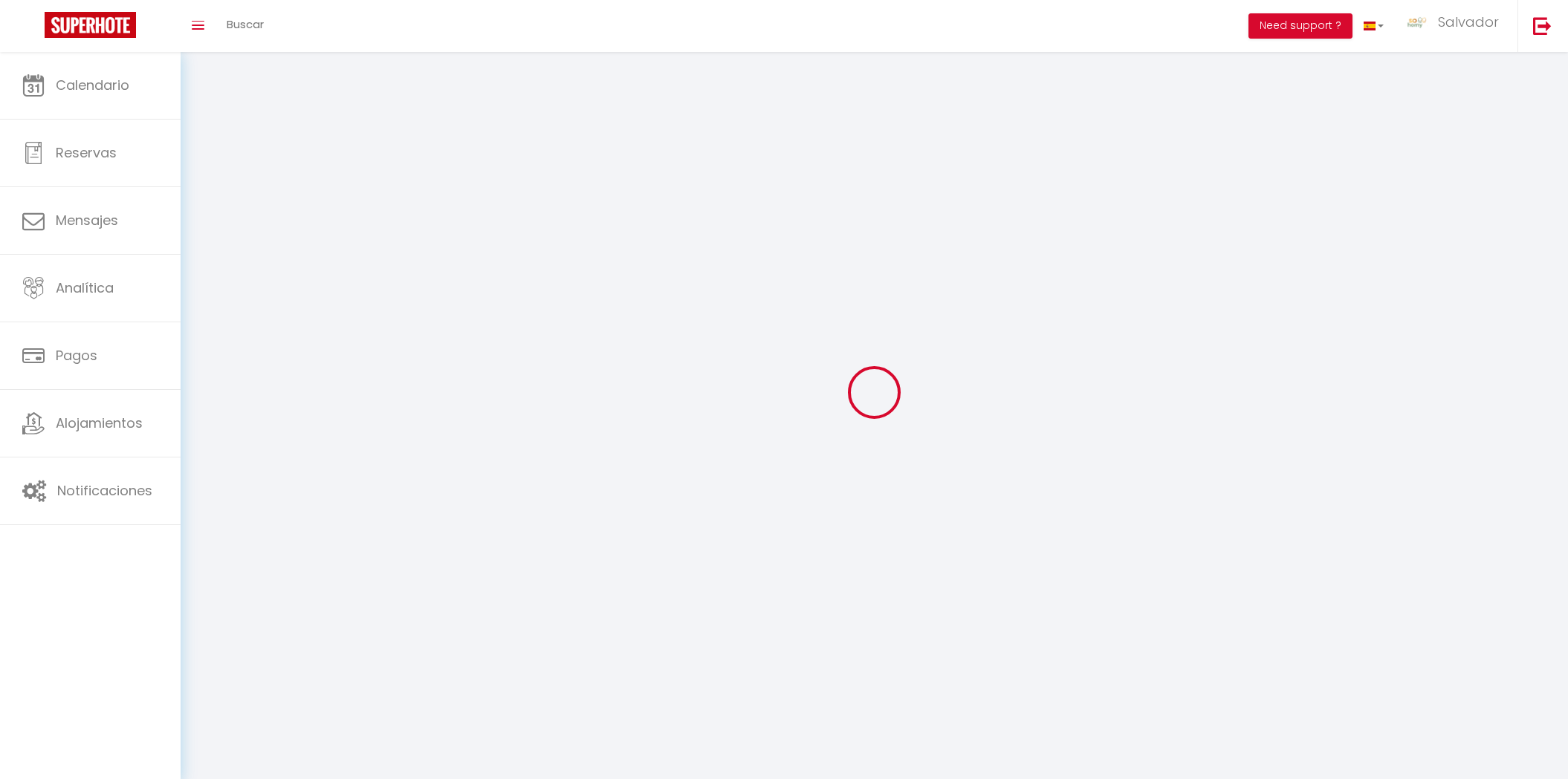
type input "[GEOGRAPHIC_DATA]"
type input "9UcMH6YeJcny9UCMIm3FcTaac"
type input "D3Fml9uyfp5jf7XA8t0tHVfgv"
select select "28"
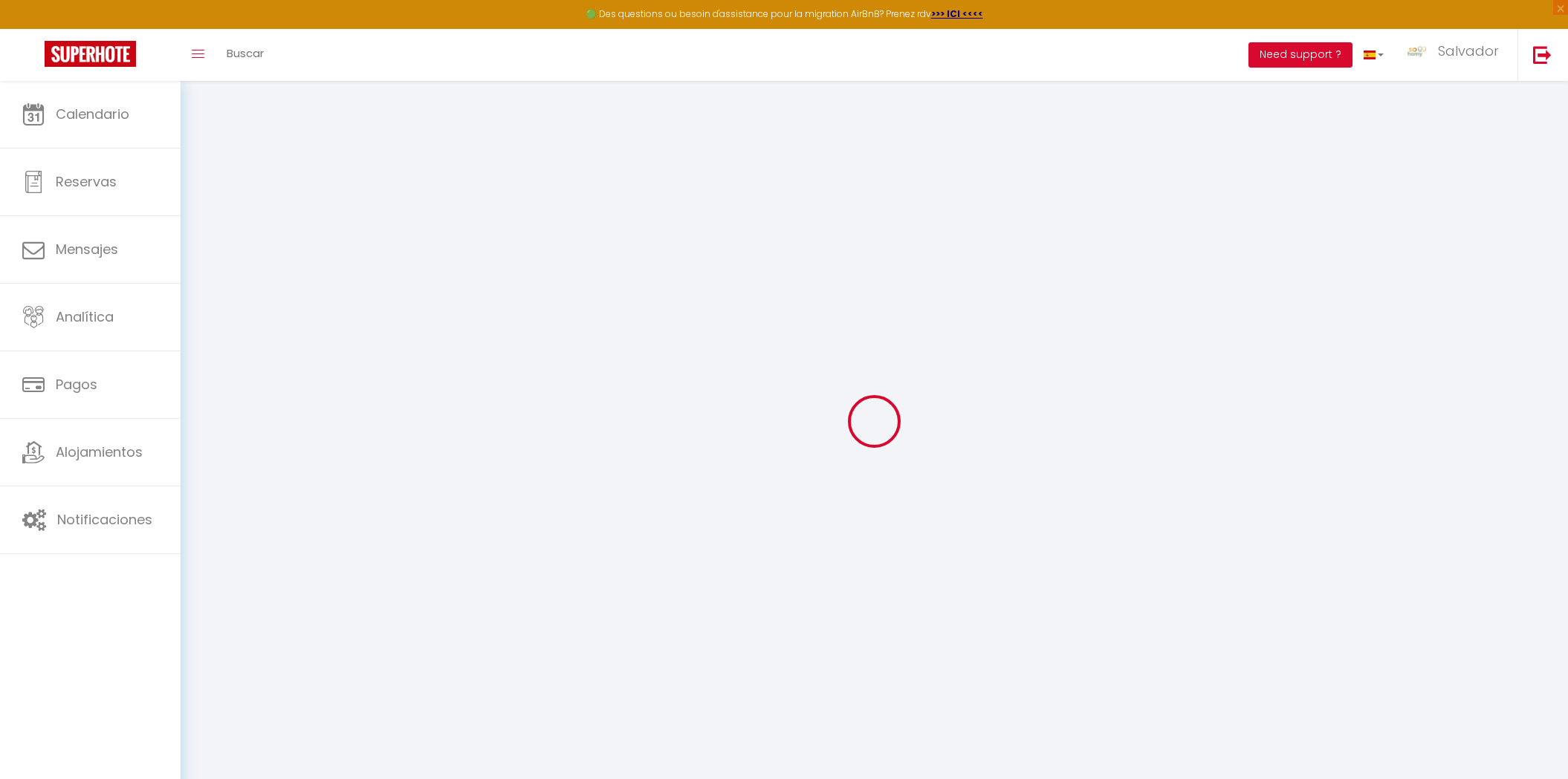
type input "9UcMH6YeJcny9UCMIm3FcTaac"
type input "D3Fml9uyfp5jf7XA8t0tHVfgv"
type input "[URL][DOMAIN_NAME]"
select select "es"
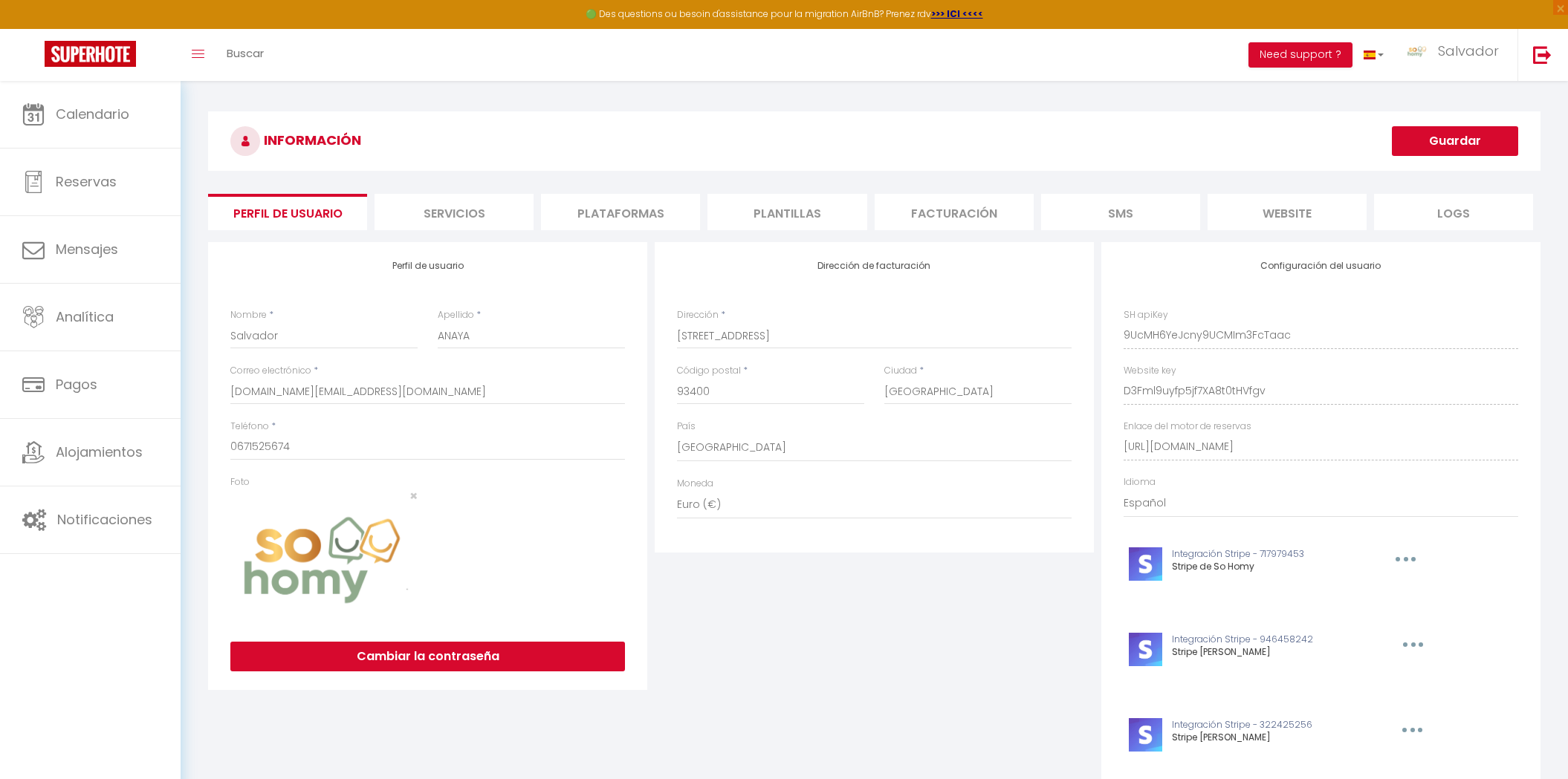
click at [768, 182] on div "INFORMACIÓN [GEOGRAPHIC_DATA] Perfil de usuario Servicios Plataformas [GEOGRAPH…" at bounding box center [874, 482] width 1332 height 740
click at [642, 244] on div "Perfil de usuario Nombre * [PERSON_NAME] * [PERSON_NAME] Correo electrónico * […" at bounding box center [428, 465] width 439 height 448
click at [624, 218] on li "Plataformas" at bounding box center [621, 211] width 159 height 36
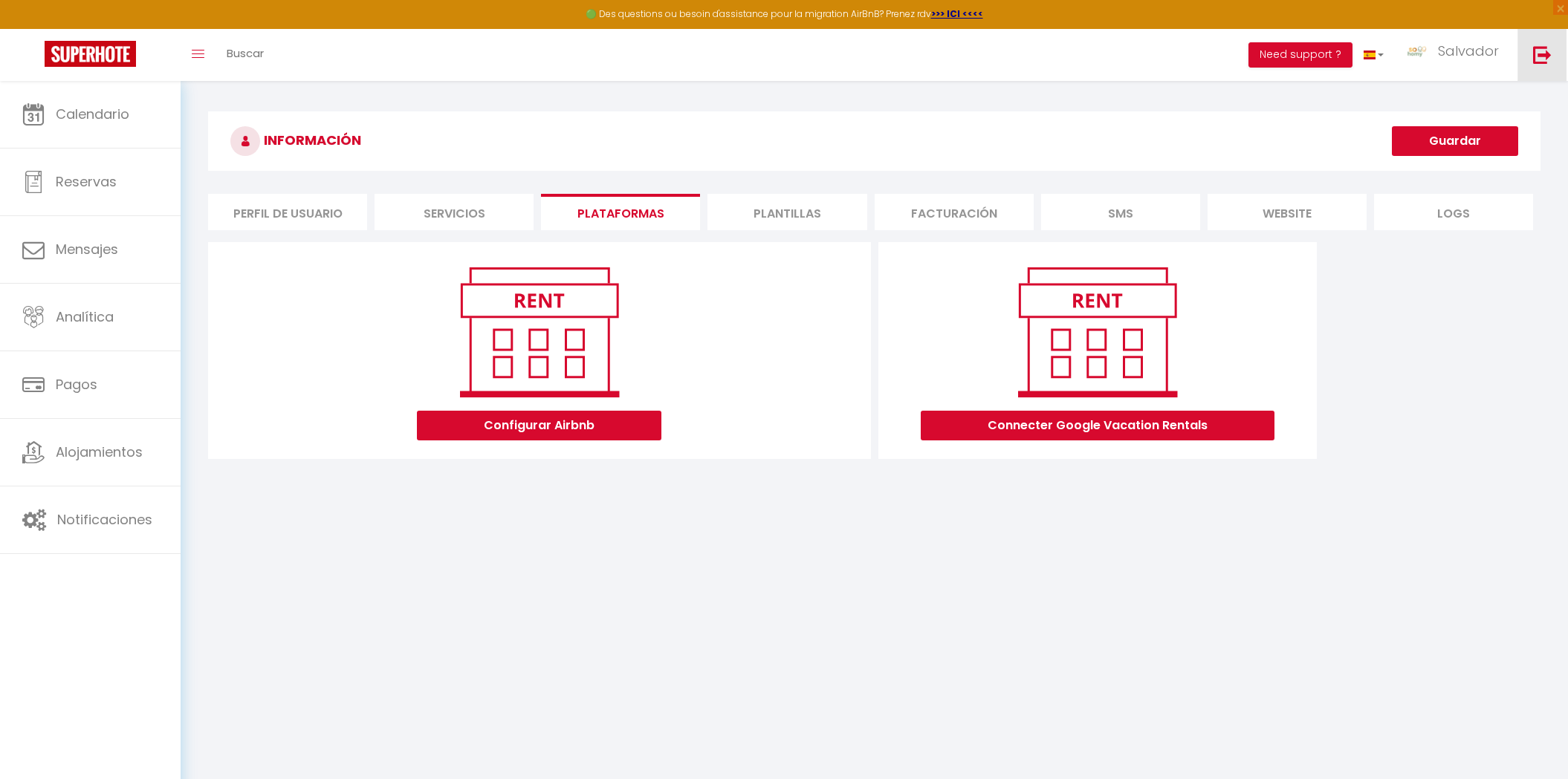
click at [1533, 60] on img at bounding box center [1541, 54] width 18 height 18
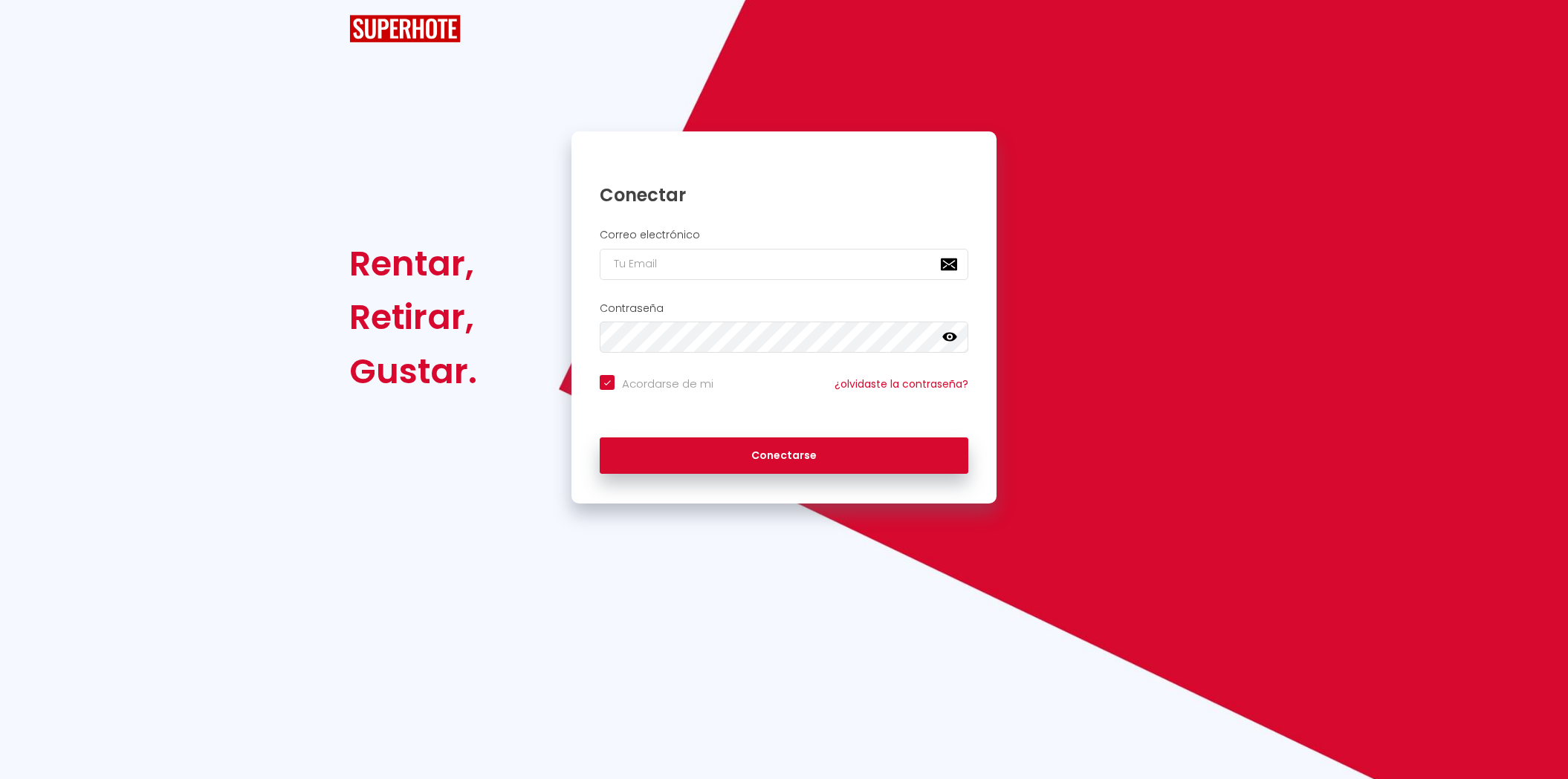
checkbox input "true"
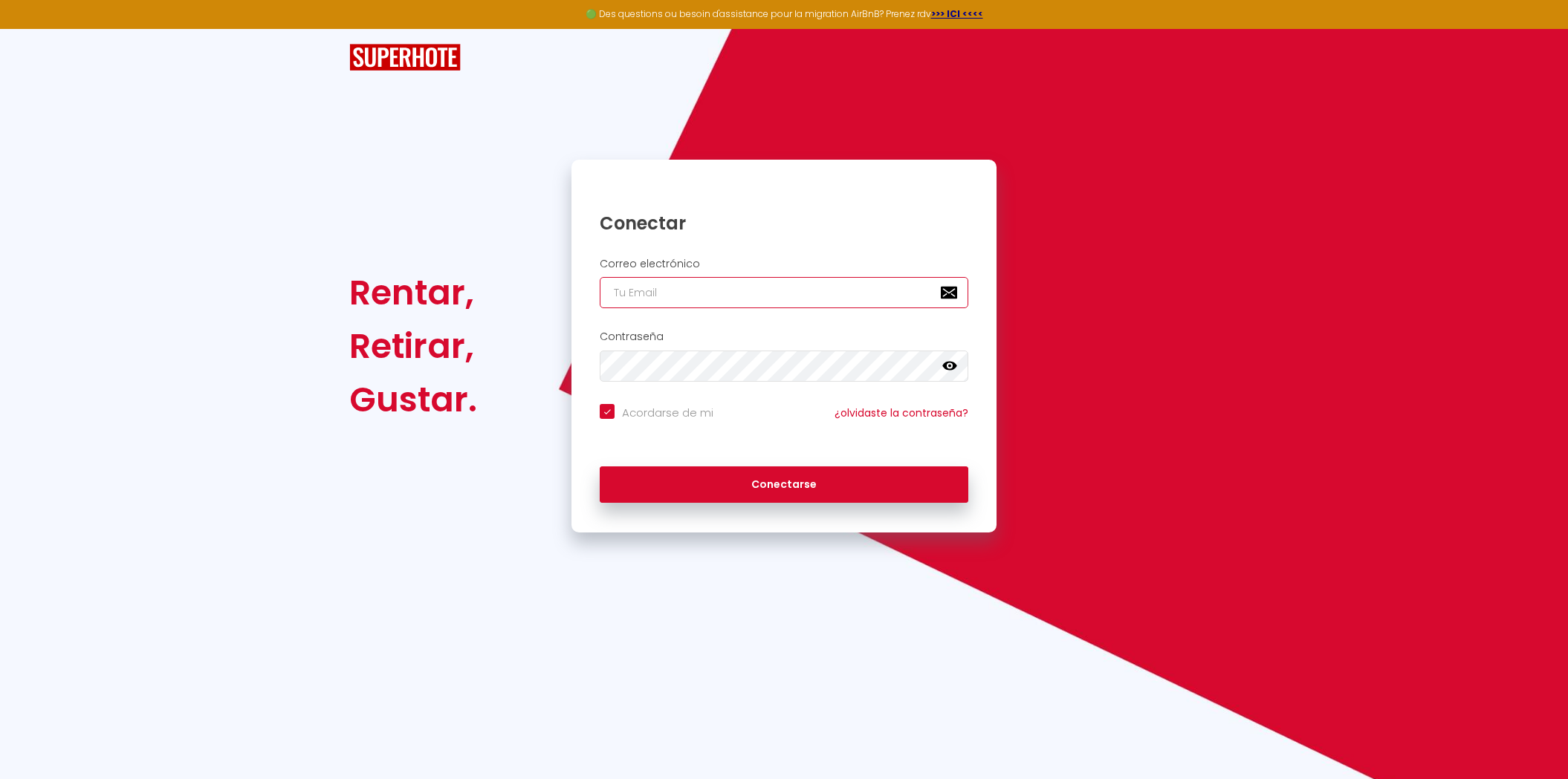
type input "[DOMAIN_NAME][EMAIL_ADDRESS][DOMAIN_NAME]"
checkbox input "true"
click at [800, 281] on input "[DOMAIN_NAME][EMAIL_ADDRESS][DOMAIN_NAME]" at bounding box center [784, 293] width 368 height 31
click at [772, 293] on input "[DOMAIN_NAME][EMAIL_ADDRESS][DOMAIN_NAME]" at bounding box center [784, 293] width 368 height 31
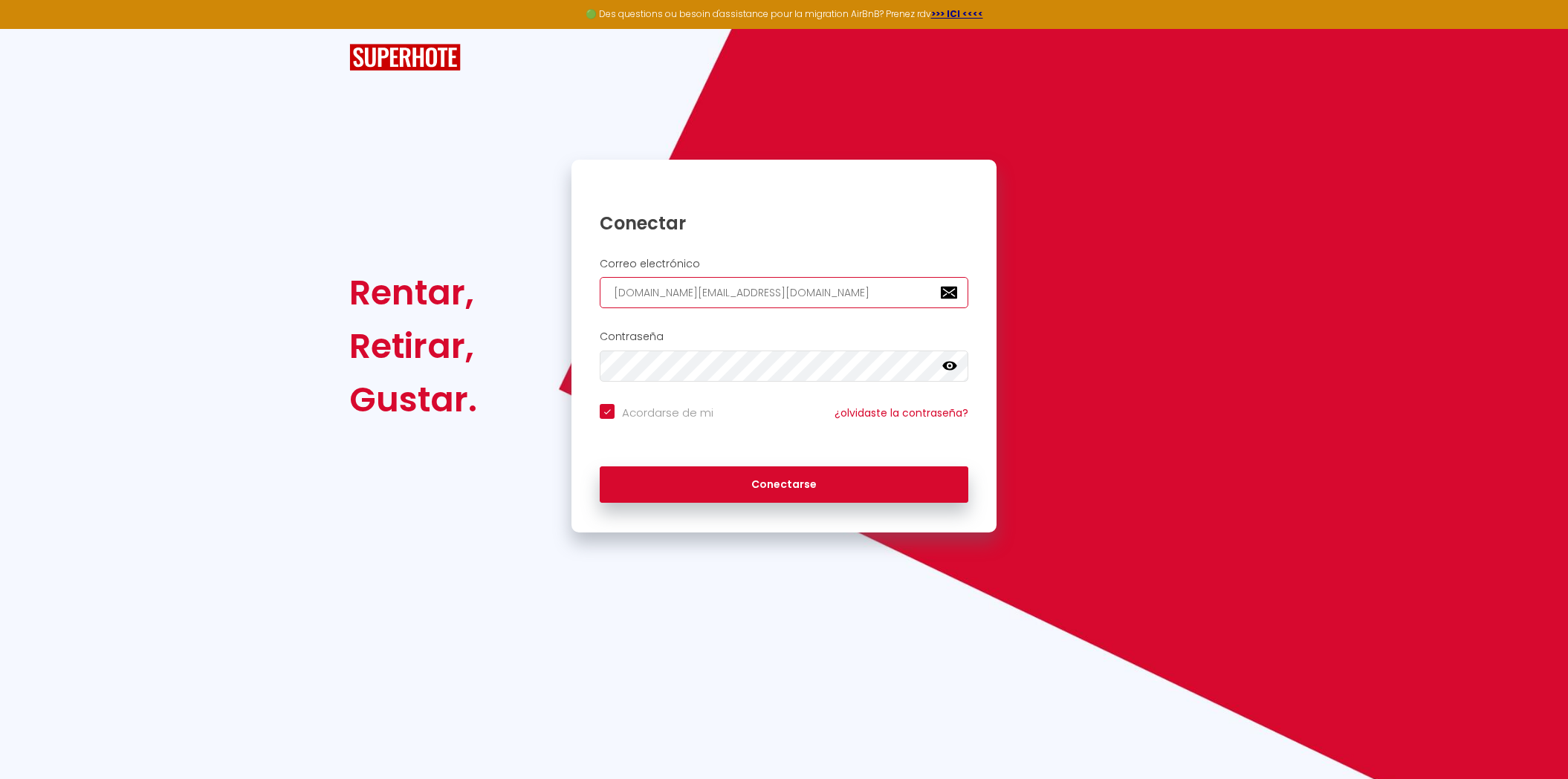
click at [772, 293] on input "[DOMAIN_NAME][EMAIL_ADDRESS][DOMAIN_NAME]" at bounding box center [784, 293] width 368 height 31
paste input "ilot.cosyandspa"
type input "[EMAIL_ADDRESS][DOMAIN_NAME]"
checkbox input "true"
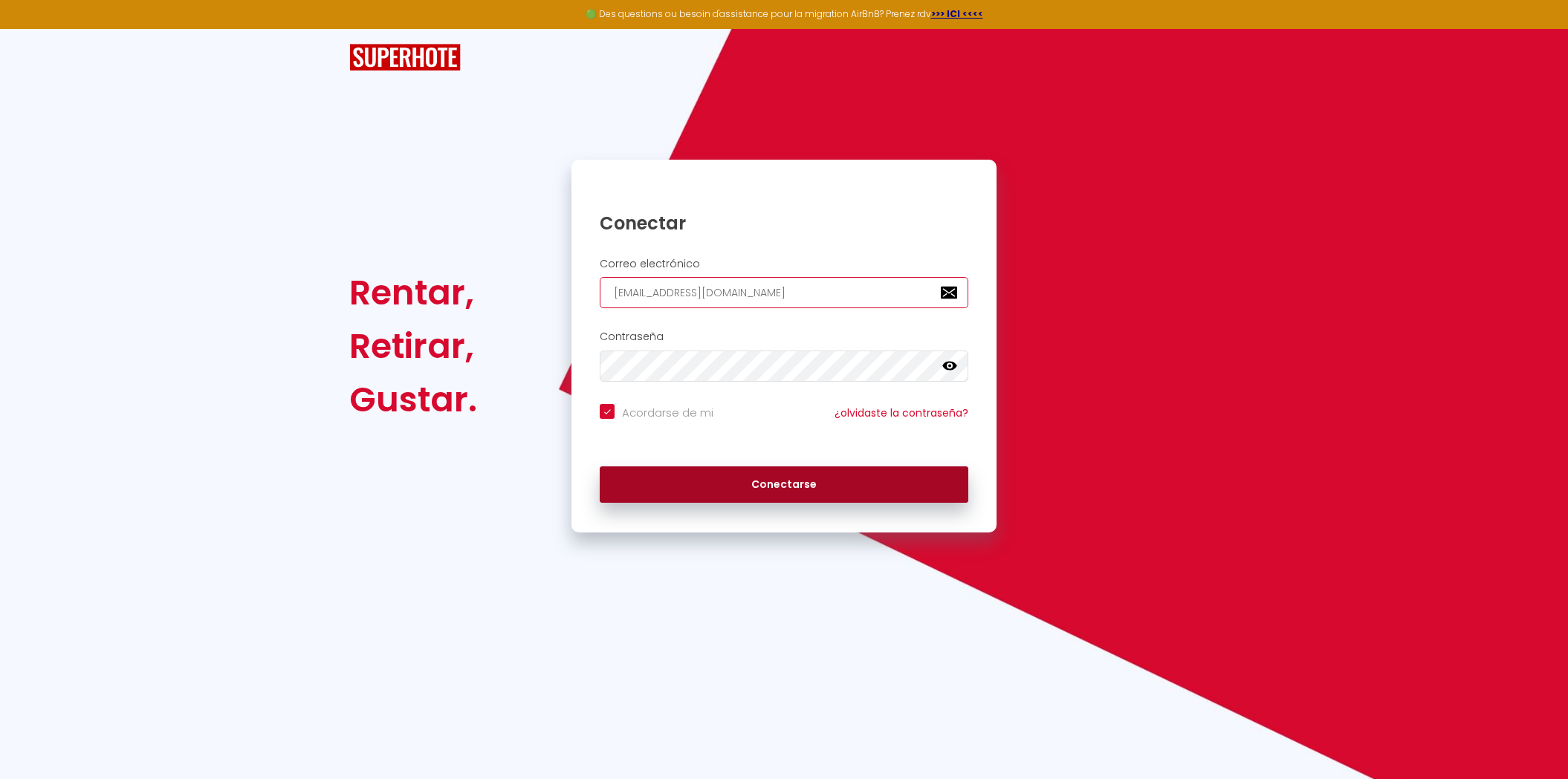
type input "[EMAIL_ADDRESS][DOMAIN_NAME]"
click at [781, 493] on button "Conectarse" at bounding box center [784, 485] width 368 height 37
checkbox input "true"
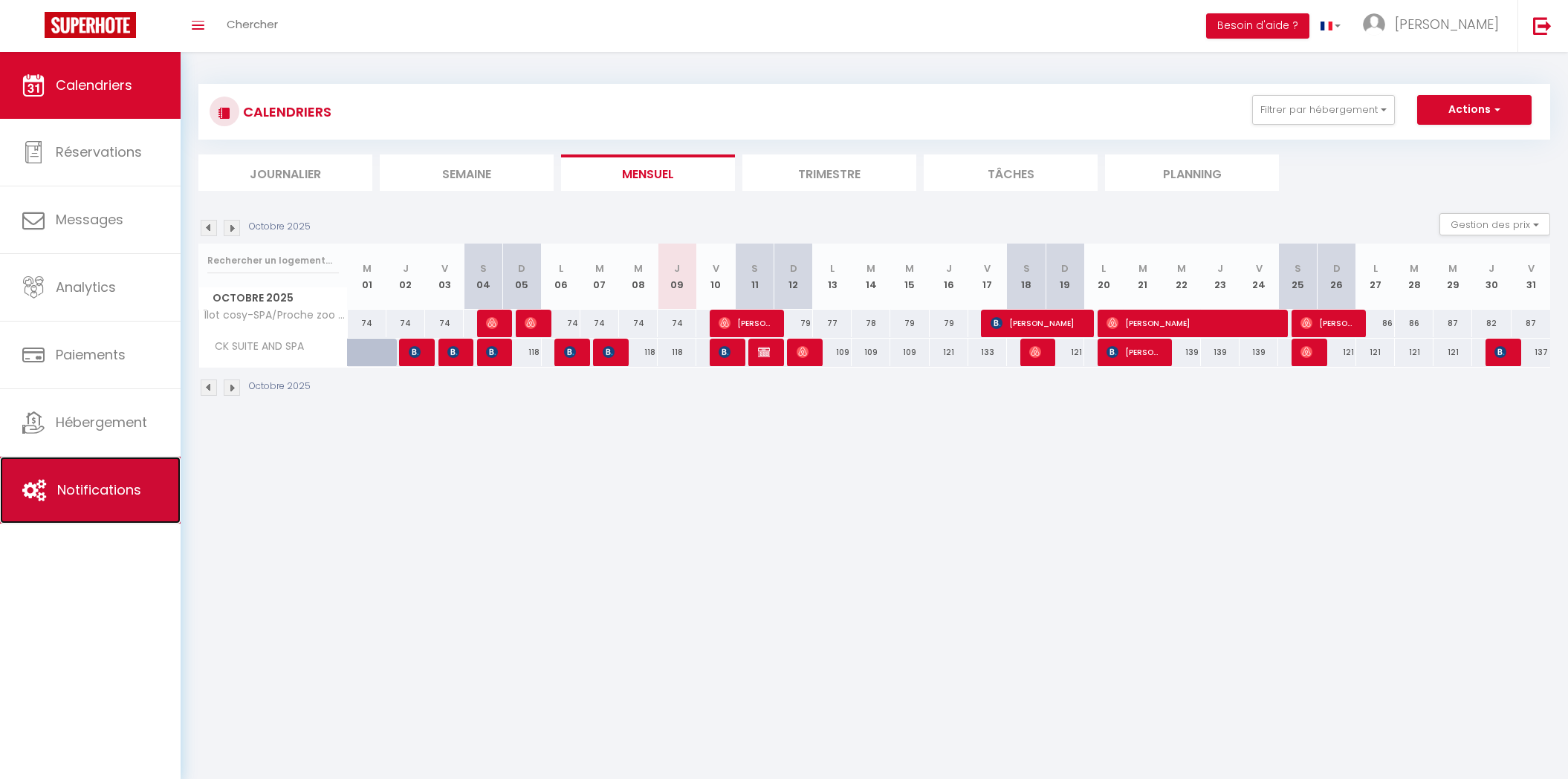
click at [117, 482] on span "Notifications" at bounding box center [99, 490] width 84 height 18
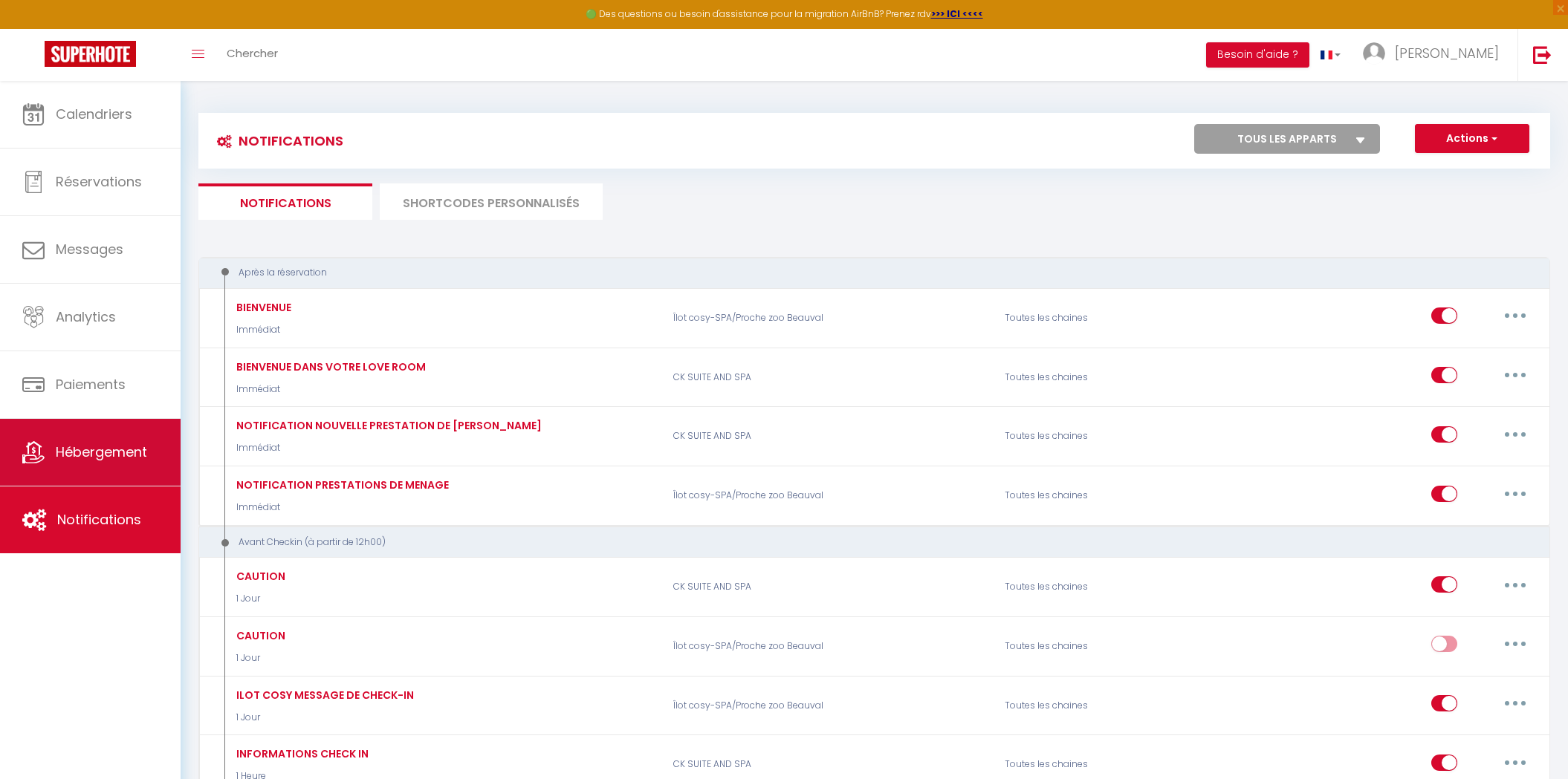
select select
checkbox input "false"
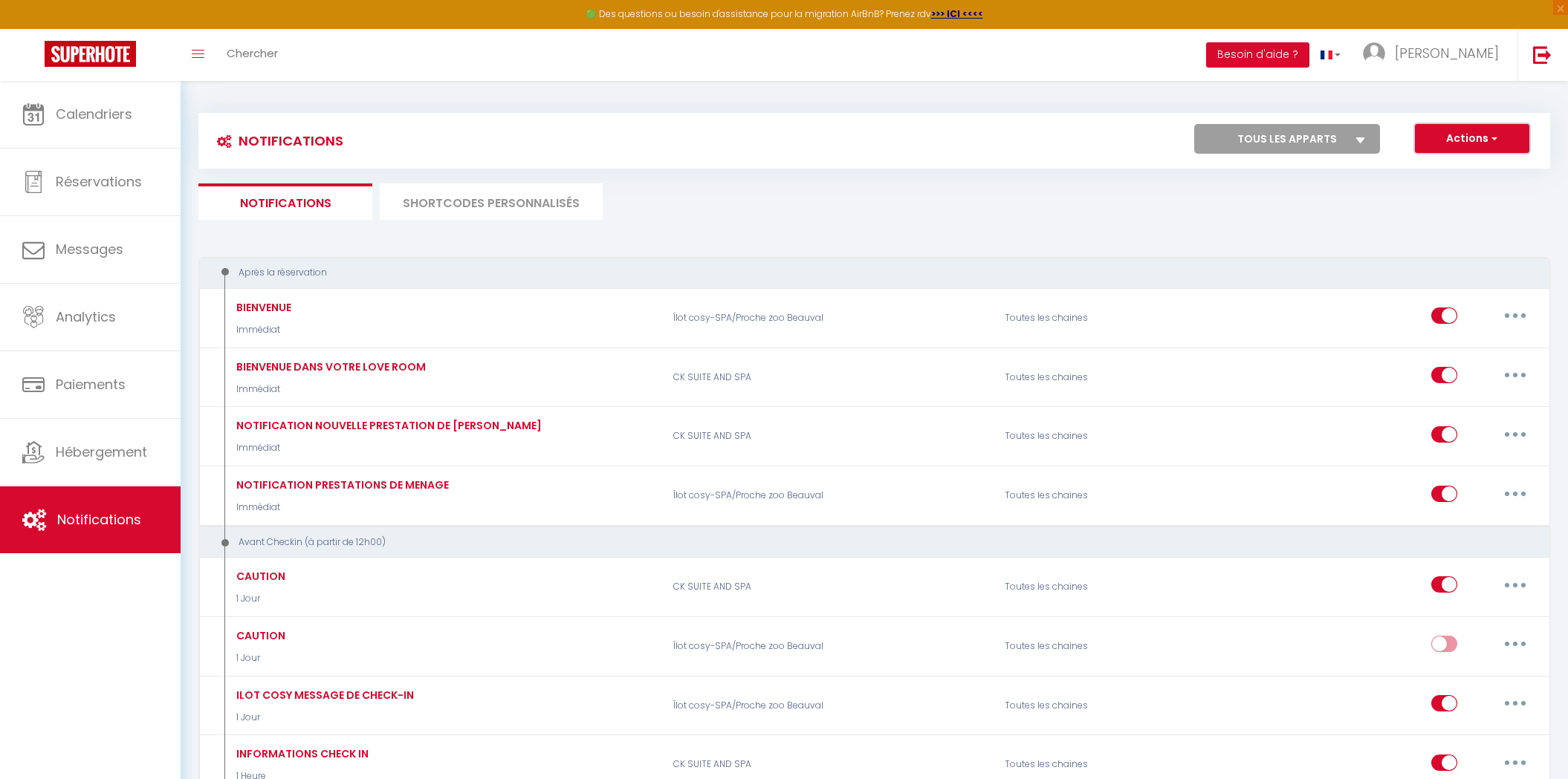
click at [1495, 132] on span "button" at bounding box center [1492, 138] width 9 height 14
click at [1406, 173] on link "Nouvelle Notification" at bounding box center [1451, 171] width 154 height 19
select select "Immédiat"
select select
checkbox input "false"
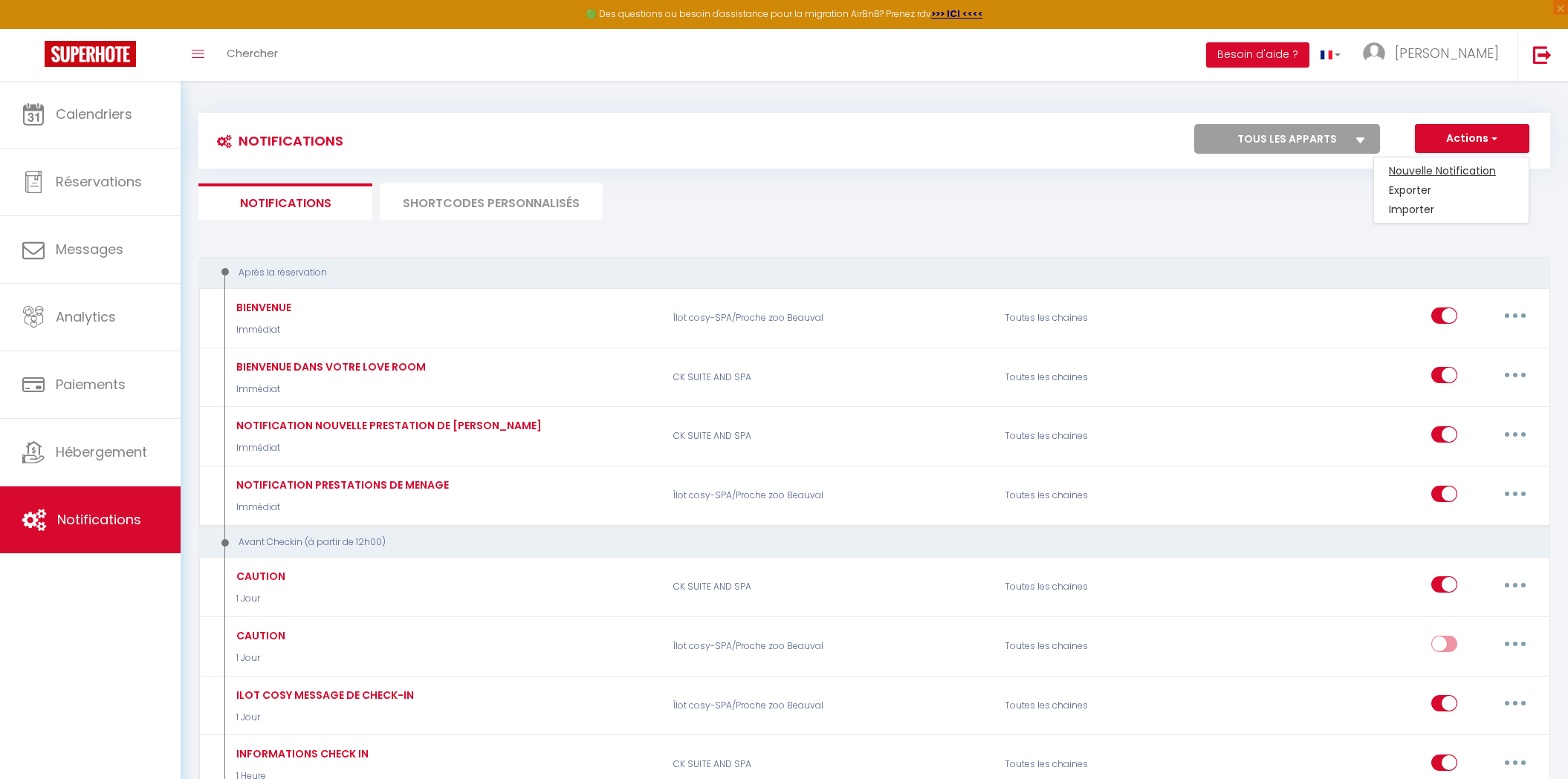
checkbox input "false"
radio input "true"
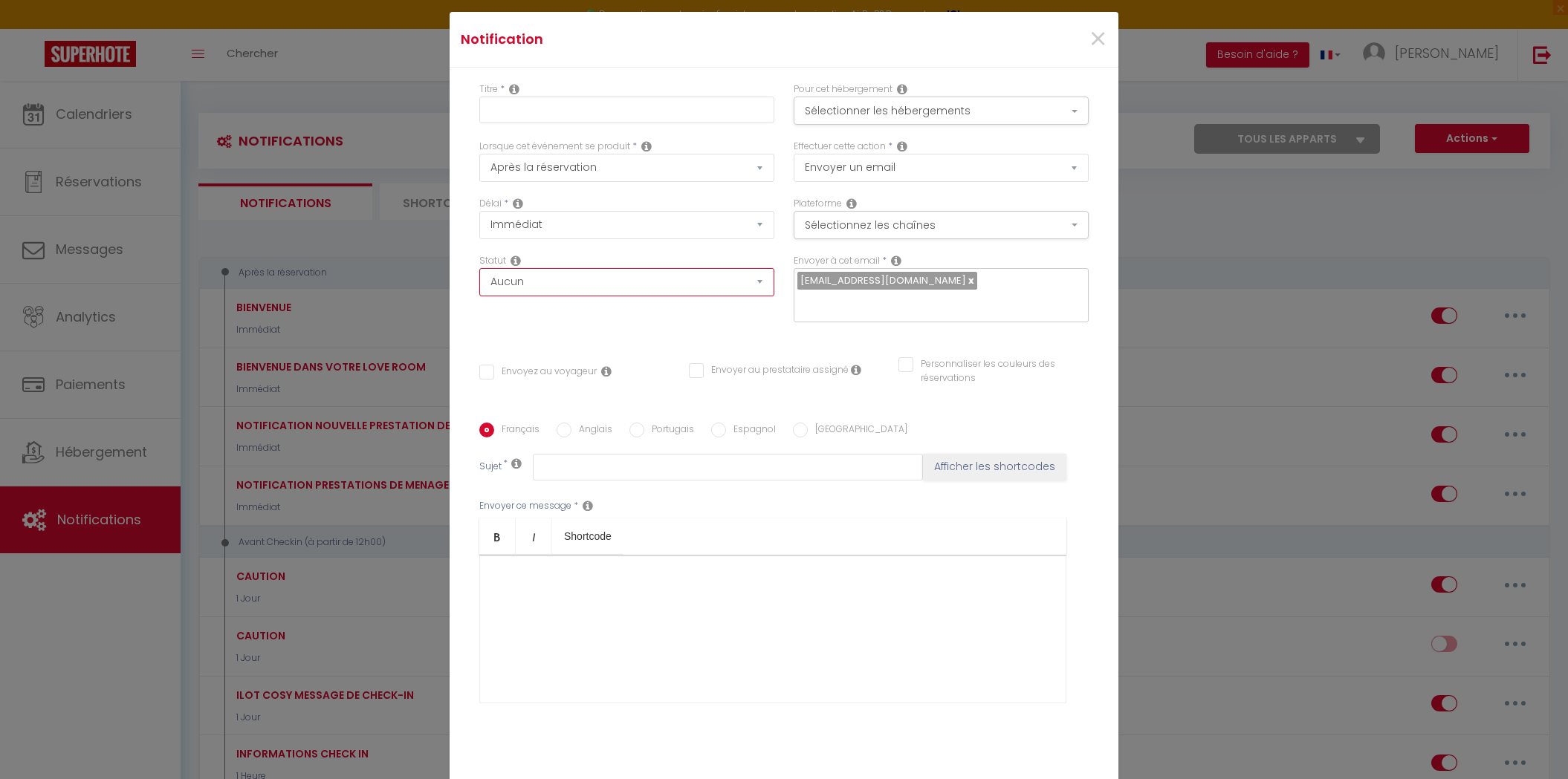
click at [547, 289] on select "Aucun Si la réservation est payée Si réservation non payée Si la caution a été …" at bounding box center [626, 282] width 295 height 28
click at [658, 285] on select "Aucun Si la réservation est payée Si réservation non payée Si la caution a été …" at bounding box center [626, 282] width 295 height 28
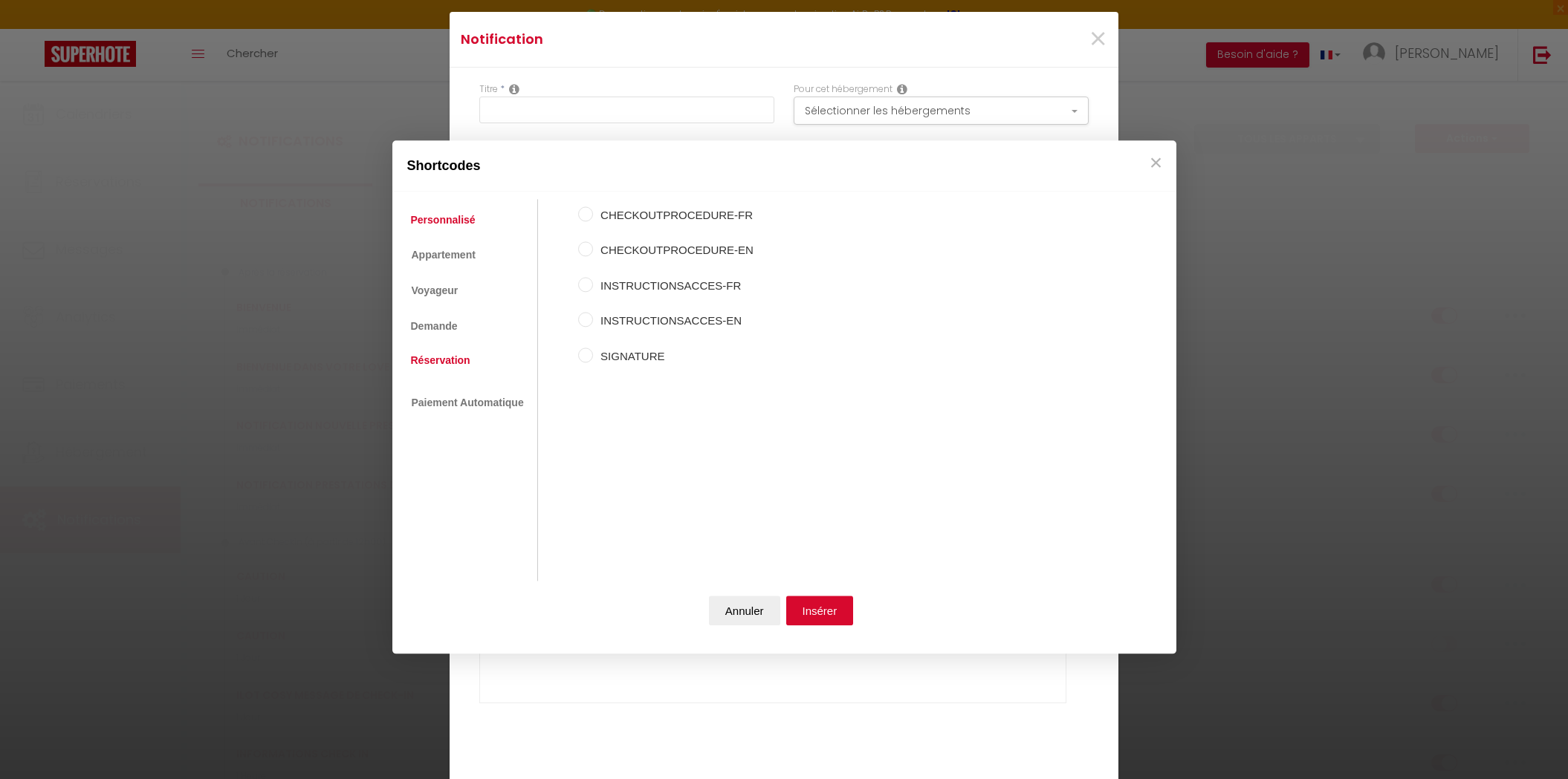
click at [453, 359] on link "Réservation" at bounding box center [441, 360] width 74 height 27
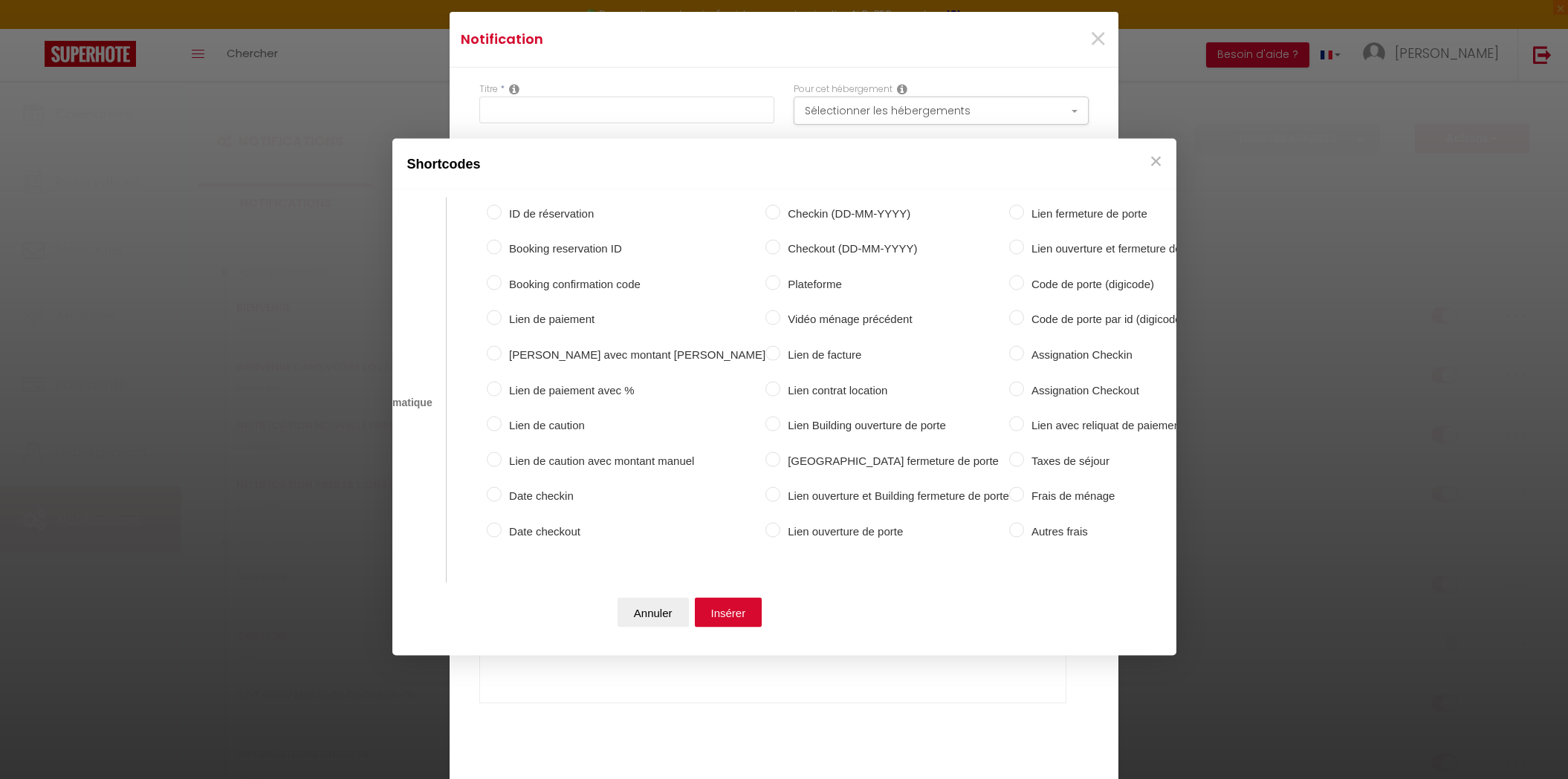
scroll to position [0, 107]
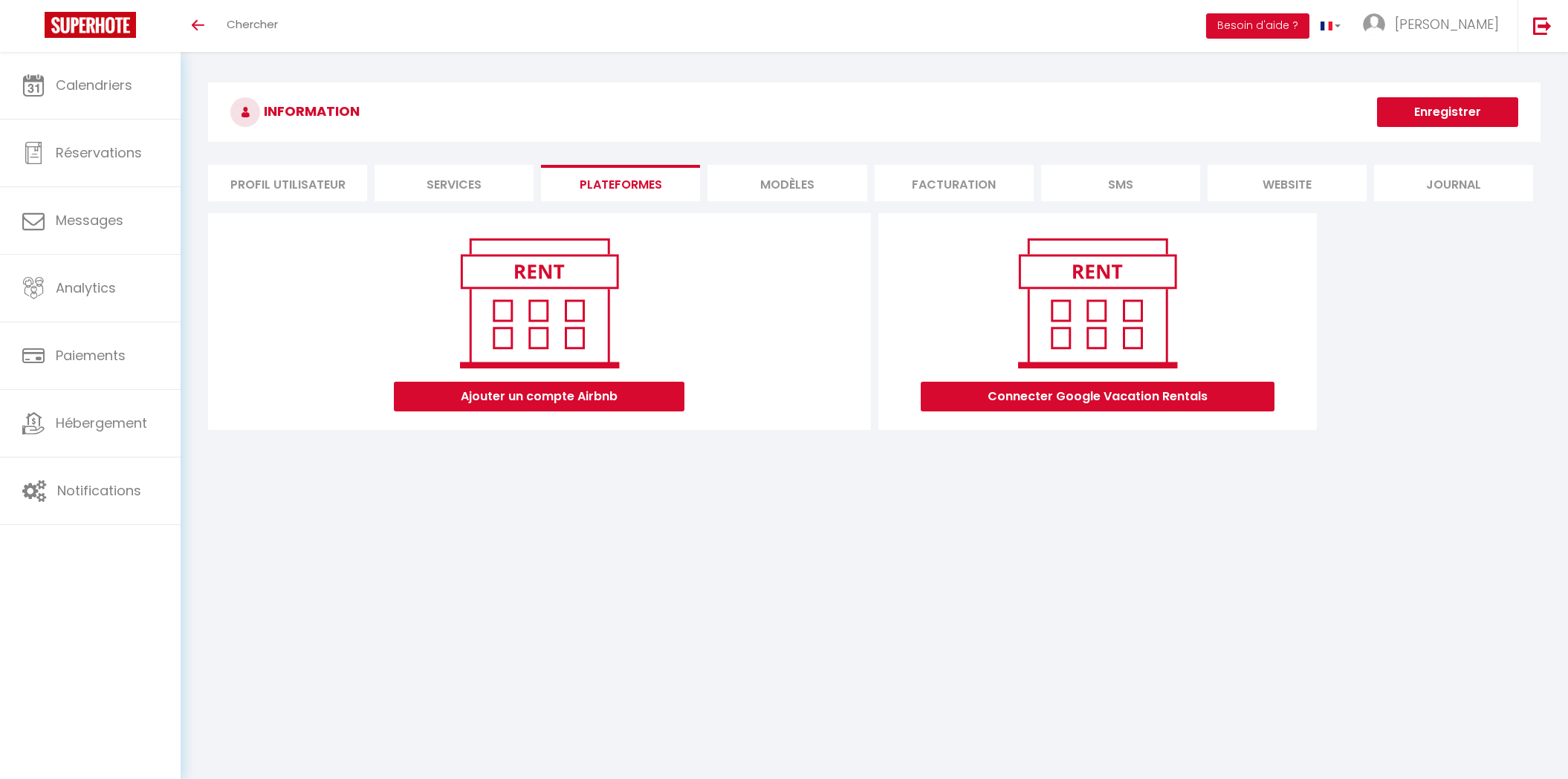
click at [659, 173] on li "Plateformes" at bounding box center [621, 182] width 159 height 36
click at [741, 466] on div "INFORMATION Enregistrer Profil Utilisateur Services Plateformes MODÈLES Factura…" at bounding box center [874, 266] width 1387 height 428
click at [481, 176] on li "Services" at bounding box center [454, 182] width 159 height 36
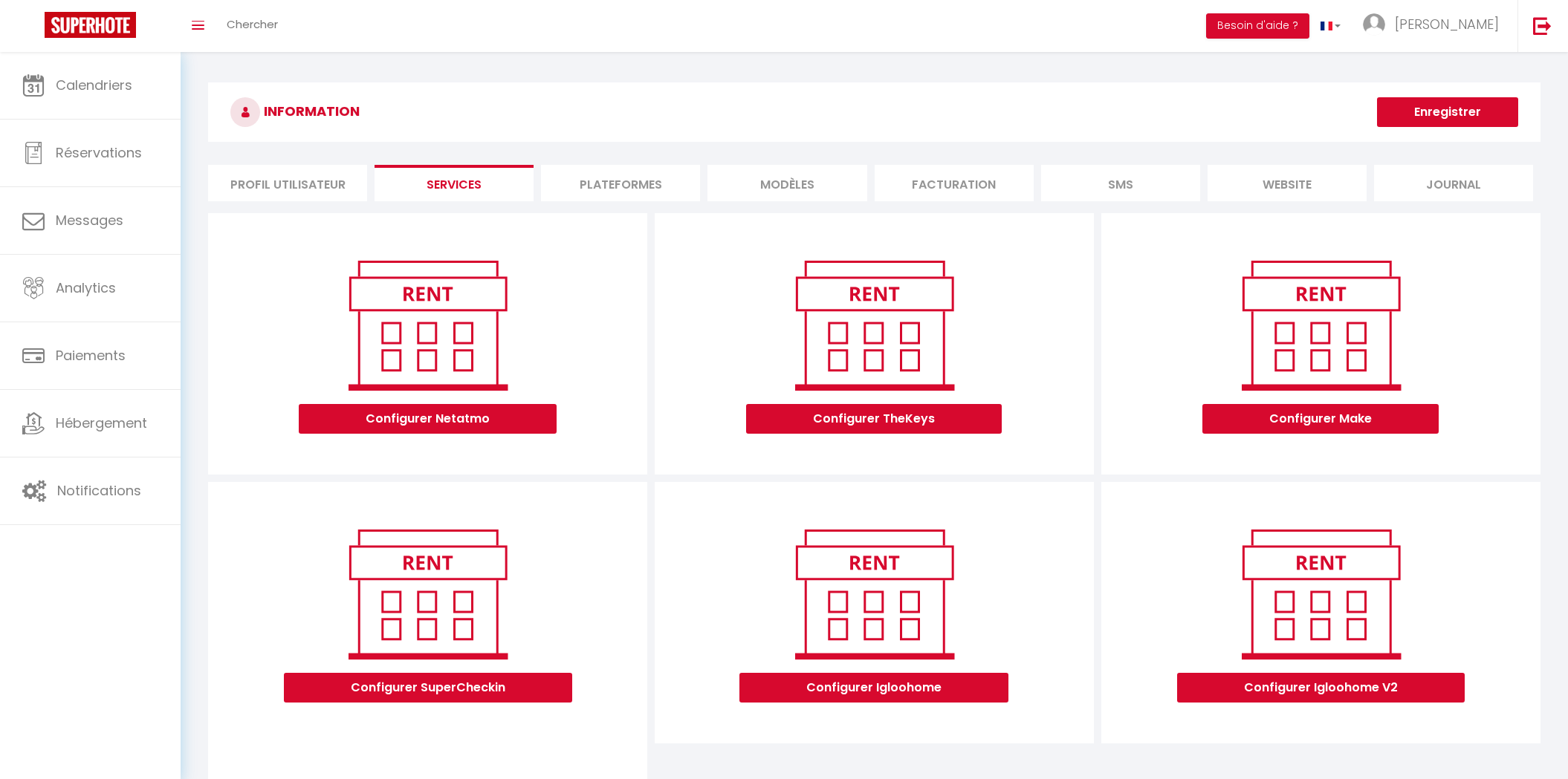
click at [612, 174] on li "Plateformes" at bounding box center [621, 182] width 159 height 36
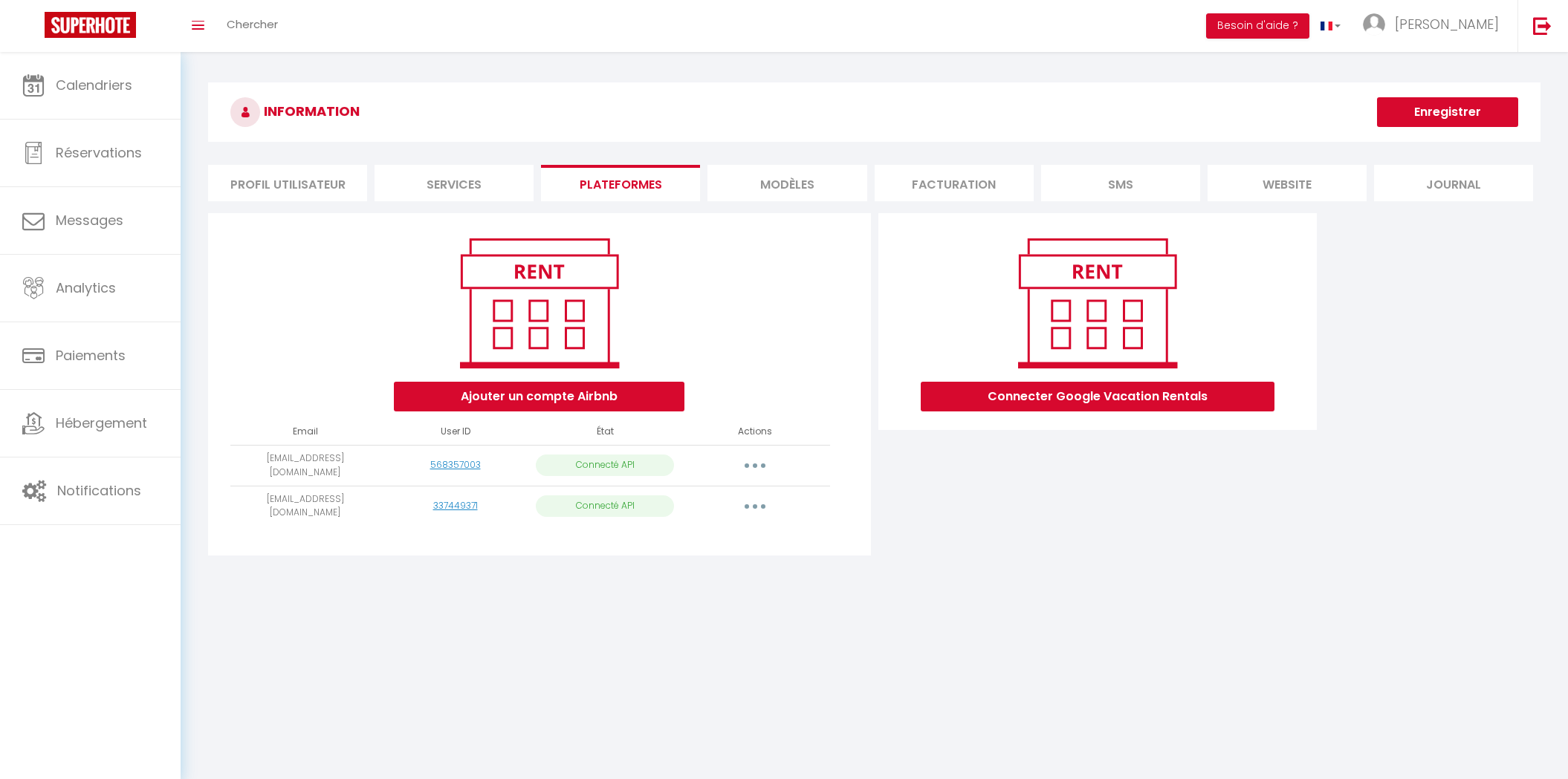
click at [760, 500] on button "button" at bounding box center [755, 506] width 42 height 24
click at [729, 529] on link "Importer les appartements" at bounding box center [689, 539] width 164 height 25
select select "76643"
select select "76653"
select select "76661"
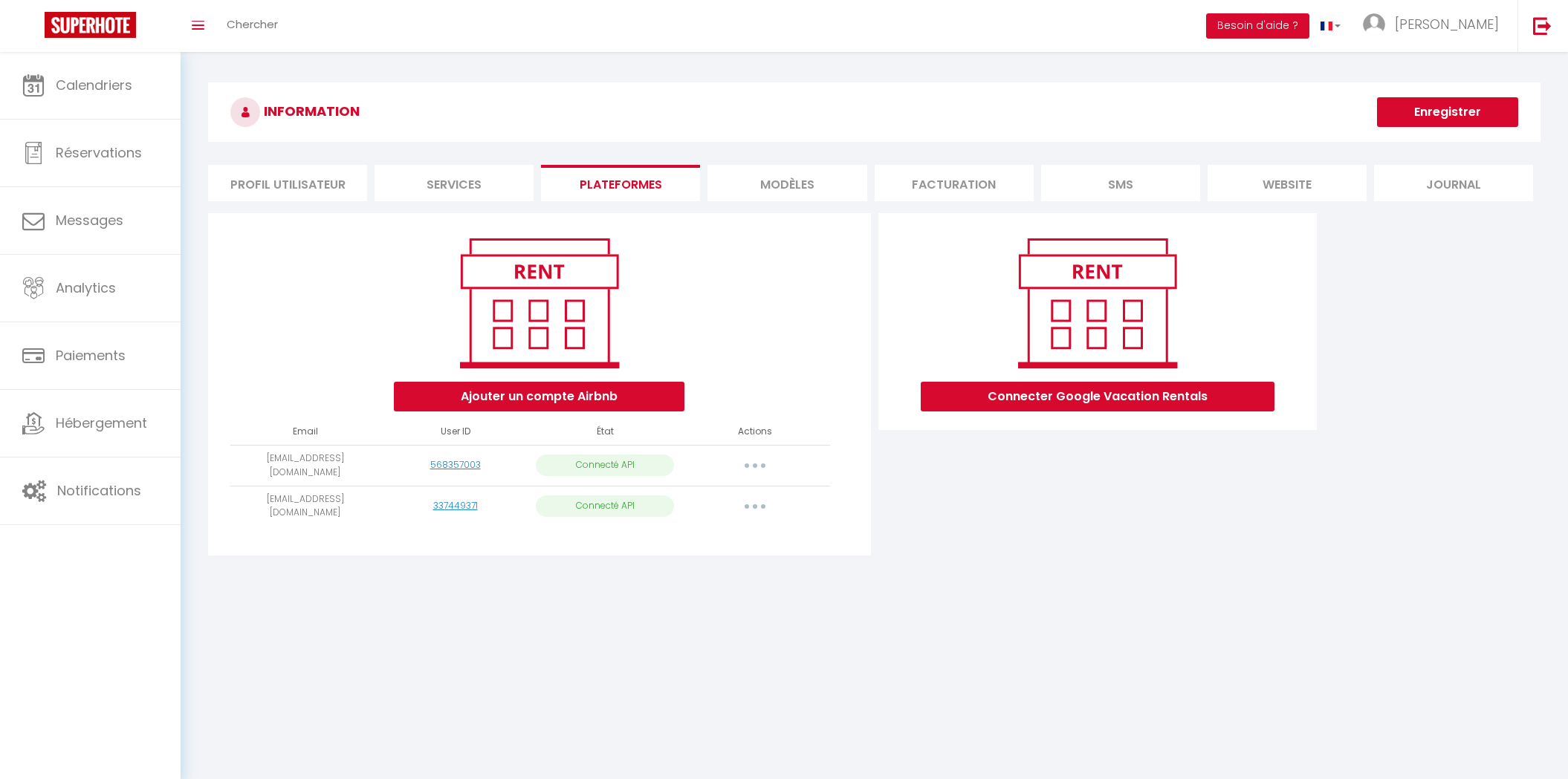
select select "76654"
select select "76655"
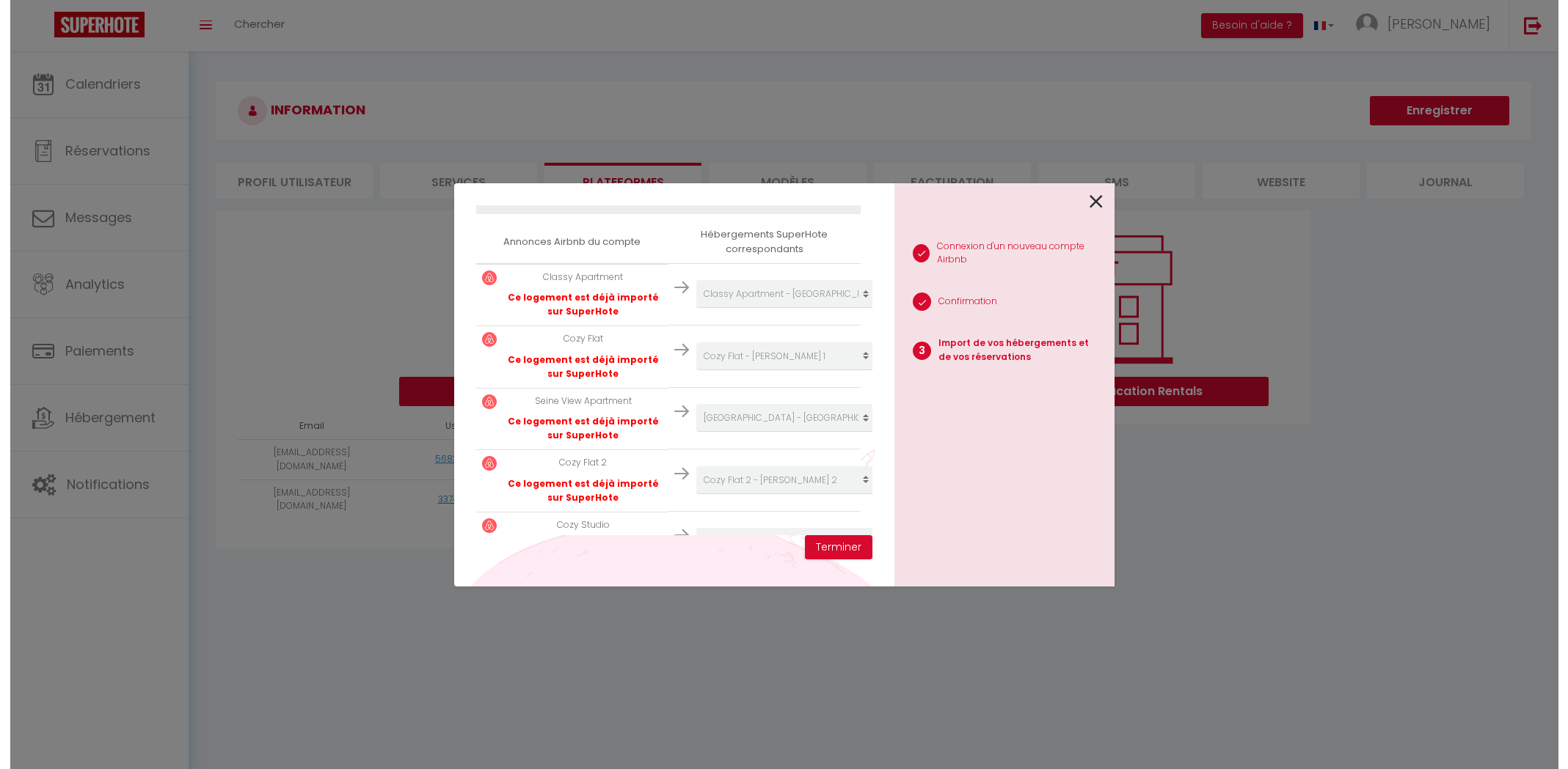
scroll to position [288, 0]
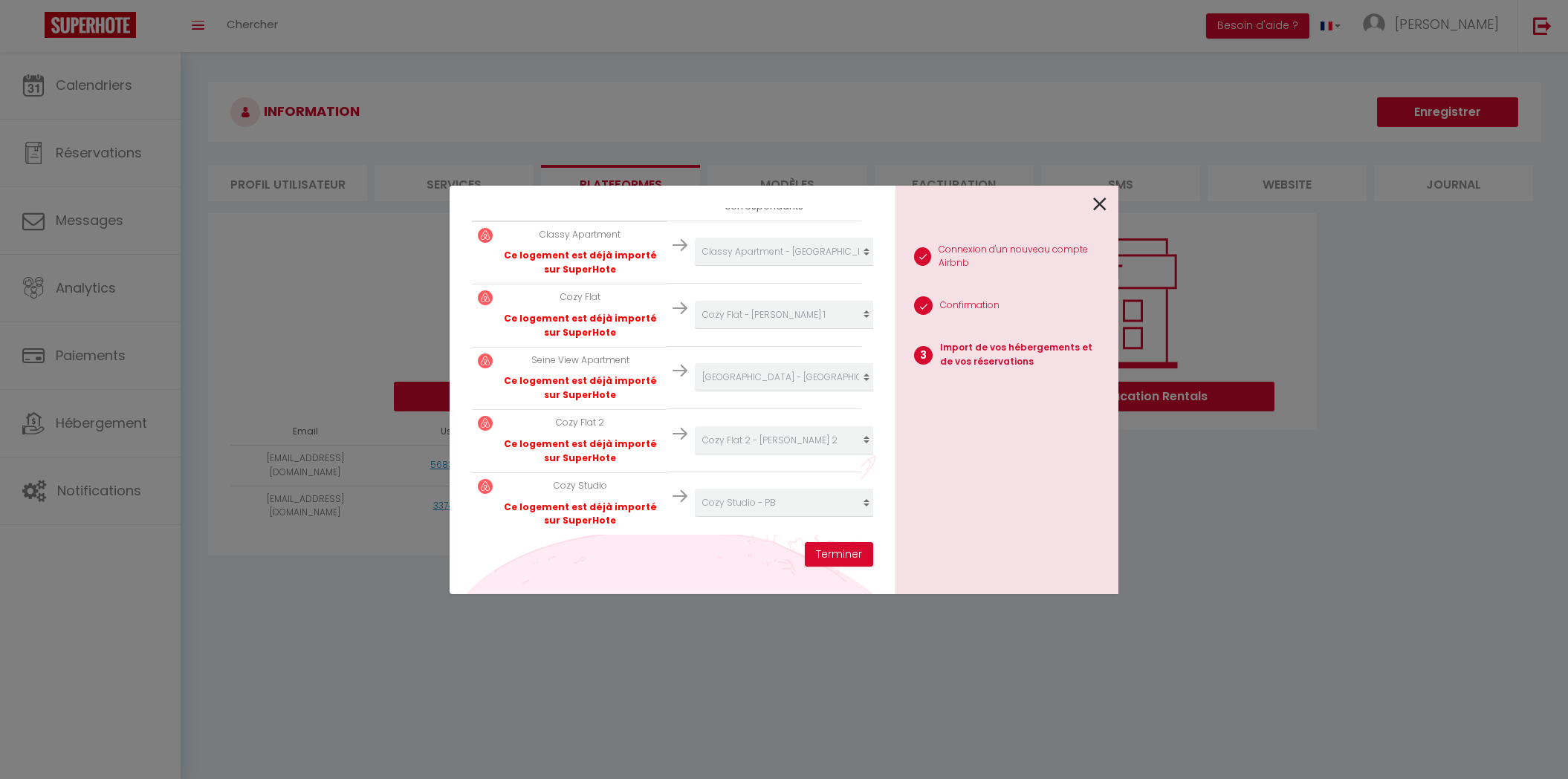
click at [1098, 203] on icon at bounding box center [1099, 204] width 14 height 23
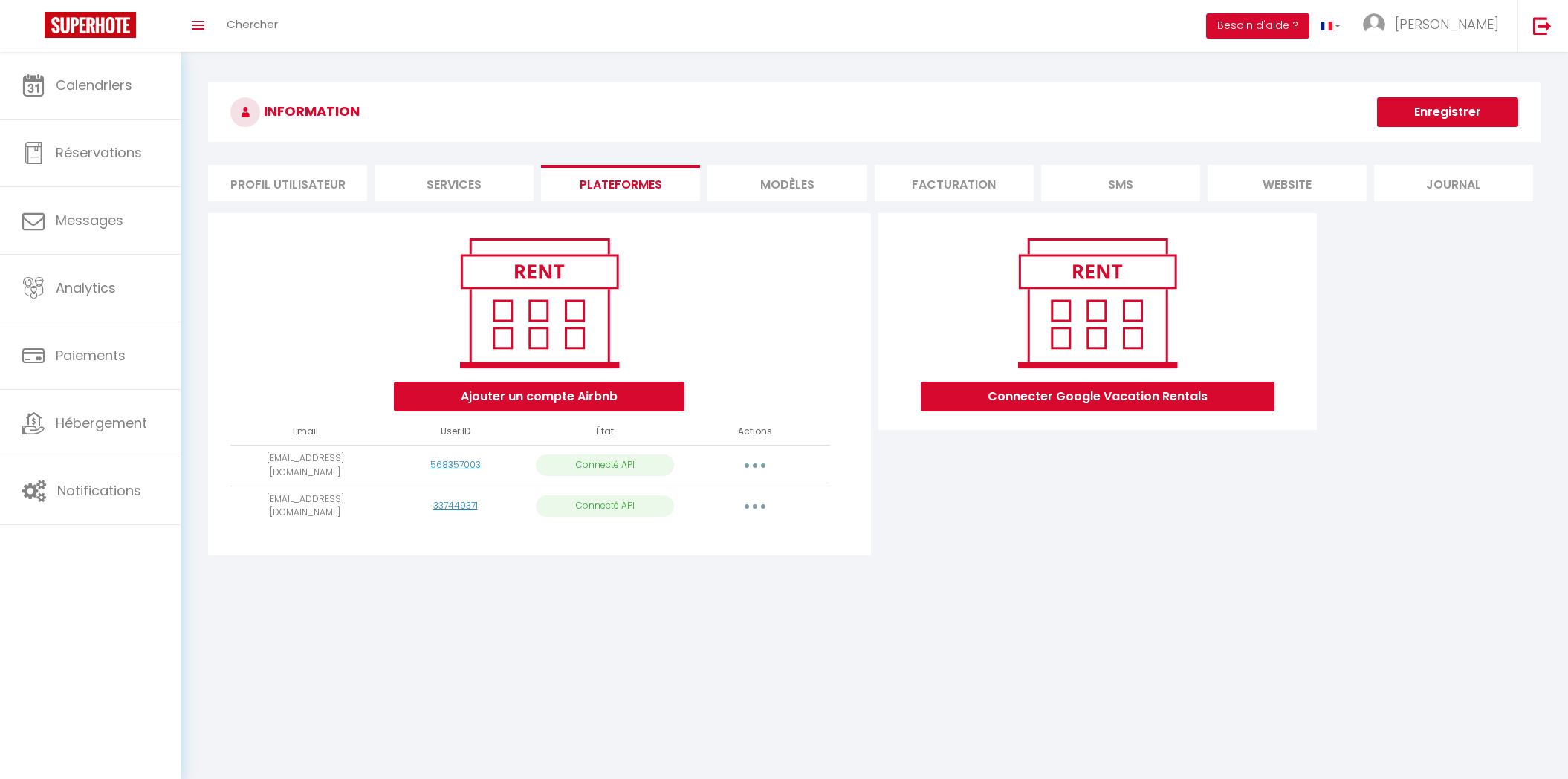
click at [479, 499] on div "337449371" at bounding box center [456, 506] width 138 height 14
click at [467, 499] on link "337449371" at bounding box center [455, 506] width 44 height 13
click at [102, 82] on span "Calendriers" at bounding box center [93, 84] width 76 height 18
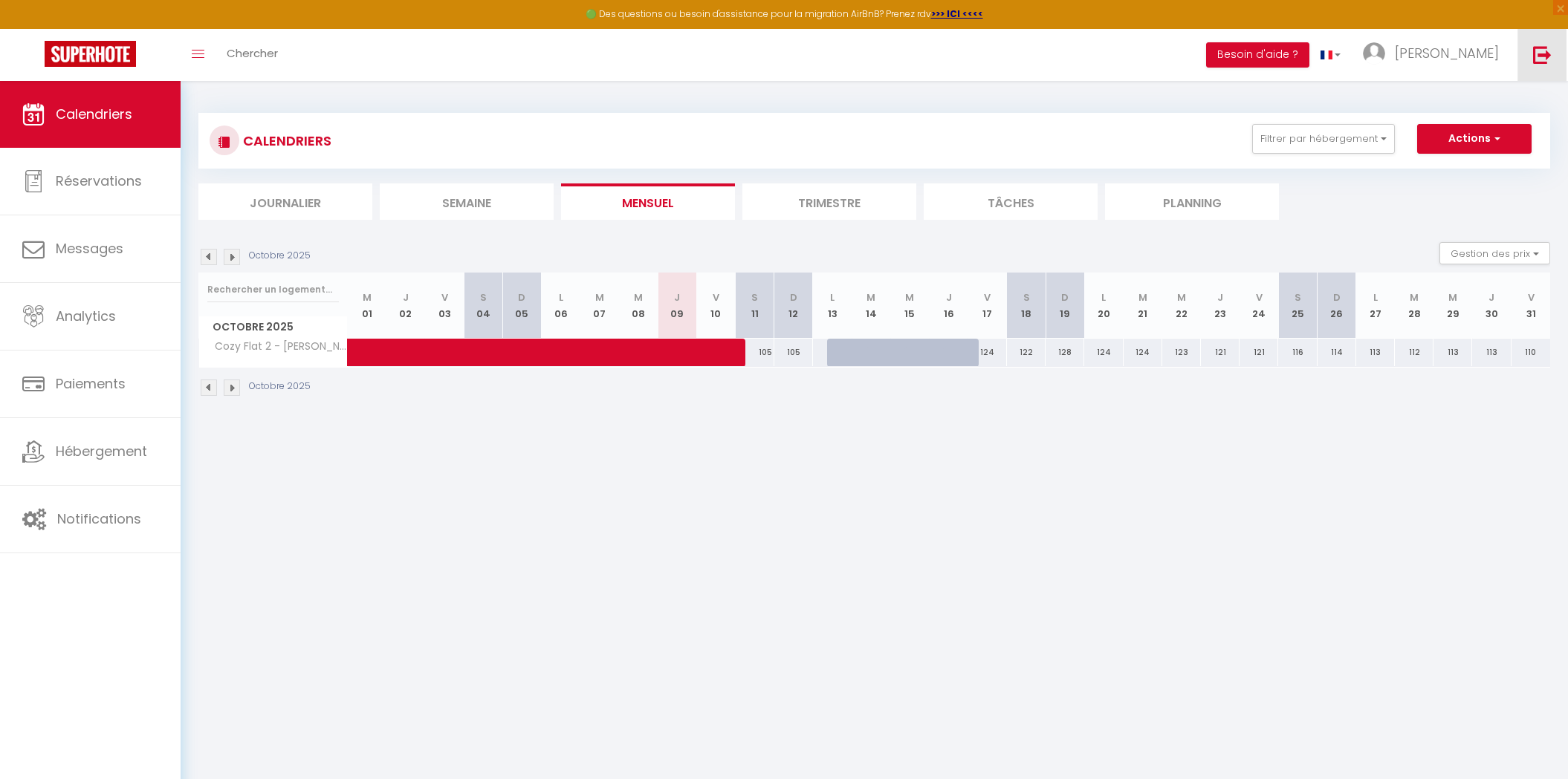
click at [1554, 52] on link at bounding box center [1541, 55] width 49 height 52
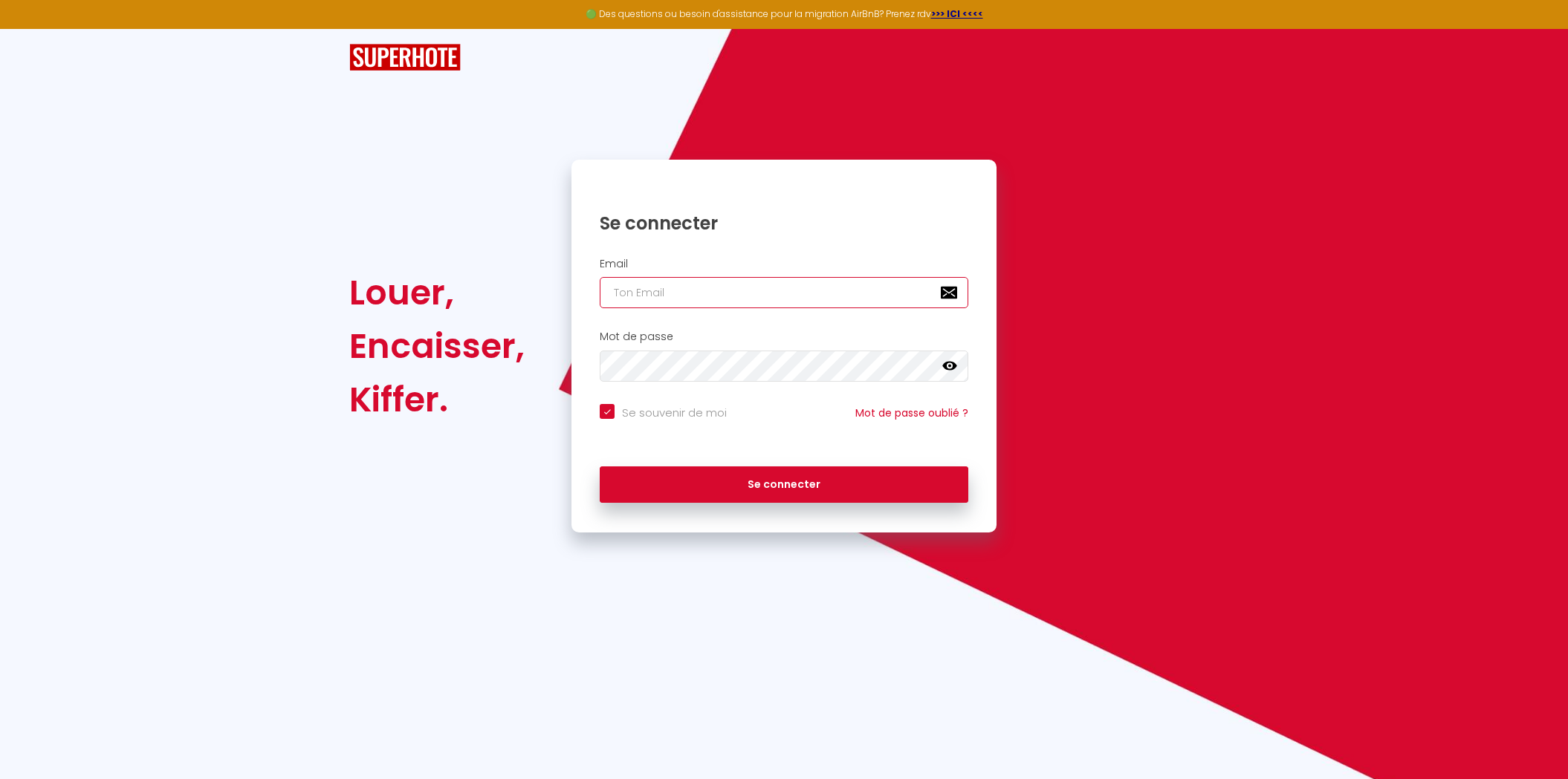
type input "[PERSON_NAME][EMAIL_ADDRESS][DOMAIN_NAME]"
checkbox input "true"
click at [784, 293] on input "[PERSON_NAME][EMAIL_ADDRESS][DOMAIN_NAME]" at bounding box center [784, 293] width 368 height 31
paste input "[DOMAIN_NAME][EMAIL_ADDRESS]"
type input "[DOMAIN_NAME][EMAIL_ADDRESS][DOMAIN_NAME]"
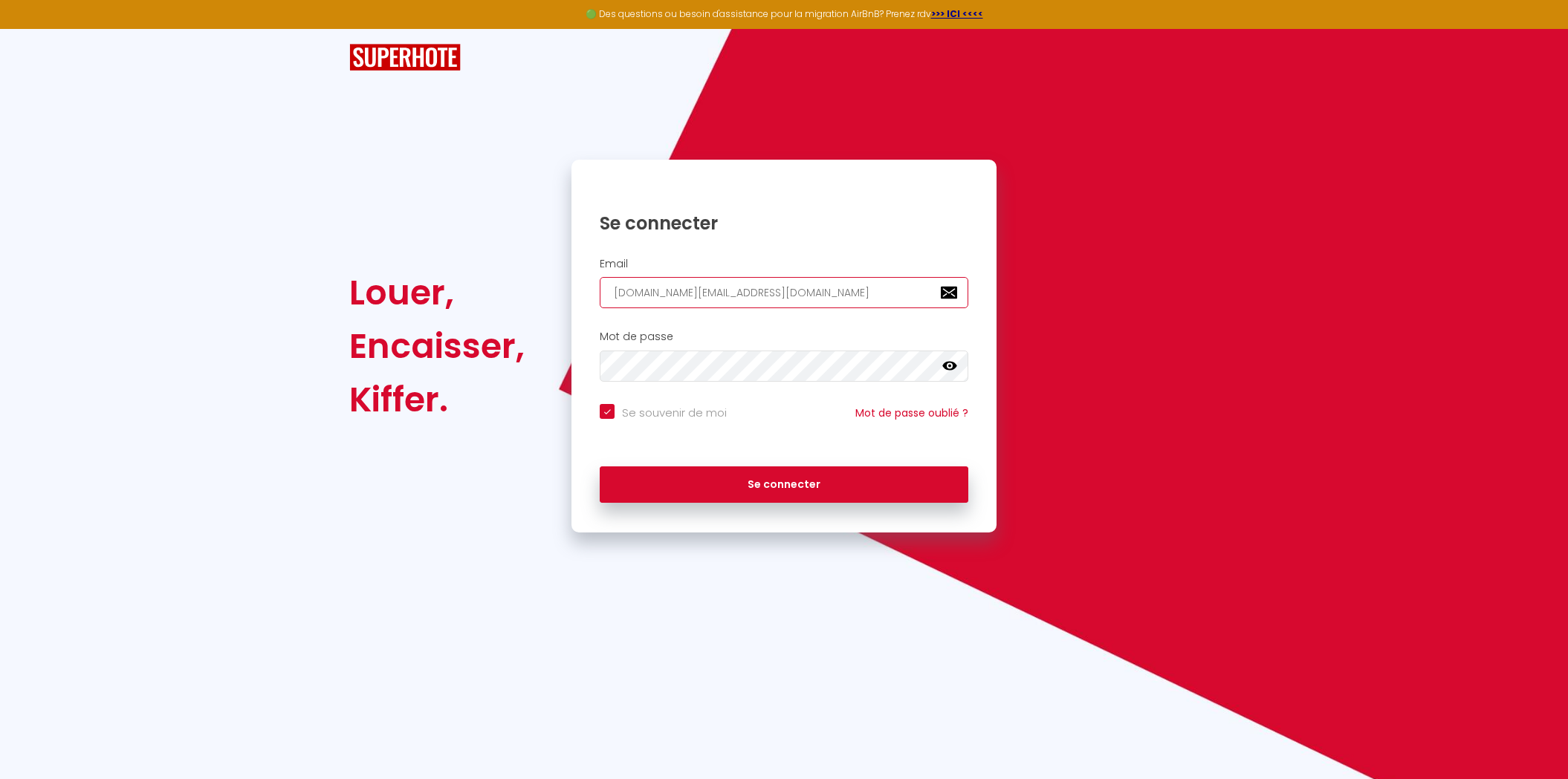
checkbox input "true"
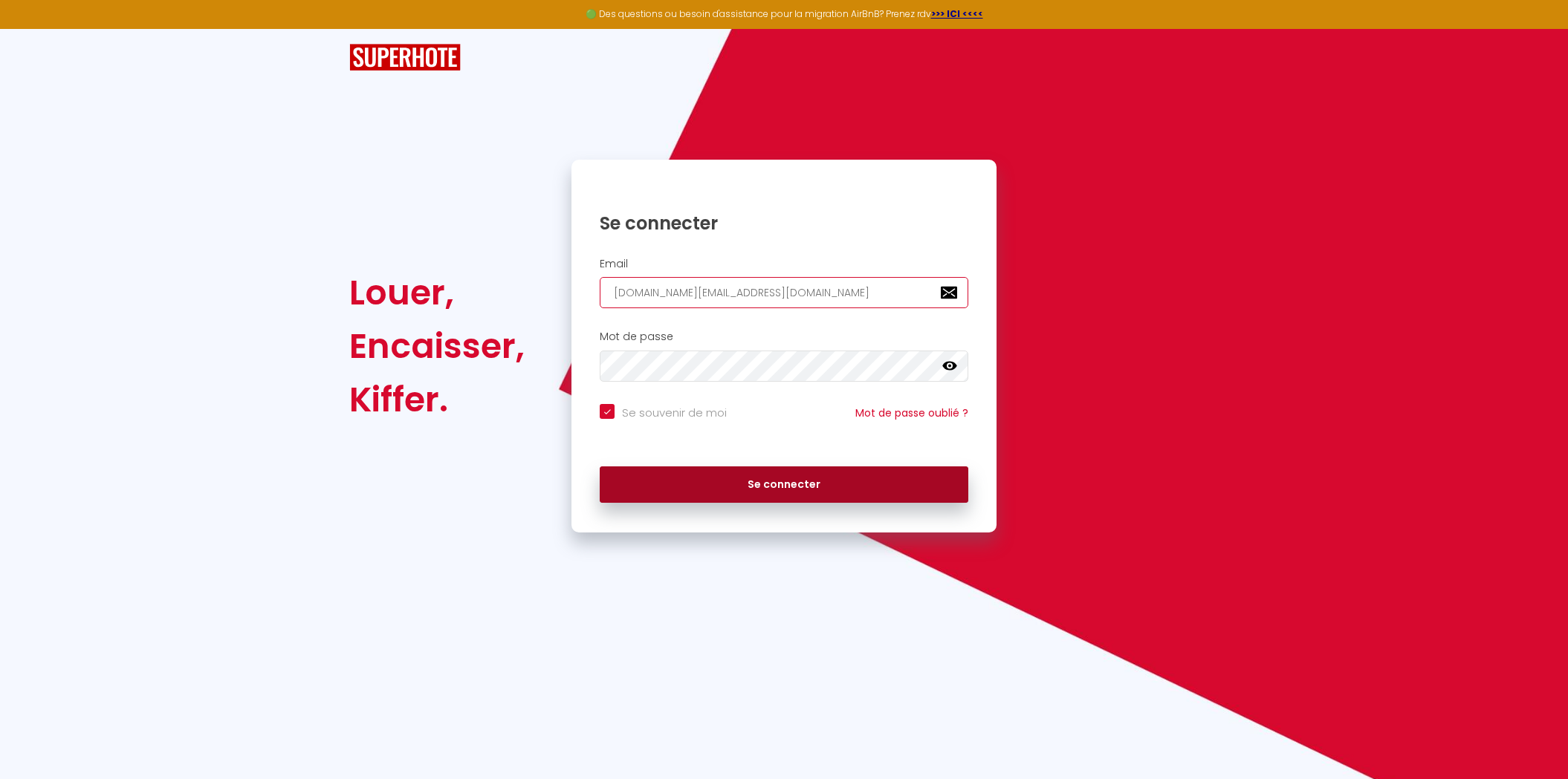
type input "[DOMAIN_NAME][EMAIL_ADDRESS][DOMAIN_NAME]"
click at [778, 474] on button "Se connecter" at bounding box center [784, 485] width 368 height 37
checkbox input "true"
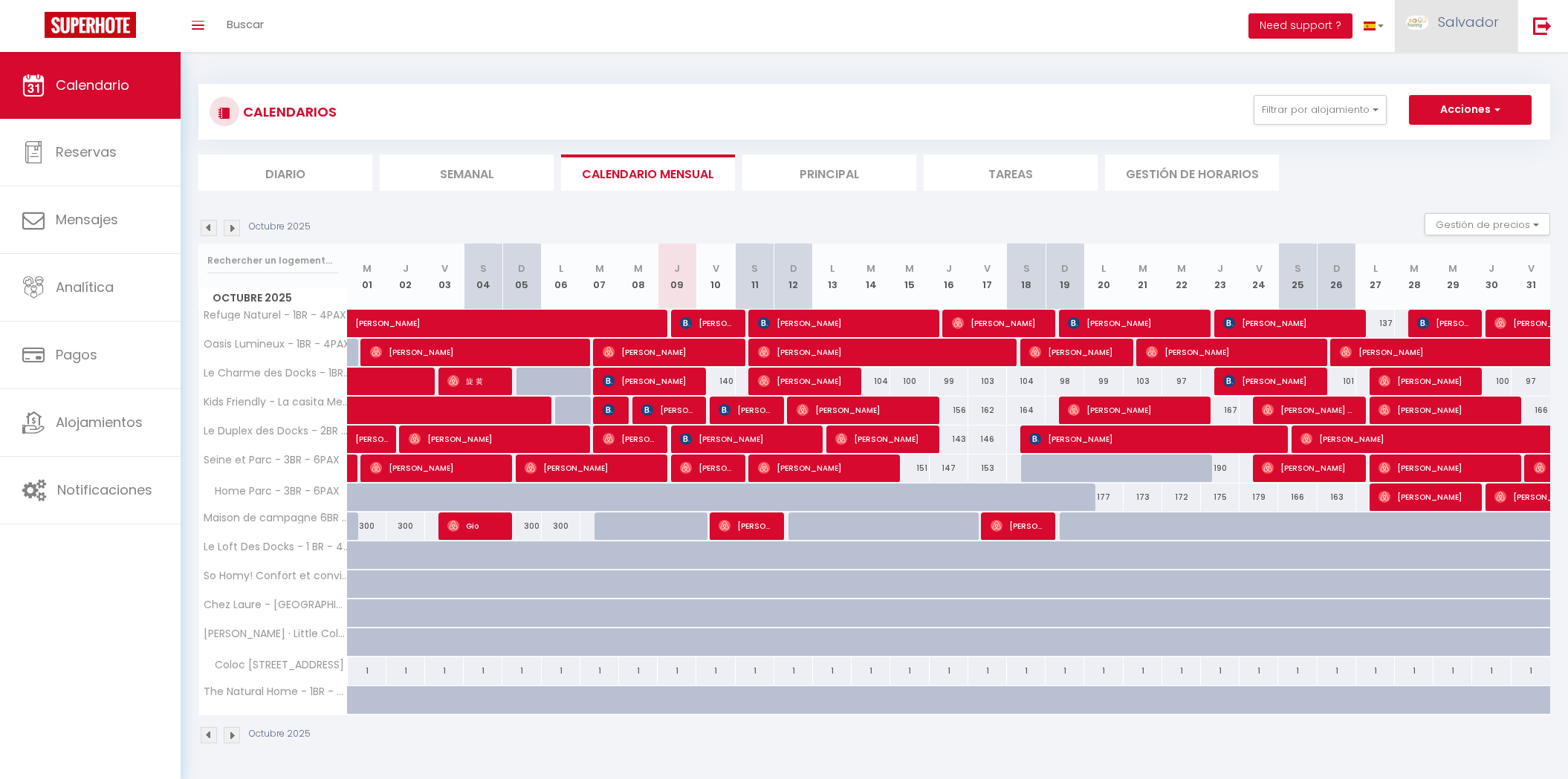
click at [1465, 26] on span "Salvador" at bounding box center [1468, 22] width 61 height 18
click at [1420, 75] on link "Configuraciones" at bounding box center [1451, 74] width 123 height 25
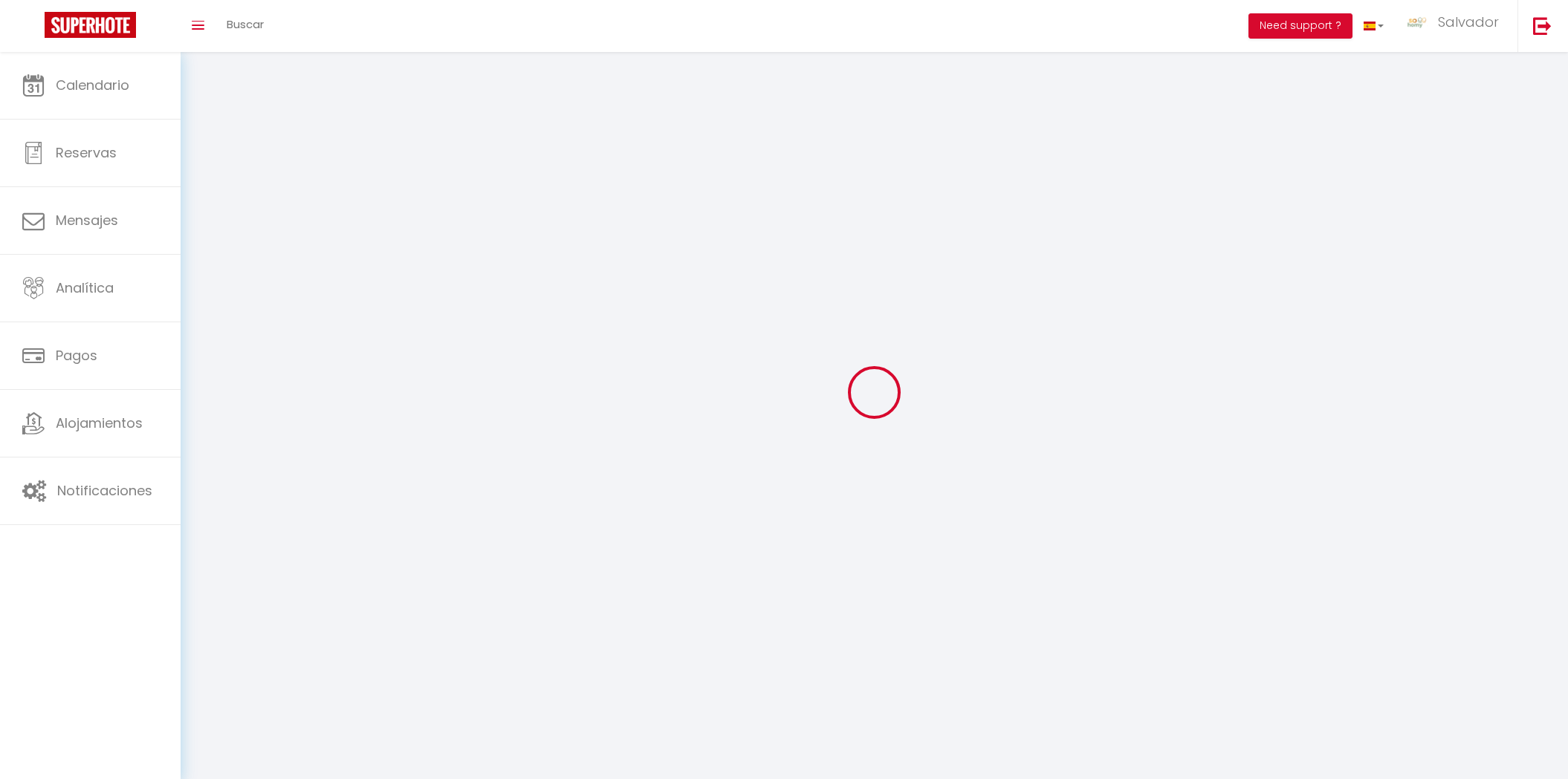
type input "9UcMH6YeJcny9UCMIm3FcTaac"
type input "D3Fml9uyfp5jf7XA8t0tHVfgv"
type input "[URL][DOMAIN_NAME]"
select select "es"
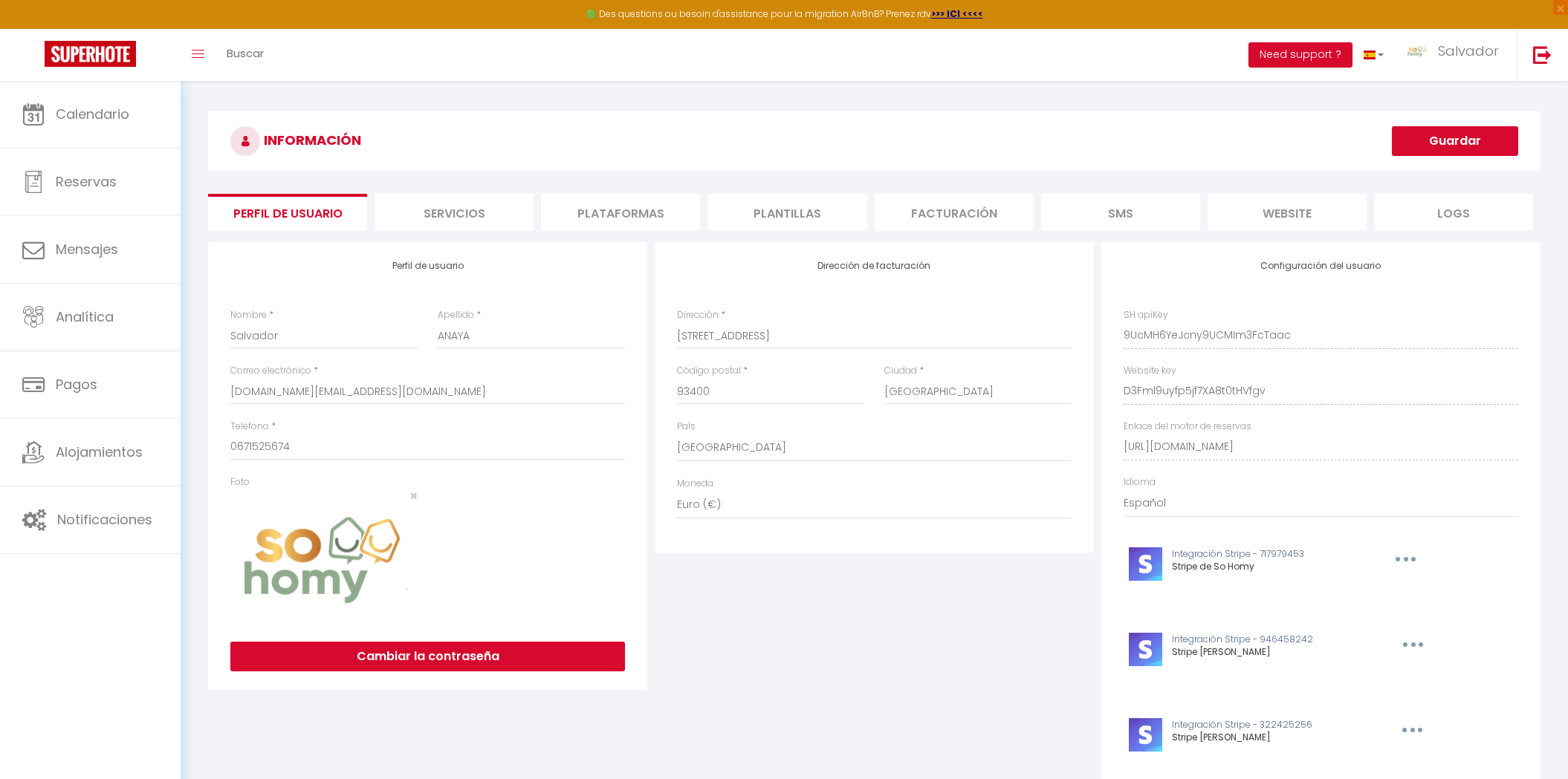
click at [633, 202] on li "Plataformas" at bounding box center [621, 211] width 159 height 36
